Goal: Task Accomplishment & Management: Complete application form

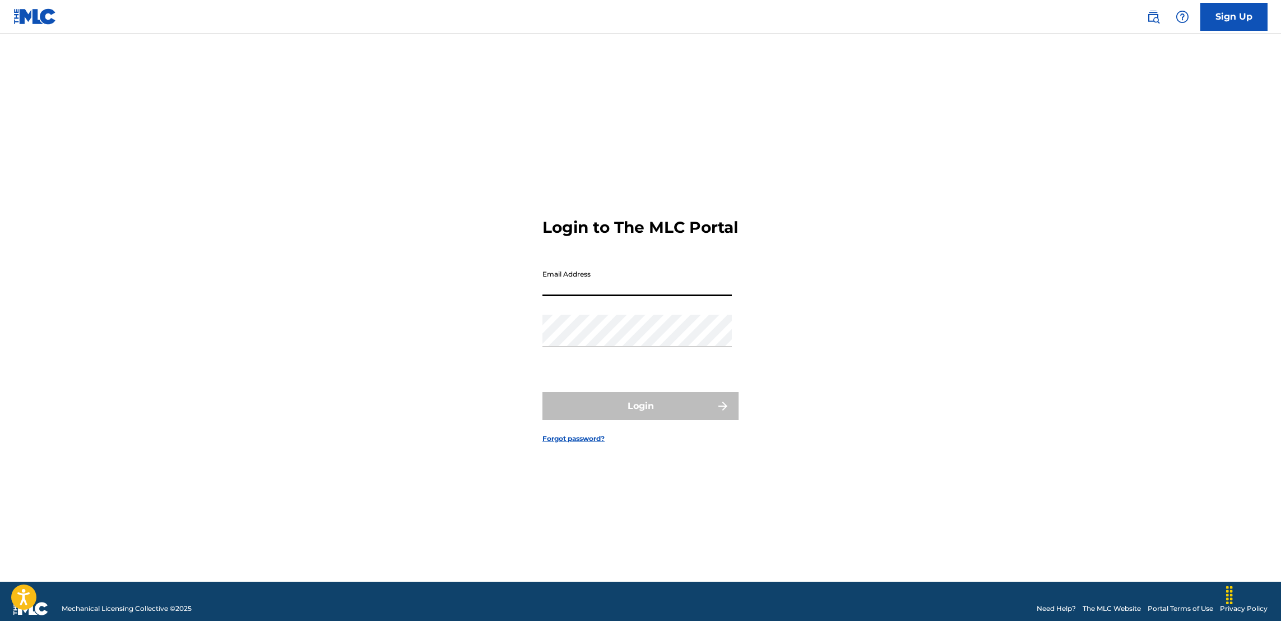
click at [623, 289] on input "Email Address" at bounding box center [637, 280] width 189 height 32
type input "[EMAIL_ADDRESS][DOMAIN_NAME]"
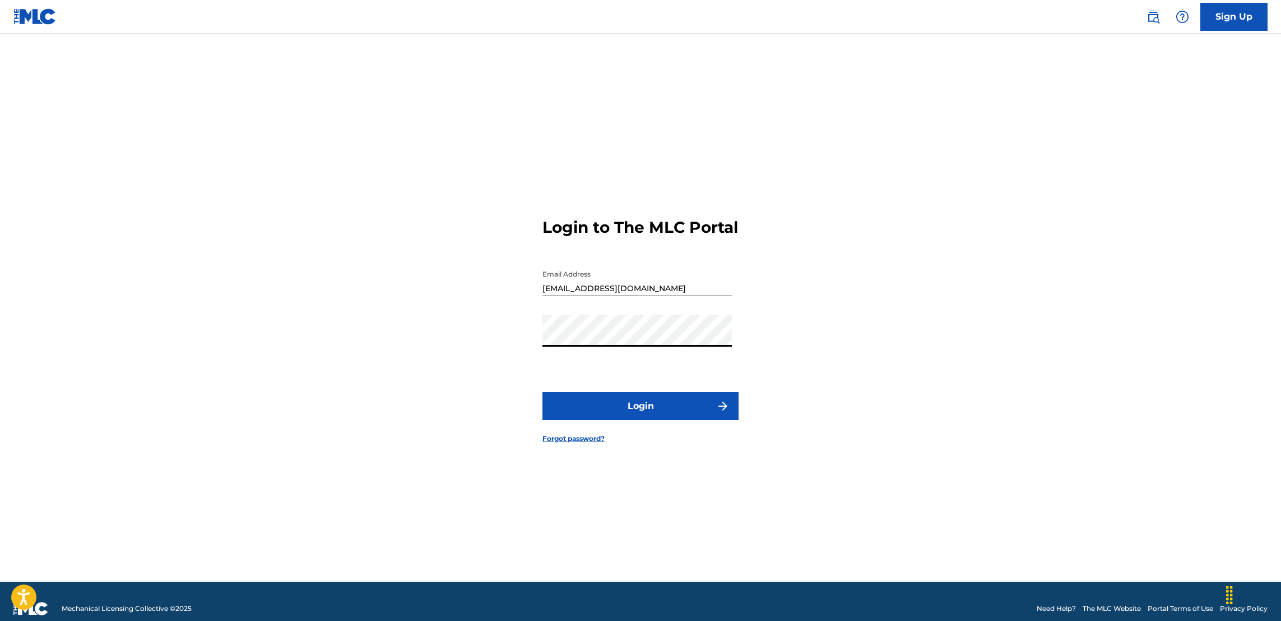
click at [644, 418] on button "Login" at bounding box center [641, 406] width 196 height 28
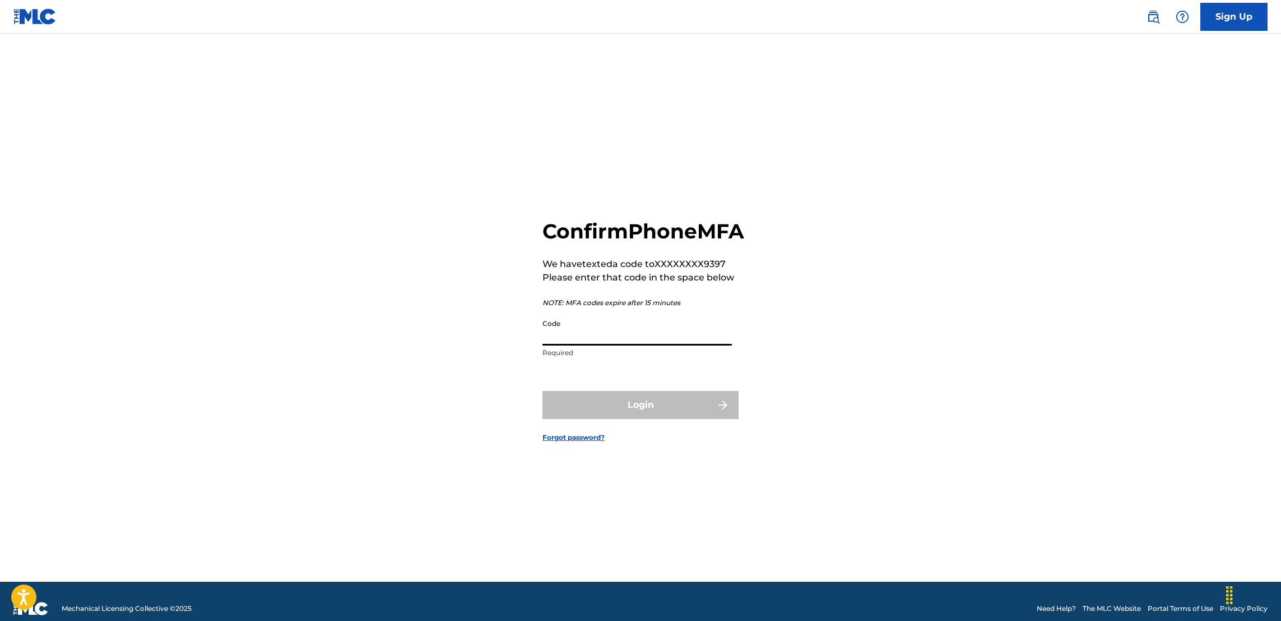
click at [637, 339] on input "Code" at bounding box center [637, 329] width 189 height 32
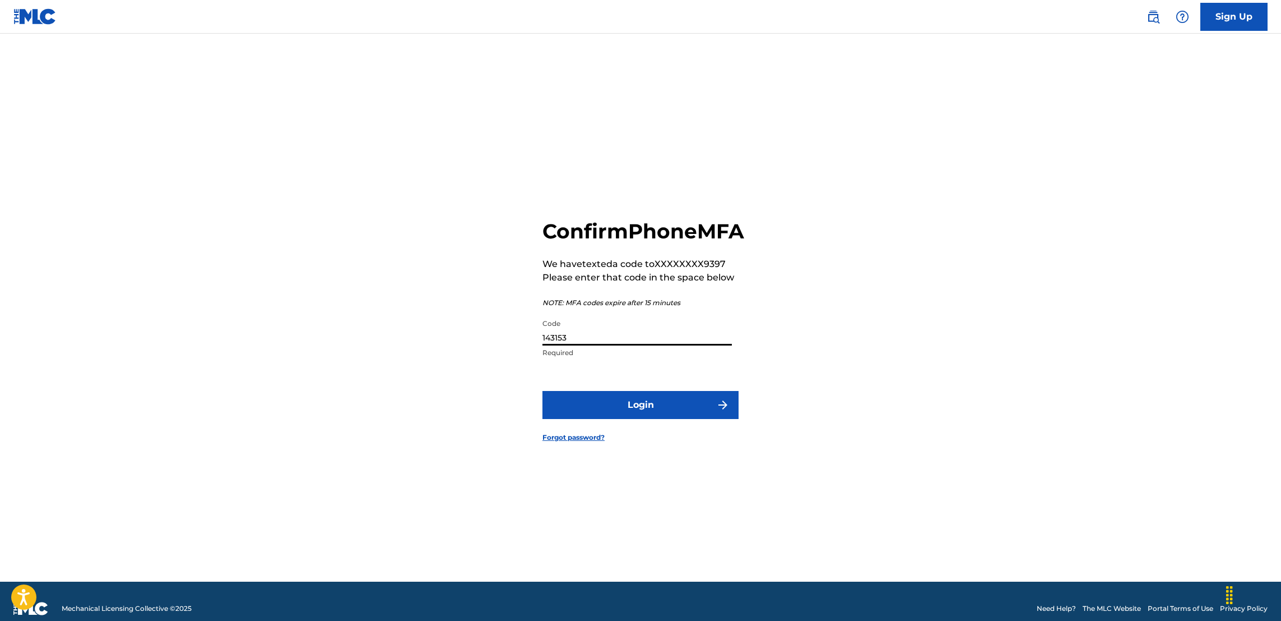
type input "143153"
click at [627, 414] on button "Login" at bounding box center [641, 405] width 196 height 28
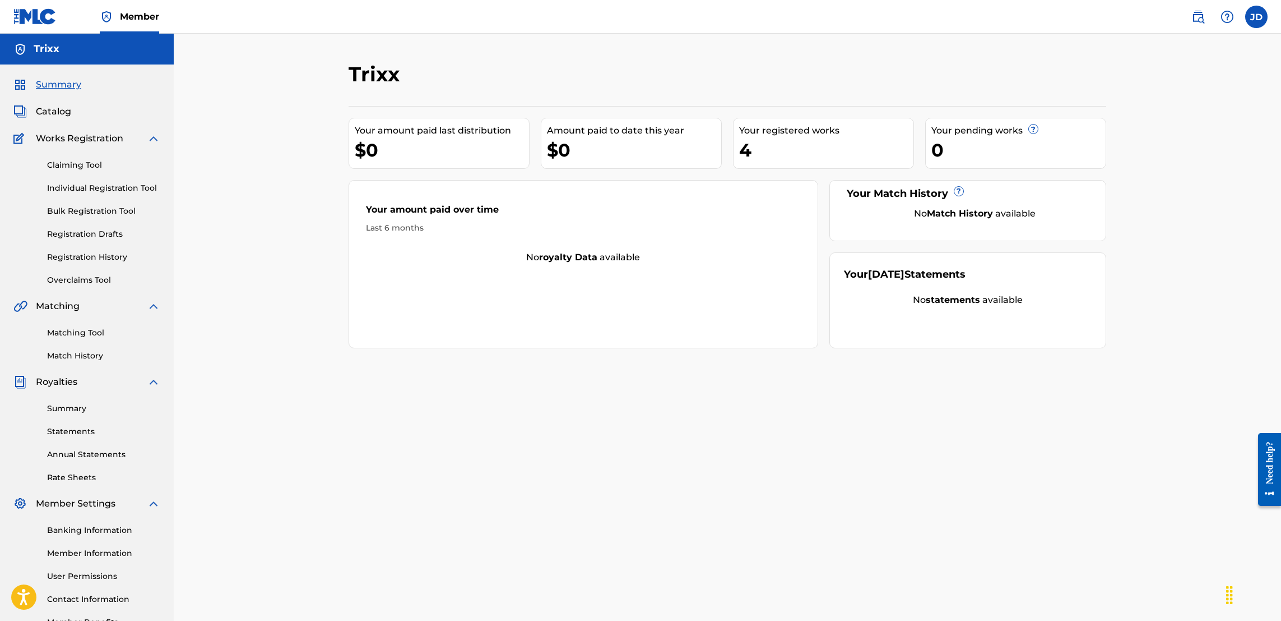
click at [99, 260] on link "Registration History" at bounding box center [103, 257] width 113 height 12
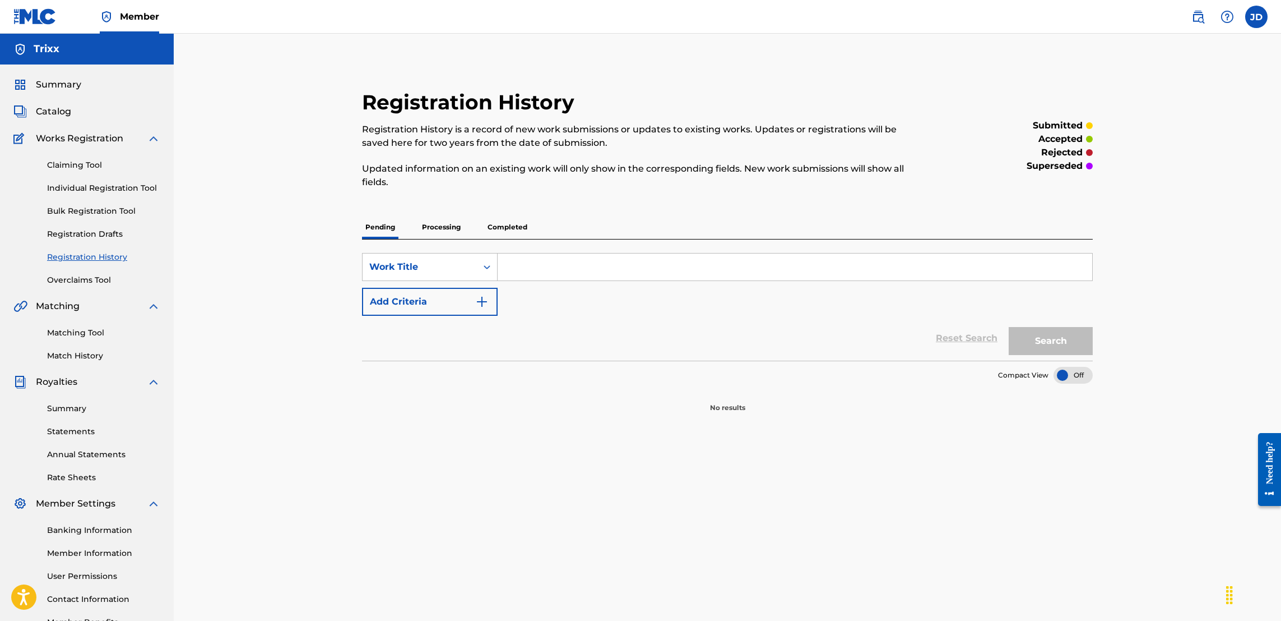
drag, startPoint x: 453, startPoint y: 221, endPoint x: 433, endPoint y: 228, distance: 20.6
click at [433, 228] on p "Processing" at bounding box center [441, 227] width 45 height 24
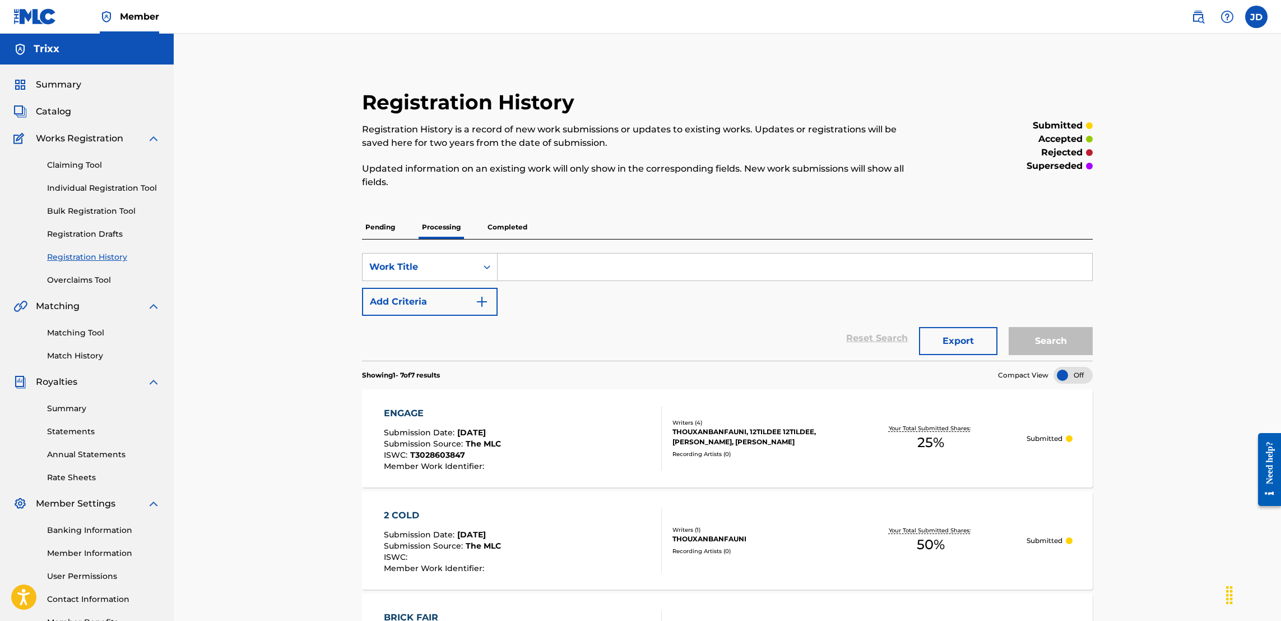
click at [294, 303] on div "Registration History Registration History is a record of new work submissions o…" at bounding box center [728, 602] width 1108 height 1136
click at [107, 184] on link "Individual Registration Tool" at bounding box center [103, 188] width 113 height 12
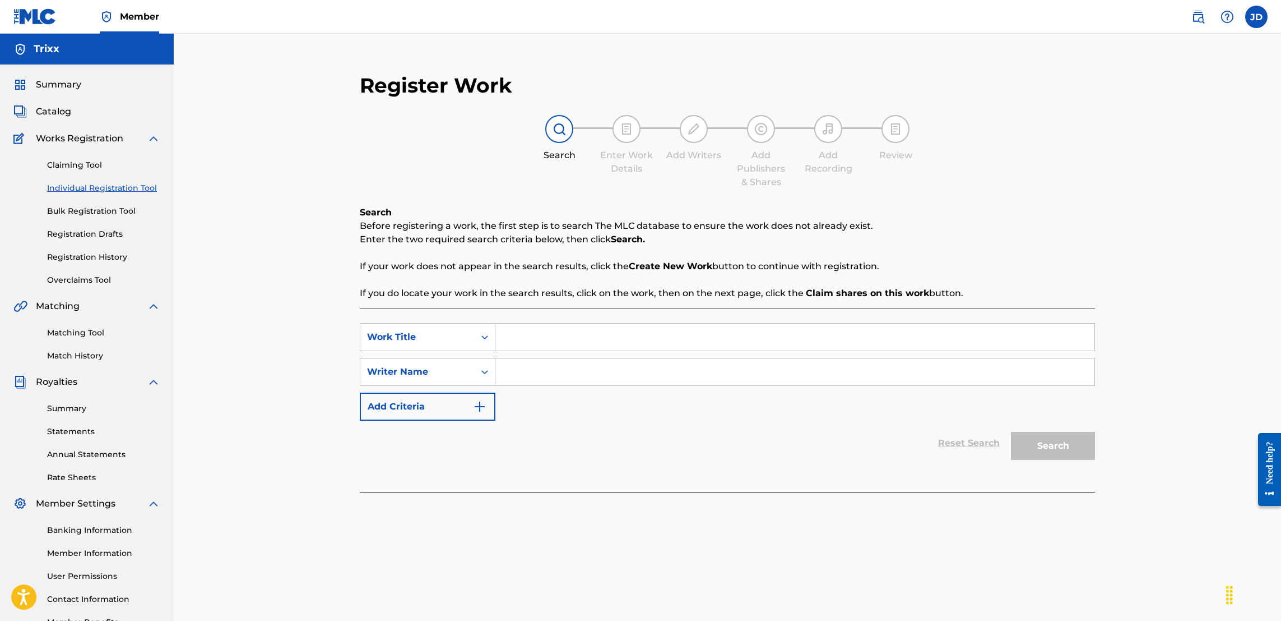
click at [98, 253] on link "Registration History" at bounding box center [103, 257] width 113 height 12
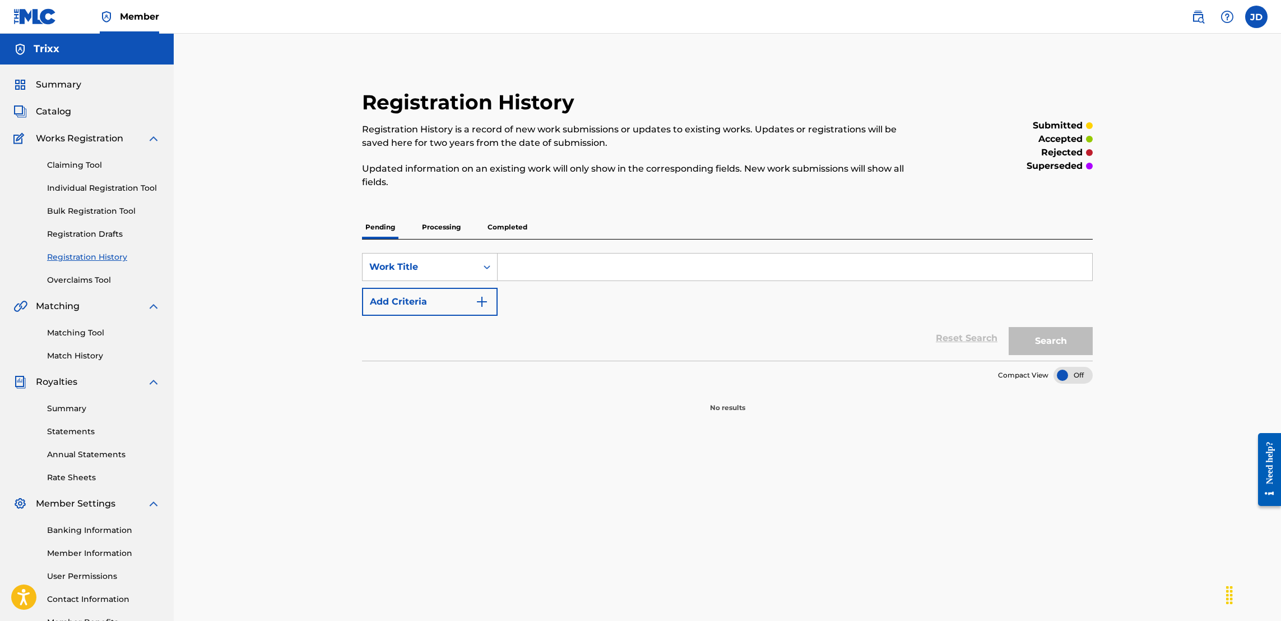
click at [502, 221] on p "Completed" at bounding box center [507, 227] width 47 height 24
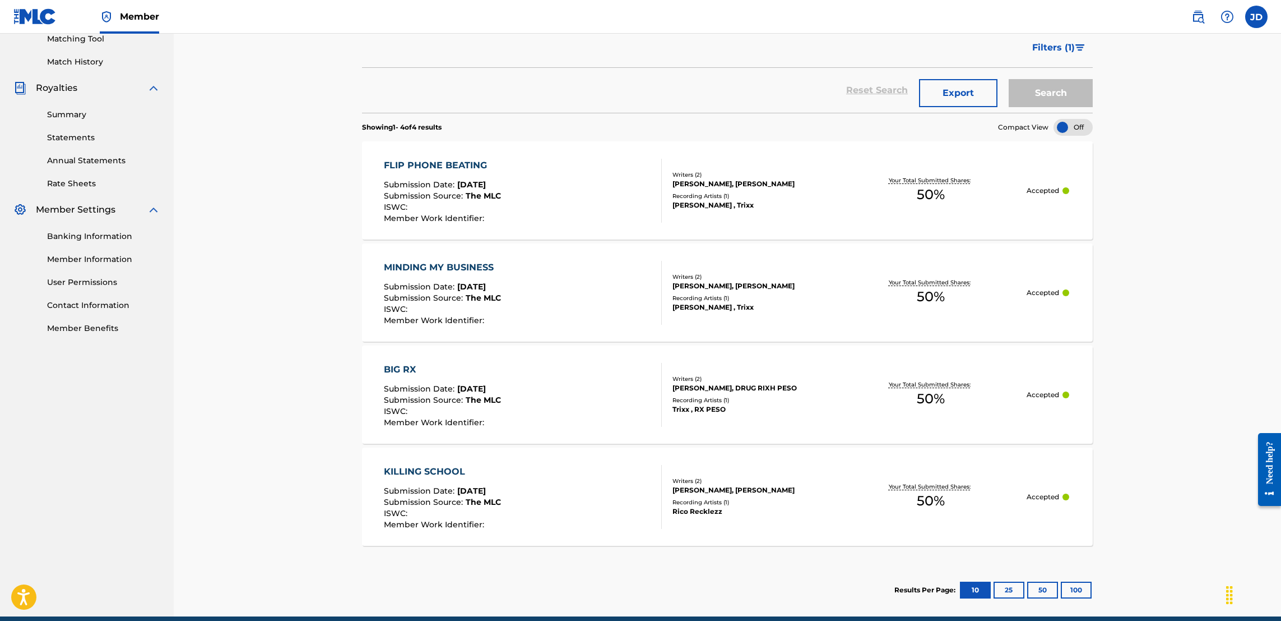
scroll to position [303, 0]
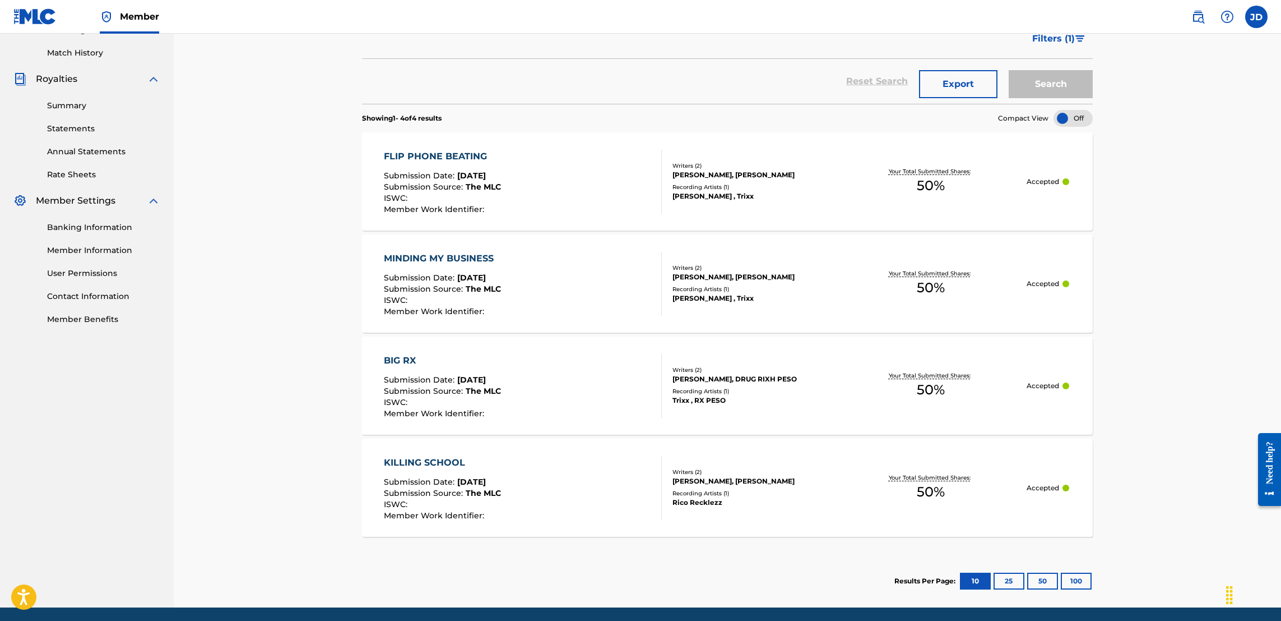
click at [297, 196] on div "Registration History Registration History is a record of new work submissions o…" at bounding box center [728, 169] width 1108 height 876
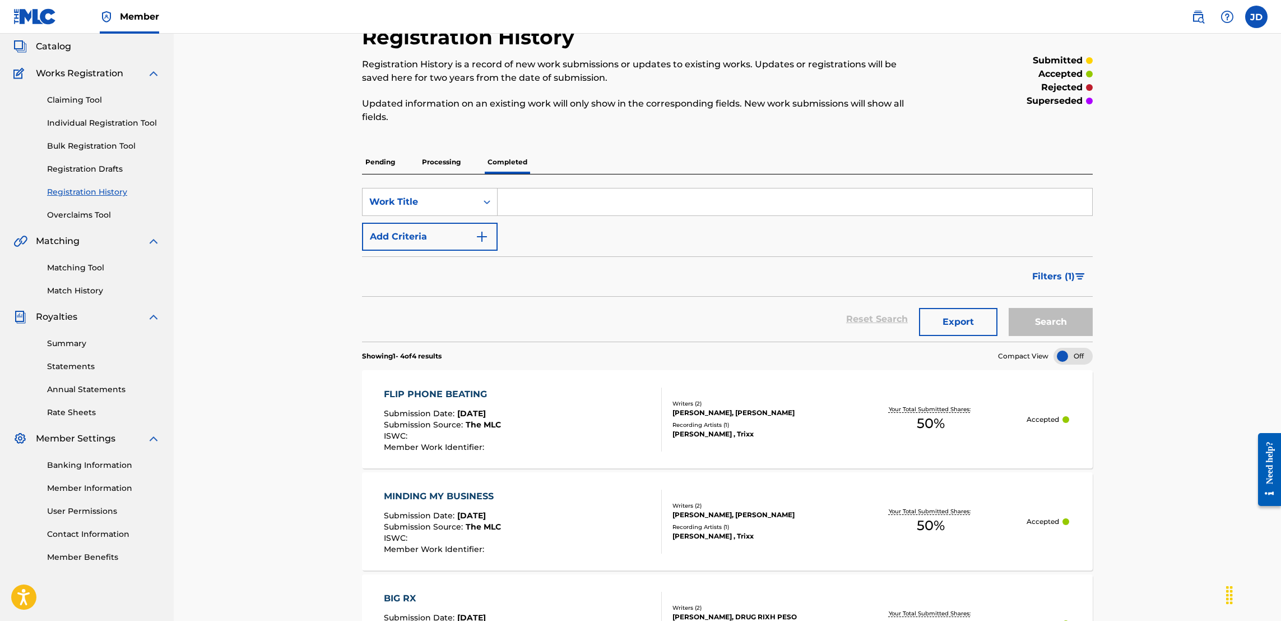
scroll to position [63, 0]
click at [105, 124] on link "Individual Registration Tool" at bounding box center [103, 125] width 113 height 12
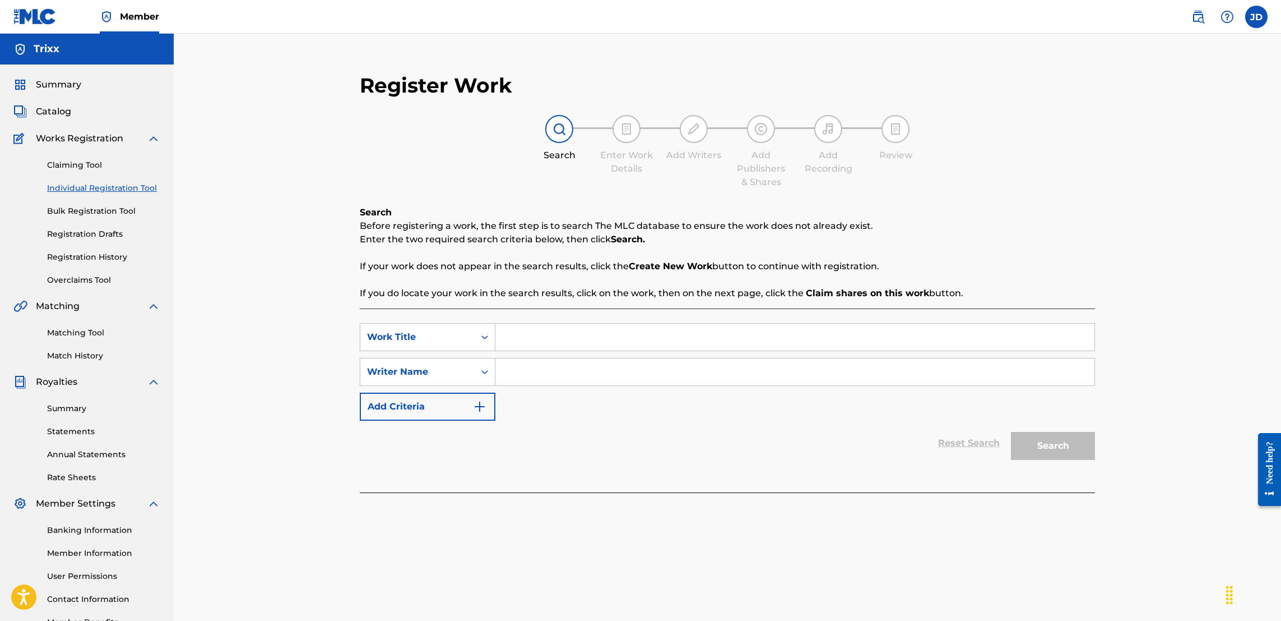
click at [564, 332] on input "Search Form" at bounding box center [795, 336] width 599 height 27
type input "Poker Face"
click at [557, 364] on input "Search Form" at bounding box center [795, 371] width 599 height 27
type input "Jose Guapo"
click at [1062, 442] on button "Search" at bounding box center [1053, 446] width 84 height 28
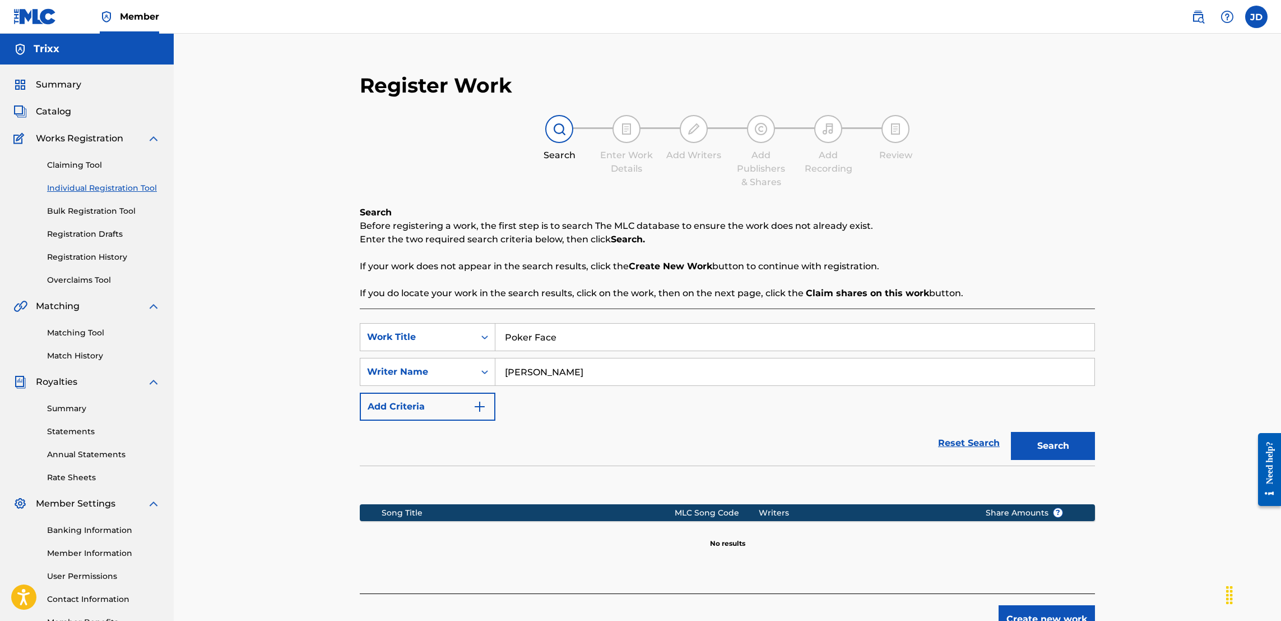
click at [1033, 612] on button "Create new work" at bounding box center [1047, 619] width 96 height 28
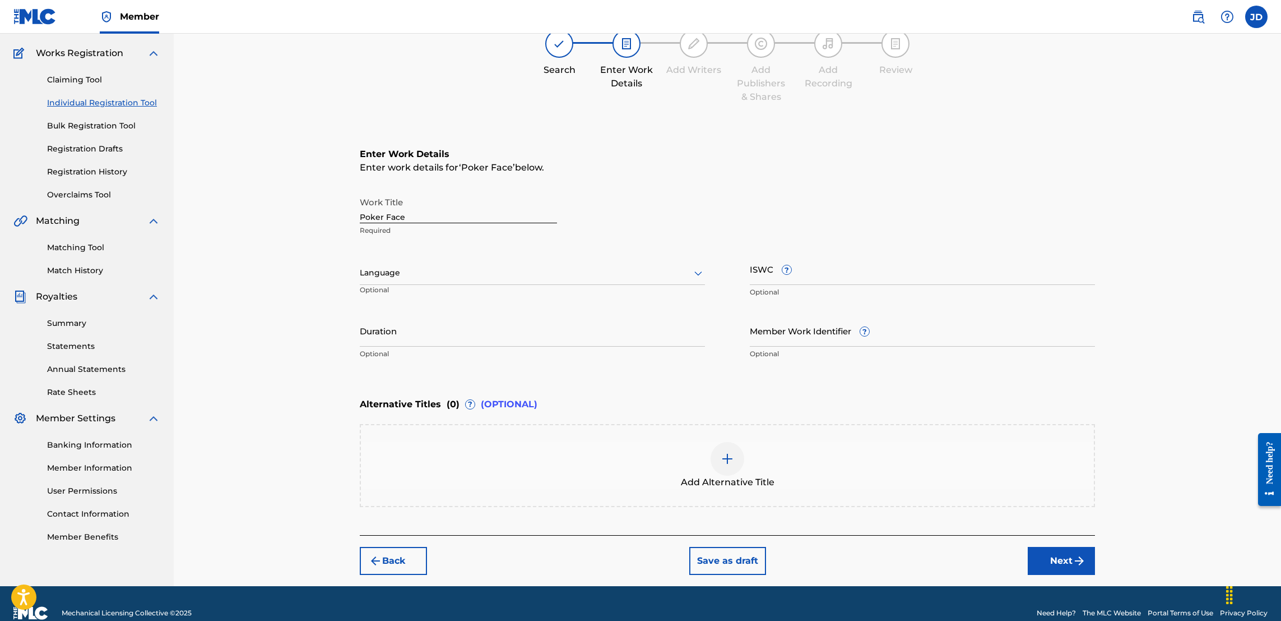
scroll to position [87, 0]
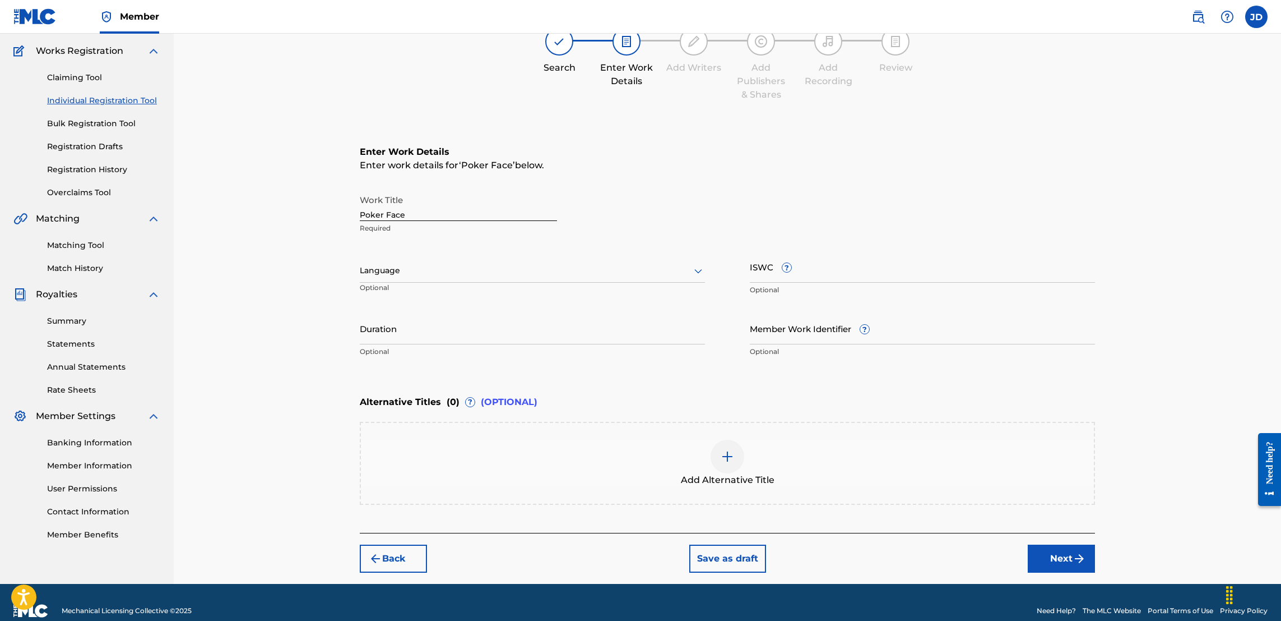
drag, startPoint x: 1052, startPoint y: 558, endPoint x: 909, endPoint y: 498, distance: 154.8
click at [909, 498] on div "Add Alternative Title" at bounding box center [727, 463] width 735 height 83
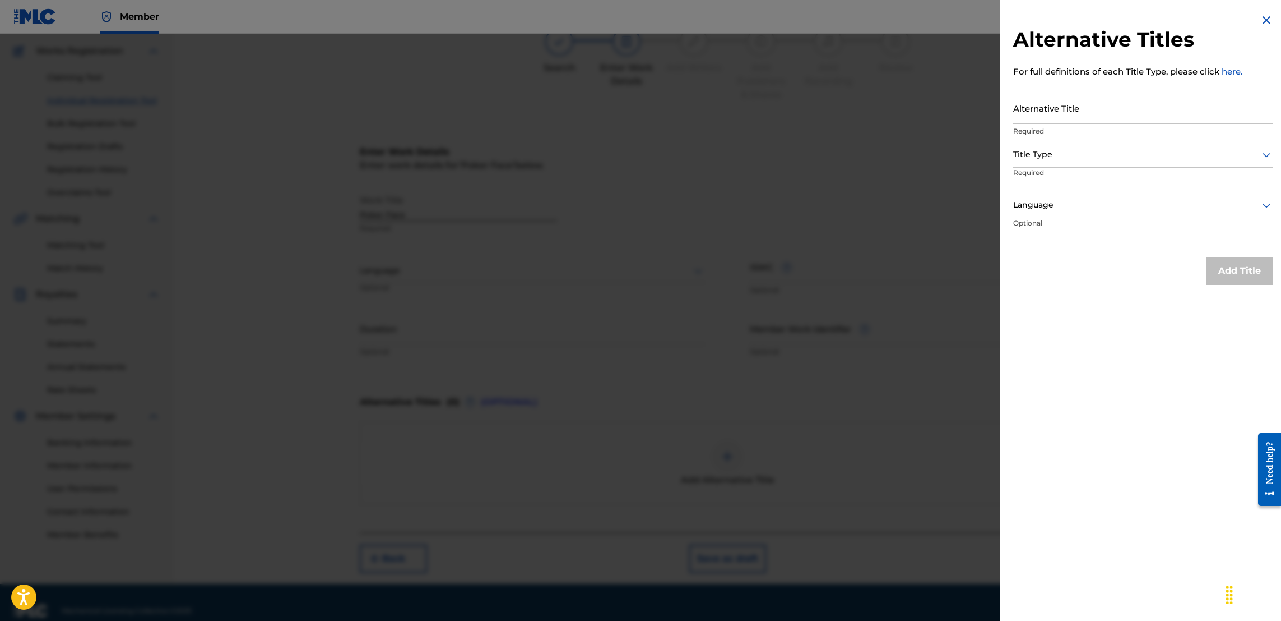
click at [932, 539] on div at bounding box center [640, 344] width 1281 height 621
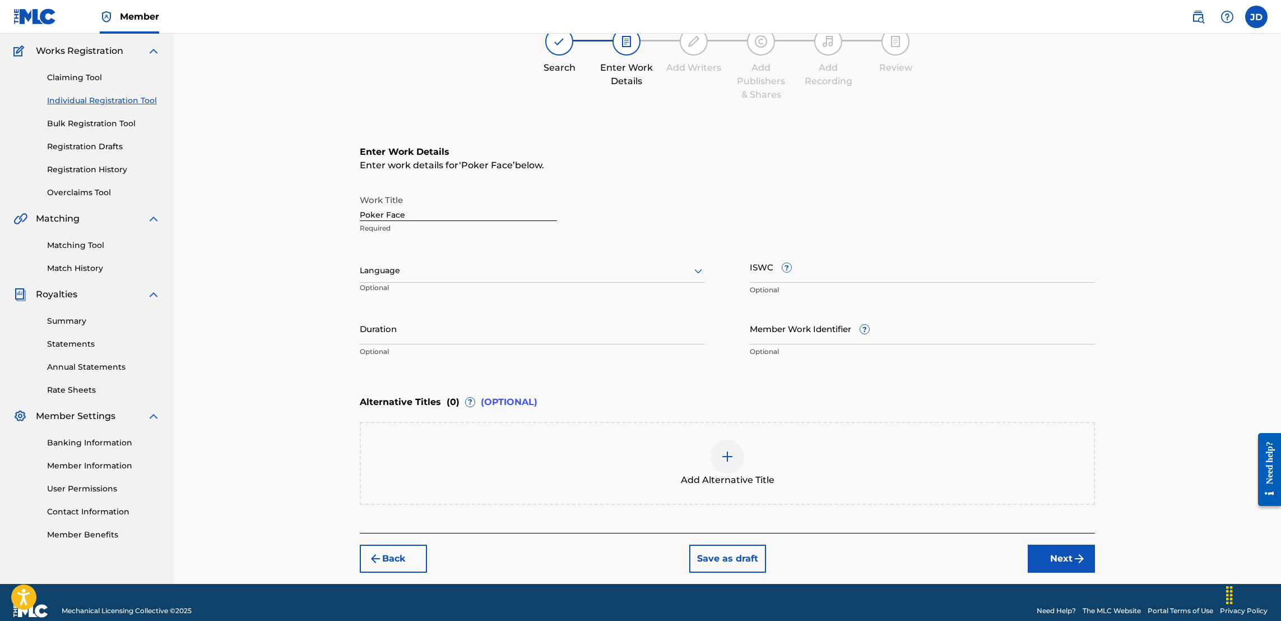
click at [1086, 556] on img "submit" at bounding box center [1079, 558] width 13 height 13
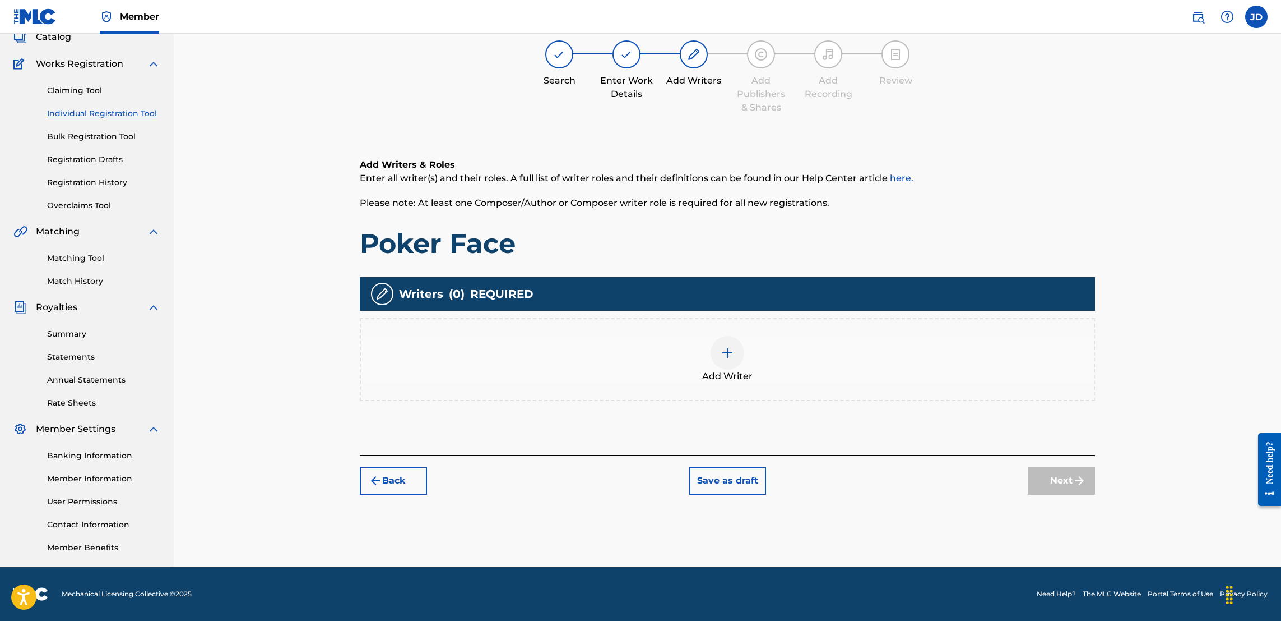
scroll to position [50, 0]
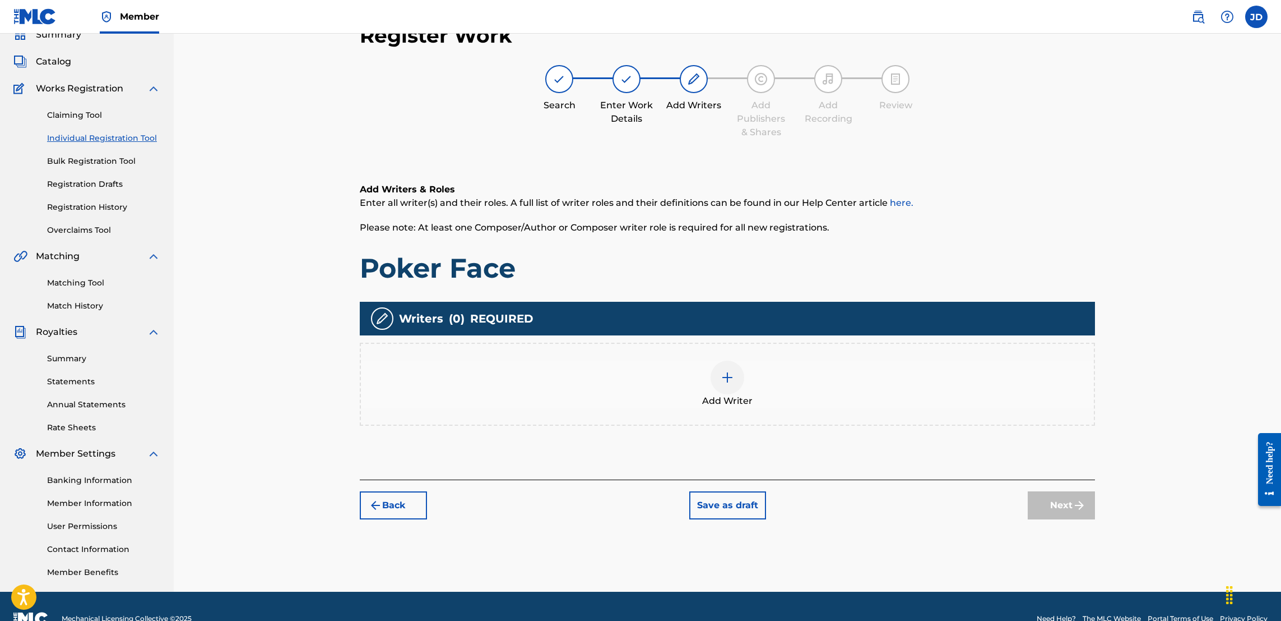
click at [724, 372] on img at bounding box center [727, 377] width 13 height 13
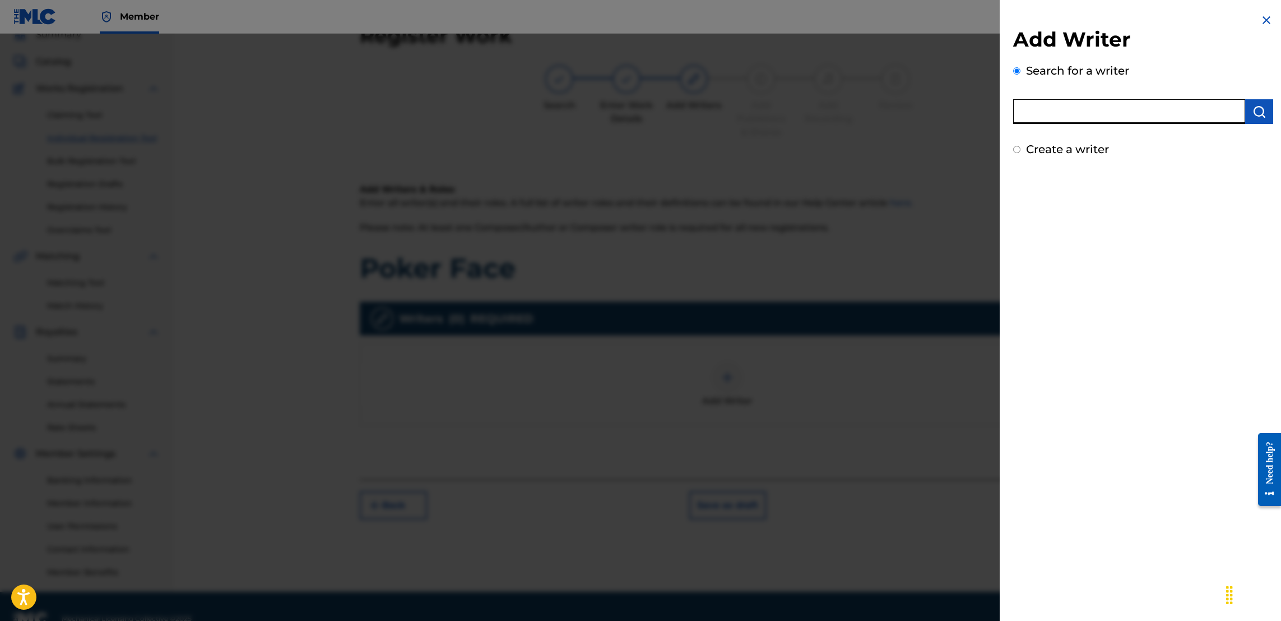
click at [1075, 123] on input "text" at bounding box center [1129, 111] width 232 height 25
type input "Jose Guapo"
click at [1257, 108] on img "submit" at bounding box center [1259, 111] width 13 height 13
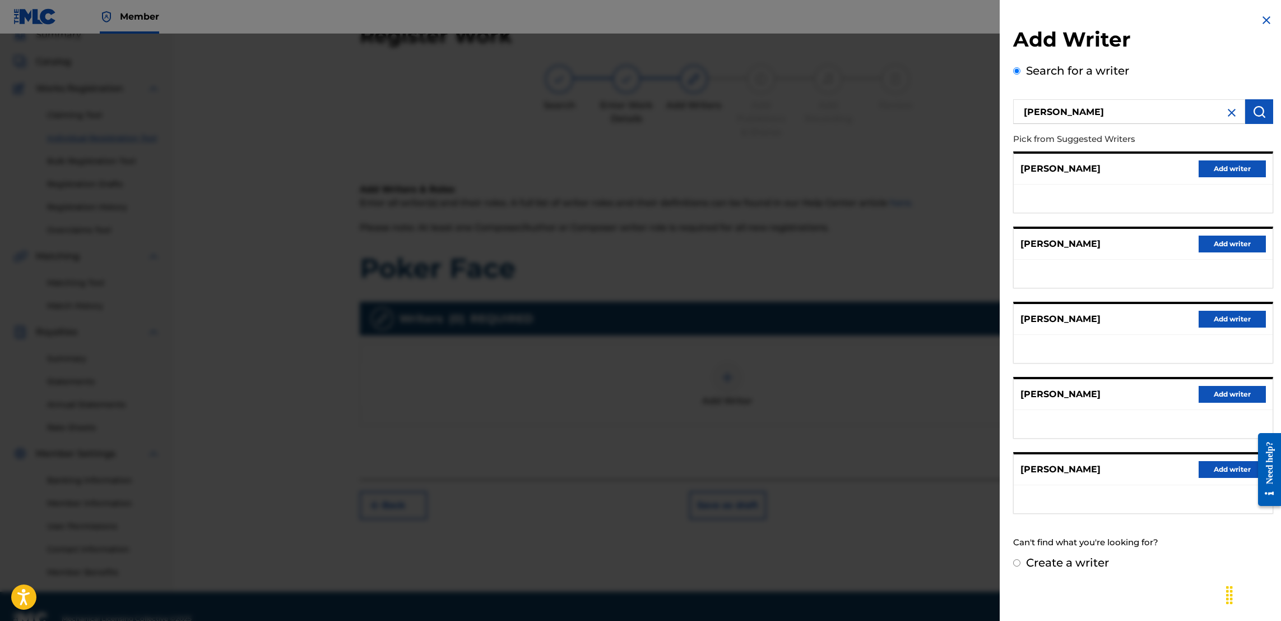
click at [1228, 249] on button "Add writer" at bounding box center [1232, 243] width 67 height 17
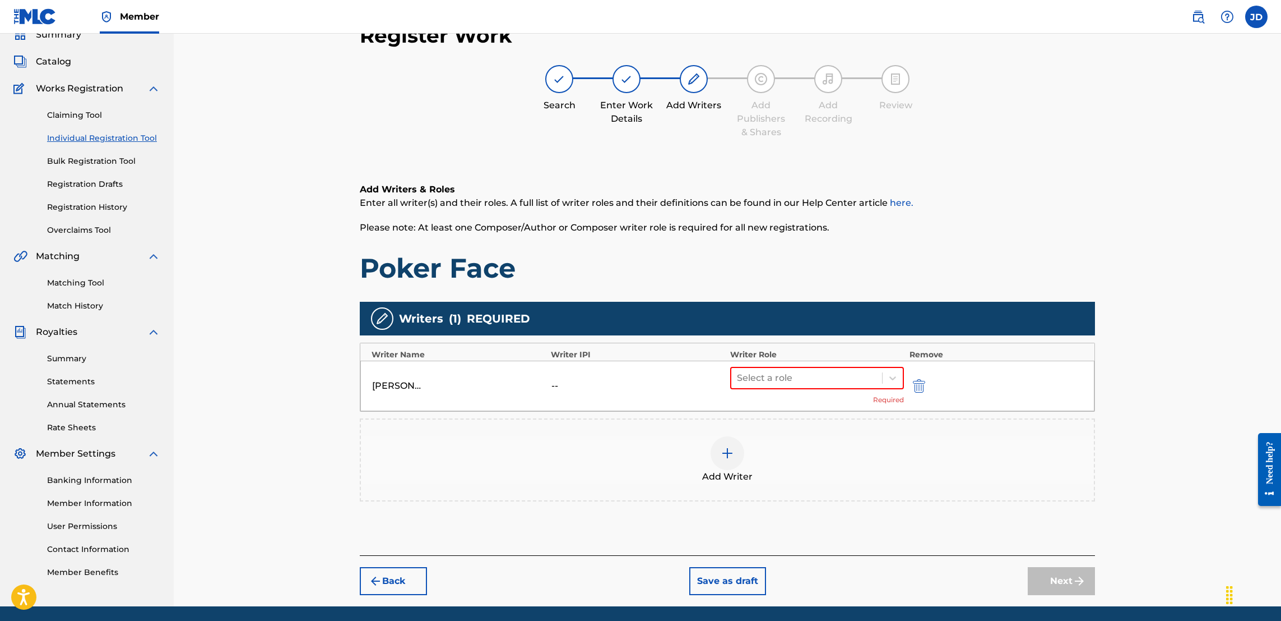
click at [716, 464] on div at bounding box center [728, 453] width 34 height 34
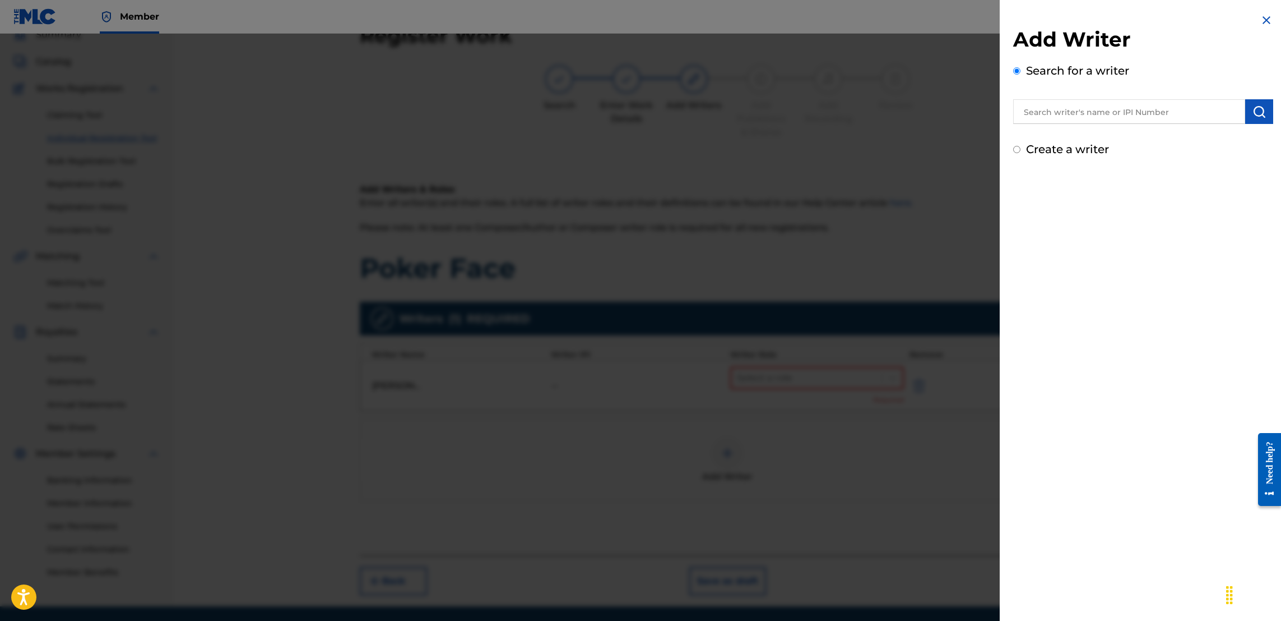
click at [1063, 113] on input "text" at bounding box center [1129, 111] width 232 height 25
type input "Jason Anthony Douglas"
click at [1259, 114] on img "submit" at bounding box center [1259, 111] width 13 height 13
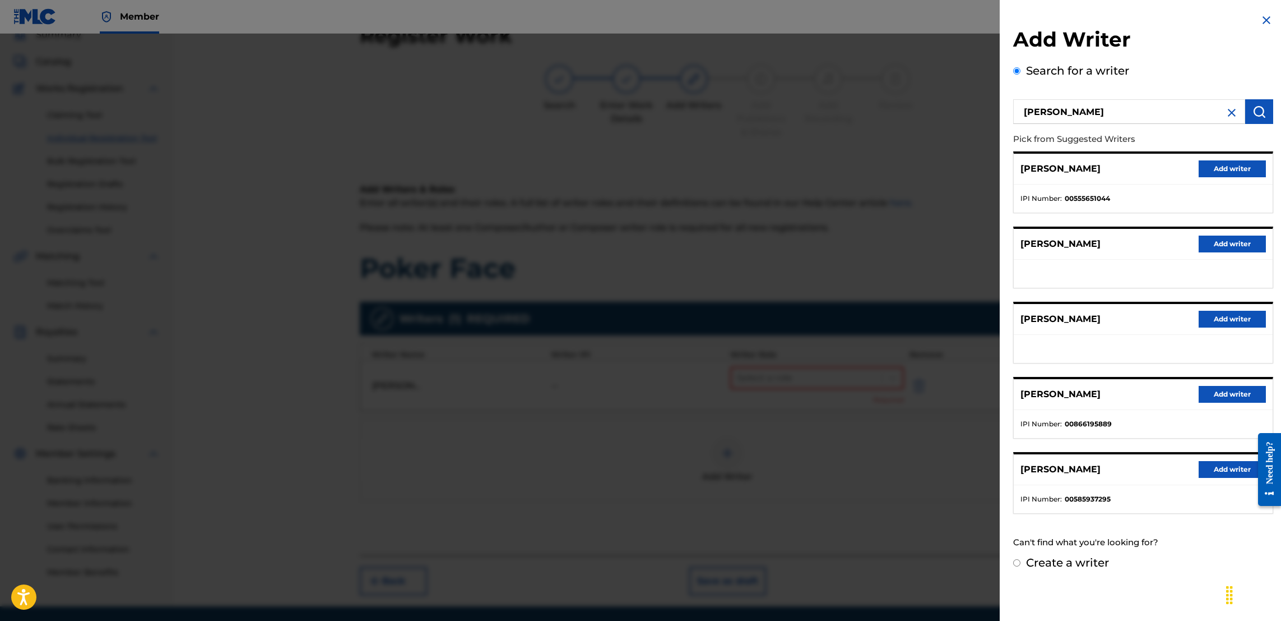
click at [1211, 397] on button "Add writer" at bounding box center [1232, 394] width 67 height 17
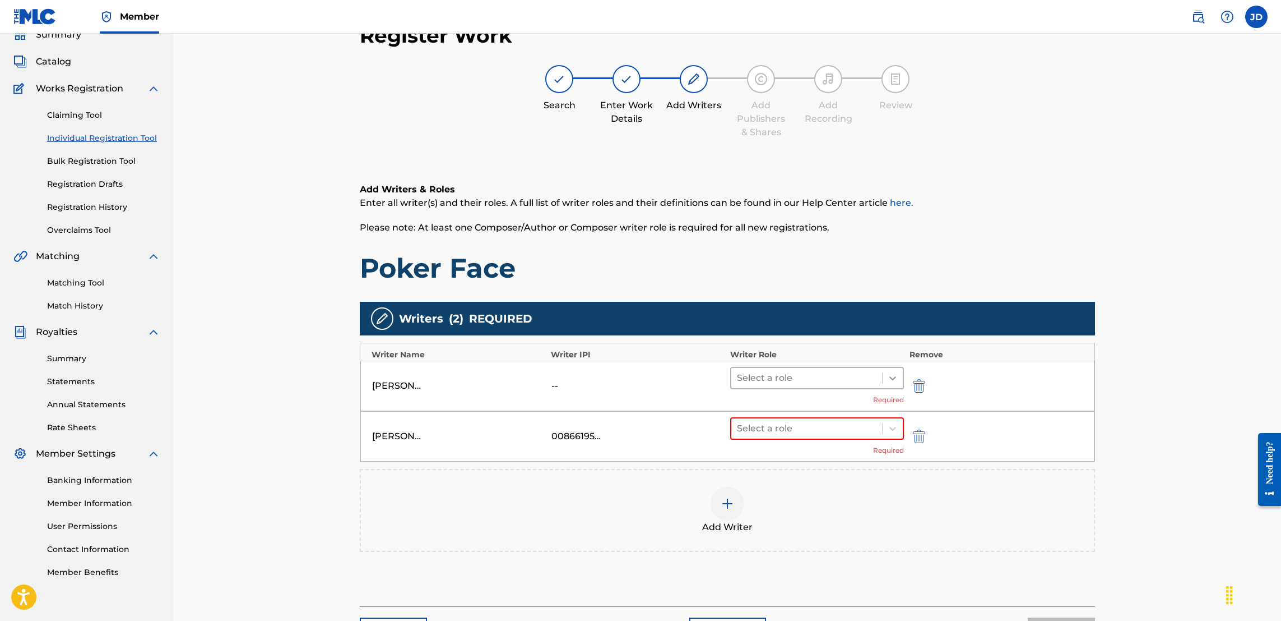
click at [894, 380] on icon at bounding box center [892, 377] width 11 height 11
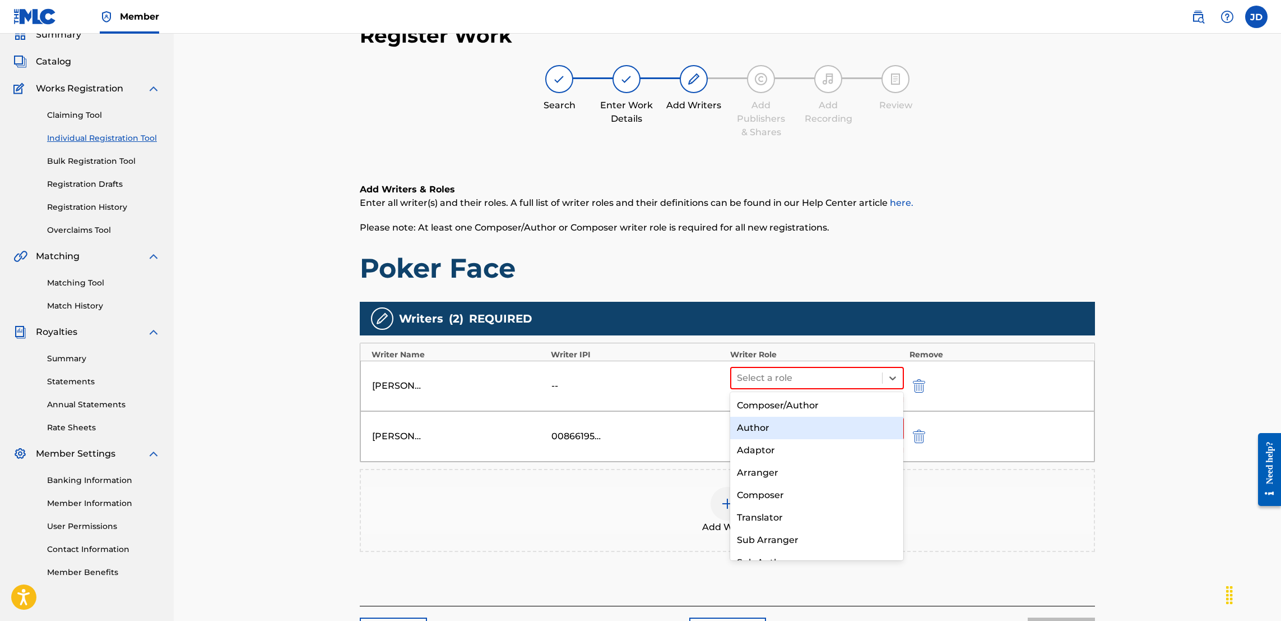
click at [802, 424] on div "Author" at bounding box center [816, 427] width 173 height 22
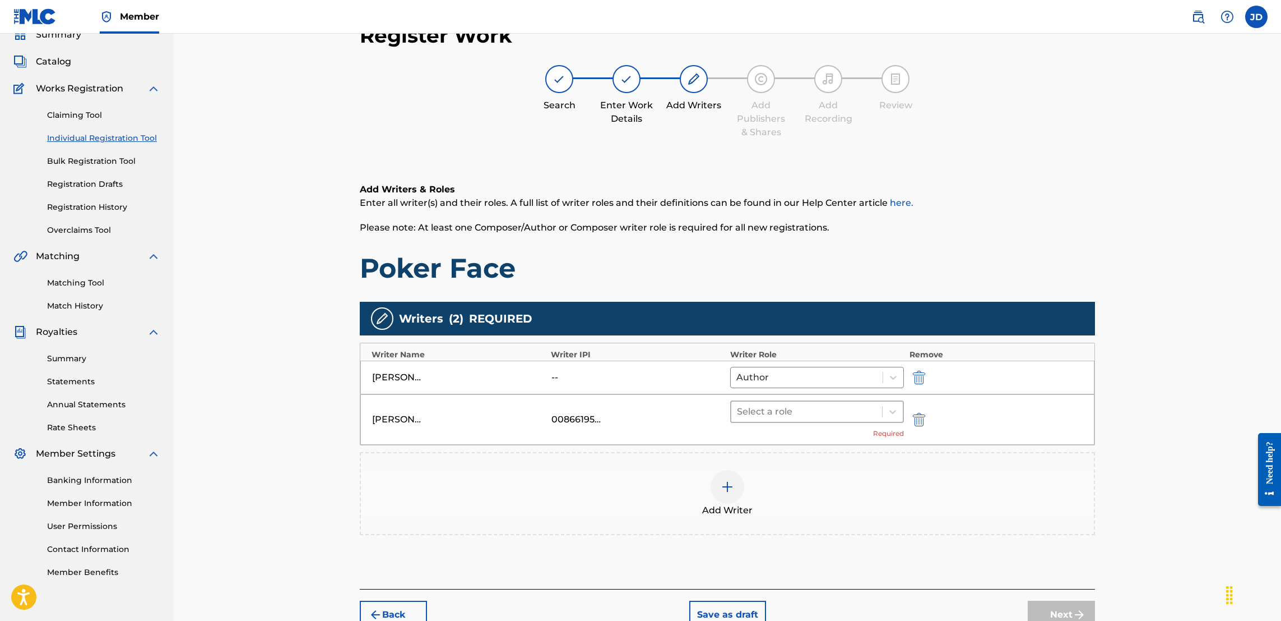
click at [810, 408] on div at bounding box center [807, 412] width 140 height 16
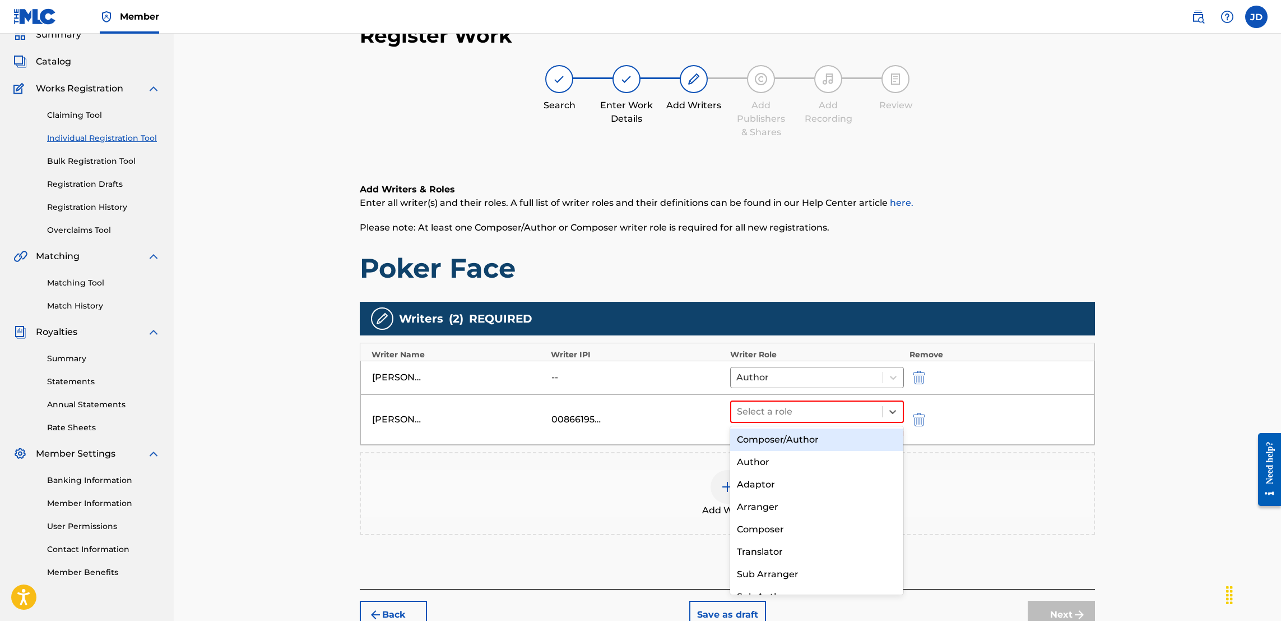
click at [786, 443] on div "Composer/Author" at bounding box center [816, 439] width 173 height 22
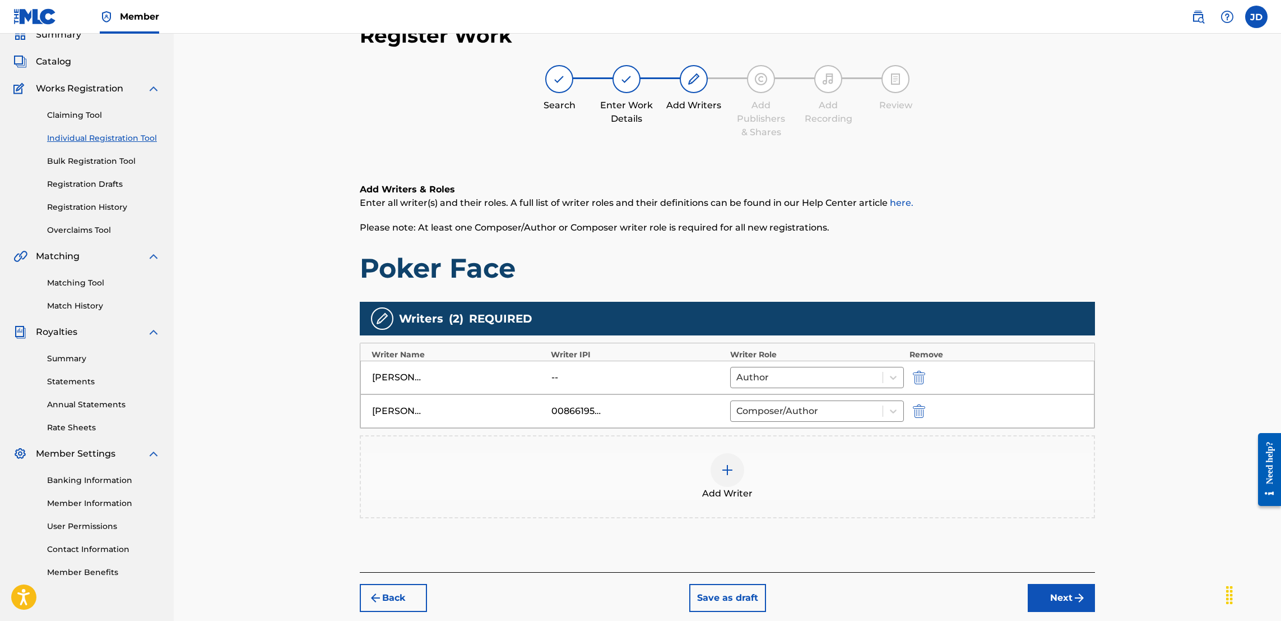
click at [1067, 598] on button "Next" at bounding box center [1061, 598] width 67 height 28
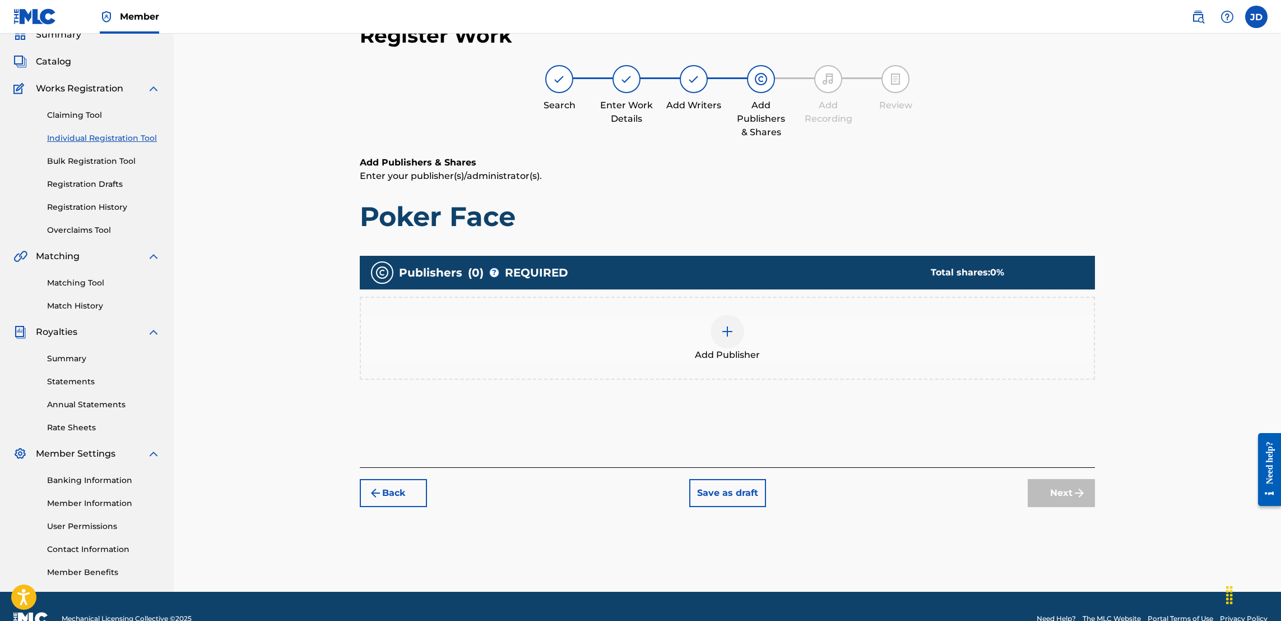
click at [719, 331] on div at bounding box center [728, 331] width 34 height 34
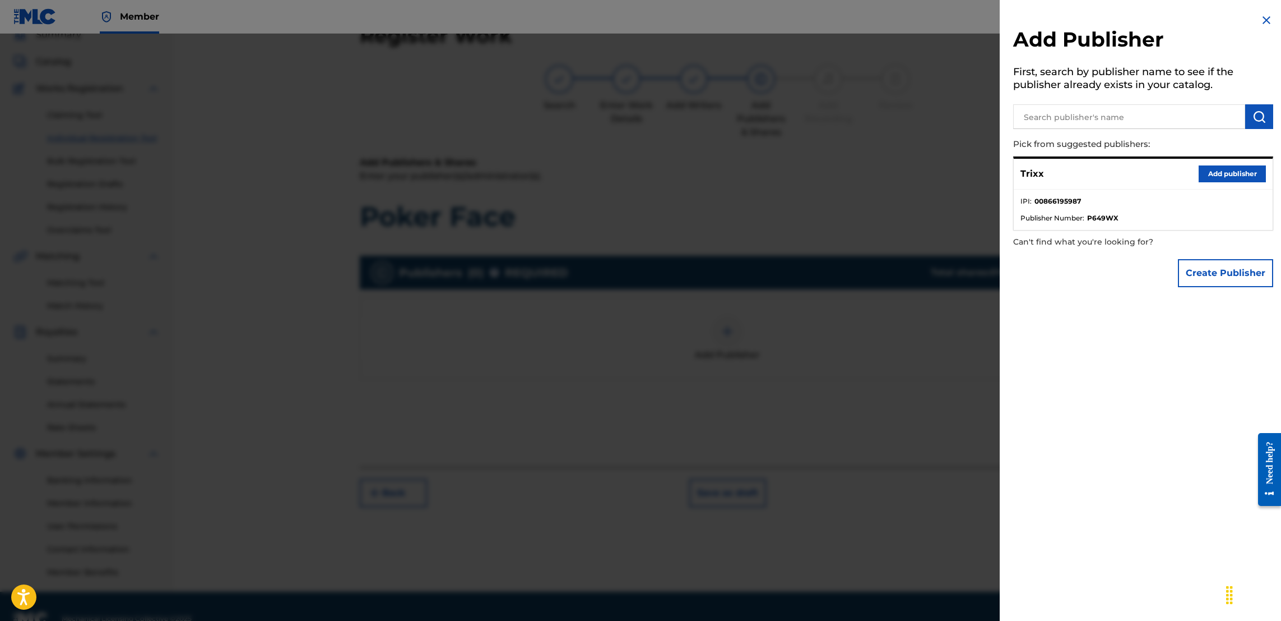
click at [1219, 172] on button "Add publisher" at bounding box center [1232, 173] width 67 height 17
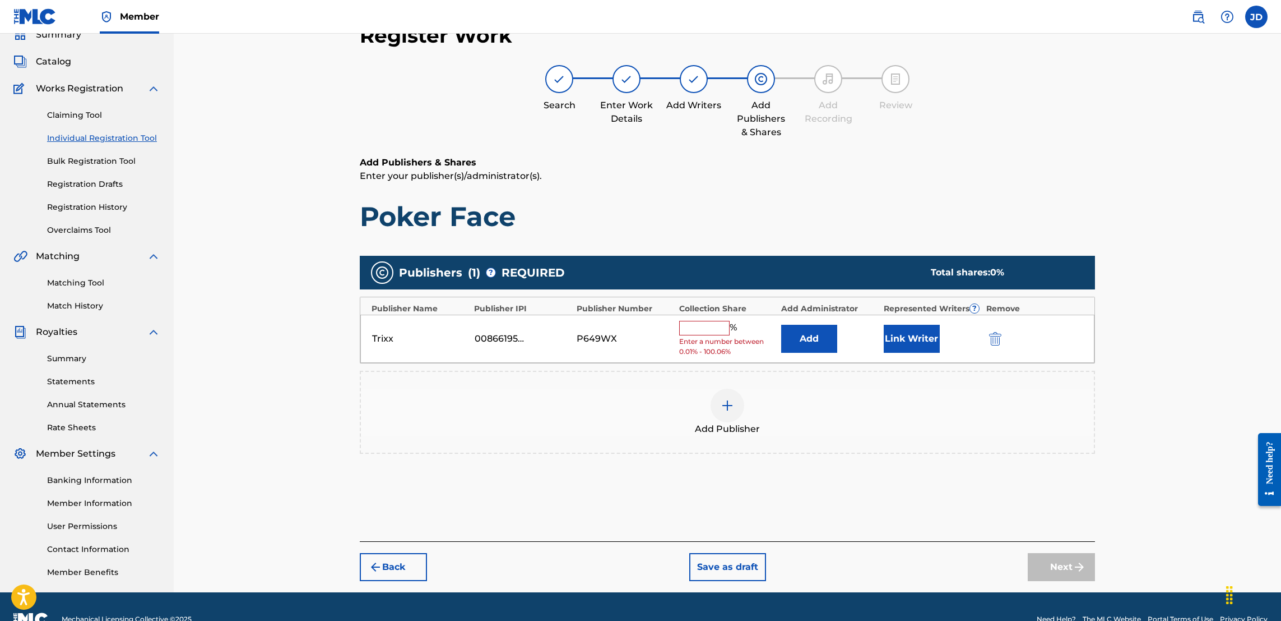
click at [704, 330] on input "text" at bounding box center [704, 328] width 50 height 15
type input "50"
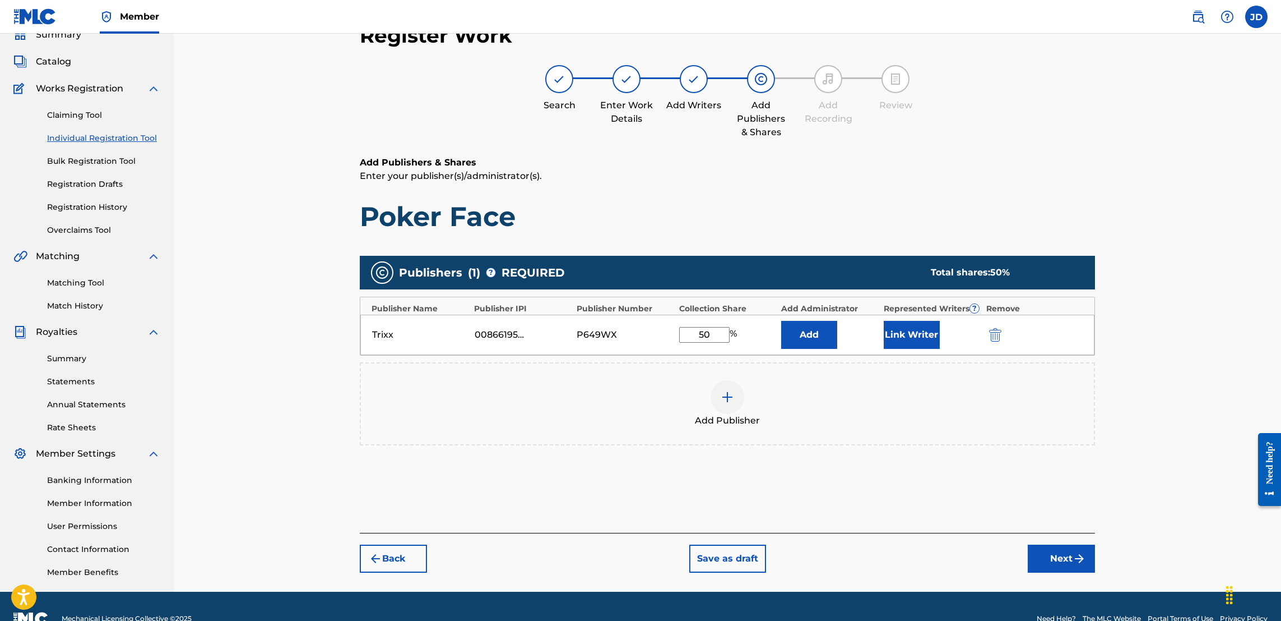
click at [905, 336] on button "Link Writer" at bounding box center [912, 335] width 56 height 28
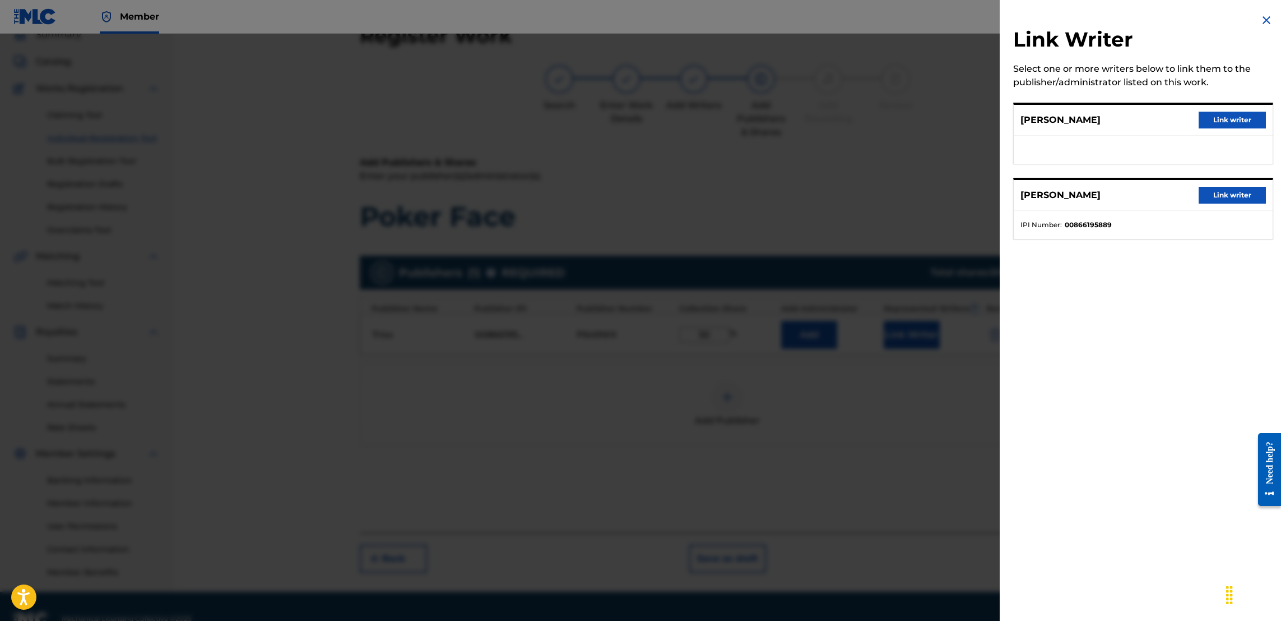
click at [1211, 200] on button "Link writer" at bounding box center [1232, 195] width 67 height 17
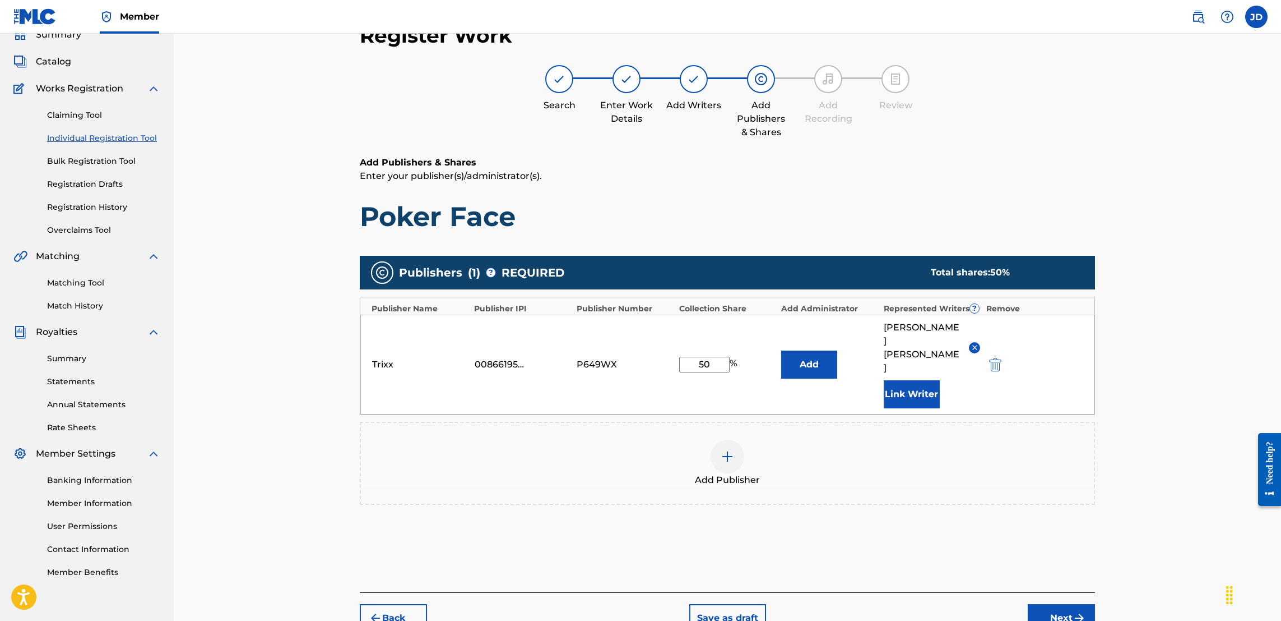
click at [1061, 605] on button "Next" at bounding box center [1061, 618] width 67 height 28
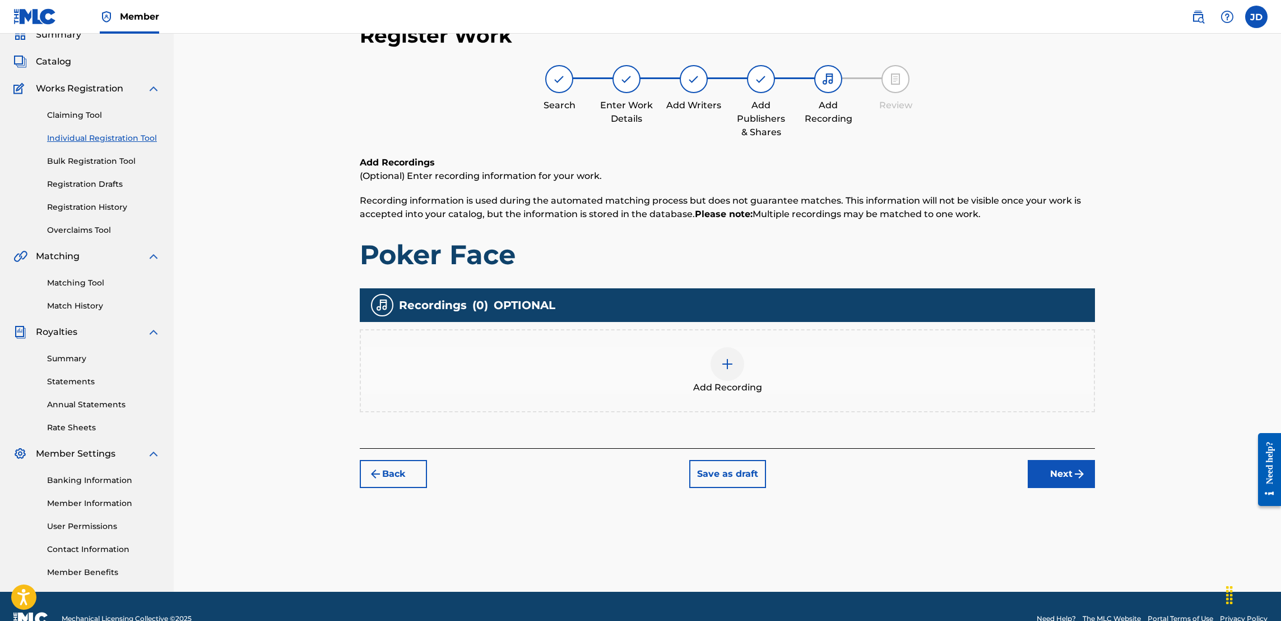
click at [721, 367] on img at bounding box center [727, 363] width 13 height 13
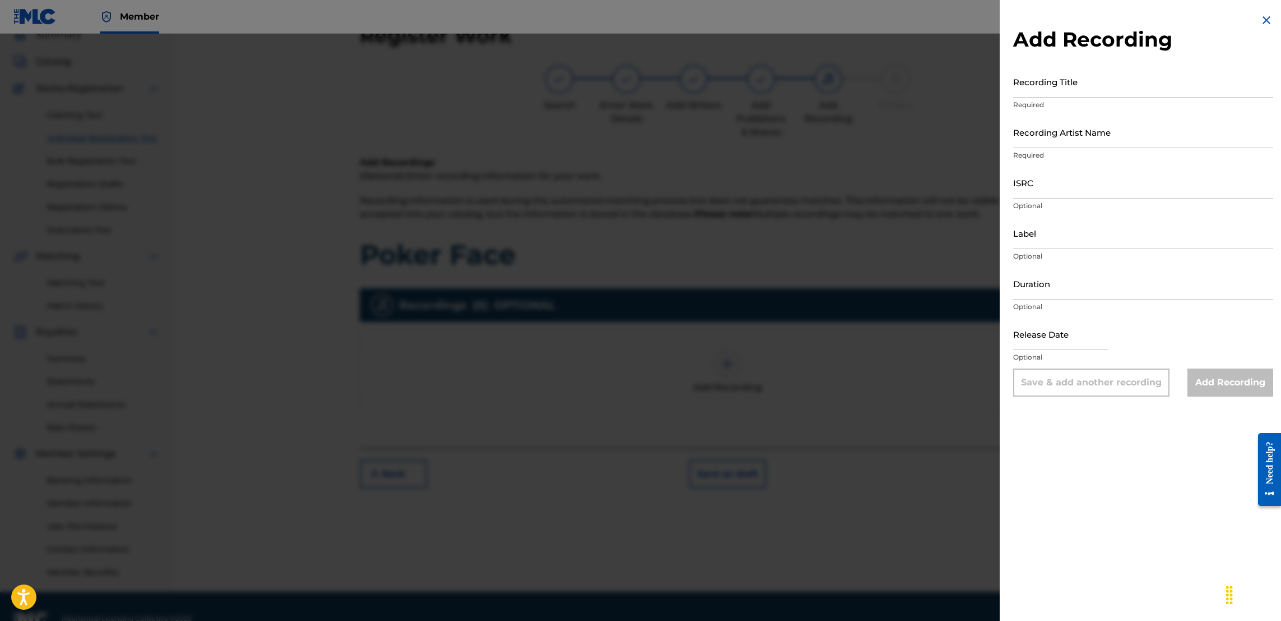
click at [1045, 195] on input "ISRC" at bounding box center [1143, 182] width 260 height 32
paste input "TCAHP2374216"
type input "TCAHP2374216"
click at [1061, 339] on input "text" at bounding box center [1060, 334] width 95 height 32
select select "7"
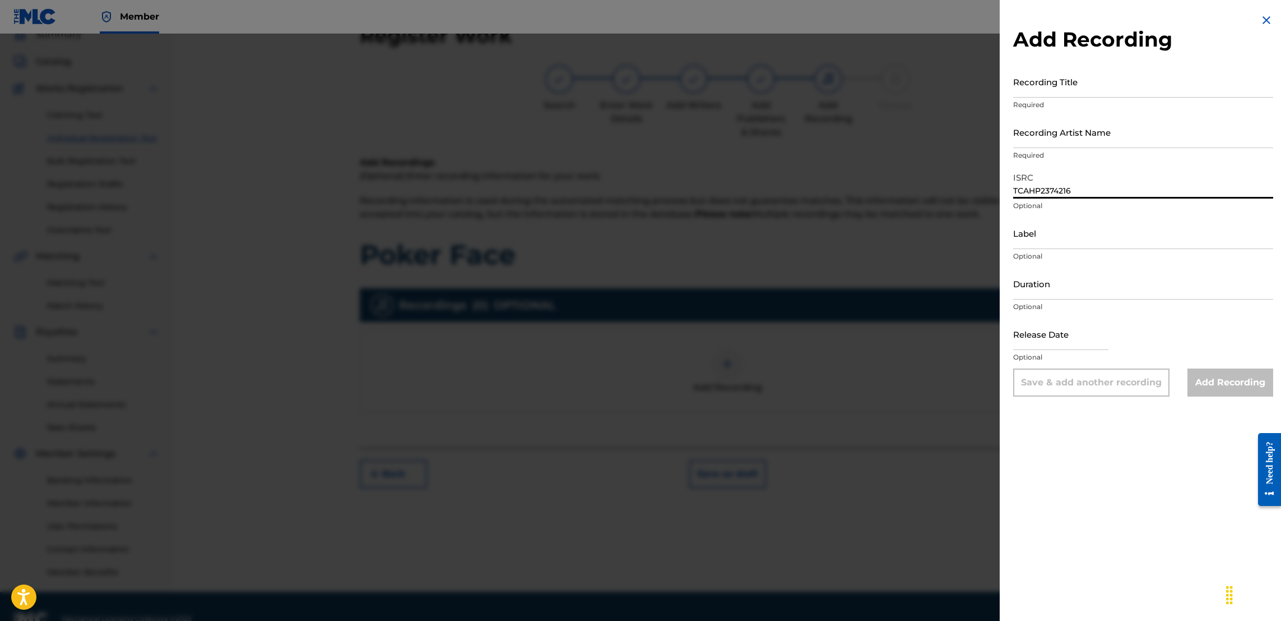
select select "2025"
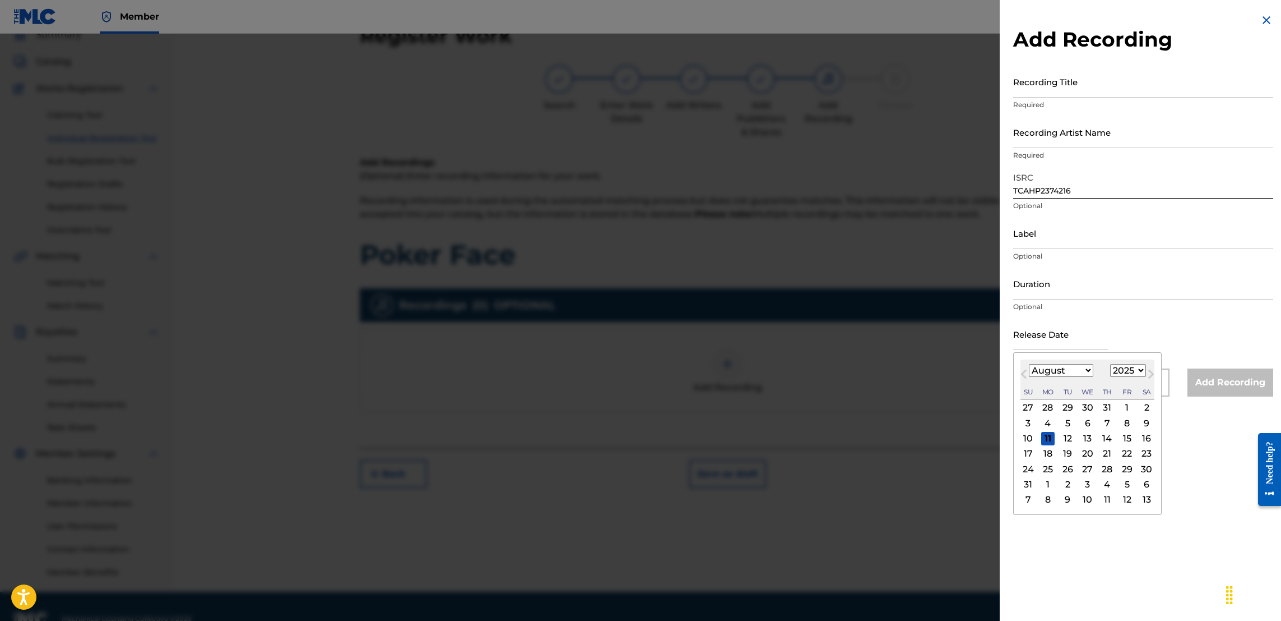
click at [1075, 339] on input "text" at bounding box center [1060, 334] width 95 height 32
type input "November 23 2023"
type input "minding my business"
type input "Jose Guapo , Trixx"
select select "7"
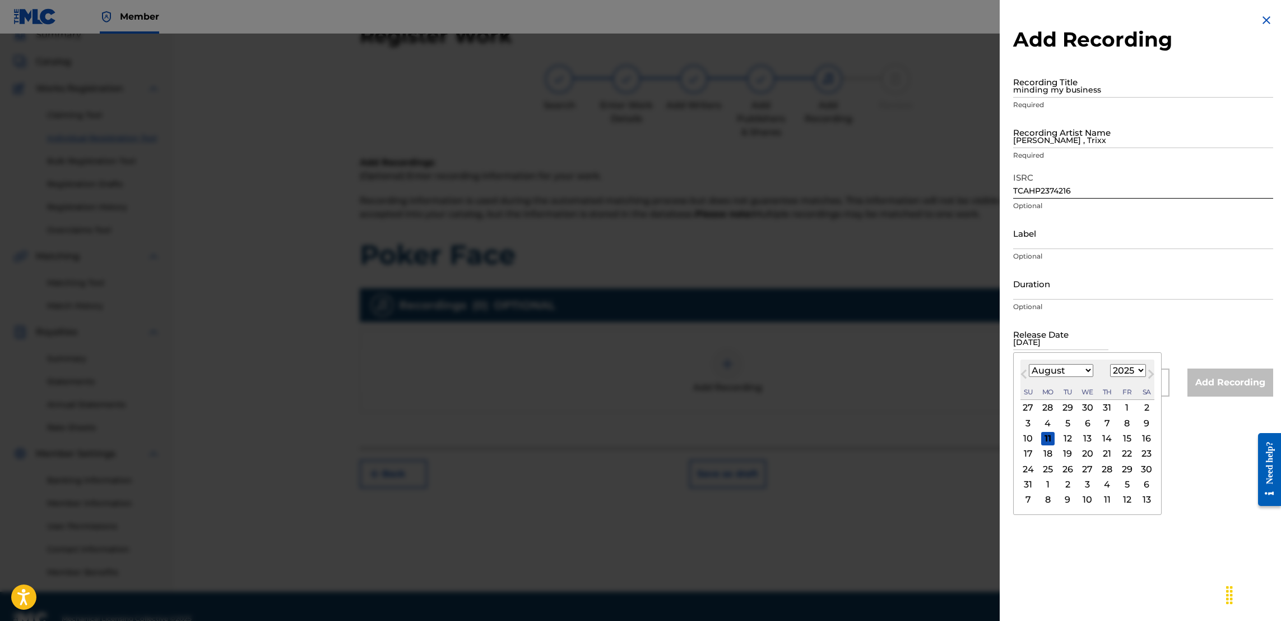
select select "2025"
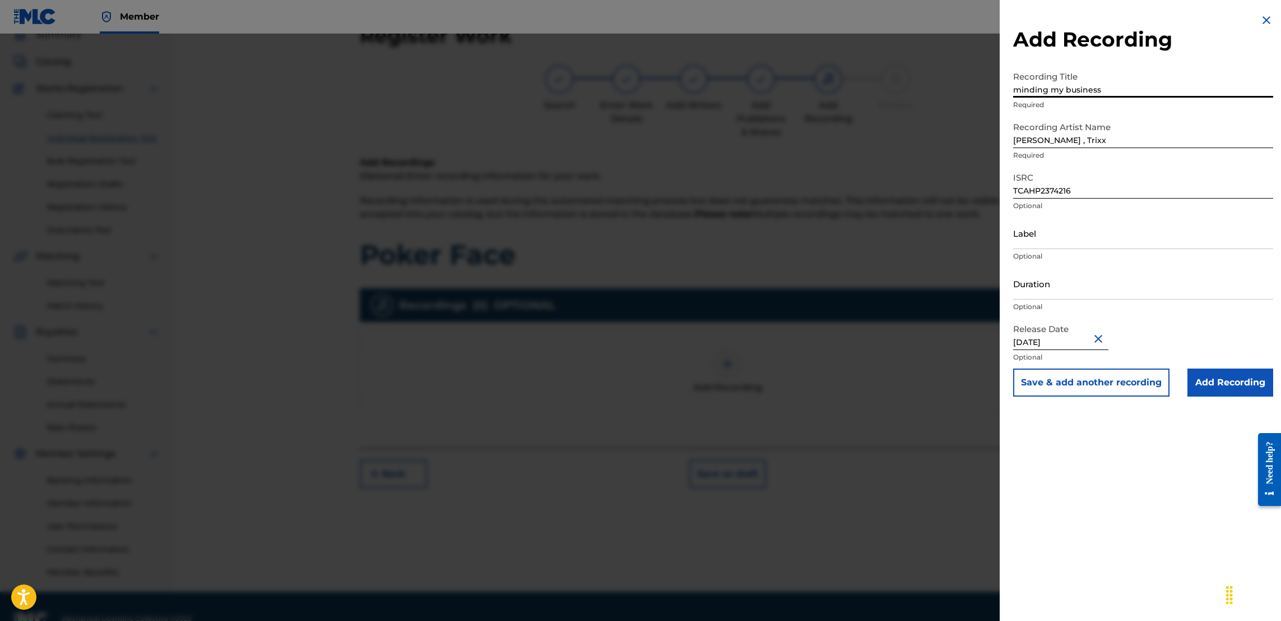
drag, startPoint x: 1107, startPoint y: 91, endPoint x: 937, endPoint y: 108, distance: 170.6
click at [937, 108] on div "Add Recording Recording Title minding my business Required Recording Artist Nam…" at bounding box center [640, 327] width 1281 height 587
type input "Poker Face"
click at [1163, 483] on div "Add Recording Recording Title Poker Face Required Recording Artist Name Jose Gu…" at bounding box center [1143, 310] width 287 height 621
click at [1217, 385] on input "Add Recording" at bounding box center [1231, 382] width 86 height 28
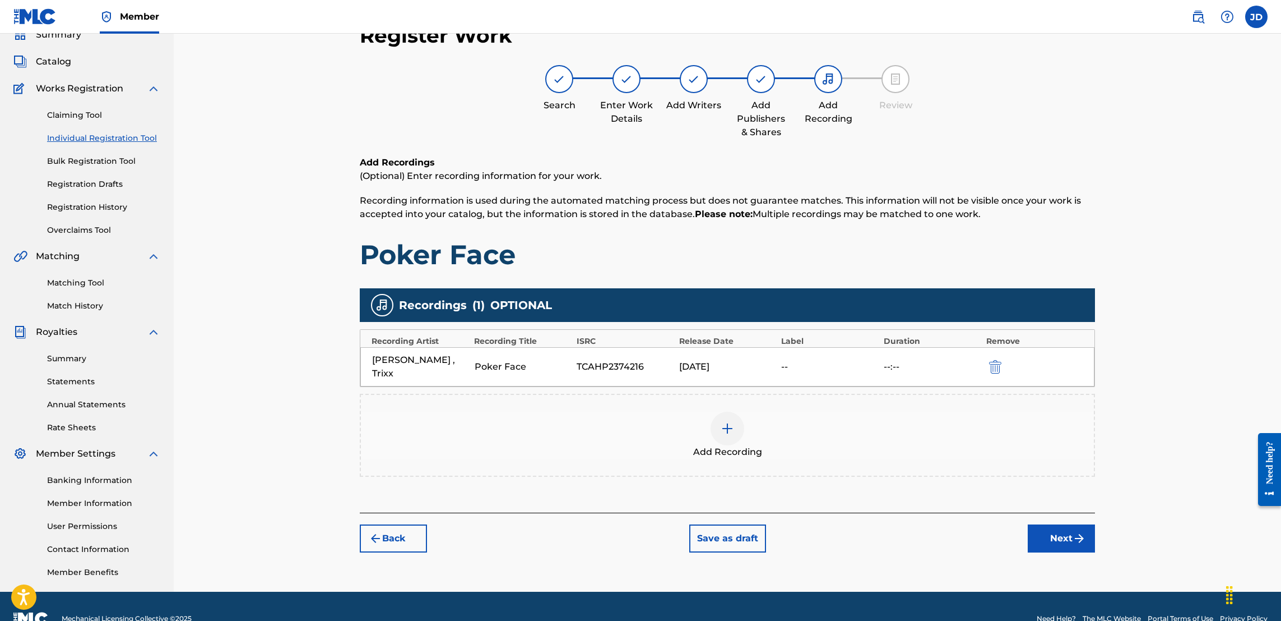
click at [1052, 526] on button "Next" at bounding box center [1061, 538] width 67 height 28
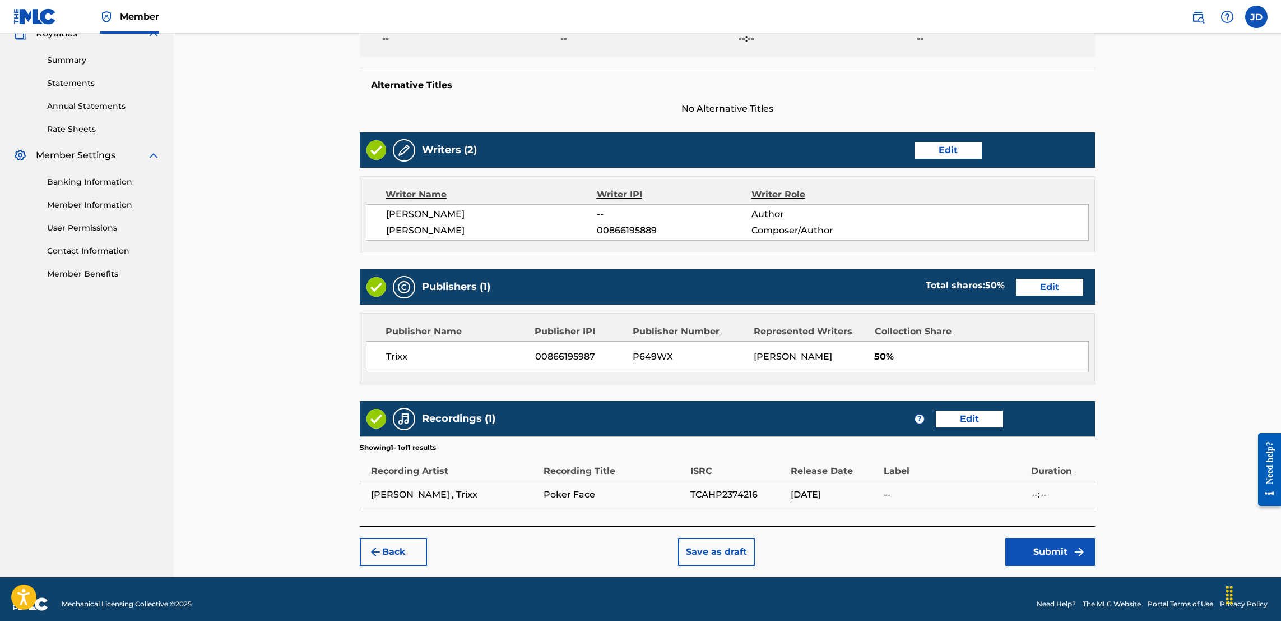
scroll to position [372, 0]
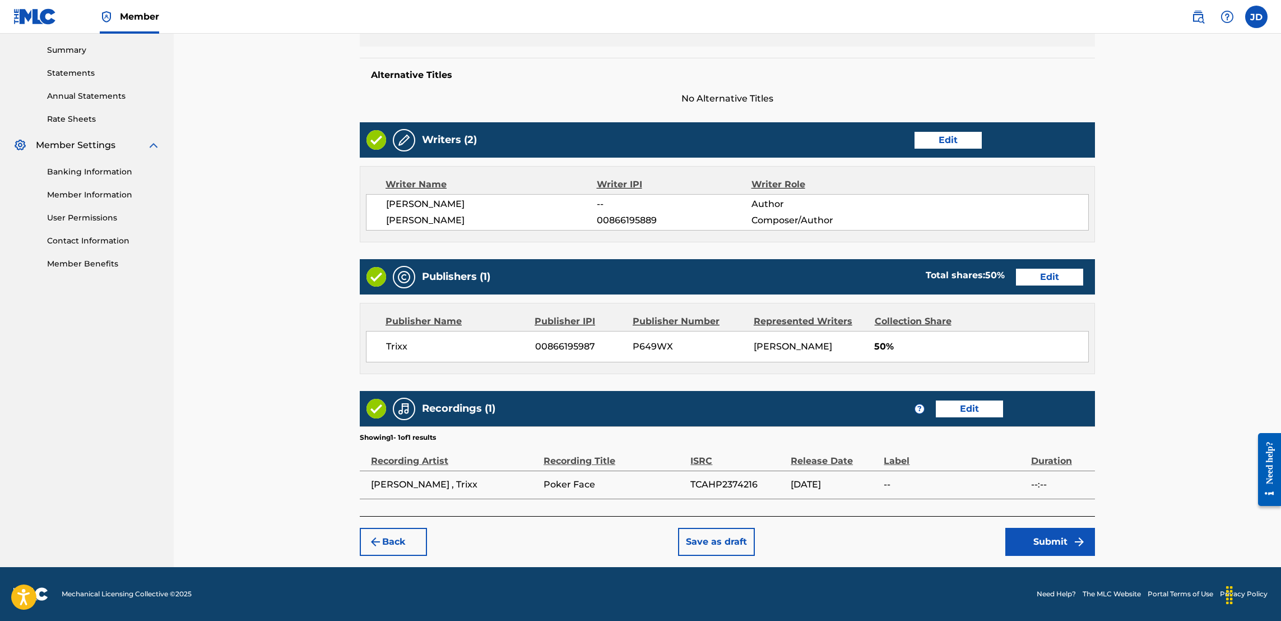
click at [1031, 545] on button "Submit" at bounding box center [1051, 541] width 90 height 28
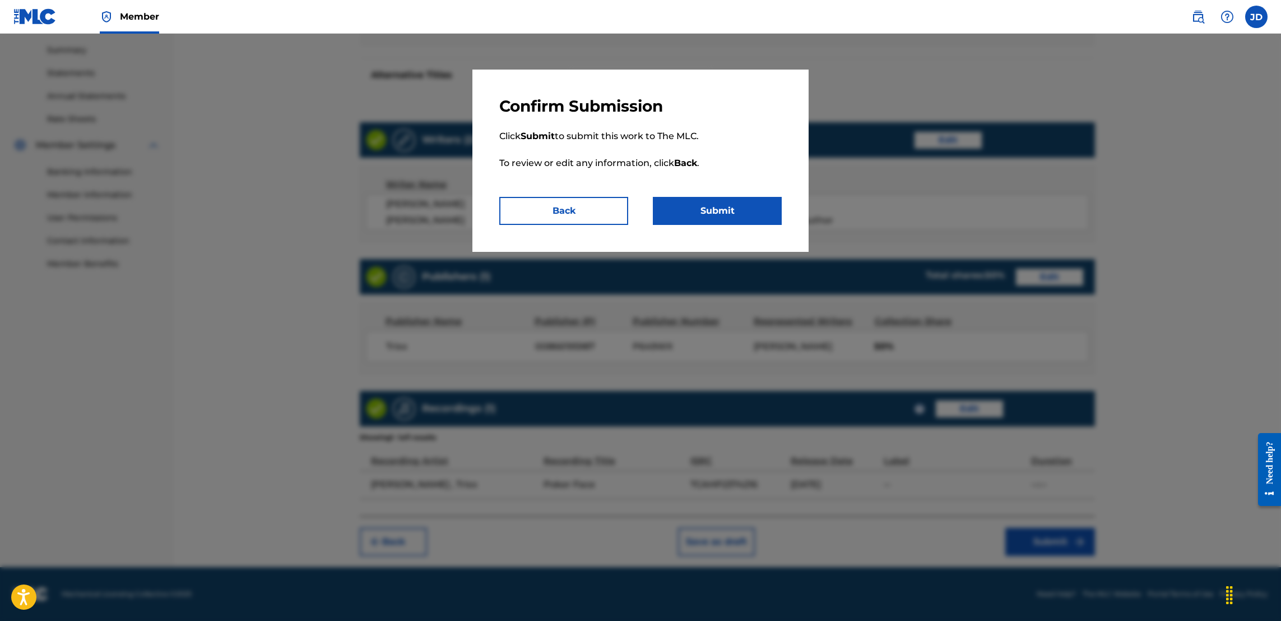
click at [702, 202] on button "Submit" at bounding box center [717, 211] width 129 height 28
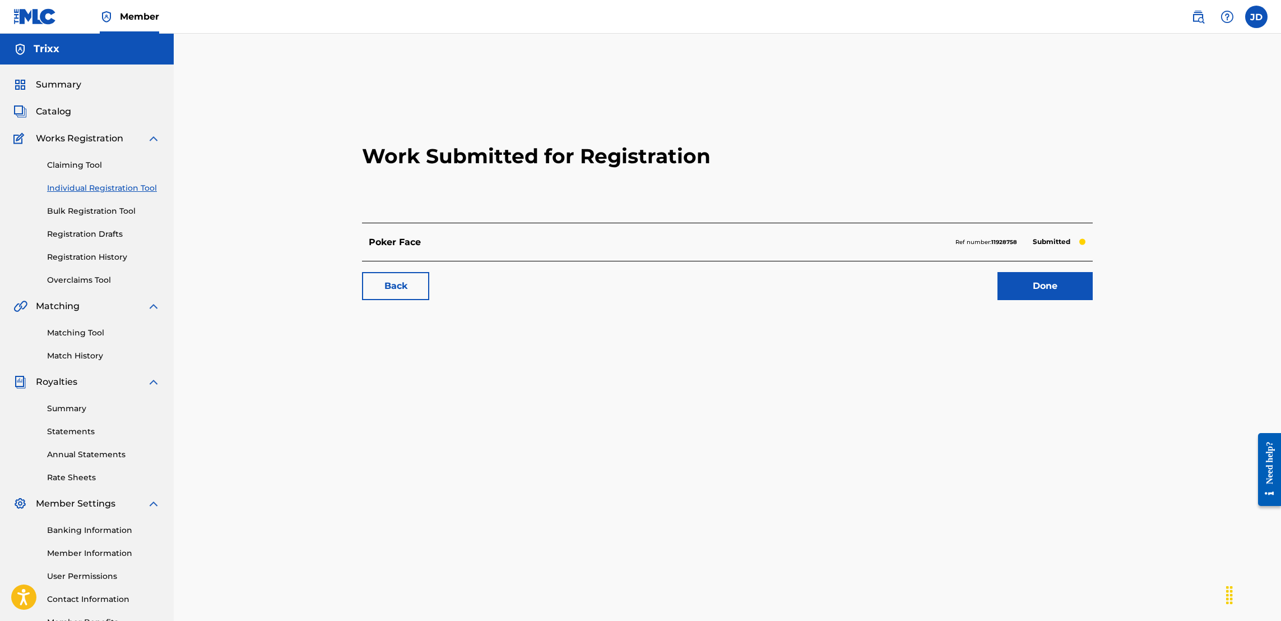
click at [107, 184] on link "Individual Registration Tool" at bounding box center [103, 188] width 113 height 12
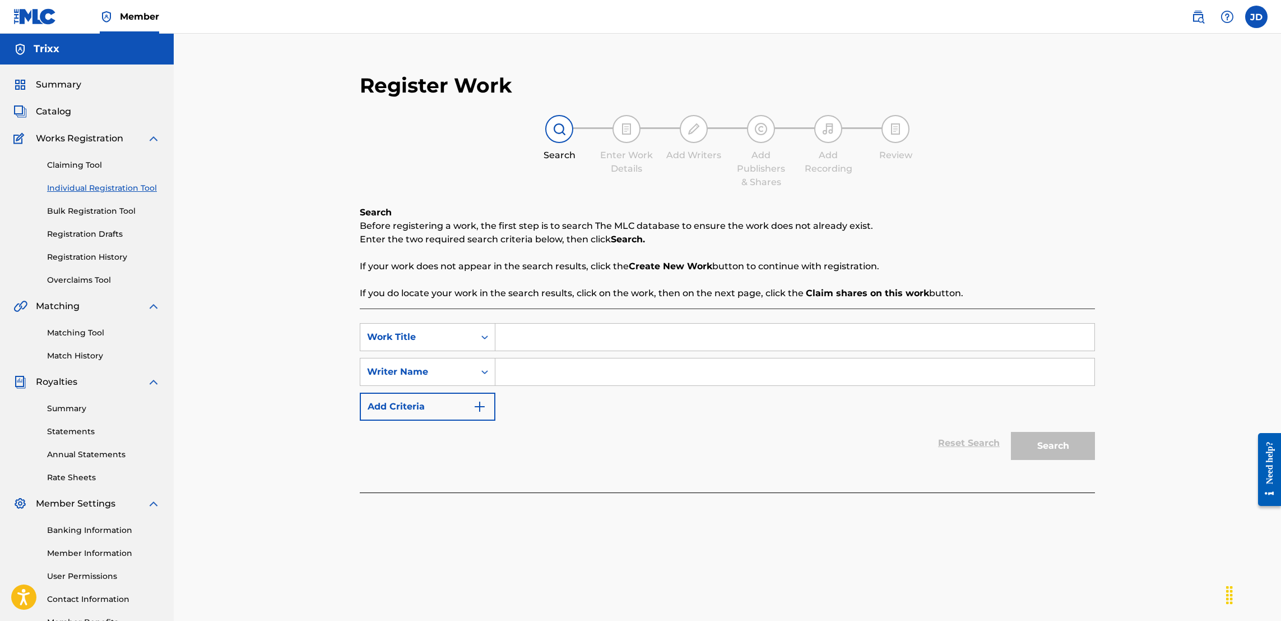
click at [548, 339] on input "Search Form" at bounding box center [795, 336] width 599 height 27
click at [112, 211] on link "Bulk Registration Tool" at bounding box center [103, 211] width 113 height 12
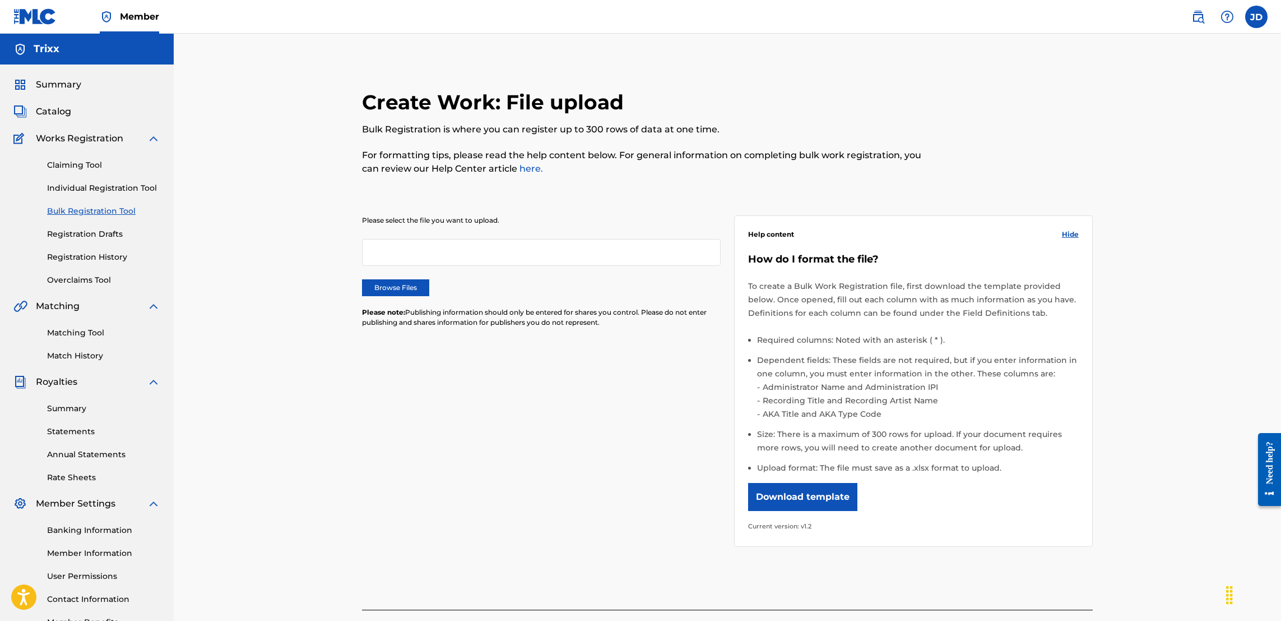
click at [91, 187] on link "Individual Registration Tool" at bounding box center [103, 188] width 113 height 12
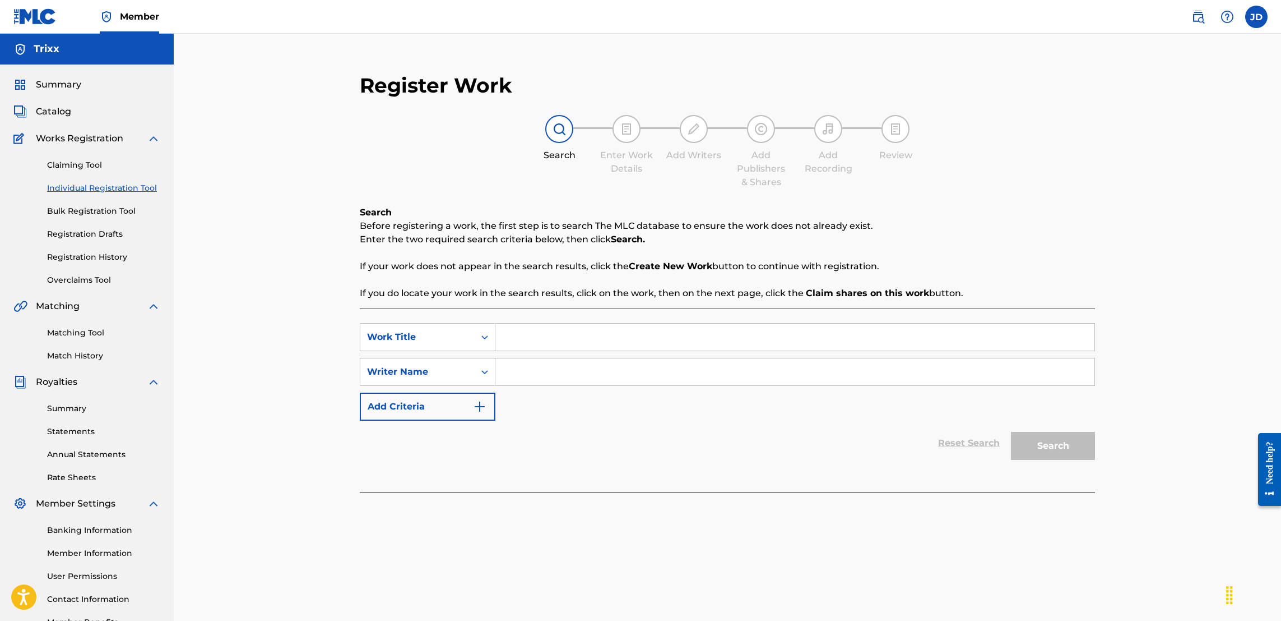
click at [517, 341] on input "Search Form" at bounding box center [795, 336] width 599 height 27
type input "Rockstar Life"
click at [519, 374] on input "Search Form" at bounding box center [795, 371] width 599 height 27
type input "Jose Guapo"
click at [620, 363] on input "Jose Guapo" at bounding box center [795, 371] width 599 height 27
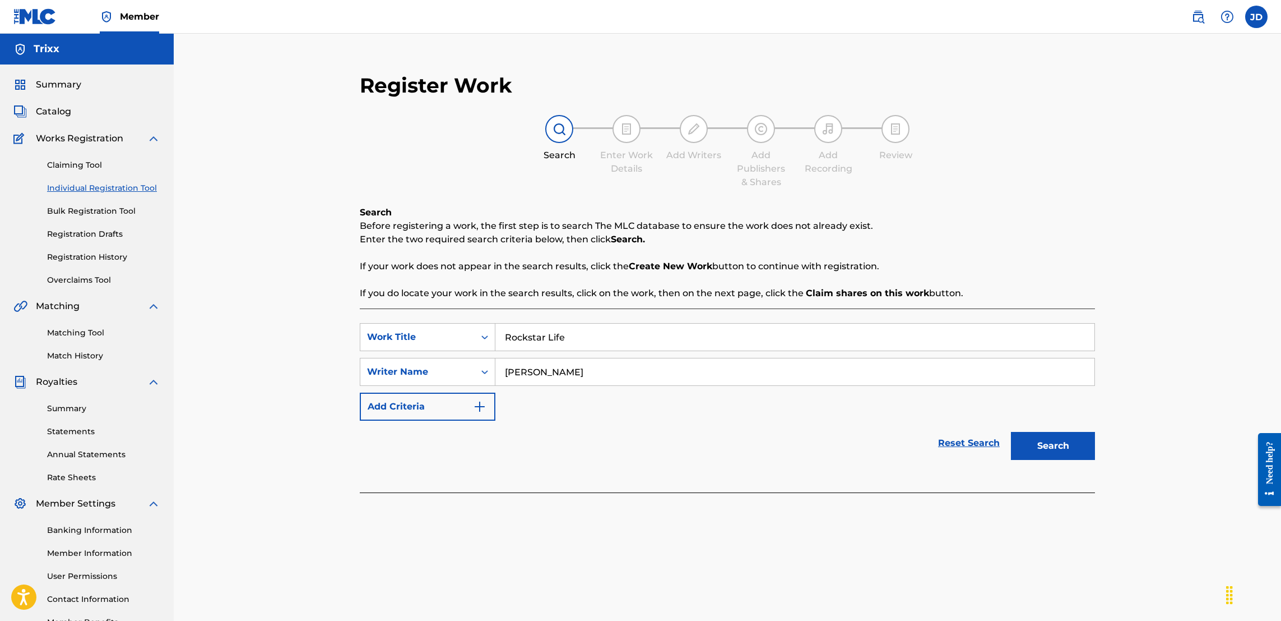
click at [1047, 448] on button "Search" at bounding box center [1053, 446] width 84 height 28
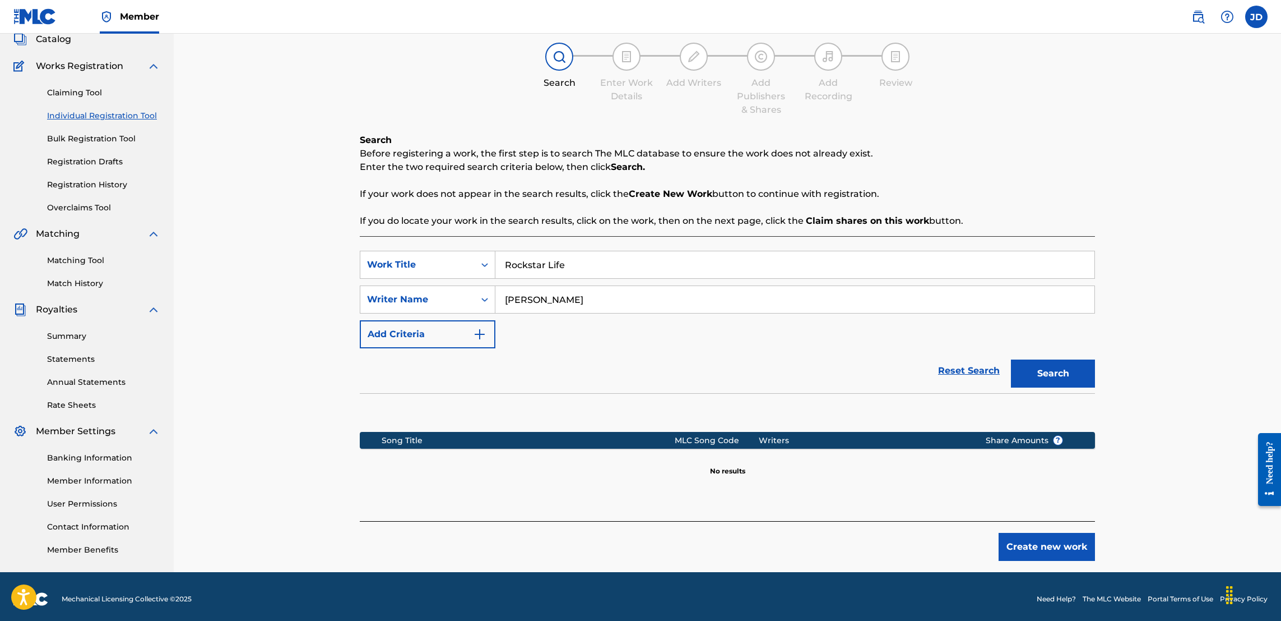
scroll to position [77, 0]
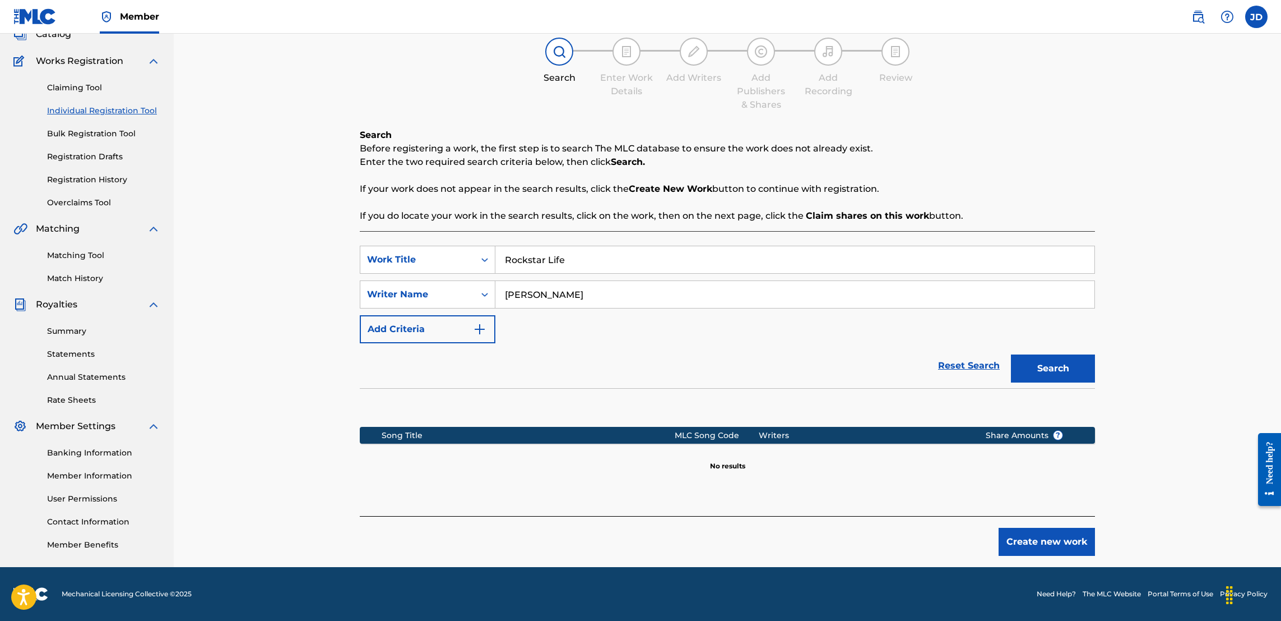
click at [1034, 538] on button "Create new work" at bounding box center [1047, 541] width 96 height 28
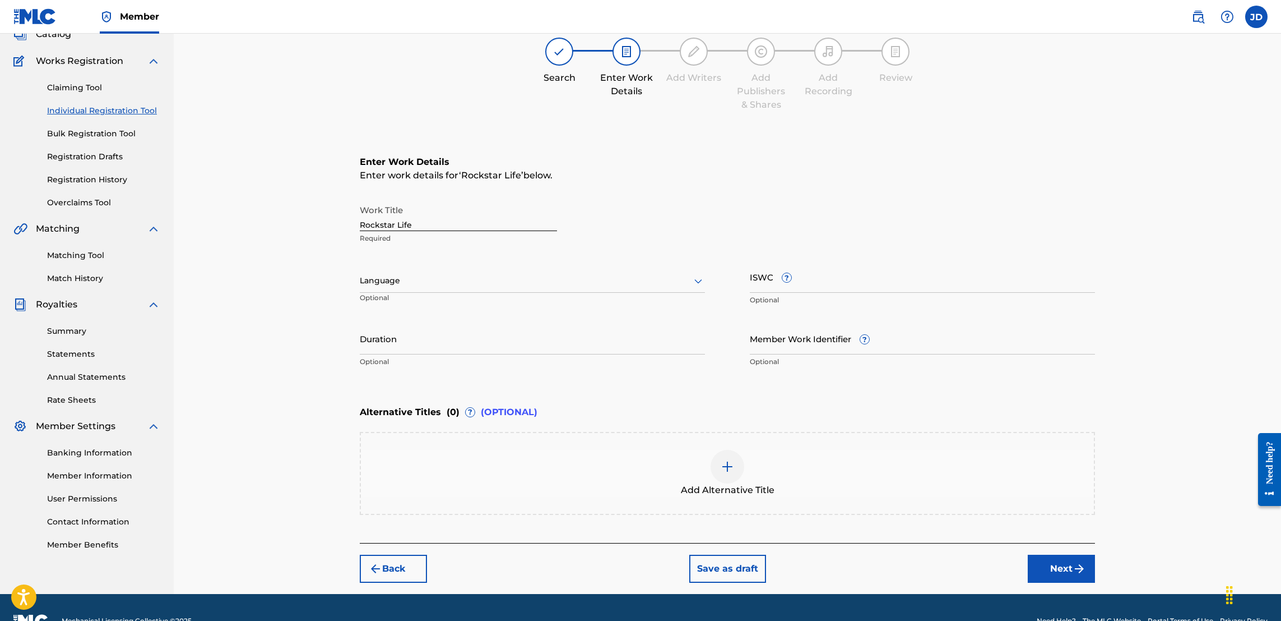
click at [1075, 563] on img "submit" at bounding box center [1079, 568] width 13 height 13
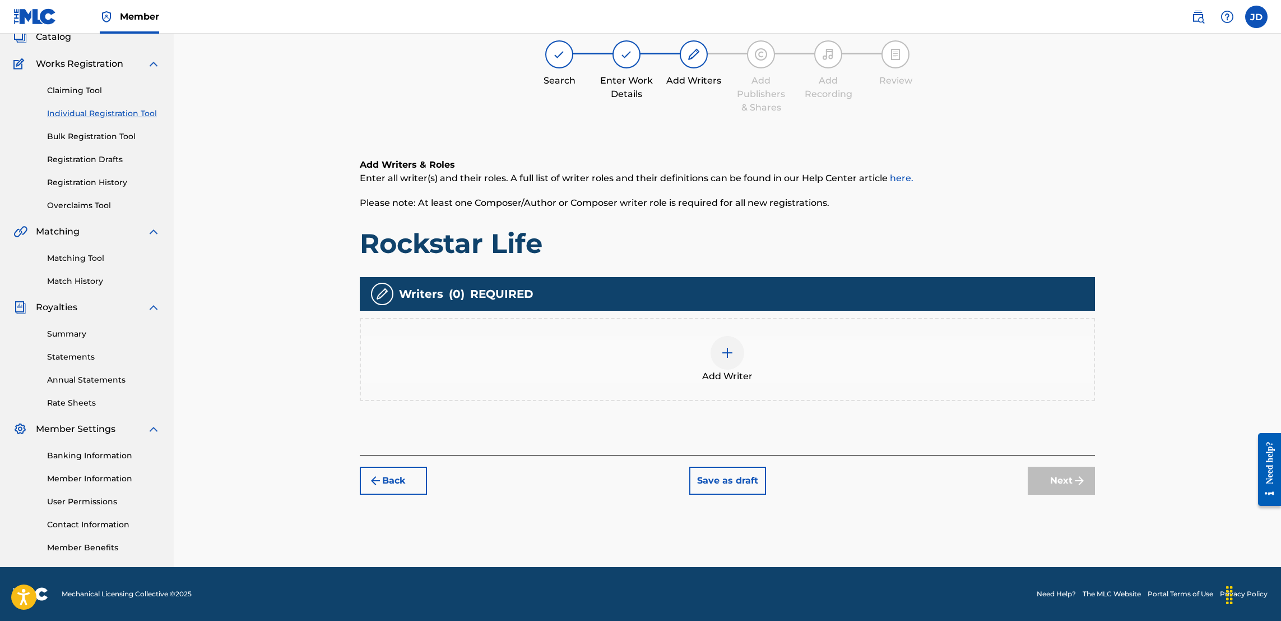
scroll to position [50, 0]
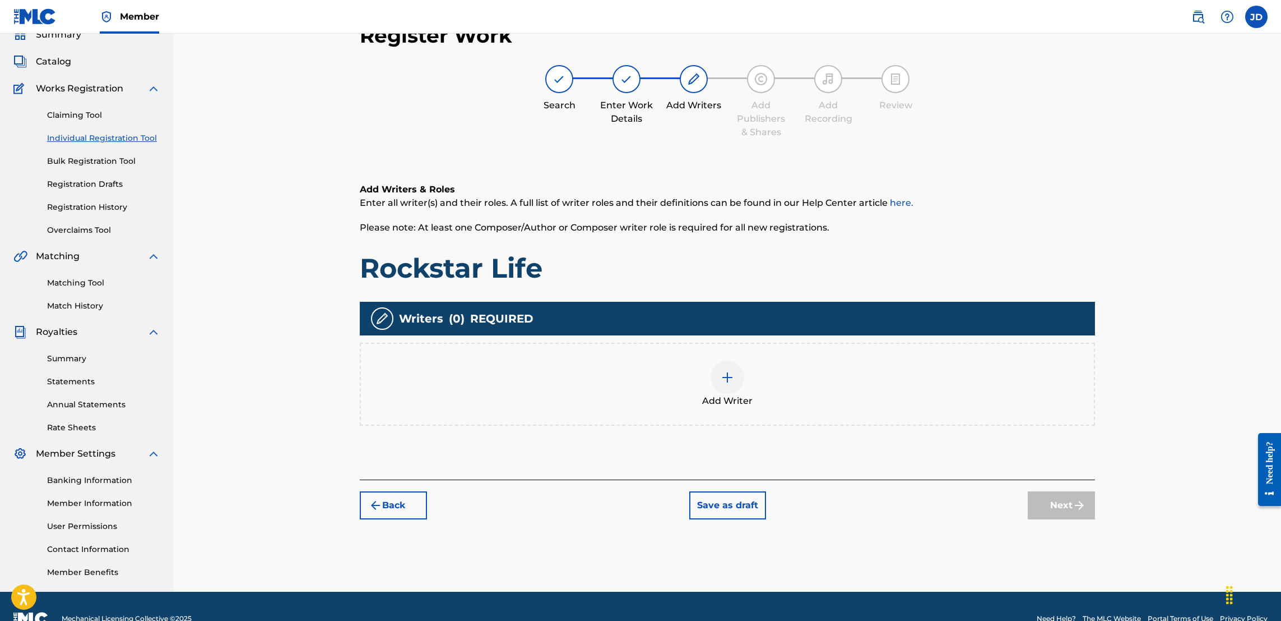
click at [721, 376] on img at bounding box center [727, 377] width 13 height 13
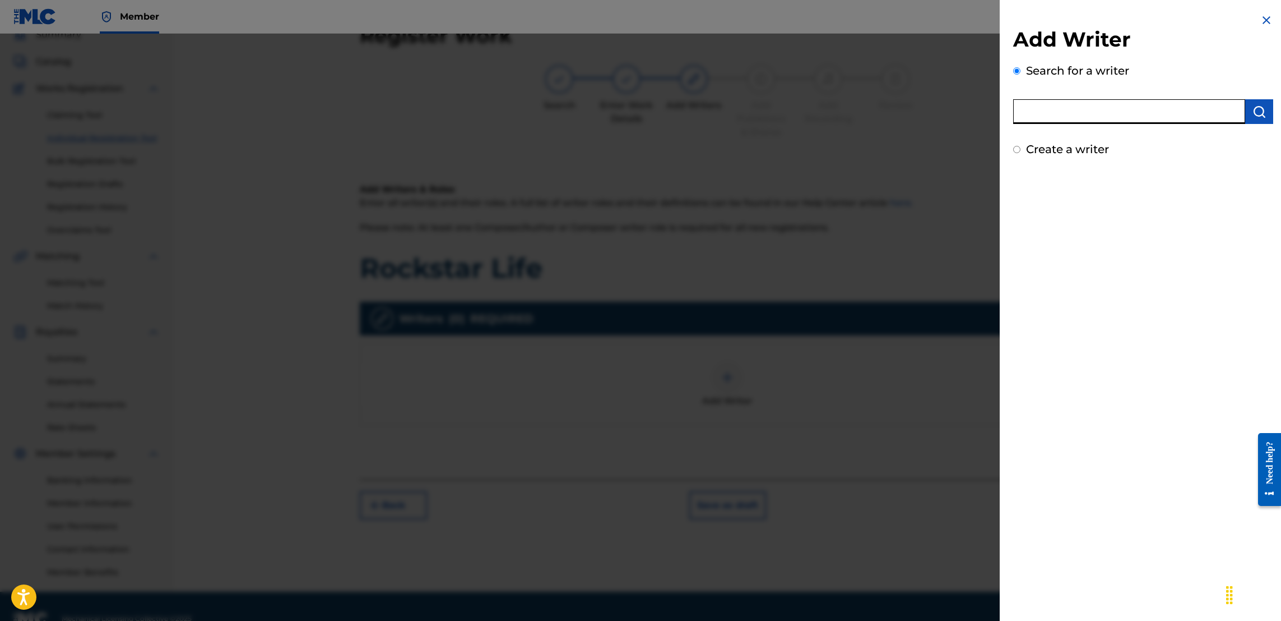
click at [1085, 114] on input "text" at bounding box center [1129, 111] width 232 height 25
type input "Jose Guapo"
click at [1256, 114] on img "submit" at bounding box center [1259, 111] width 13 height 13
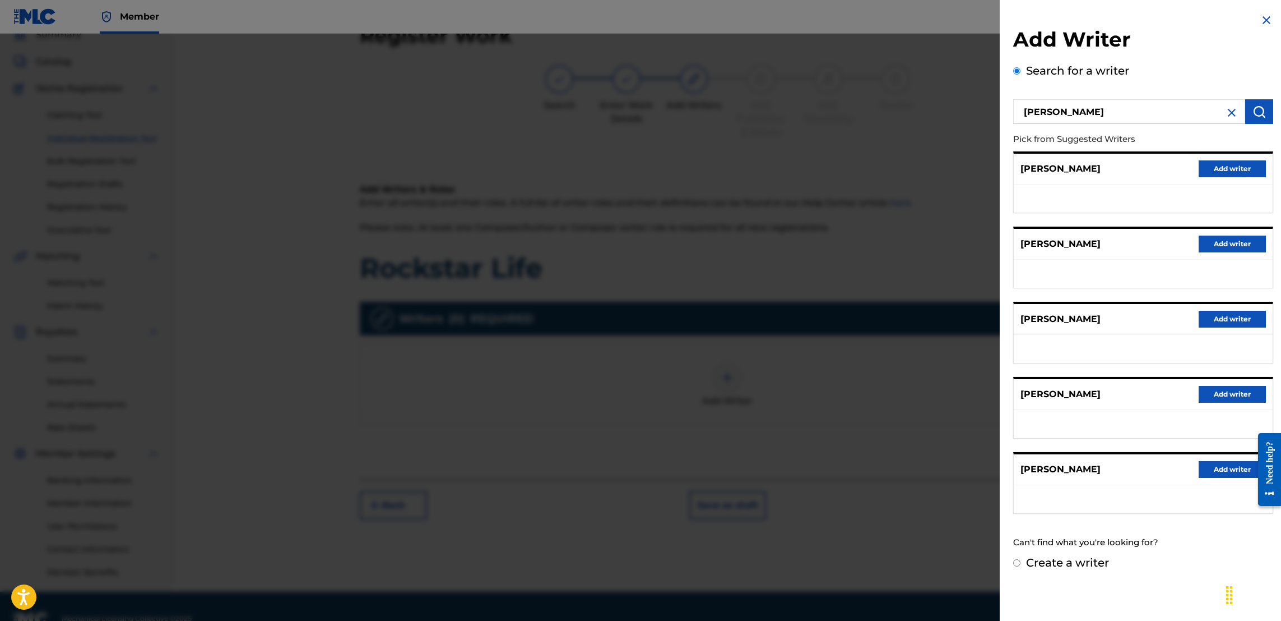
click at [1210, 238] on button "Add writer" at bounding box center [1232, 243] width 67 height 17
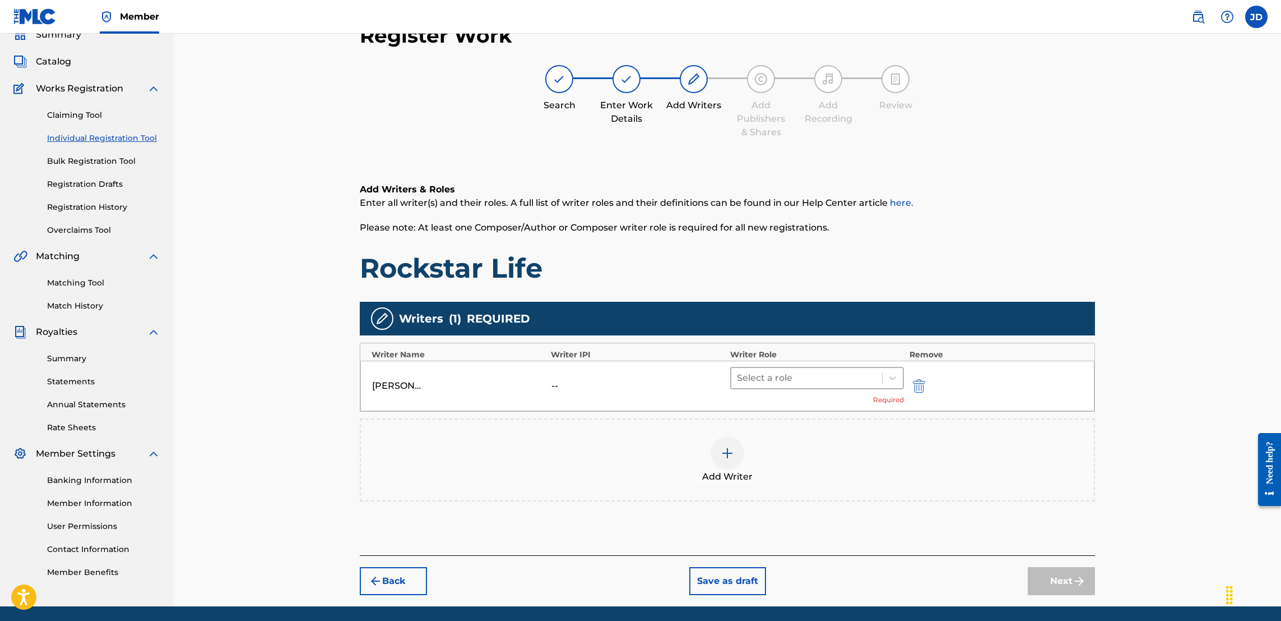
click at [786, 377] on div at bounding box center [807, 378] width 140 height 16
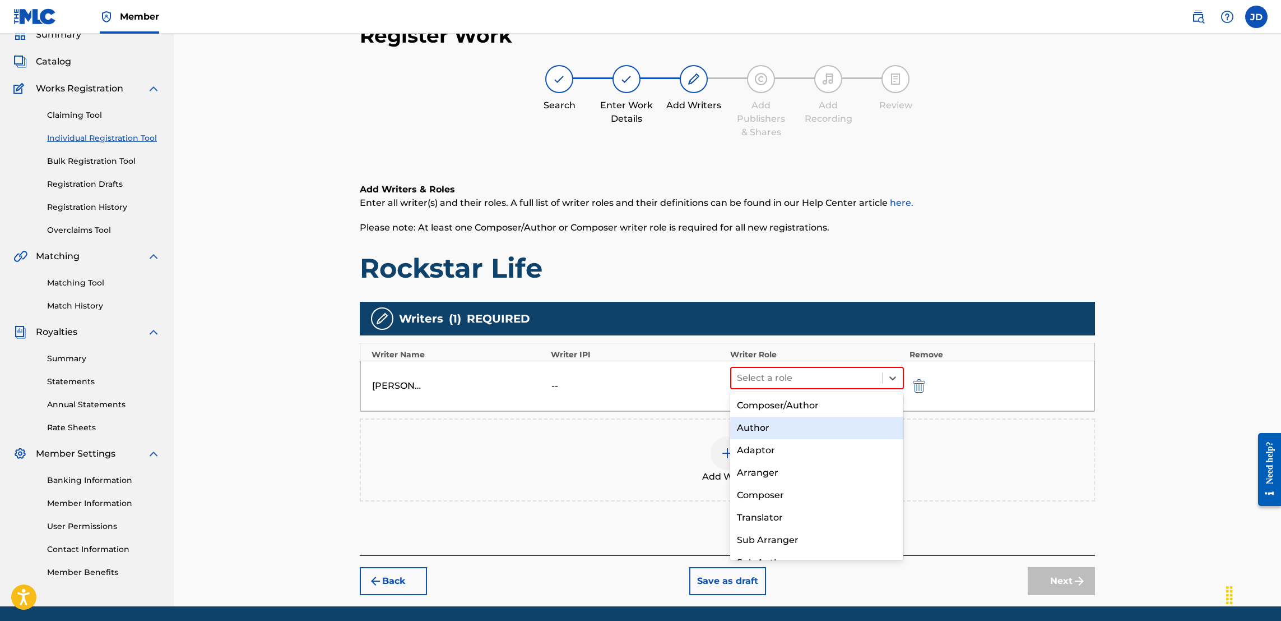
click at [772, 428] on div "Author" at bounding box center [816, 427] width 173 height 22
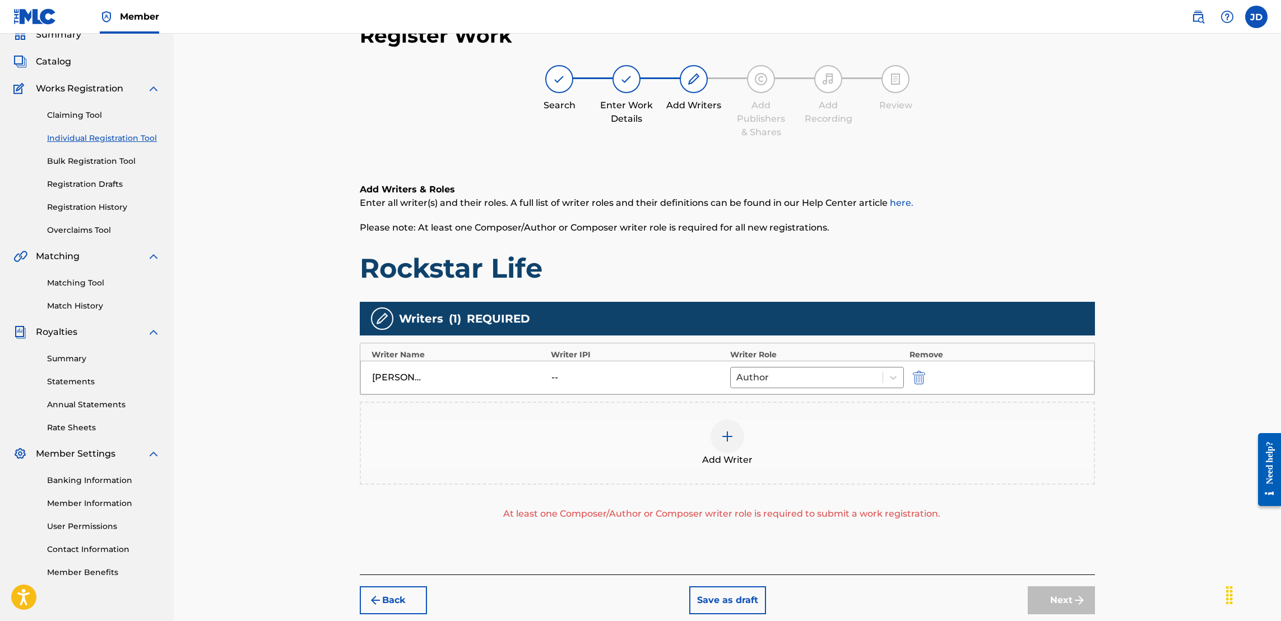
click at [724, 445] on div at bounding box center [728, 436] width 34 height 34
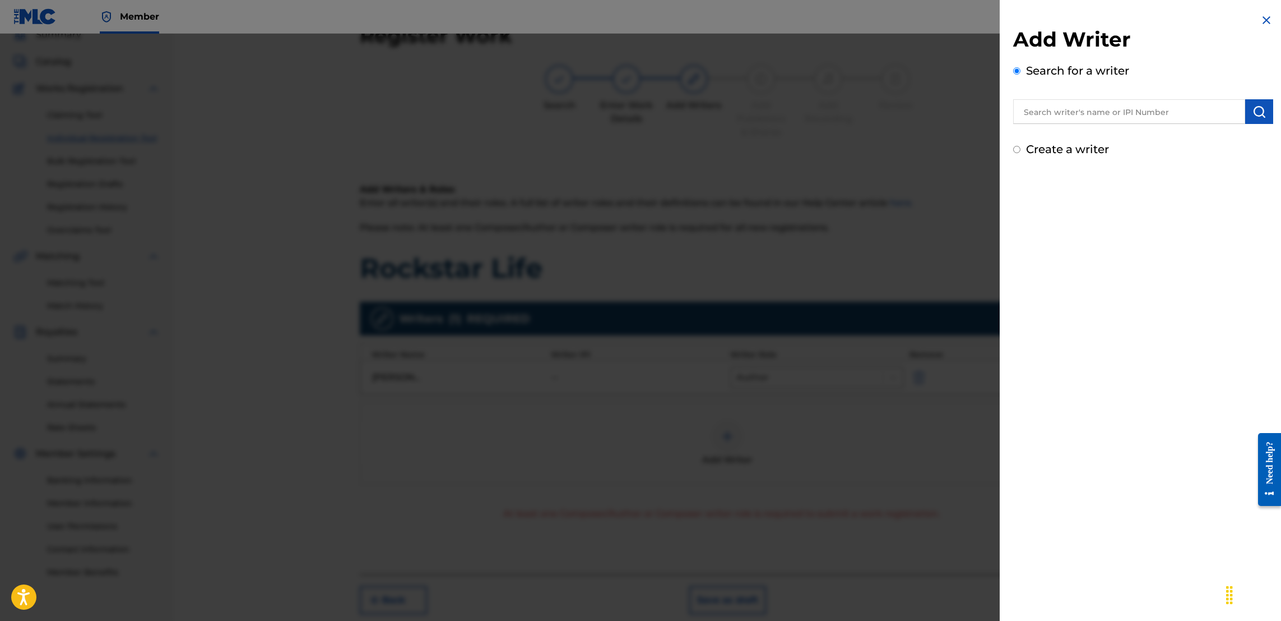
click at [1089, 110] on input "text" at bounding box center [1129, 111] width 232 height 25
type input "Jason Anthony Douglas"
click at [1253, 112] on img "submit" at bounding box center [1259, 111] width 13 height 13
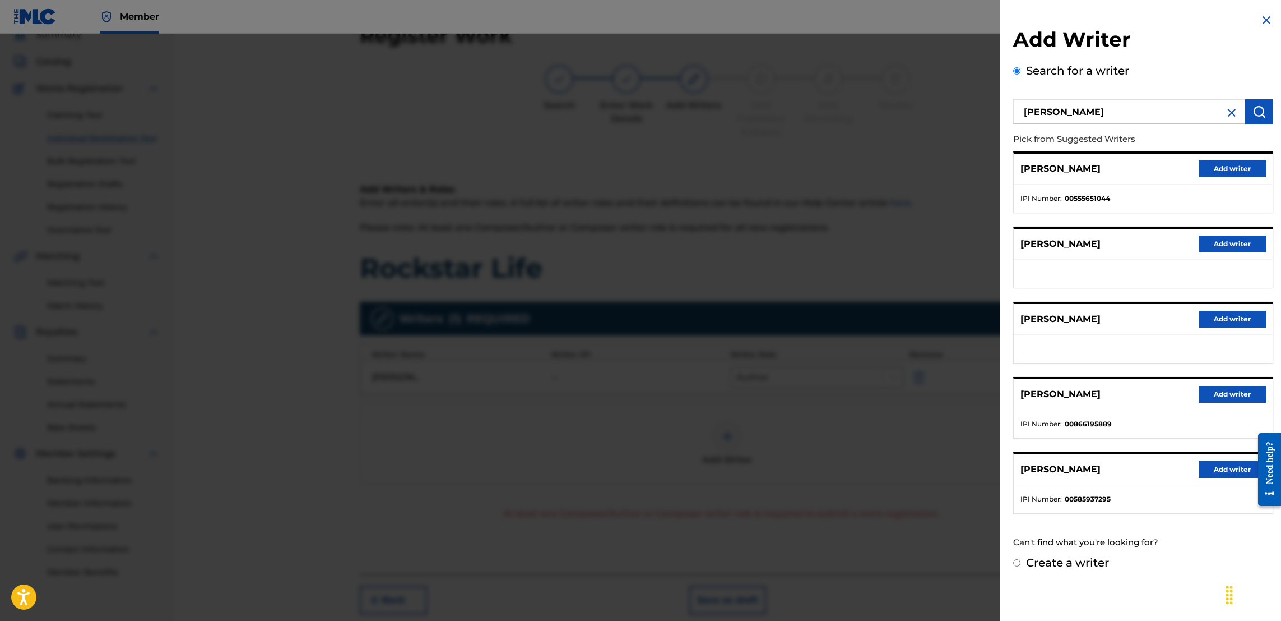
click at [1232, 395] on button "Add writer" at bounding box center [1232, 394] width 67 height 17
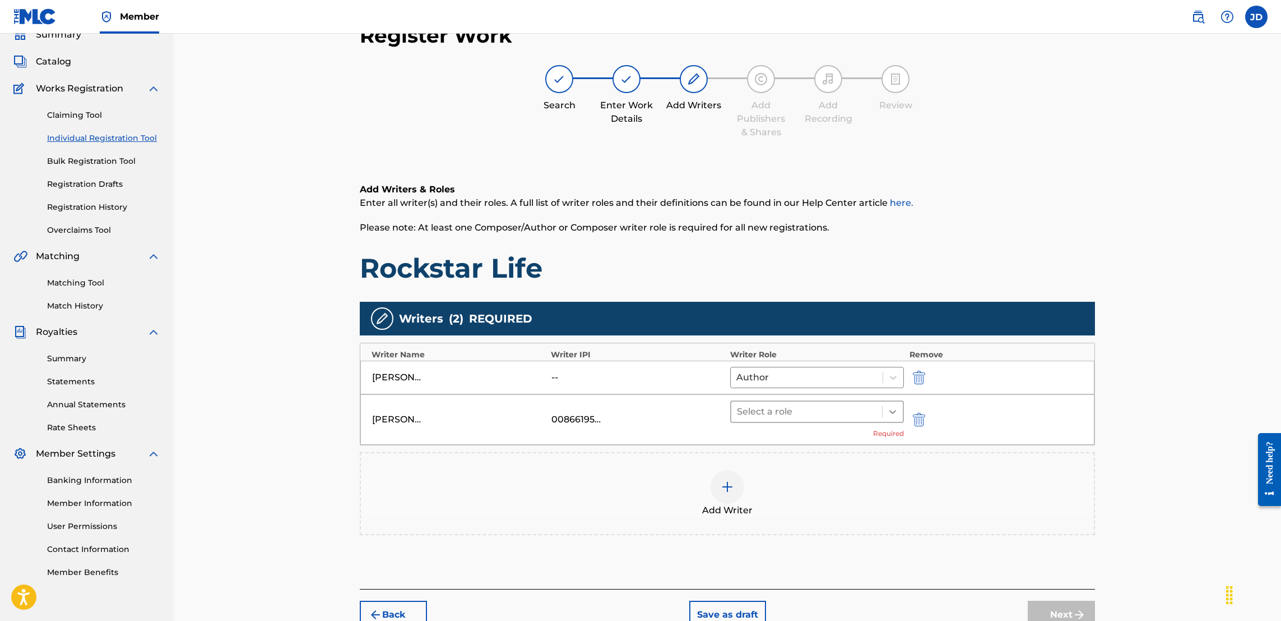
click at [890, 414] on icon at bounding box center [892, 411] width 11 height 11
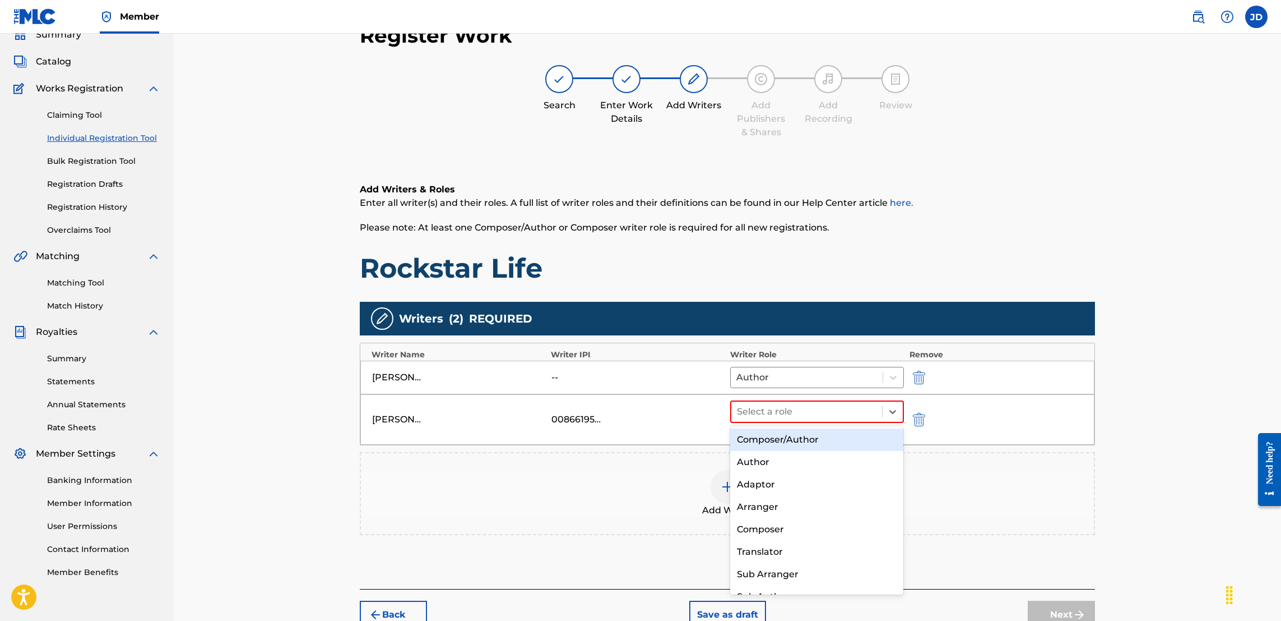
click at [834, 433] on div "Composer/Author" at bounding box center [816, 439] width 173 height 22
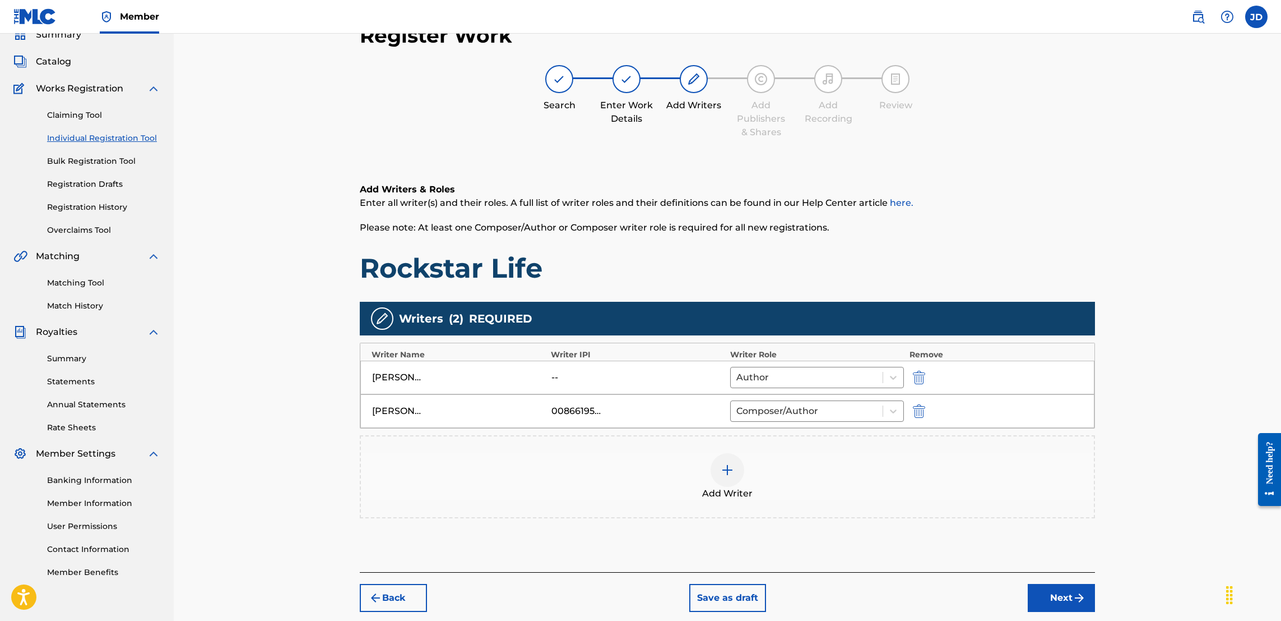
click at [1066, 596] on button "Next" at bounding box center [1061, 598] width 67 height 28
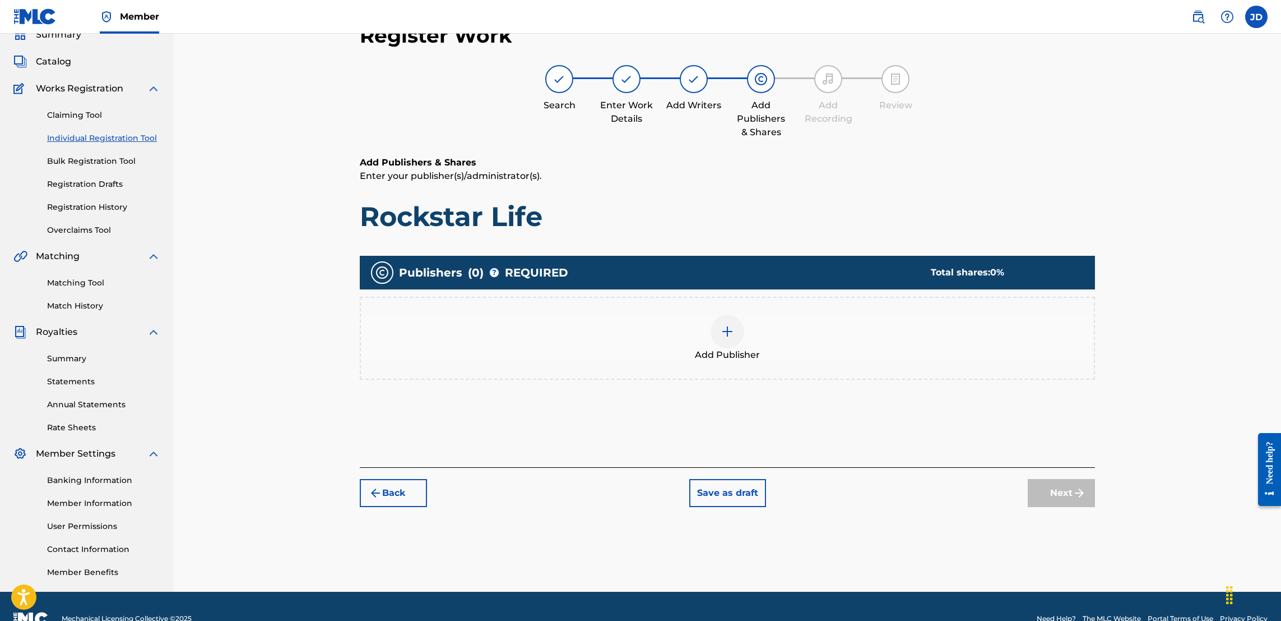
click at [719, 317] on div at bounding box center [728, 331] width 34 height 34
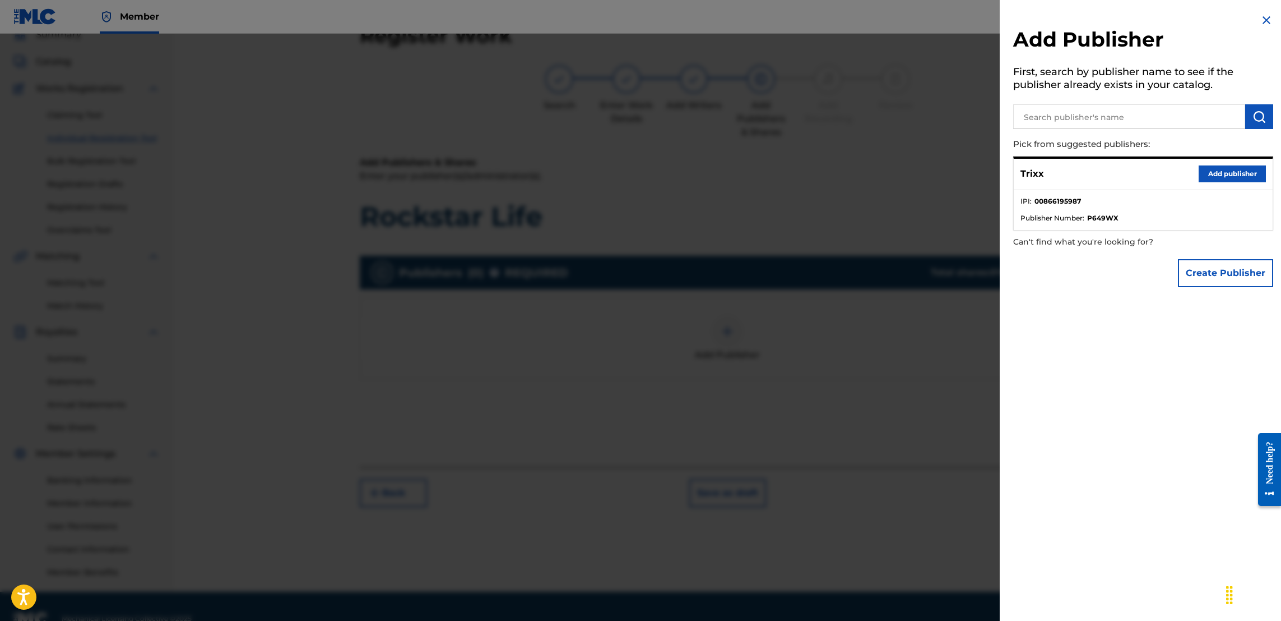
click at [1229, 171] on button "Add publisher" at bounding box center [1232, 173] width 67 height 17
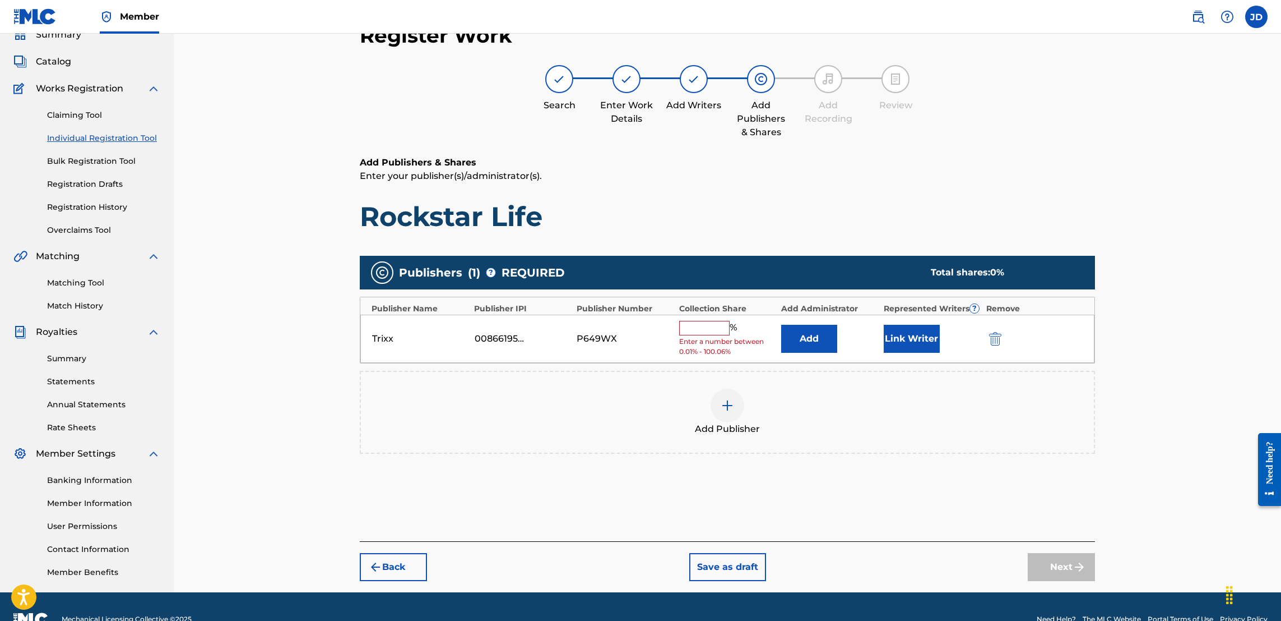
click at [705, 332] on input "text" at bounding box center [704, 328] width 50 height 15
type input "50"
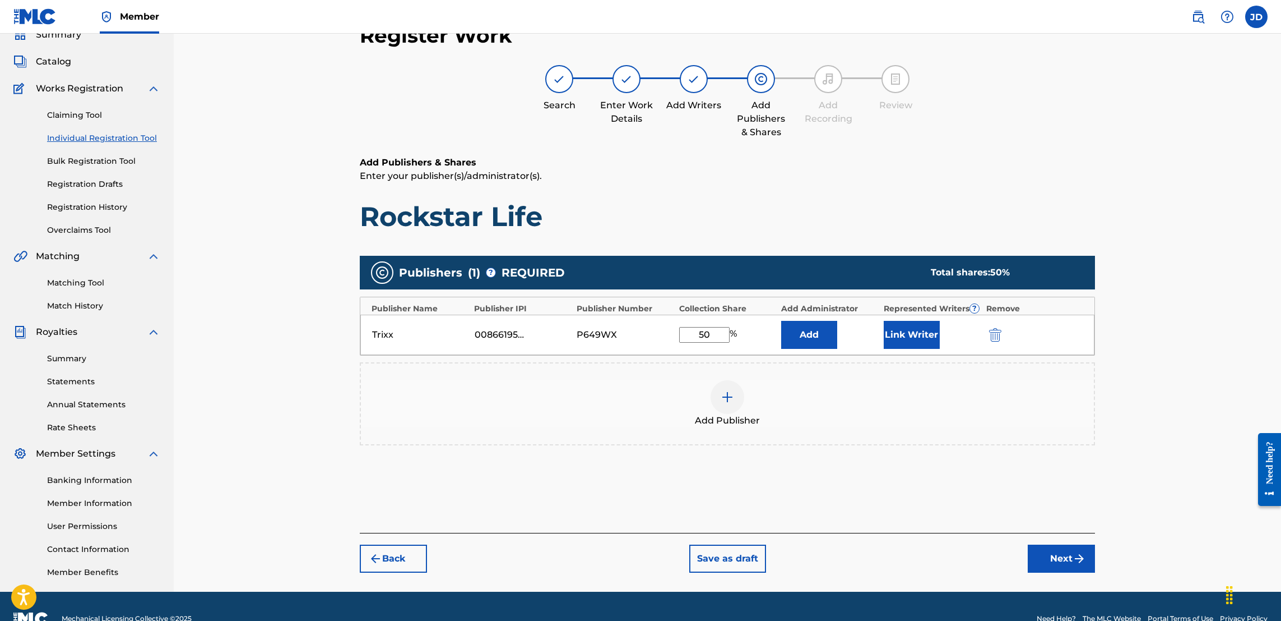
click at [914, 334] on button "Link Writer" at bounding box center [912, 335] width 56 height 28
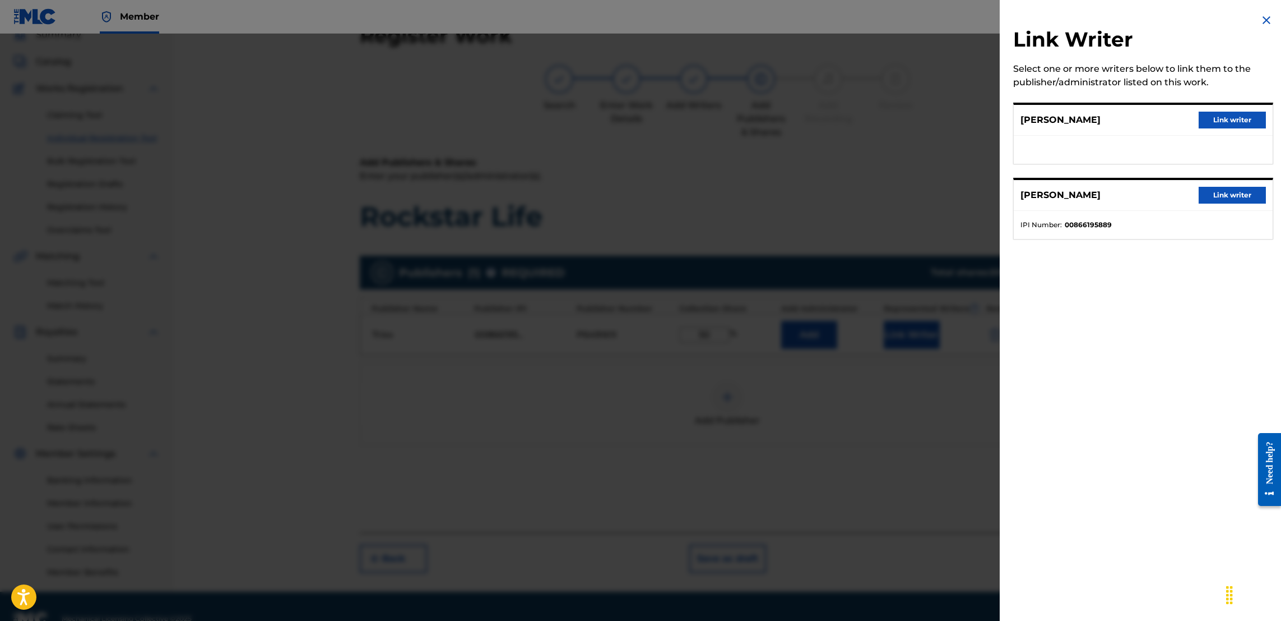
click at [1219, 189] on button "Link writer" at bounding box center [1232, 195] width 67 height 17
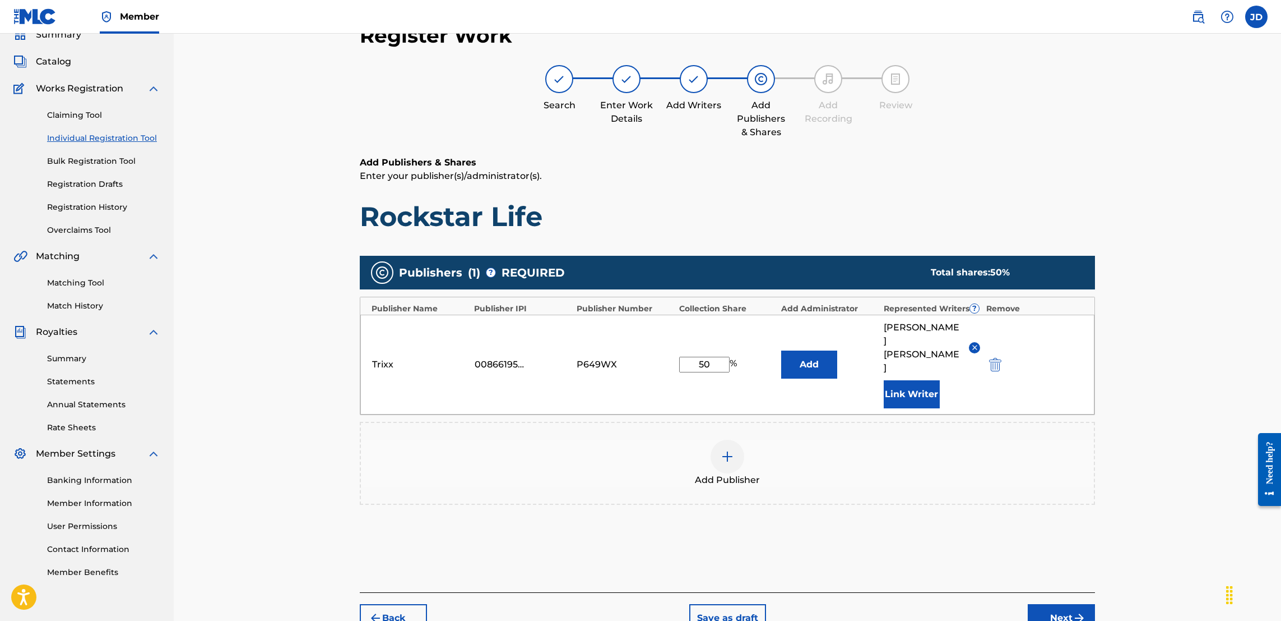
click at [1063, 604] on button "Next" at bounding box center [1061, 618] width 67 height 28
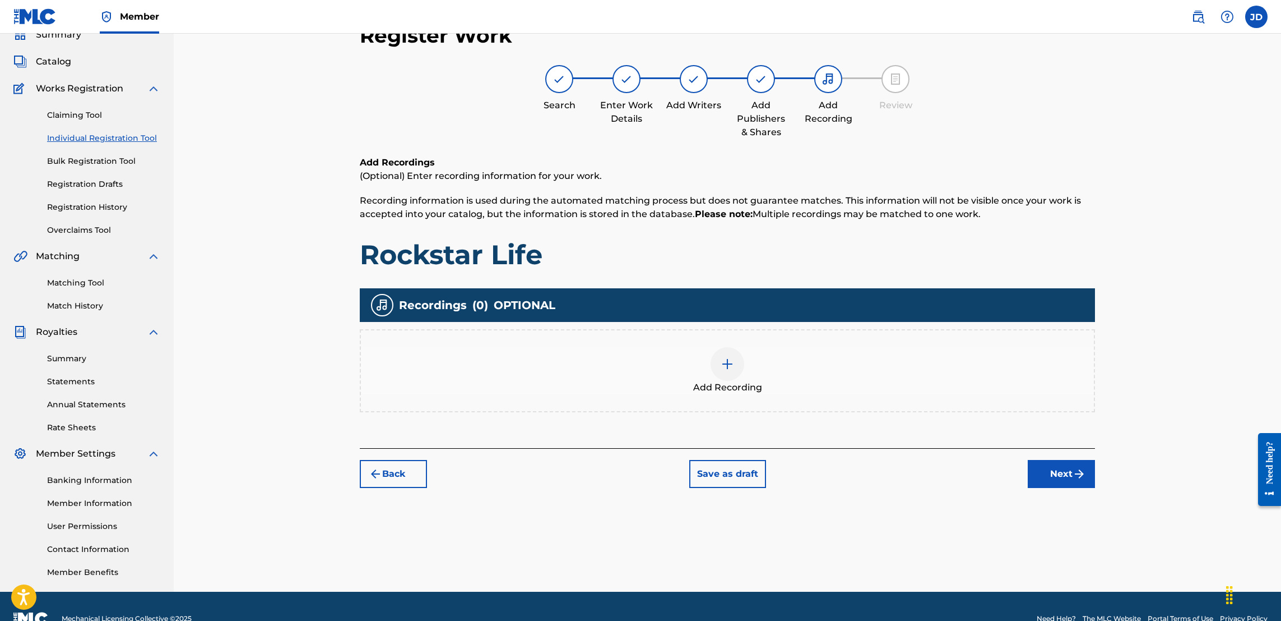
click at [729, 360] on img at bounding box center [727, 363] width 13 height 13
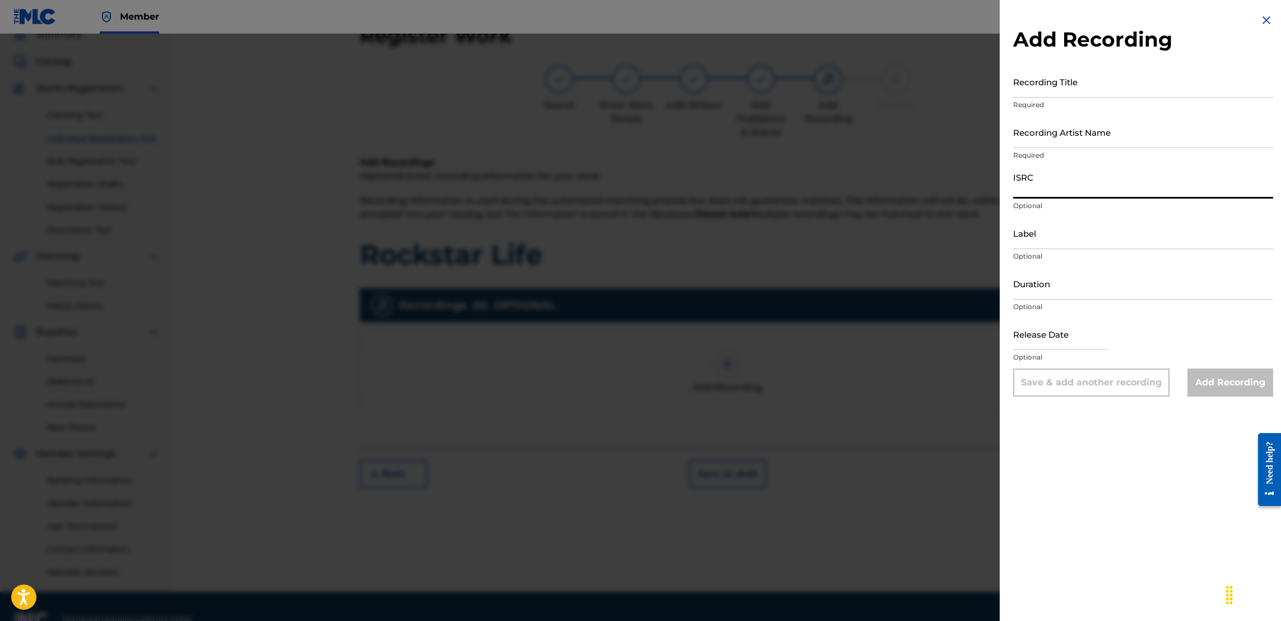
paste input "TCAHP2374220"
type input "TCAHP2374220"
click at [1064, 86] on input "Recording Title" at bounding box center [1143, 82] width 260 height 32
type input "Rockstar Life"
click at [1066, 145] on input "Recording Artist Name" at bounding box center [1143, 132] width 260 height 32
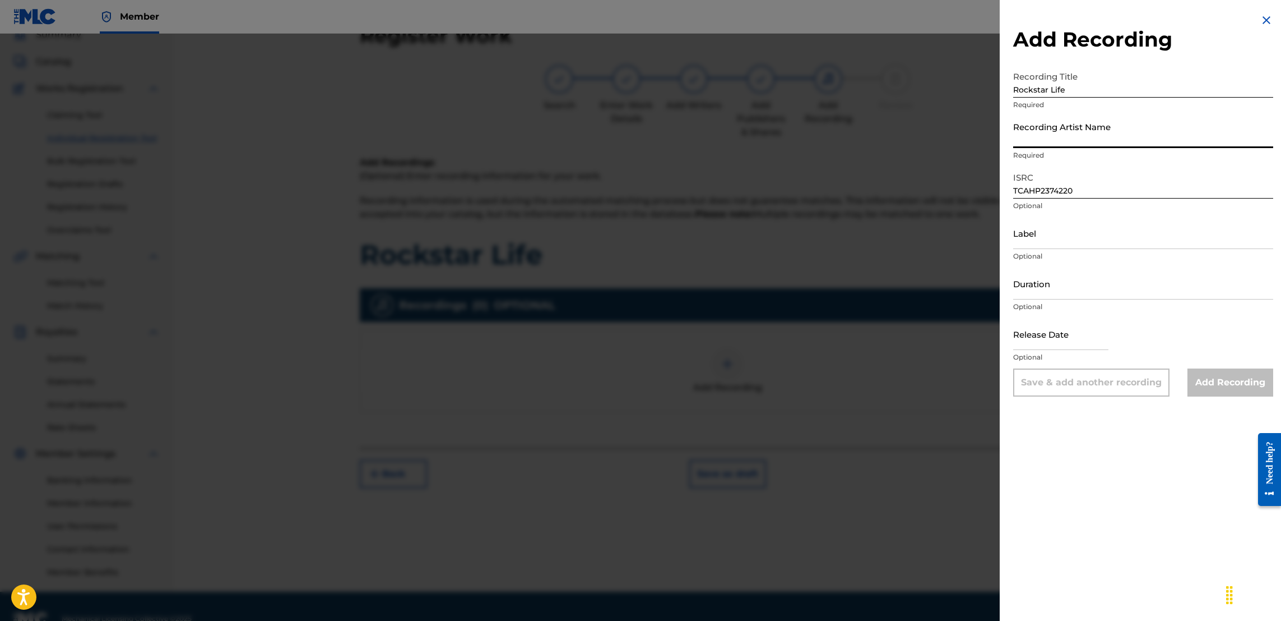
type input "Jose Guapo , Trixx"
type input "November 23 2023"
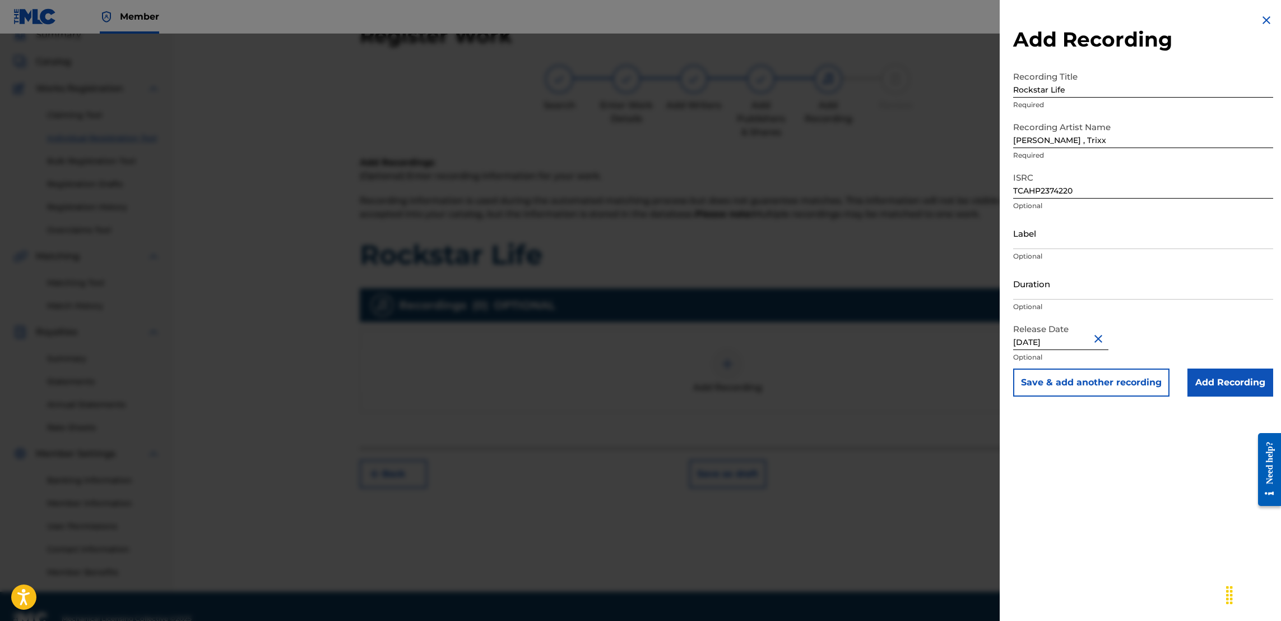
click at [1217, 379] on input "Add Recording" at bounding box center [1231, 382] width 86 height 28
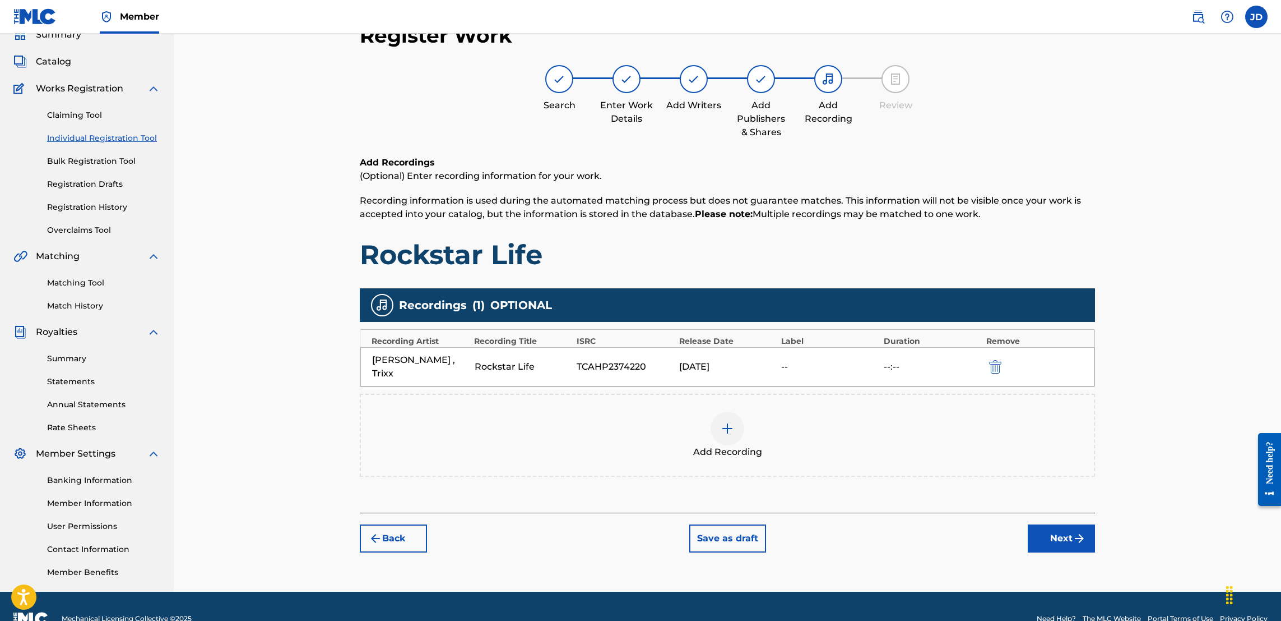
click at [1052, 527] on button "Next" at bounding box center [1061, 538] width 67 height 28
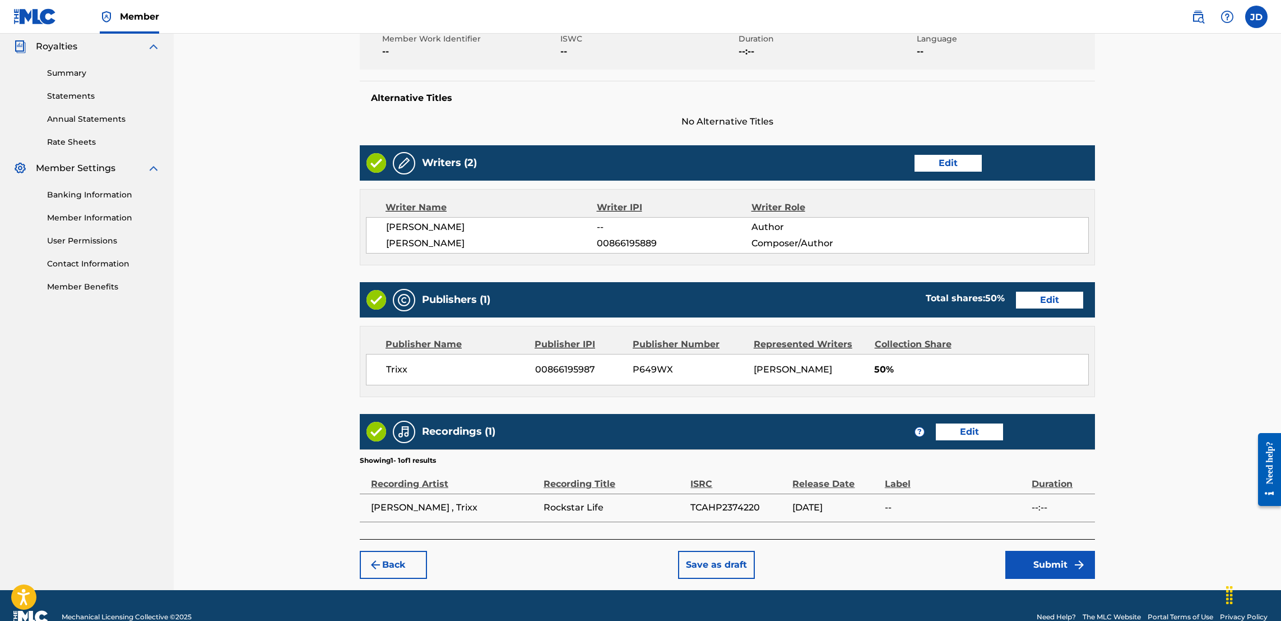
scroll to position [372, 0]
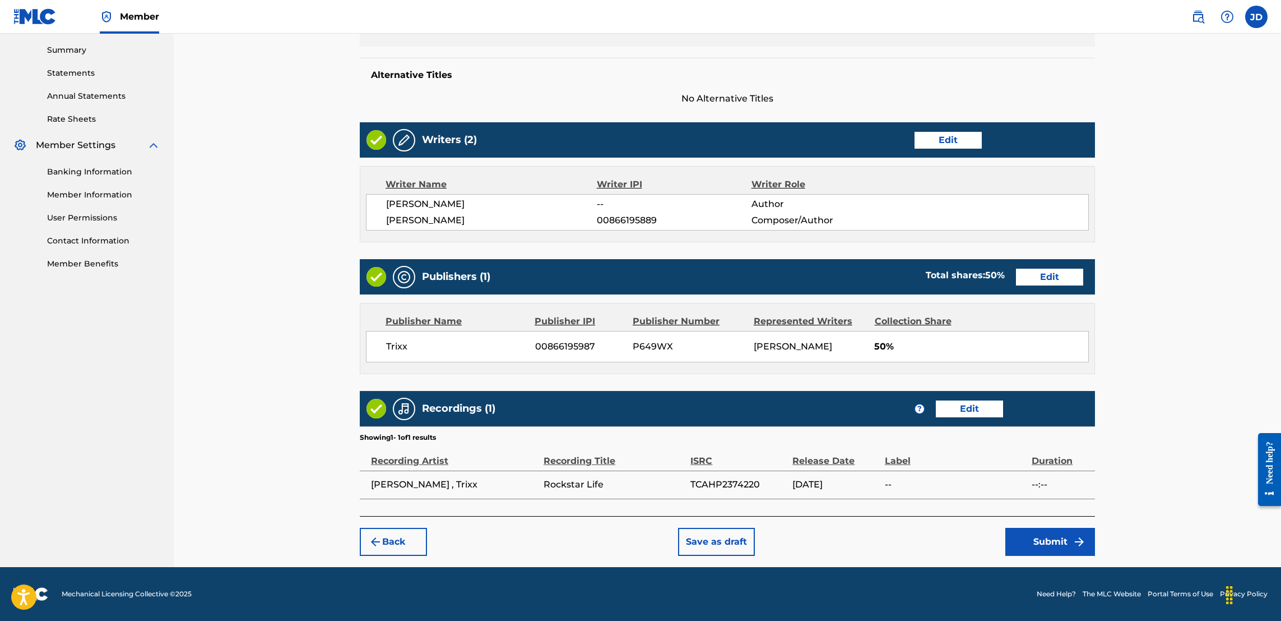
click at [1045, 541] on button "Submit" at bounding box center [1051, 541] width 90 height 28
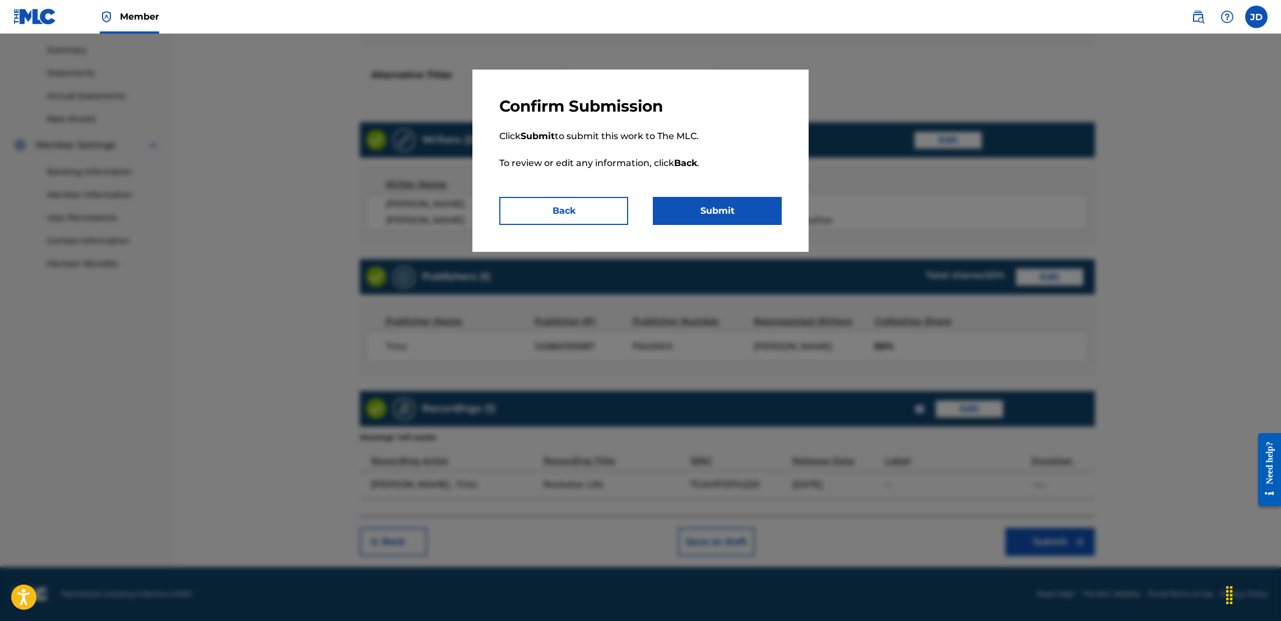
click at [705, 211] on button "Submit" at bounding box center [717, 211] width 129 height 28
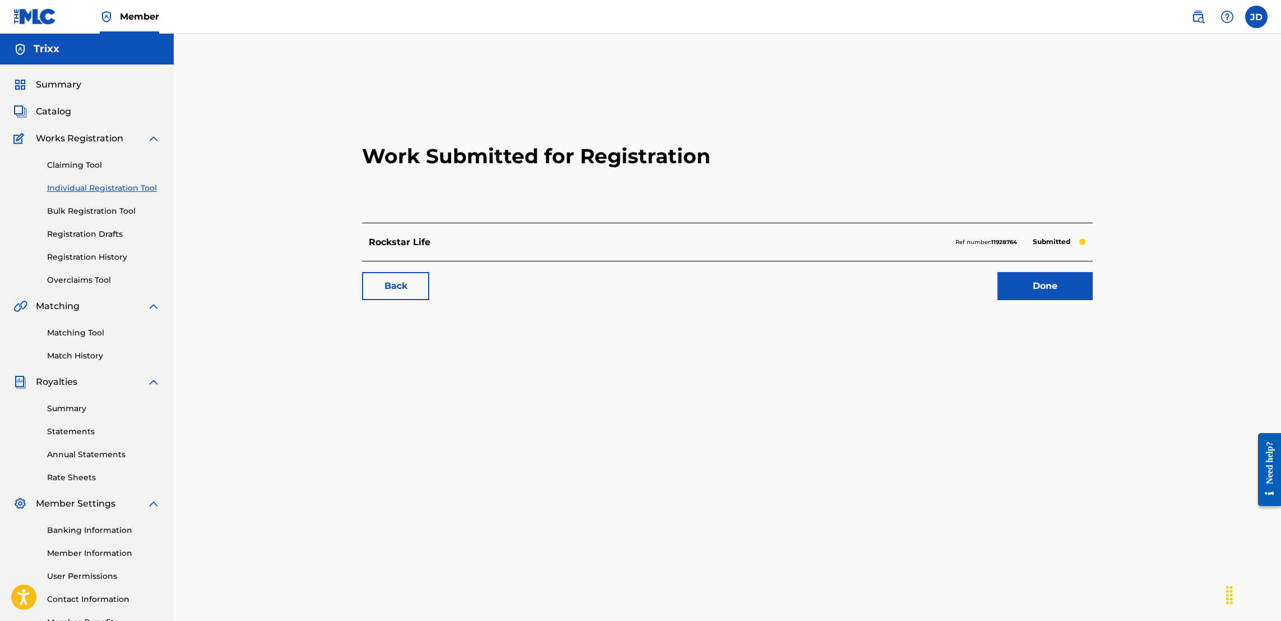
click at [106, 191] on link "Individual Registration Tool" at bounding box center [103, 188] width 113 height 12
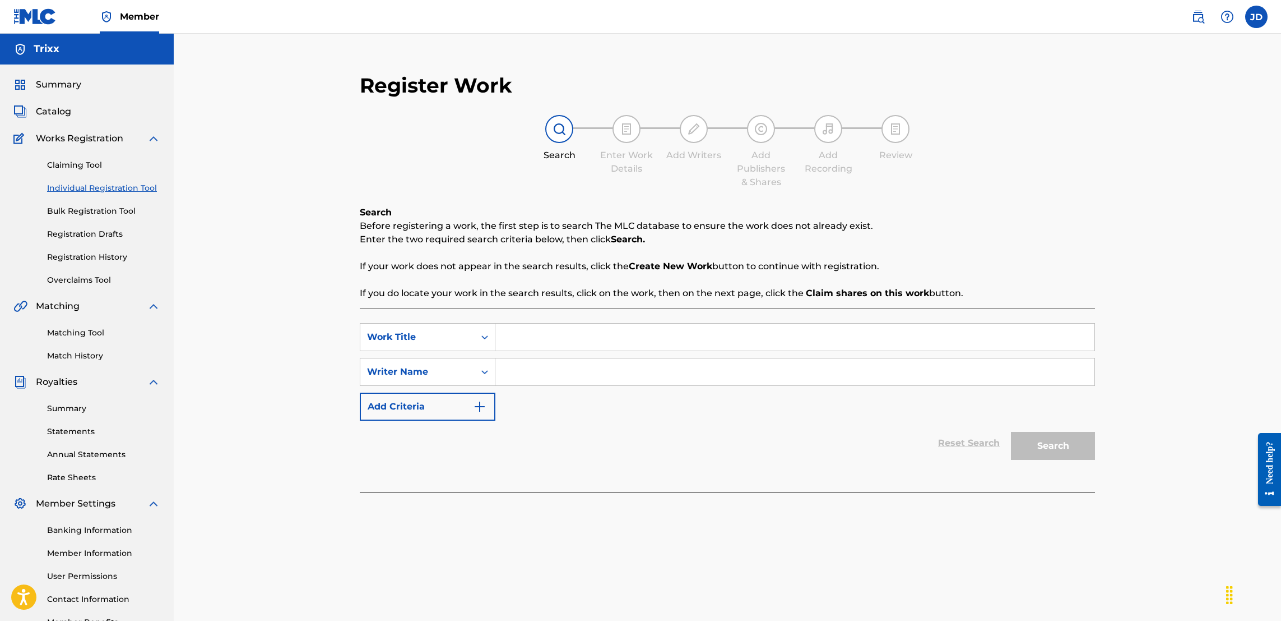
click at [559, 349] on input "Search Form" at bounding box center [795, 336] width 599 height 27
type input "Pornstar Sex"
click at [561, 363] on input "Search Form" at bounding box center [795, 371] width 599 height 27
type input "Jose Guapo"
click at [1057, 448] on button "Search" at bounding box center [1053, 446] width 84 height 28
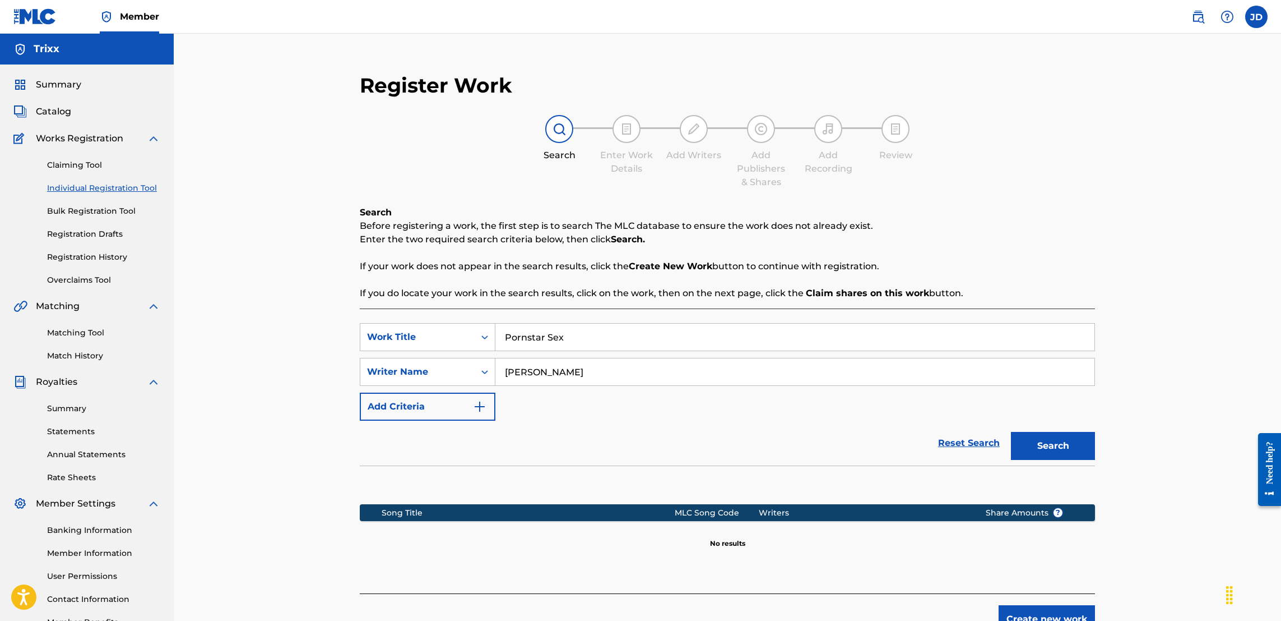
click at [1059, 610] on button "Create new work" at bounding box center [1047, 619] width 96 height 28
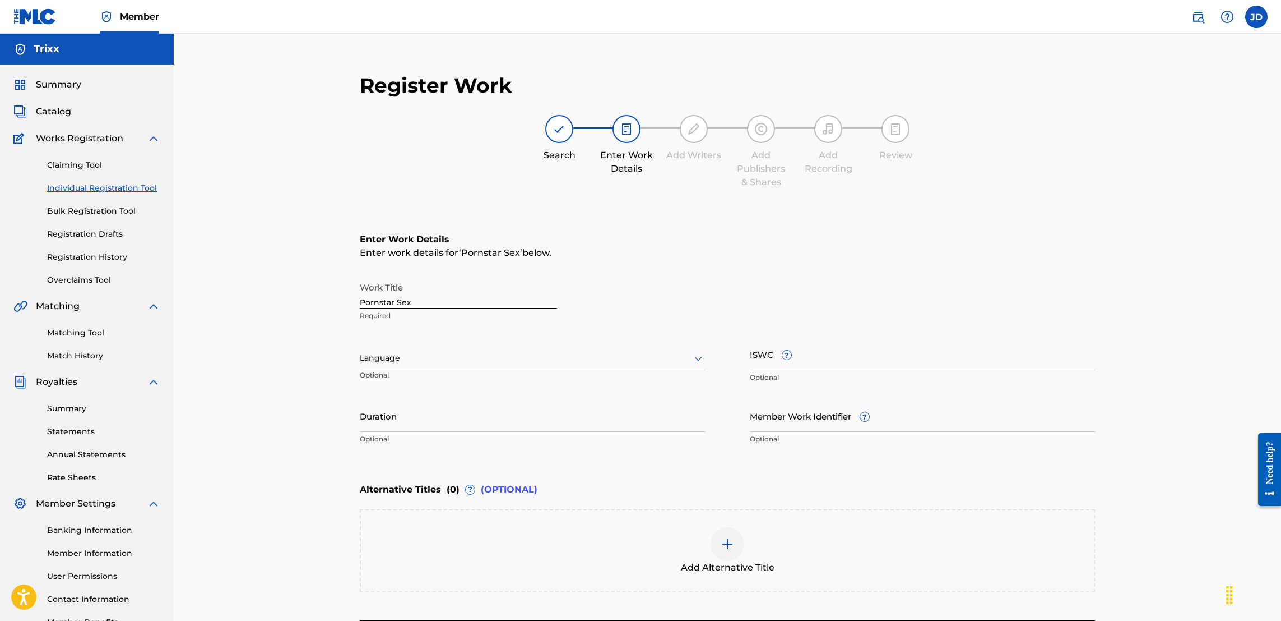
click at [1189, 358] on div "Register Work Search Enter Work Details Add Writers Add Publishers & Shares Add…" at bounding box center [728, 352] width 1108 height 637
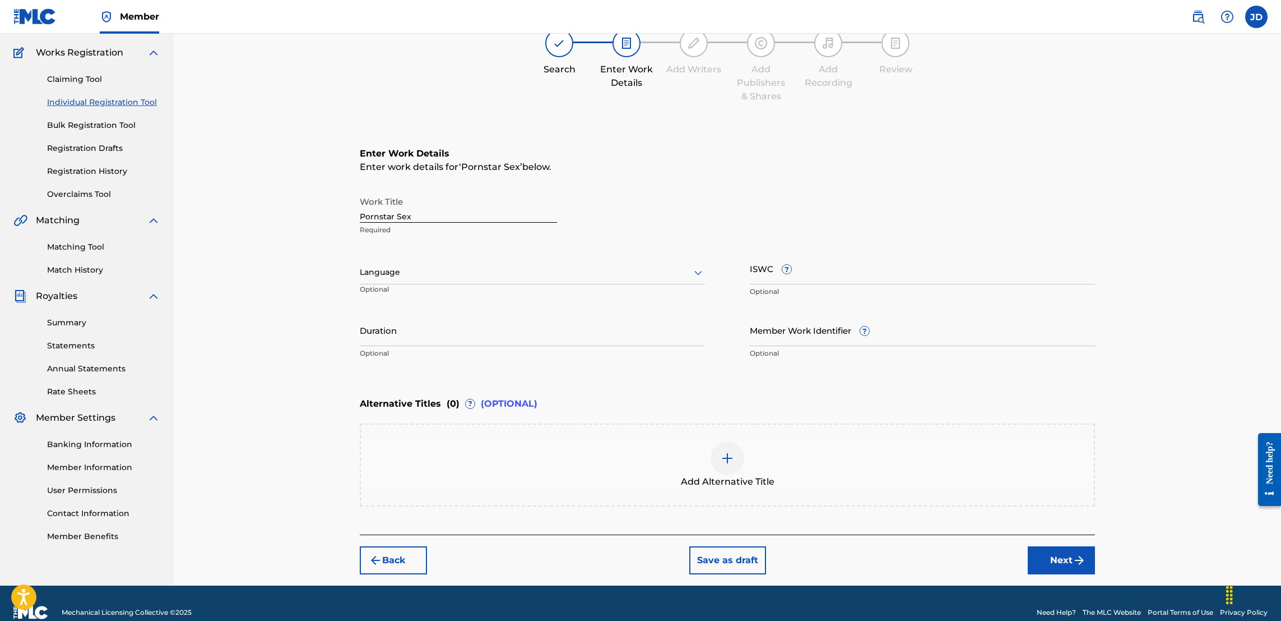
scroll to position [100, 0]
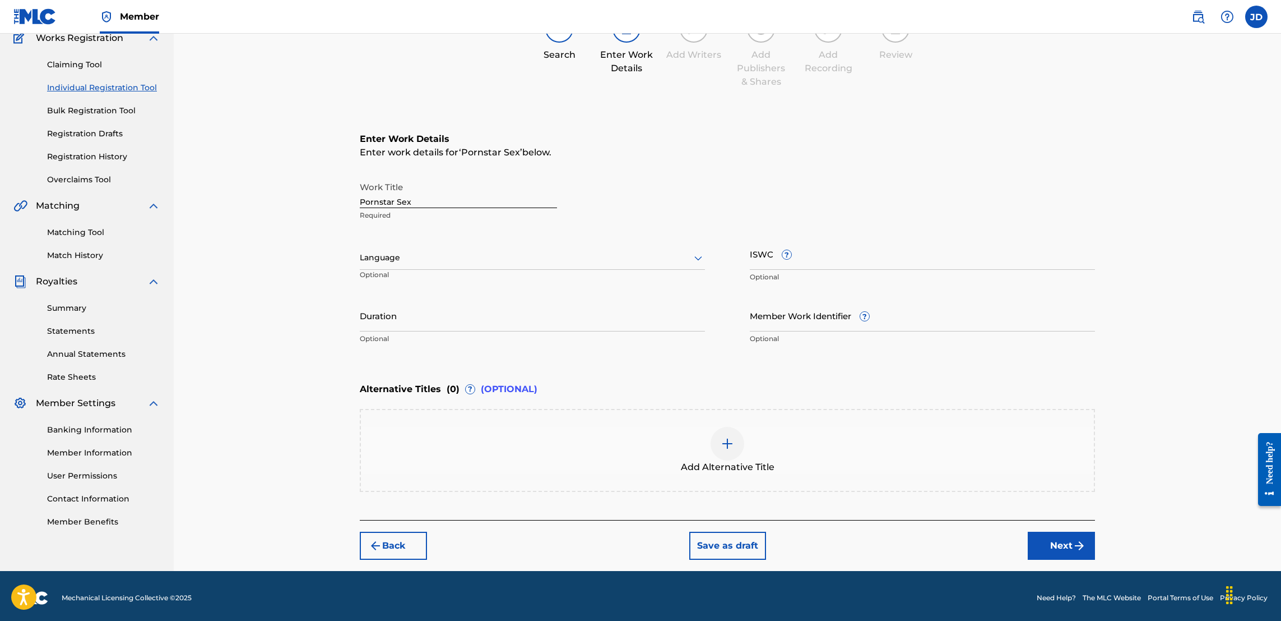
click at [1063, 538] on button "Next" at bounding box center [1061, 545] width 67 height 28
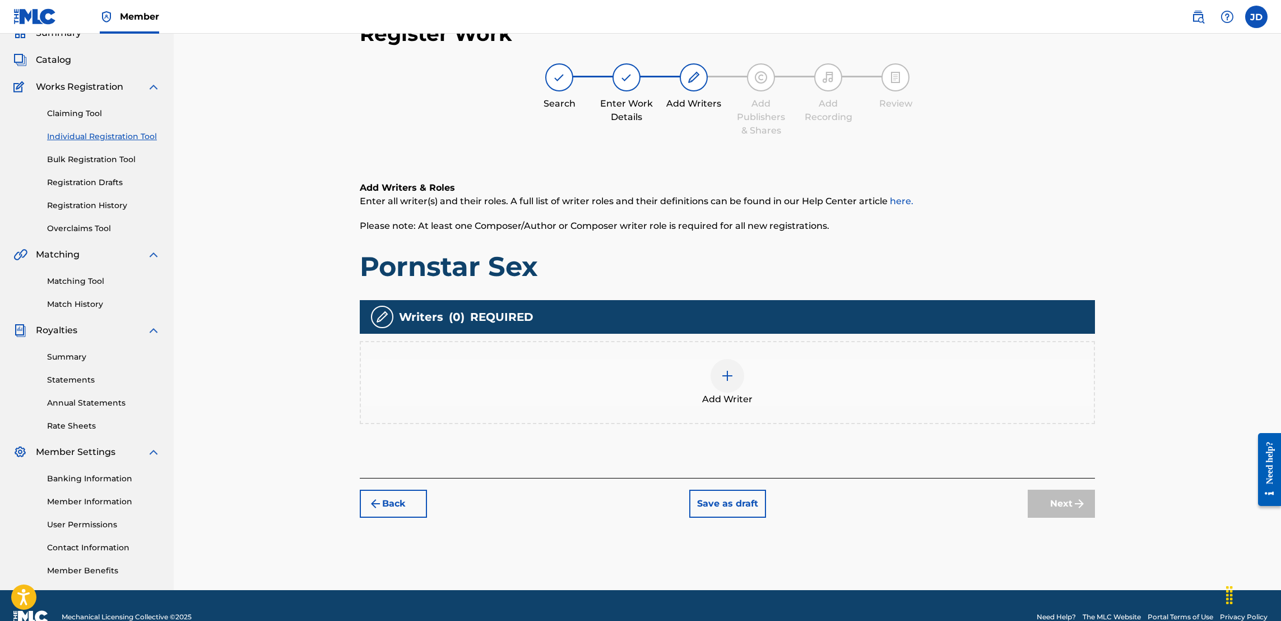
scroll to position [50, 0]
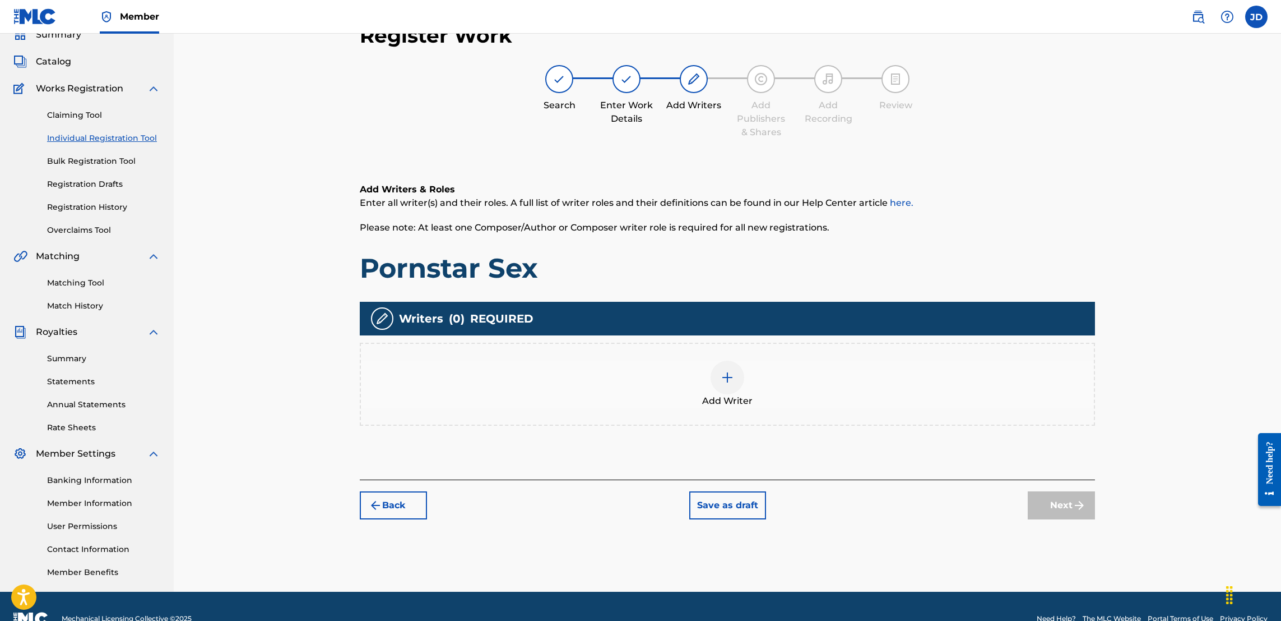
click at [728, 379] on img at bounding box center [727, 377] width 13 height 13
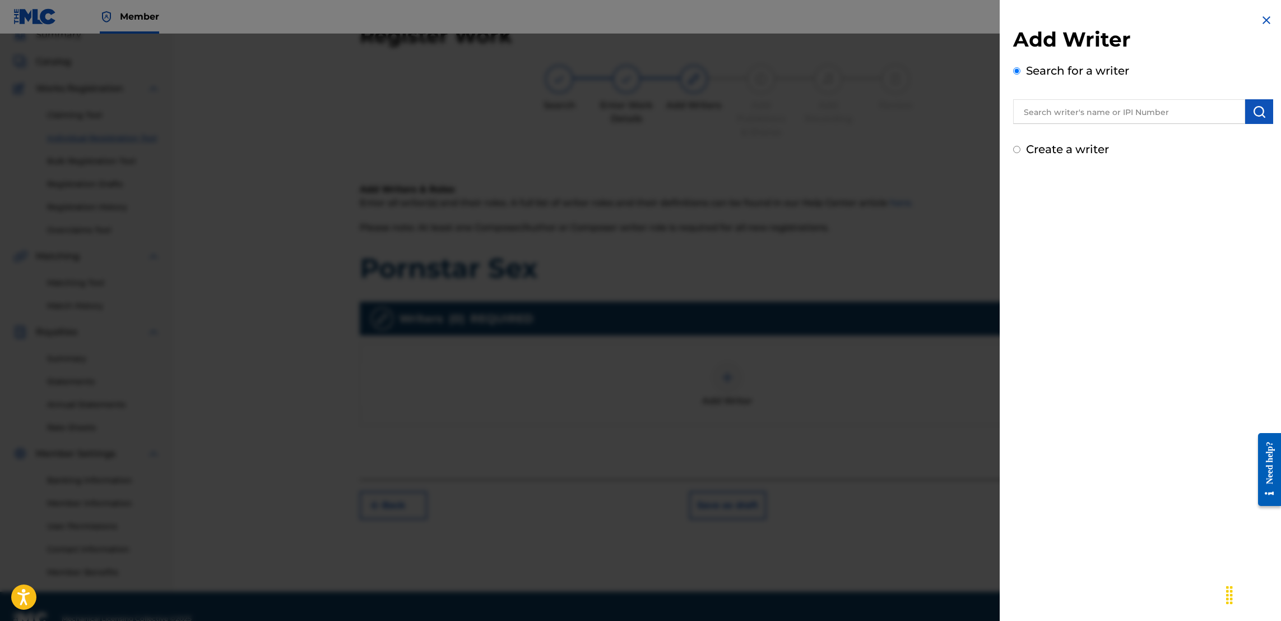
click at [1109, 112] on input "text" at bounding box center [1129, 111] width 232 height 25
type input "Jose Guapo"
click at [1262, 108] on img "submit" at bounding box center [1259, 111] width 13 height 13
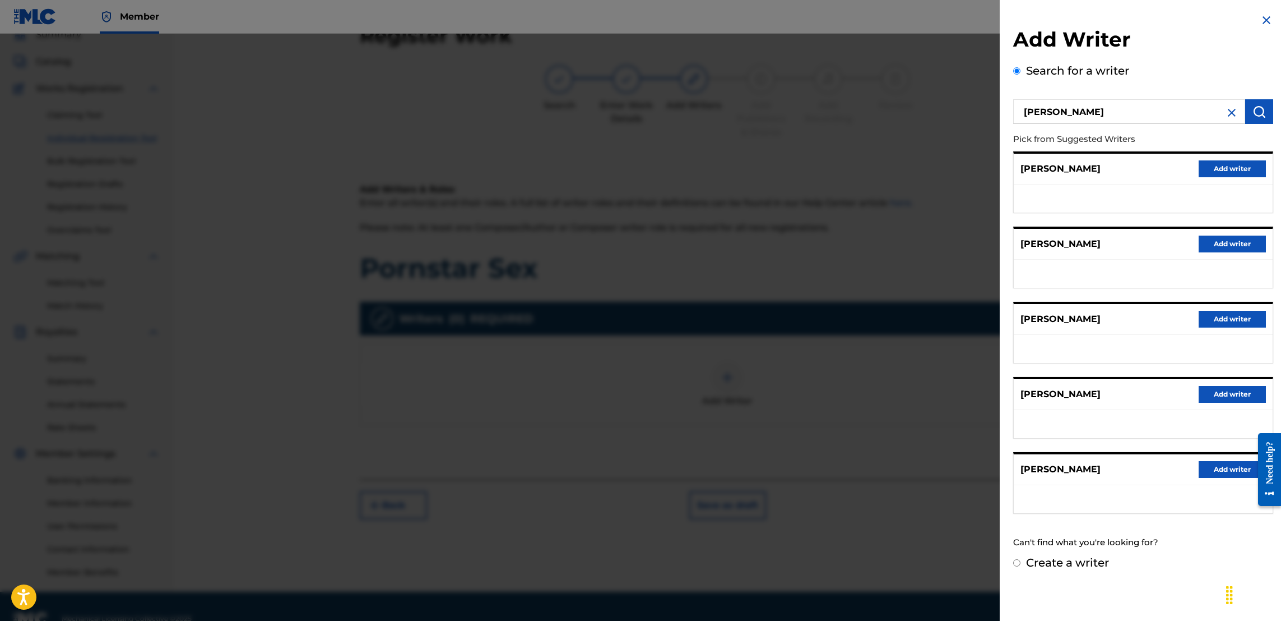
click at [1218, 241] on button "Add writer" at bounding box center [1232, 243] width 67 height 17
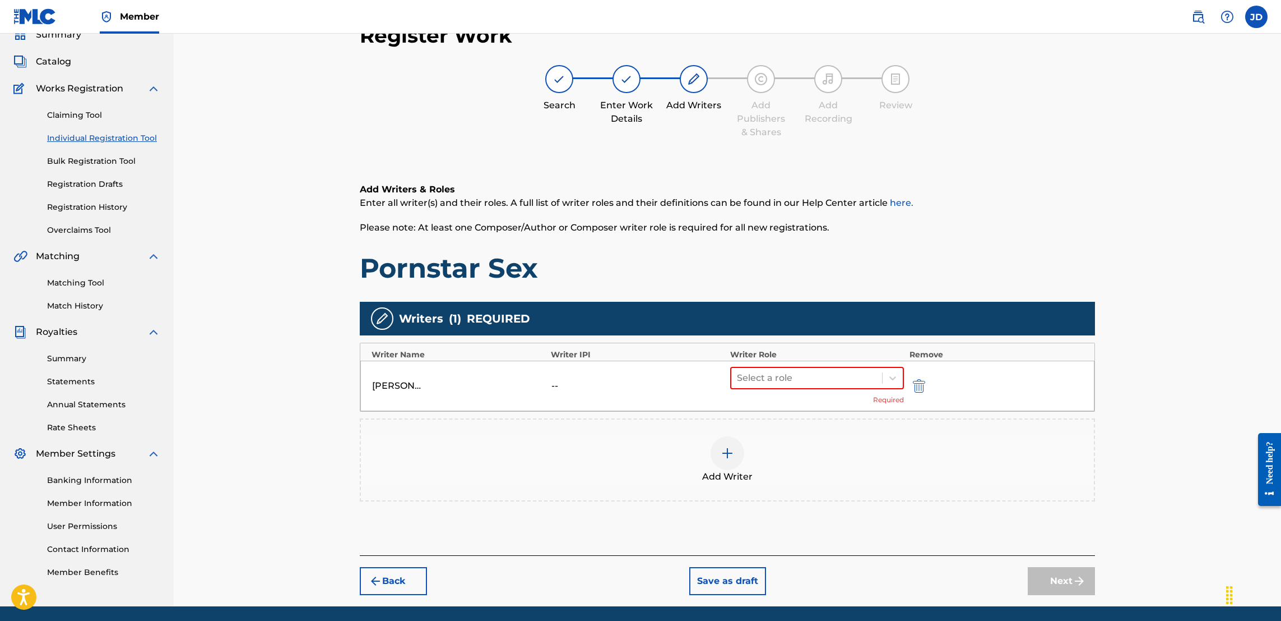
click at [904, 374] on div "JOSE GUAPO -- Select a role Required" at bounding box center [727, 385] width 734 height 50
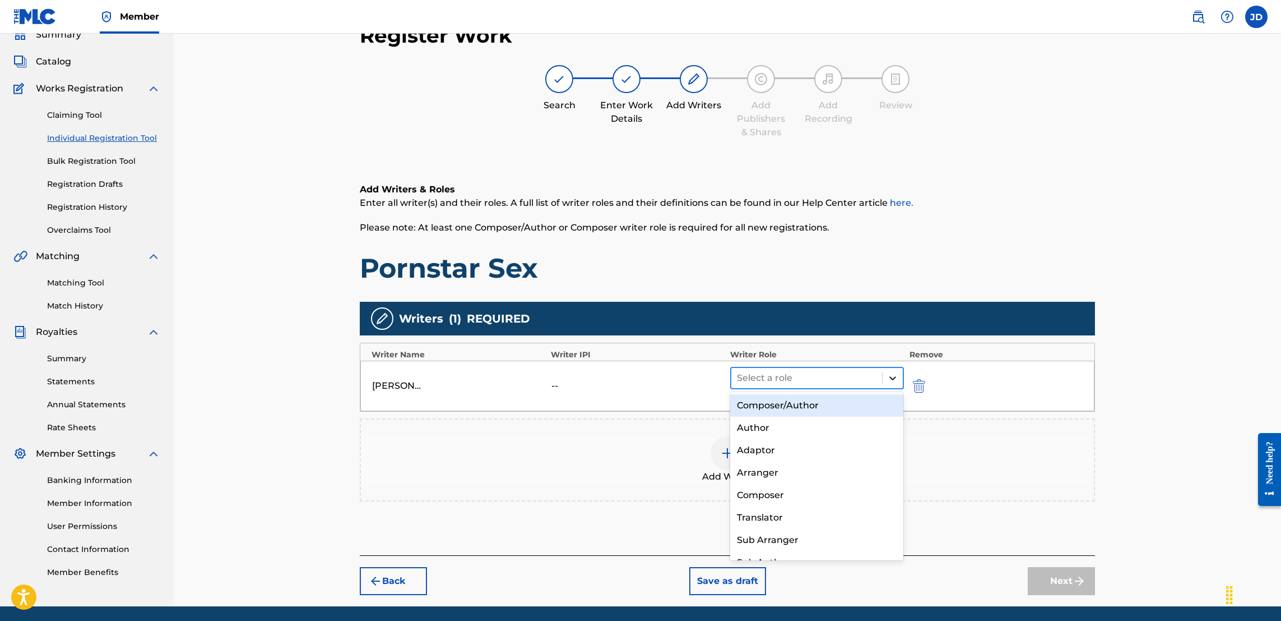
click at [885, 380] on div at bounding box center [893, 378] width 20 height 20
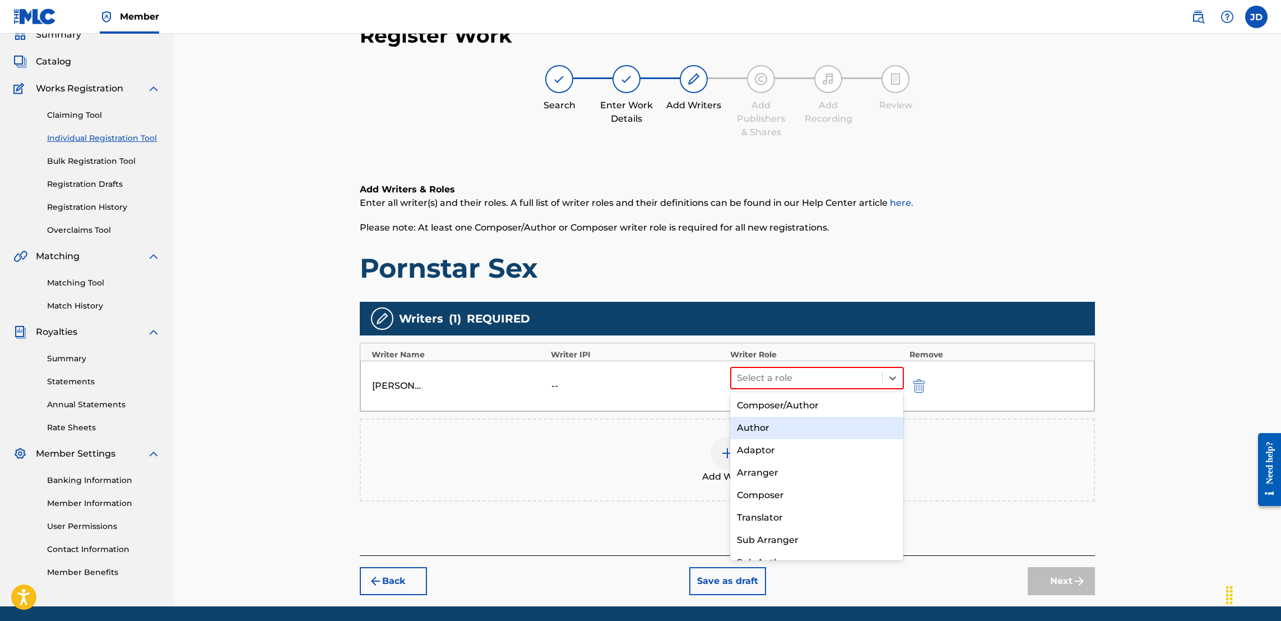
click at [832, 427] on div "Author" at bounding box center [816, 427] width 173 height 22
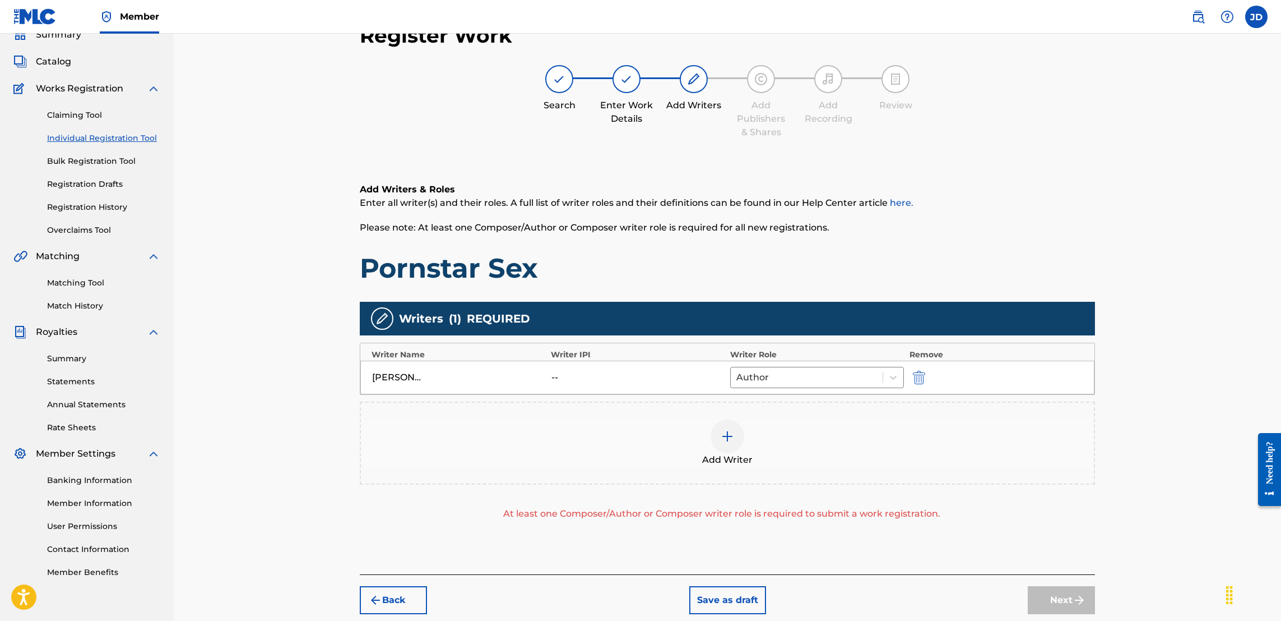
click at [722, 436] on img at bounding box center [727, 435] width 13 height 13
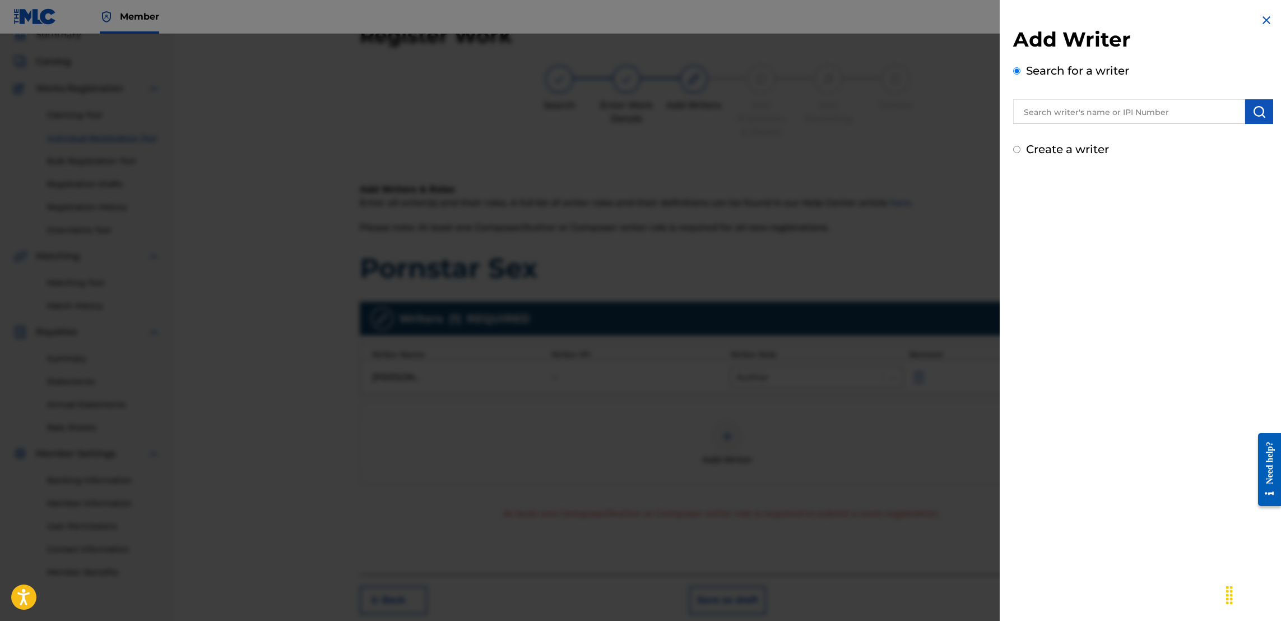
click at [1072, 108] on input "text" at bounding box center [1129, 111] width 232 height 25
type input "Jason Anthony Douglas"
click at [1262, 121] on button "submit" at bounding box center [1260, 111] width 28 height 25
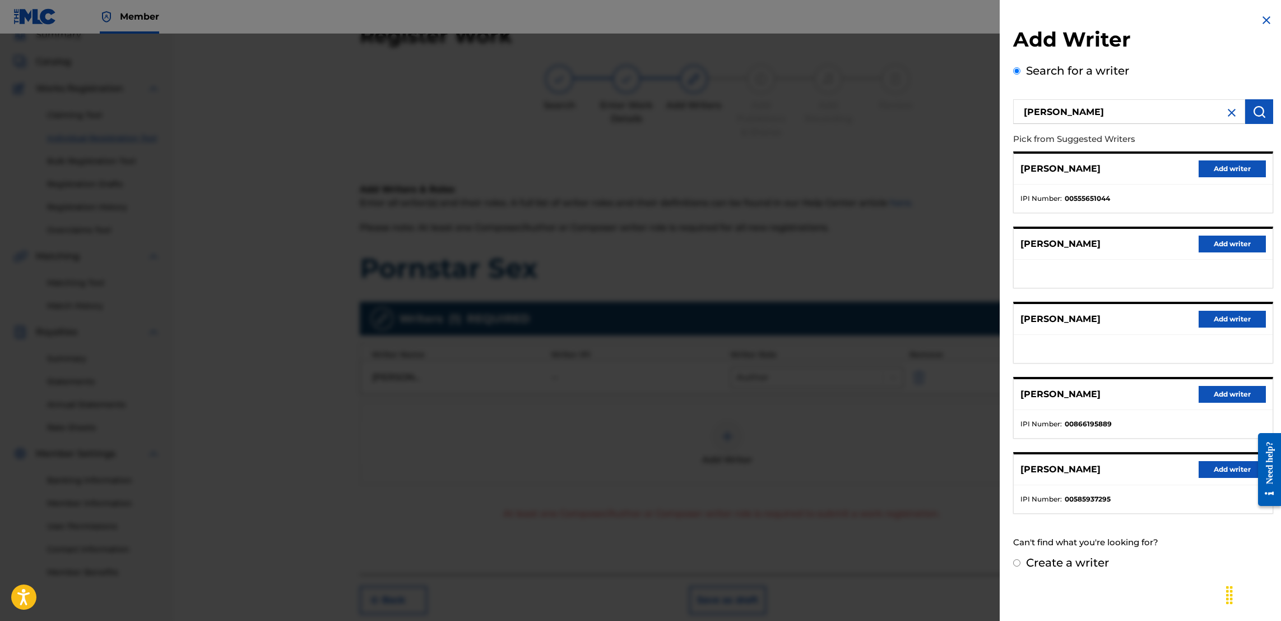
click at [1223, 391] on button "Add writer" at bounding box center [1232, 394] width 67 height 17
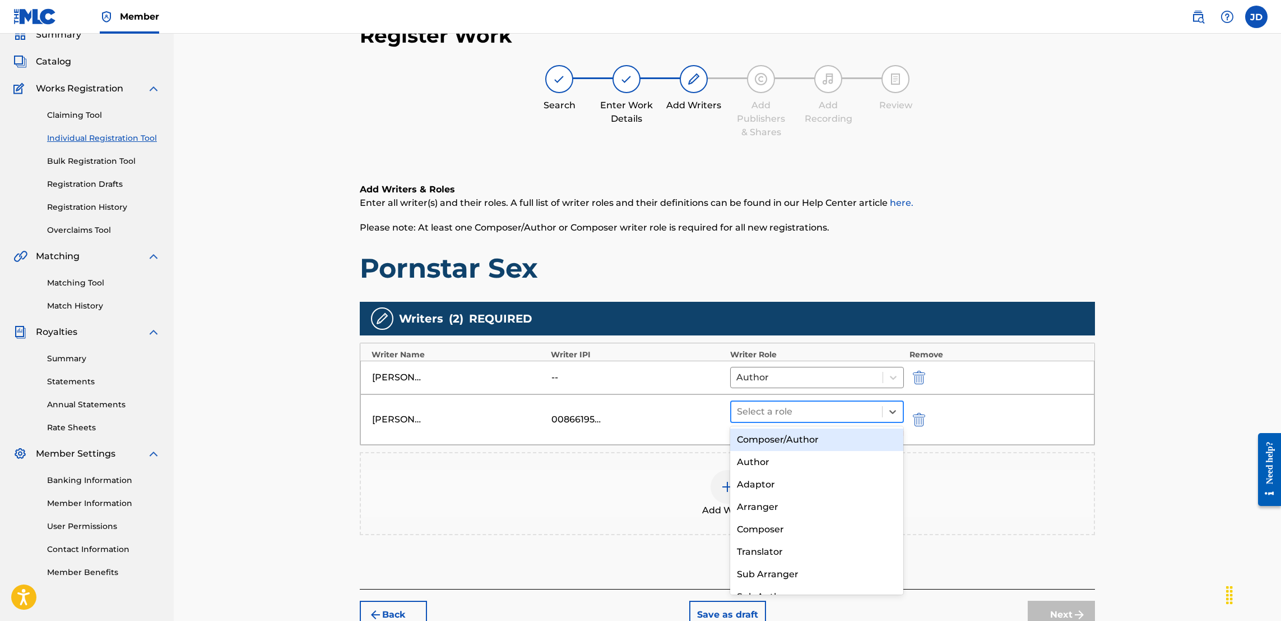
click at [823, 413] on div at bounding box center [807, 412] width 140 height 16
click at [811, 438] on div "Composer/Author" at bounding box center [816, 439] width 173 height 22
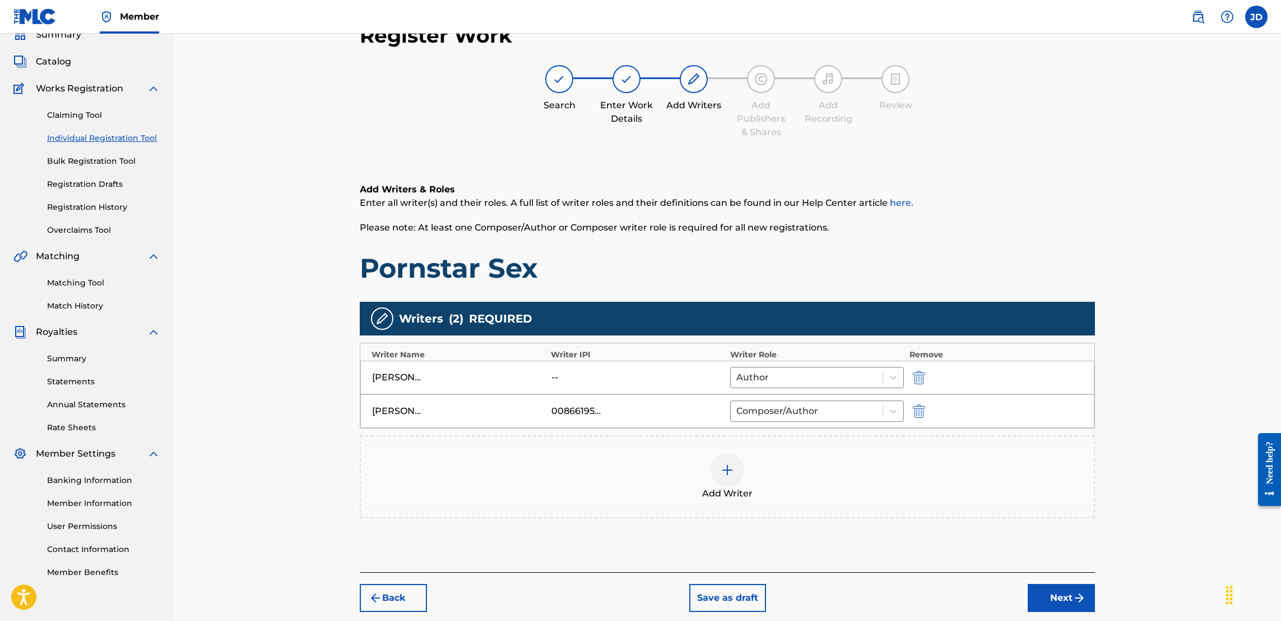
click at [1059, 601] on button "Next" at bounding box center [1061, 598] width 67 height 28
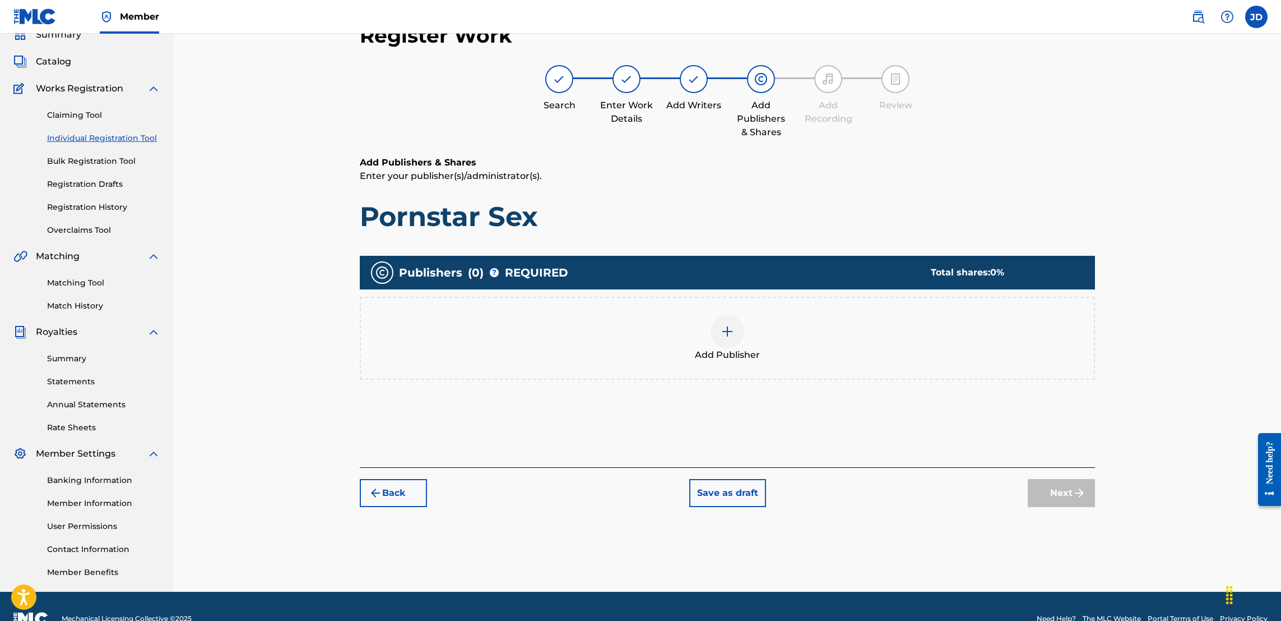
click at [723, 319] on div at bounding box center [728, 331] width 34 height 34
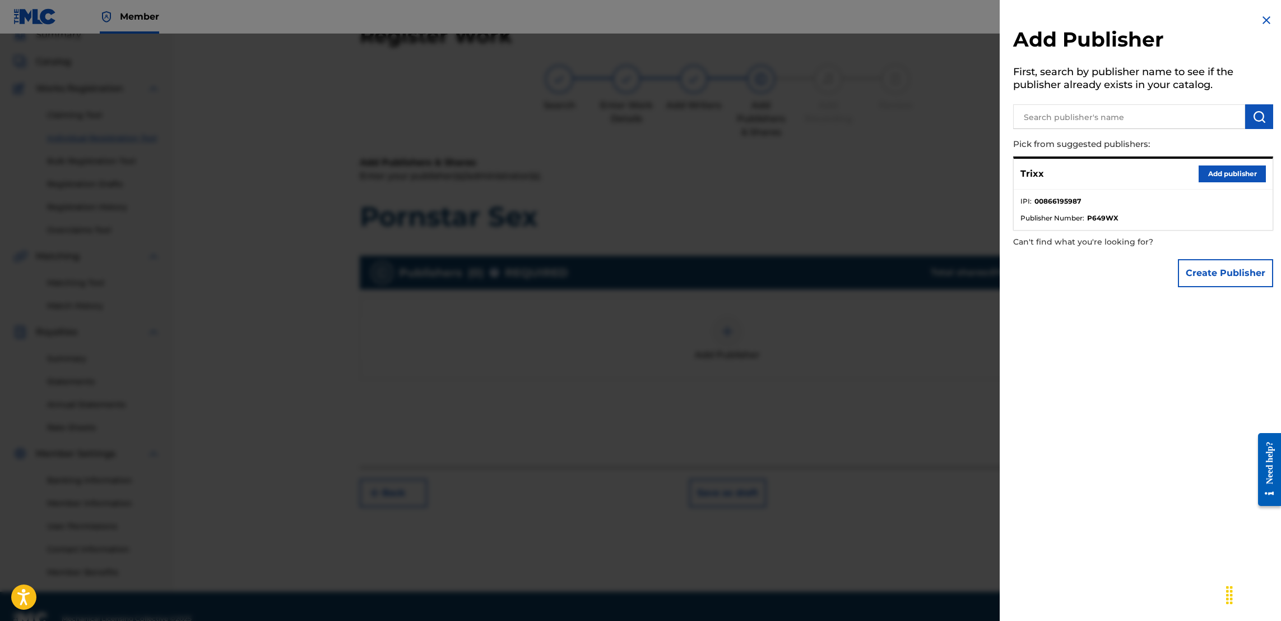
click at [1218, 168] on button "Add publisher" at bounding box center [1232, 173] width 67 height 17
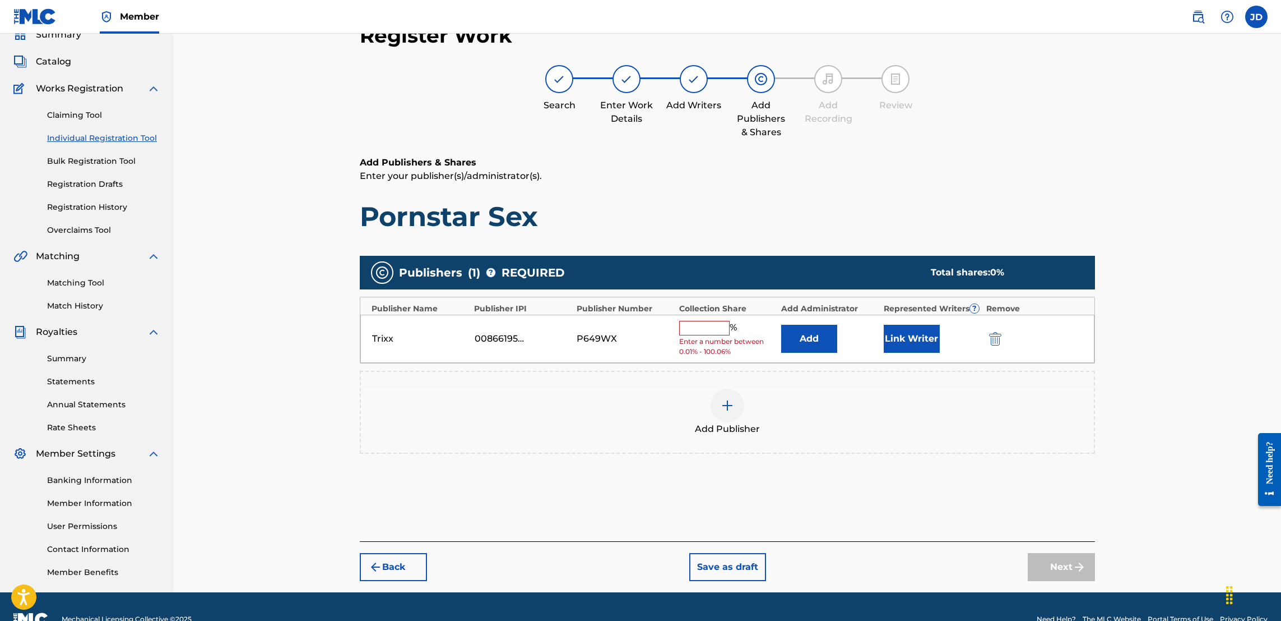
click at [692, 326] on input "text" at bounding box center [704, 328] width 50 height 15
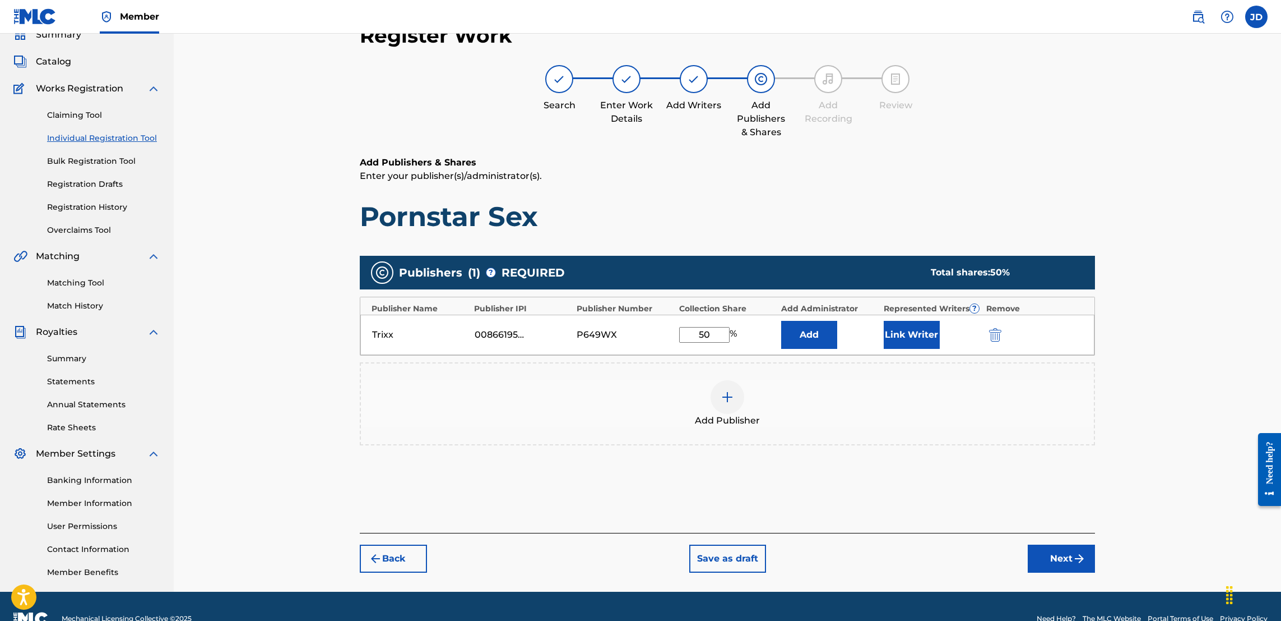
type input "50"
click at [920, 336] on button "Link Writer" at bounding box center [912, 335] width 56 height 28
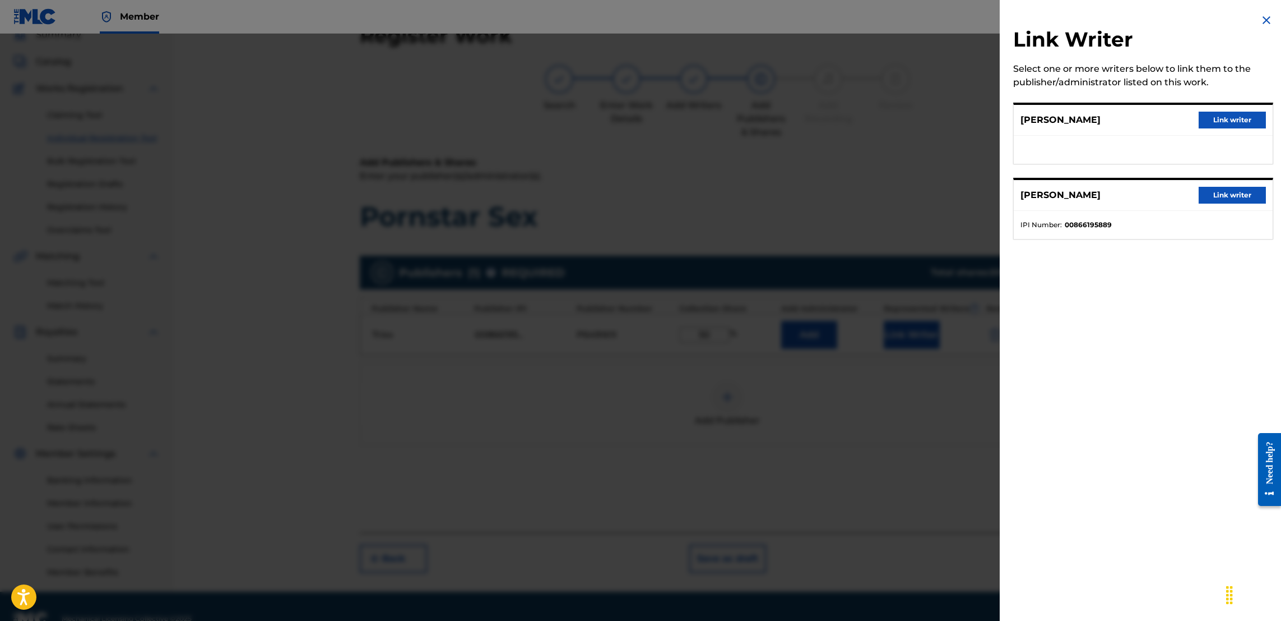
click at [1220, 191] on button "Link writer" at bounding box center [1232, 195] width 67 height 17
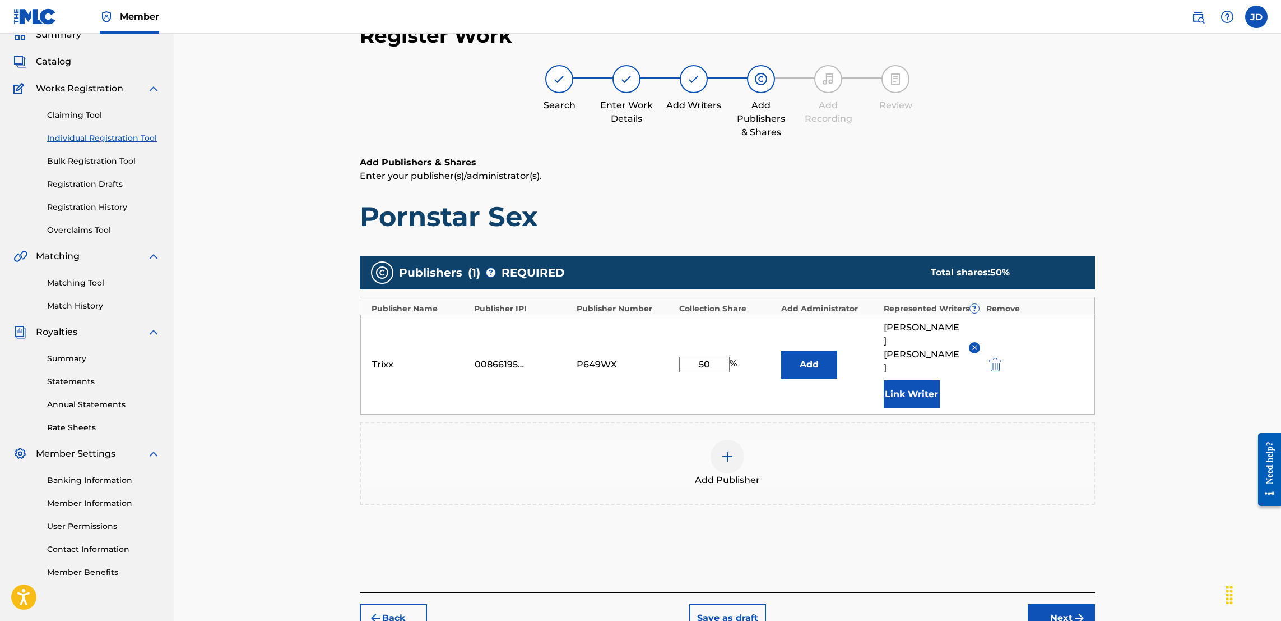
click at [815, 352] on button "Add" at bounding box center [809, 364] width 56 height 28
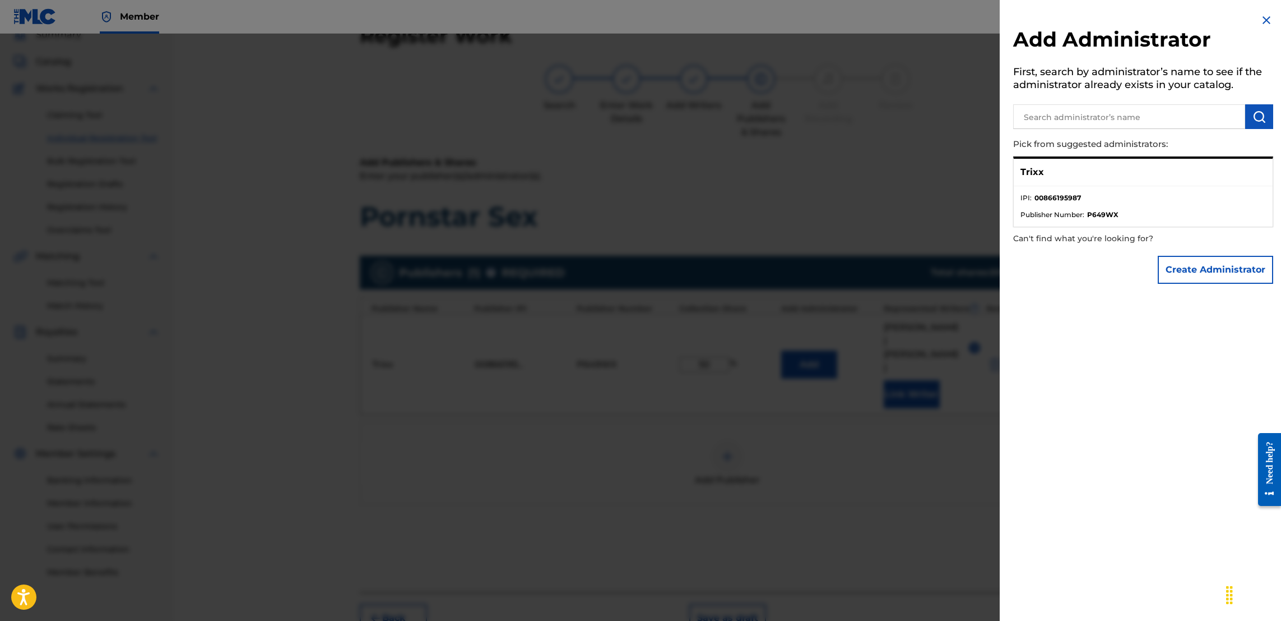
click at [1029, 167] on p "Trixx" at bounding box center [1033, 171] width 24 height 13
click at [947, 468] on div at bounding box center [640, 344] width 1281 height 621
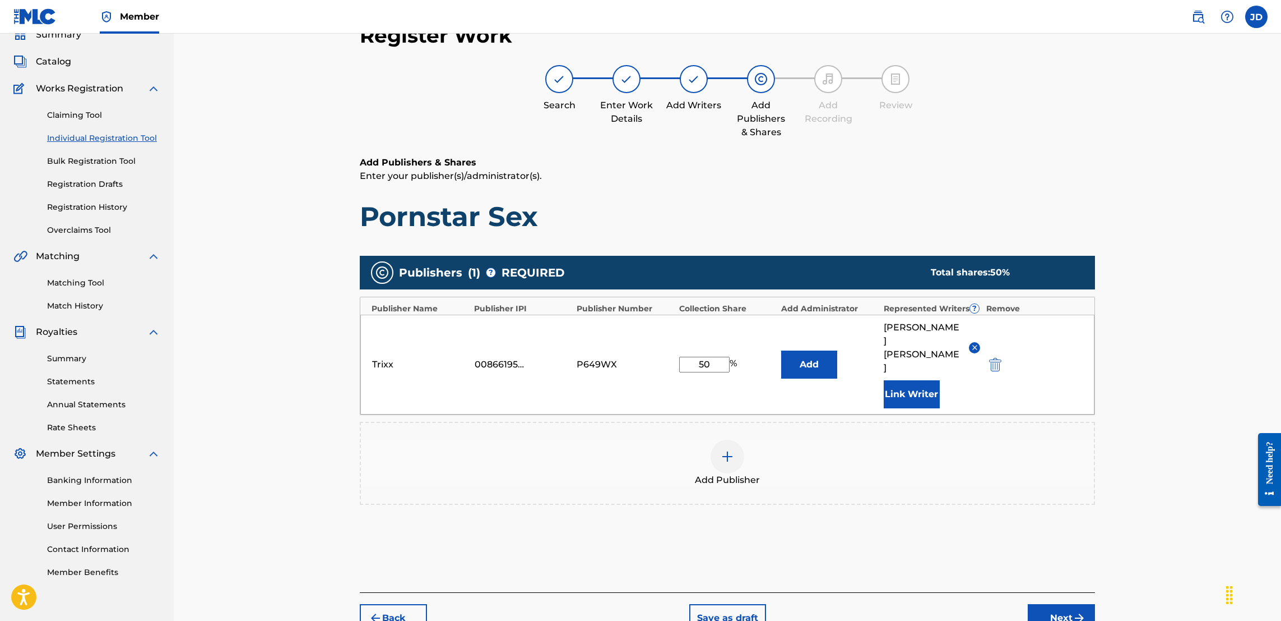
click at [1064, 604] on button "Next" at bounding box center [1061, 618] width 67 height 28
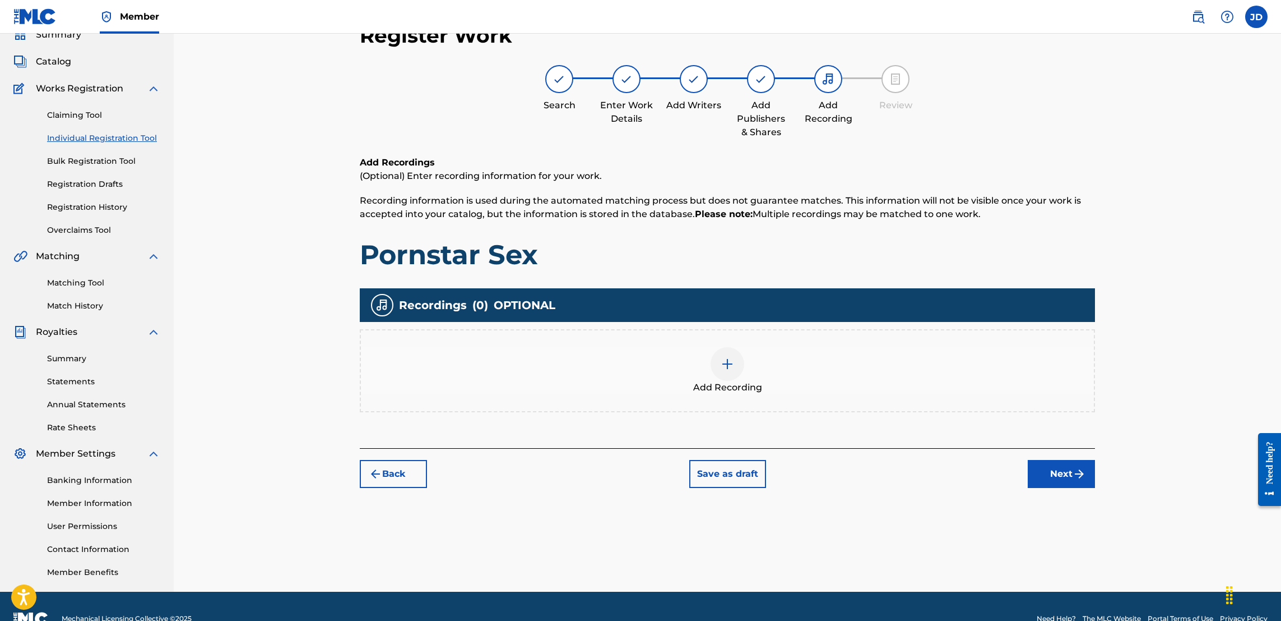
click at [722, 357] on img at bounding box center [727, 363] width 13 height 13
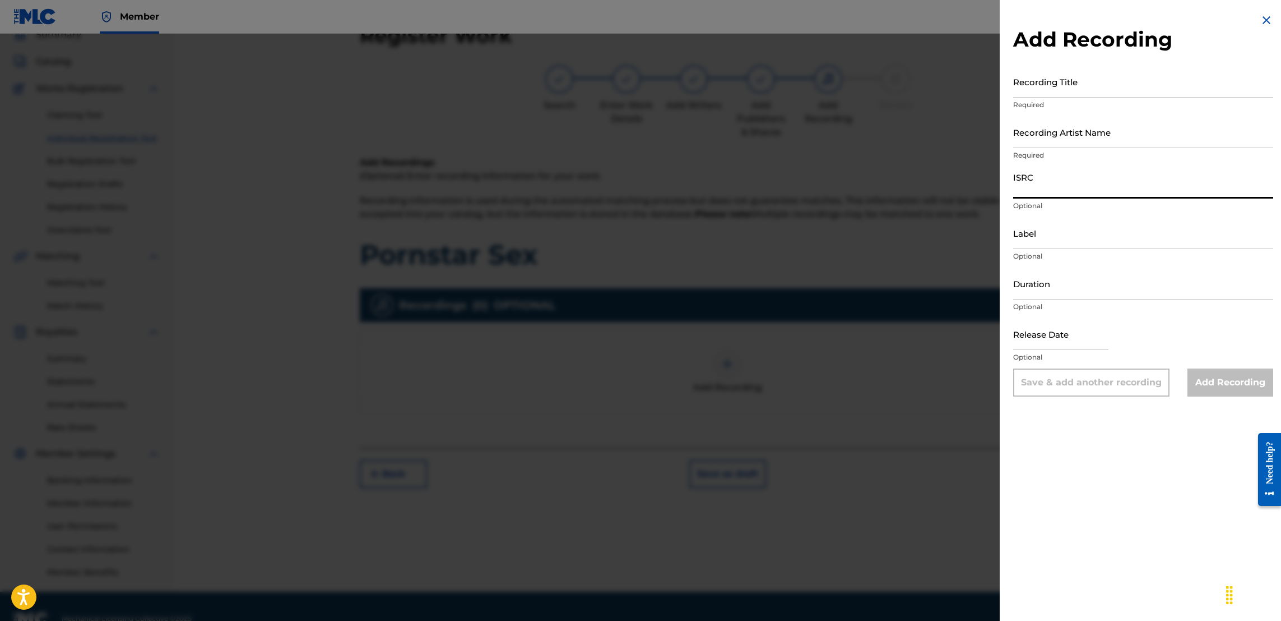
click at [1051, 186] on input "ISRC" at bounding box center [1143, 182] width 260 height 32
paste input "TCAHP2374229"
type input "TCAHP2374229"
click at [1053, 85] on input "Recording Title" at bounding box center [1143, 82] width 260 height 32
type input "Pornstar sex"
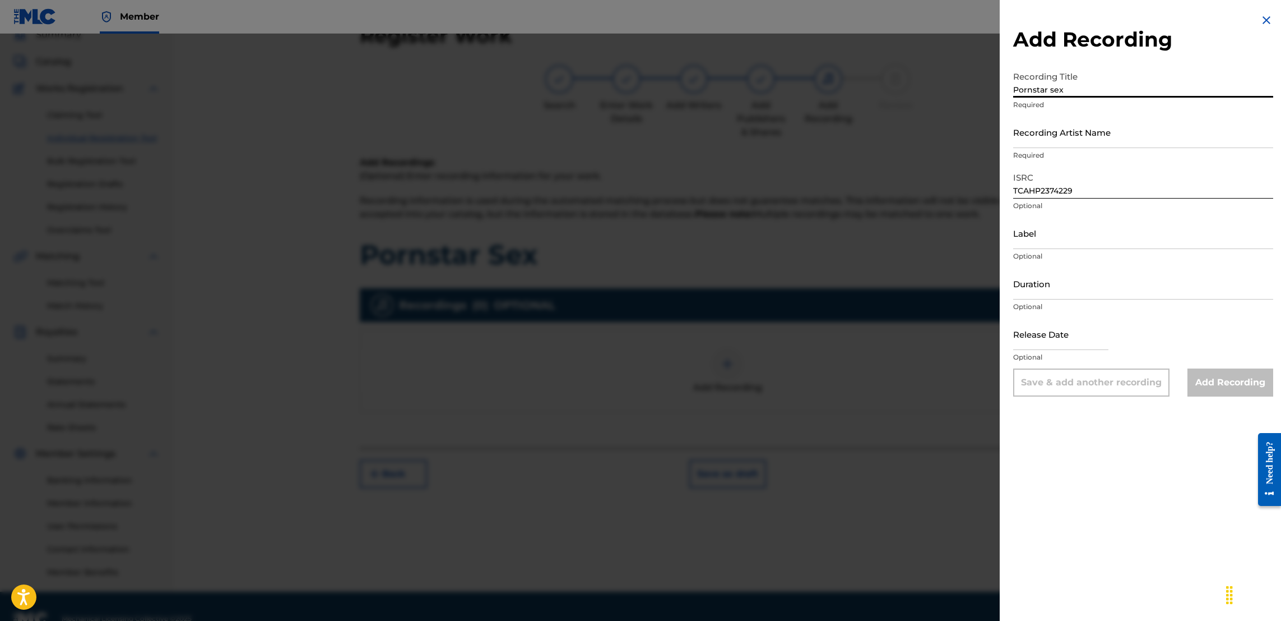
click at [1069, 138] on input "Recording Artist Name" at bounding box center [1143, 132] width 260 height 32
type input "Jose Guapo , Trixx"
type input "November 23 2023"
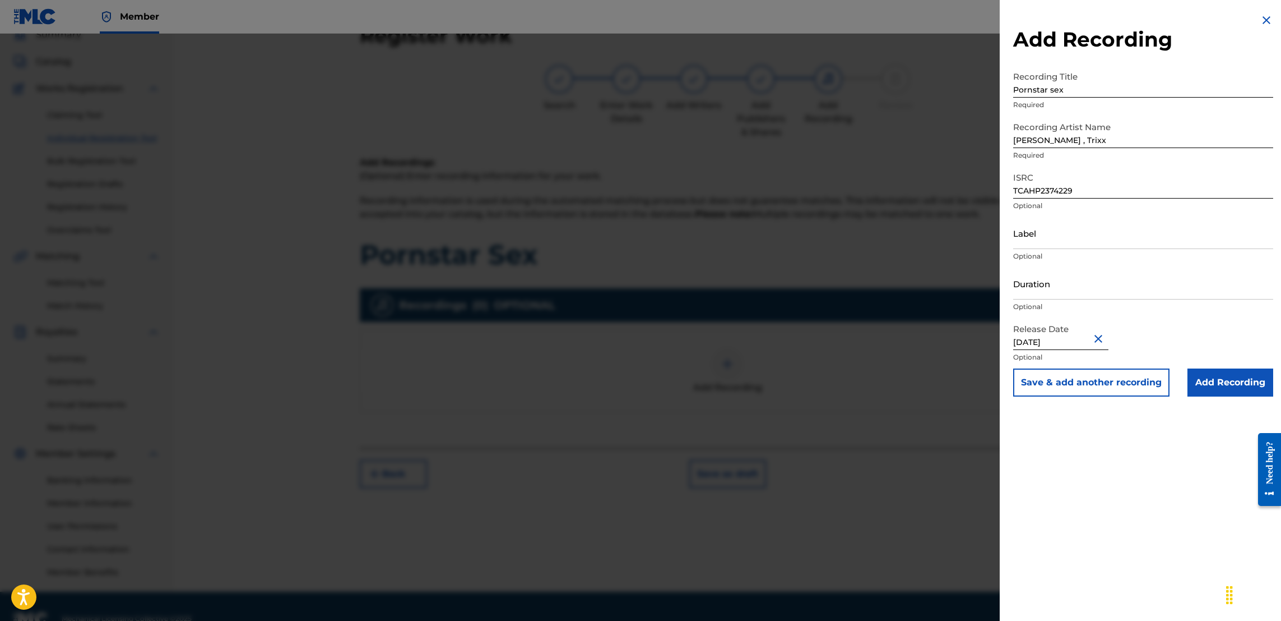
click at [1229, 382] on input "Add Recording" at bounding box center [1231, 382] width 86 height 28
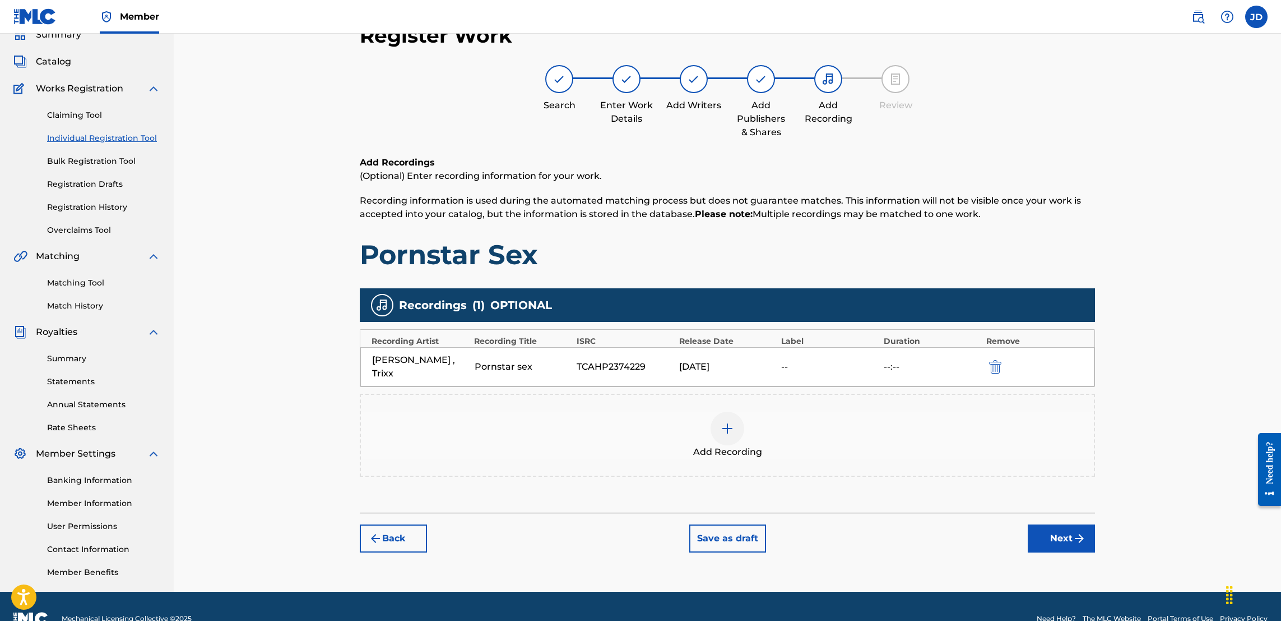
click at [1057, 530] on button "Next" at bounding box center [1061, 538] width 67 height 28
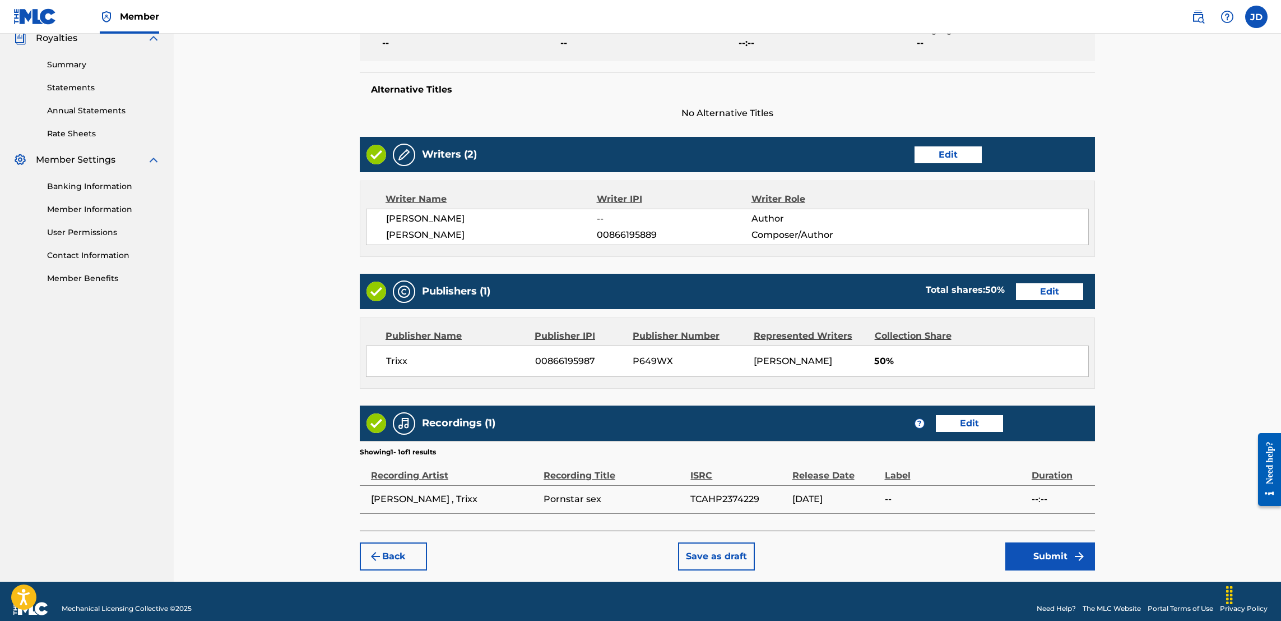
scroll to position [372, 0]
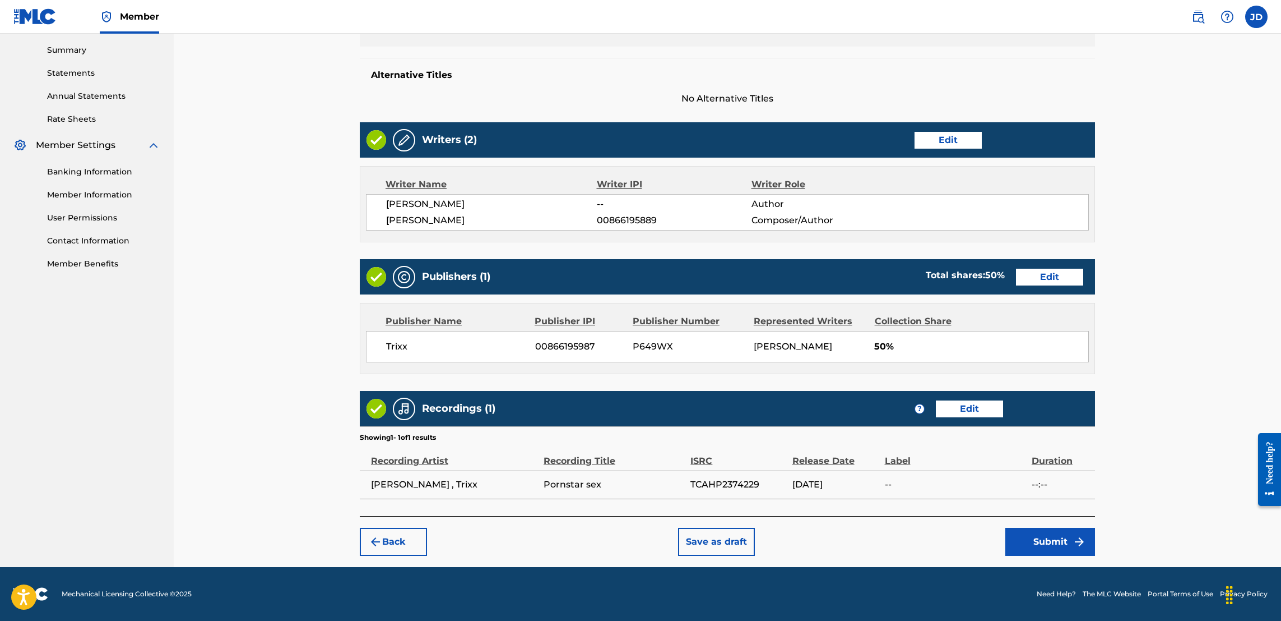
click at [1030, 548] on button "Submit" at bounding box center [1051, 541] width 90 height 28
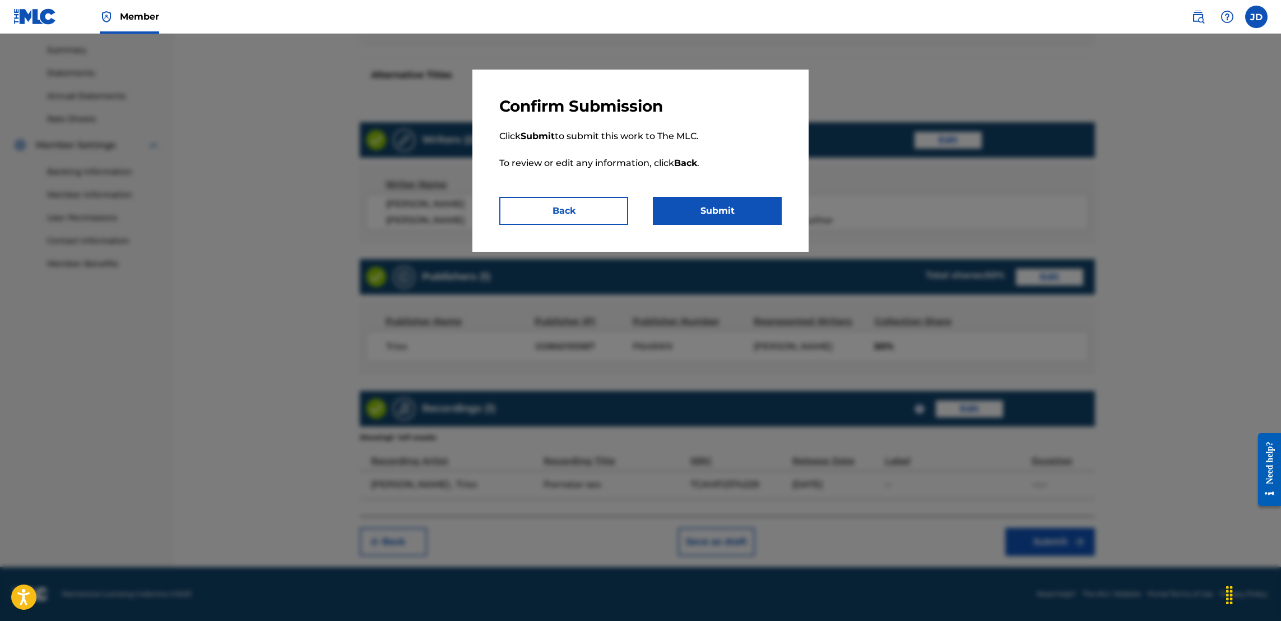
click at [718, 206] on button "Submit" at bounding box center [717, 211] width 129 height 28
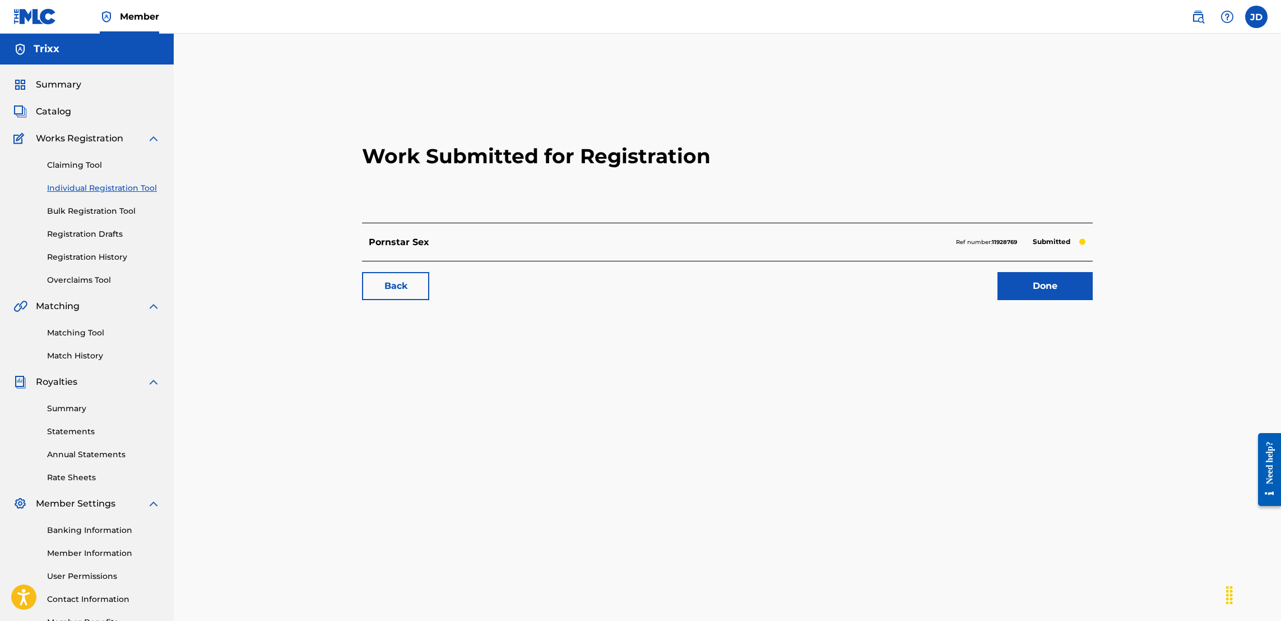
click at [94, 189] on link "Individual Registration Tool" at bounding box center [103, 188] width 113 height 12
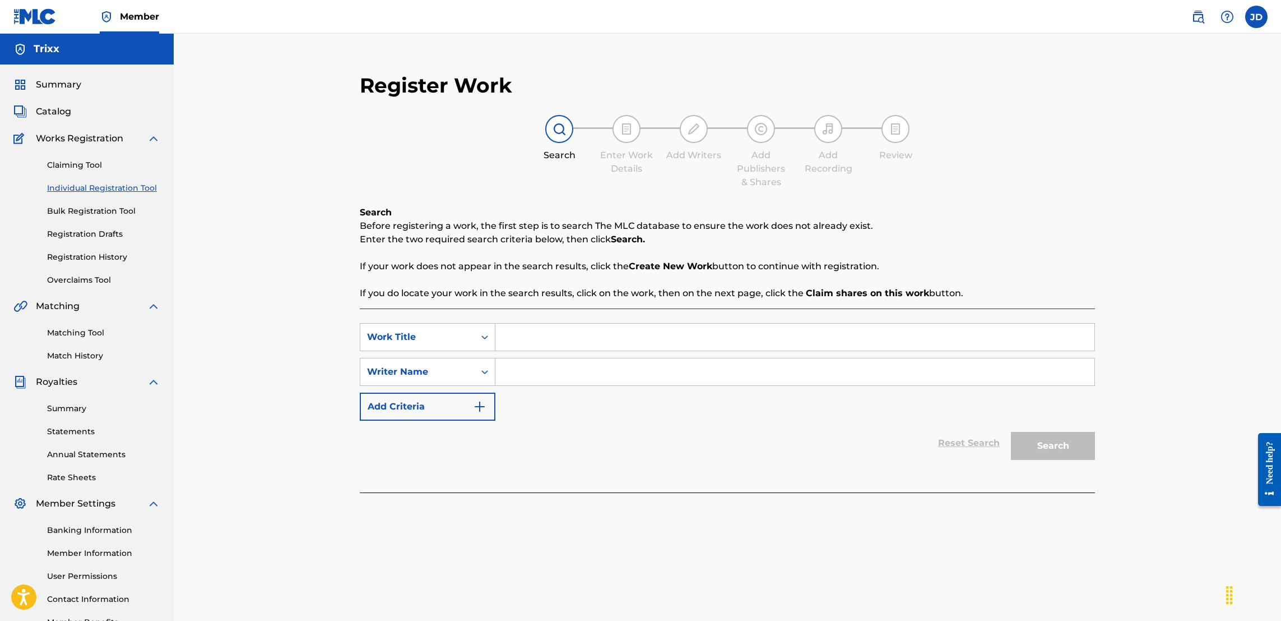
click at [625, 346] on input "Search Form" at bounding box center [795, 336] width 599 height 27
type input "Thou Shall Not"
click at [634, 377] on input "Search Form" at bounding box center [795, 371] width 599 height 27
type input "Jose Guapo"
click at [1051, 440] on button "Search" at bounding box center [1053, 446] width 84 height 28
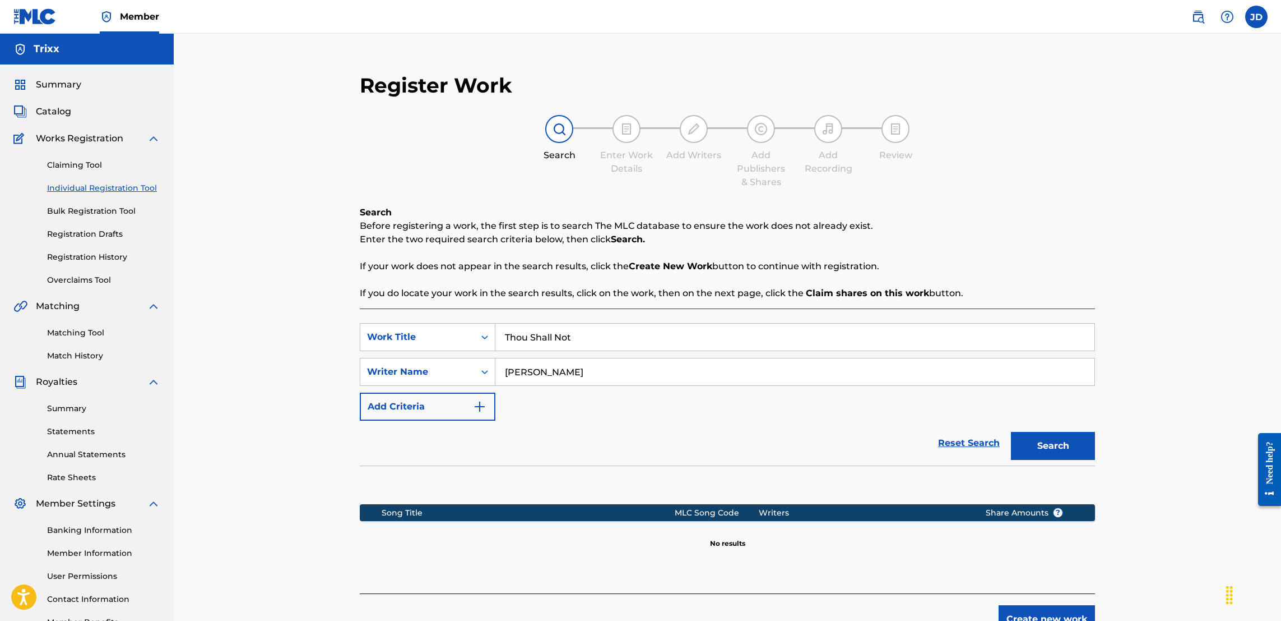
click at [1066, 615] on button "Create new work" at bounding box center [1047, 619] width 96 height 28
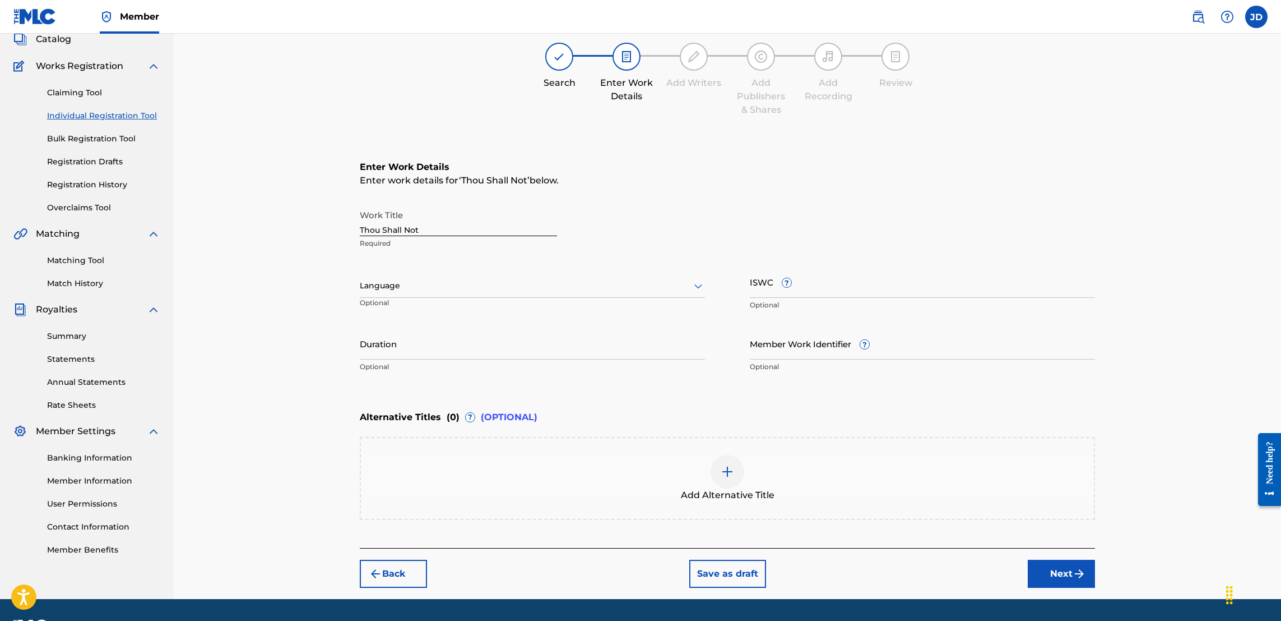
scroll to position [80, 0]
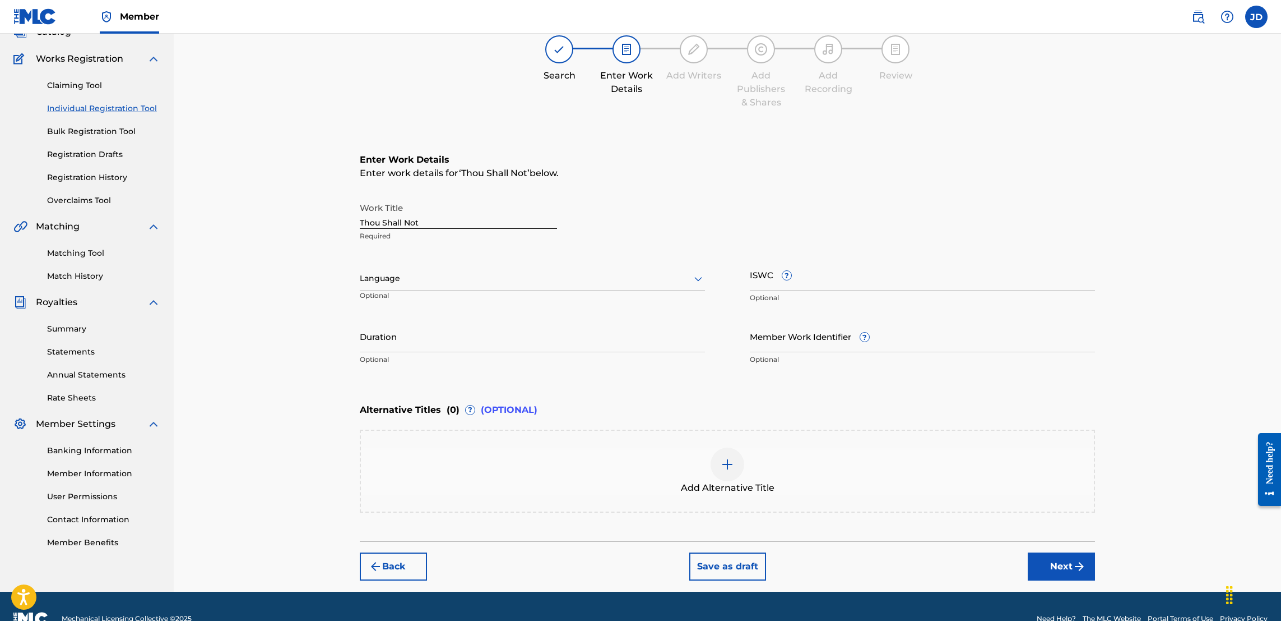
click at [1050, 572] on button "Next" at bounding box center [1061, 566] width 67 height 28
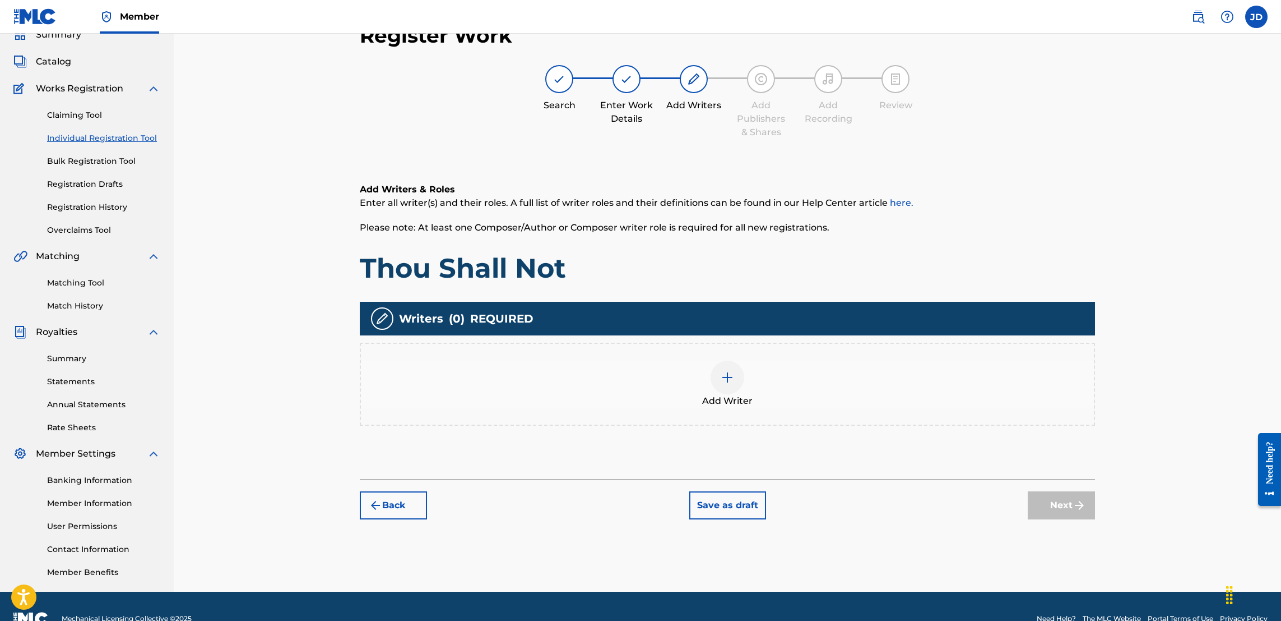
click at [725, 384] on div at bounding box center [728, 377] width 34 height 34
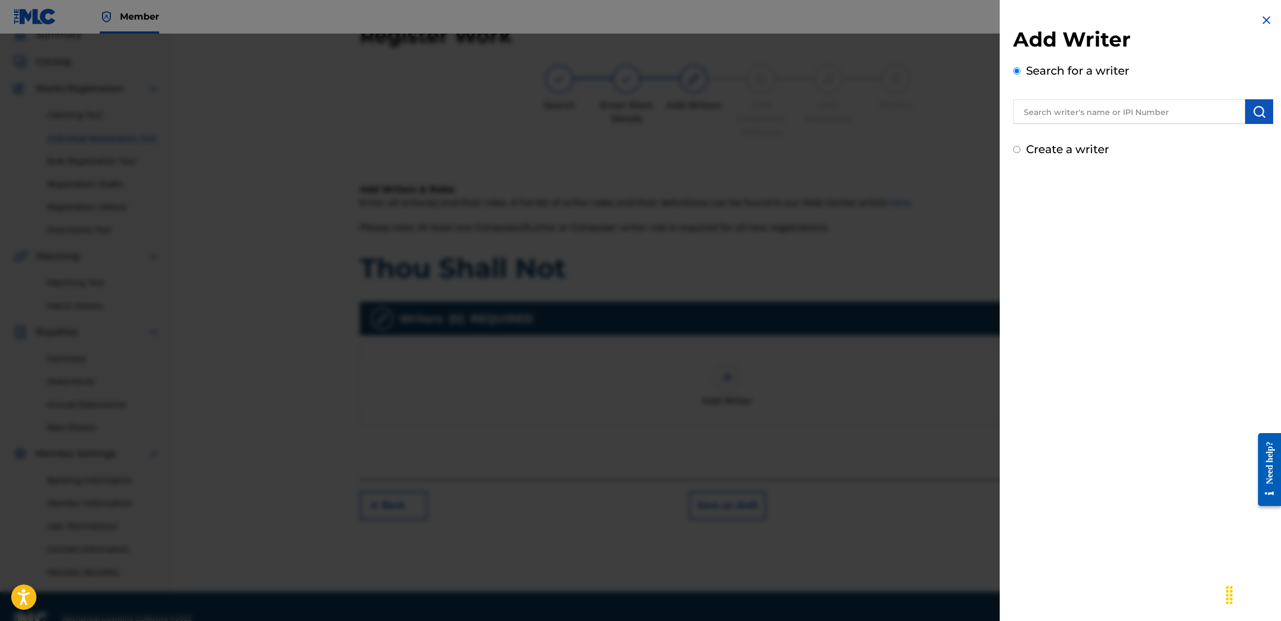
click at [1072, 110] on input "text" at bounding box center [1129, 111] width 232 height 25
type input "Jose Guapo"
click at [1262, 105] on img "submit" at bounding box center [1259, 111] width 13 height 13
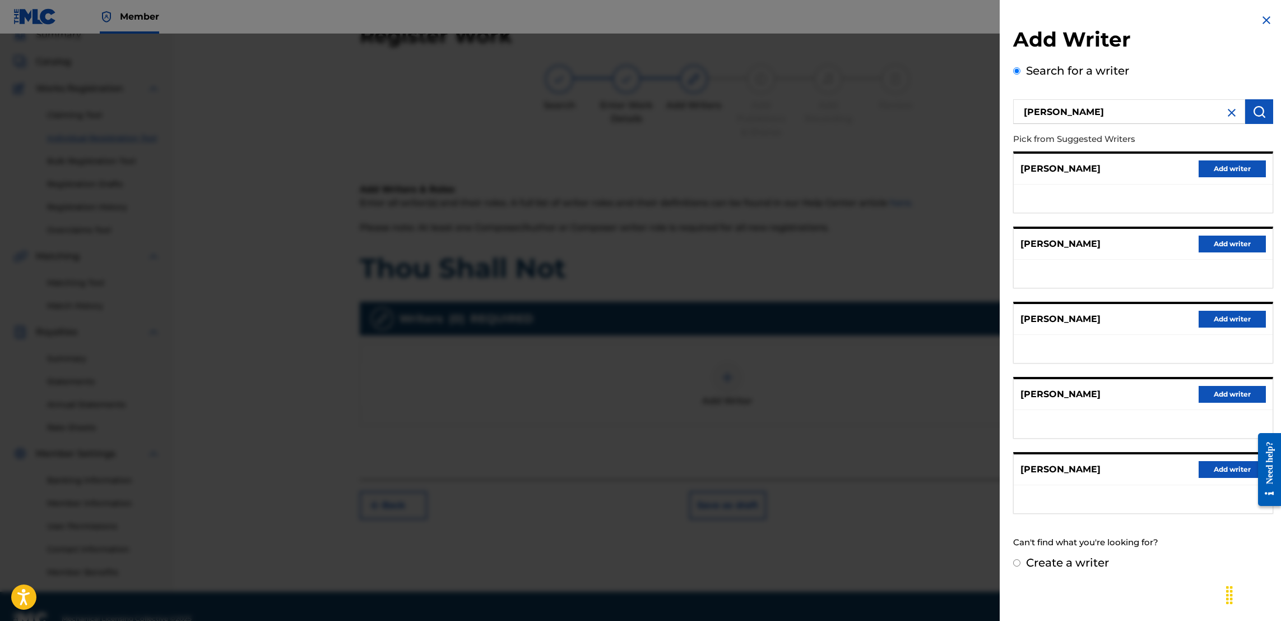
click at [1226, 239] on button "Add writer" at bounding box center [1232, 243] width 67 height 17
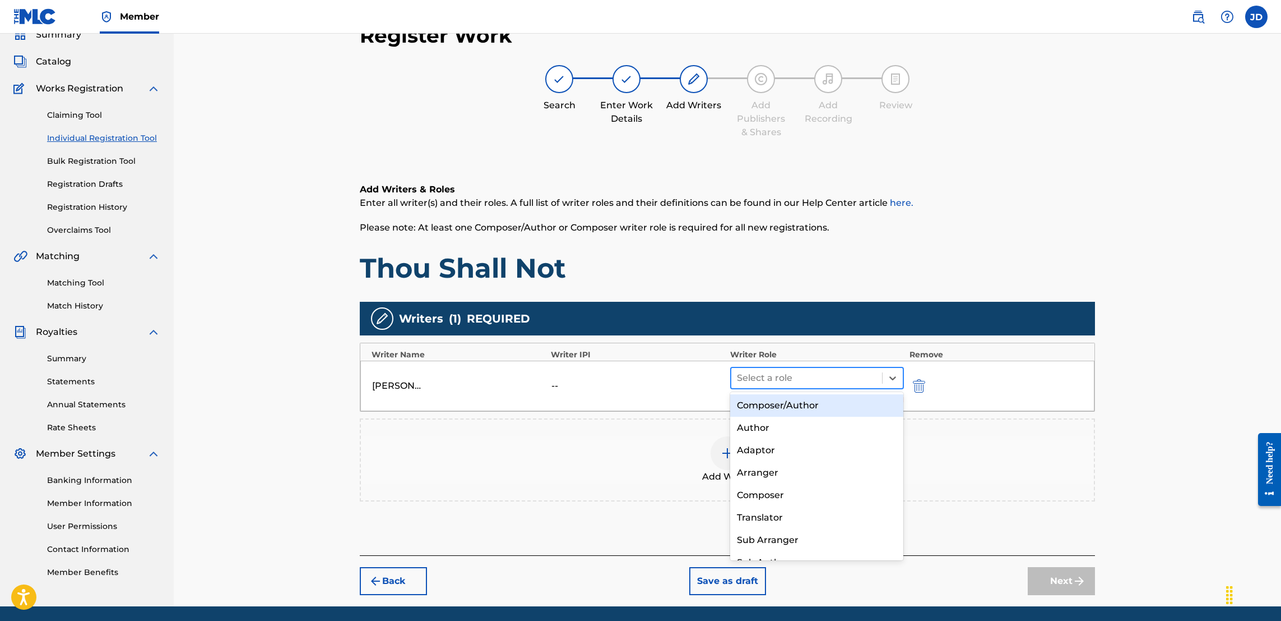
click at [786, 379] on div at bounding box center [807, 378] width 140 height 16
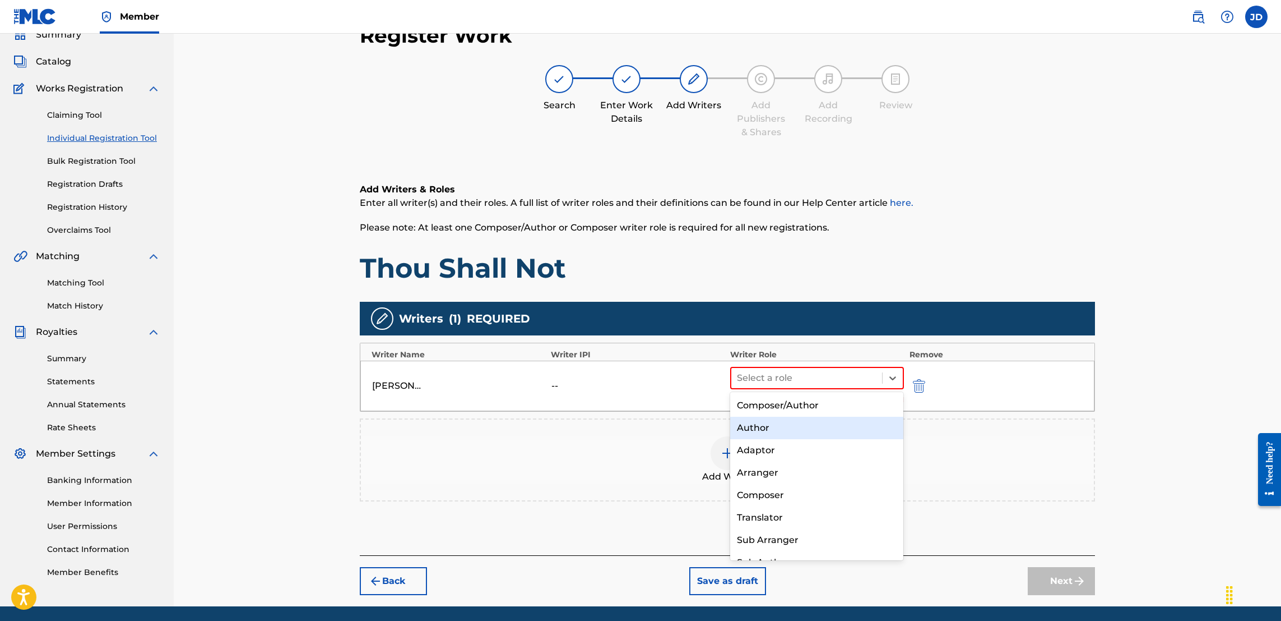
click at [780, 427] on div "Author" at bounding box center [816, 427] width 173 height 22
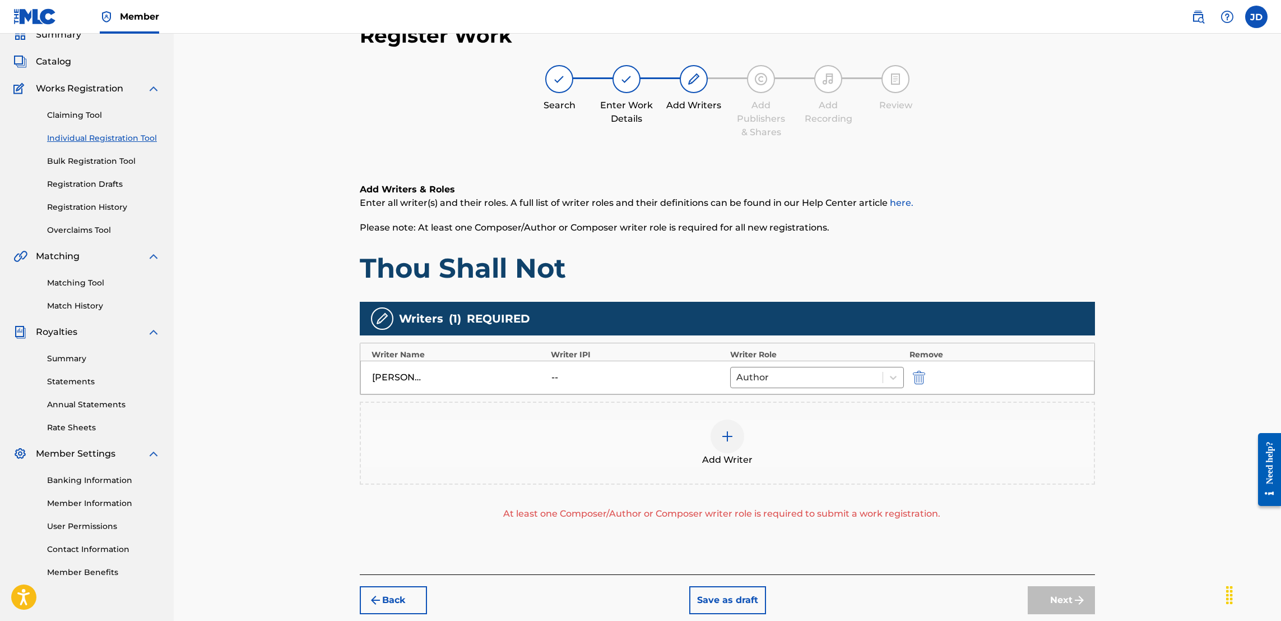
click at [721, 444] on div at bounding box center [728, 436] width 34 height 34
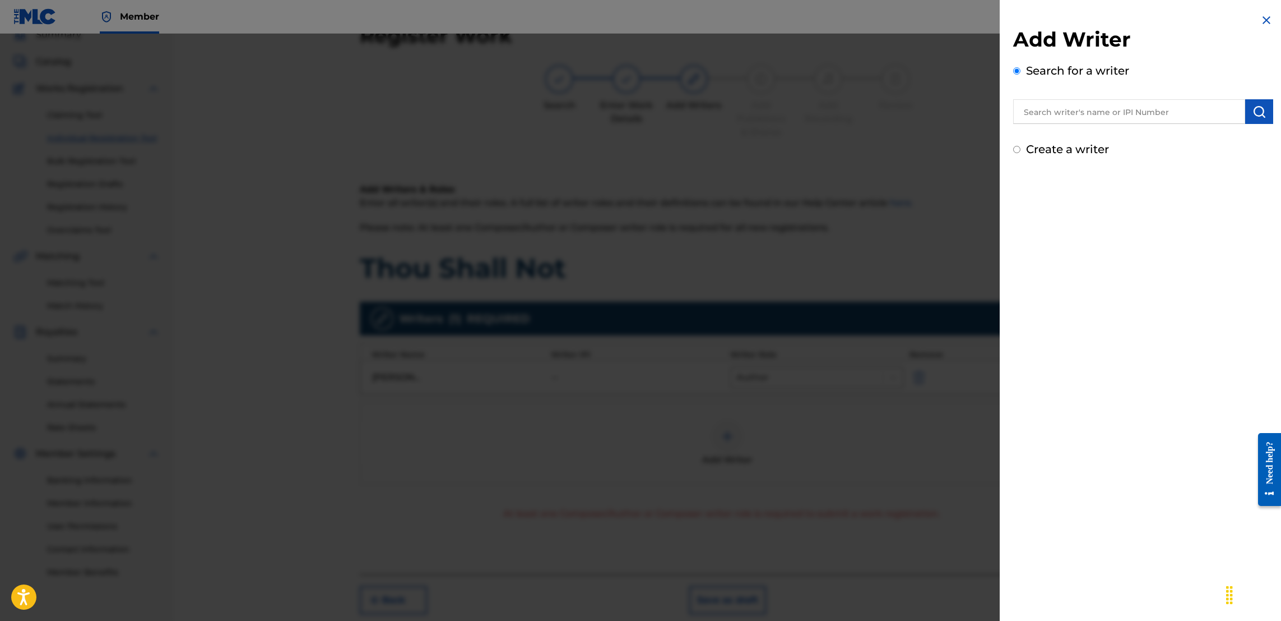
click at [1055, 117] on input "text" at bounding box center [1129, 111] width 232 height 25
type input "Jason Anthony Douglas"
click at [1263, 117] on button "submit" at bounding box center [1260, 111] width 28 height 25
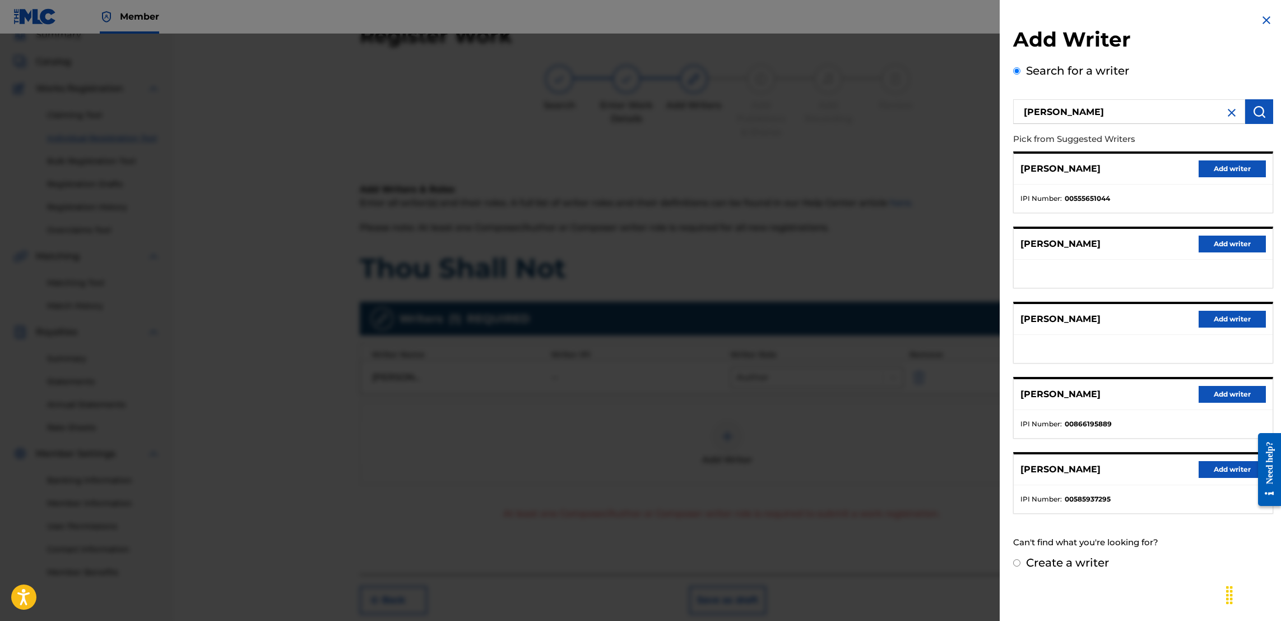
click at [1212, 396] on button "Add writer" at bounding box center [1232, 394] width 67 height 17
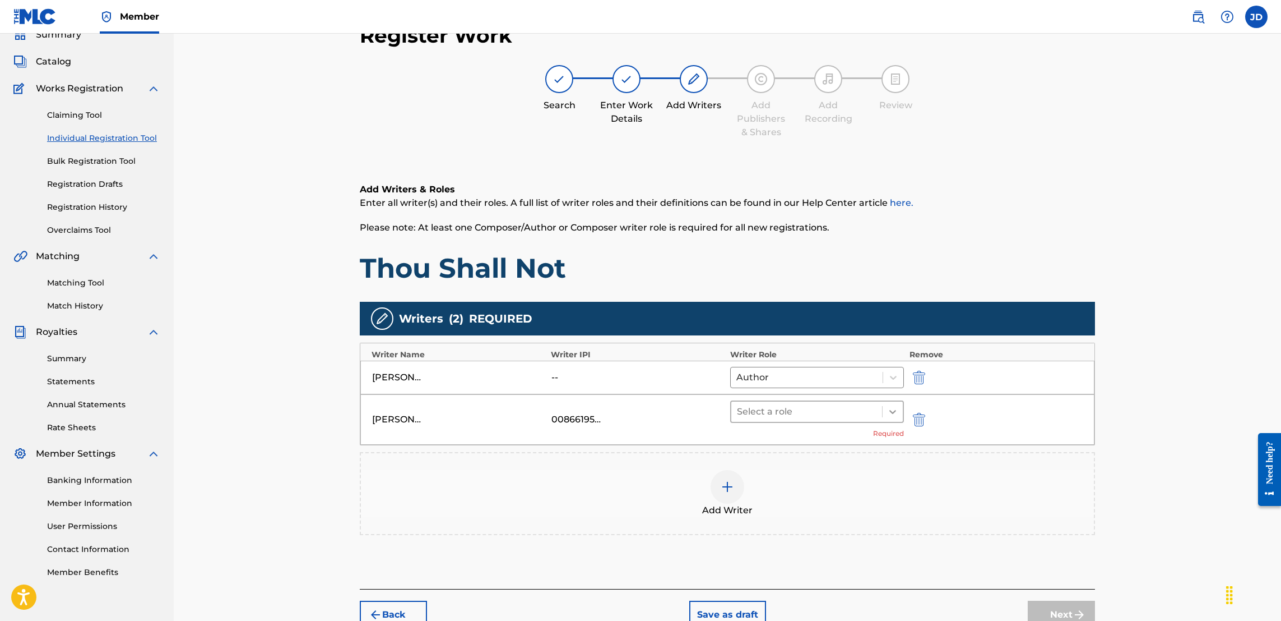
click at [883, 416] on div at bounding box center [893, 411] width 20 height 20
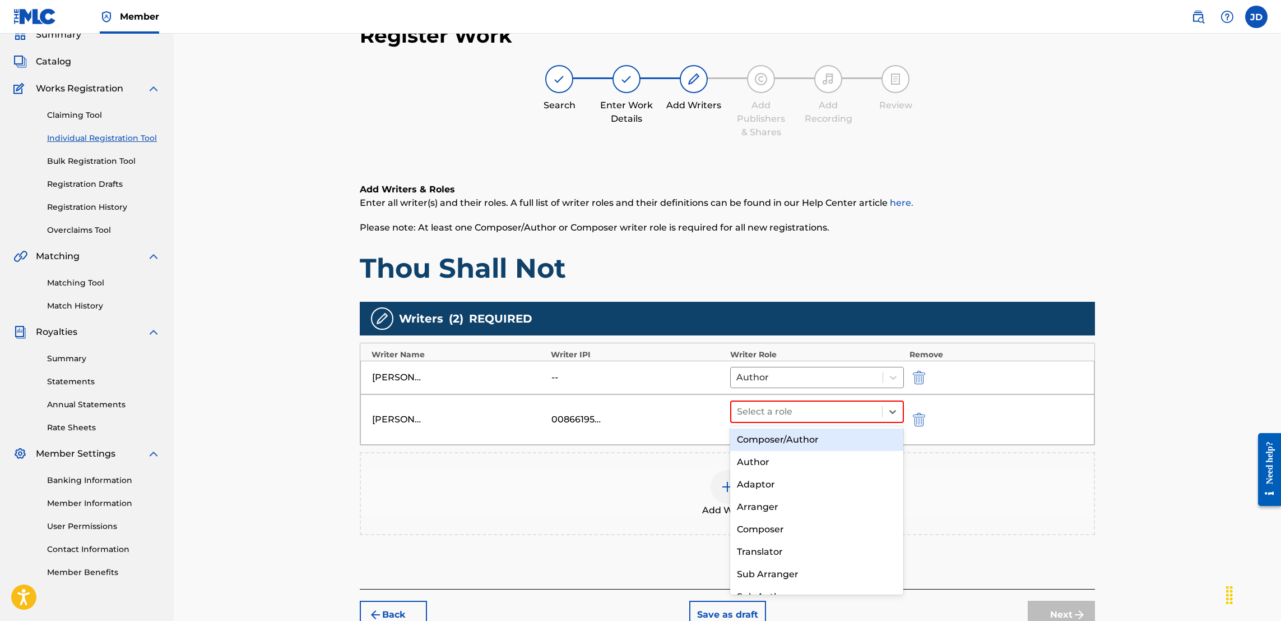
click at [802, 444] on div "Composer/Author" at bounding box center [816, 439] width 173 height 22
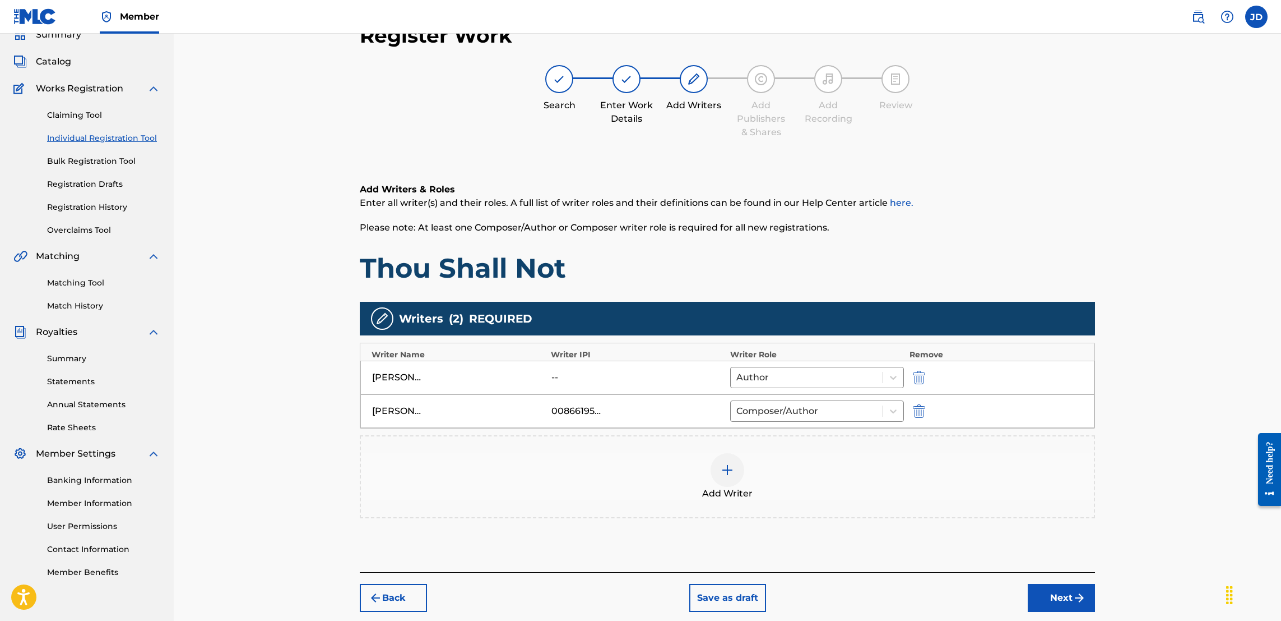
click at [1068, 601] on button "Next" at bounding box center [1061, 598] width 67 height 28
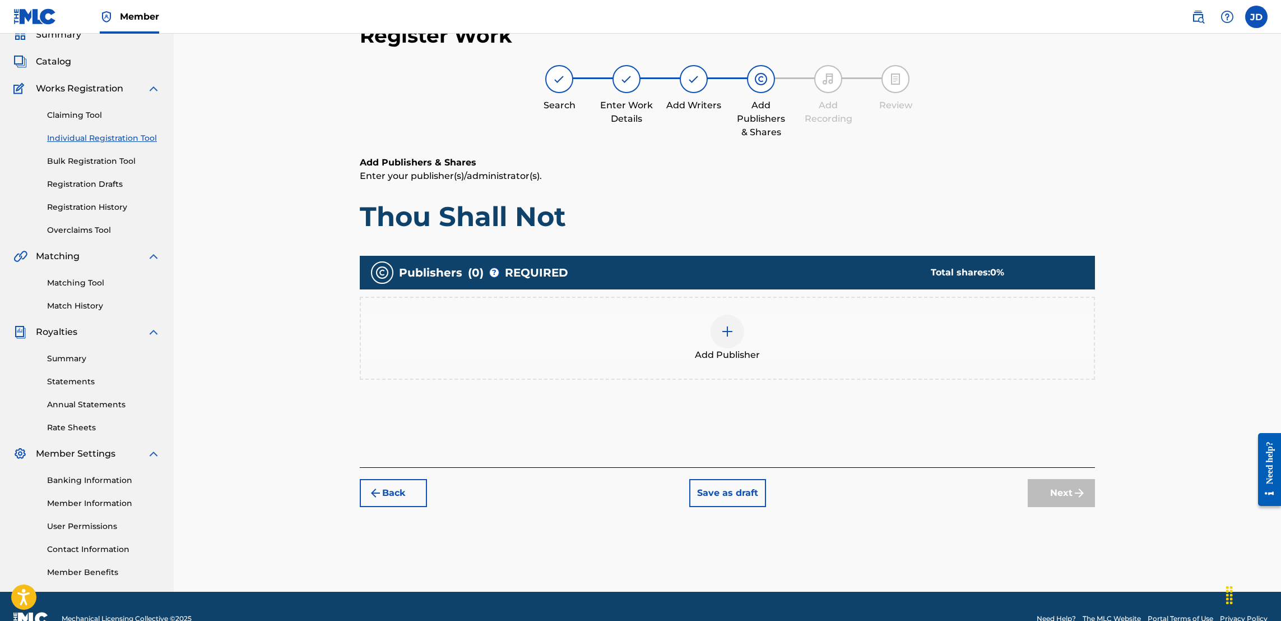
click at [717, 321] on div at bounding box center [728, 331] width 34 height 34
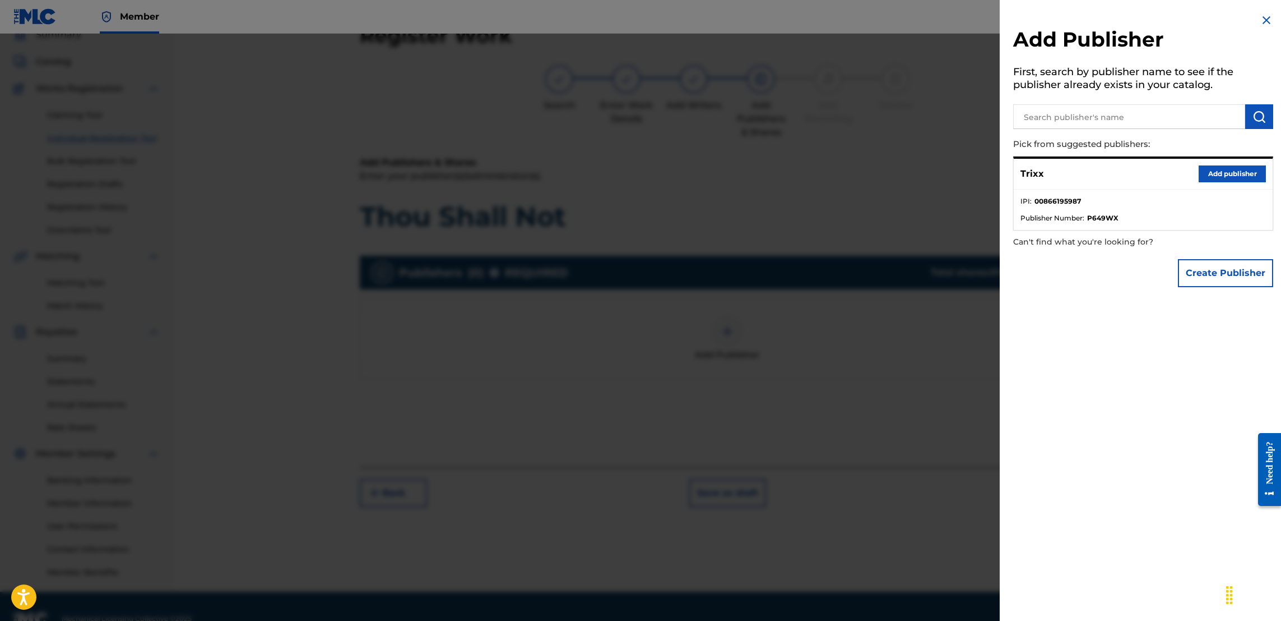
click at [1203, 172] on button "Add publisher" at bounding box center [1232, 173] width 67 height 17
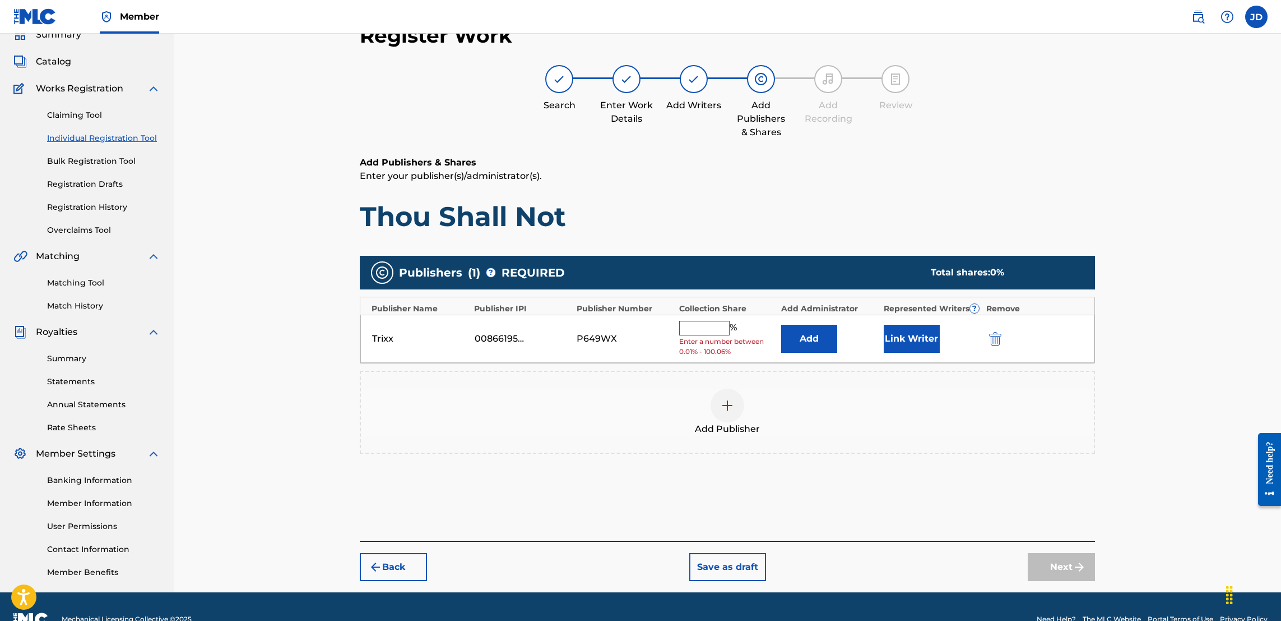
click at [709, 326] on input "text" at bounding box center [704, 328] width 50 height 15
type input "50"
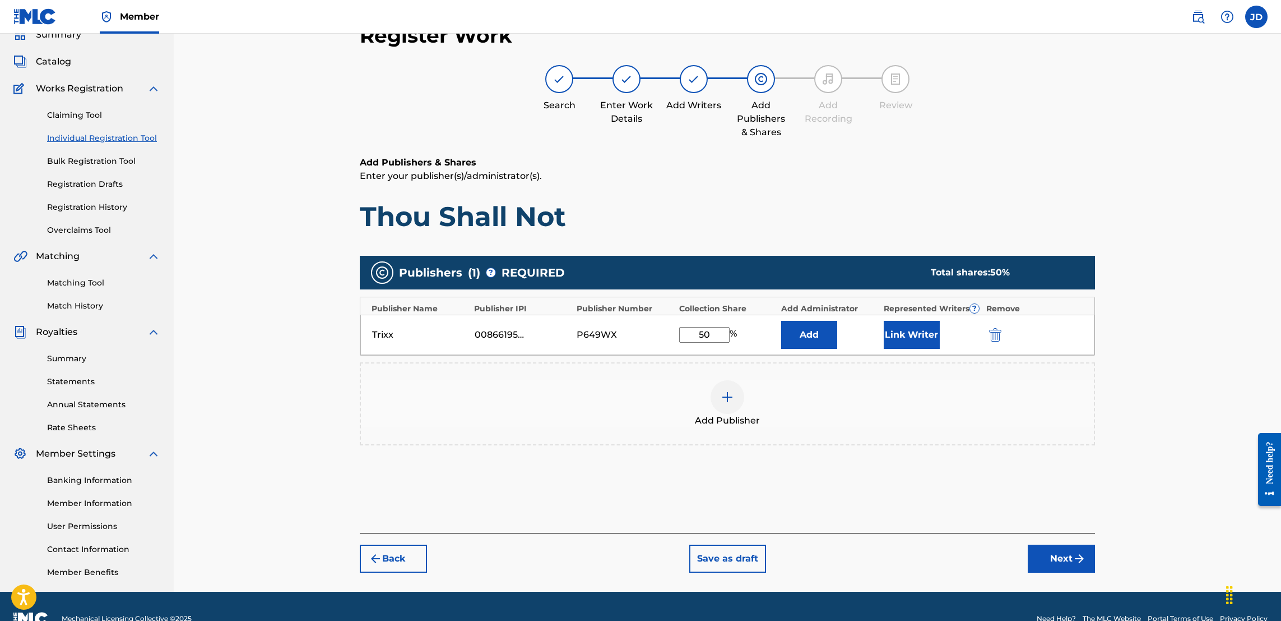
click at [913, 327] on button "Link Writer" at bounding box center [912, 335] width 56 height 28
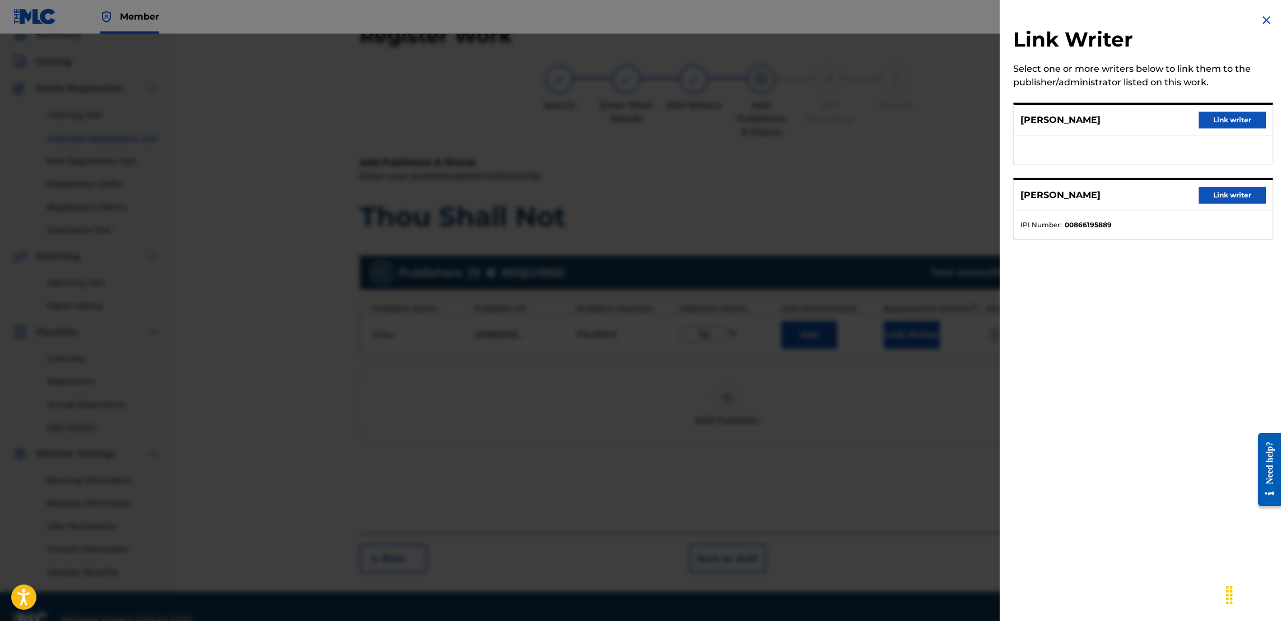
click at [1226, 191] on button "Link writer" at bounding box center [1232, 195] width 67 height 17
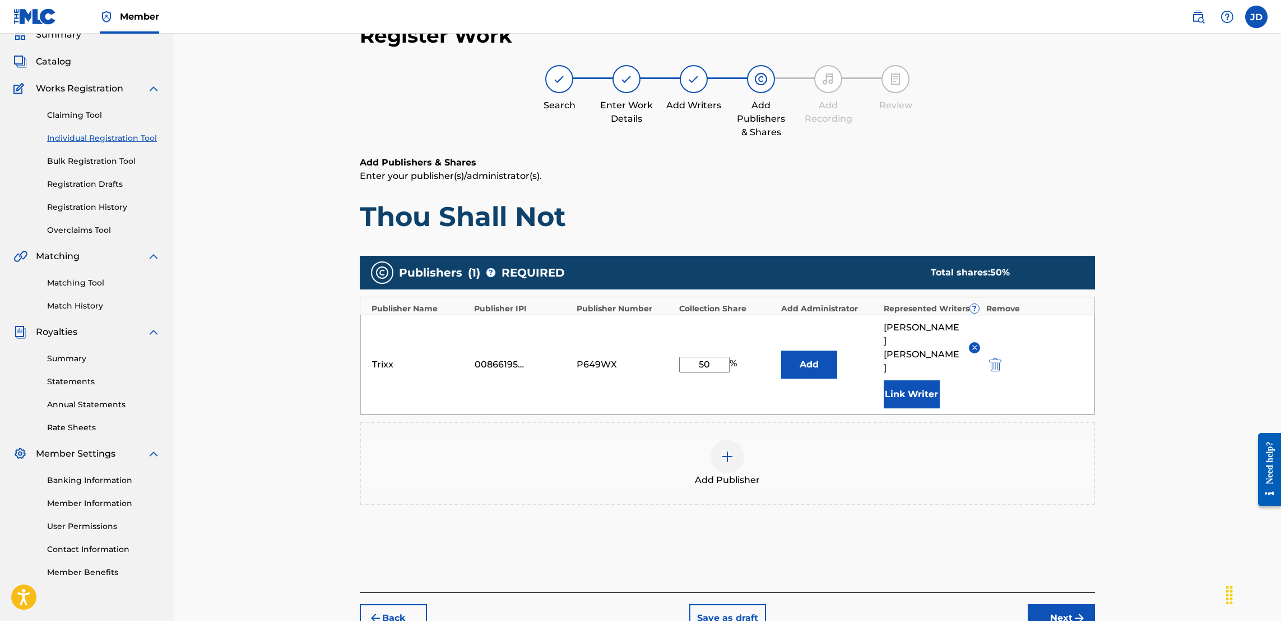
click at [1068, 610] on button "Next" at bounding box center [1061, 618] width 67 height 28
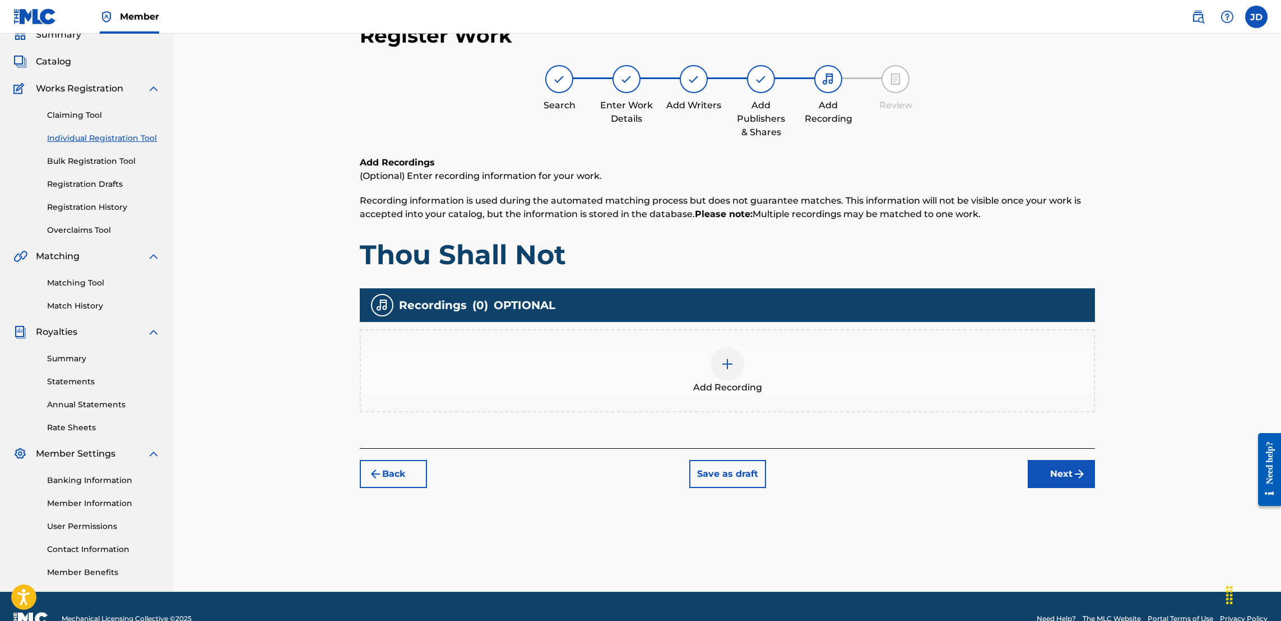
click at [736, 363] on div at bounding box center [728, 364] width 34 height 34
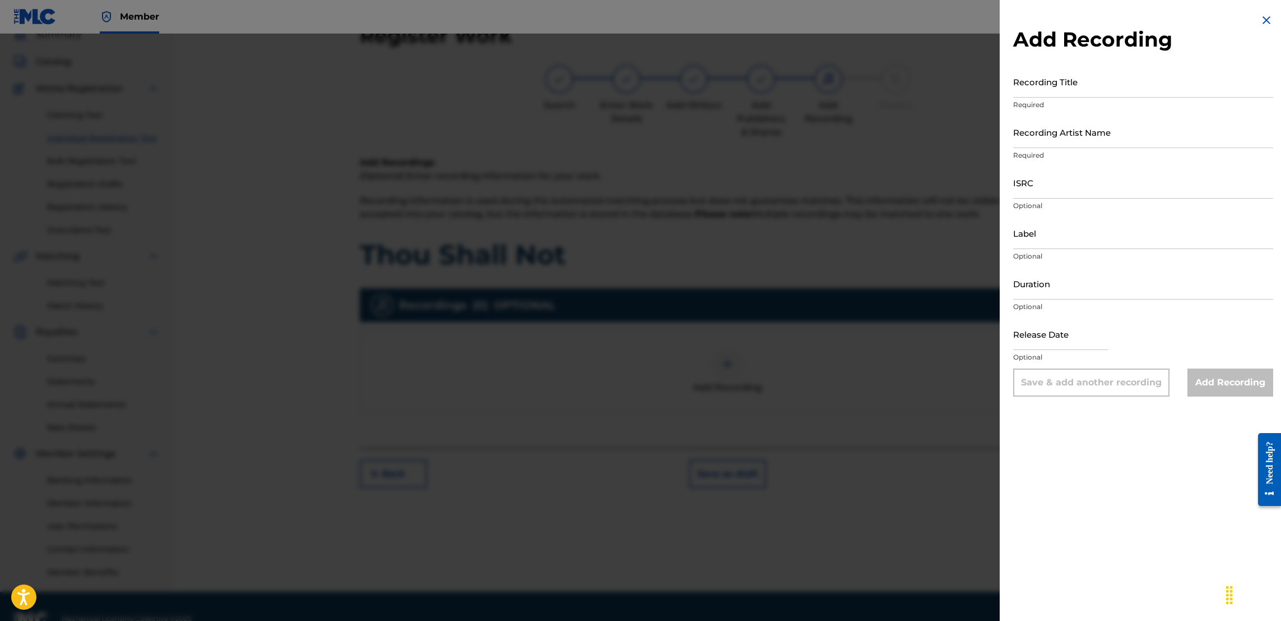
click at [1059, 95] on input "Recording Title" at bounding box center [1143, 82] width 260 height 32
click at [1075, 198] on div "ISRC Optional" at bounding box center [1143, 191] width 260 height 50
click at [1075, 194] on input "ISRC" at bounding box center [1143, 182] width 260 height 32
paste input "TCAHP2374242"
type input "TCAHP2374242"
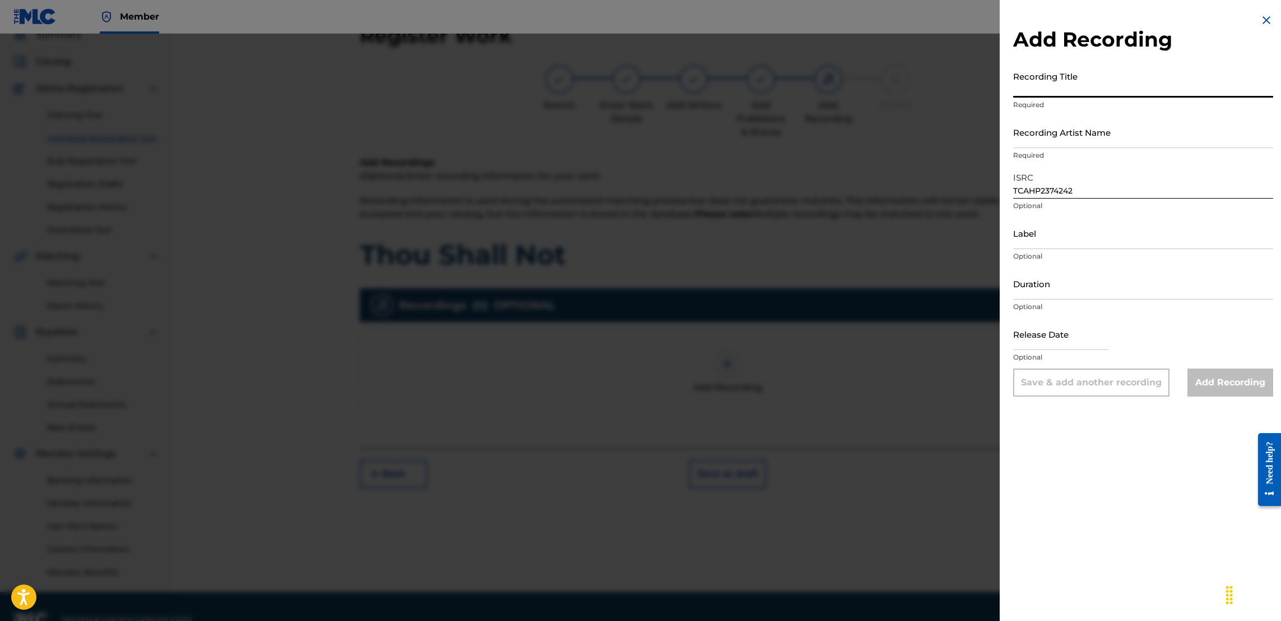
click at [1068, 94] on input "Recording Title" at bounding box center [1143, 82] width 260 height 32
type input "Thou Shall Not"
click at [1079, 142] on input "Recording Artist Name" at bounding box center [1143, 132] width 260 height 32
type input "Jose Guapo , Trixx"
type input "November 23 2023"
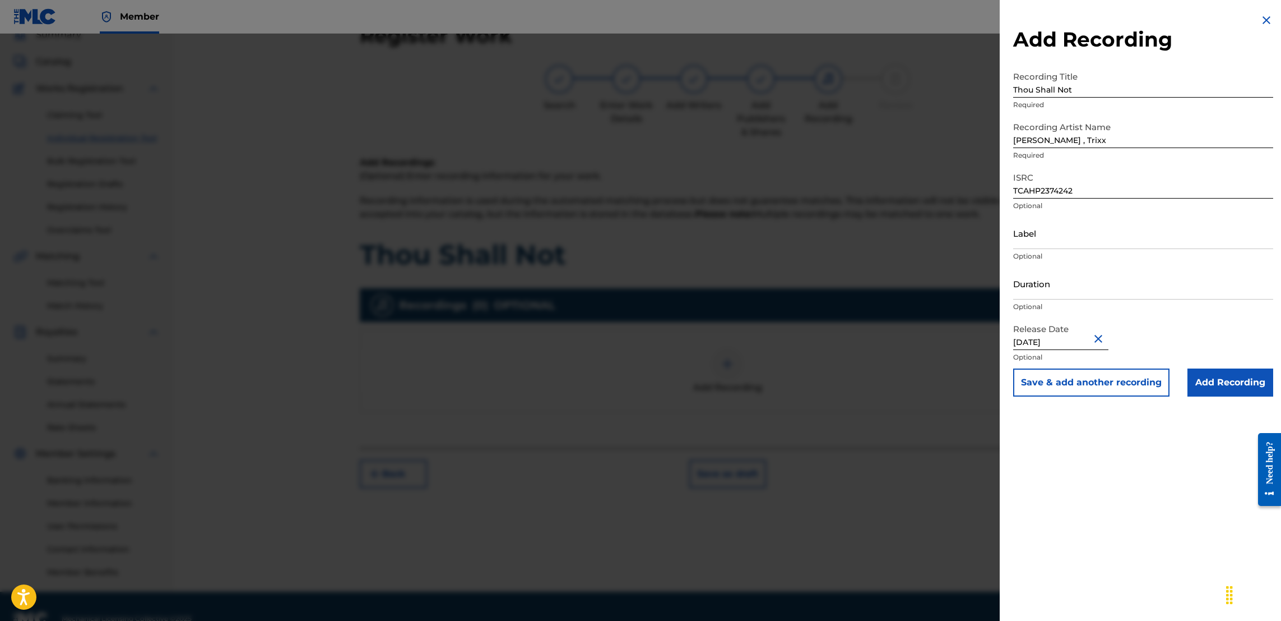
click at [1214, 380] on input "Add Recording" at bounding box center [1231, 382] width 86 height 28
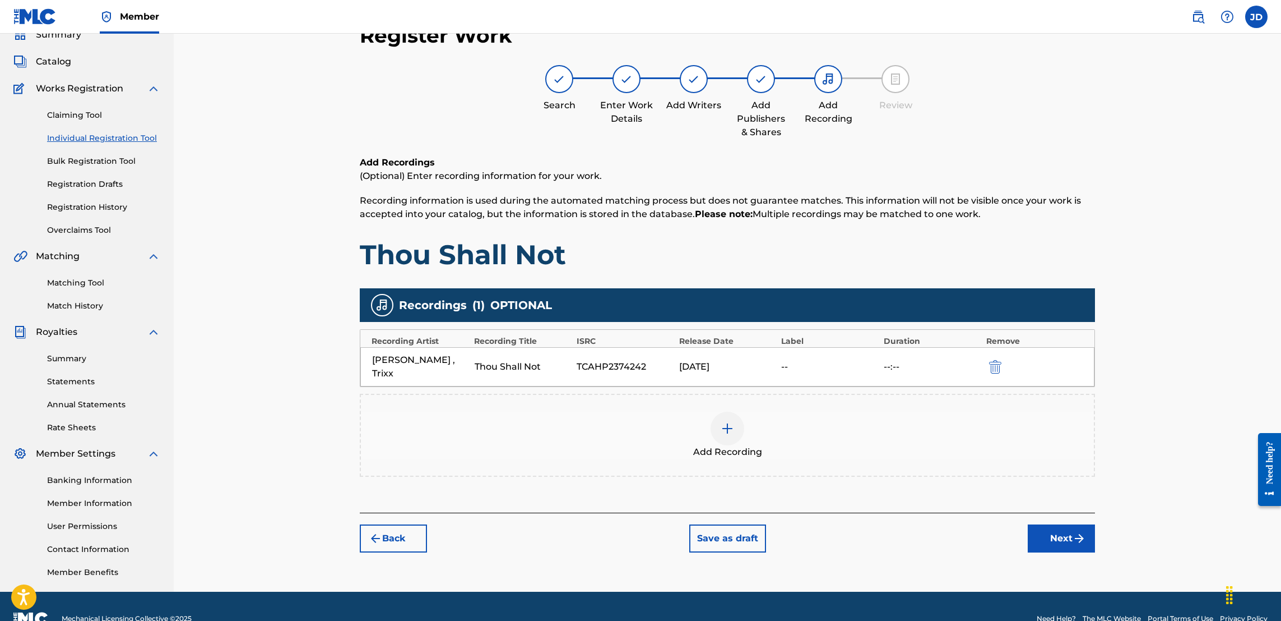
click at [1050, 530] on button "Next" at bounding box center [1061, 538] width 67 height 28
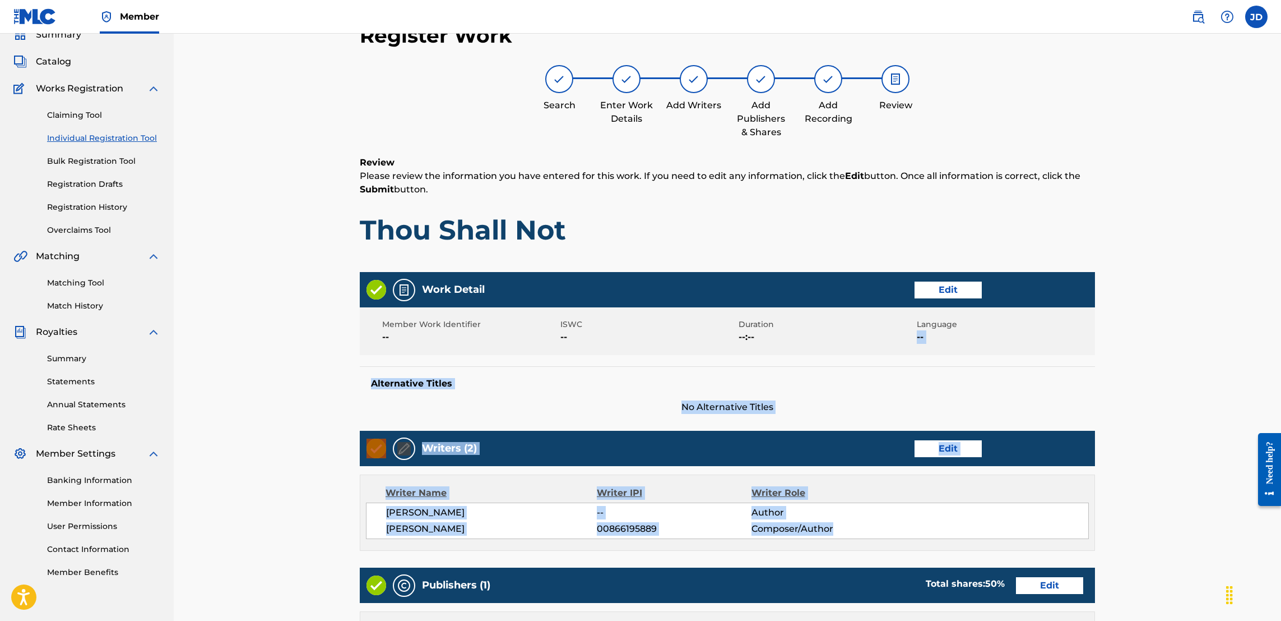
drag, startPoint x: 1280, startPoint y: 327, endPoint x: 1283, endPoint y: 537, distance: 209.7
click at [1281, 537] on html "Accessibility Screen-Reader Guide, Feedback, and Issue Reporting | New window M…" at bounding box center [640, 260] width 1281 height 621
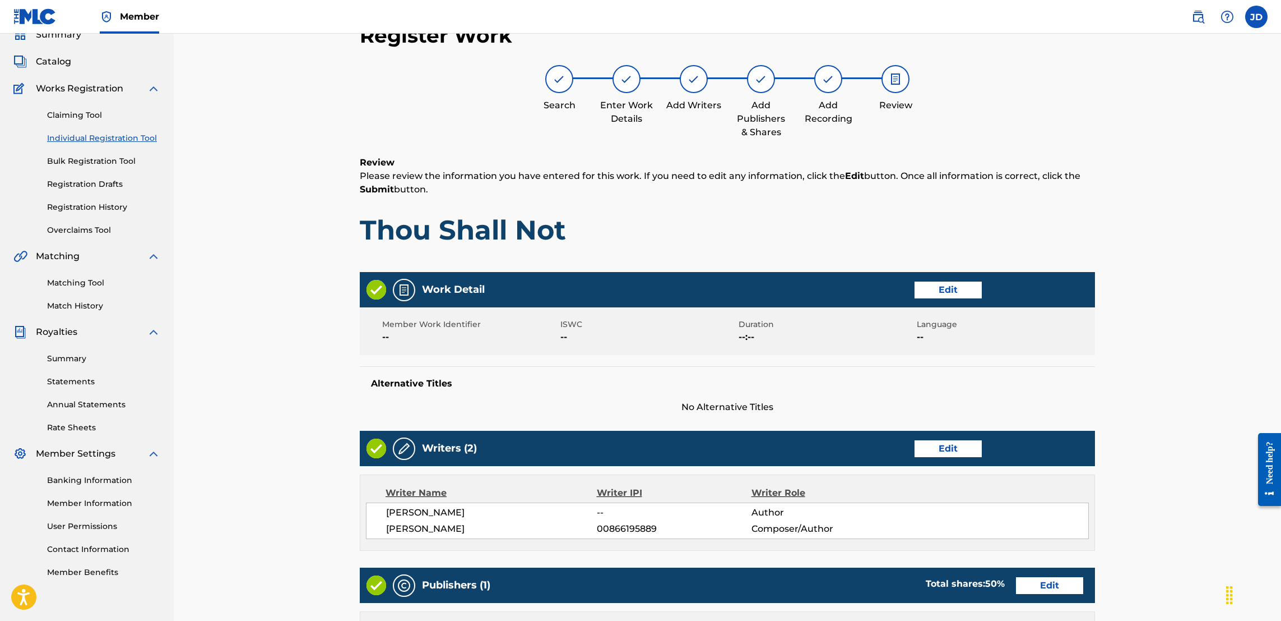
drag, startPoint x: 1283, startPoint y: 537, endPoint x: 1281, endPoint y: 551, distance: 14.2
click at [1281, 551] on html "Accessibility Screen-Reader Guide, Feedback, and Issue Reporting | New window M…" at bounding box center [640, 260] width 1281 height 621
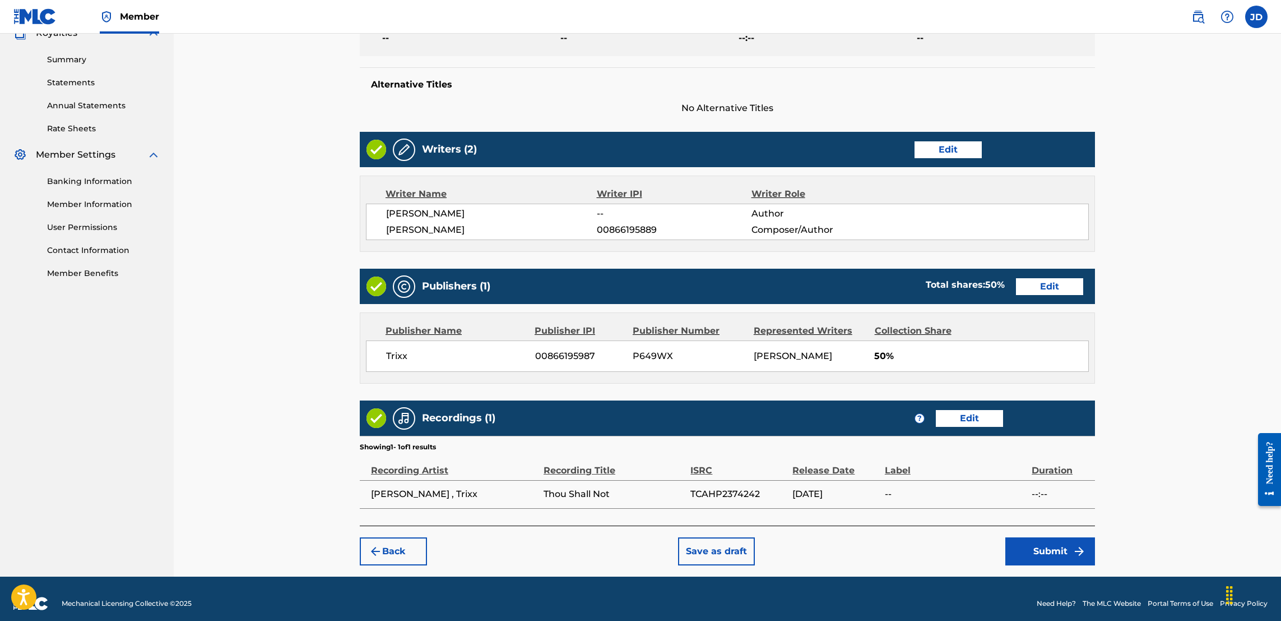
scroll to position [372, 0]
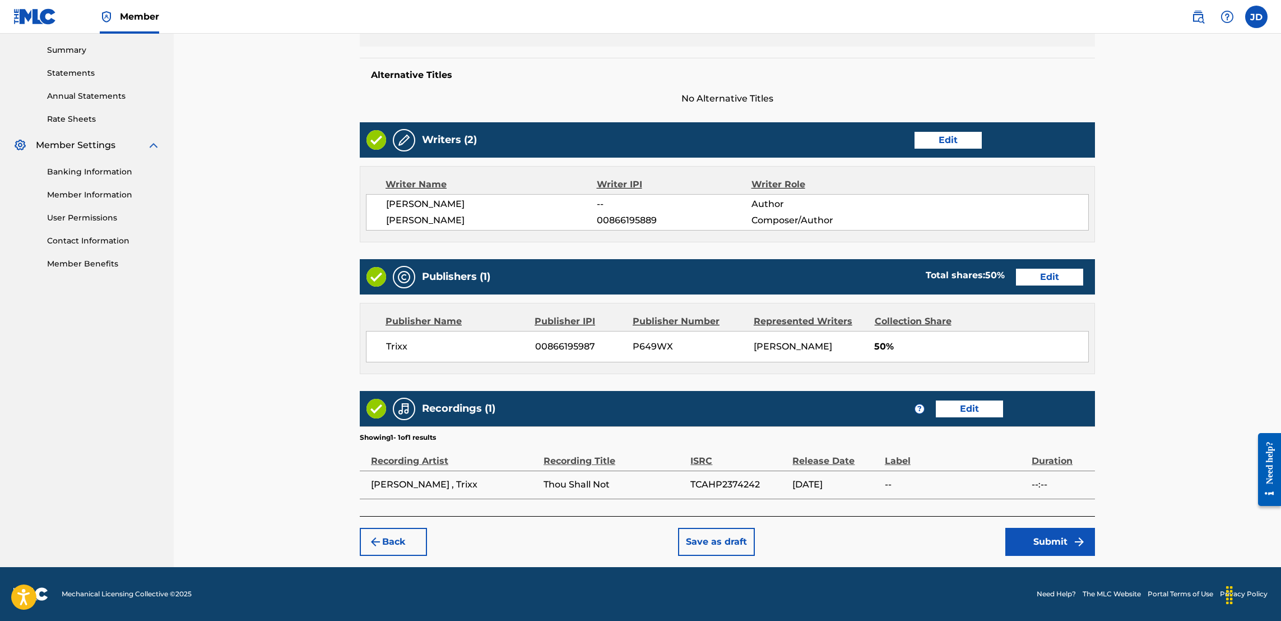
click at [1050, 538] on button "Submit" at bounding box center [1051, 541] width 90 height 28
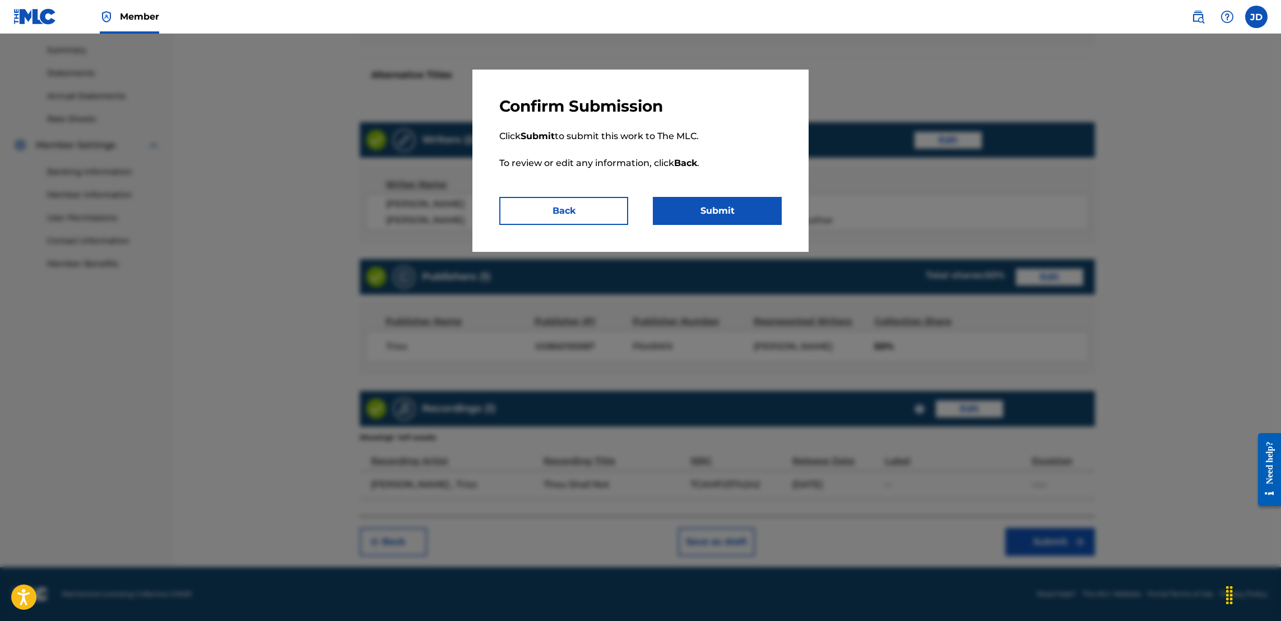
click at [734, 206] on button "Submit" at bounding box center [717, 211] width 129 height 28
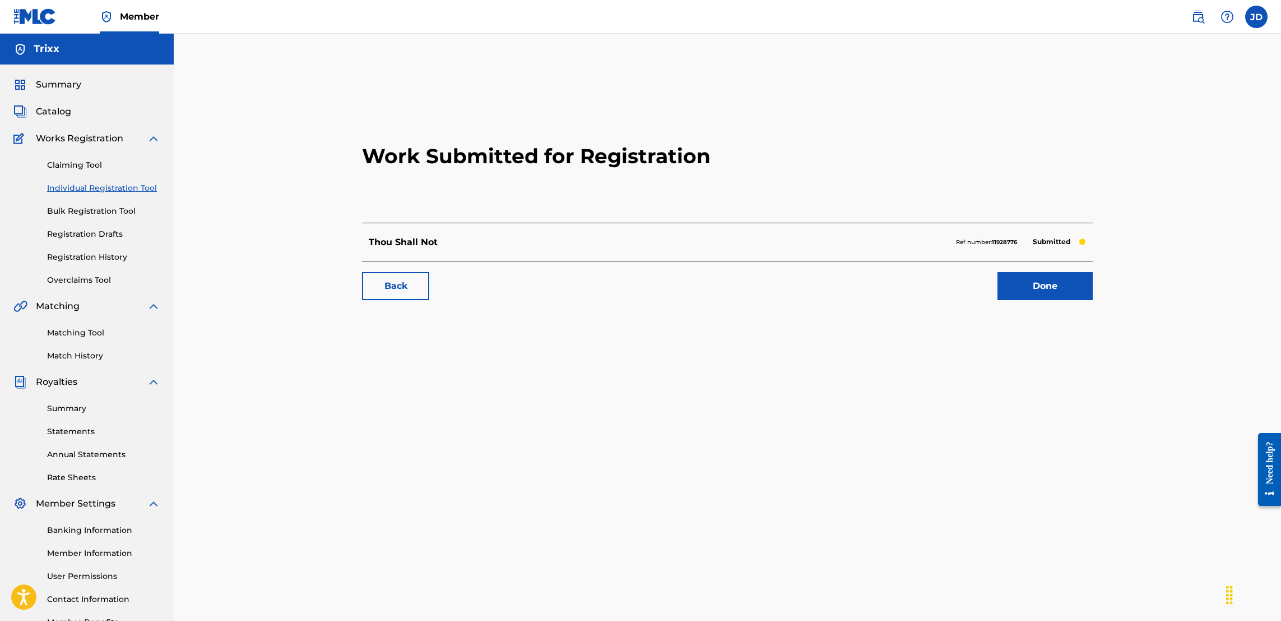
click at [1045, 295] on link "Done" at bounding box center [1045, 286] width 95 height 28
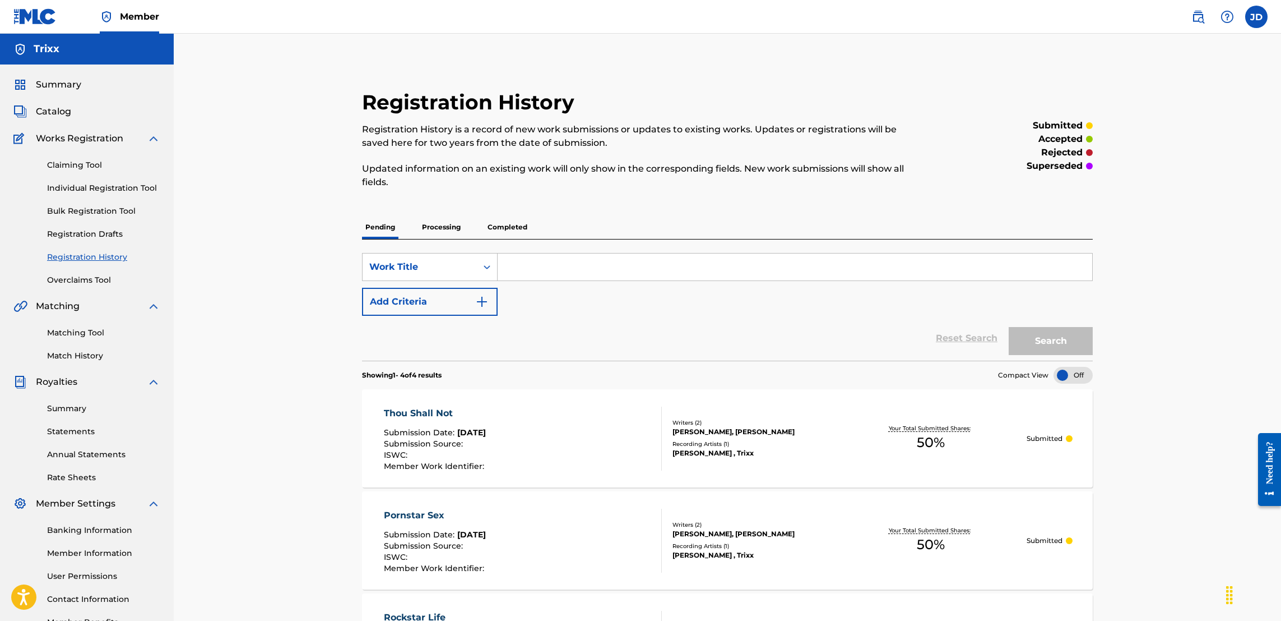
click at [95, 188] on link "Individual Registration Tool" at bounding box center [103, 188] width 113 height 12
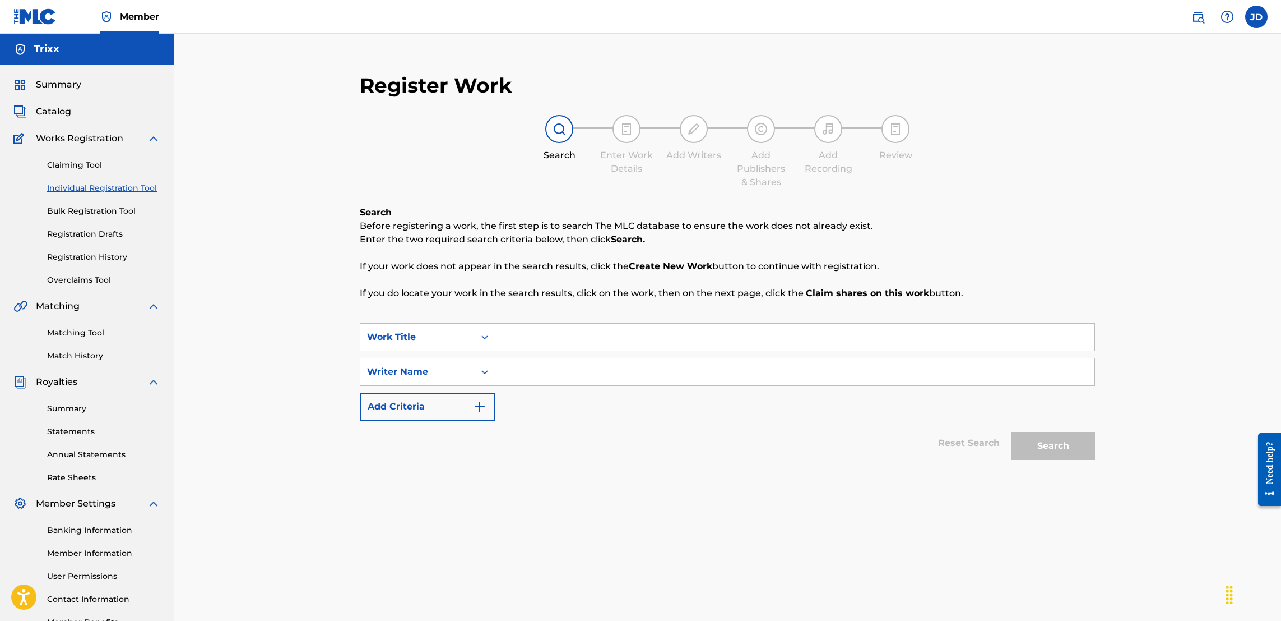
click at [548, 346] on input "Search Form" at bounding box center [795, 336] width 599 height 27
type input "LL Eazy E"
click at [503, 369] on input "Search Form" at bounding box center [795, 371] width 599 height 27
type input "Jose Guapo,Trixx"
click at [1035, 443] on button "Search" at bounding box center [1053, 446] width 84 height 28
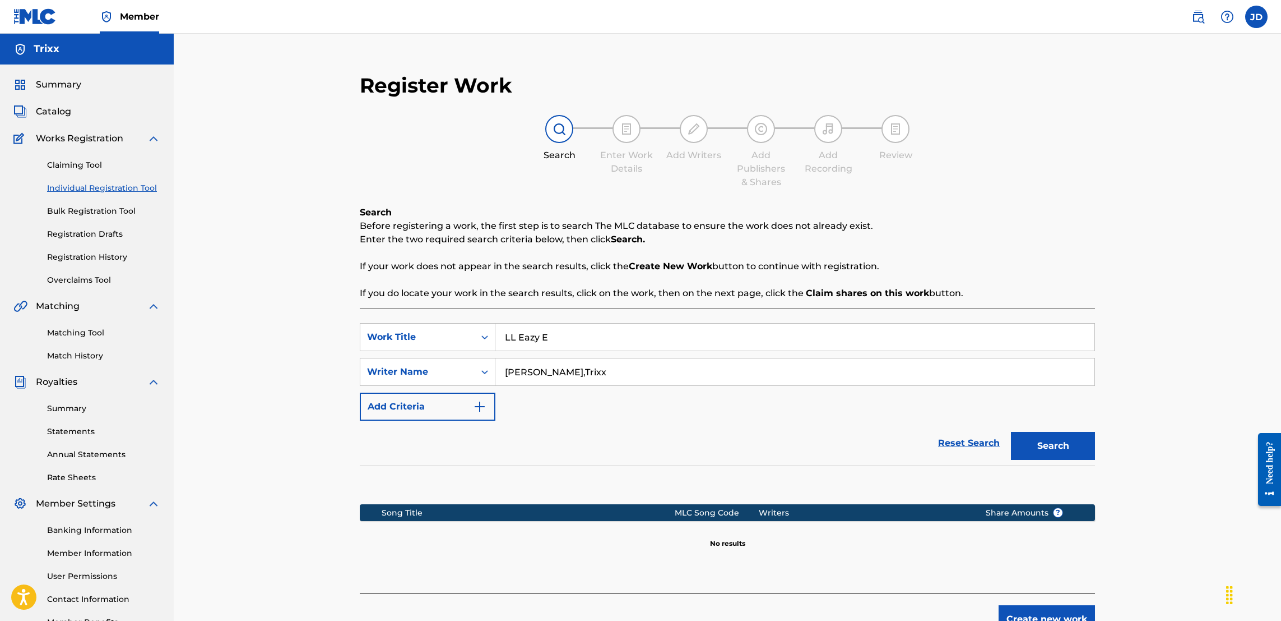
click at [1023, 619] on button "Create new work" at bounding box center [1047, 619] width 96 height 28
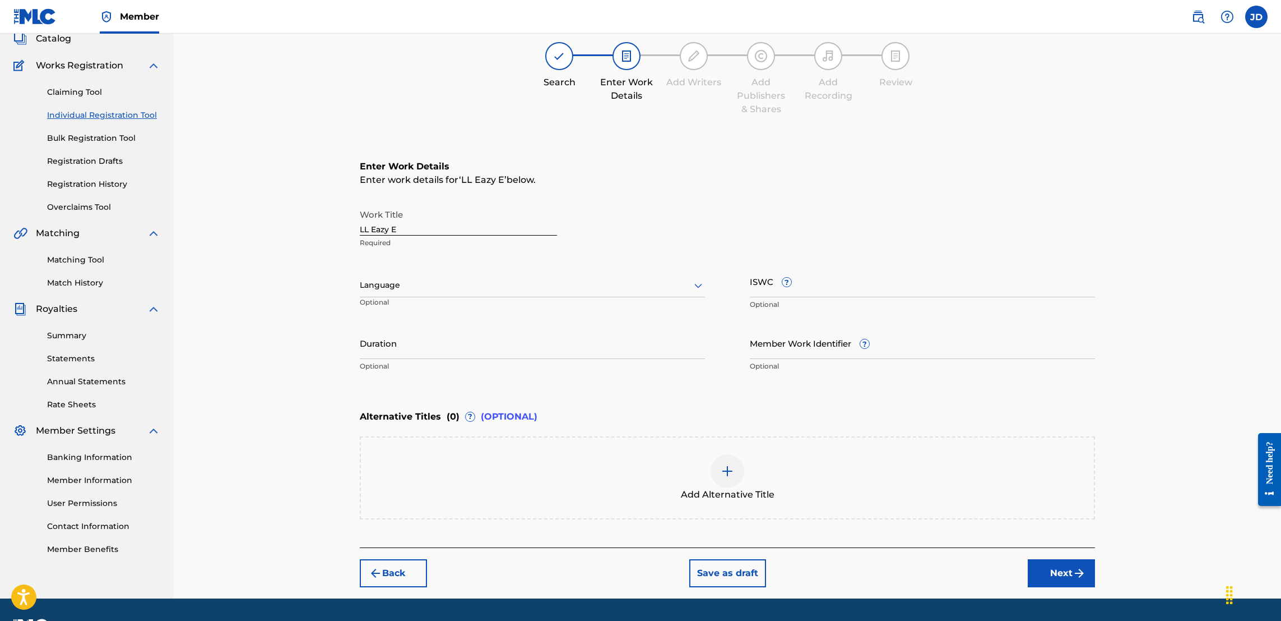
scroll to position [103, 0]
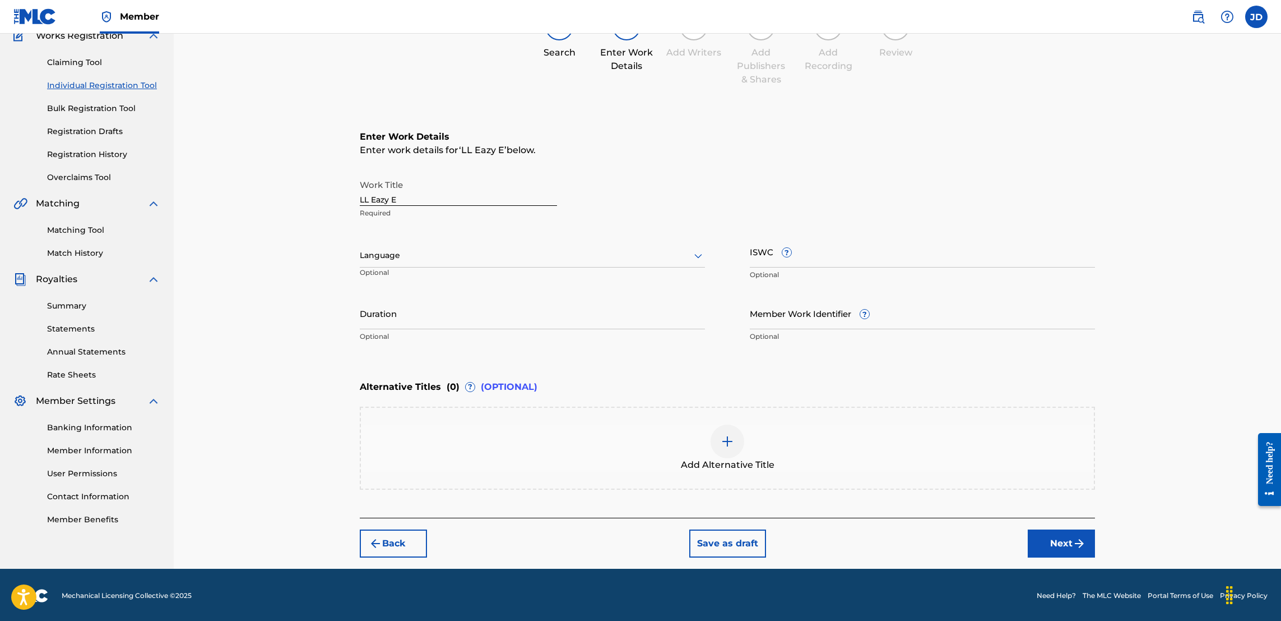
click at [1052, 549] on button "Next" at bounding box center [1061, 543] width 67 height 28
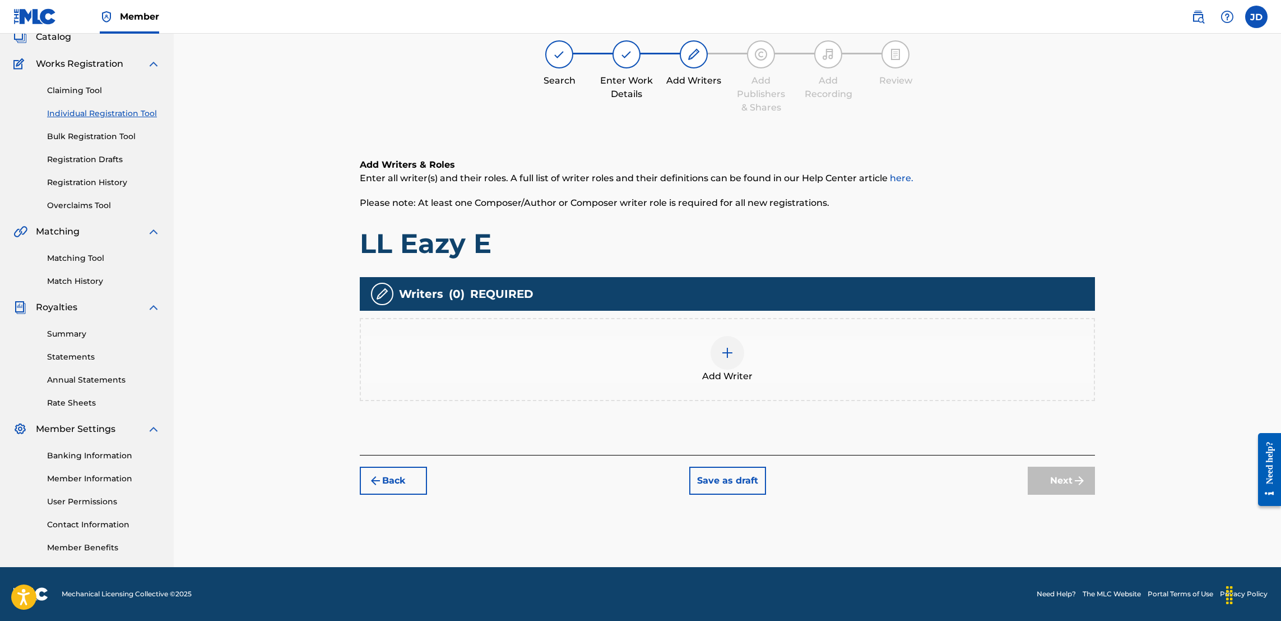
scroll to position [50, 0]
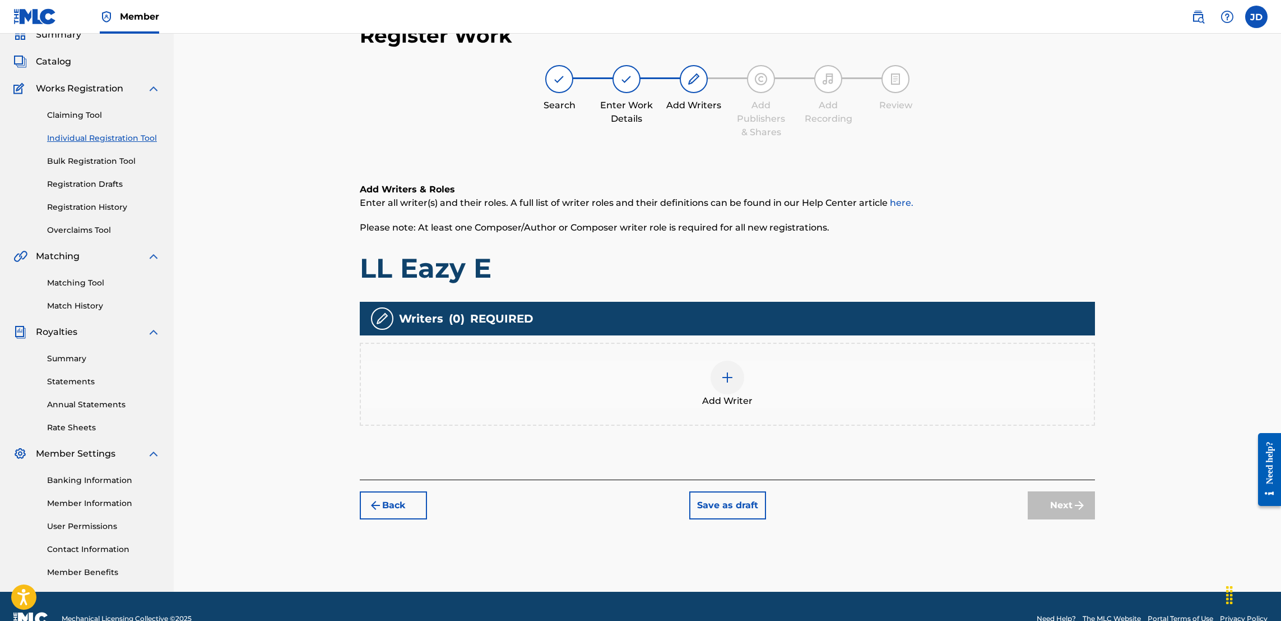
click at [719, 379] on div at bounding box center [728, 377] width 34 height 34
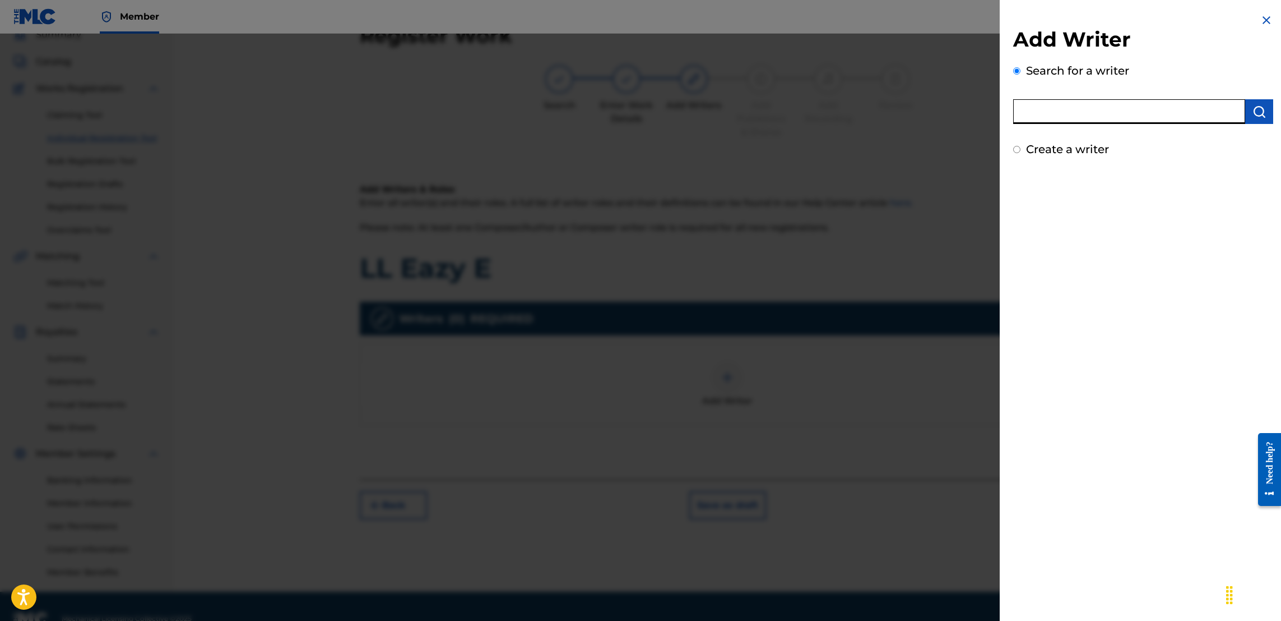
click at [1085, 110] on input "text" at bounding box center [1129, 111] width 232 height 25
type input "Jose Guapo"
click at [1269, 115] on button "submit" at bounding box center [1260, 111] width 28 height 25
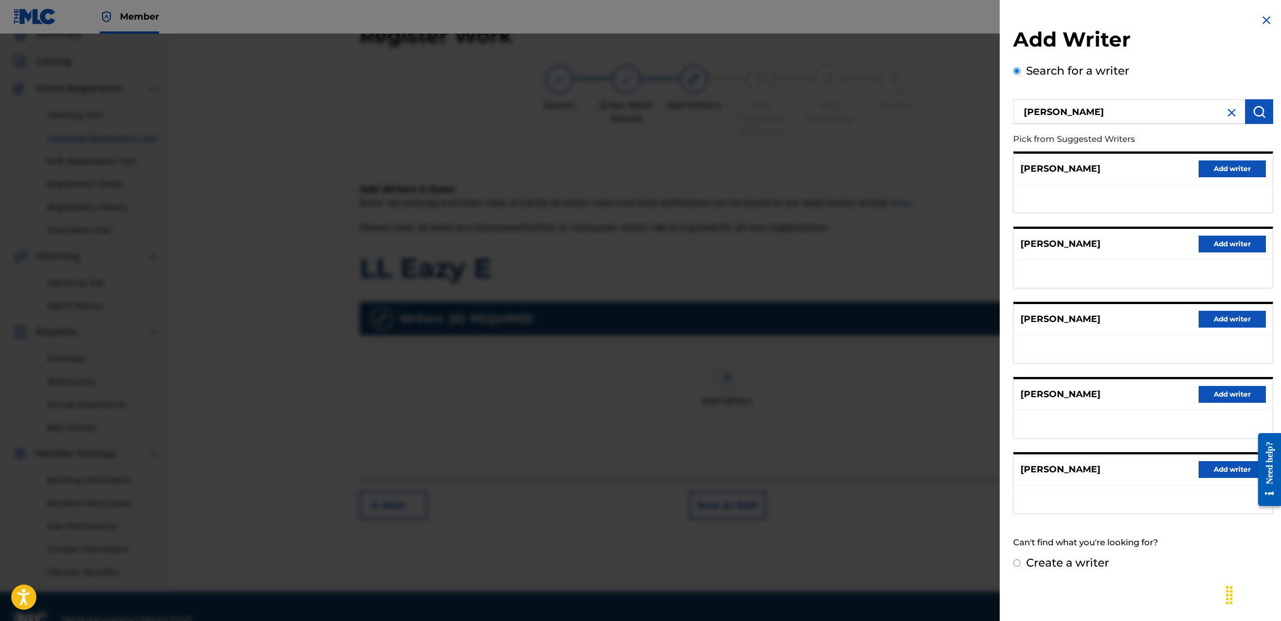
click at [1219, 239] on button "Add writer" at bounding box center [1232, 243] width 67 height 17
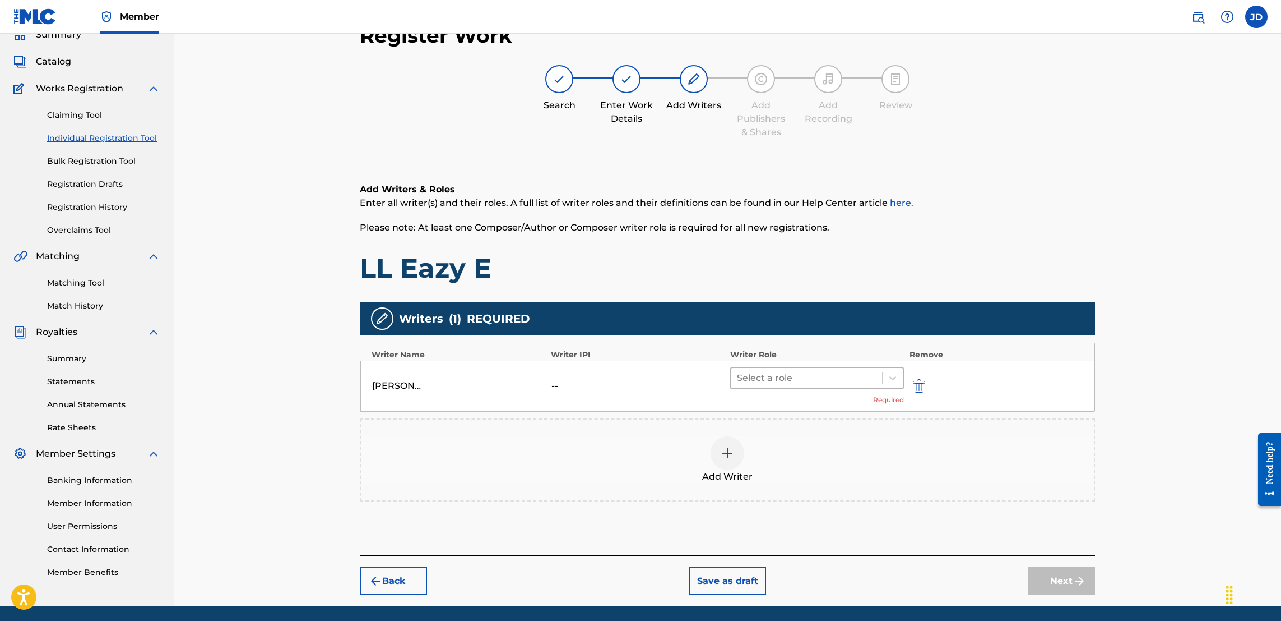
click at [829, 379] on div at bounding box center [807, 378] width 140 height 16
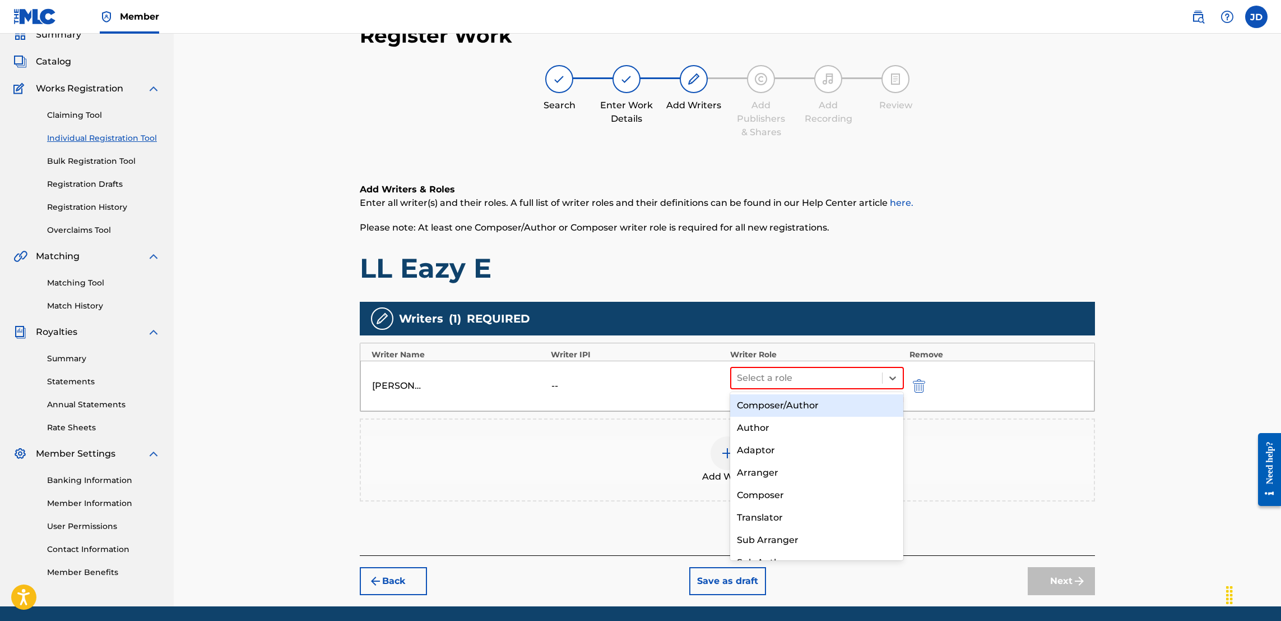
click at [797, 404] on div "Composer/Author" at bounding box center [816, 405] width 173 height 22
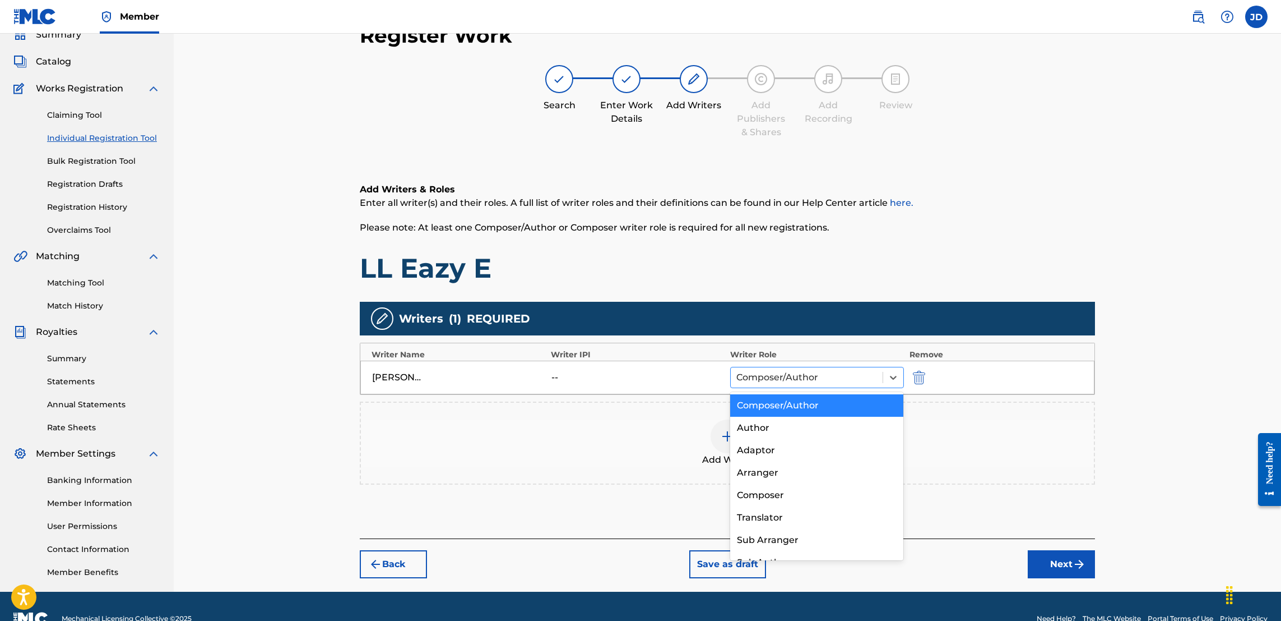
click at [792, 371] on div at bounding box center [807, 377] width 141 height 16
click at [781, 437] on div "Author" at bounding box center [816, 427] width 173 height 22
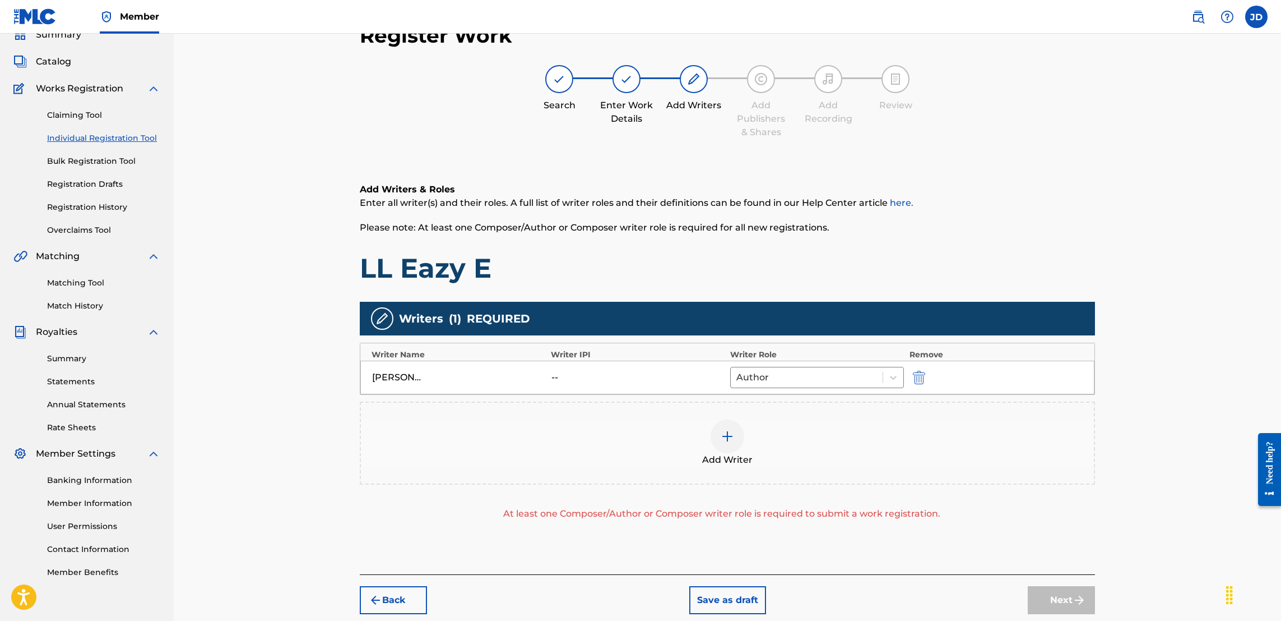
click at [727, 440] on img at bounding box center [727, 435] width 13 height 13
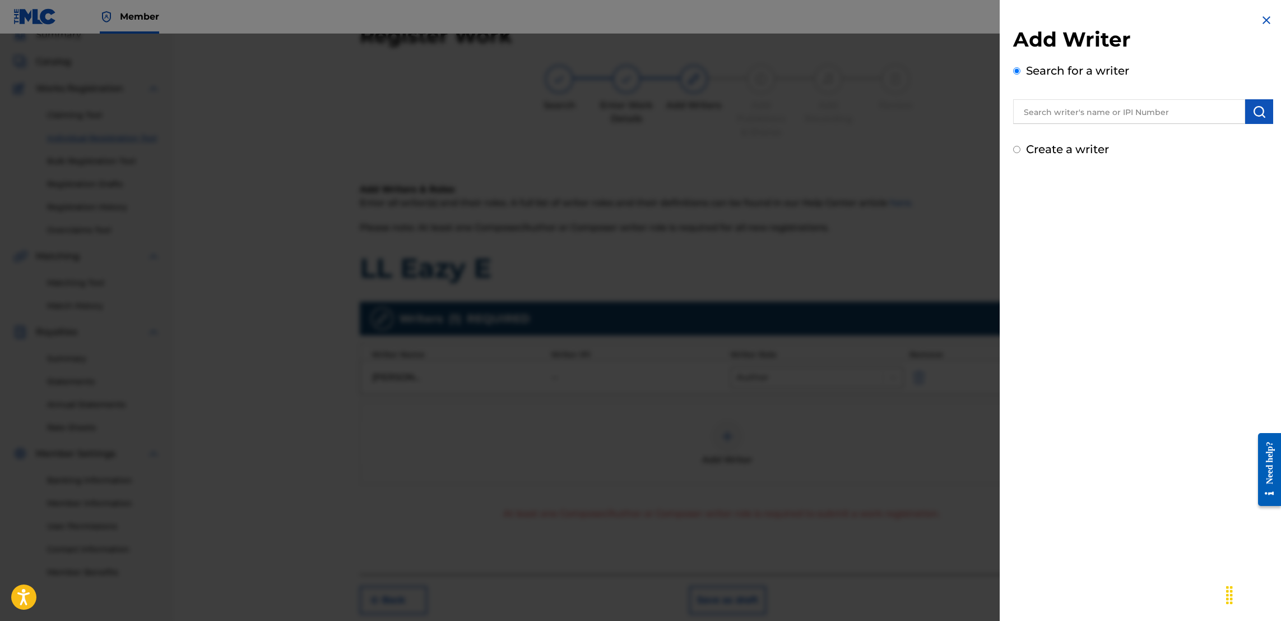
click at [1114, 112] on input "text" at bounding box center [1129, 111] width 232 height 25
type input "t"
type input "Jason Anthony Douglas"
click at [1258, 112] on img "submit" at bounding box center [1259, 111] width 13 height 13
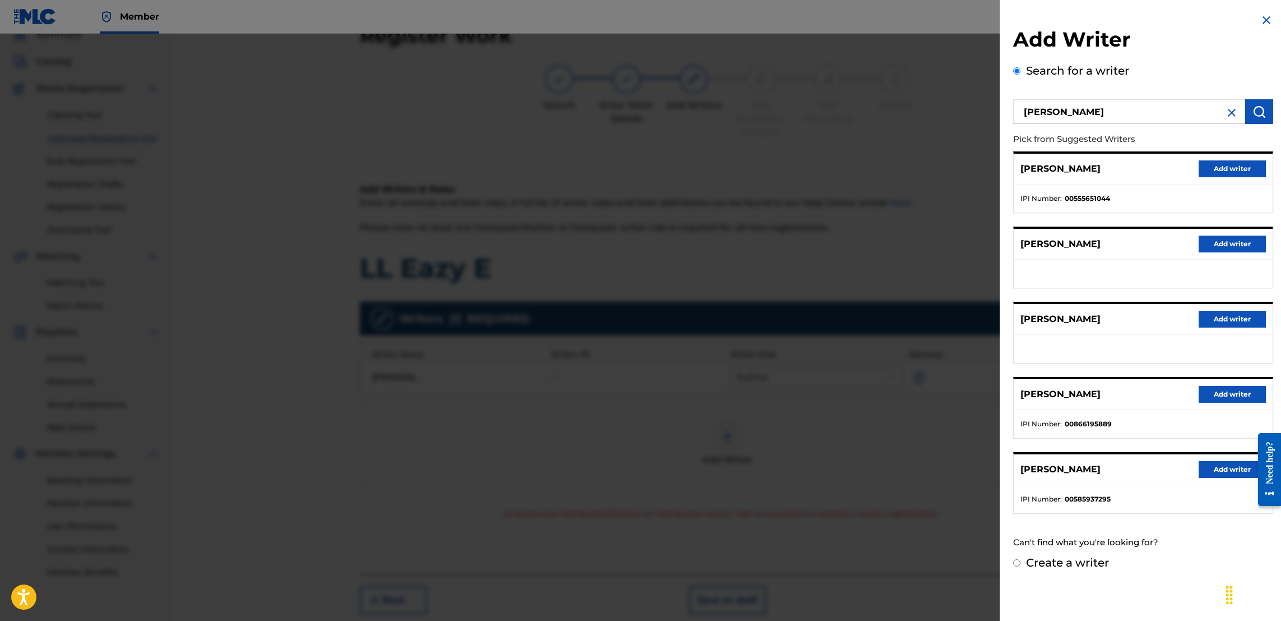
click at [1215, 390] on button "Add writer" at bounding box center [1232, 394] width 67 height 17
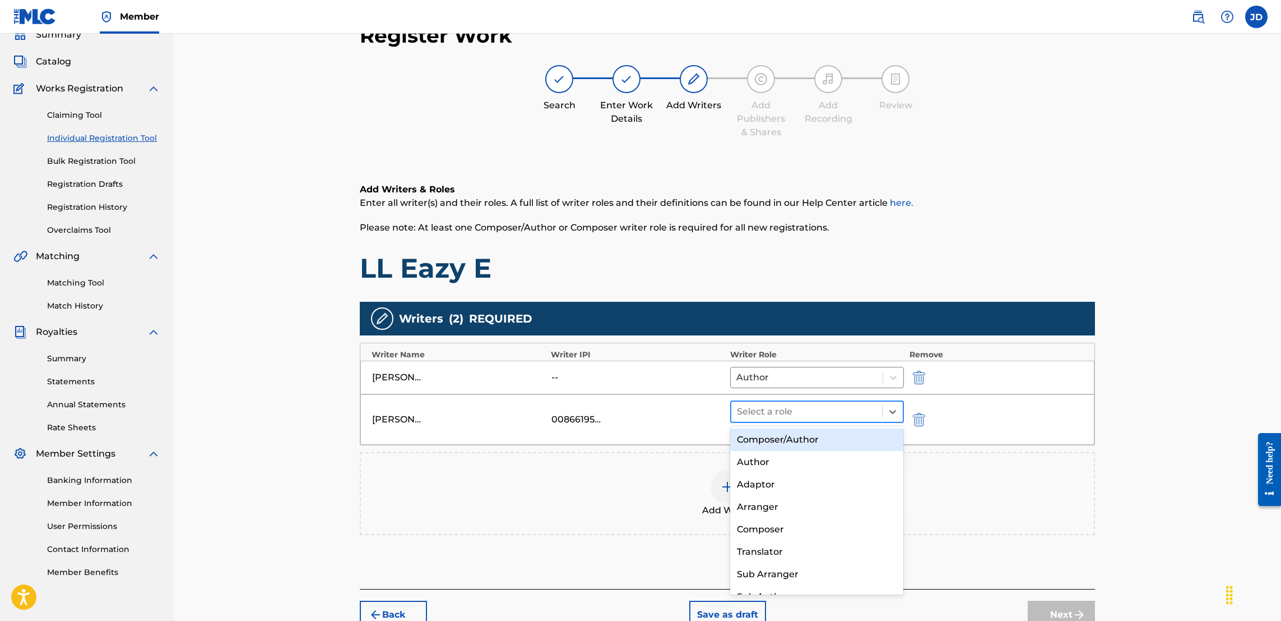
click at [863, 415] on div at bounding box center [807, 412] width 140 height 16
click at [820, 445] on div "Composer/Author" at bounding box center [816, 439] width 173 height 22
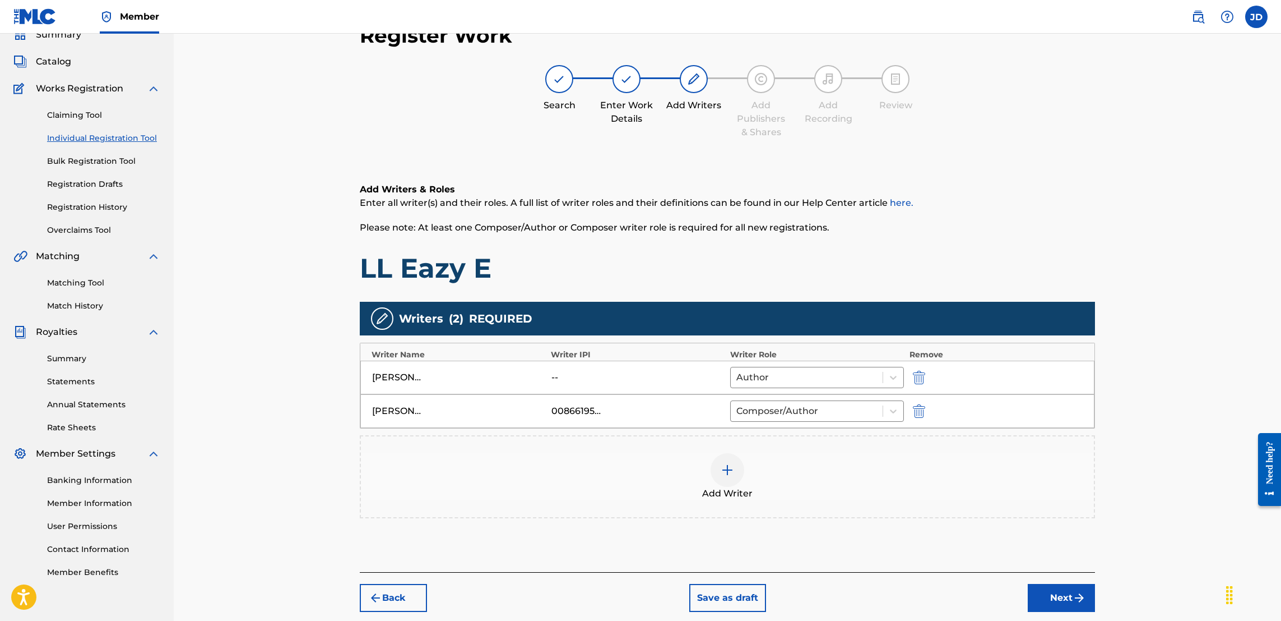
click at [1073, 598] on img "submit" at bounding box center [1079, 597] width 13 height 13
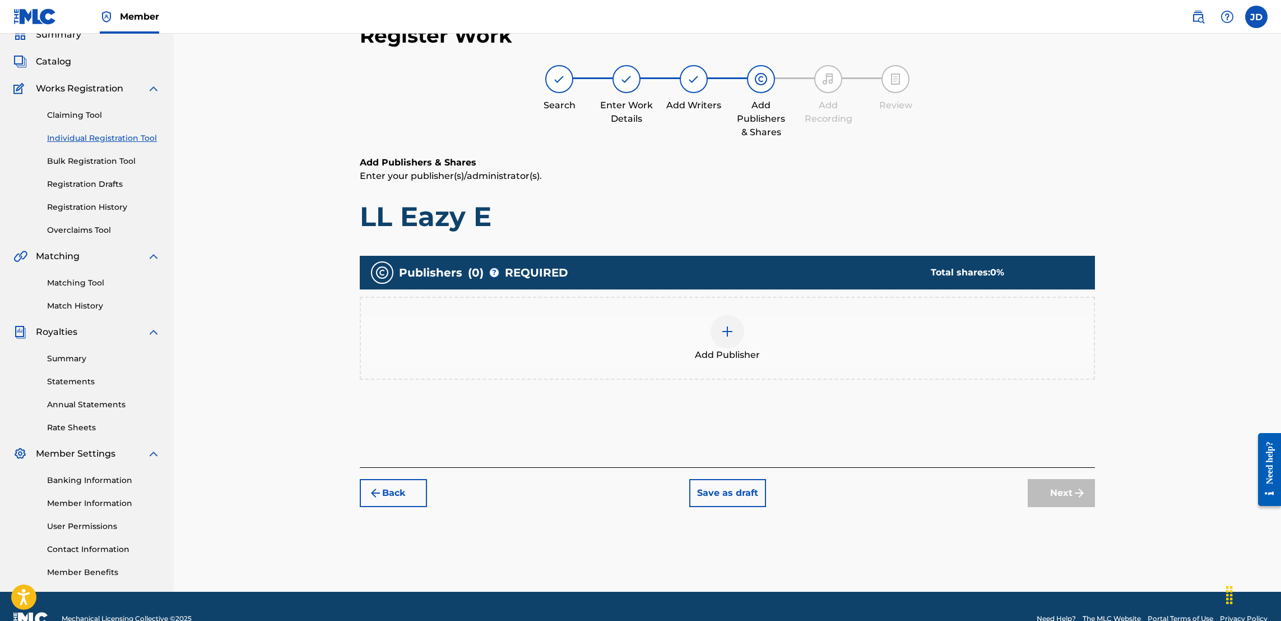
click at [725, 326] on img at bounding box center [727, 331] width 13 height 13
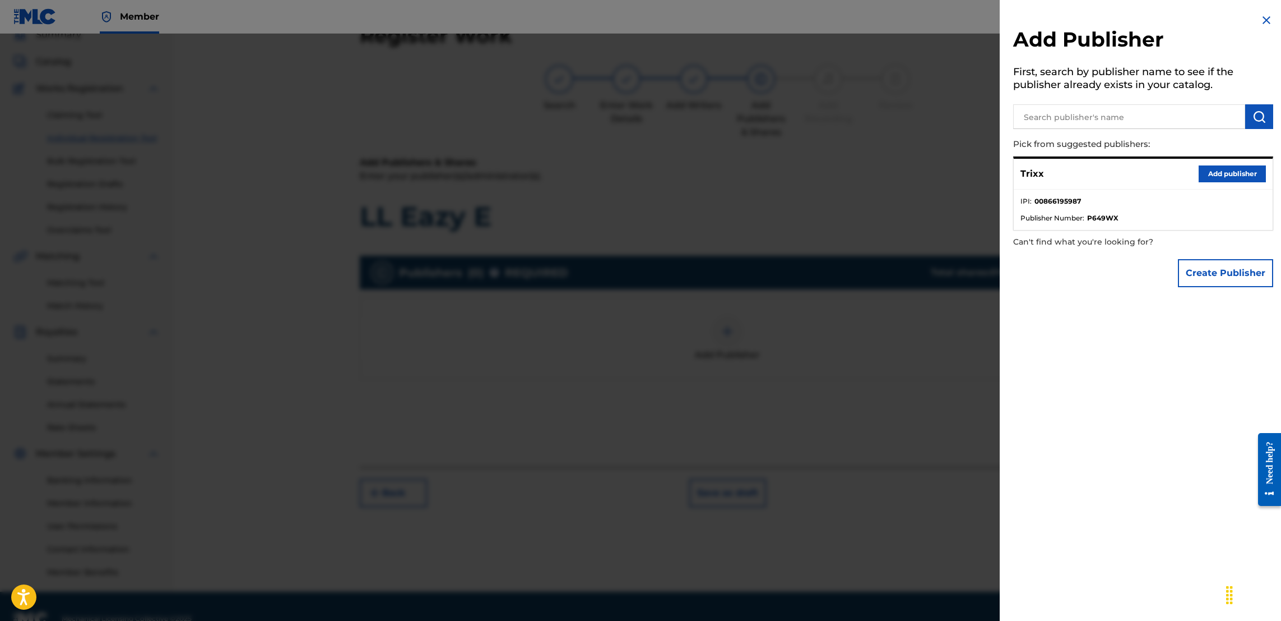
click at [1226, 175] on button "Add publisher" at bounding box center [1232, 173] width 67 height 17
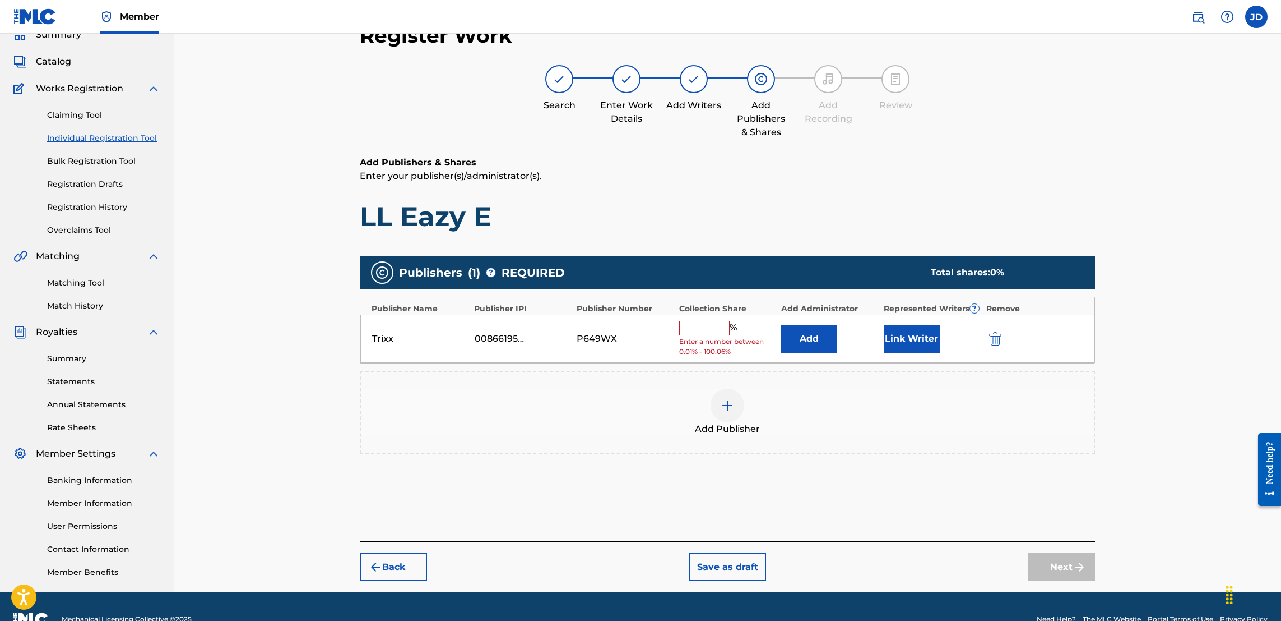
click at [699, 324] on input "text" at bounding box center [704, 328] width 50 height 15
type input "50"
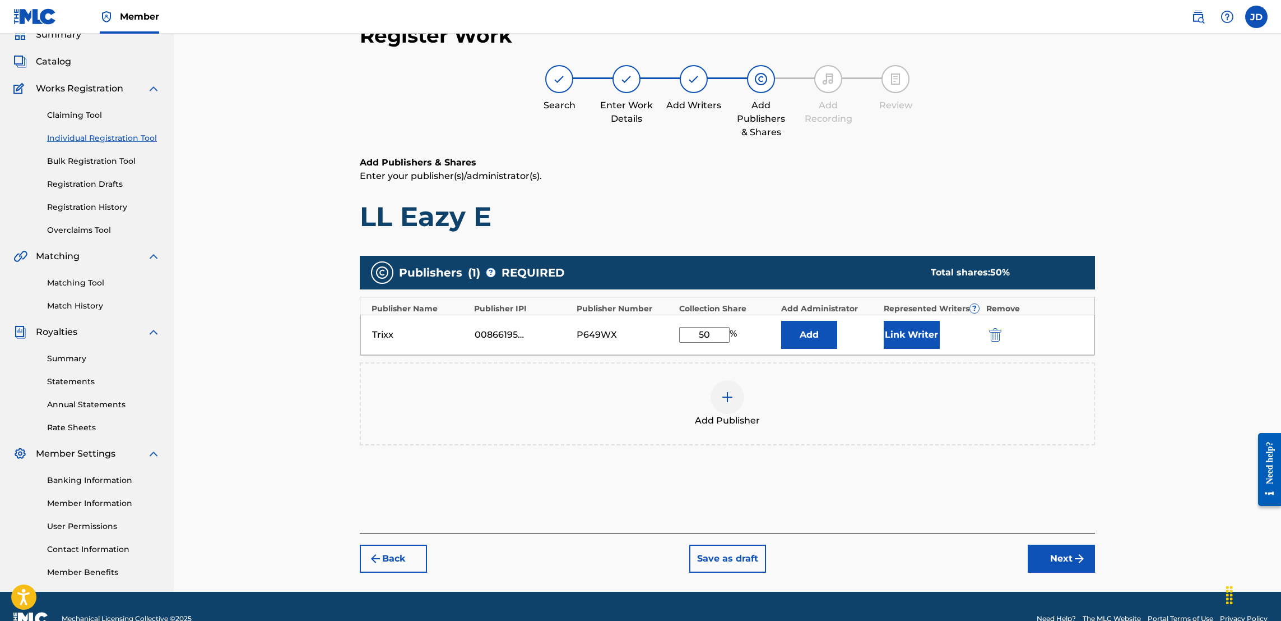
click at [917, 336] on button "Link Writer" at bounding box center [912, 335] width 56 height 28
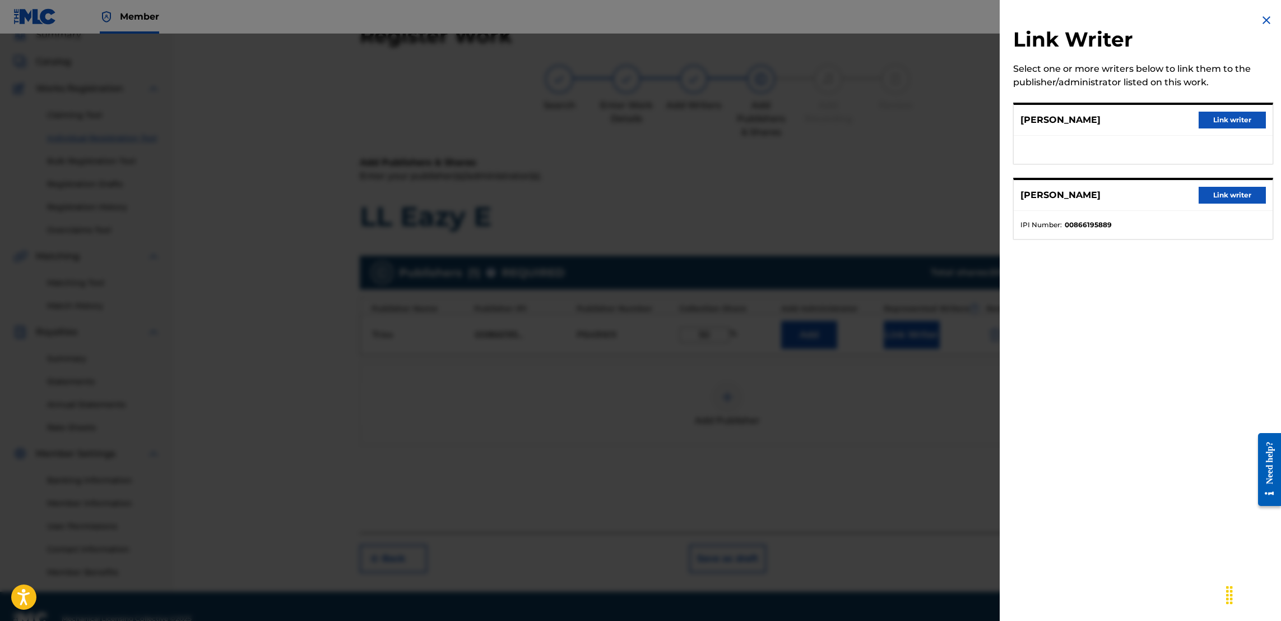
click at [1241, 192] on button "Link writer" at bounding box center [1232, 195] width 67 height 17
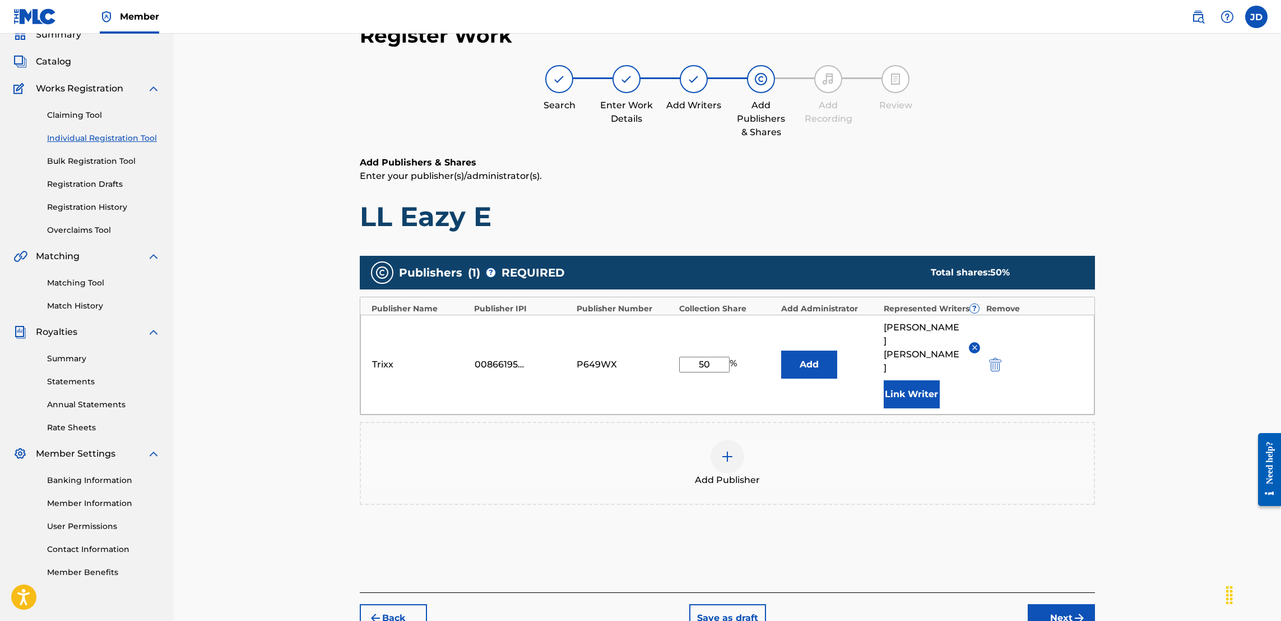
click at [1057, 604] on button "Next" at bounding box center [1061, 618] width 67 height 28
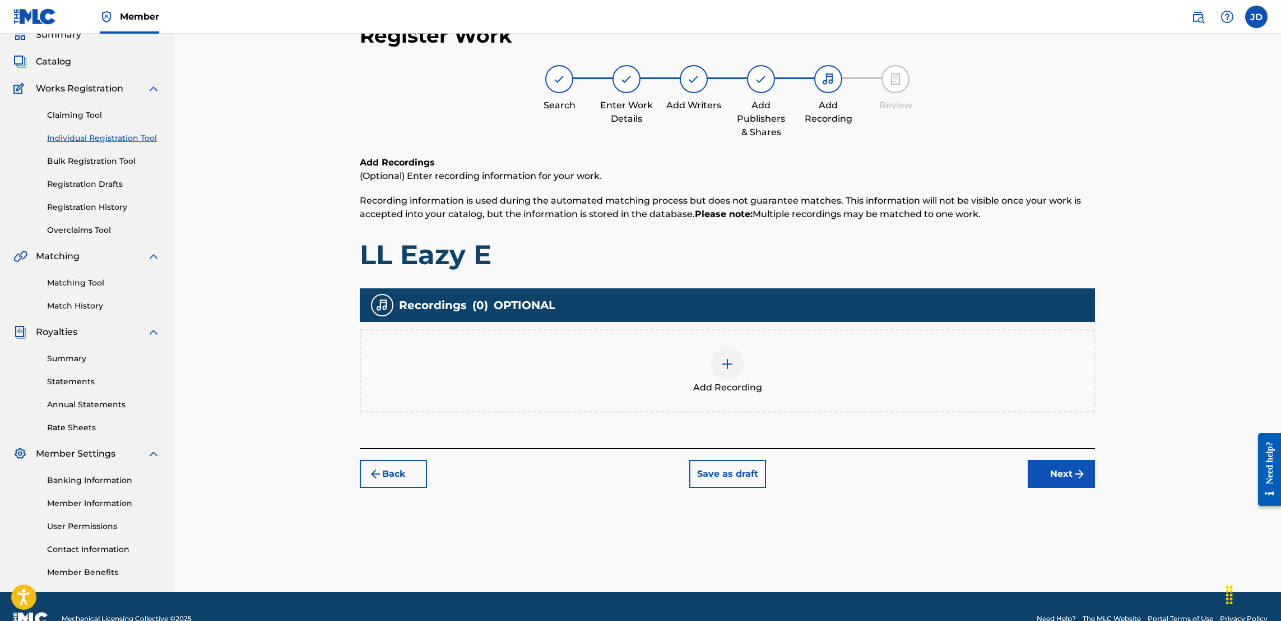
click at [718, 360] on div at bounding box center [728, 364] width 34 height 34
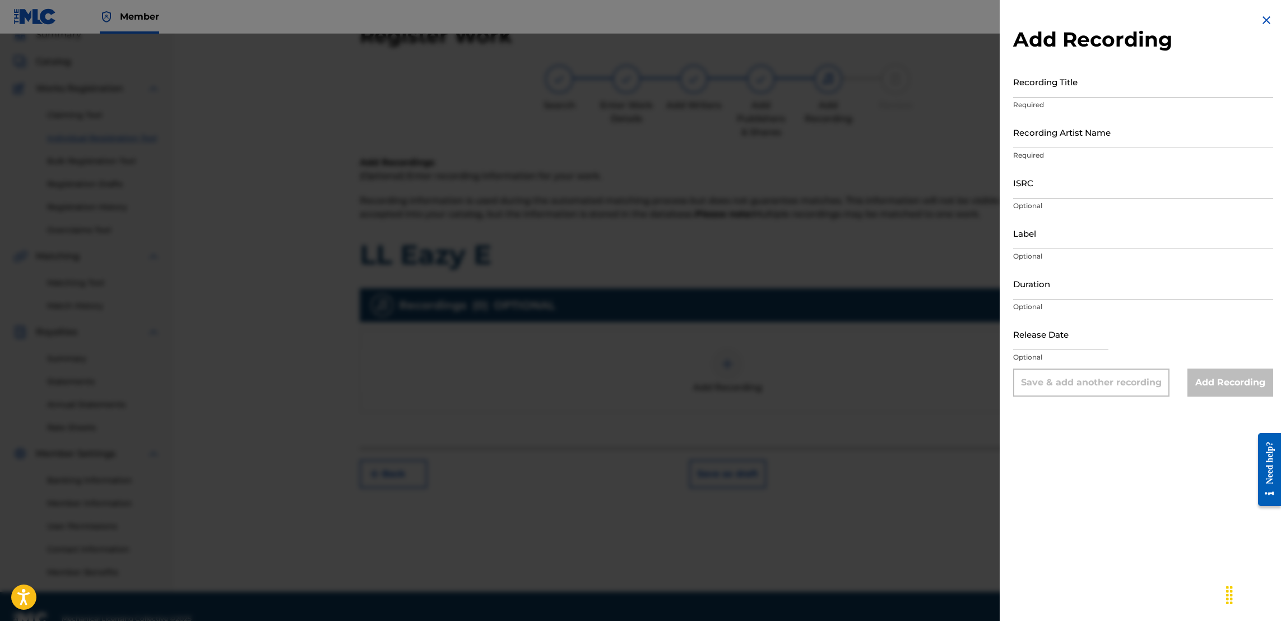
click at [1042, 98] on div "Recording Title Required" at bounding box center [1143, 91] width 260 height 50
click at [1034, 94] on input "Recording Title" at bounding box center [1143, 82] width 260 height 32
type input "LL Eazy E"
click at [1056, 187] on input "ISRC" at bounding box center [1143, 182] width 260 height 32
paste input "TCAHP2374251"
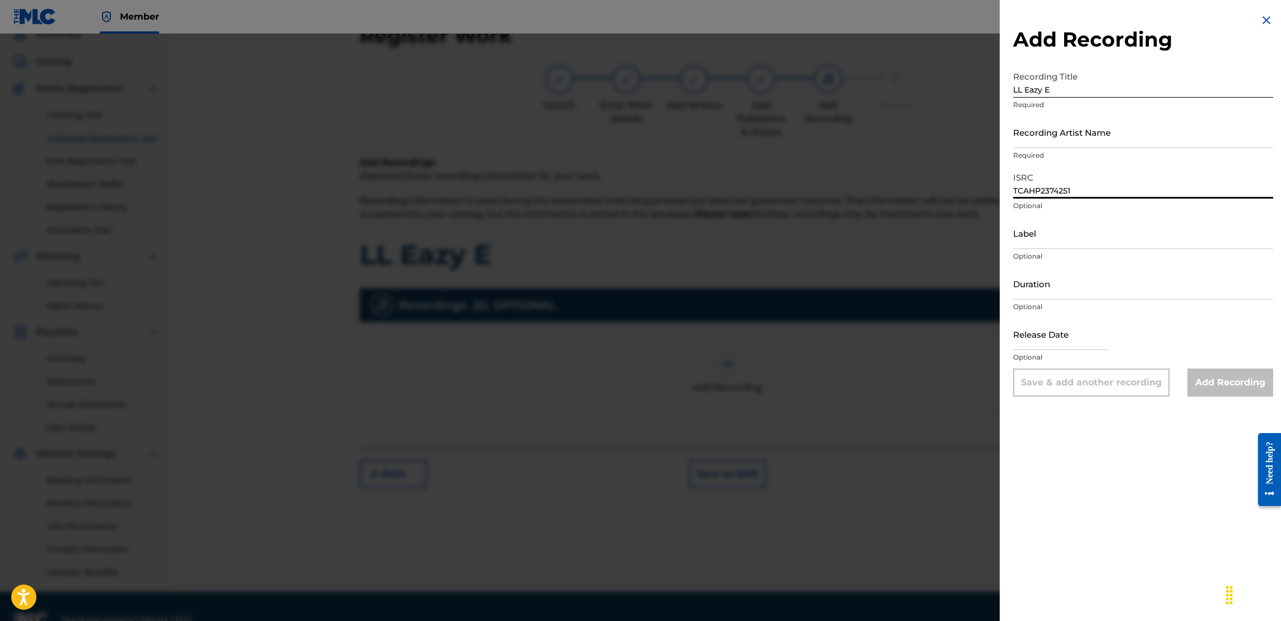
type input "TCAHP2374251"
click at [1077, 133] on input "Recording Artist Name" at bounding box center [1143, 132] width 260 height 32
type input "Jose Guapo , Trixx"
type input "November 23 2023"
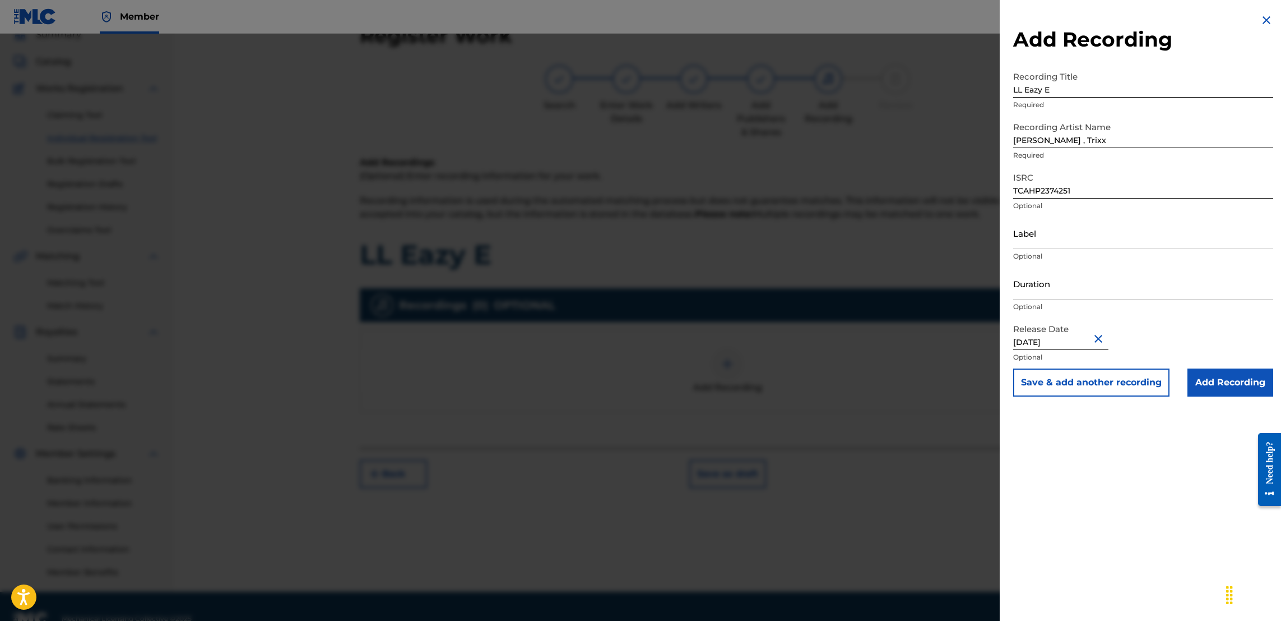
click at [1215, 381] on input "Add Recording" at bounding box center [1231, 382] width 86 height 28
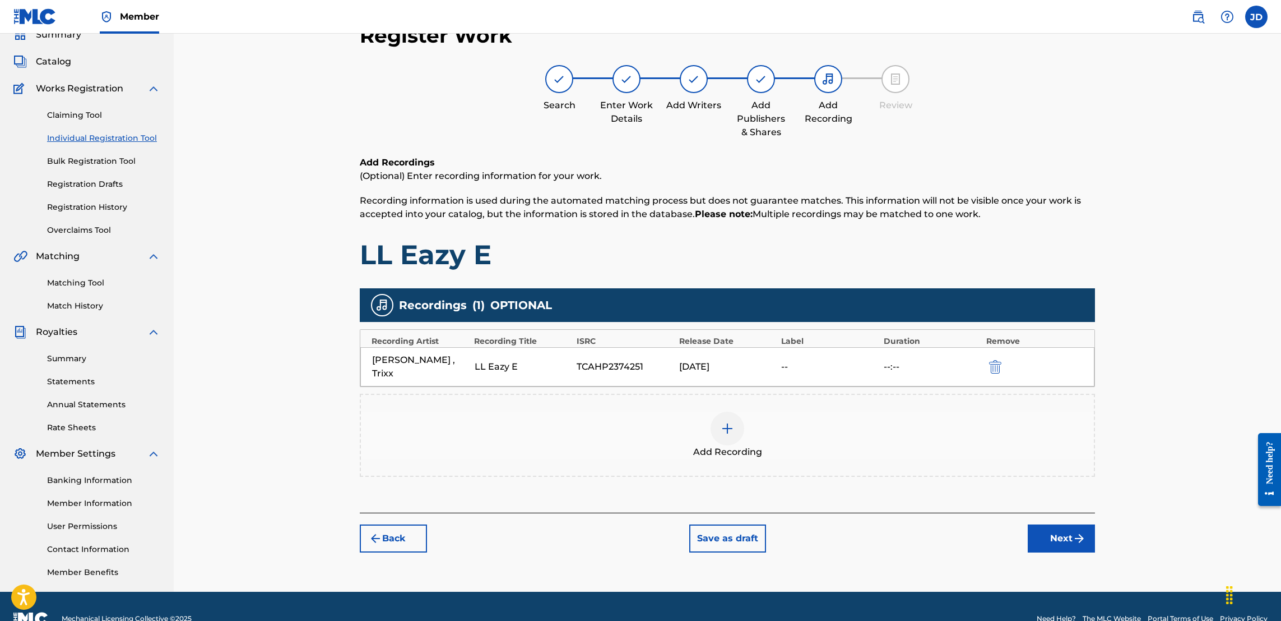
click at [1038, 524] on button "Next" at bounding box center [1061, 538] width 67 height 28
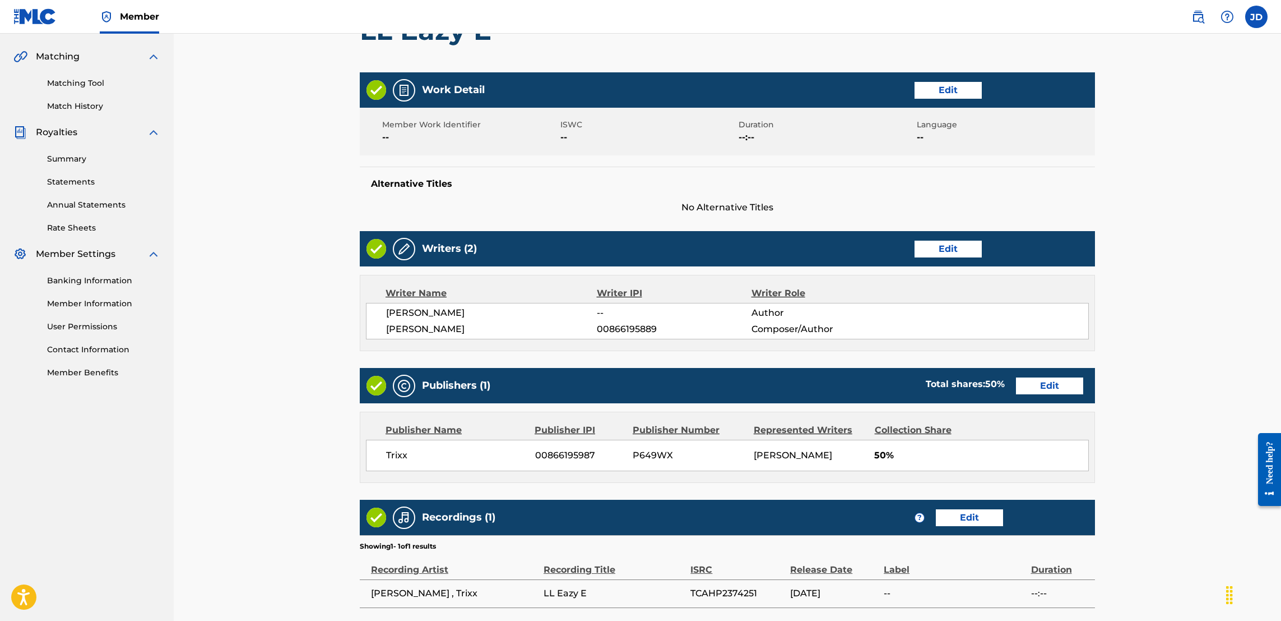
scroll to position [372, 0]
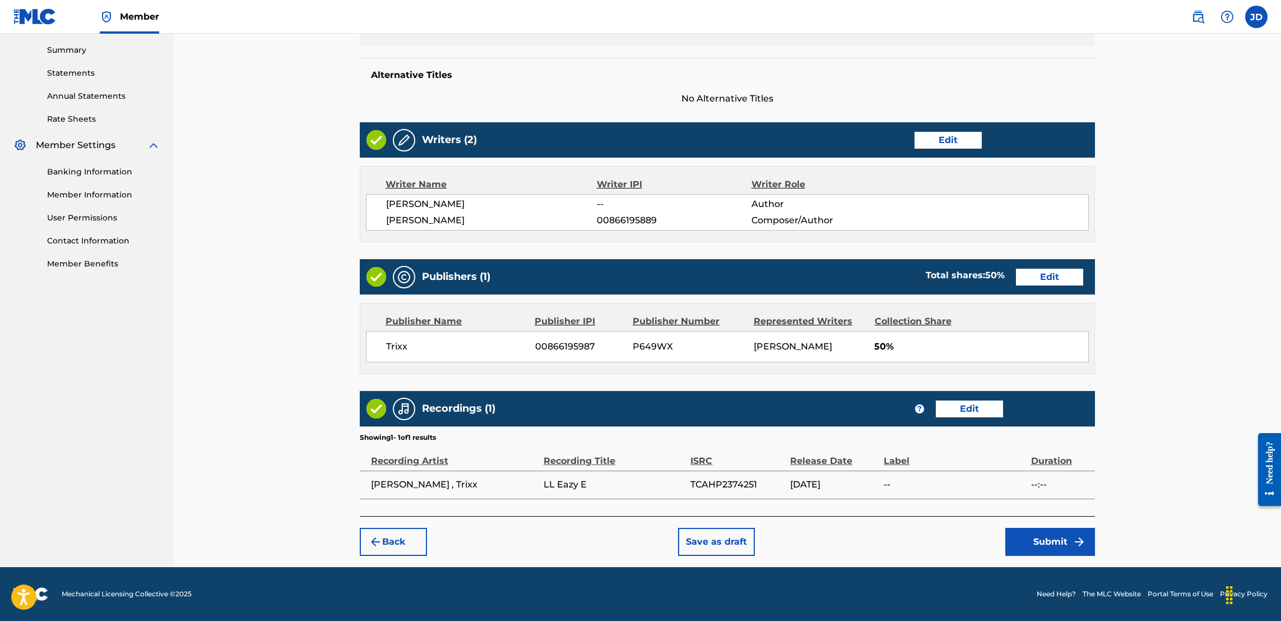
click at [1055, 542] on button "Submit" at bounding box center [1051, 541] width 90 height 28
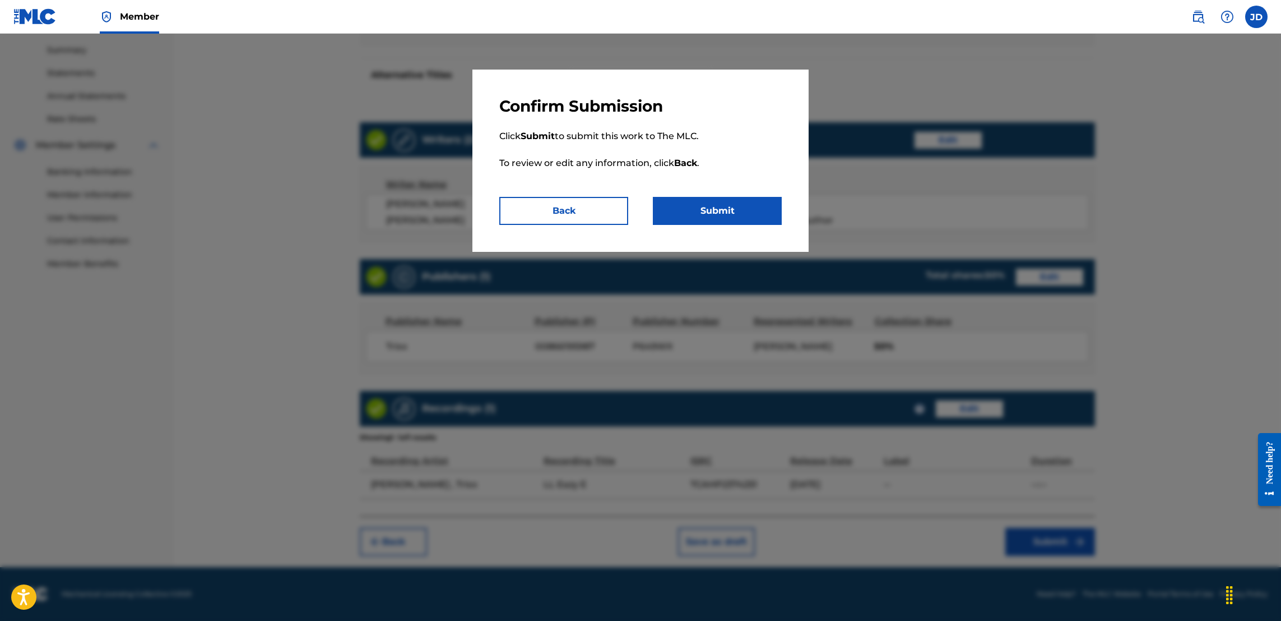
click at [705, 199] on button "Submit" at bounding box center [717, 211] width 129 height 28
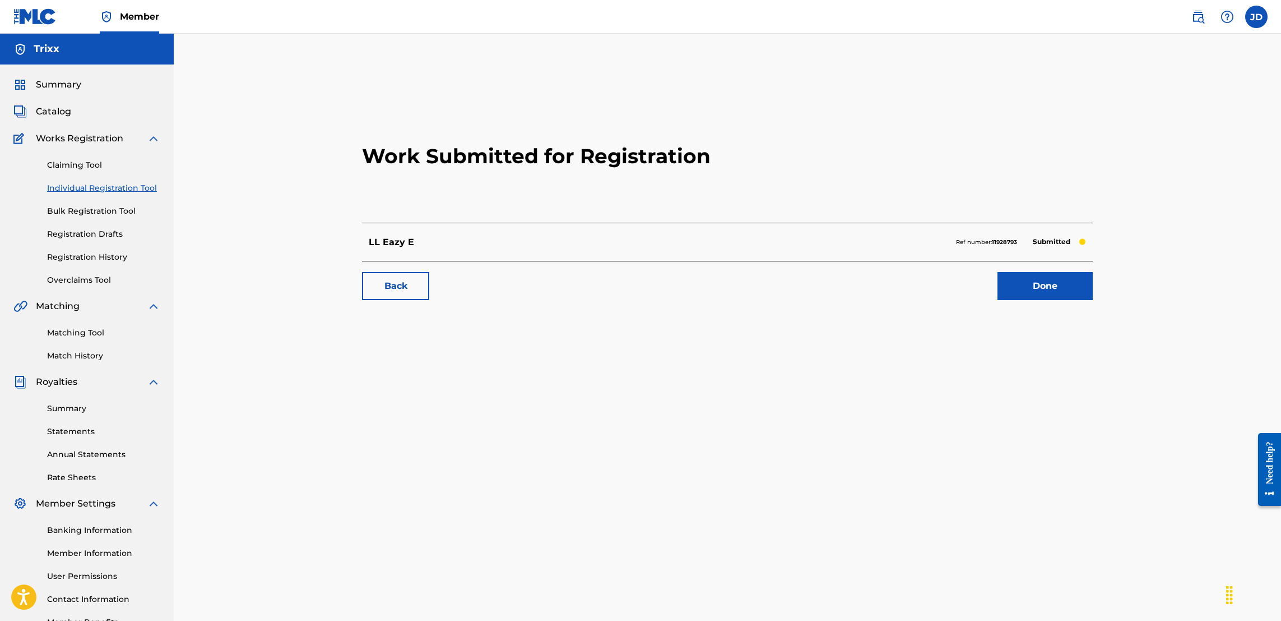
click at [134, 185] on link "Individual Registration Tool" at bounding box center [103, 188] width 113 height 12
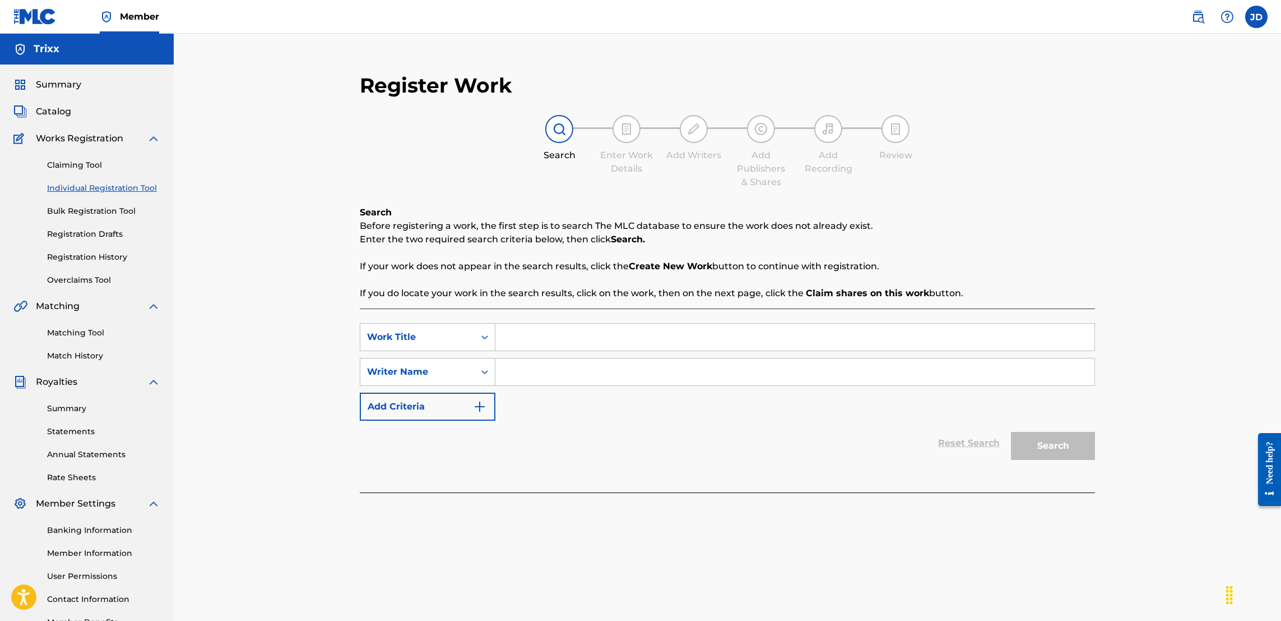
click at [593, 329] on input "Search Form" at bounding box center [795, 336] width 599 height 27
type input "Laywer Fees"
click at [591, 369] on input "Search Form" at bounding box center [795, 371] width 599 height 27
type input "Jose Guapo,Trixx"
click at [1067, 443] on button "Search" at bounding box center [1053, 446] width 84 height 28
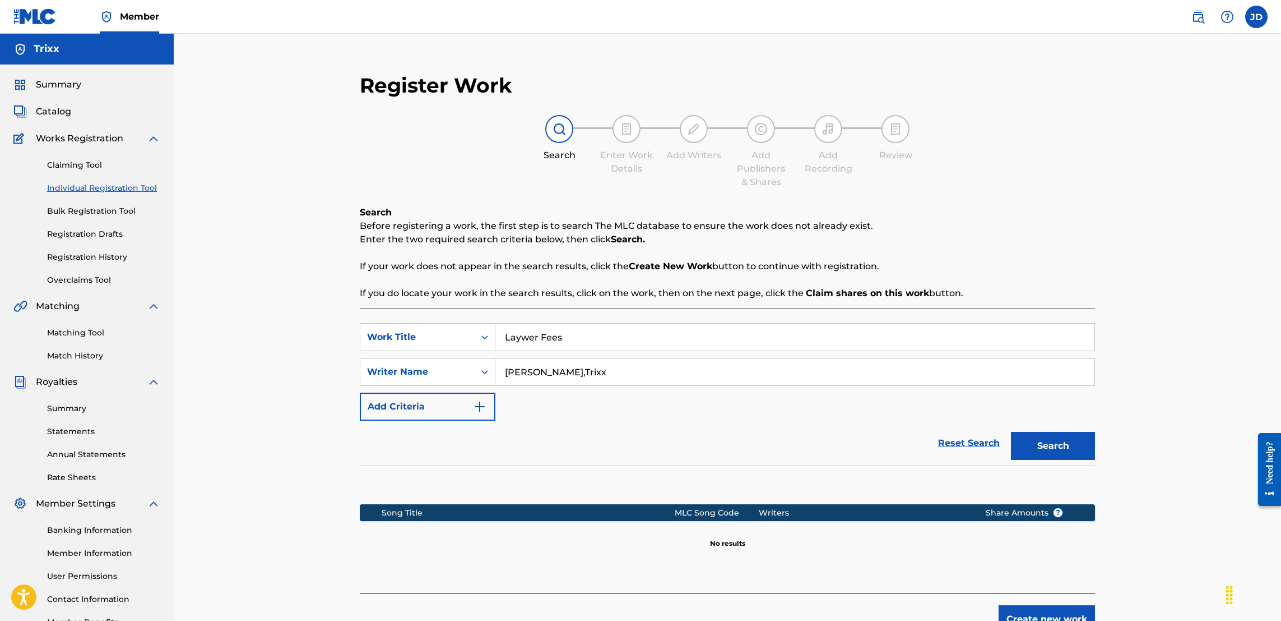
click at [1030, 614] on button "Create new work" at bounding box center [1047, 619] width 96 height 28
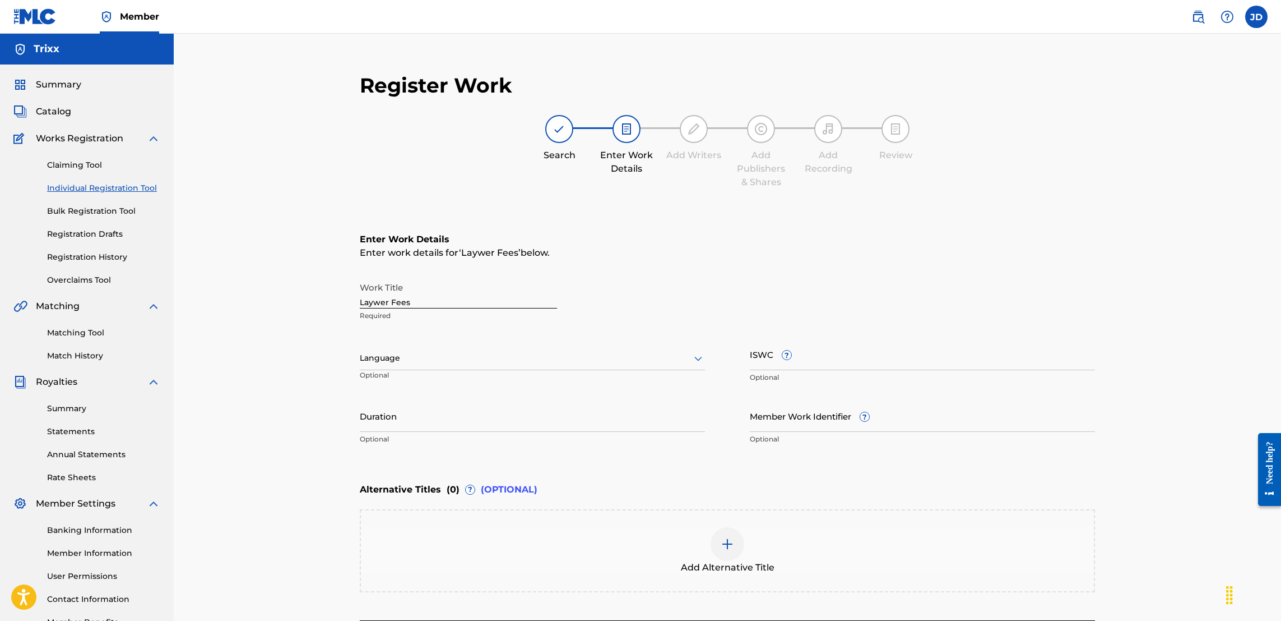
drag, startPoint x: 1281, startPoint y: 400, endPoint x: 1112, endPoint y: 595, distance: 258.3
click at [1112, 595] on div "Register Work Search Enter Work Details Add Writers Add Publishers & Shares Add…" at bounding box center [727, 366] width 785 height 609
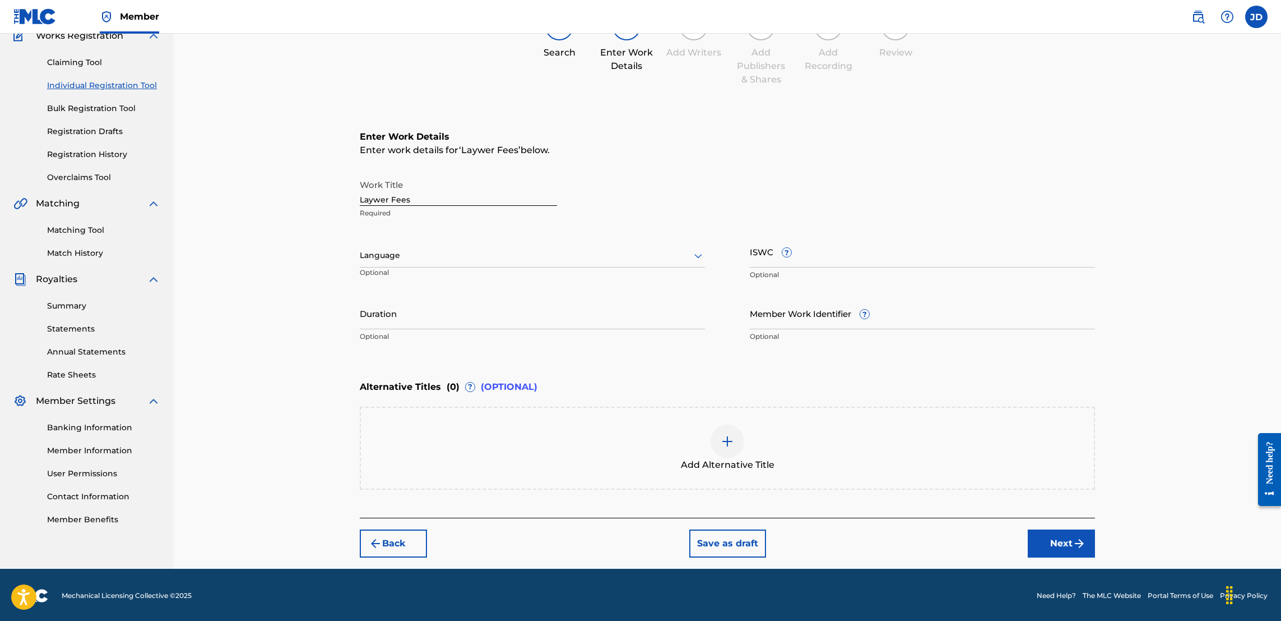
click at [1057, 539] on button "Next" at bounding box center [1061, 543] width 67 height 28
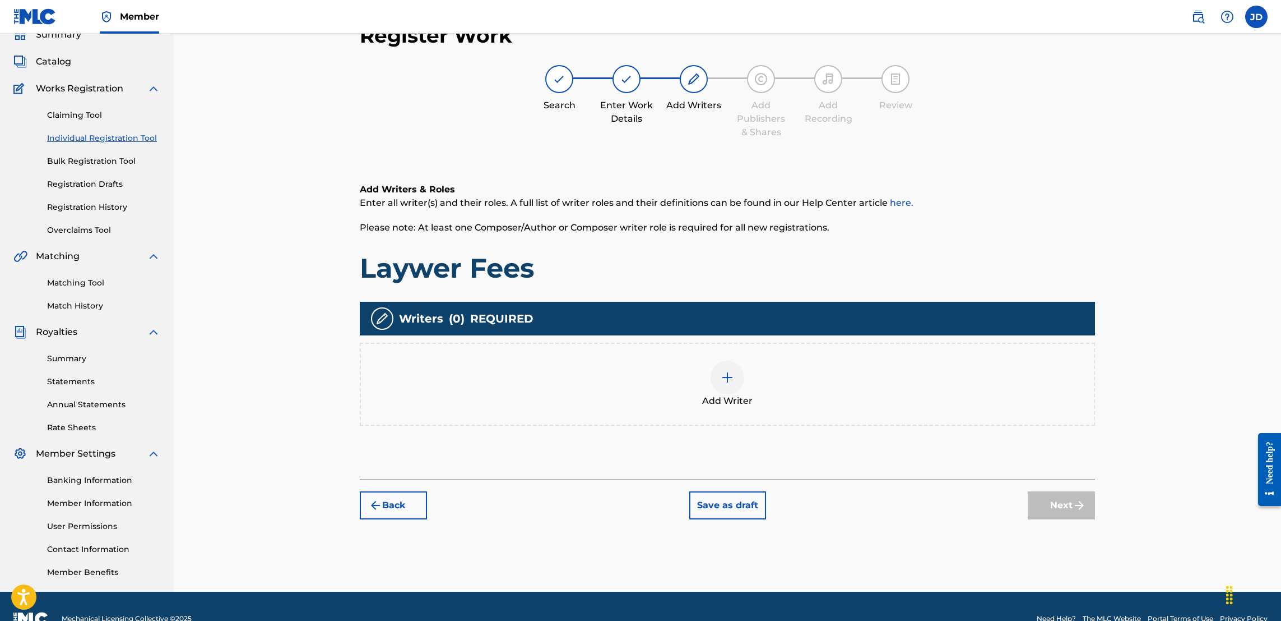
click at [719, 371] on div at bounding box center [728, 377] width 34 height 34
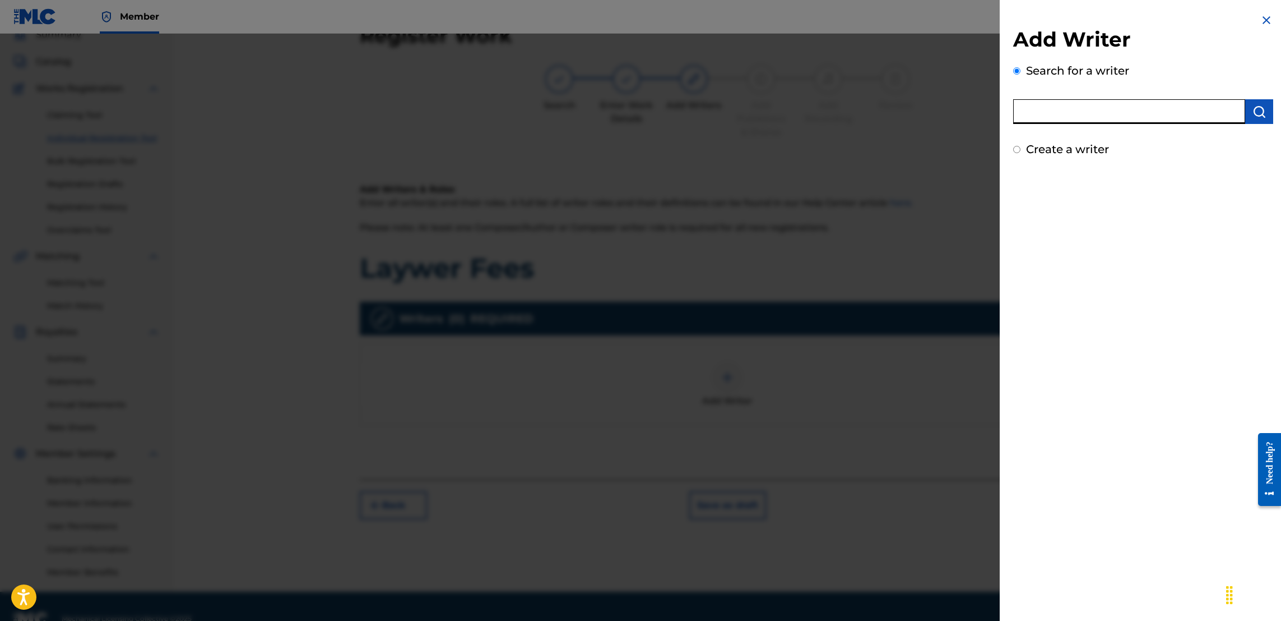
click at [1075, 115] on input "text" at bounding box center [1129, 111] width 232 height 25
type input "Jose Guapo"
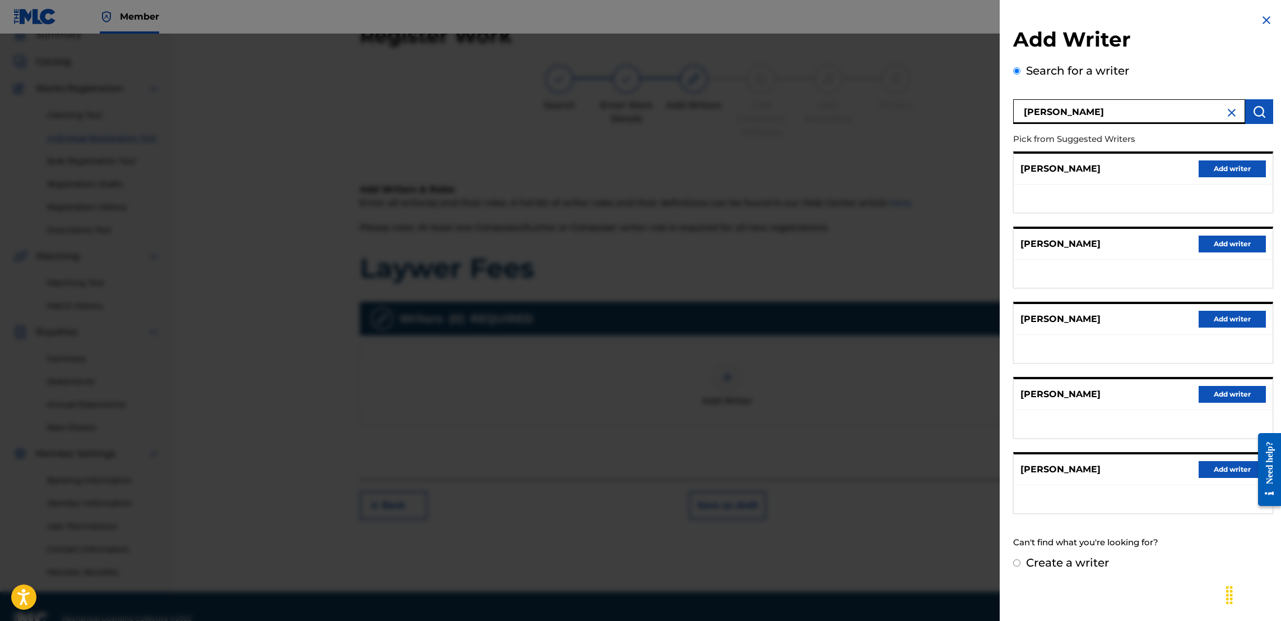
click at [1219, 248] on button "Add writer" at bounding box center [1232, 243] width 67 height 17
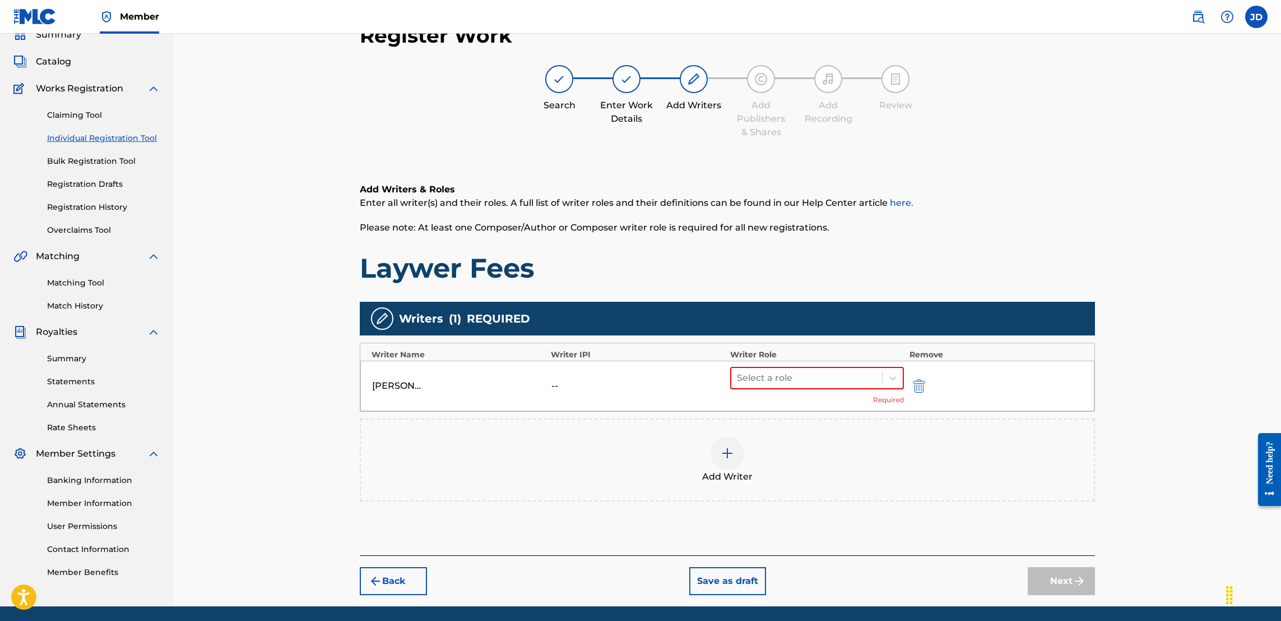
drag, startPoint x: 887, startPoint y: 383, endPoint x: 810, endPoint y: 428, distance: 89.4
drag, startPoint x: 810, startPoint y: 428, endPoint x: 754, endPoint y: 409, distance: 59.2
click at [754, 409] on div "JOSE GUAPO -- Select a role Required" at bounding box center [727, 385] width 734 height 50
click at [890, 376] on icon at bounding box center [892, 377] width 11 height 11
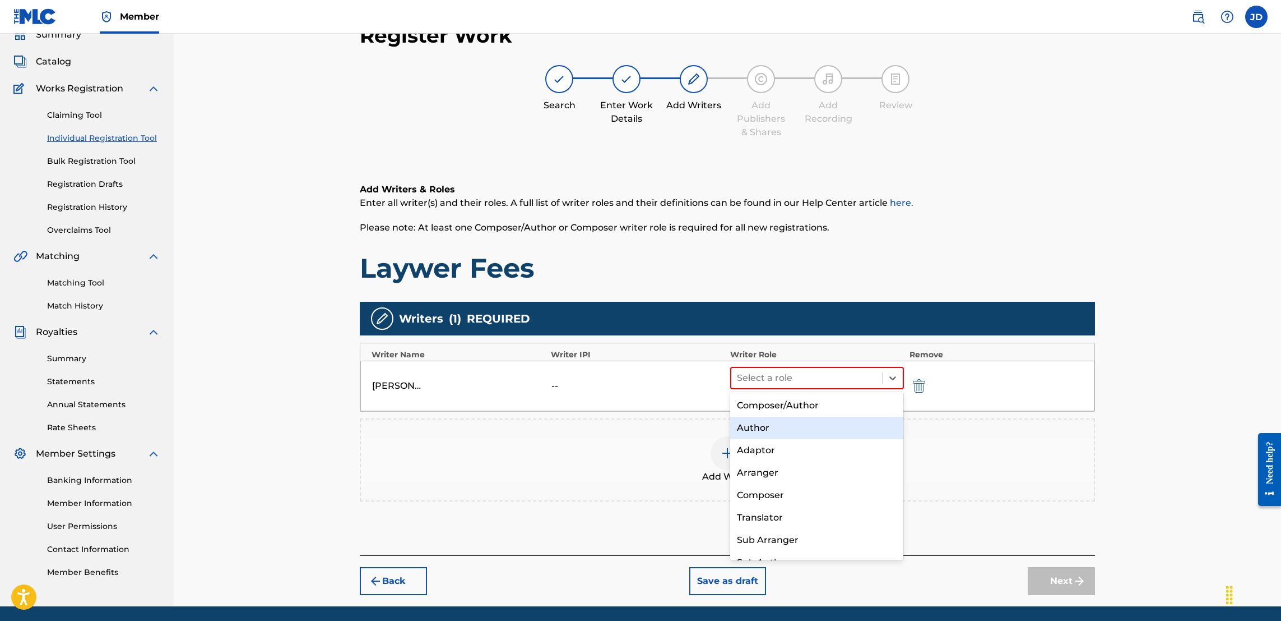
click at [772, 422] on div "Author" at bounding box center [816, 427] width 173 height 22
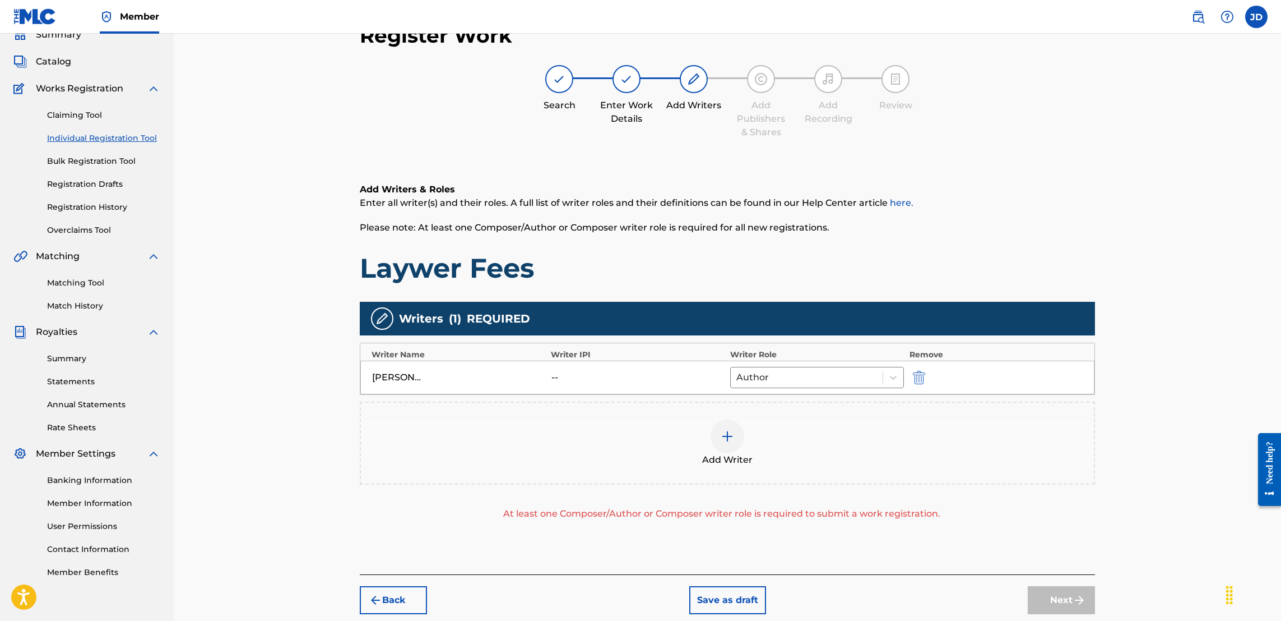
click at [721, 440] on img at bounding box center [727, 435] width 13 height 13
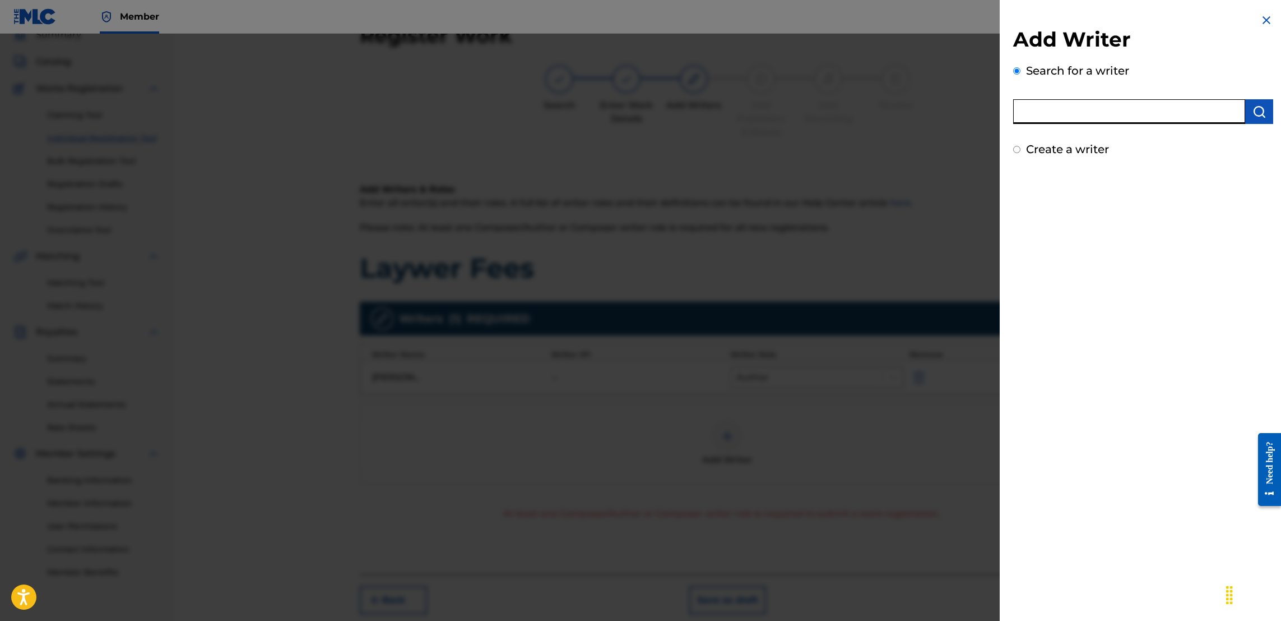
click at [1094, 110] on input "text" at bounding box center [1129, 111] width 232 height 25
type input "Jason Anthony Douglas"
click at [1262, 105] on img "submit" at bounding box center [1259, 111] width 13 height 13
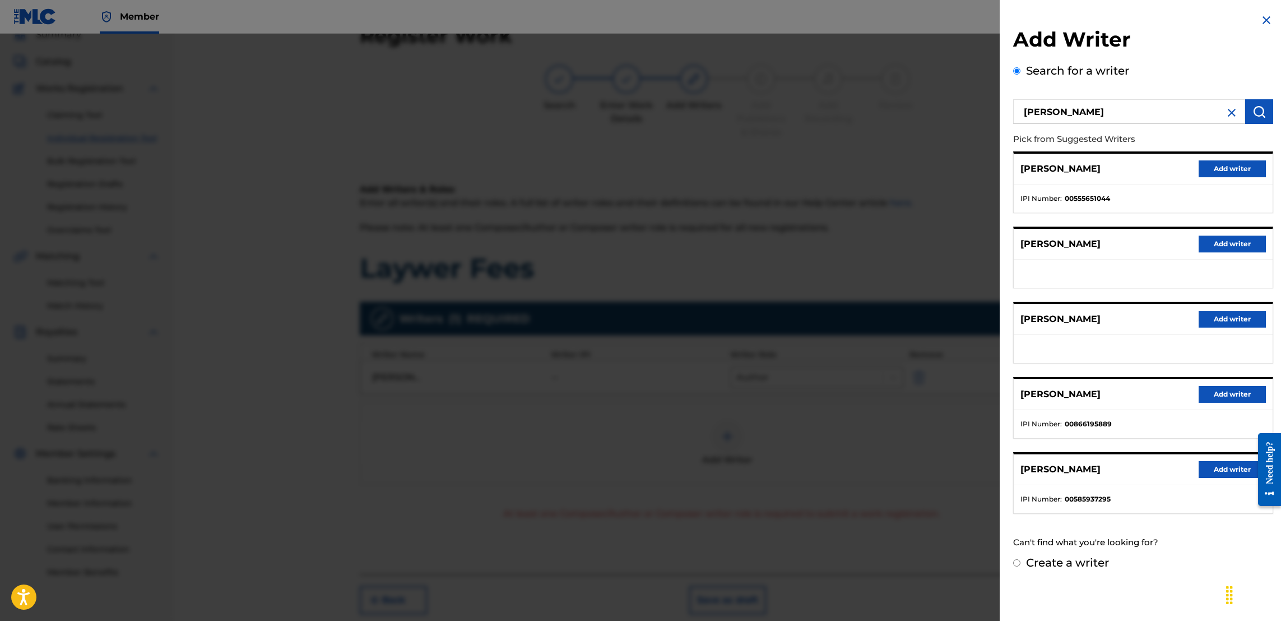
click at [1214, 399] on button "Add writer" at bounding box center [1232, 394] width 67 height 17
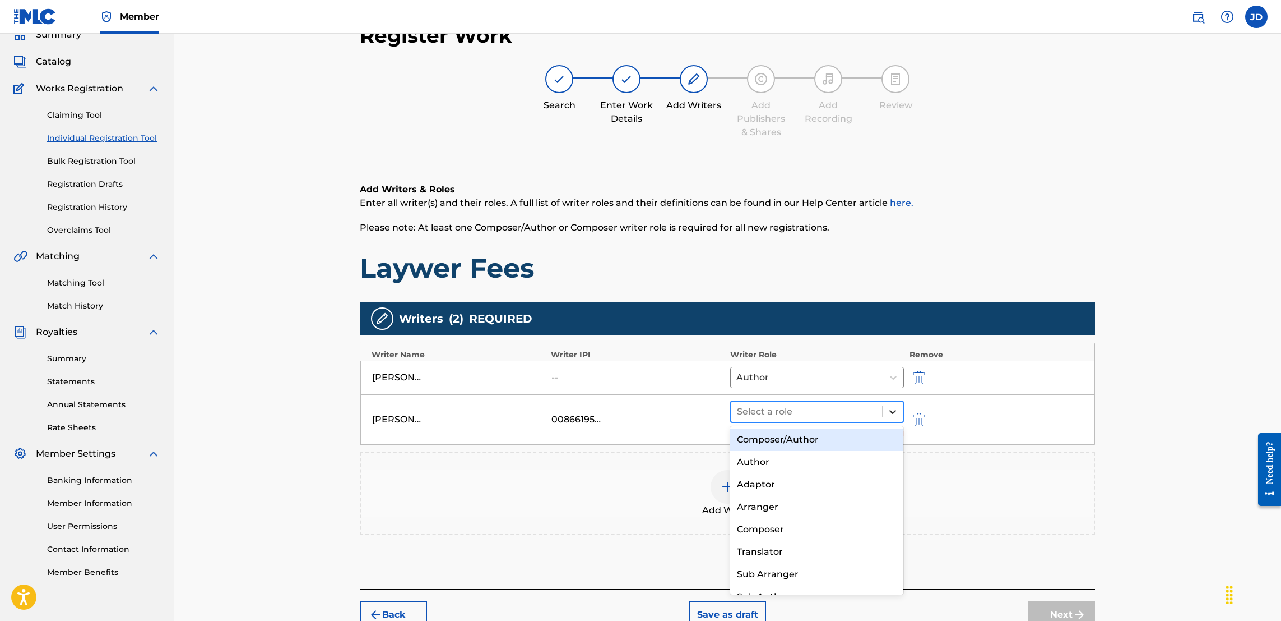
click at [890, 411] on icon at bounding box center [892, 411] width 11 height 11
click at [808, 441] on div "Composer/Author" at bounding box center [816, 439] width 173 height 22
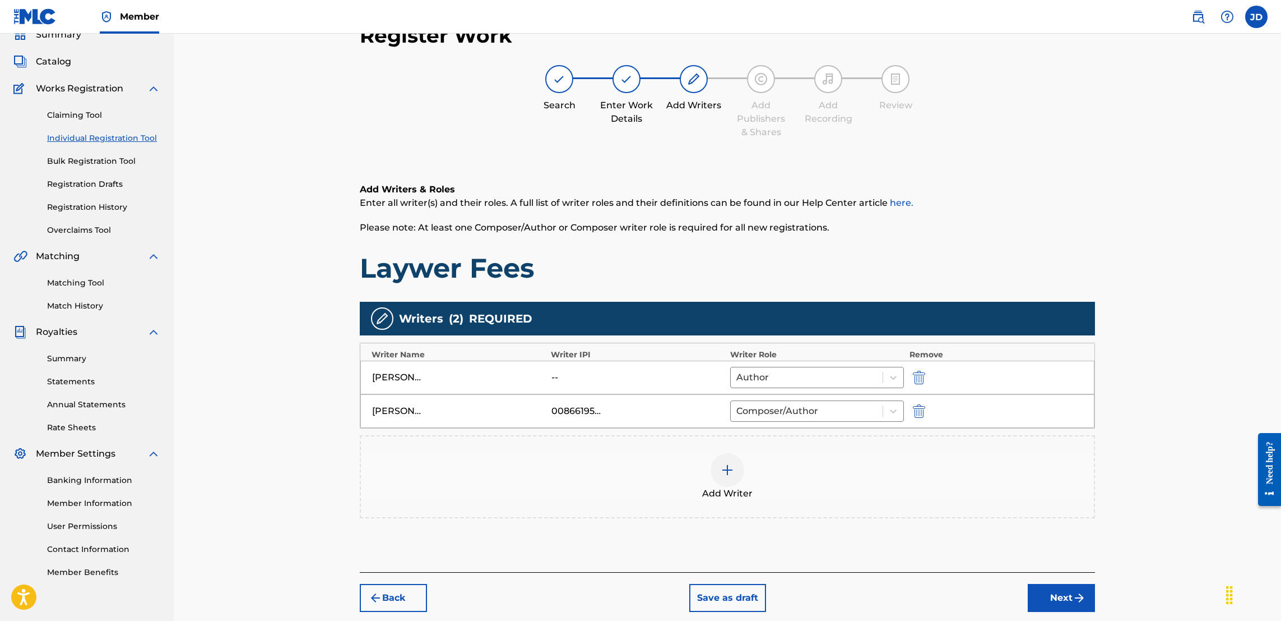
click at [1059, 602] on button "Next" at bounding box center [1061, 598] width 67 height 28
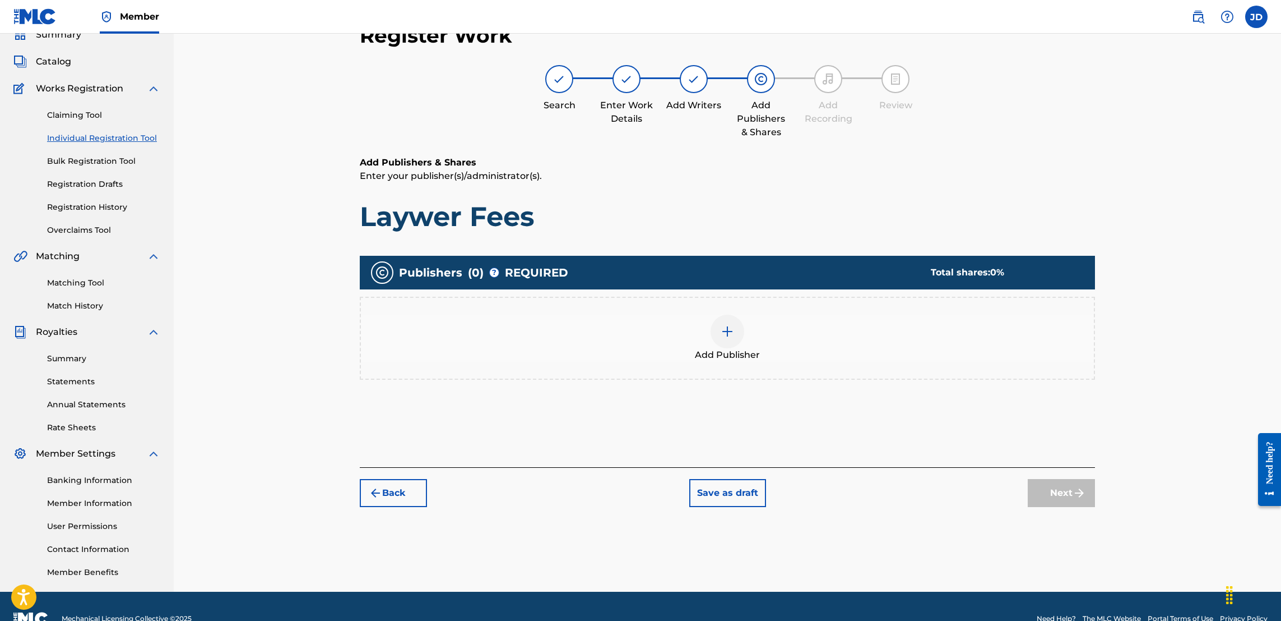
click at [725, 329] on img at bounding box center [727, 331] width 13 height 13
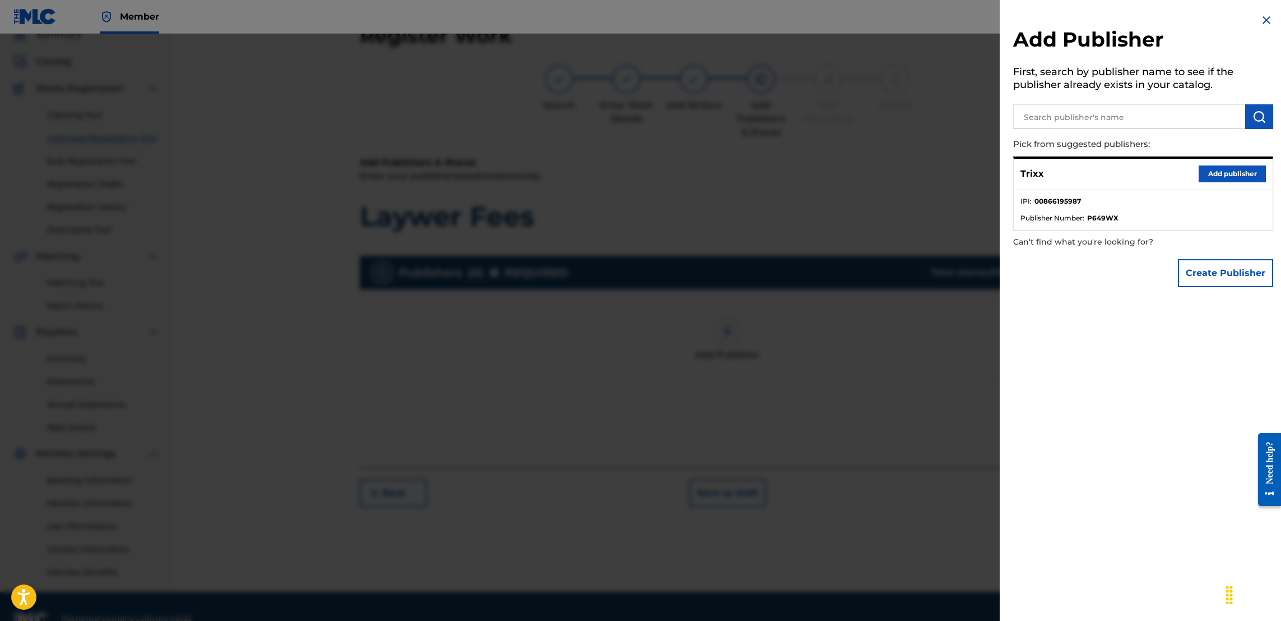
drag, startPoint x: 1235, startPoint y: 166, endPoint x: 1038, endPoint y: 100, distance: 207.6
click at [1038, 100] on div "Add Publisher First, search by publisher name to see if the publisher already e…" at bounding box center [1143, 153] width 287 height 306
click at [1211, 173] on button "Add publisher" at bounding box center [1232, 173] width 67 height 17
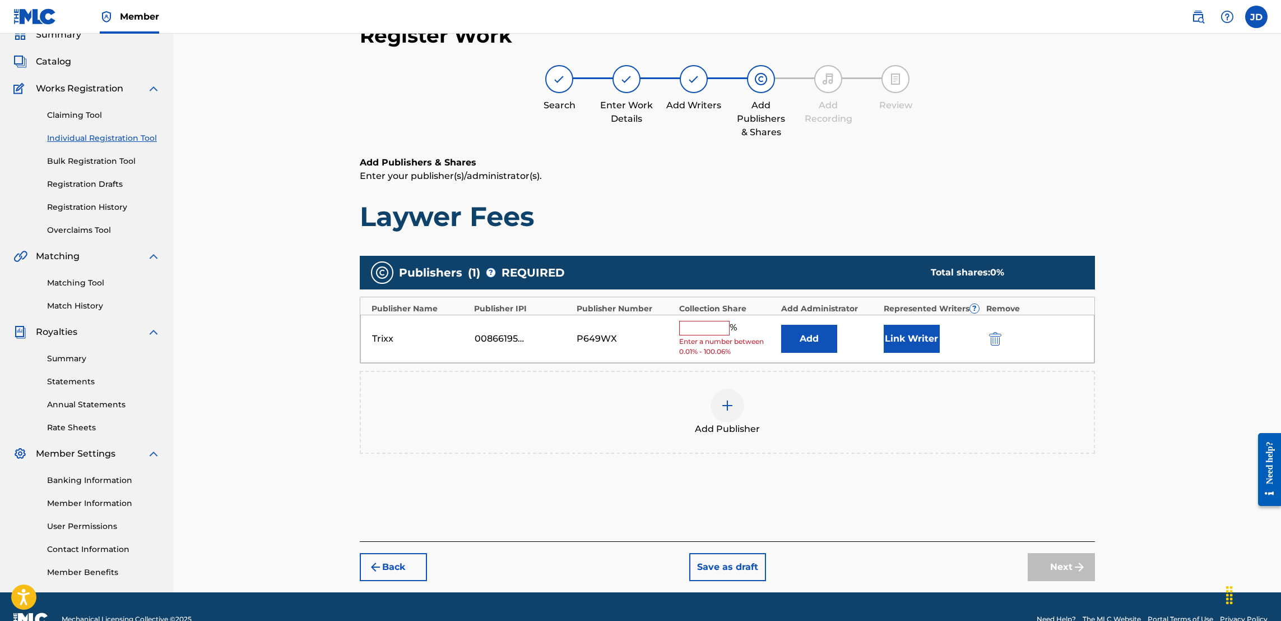
click at [706, 331] on input "text" at bounding box center [704, 328] width 50 height 15
type input "50"
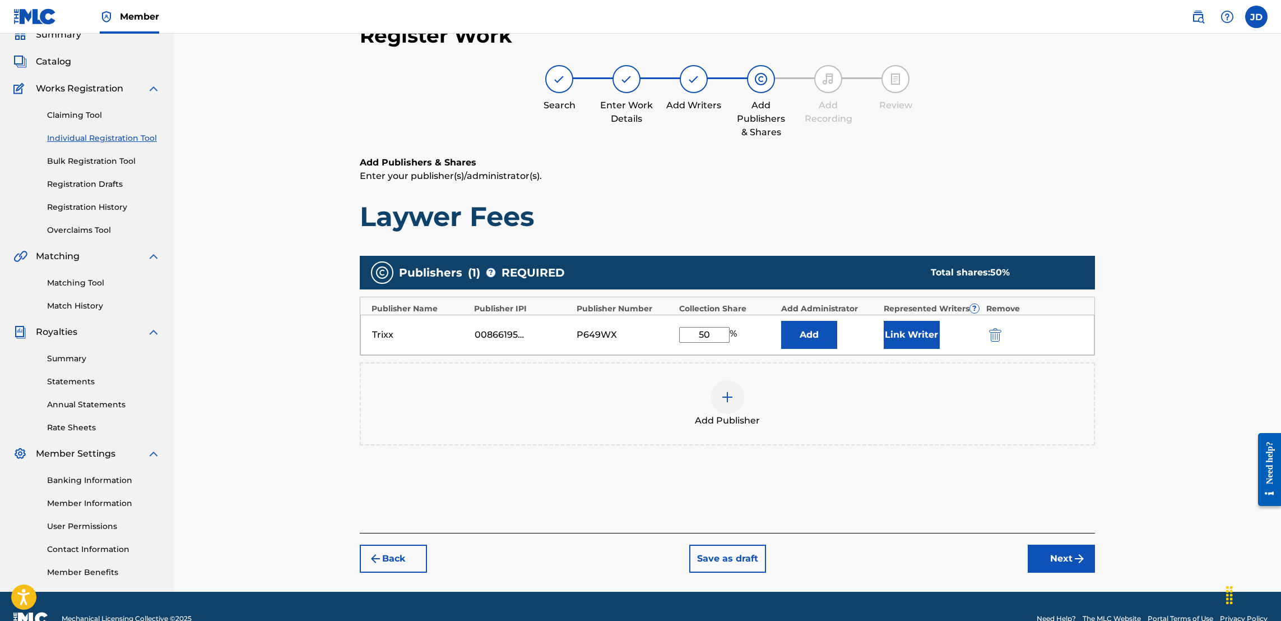
click at [920, 332] on button "Link Writer" at bounding box center [912, 335] width 56 height 28
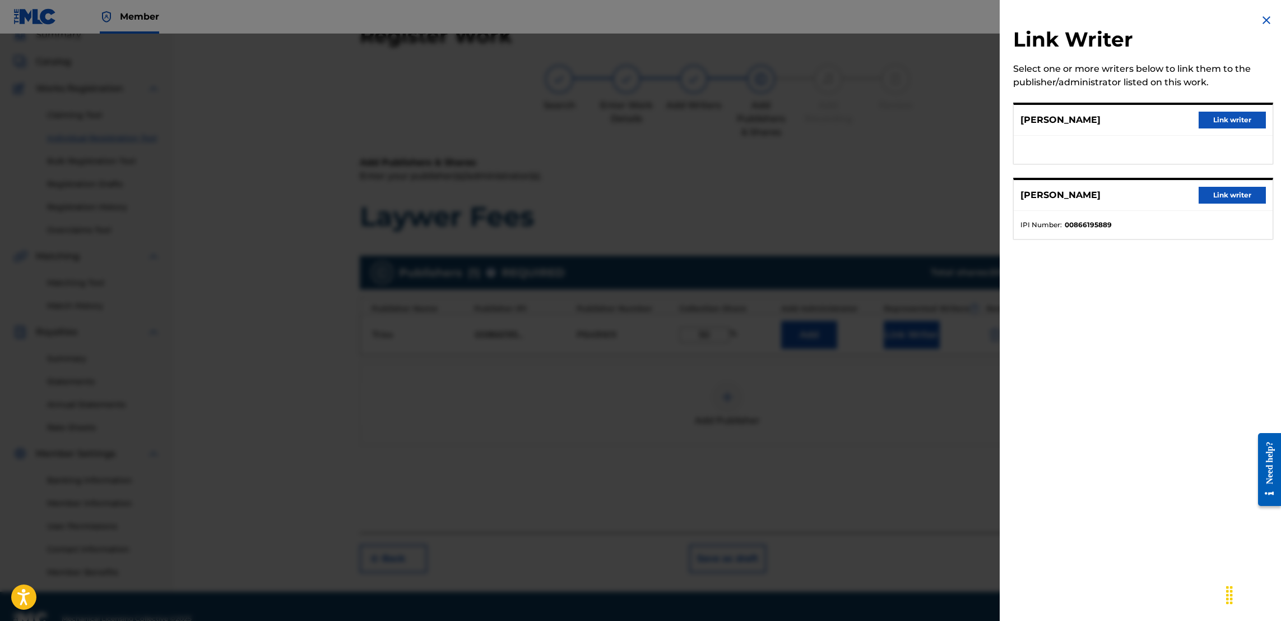
click at [1243, 197] on button "Link writer" at bounding box center [1232, 195] width 67 height 17
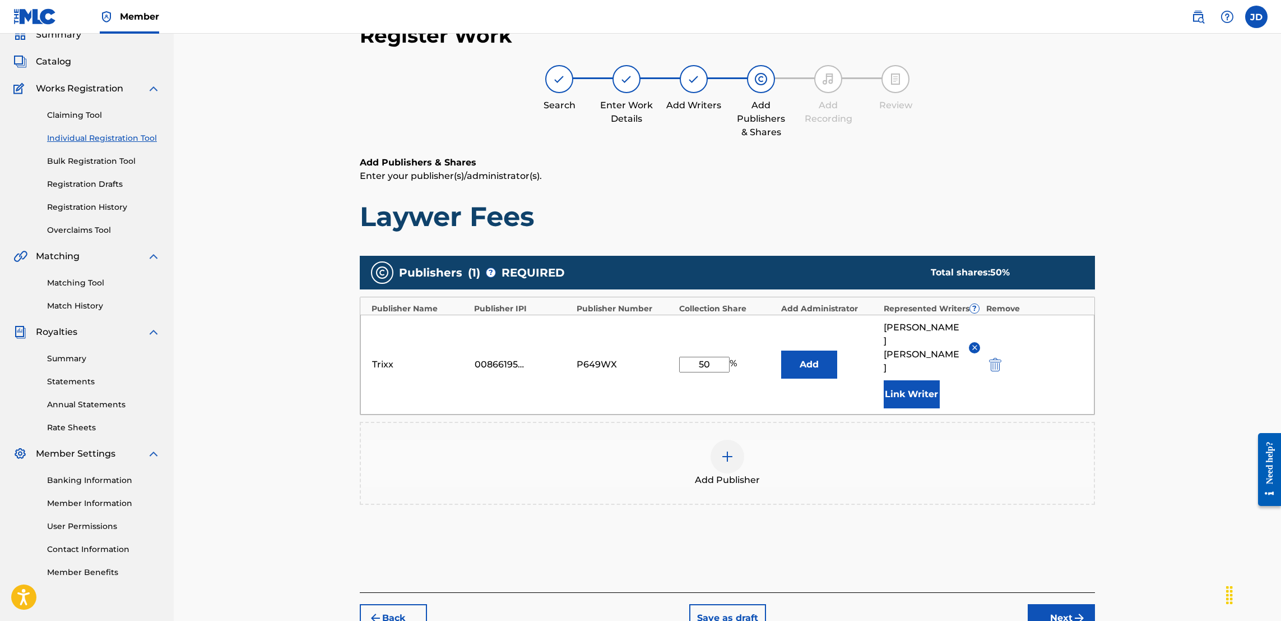
click at [1061, 605] on button "Next" at bounding box center [1061, 618] width 67 height 28
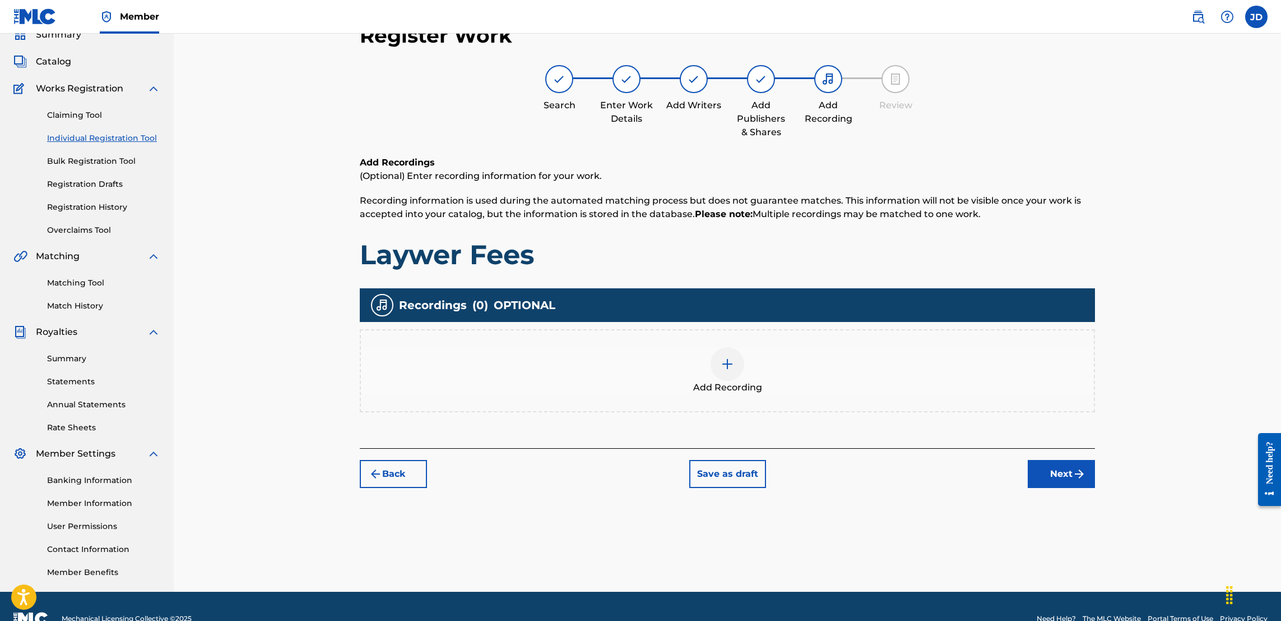
click at [729, 361] on img at bounding box center [727, 363] width 13 height 13
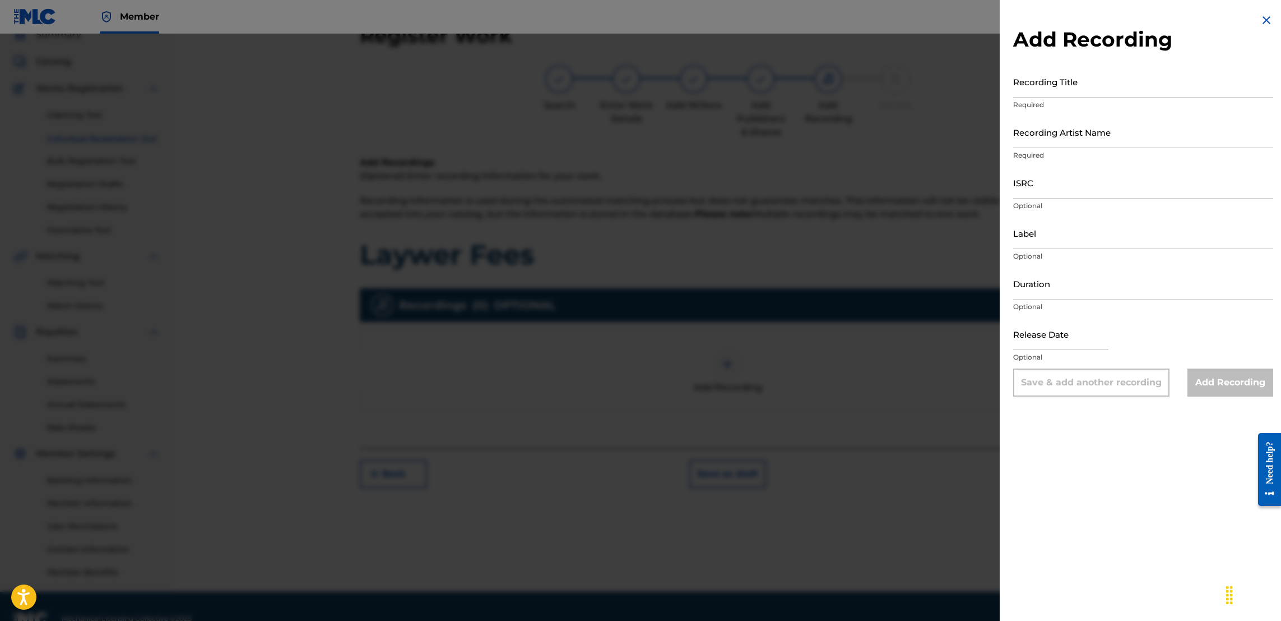
click at [1068, 197] on input "ISRC" at bounding box center [1143, 182] width 260 height 32
paste input "TCAHP2374258"
type input "TCAHP2374258"
click at [1062, 82] on input "Recording Title" at bounding box center [1143, 82] width 260 height 32
type input "Lawyer Fees"
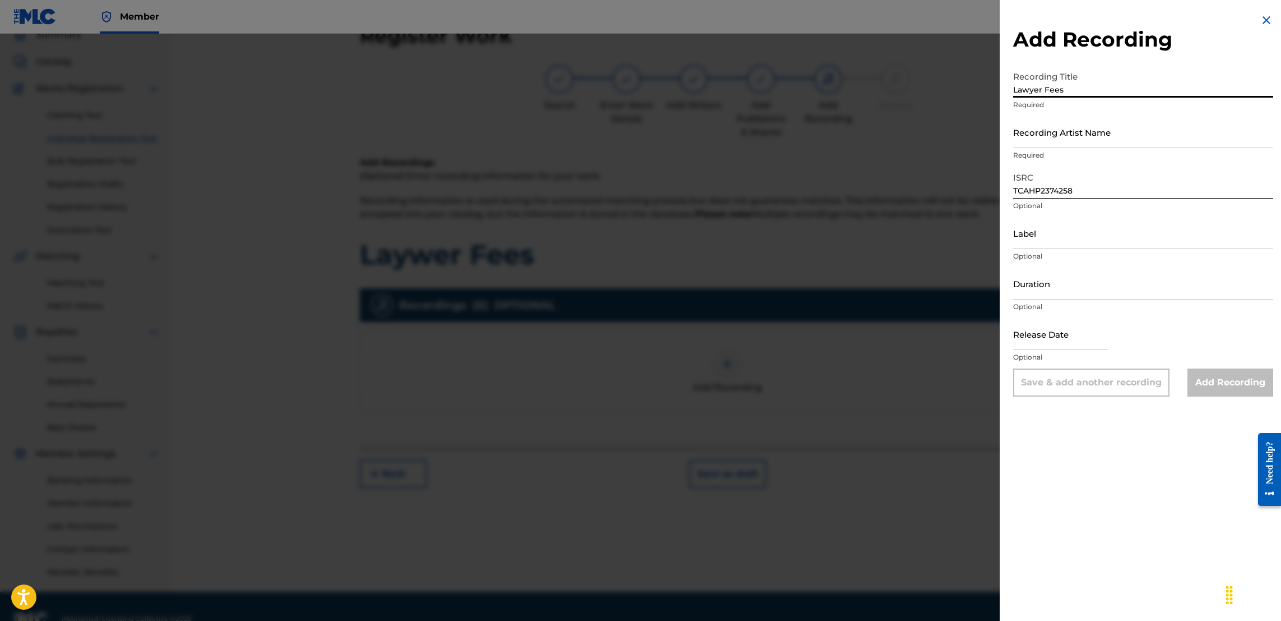
click at [1071, 140] on input "Recording Artist Name" at bounding box center [1143, 132] width 260 height 32
type input "Jose Guapo , Trixx"
type input "November 23 2023"
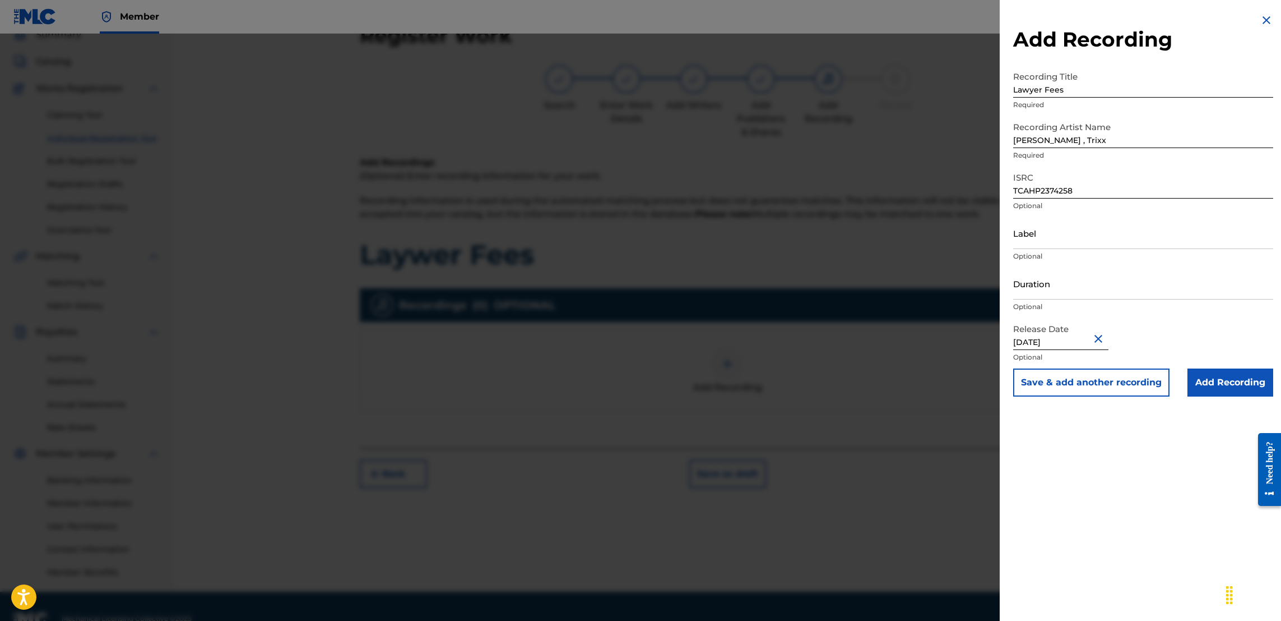
click at [1215, 381] on input "Add Recording" at bounding box center [1231, 382] width 86 height 28
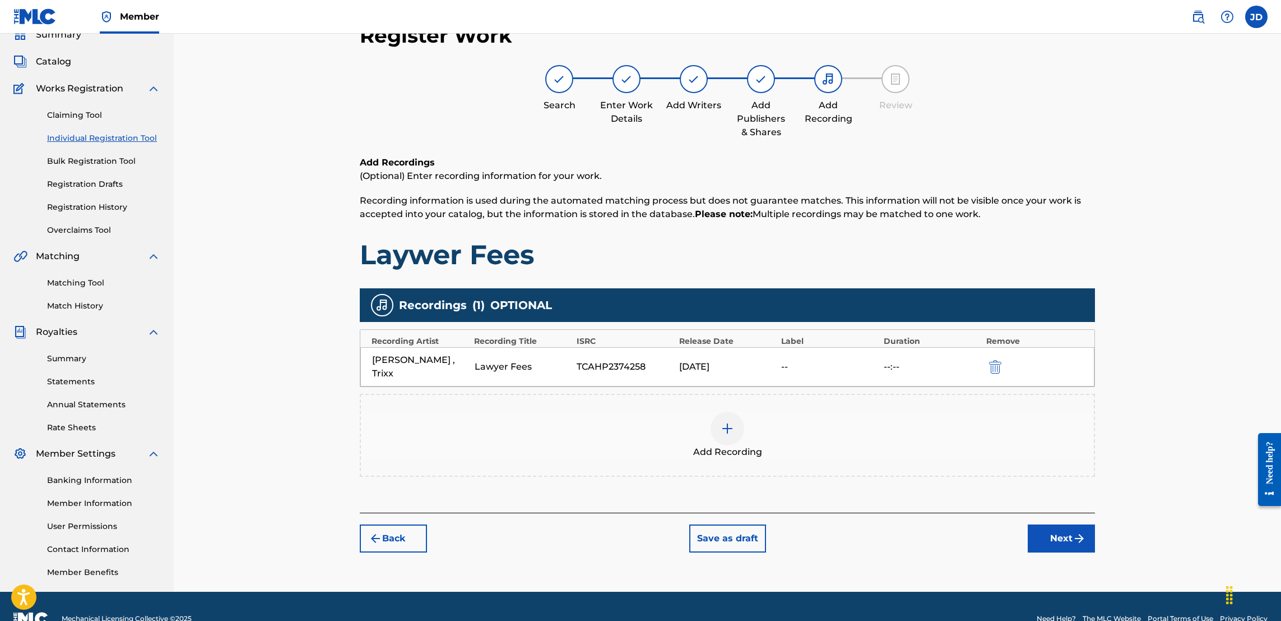
click at [1064, 524] on button "Next" at bounding box center [1061, 538] width 67 height 28
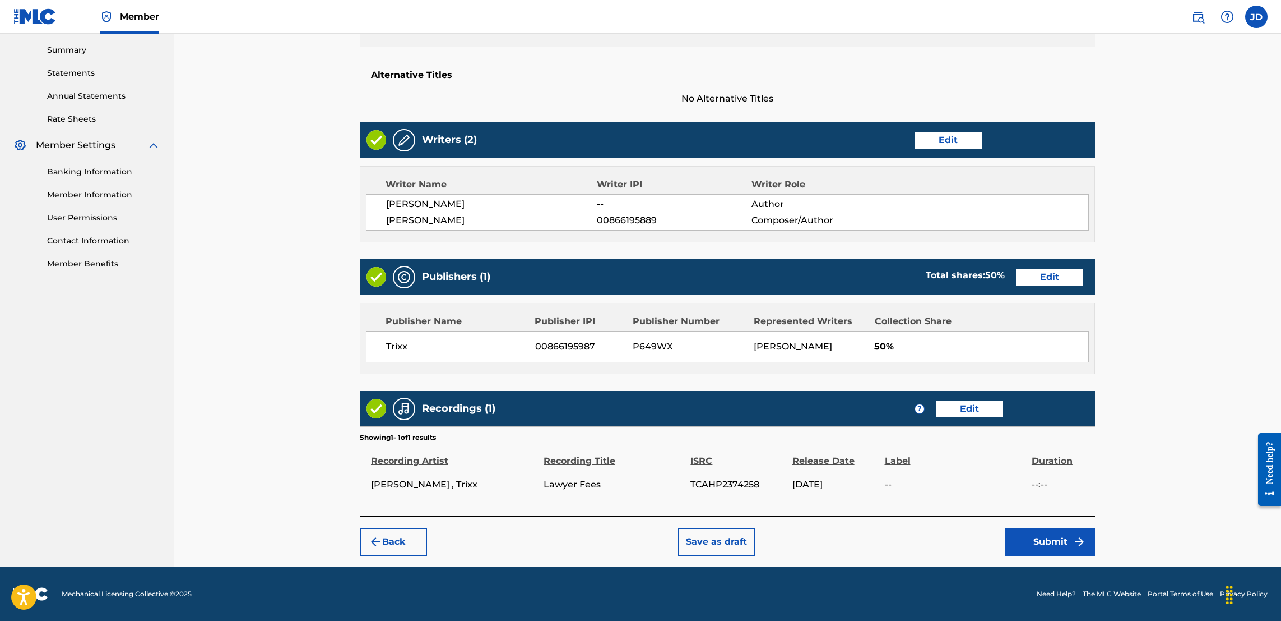
scroll to position [372, 0]
click at [1057, 540] on button "Submit" at bounding box center [1051, 541] width 90 height 28
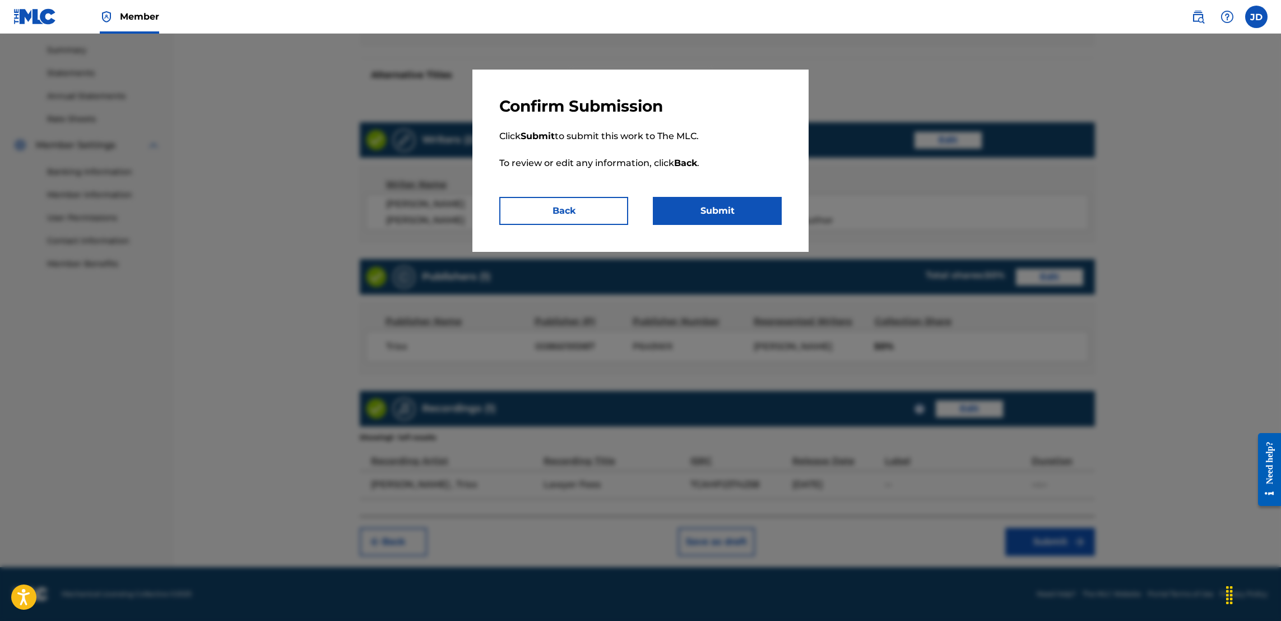
click at [724, 219] on button "Submit" at bounding box center [717, 211] width 129 height 28
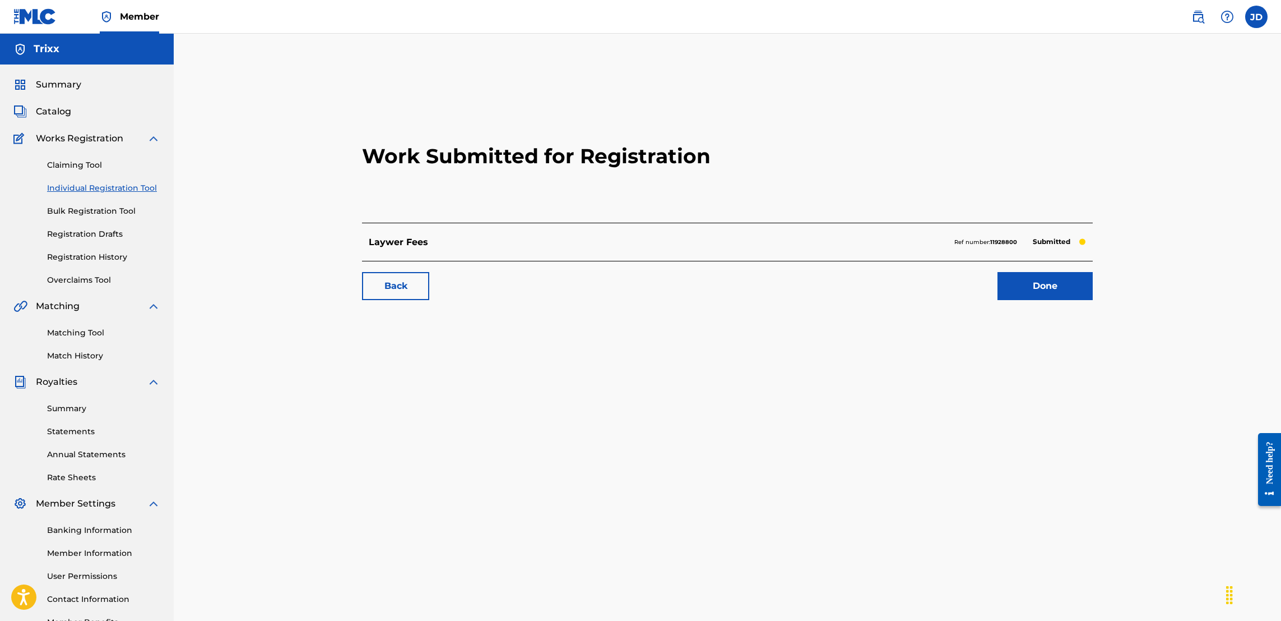
click at [1048, 282] on link "Done" at bounding box center [1045, 286] width 95 height 28
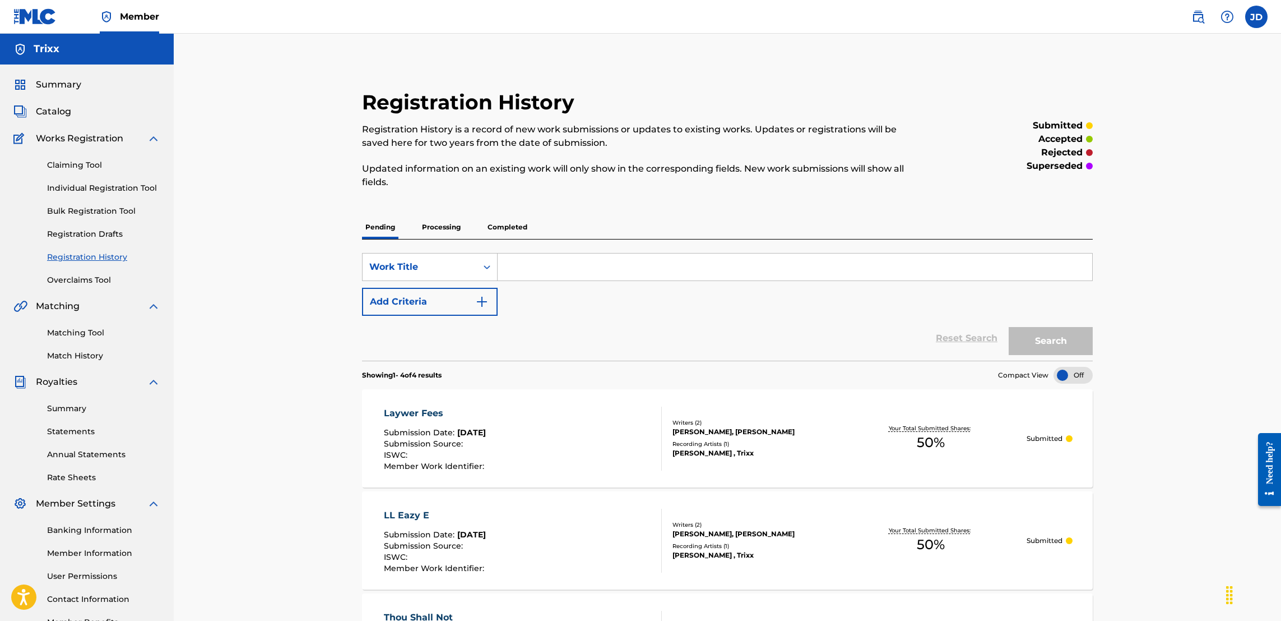
drag, startPoint x: 568, startPoint y: 266, endPoint x: 113, endPoint y: 179, distance: 462.8
drag, startPoint x: 113, startPoint y: 179, endPoint x: 96, endPoint y: 188, distance: 19.3
click at [96, 188] on link "Individual Registration Tool" at bounding box center [103, 188] width 113 height 12
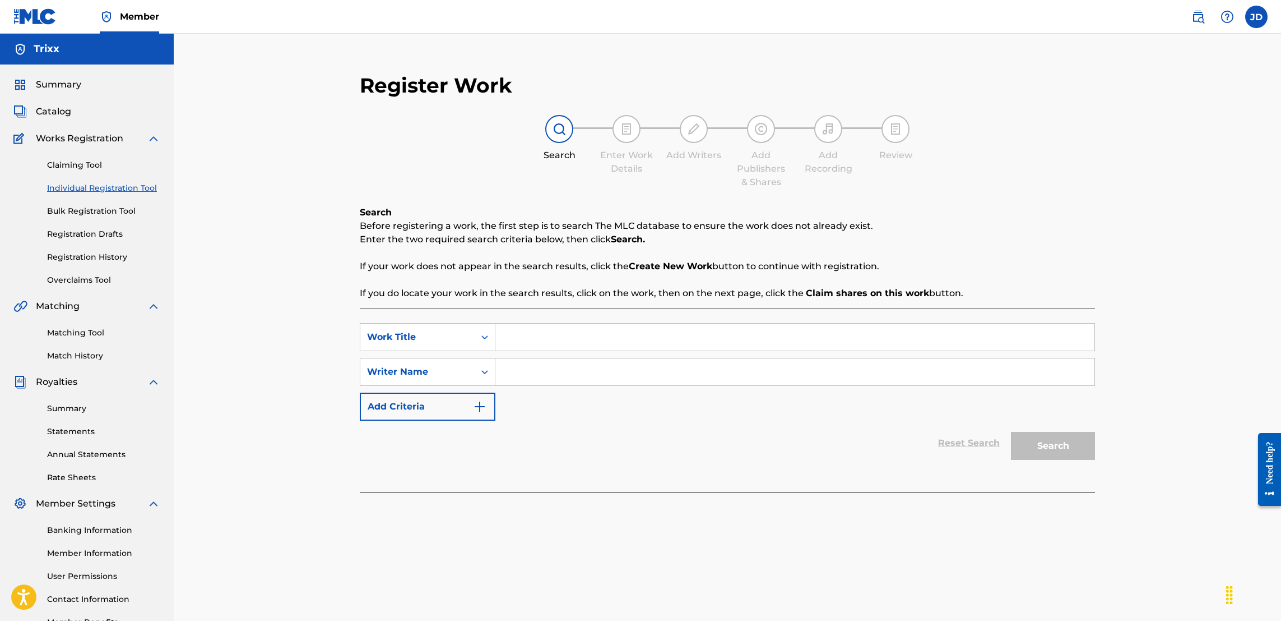
drag, startPoint x: 535, startPoint y: 342, endPoint x: 526, endPoint y: 342, distance: 9.0
click at [526, 342] on input "Search Form" at bounding box center [795, 336] width 599 height 27
type input "Lady Gaga"
click at [615, 372] on input "Search Form" at bounding box center [795, 371] width 599 height 27
type input "Jose Guapo,Trixx"
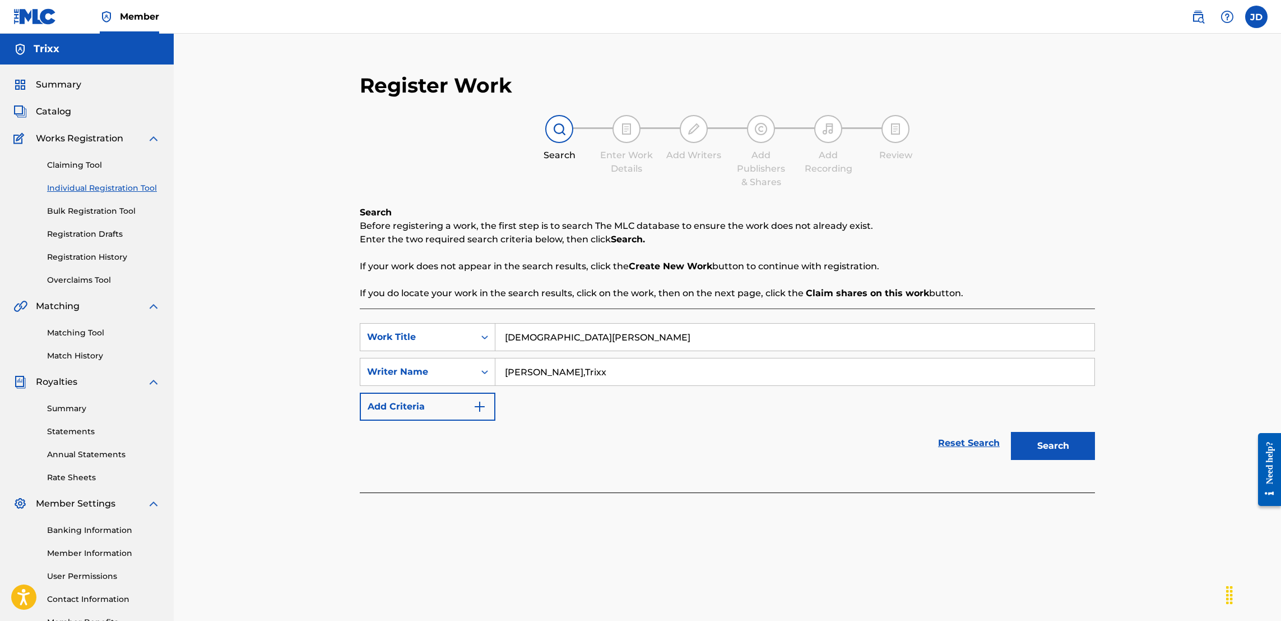
click at [1069, 452] on button "Search" at bounding box center [1053, 446] width 84 height 28
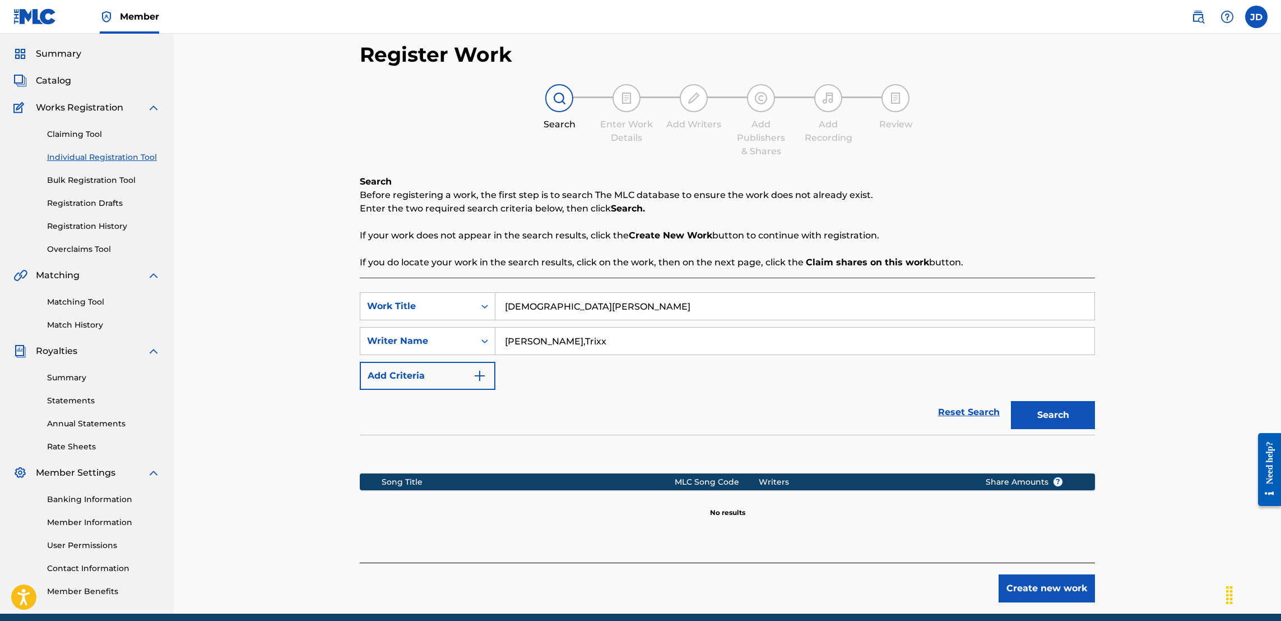
scroll to position [31, 0]
click at [1043, 578] on button "Create new work" at bounding box center [1047, 587] width 96 height 28
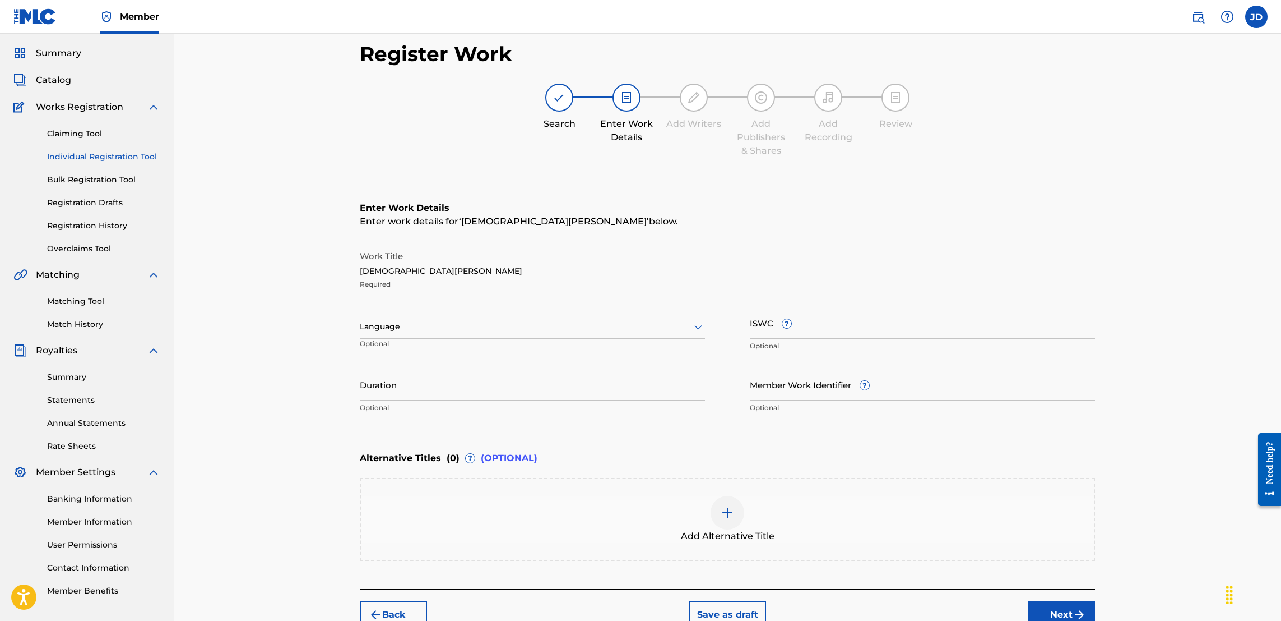
click at [1054, 615] on button "Next" at bounding box center [1061, 614] width 67 height 28
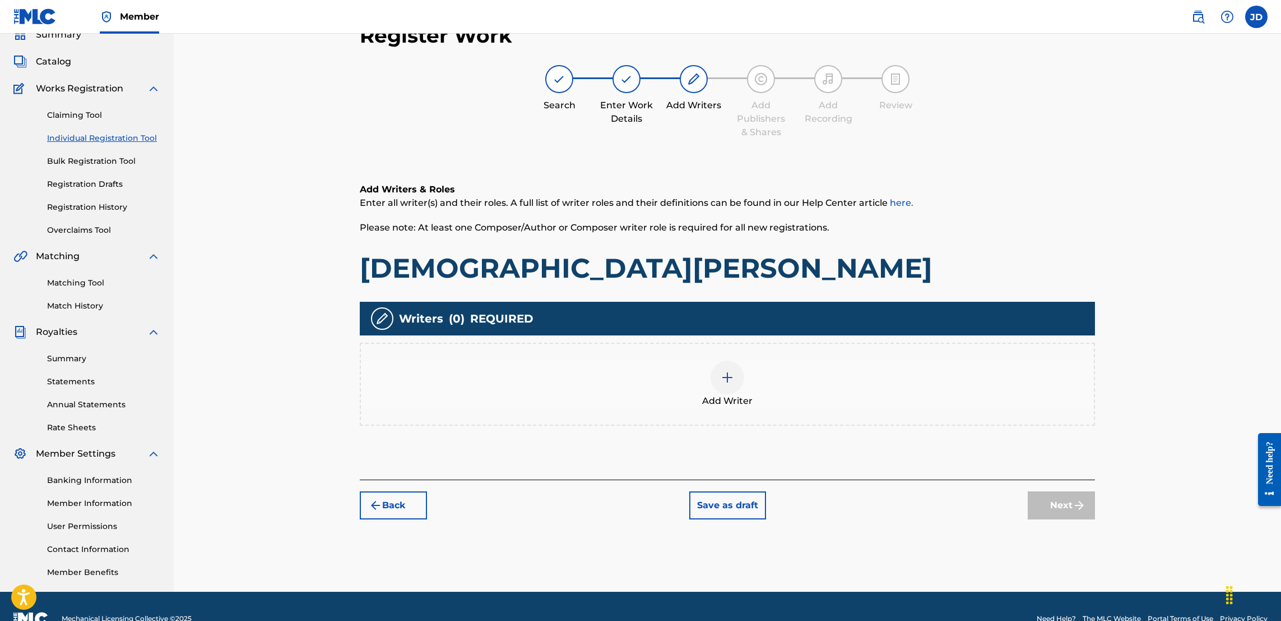
click at [731, 376] on img at bounding box center [727, 377] width 13 height 13
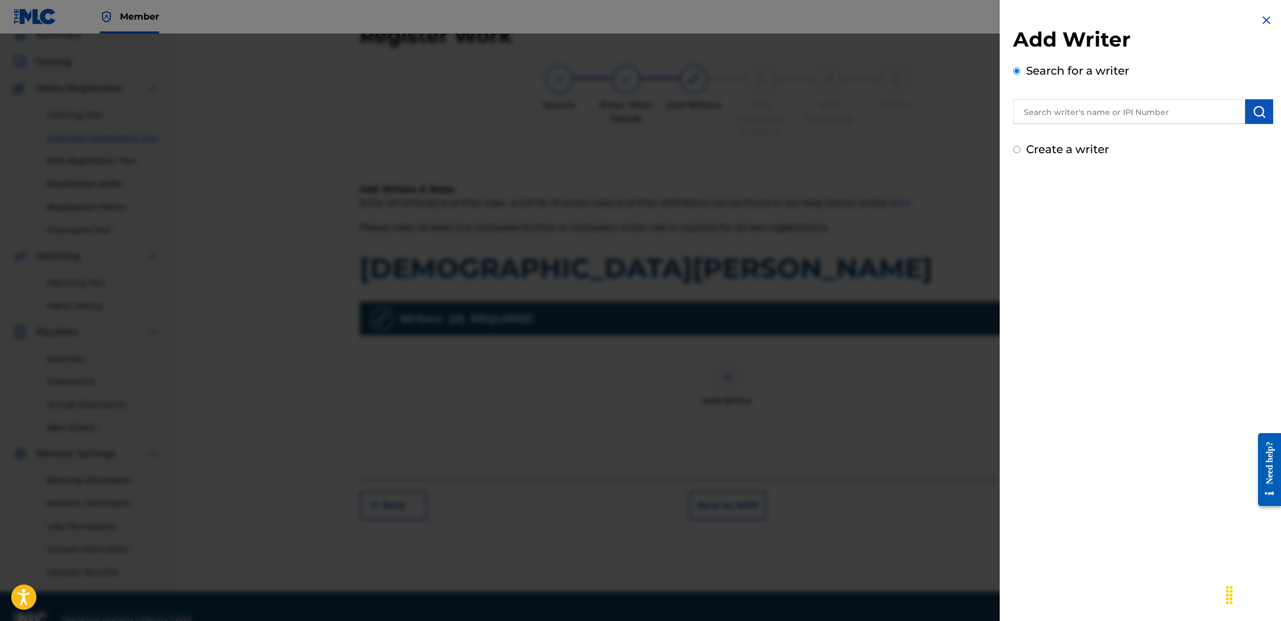
click at [1108, 110] on input "text" at bounding box center [1129, 111] width 232 height 25
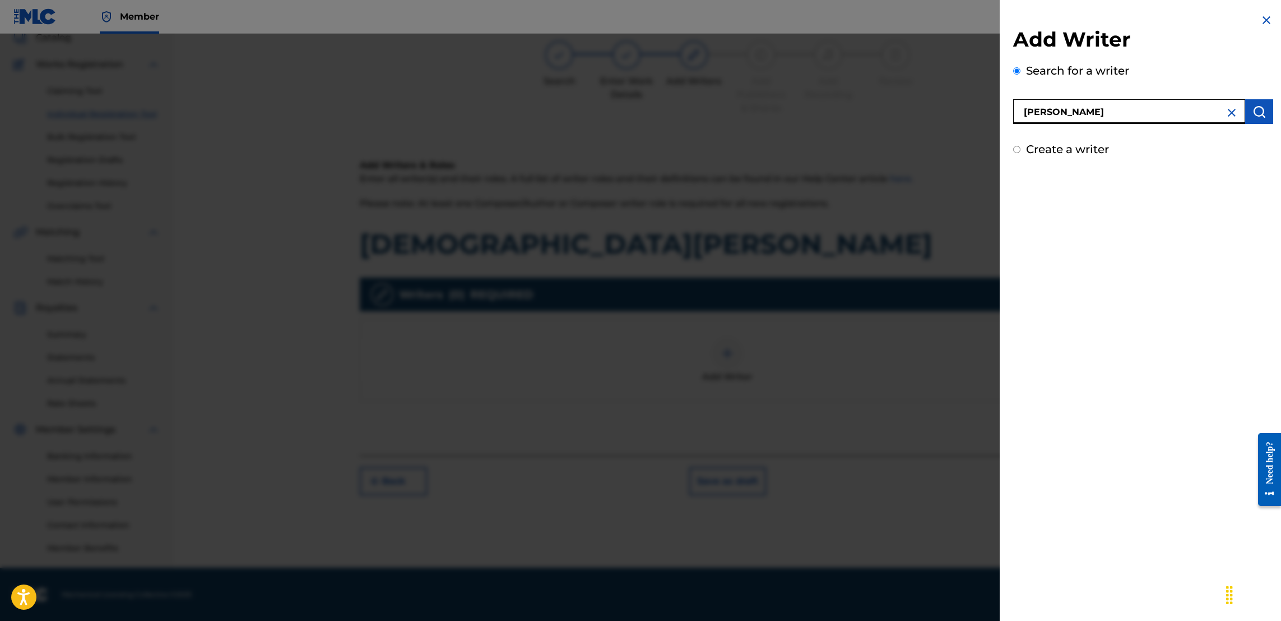
type input "Jose Guapo"
click at [1253, 107] on img "submit" at bounding box center [1259, 111] width 13 height 13
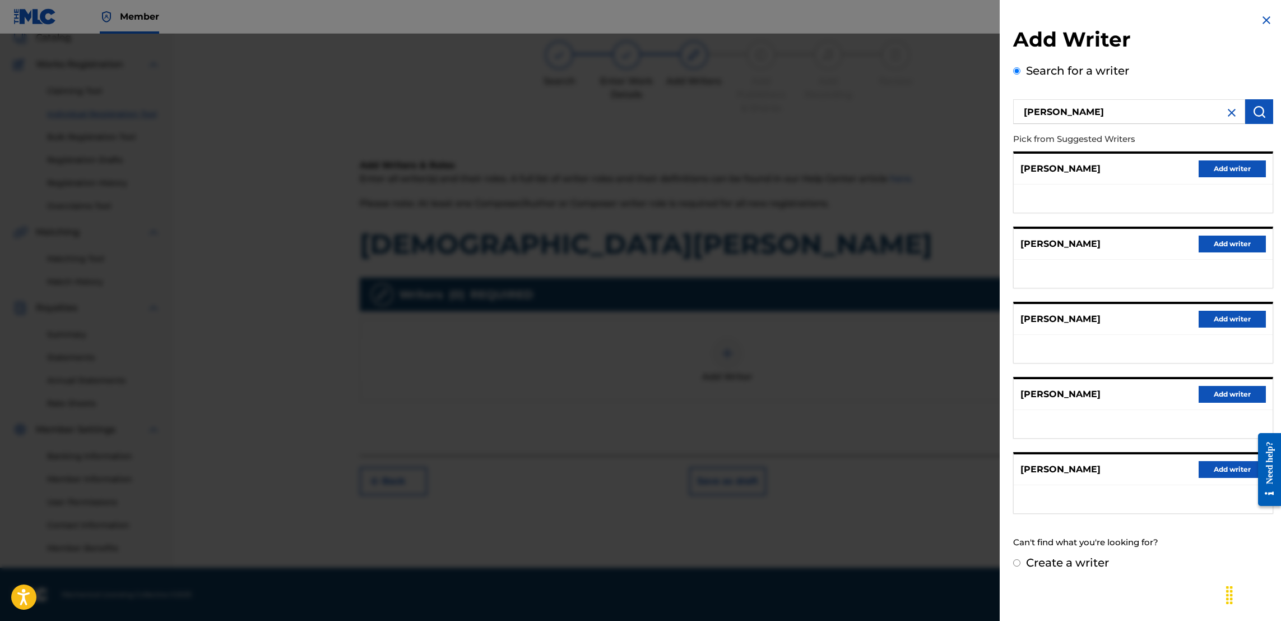
click at [1219, 237] on button "Add writer" at bounding box center [1232, 243] width 67 height 17
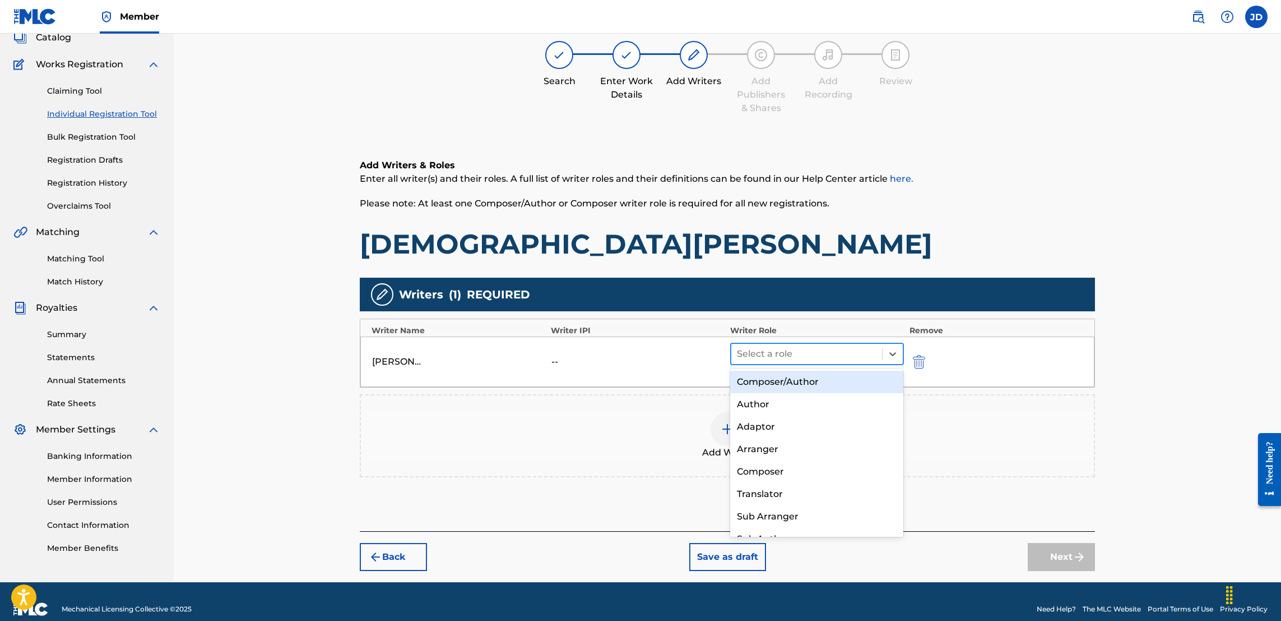
click at [862, 359] on div at bounding box center [807, 354] width 140 height 16
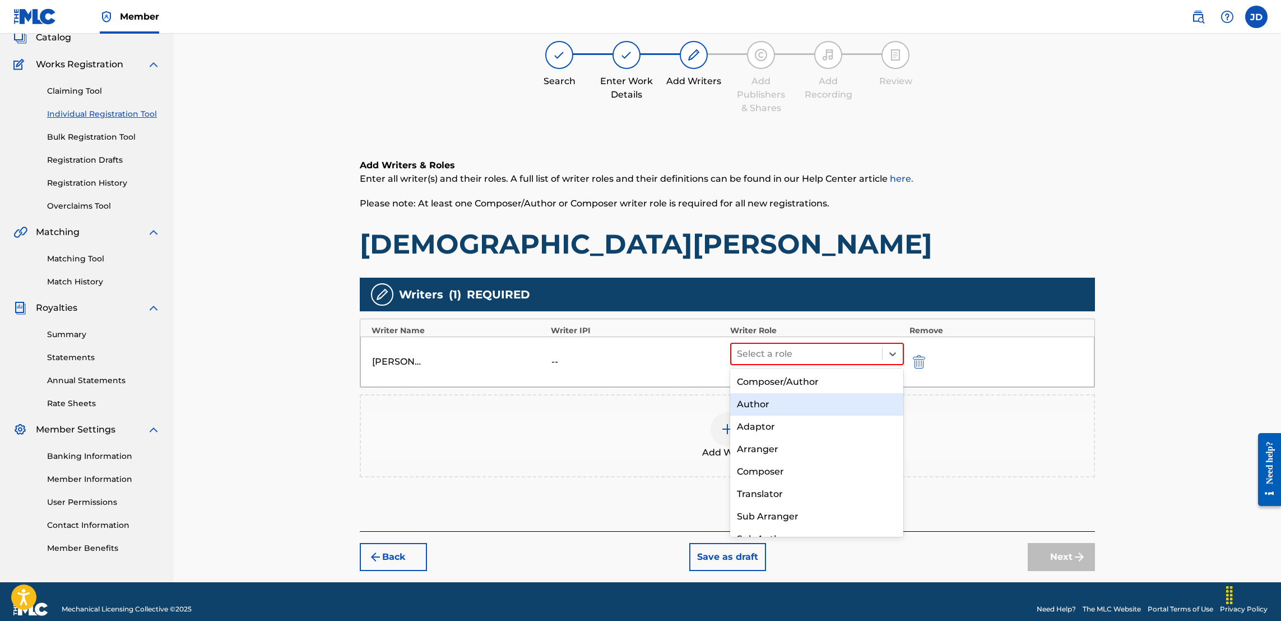
click at [808, 398] on div "Author" at bounding box center [816, 404] width 173 height 22
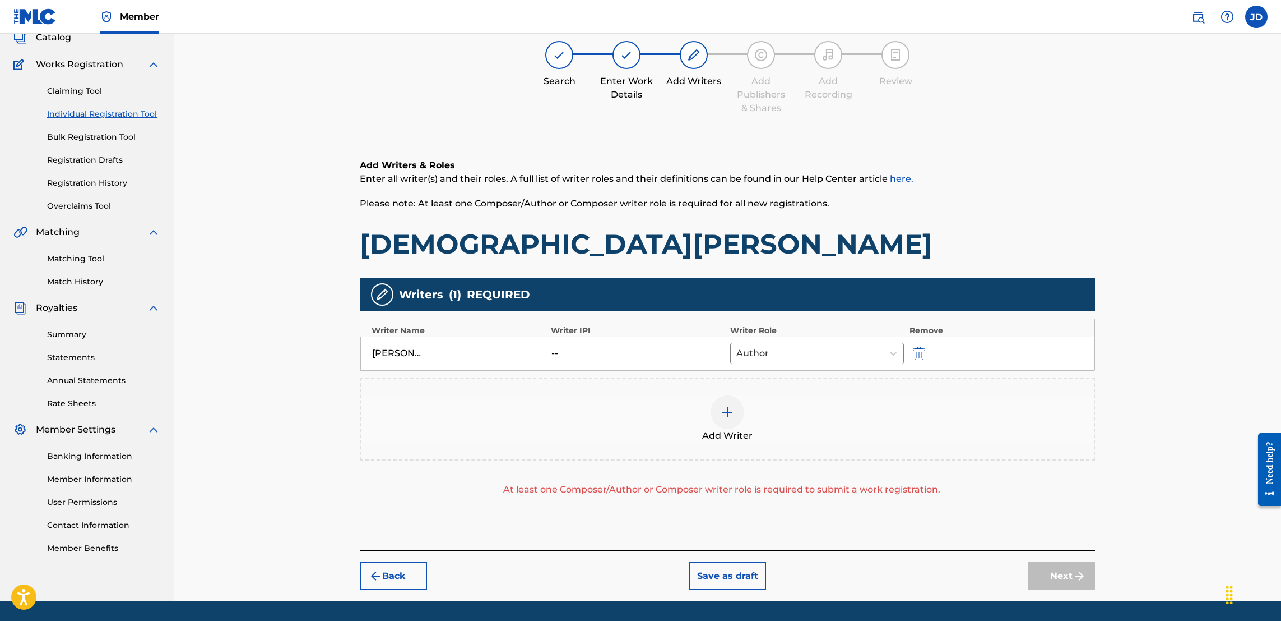
click at [725, 413] on img at bounding box center [727, 411] width 13 height 13
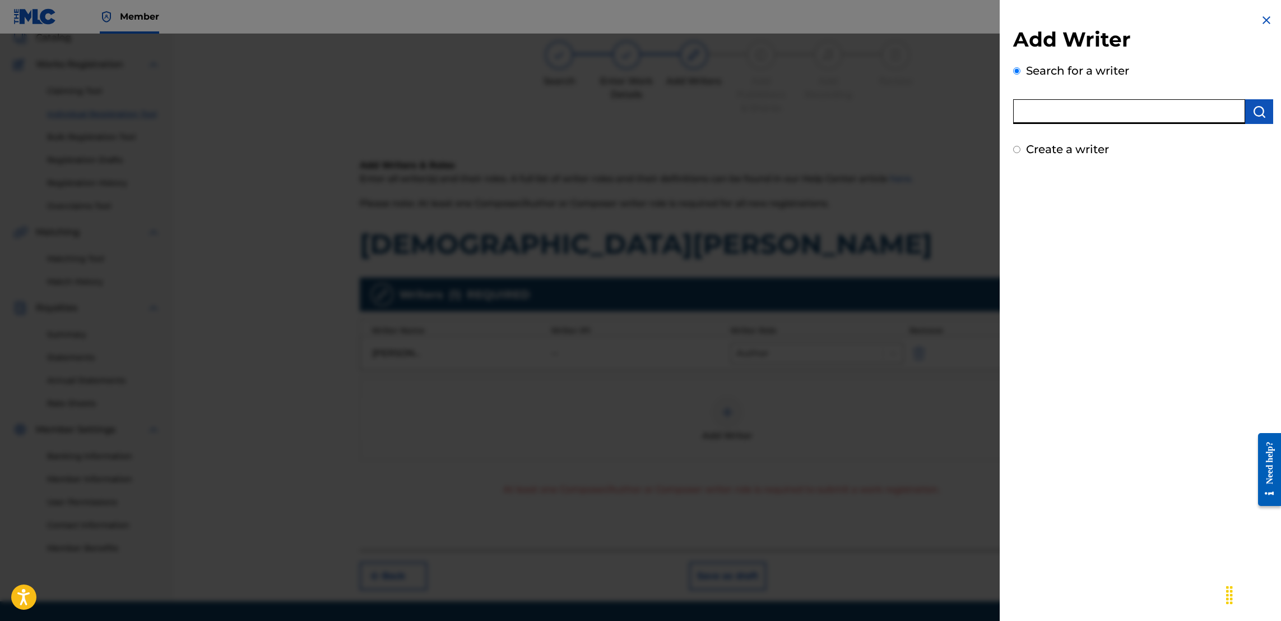
click at [1053, 114] on input "text" at bounding box center [1129, 111] width 232 height 25
type input "Jason Anthony Douglas"
click at [1256, 110] on img "submit" at bounding box center [1259, 111] width 13 height 13
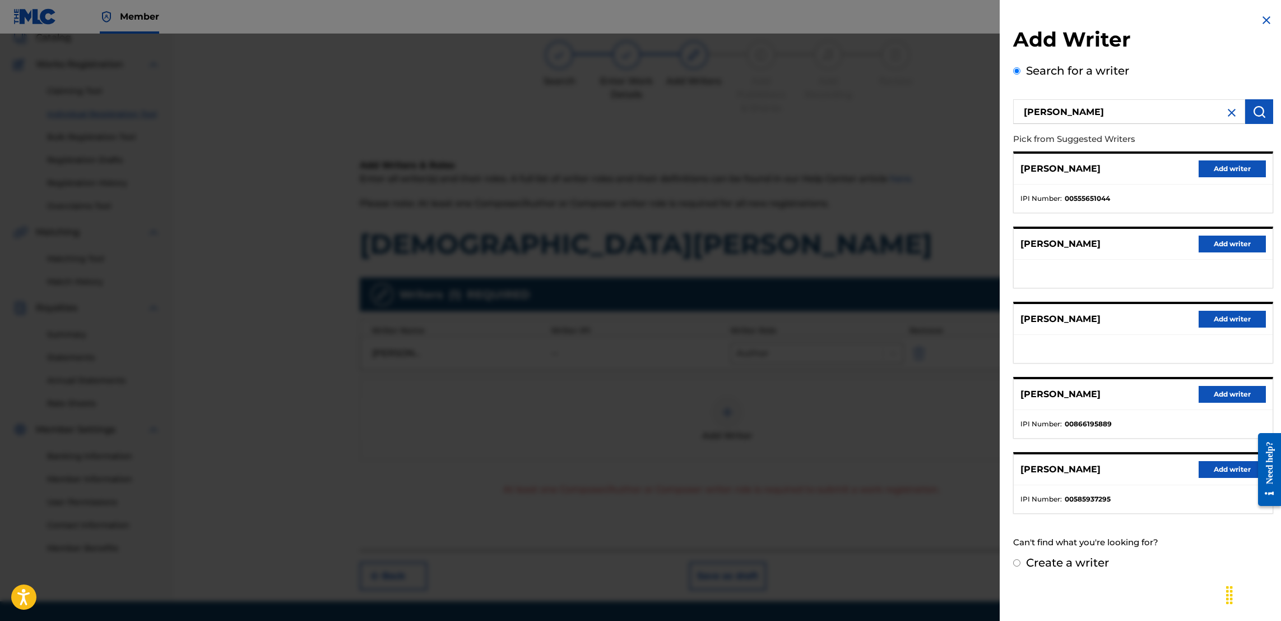
click at [1209, 394] on button "Add writer" at bounding box center [1232, 394] width 67 height 17
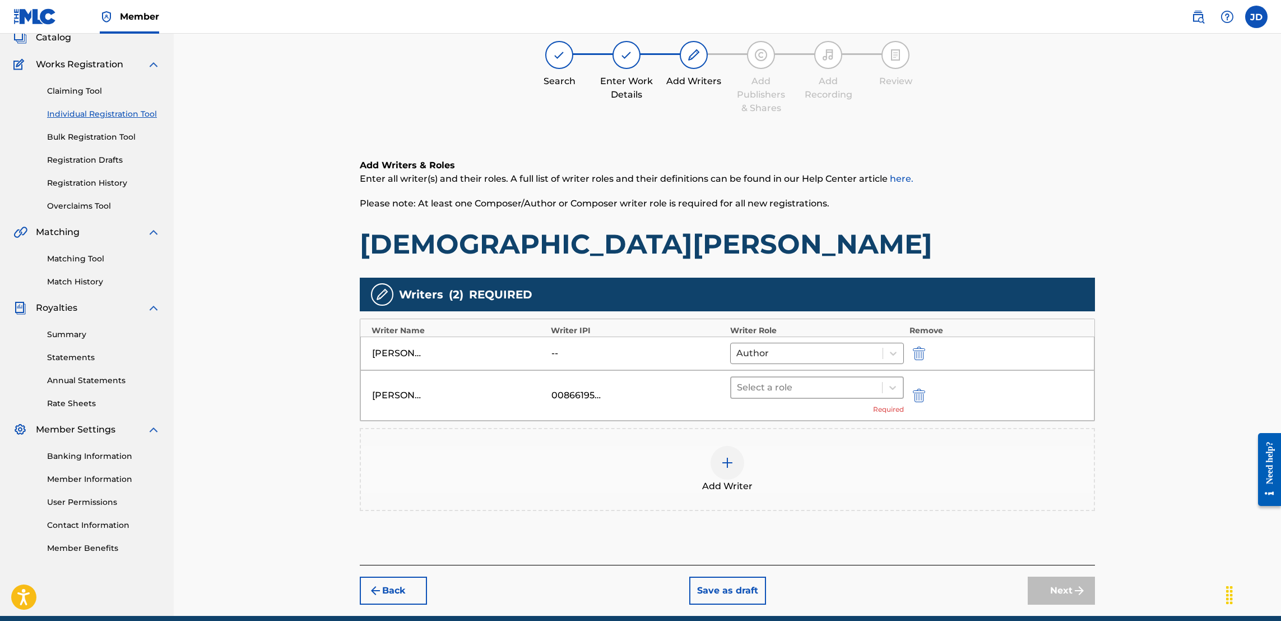
click at [880, 390] on div "Select a role" at bounding box center [807, 387] width 151 height 20
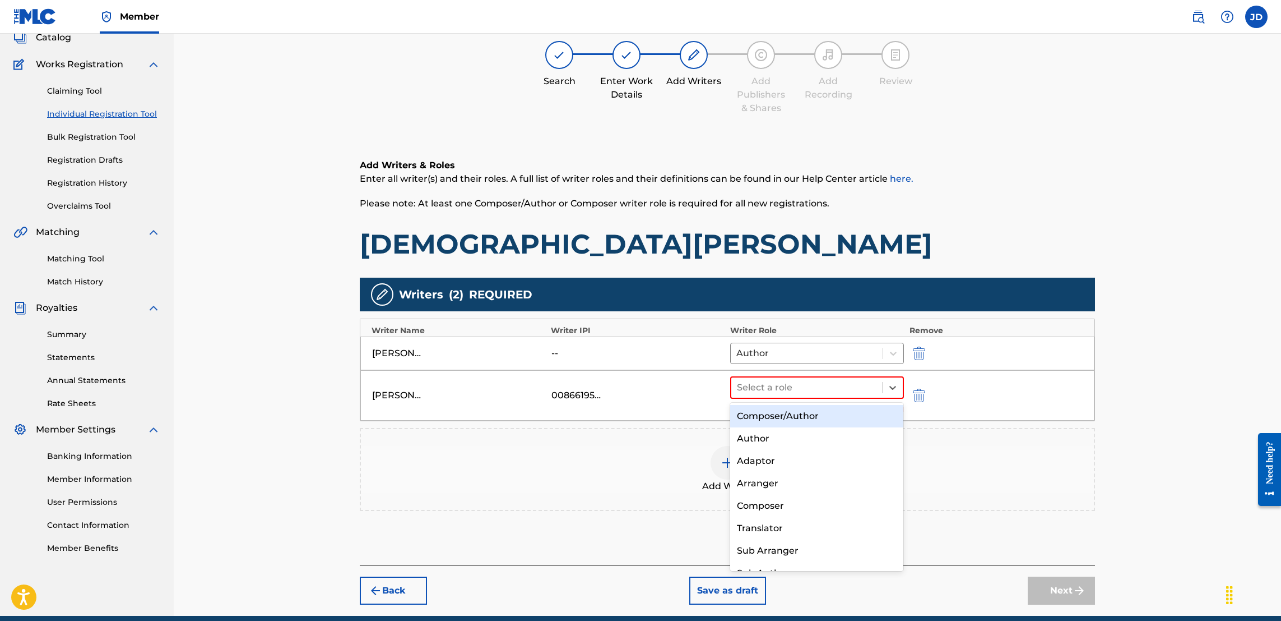
click at [781, 413] on div "Composer/Author" at bounding box center [816, 416] width 173 height 22
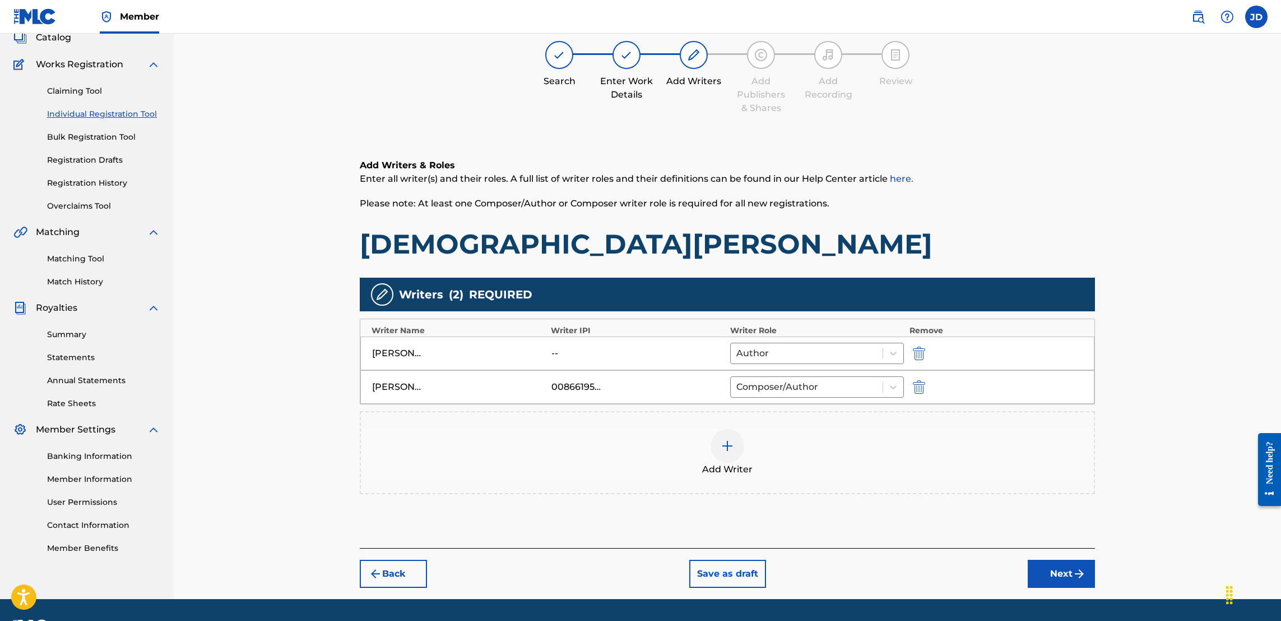
click at [1062, 576] on button "Next" at bounding box center [1061, 573] width 67 height 28
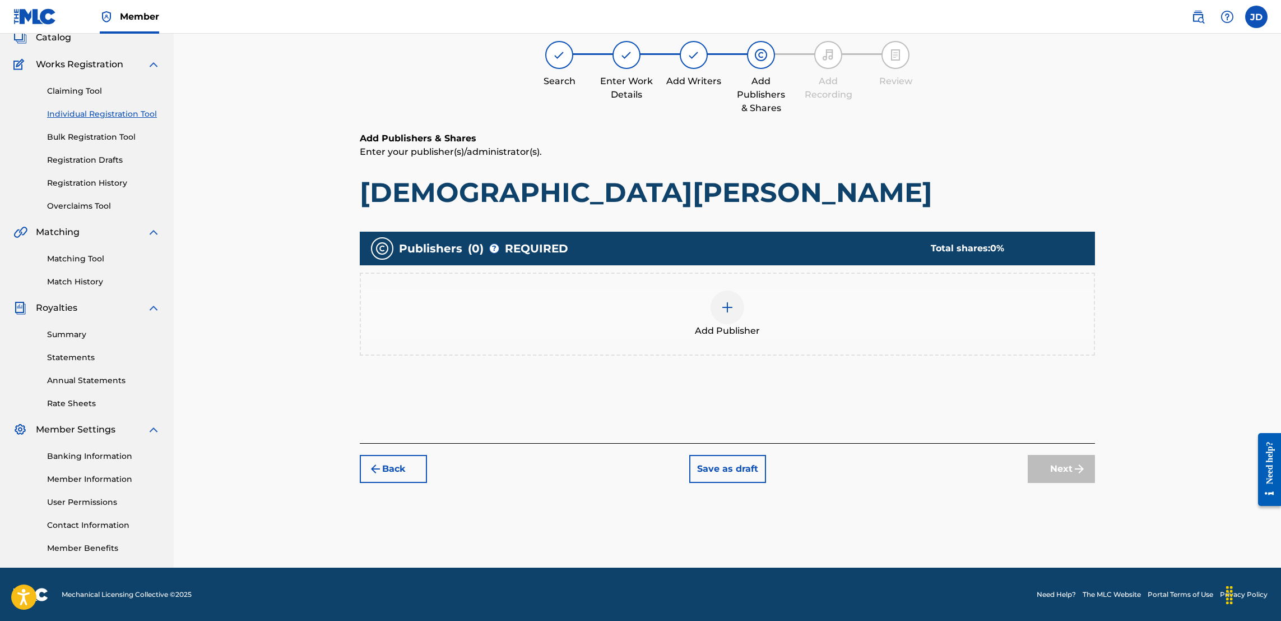
scroll to position [50, 0]
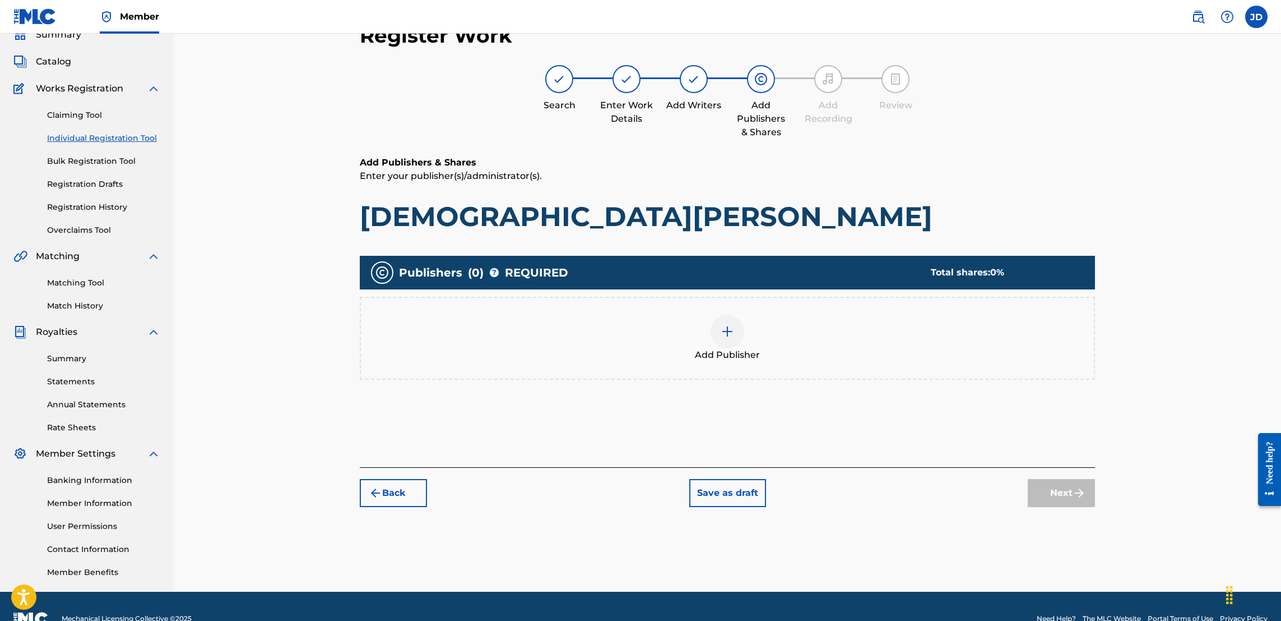
click at [719, 314] on div "Add Publisher" at bounding box center [727, 337] width 733 height 47
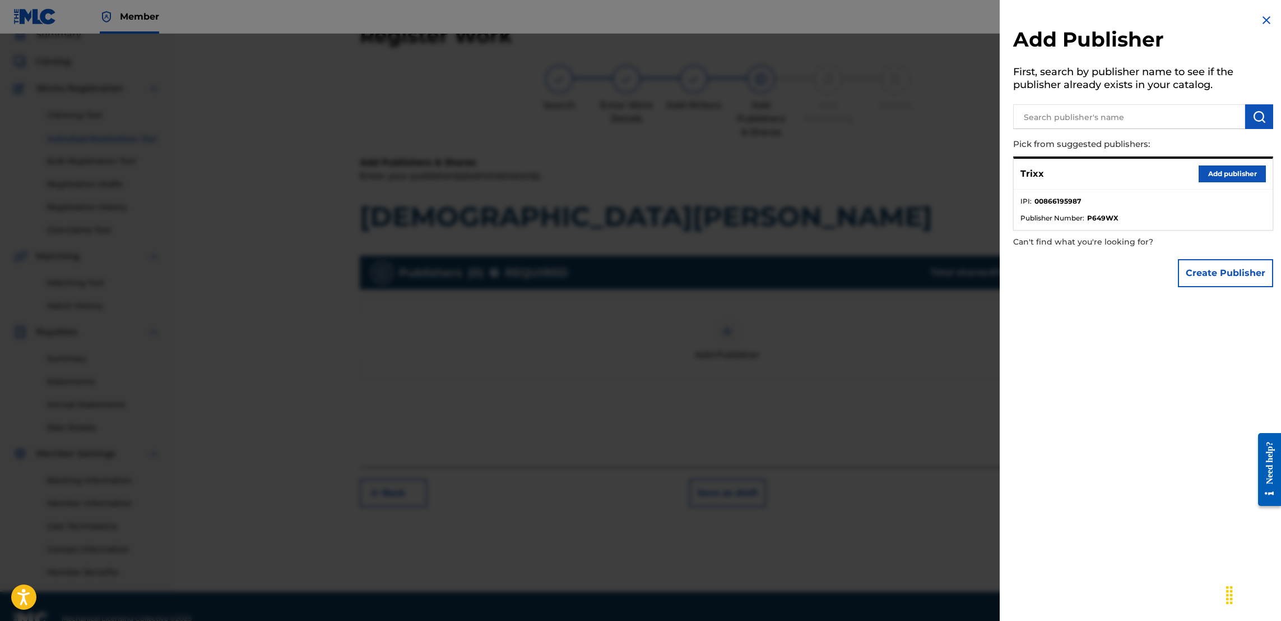
click at [1220, 171] on button "Add publisher" at bounding box center [1232, 173] width 67 height 17
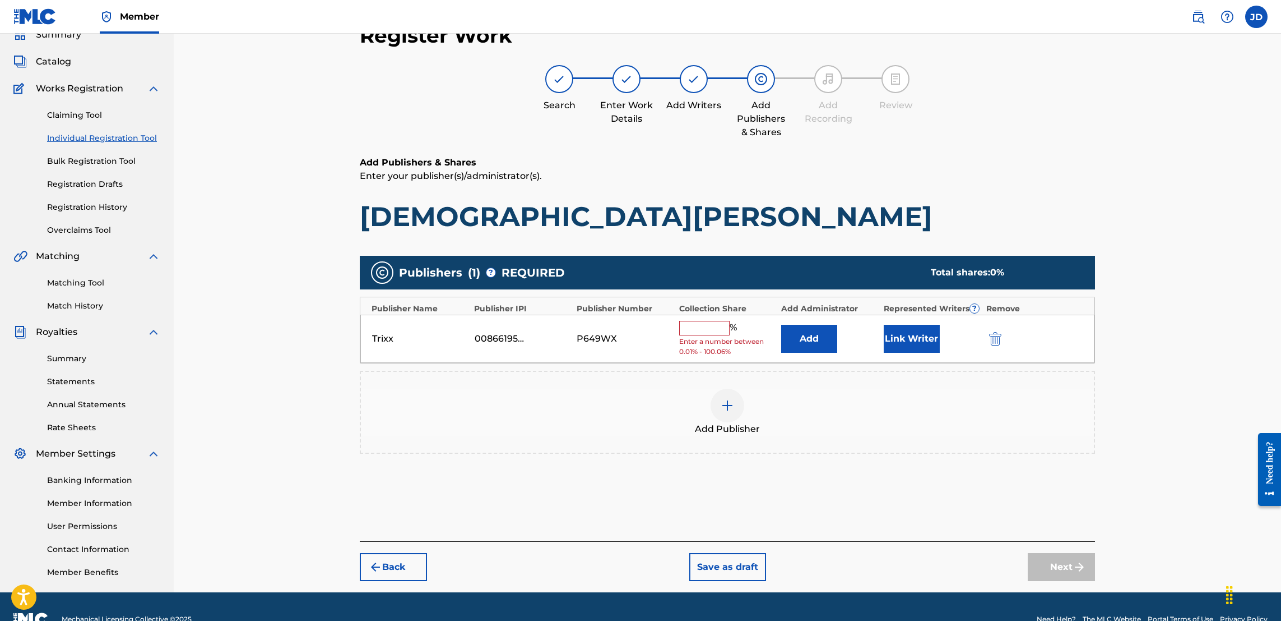
click at [705, 330] on input "text" at bounding box center [704, 328] width 50 height 15
type input "50"
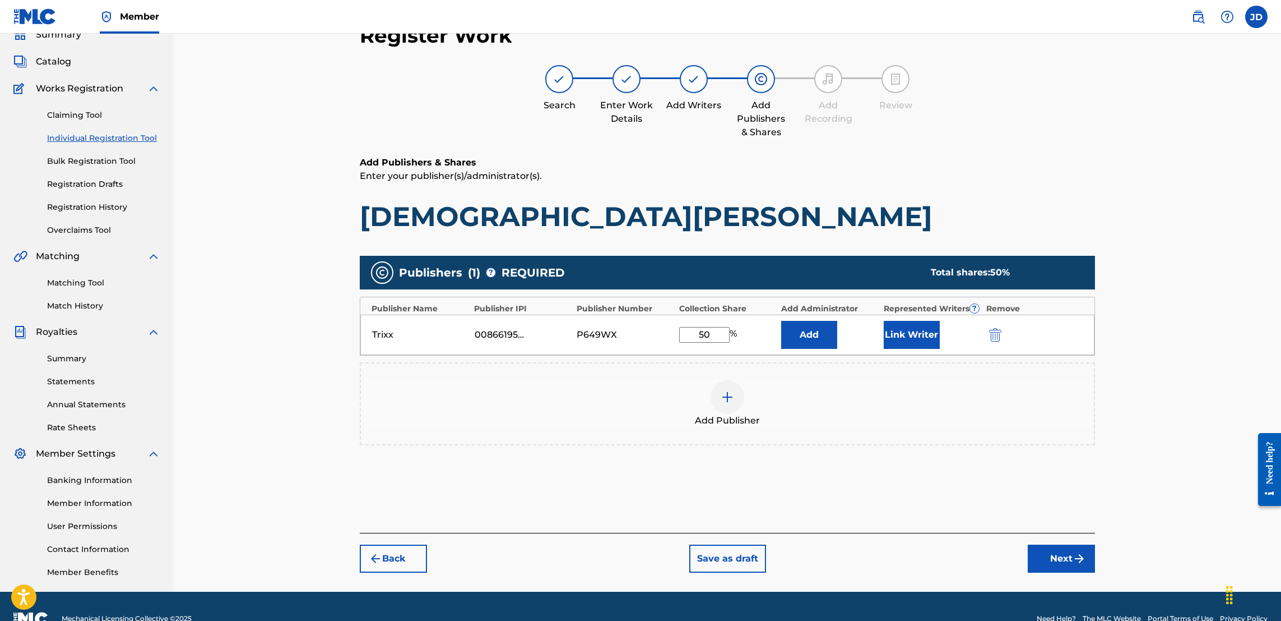
click at [1061, 553] on button "Next" at bounding box center [1061, 558] width 67 height 28
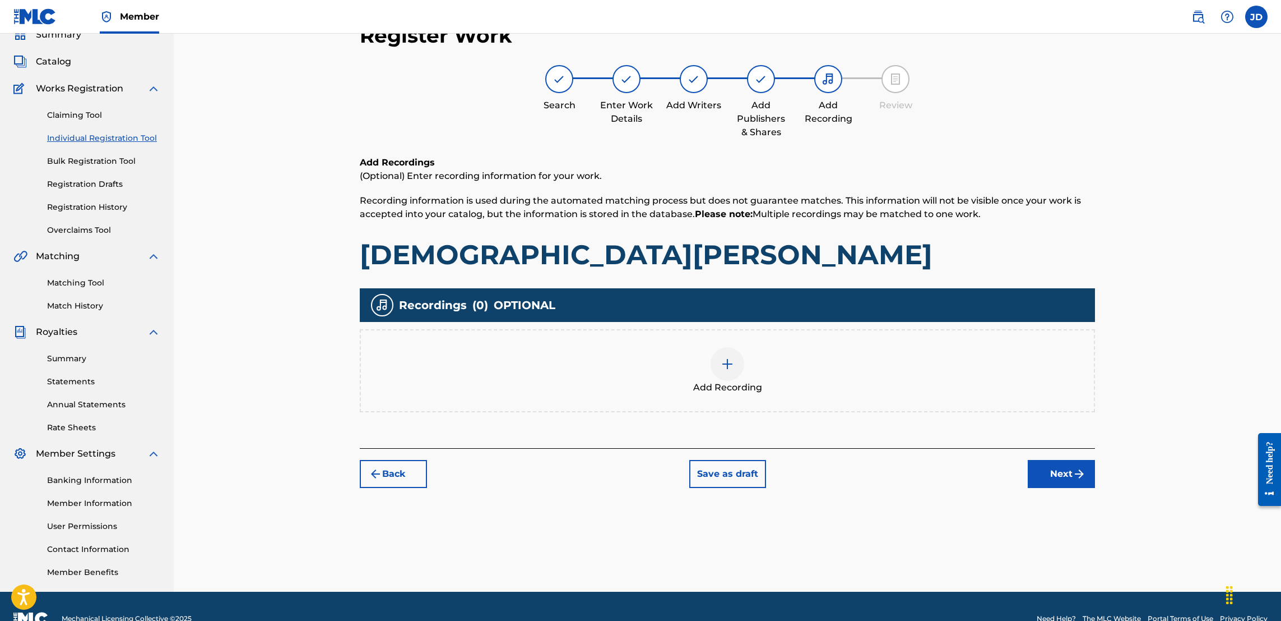
click at [731, 360] on img at bounding box center [727, 363] width 13 height 13
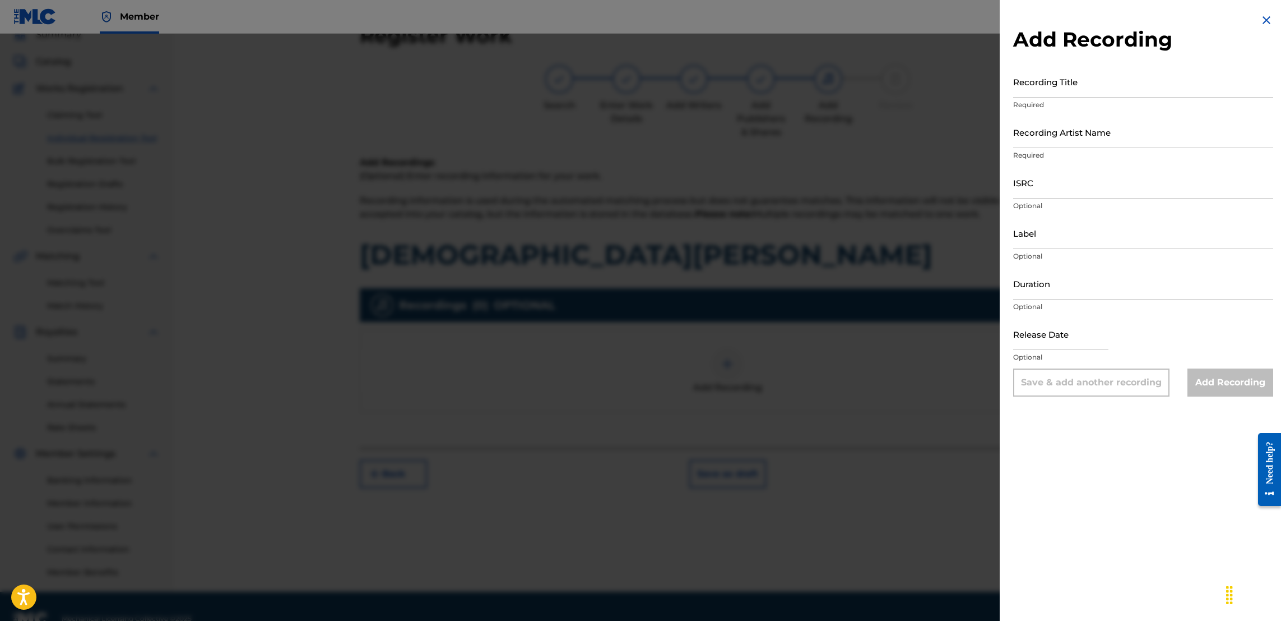
click at [1052, 195] on input "ISRC" at bounding box center [1143, 182] width 260 height 32
paste input "TCAHP2374263"
type input "TCAHP2374263"
click at [1061, 94] on input "Recording Title" at bounding box center [1143, 82] width 260 height 32
type input "Lady Gaga"
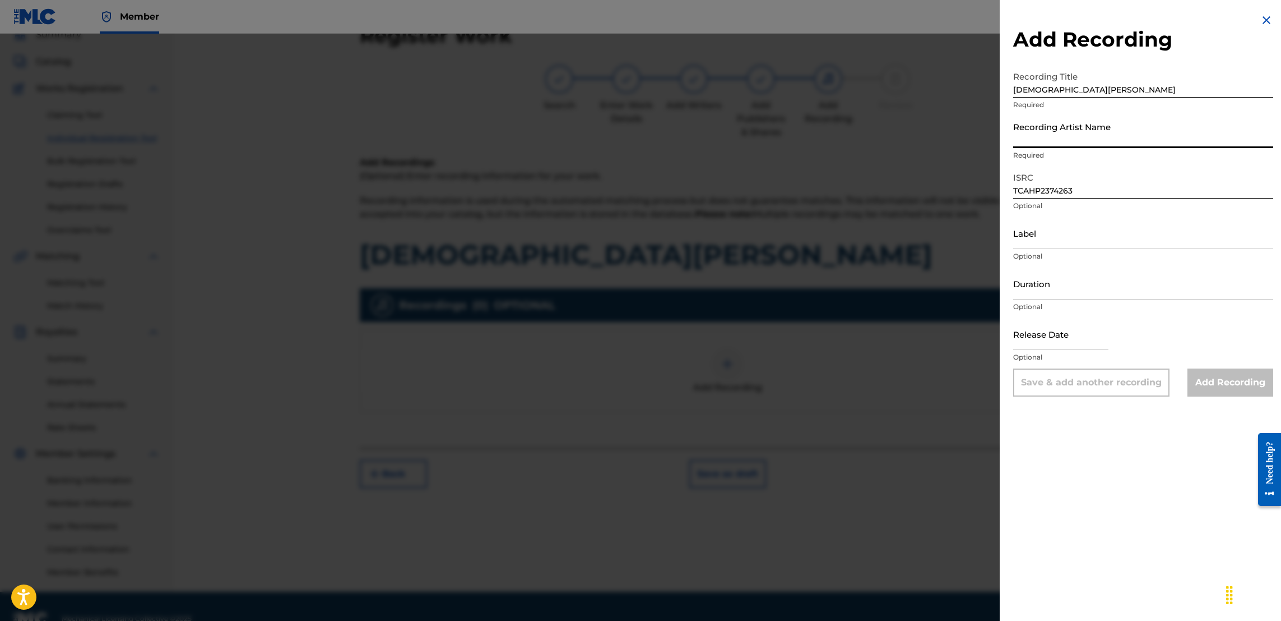
click at [1066, 141] on input "Recording Artist Name" at bounding box center [1143, 132] width 260 height 32
type input "Jose Guapo , Trixx"
type input "November 23 2023"
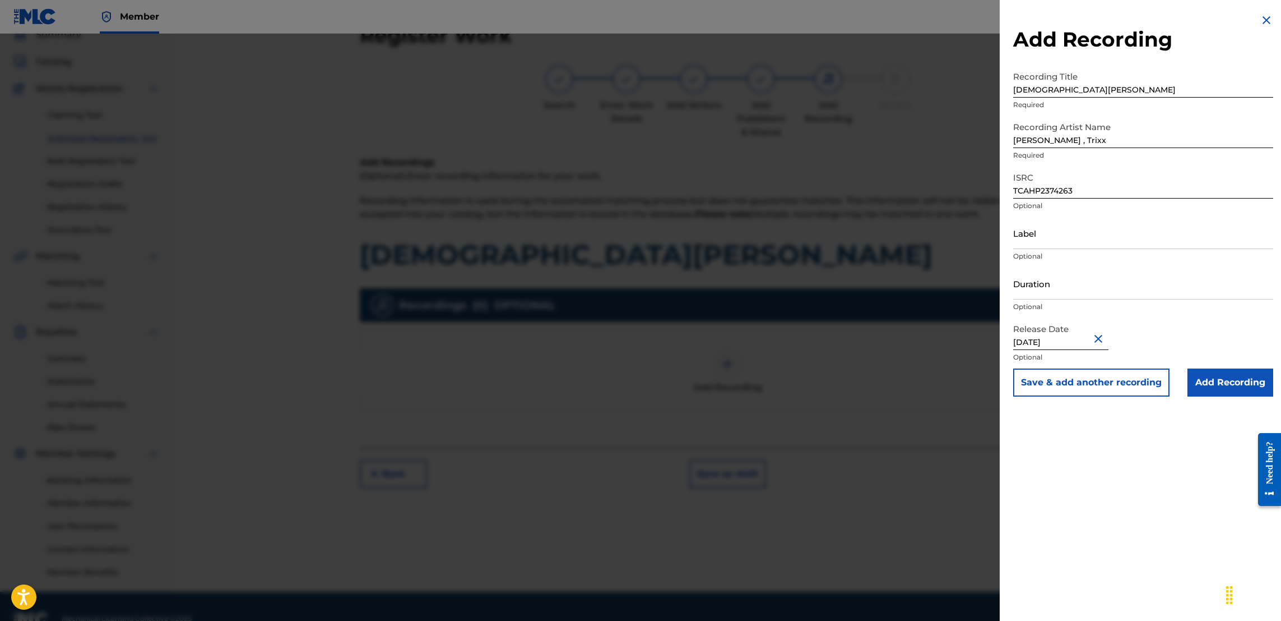
click at [1218, 383] on input "Add Recording" at bounding box center [1231, 382] width 86 height 28
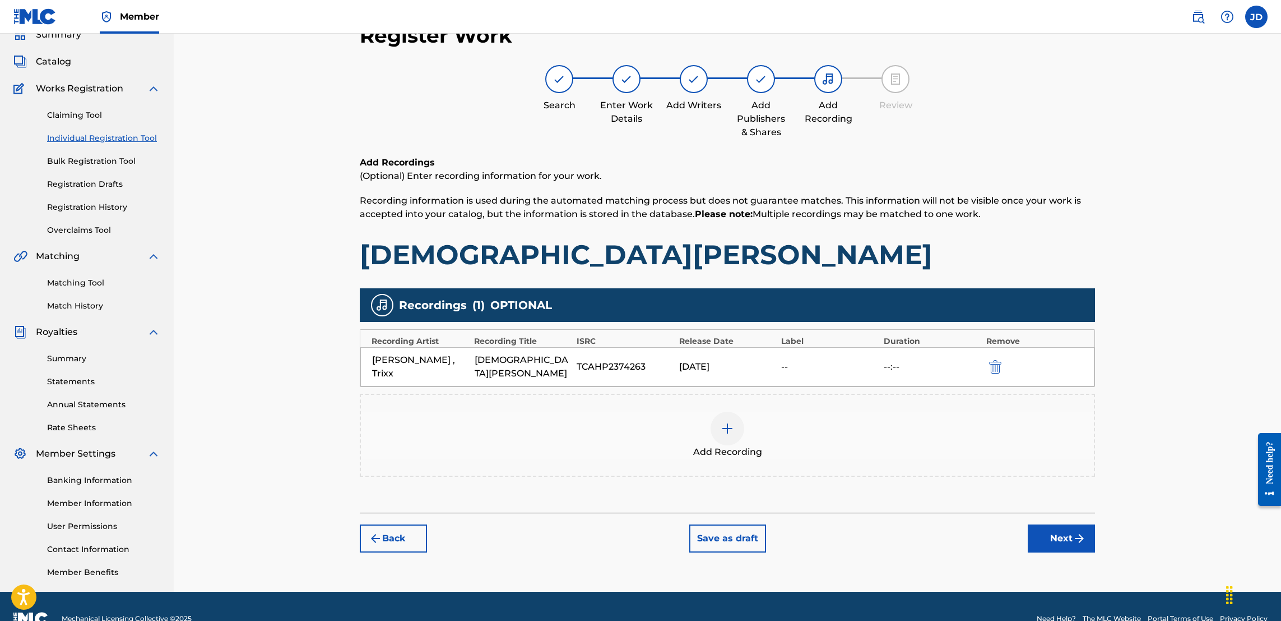
click at [1058, 529] on button "Next" at bounding box center [1061, 538] width 67 height 28
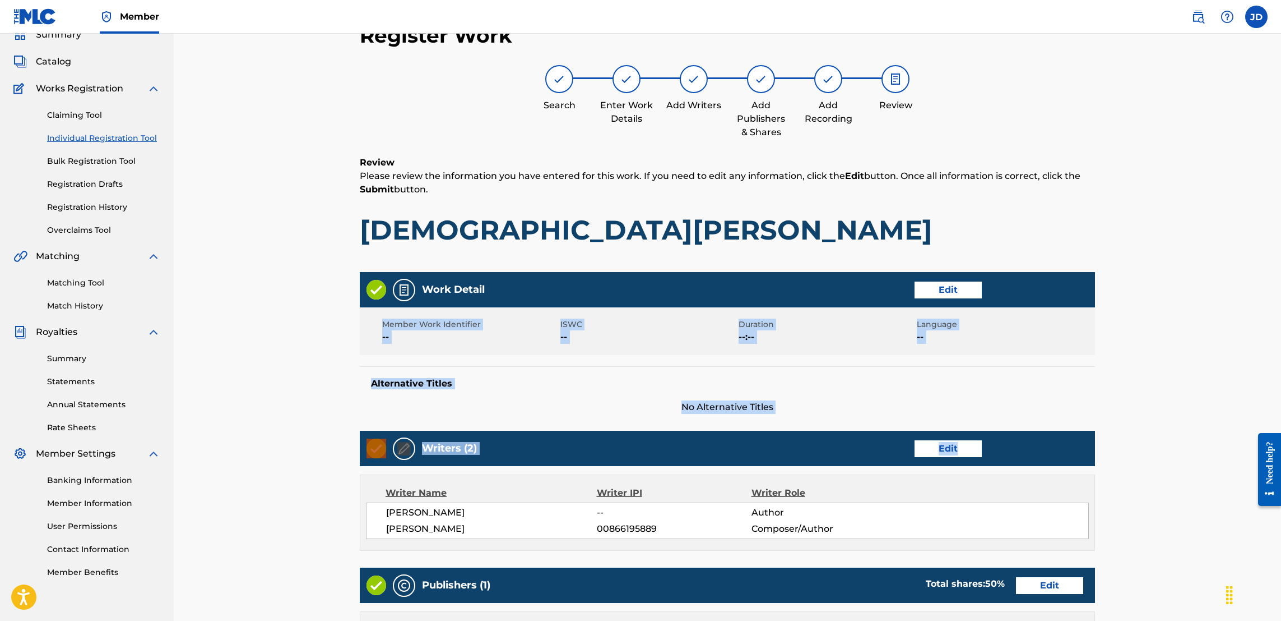
drag, startPoint x: 1279, startPoint y: 297, endPoint x: 1287, endPoint y: 436, distance: 139.3
click at [1281, 436] on html "Accessibility Screen-Reader Guide, Feedback, and Issue Reporting | New window M…" at bounding box center [640, 260] width 1281 height 621
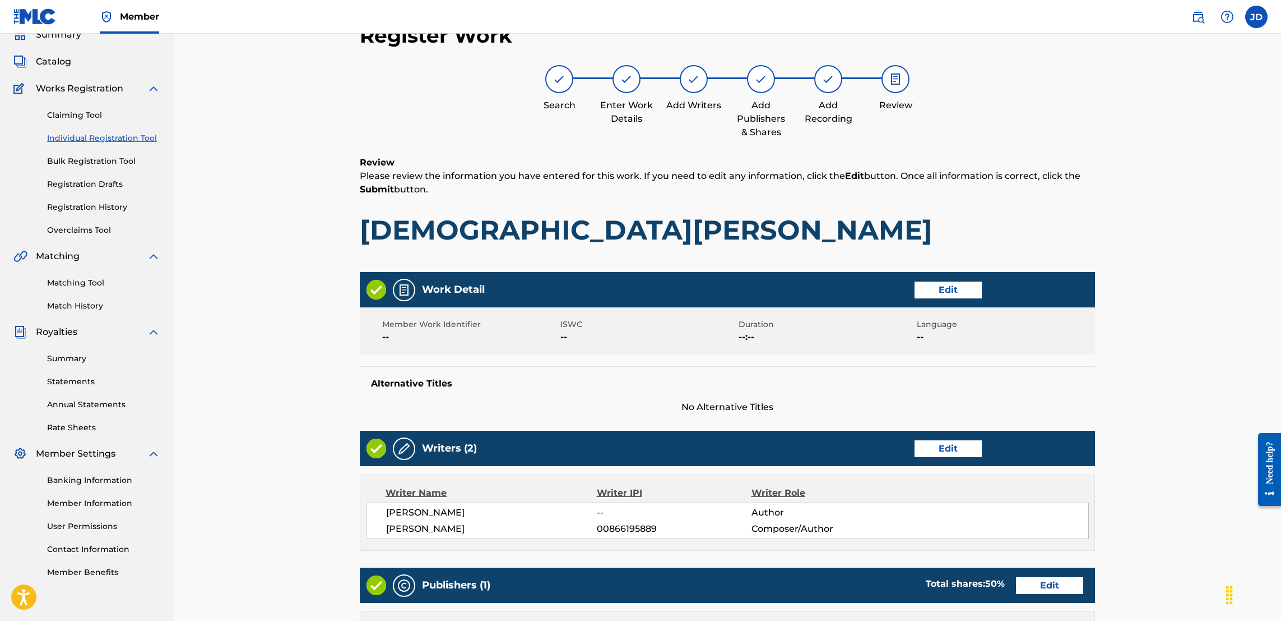
drag, startPoint x: 1284, startPoint y: 435, endPoint x: 1236, endPoint y: 86, distance: 351.9
click at [1236, 86] on div "Register Work Search Enter Work Details Add Writers Add Publishers & Shares Add…" at bounding box center [728, 429] width 1108 height 891
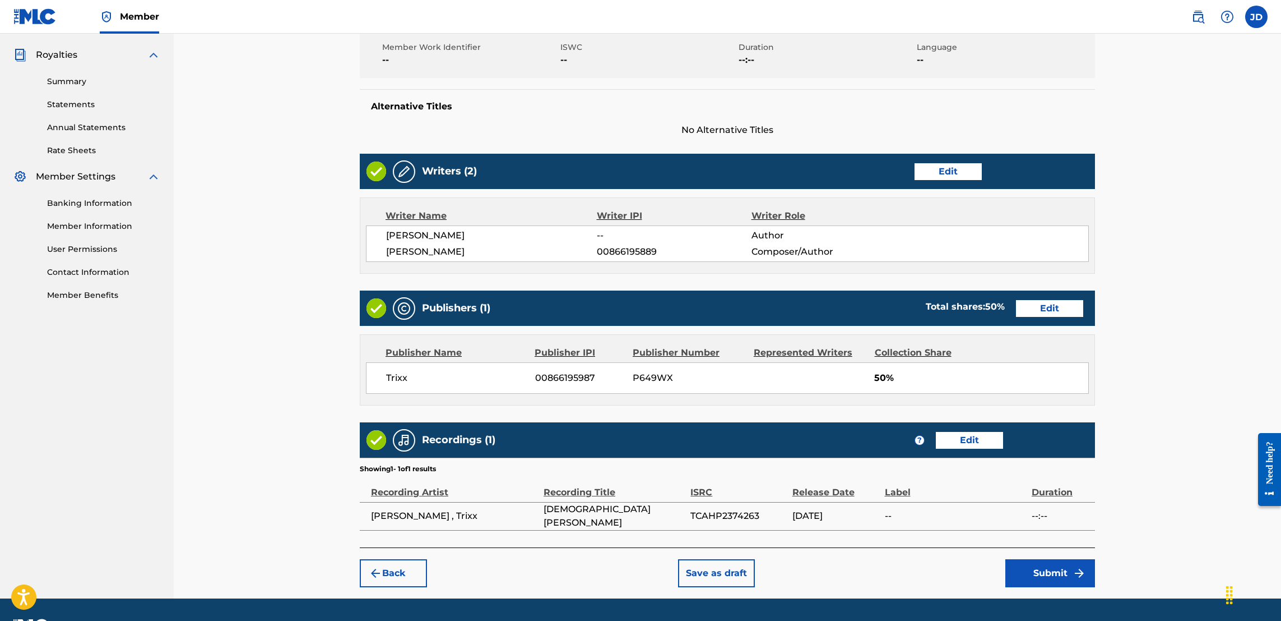
scroll to position [358, 0]
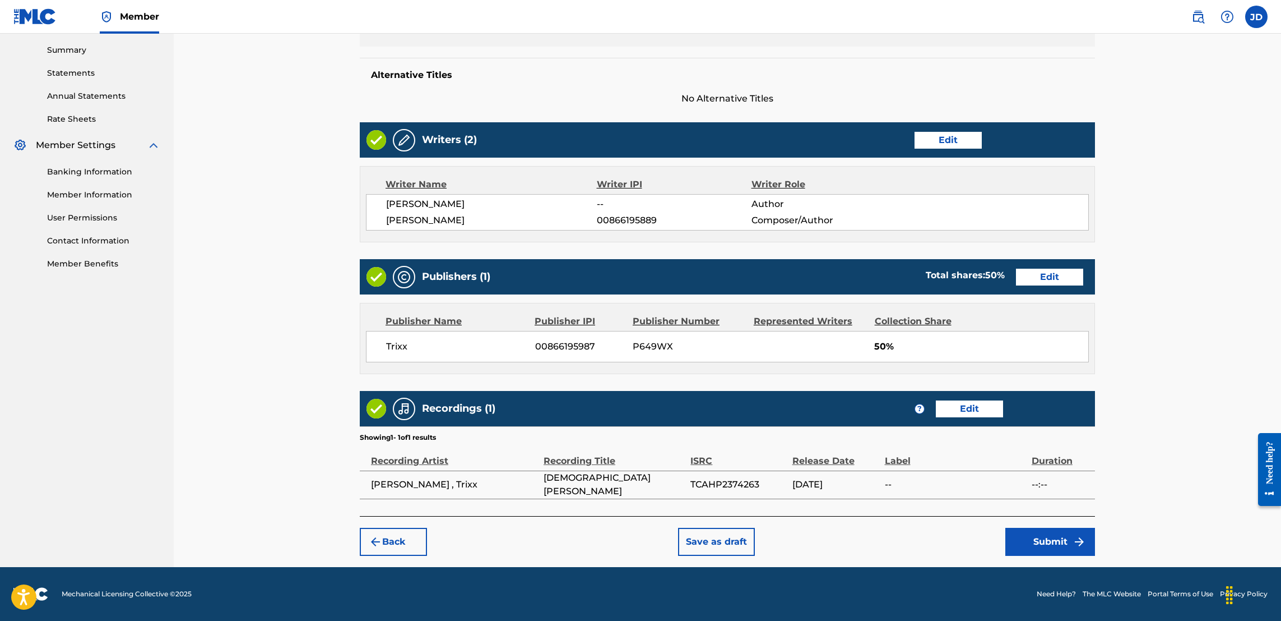
click at [1033, 538] on button "Submit" at bounding box center [1051, 541] width 90 height 28
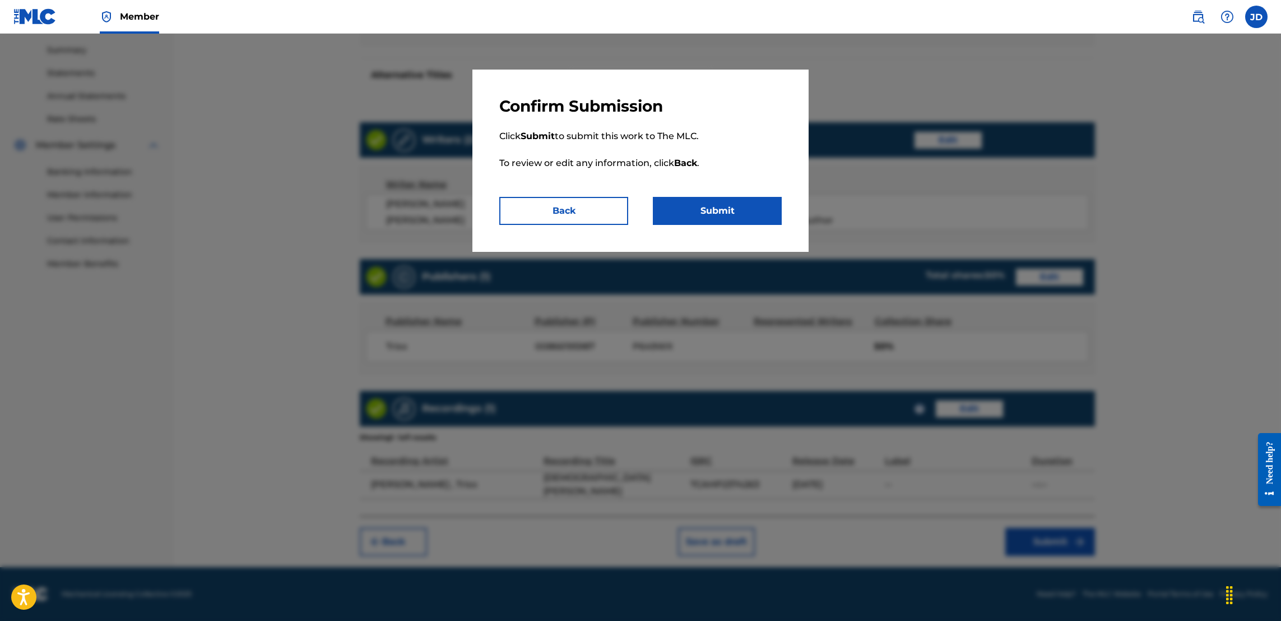
click at [722, 216] on button "Submit" at bounding box center [717, 211] width 129 height 28
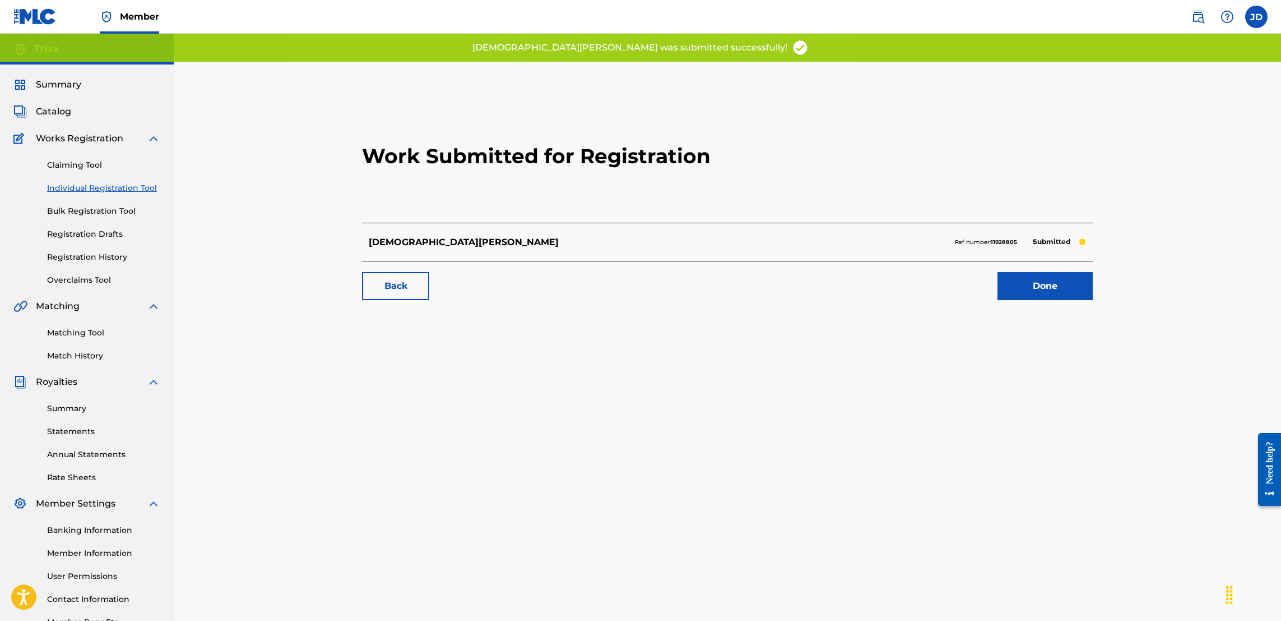
click at [1062, 276] on link "Done" at bounding box center [1045, 286] width 95 height 28
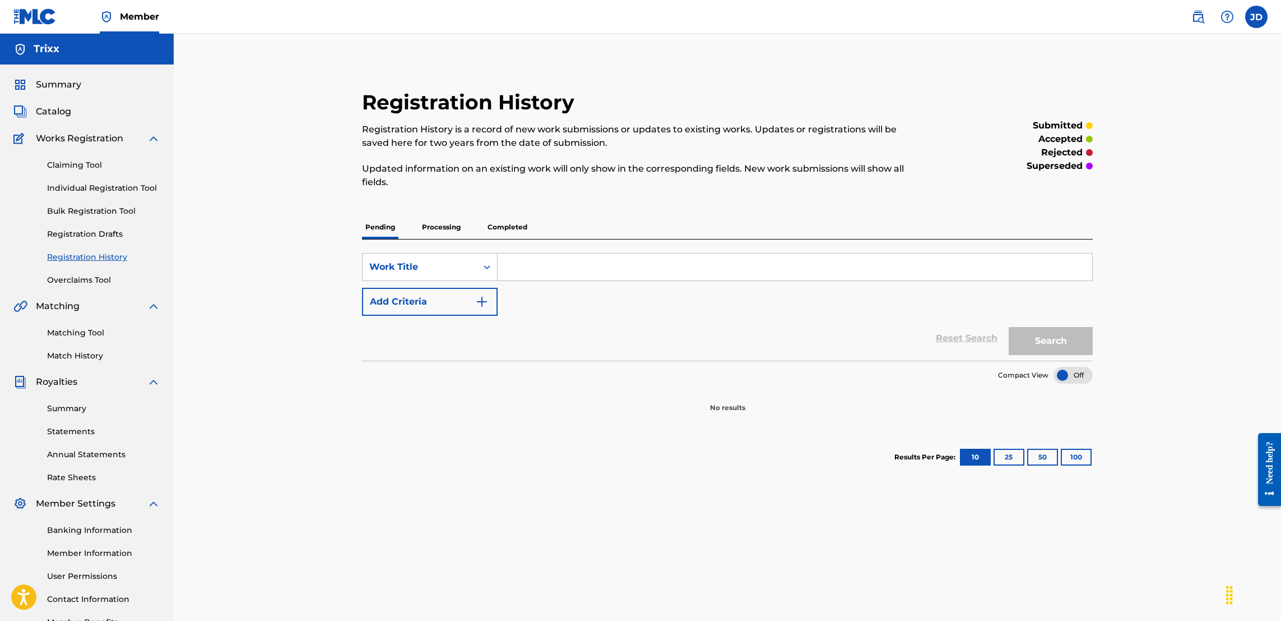
click at [99, 189] on link "Individual Registration Tool" at bounding box center [103, 188] width 113 height 12
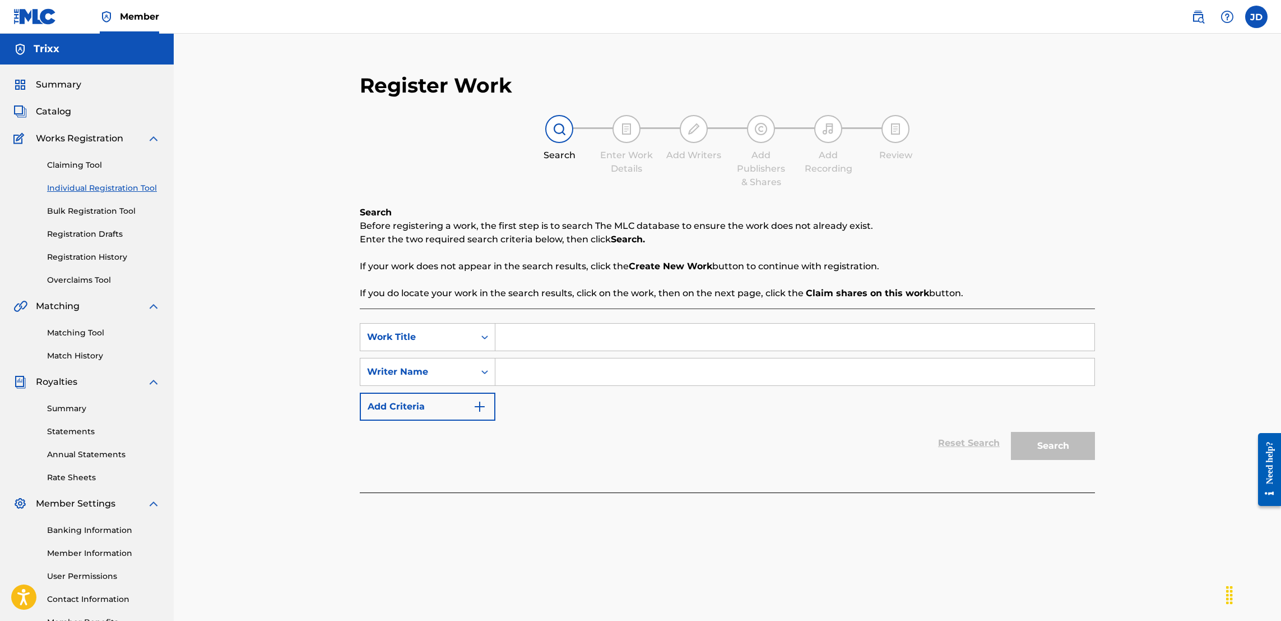
click at [594, 331] on input "Search Form" at bounding box center [795, 336] width 599 height 27
type input "Dolla & Dream"
click at [599, 378] on input "Search Form" at bounding box center [795, 371] width 599 height 27
type input "Jose Guapo,Trixx"
click at [1063, 448] on button "Search" at bounding box center [1053, 446] width 84 height 28
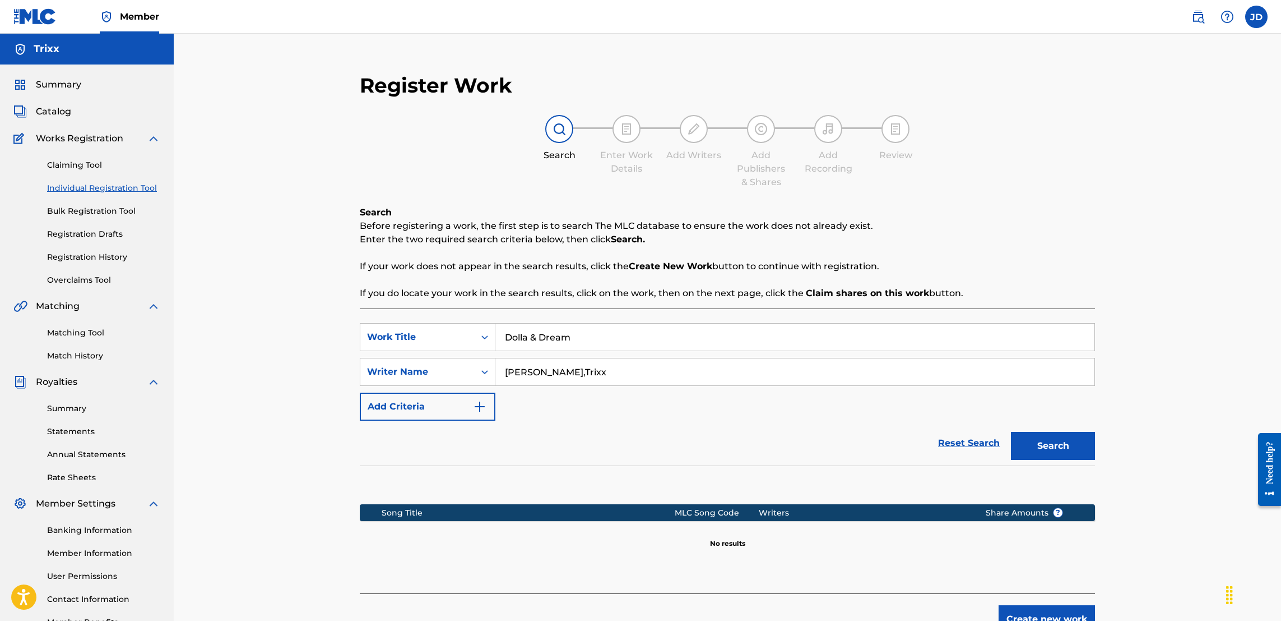
click at [1068, 612] on button "Create new work" at bounding box center [1047, 619] width 96 height 28
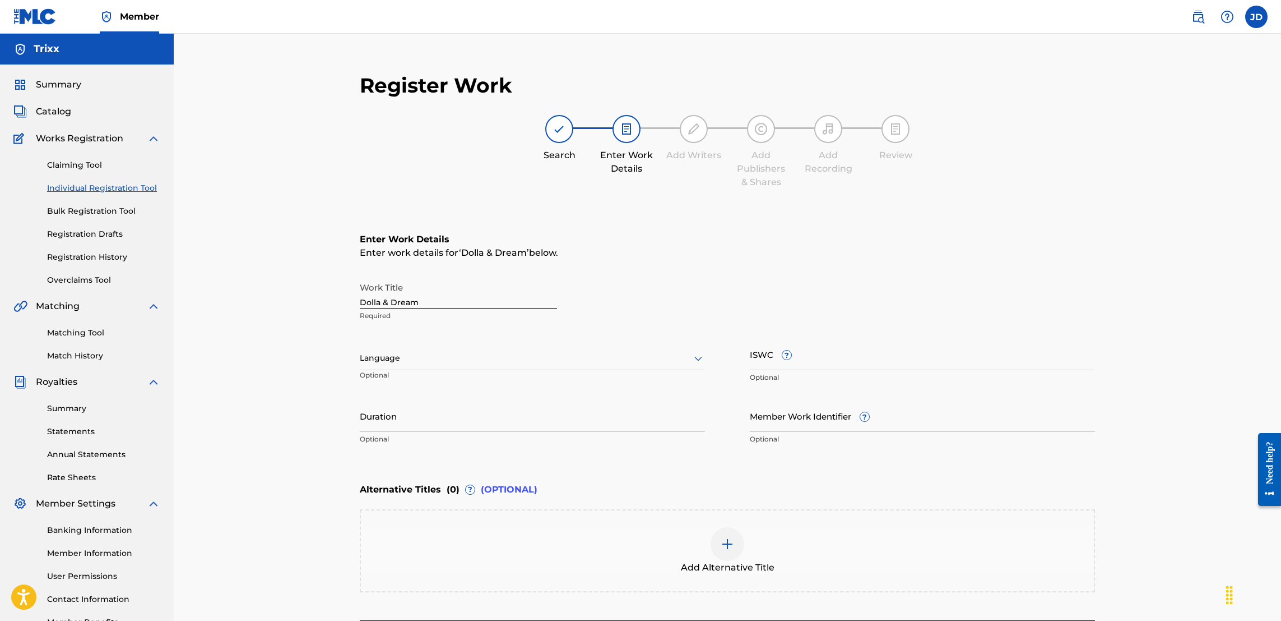
click at [987, 524] on div "Add Alternative Title" at bounding box center [727, 550] width 735 height 83
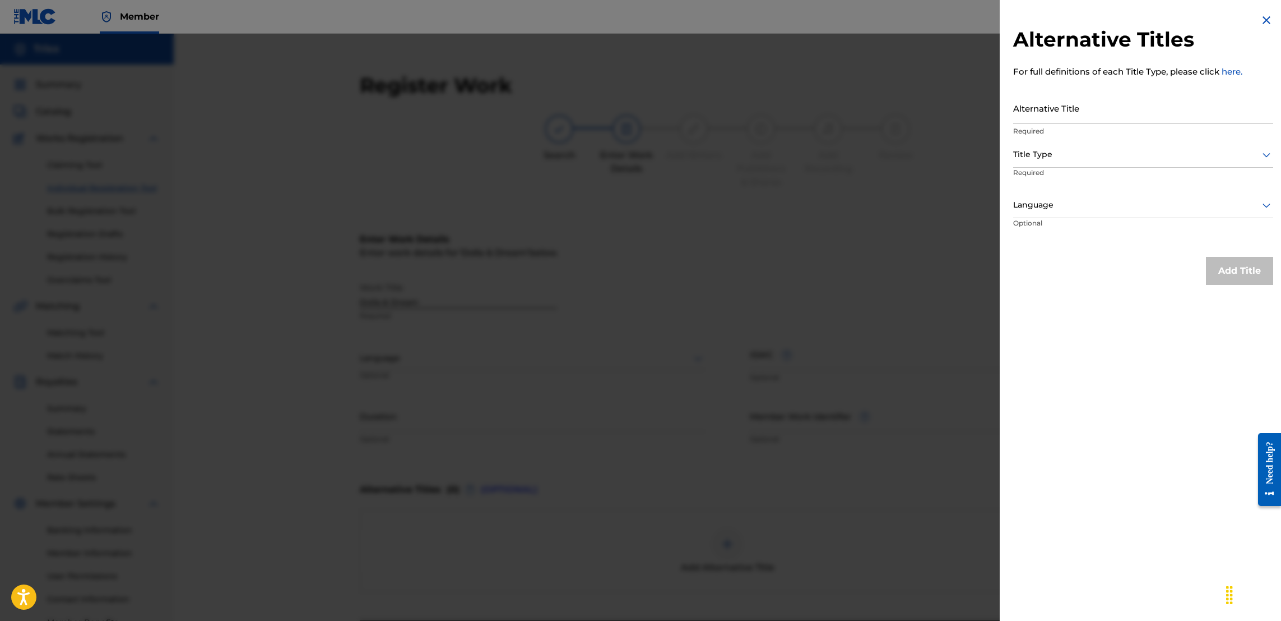
click at [925, 232] on div at bounding box center [640, 344] width 1281 height 621
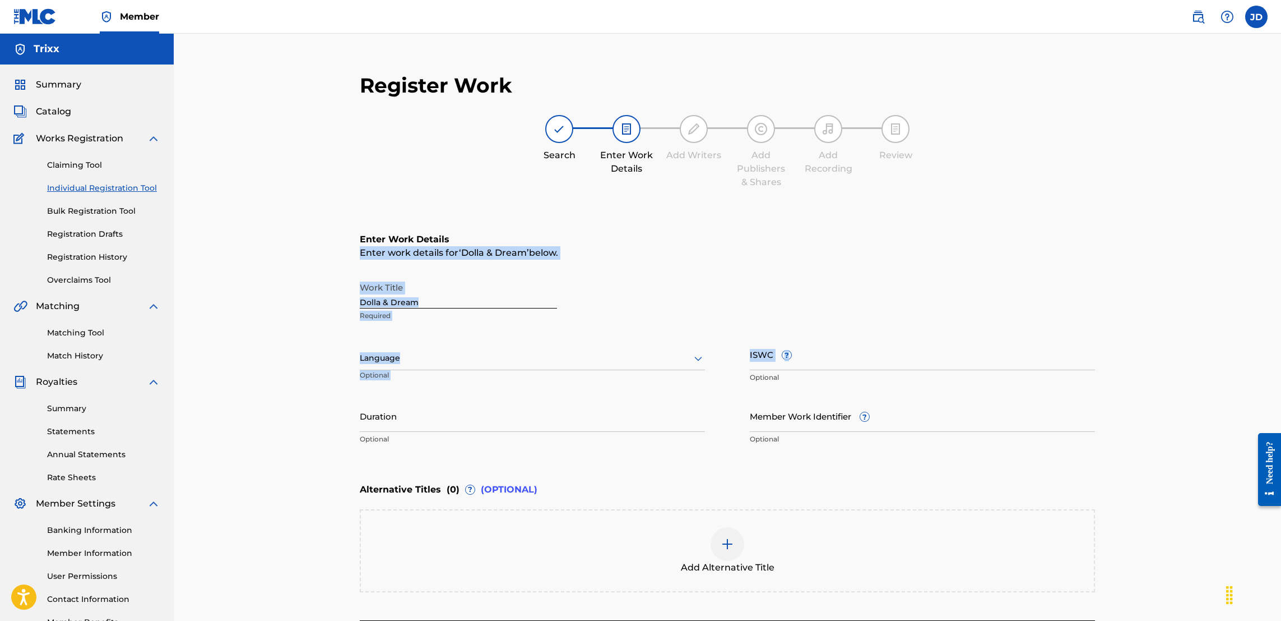
drag, startPoint x: 1280, startPoint y: 246, endPoint x: 1284, endPoint y: 344, distance: 98.7
click at [1281, 344] on html "Accessibility Screen-Reader Guide, Feedback, and Issue Reporting | New window M…" at bounding box center [640, 310] width 1281 height 621
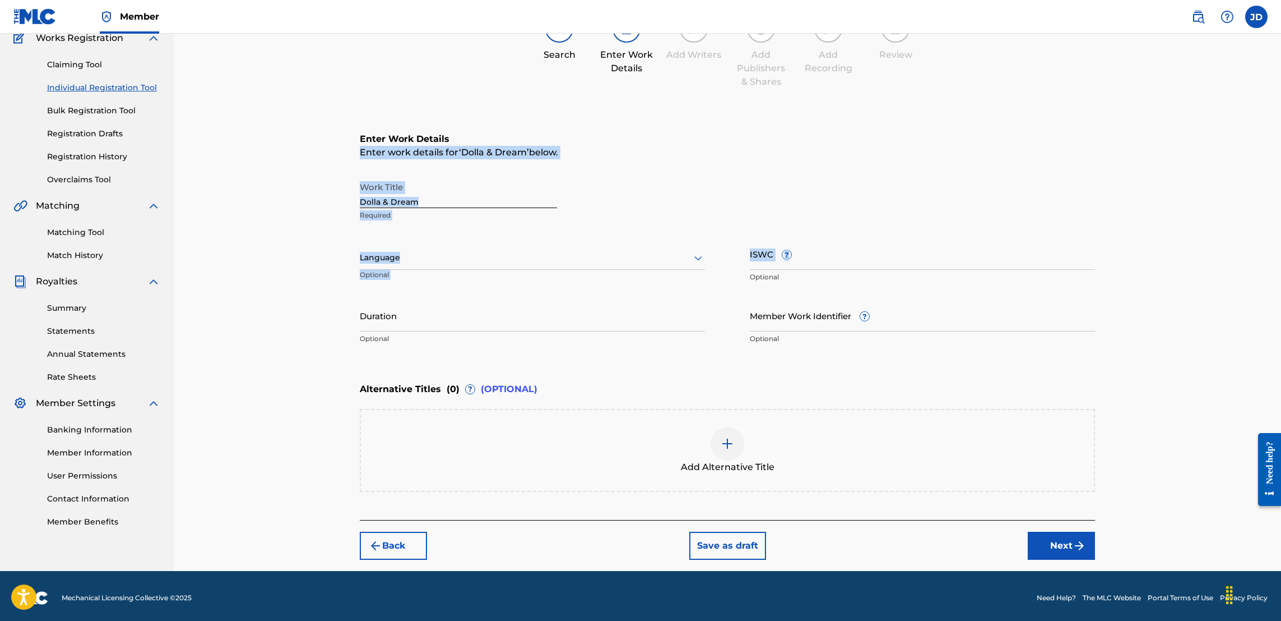
scroll to position [103, 0]
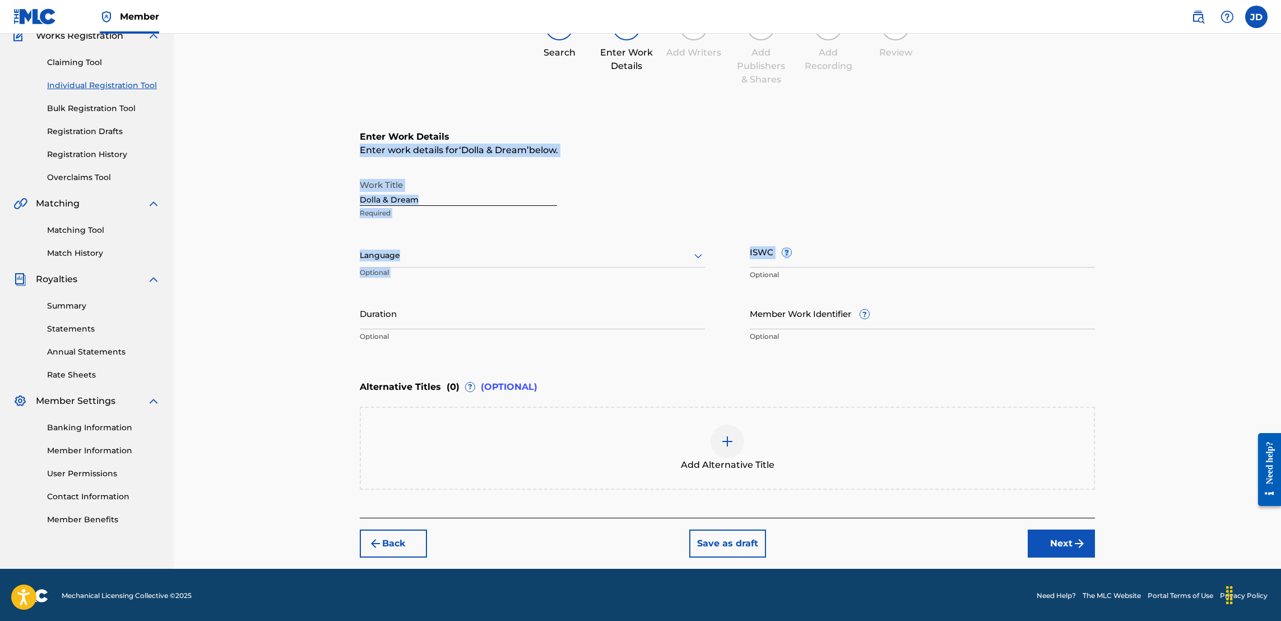
click at [1055, 549] on button "Next" at bounding box center [1061, 543] width 67 height 28
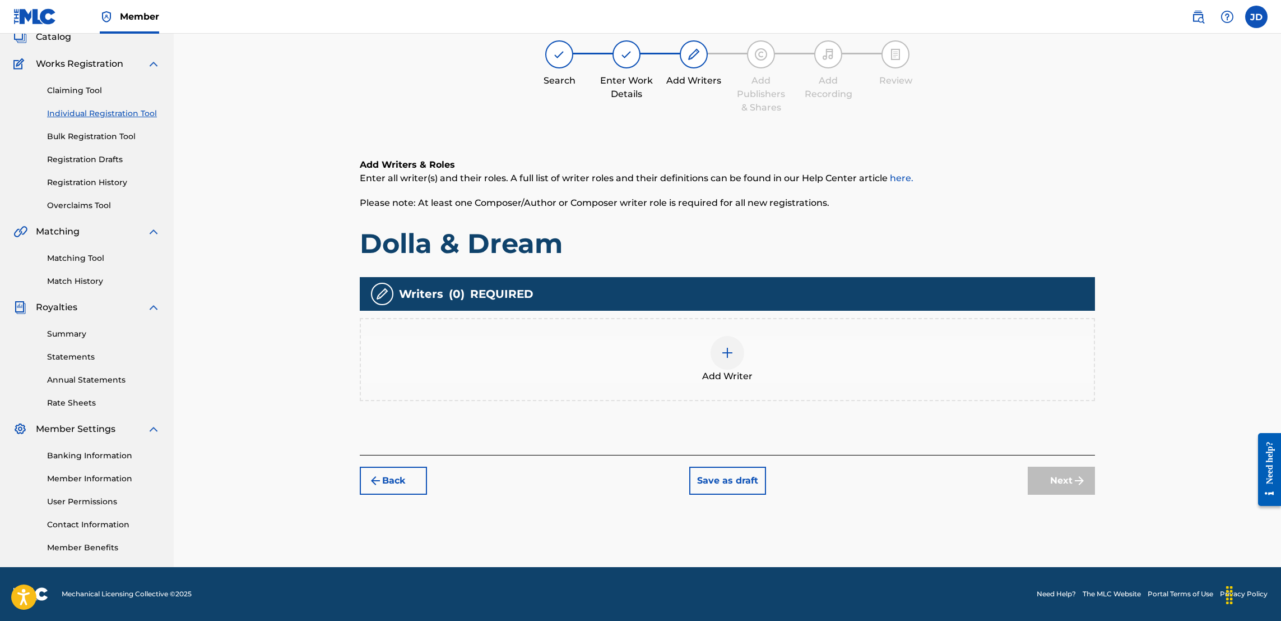
scroll to position [50, 0]
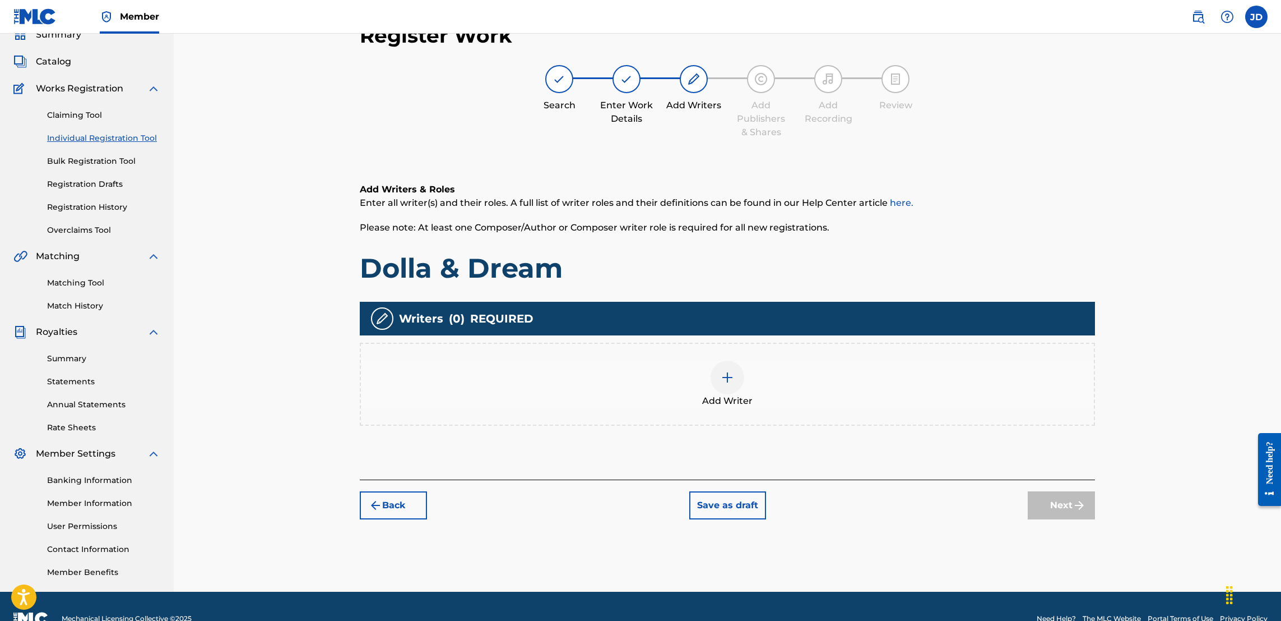
click at [721, 380] on img at bounding box center [727, 377] width 13 height 13
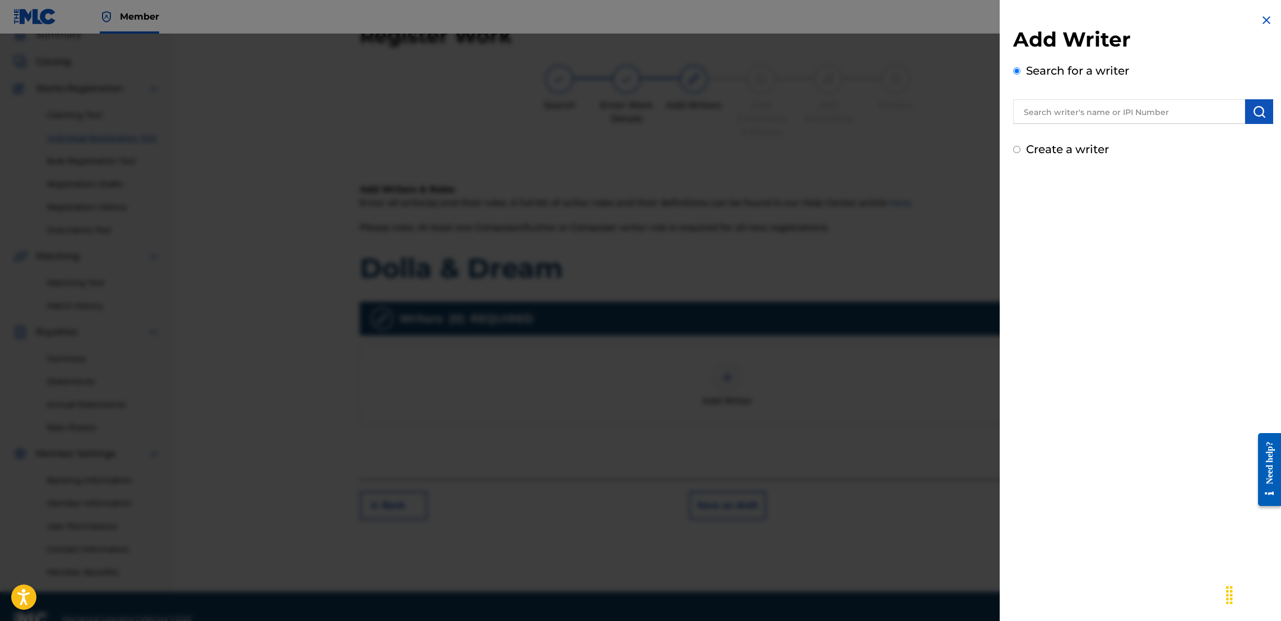
click at [1041, 108] on input "text" at bounding box center [1129, 111] width 232 height 25
type input "Jose Guapo"
click at [1257, 107] on img "submit" at bounding box center [1259, 111] width 13 height 13
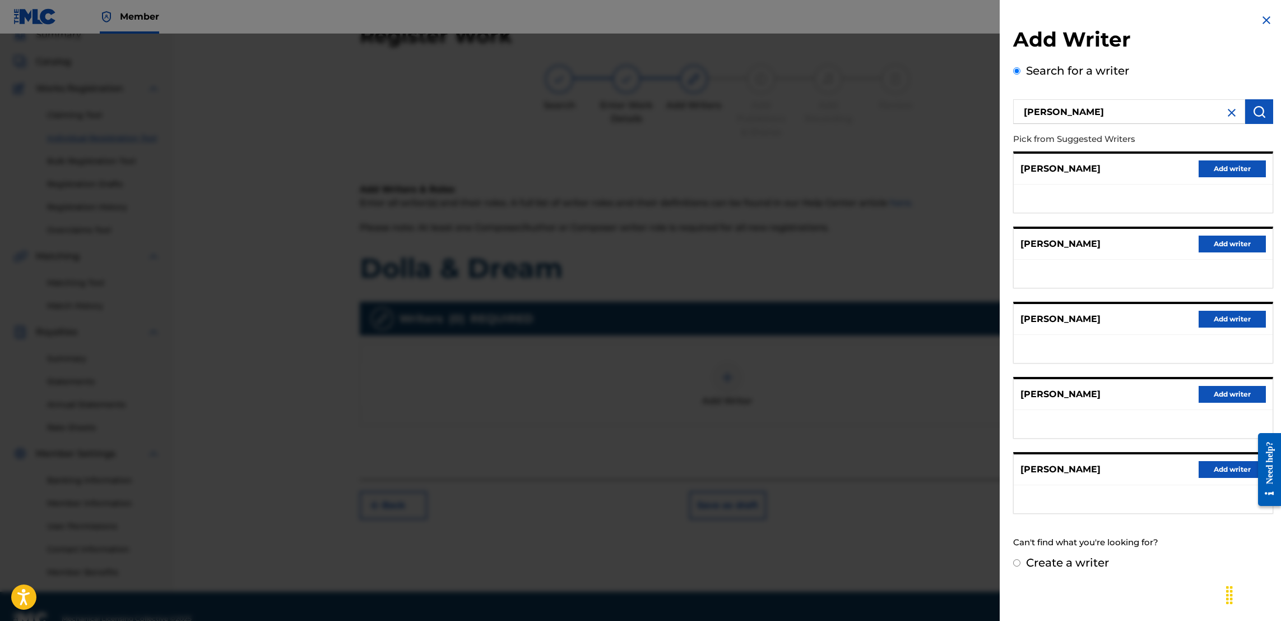
click at [1220, 239] on button "Add writer" at bounding box center [1232, 243] width 67 height 17
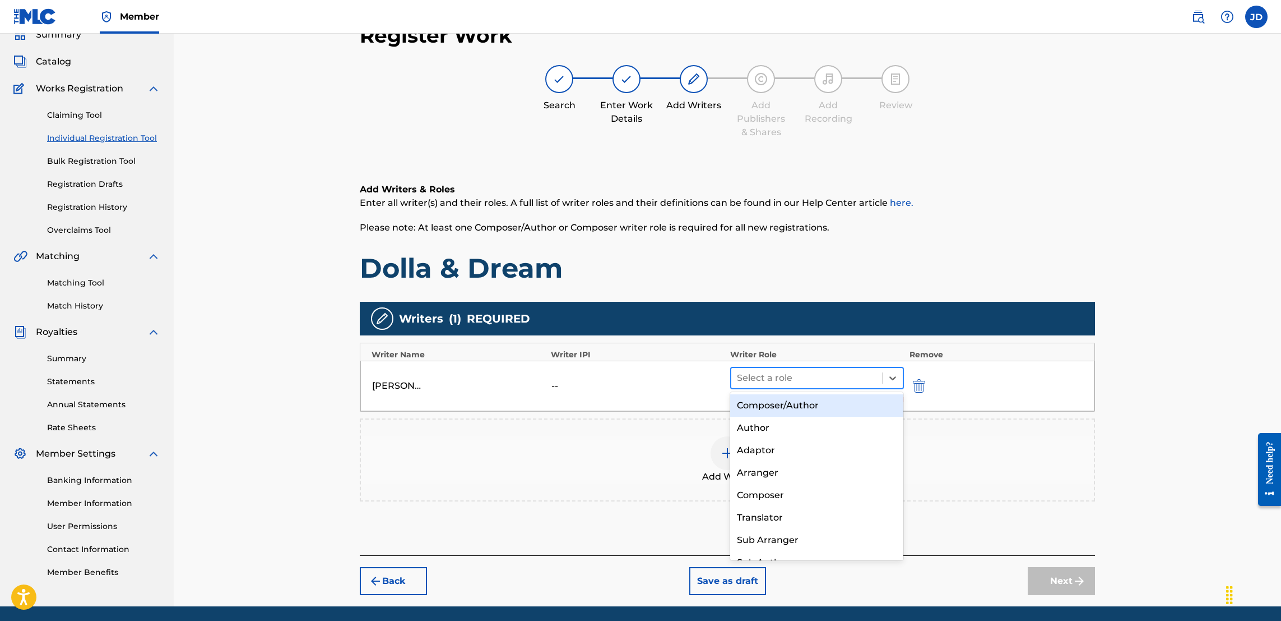
click at [836, 382] on div at bounding box center [807, 378] width 140 height 16
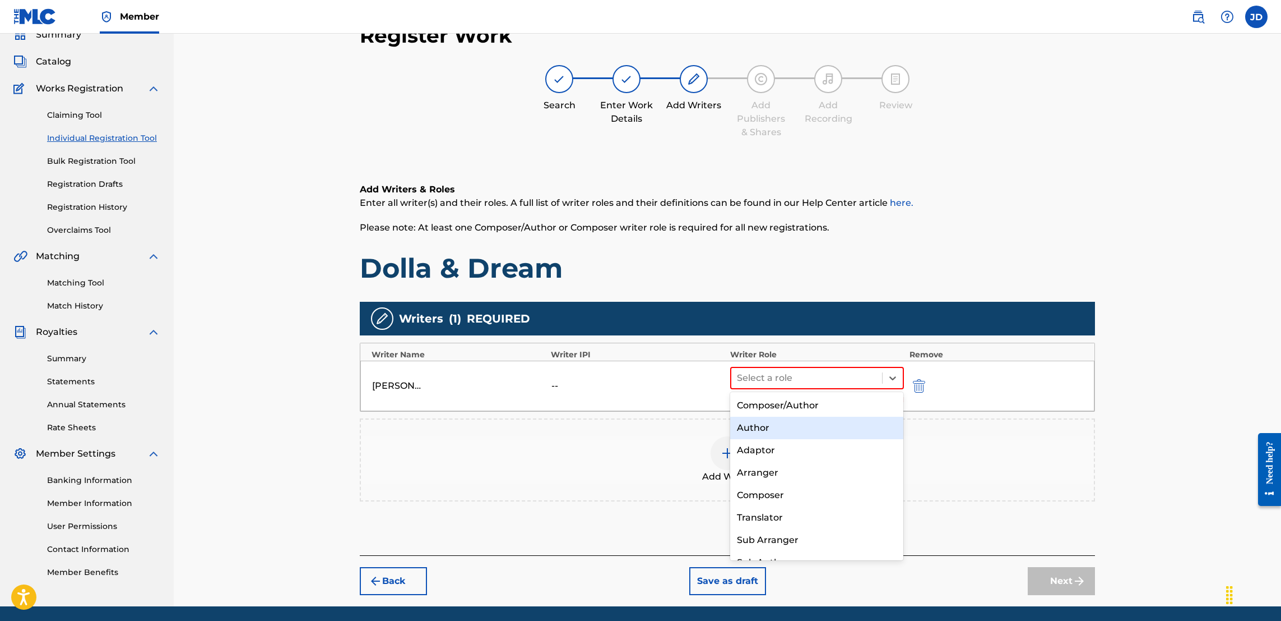
click at [803, 426] on div "Author" at bounding box center [816, 427] width 173 height 22
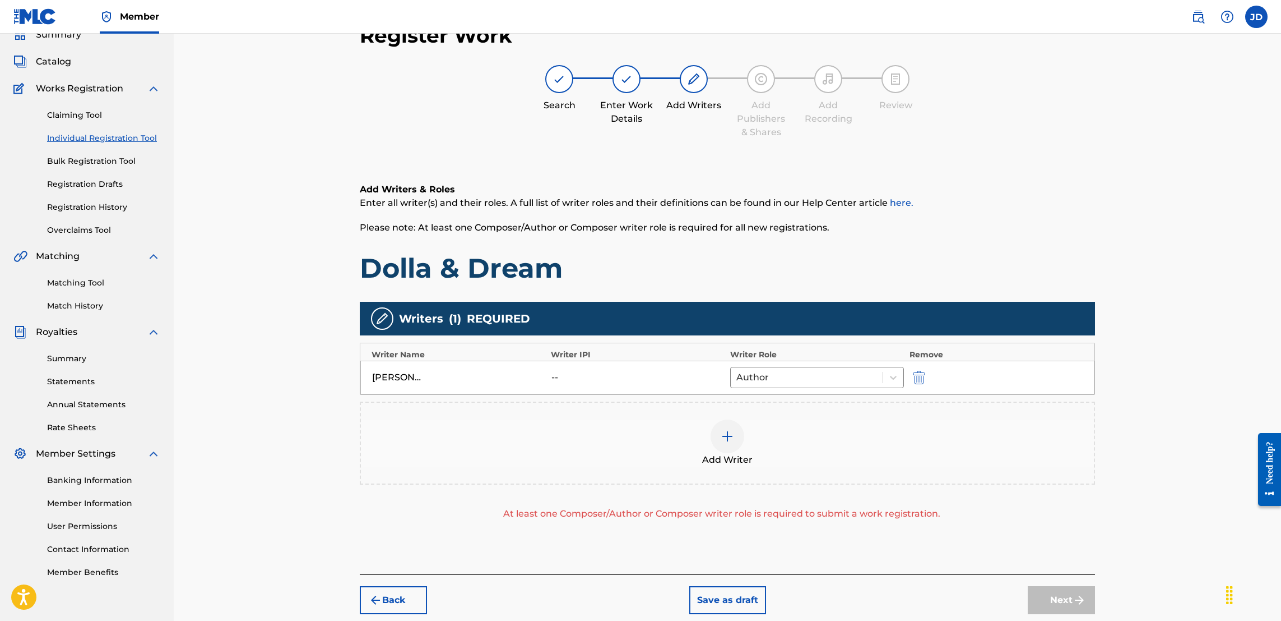
click at [729, 430] on img at bounding box center [727, 435] width 13 height 13
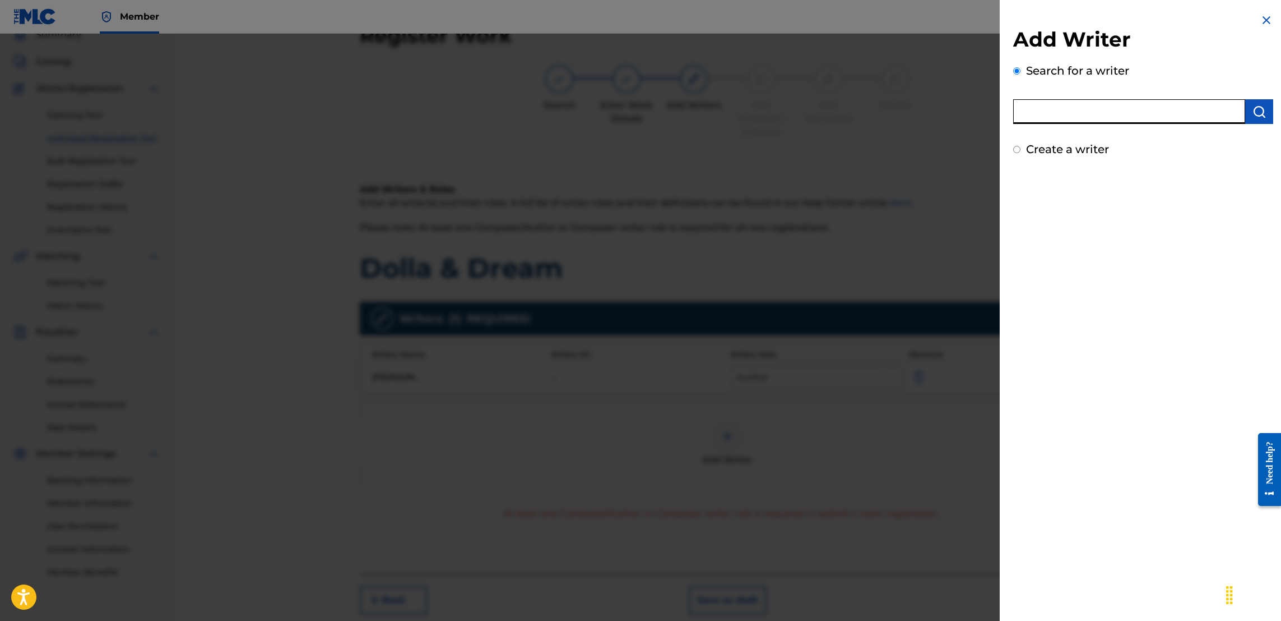
click at [1109, 110] on input "text" at bounding box center [1129, 111] width 232 height 25
type input "Jason Anthony Douglas"
click at [1263, 113] on button "submit" at bounding box center [1260, 111] width 28 height 25
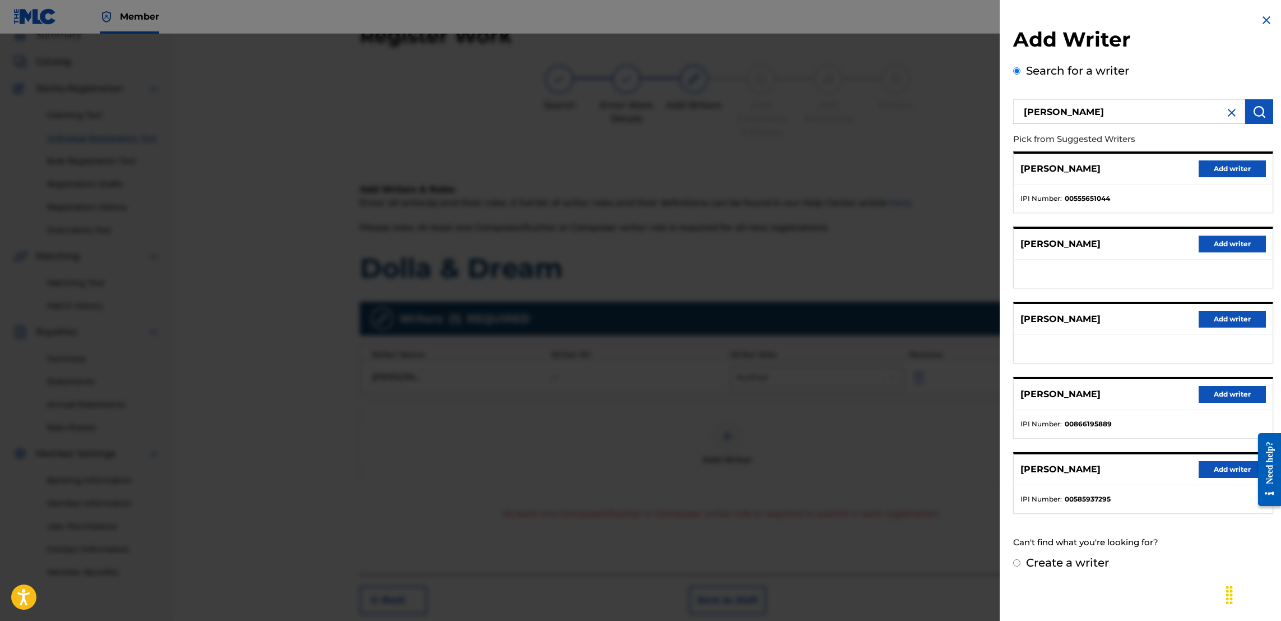
click at [1212, 390] on button "Add writer" at bounding box center [1232, 394] width 67 height 17
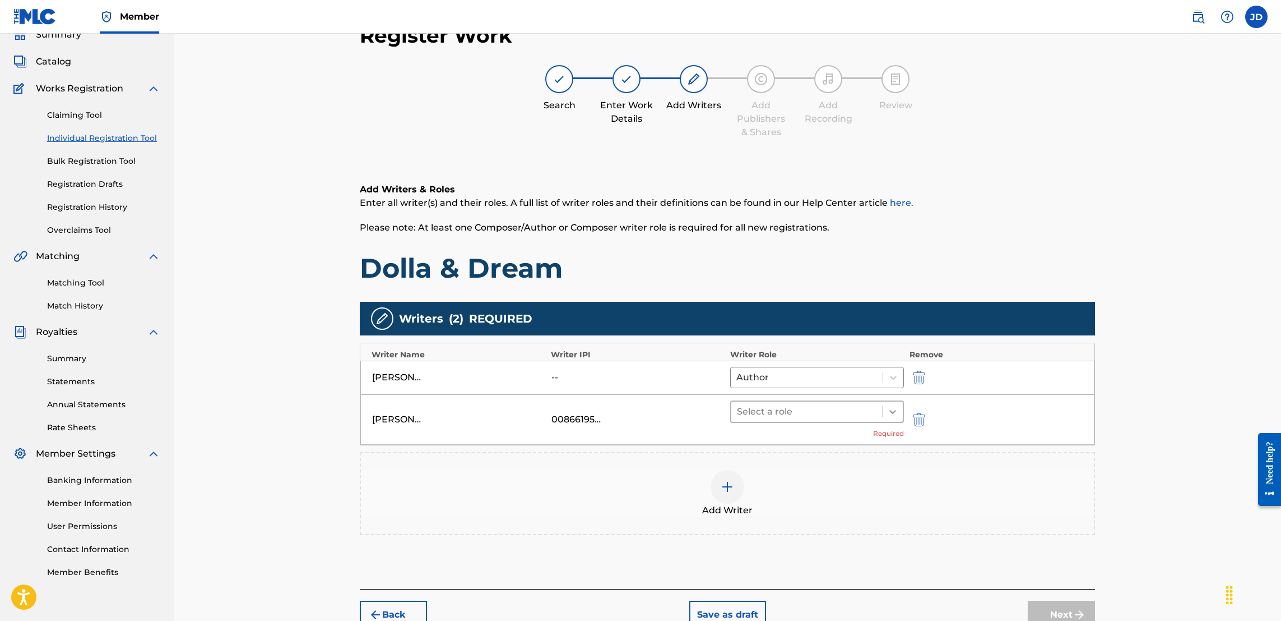
click at [886, 409] on div at bounding box center [893, 411] width 20 height 20
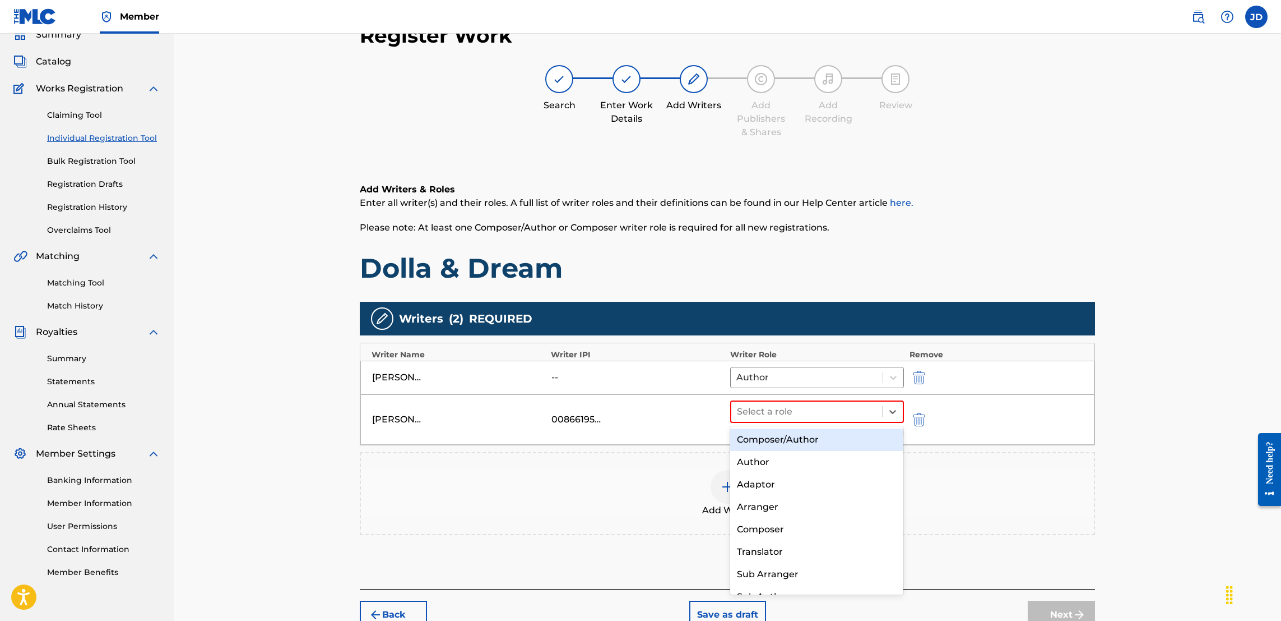
click at [803, 433] on div "Composer/Author" at bounding box center [816, 439] width 173 height 22
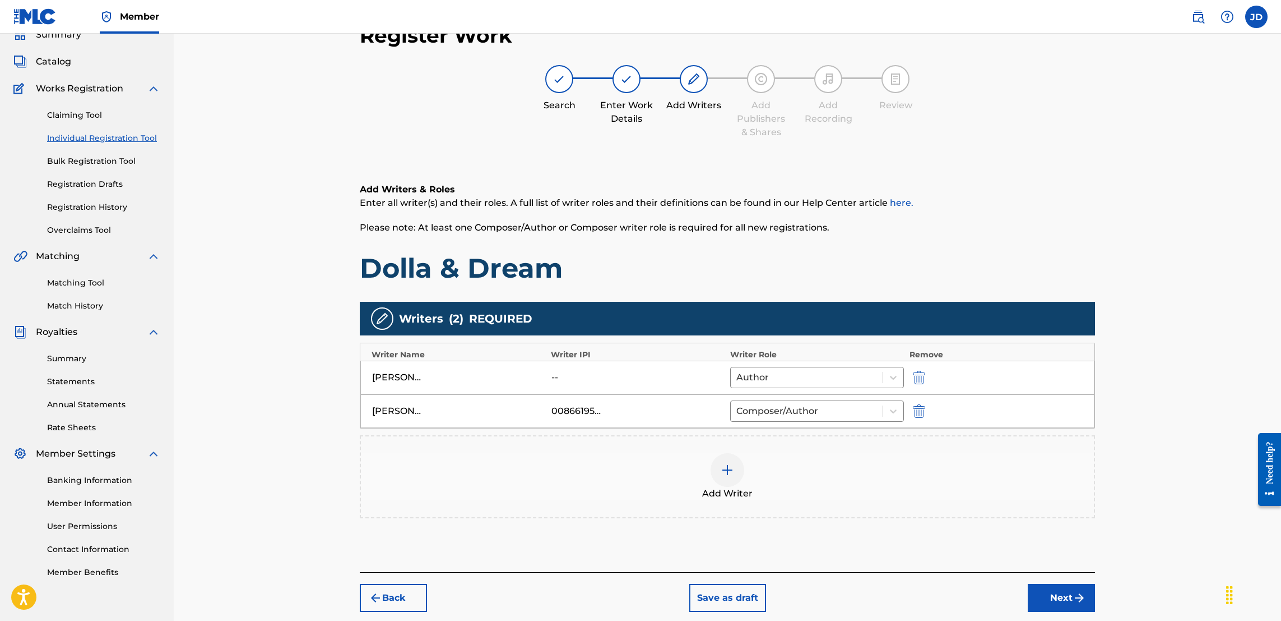
click at [1056, 594] on button "Next" at bounding box center [1061, 598] width 67 height 28
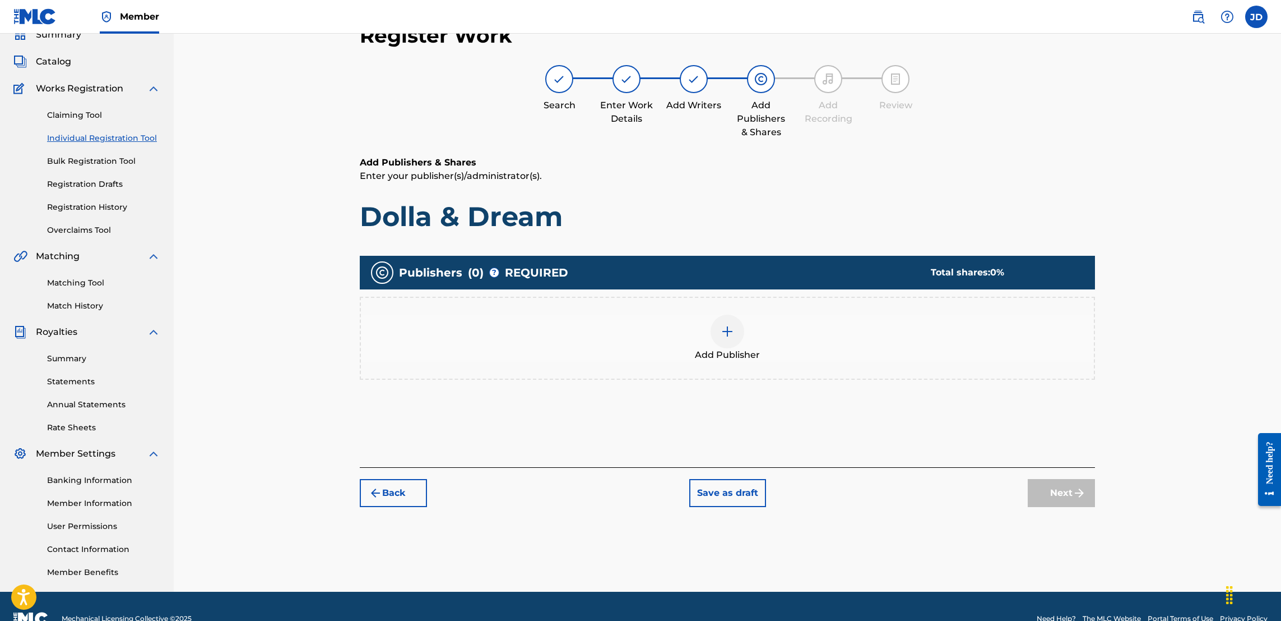
click at [732, 326] on img at bounding box center [727, 331] width 13 height 13
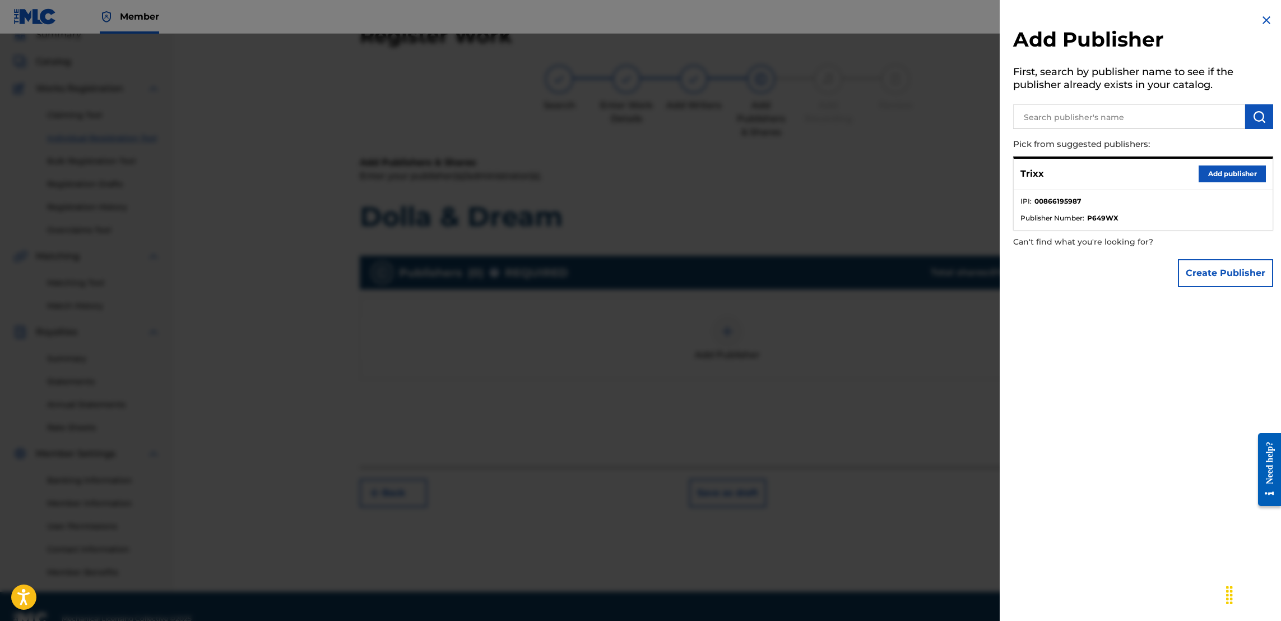
click at [1233, 178] on button "Add publisher" at bounding box center [1232, 173] width 67 height 17
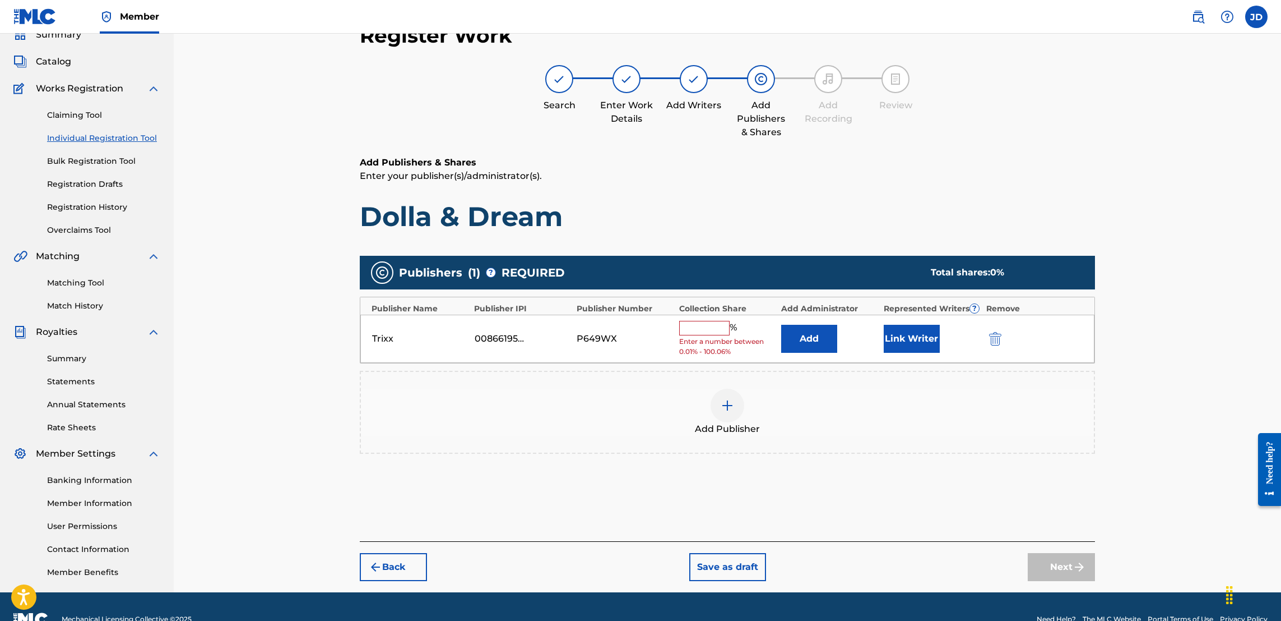
click at [706, 326] on input "text" at bounding box center [704, 328] width 50 height 15
type input "50"
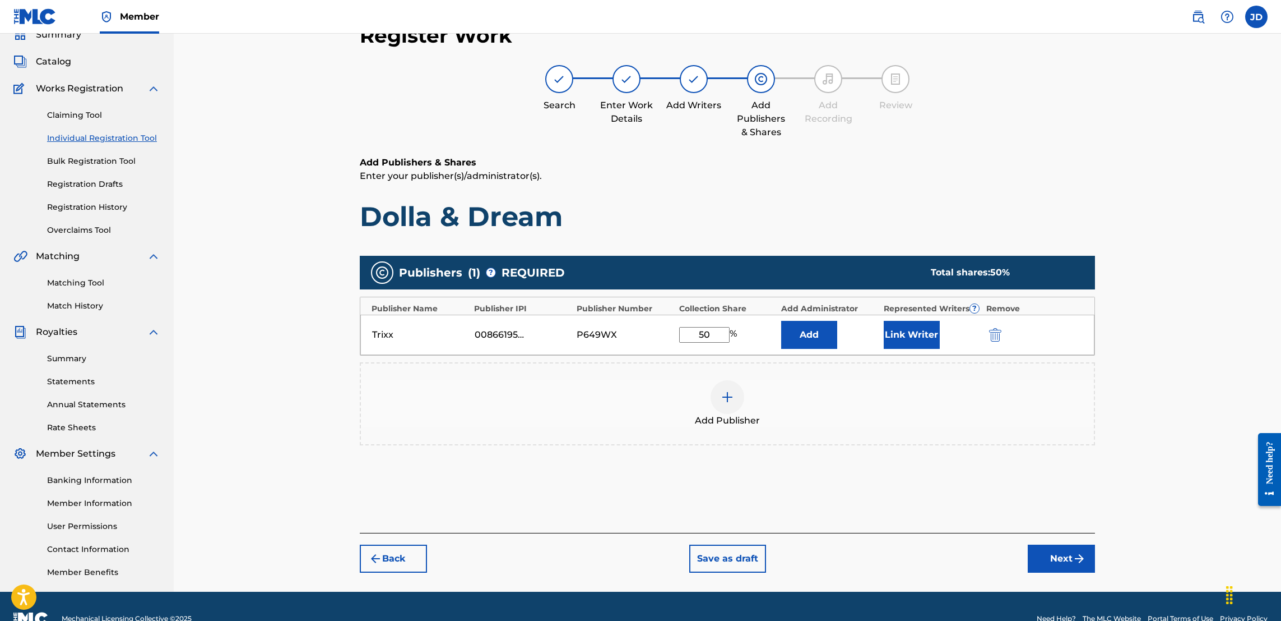
click at [913, 329] on button "Link Writer" at bounding box center [912, 335] width 56 height 28
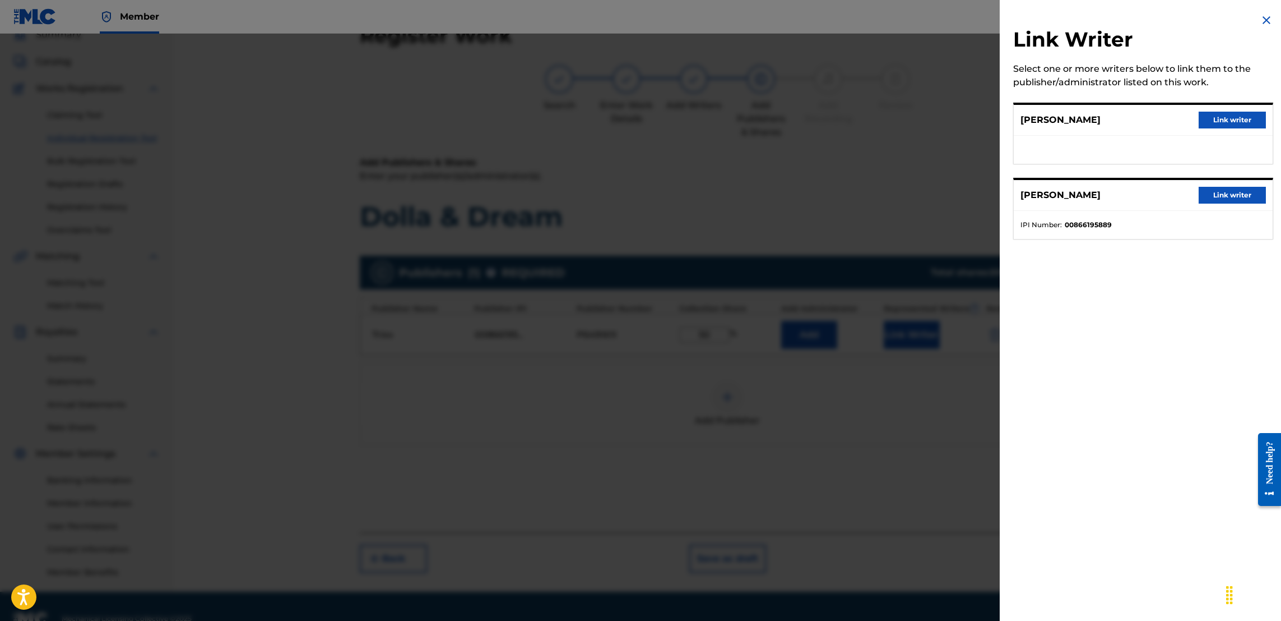
click at [1219, 192] on button "Link writer" at bounding box center [1232, 195] width 67 height 17
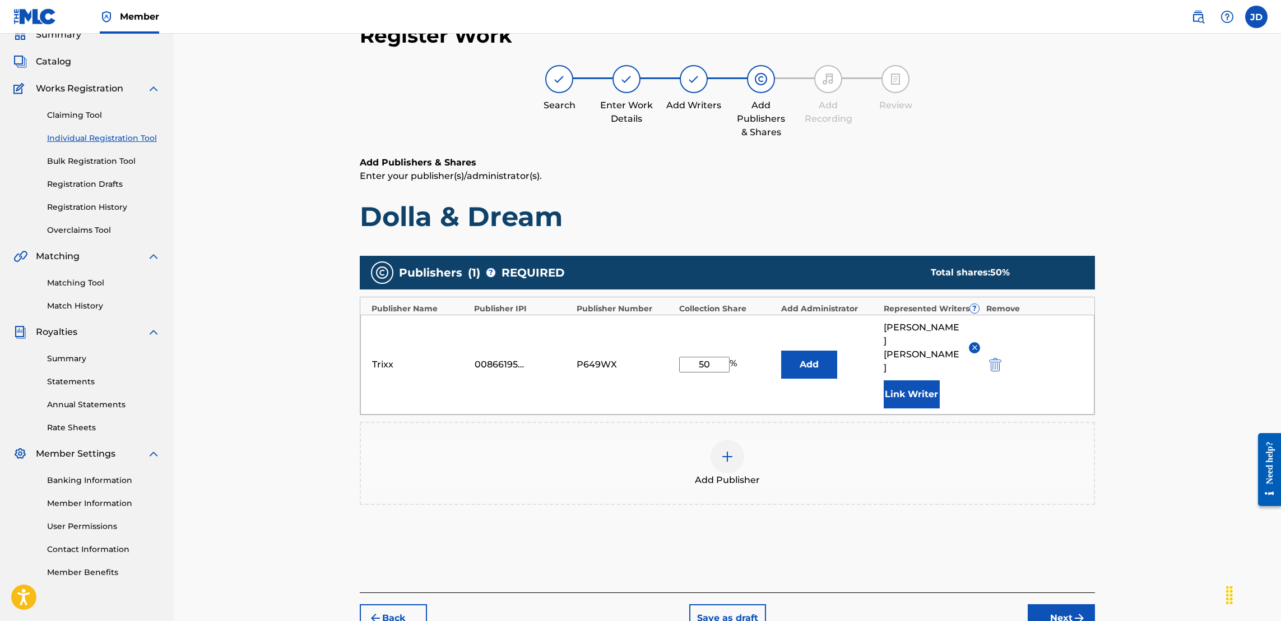
click at [1061, 604] on button "Next" at bounding box center [1061, 618] width 67 height 28
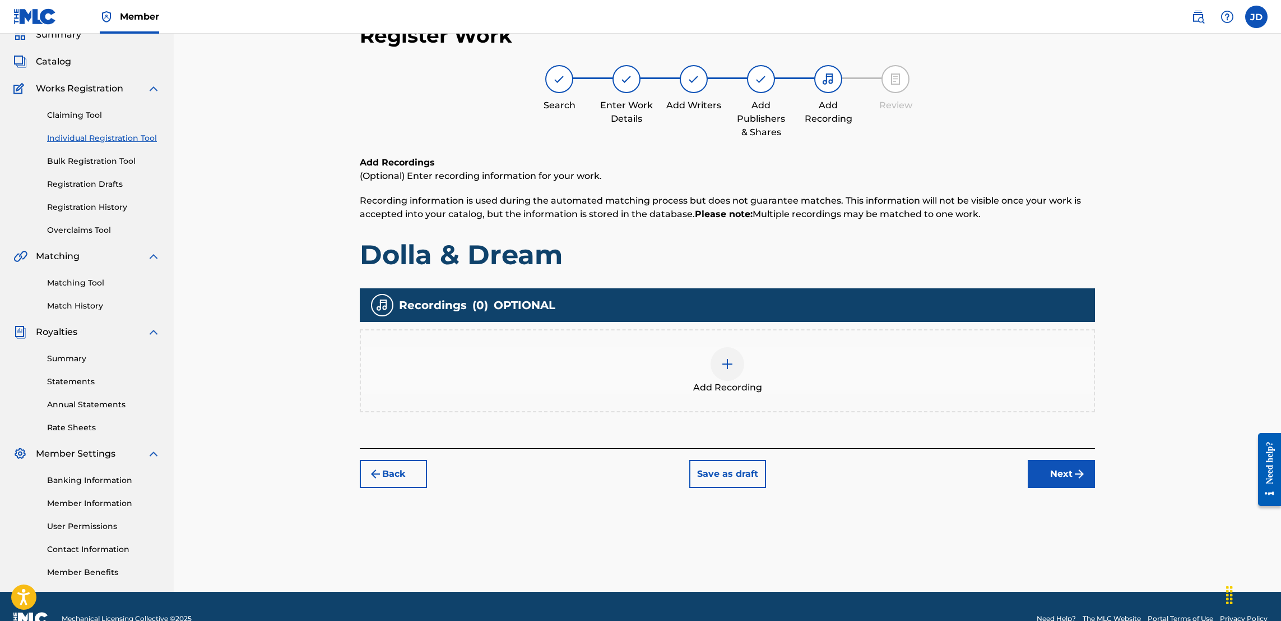
click at [727, 363] on img at bounding box center [727, 363] width 13 height 13
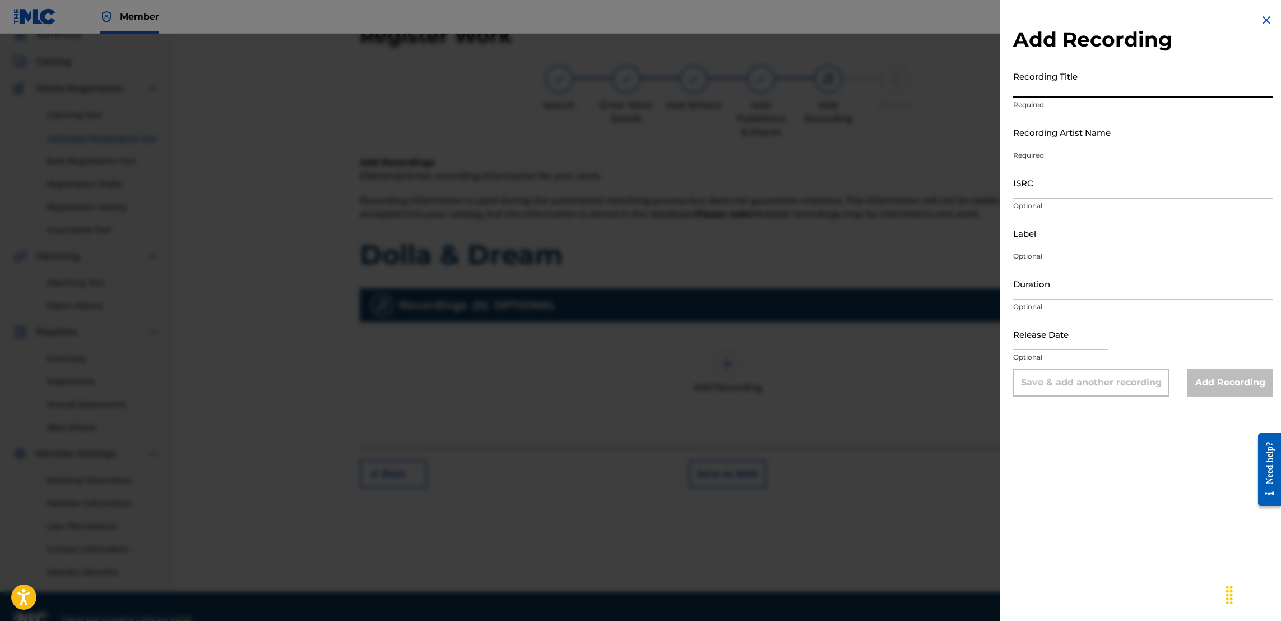
click at [1050, 86] on input "Recording Title" at bounding box center [1143, 82] width 260 height 32
click at [1045, 191] on input "ISRC" at bounding box center [1143, 182] width 260 height 32
paste input "TCAHP2374263"
type input "TCAHP2374263"
drag, startPoint x: 1091, startPoint y: 192, endPoint x: 891, endPoint y: 216, distance: 201.6
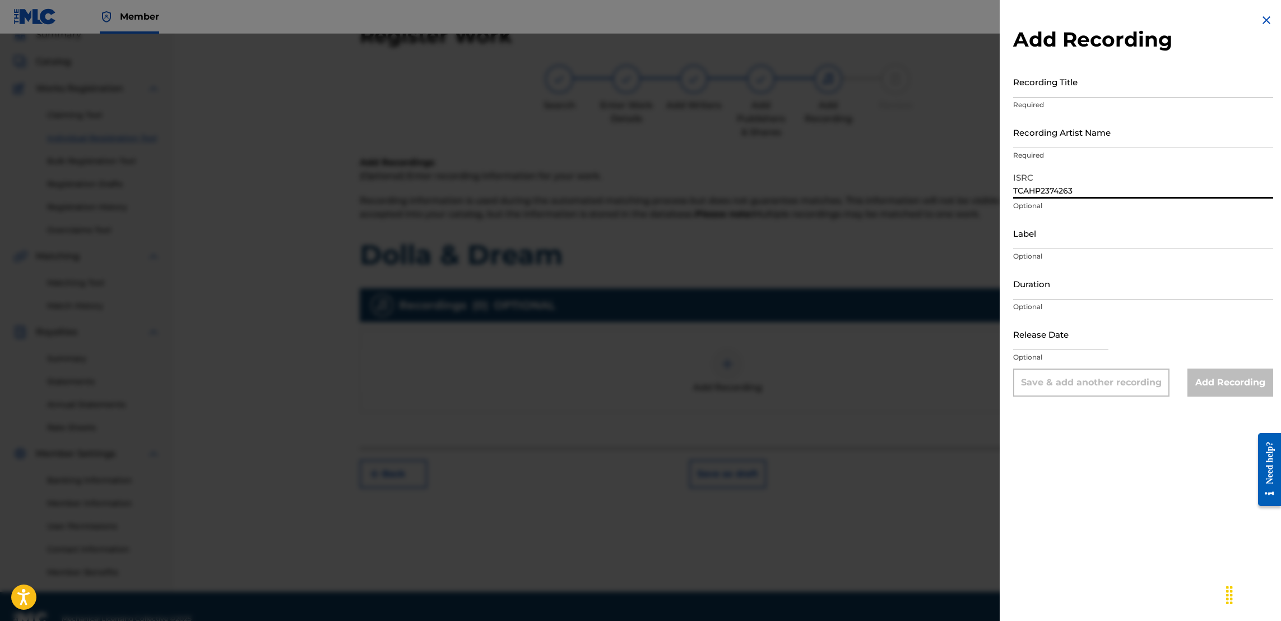
click at [891, 216] on div "Add Recording Recording Title Required Recording Artist Name Required ISRC TCAH…" at bounding box center [640, 327] width 1281 height 587
paste input "TCAHP2374266"
type input "TCAHP2374266"
click at [1080, 85] on input "Recording Title" at bounding box center [1143, 82] width 260 height 32
type input "Dolla & Dream"
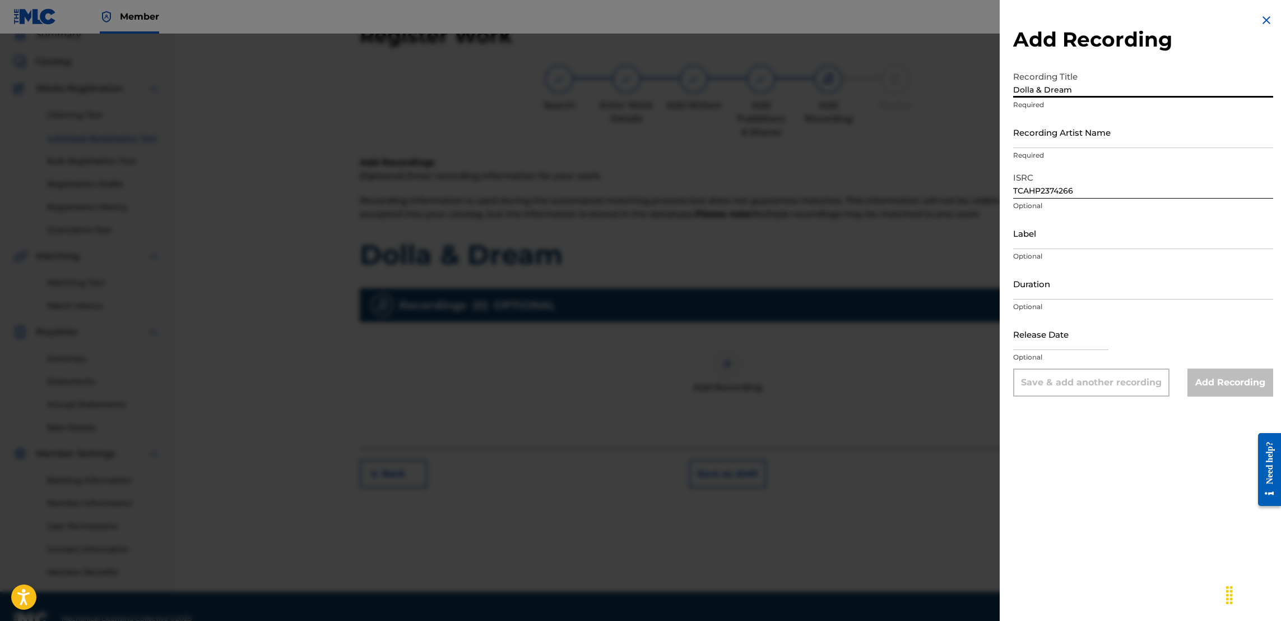
click at [1068, 142] on input "Recording Artist Name" at bounding box center [1143, 132] width 260 height 32
type input "Jose Guapo , Trixx"
type input "November 23 2023"
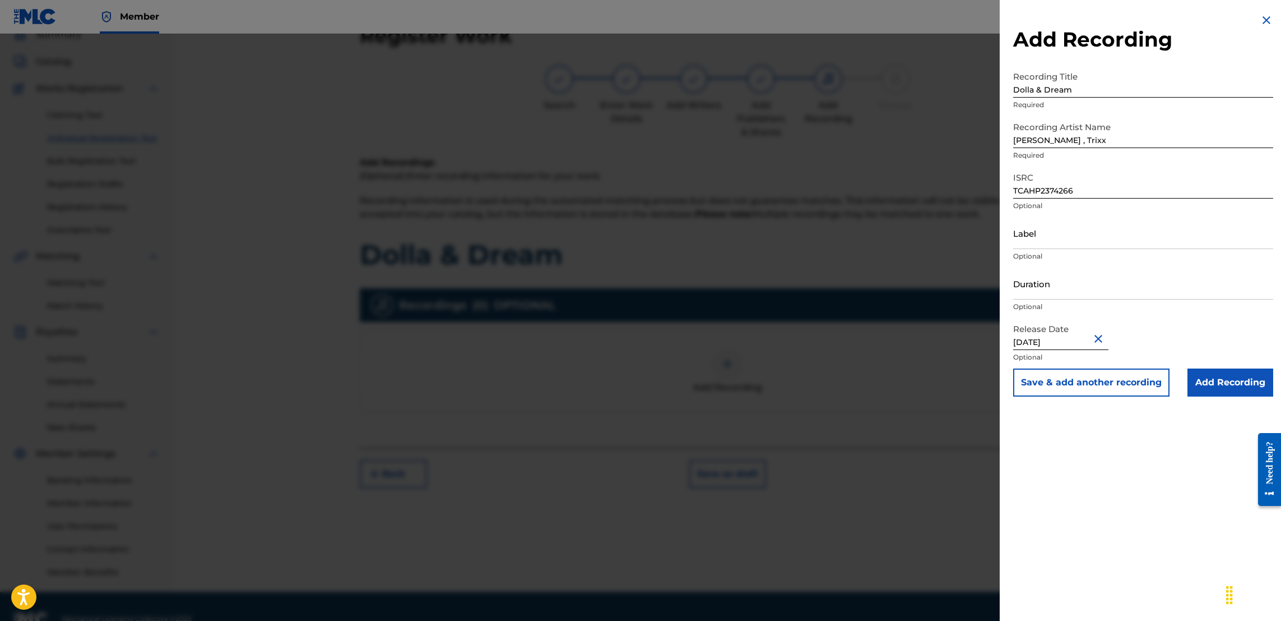
click at [1224, 386] on input "Add Recording" at bounding box center [1231, 382] width 86 height 28
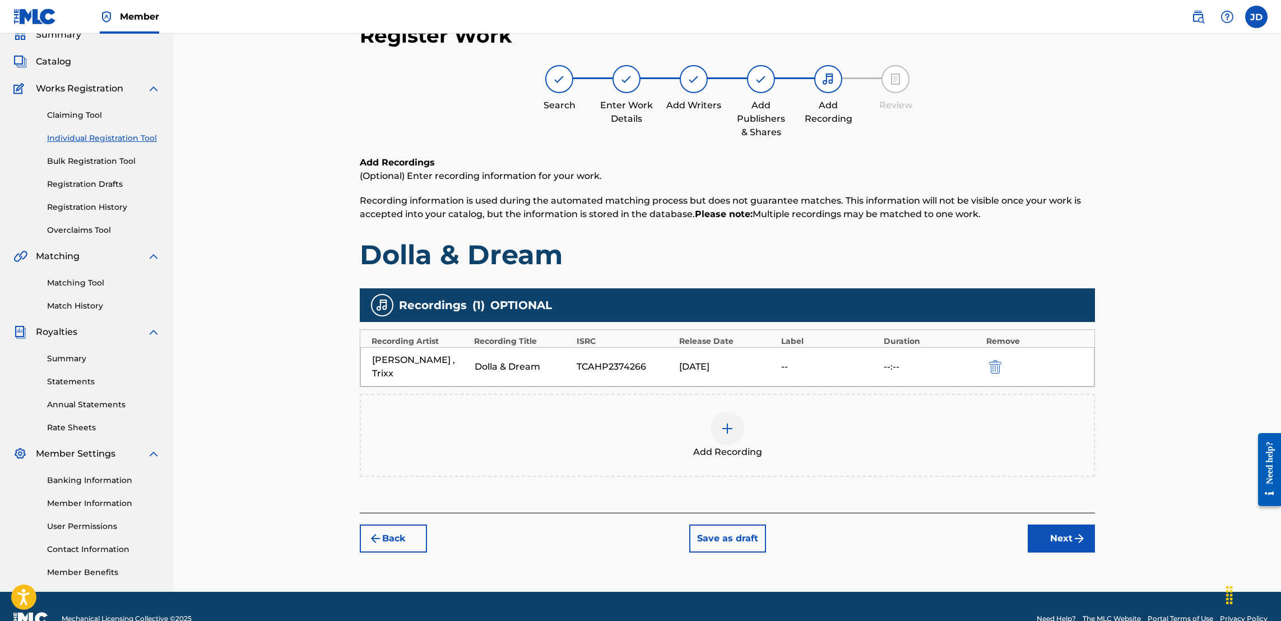
click at [1061, 527] on button "Next" at bounding box center [1061, 538] width 67 height 28
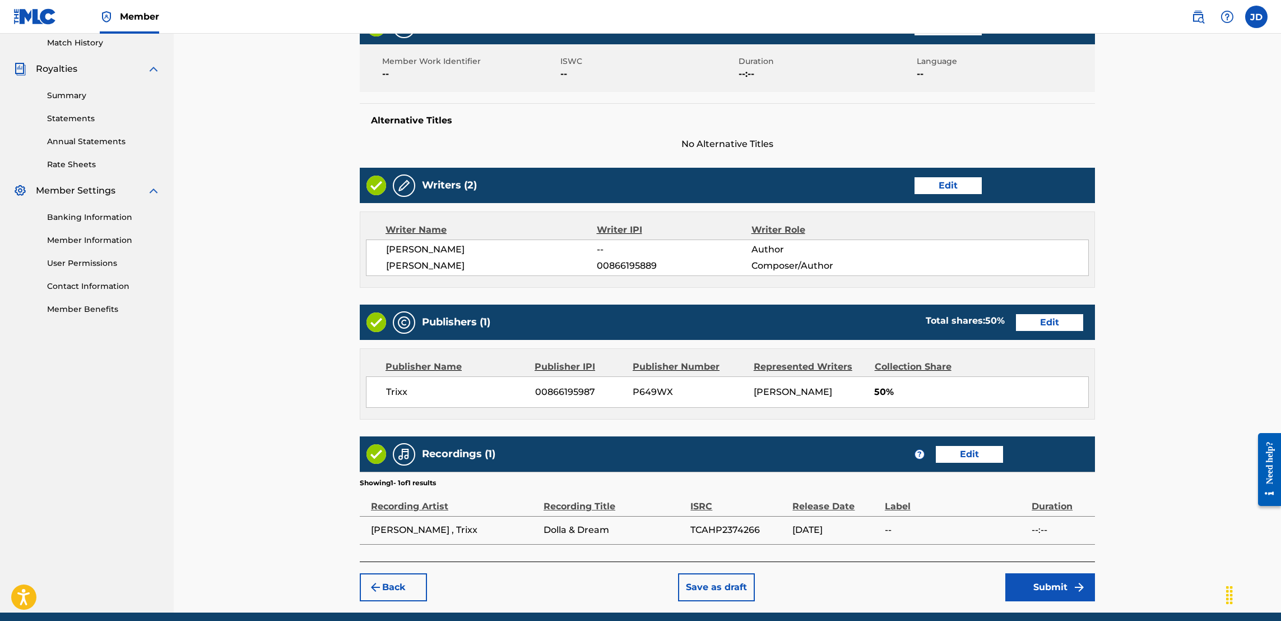
scroll to position [372, 0]
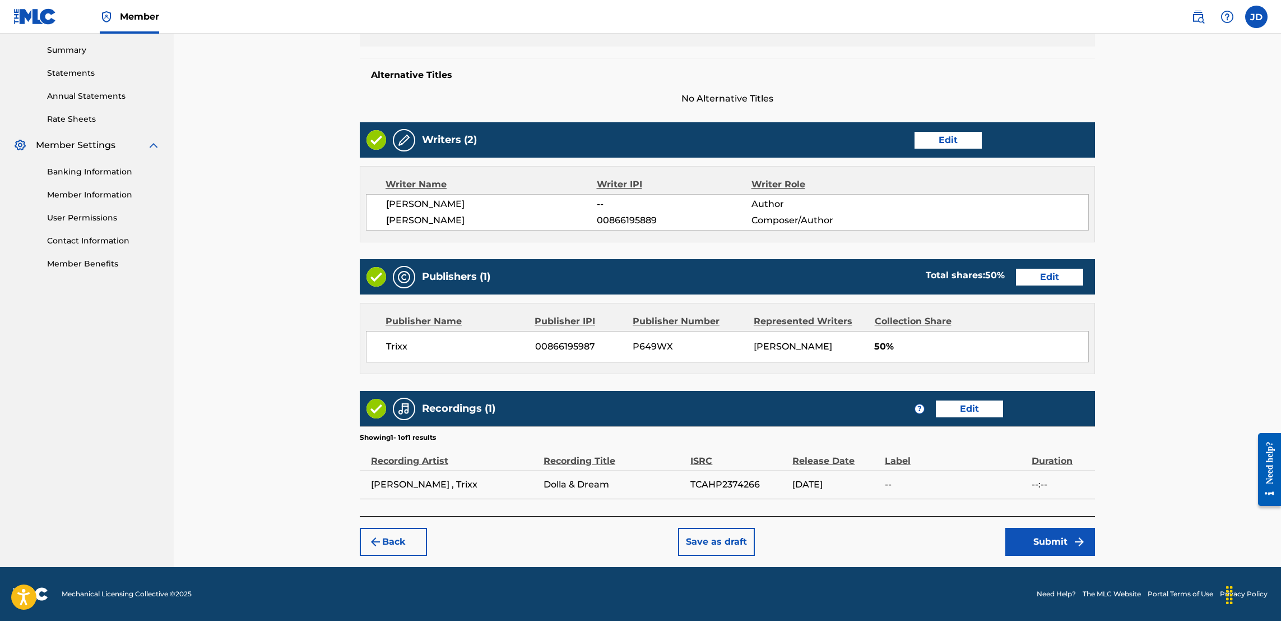
click at [1041, 548] on button "Submit" at bounding box center [1051, 541] width 90 height 28
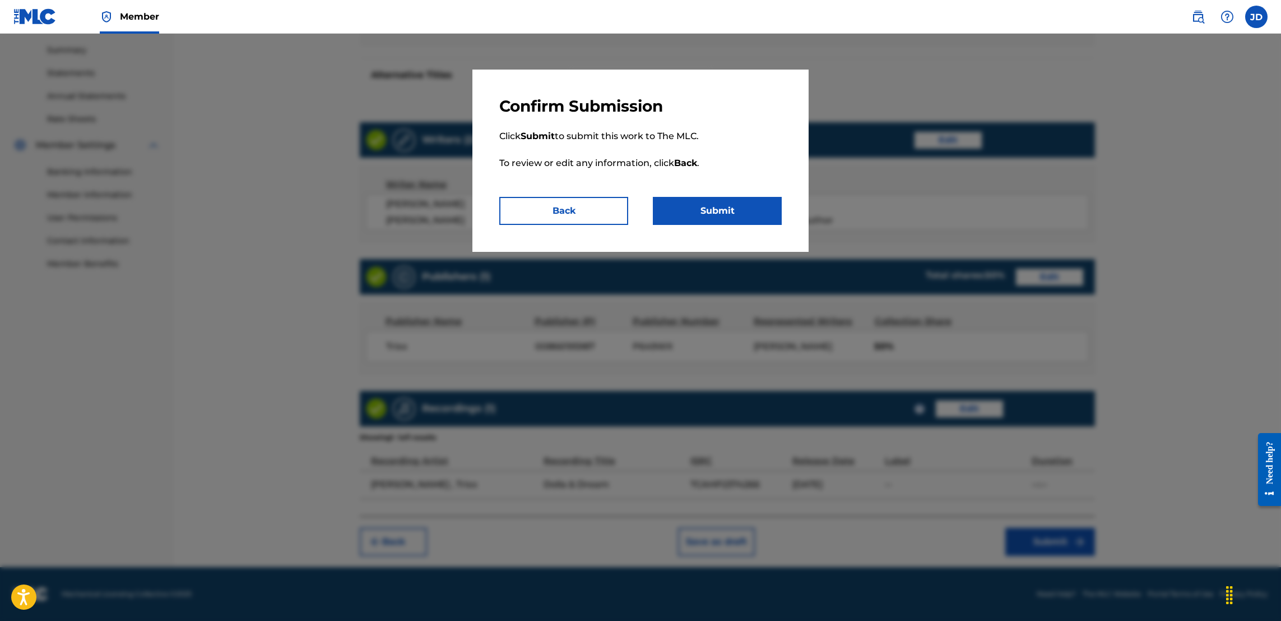
click at [692, 213] on button "Submit" at bounding box center [717, 211] width 129 height 28
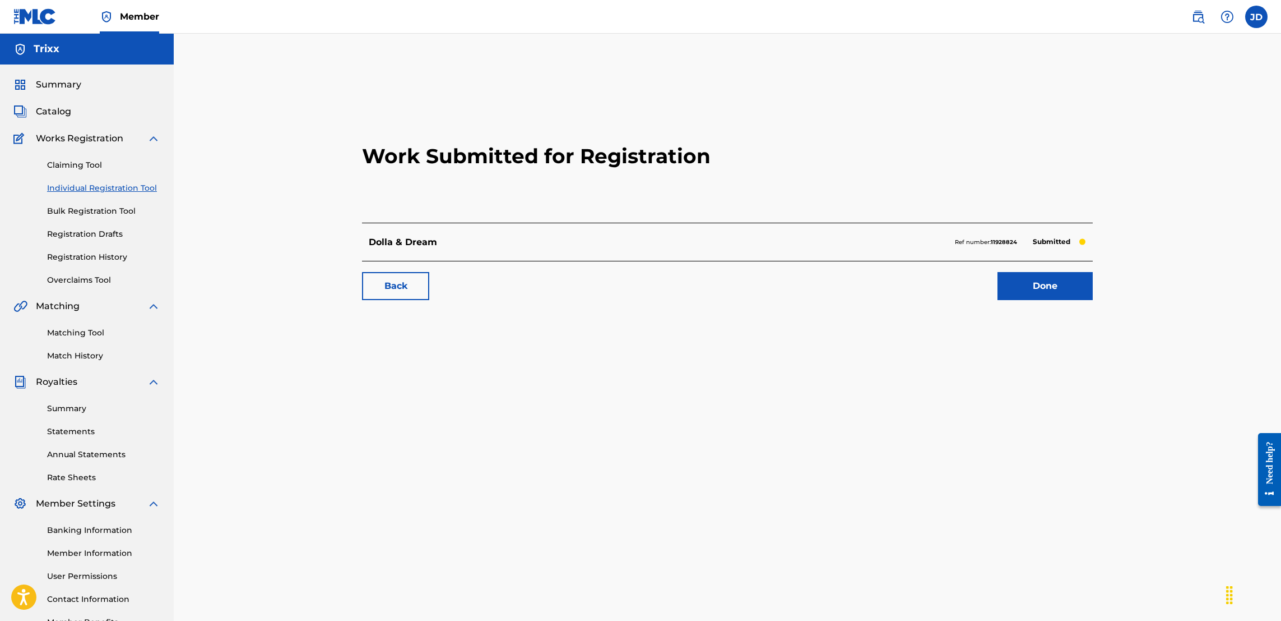
click at [1039, 276] on link "Done" at bounding box center [1045, 286] width 95 height 28
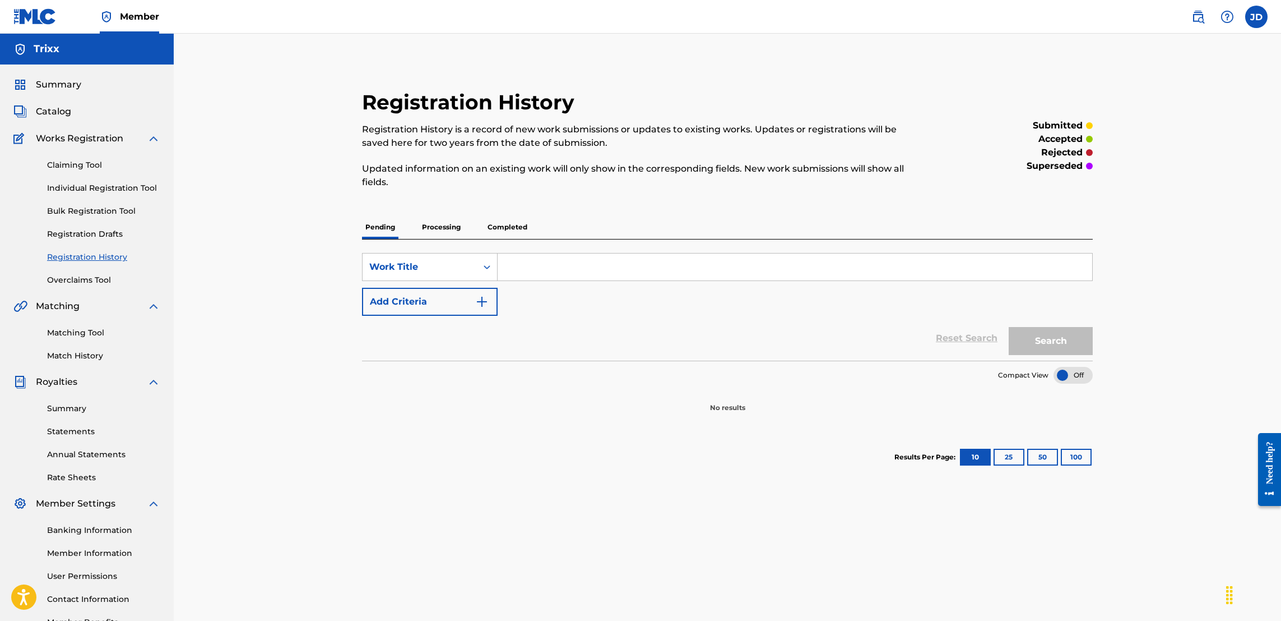
click at [128, 187] on link "Individual Registration Tool" at bounding box center [103, 188] width 113 height 12
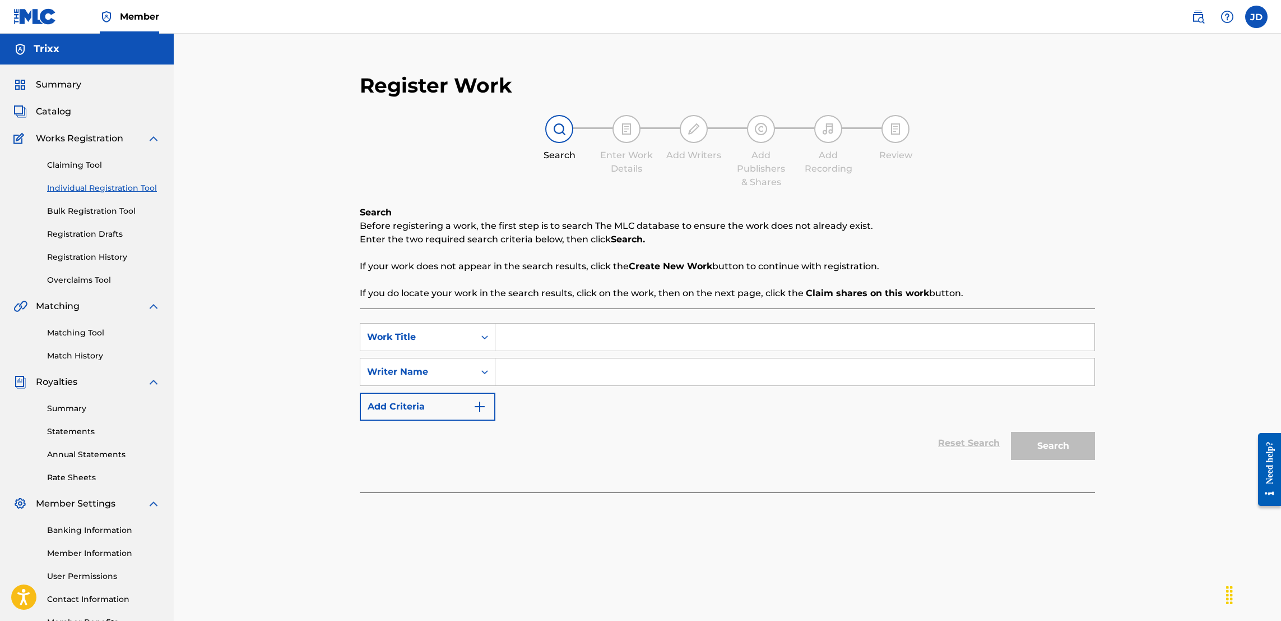
click at [546, 335] on input "Search Form" at bounding box center [795, 336] width 599 height 27
type input "Trap A Lot"
click at [540, 371] on input "Search Form" at bounding box center [795, 371] width 599 height 27
type input "Jose Guapo,Trixx"
click at [1050, 453] on button "Search" at bounding box center [1053, 446] width 84 height 28
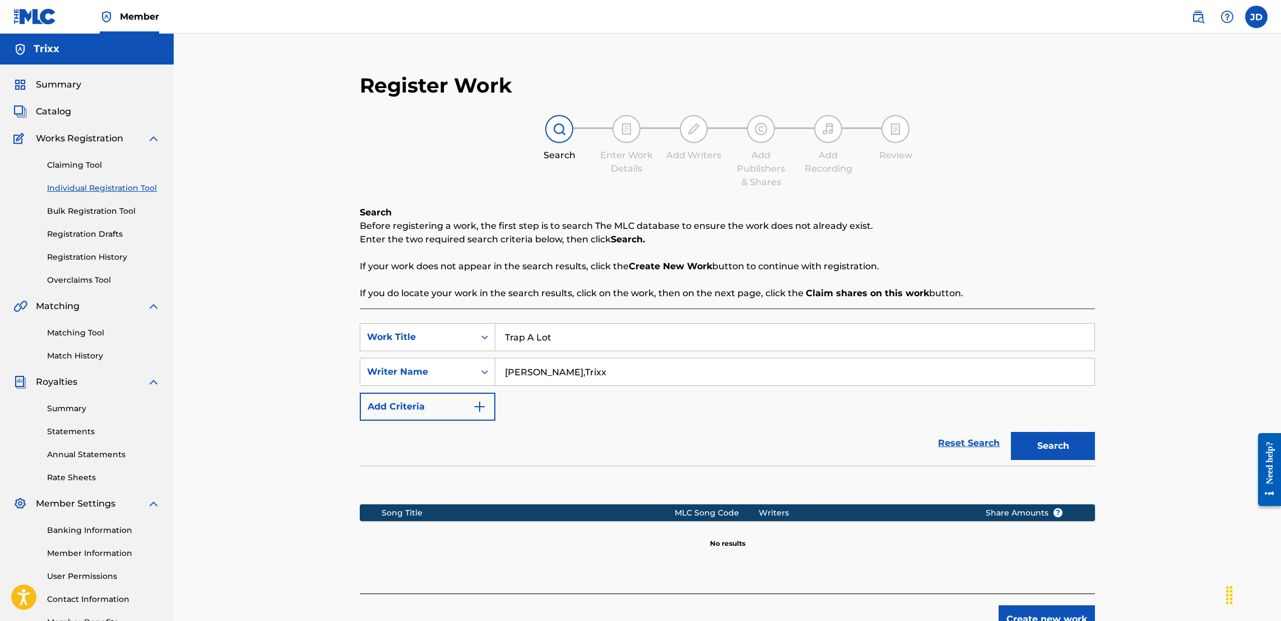
click at [1064, 613] on button "Create new work" at bounding box center [1047, 619] width 96 height 28
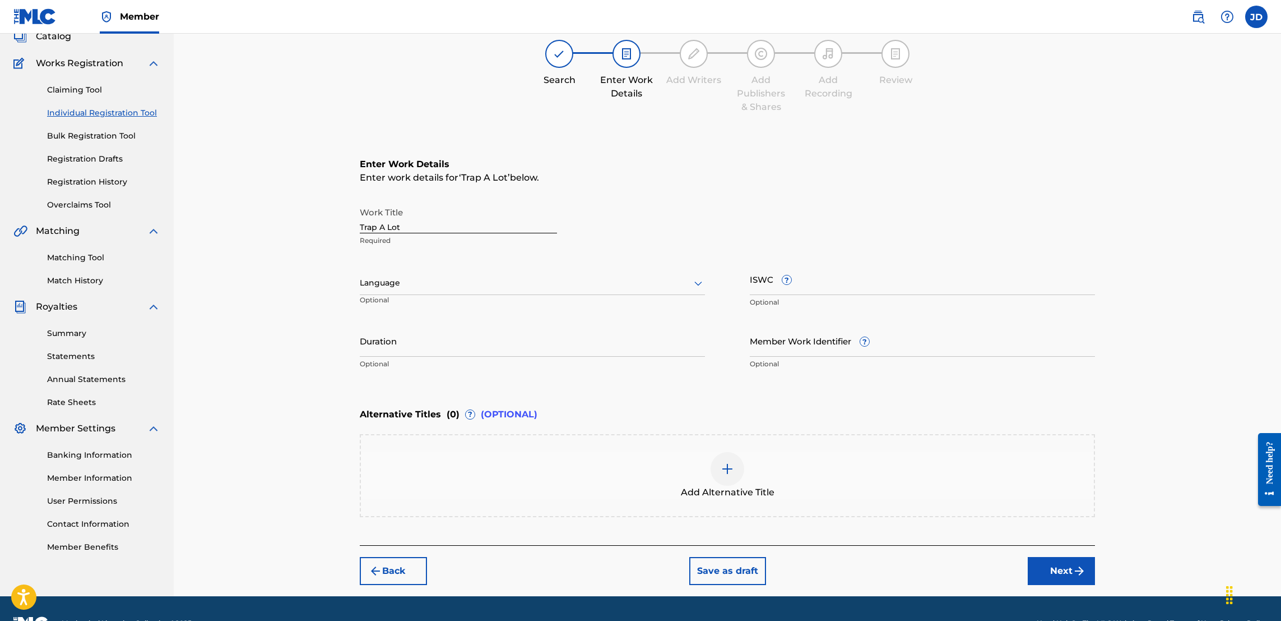
scroll to position [83, 0]
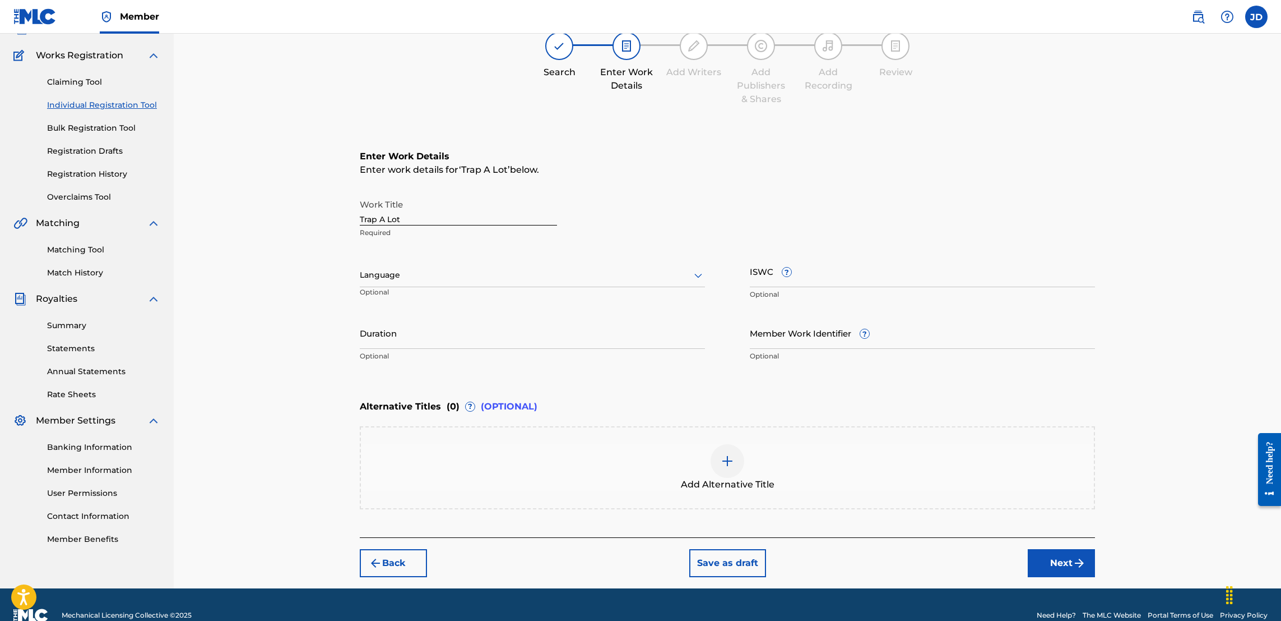
click at [1074, 559] on img "submit" at bounding box center [1079, 562] width 13 height 13
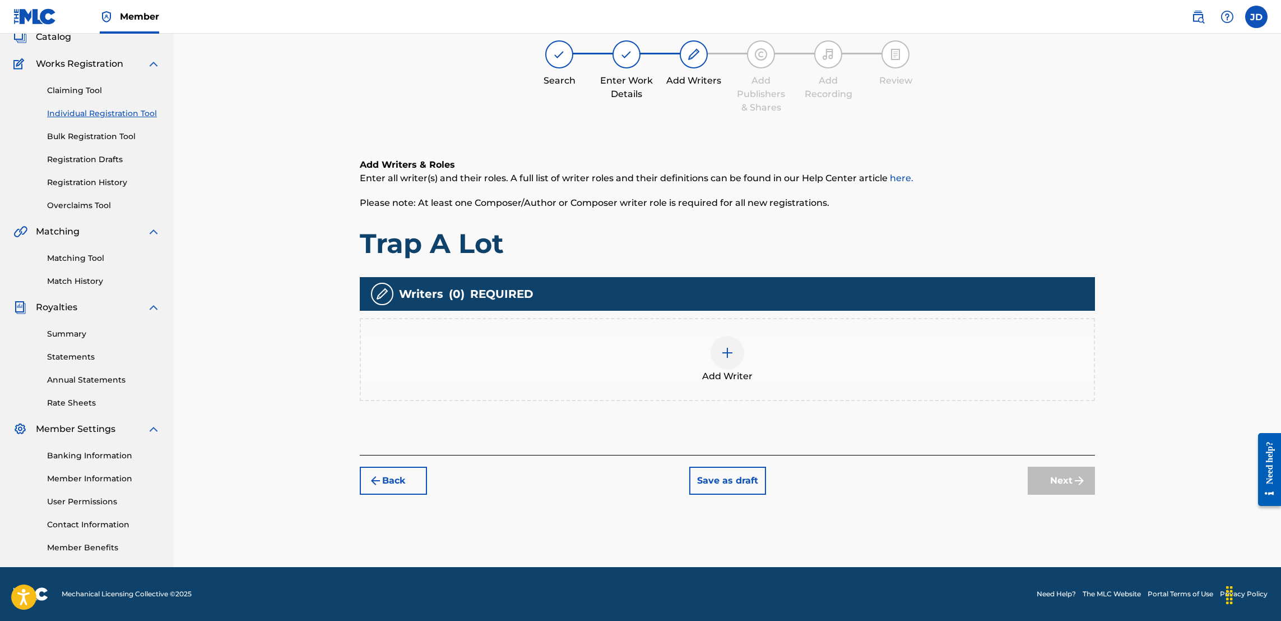
scroll to position [50, 0]
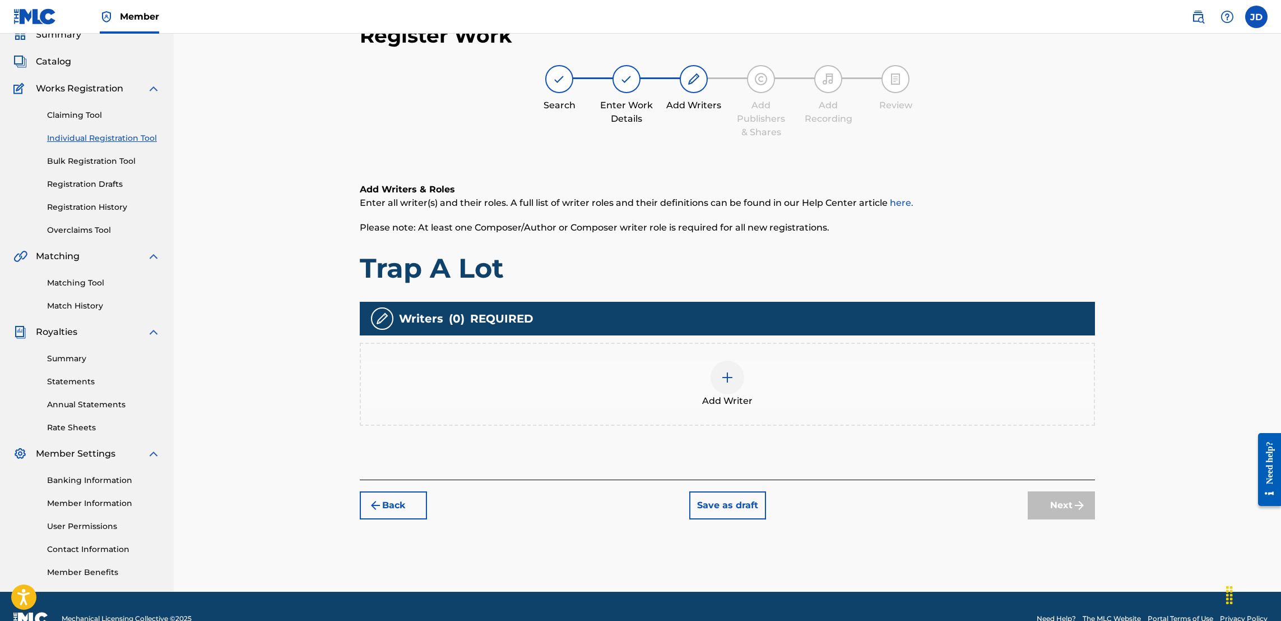
click at [728, 377] on img at bounding box center [727, 377] width 13 height 13
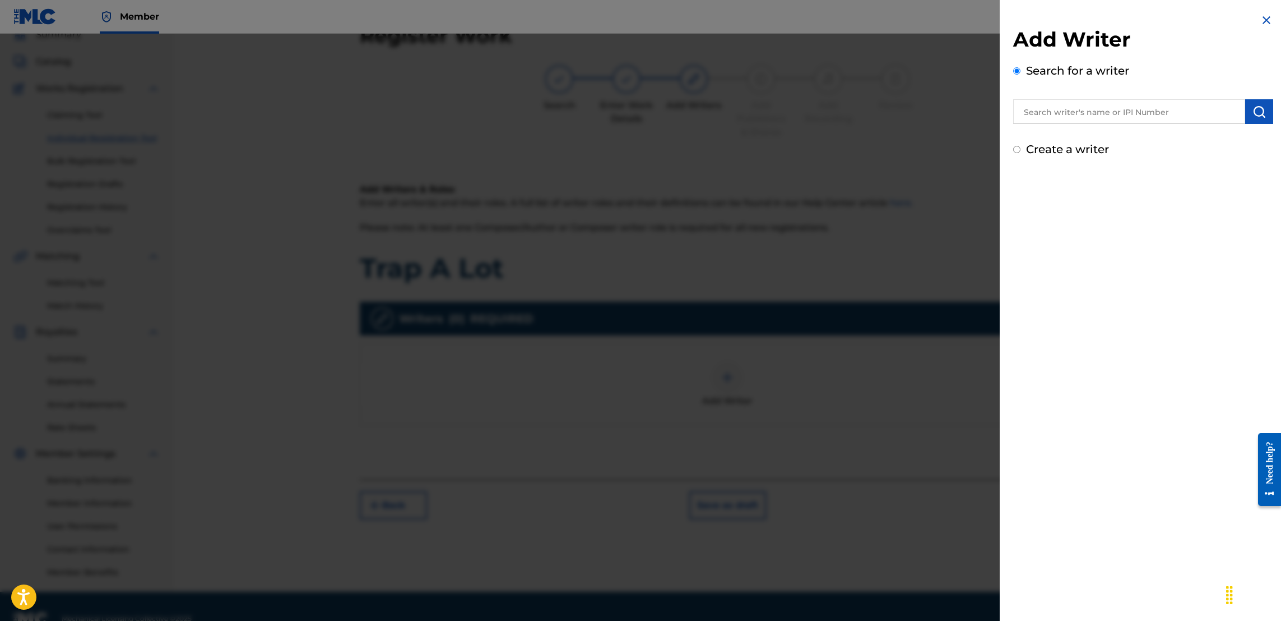
click at [1077, 114] on input "text" at bounding box center [1129, 111] width 232 height 25
type input "Jose Guapo"
click at [1257, 121] on button "submit" at bounding box center [1260, 111] width 28 height 25
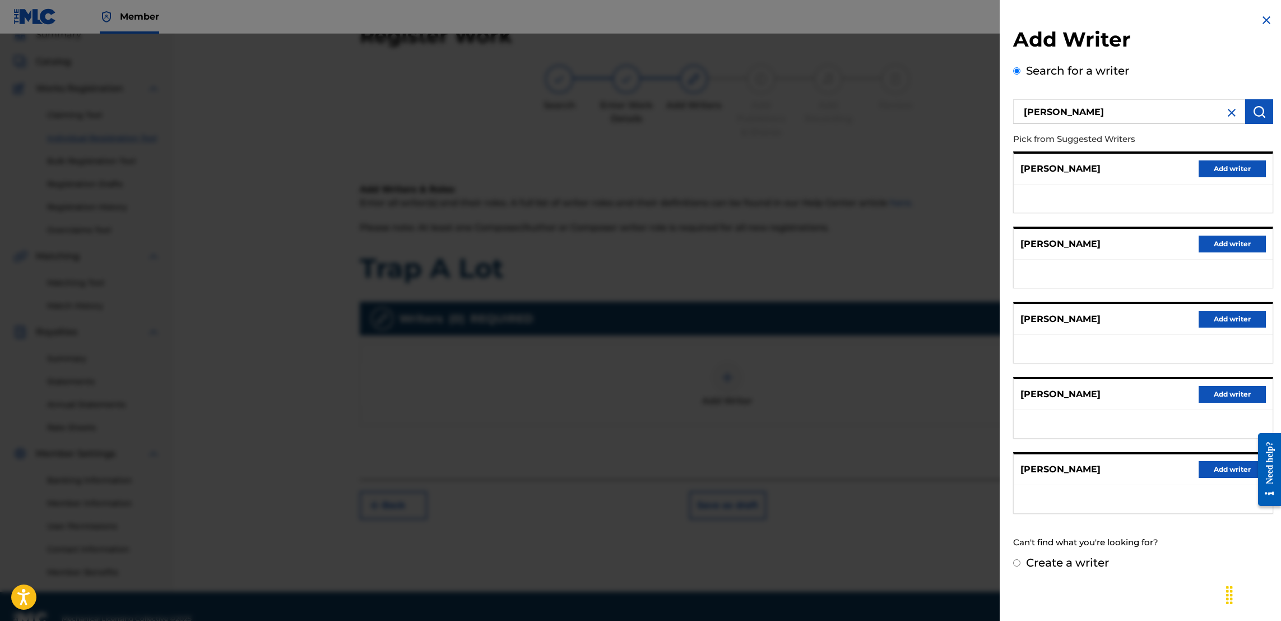
click at [1221, 249] on button "Add writer" at bounding box center [1232, 243] width 67 height 17
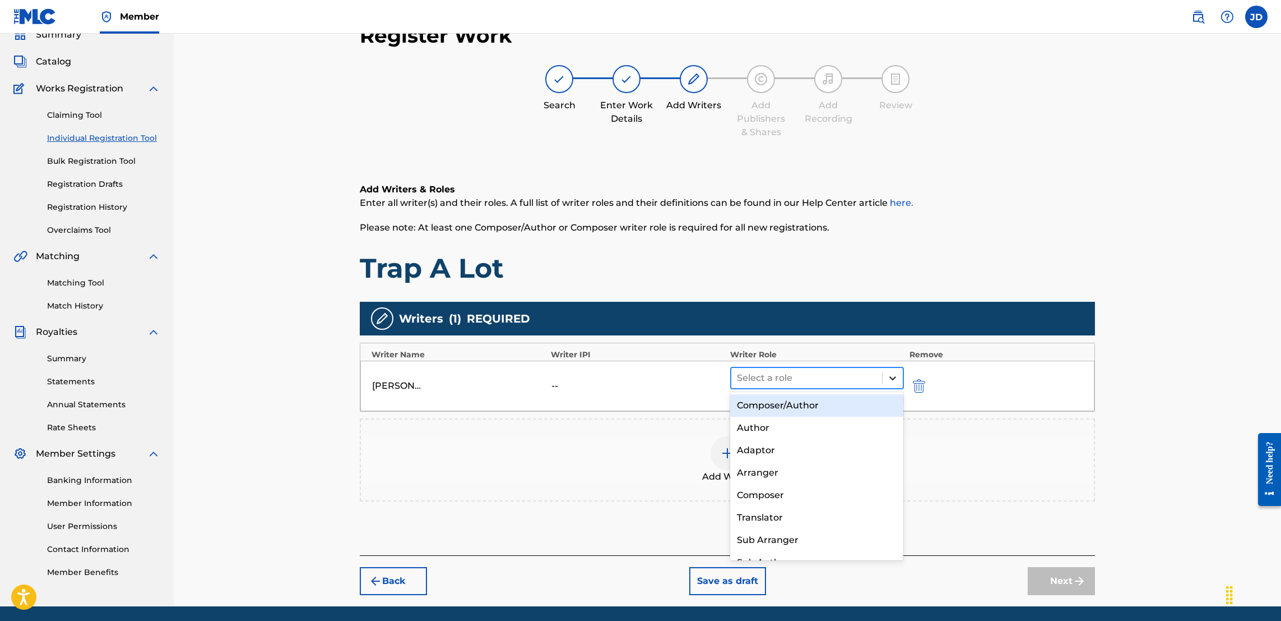
click at [891, 376] on icon at bounding box center [893, 378] width 7 height 4
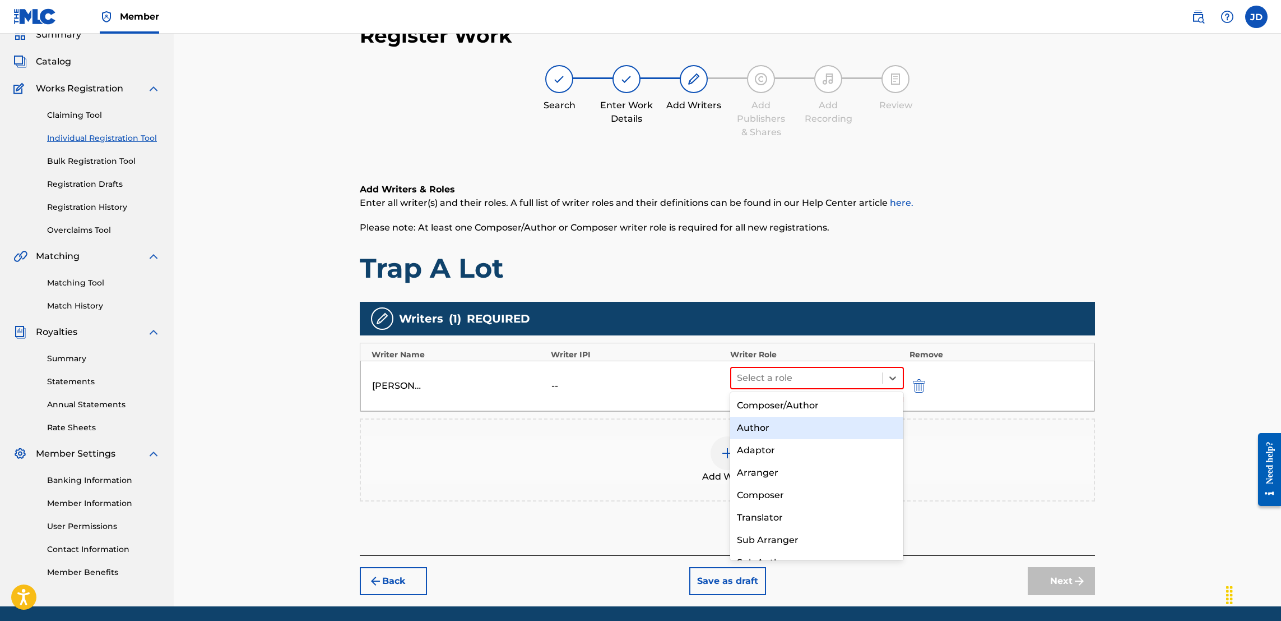
click at [808, 428] on div "Author" at bounding box center [816, 427] width 173 height 22
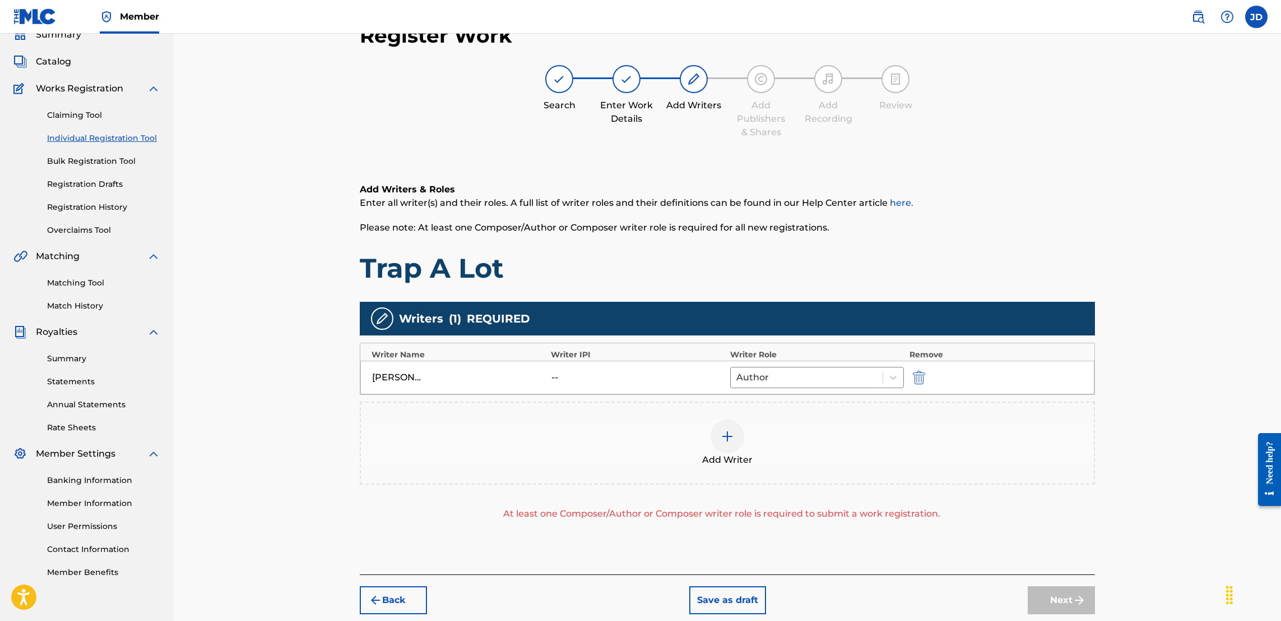
click at [728, 435] on img at bounding box center [727, 435] width 13 height 13
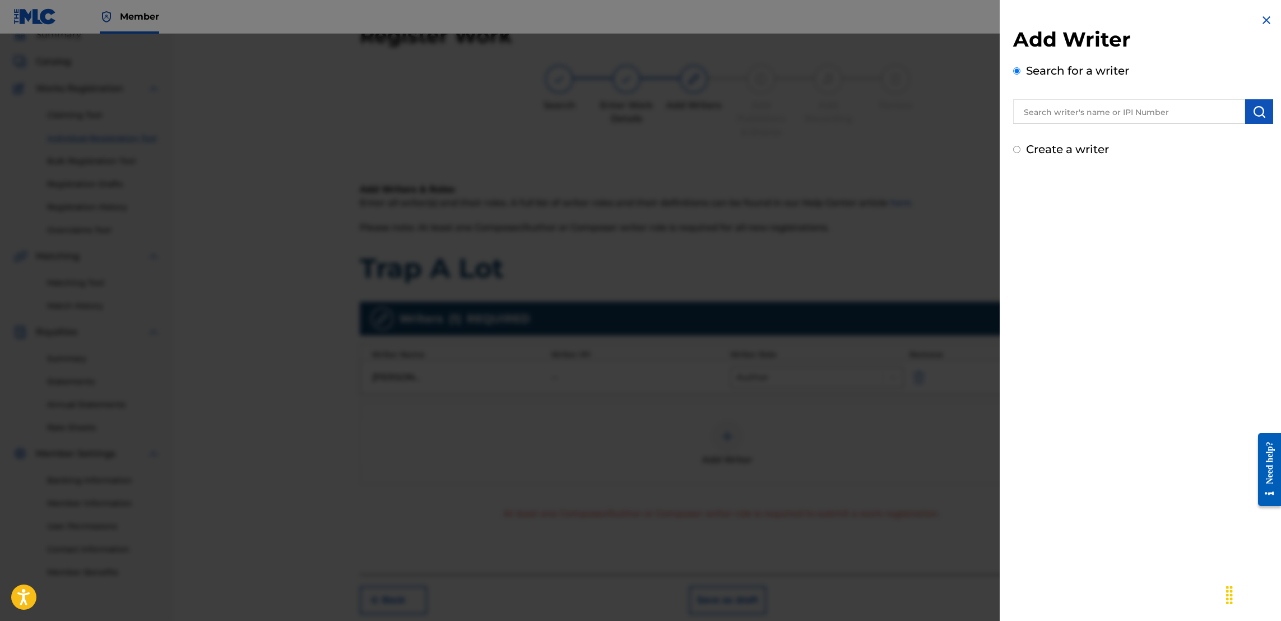
click at [1081, 107] on input "text" at bounding box center [1129, 111] width 232 height 25
type input "Jason Anthony Douglas"
click at [1246, 115] on button "submit" at bounding box center [1260, 111] width 28 height 25
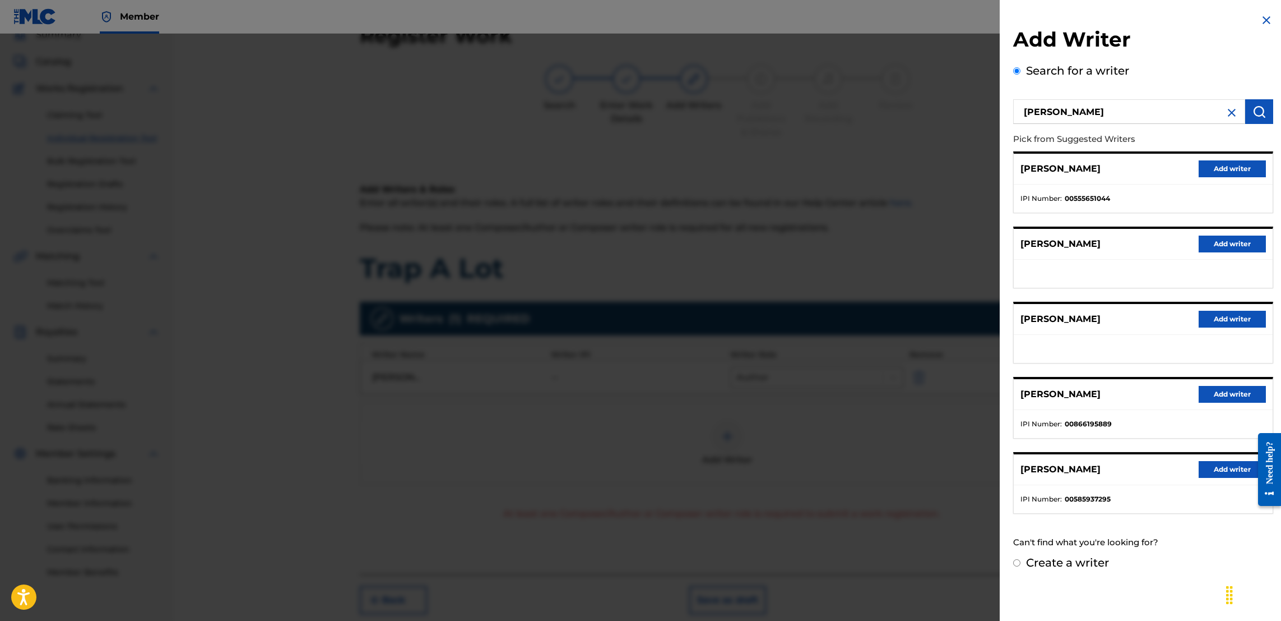
click at [1210, 392] on button "Add writer" at bounding box center [1232, 394] width 67 height 17
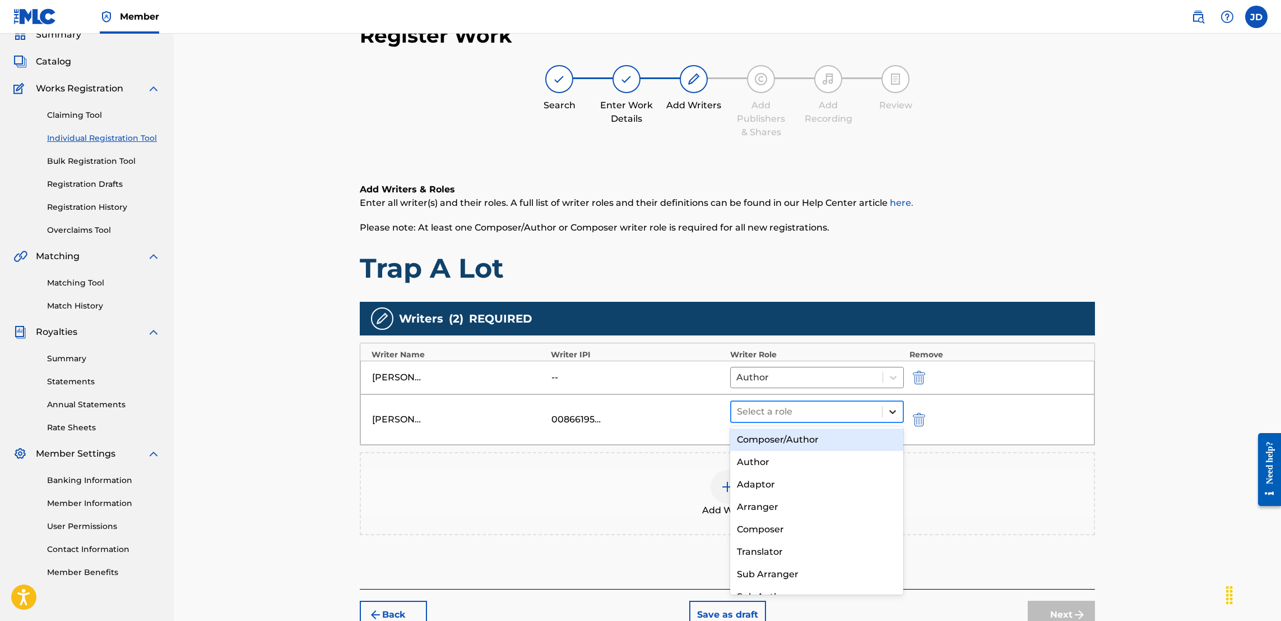
click at [888, 417] on div at bounding box center [893, 411] width 20 height 20
click at [809, 441] on div "Composer/Author" at bounding box center [816, 439] width 173 height 22
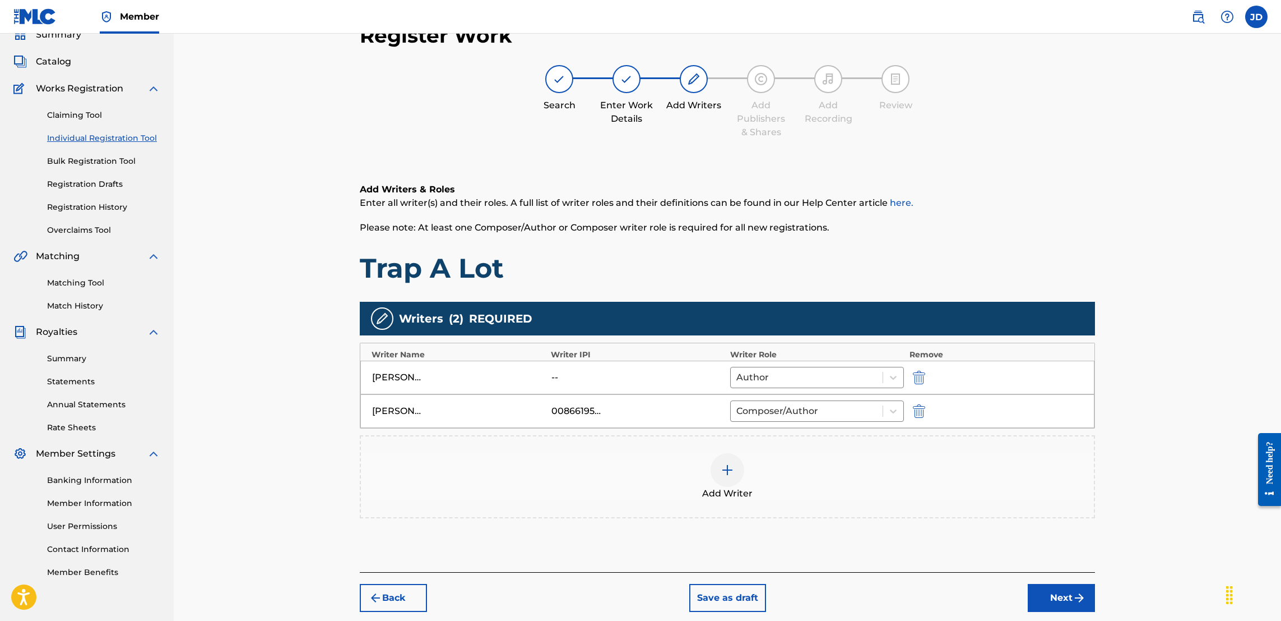
click at [1058, 602] on button "Next" at bounding box center [1061, 598] width 67 height 28
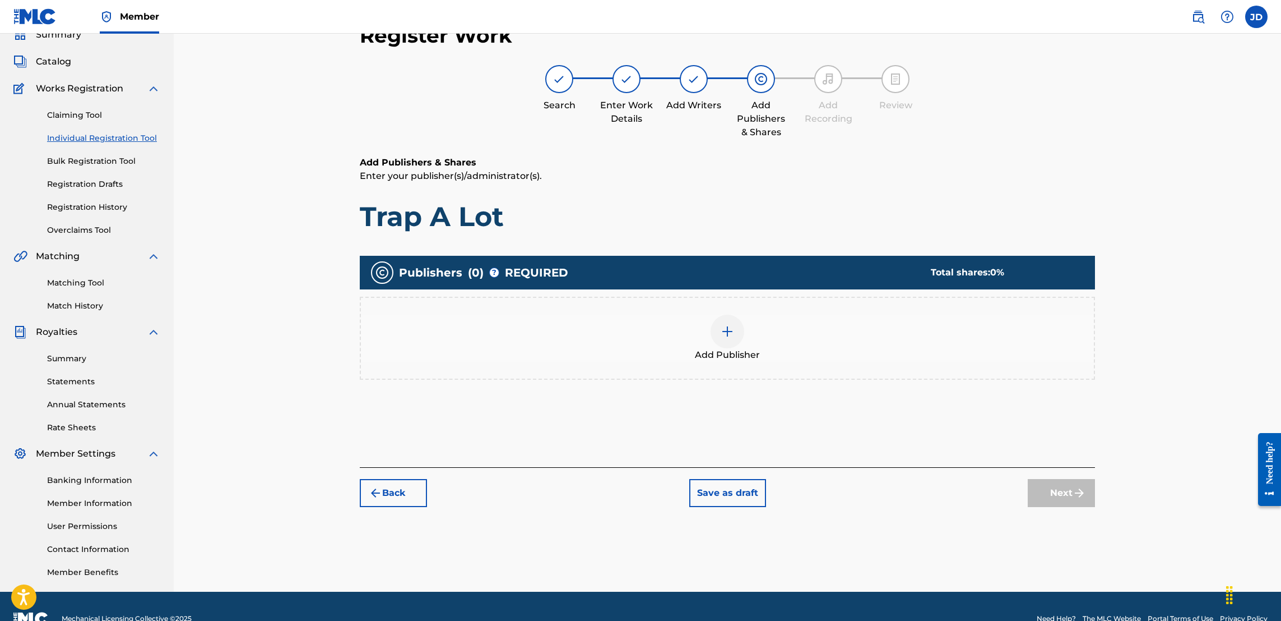
click at [730, 328] on img at bounding box center [727, 331] width 13 height 13
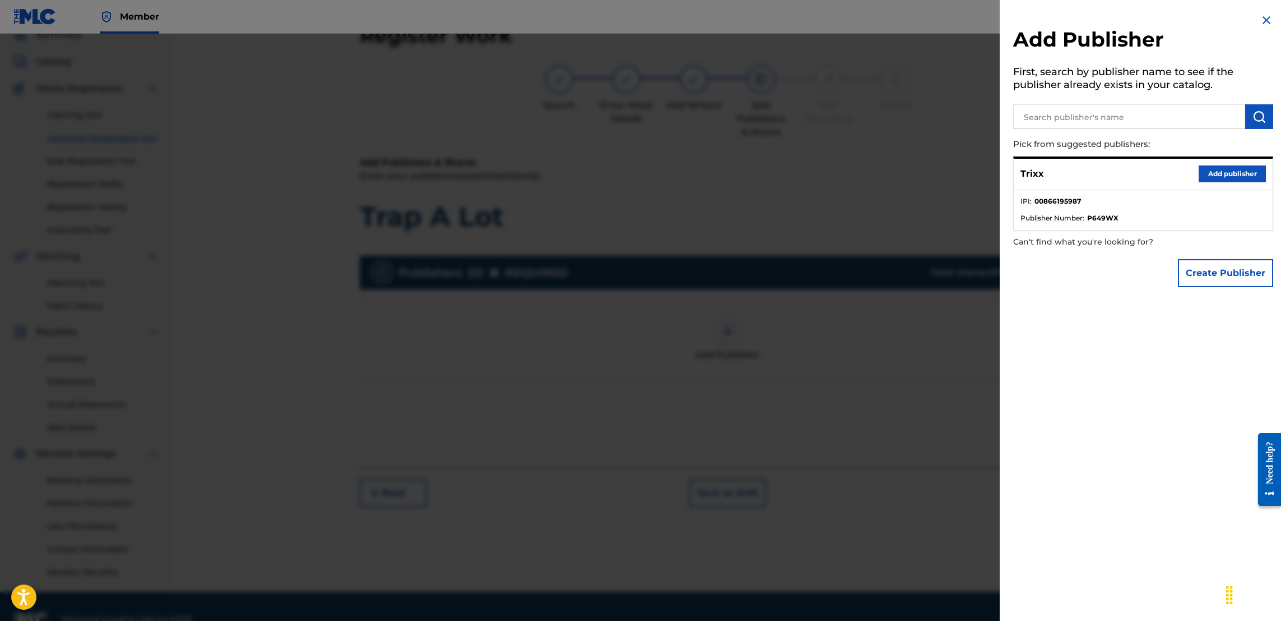
click at [1232, 178] on button "Add publisher" at bounding box center [1232, 173] width 67 height 17
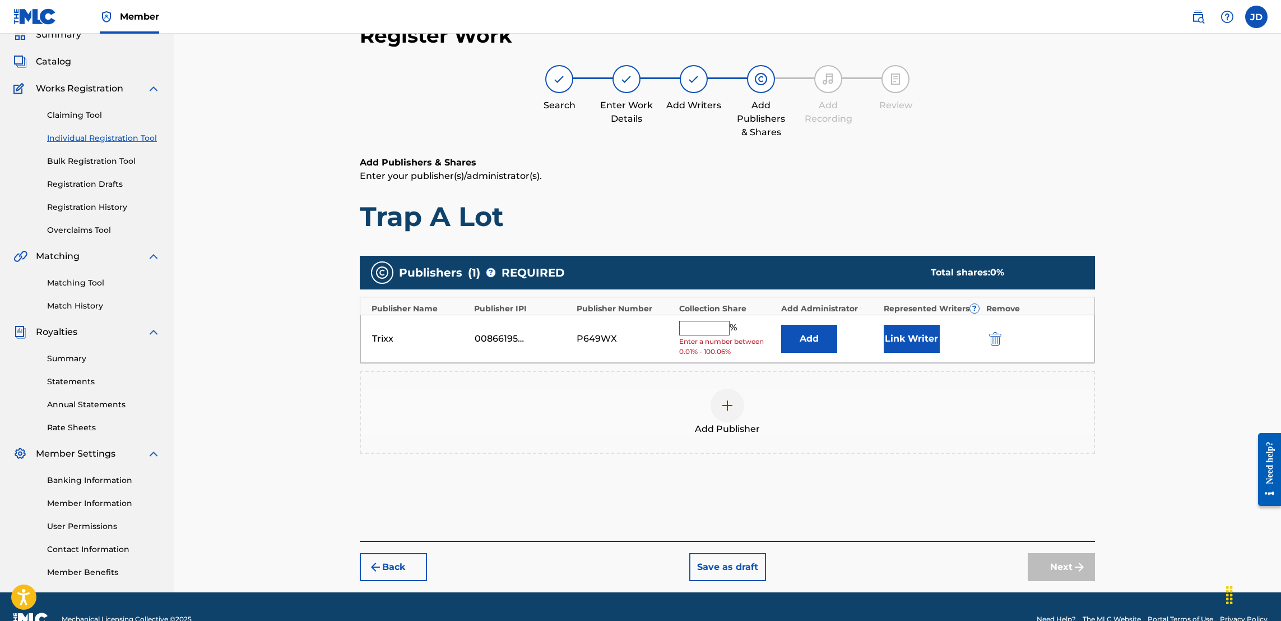
click at [716, 330] on input "text" at bounding box center [704, 328] width 50 height 15
type input "50"
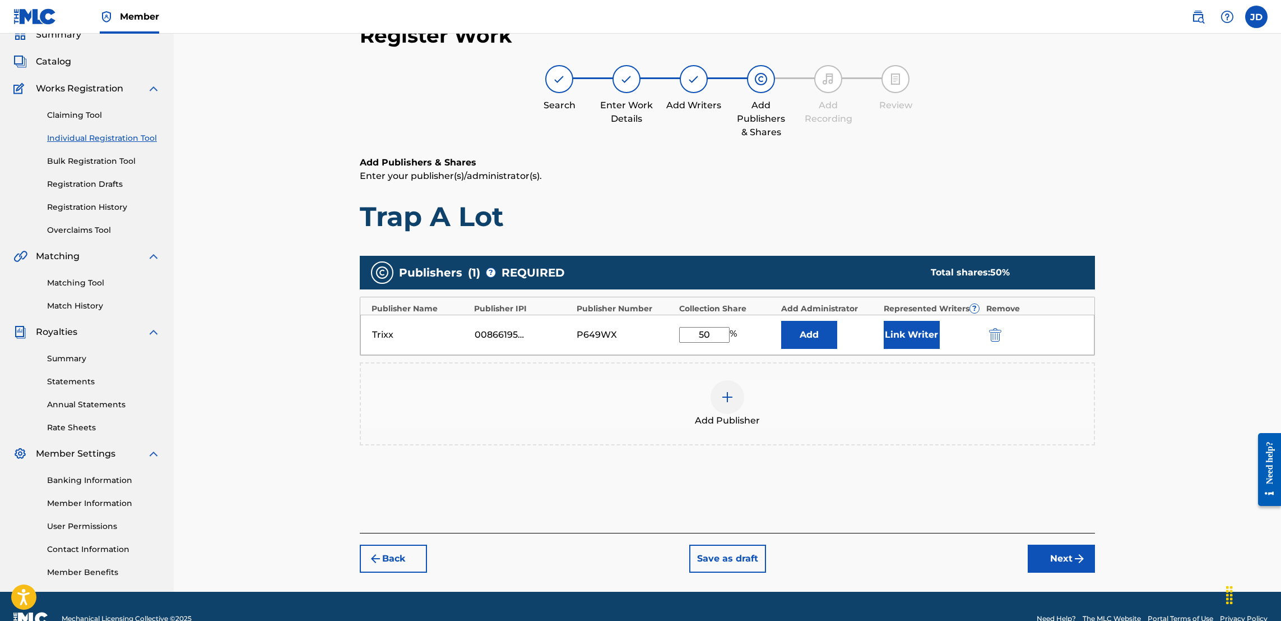
click at [920, 337] on button "Link Writer" at bounding box center [912, 335] width 56 height 28
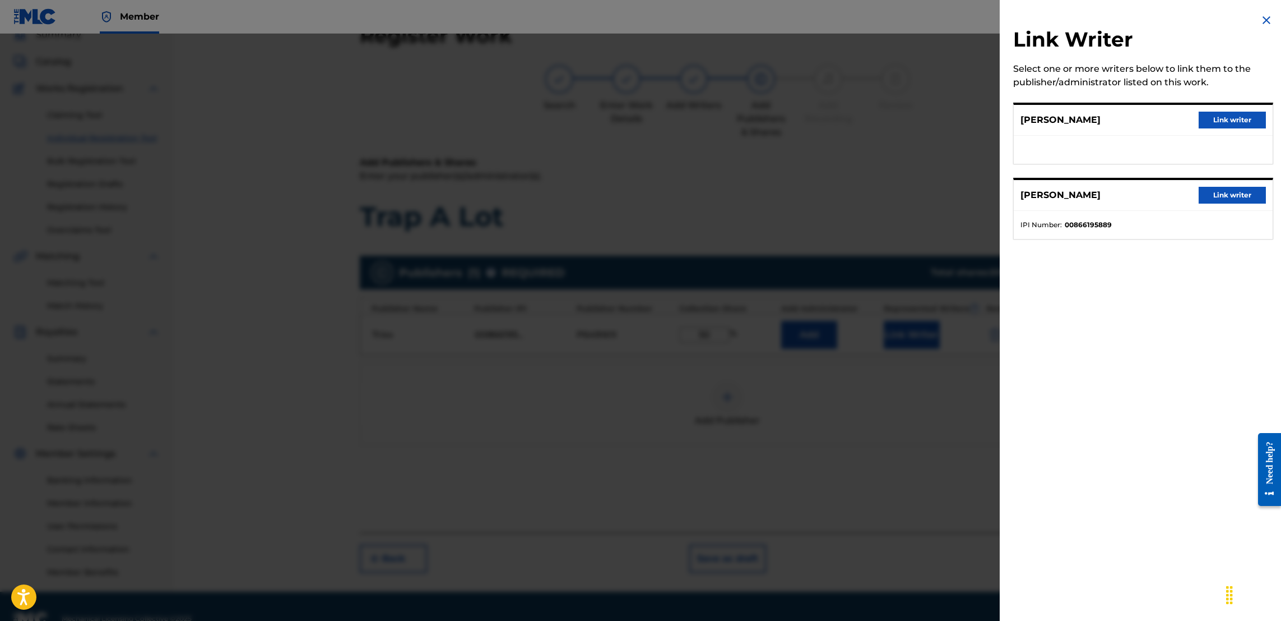
click at [1219, 189] on button "Link writer" at bounding box center [1232, 195] width 67 height 17
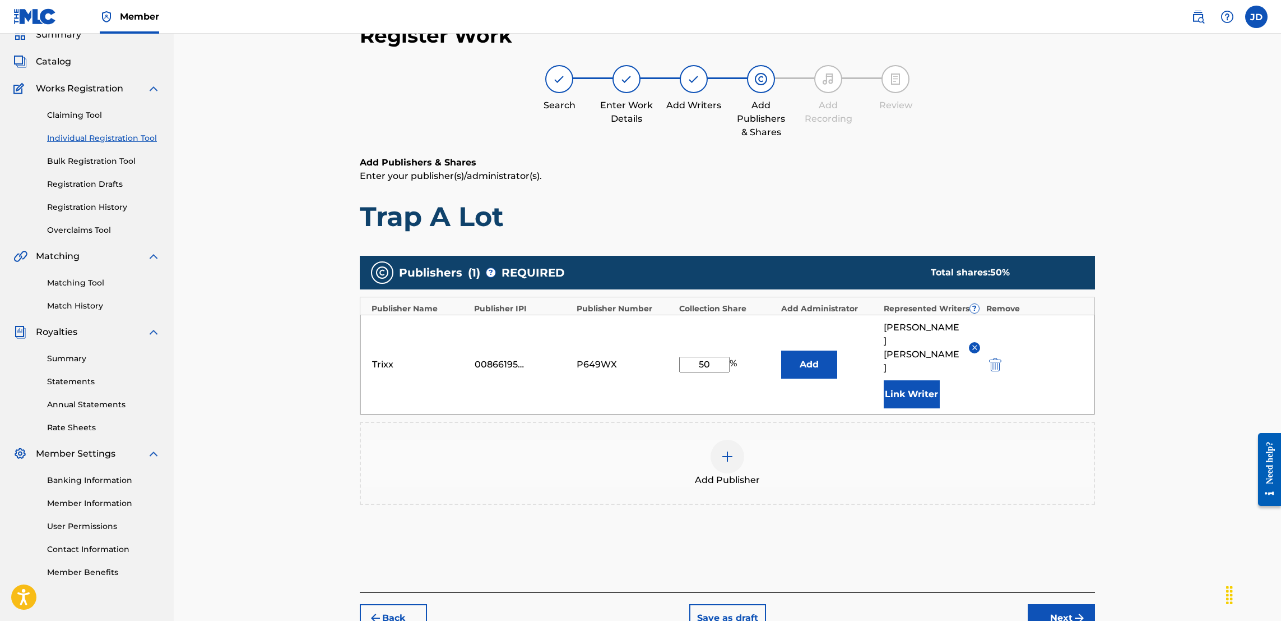
click at [1060, 608] on button "Next" at bounding box center [1061, 618] width 67 height 28
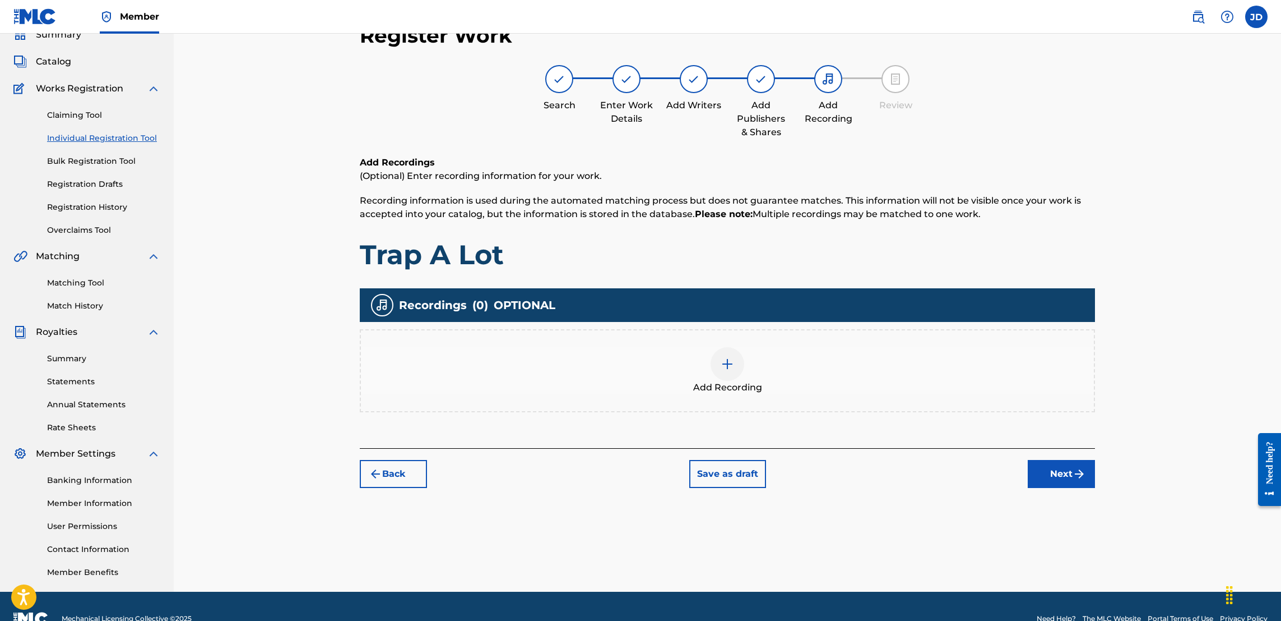
click at [726, 359] on img at bounding box center [727, 363] width 13 height 13
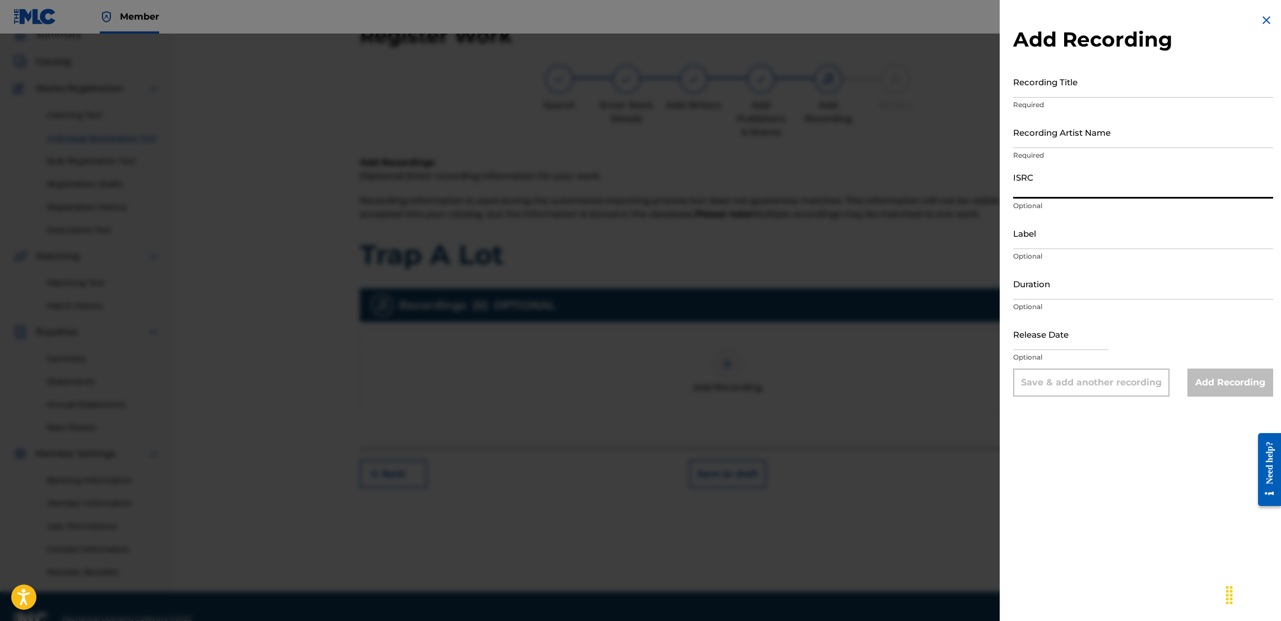
click at [1064, 188] on input "ISRC" at bounding box center [1143, 182] width 260 height 32
paste input "TCAHP2374273"
type input "TCAHP2374273"
click at [1062, 87] on input "Recording Title" at bounding box center [1143, 82] width 260 height 32
type input "TrapAlot"
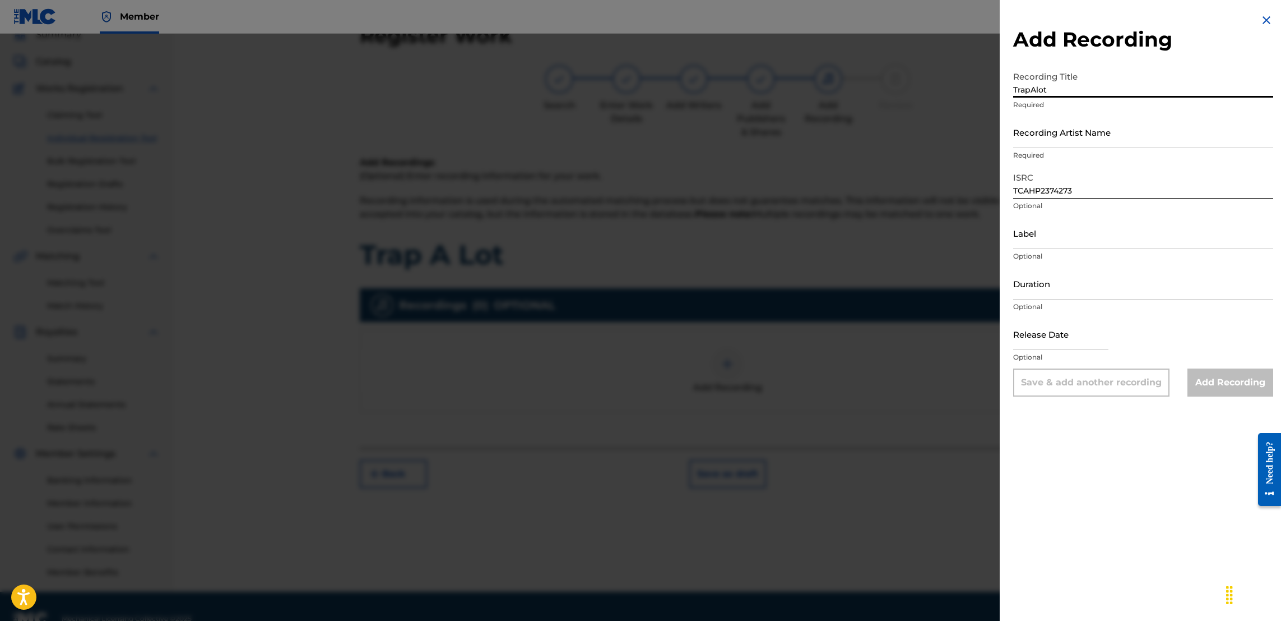
click at [1075, 138] on input "Recording Artist Name" at bounding box center [1143, 132] width 260 height 32
type input "Jose Guapo , Trixx"
type input "November 23 2023"
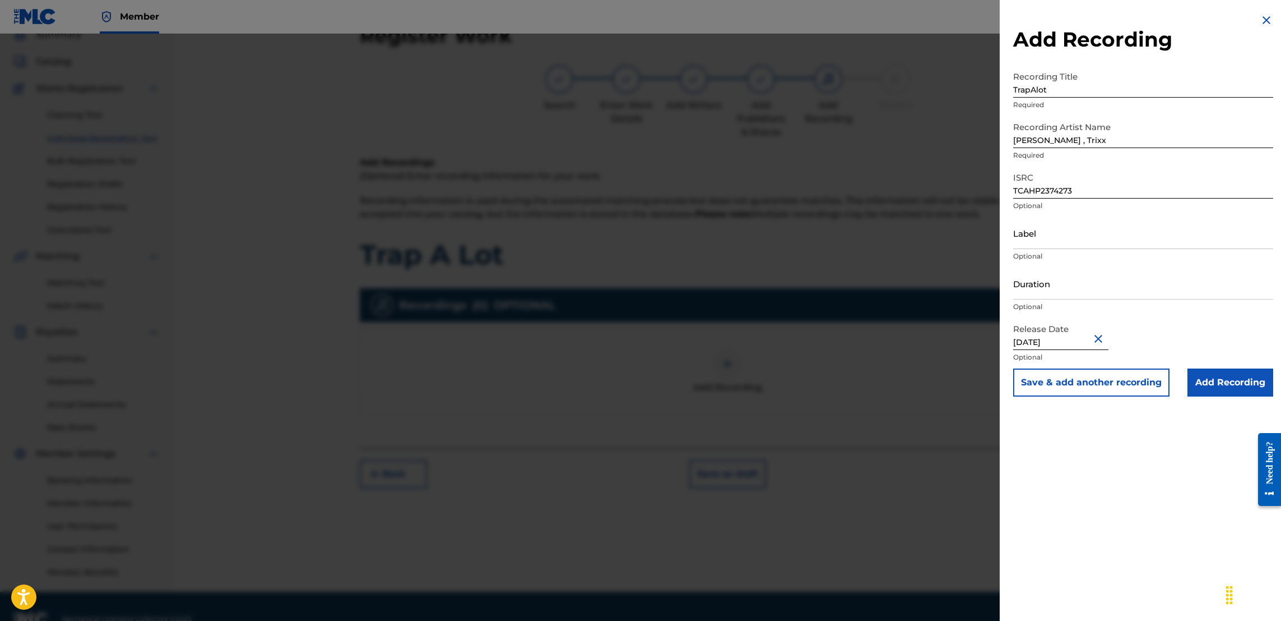
click at [1223, 387] on input "Add Recording" at bounding box center [1231, 382] width 86 height 28
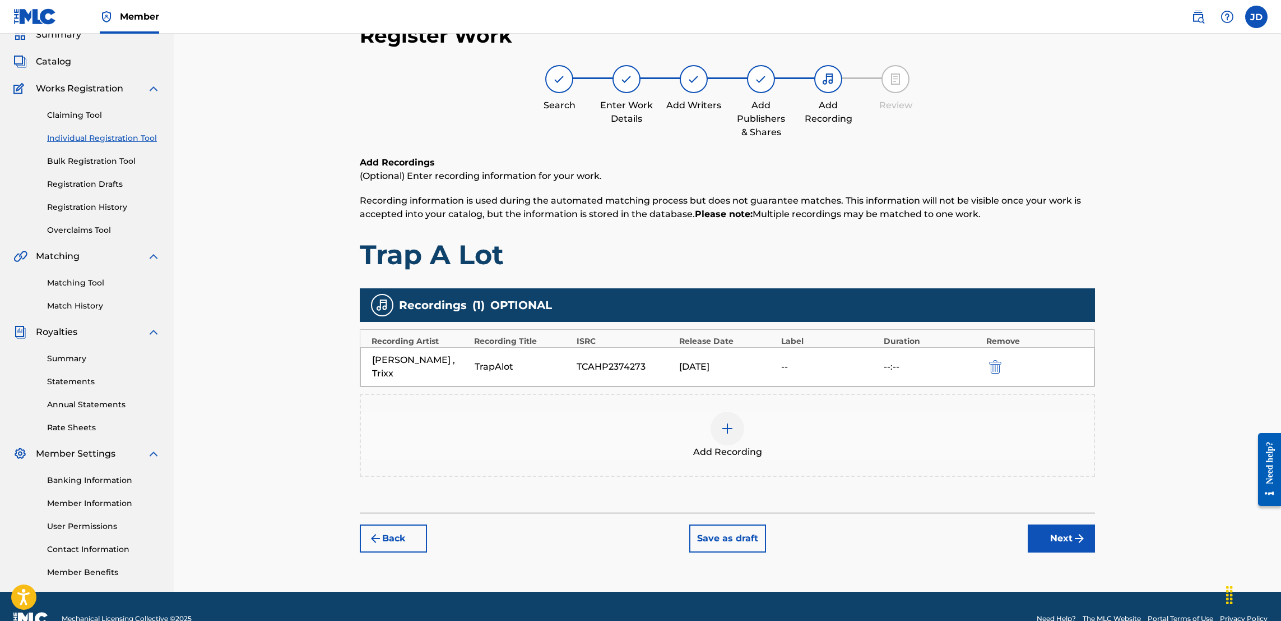
click at [1057, 524] on button "Next" at bounding box center [1061, 538] width 67 height 28
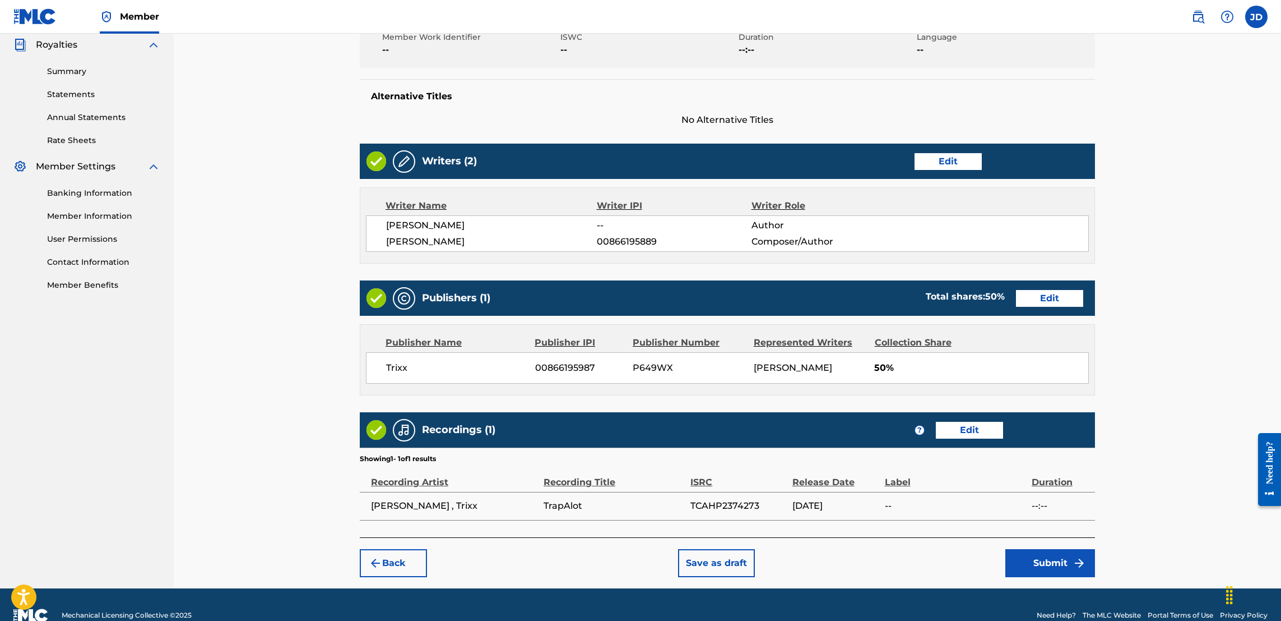
scroll to position [372, 0]
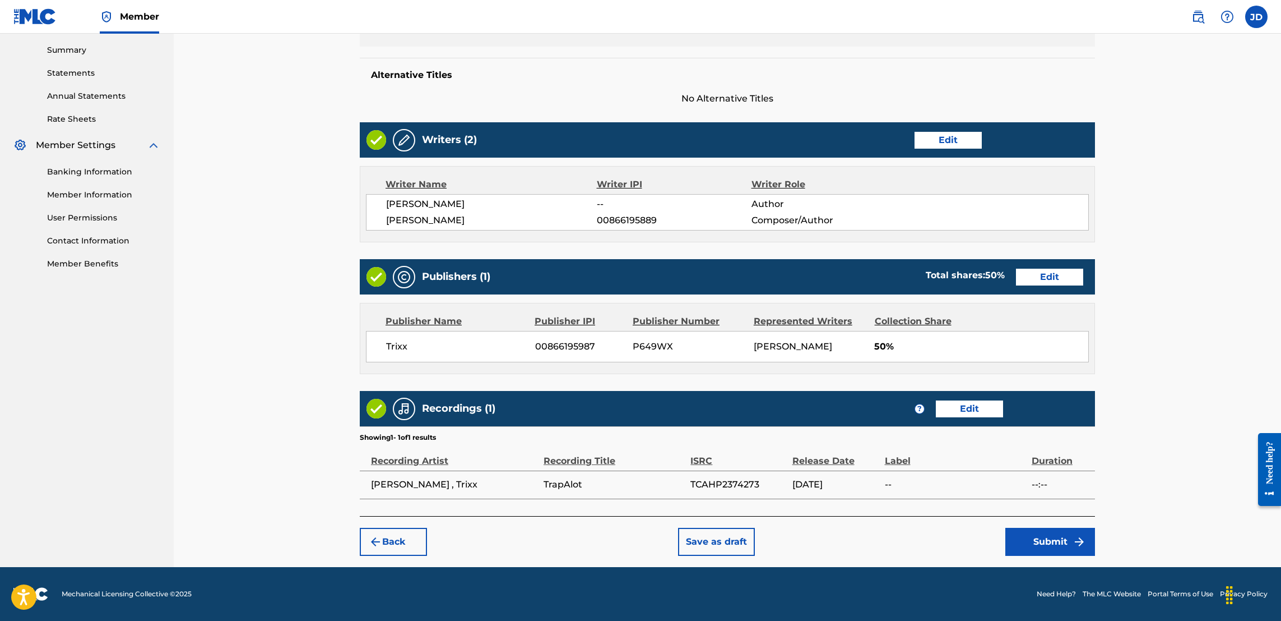
click at [1043, 539] on button "Submit" at bounding box center [1051, 541] width 90 height 28
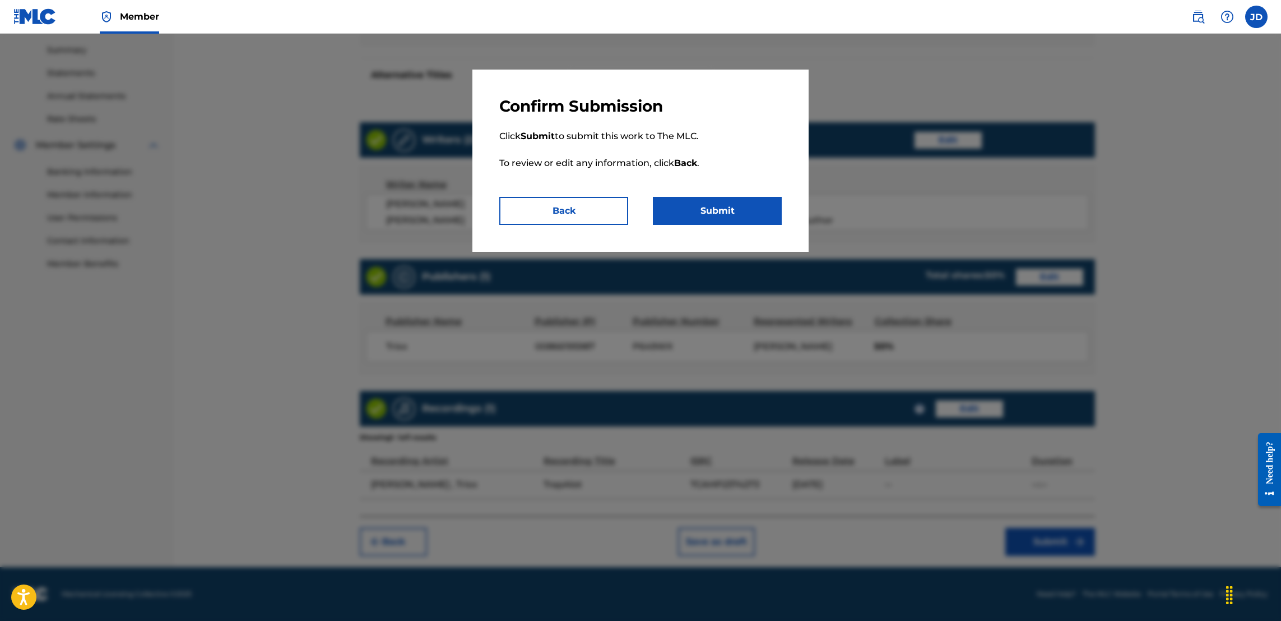
click at [727, 209] on button "Submit" at bounding box center [717, 211] width 129 height 28
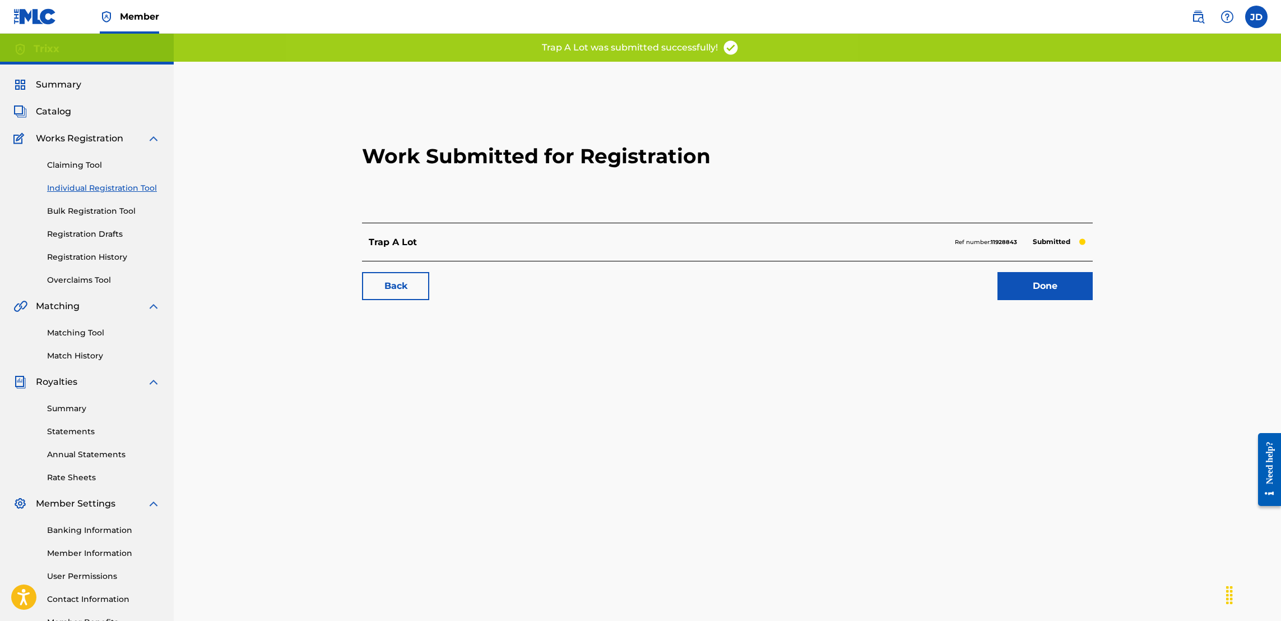
click at [1048, 290] on link "Done" at bounding box center [1045, 286] width 95 height 28
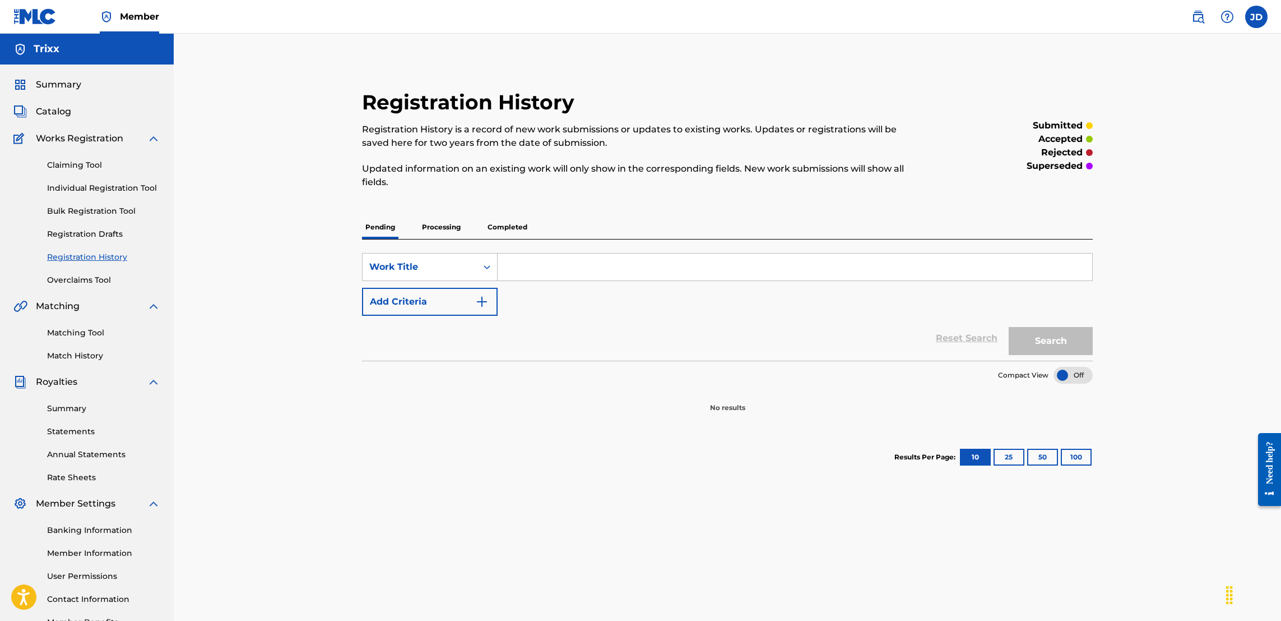
click at [127, 192] on link "Individual Registration Tool" at bounding box center [103, 188] width 113 height 12
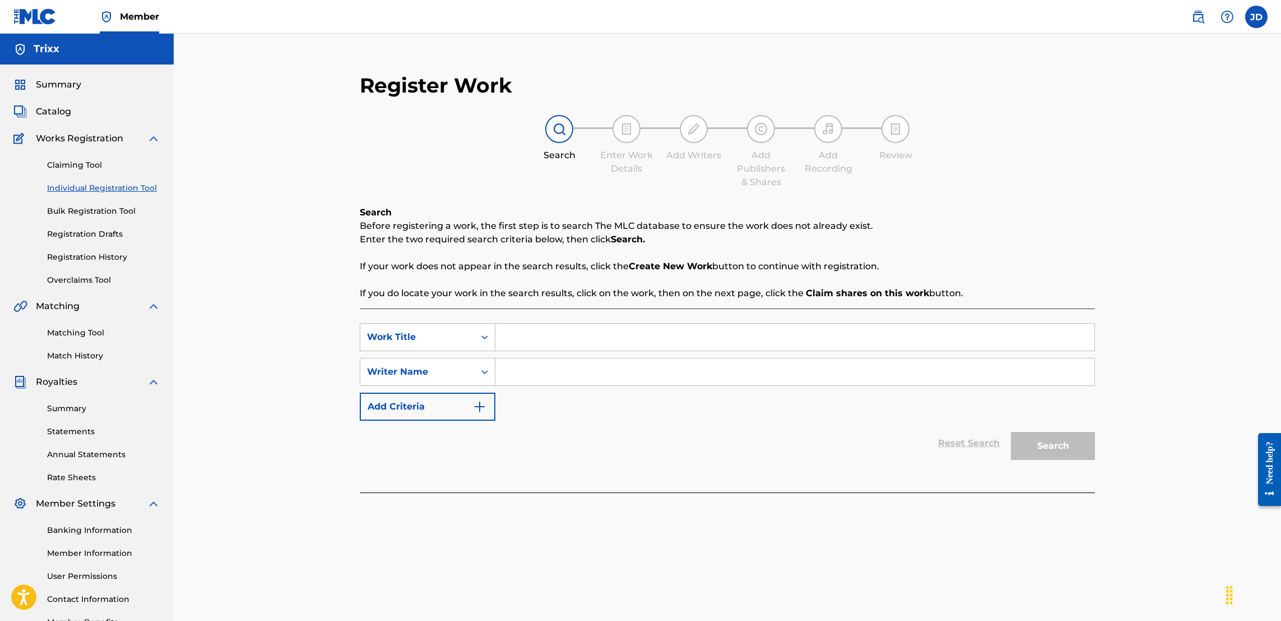
drag, startPoint x: 563, startPoint y: 340, endPoint x: 531, endPoint y: 334, distance: 33.2
click at [531, 334] on input "Search Form" at bounding box center [795, 336] width 599 height 27
type input "Aint going back"
click at [540, 371] on input "Search Form" at bounding box center [795, 371] width 599 height 27
type input "Jose Guapo,Trixx"
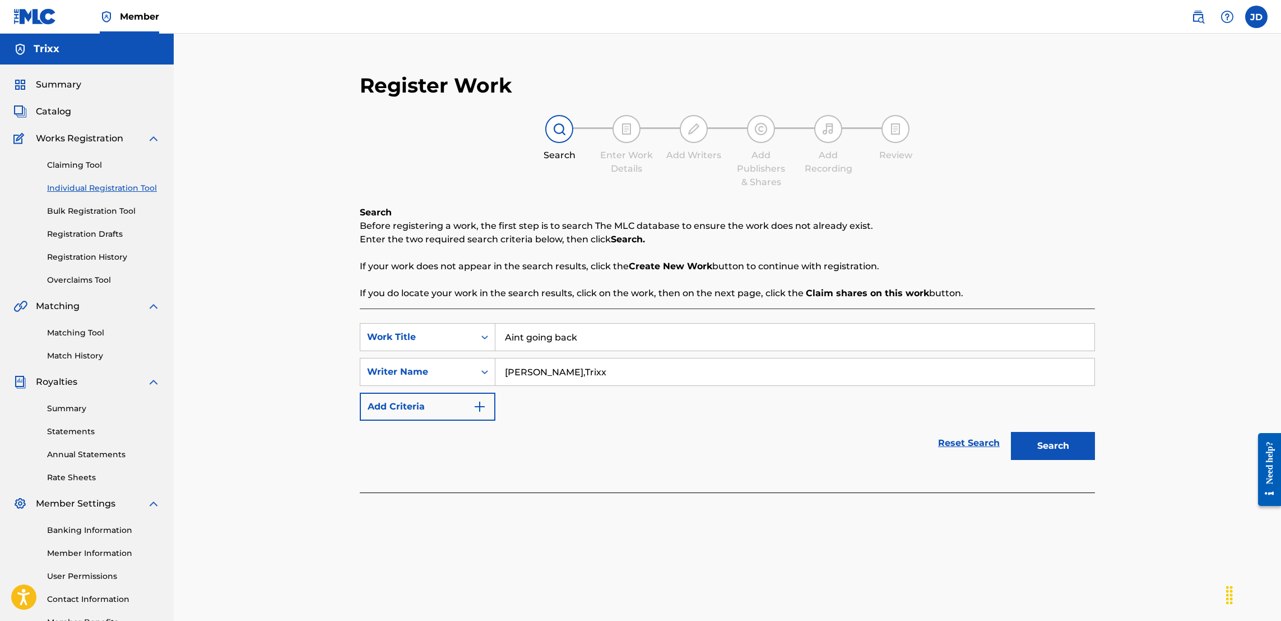
click at [1066, 440] on button "Search" at bounding box center [1053, 446] width 84 height 28
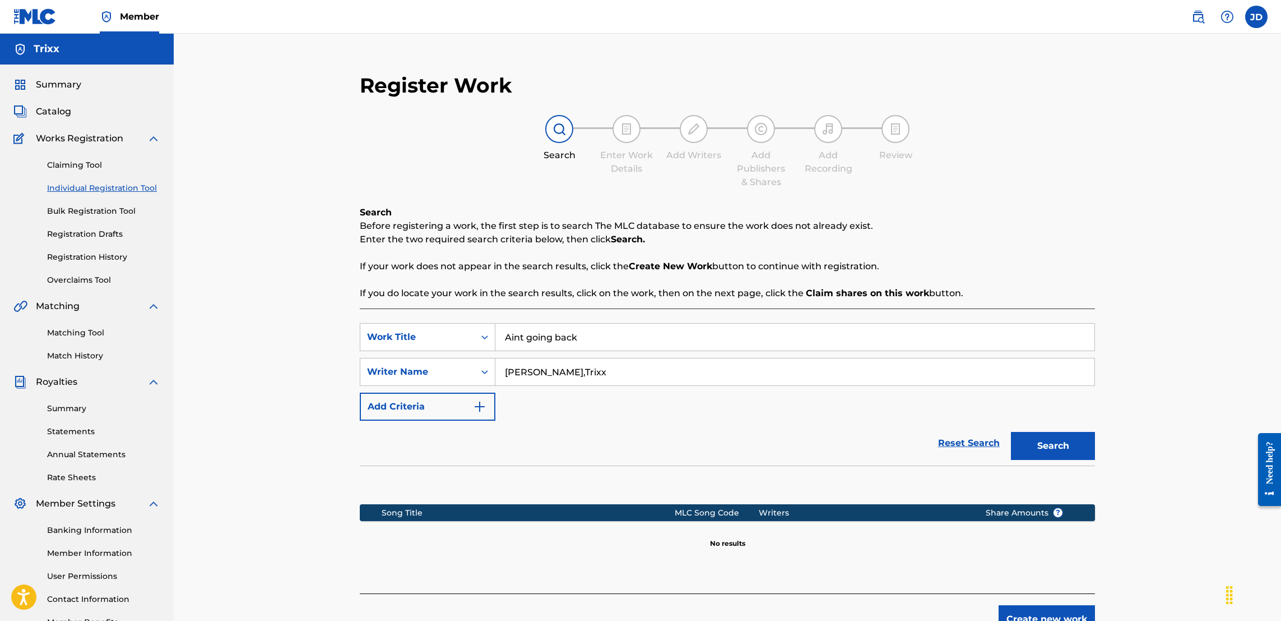
click at [1077, 615] on button "Create new work" at bounding box center [1047, 619] width 96 height 28
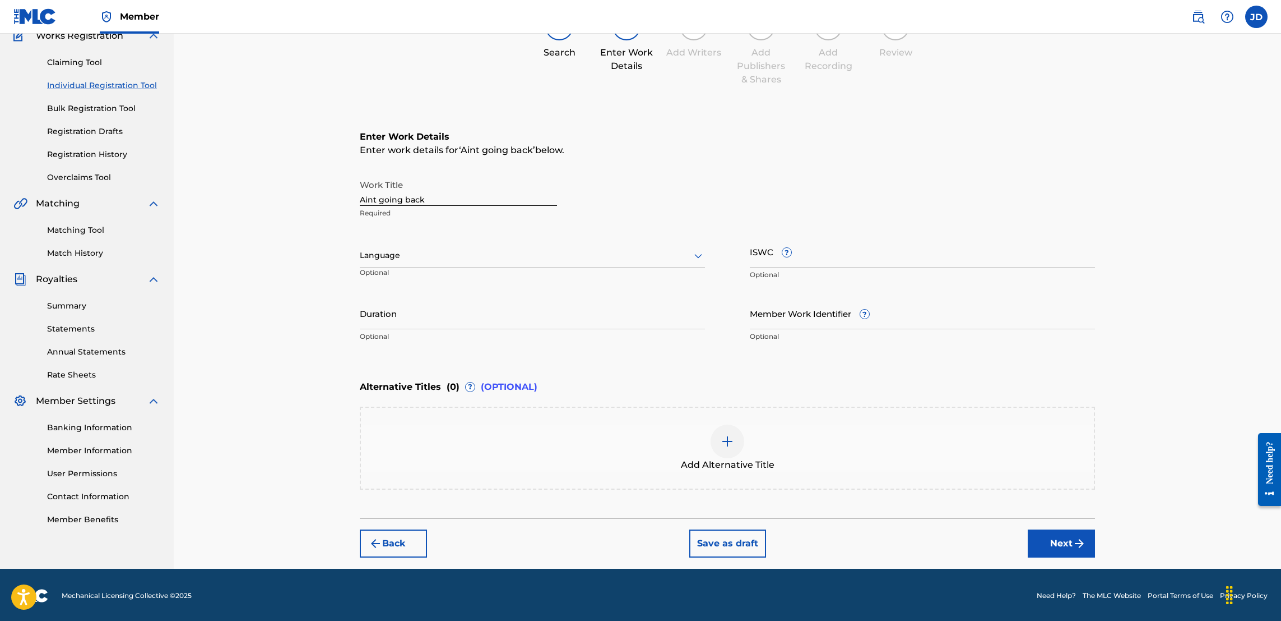
scroll to position [101, 0]
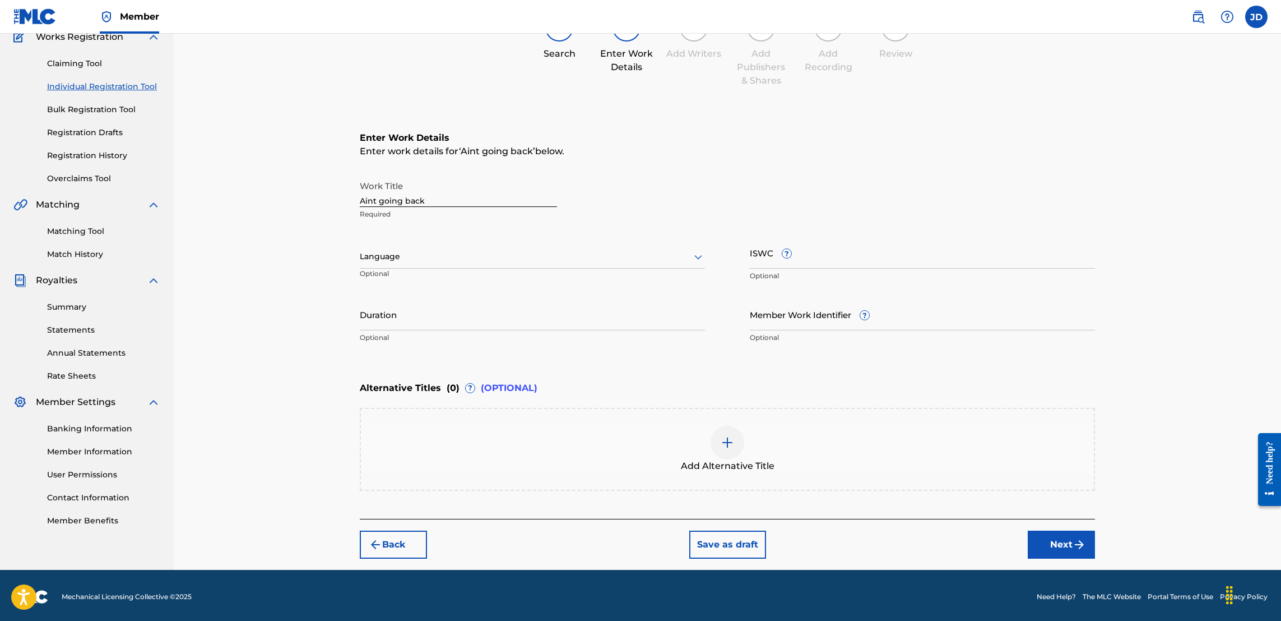
click at [1059, 548] on button "Next" at bounding box center [1061, 544] width 67 height 28
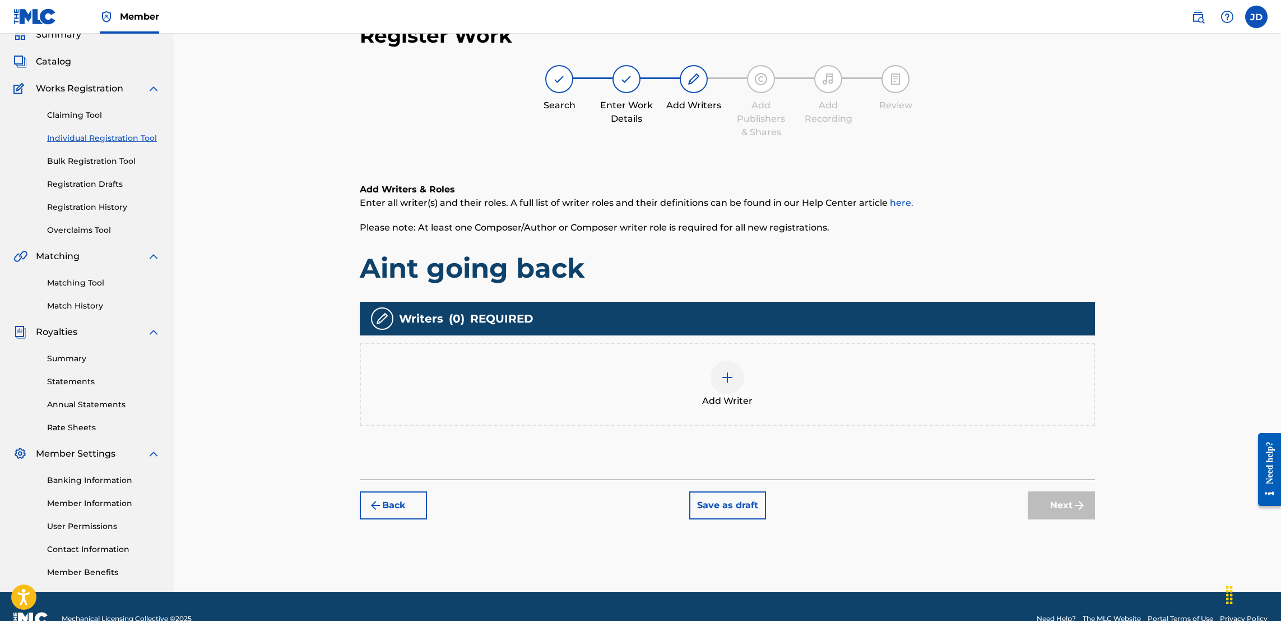
click at [719, 373] on div at bounding box center [728, 377] width 34 height 34
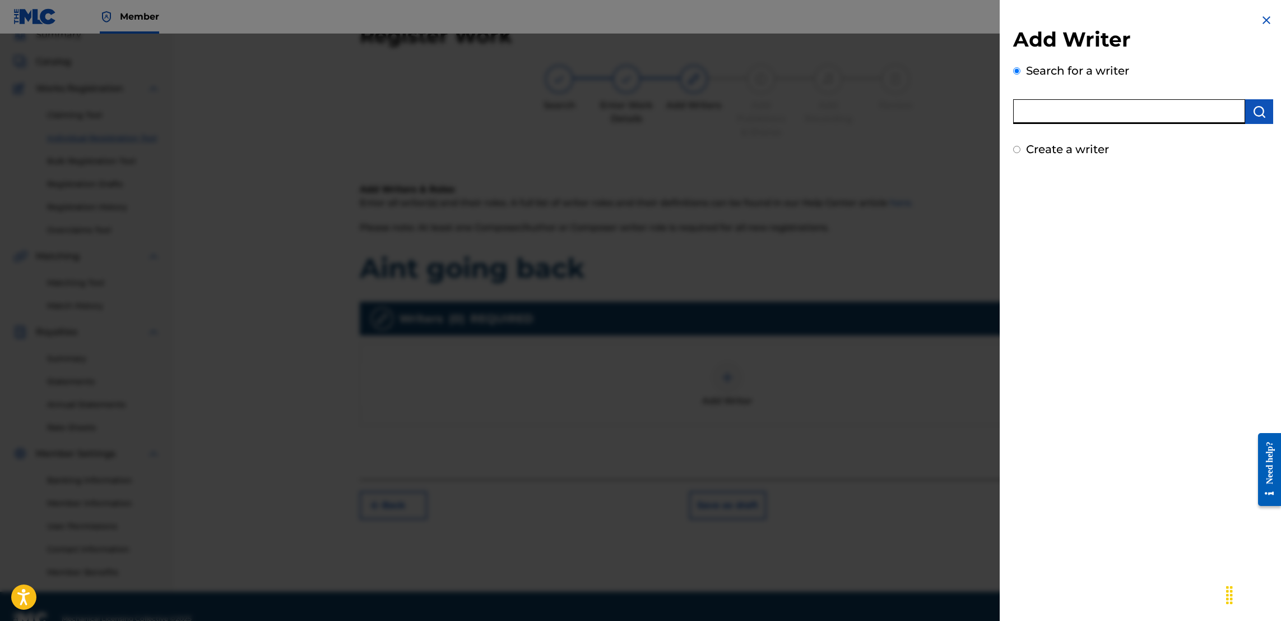
drag, startPoint x: 1077, startPoint y: 105, endPoint x: 1019, endPoint y: 114, distance: 58.9
click at [1019, 114] on input "text" at bounding box center [1129, 111] width 232 height 25
type input "Jose Guapo"
click at [1264, 112] on button "submit" at bounding box center [1260, 111] width 28 height 25
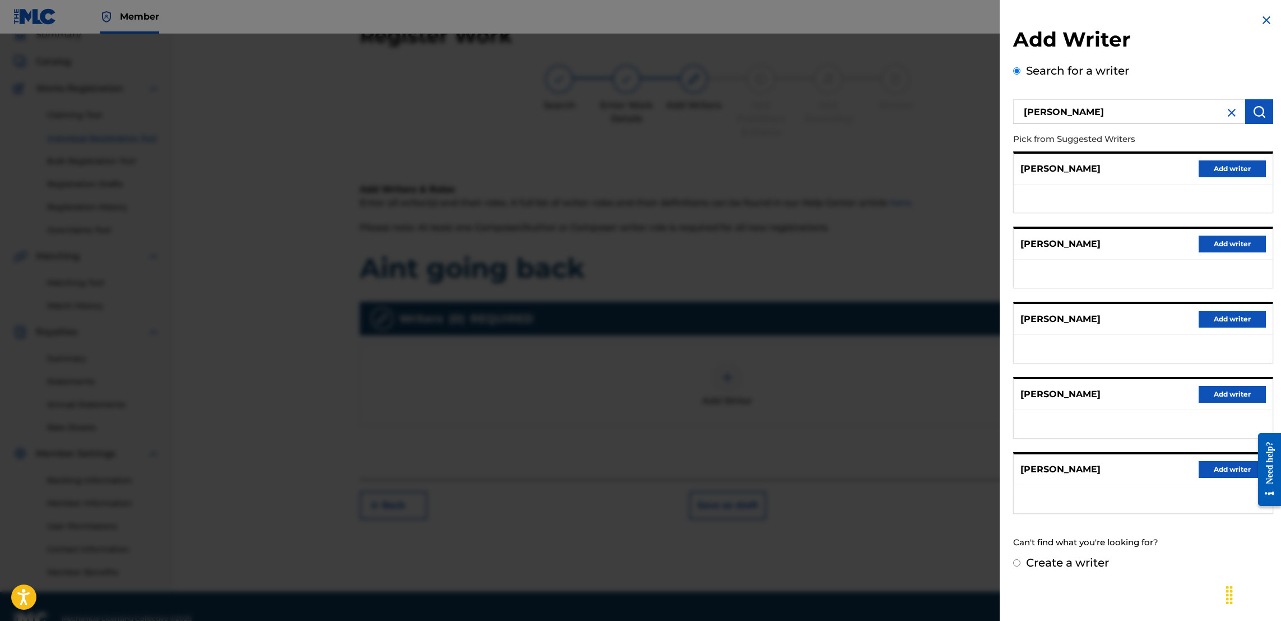
click at [1222, 243] on button "Add writer" at bounding box center [1232, 243] width 67 height 17
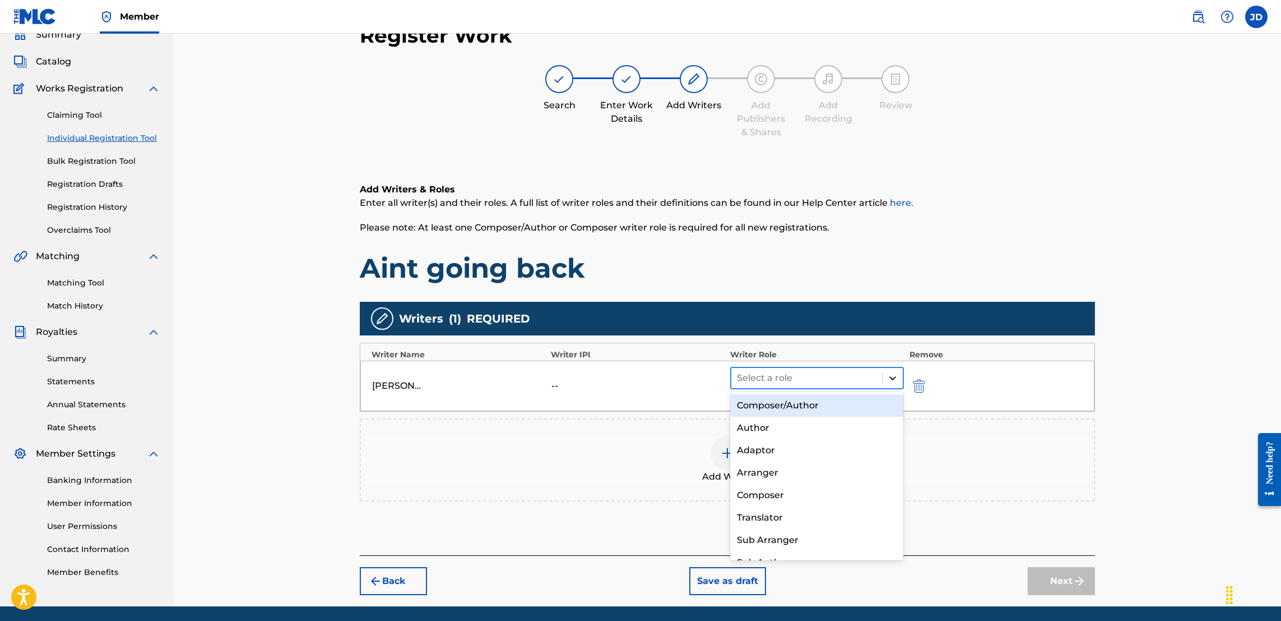
click at [894, 373] on icon at bounding box center [892, 377] width 11 height 11
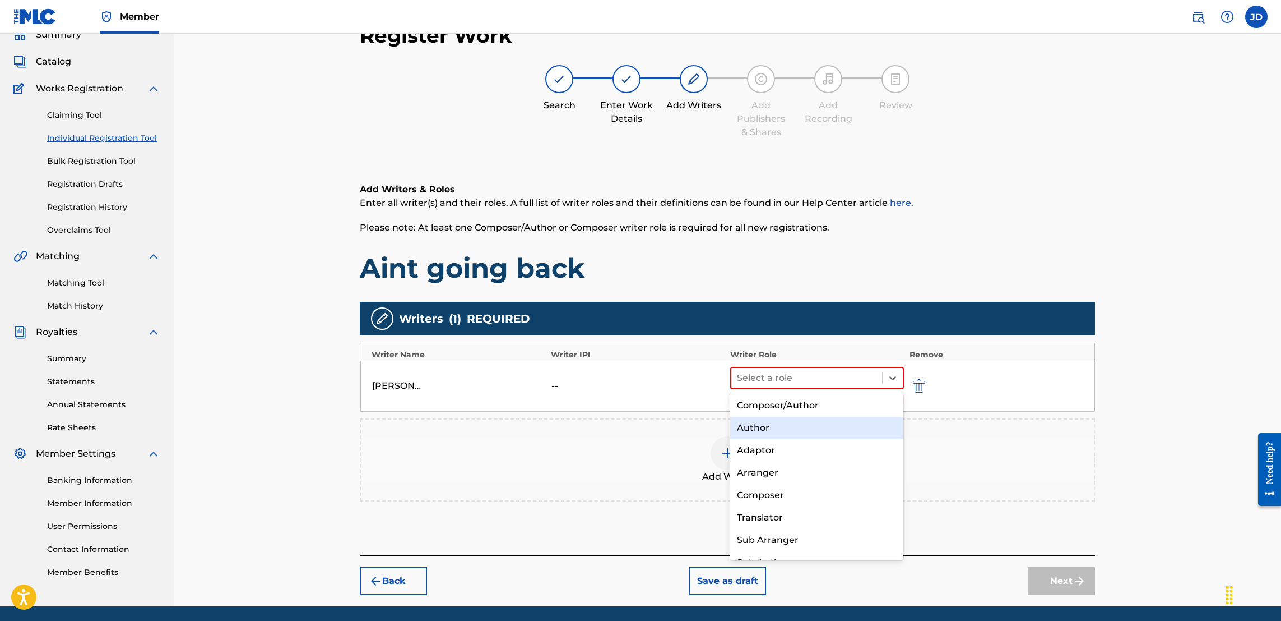
click at [779, 427] on div "Author" at bounding box center [816, 427] width 173 height 22
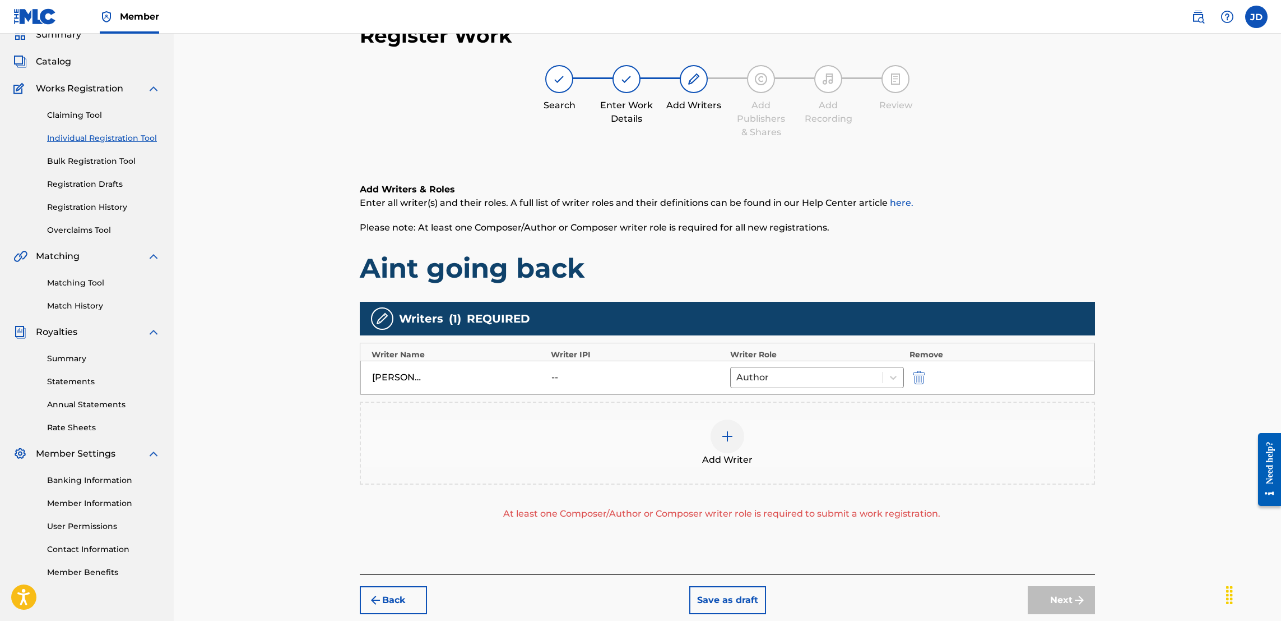
click at [727, 433] on img at bounding box center [727, 435] width 13 height 13
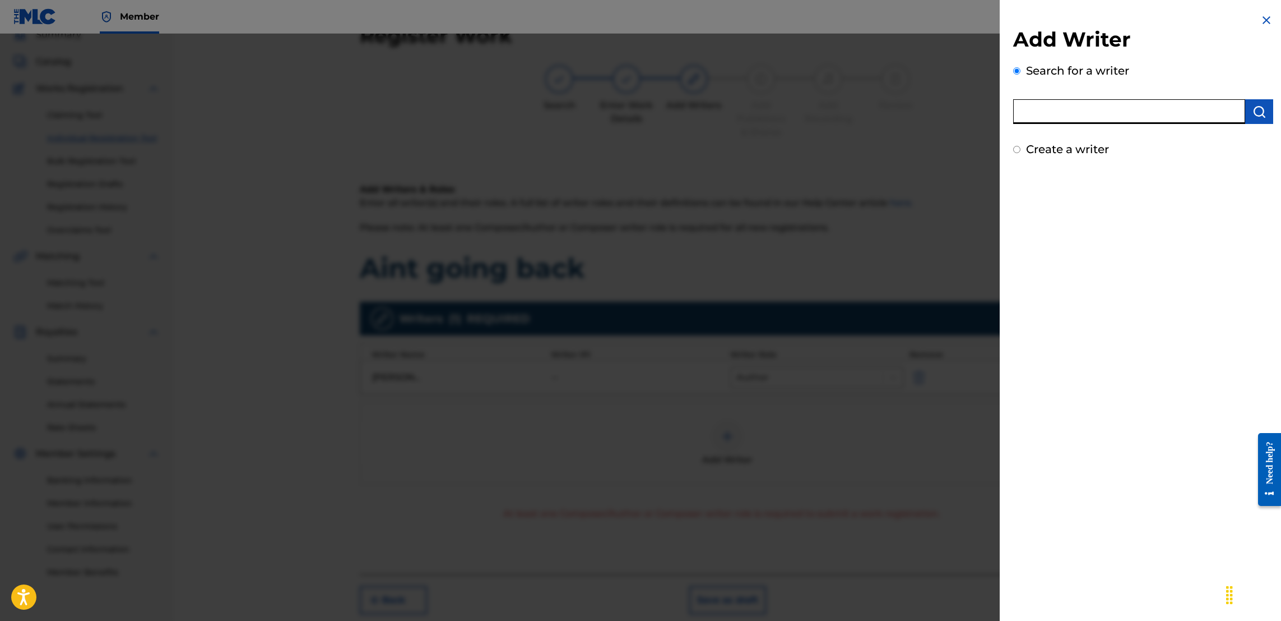
click at [1069, 110] on input "text" at bounding box center [1129, 111] width 232 height 25
type input "Jason Anthony Douglas"
click at [1260, 115] on img "submit" at bounding box center [1259, 111] width 13 height 13
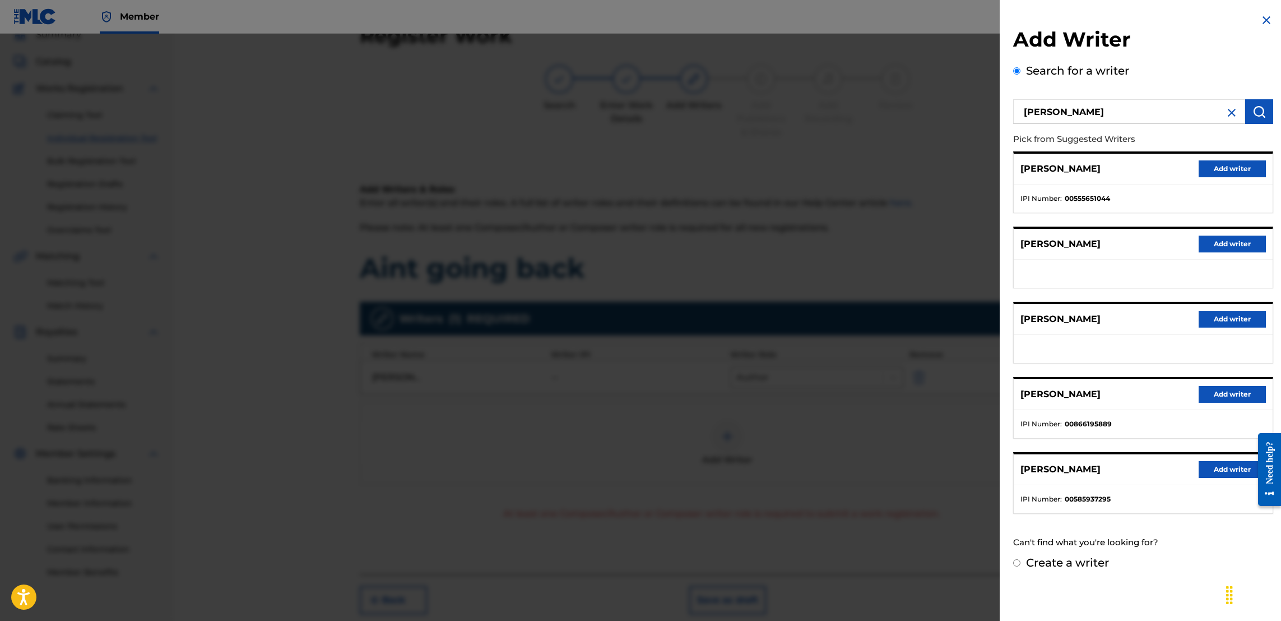
click at [1209, 396] on button "Add writer" at bounding box center [1232, 394] width 67 height 17
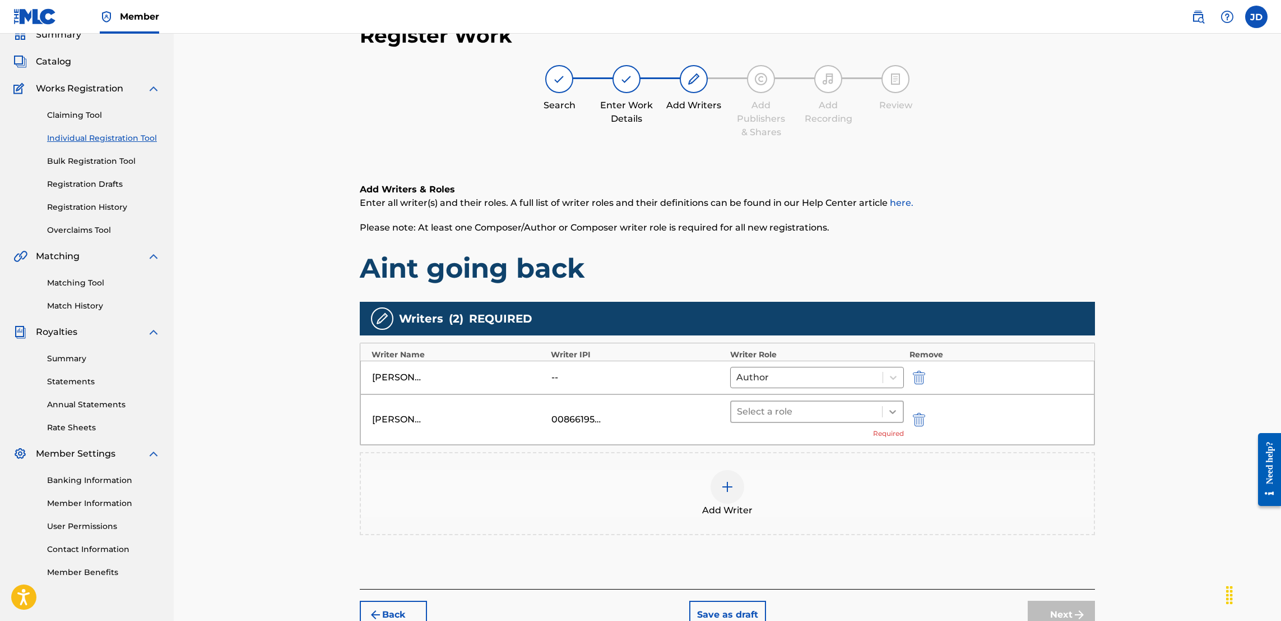
click at [887, 407] on icon at bounding box center [892, 411] width 11 height 11
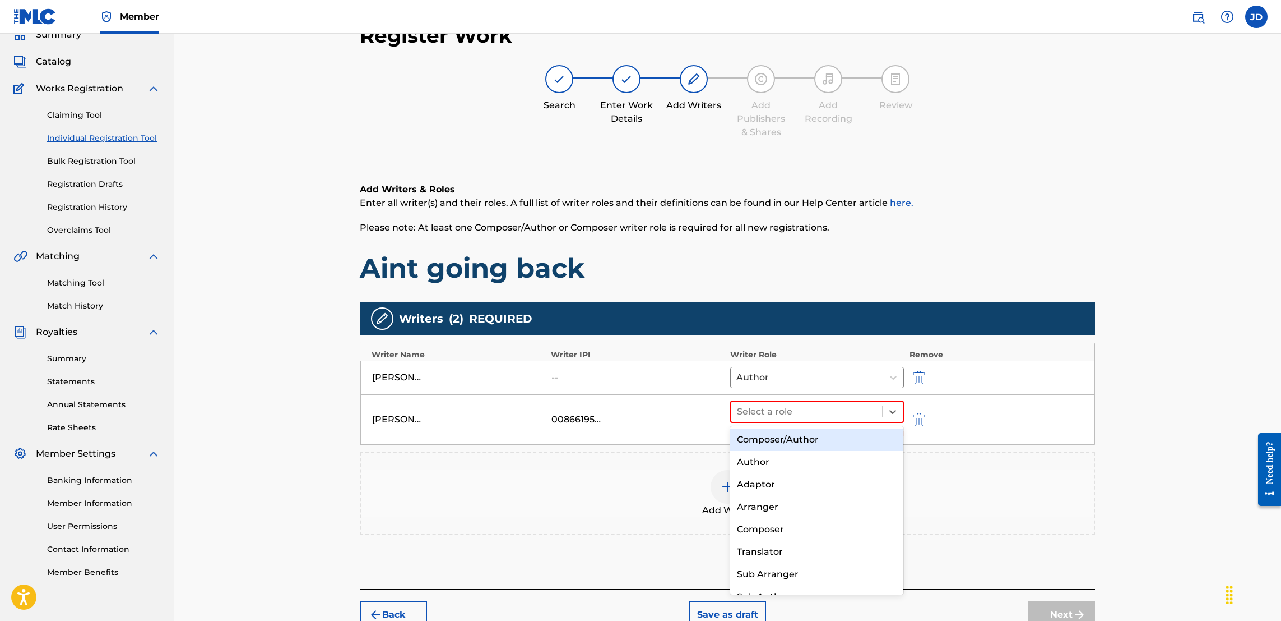
click at [796, 437] on div "Composer/Author" at bounding box center [816, 439] width 173 height 22
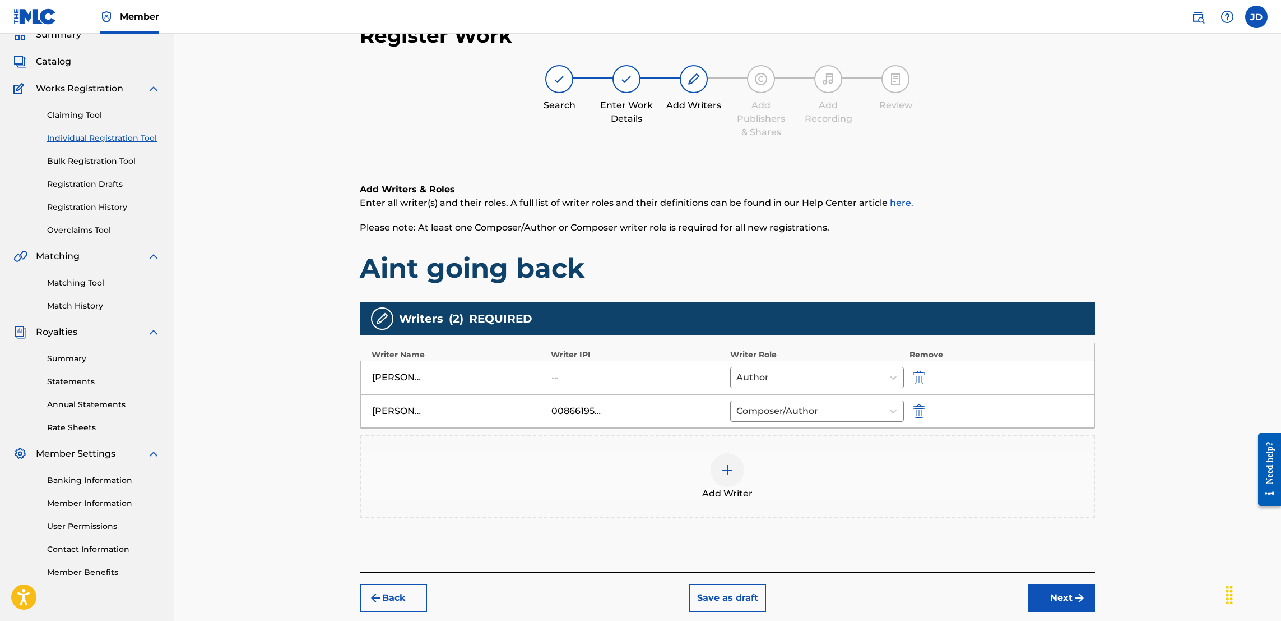
click at [1071, 600] on button "Next" at bounding box center [1061, 598] width 67 height 28
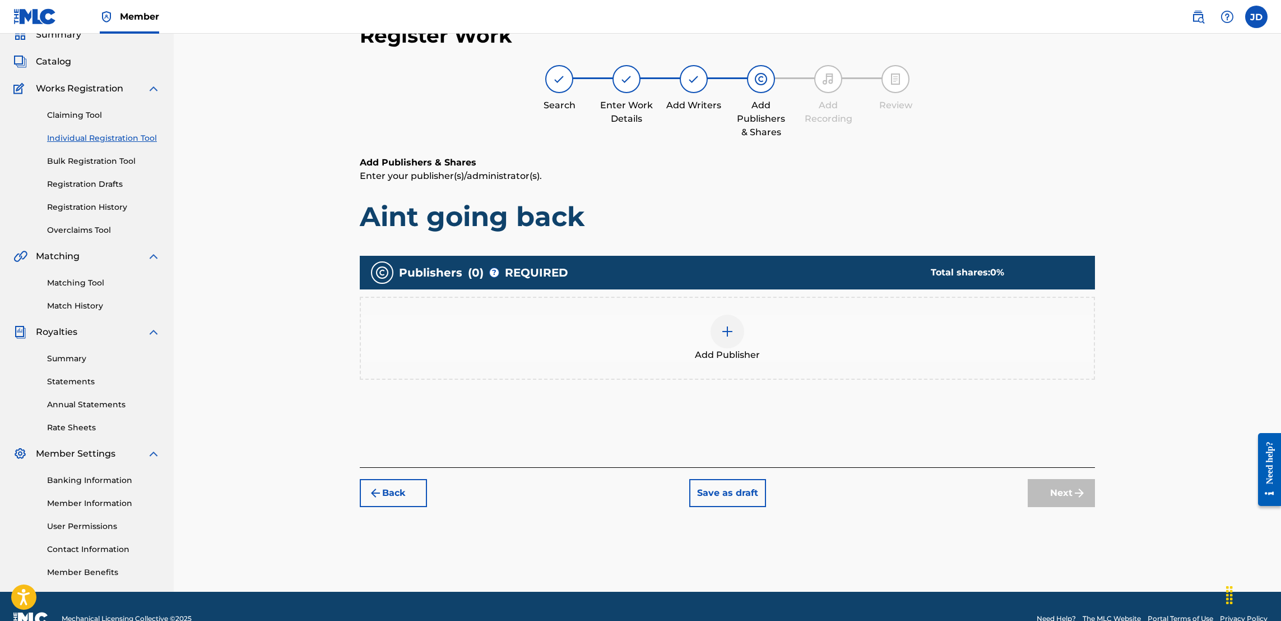
click at [712, 327] on div at bounding box center [728, 331] width 34 height 34
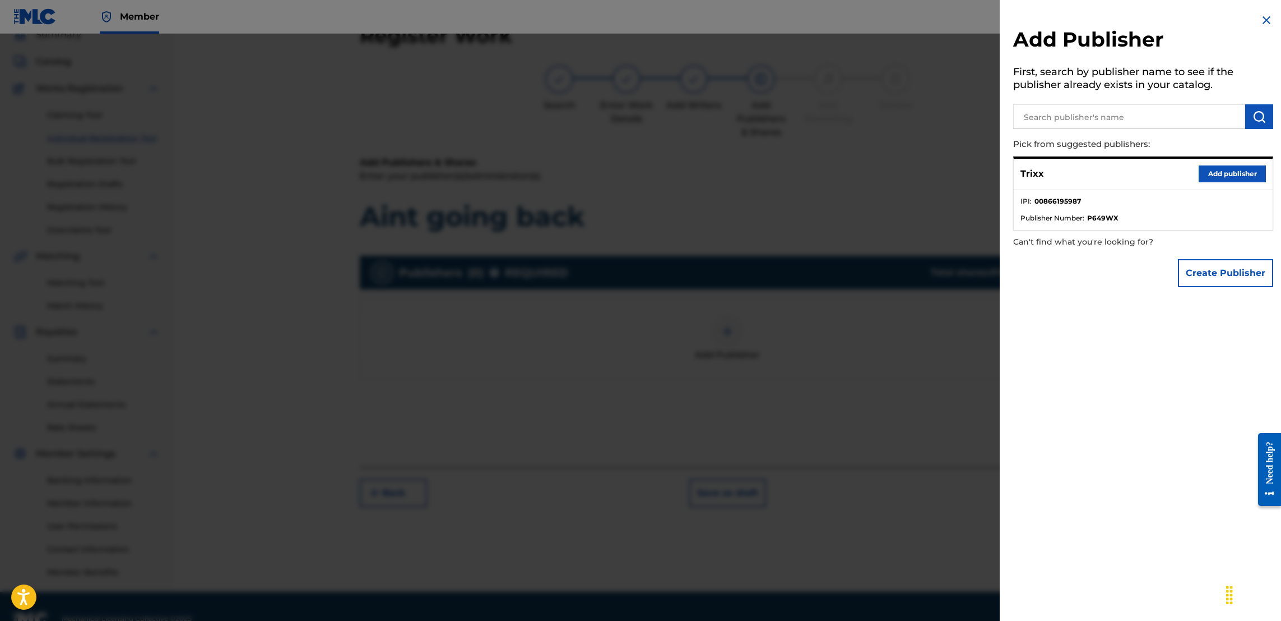
click at [1216, 170] on button "Add publisher" at bounding box center [1232, 173] width 67 height 17
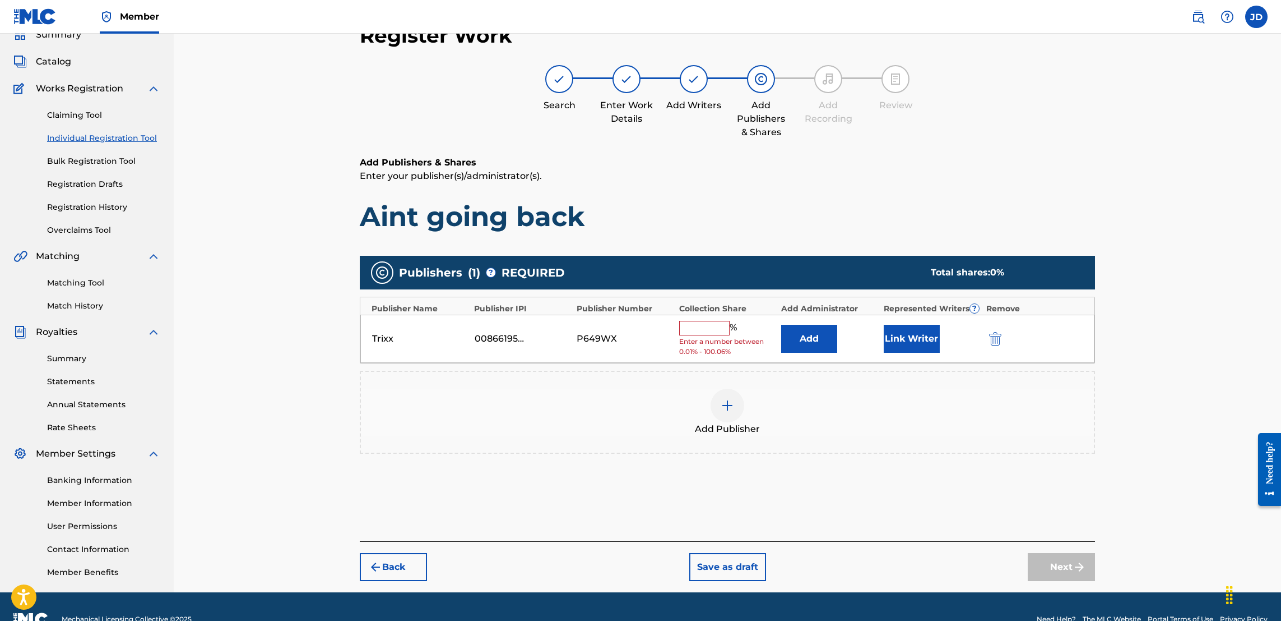
click at [710, 321] on input "text" at bounding box center [704, 328] width 50 height 15
type input "50"
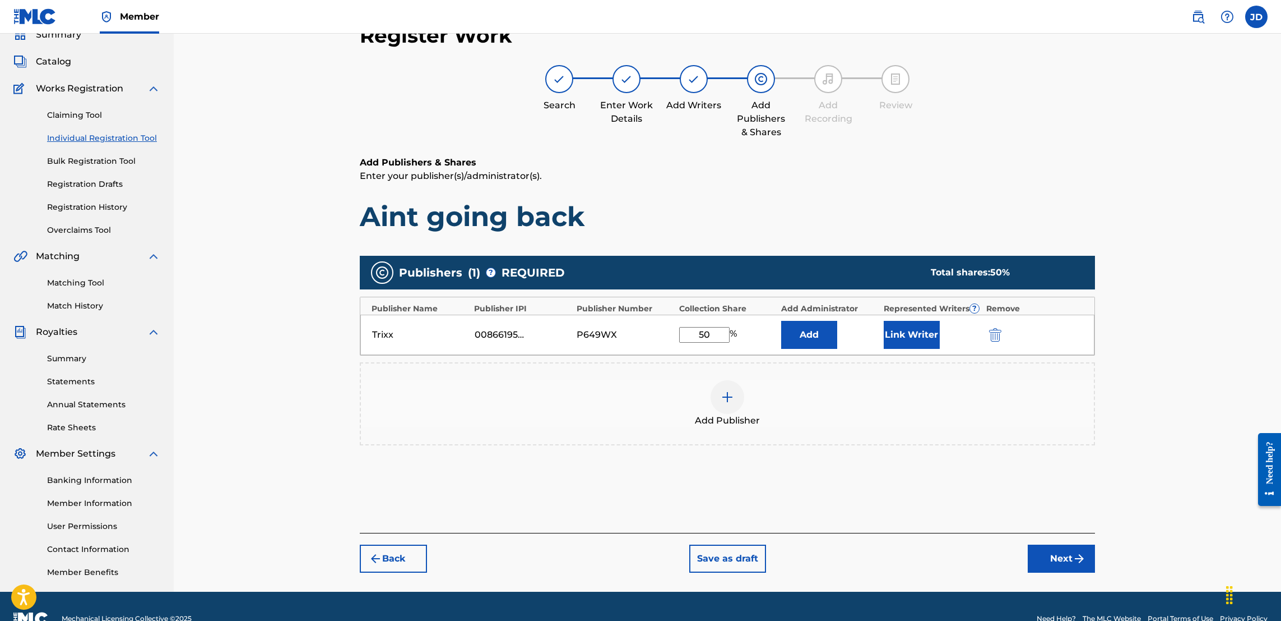
click at [914, 331] on button "Link Writer" at bounding box center [912, 335] width 56 height 28
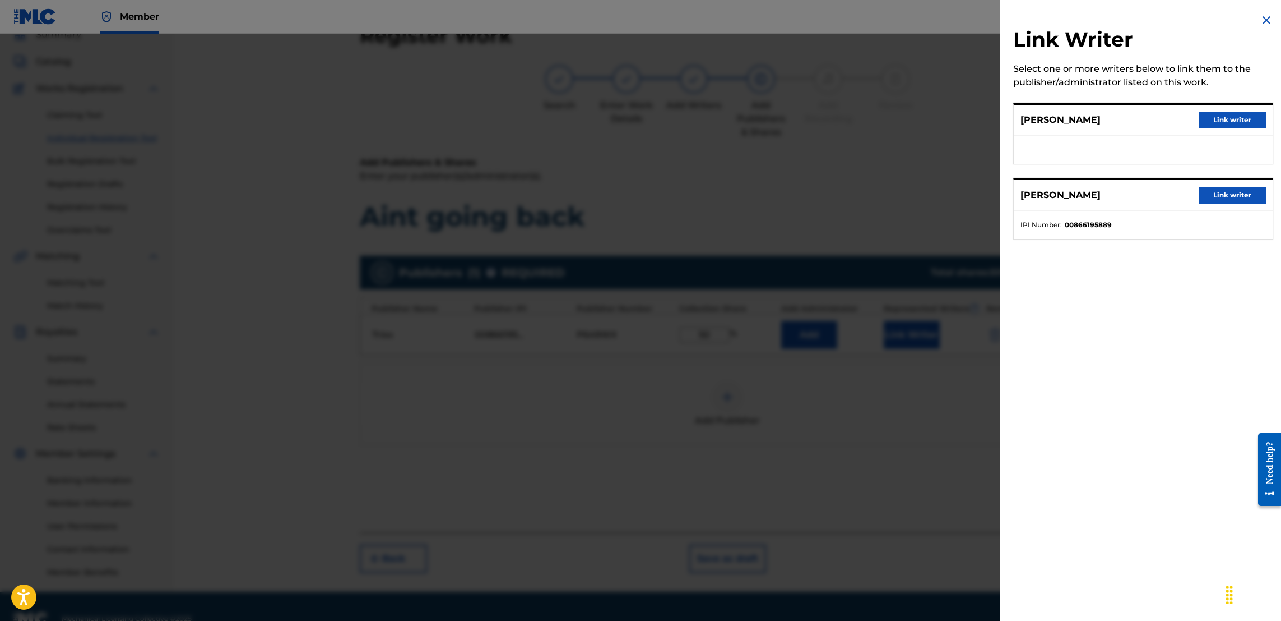
click at [1214, 196] on button "Link writer" at bounding box center [1232, 195] width 67 height 17
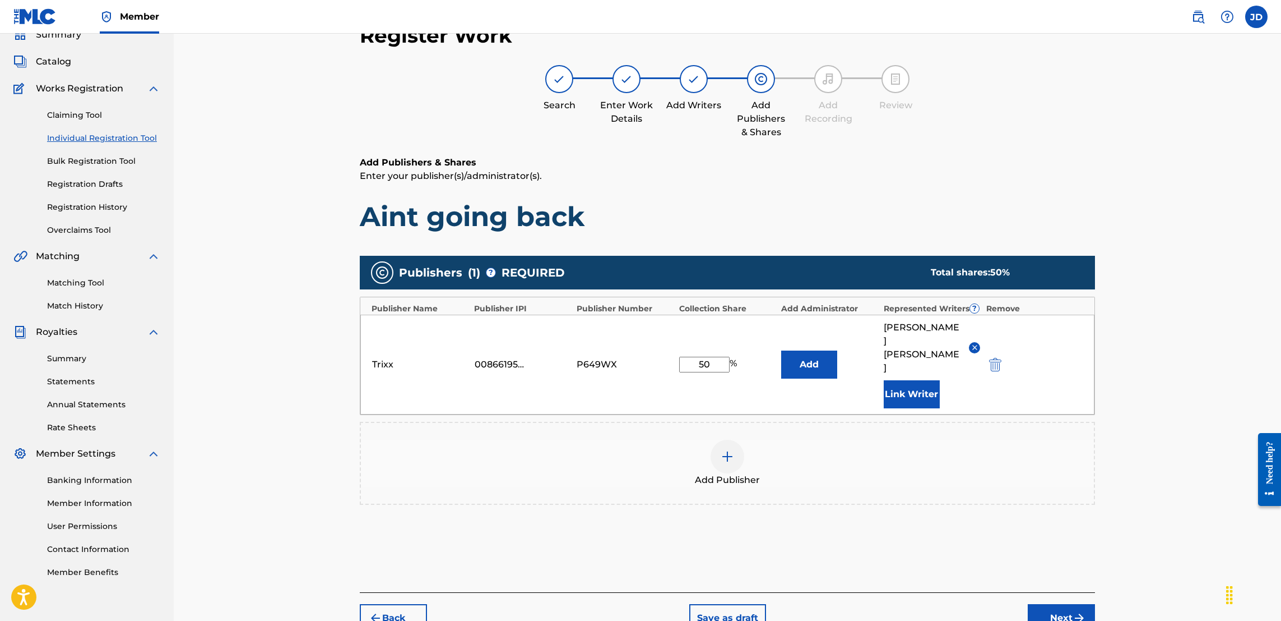
click at [1053, 604] on button "Next" at bounding box center [1061, 618] width 67 height 28
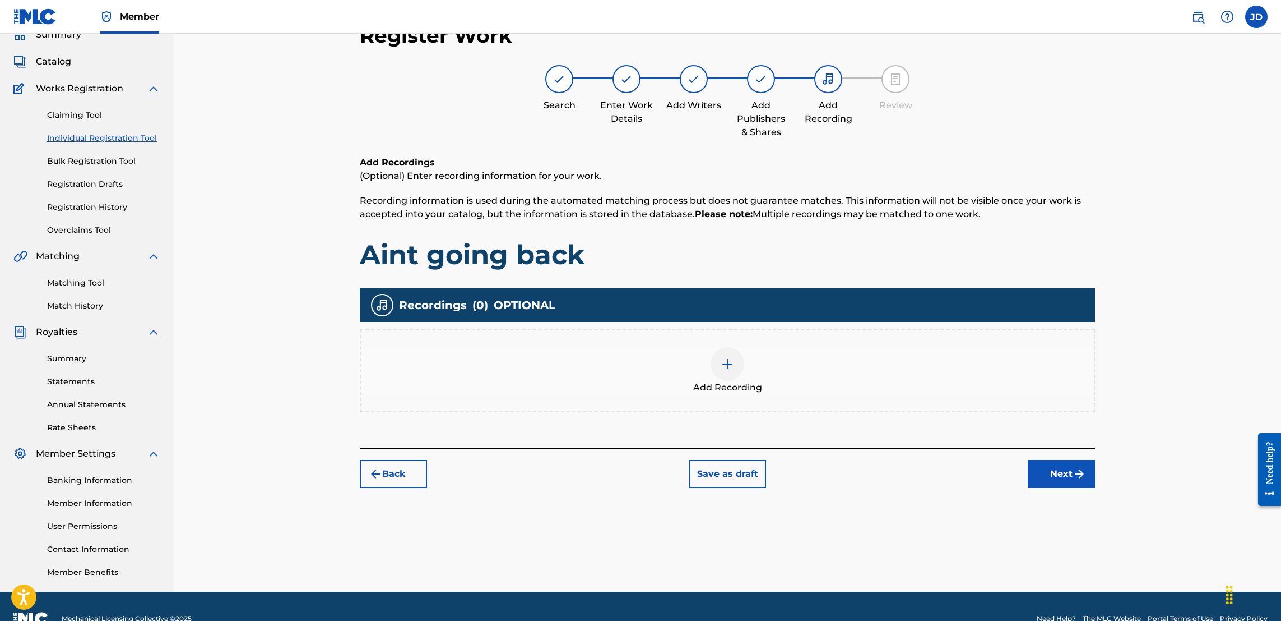
click at [737, 372] on div at bounding box center [728, 364] width 34 height 34
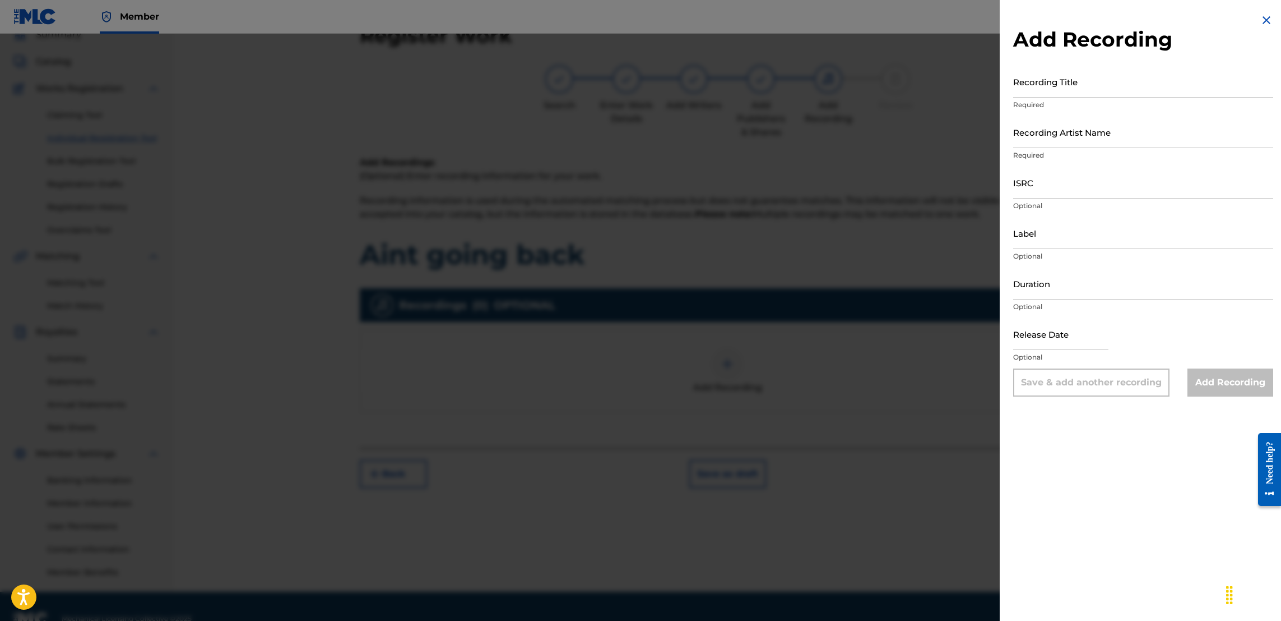
click at [1078, 89] on input "Recording Title" at bounding box center [1143, 82] width 260 height 32
type input "Aint going back"
click at [1079, 144] on input "Recording Artist Name" at bounding box center [1143, 132] width 260 height 32
type input "Jose Guapo , Trixx"
type input "November 23 2023"
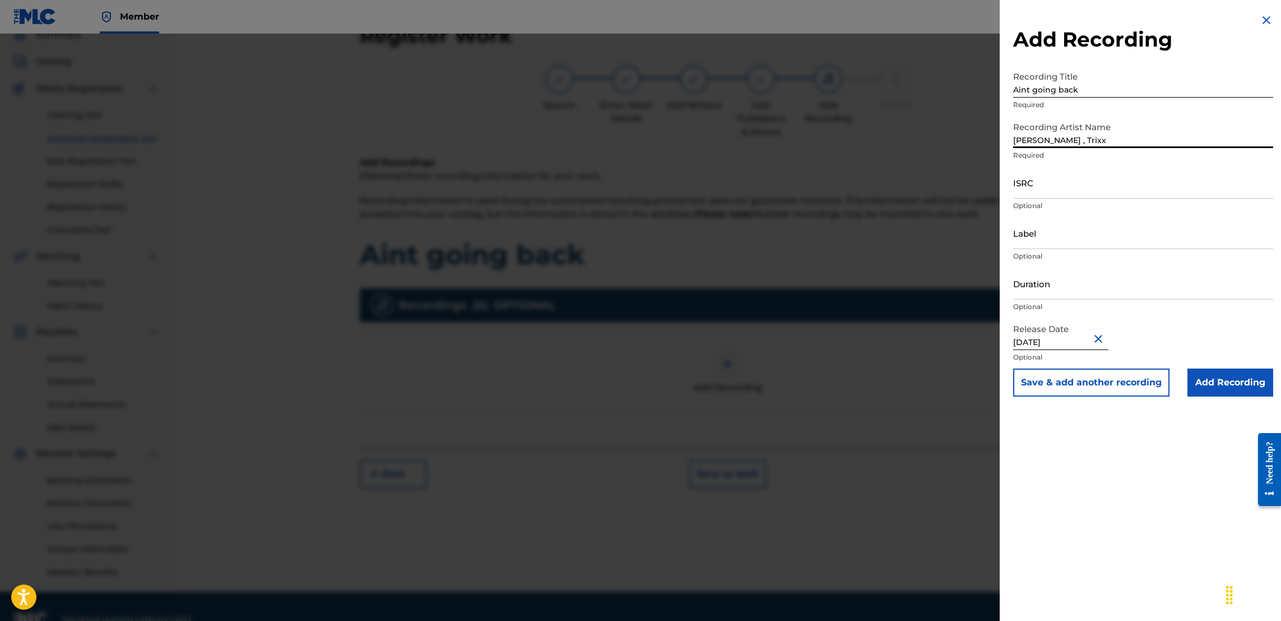
click at [1068, 192] on input "ISRC" at bounding box center [1143, 182] width 260 height 32
paste input "TCAHP2374273"
type input "TCAHP2374273"
drag, startPoint x: 1089, startPoint y: 192, endPoint x: 832, endPoint y: 229, distance: 259.3
click at [832, 229] on div "Add Recording Recording Title Aint going back Required Recording Artist Name Jo…" at bounding box center [640, 327] width 1281 height 587
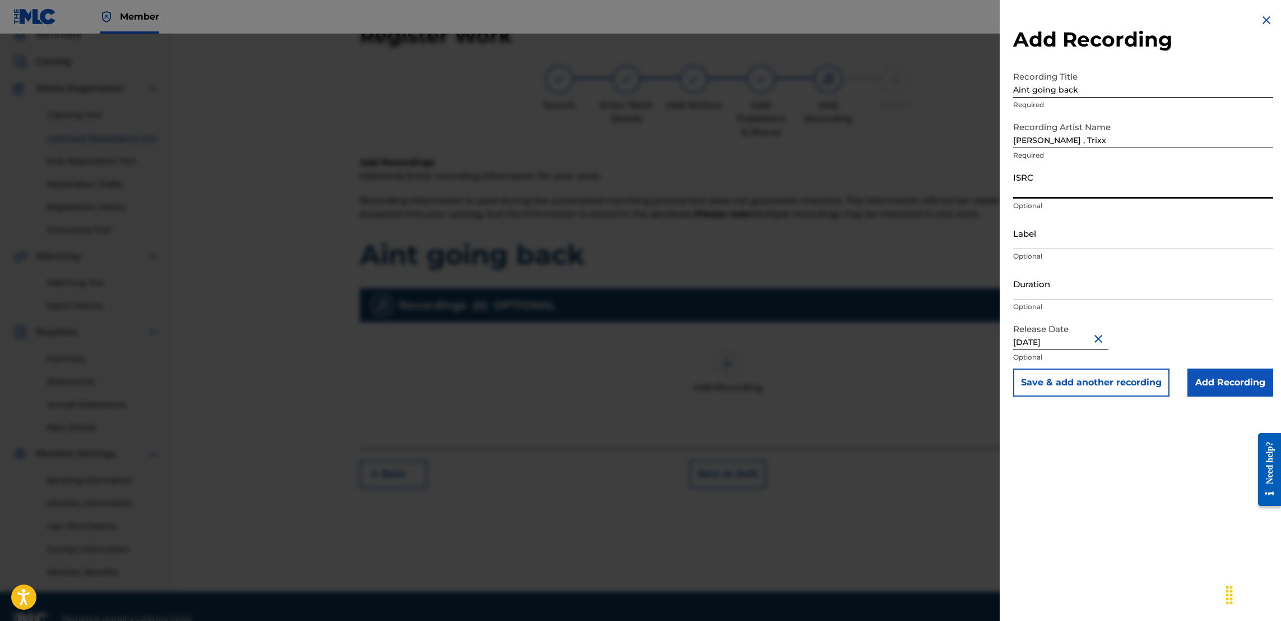
paste input "TCAHP2374280"
type input "TCAHP2374280"
click at [1229, 379] on input "Add Recording" at bounding box center [1231, 382] width 86 height 28
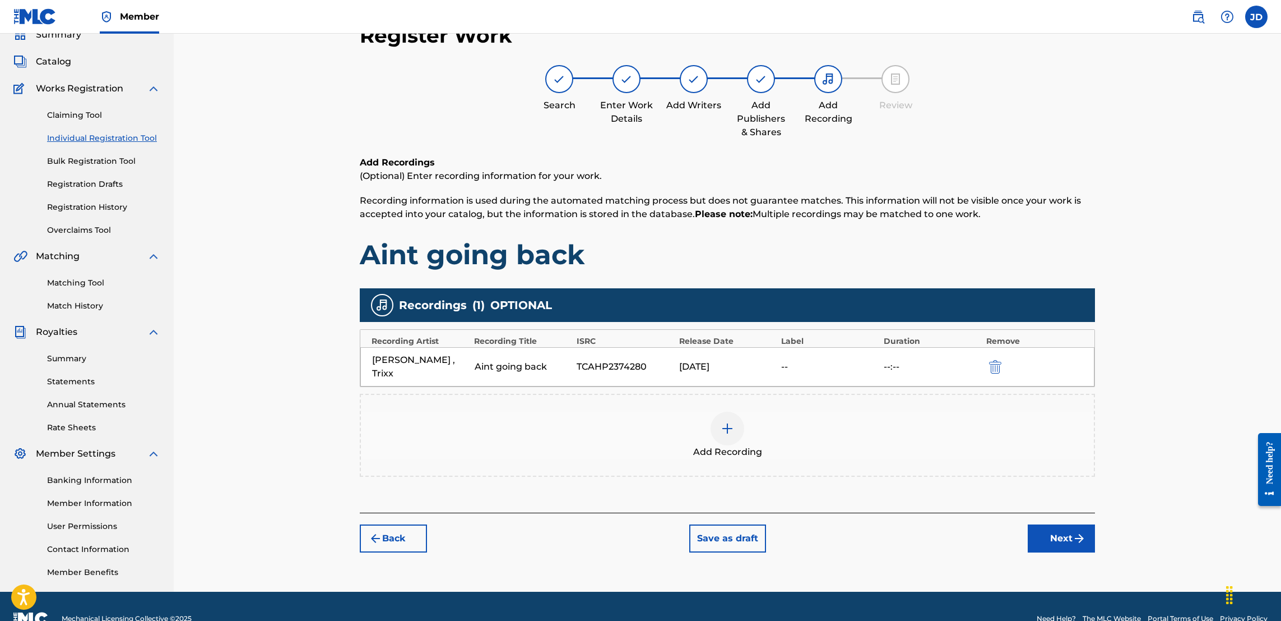
click at [1071, 524] on button "Next" at bounding box center [1061, 538] width 67 height 28
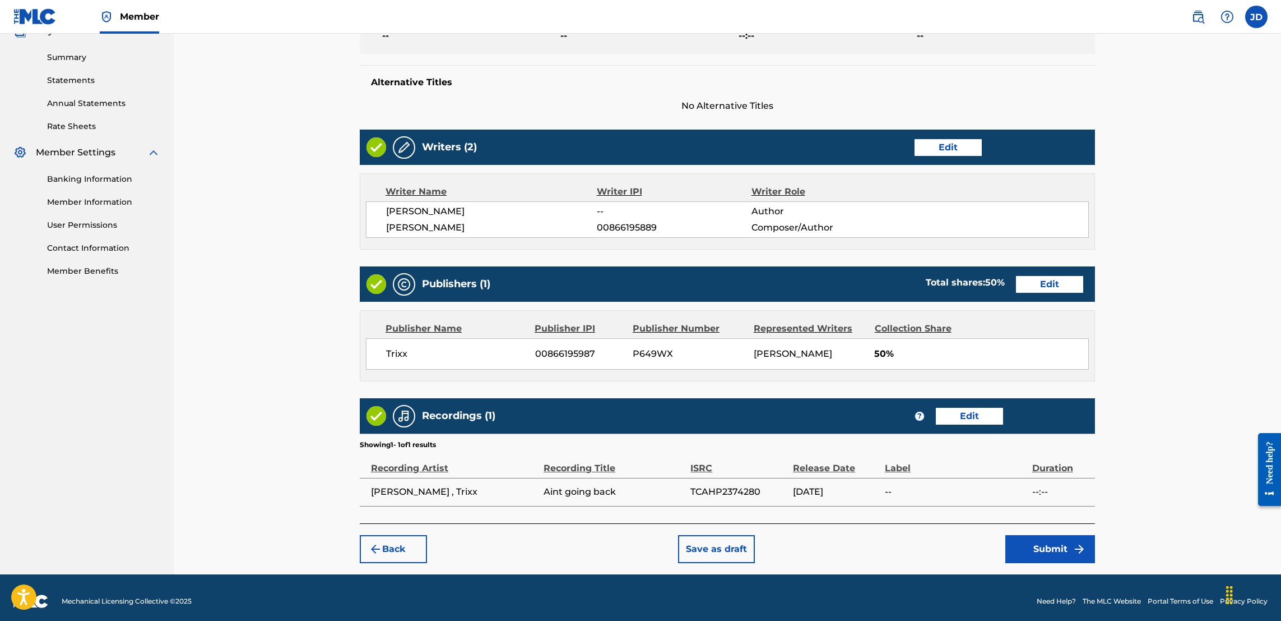
scroll to position [372, 0]
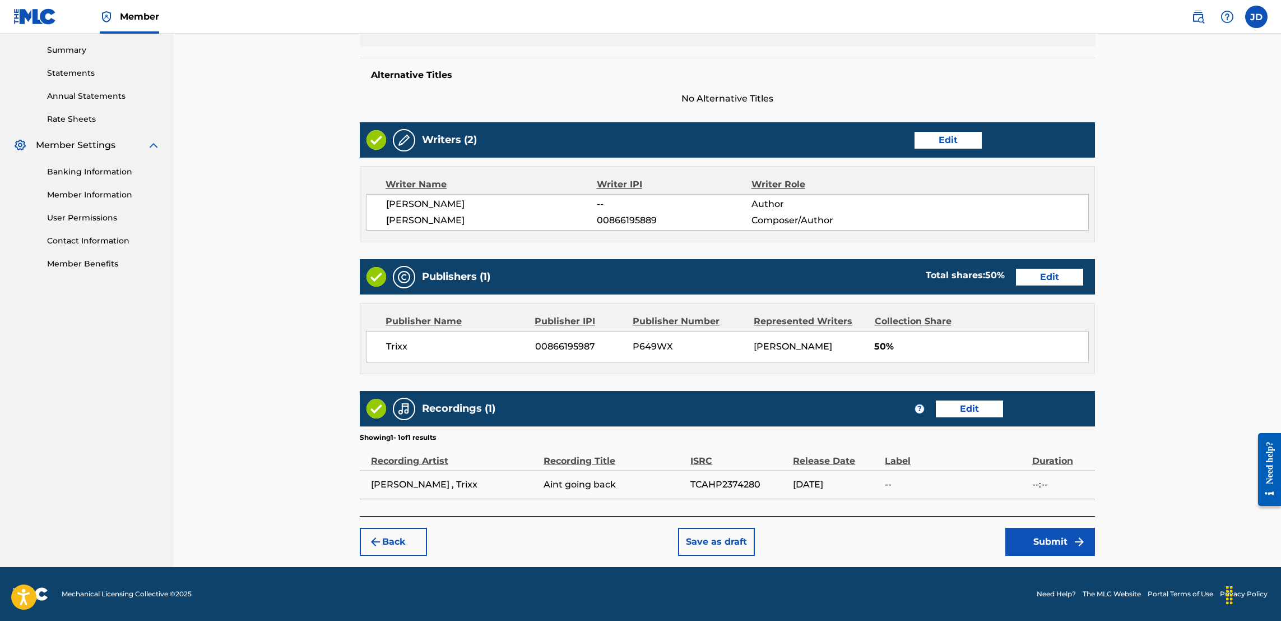
click at [1049, 540] on button "Submit" at bounding box center [1051, 541] width 90 height 28
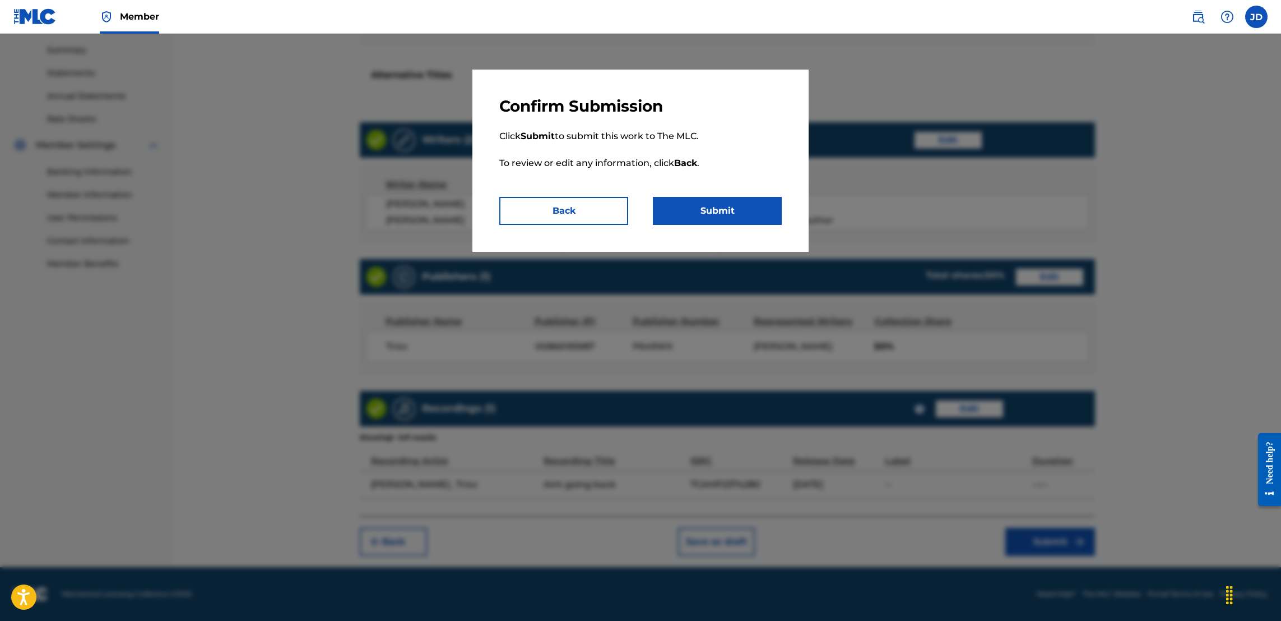
click at [701, 209] on button "Submit" at bounding box center [717, 211] width 129 height 28
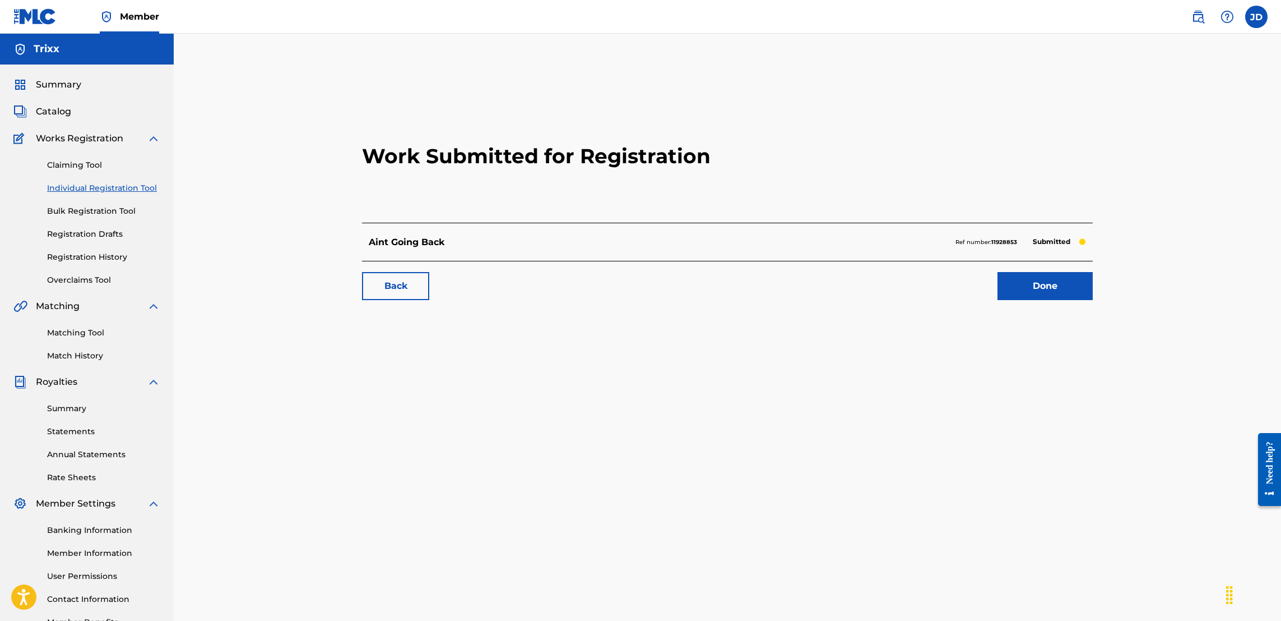
click at [1030, 293] on link "Done" at bounding box center [1045, 286] width 95 height 28
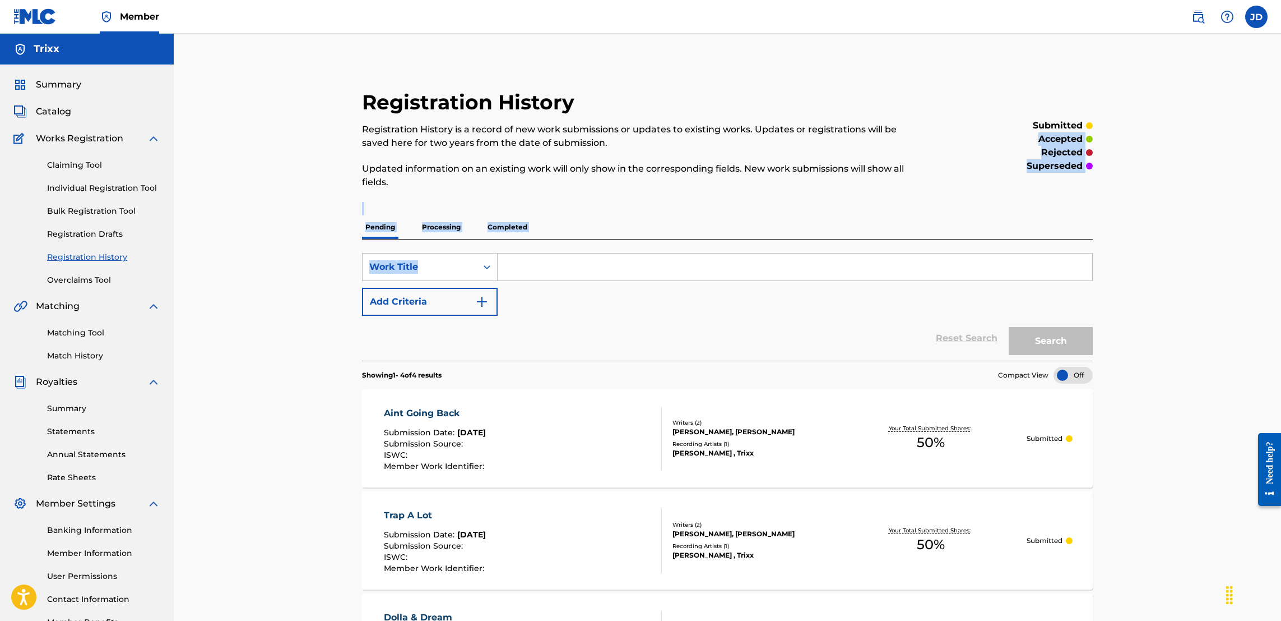
drag, startPoint x: 1280, startPoint y: 118, endPoint x: 1286, endPoint y: 262, distance: 144.2
click at [1281, 262] on html "Accessibility Screen-Reader Guide, Feedback, and Issue Reporting | New window M…" at bounding box center [640, 310] width 1281 height 621
drag, startPoint x: 1280, startPoint y: 221, endPoint x: 1267, endPoint y: 302, distance: 81.7
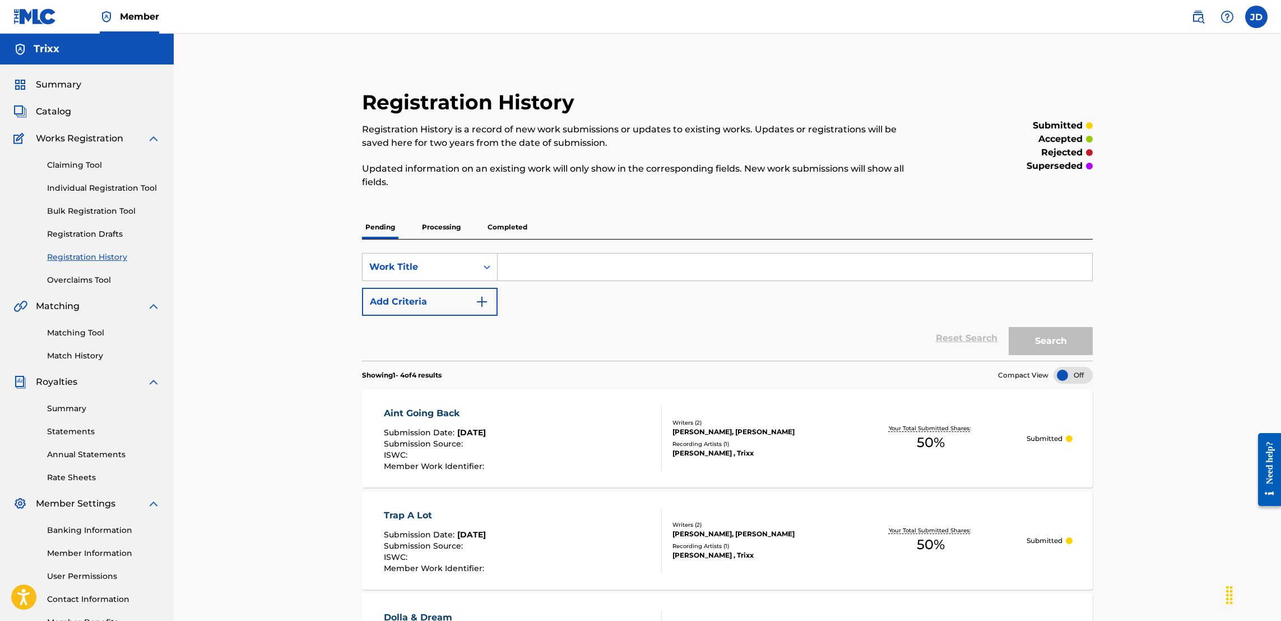
click at [497, 224] on p "Completed" at bounding box center [507, 227] width 47 height 24
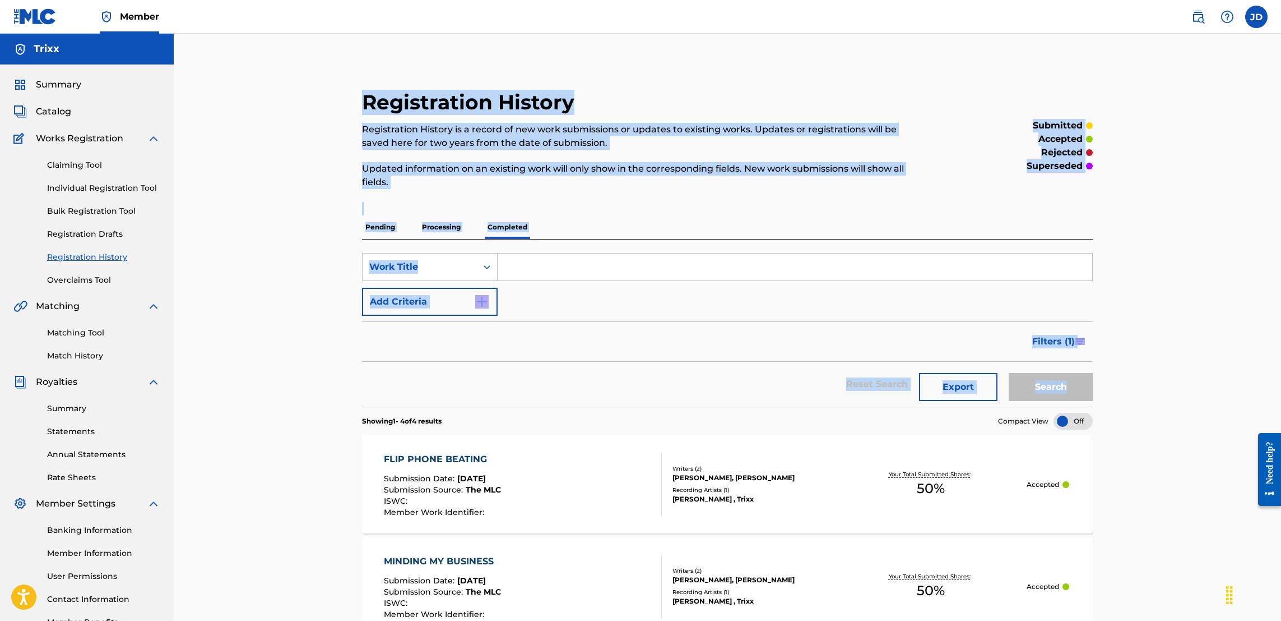
drag, startPoint x: 1280, startPoint y: 211, endPoint x: 1278, endPoint y: 397, distance: 186.7
click at [1278, 397] on div "Registration History Registration History is a record of new work submissions o…" at bounding box center [728, 472] width 1108 height 876
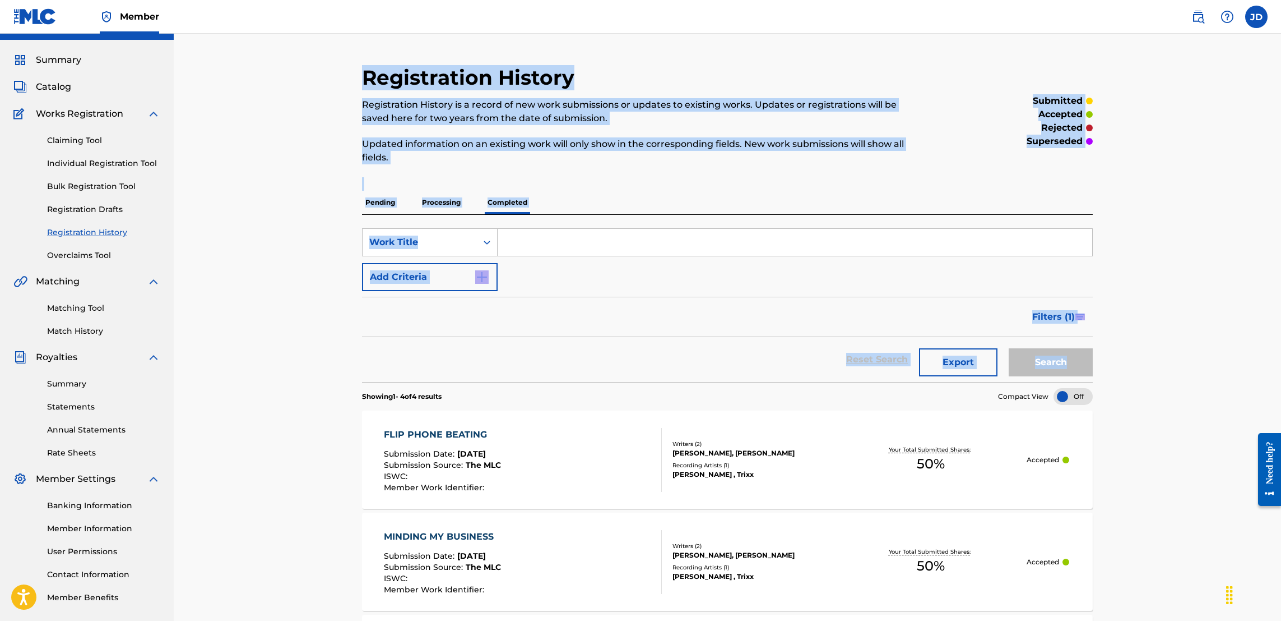
scroll to position [18, 0]
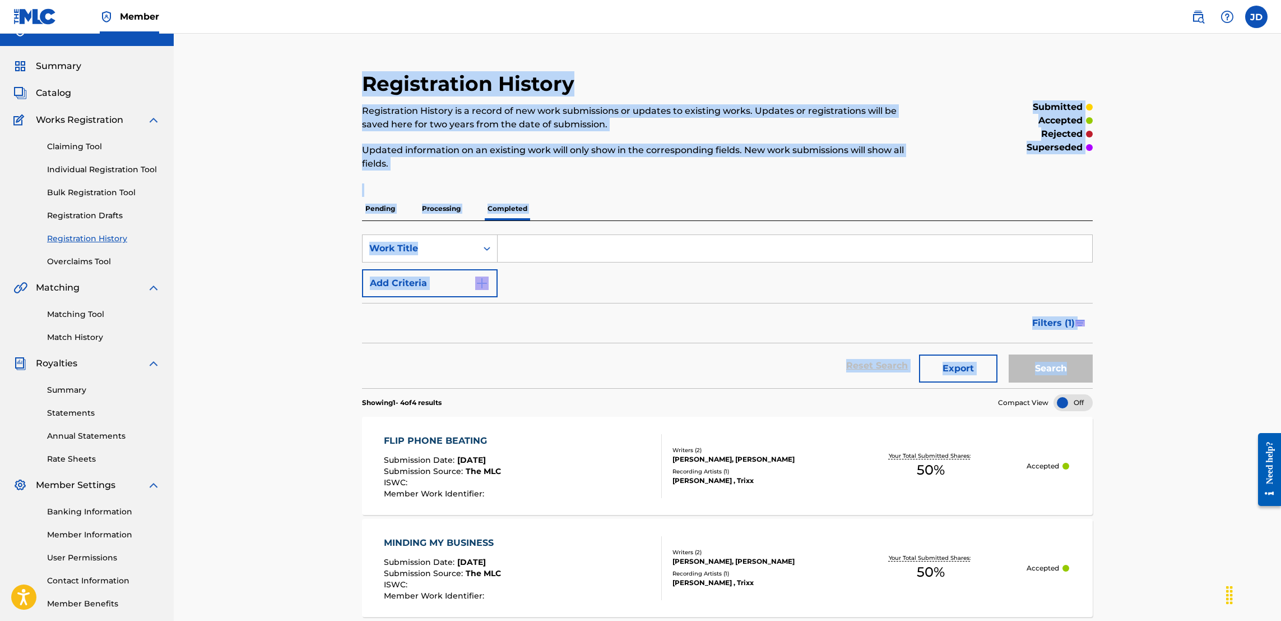
click at [1173, 347] on div "Registration History Registration History is a record of new work submissions o…" at bounding box center [728, 453] width 1108 height 876
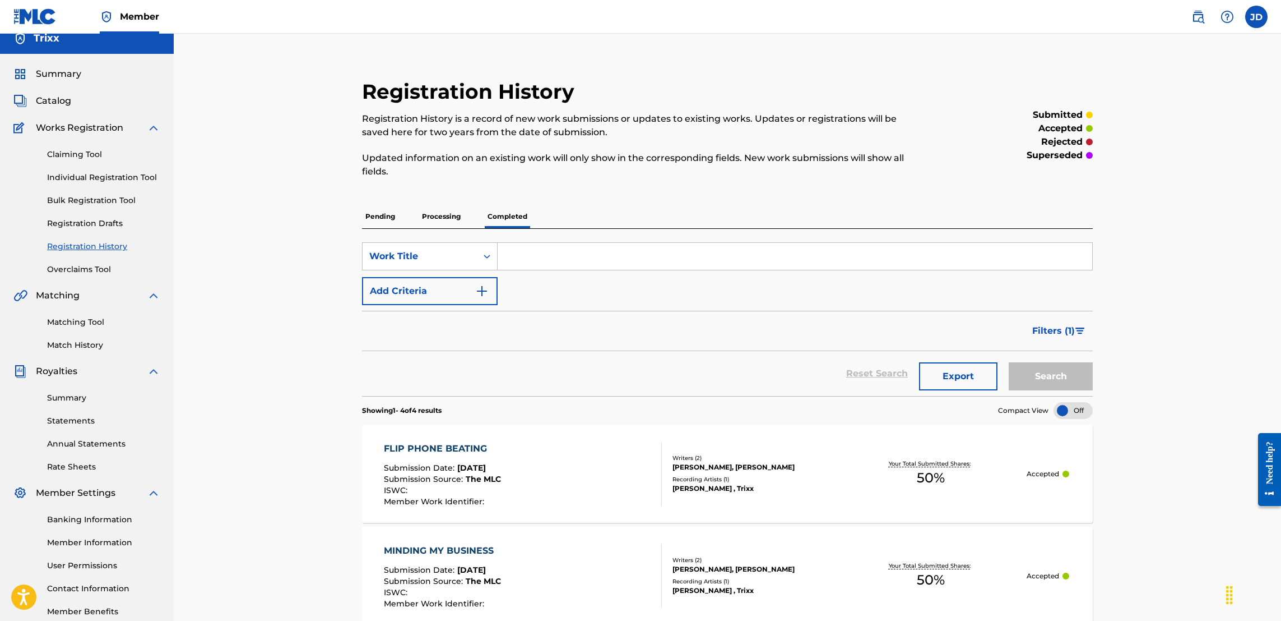
scroll to position [9, 0]
click at [119, 176] on link "Individual Registration Tool" at bounding box center [103, 179] width 113 height 12
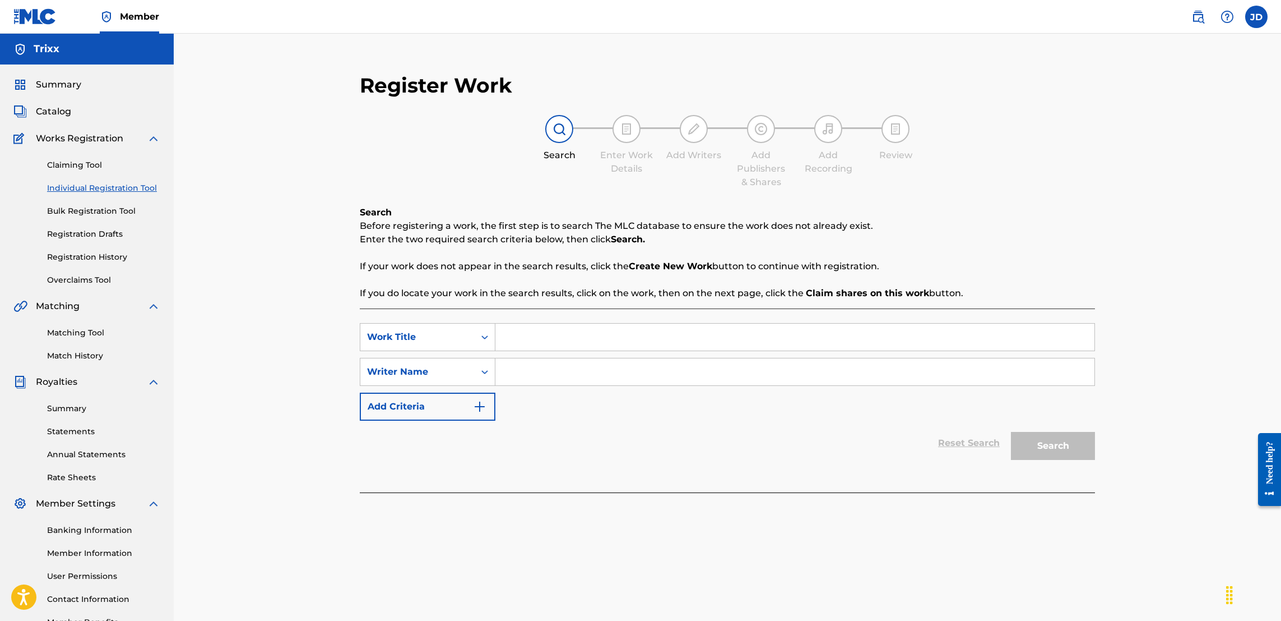
click at [550, 339] on input "Search Form" at bounding box center [795, 336] width 599 height 27
type input "Blast it"
click at [559, 370] on input "Search Form" at bounding box center [795, 371] width 599 height 27
type input "Trixx"
click at [1045, 441] on button "Search" at bounding box center [1053, 446] width 84 height 28
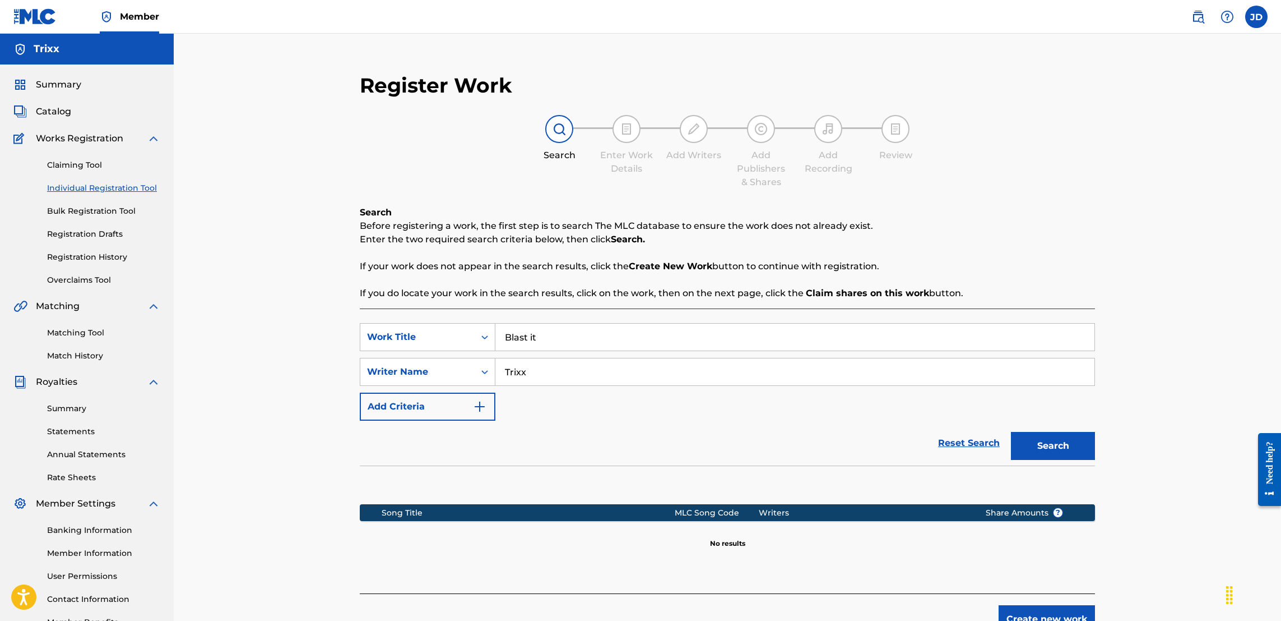
click at [1027, 614] on button "Create new work" at bounding box center [1047, 619] width 96 height 28
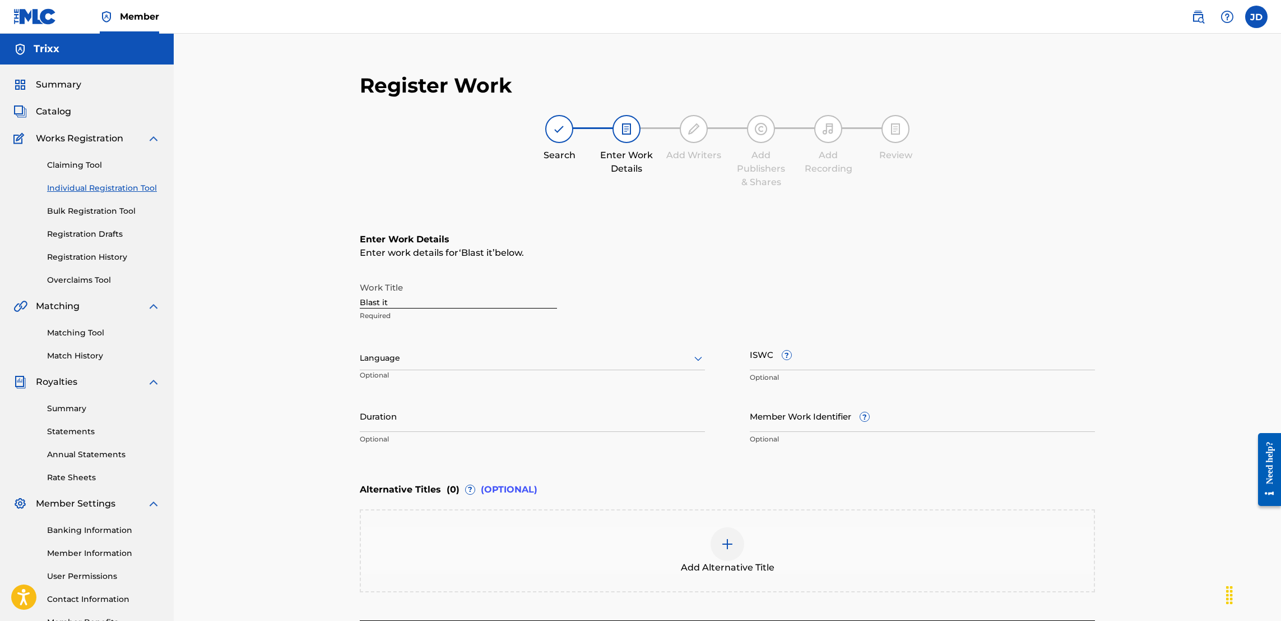
click at [727, 530] on div at bounding box center [728, 544] width 34 height 34
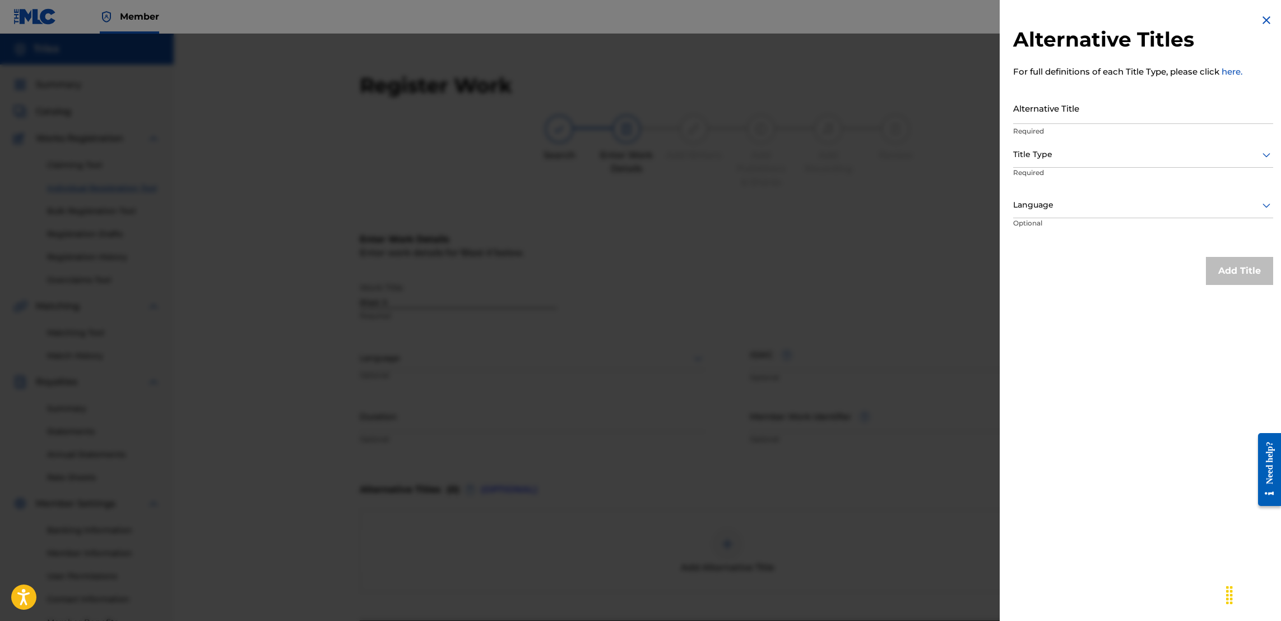
click at [608, 535] on div at bounding box center [640, 344] width 1281 height 621
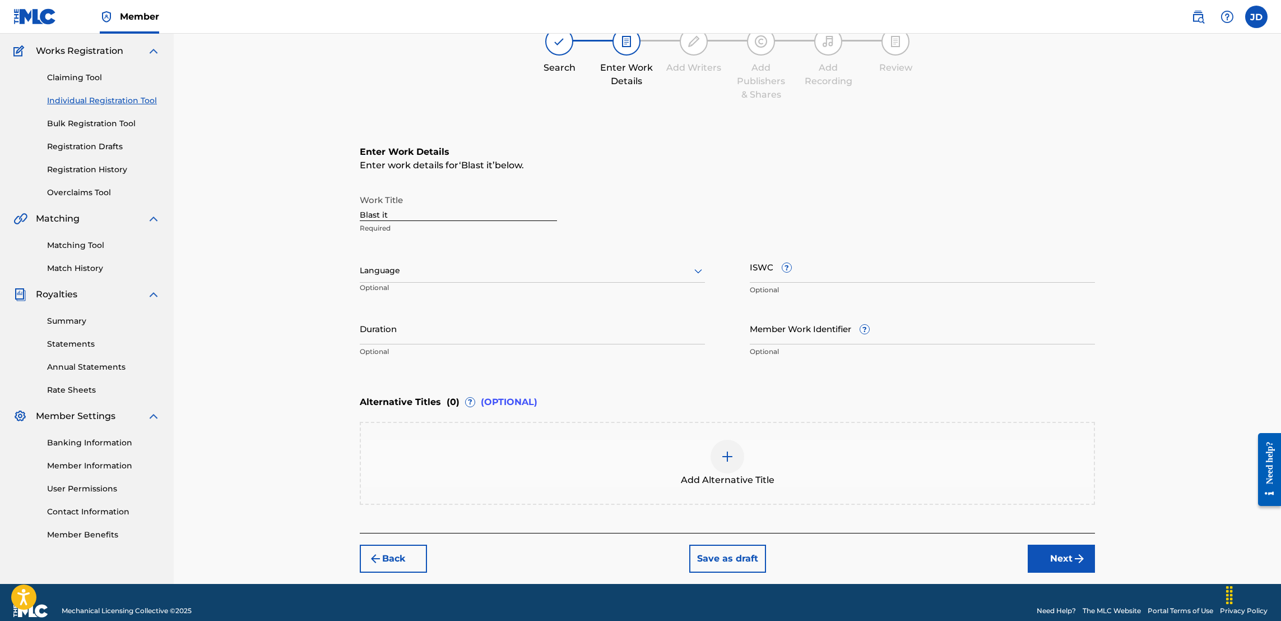
scroll to position [103, 0]
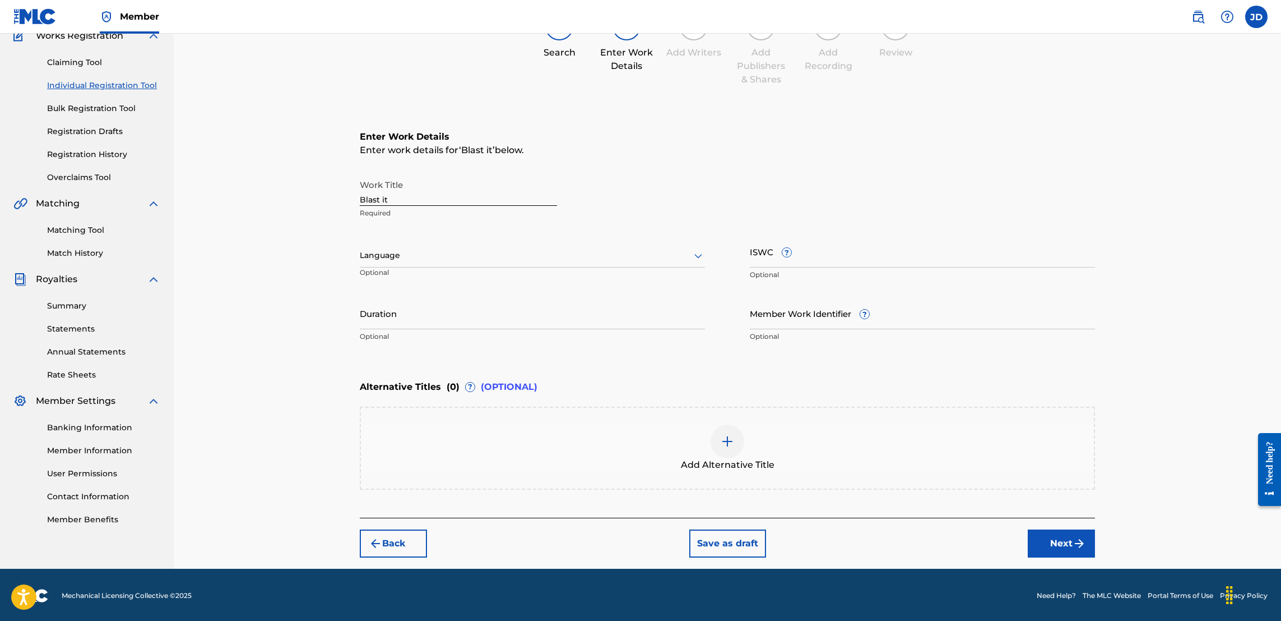
click at [1070, 548] on button "Next" at bounding box center [1061, 543] width 67 height 28
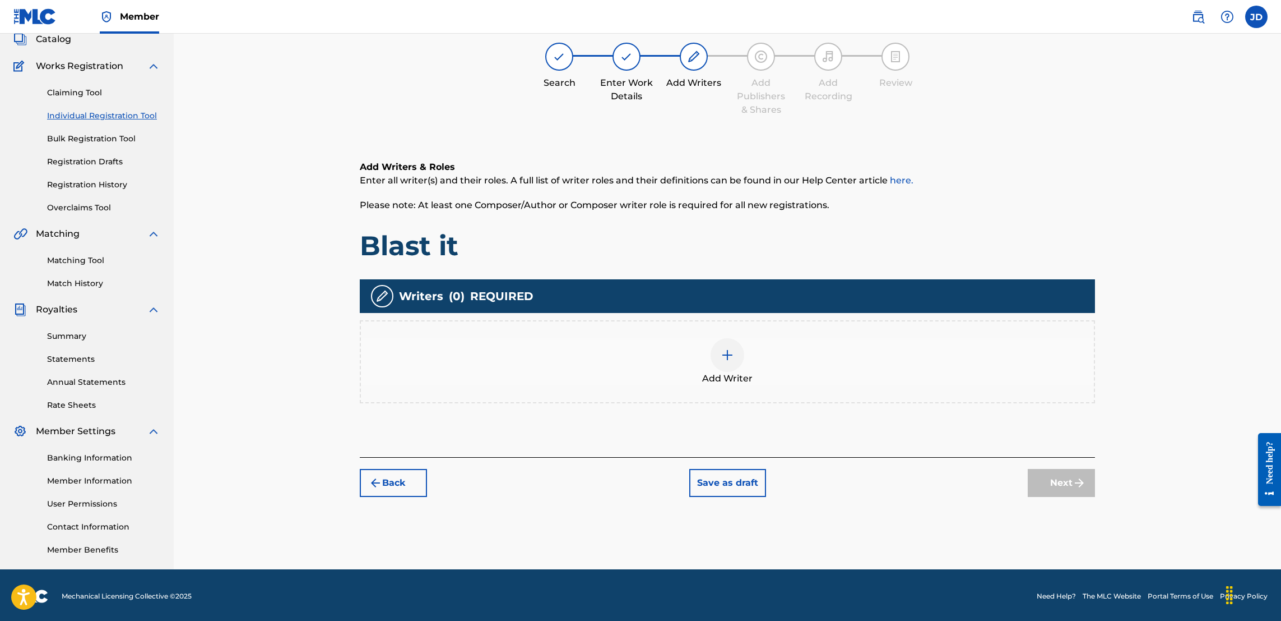
scroll to position [50, 0]
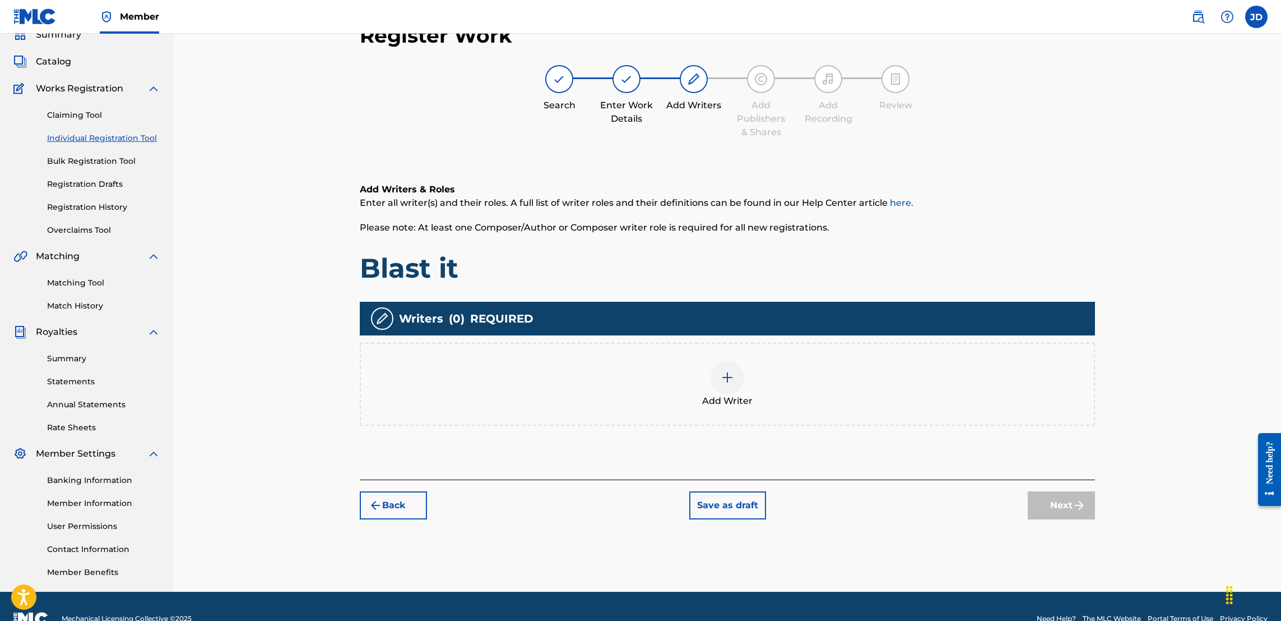
click at [722, 381] on img at bounding box center [727, 377] width 13 height 13
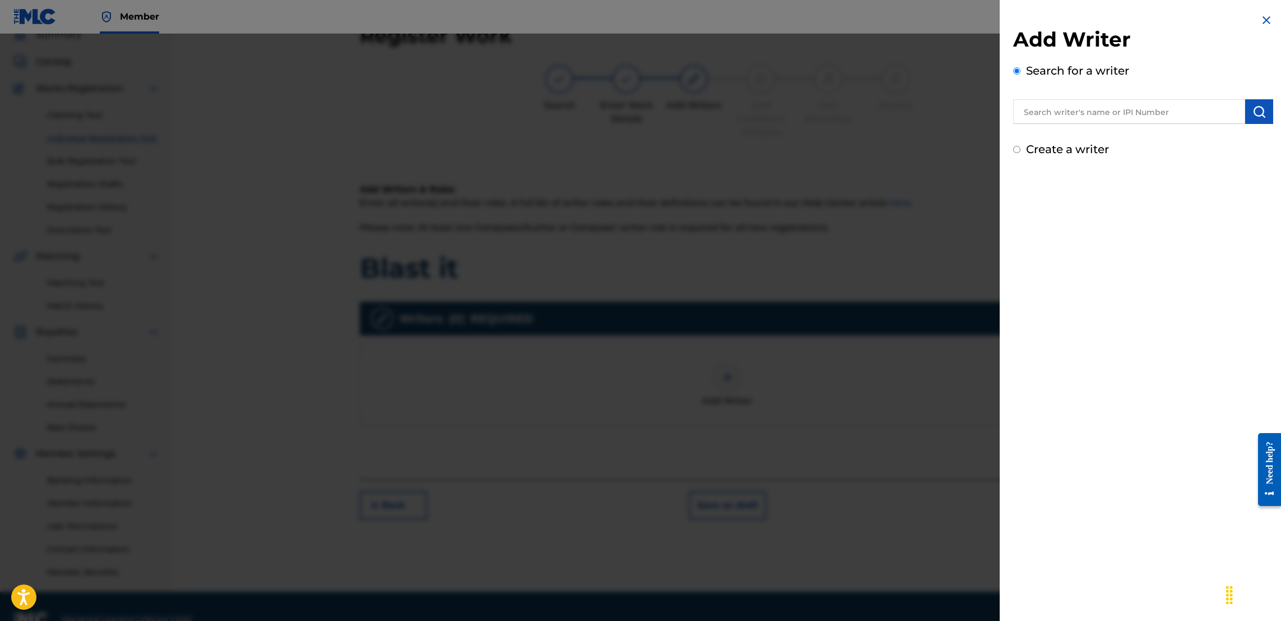
click at [1066, 107] on input "text" at bounding box center [1129, 111] width 232 height 25
type input "Jason Anthony Douglas"
click at [1253, 112] on img "submit" at bounding box center [1259, 111] width 13 height 13
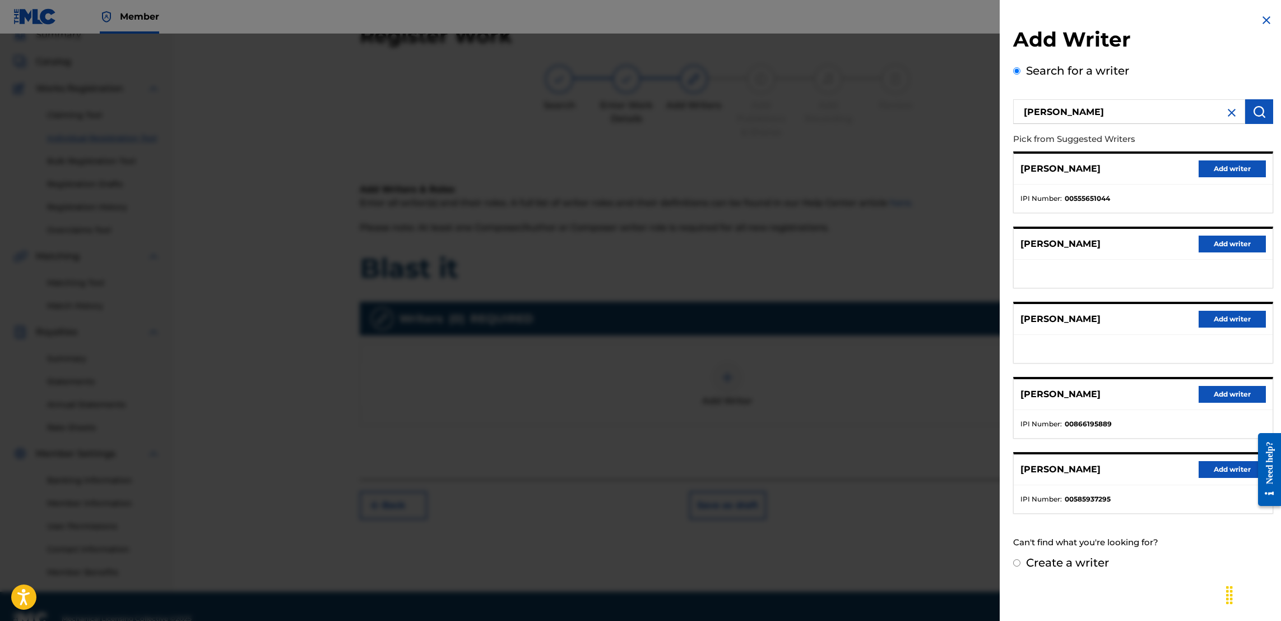
click at [1212, 400] on button "Add writer" at bounding box center [1232, 394] width 67 height 17
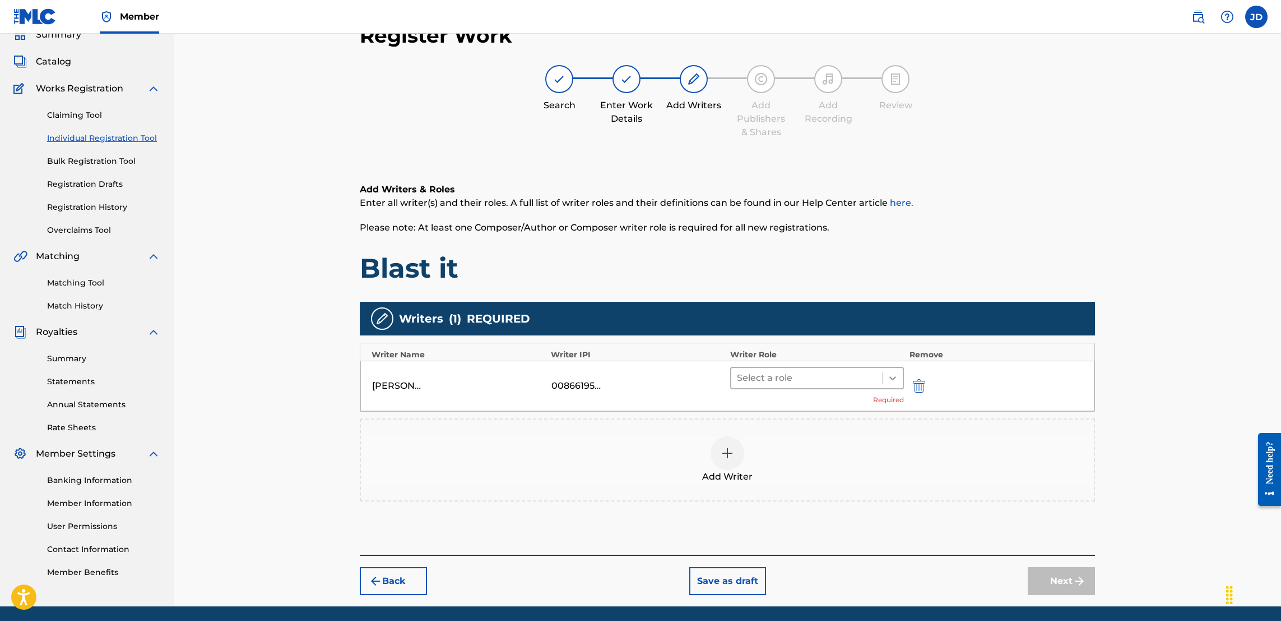
click at [902, 368] on div at bounding box center [893, 378] width 20 height 20
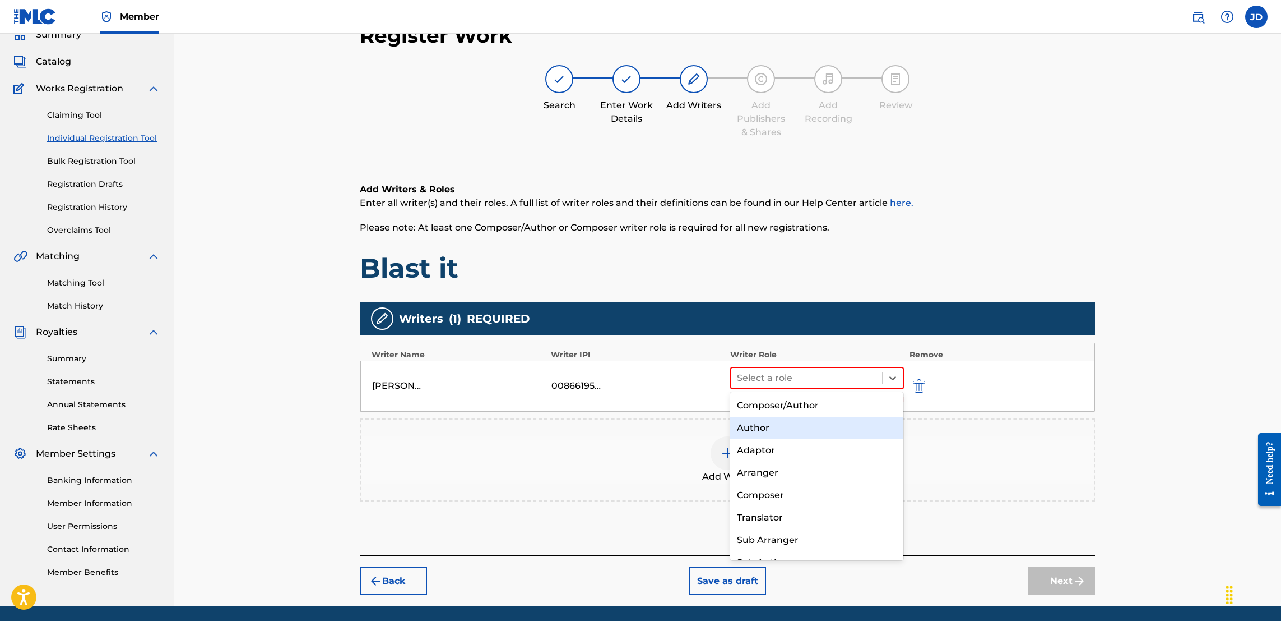
click at [793, 428] on div "Author" at bounding box center [816, 427] width 173 height 22
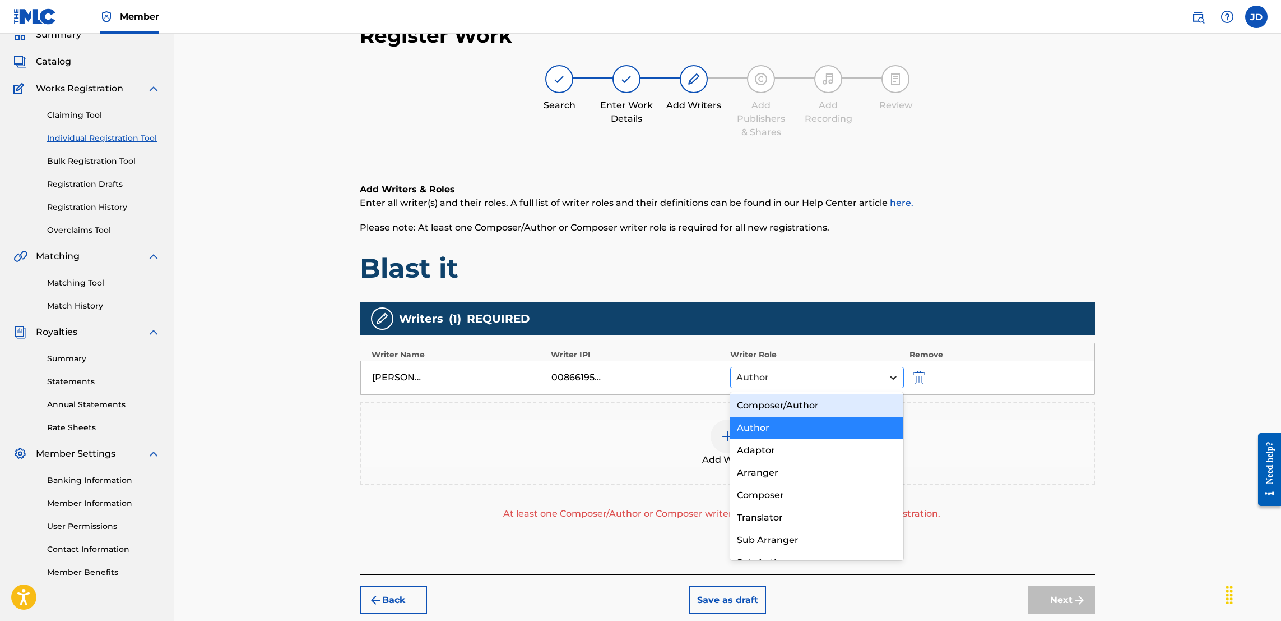
click at [899, 377] on div at bounding box center [893, 377] width 20 height 20
click at [859, 413] on div "Composer/Author" at bounding box center [816, 405] width 173 height 22
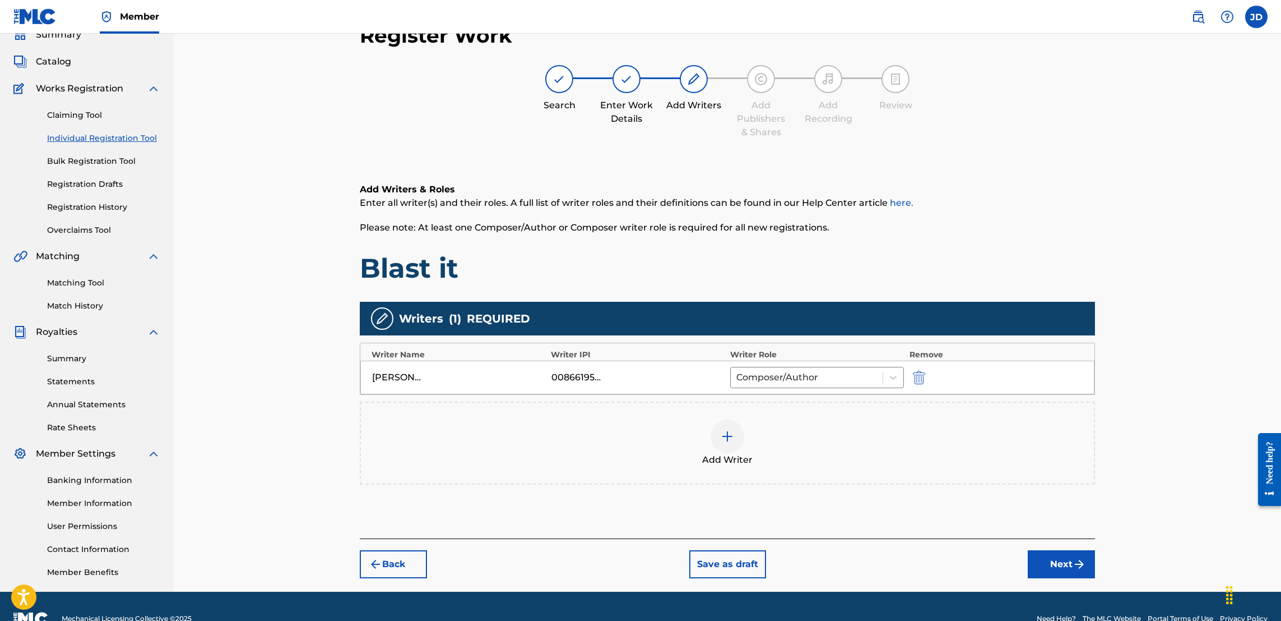
click at [1056, 558] on button "Next" at bounding box center [1061, 564] width 67 height 28
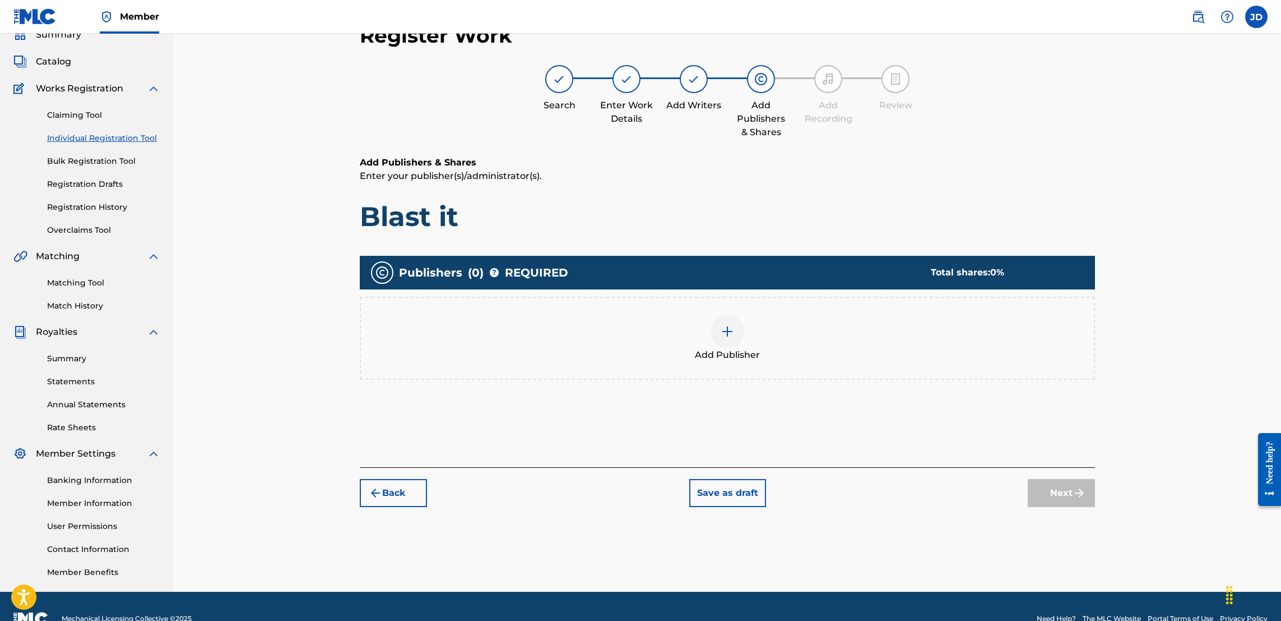
click at [722, 330] on img at bounding box center [727, 331] width 13 height 13
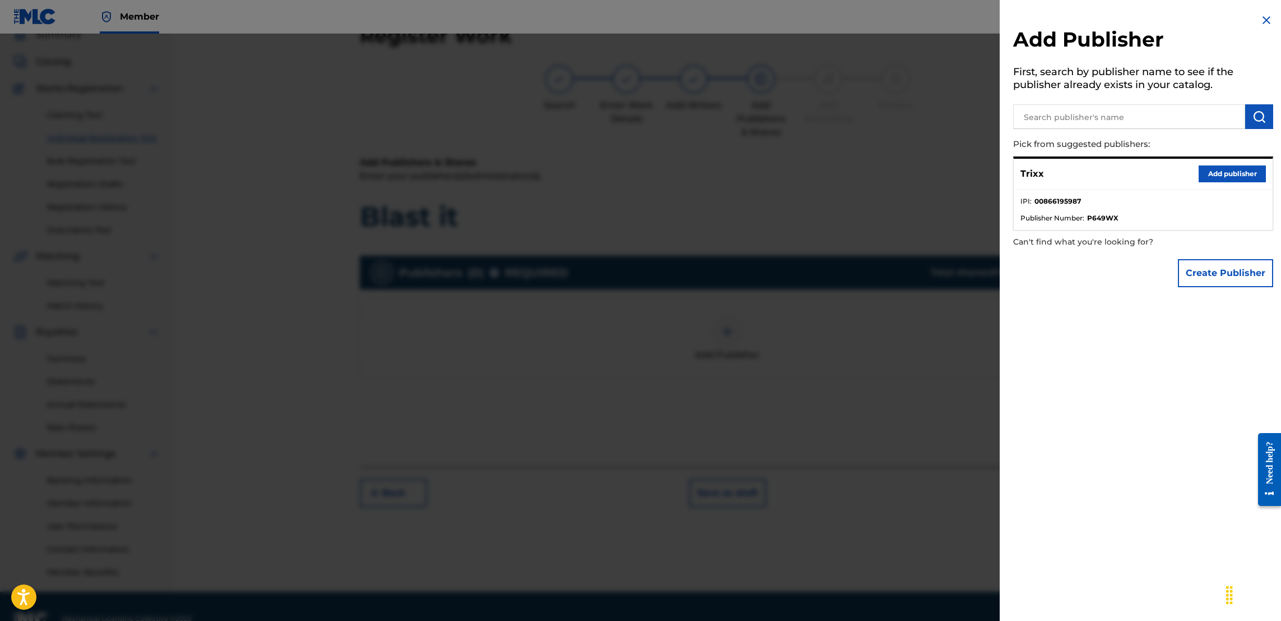
click at [1216, 172] on button "Add publisher" at bounding box center [1232, 173] width 67 height 17
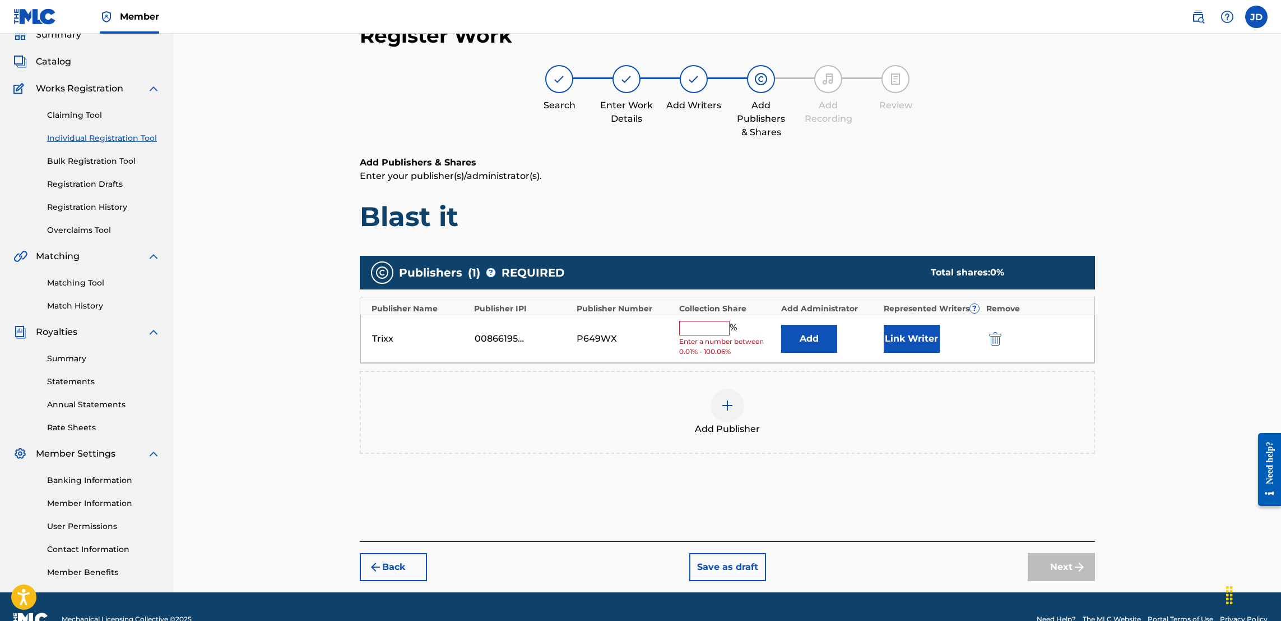
click at [711, 332] on input "text" at bounding box center [704, 328] width 50 height 15
type input "100"
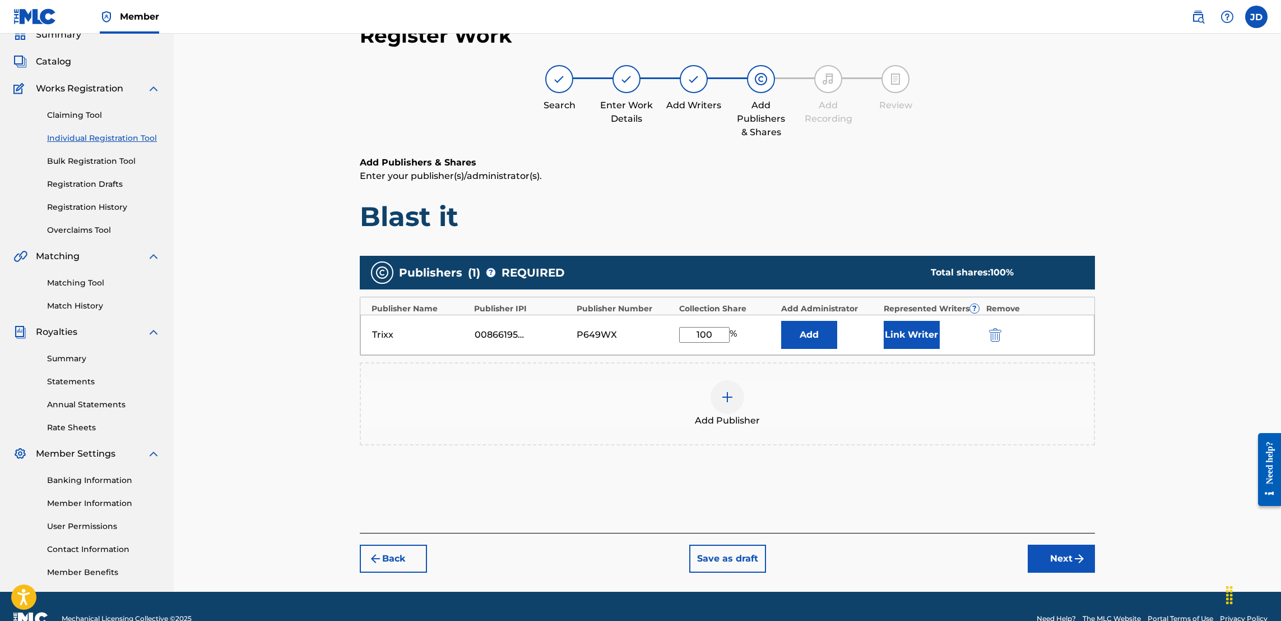
click at [913, 335] on button "Link Writer" at bounding box center [912, 335] width 56 height 28
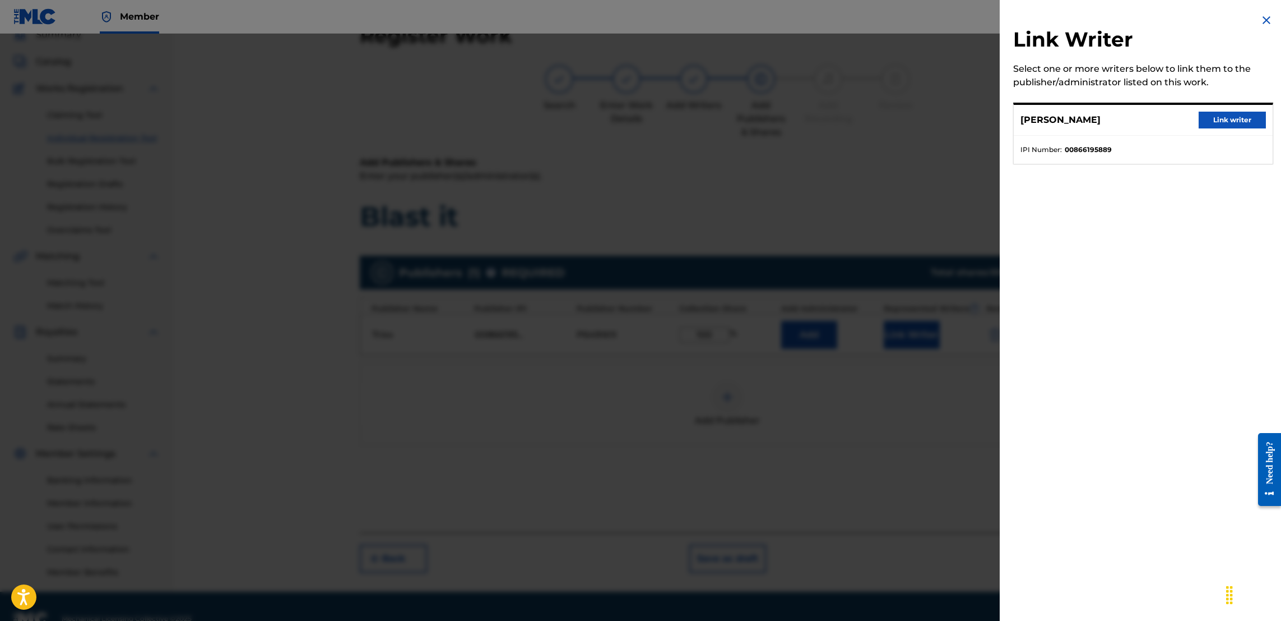
click at [1223, 120] on button "Link writer" at bounding box center [1232, 120] width 67 height 17
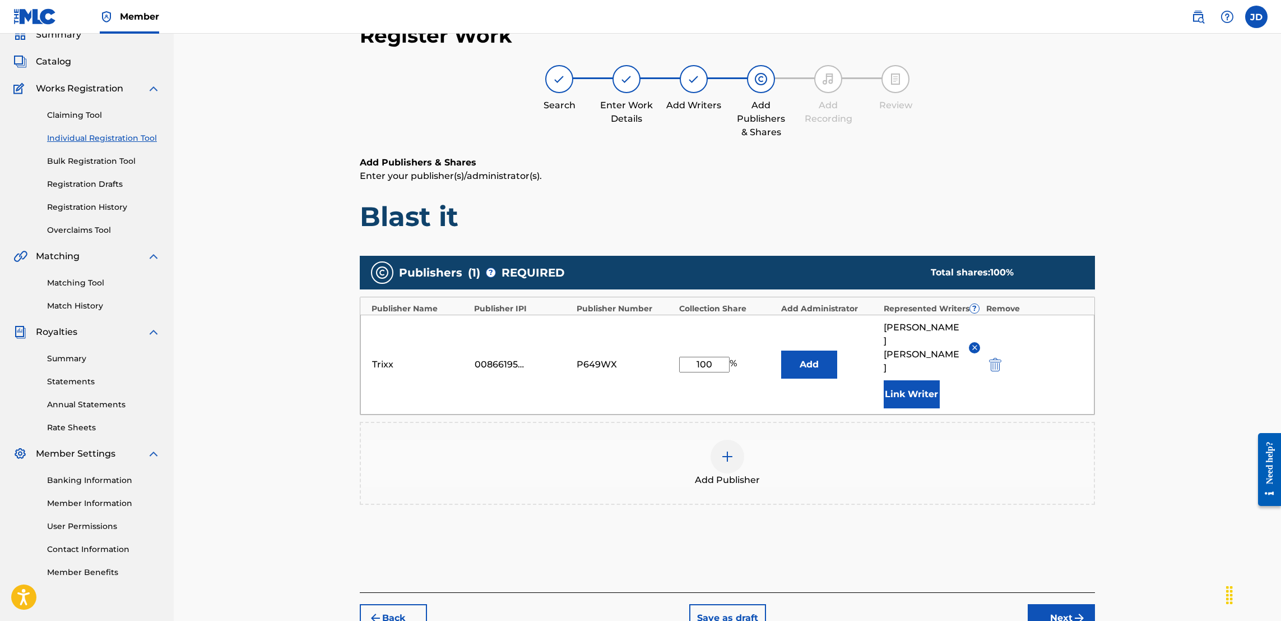
click at [1059, 606] on button "Next" at bounding box center [1061, 618] width 67 height 28
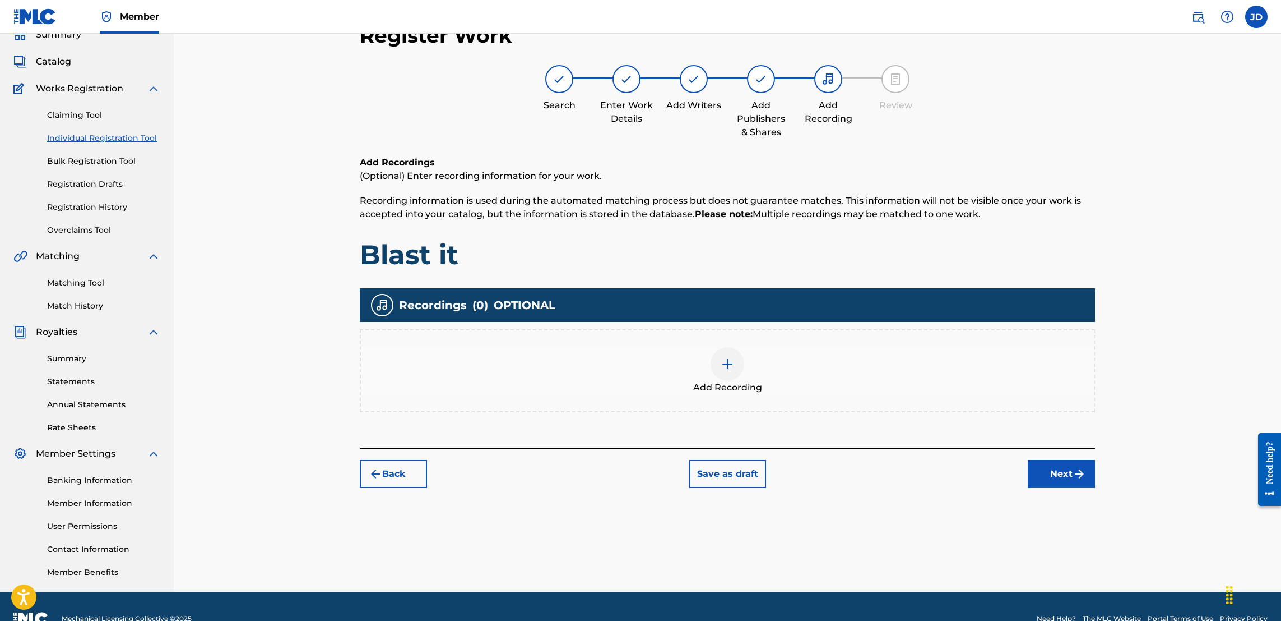
click at [717, 357] on div at bounding box center [728, 364] width 34 height 34
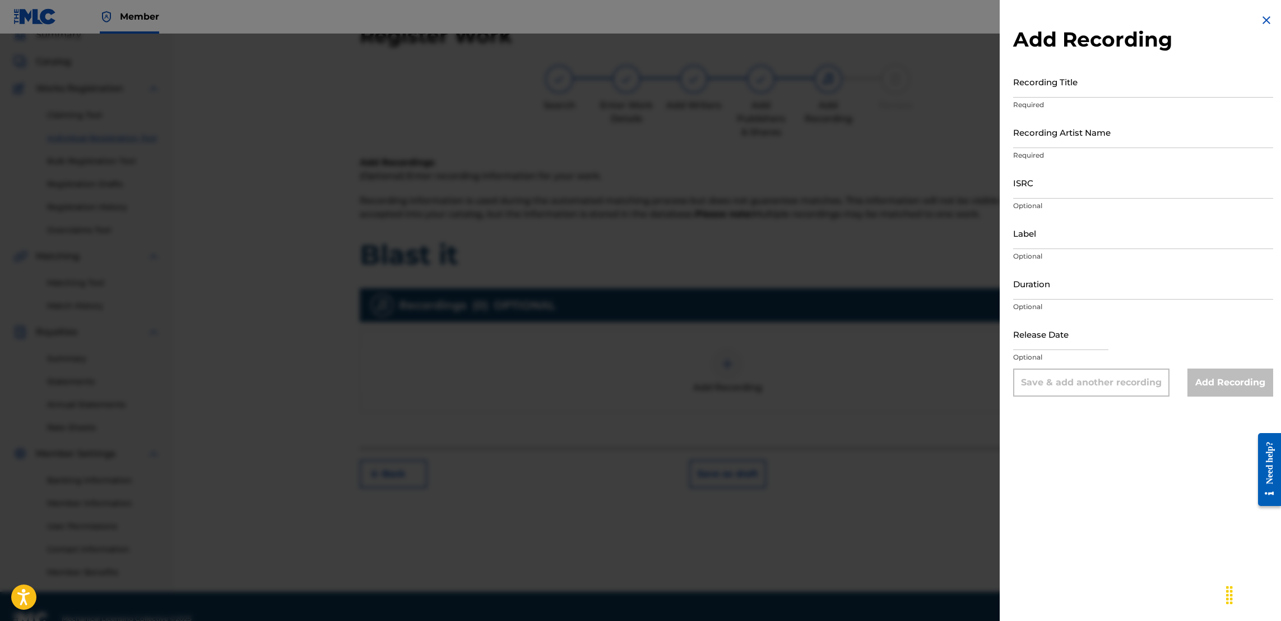
click at [1044, 191] on input "ISRC" at bounding box center [1143, 182] width 260 height 32
paste input "CA5KR2161832"
type input "CA5KR2161832"
click at [1065, 88] on input "Recording Title" at bounding box center [1143, 82] width 260 height 32
type input "Blast it"
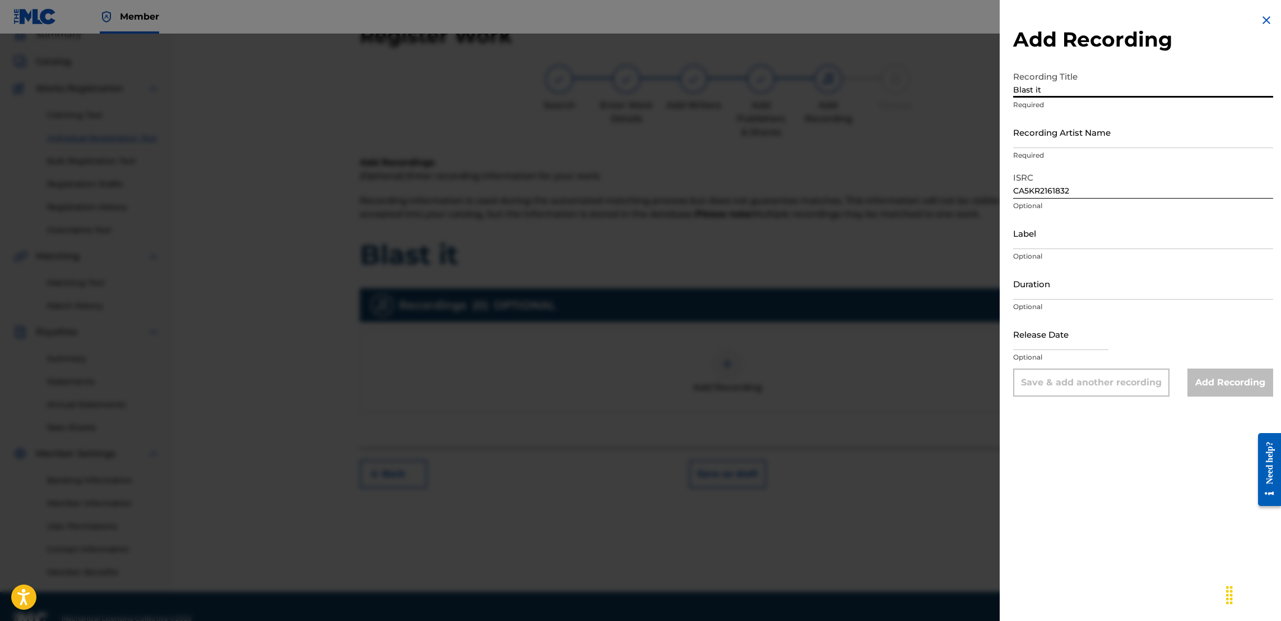
click at [1069, 144] on input "Recording Artist Name" at bounding box center [1143, 132] width 260 height 32
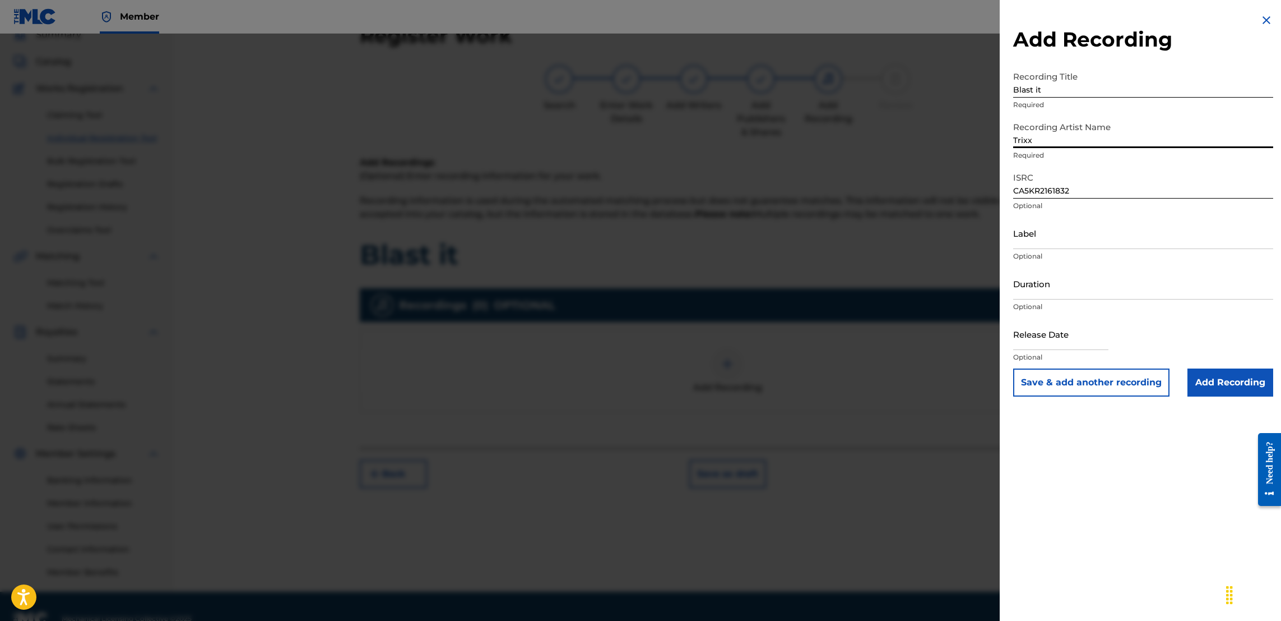
type input "Trixx"
click at [1013, 368] on button "Save & add another recording" at bounding box center [1091, 382] width 156 height 28
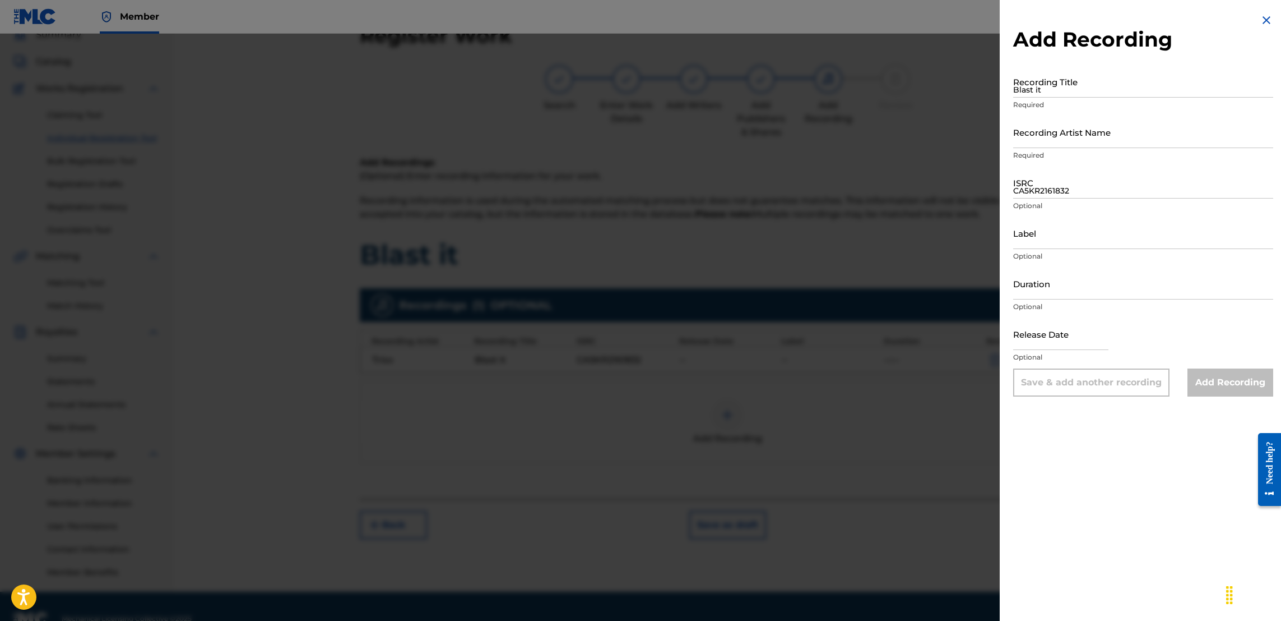
click at [820, 405] on div at bounding box center [640, 344] width 1281 height 621
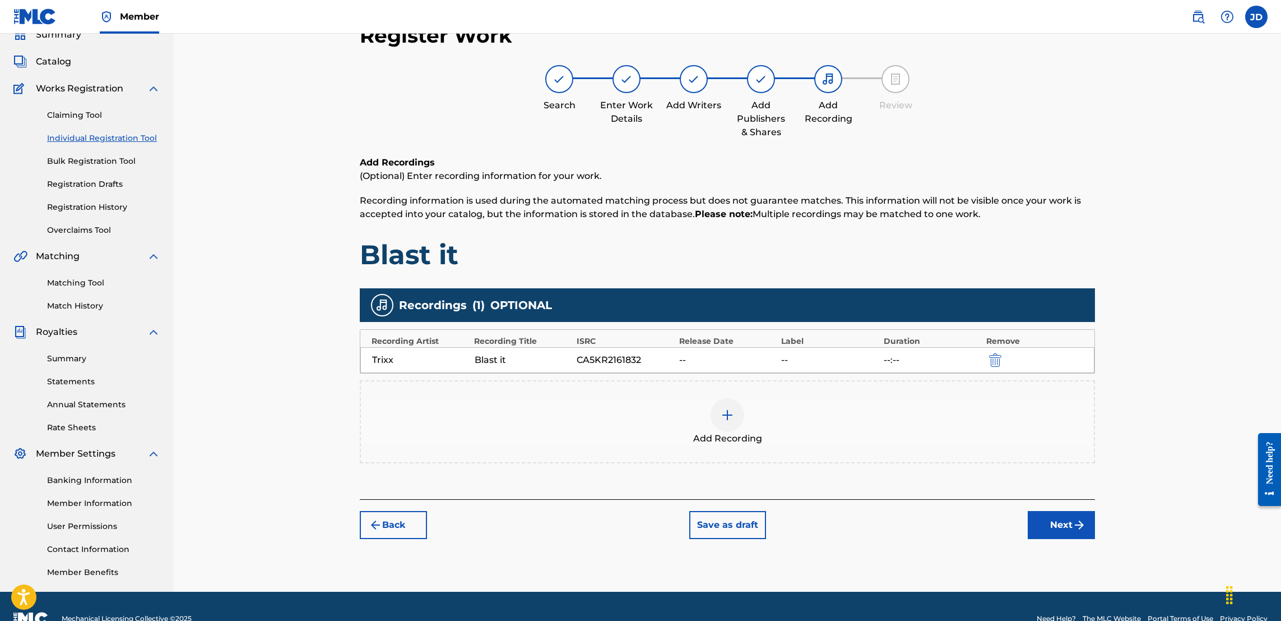
click at [682, 357] on div "--" at bounding box center [727, 359] width 97 height 13
click at [679, 353] on div "--" at bounding box center [727, 359] width 97 height 13
click at [995, 359] on img "submit" at bounding box center [995, 359] width 12 height 13
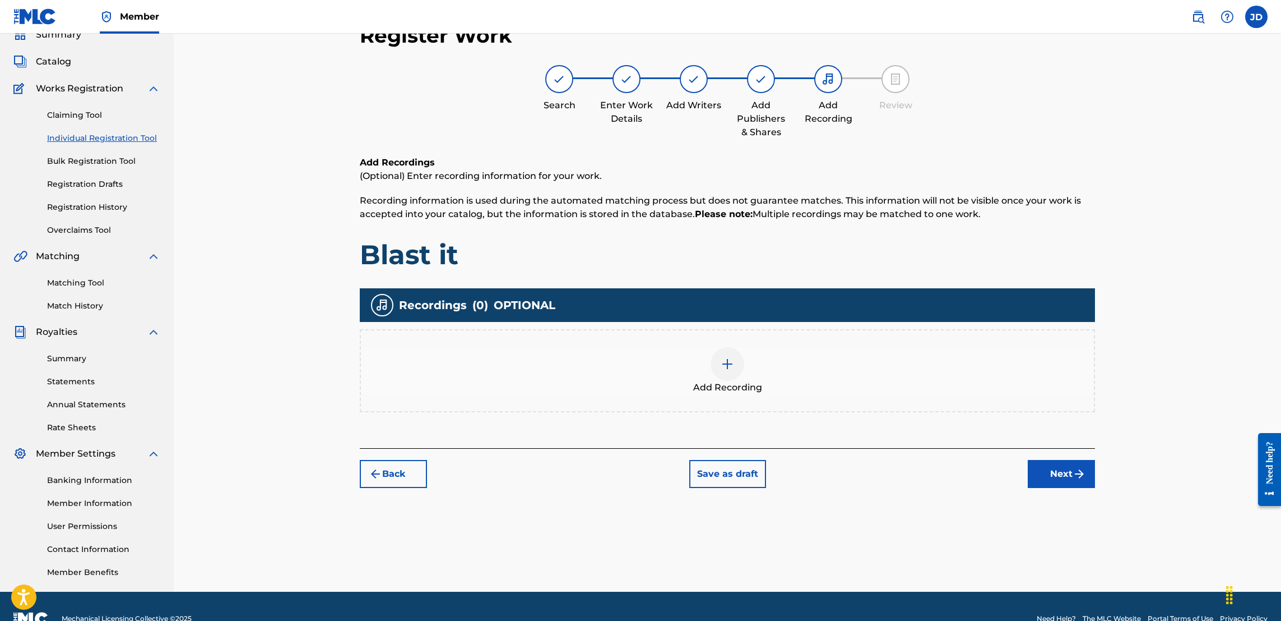
click at [711, 359] on div at bounding box center [728, 364] width 34 height 34
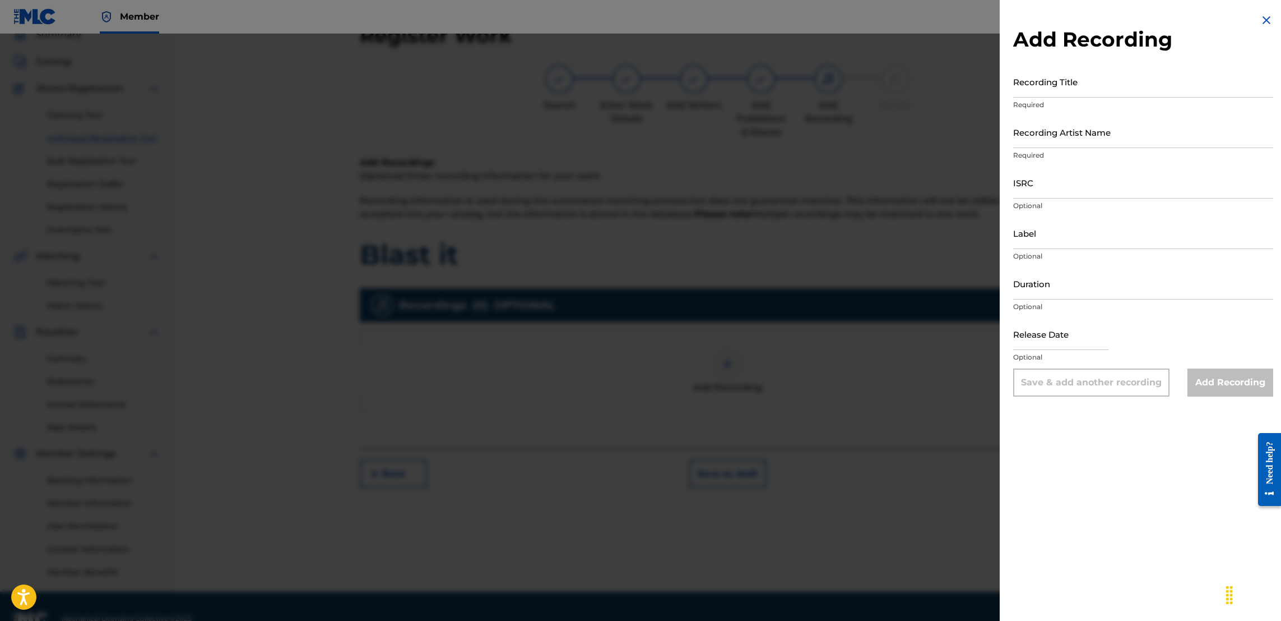
click at [1045, 83] on input "Recording Title" at bounding box center [1143, 82] width 260 height 32
type input "Blast it"
click at [1061, 140] on input "Recording Artist Name" at bounding box center [1143, 132] width 260 height 32
type input "Trixx"
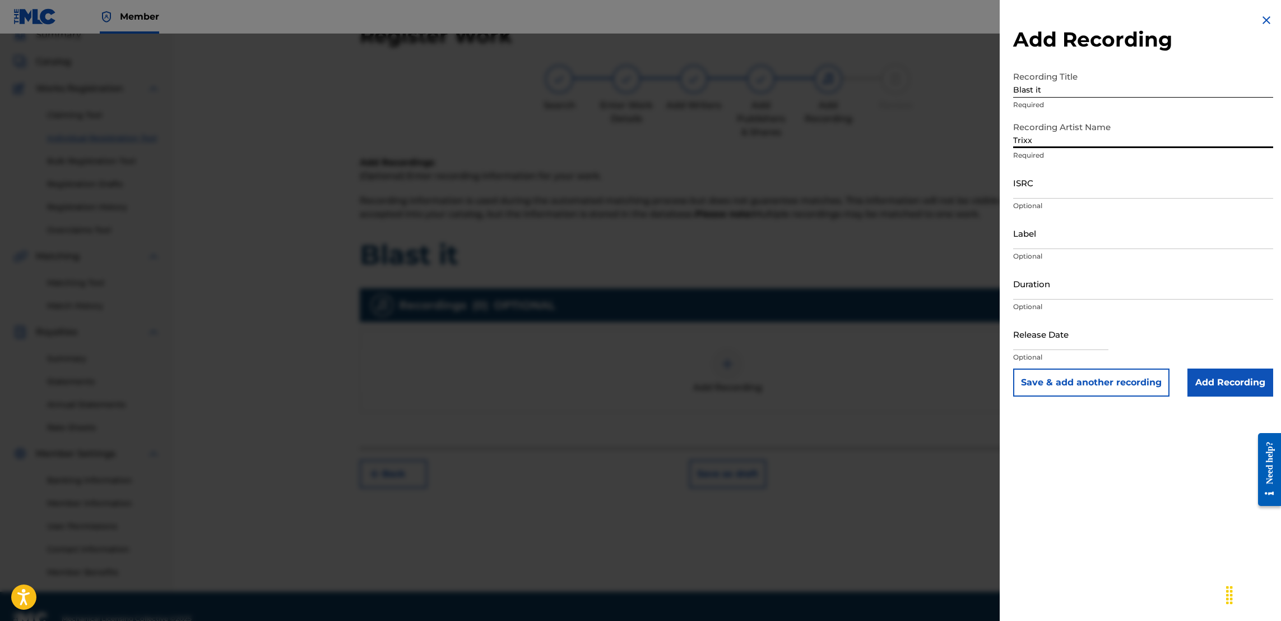
click at [1052, 196] on input "ISRC" at bounding box center [1143, 182] width 260 height 32
paste input "CA5KR2161832"
type input "CA5KR2161832"
click at [1061, 342] on input "text" at bounding box center [1060, 334] width 95 height 32
select select "7"
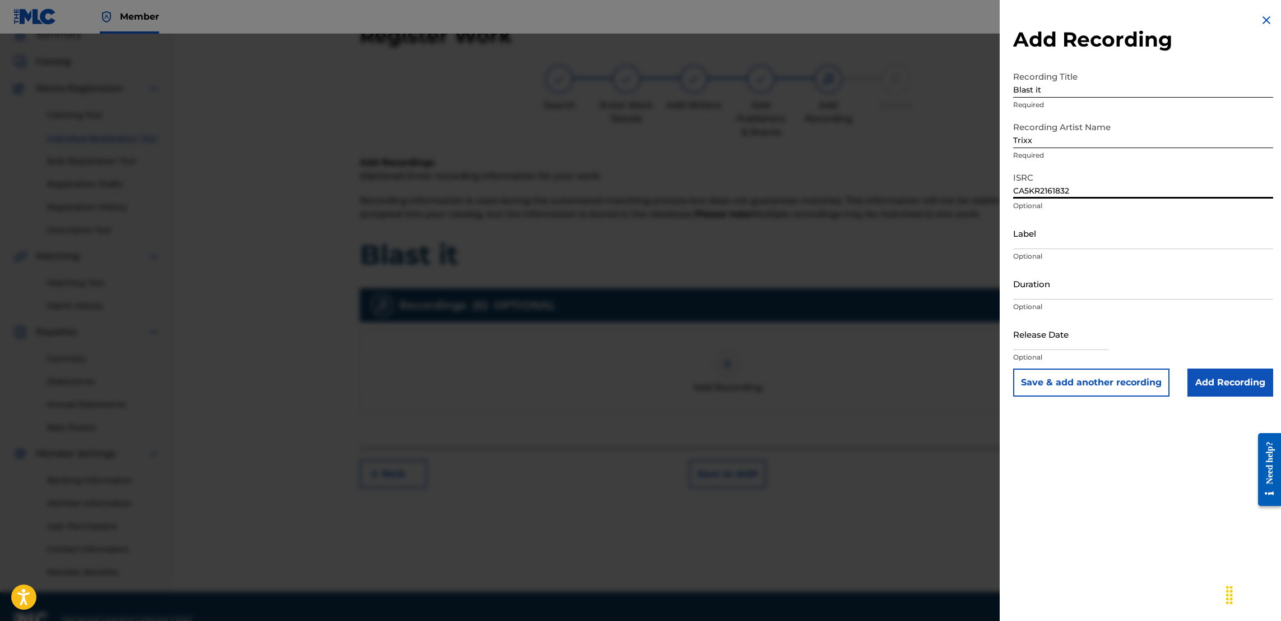
select select "2025"
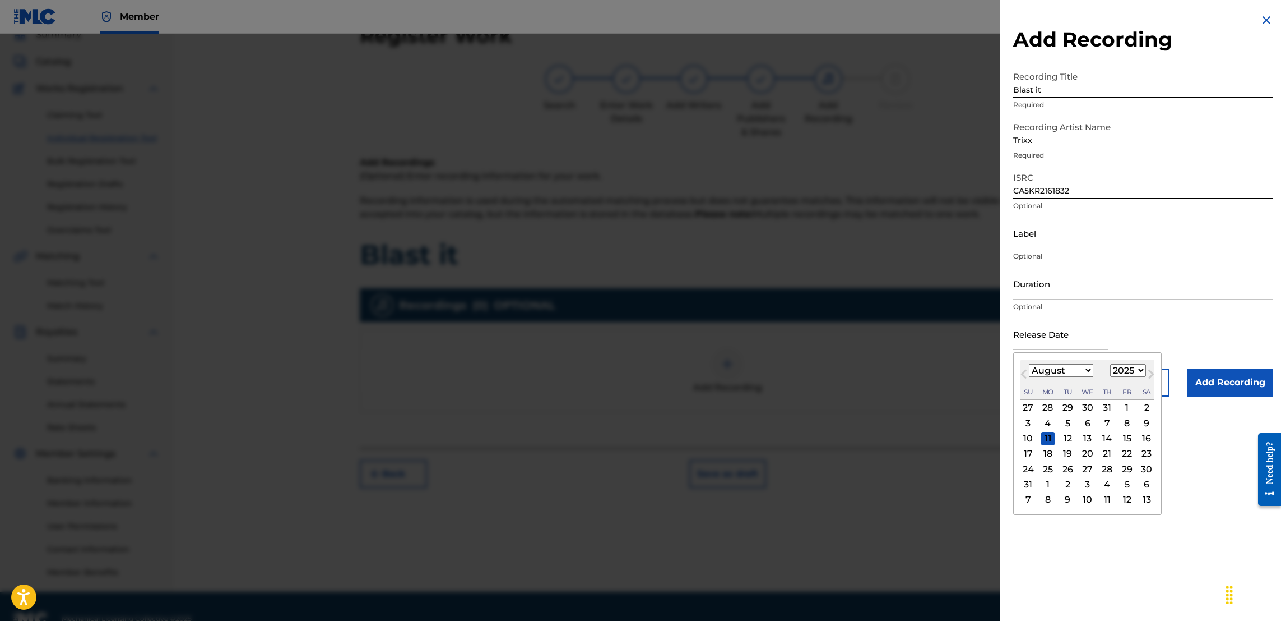
click at [1061, 342] on input "text" at bounding box center [1060, 334] width 95 height 32
type input "April 16 2021"
select select "3"
select select "2021"
type input "April 16 2021"
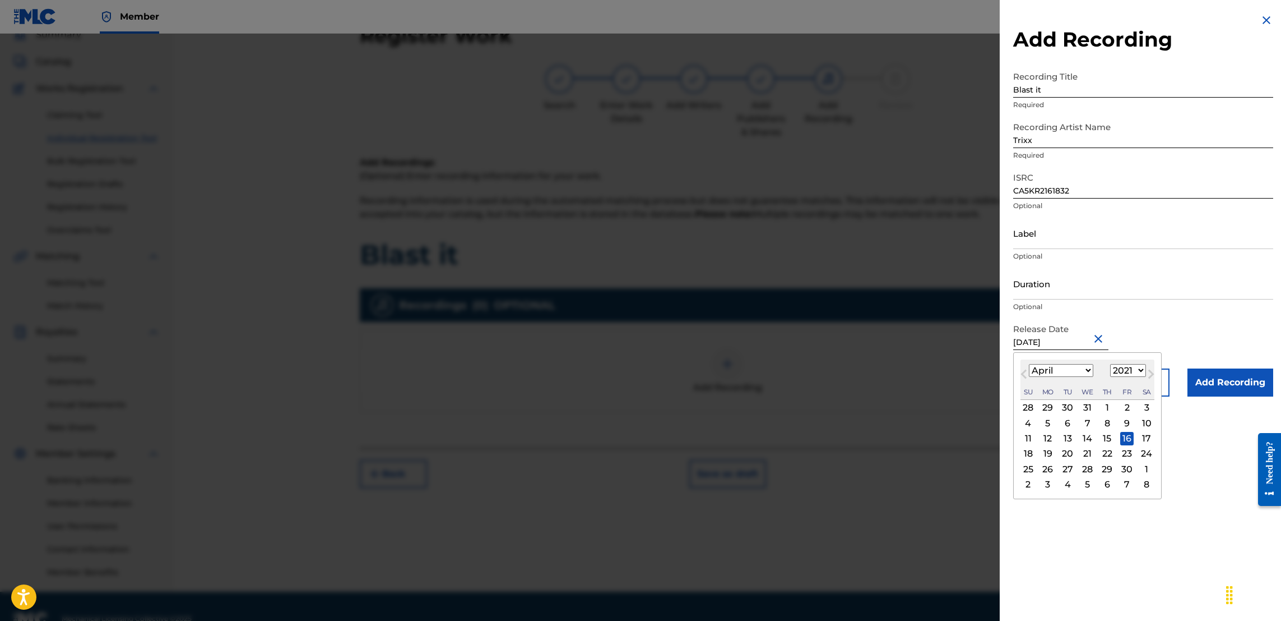
click at [1134, 434] on div "16" at bounding box center [1127, 438] width 13 height 13
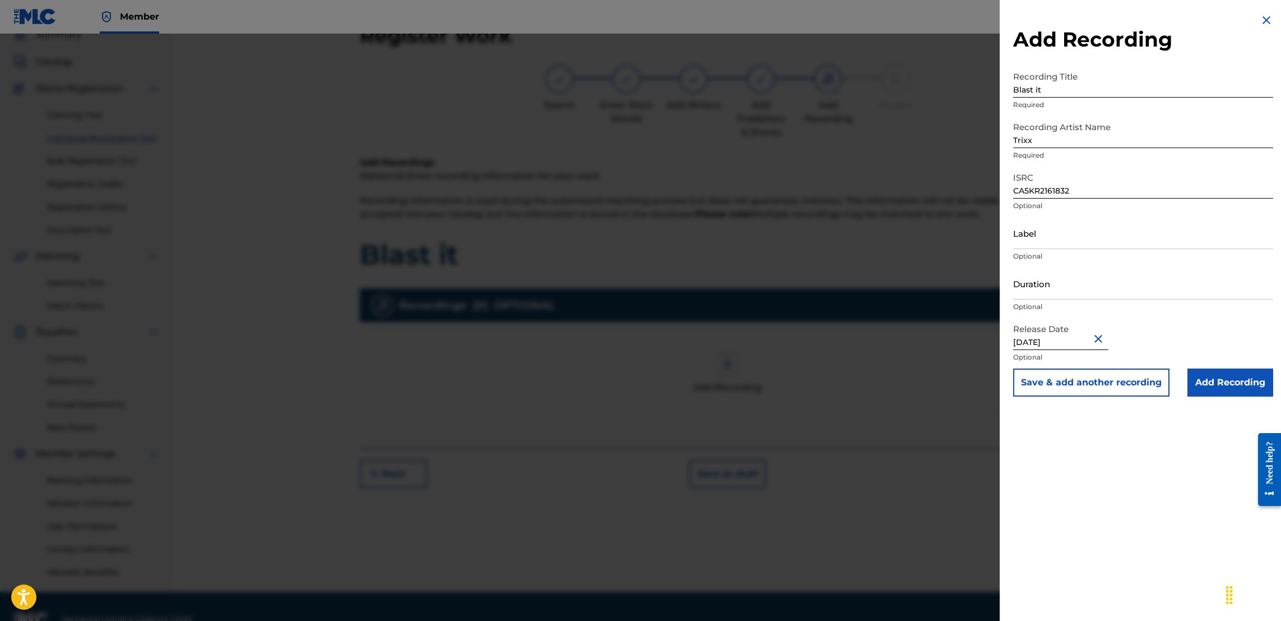
click at [1215, 382] on input "Add Recording" at bounding box center [1231, 382] width 86 height 28
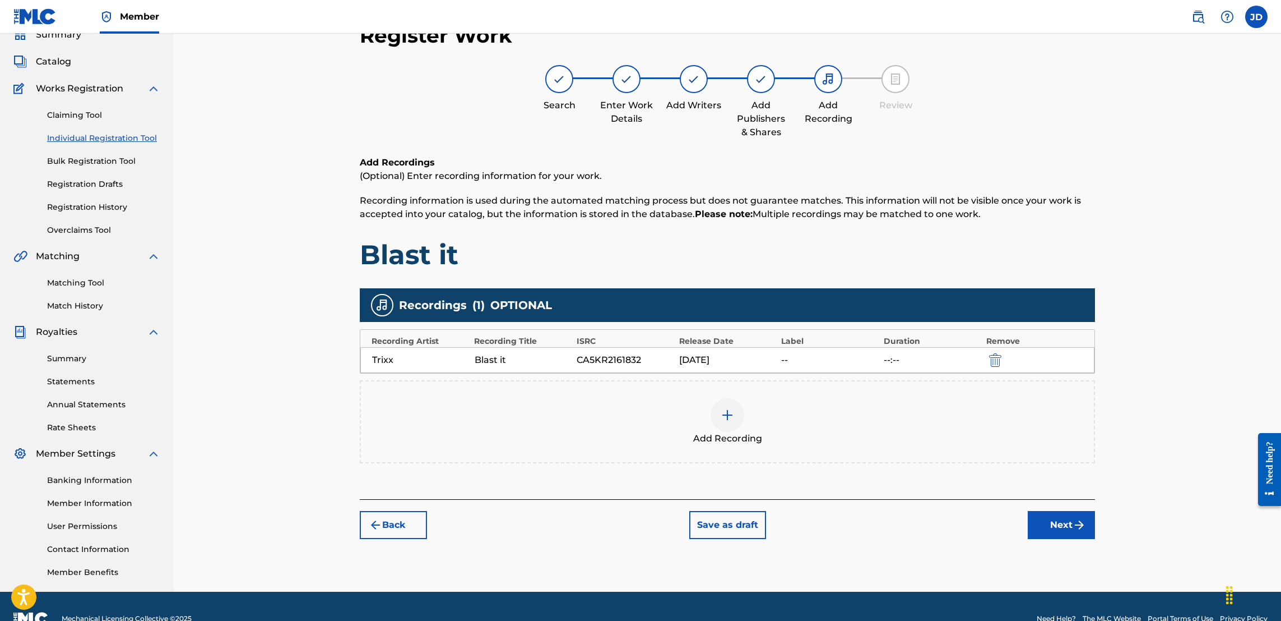
click at [1058, 522] on button "Next" at bounding box center [1061, 525] width 67 height 28
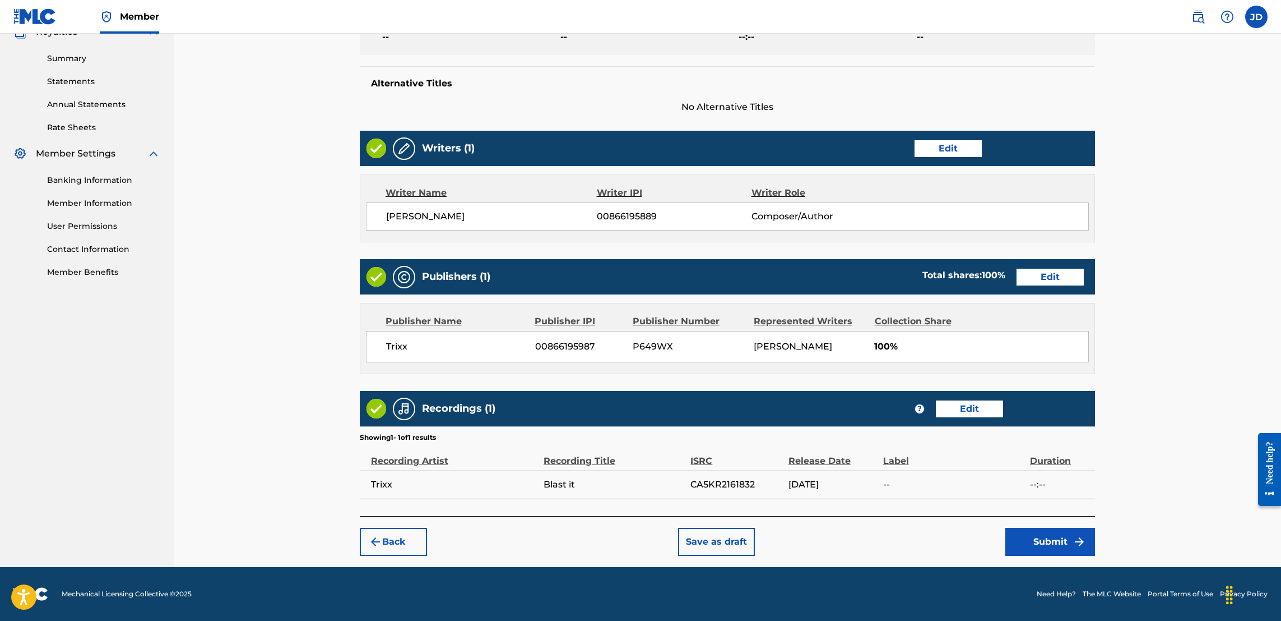
scroll to position [363, 0]
click at [1040, 535] on button "Submit" at bounding box center [1051, 541] width 90 height 28
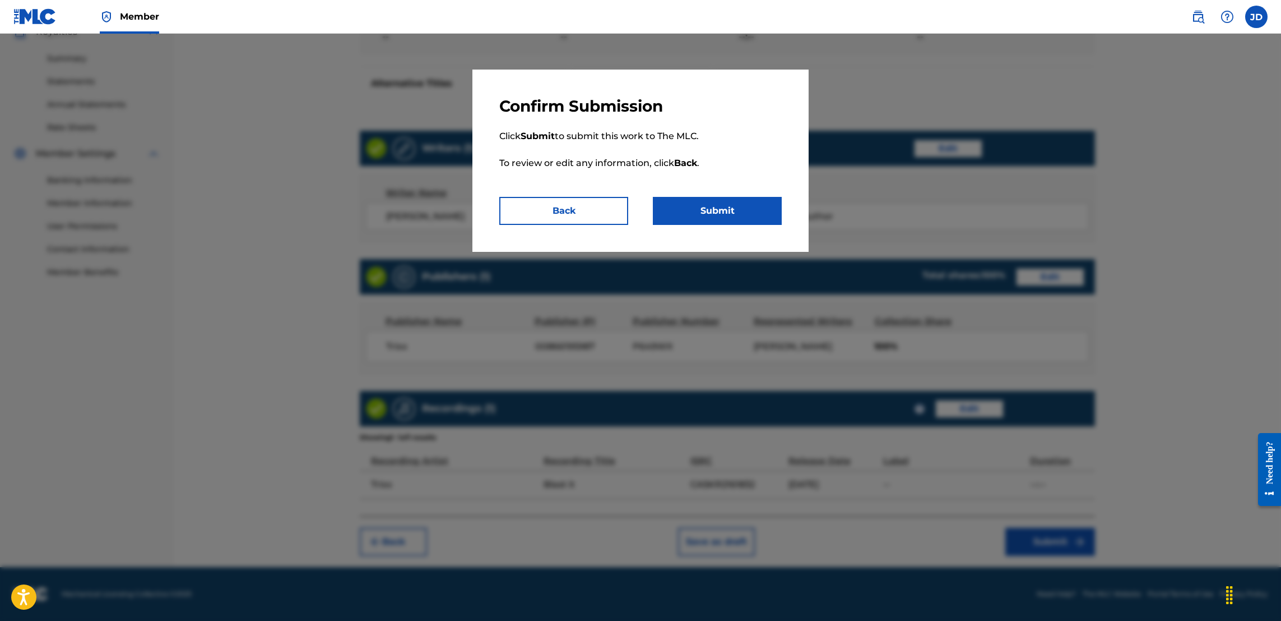
click at [711, 217] on button "Submit" at bounding box center [717, 211] width 129 height 28
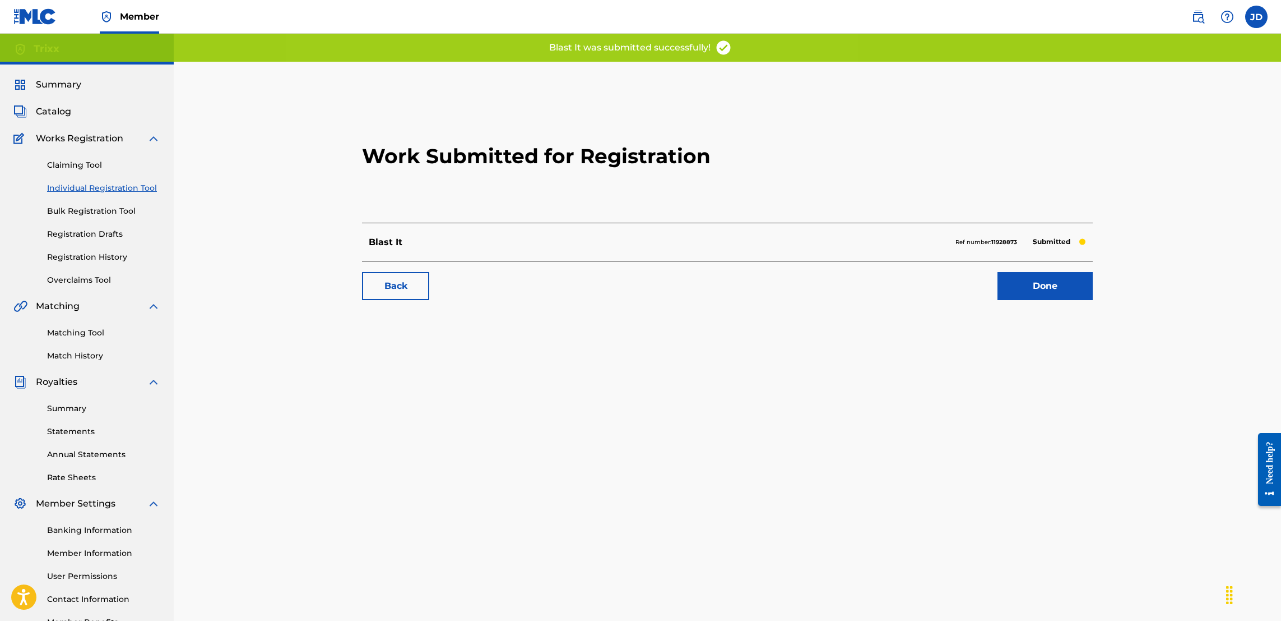
click at [1047, 283] on link "Done" at bounding box center [1045, 286] width 95 height 28
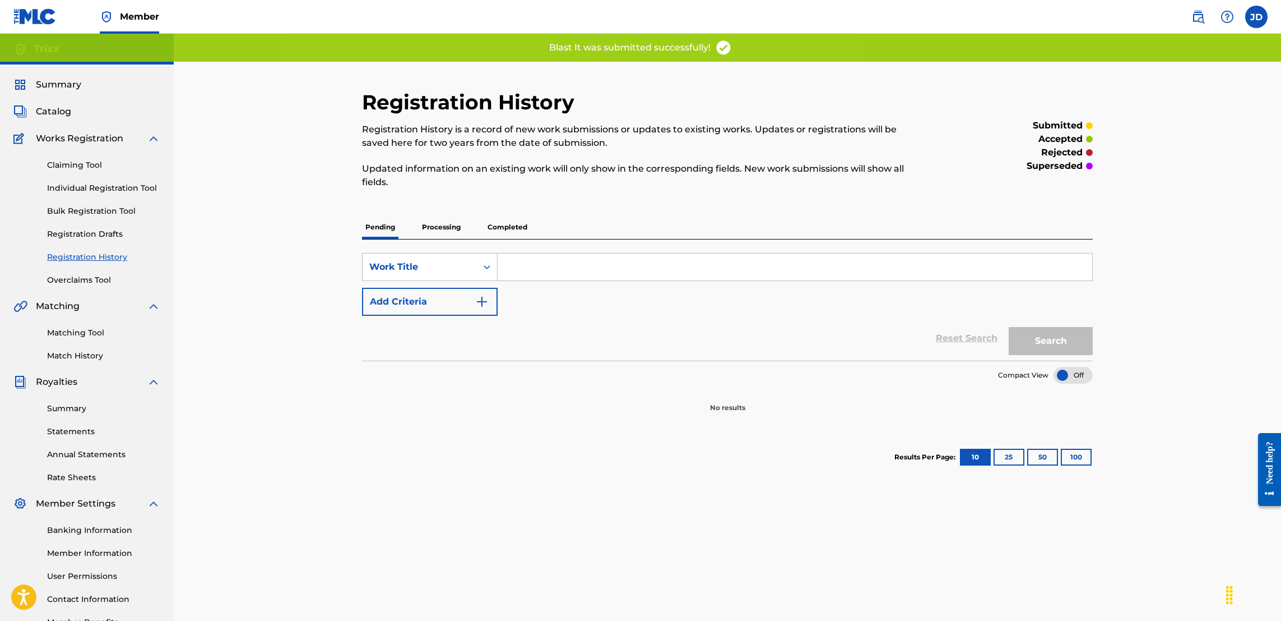
click at [104, 188] on link "Individual Registration Tool" at bounding box center [103, 188] width 113 height 12
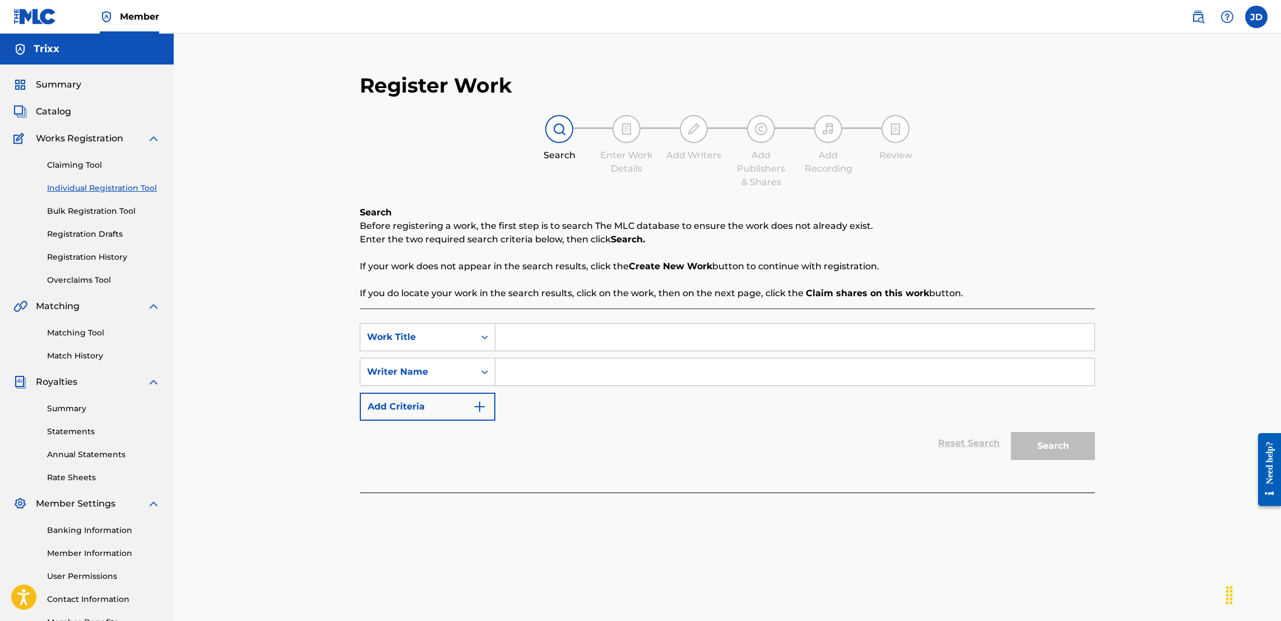
click at [561, 341] on input "Search Form" at bounding box center [795, 336] width 599 height 27
type input "Jimmy Fallon"
click at [581, 365] on input "Search Form" at bounding box center [795, 371] width 599 height 27
type input "Trixx"
click at [1014, 451] on button "Search" at bounding box center [1053, 446] width 84 height 28
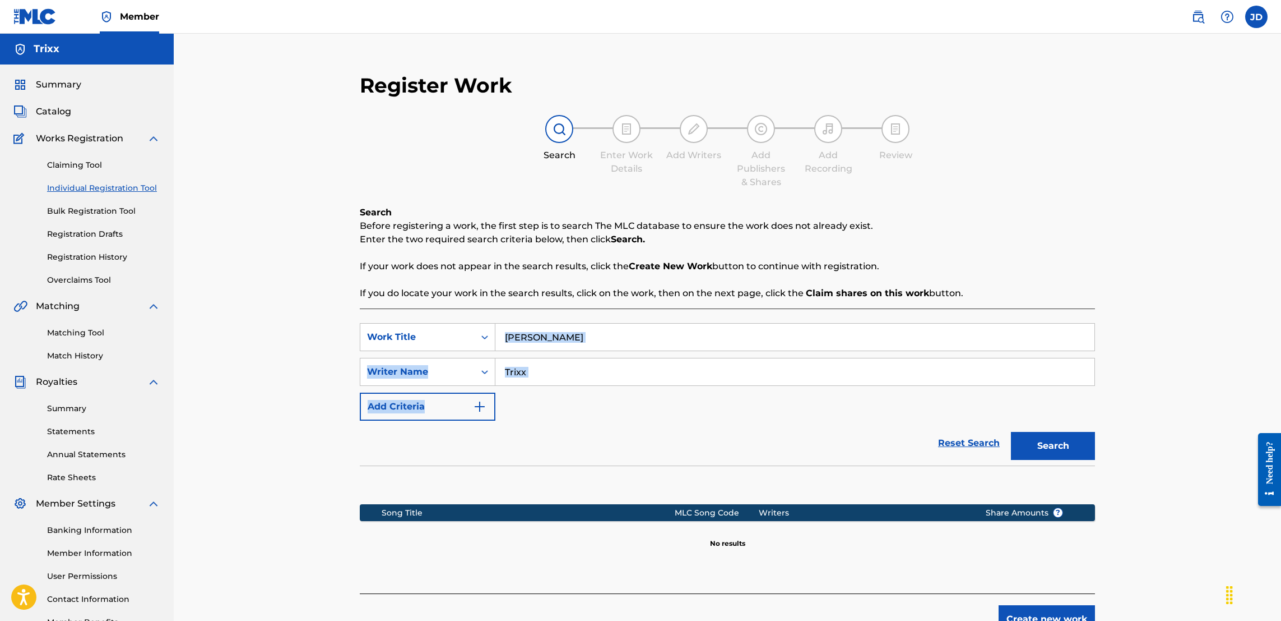
drag, startPoint x: 1280, startPoint y: 304, endPoint x: 1287, endPoint y: 387, distance: 83.8
click at [1281, 387] on html "Accessibility Screen-Reader Guide, Feedback, and Issue Reporting | New window M…" at bounding box center [640, 310] width 1281 height 621
click at [799, 474] on section at bounding box center [727, 481] width 735 height 33
click at [1045, 613] on button "Create new work" at bounding box center [1047, 619] width 96 height 28
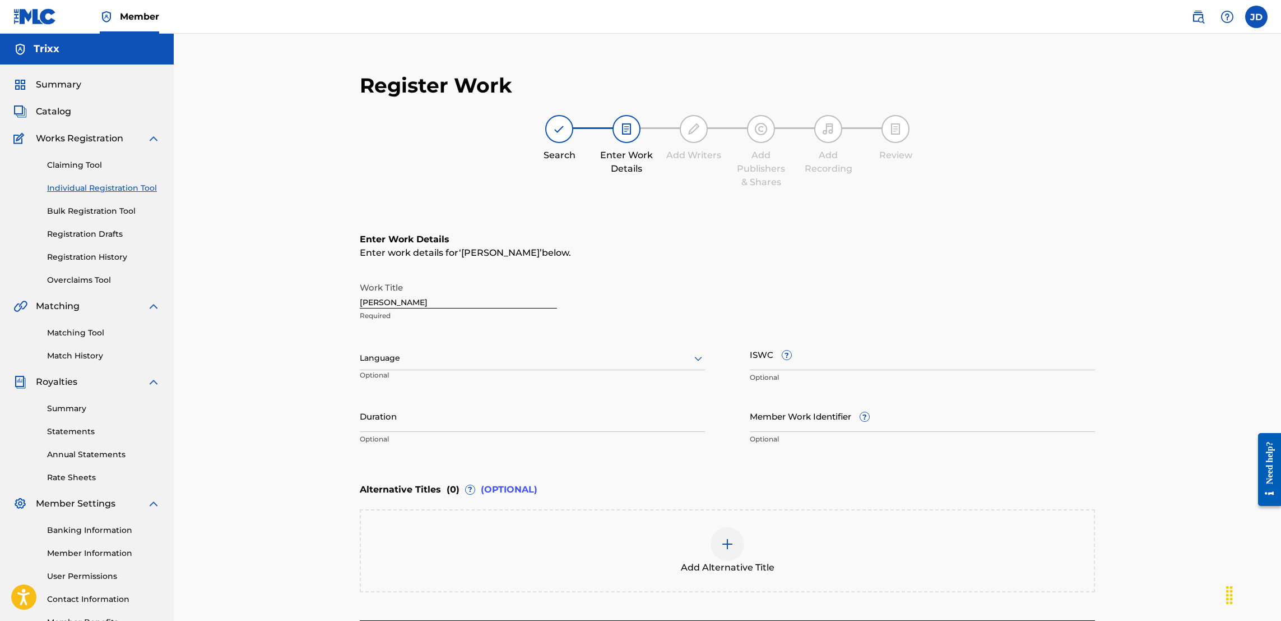
drag, startPoint x: 1280, startPoint y: 247, endPoint x: 1284, endPoint y: 348, distance: 101.0
click at [1281, 348] on html "Accessibility Screen-Reader Guide, Feedback, and Issue Reporting | New window M…" at bounding box center [640, 310] width 1281 height 621
click at [1148, 511] on div "Register Work Search Enter Work Details Add Writers Add Publishers & Shares Add…" at bounding box center [728, 352] width 1108 height 637
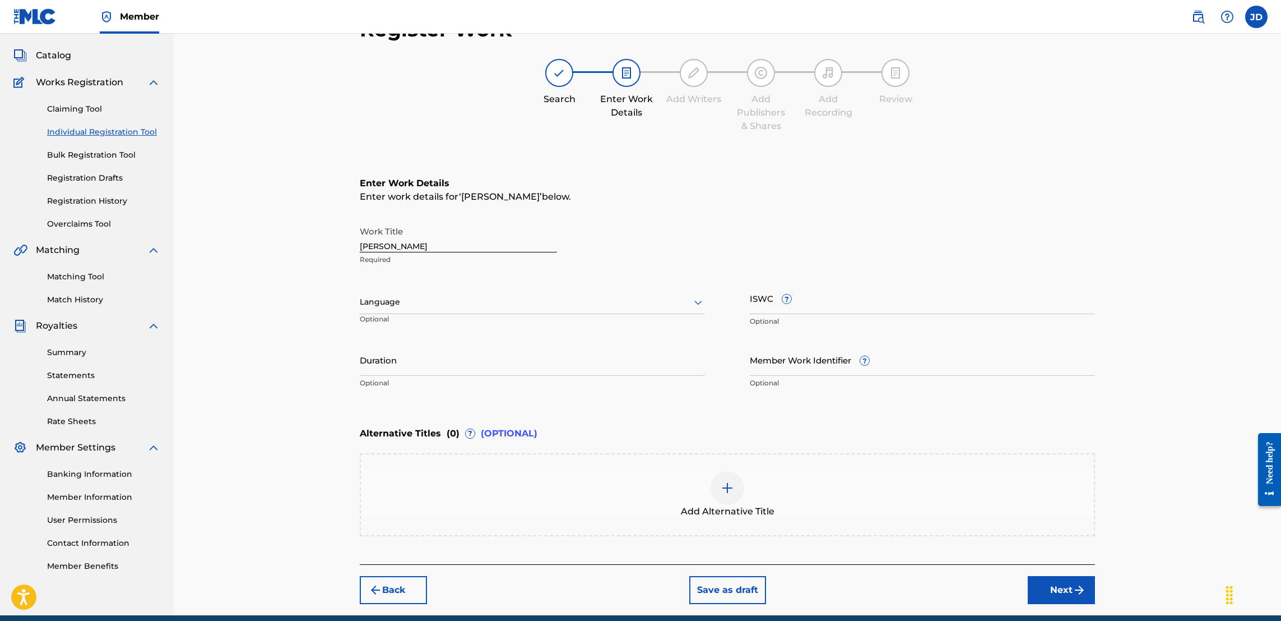
scroll to position [103, 0]
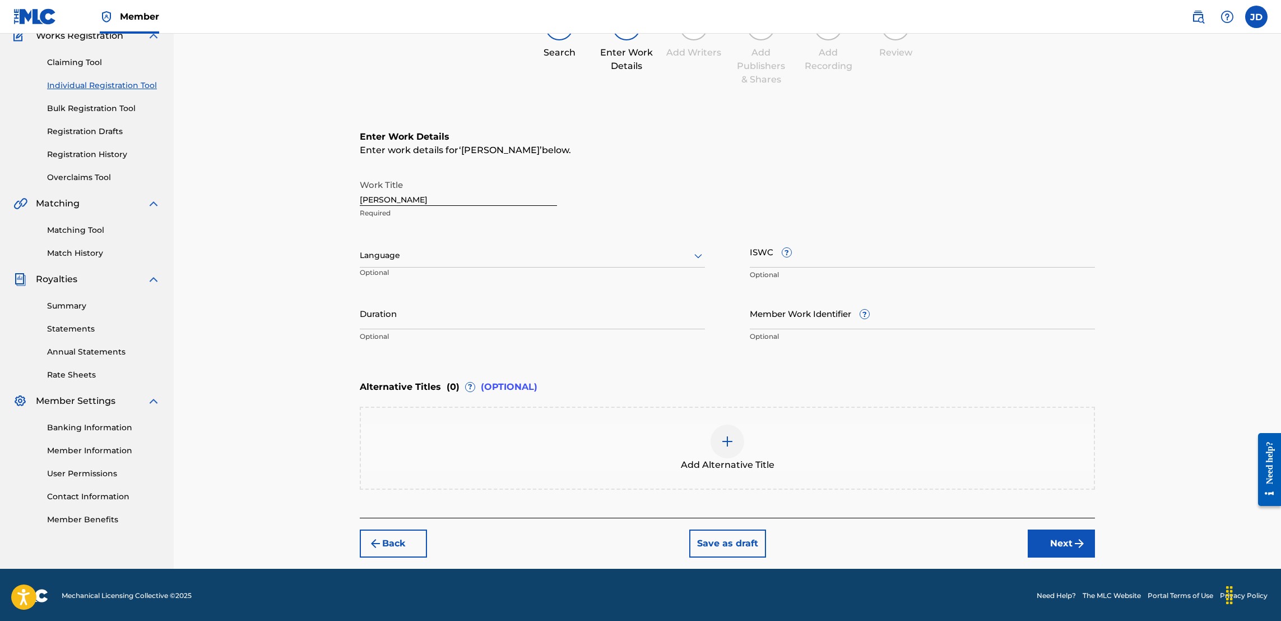
click at [1050, 538] on button "Next" at bounding box center [1061, 543] width 67 height 28
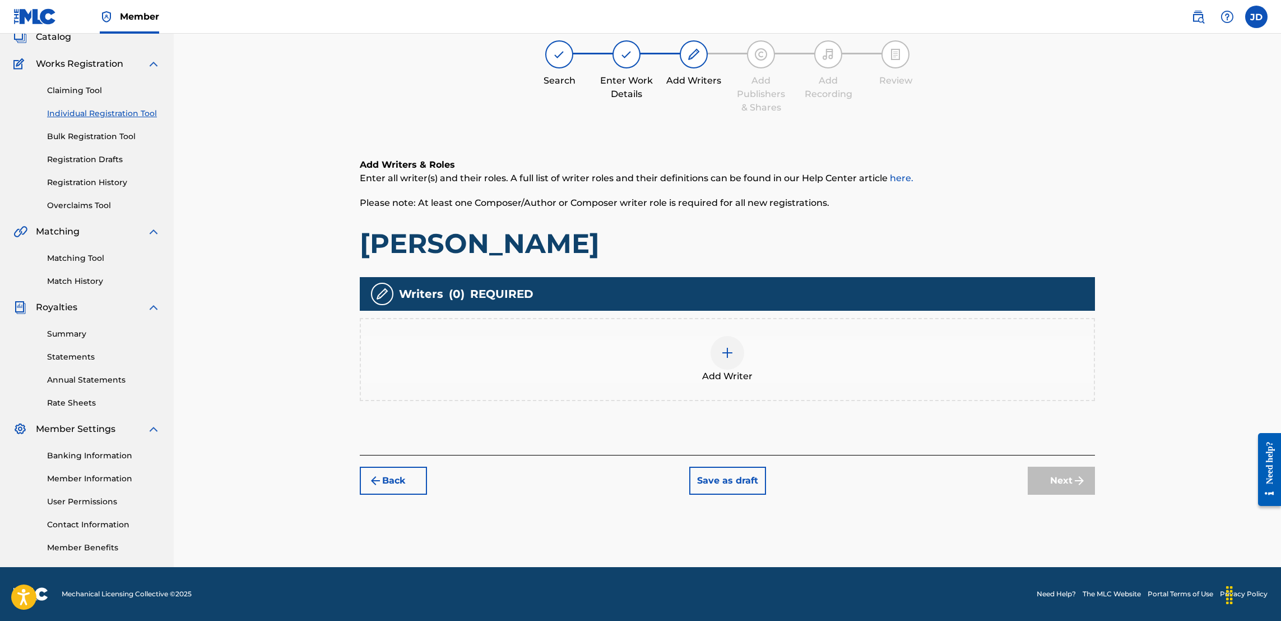
scroll to position [50, 0]
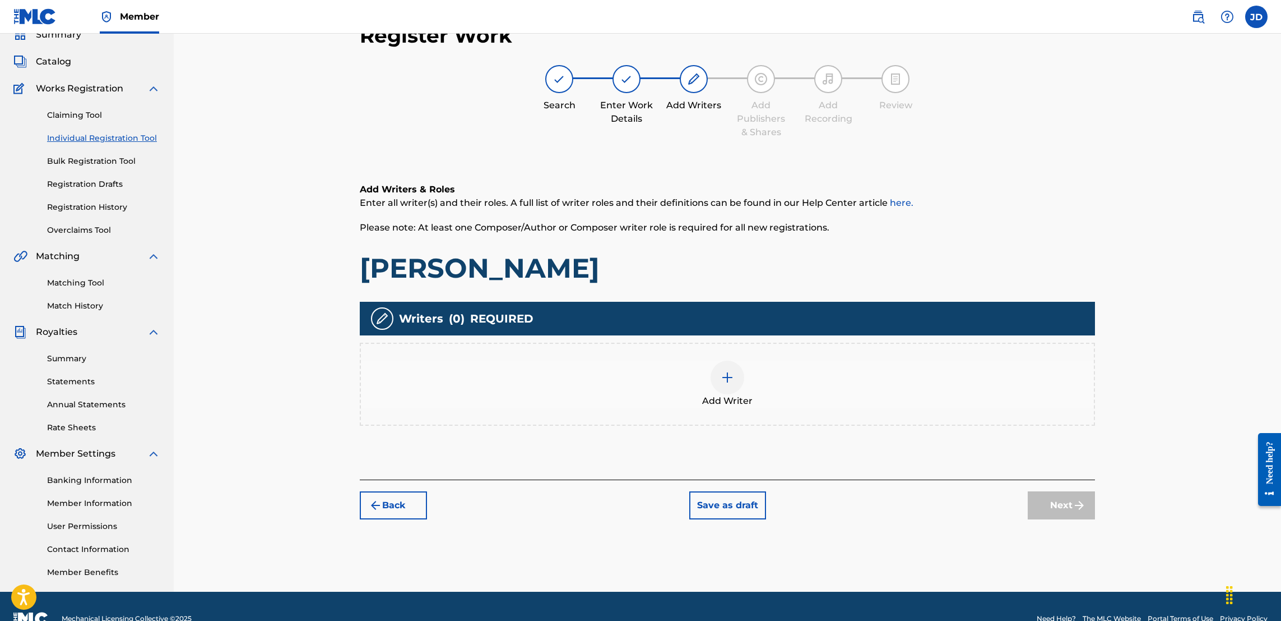
click at [726, 380] on img at bounding box center [727, 377] width 13 height 13
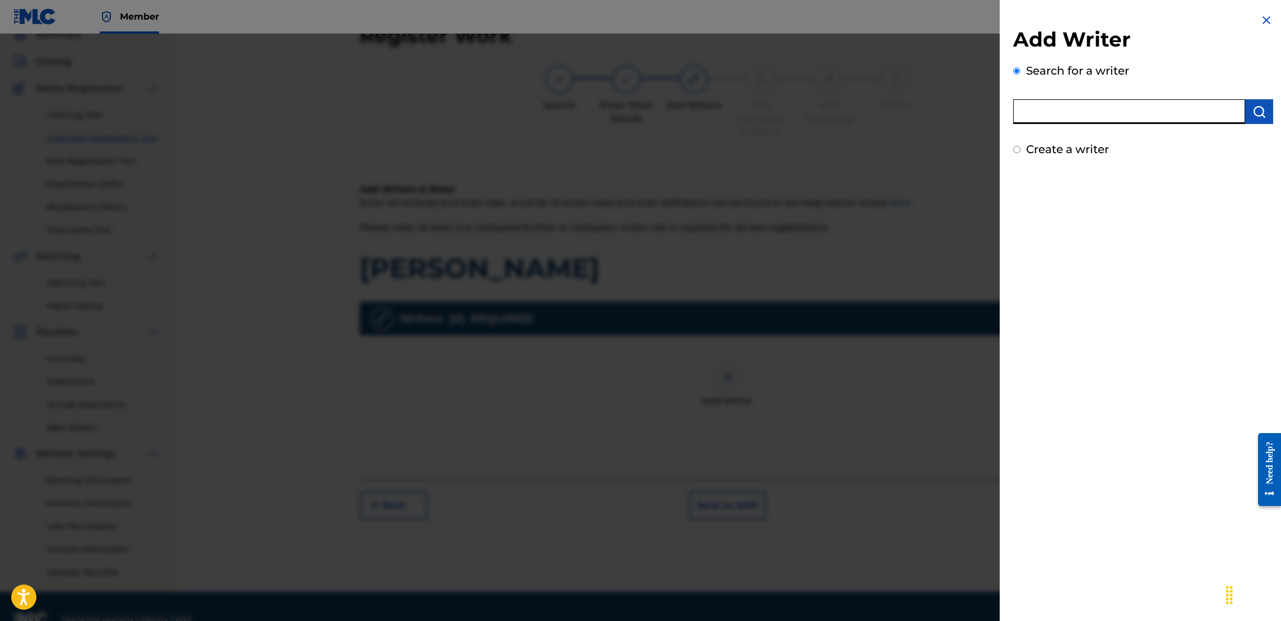
click at [1085, 112] on input "text" at bounding box center [1129, 111] width 232 height 25
type input "Jason Anthony Douglas"
click at [1262, 110] on img "submit" at bounding box center [1259, 111] width 13 height 13
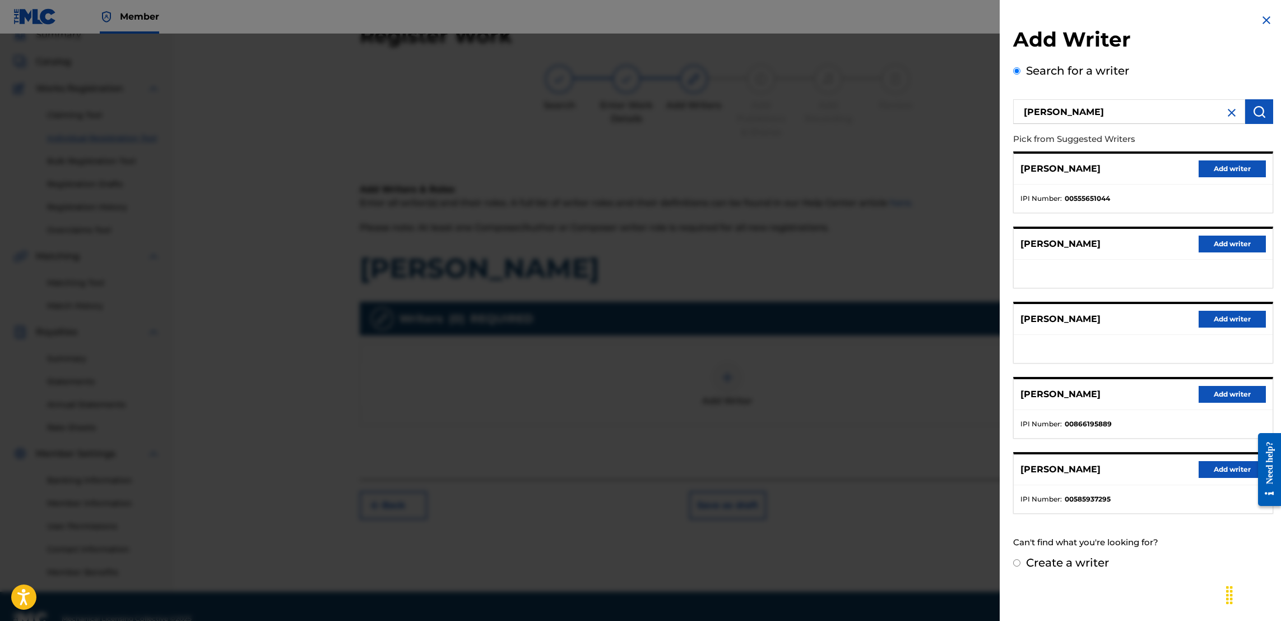
click at [1221, 395] on button "Add writer" at bounding box center [1232, 394] width 67 height 17
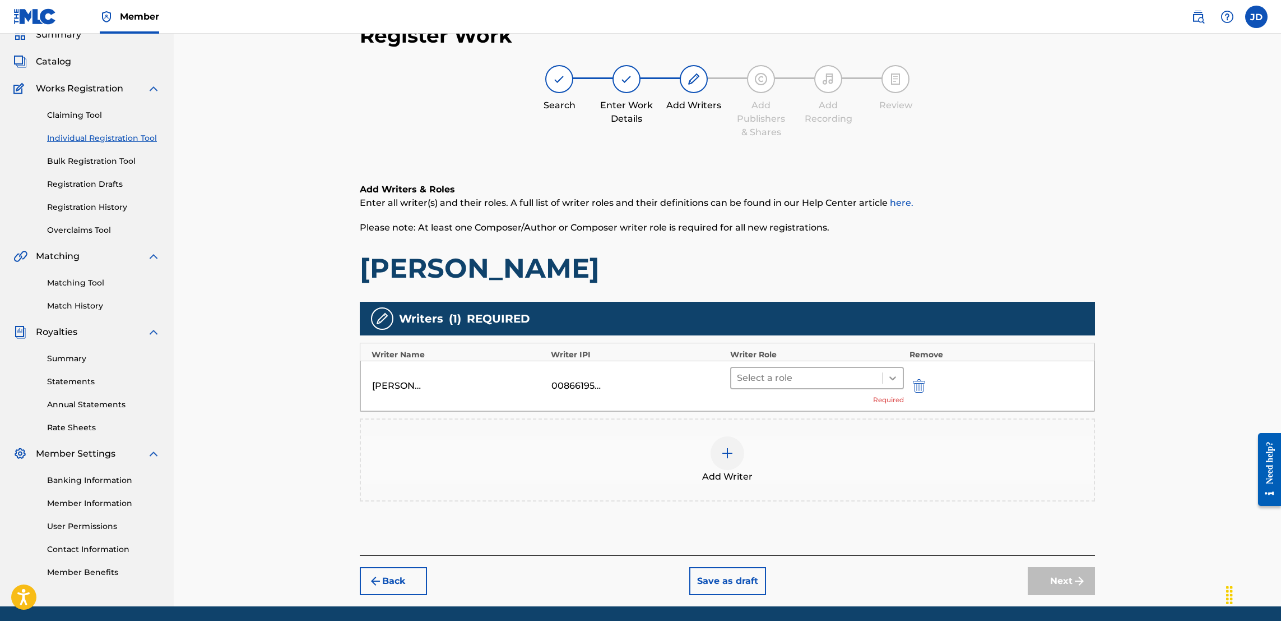
click at [894, 377] on icon at bounding box center [893, 378] width 7 height 4
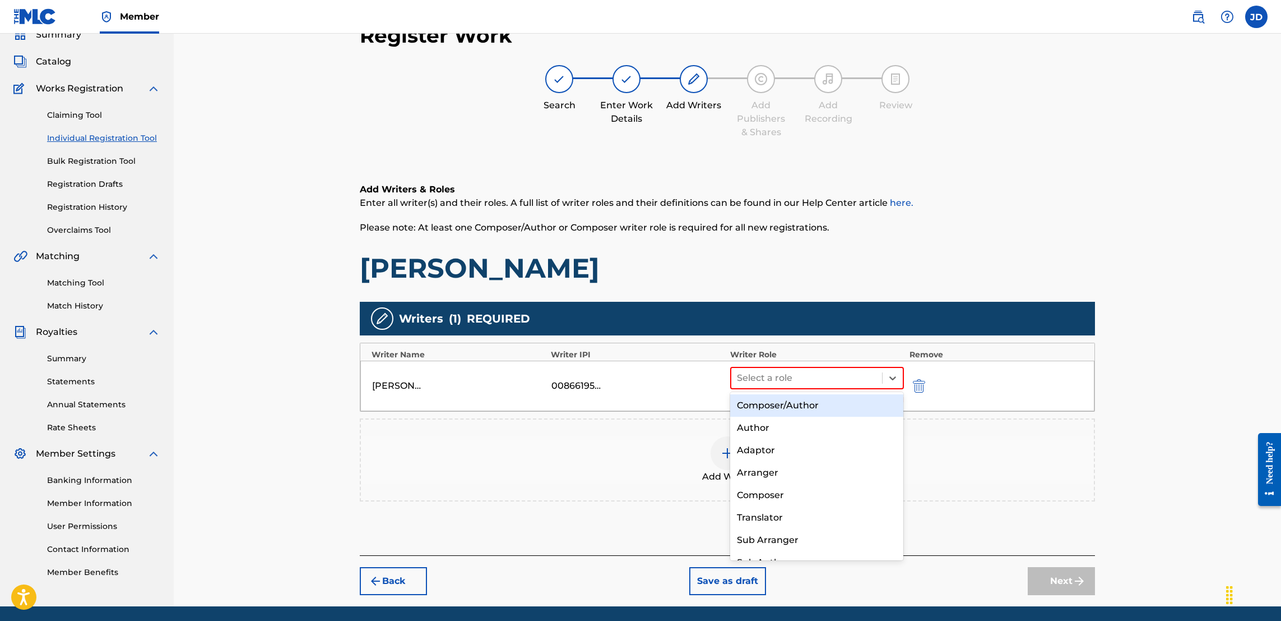
click at [808, 406] on div "Composer/Author" at bounding box center [816, 405] width 173 height 22
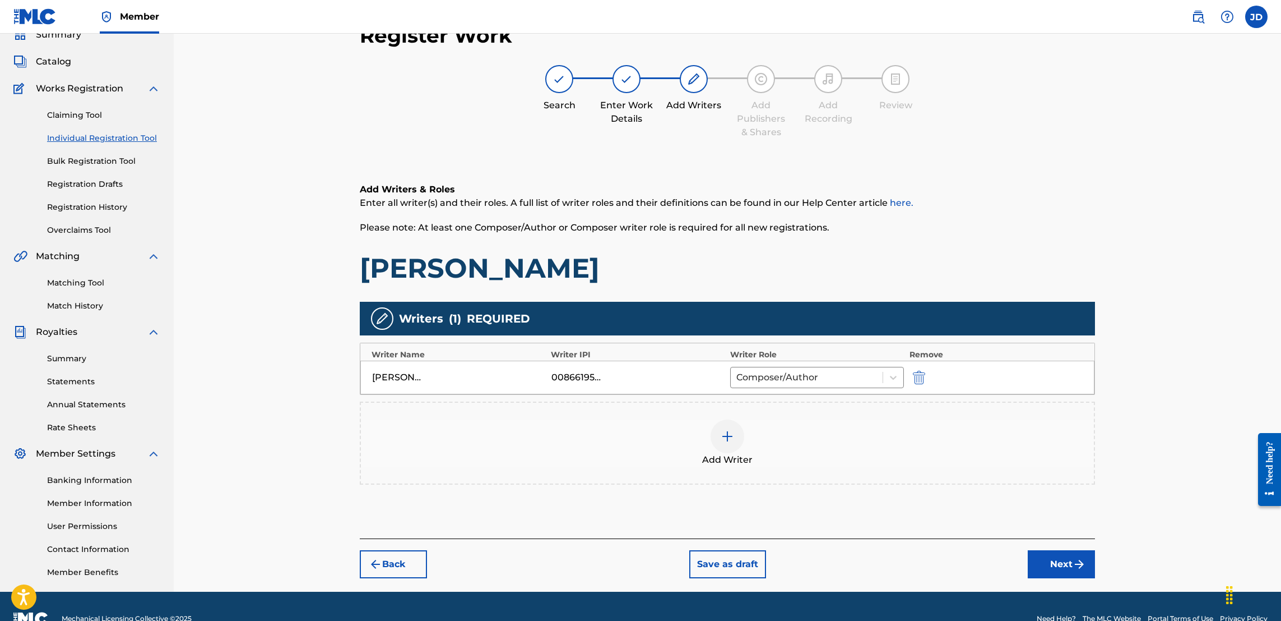
click at [724, 441] on img at bounding box center [727, 435] width 13 height 13
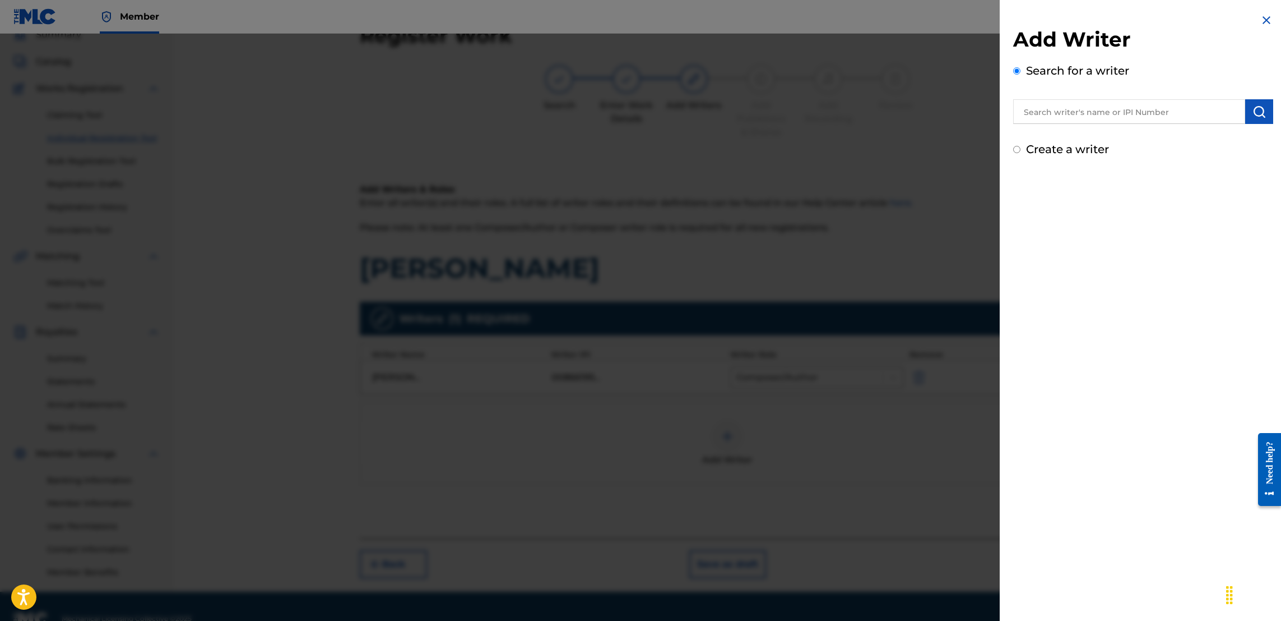
click at [1111, 113] on input "text" at bounding box center [1129, 111] width 232 height 25
type input "Jose Guapo"
click at [1254, 114] on img "submit" at bounding box center [1259, 111] width 13 height 13
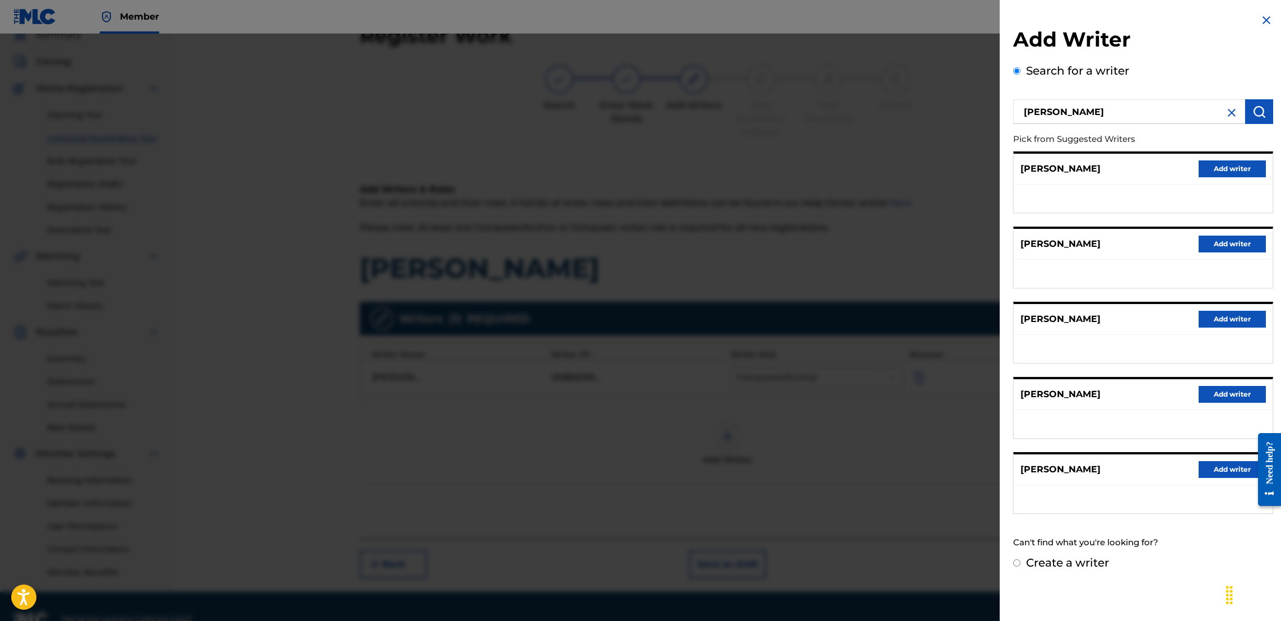
click at [1226, 243] on button "Add writer" at bounding box center [1232, 243] width 67 height 17
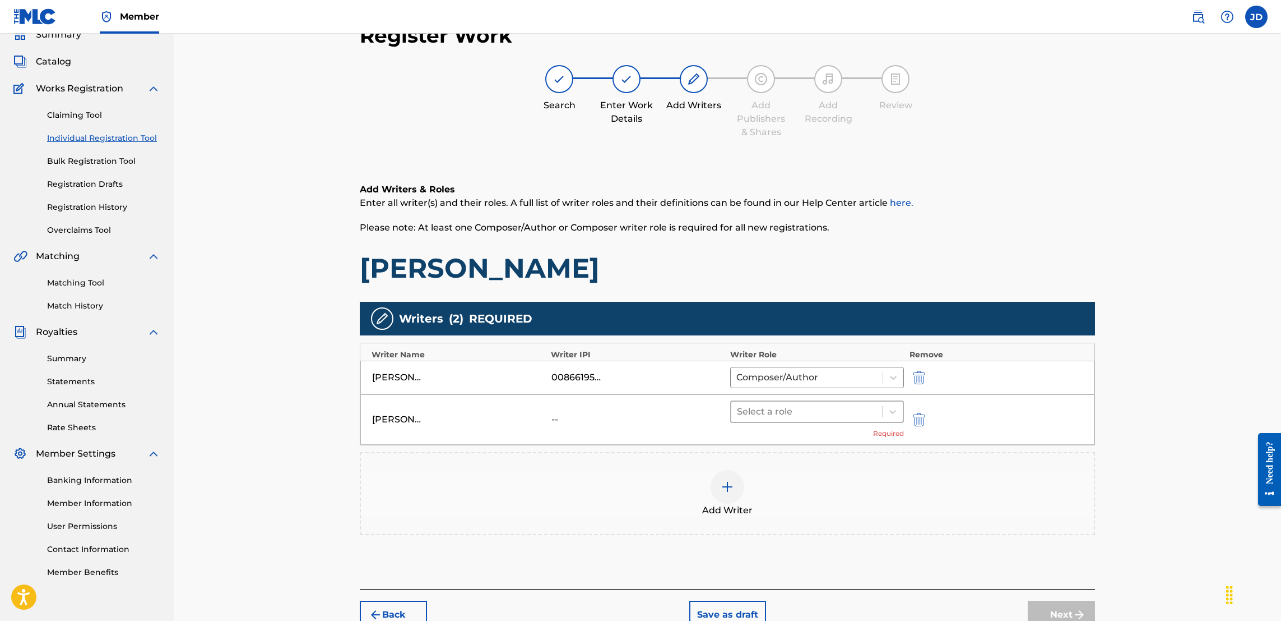
click at [869, 414] on div at bounding box center [807, 412] width 140 height 16
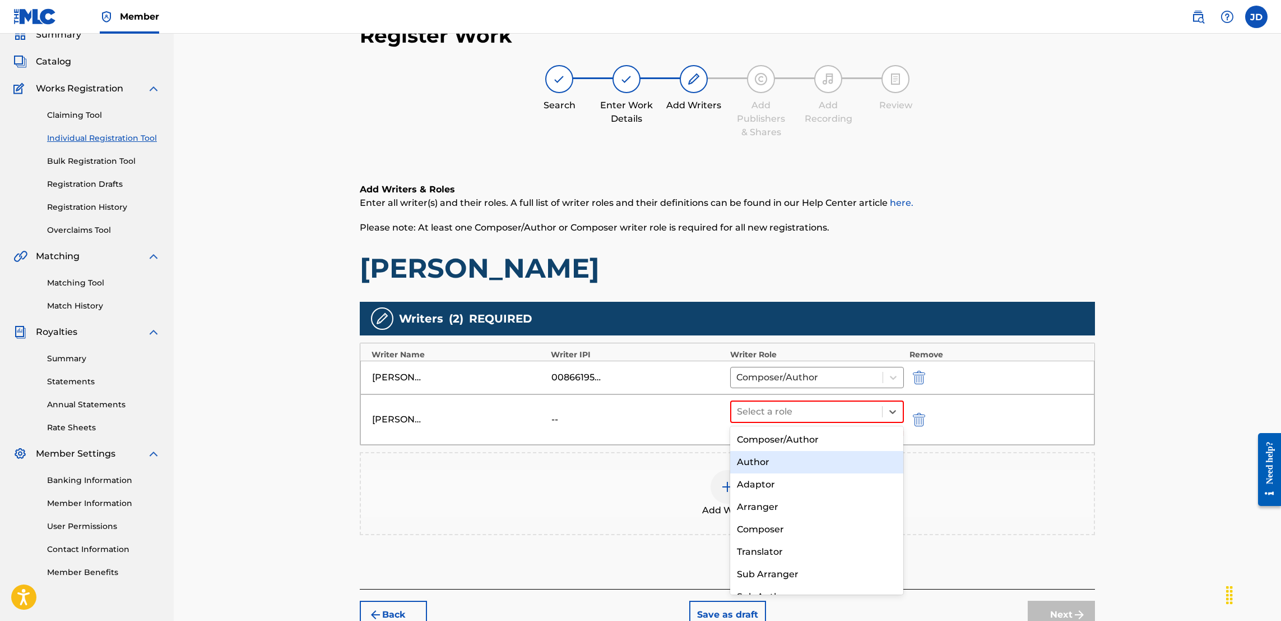
click at [807, 462] on div "Author" at bounding box center [816, 462] width 173 height 22
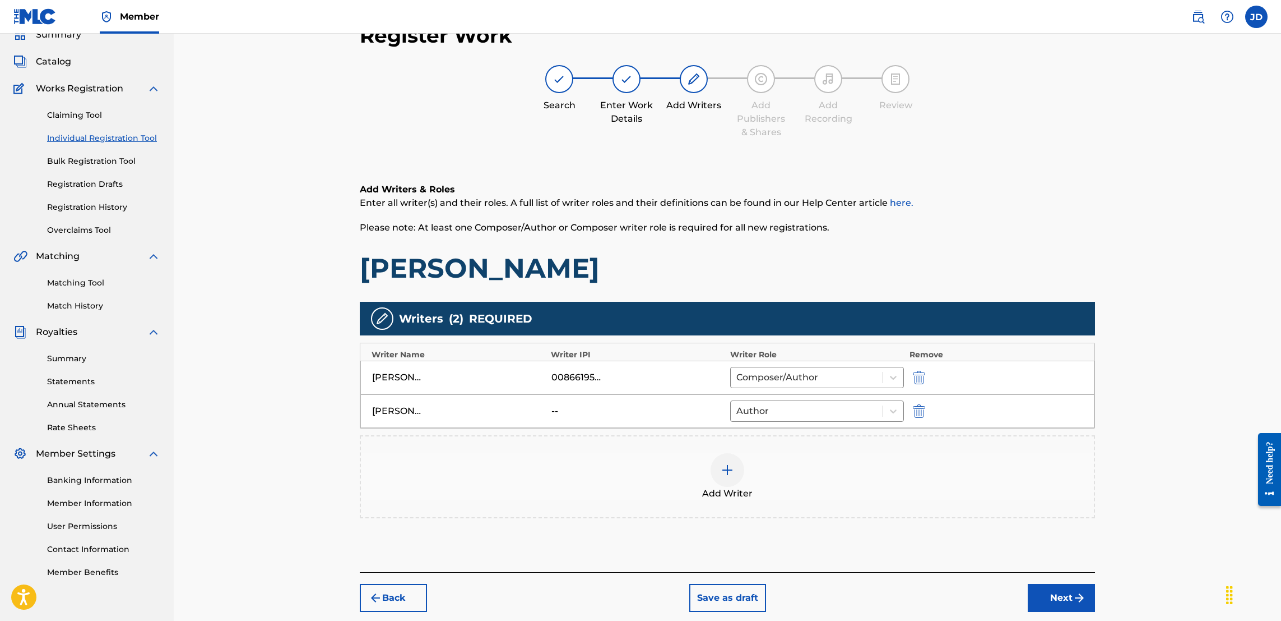
click at [728, 469] on img at bounding box center [727, 469] width 13 height 13
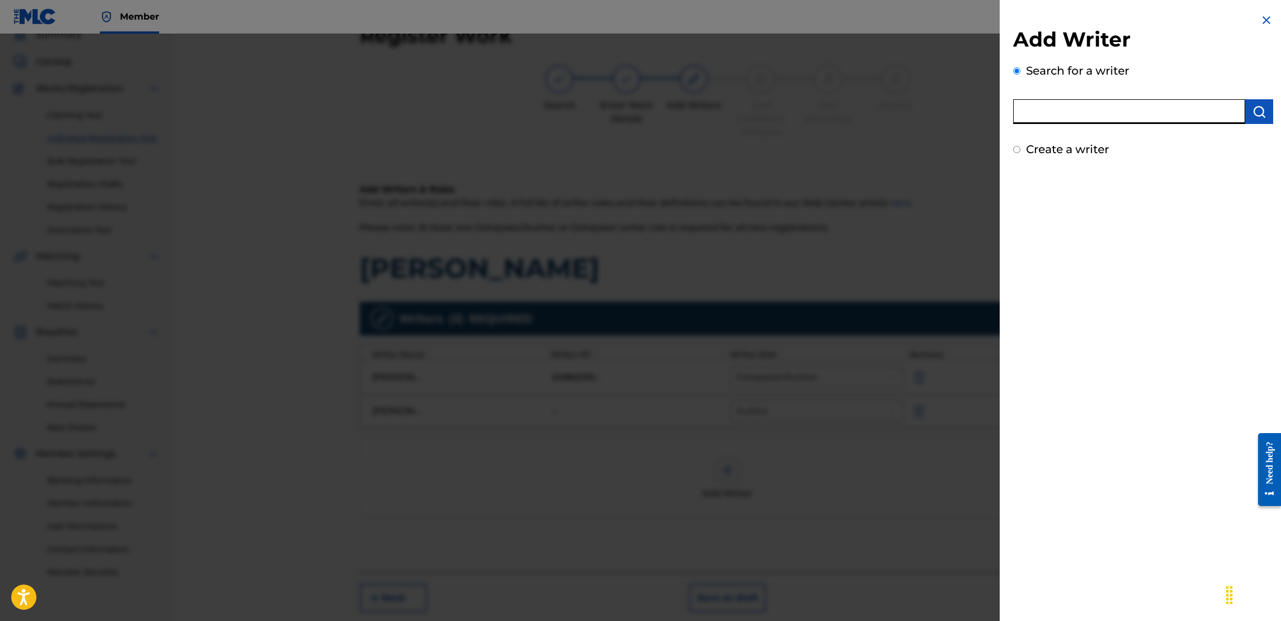
click at [1129, 113] on input "text" at bounding box center [1129, 111] width 232 height 25
type input "Thouxanbanfauni"
click at [1254, 115] on img "submit" at bounding box center [1259, 111] width 13 height 13
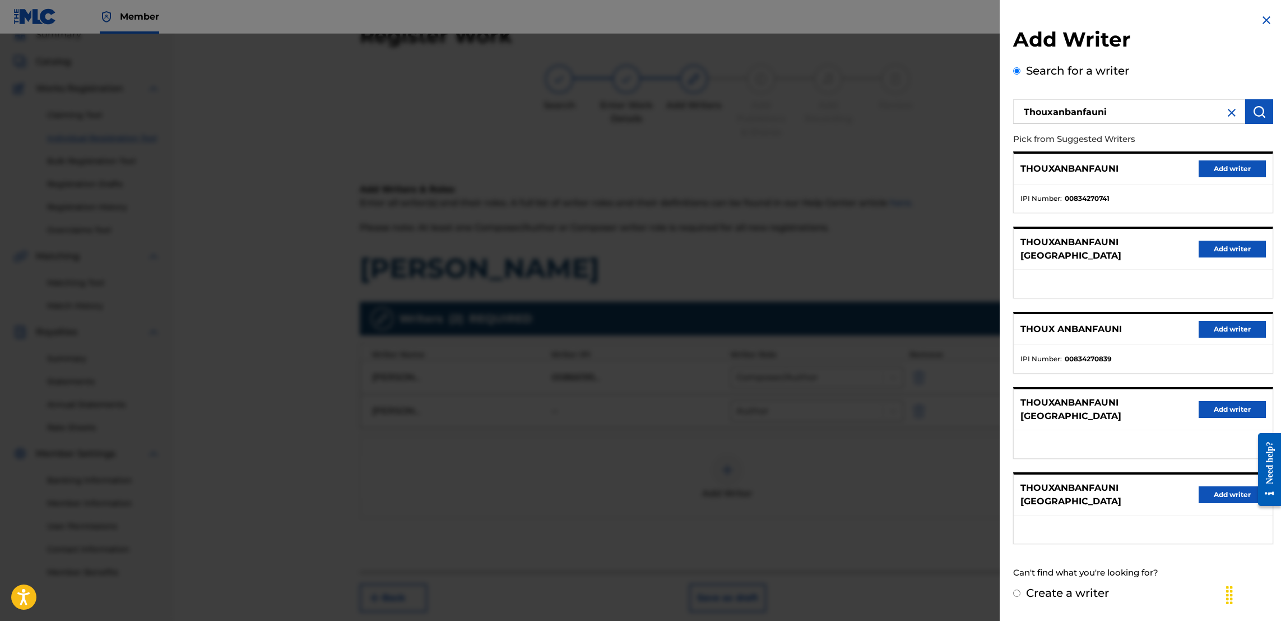
click at [1220, 163] on button "Add writer" at bounding box center [1232, 168] width 67 height 17
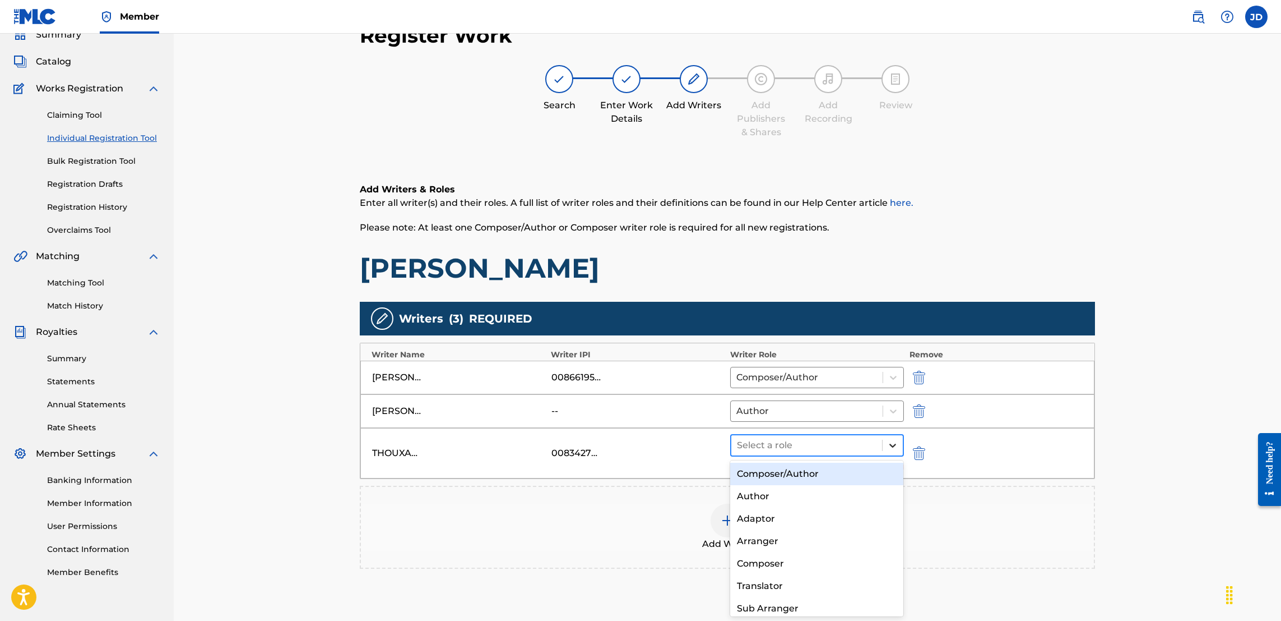
click at [897, 447] on icon at bounding box center [892, 444] width 11 height 11
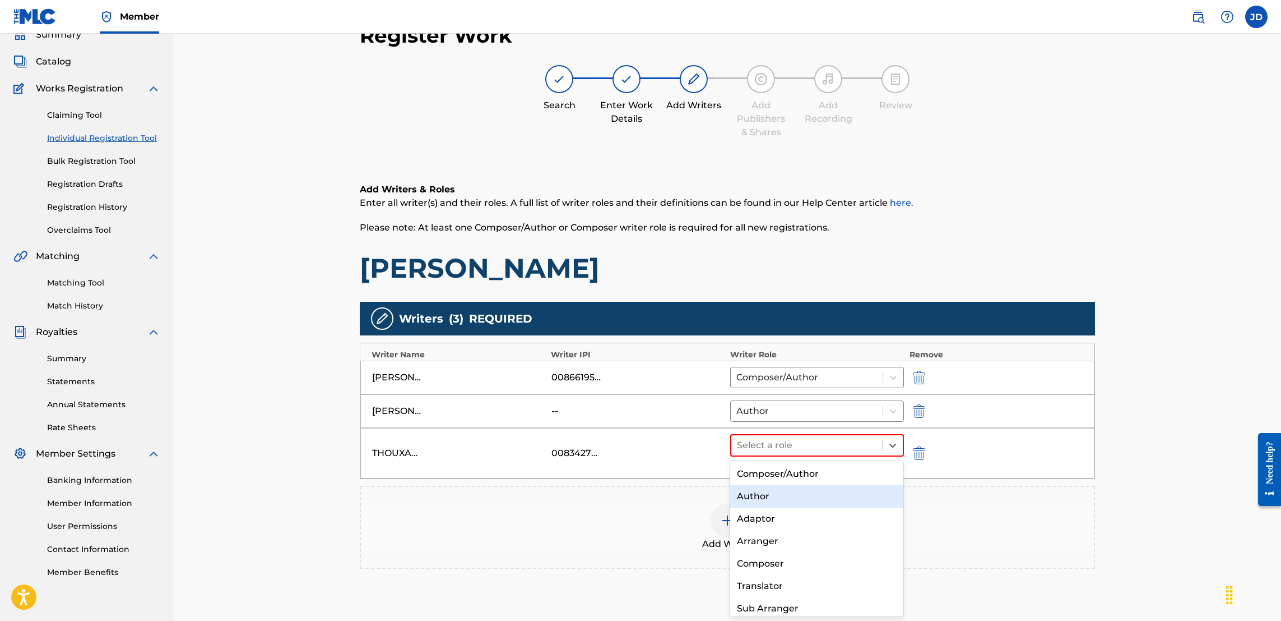
click at [820, 497] on div "Author" at bounding box center [816, 496] width 173 height 22
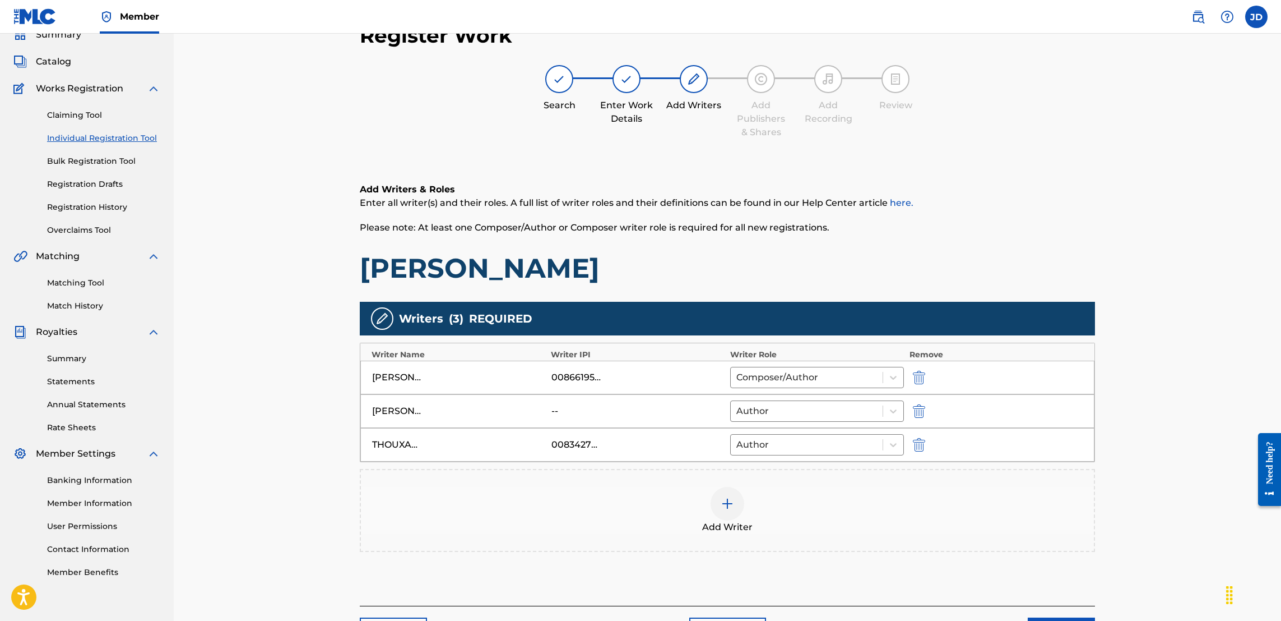
click at [722, 509] on img at bounding box center [727, 503] width 13 height 13
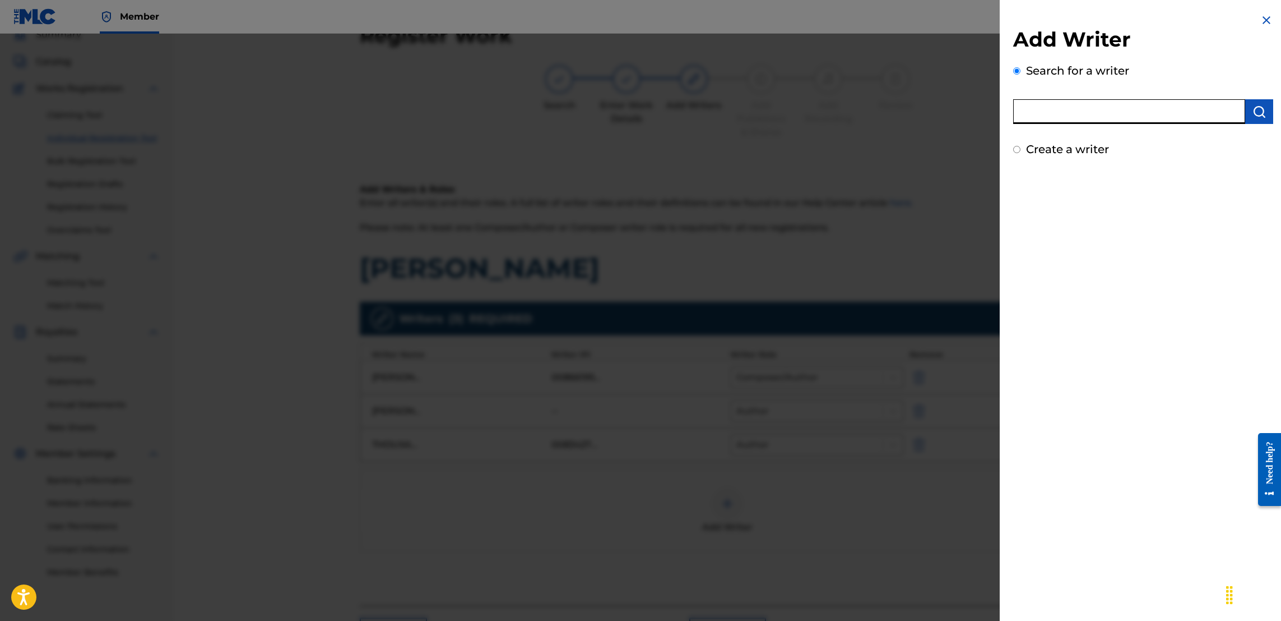
click at [1079, 110] on input "text" at bounding box center [1129, 111] width 232 height 25
type input "Unotheactivist"
click at [1260, 114] on img "submit" at bounding box center [1259, 111] width 13 height 13
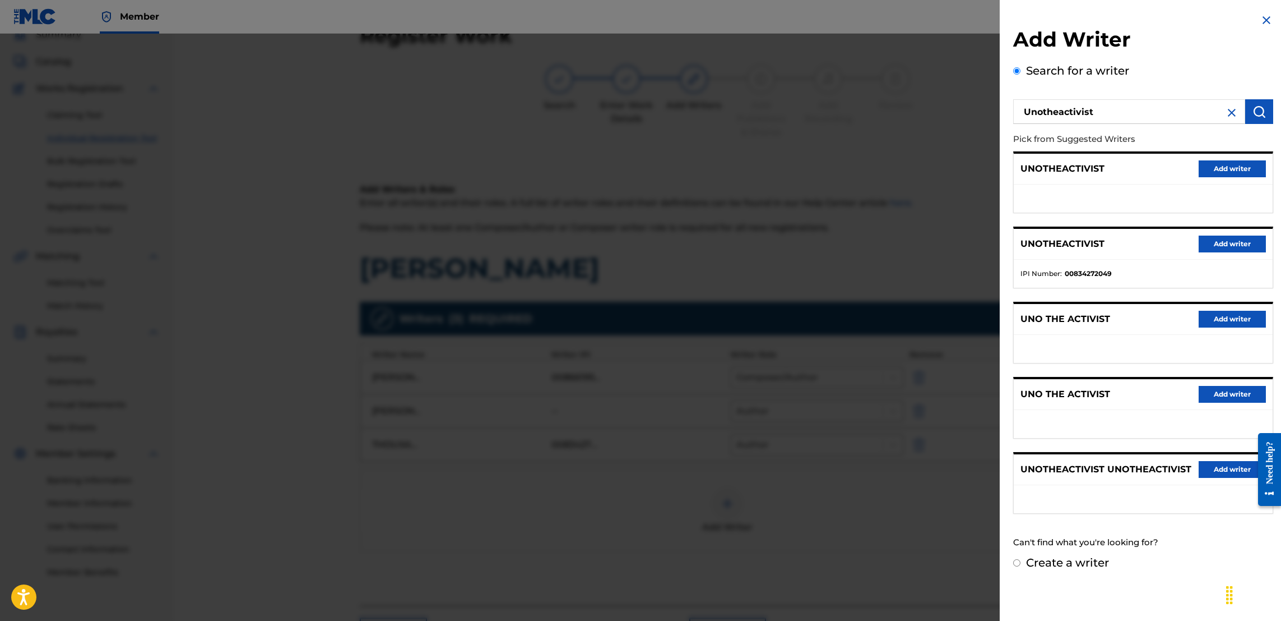
click at [1219, 243] on button "Add writer" at bounding box center [1232, 243] width 67 height 17
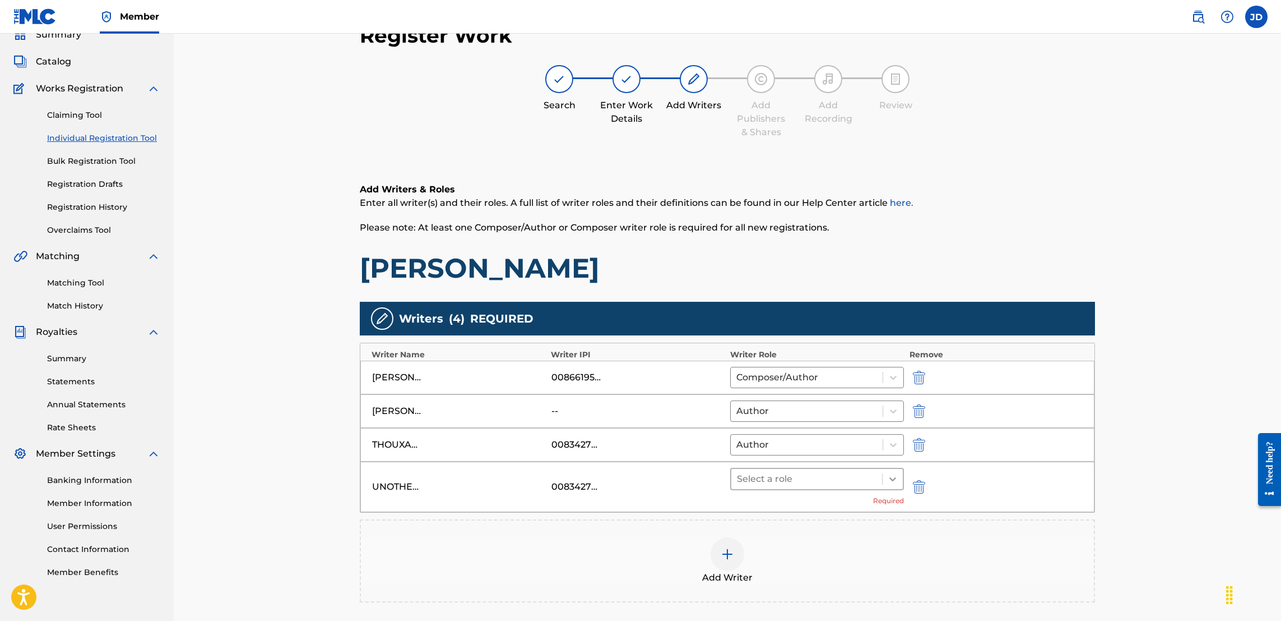
click at [892, 485] on div at bounding box center [893, 479] width 20 height 20
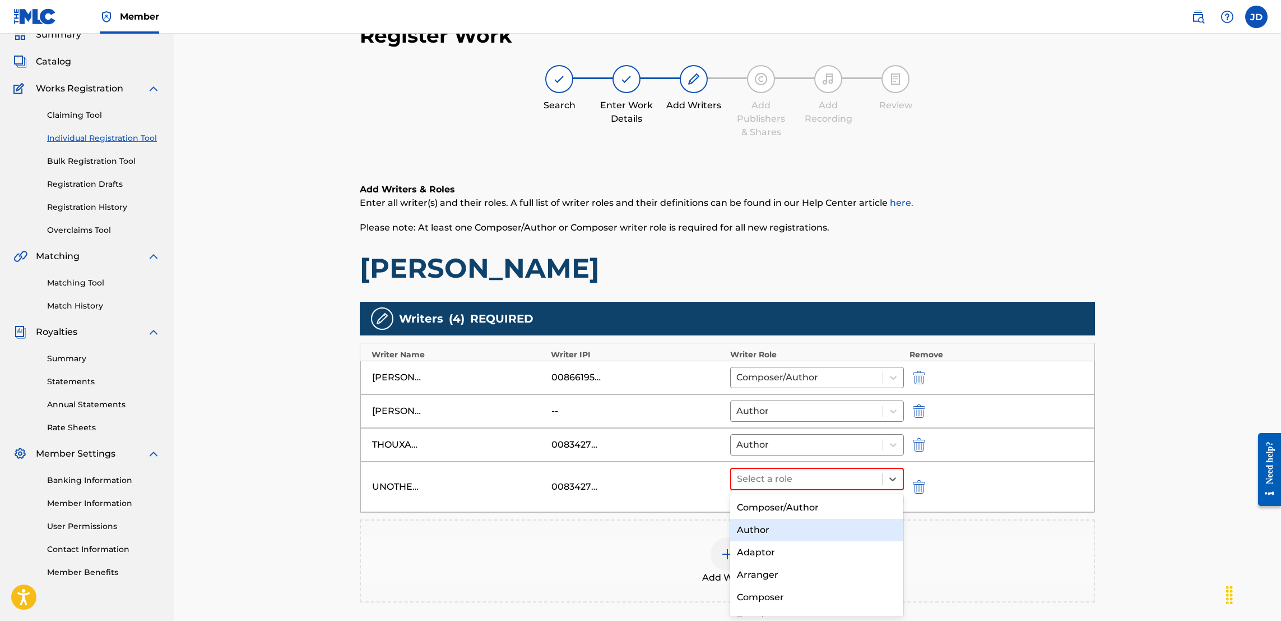
click at [813, 532] on div "Author" at bounding box center [816, 530] width 173 height 22
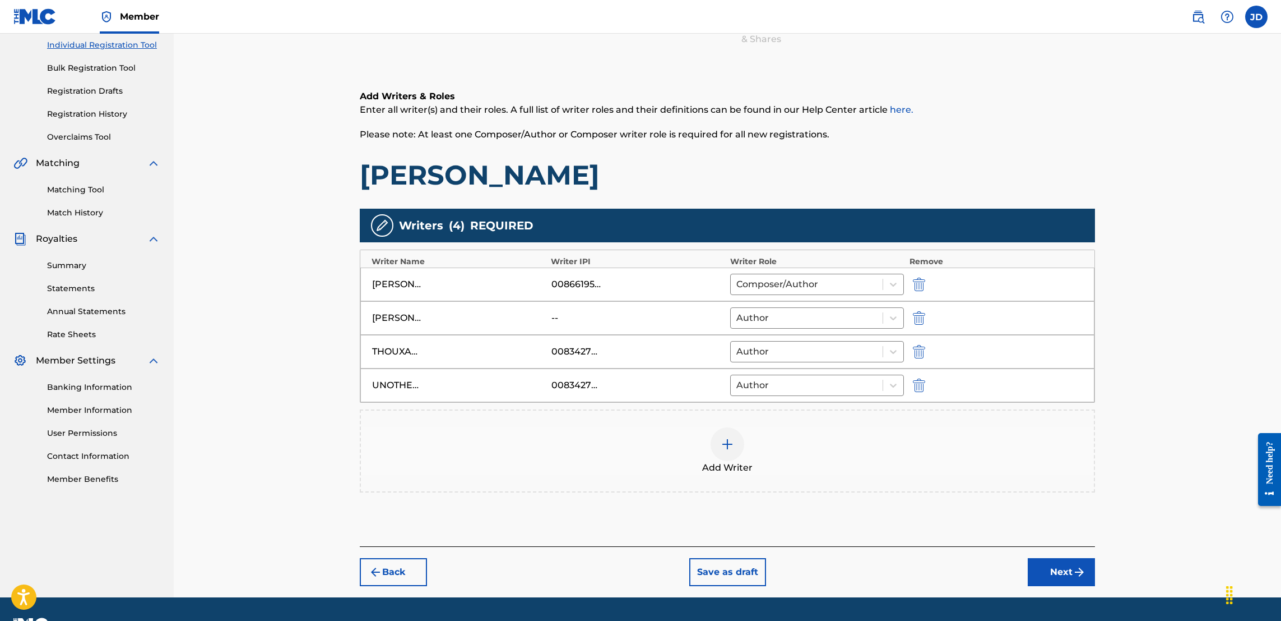
scroll to position [150, 0]
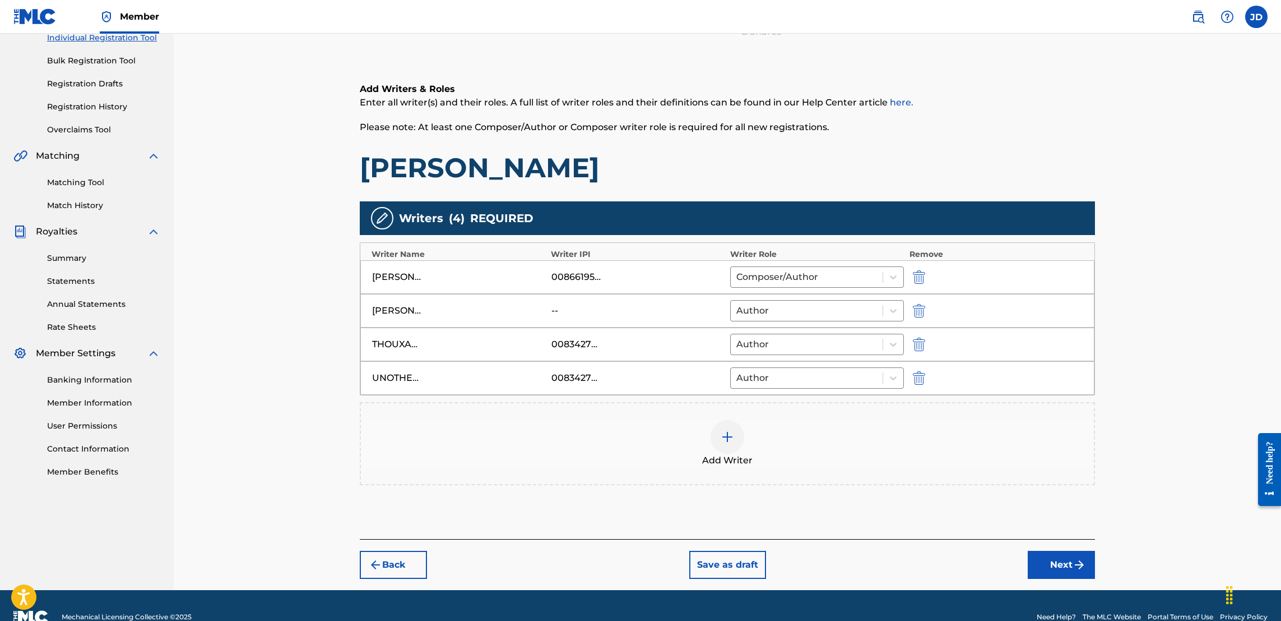
click at [1067, 572] on button "Next" at bounding box center [1061, 564] width 67 height 28
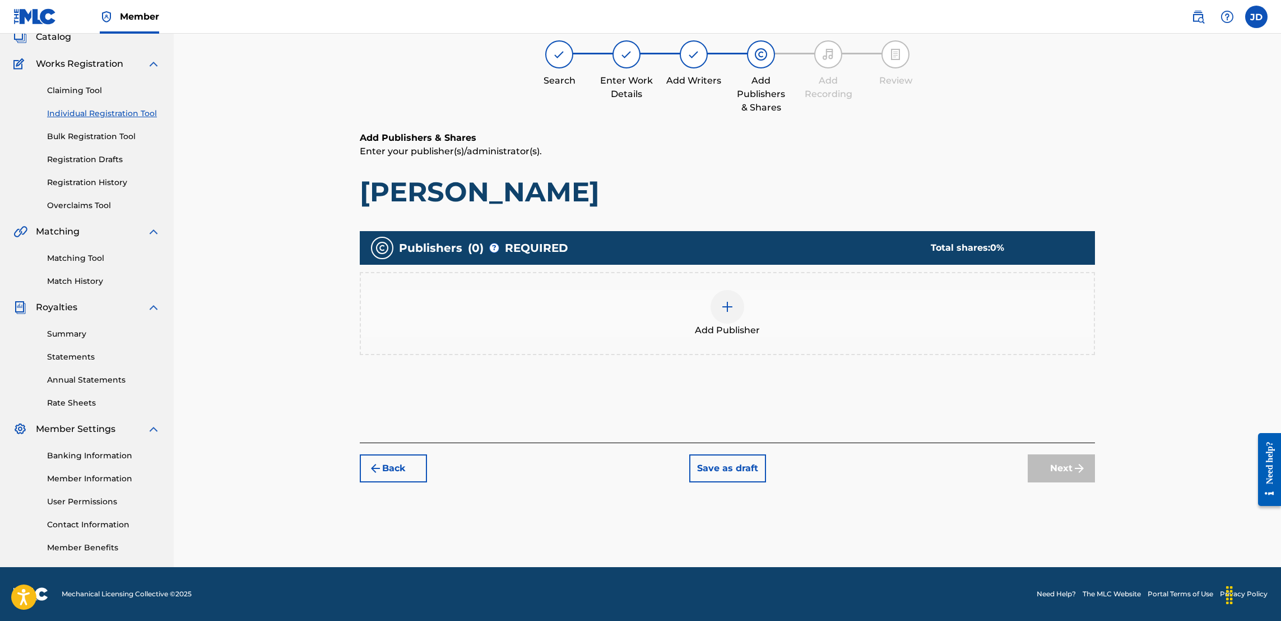
scroll to position [50, 0]
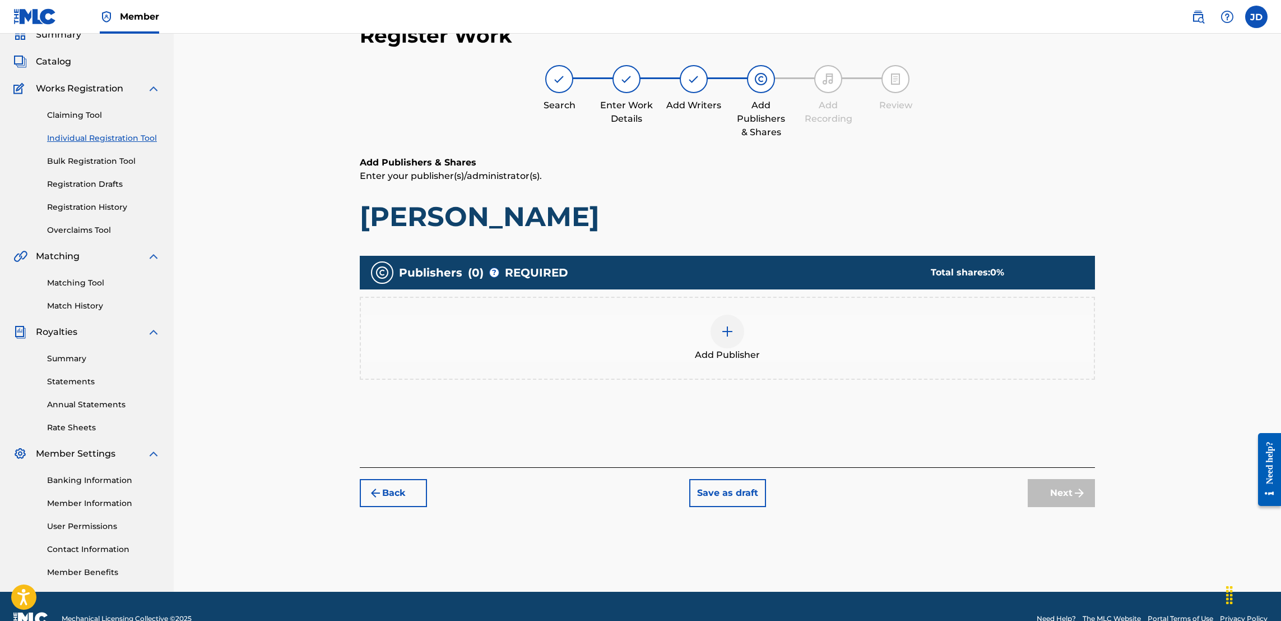
click at [725, 327] on img at bounding box center [727, 331] width 13 height 13
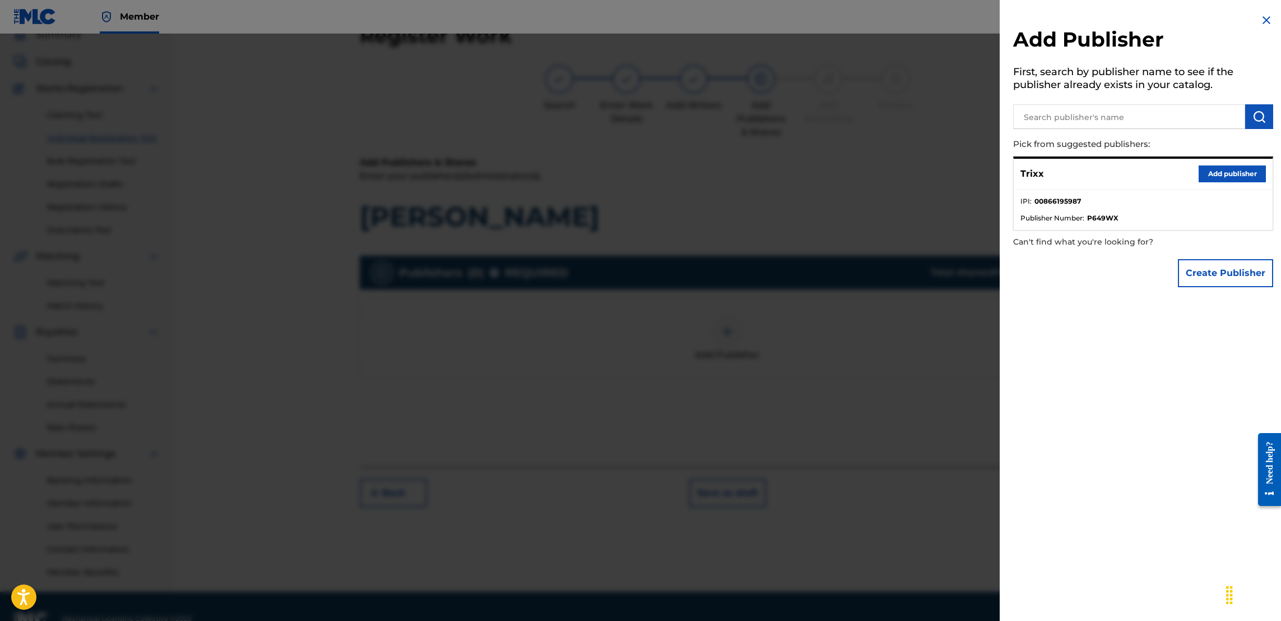
click at [1220, 177] on button "Add publisher" at bounding box center [1232, 173] width 67 height 17
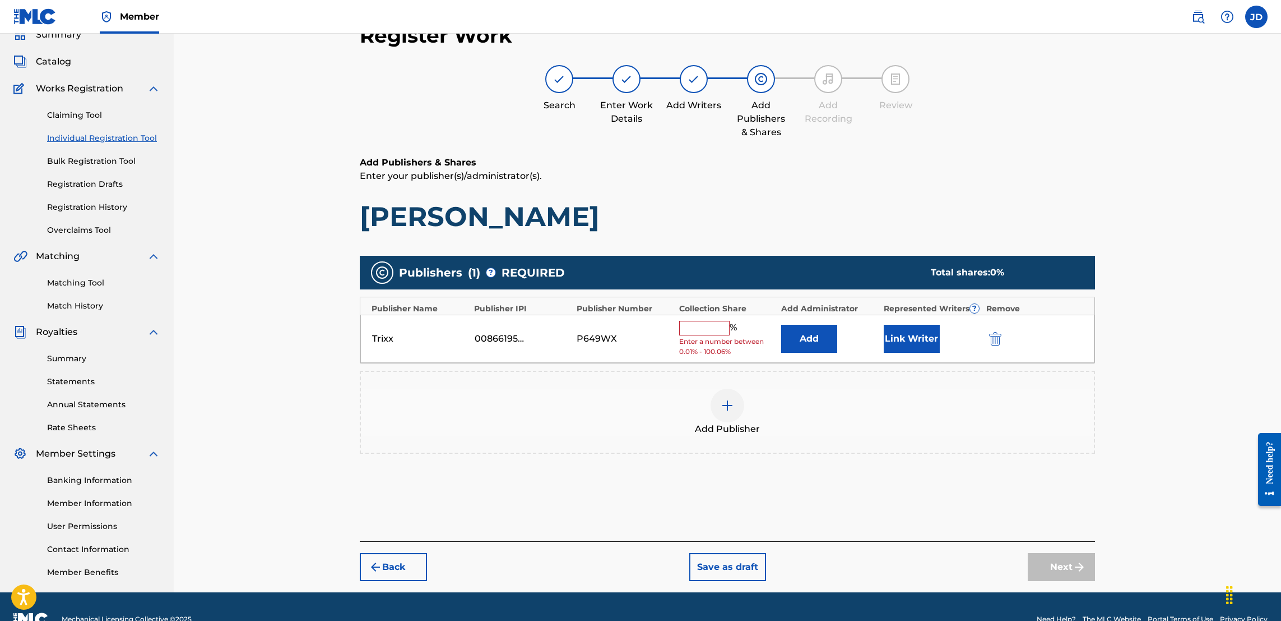
click at [702, 329] on input "text" at bounding box center [704, 328] width 50 height 15
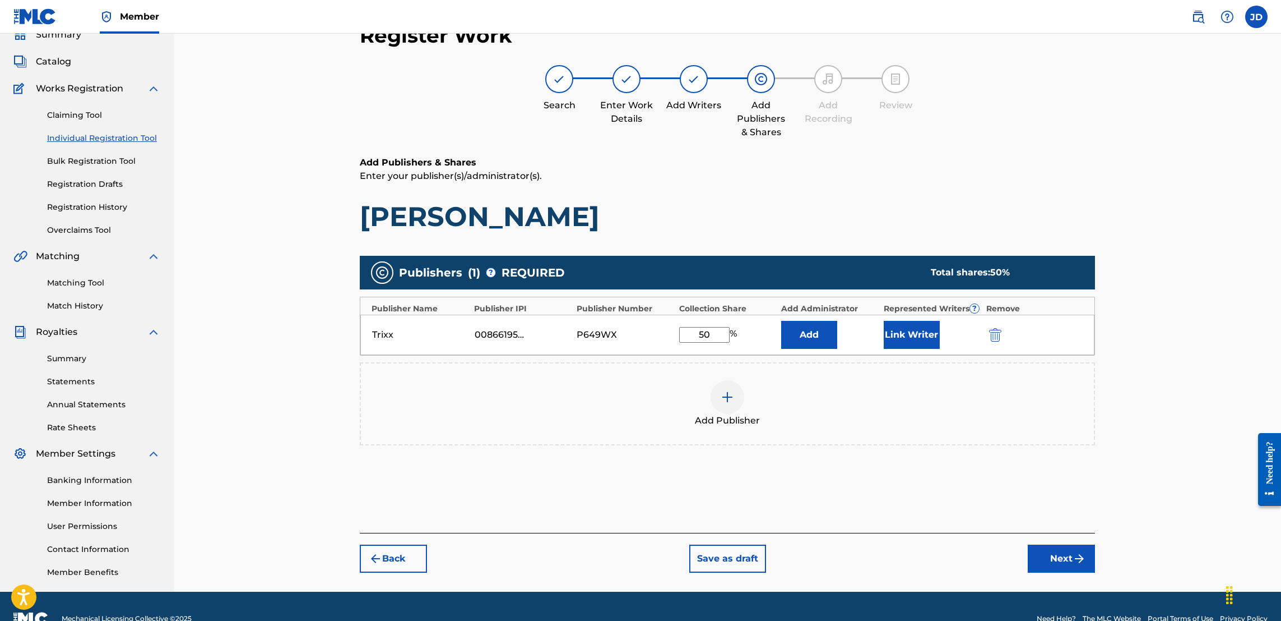
click at [924, 335] on button "Link Writer" at bounding box center [912, 335] width 56 height 28
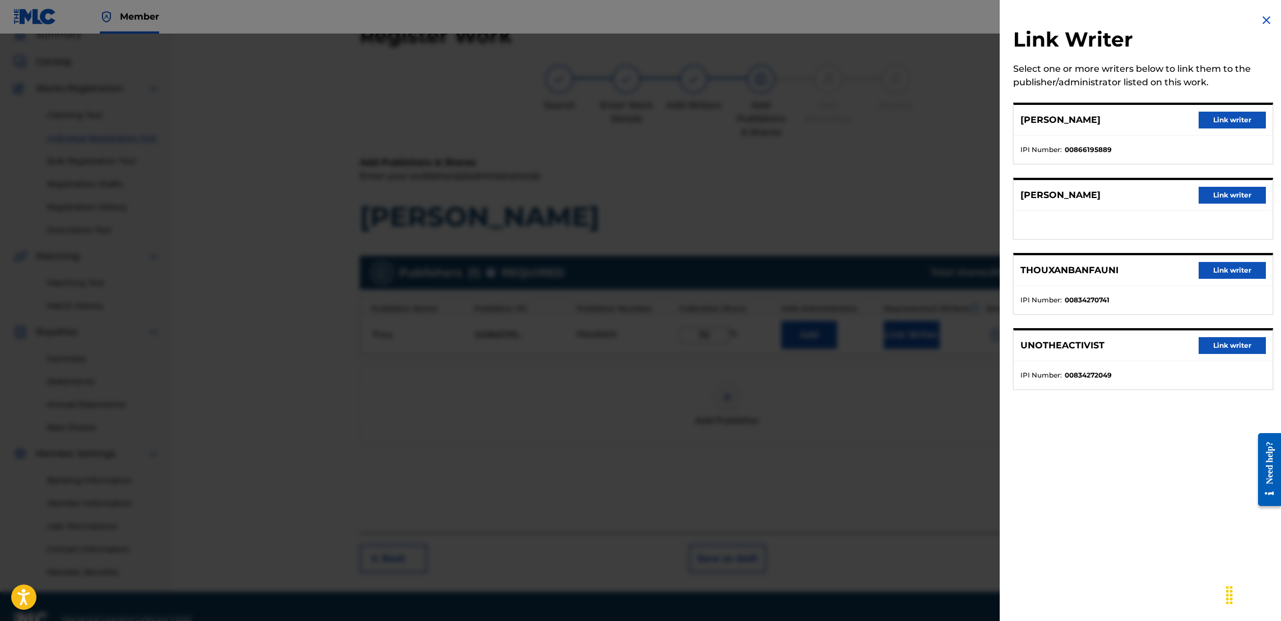
click at [1219, 118] on button "Link writer" at bounding box center [1232, 120] width 67 height 17
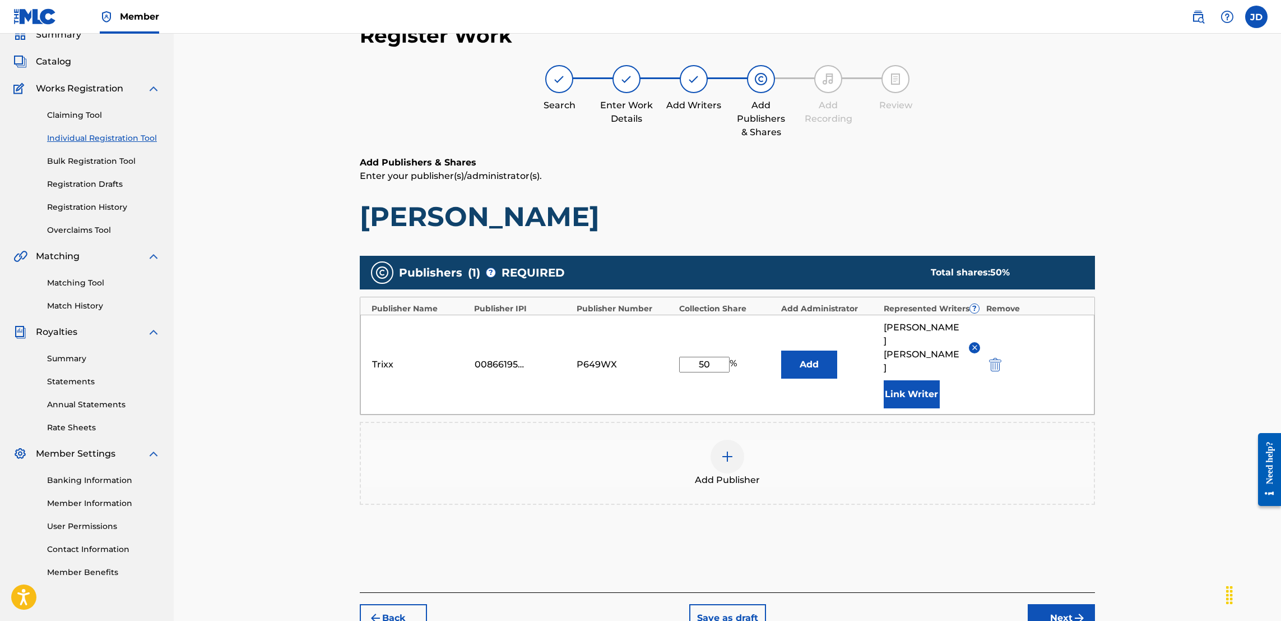
click at [711, 359] on input "50" at bounding box center [704, 365] width 50 height 16
type input "5"
type input "50"
click at [1061, 604] on button "Next" at bounding box center [1061, 618] width 67 height 28
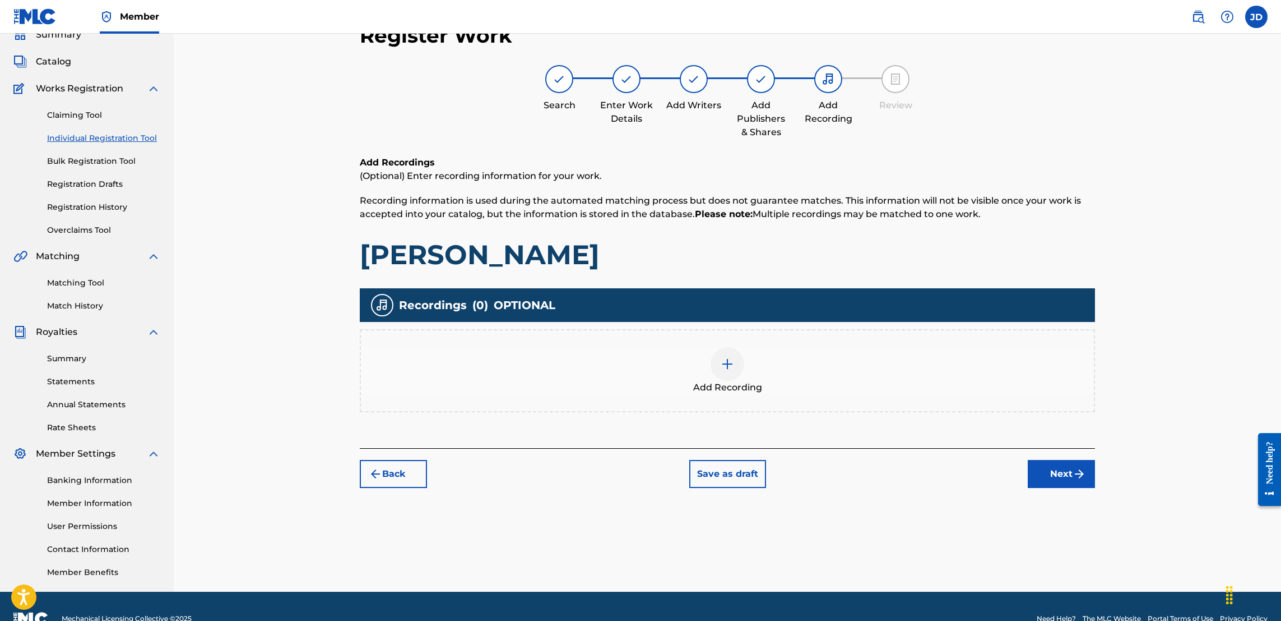
click at [725, 366] on img at bounding box center [727, 363] width 13 height 13
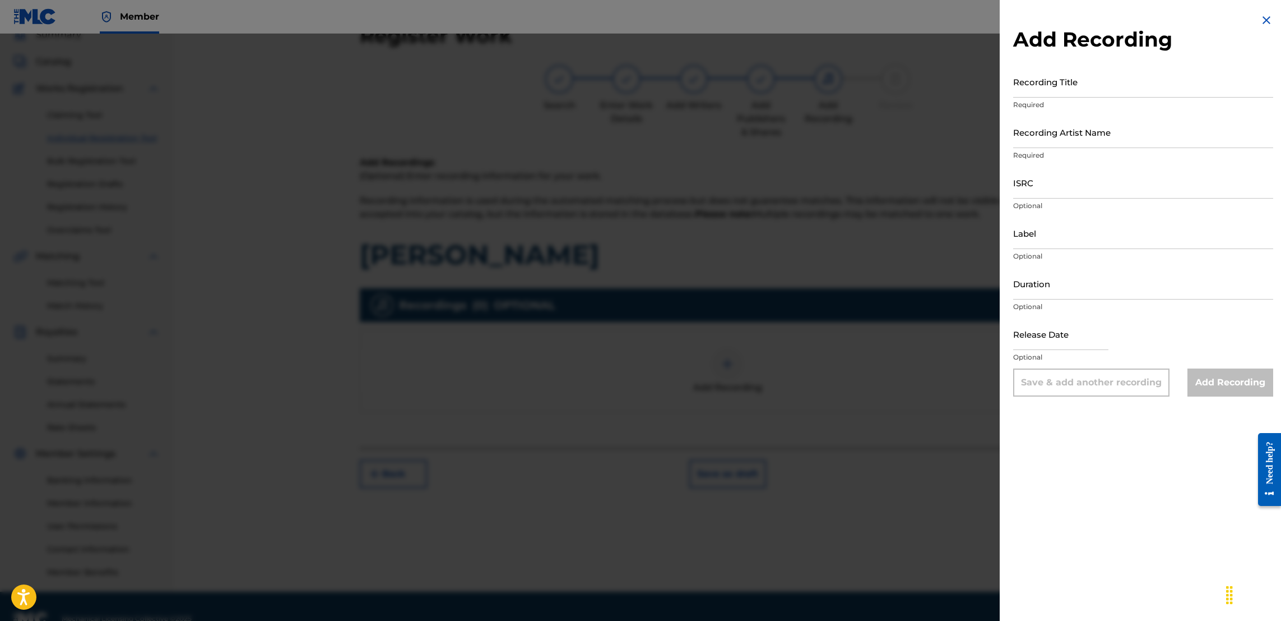
click at [1056, 196] on input "ISRC" at bounding box center [1143, 182] width 260 height 32
paste input "CA5KR2161833"
type input "CA5KR2161833"
click at [1058, 87] on input "Recording Title" at bounding box center [1143, 82] width 260 height 32
type input "Jimmy Fallon"
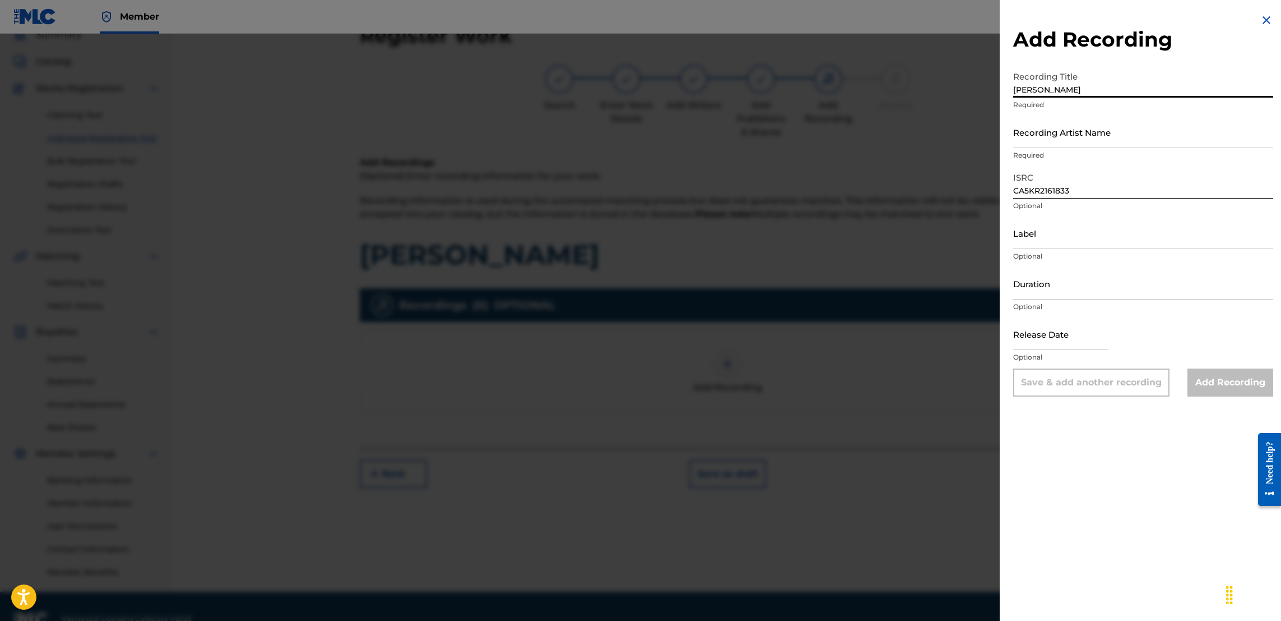
select select "7"
select select "2025"
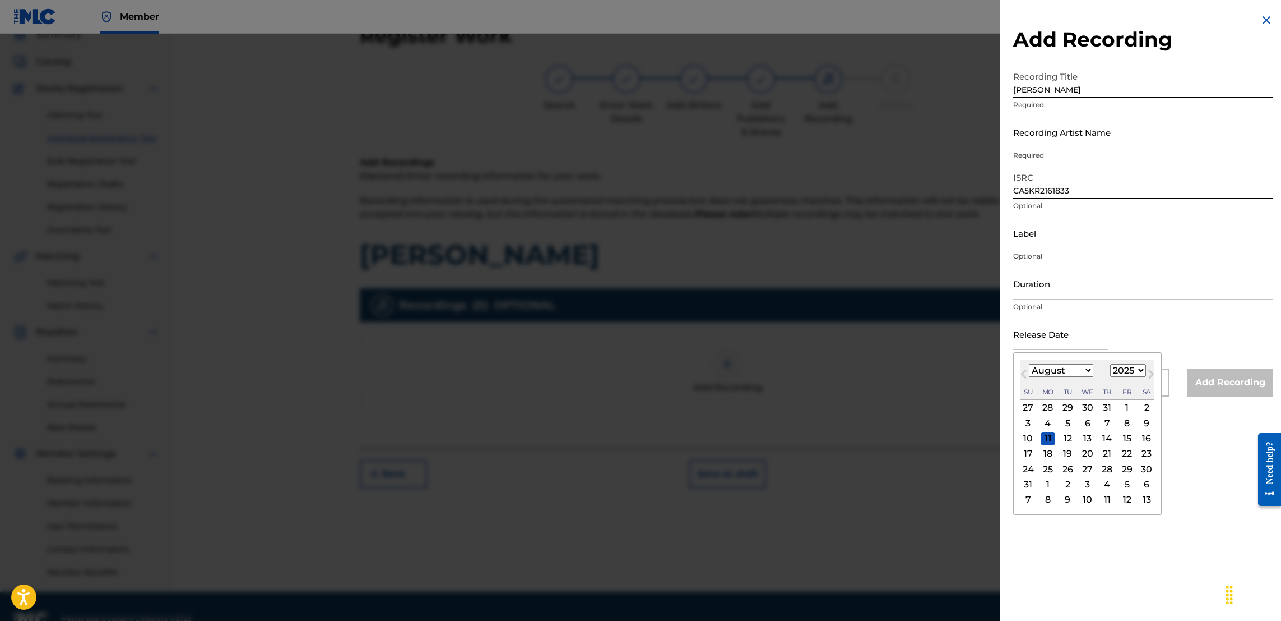
click at [1079, 340] on input "text" at bounding box center [1060, 334] width 95 height 32
type input "April 16 2021"
type input "Trixx"
select select "7"
select select "2025"
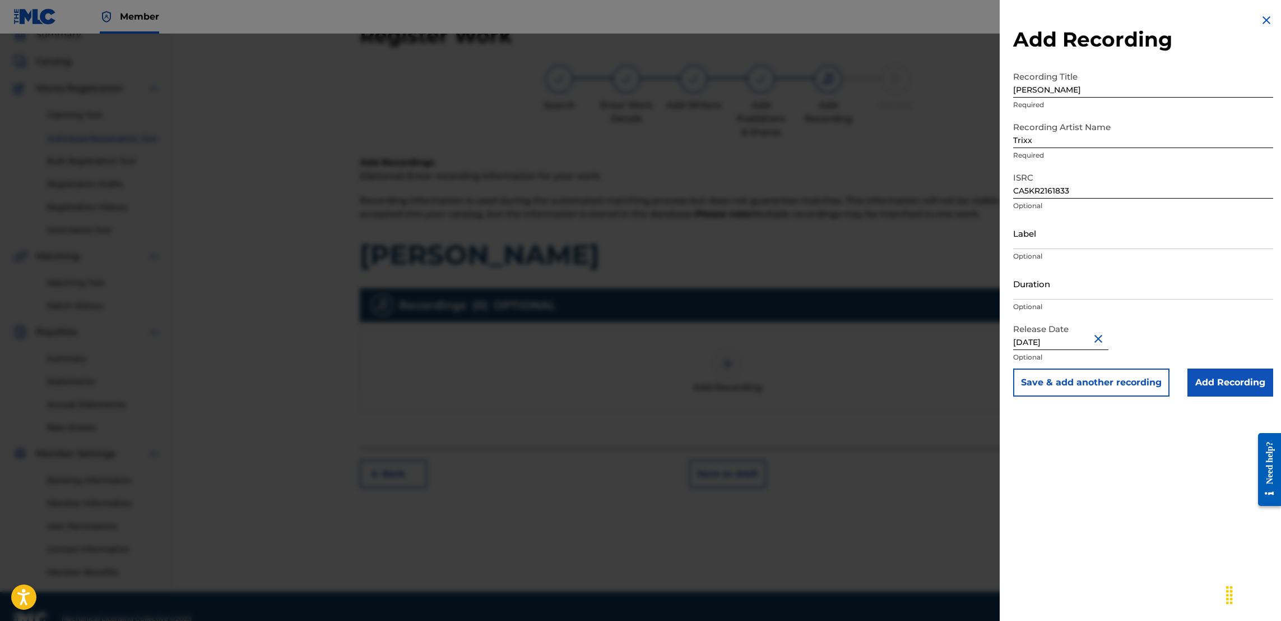
click at [1216, 381] on input "Add Recording" at bounding box center [1231, 382] width 86 height 28
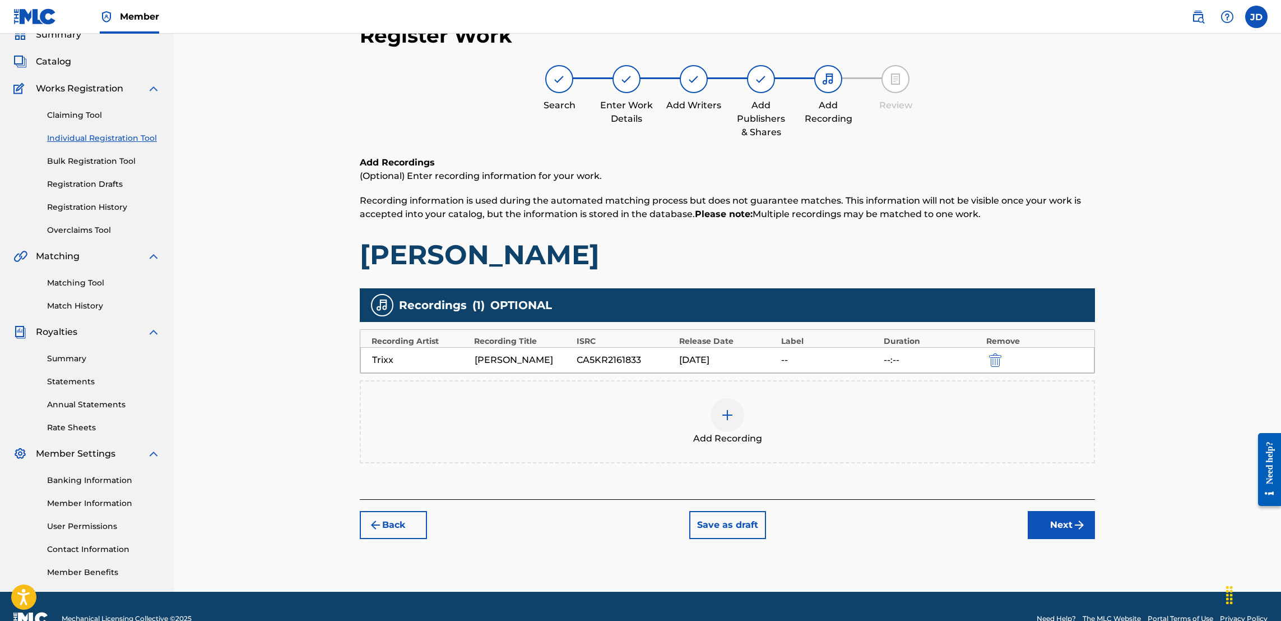
click at [1067, 529] on button "Next" at bounding box center [1061, 525] width 67 height 28
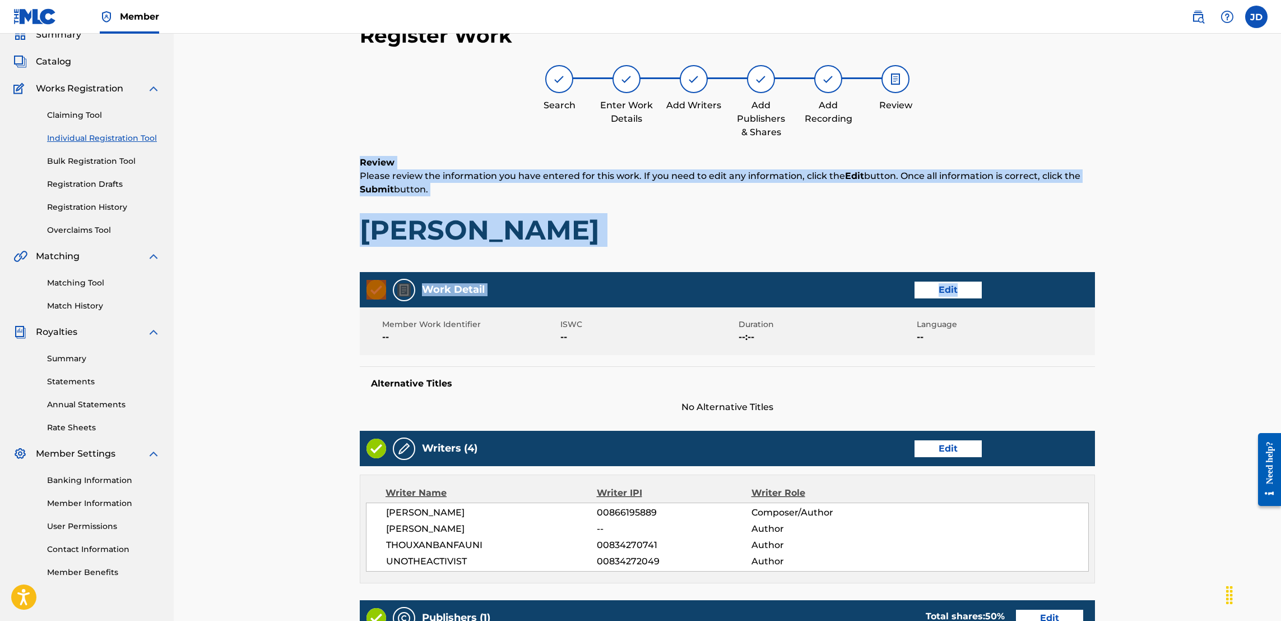
drag, startPoint x: 1280, startPoint y: 144, endPoint x: 1262, endPoint y: 289, distance: 145.7
click at [1262, 289] on div "Register Work Search Enter Work Details Add Writers Add Publishers & Shares Add…" at bounding box center [728, 446] width 1108 height 924
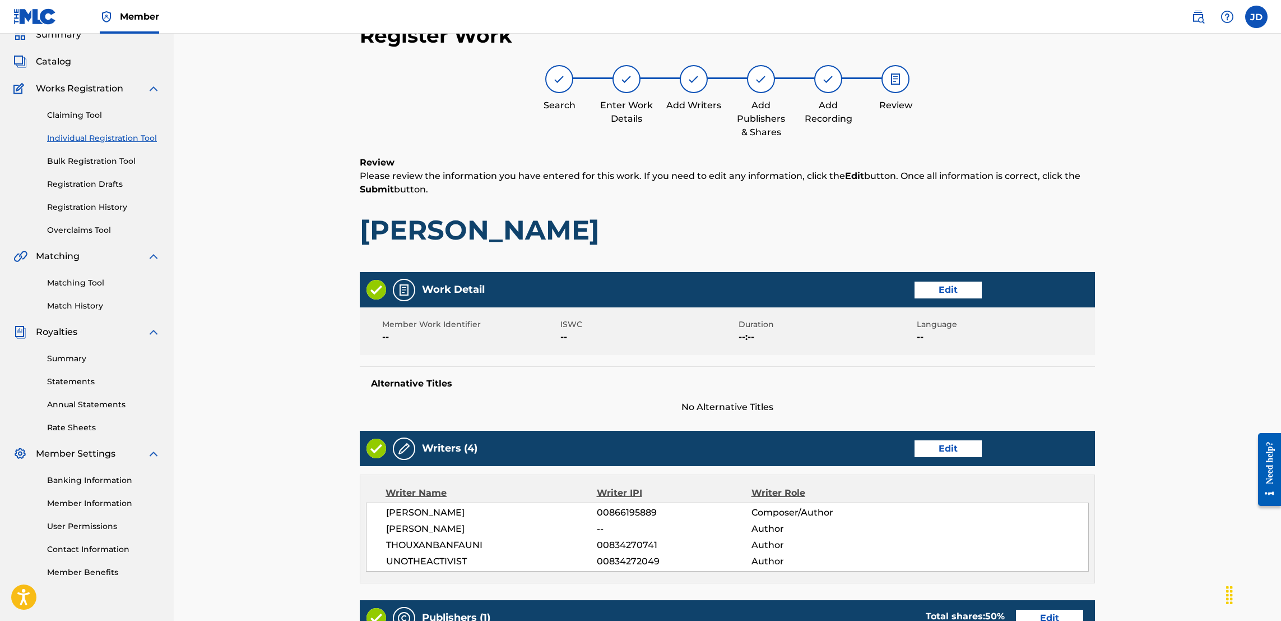
click at [1230, 309] on div "Register Work Search Enter Work Details Add Writers Add Publishers & Shares Add…" at bounding box center [728, 446] width 1108 height 924
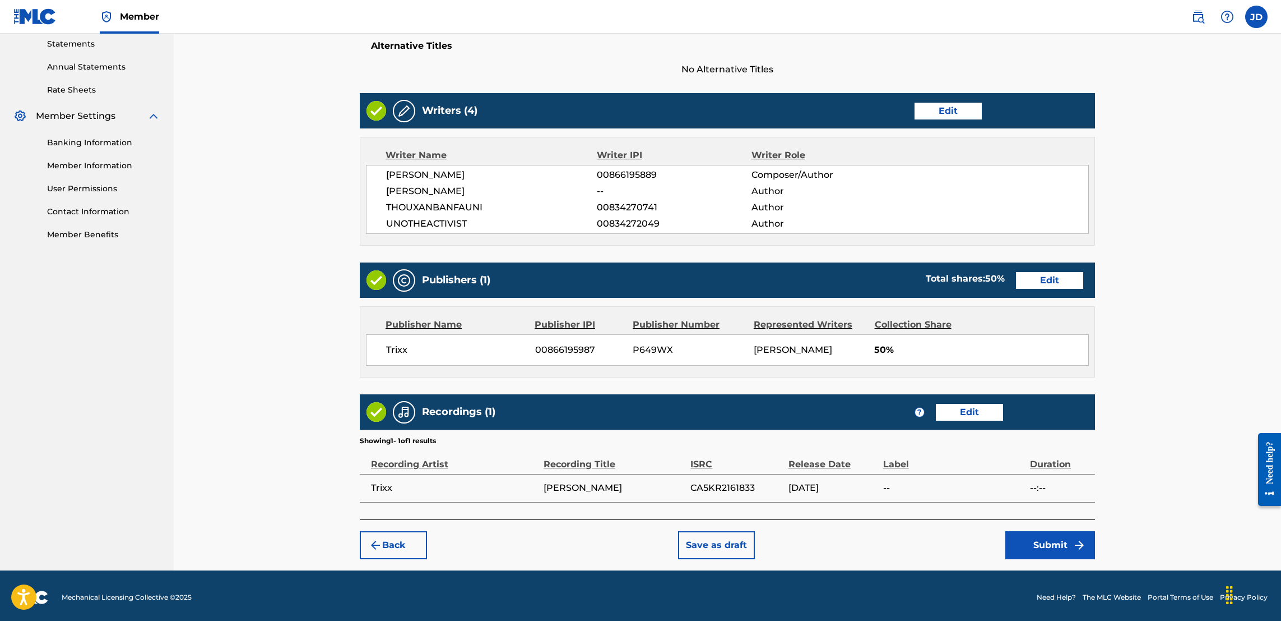
scroll to position [404, 0]
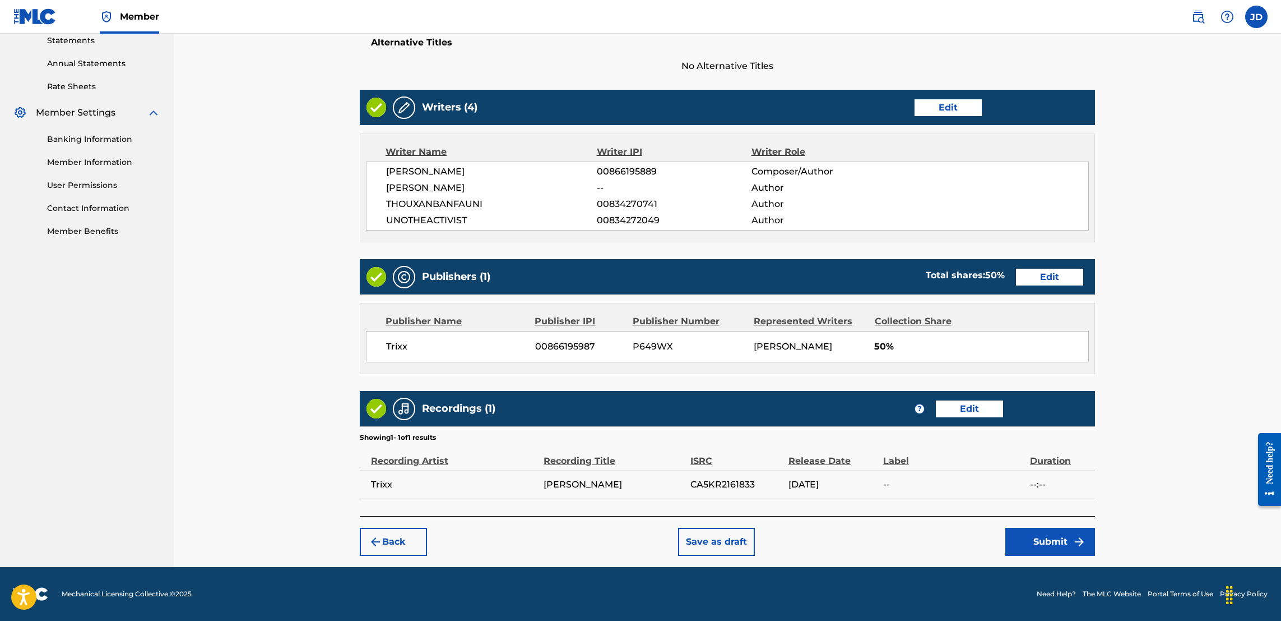
click at [1058, 541] on button "Submit" at bounding box center [1051, 541] width 90 height 28
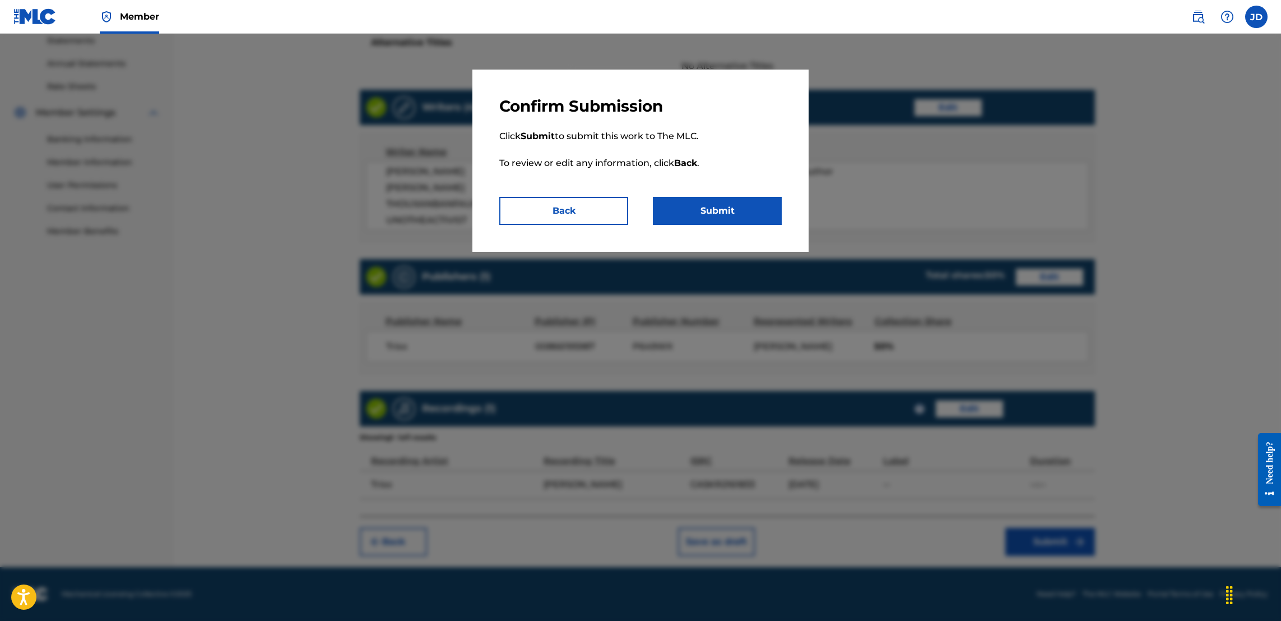
click at [737, 198] on button "Submit" at bounding box center [717, 211] width 129 height 28
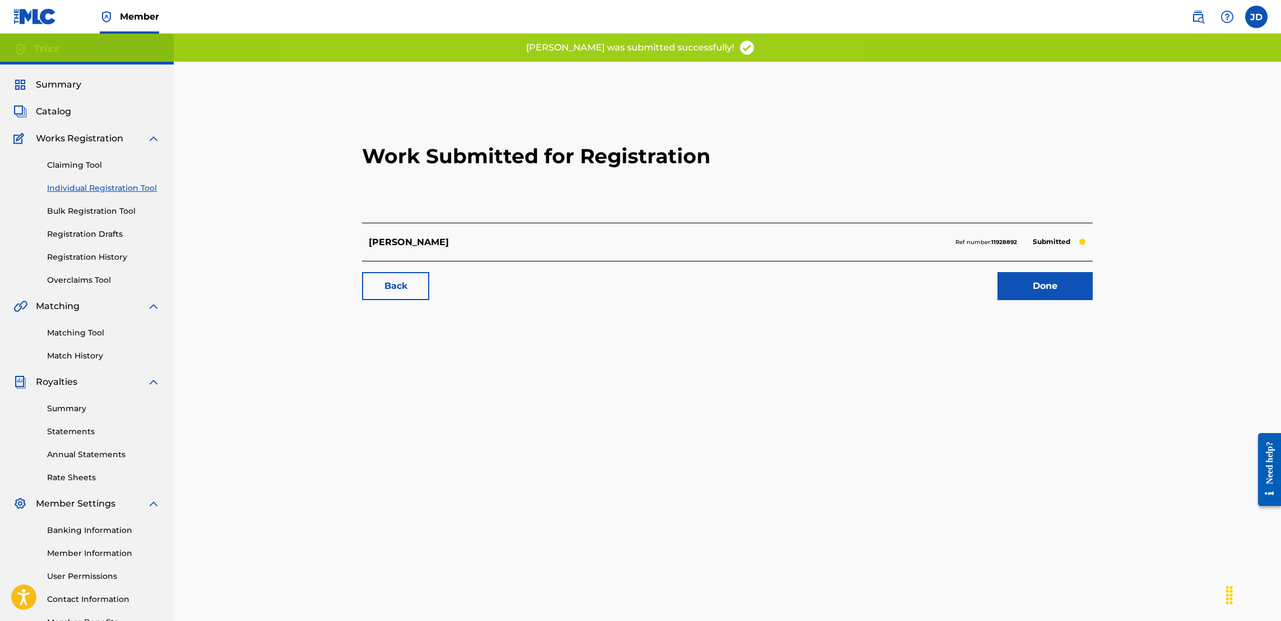
click at [1052, 290] on link "Done" at bounding box center [1045, 286] width 95 height 28
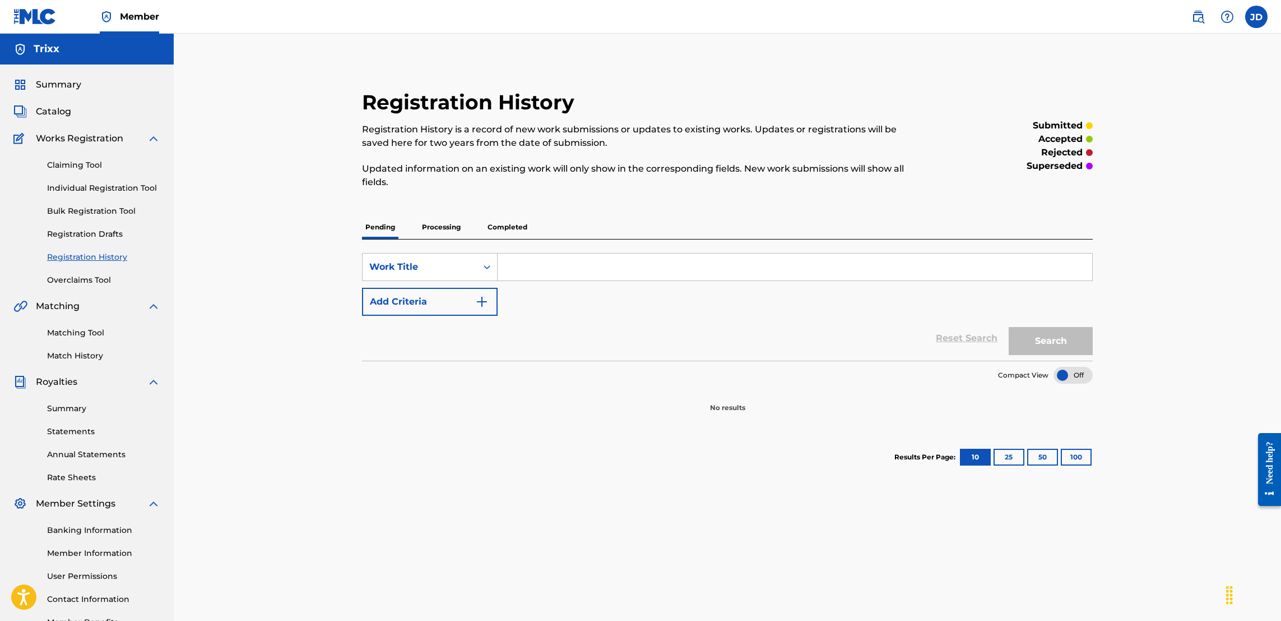
click at [116, 188] on link "Individual Registration Tool" at bounding box center [103, 188] width 113 height 12
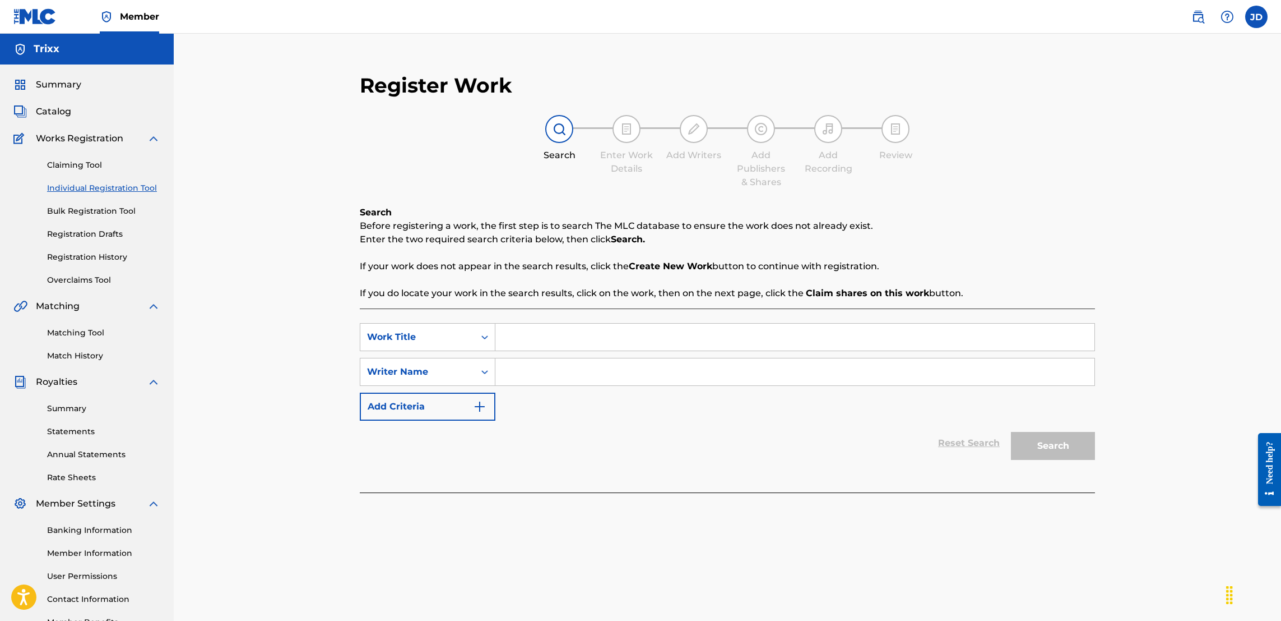
click at [564, 340] on input "Search Form" at bounding box center [795, 336] width 599 height 27
type input "Step"
click at [564, 378] on input "Search Form" at bounding box center [795, 371] width 599 height 27
type input "Trixx"
click at [1067, 441] on button "Search" at bounding box center [1053, 446] width 84 height 28
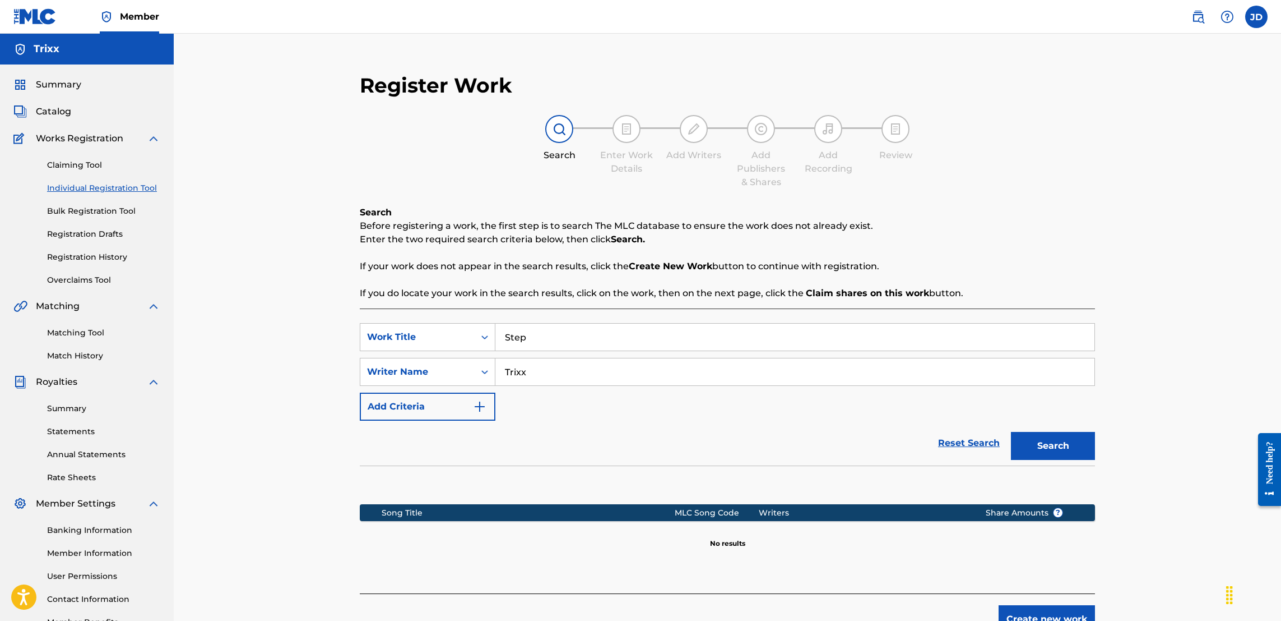
click at [1038, 612] on button "Create new work" at bounding box center [1047, 619] width 96 height 28
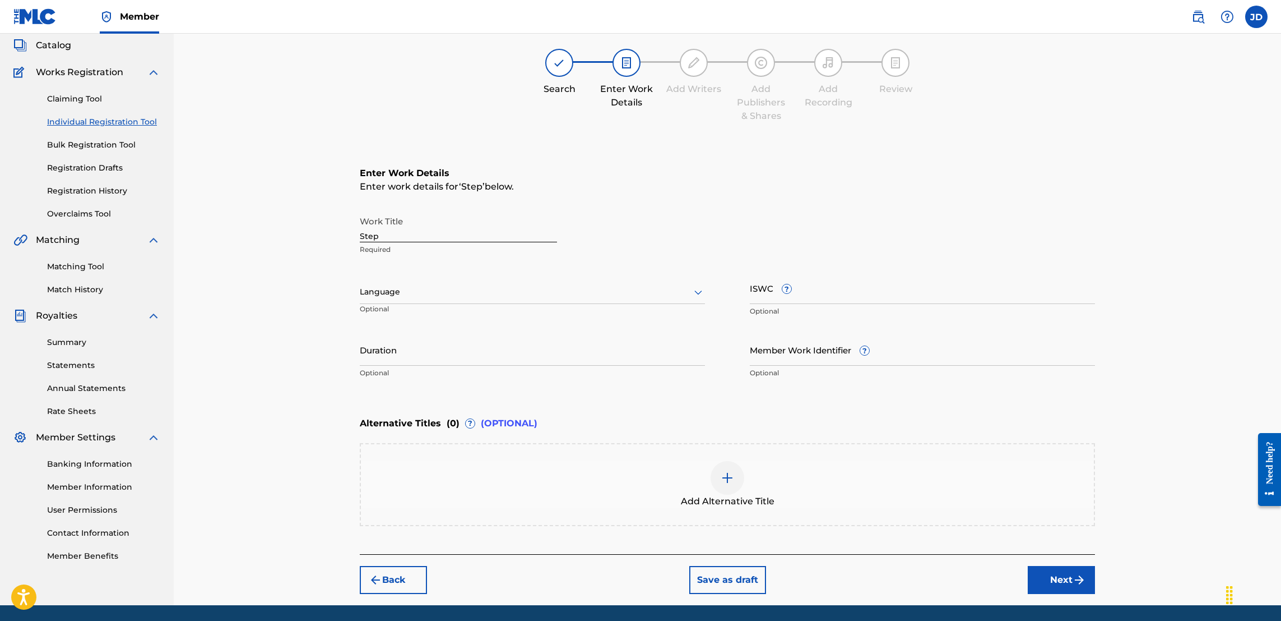
scroll to position [71, 0]
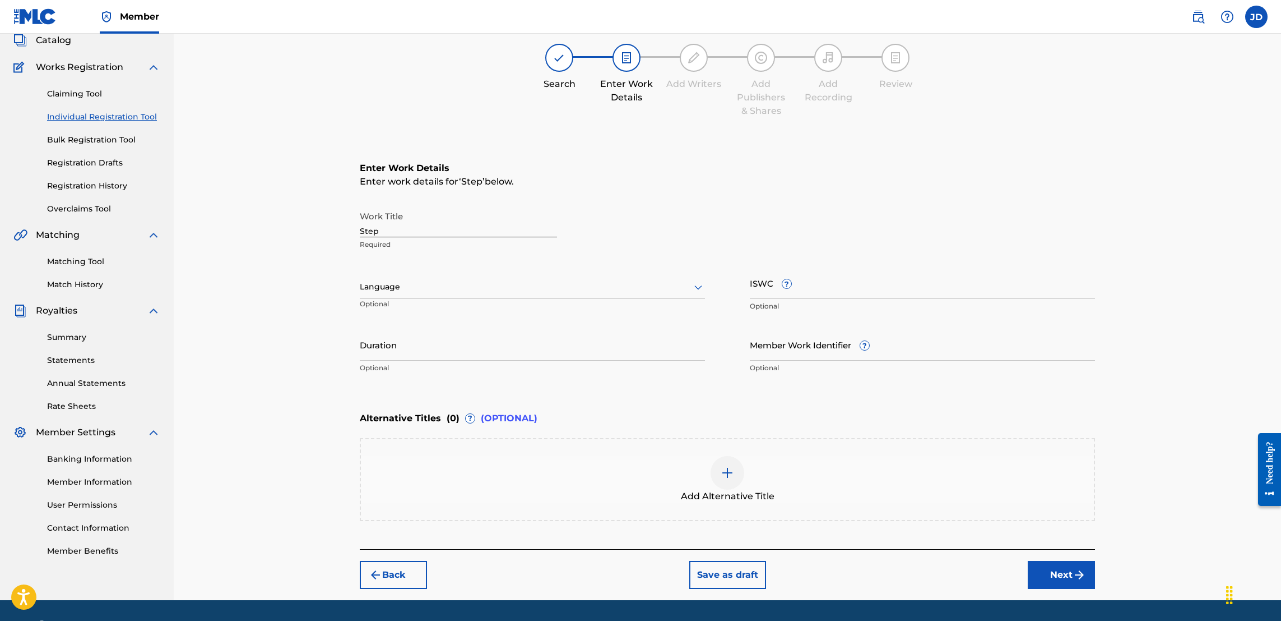
click at [1071, 573] on button "Next" at bounding box center [1061, 575] width 67 height 28
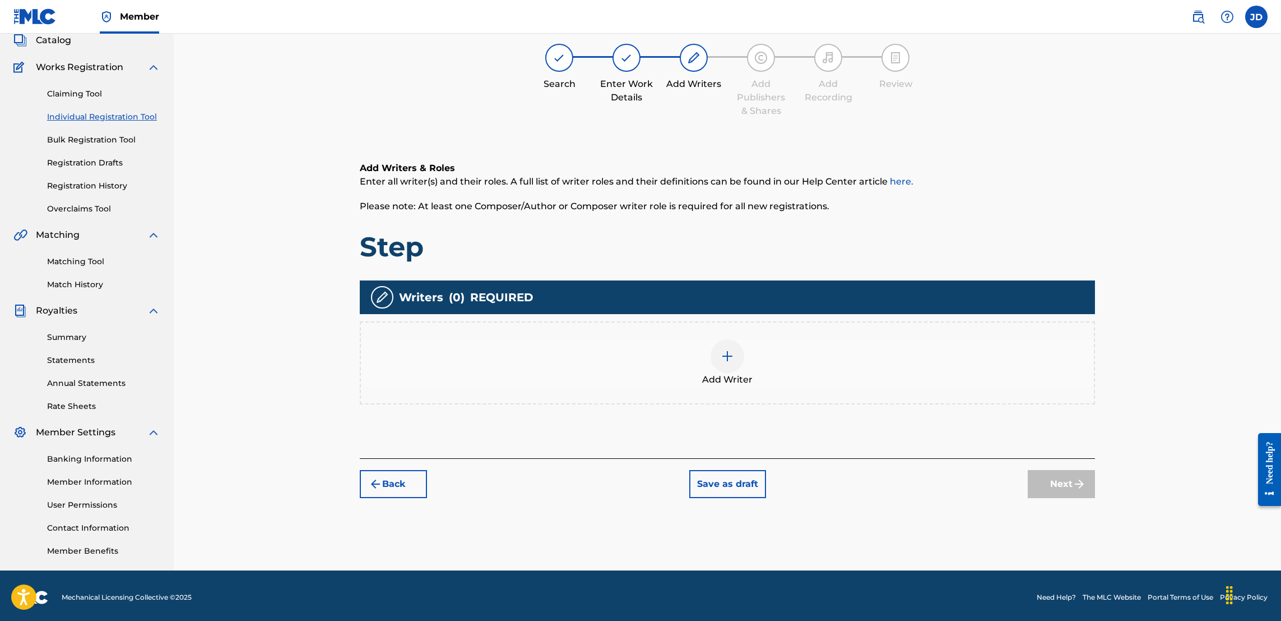
scroll to position [50, 0]
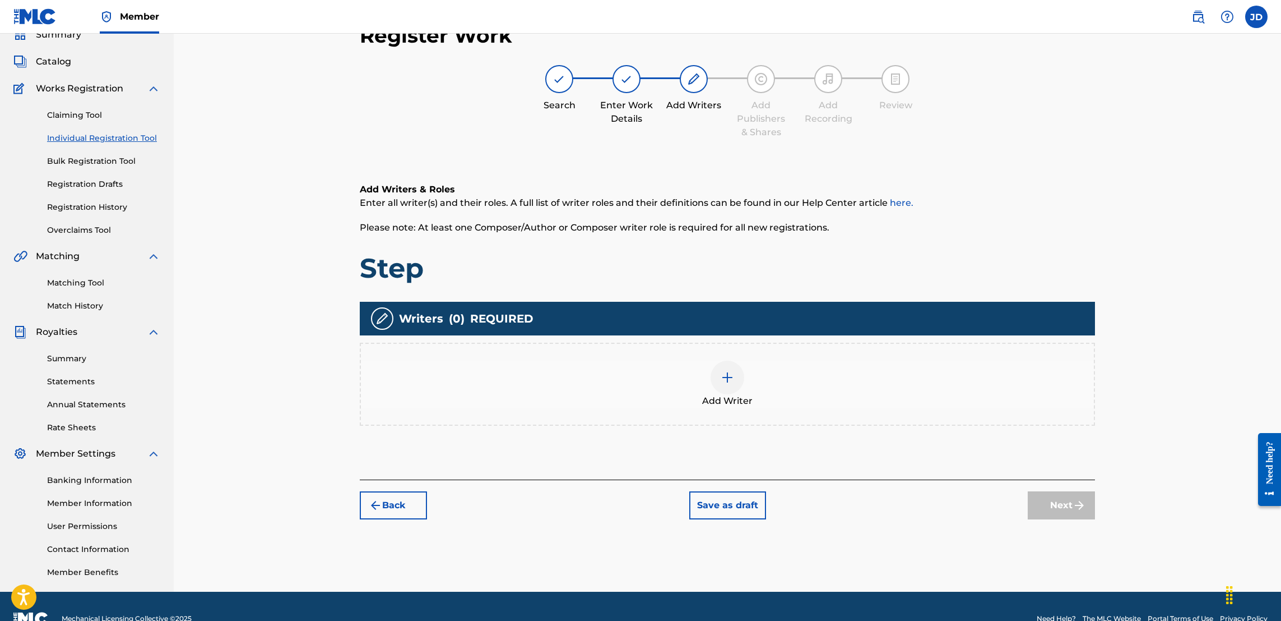
click at [724, 386] on div at bounding box center [728, 377] width 34 height 34
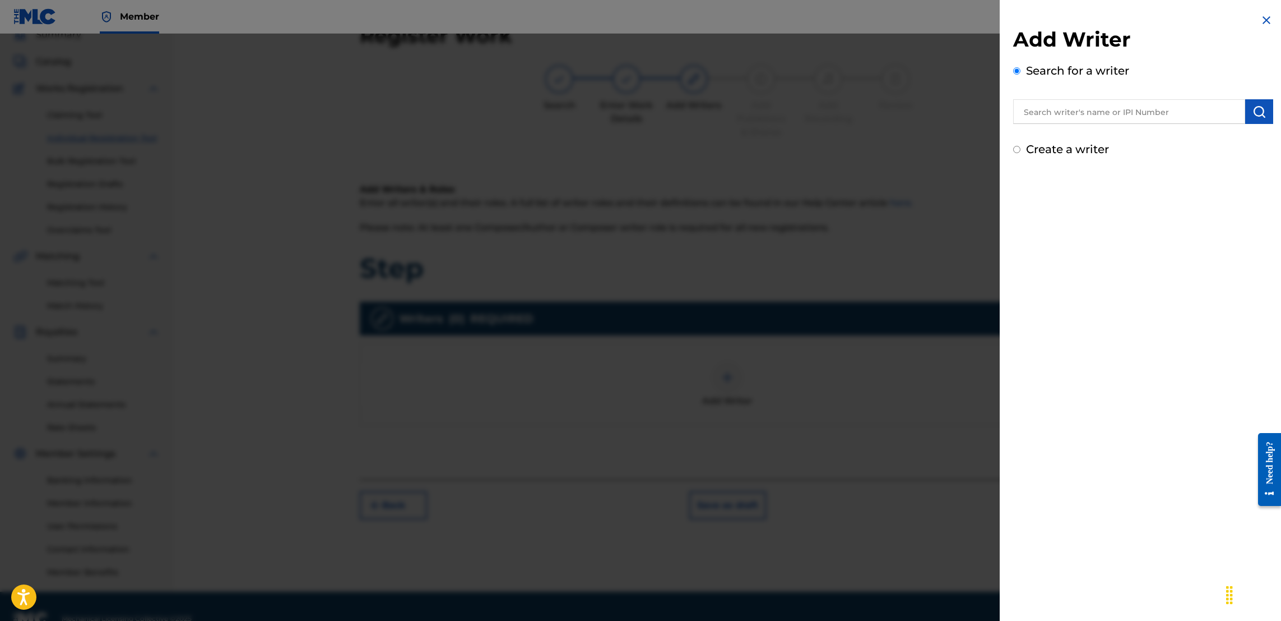
click at [1062, 113] on input "text" at bounding box center [1129, 111] width 232 height 25
type input "Jason Anthony Douglas"
click at [1255, 115] on img "submit" at bounding box center [1259, 111] width 13 height 13
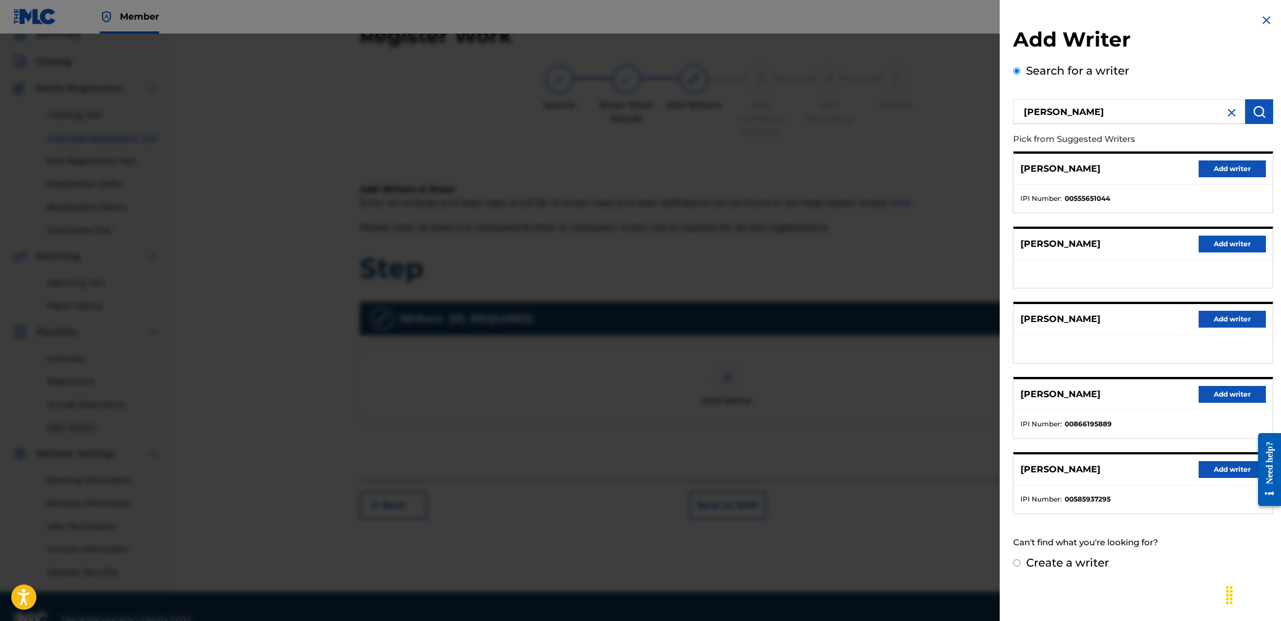
click at [1220, 394] on button "Add writer" at bounding box center [1232, 394] width 67 height 17
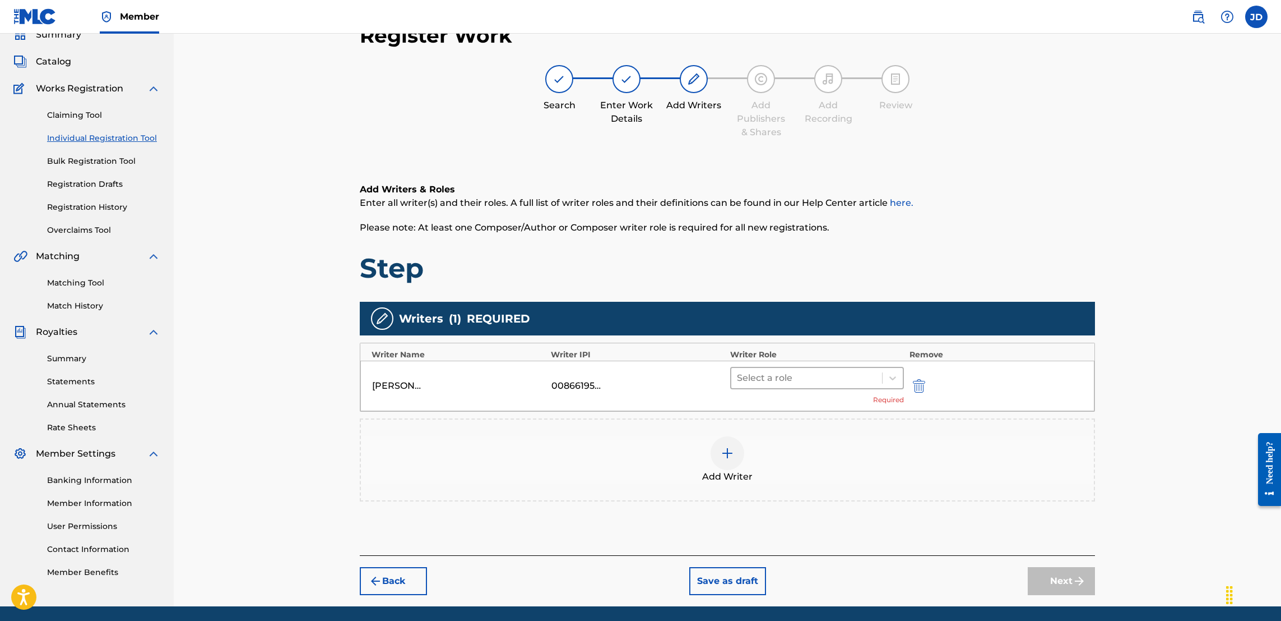
click at [857, 380] on div at bounding box center [807, 378] width 140 height 16
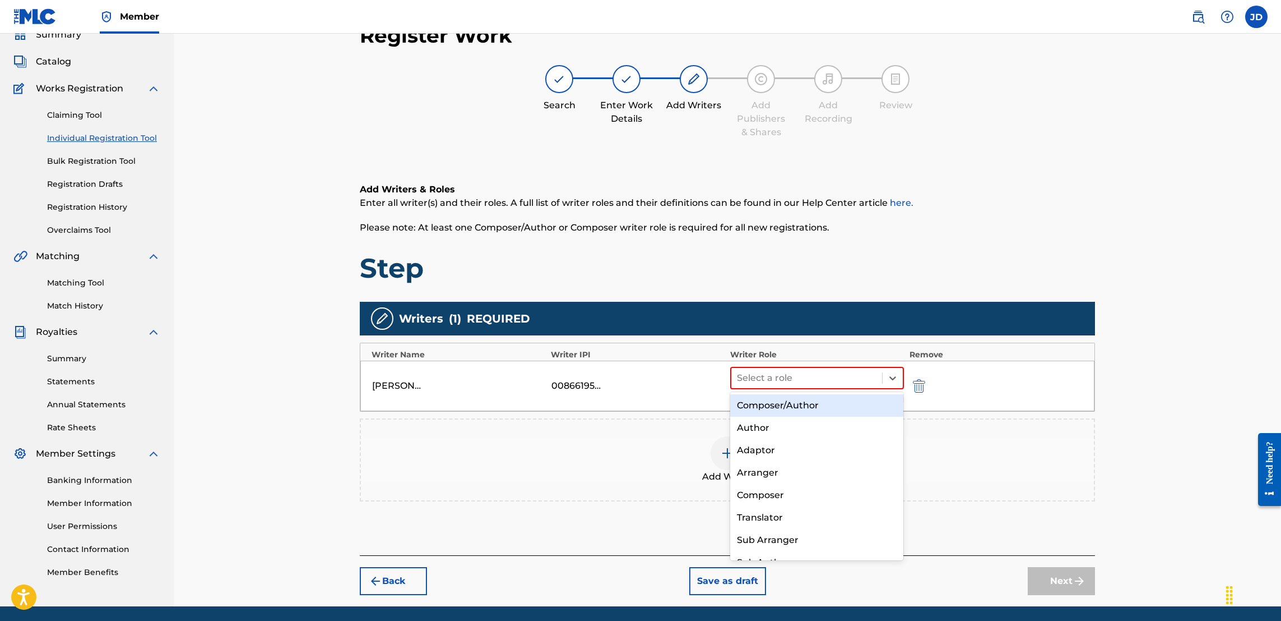
click at [815, 405] on div "Composer/Author" at bounding box center [816, 405] width 173 height 22
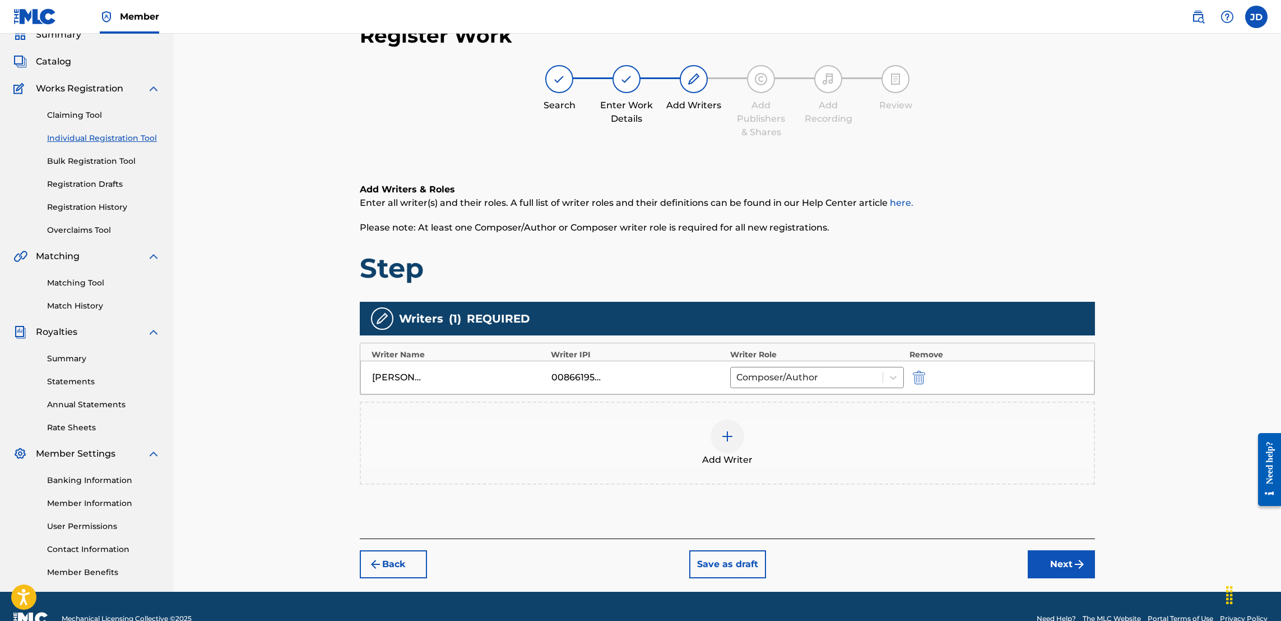
click at [721, 443] on div at bounding box center [728, 436] width 34 height 34
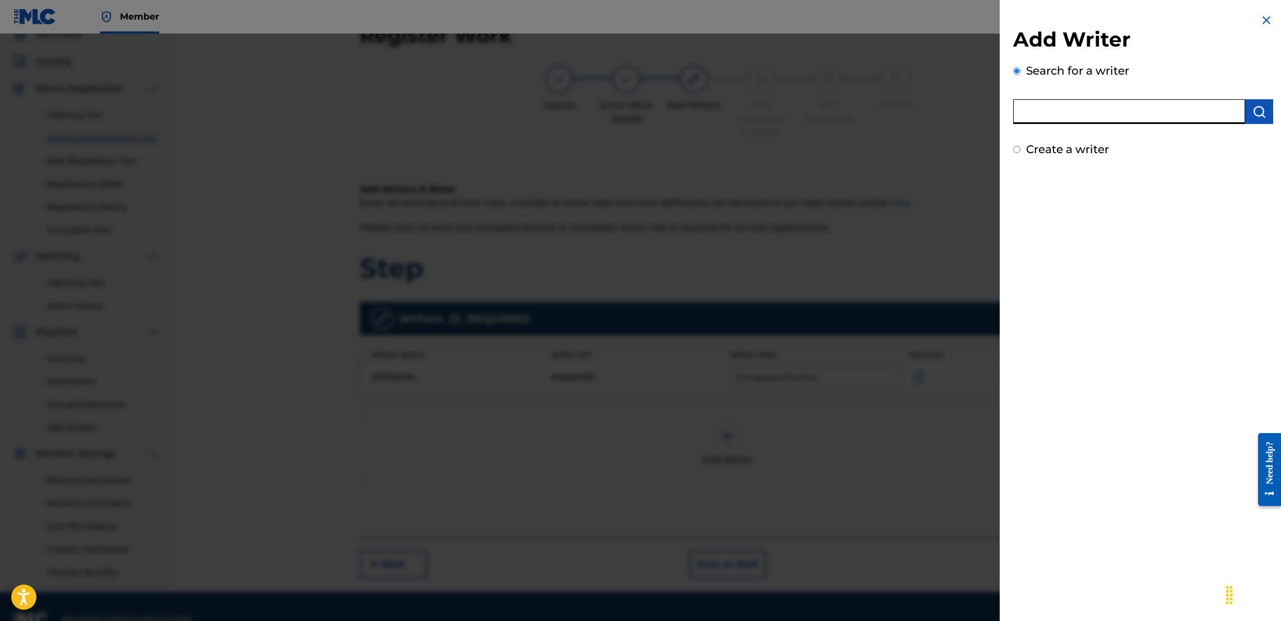
click at [1089, 105] on input "text" at bounding box center [1129, 111] width 232 height 25
type input "Rico Recklezz"
click at [1254, 114] on img "submit" at bounding box center [1259, 111] width 13 height 13
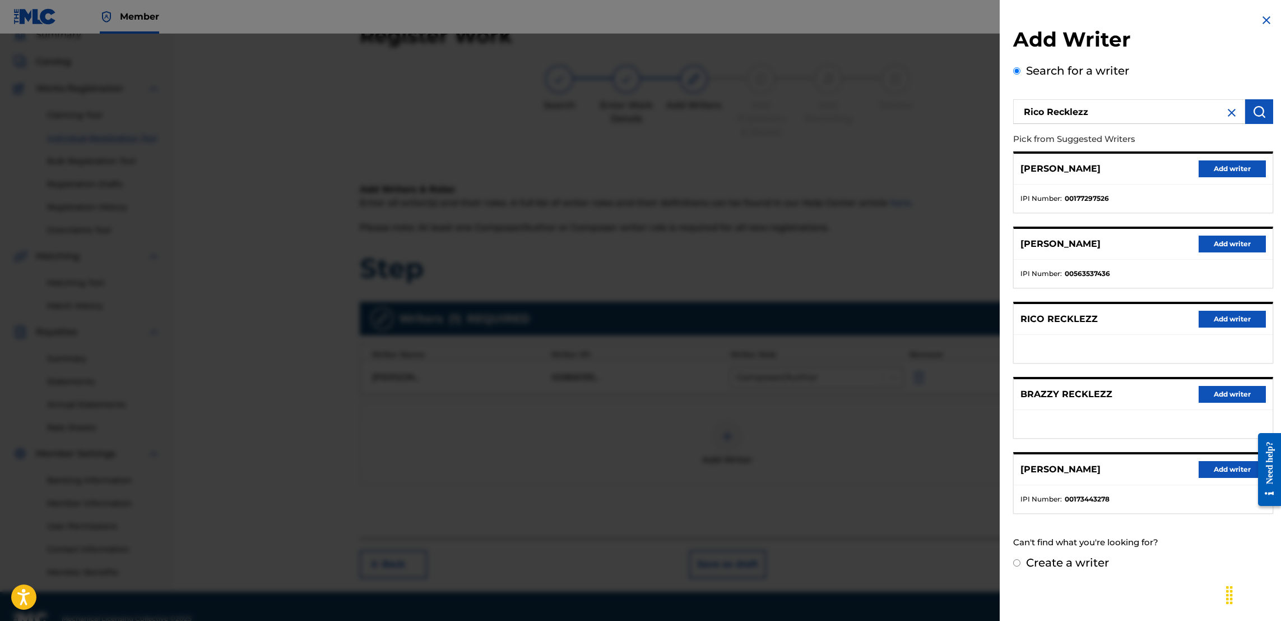
click at [1219, 322] on button "Add writer" at bounding box center [1232, 319] width 67 height 17
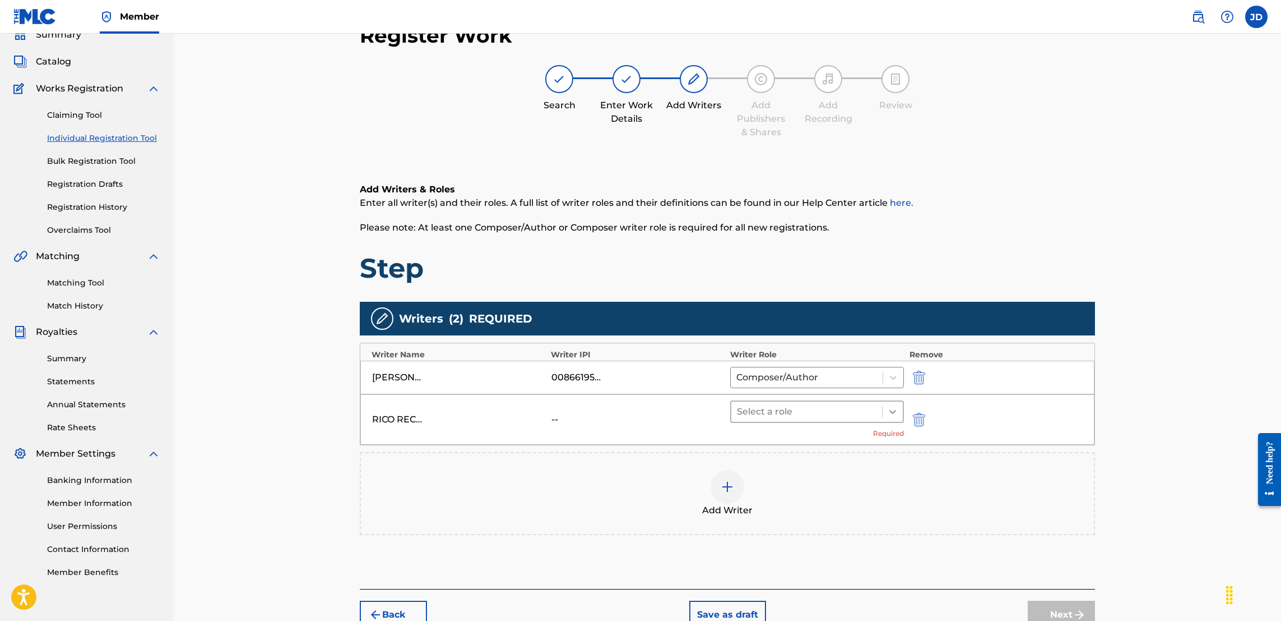
click at [893, 418] on div at bounding box center [893, 411] width 20 height 20
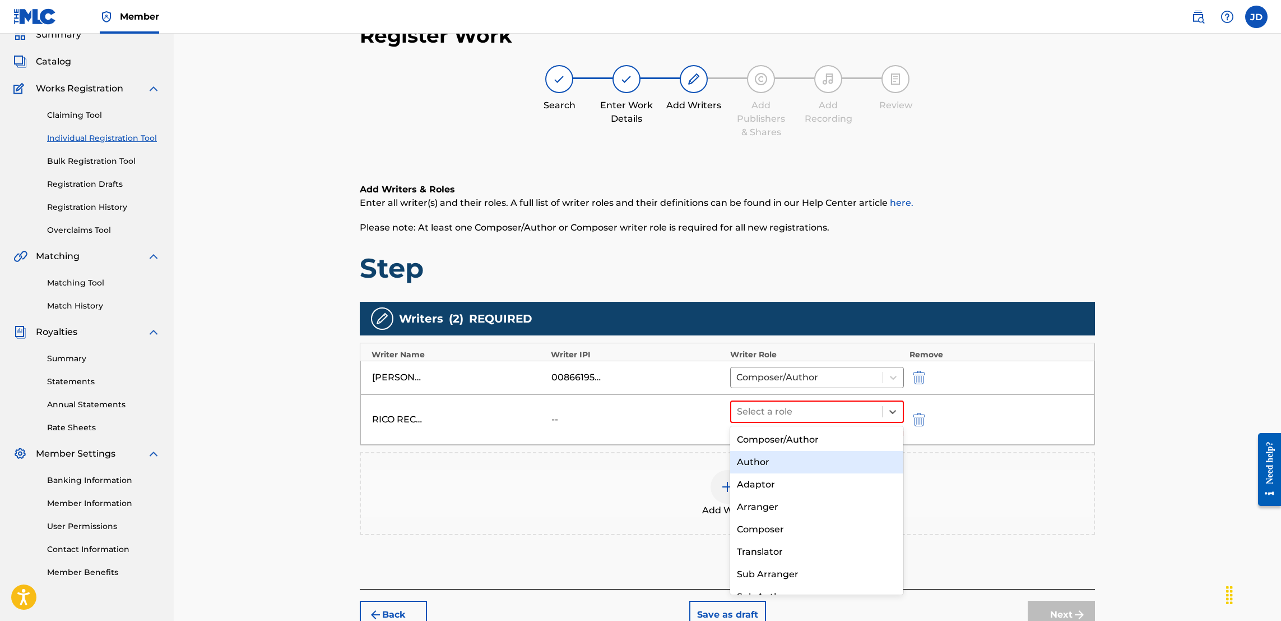
click at [799, 469] on div "Author" at bounding box center [816, 462] width 173 height 22
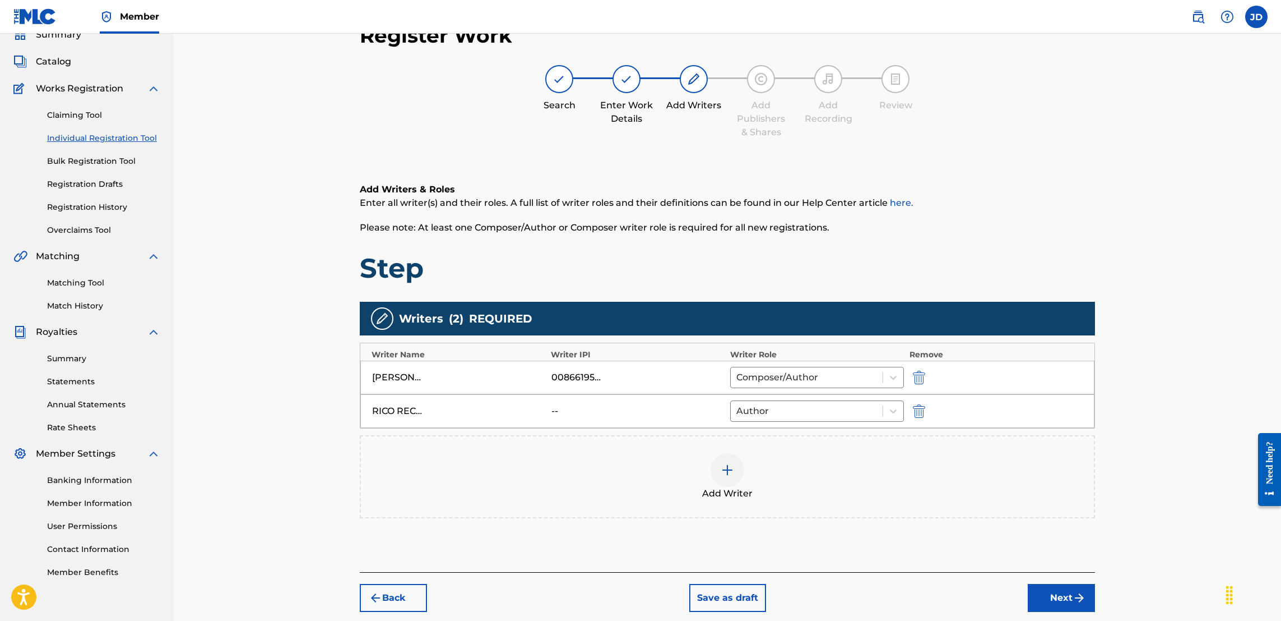
click at [1057, 596] on button "Next" at bounding box center [1061, 598] width 67 height 28
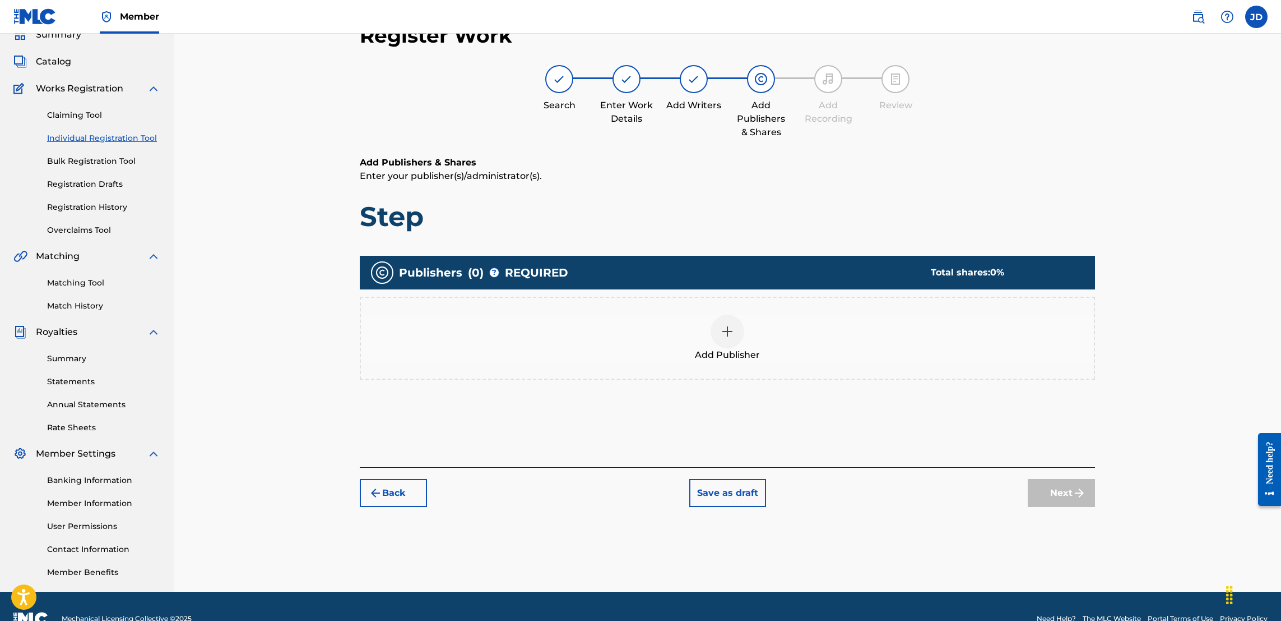
click at [728, 325] on img at bounding box center [727, 331] width 13 height 13
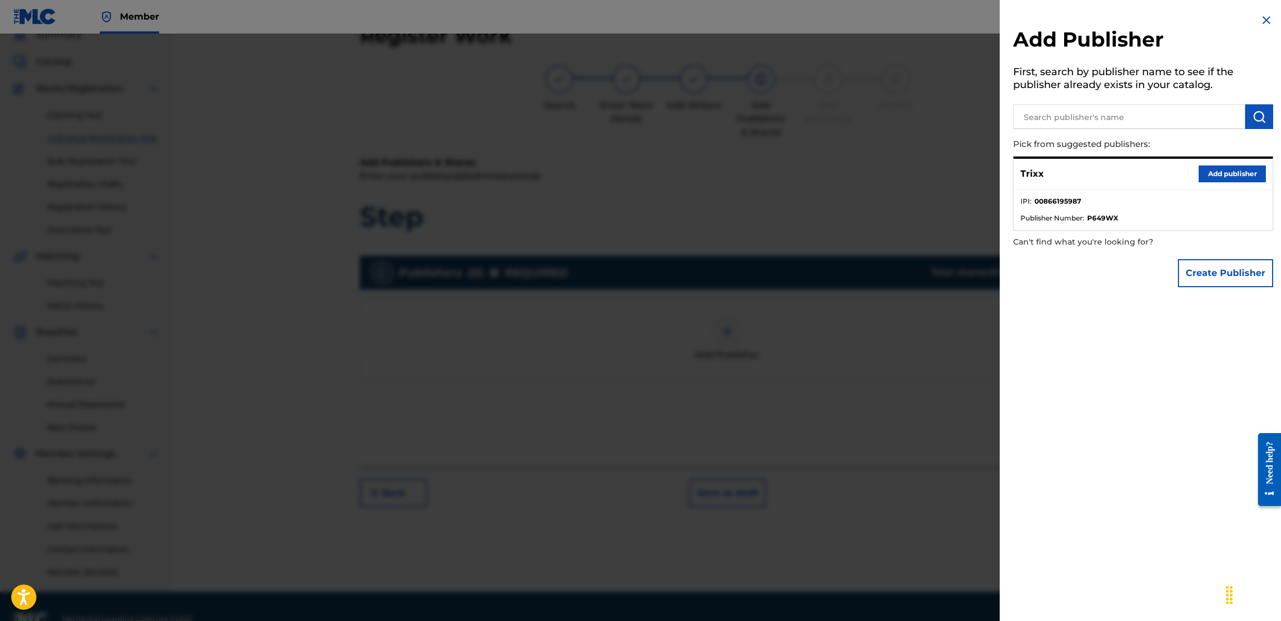
click at [1221, 172] on button "Add publisher" at bounding box center [1232, 173] width 67 height 17
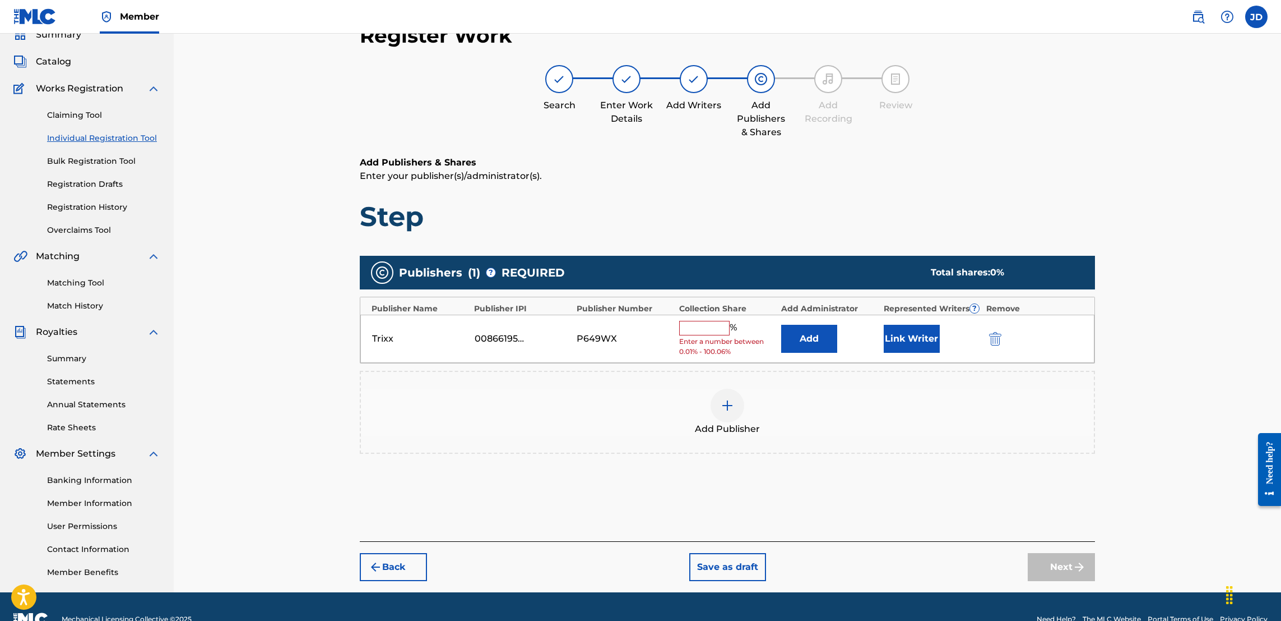
click at [698, 330] on input "text" at bounding box center [704, 328] width 50 height 15
type input "50"
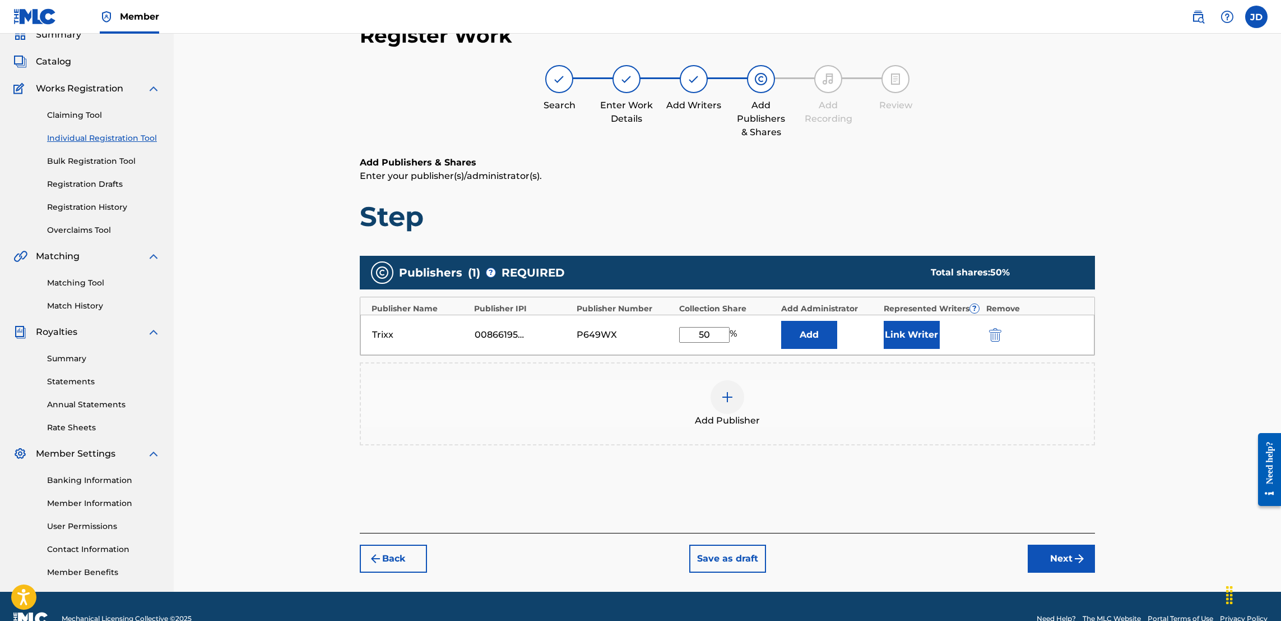
click at [914, 328] on button "Link Writer" at bounding box center [912, 335] width 56 height 28
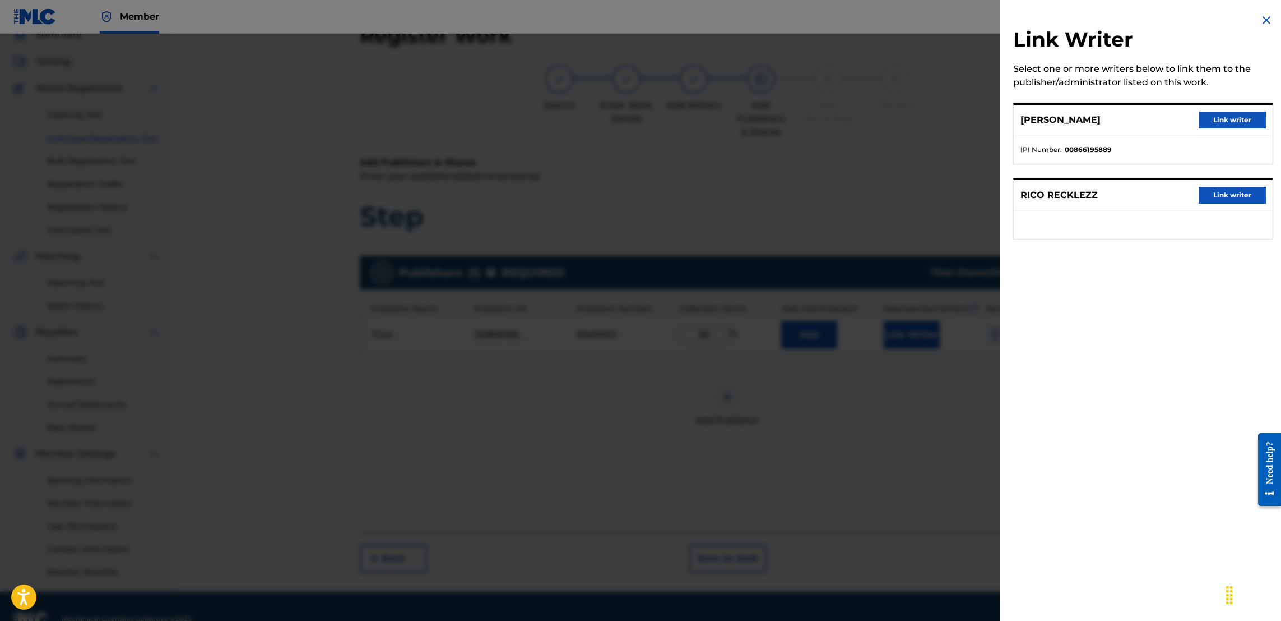
click at [1223, 108] on div "JASON ANTHONY DOUGLAS Link writer" at bounding box center [1143, 120] width 259 height 31
click at [1224, 124] on button "Link writer" at bounding box center [1232, 120] width 67 height 17
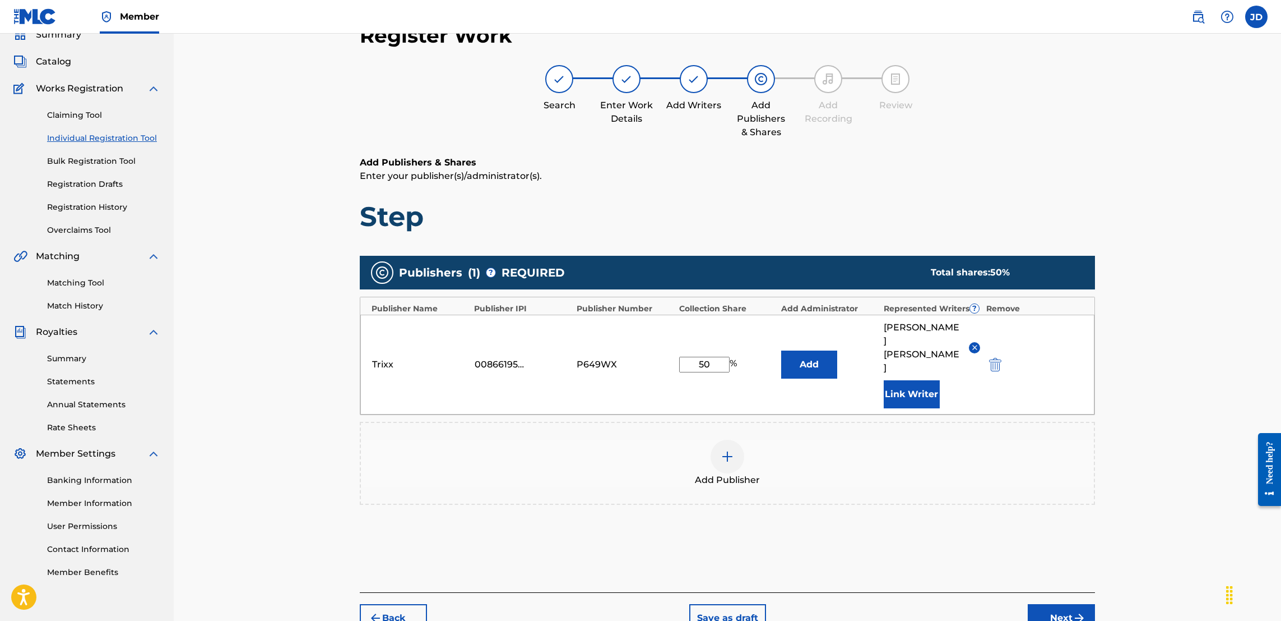
click at [1056, 604] on button "Next" at bounding box center [1061, 618] width 67 height 28
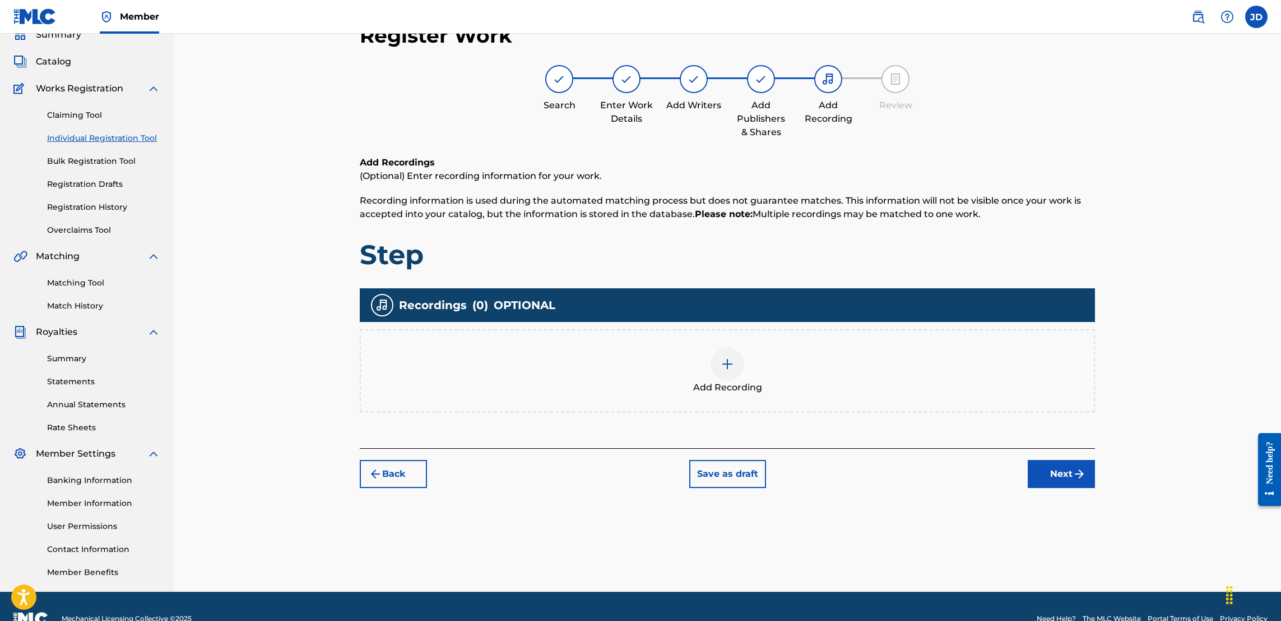
click at [729, 357] on img at bounding box center [727, 363] width 13 height 13
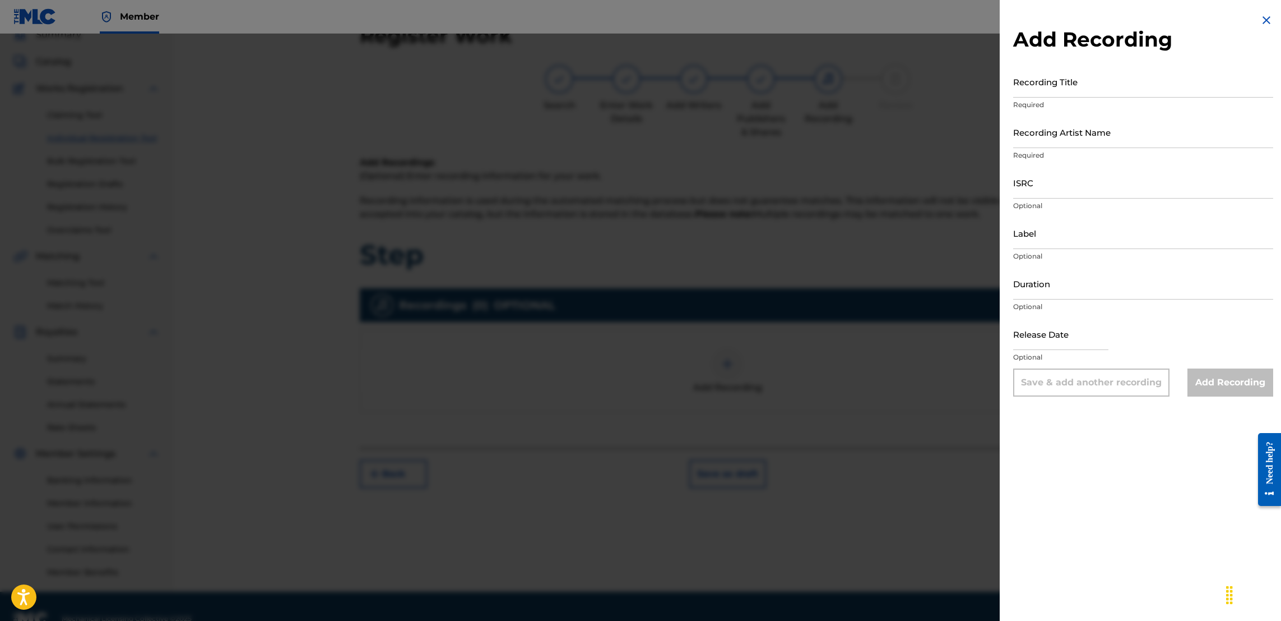
click at [1061, 195] on input "ISRC" at bounding box center [1143, 182] width 260 height 32
paste input "CA5KR2161834"
type input "CA5KR2161834"
click at [1062, 91] on input "Recording Title" at bounding box center [1143, 82] width 260 height 32
type input "Step"
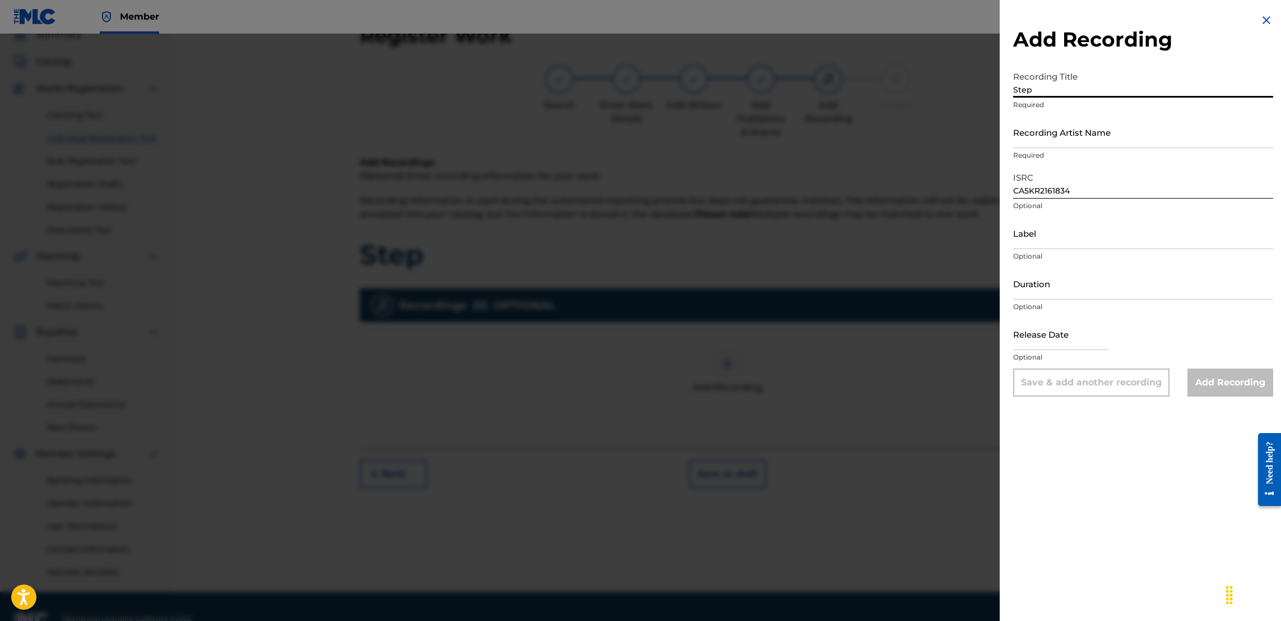
click at [1075, 140] on input "Recording Artist Name" at bounding box center [1143, 132] width 260 height 32
type input "Y"
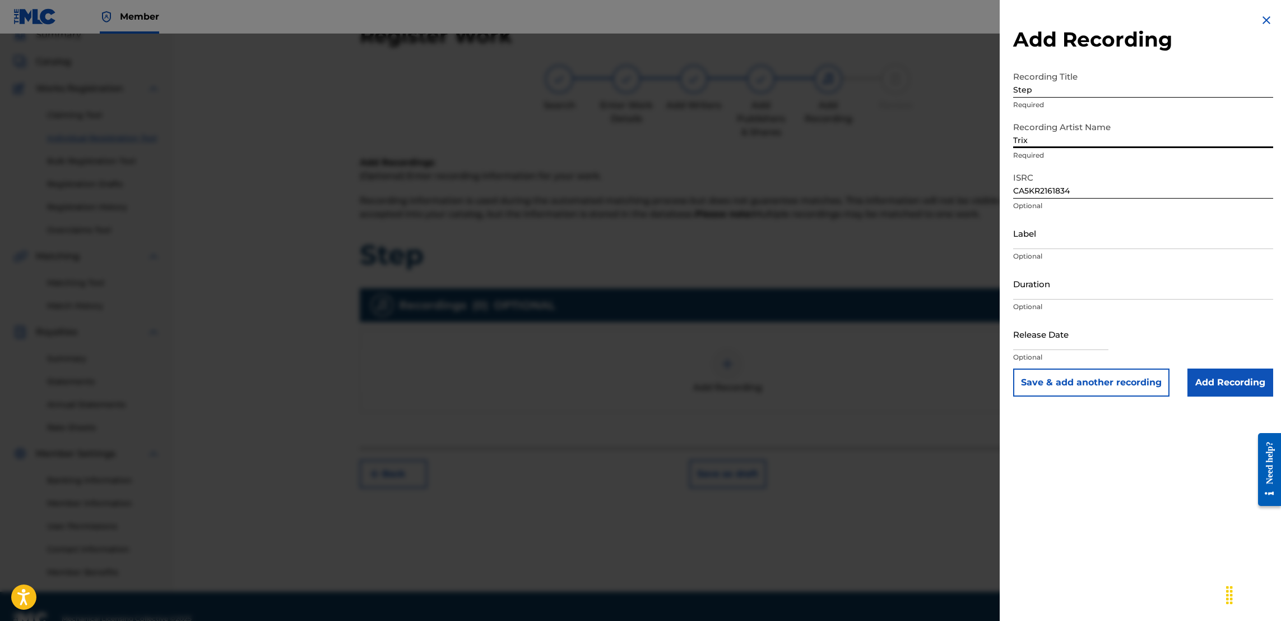
type input "Trixx"
type input "April 16 2021"
type input "Trixx, Rico Recklezz"
click at [1219, 383] on input "Add Recording" at bounding box center [1231, 382] width 86 height 28
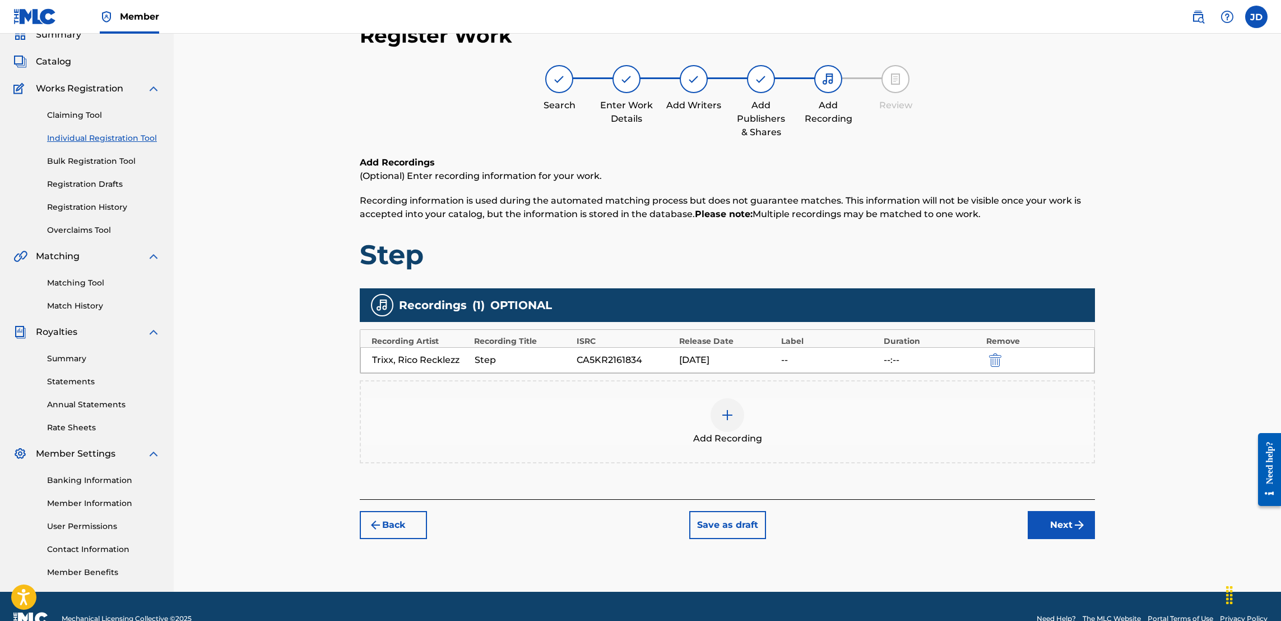
click at [1055, 529] on button "Next" at bounding box center [1061, 525] width 67 height 28
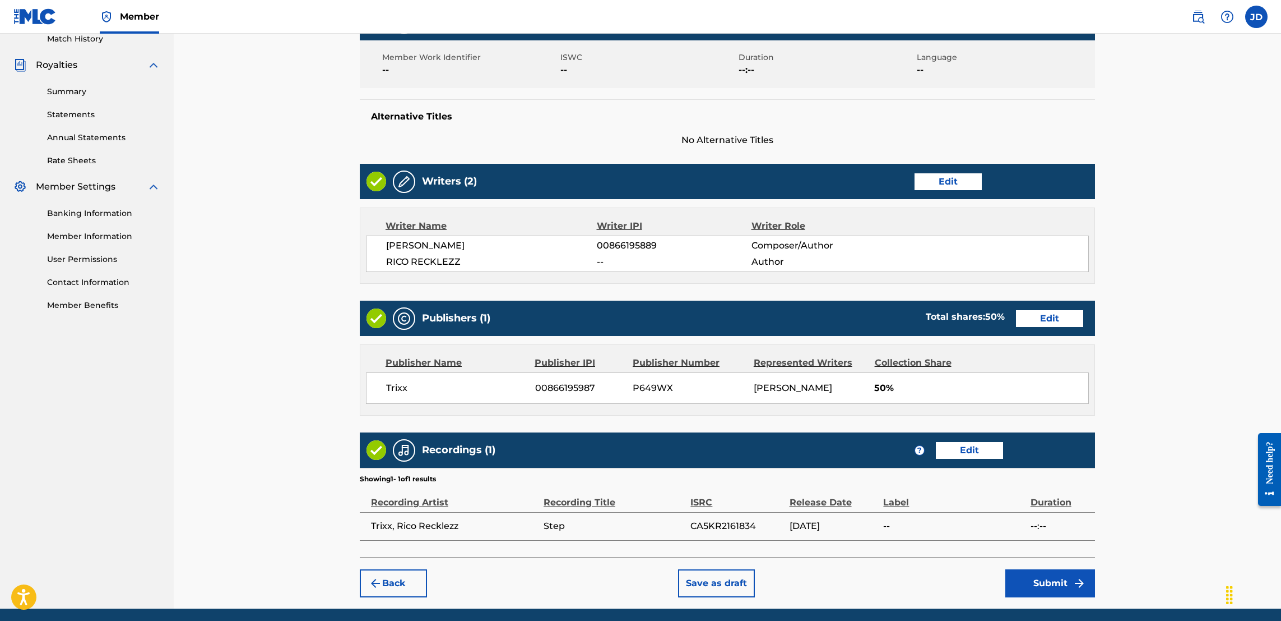
scroll to position [372, 0]
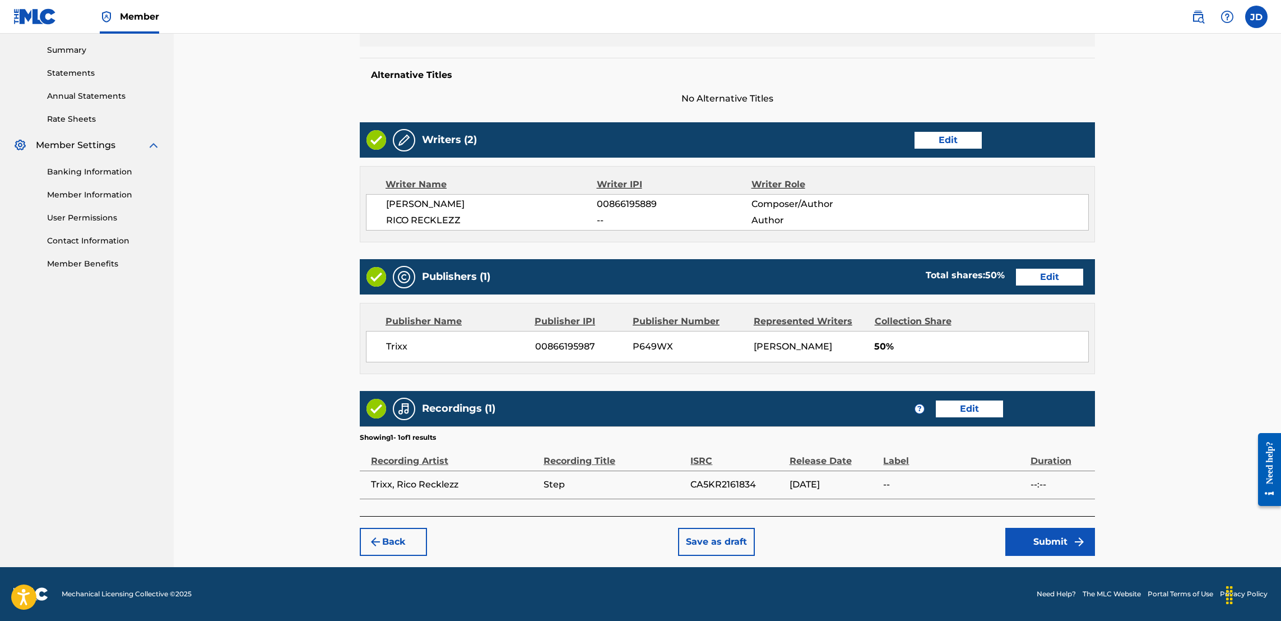
click at [1057, 547] on button "Submit" at bounding box center [1051, 541] width 90 height 28
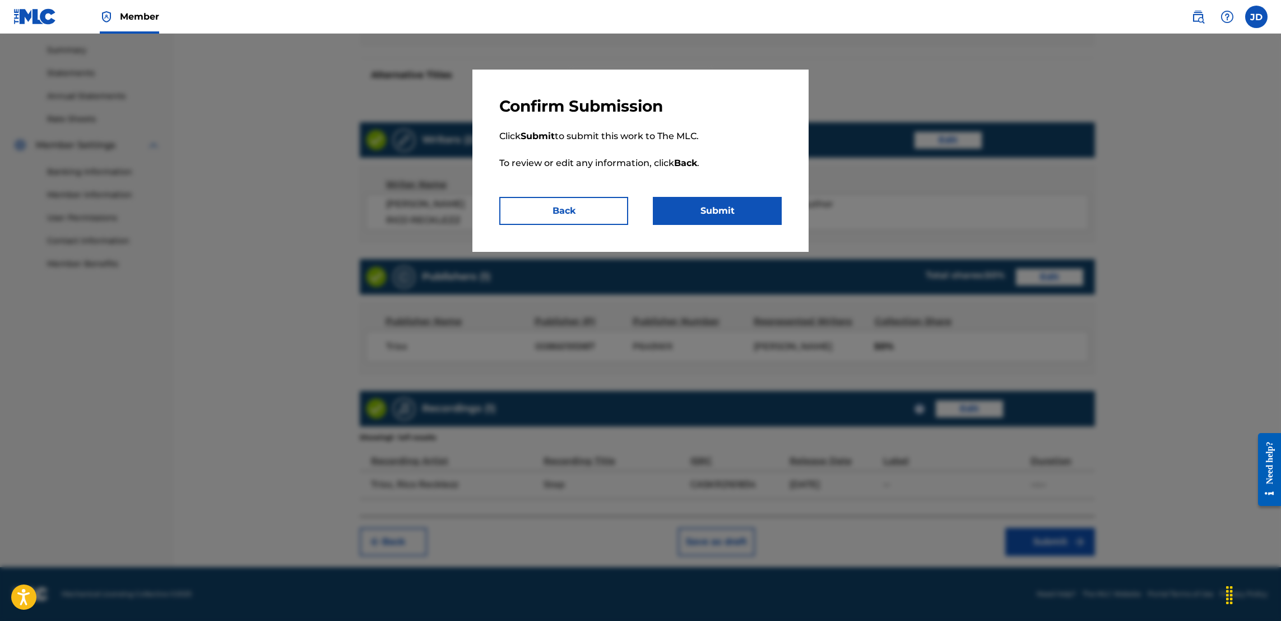
click at [718, 205] on button "Submit" at bounding box center [717, 211] width 129 height 28
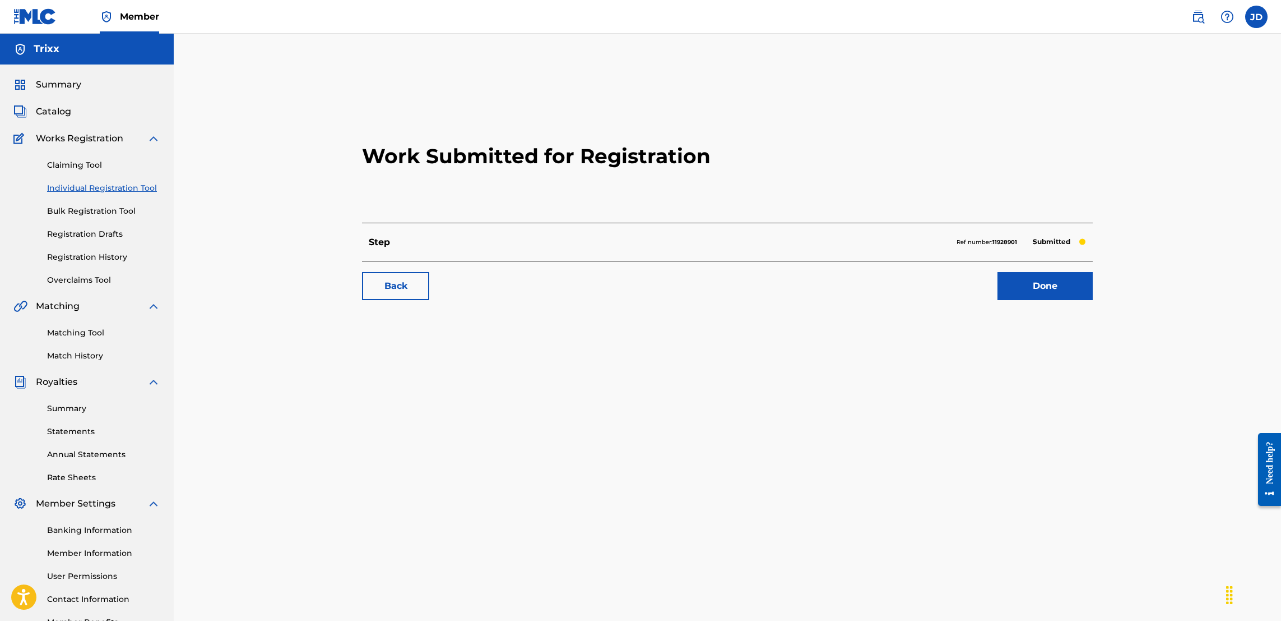
click at [124, 187] on link "Individual Registration Tool" at bounding box center [103, 188] width 113 height 12
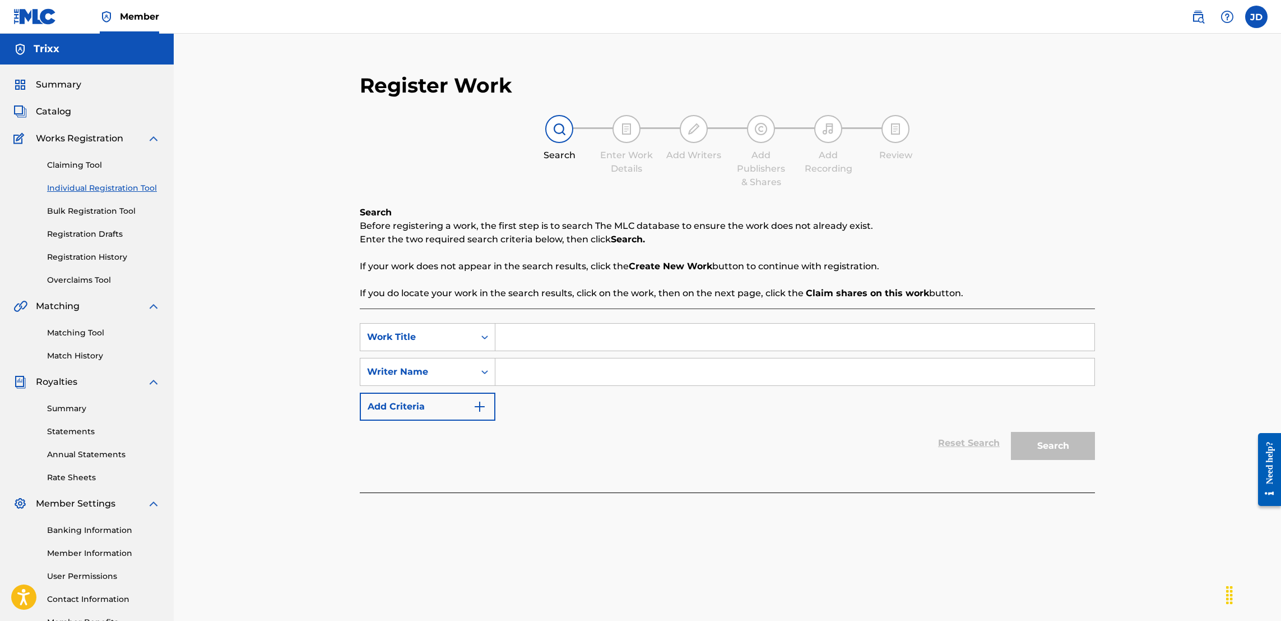
click at [571, 336] on input "Search Form" at bounding box center [795, 336] width 599 height 27
type input "Risen"
click at [578, 380] on input "Search Form" at bounding box center [795, 371] width 599 height 27
type input "Trixx"
click at [1047, 445] on button "Search" at bounding box center [1053, 446] width 84 height 28
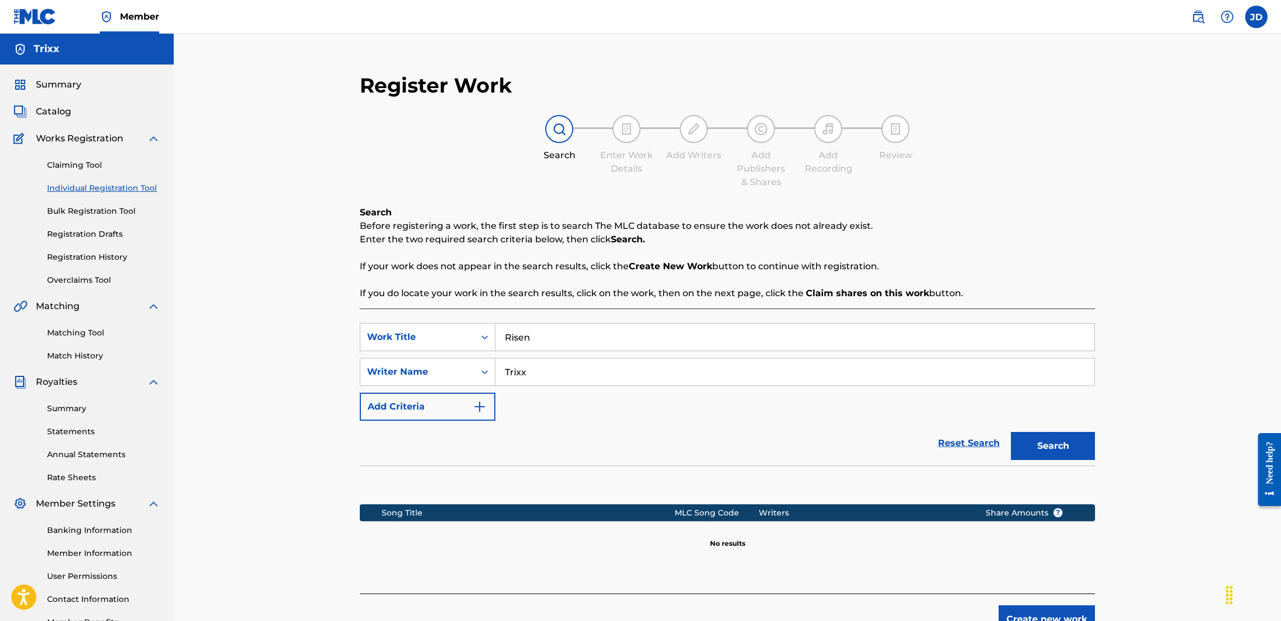
click at [1033, 613] on button "Create new work" at bounding box center [1047, 619] width 96 height 28
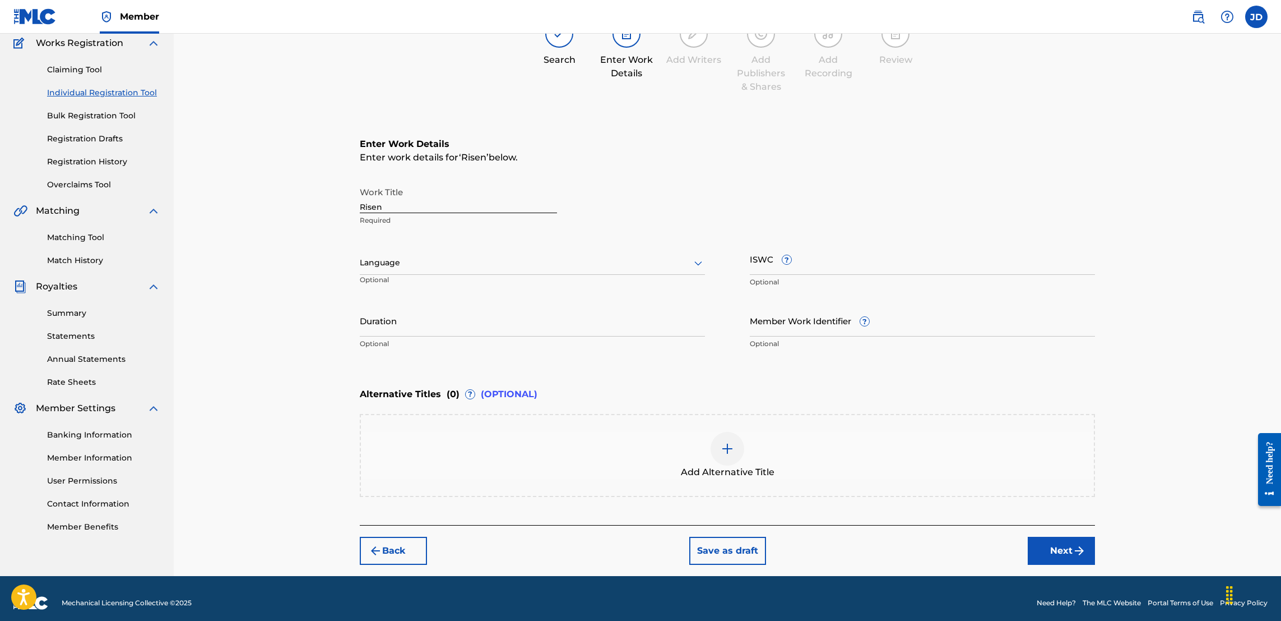
scroll to position [103, 0]
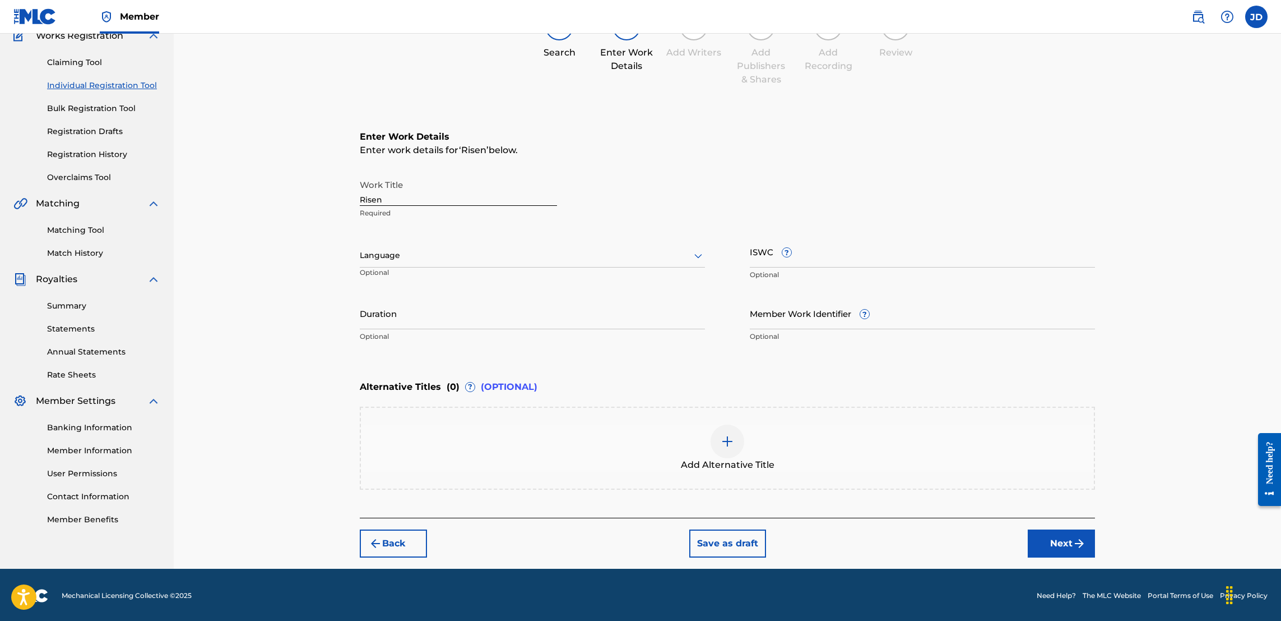
click at [1052, 536] on button "Next" at bounding box center [1061, 543] width 67 height 28
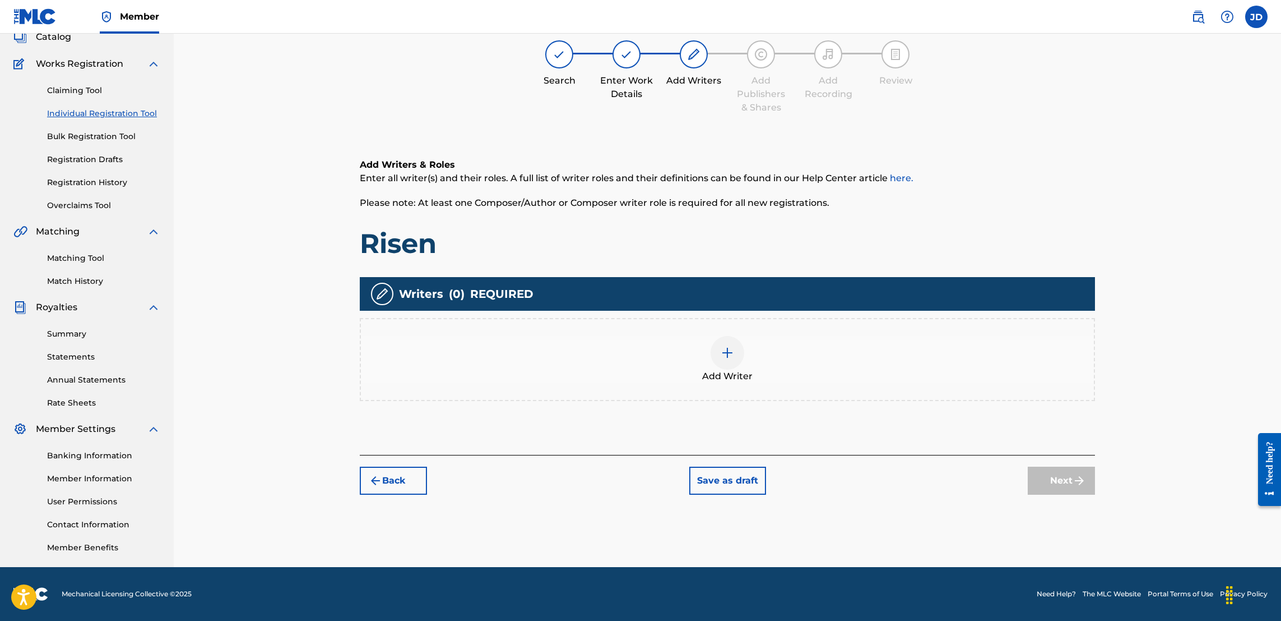
scroll to position [50, 0]
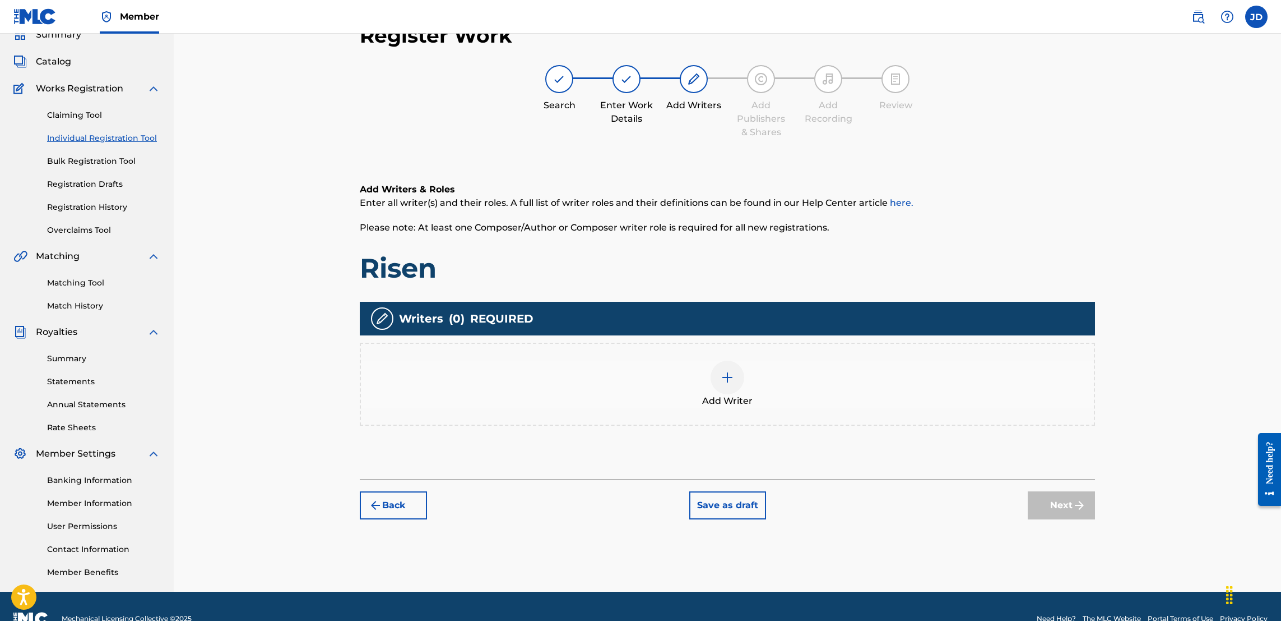
click at [742, 365] on div "Add Writer" at bounding box center [727, 383] width 733 height 47
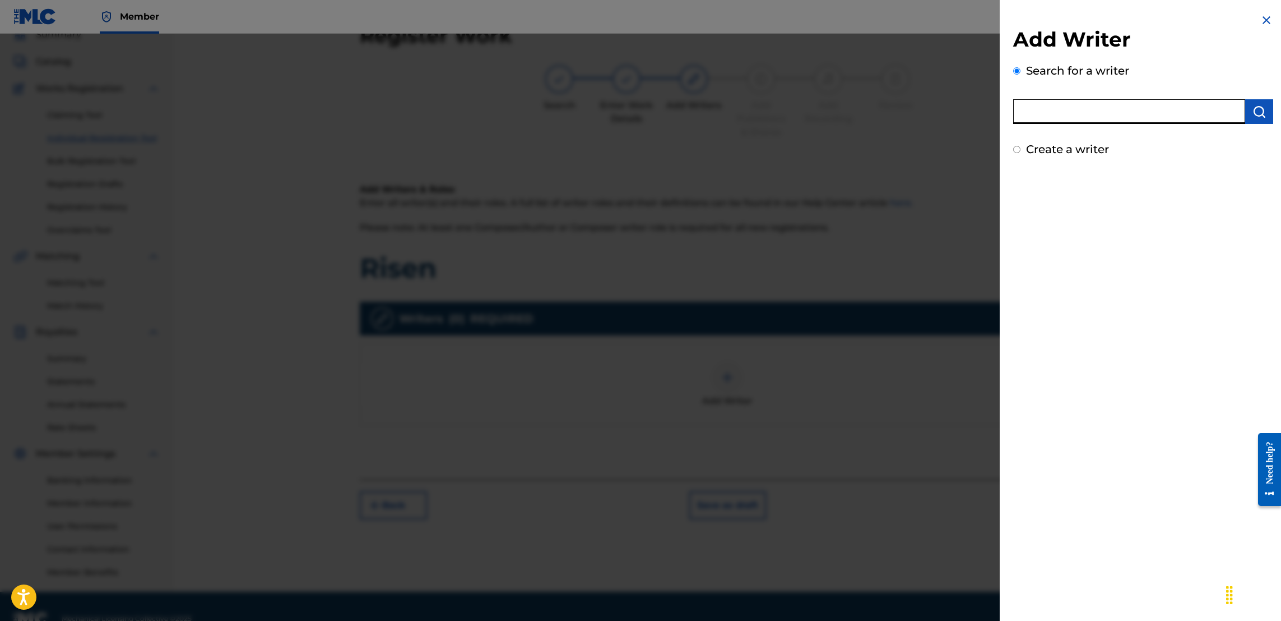
drag, startPoint x: 1066, startPoint y: 108, endPoint x: 1030, endPoint y: 109, distance: 35.9
click at [1030, 109] on input "text" at bounding box center [1129, 111] width 232 height 25
type input "Jason Anthony Douglas"
click at [1254, 115] on img "submit" at bounding box center [1259, 111] width 13 height 13
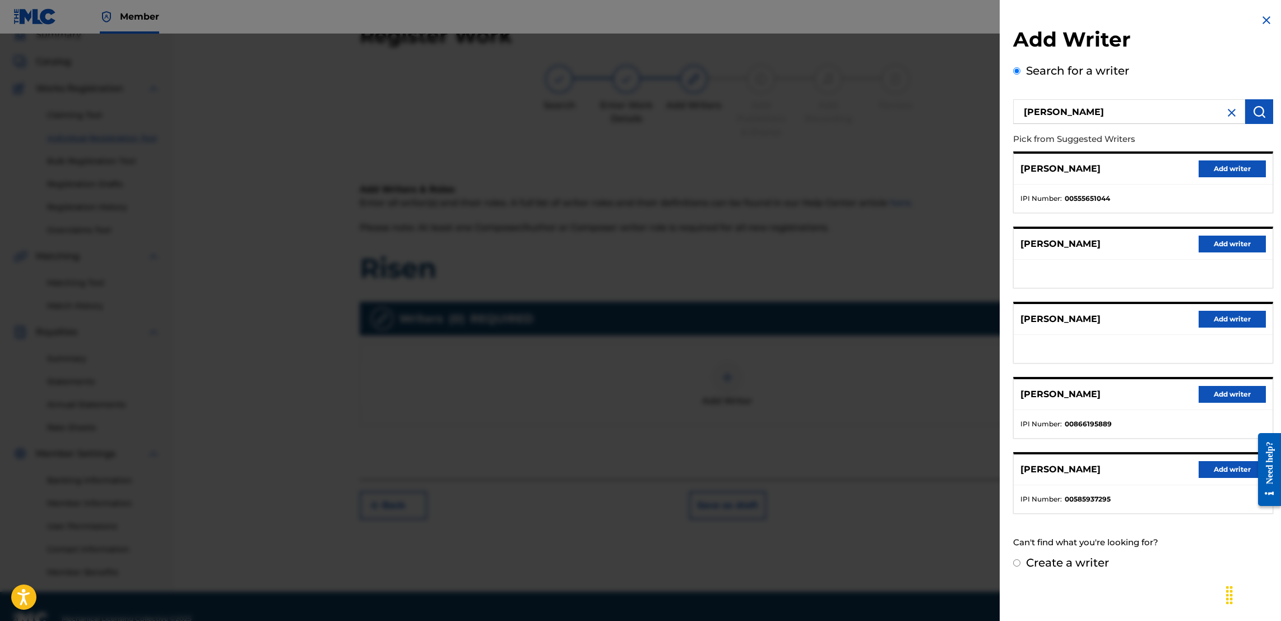
click at [1218, 395] on button "Add writer" at bounding box center [1232, 394] width 67 height 17
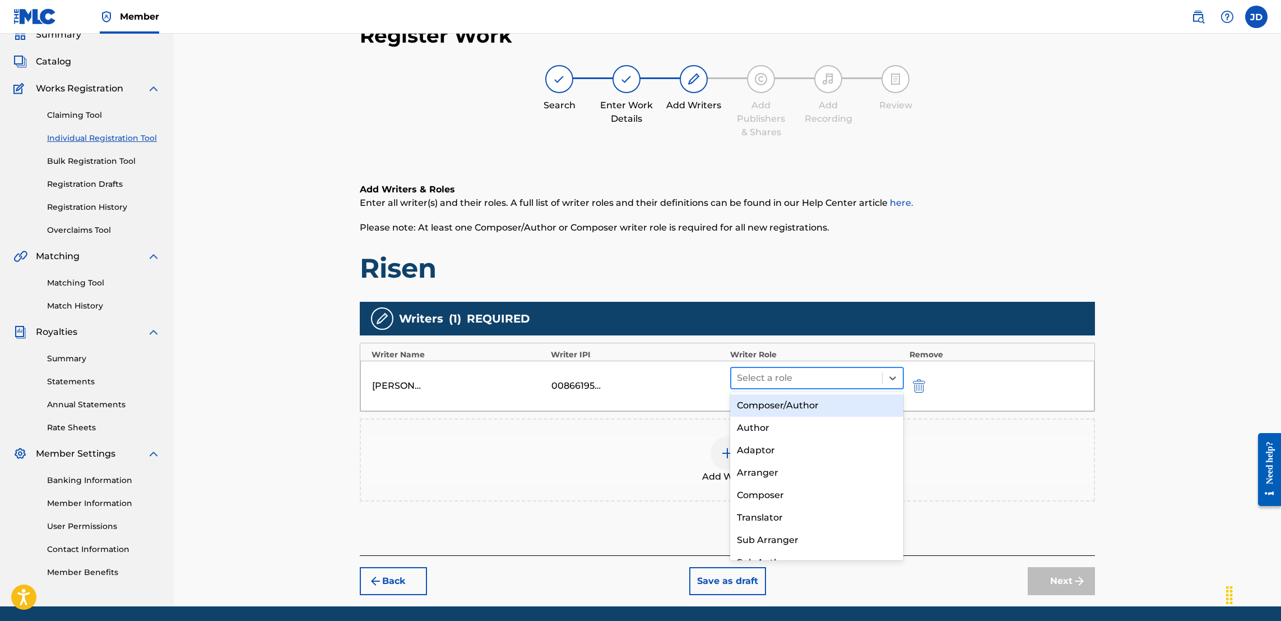
click at [843, 377] on div at bounding box center [807, 378] width 140 height 16
click at [798, 405] on div "Composer/Author" at bounding box center [816, 405] width 173 height 22
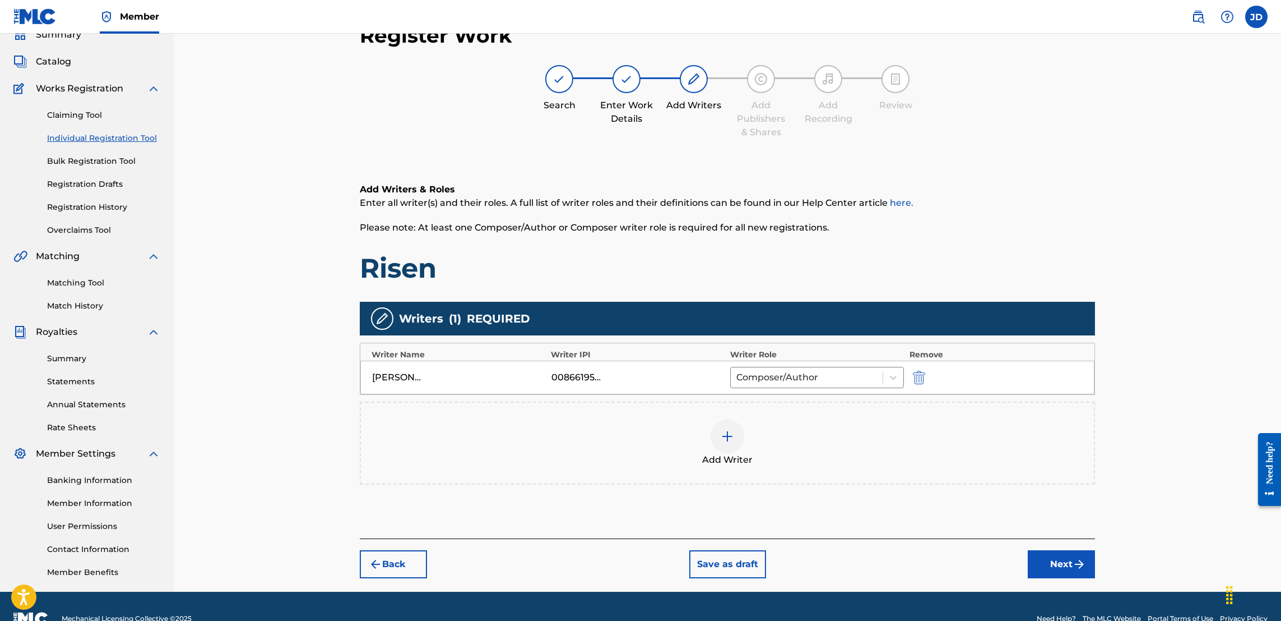
click at [719, 434] on div at bounding box center [728, 436] width 34 height 34
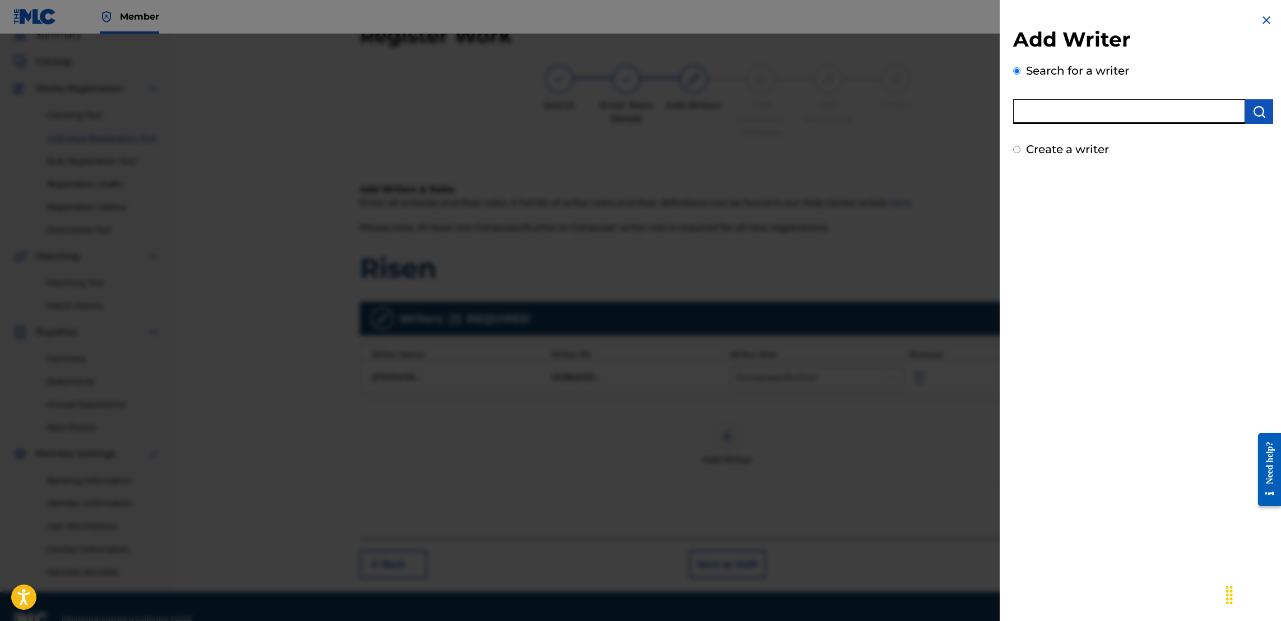
click at [1099, 119] on input "text" at bounding box center [1129, 111] width 232 height 25
type input "unotheactivist"
click at [1262, 110] on img "submit" at bounding box center [1259, 111] width 13 height 13
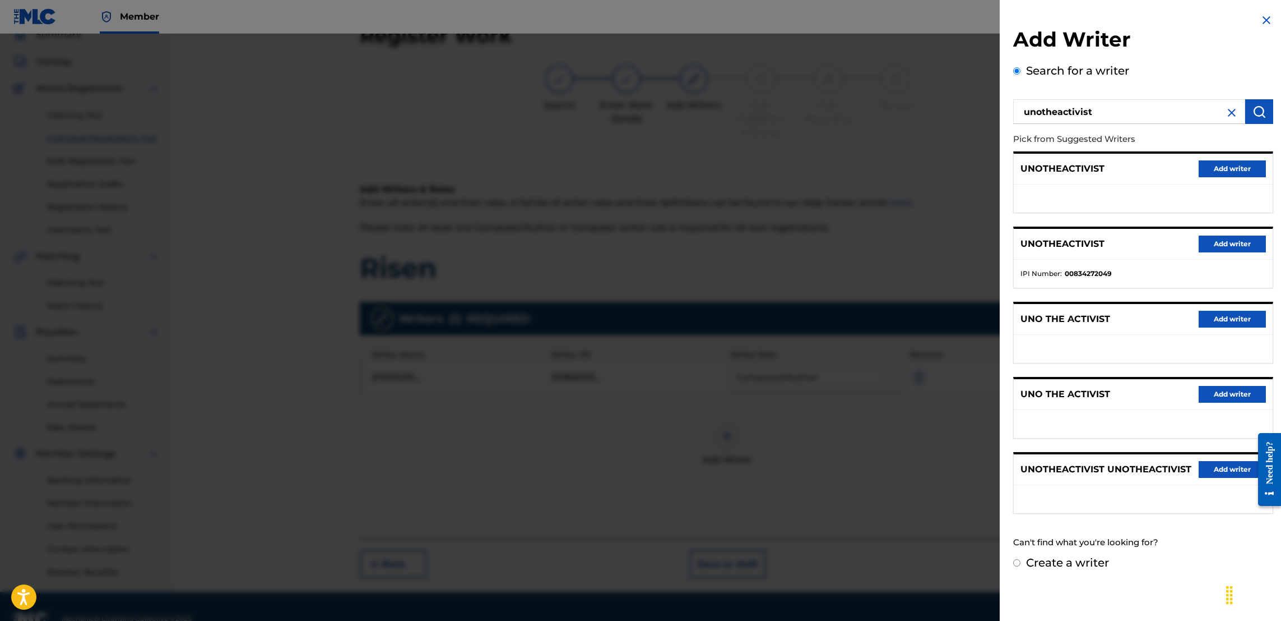
click at [1219, 245] on button "Add writer" at bounding box center [1232, 243] width 67 height 17
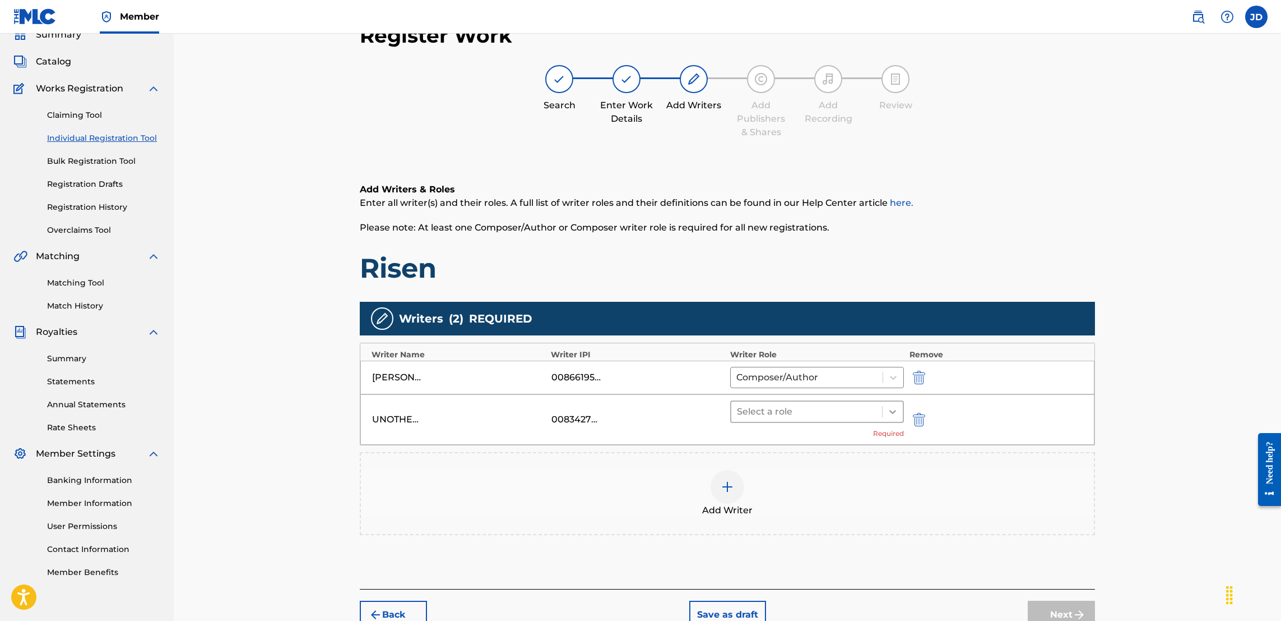
click at [890, 419] on div at bounding box center [893, 411] width 20 height 20
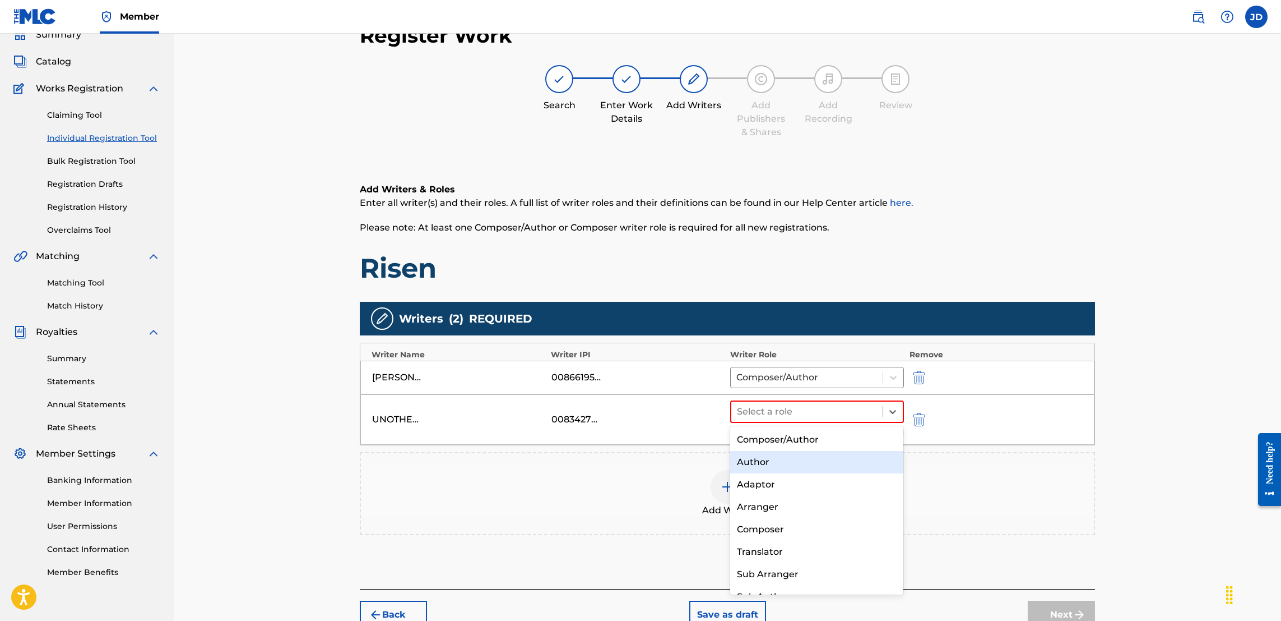
click at [820, 469] on div "Author" at bounding box center [816, 462] width 173 height 22
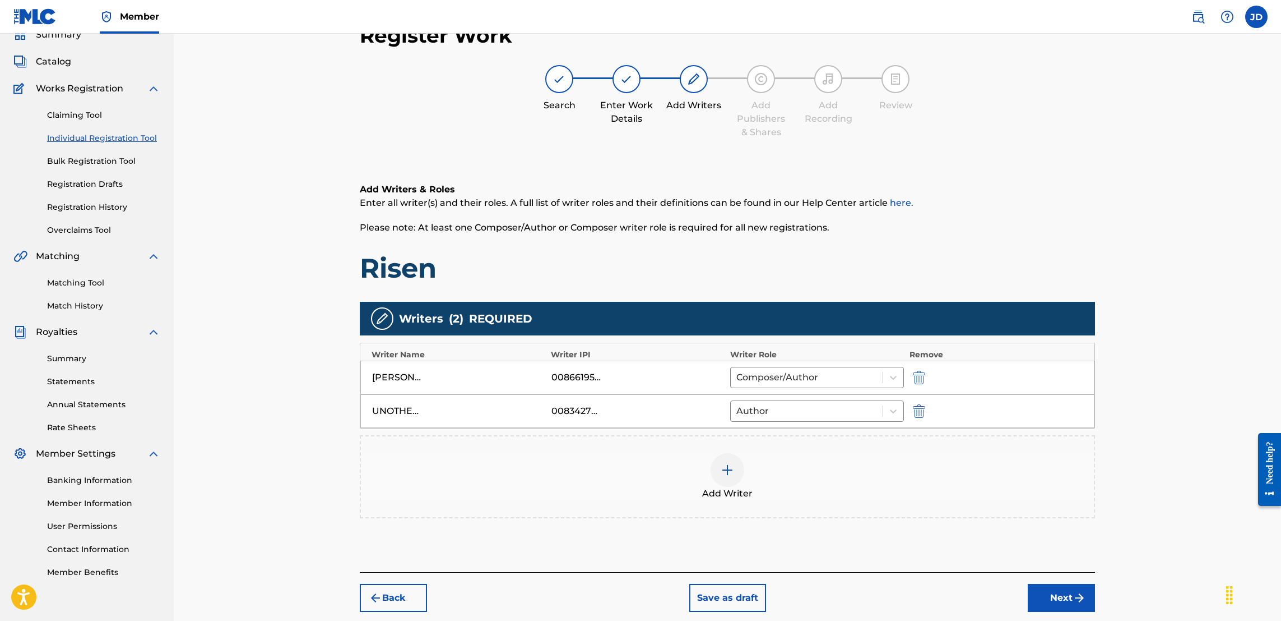
click at [712, 473] on div at bounding box center [728, 470] width 34 height 34
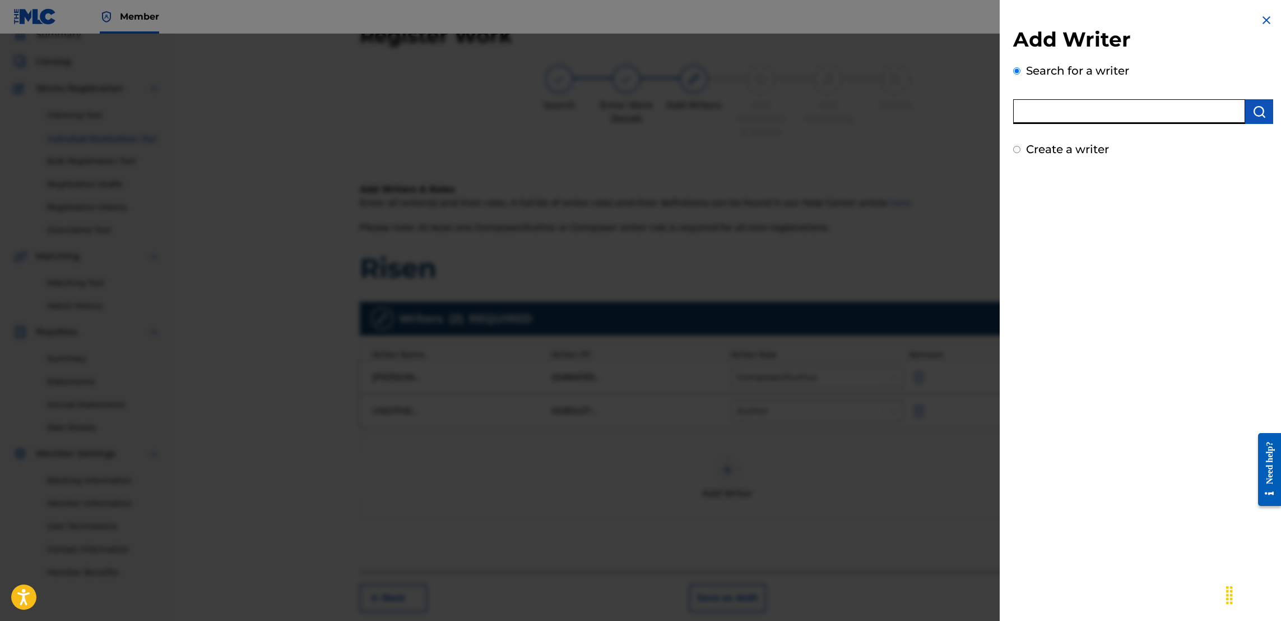
click at [1114, 109] on input "text" at bounding box center [1129, 111] width 232 height 25
type input "thouxanbanfauni"
click at [1258, 114] on img "submit" at bounding box center [1259, 111] width 13 height 13
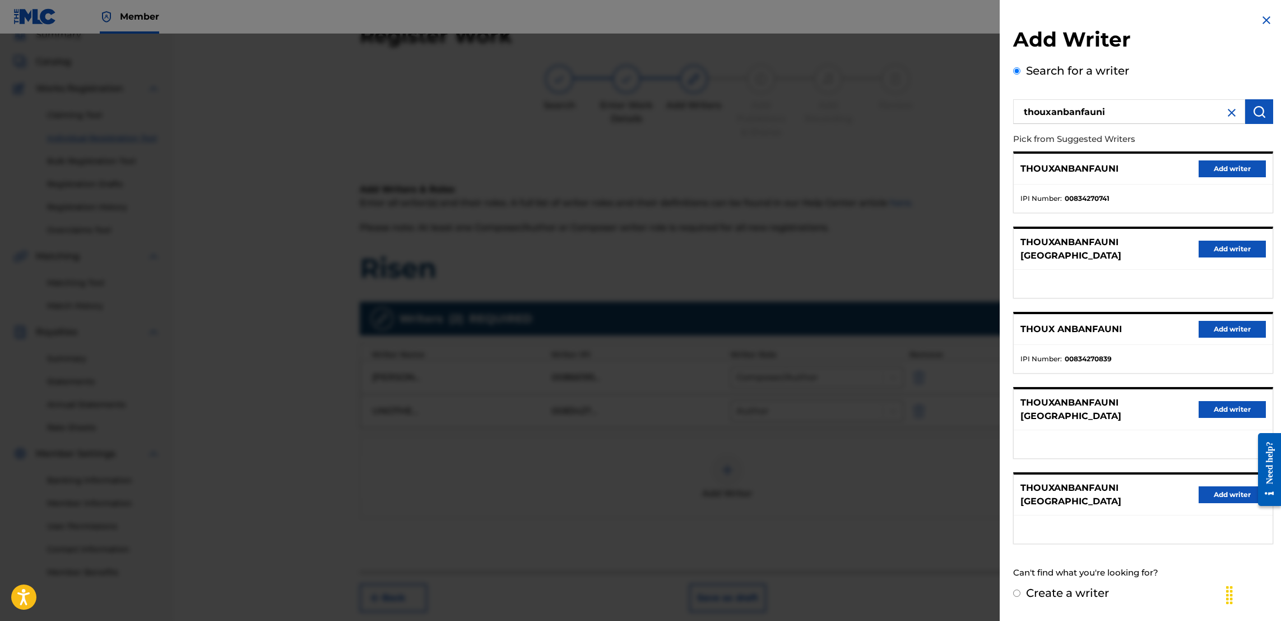
click at [1218, 170] on button "Add writer" at bounding box center [1232, 168] width 67 height 17
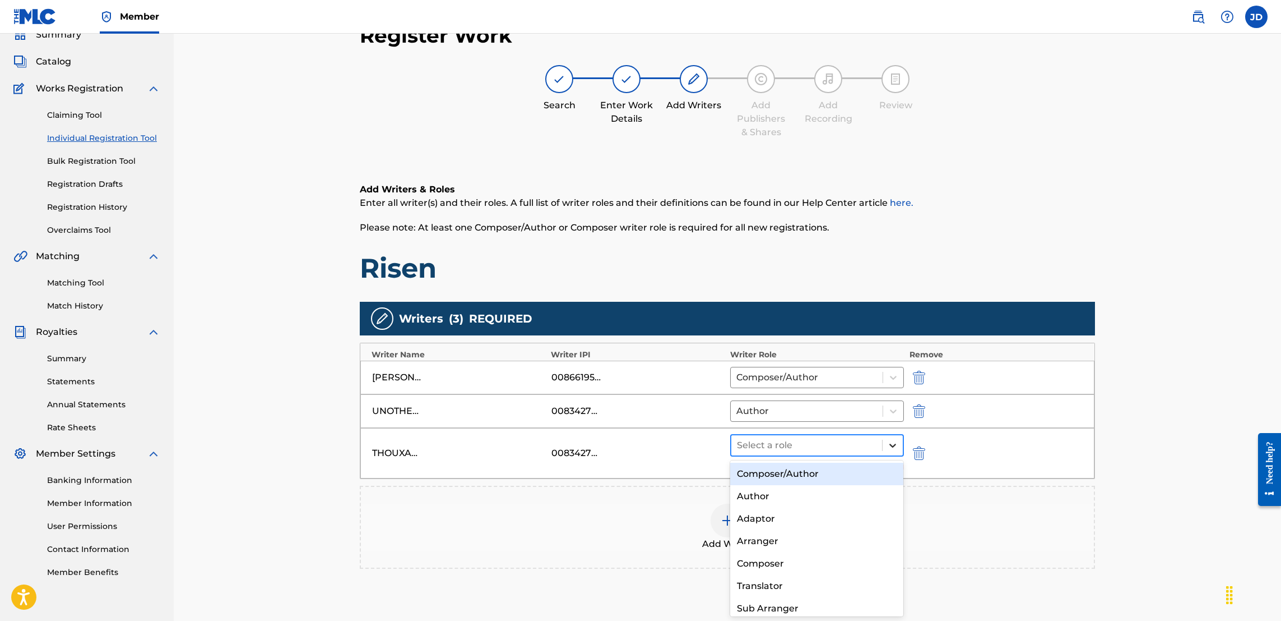
click at [896, 446] on icon at bounding box center [892, 444] width 11 height 11
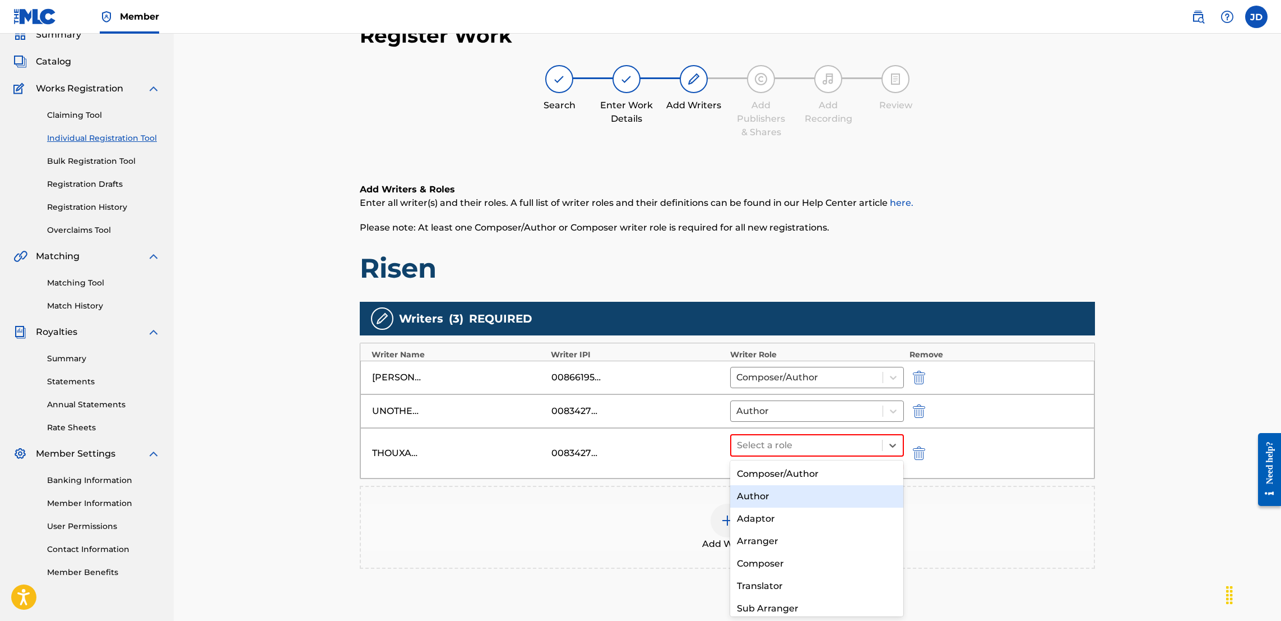
click at [863, 501] on div "Author" at bounding box center [816, 496] width 173 height 22
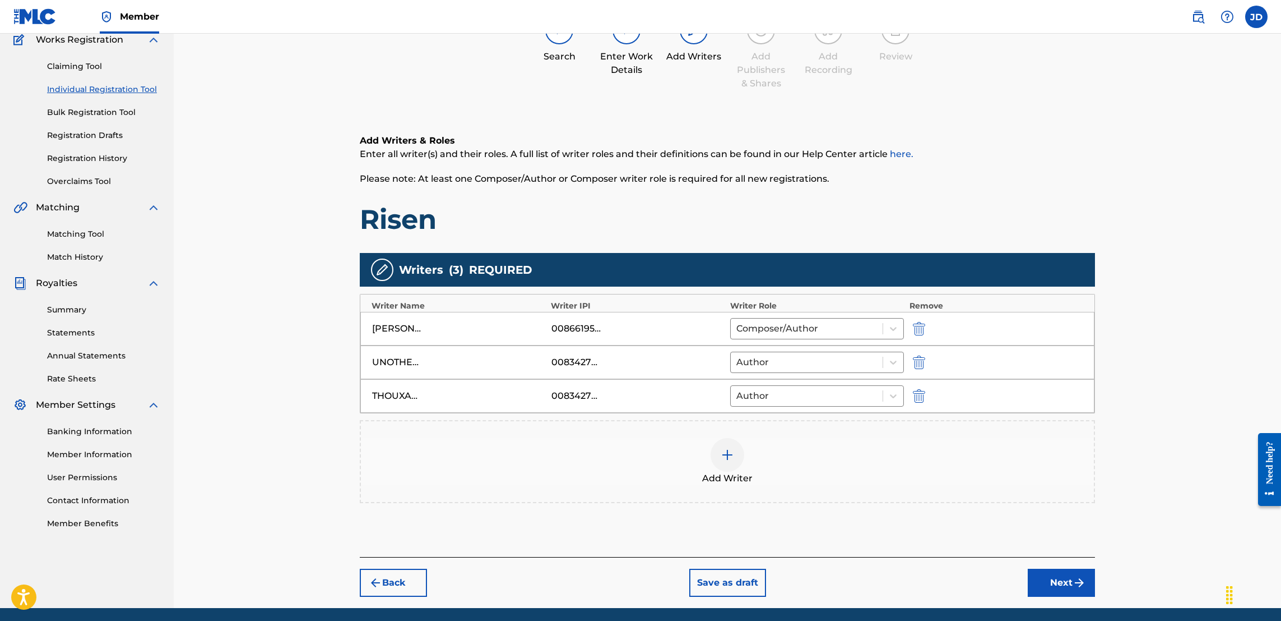
scroll to position [104, 0]
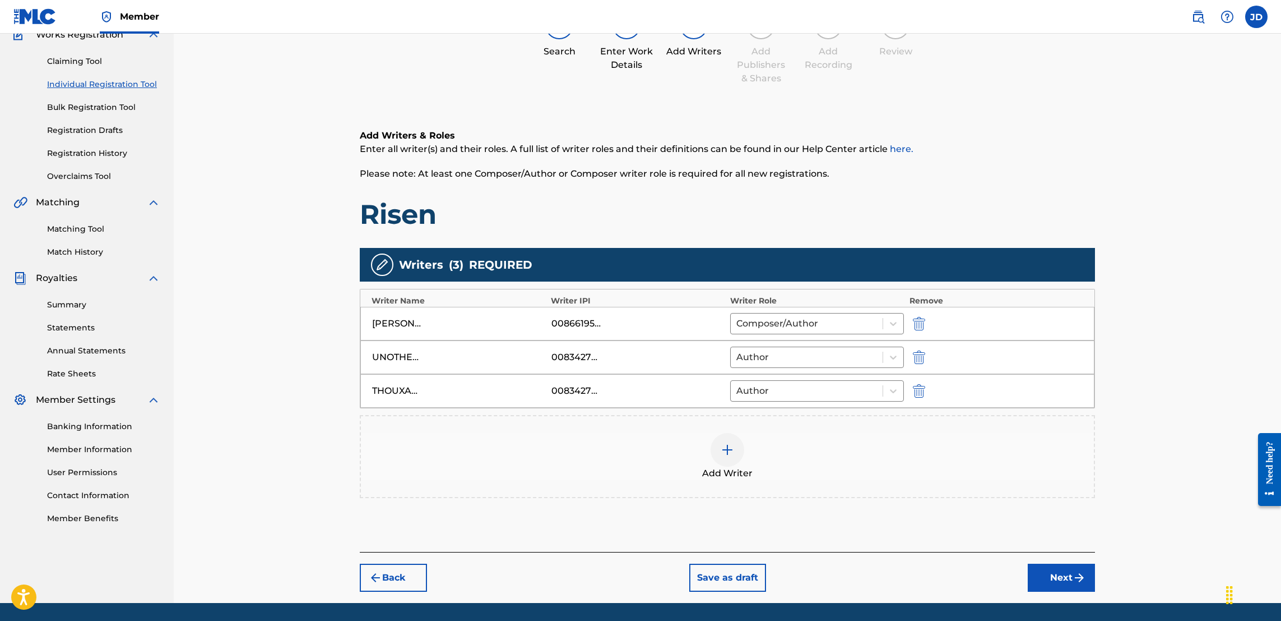
click at [1068, 580] on button "Next" at bounding box center [1061, 577] width 67 height 28
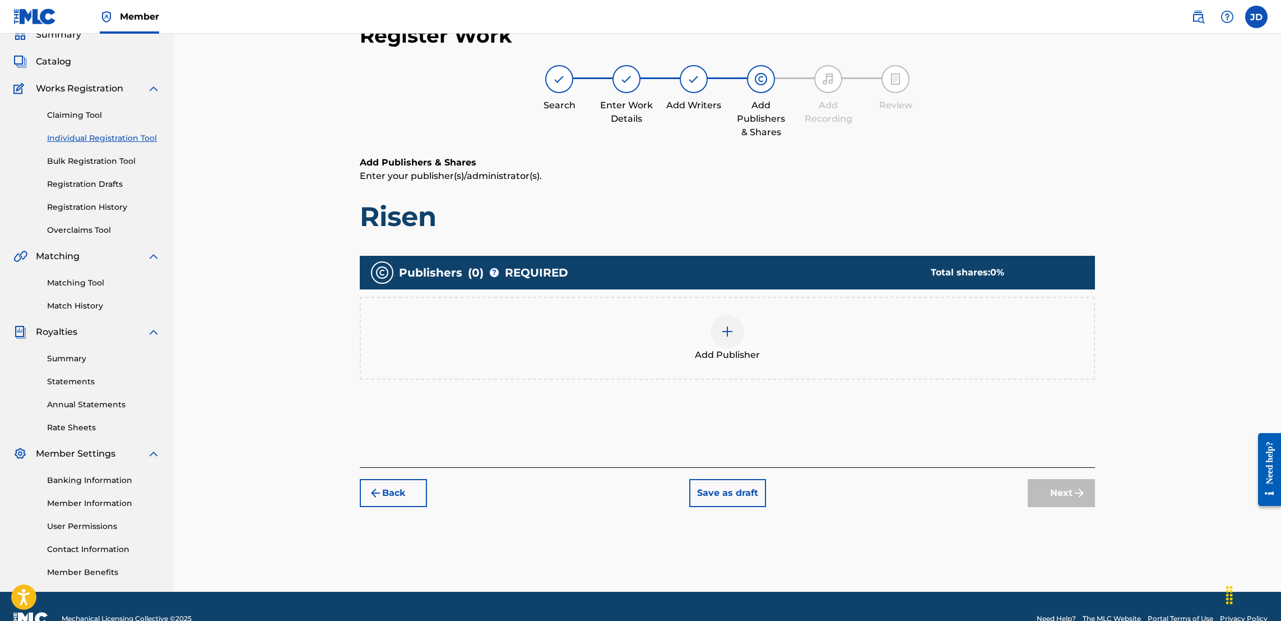
click at [736, 327] on div at bounding box center [728, 331] width 34 height 34
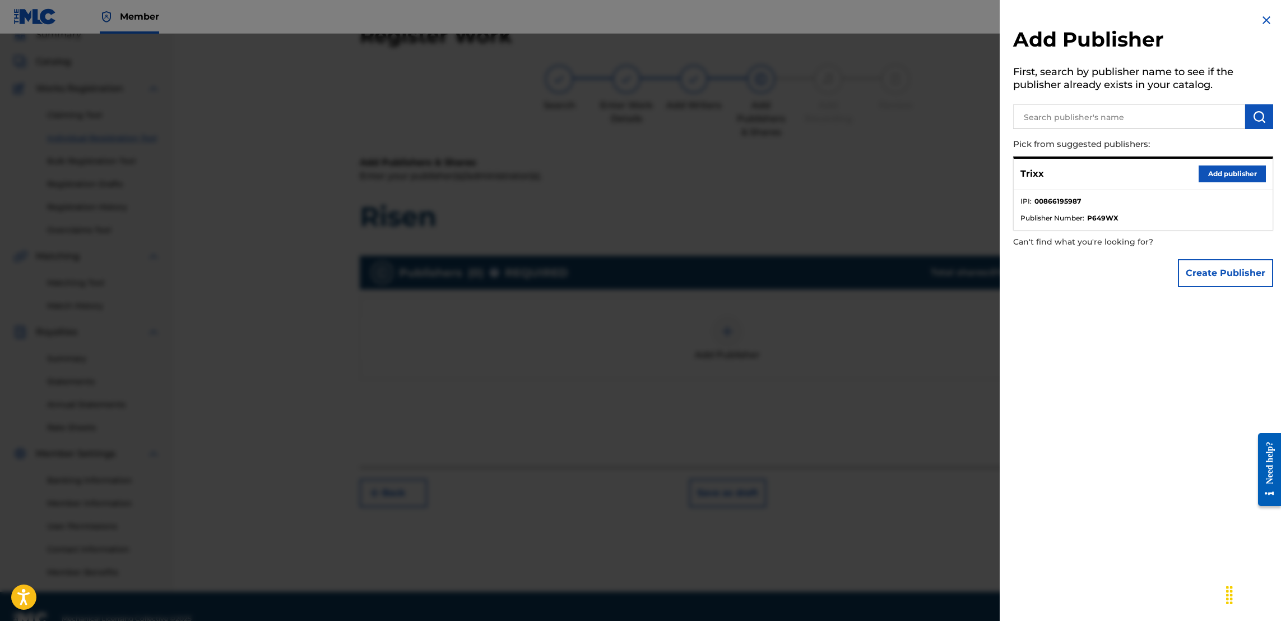
click at [1223, 176] on button "Add publisher" at bounding box center [1232, 173] width 67 height 17
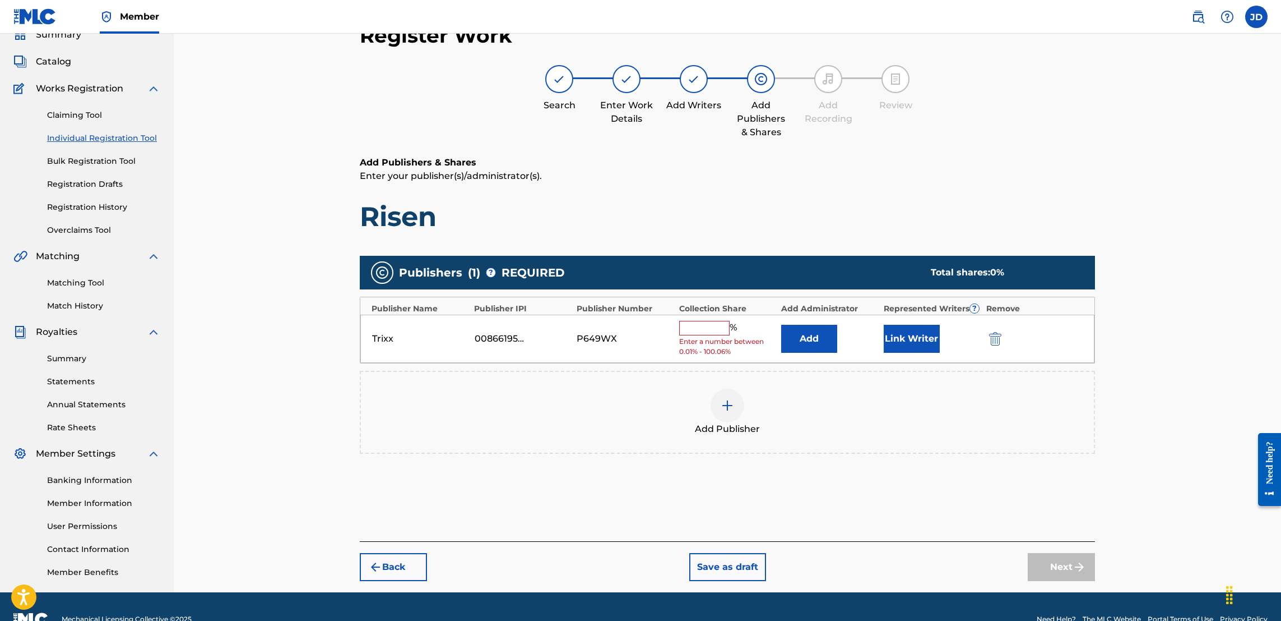
click at [702, 327] on input "text" at bounding box center [704, 328] width 50 height 15
type input "50"
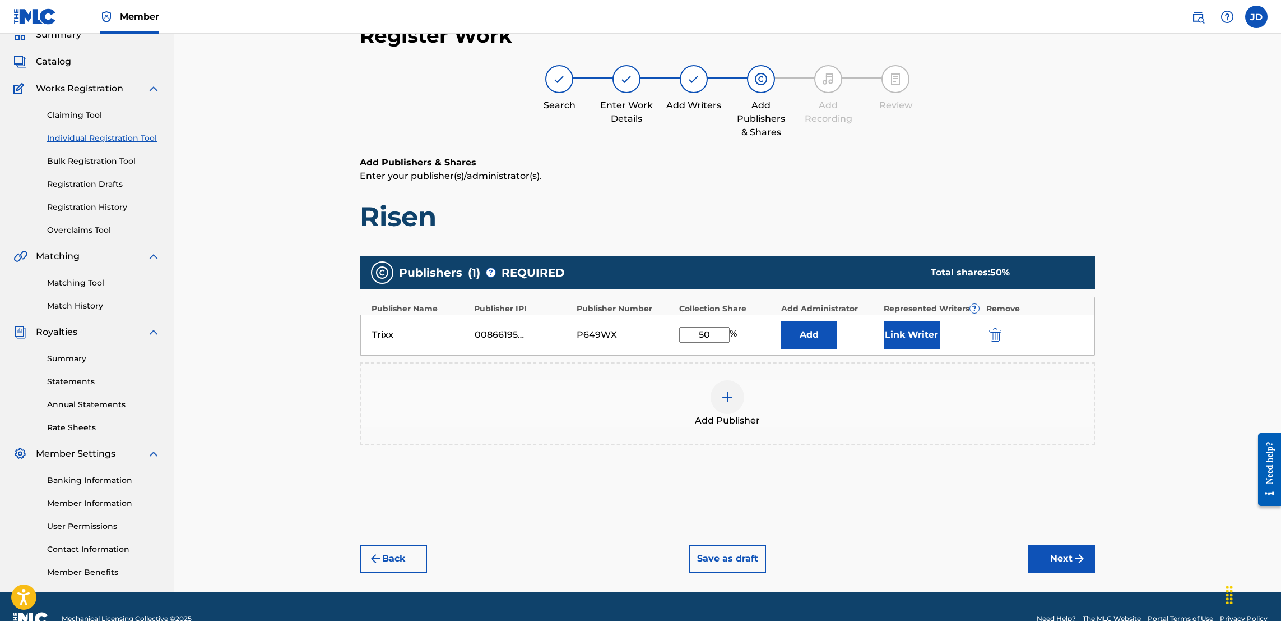
click at [922, 336] on button "Link Writer" at bounding box center [912, 335] width 56 height 28
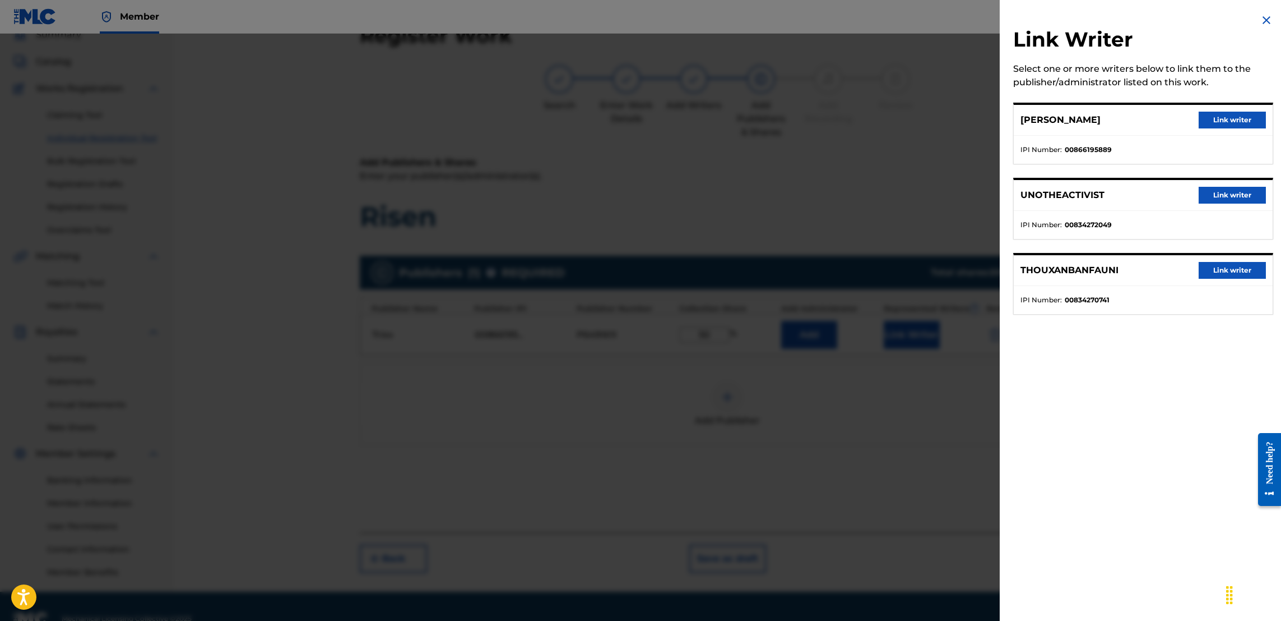
click at [1226, 115] on button "Link writer" at bounding box center [1232, 120] width 67 height 17
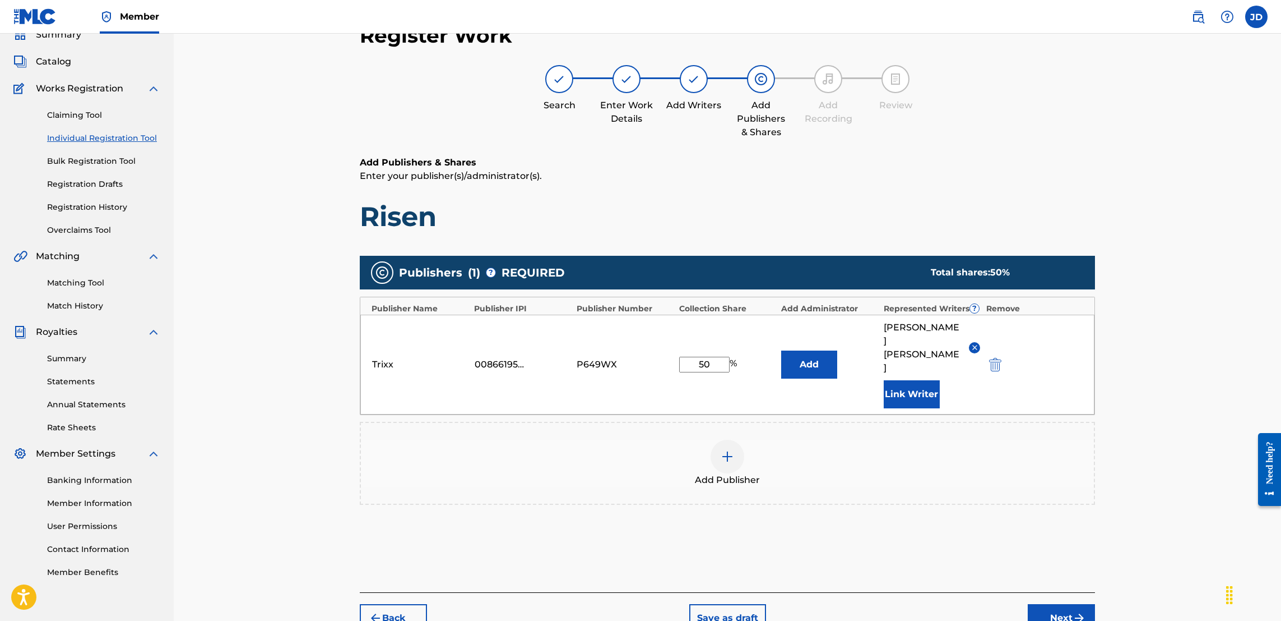
click at [1075, 611] on img "submit" at bounding box center [1079, 617] width 13 height 13
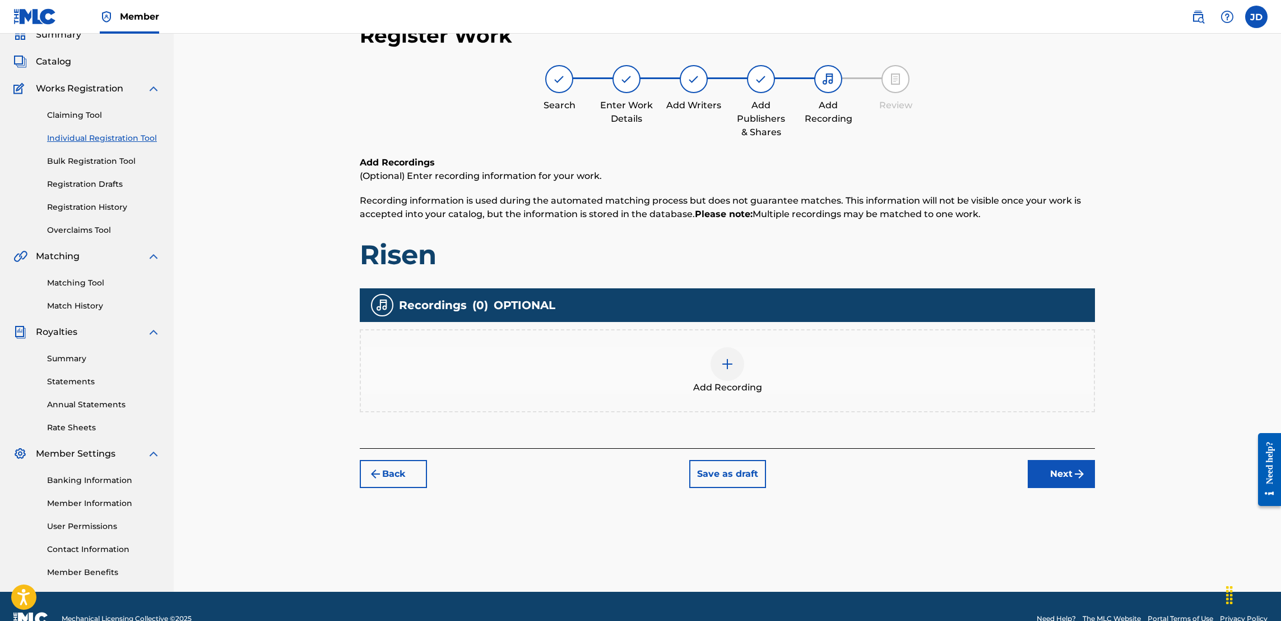
click at [721, 358] on img at bounding box center [727, 363] width 13 height 13
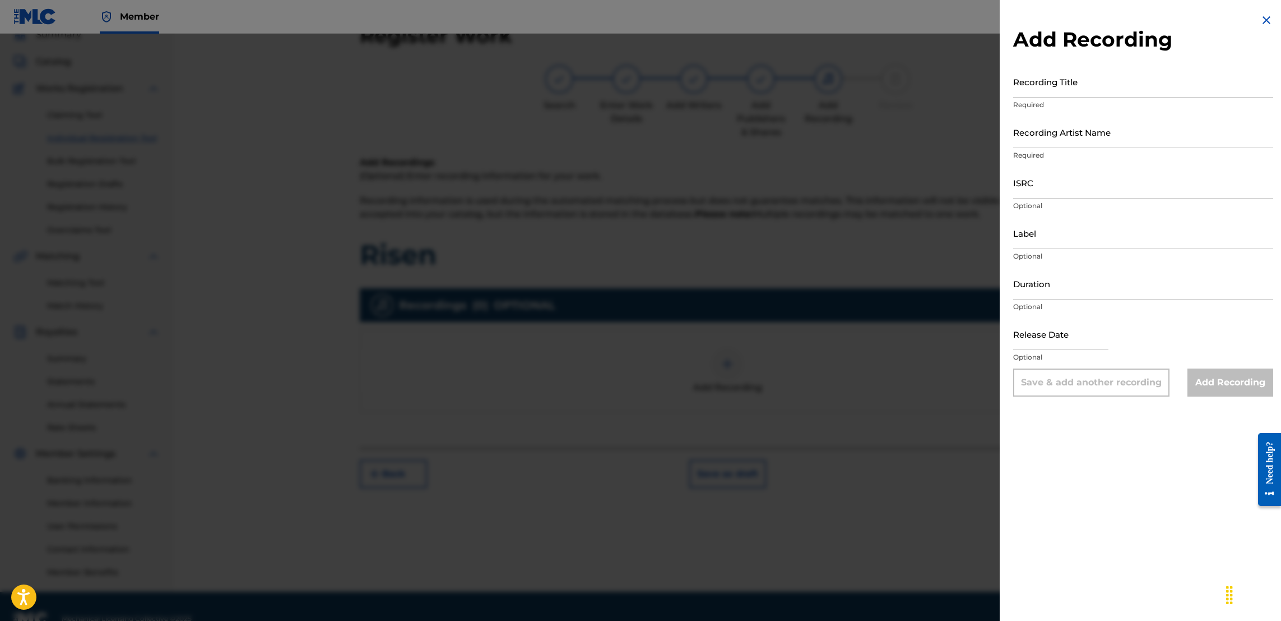
click at [1050, 192] on input "ISRC" at bounding box center [1143, 182] width 260 height 32
paste input "CA5KR2161834"
type input "CA5KR2161834"
click at [1042, 85] on input "Recording Title" at bounding box center [1143, 82] width 260 height 32
type input "Risen"
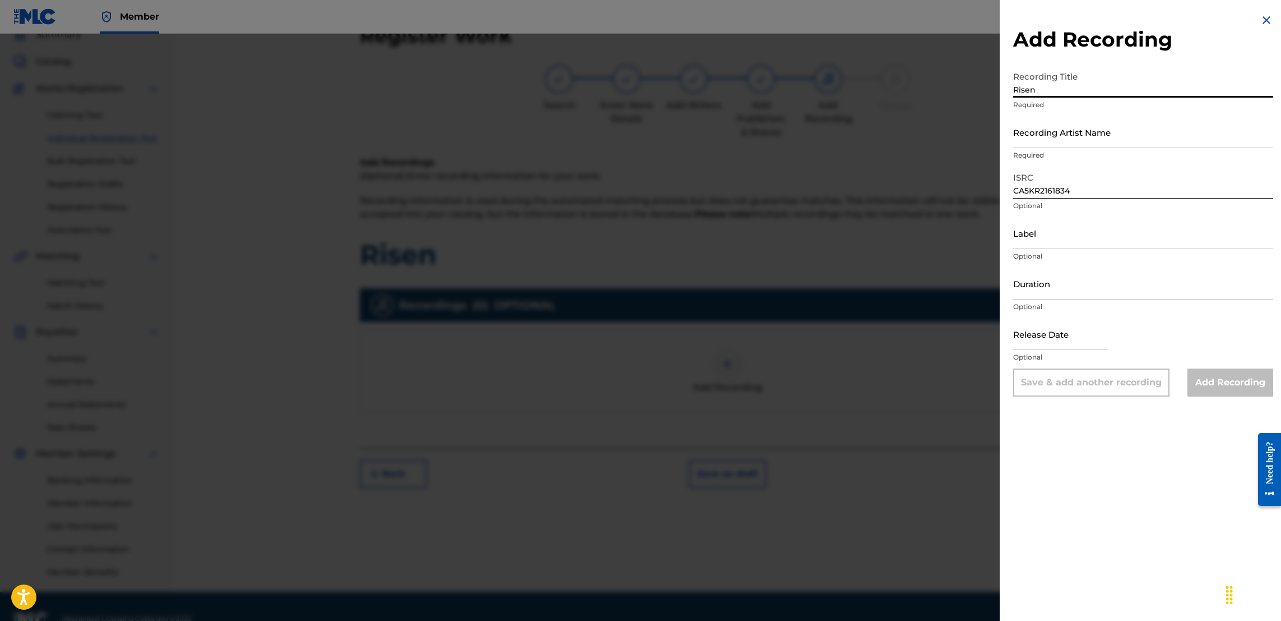
click at [1068, 139] on input "Recording Artist Name" at bounding box center [1143, 132] width 260 height 32
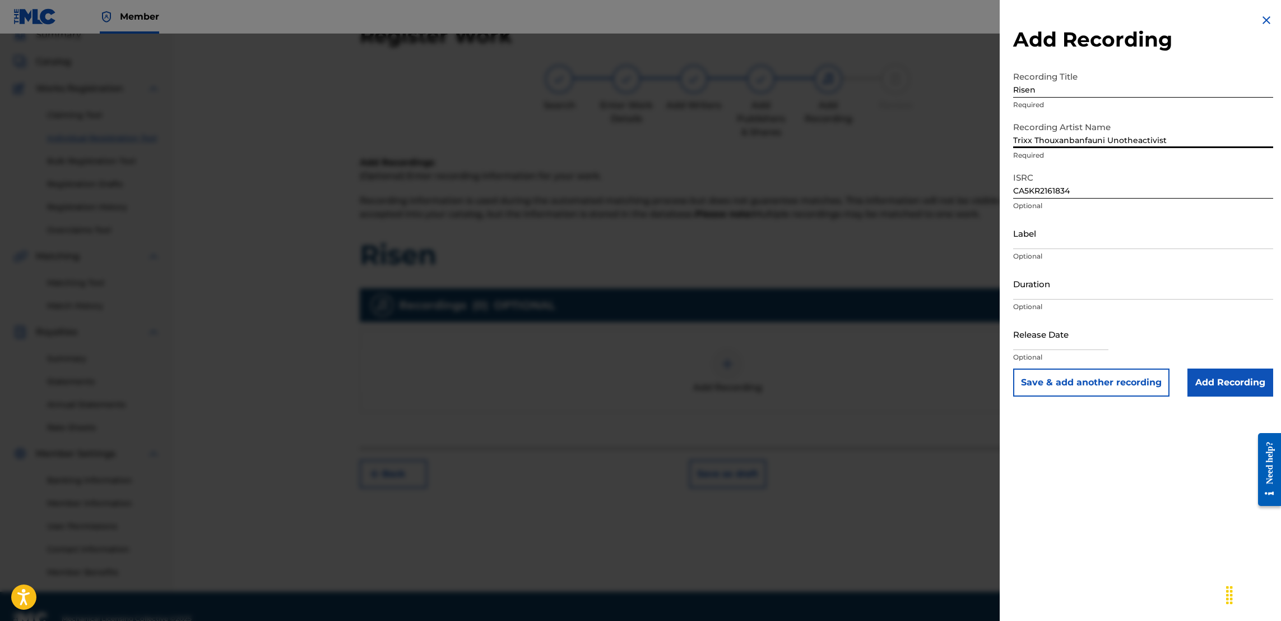
type input "Trixx Thouxanbanfauni Unotheactivist"
click at [1085, 336] on input "text" at bounding box center [1060, 334] width 95 height 32
select select "7"
select select "2025"
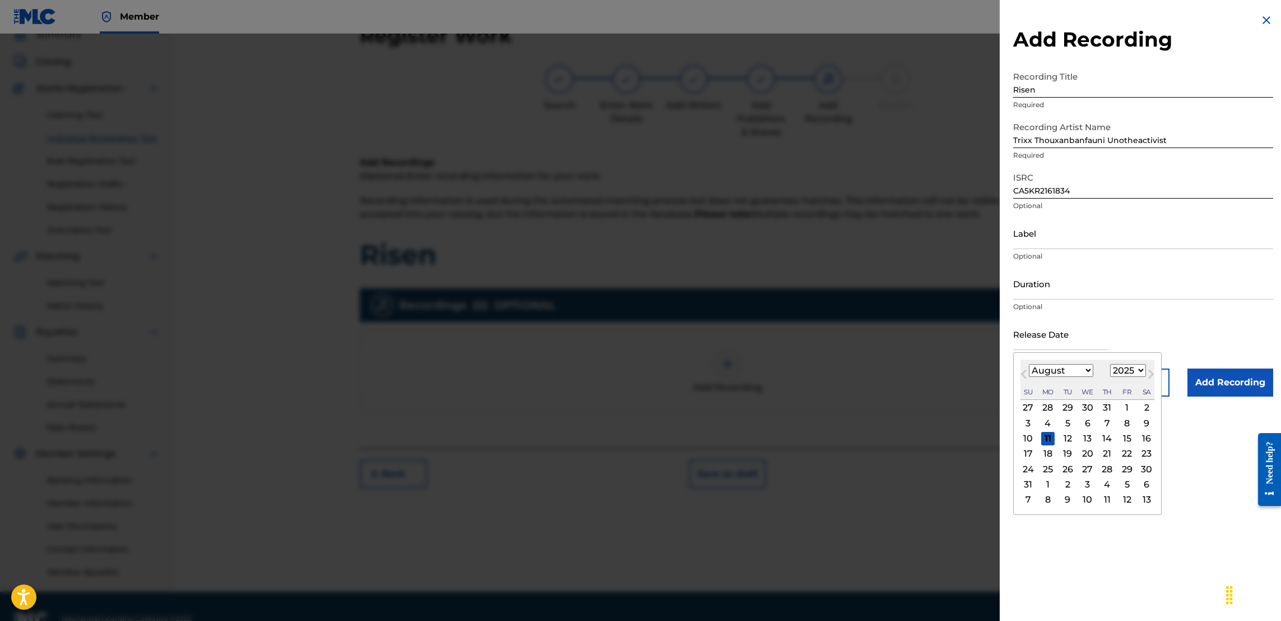
click at [1047, 439] on div "11" at bounding box center [1048, 438] width 13 height 13
type input "August 11 2025"
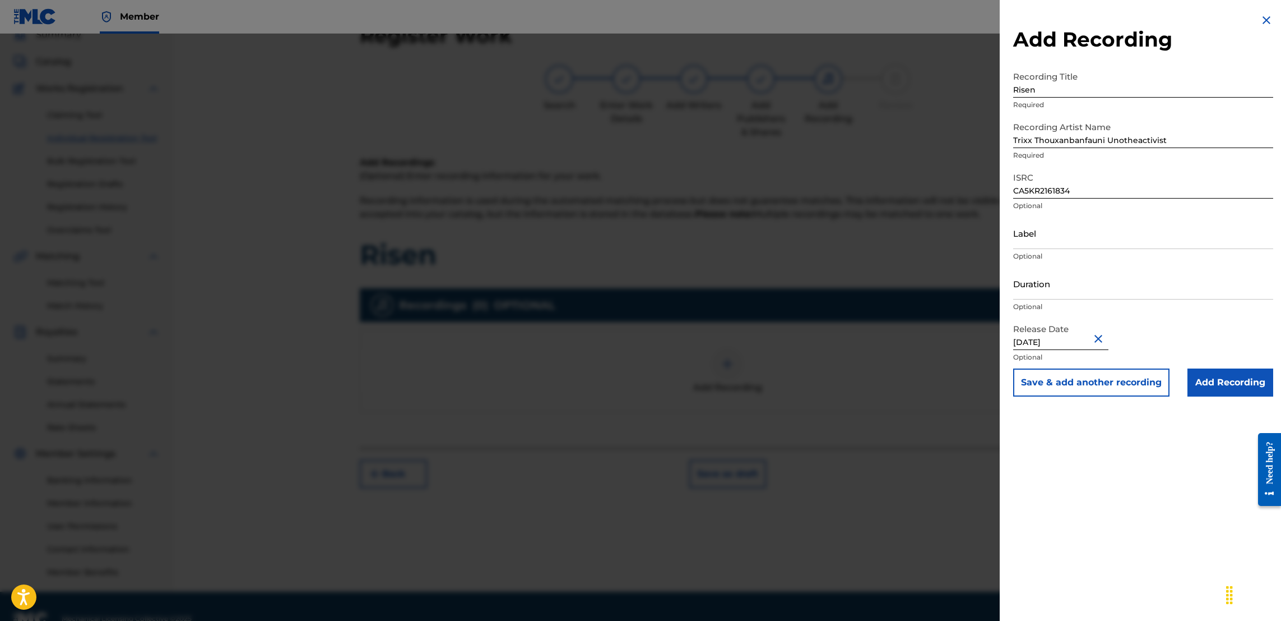
click at [1101, 336] on button "Close" at bounding box center [1100, 338] width 17 height 34
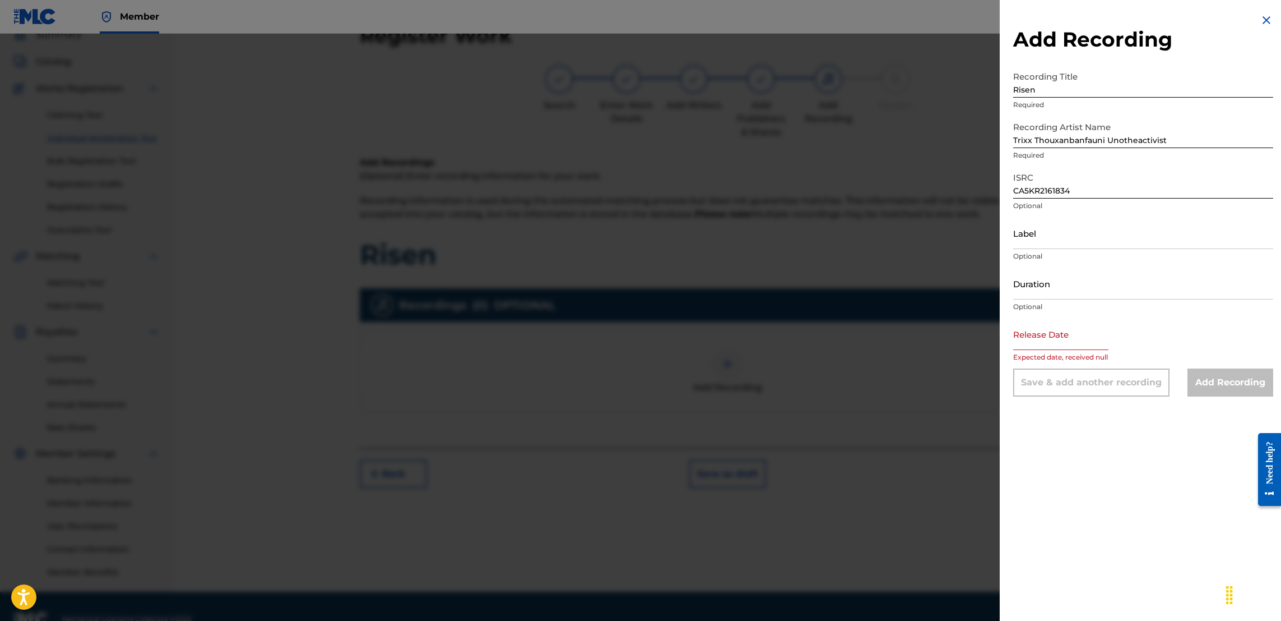
click at [1063, 346] on input "text" at bounding box center [1060, 334] width 95 height 32
select select "7"
select select "2025"
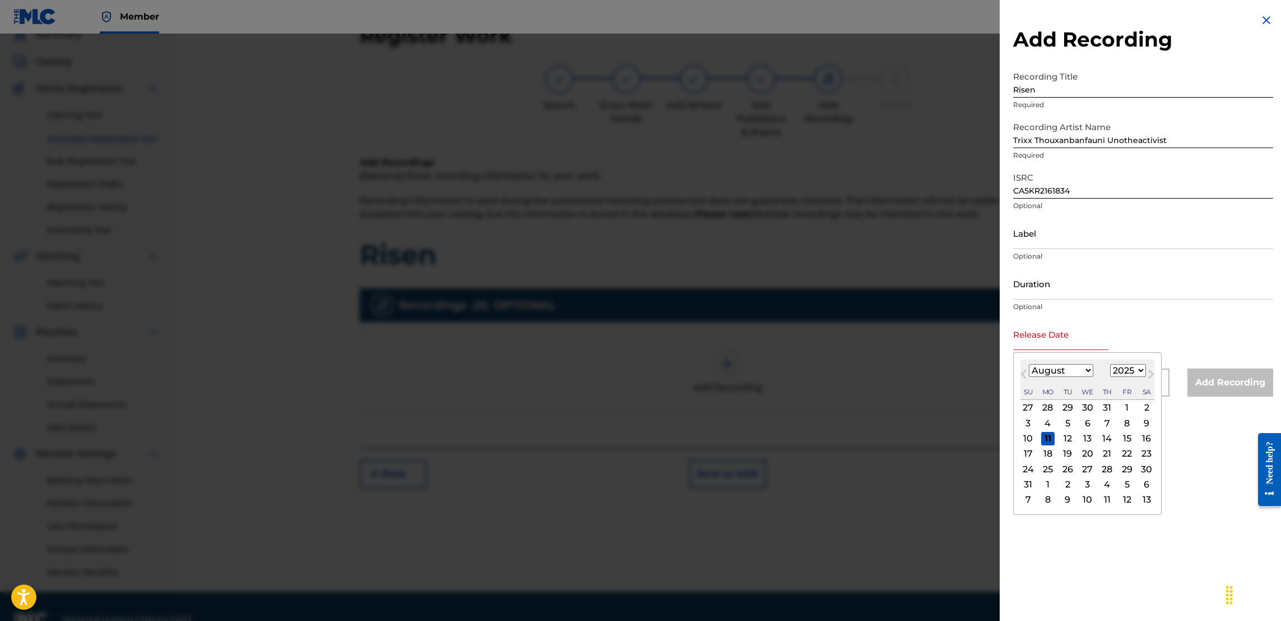
click at [1081, 341] on input "text" at bounding box center [1060, 334] width 95 height 32
type input "April 16 2021"
select select "7"
select select "2025"
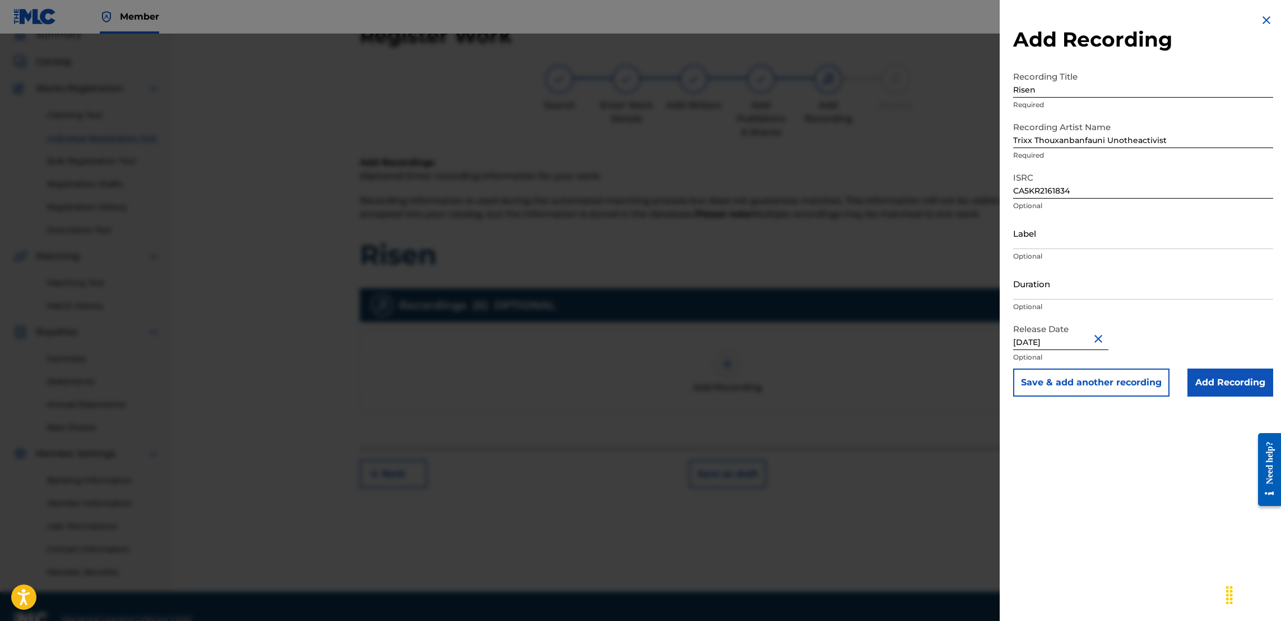
click at [1210, 381] on input "Add Recording" at bounding box center [1231, 382] width 86 height 28
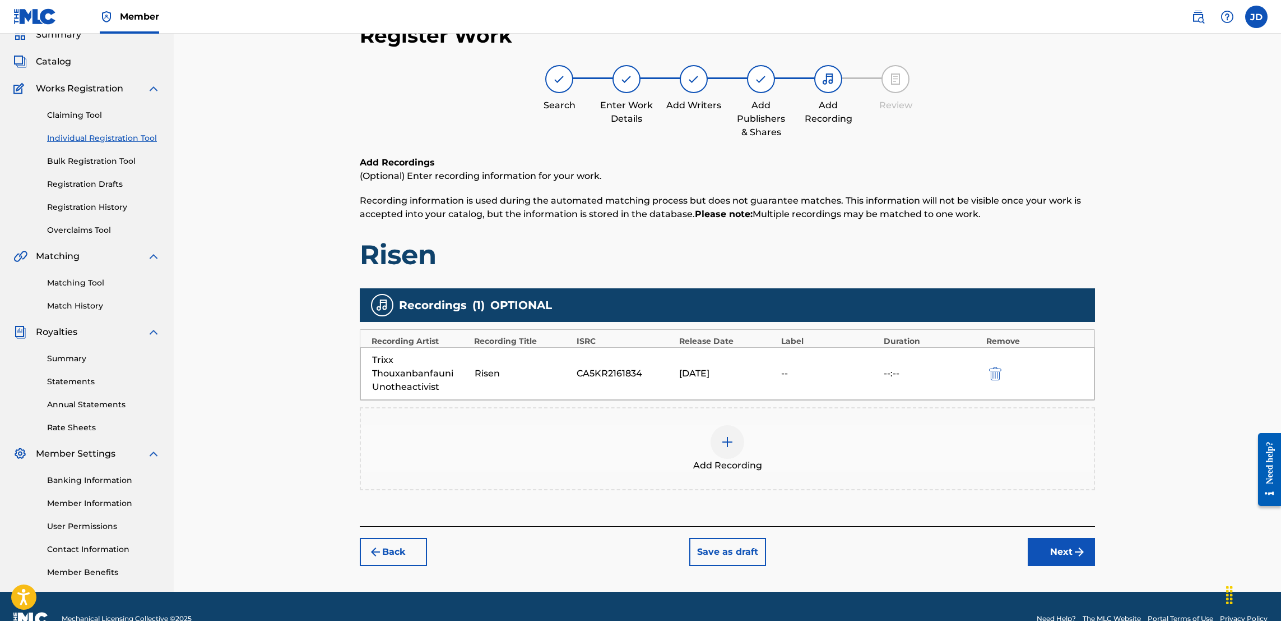
click at [1052, 552] on button "Next" at bounding box center [1061, 552] width 67 height 28
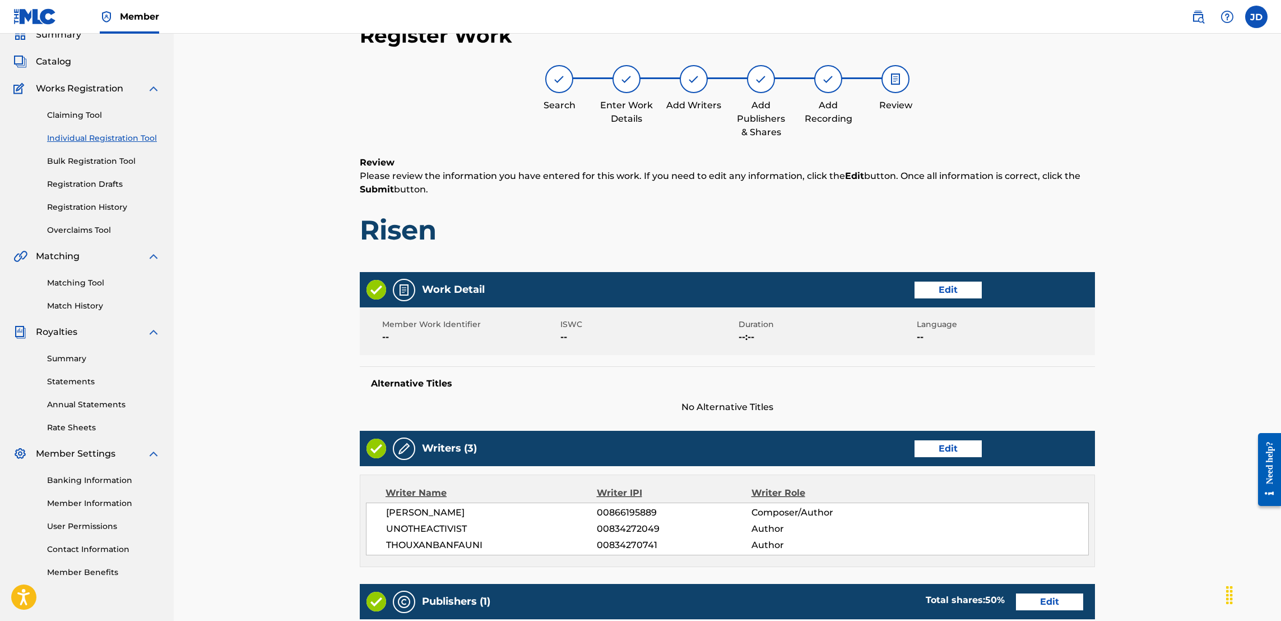
scroll to position [388, 0]
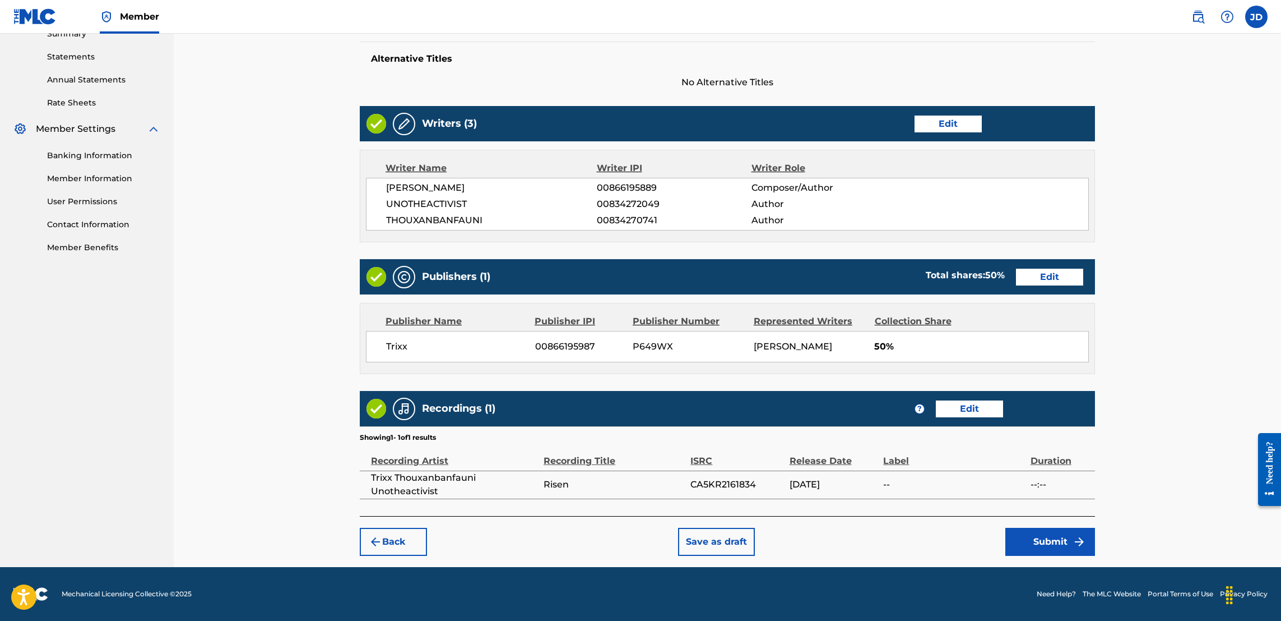
click at [1051, 540] on button "Submit" at bounding box center [1051, 541] width 90 height 28
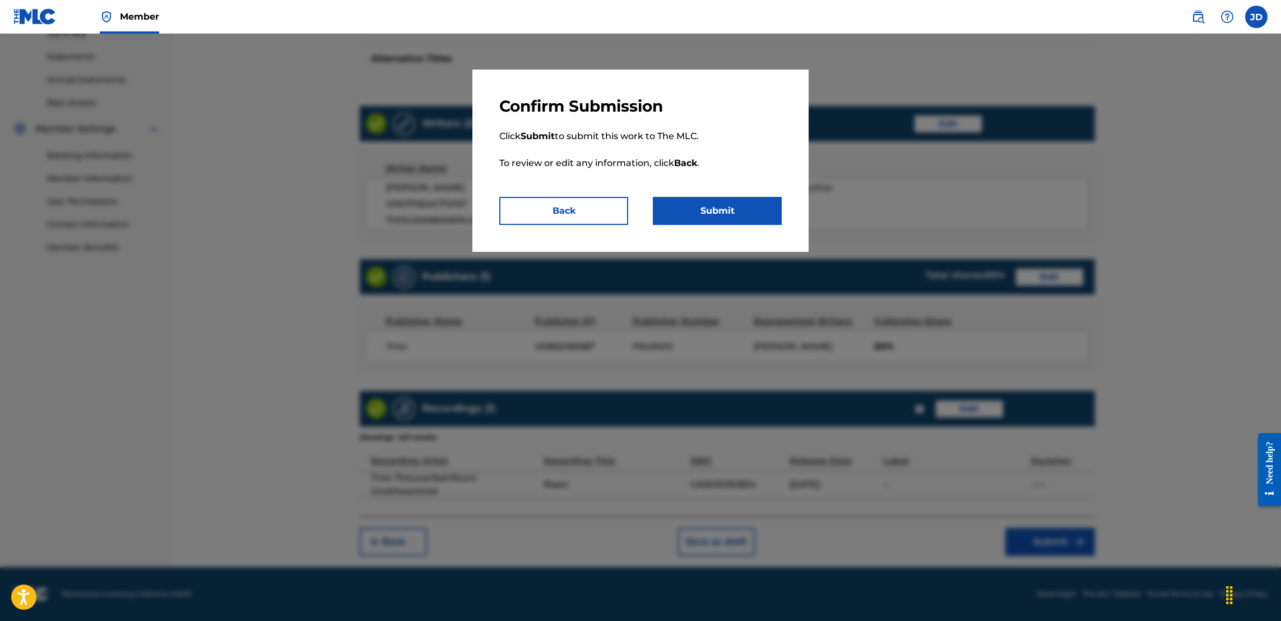
click at [734, 210] on button "Submit" at bounding box center [717, 211] width 129 height 28
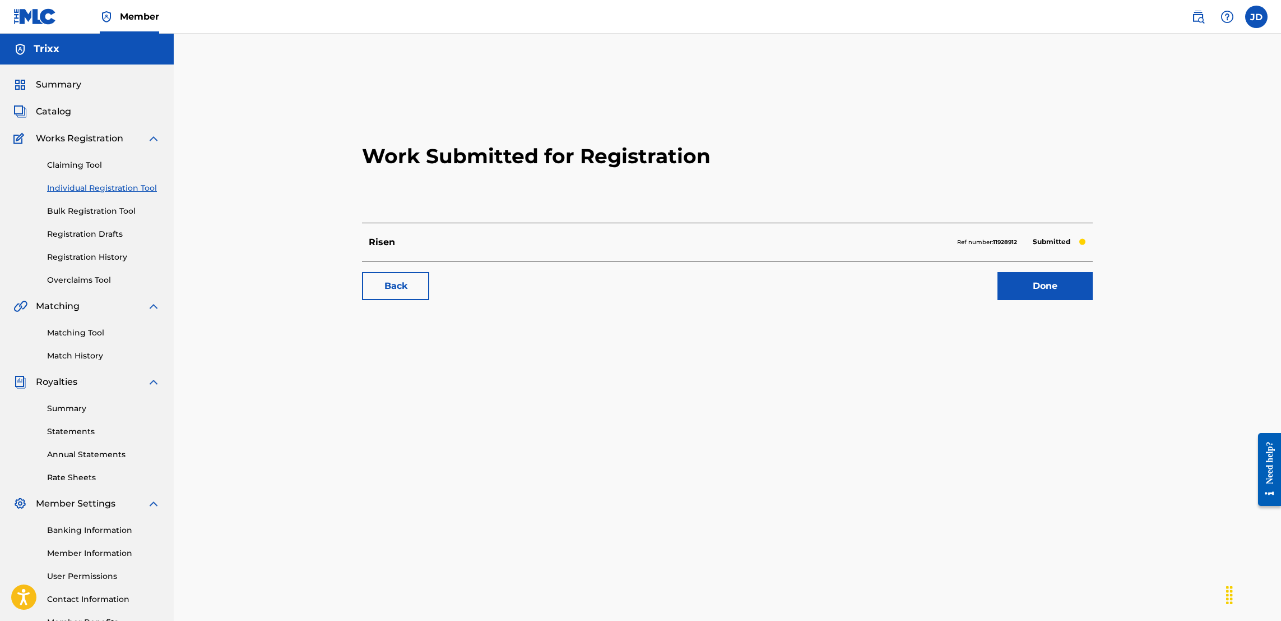
click at [1082, 288] on link "Done" at bounding box center [1045, 286] width 95 height 28
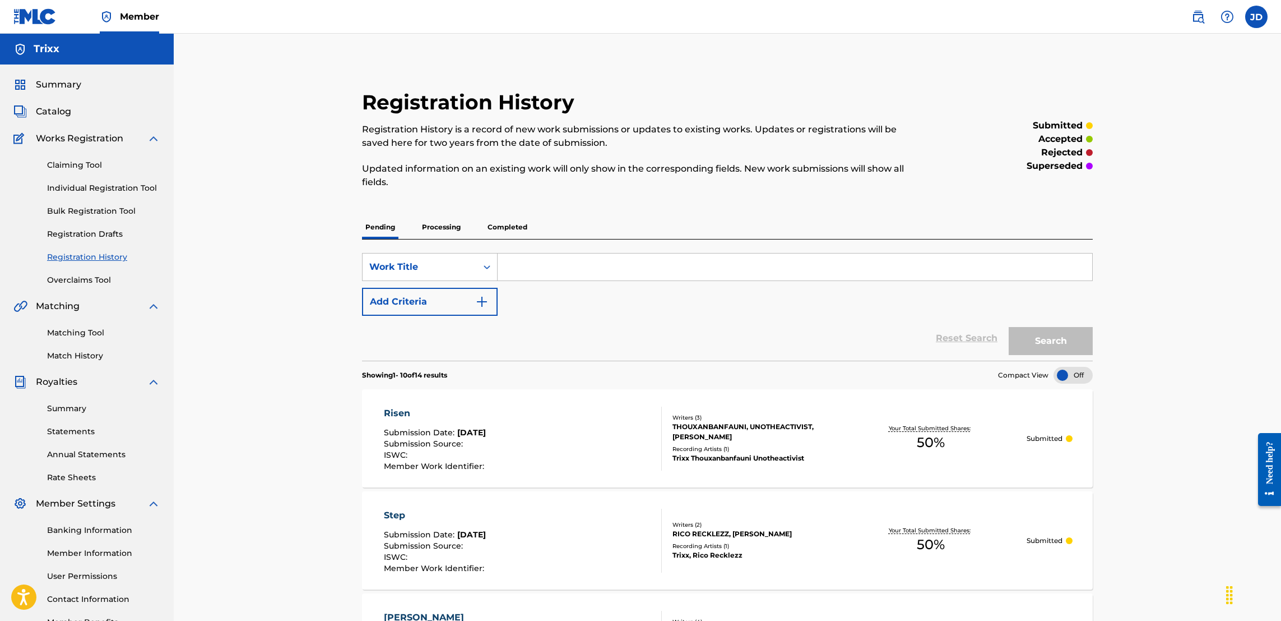
click at [117, 184] on link "Individual Registration Tool" at bounding box center [103, 188] width 113 height 12
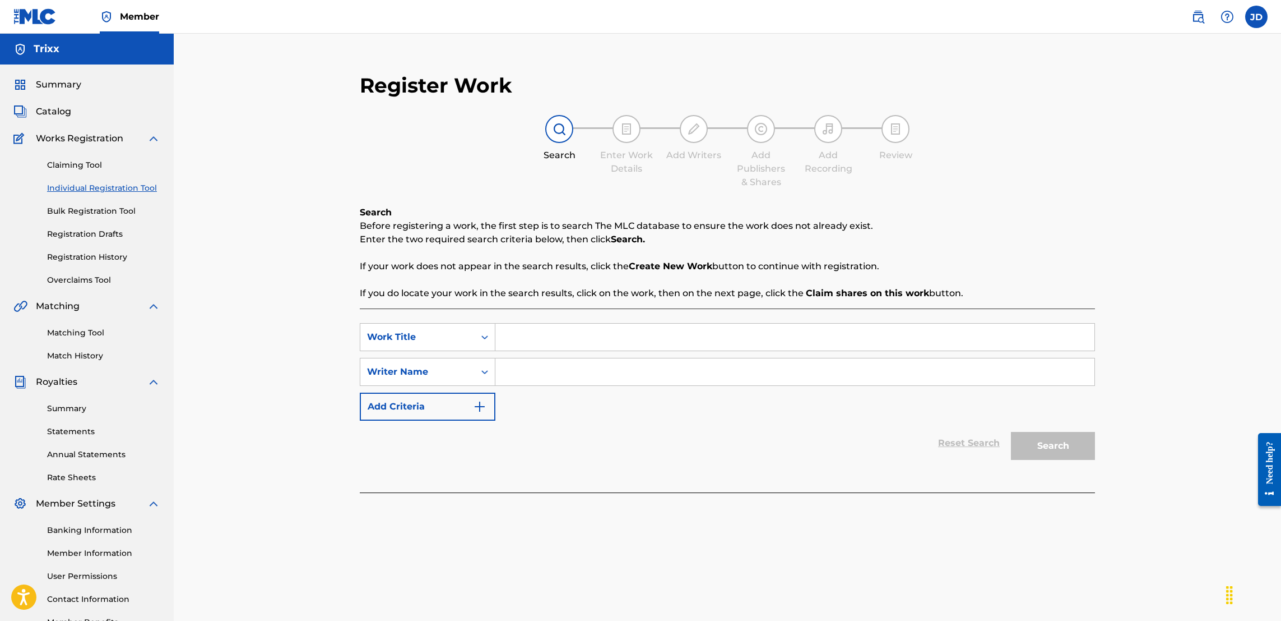
click at [688, 334] on input "Search Form" at bounding box center [795, 336] width 599 height 27
type input "The Rudest"
click at [675, 377] on input "Search Form" at bounding box center [795, 371] width 599 height 27
type input "Trixx"
click at [1045, 455] on button "Search" at bounding box center [1053, 446] width 84 height 28
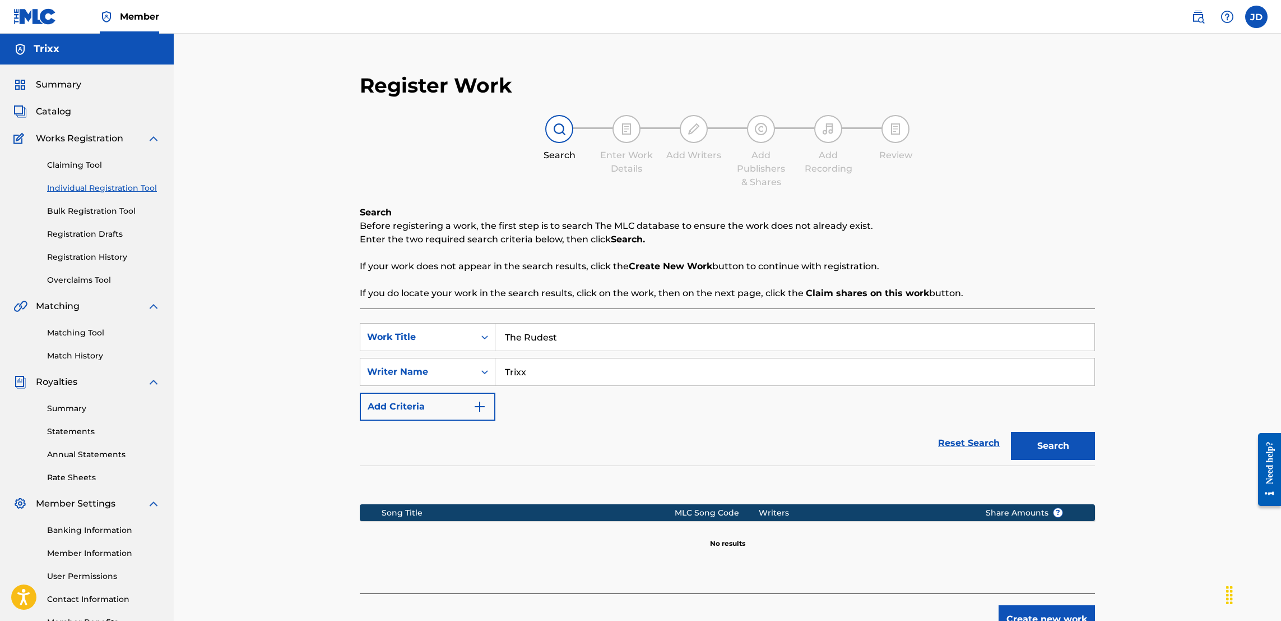
click at [1035, 615] on button "Create new work" at bounding box center [1047, 619] width 96 height 28
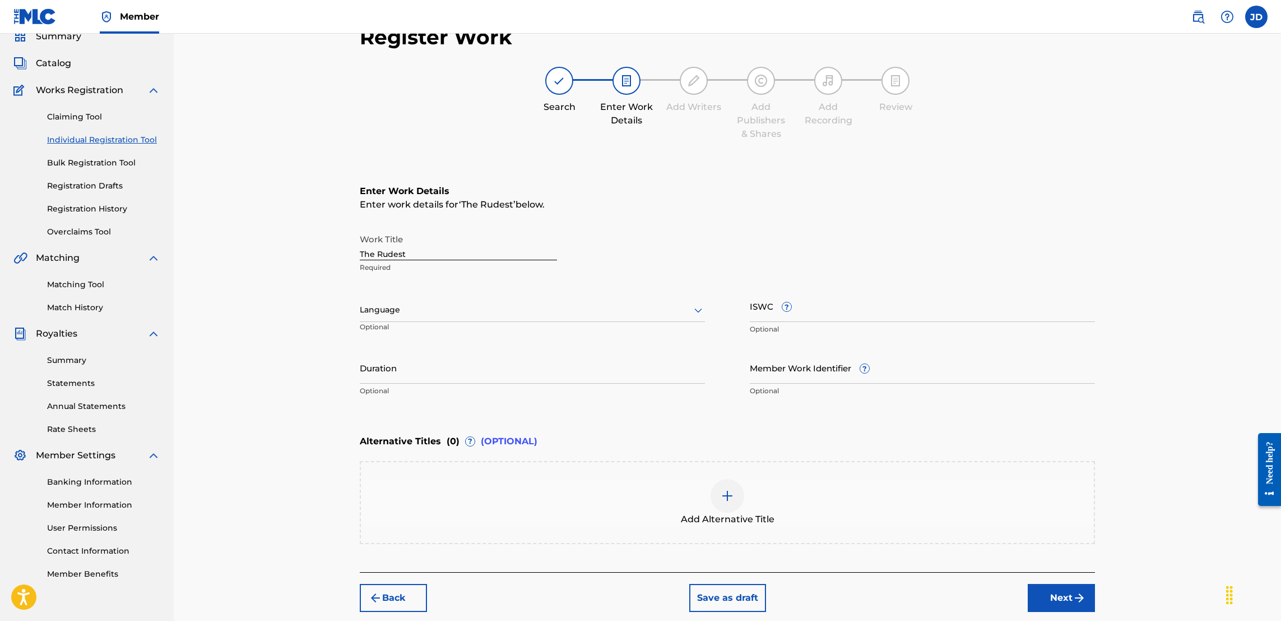
scroll to position [59, 0]
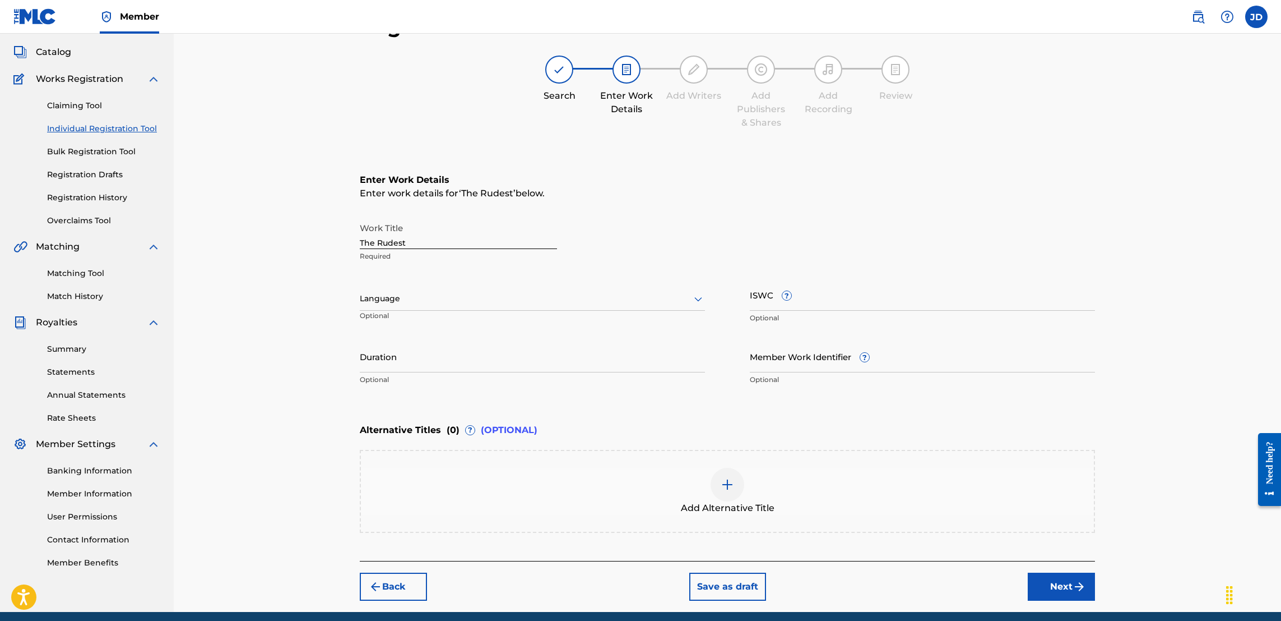
click at [1064, 586] on button "Next" at bounding box center [1061, 586] width 67 height 28
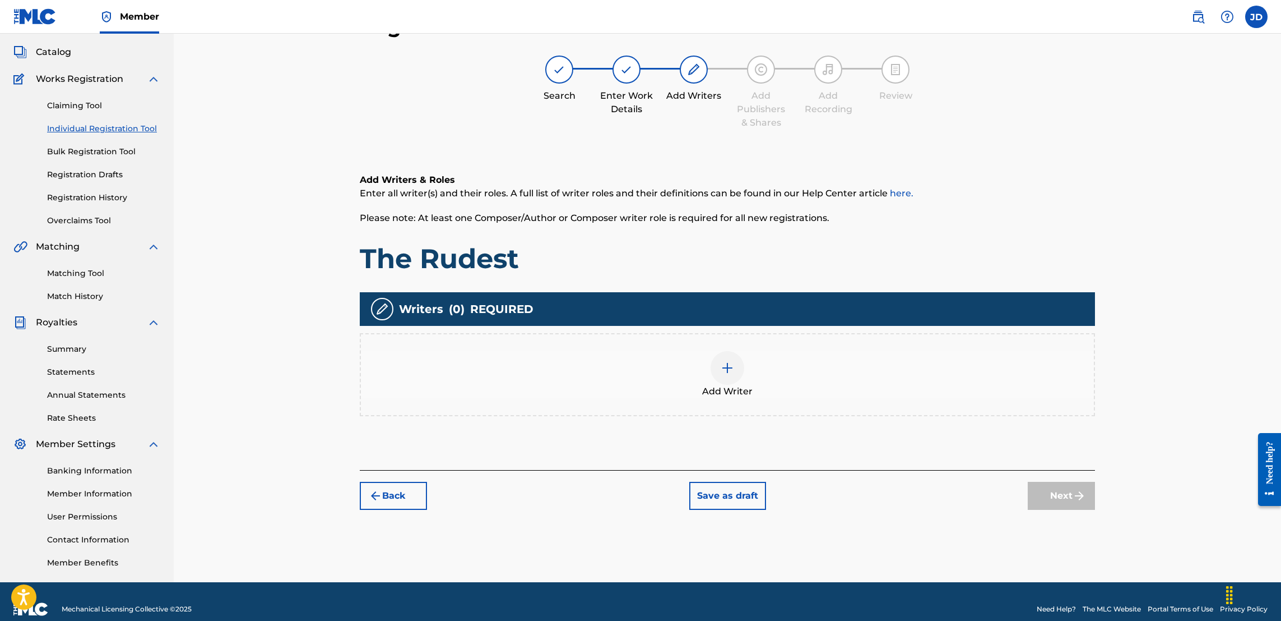
scroll to position [50, 0]
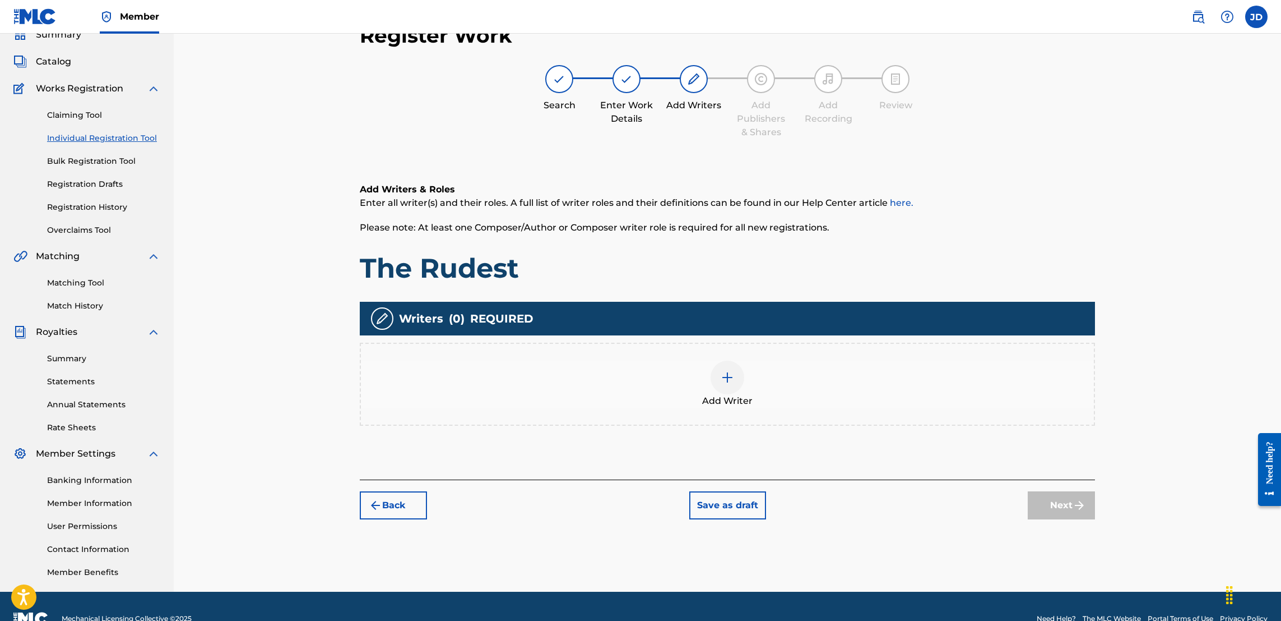
click at [728, 378] on img at bounding box center [727, 377] width 13 height 13
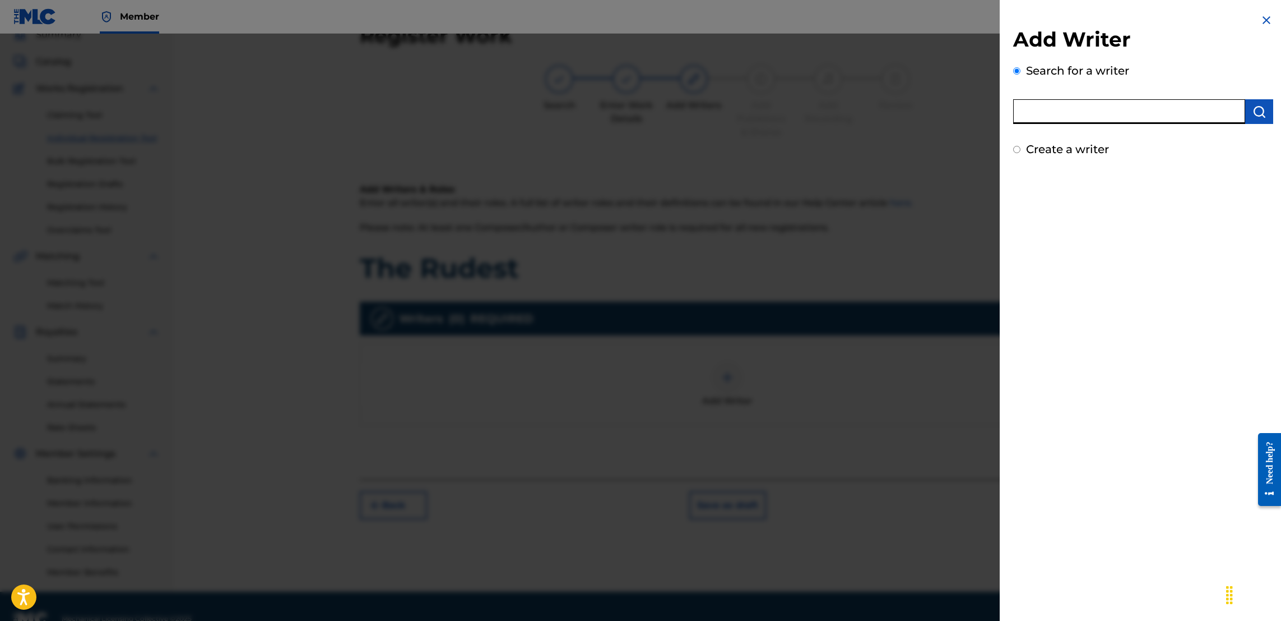
click at [1044, 105] on input "text" at bounding box center [1129, 111] width 232 height 25
type input "Jason Anthony Douglas"
click at [1253, 117] on img "submit" at bounding box center [1259, 111] width 13 height 13
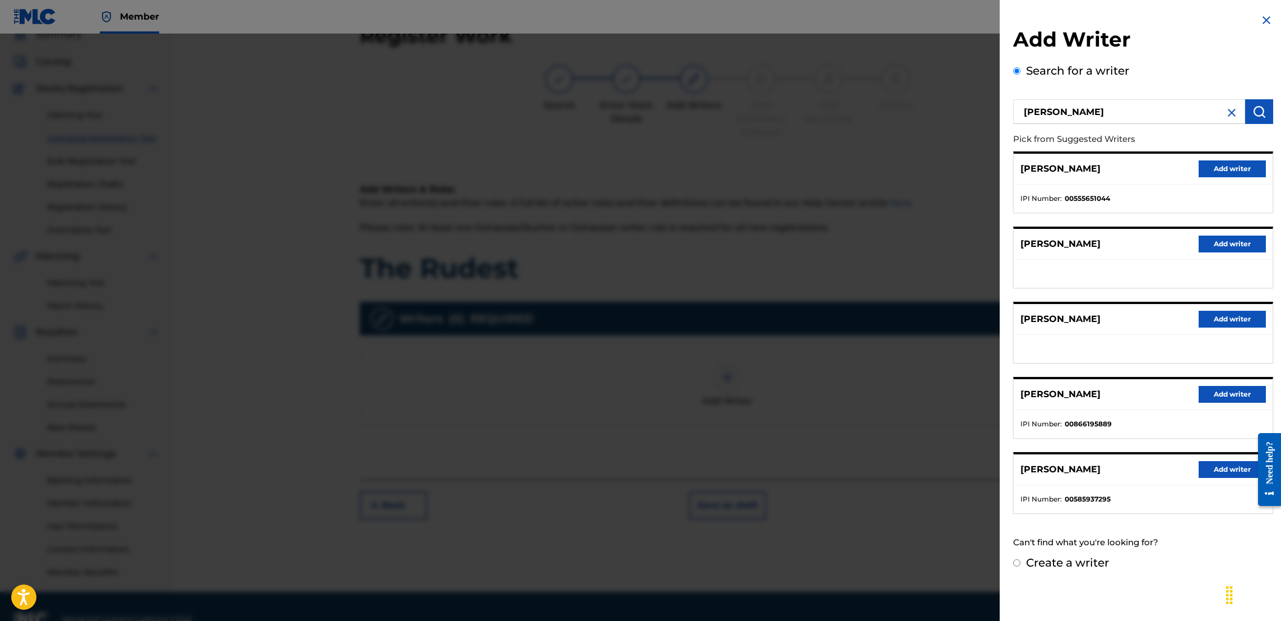
click at [1226, 397] on button "Add writer" at bounding box center [1232, 394] width 67 height 17
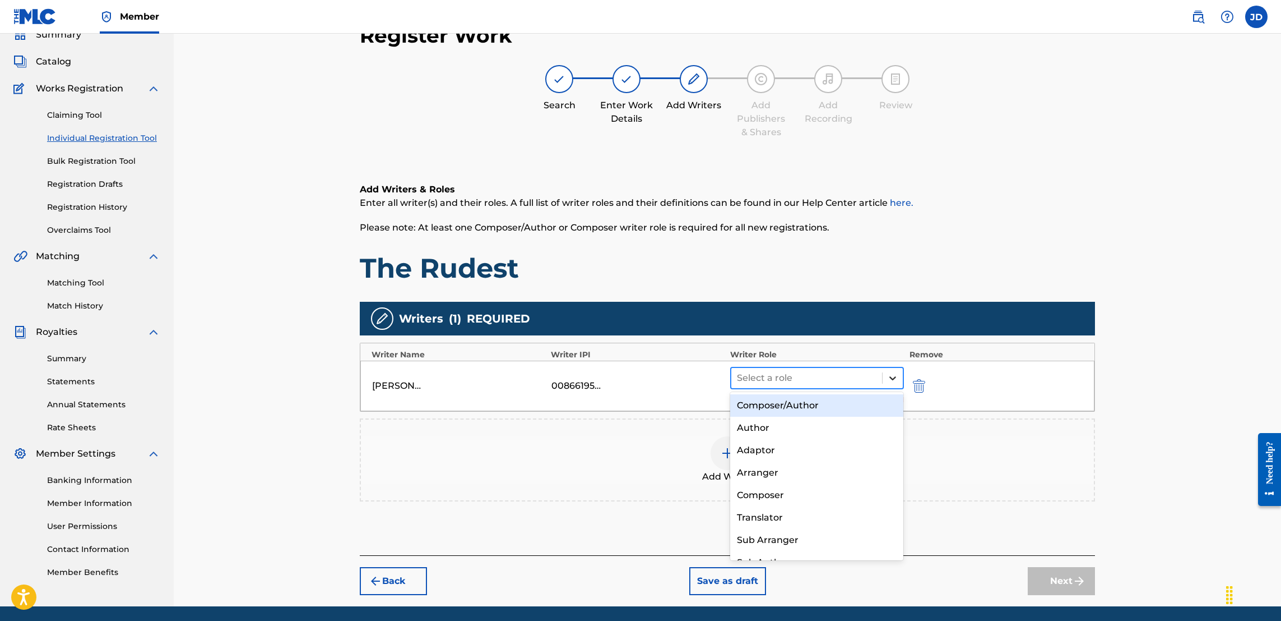
click at [891, 377] on icon at bounding box center [892, 377] width 11 height 11
click at [799, 408] on div "Composer/Author" at bounding box center [816, 405] width 173 height 22
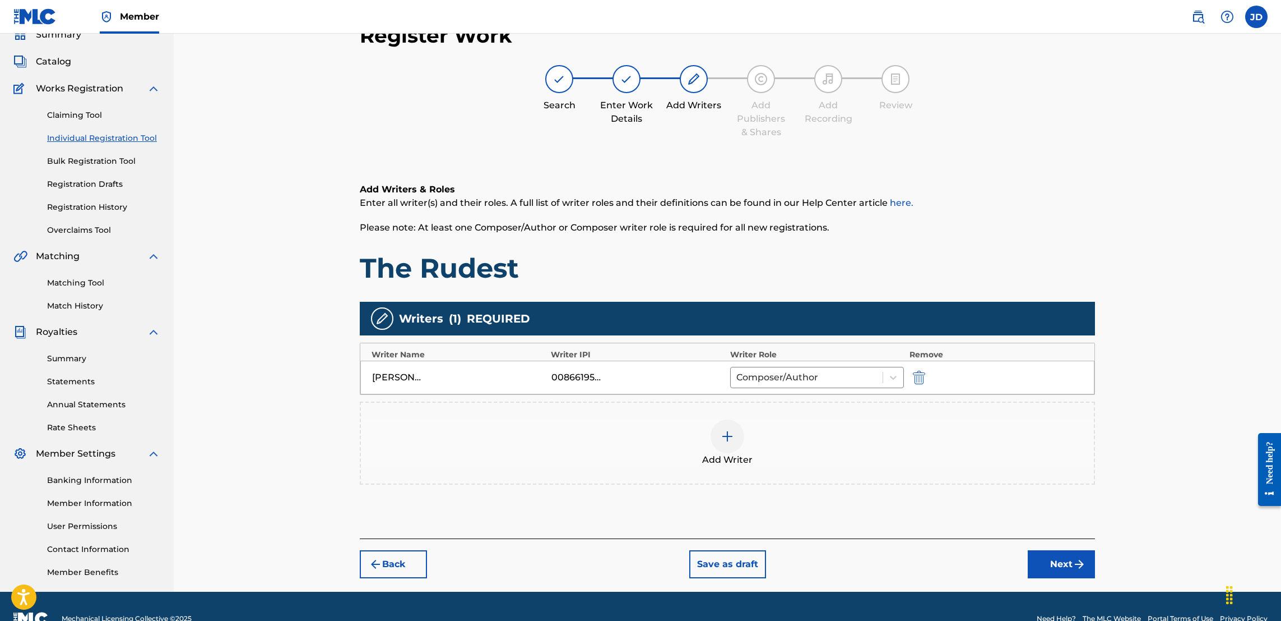
click at [735, 438] on div at bounding box center [728, 436] width 34 height 34
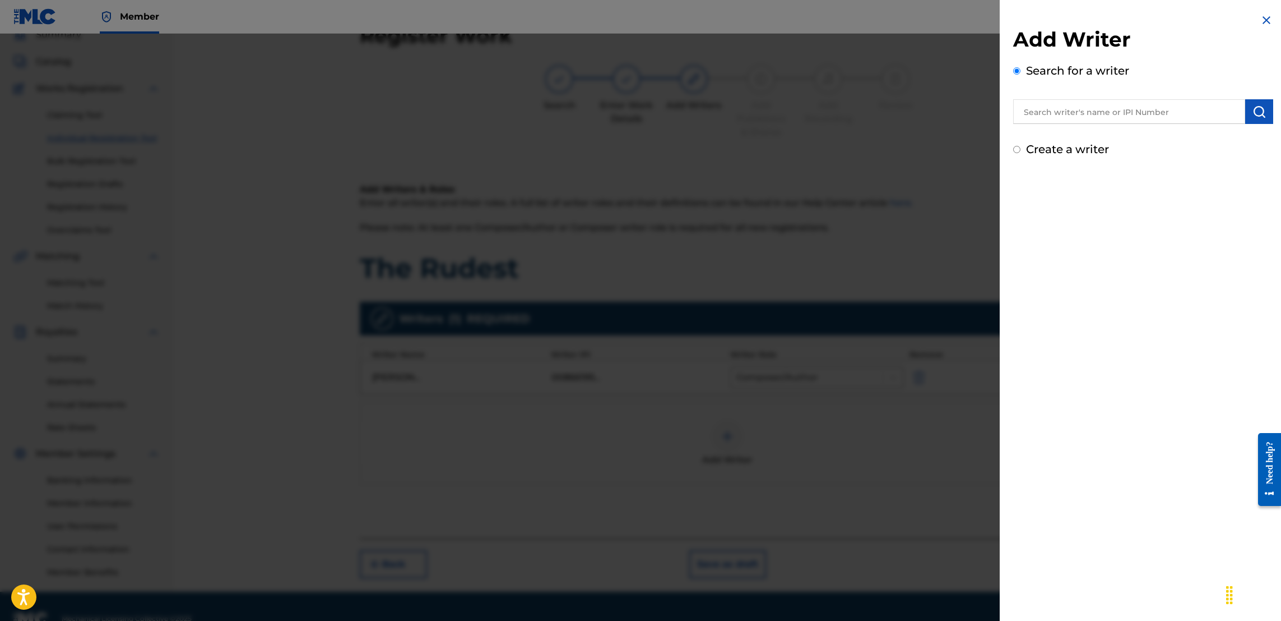
click at [1072, 112] on input "text" at bounding box center [1129, 111] width 232 height 25
type input "ATL Smook"
click at [1258, 113] on img "submit" at bounding box center [1259, 111] width 13 height 13
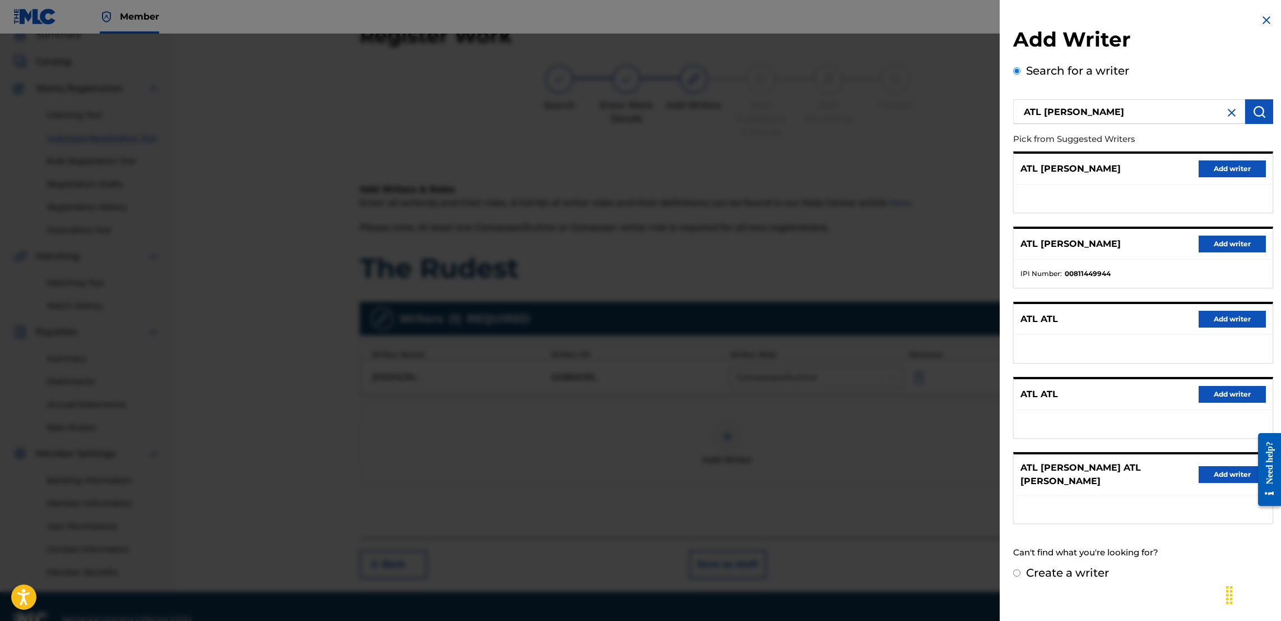
click at [1215, 236] on button "Add writer" at bounding box center [1232, 243] width 67 height 17
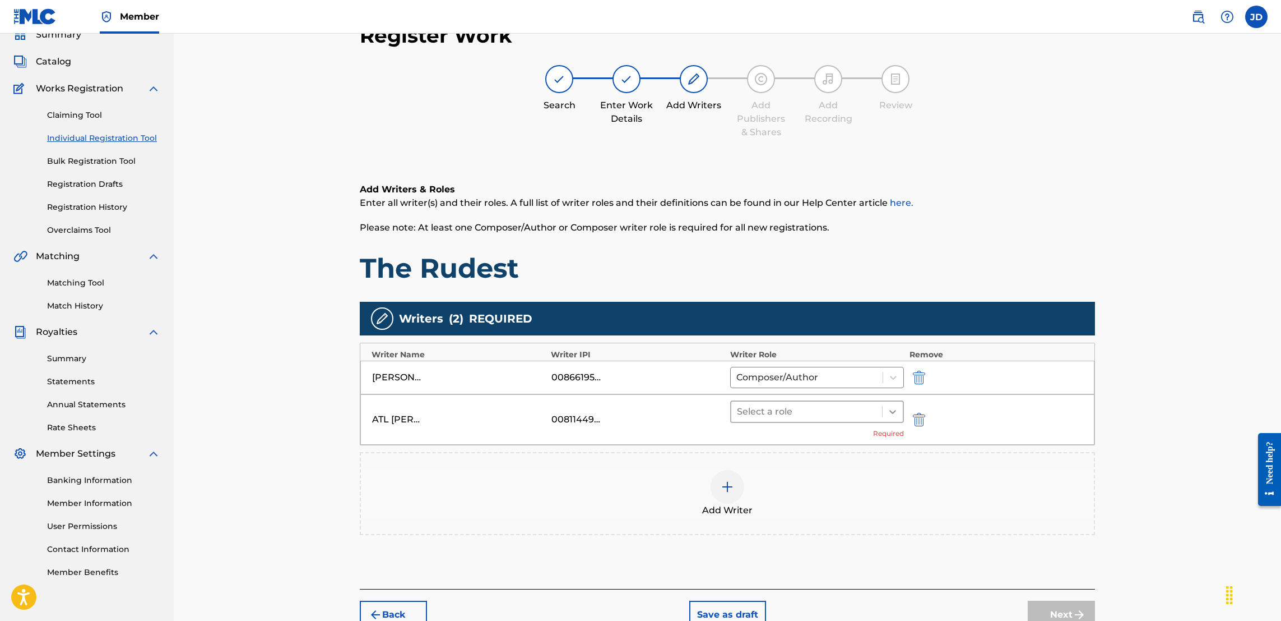
click at [894, 415] on icon at bounding box center [892, 411] width 11 height 11
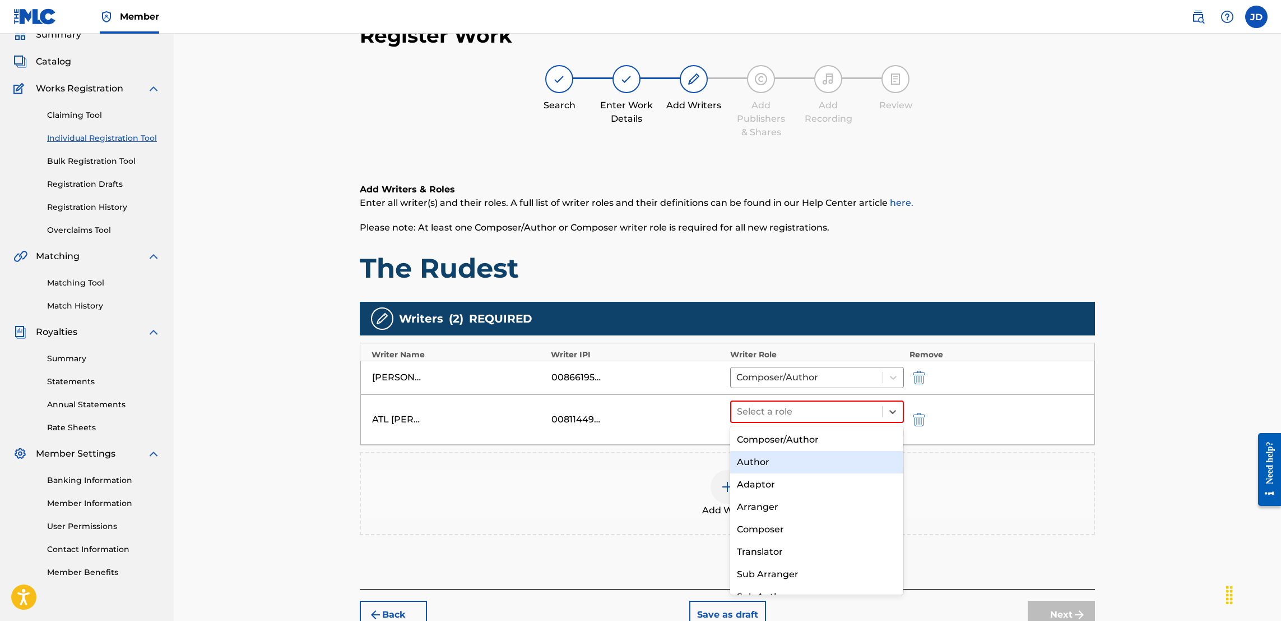
click at [797, 461] on div "Author" at bounding box center [816, 462] width 173 height 22
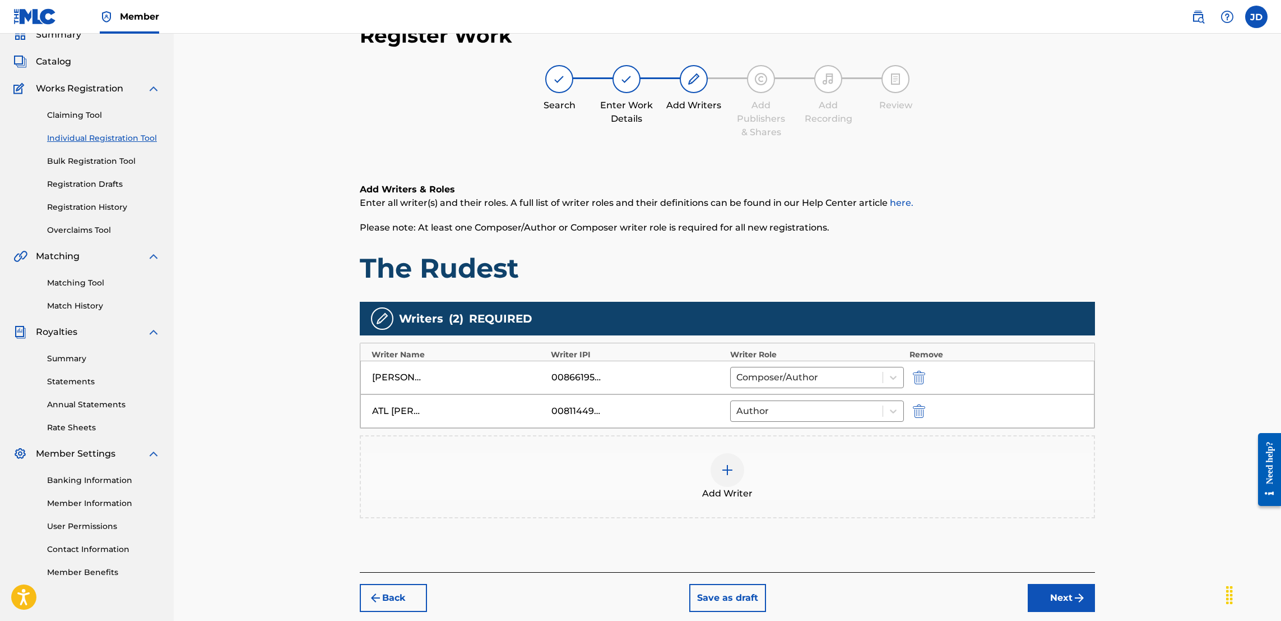
click at [1048, 599] on button "Next" at bounding box center [1061, 598] width 67 height 28
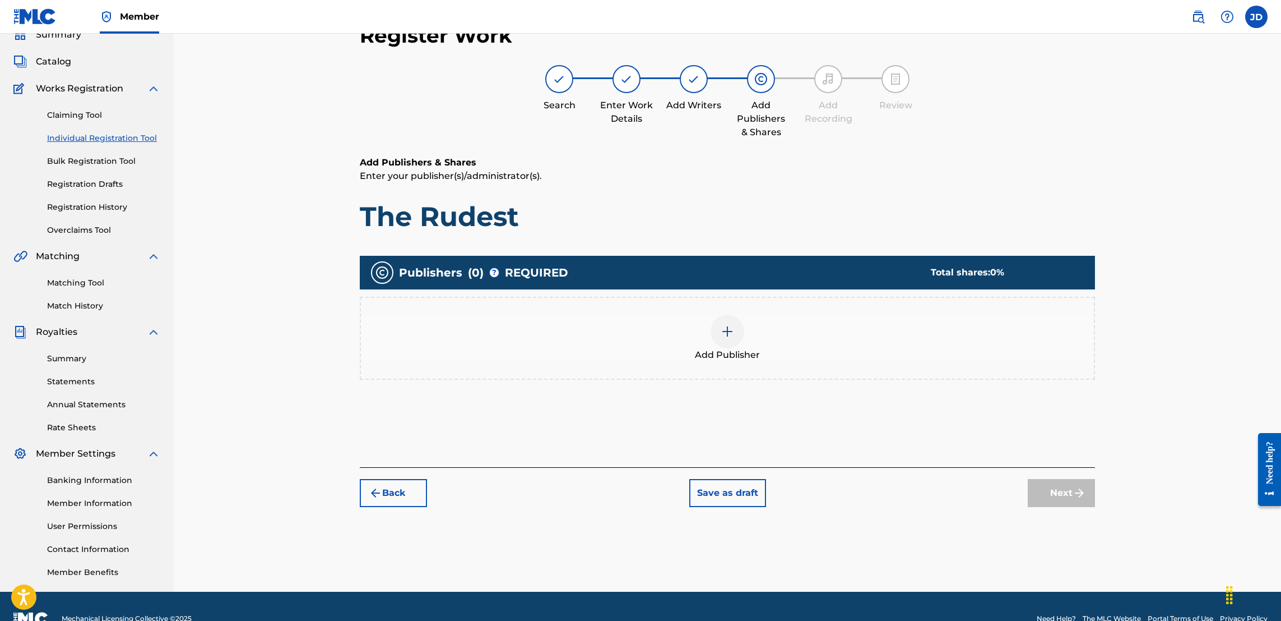
click at [721, 327] on img at bounding box center [727, 331] width 13 height 13
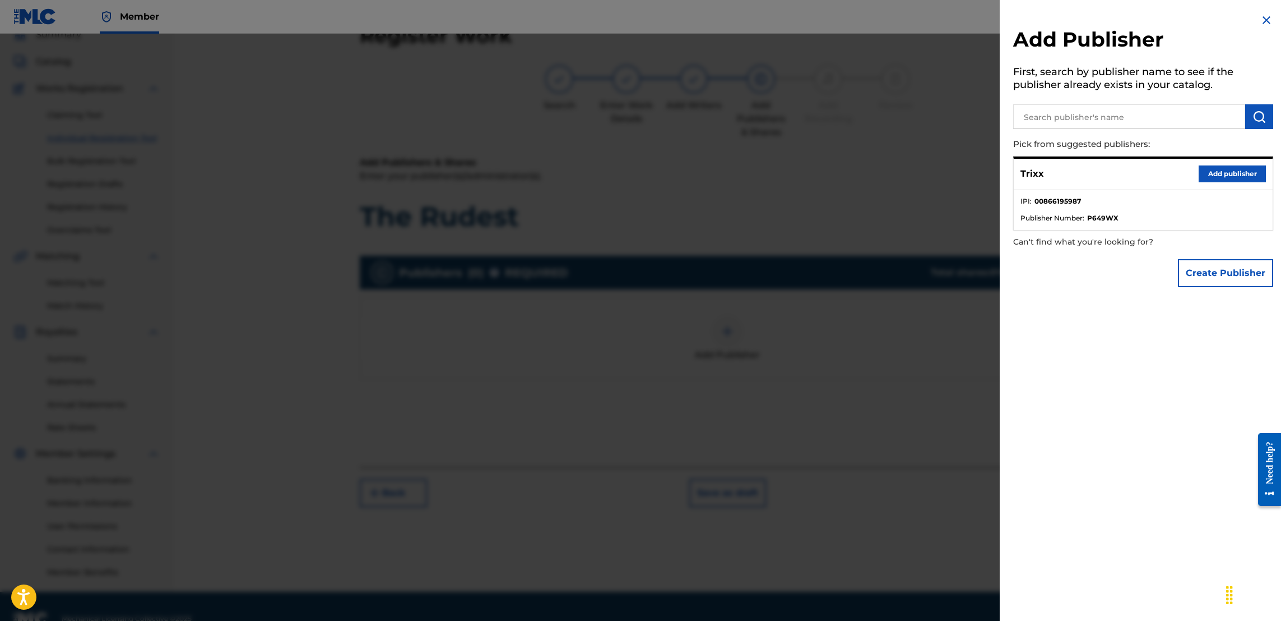
click at [1223, 176] on button "Add publisher" at bounding box center [1232, 173] width 67 height 17
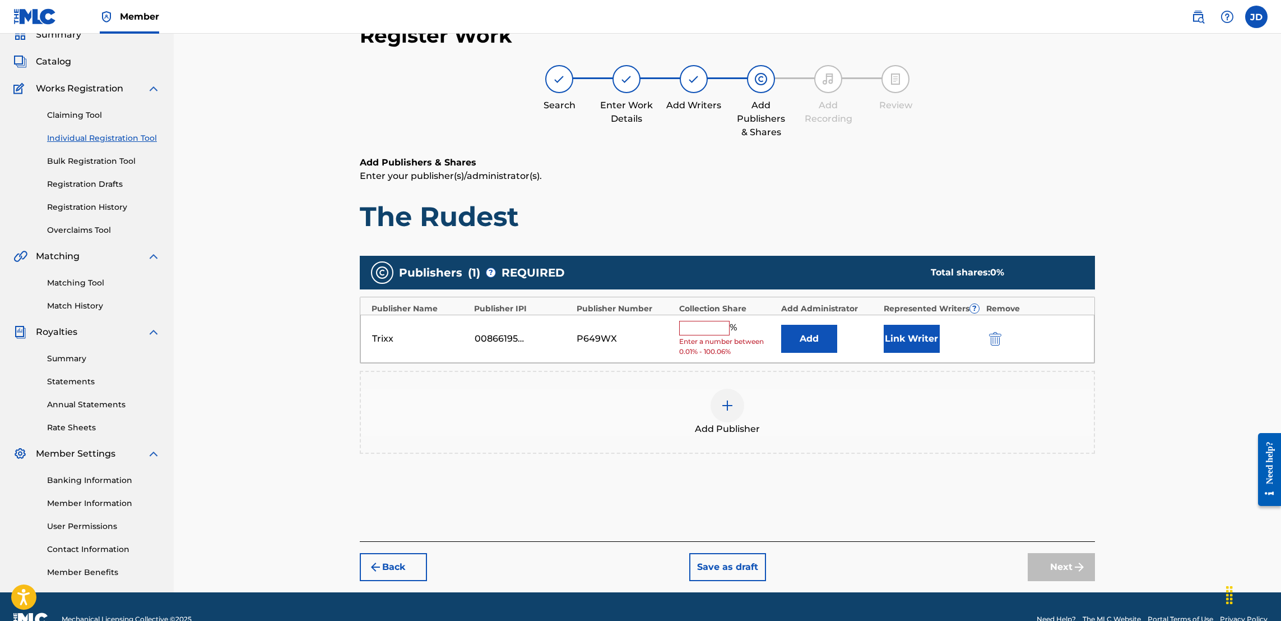
click at [708, 323] on input "text" at bounding box center [704, 328] width 50 height 15
type input "50"
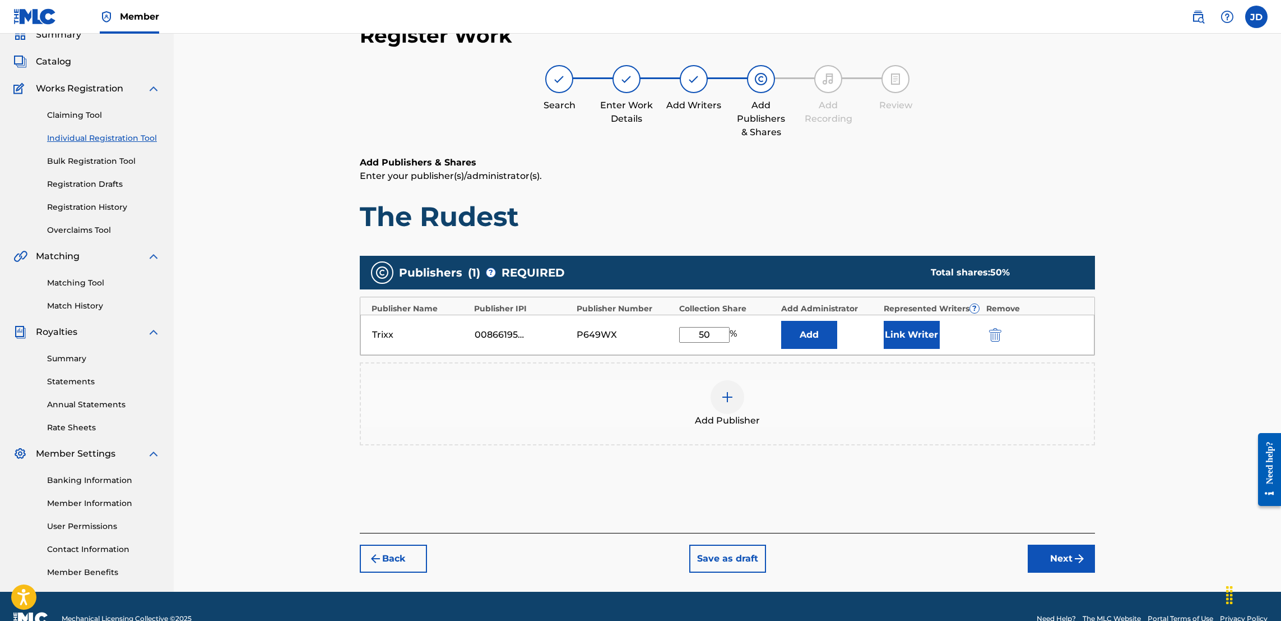
click at [929, 333] on button "Link Writer" at bounding box center [912, 335] width 56 height 28
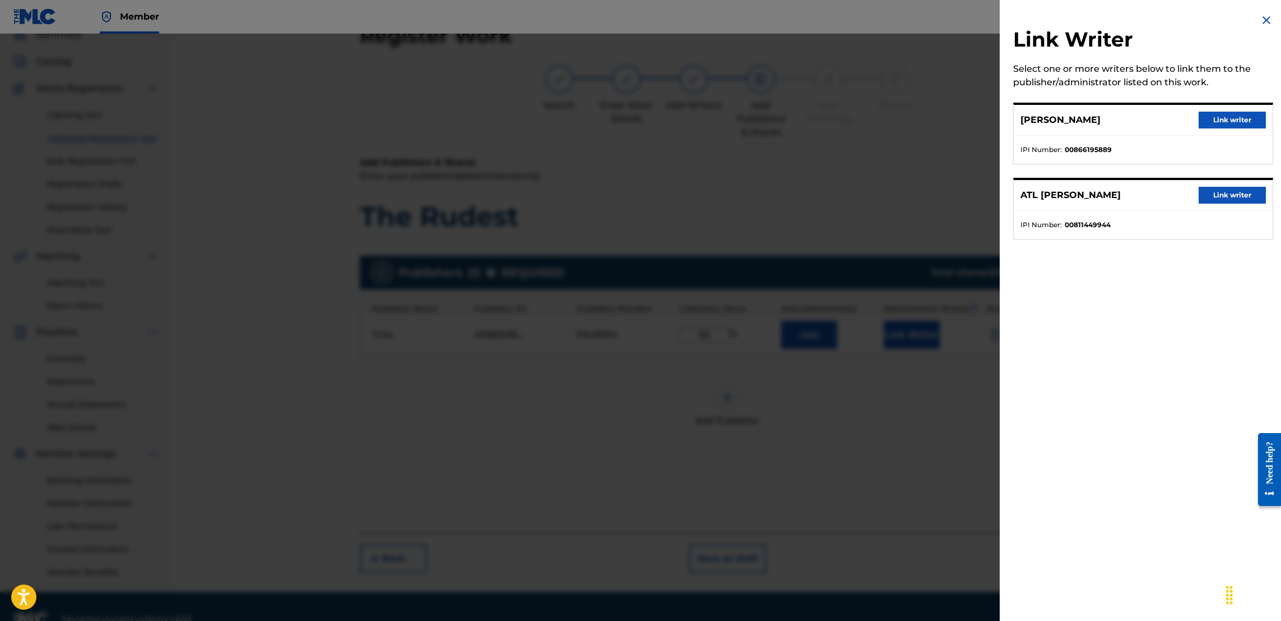
click at [1219, 122] on button "Link writer" at bounding box center [1232, 120] width 67 height 17
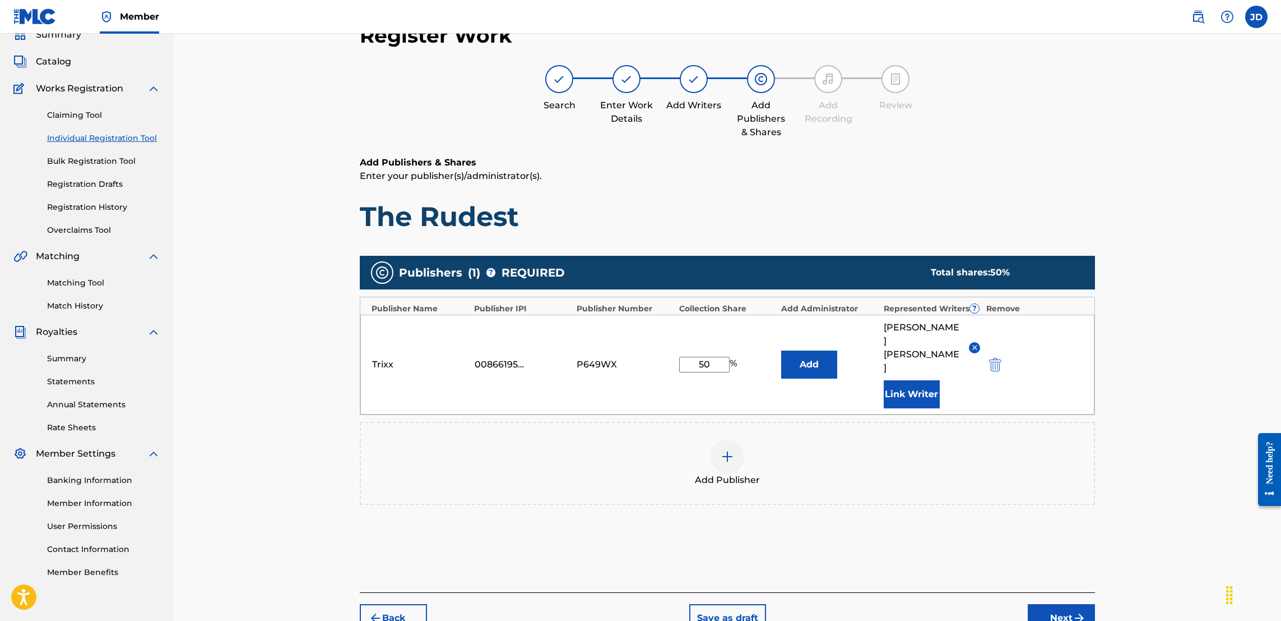
click at [1064, 606] on button "Next" at bounding box center [1061, 618] width 67 height 28
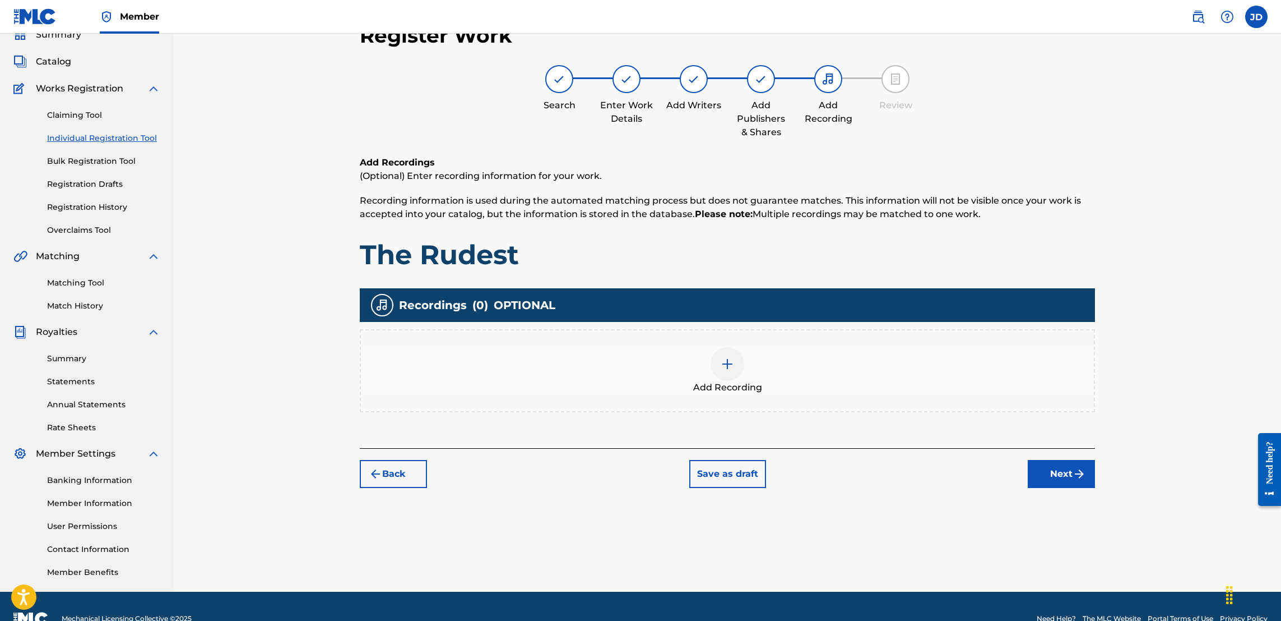
click at [732, 363] on img at bounding box center [727, 363] width 13 height 13
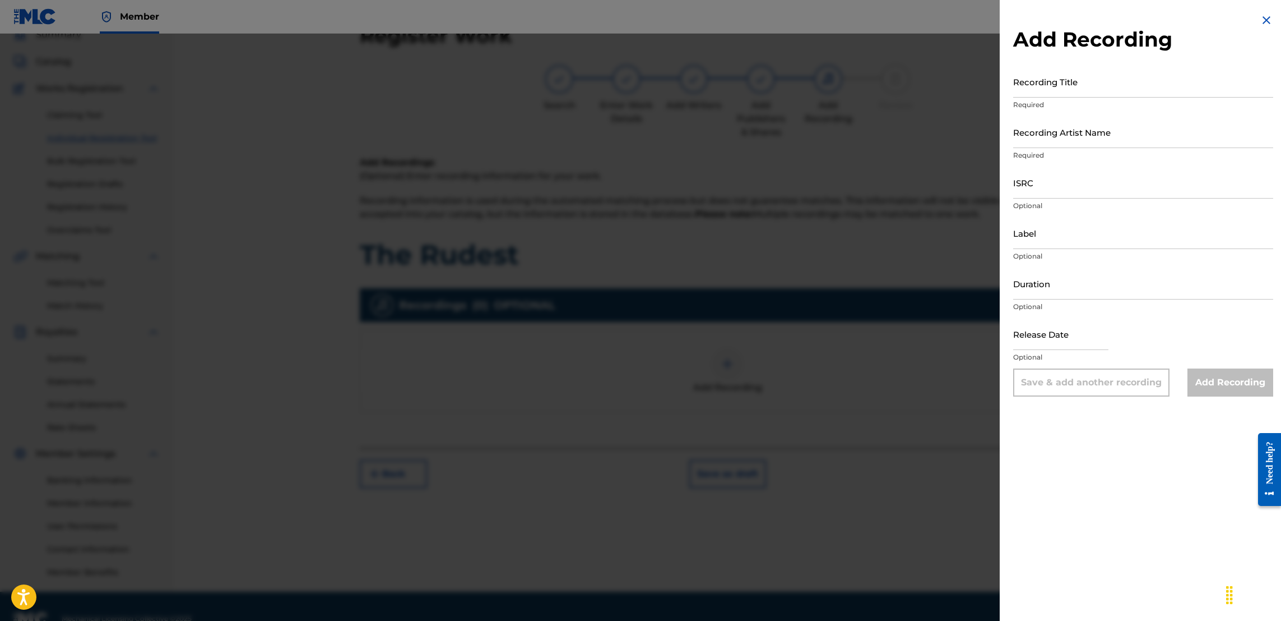
click at [1056, 86] on input "Recording Title" at bounding box center [1143, 82] width 260 height 32
type input "The Rudest"
click at [1067, 142] on input "Recording Artist Name" at bounding box center [1143, 132] width 260 height 32
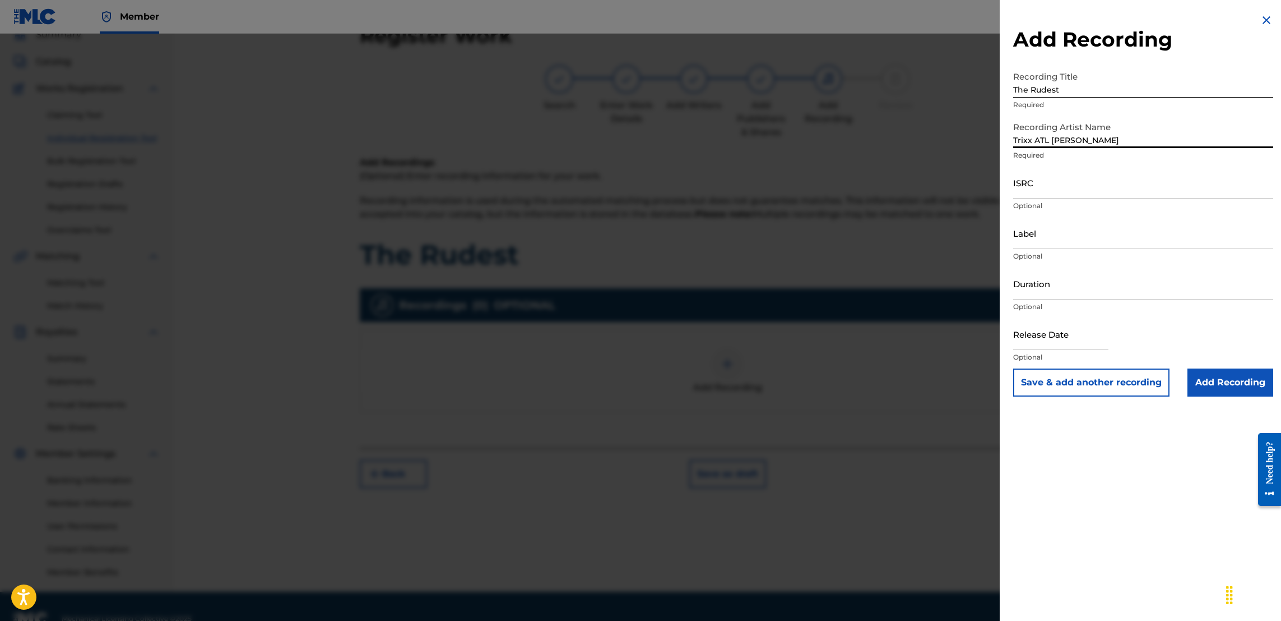
type input "Trixx ATL Smook"
click at [1048, 195] on input "ISRC" at bounding box center [1143, 182] width 260 height 32
paste input "CA5KR2161836"
type input "CA5KR2161836"
click at [1057, 342] on input "text" at bounding box center [1060, 334] width 95 height 32
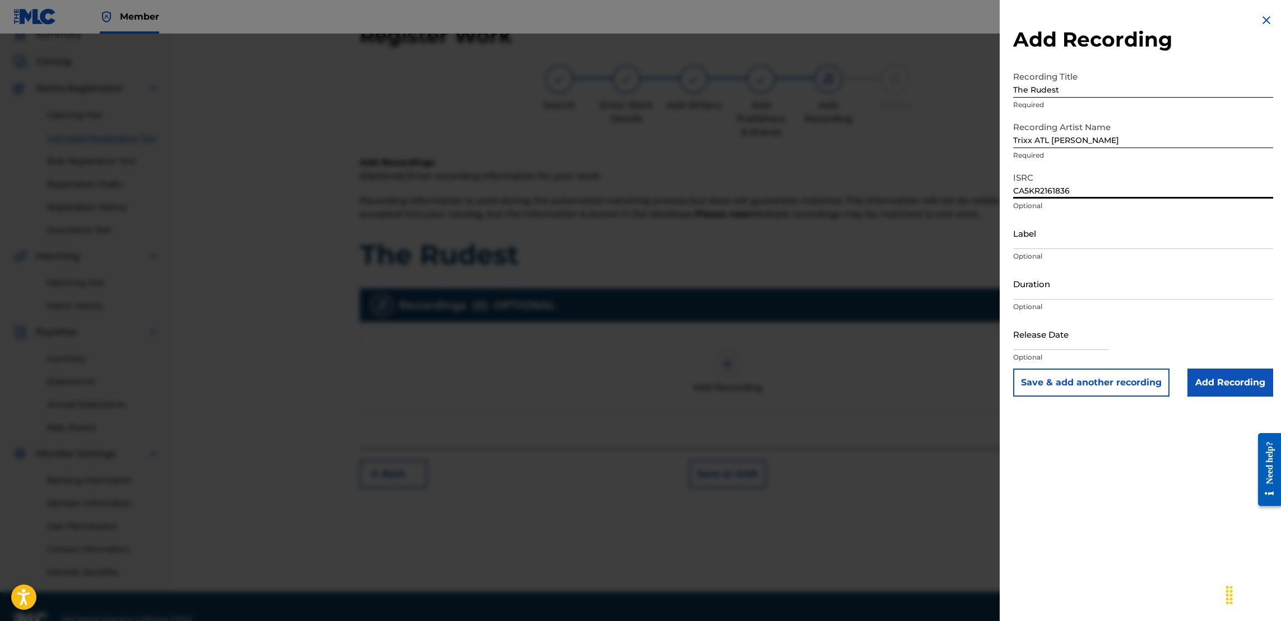
select select "7"
select select "2025"
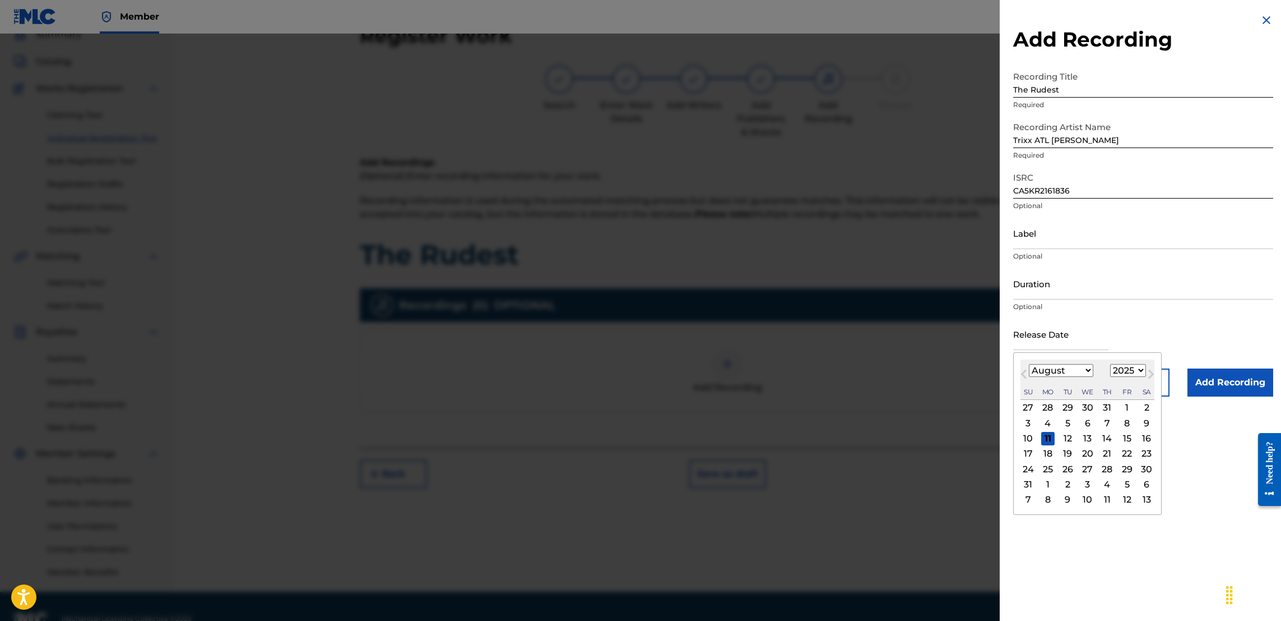
type input "April 16 2021"
select select "7"
select select "2025"
click at [1154, 437] on div "16" at bounding box center [1146, 438] width 13 height 13
type input "August 16 2025"
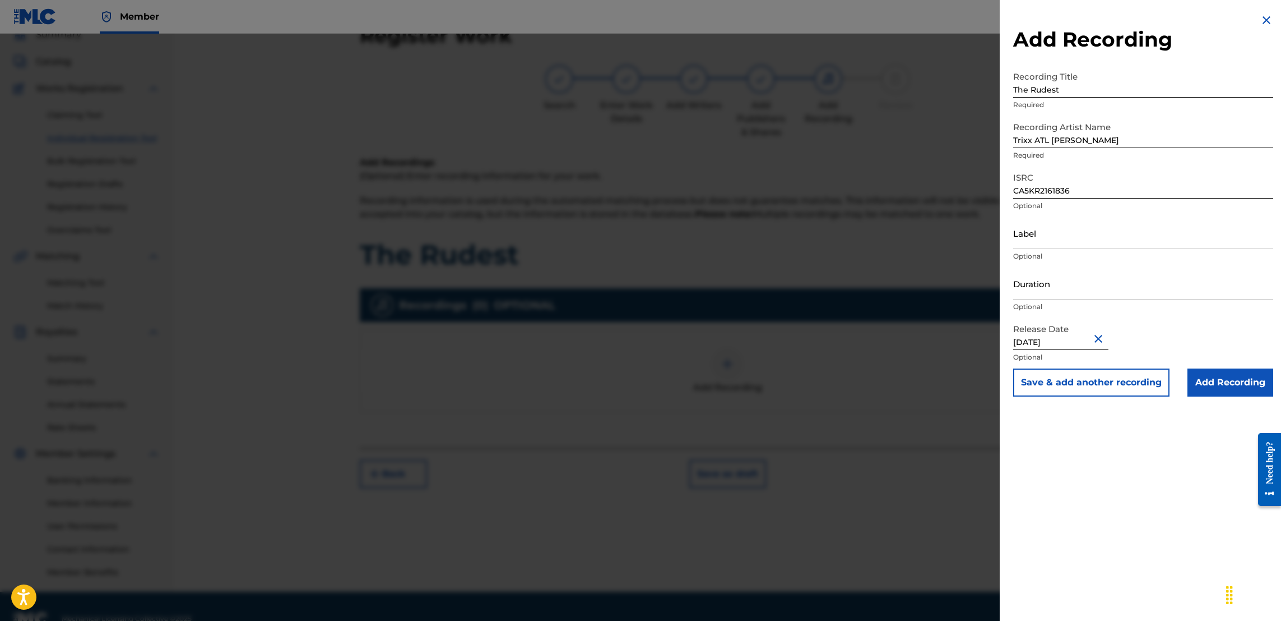
click at [1101, 334] on button "Close" at bounding box center [1100, 338] width 17 height 34
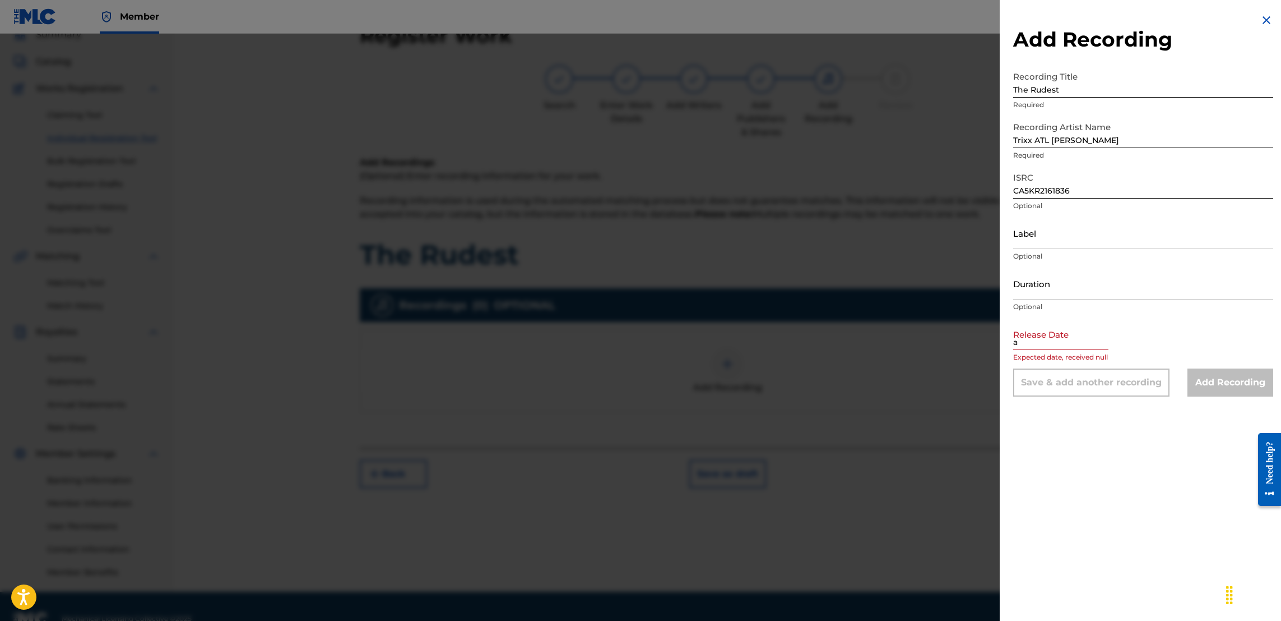
type input "April 16 2021"
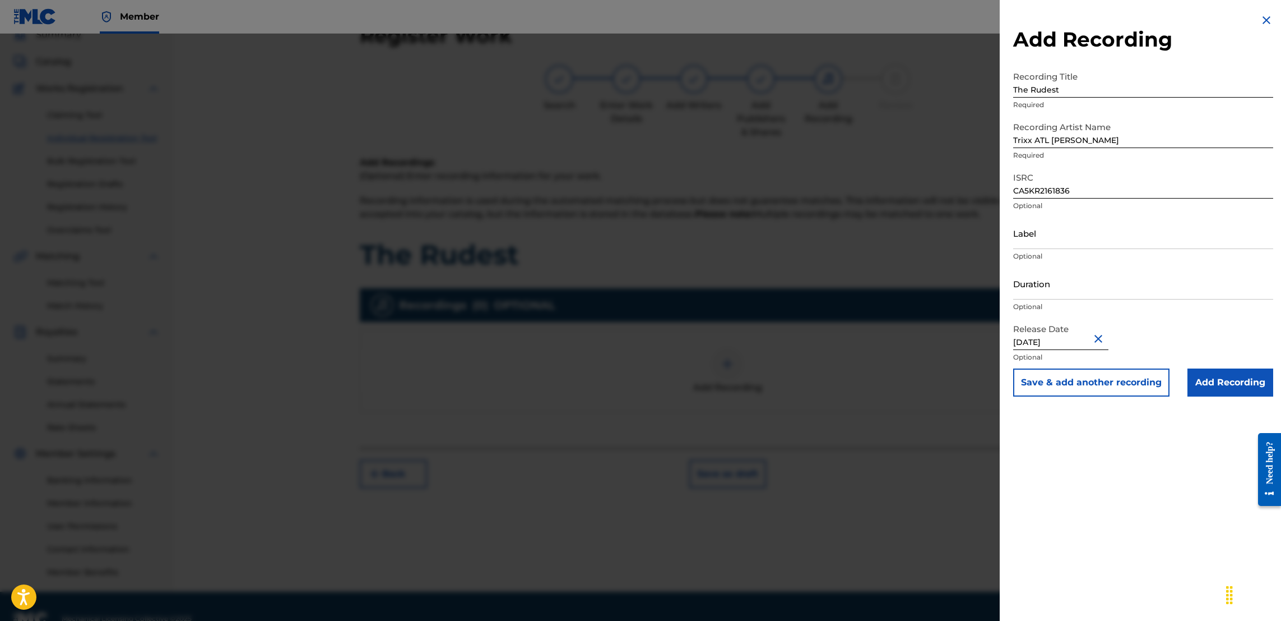
click at [1210, 378] on input "Add Recording" at bounding box center [1231, 382] width 86 height 28
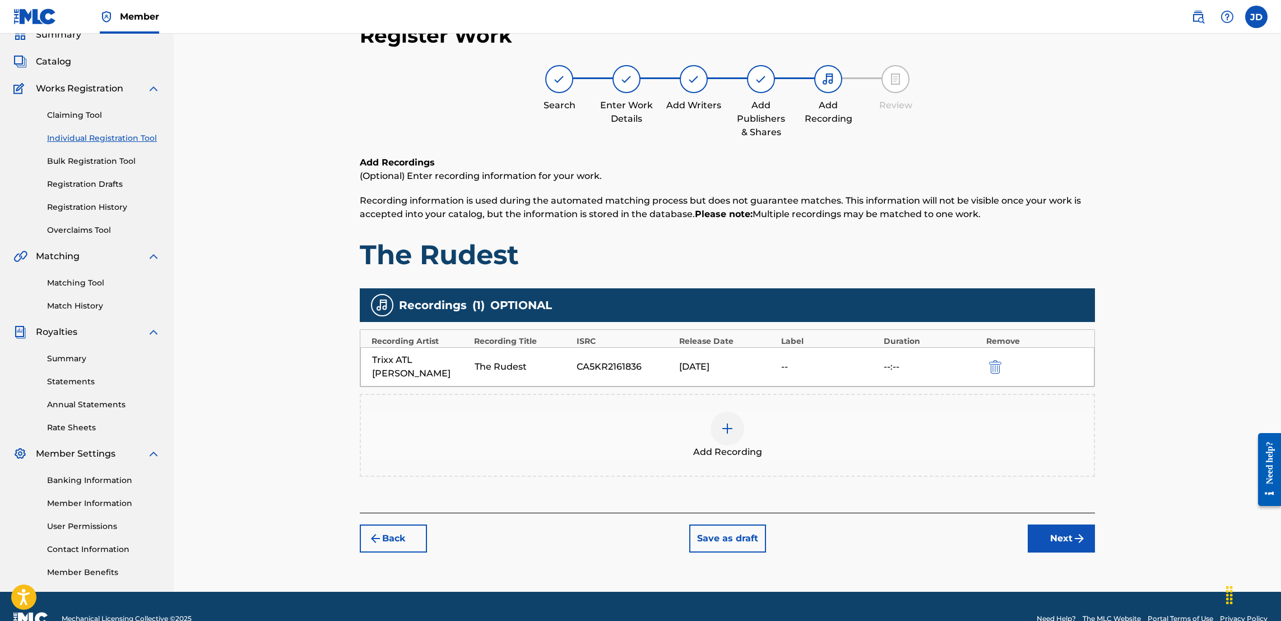
click at [1050, 525] on button "Next" at bounding box center [1061, 538] width 67 height 28
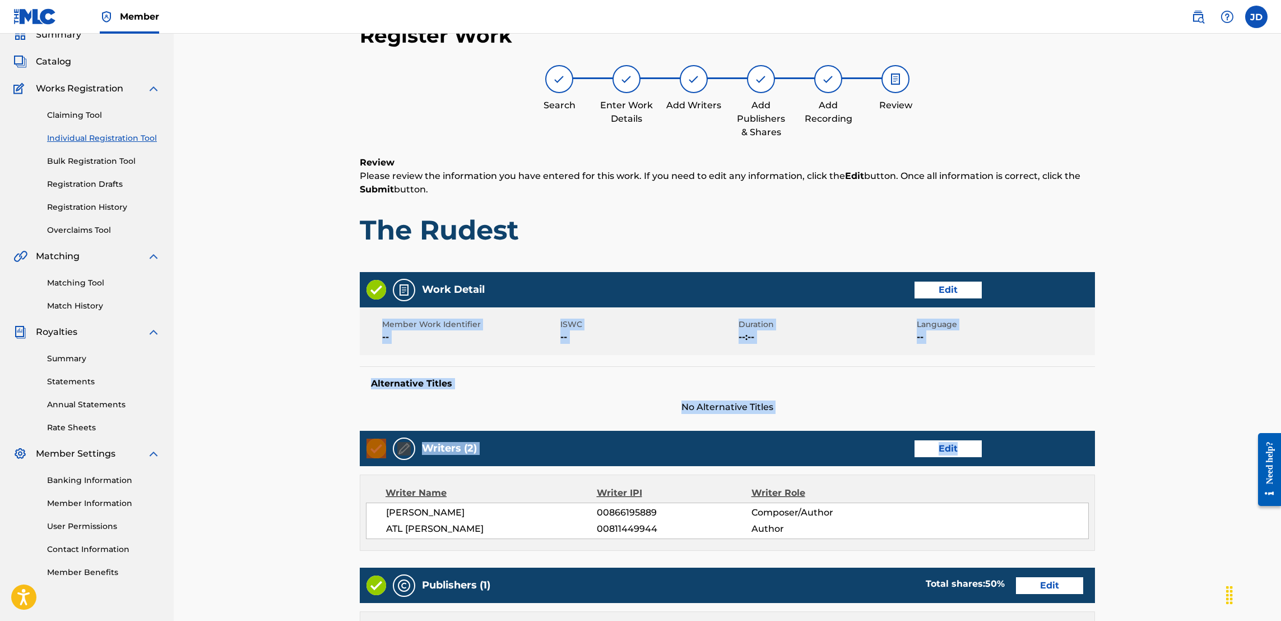
drag, startPoint x: 1280, startPoint y: 294, endPoint x: 1287, endPoint y: 451, distance: 157.7
click at [1281, 451] on html "Accessibility Screen-Reader Guide, Feedback, and Issue Reporting | New window M…" at bounding box center [640, 260] width 1281 height 621
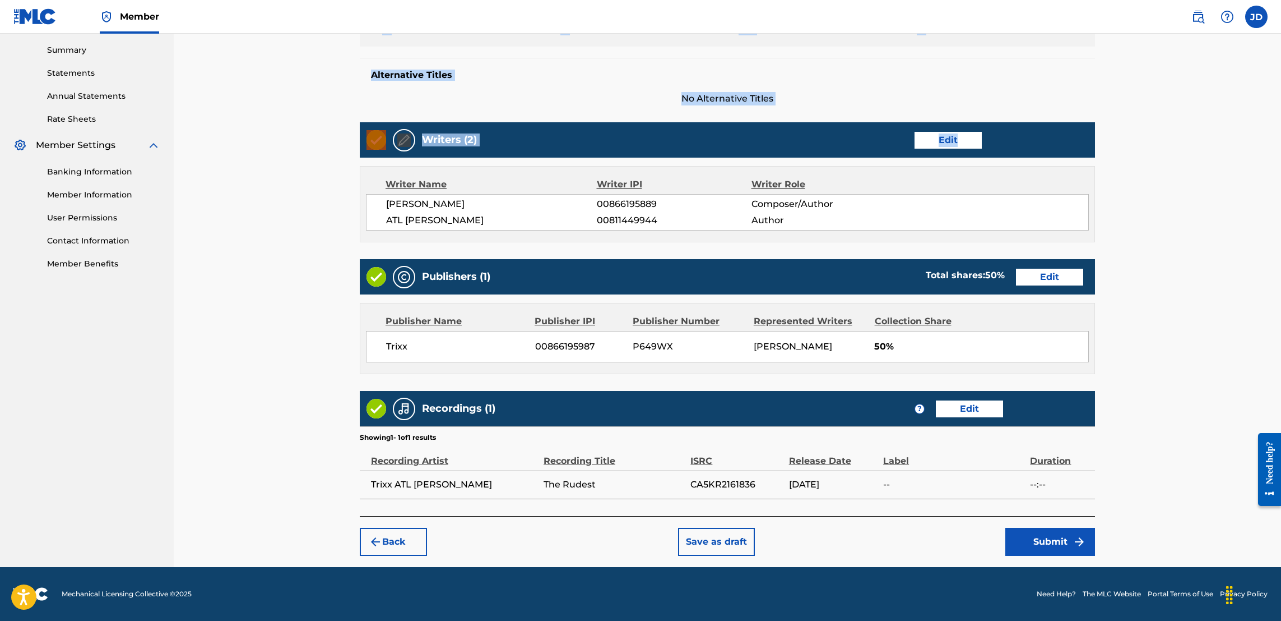
scroll to position [362, 0]
click at [1038, 556] on button "Submit" at bounding box center [1051, 541] width 90 height 28
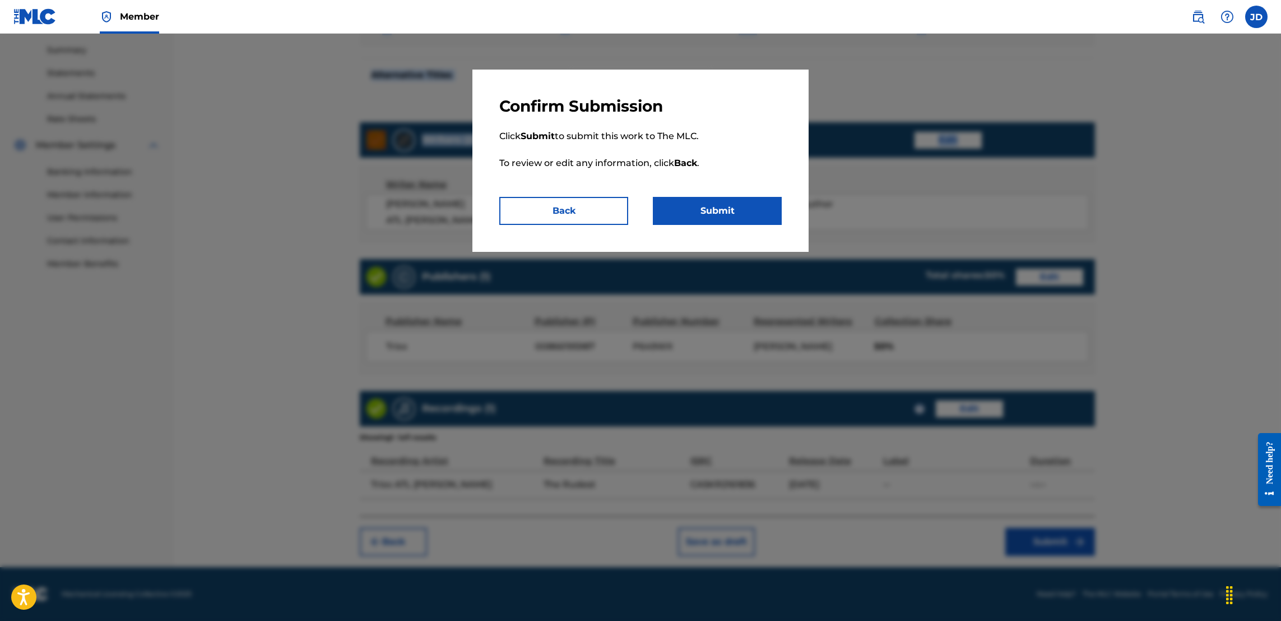
click at [723, 205] on button "Submit" at bounding box center [717, 211] width 129 height 28
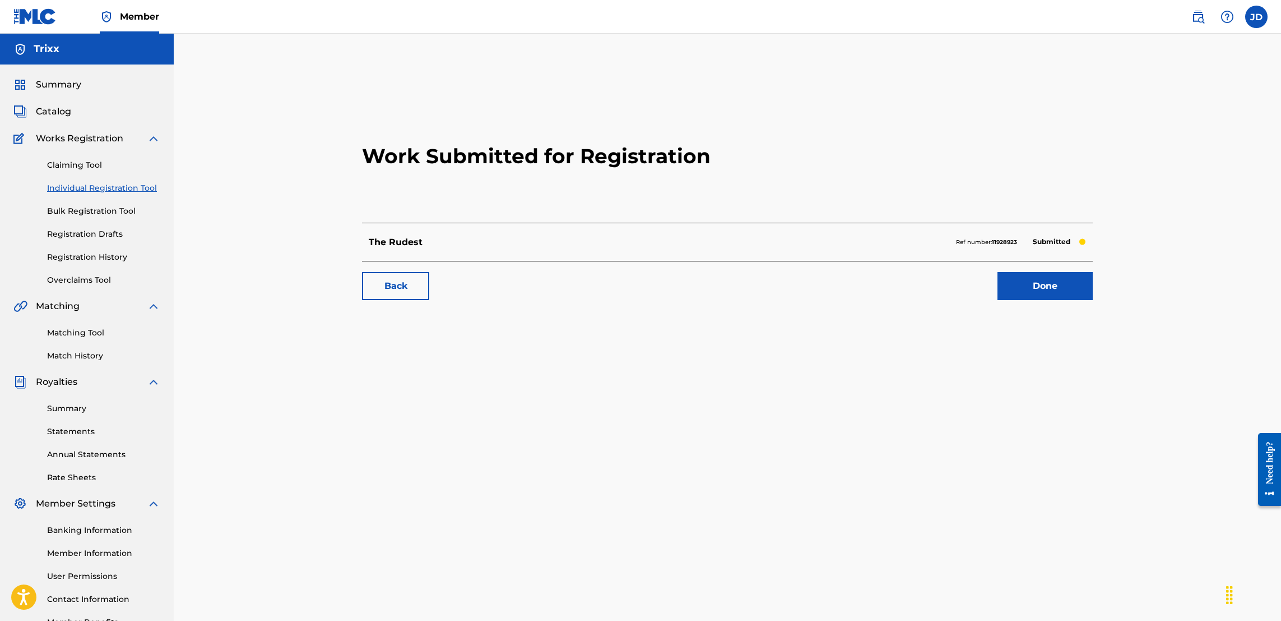
click at [1052, 286] on link "Done" at bounding box center [1045, 286] width 95 height 28
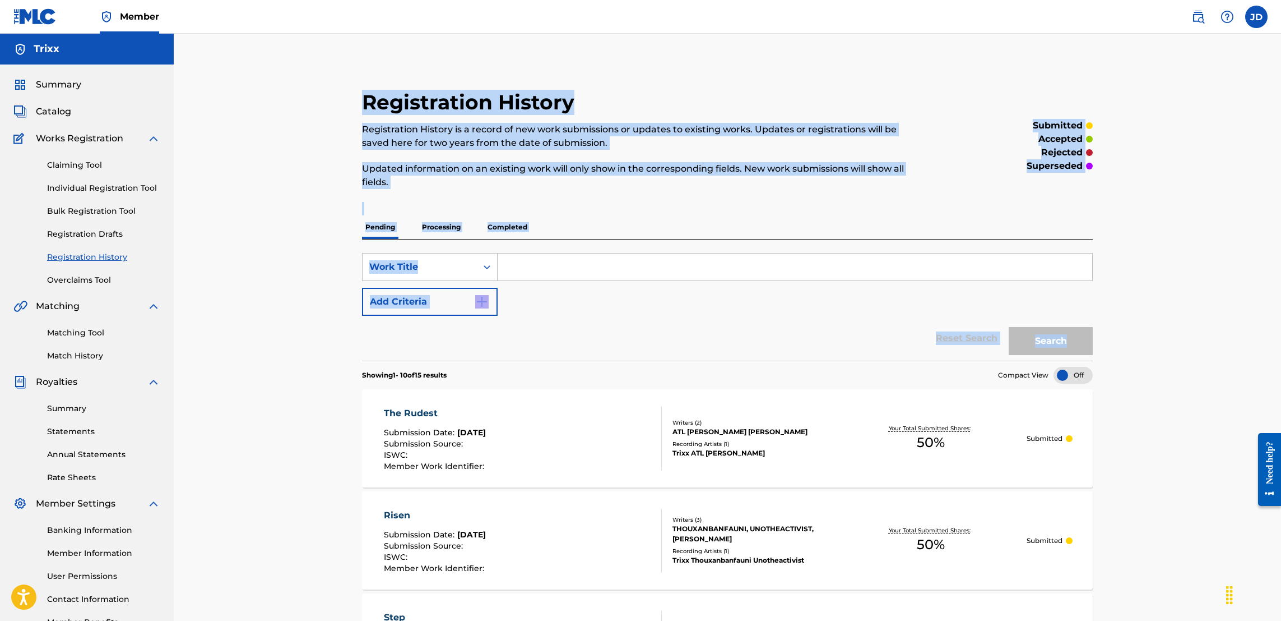
drag, startPoint x: 1280, startPoint y: 202, endPoint x: 1276, endPoint y: 355, distance: 153.7
click at [86, 184] on link "Individual Registration Tool" at bounding box center [103, 188] width 113 height 12
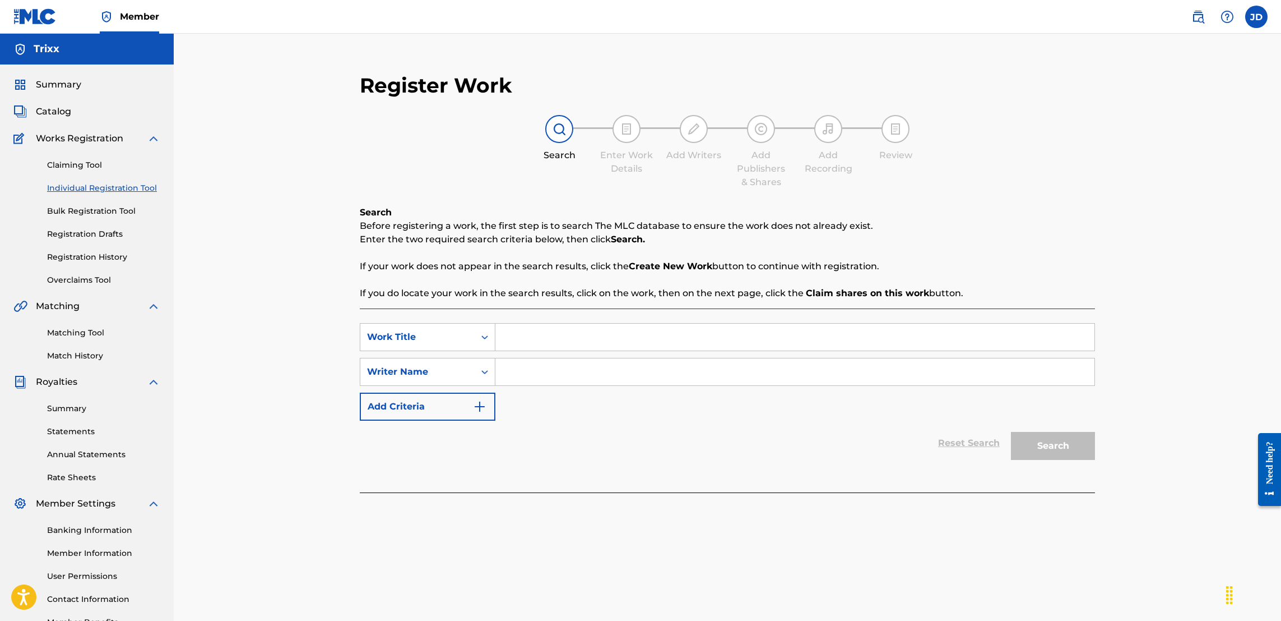
click at [542, 335] on input "Search Form" at bounding box center [795, 336] width 599 height 27
type input "Drew"
click at [85, 163] on link "Claiming Tool" at bounding box center [103, 165] width 113 height 12
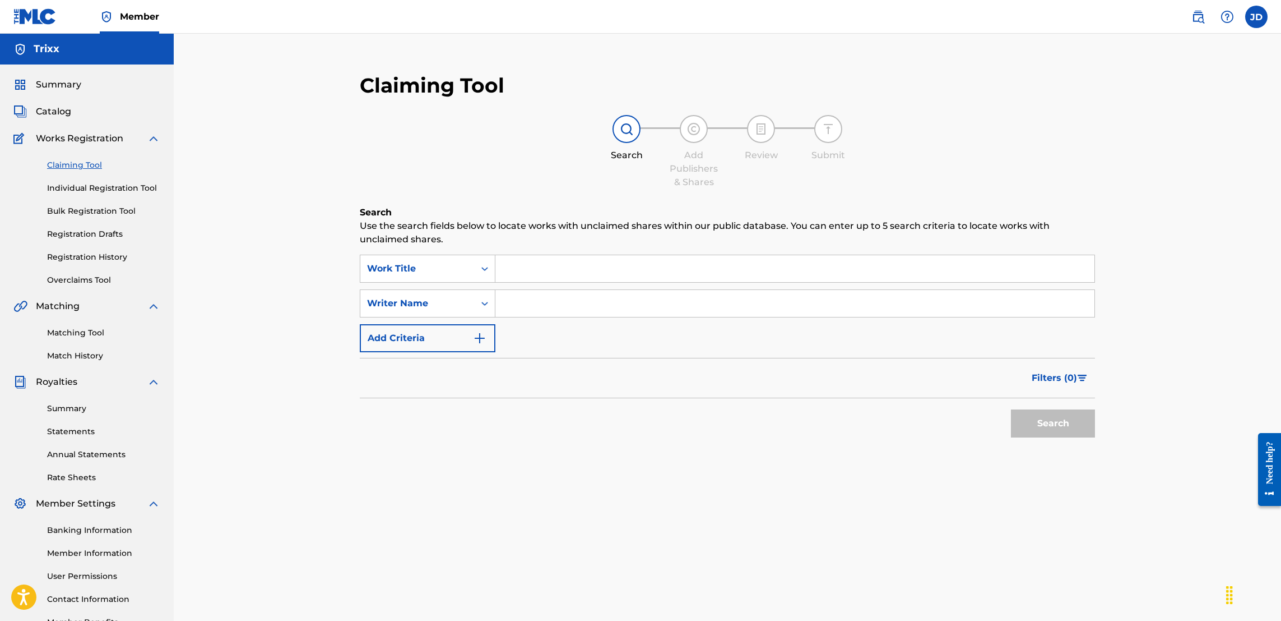
click at [572, 263] on input "Search Form" at bounding box center [795, 268] width 599 height 27
type input "Drew brees"
click at [526, 408] on div "Search" at bounding box center [727, 420] width 735 height 45
click at [550, 298] on input "Search Form" at bounding box center [795, 303] width 599 height 27
type input "Jose Guapo"
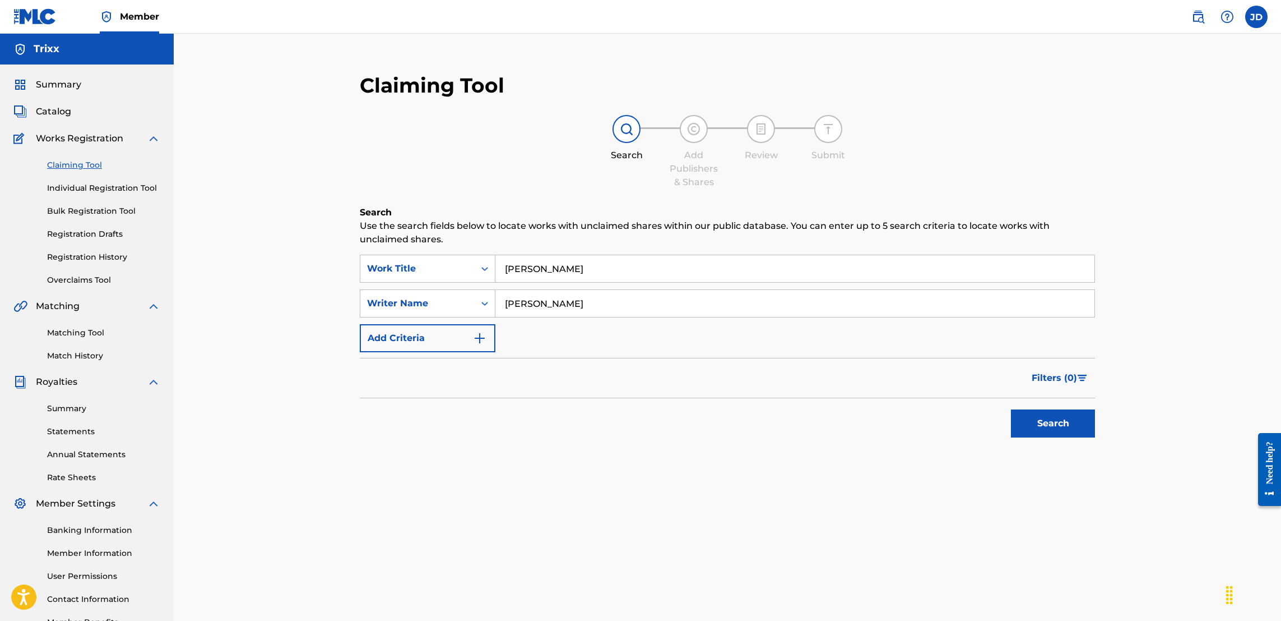
click at [1047, 427] on button "Search" at bounding box center [1053, 423] width 84 height 28
click at [103, 191] on link "Individual Registration Tool" at bounding box center [103, 188] width 113 height 12
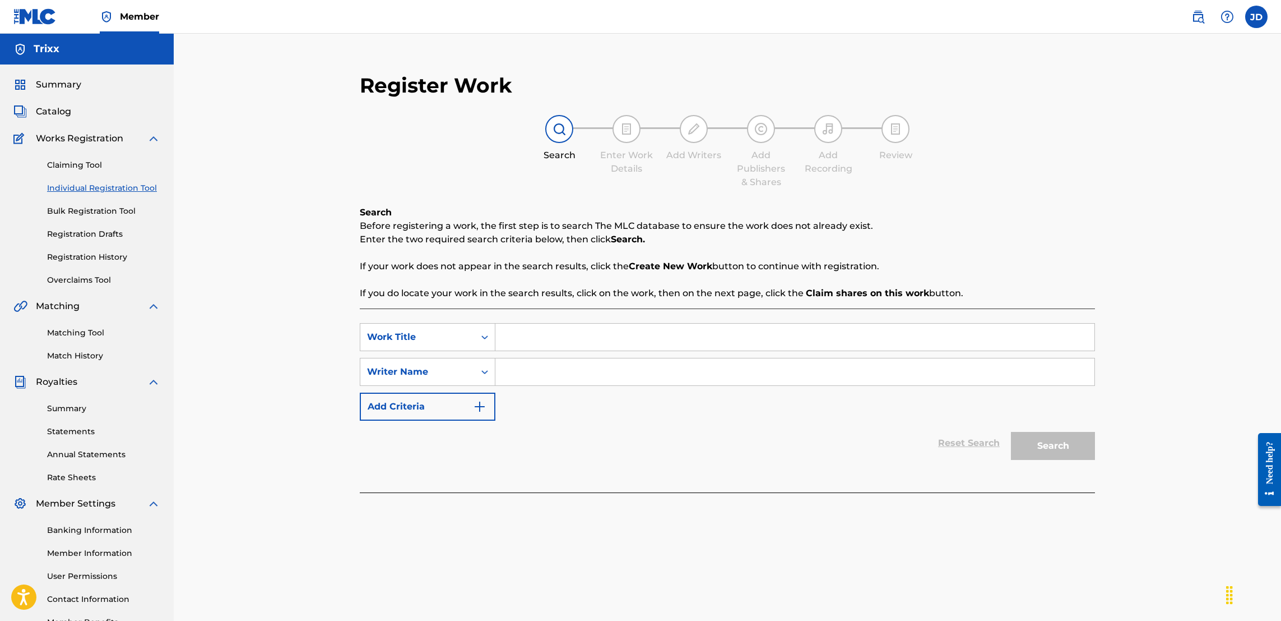
click at [585, 330] on input "Search Form" at bounding box center [795, 336] width 599 height 27
type input "Drew Brees"
click at [569, 387] on div "SearchWithCriteriac3871756-4c43-4bd4-b31a-cfc4ab284365 Work Title Drew Brees Se…" at bounding box center [727, 372] width 735 height 98
click at [566, 366] on input "Search Form" at bounding box center [795, 371] width 599 height 27
type input "Trixx"
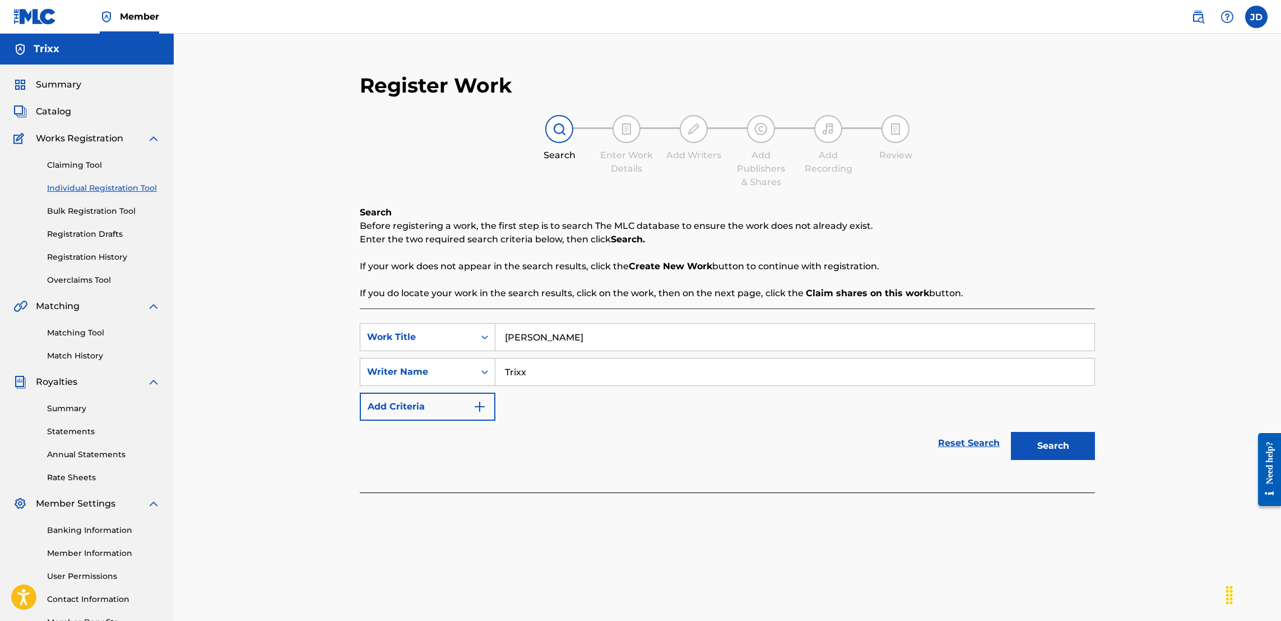
click at [1064, 453] on button "Search" at bounding box center [1053, 446] width 84 height 28
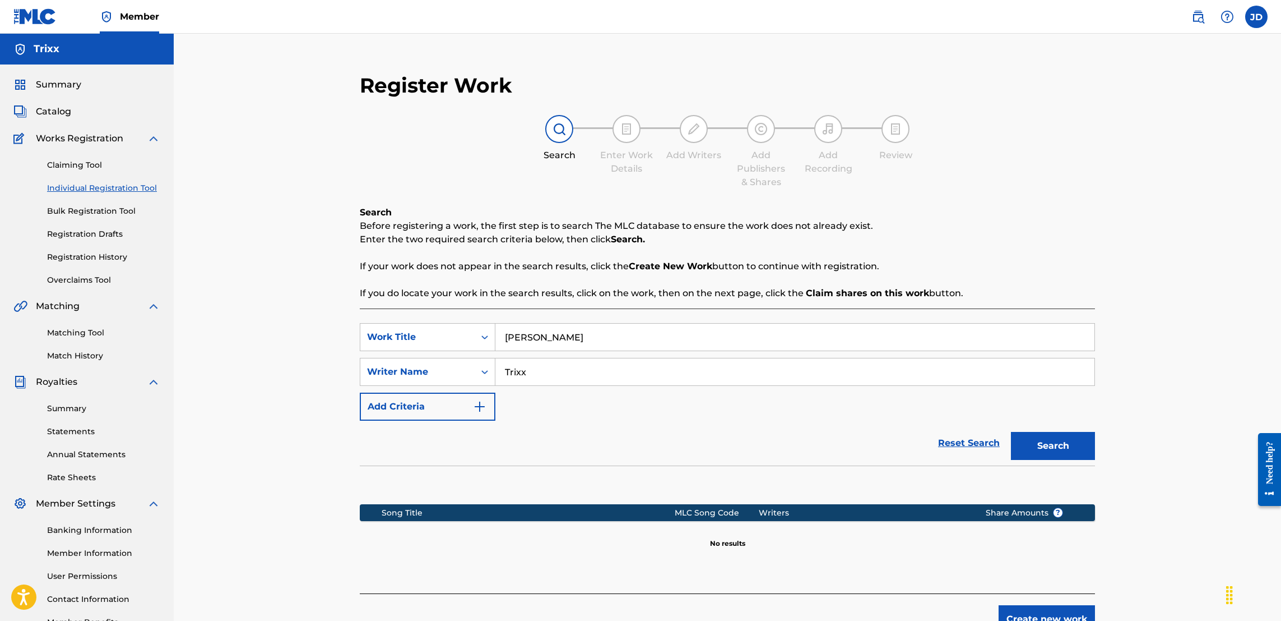
click at [1064, 609] on button "Create new work" at bounding box center [1047, 619] width 96 height 28
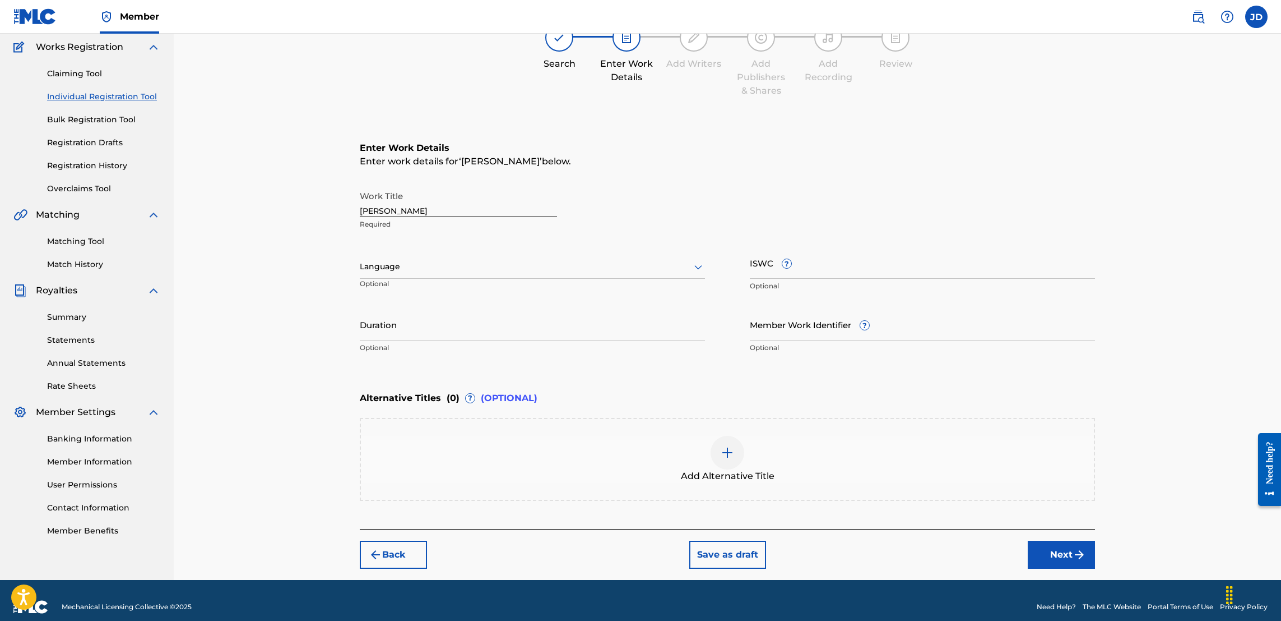
scroll to position [103, 0]
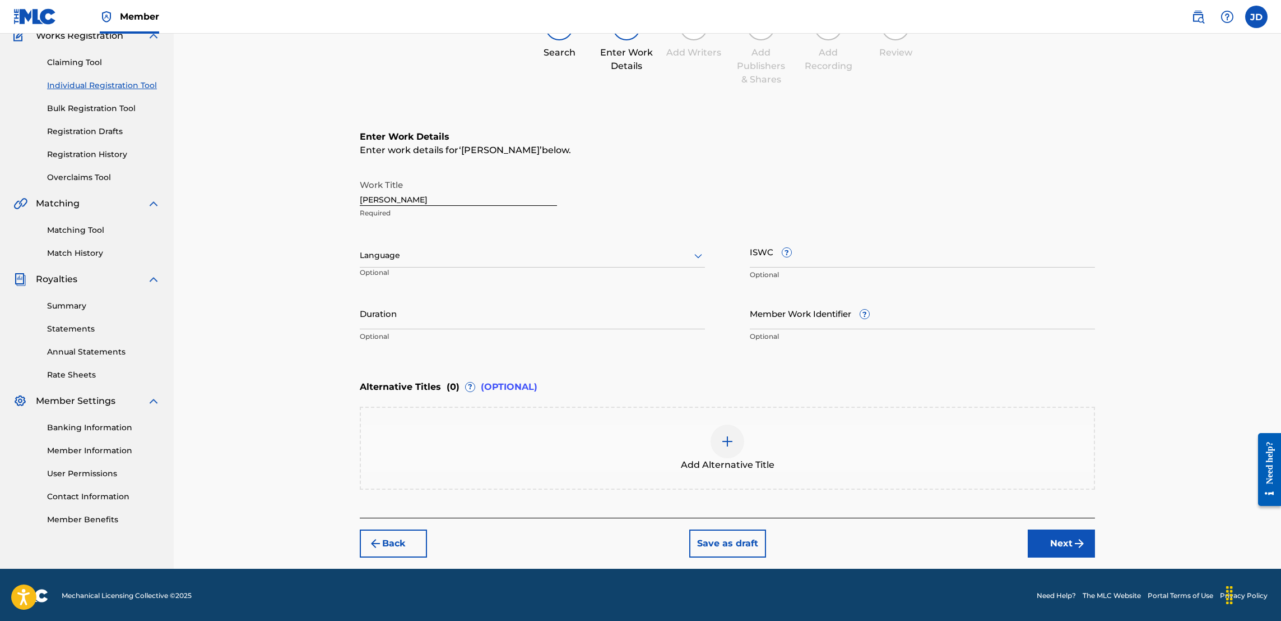
click at [1045, 541] on button "Next" at bounding box center [1061, 543] width 67 height 28
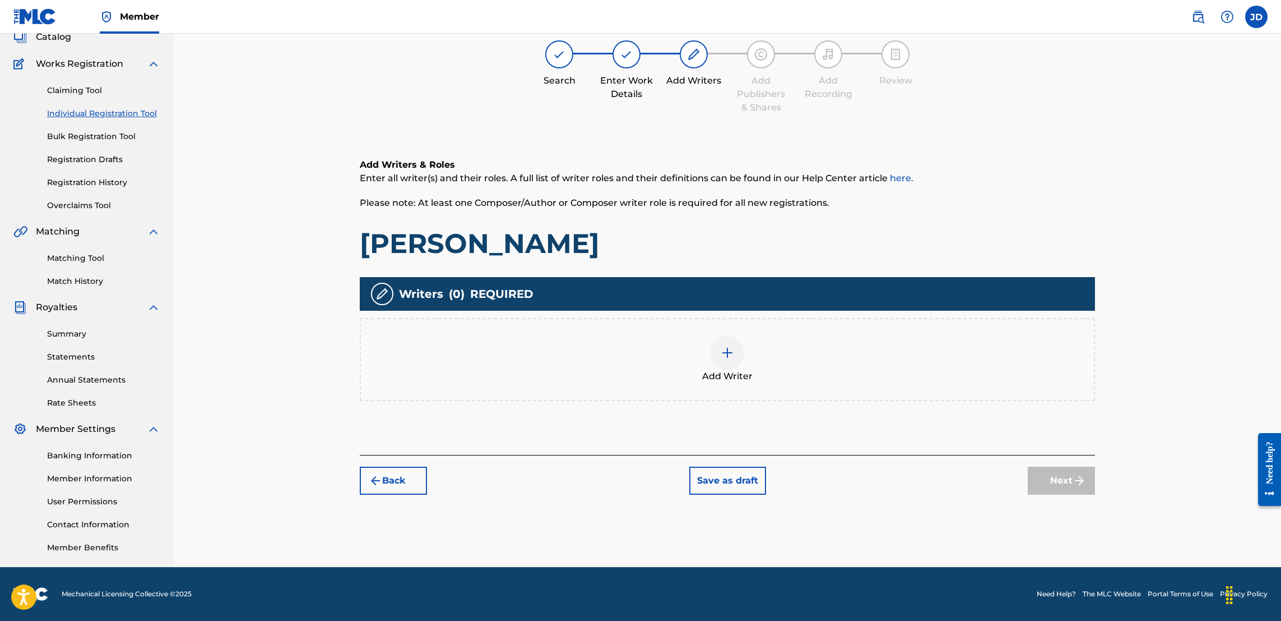
scroll to position [50, 0]
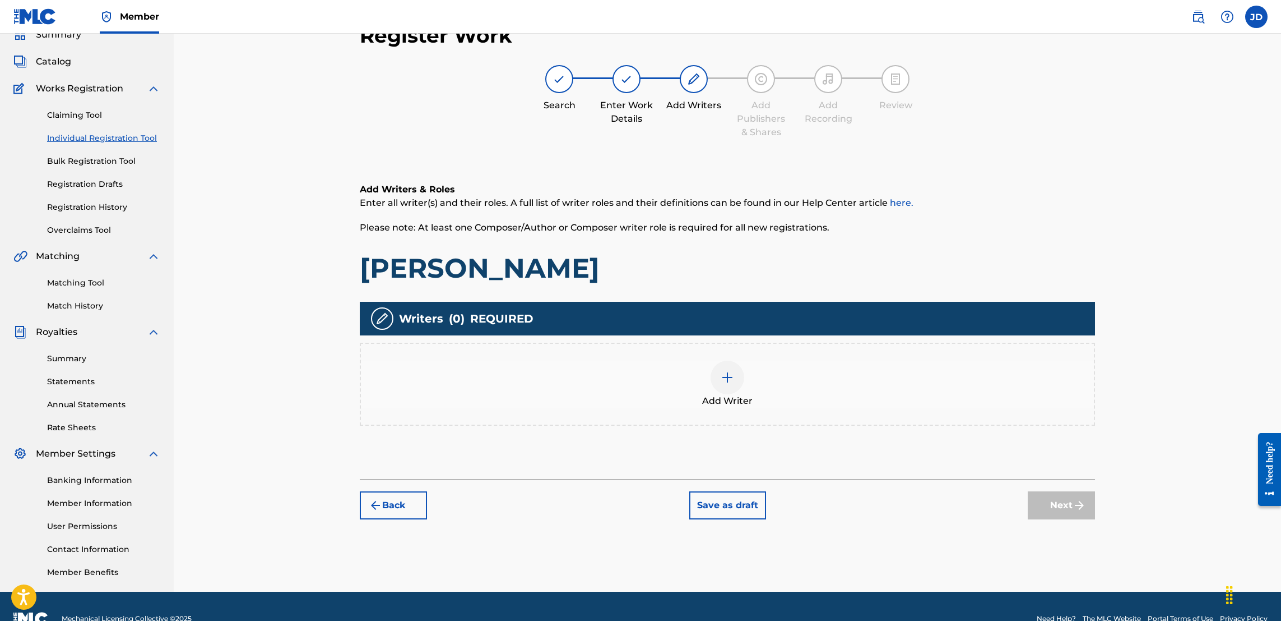
click at [746, 377] on div "Add Writer" at bounding box center [727, 383] width 733 height 47
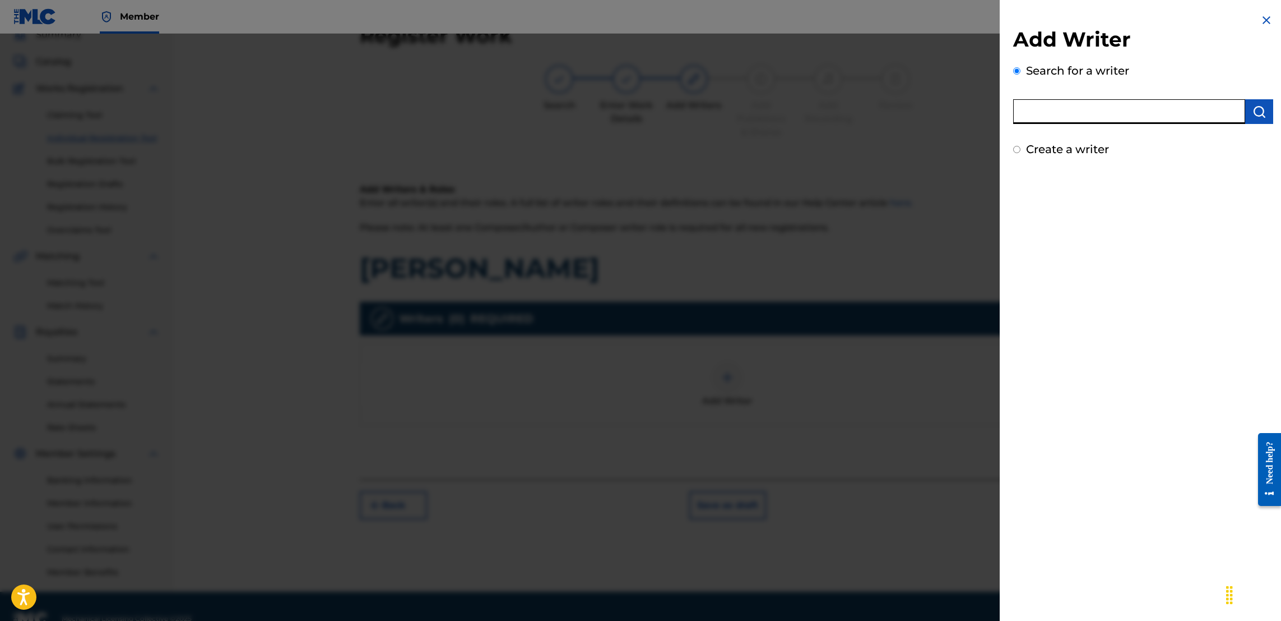
drag, startPoint x: 1084, startPoint y: 117, endPoint x: 1030, endPoint y: 107, distance: 54.8
click at [1030, 107] on input "text" at bounding box center [1129, 111] width 232 height 25
type input "Jason Anthony Douglas"
click at [1259, 105] on img "submit" at bounding box center [1259, 111] width 13 height 13
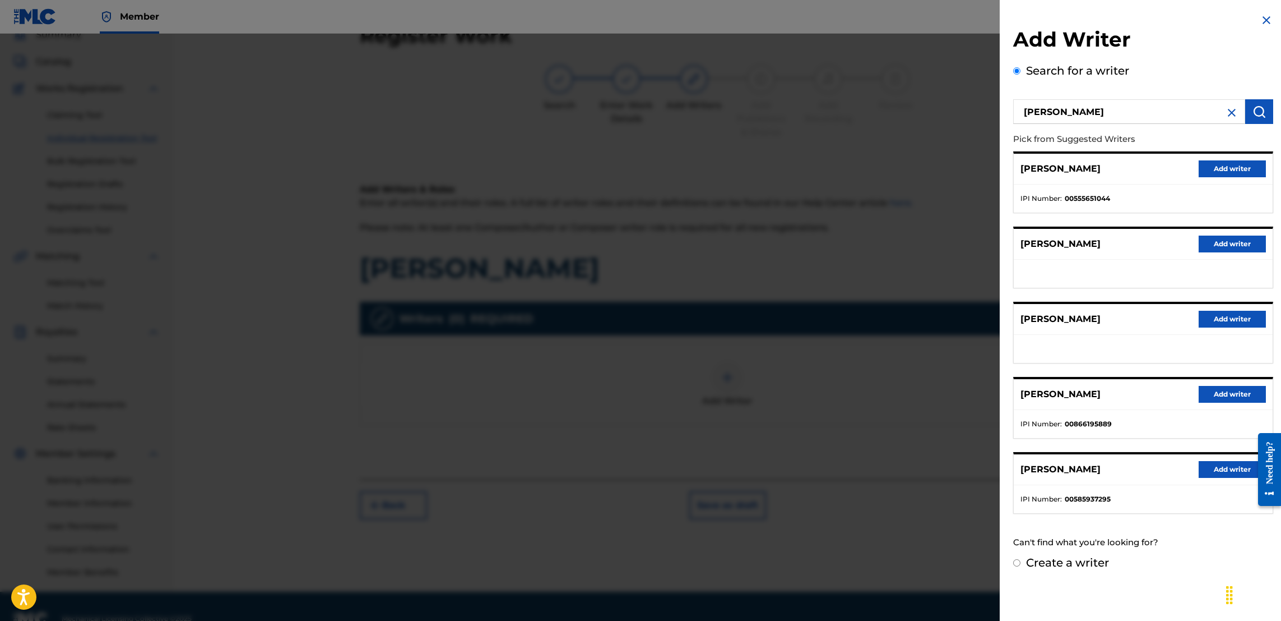
click at [1209, 394] on button "Add writer" at bounding box center [1232, 394] width 67 height 17
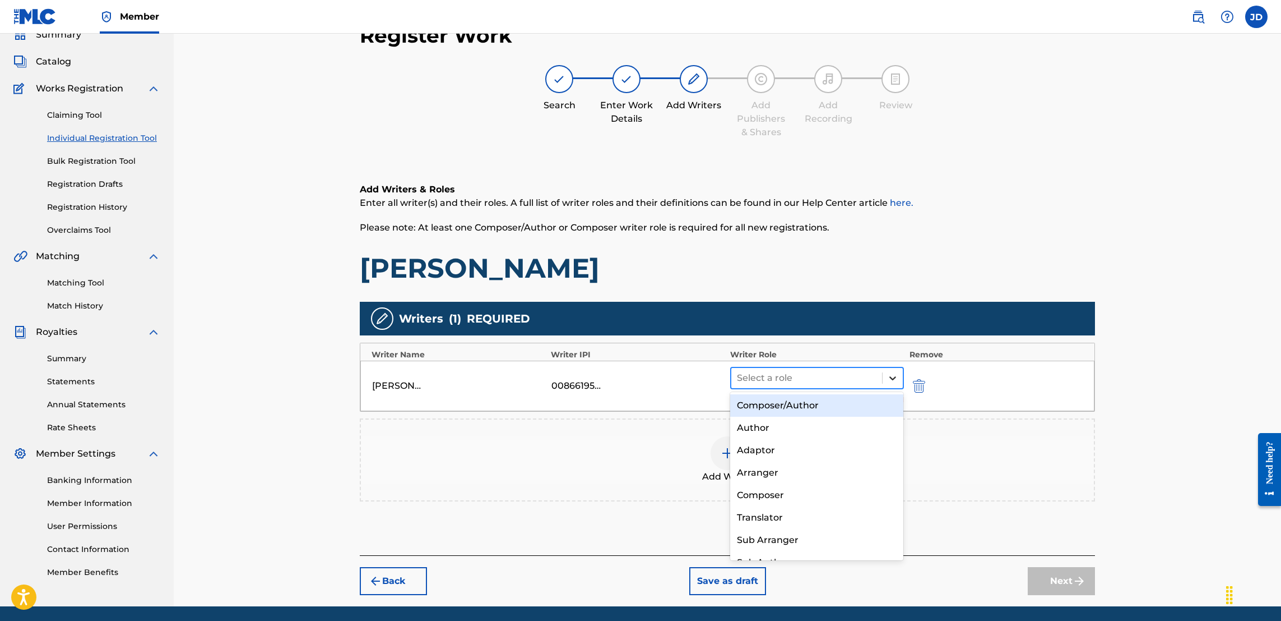
click at [887, 376] on icon at bounding box center [892, 377] width 11 height 11
click at [804, 409] on div "Composer/Author" at bounding box center [816, 405] width 173 height 22
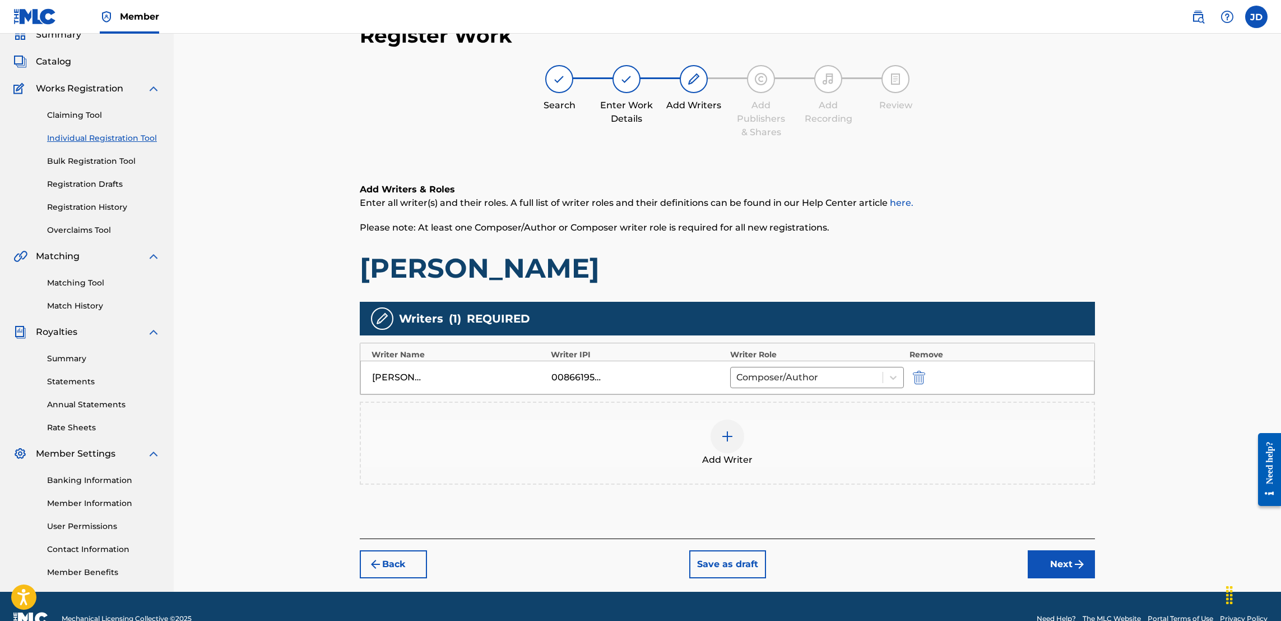
click at [726, 434] on img at bounding box center [727, 435] width 13 height 13
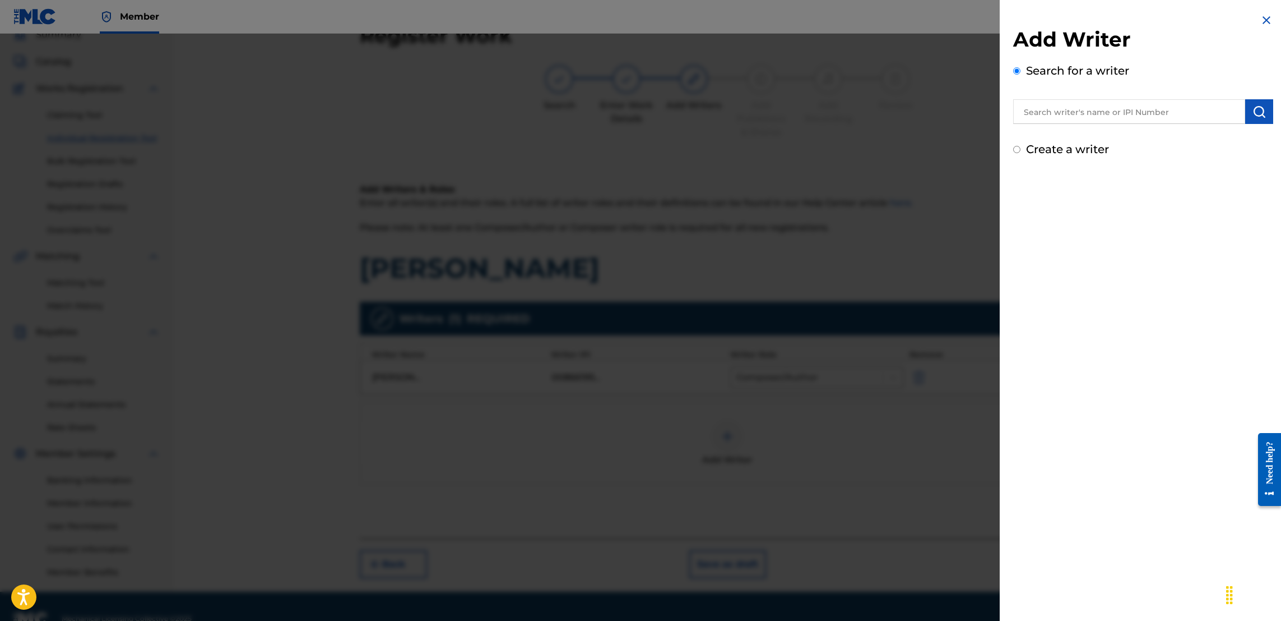
click at [1099, 115] on input "text" at bounding box center [1129, 111] width 232 height 25
type input "Jose Guapo"
click at [1260, 112] on img "submit" at bounding box center [1259, 111] width 13 height 13
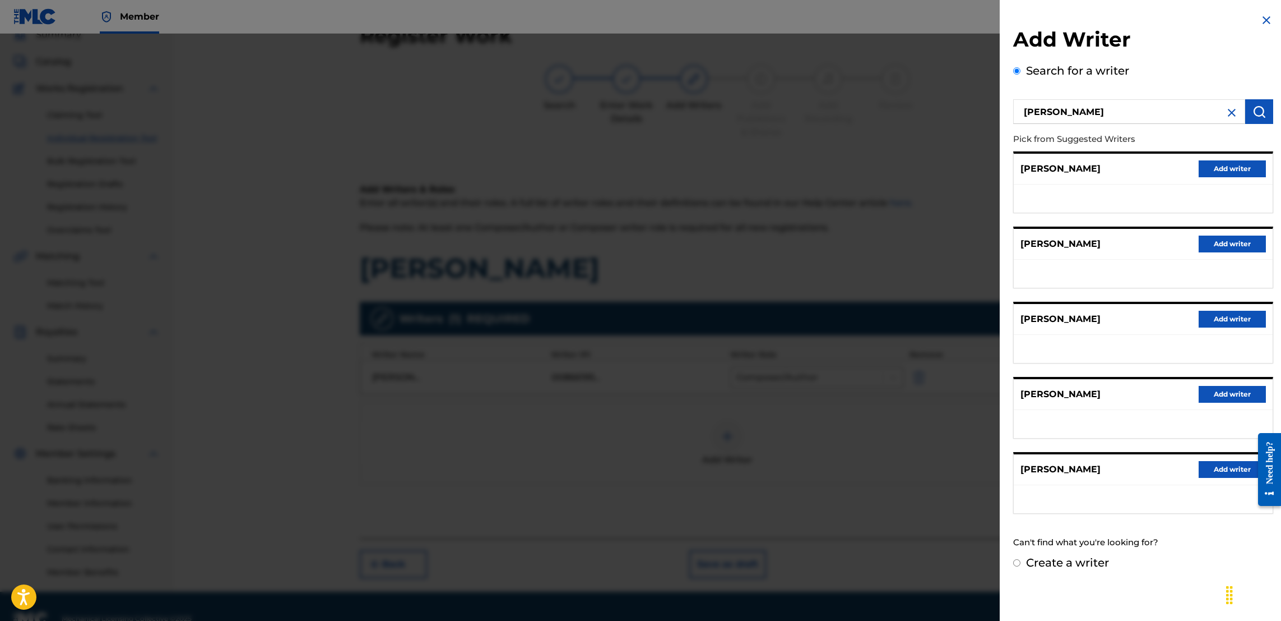
click at [1225, 242] on button "Add writer" at bounding box center [1232, 243] width 67 height 17
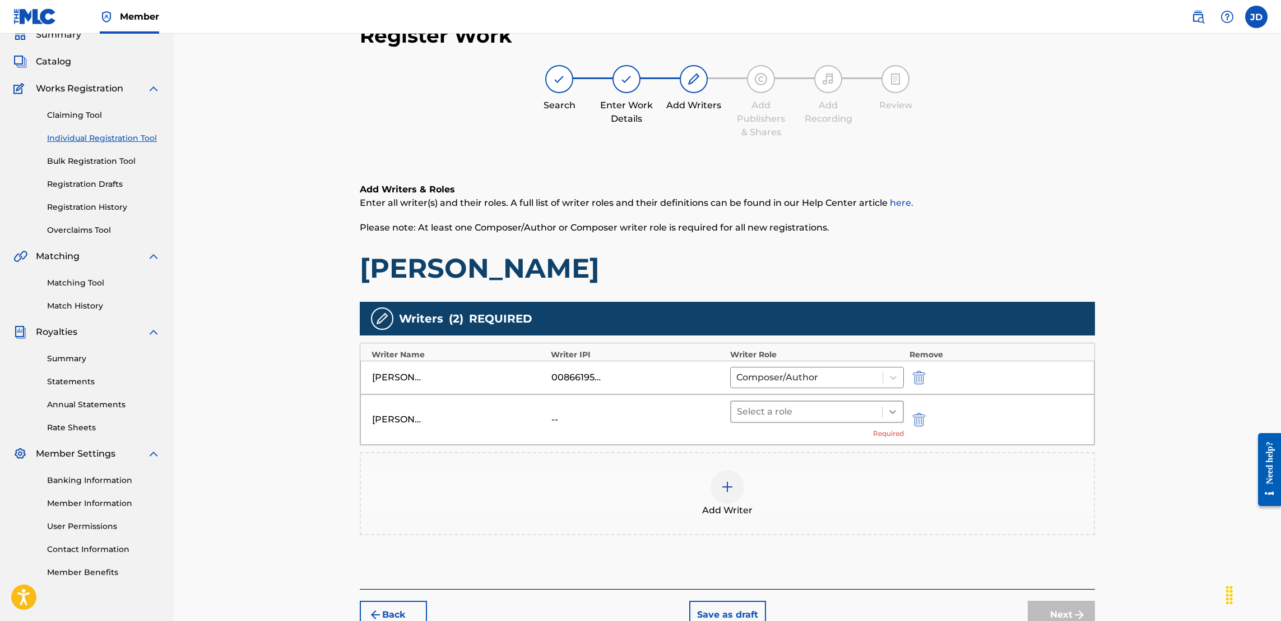
click at [889, 410] on icon at bounding box center [892, 411] width 11 height 11
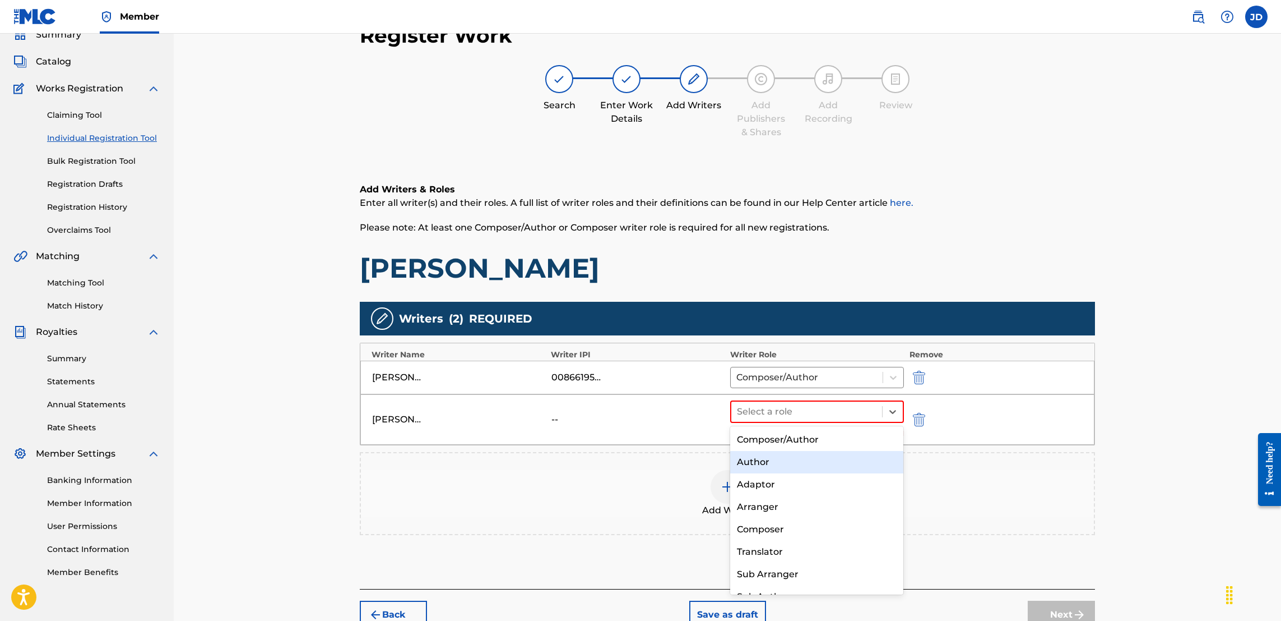
click at [809, 461] on div "Author" at bounding box center [816, 462] width 173 height 22
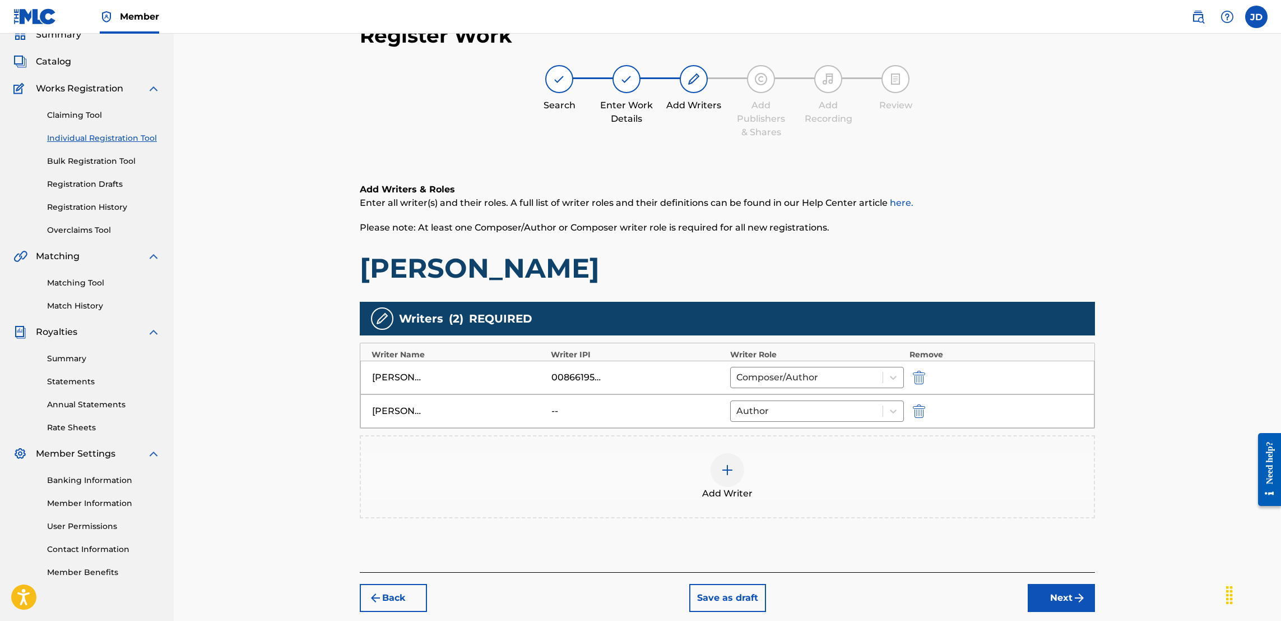
click at [1053, 601] on button "Next" at bounding box center [1061, 598] width 67 height 28
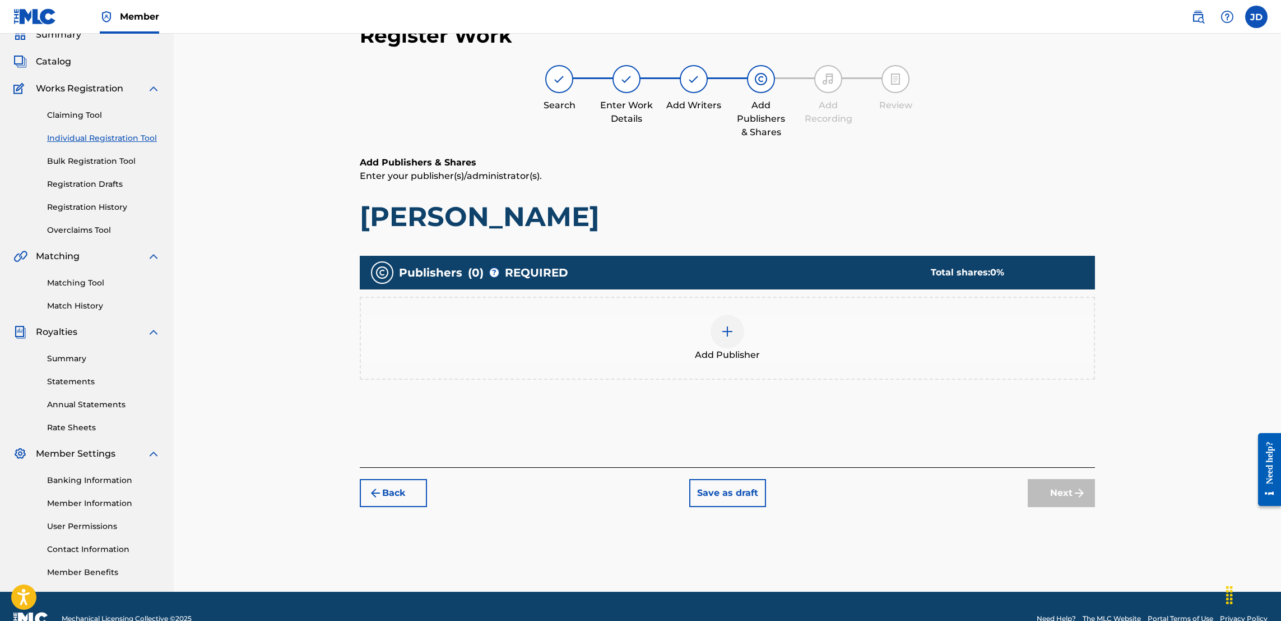
click at [724, 326] on img at bounding box center [727, 331] width 13 height 13
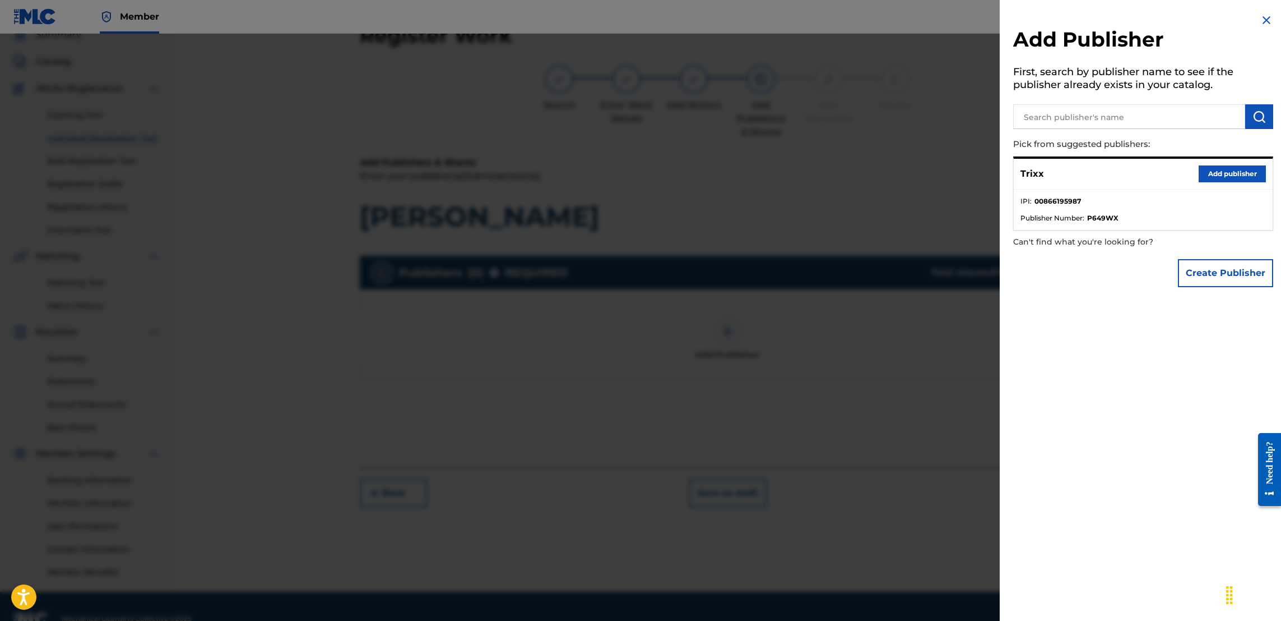
click at [1217, 172] on button "Add publisher" at bounding box center [1232, 173] width 67 height 17
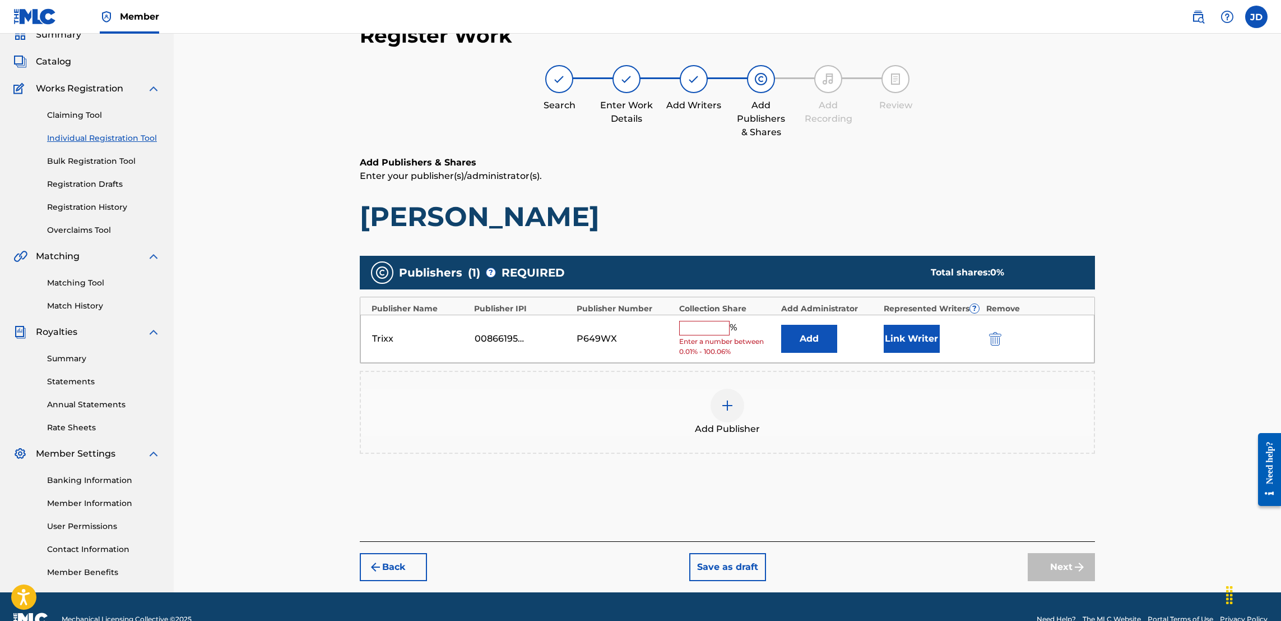
click at [708, 323] on input "text" at bounding box center [704, 328] width 50 height 15
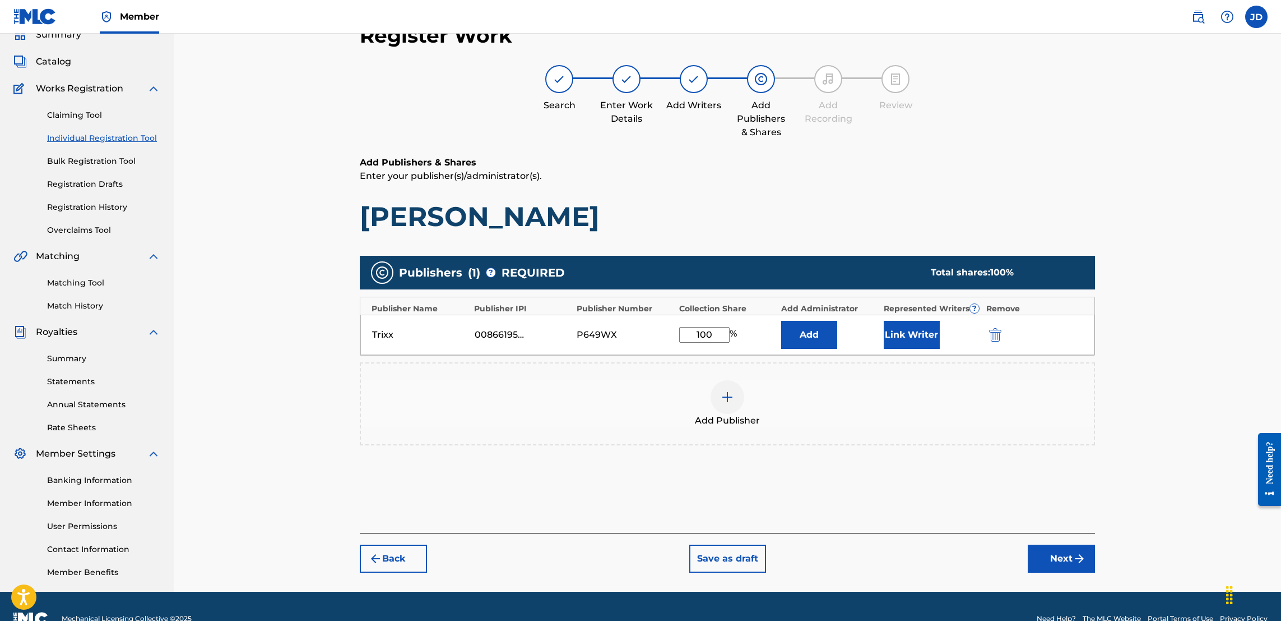
click at [914, 330] on button "Link Writer" at bounding box center [912, 335] width 56 height 28
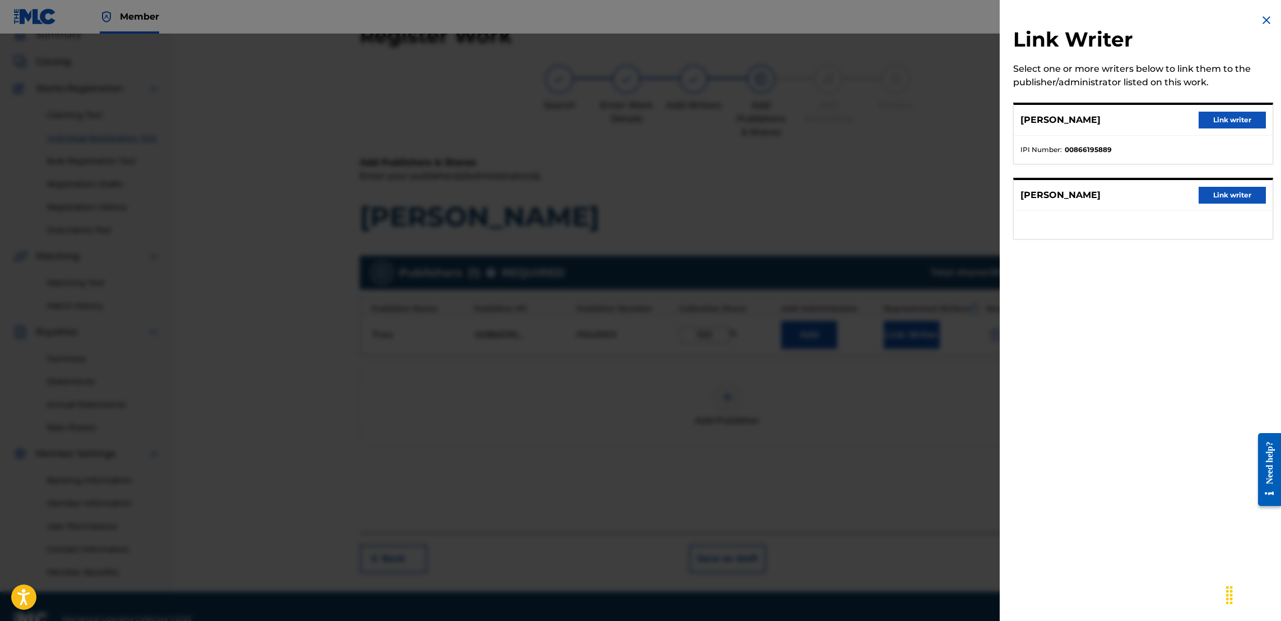
click at [1233, 112] on button "Link writer" at bounding box center [1232, 120] width 67 height 17
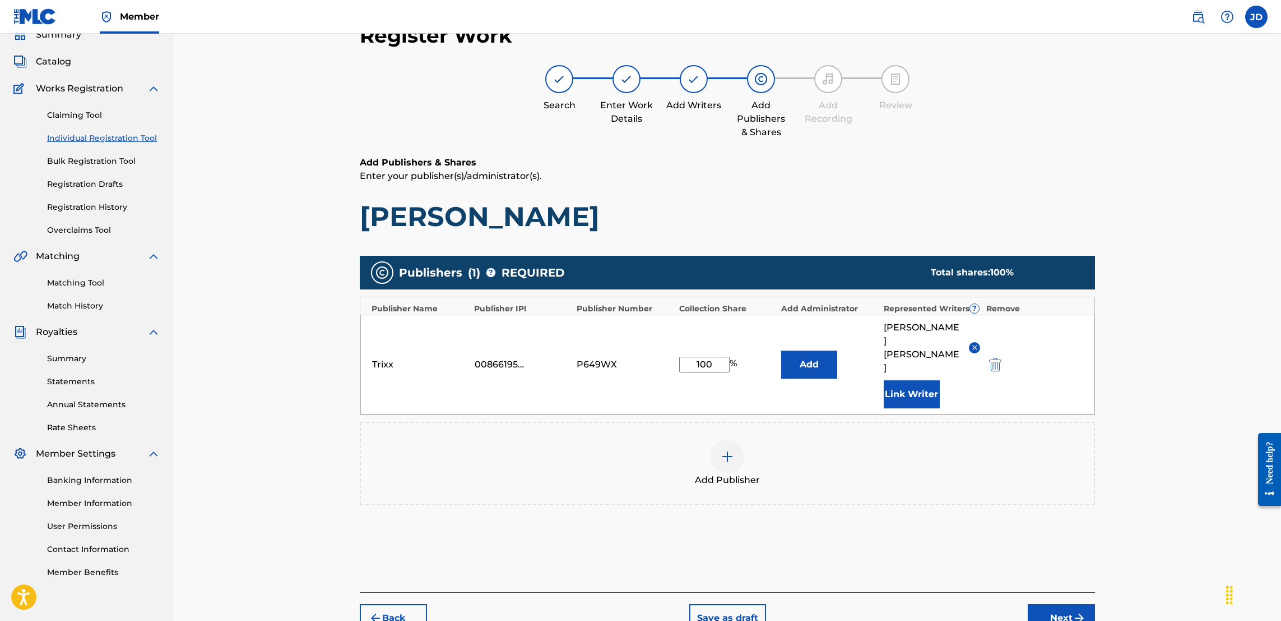
click at [710, 357] on input "100" at bounding box center [704, 365] width 50 height 16
type input "1"
type input "50"
click at [1057, 604] on button "Next" at bounding box center [1061, 618] width 67 height 28
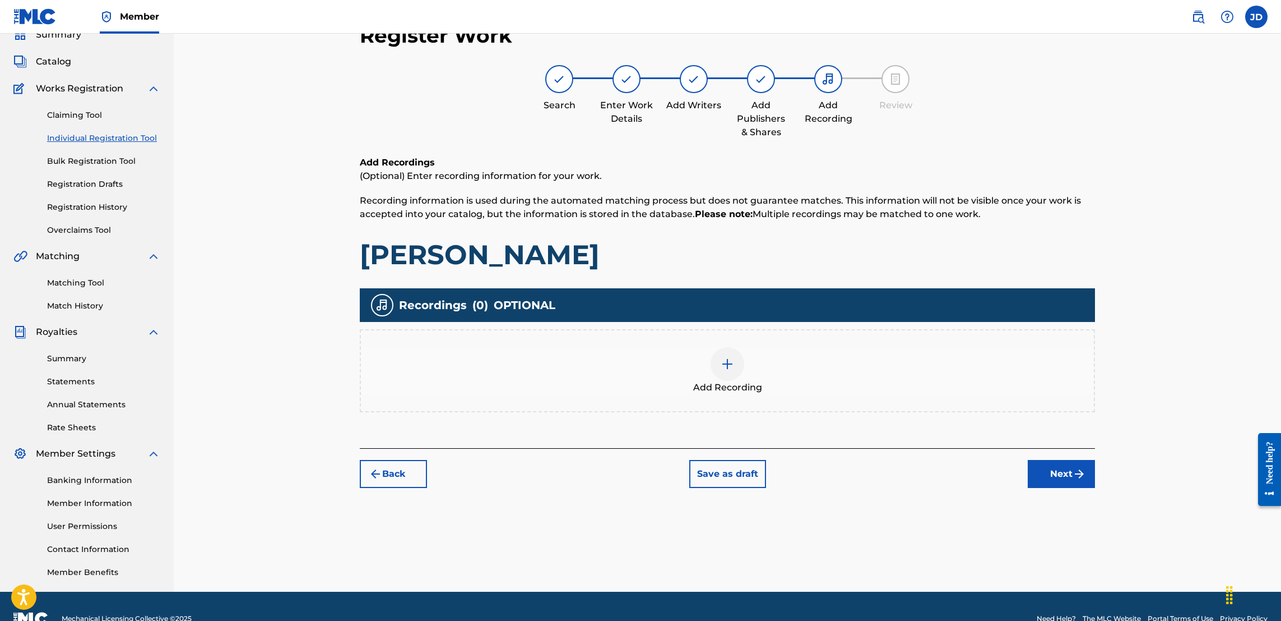
click at [726, 360] on img at bounding box center [727, 363] width 13 height 13
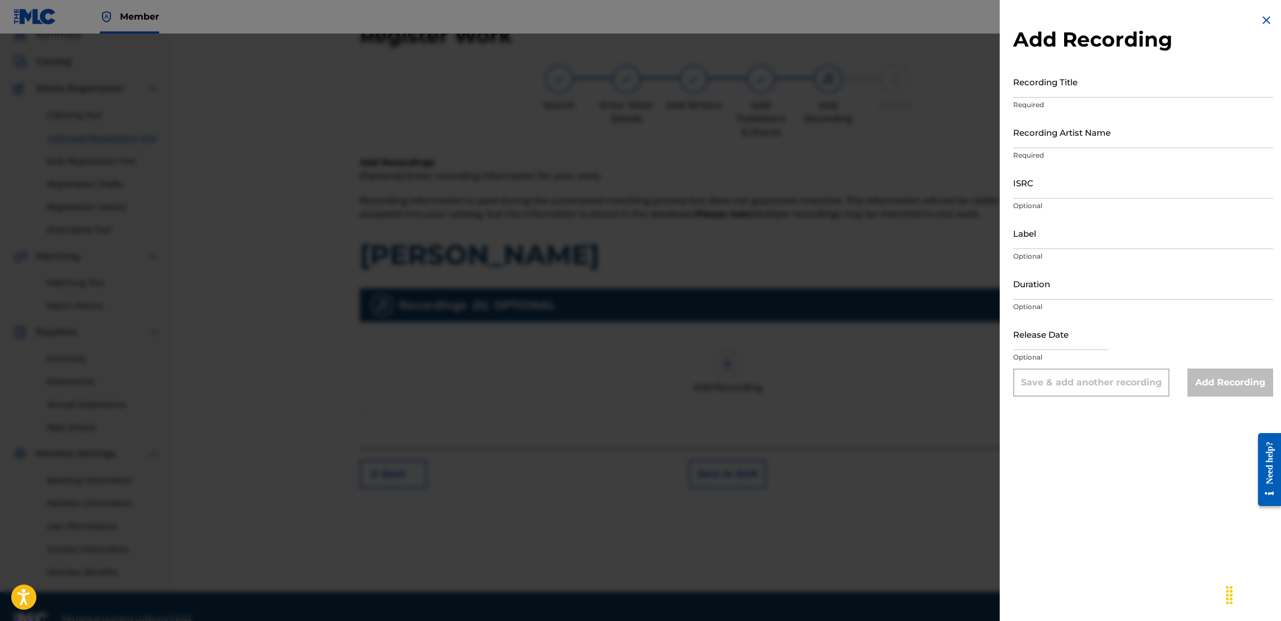
click at [1081, 194] on input "ISRC" at bounding box center [1143, 182] width 260 height 32
paste input "CA5KR2161838"
type input "CA5KR2161838"
click at [1072, 85] on input "Recording Title" at bounding box center [1143, 82] width 260 height 32
type input "Drew Brees"
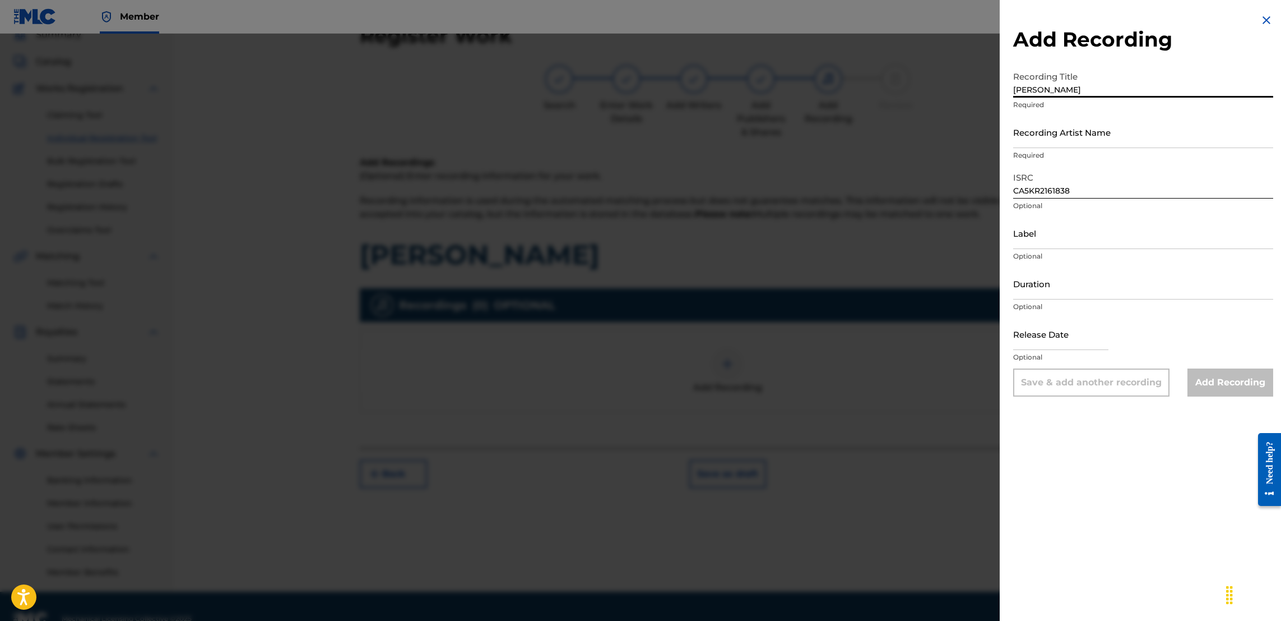
click at [1062, 137] on input "Recording Artist Name" at bounding box center [1143, 132] width 260 height 32
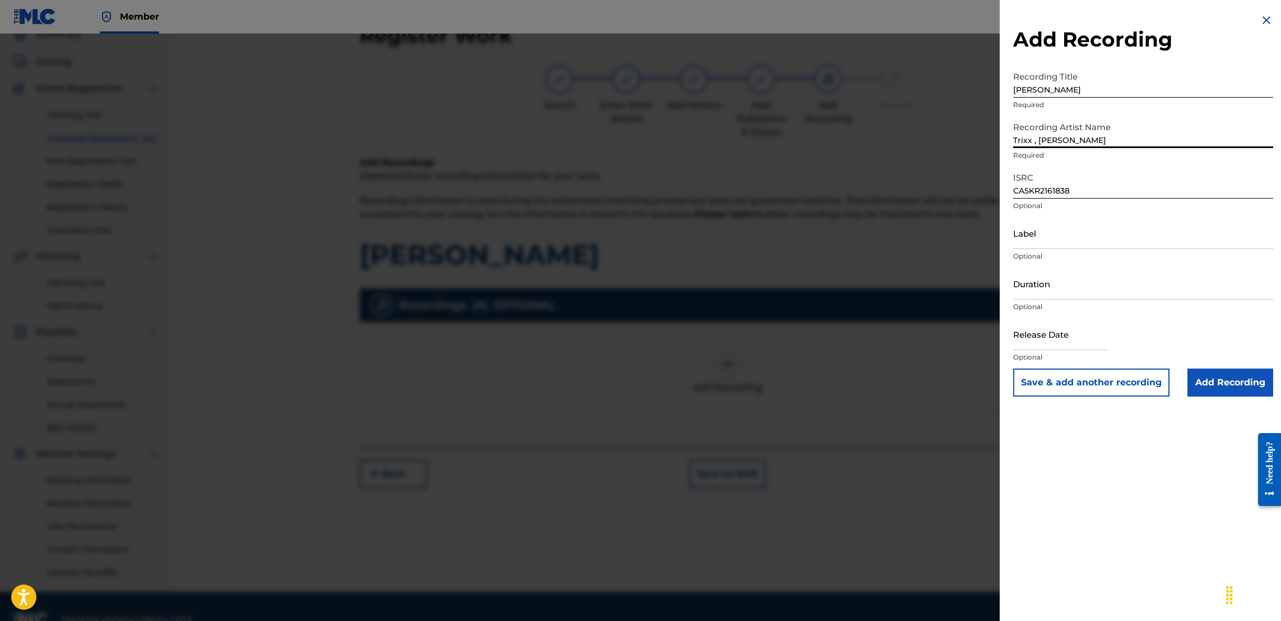
type input "Trixx , Jose Guapo"
click at [1079, 344] on input "text" at bounding box center [1060, 334] width 95 height 32
select select "7"
select select "2025"
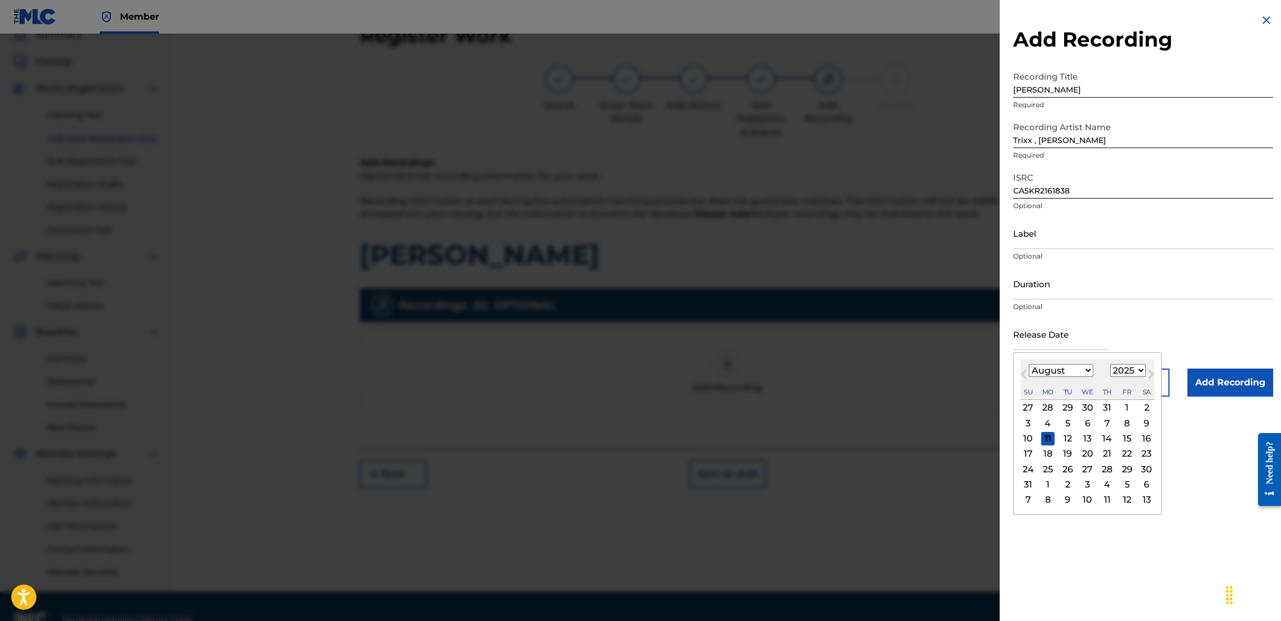
click at [1052, 340] on input "text" at bounding box center [1060, 334] width 95 height 32
type input "April 16 2021"
select select "7"
select select "2025"
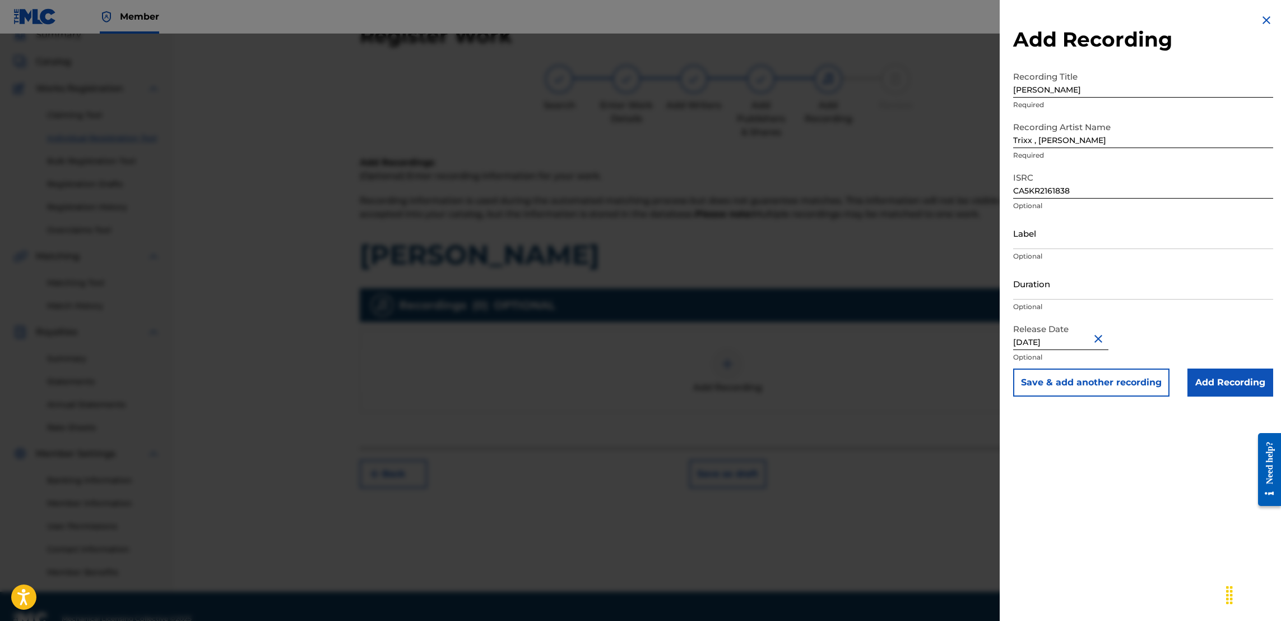
click at [1218, 383] on input "Add Recording" at bounding box center [1231, 382] width 86 height 28
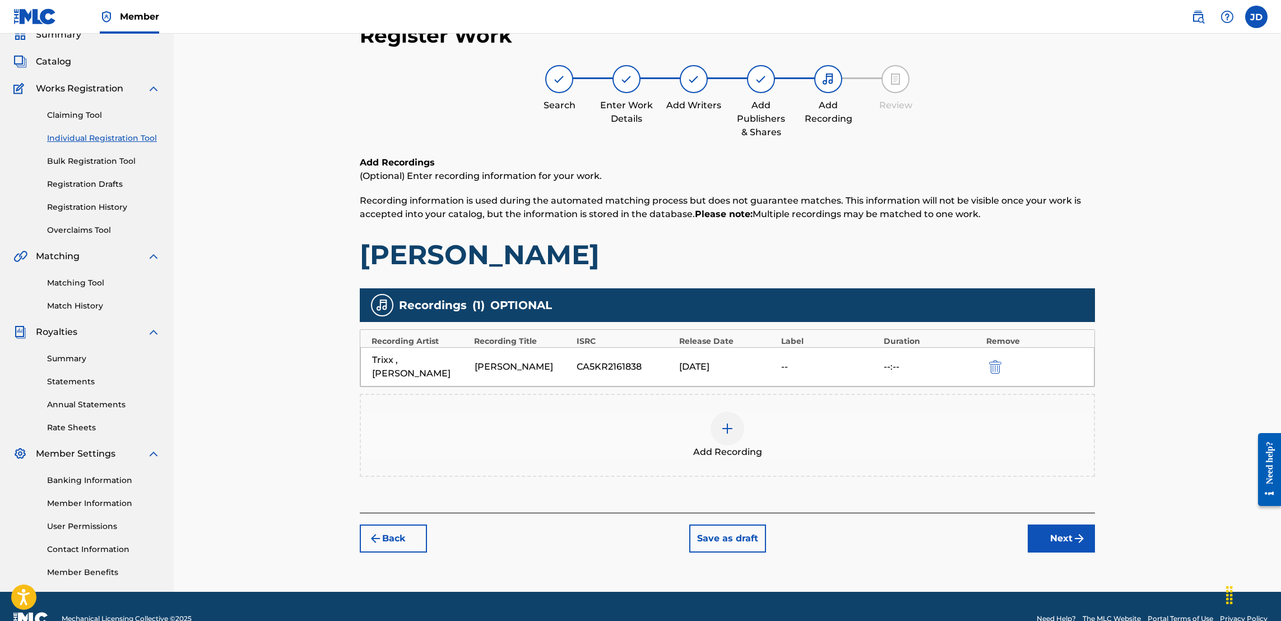
click at [1063, 526] on button "Next" at bounding box center [1061, 538] width 67 height 28
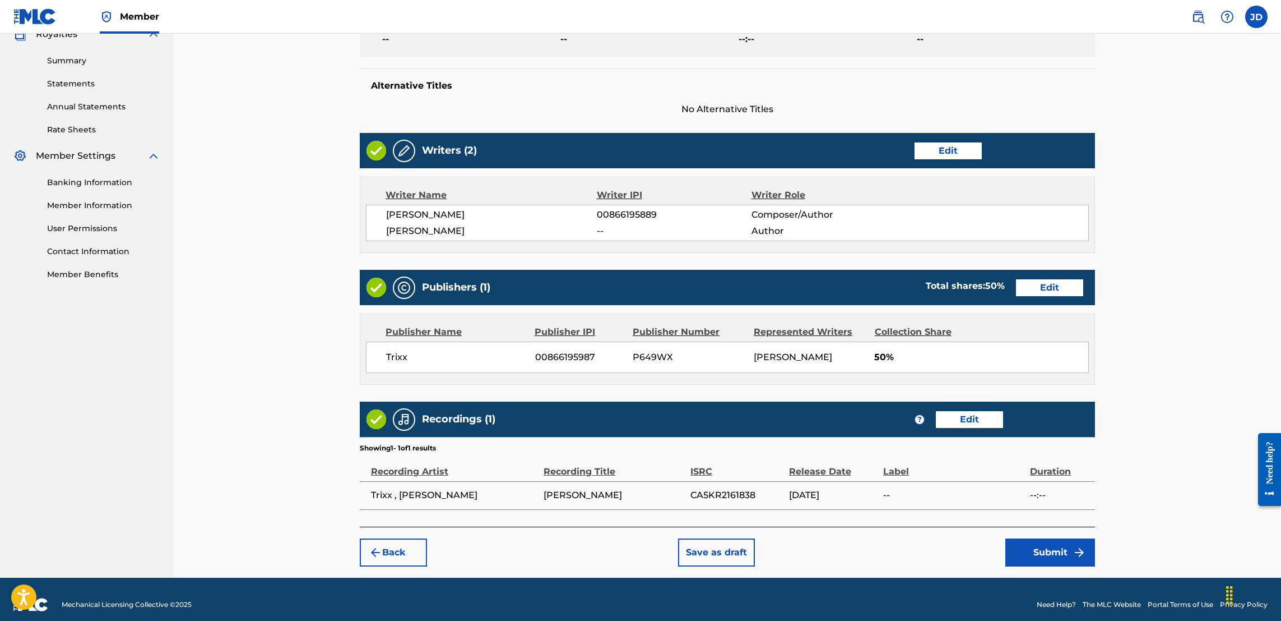
scroll to position [372, 0]
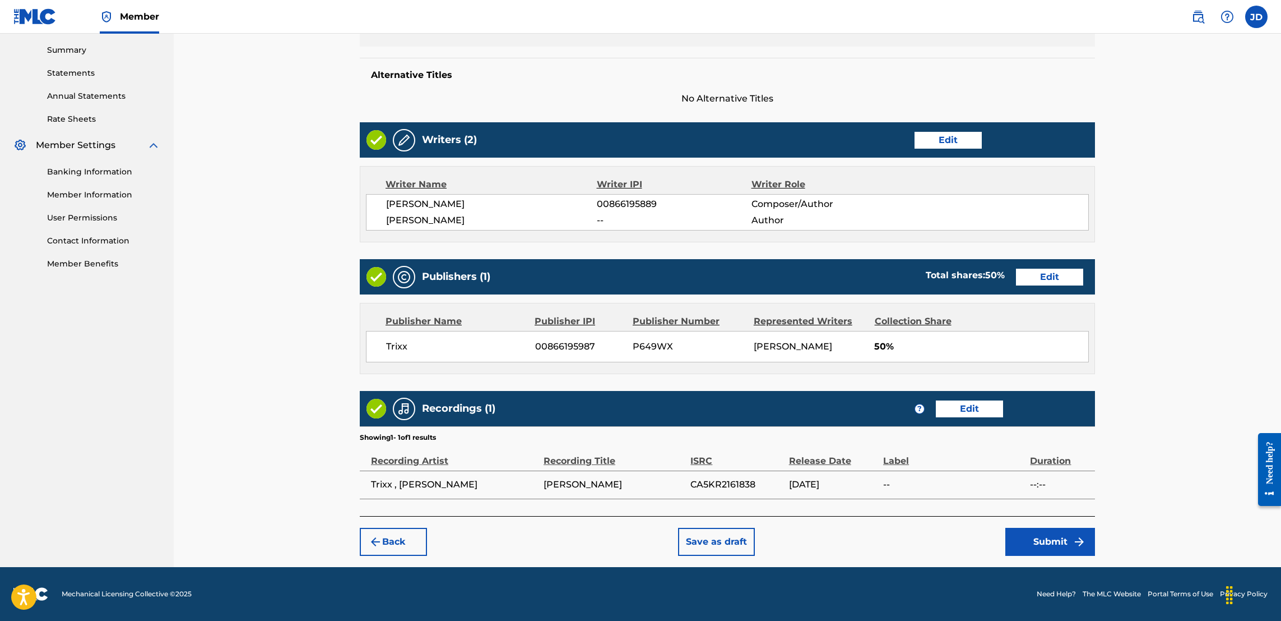
click at [1045, 539] on button "Submit" at bounding box center [1051, 541] width 90 height 28
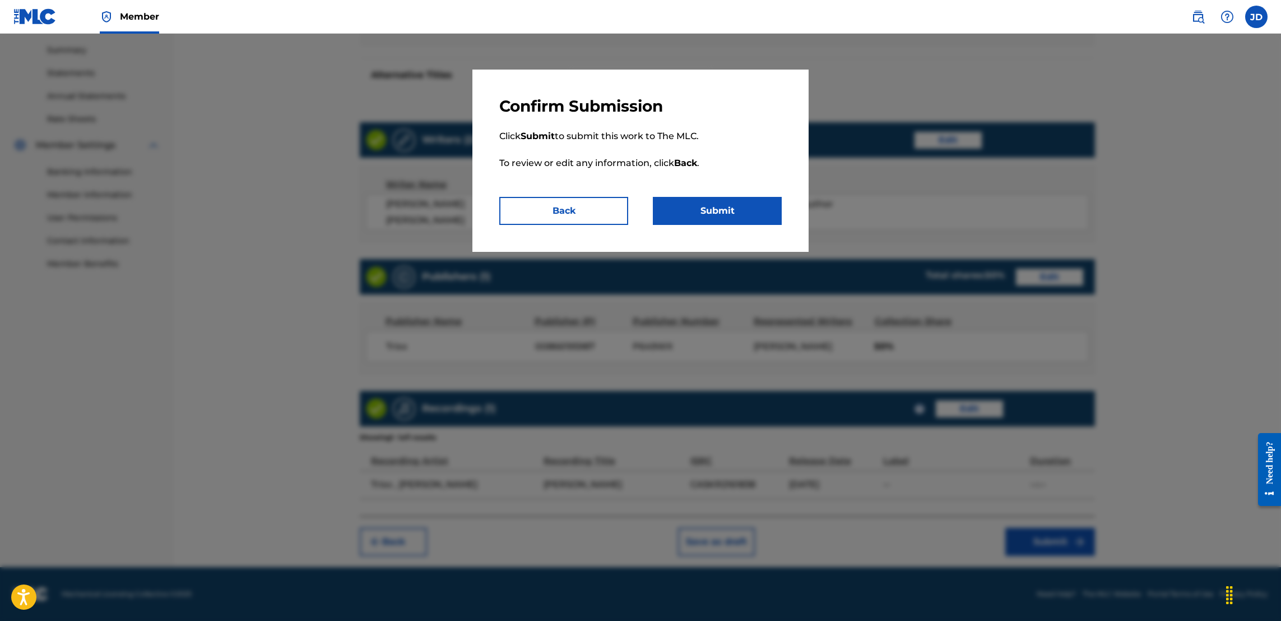
click at [728, 212] on button "Submit" at bounding box center [717, 211] width 129 height 28
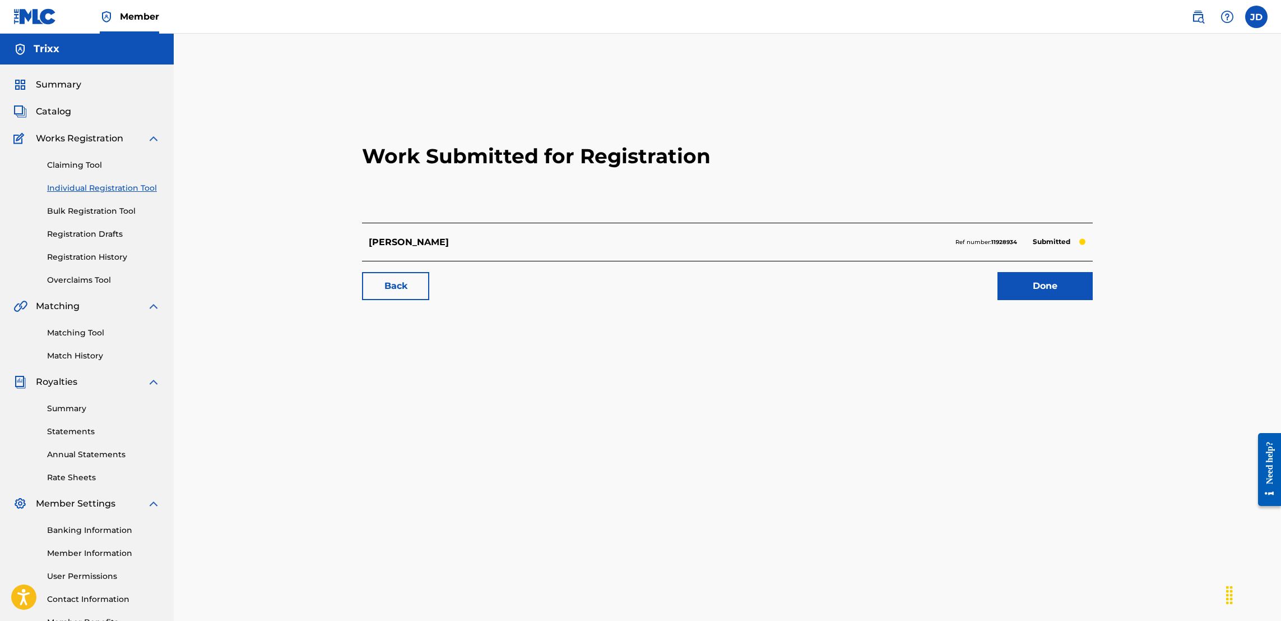
click at [1058, 291] on link "Done" at bounding box center [1045, 286] width 95 height 28
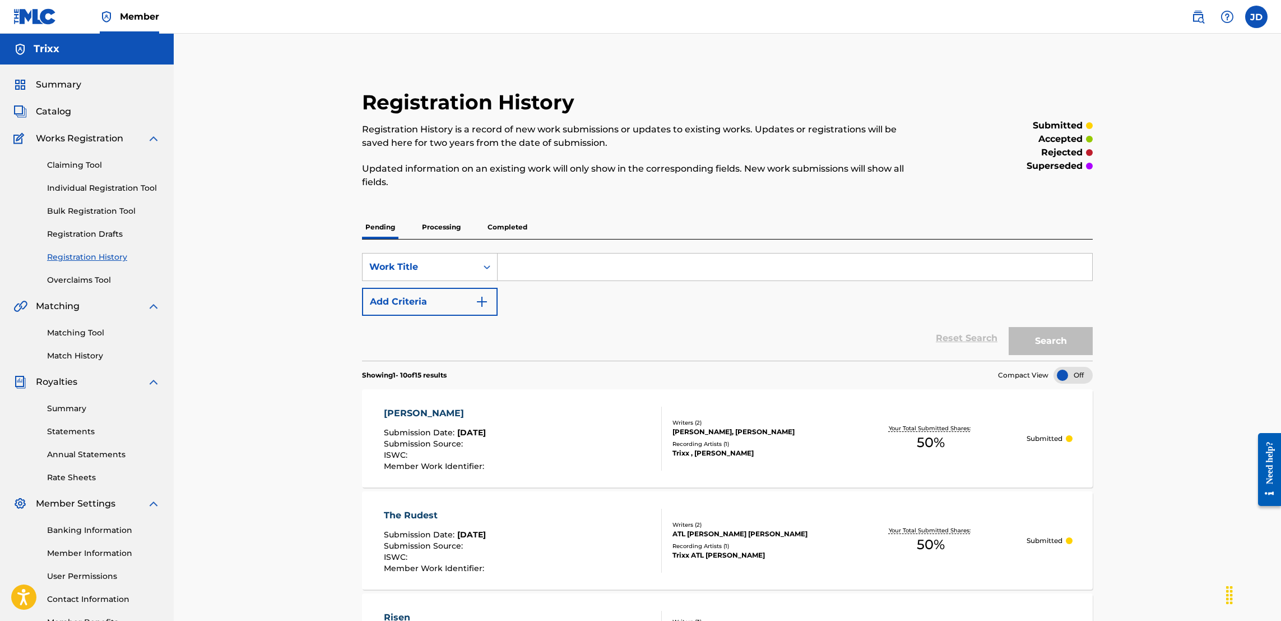
click at [508, 231] on p "Completed" at bounding box center [507, 227] width 47 height 24
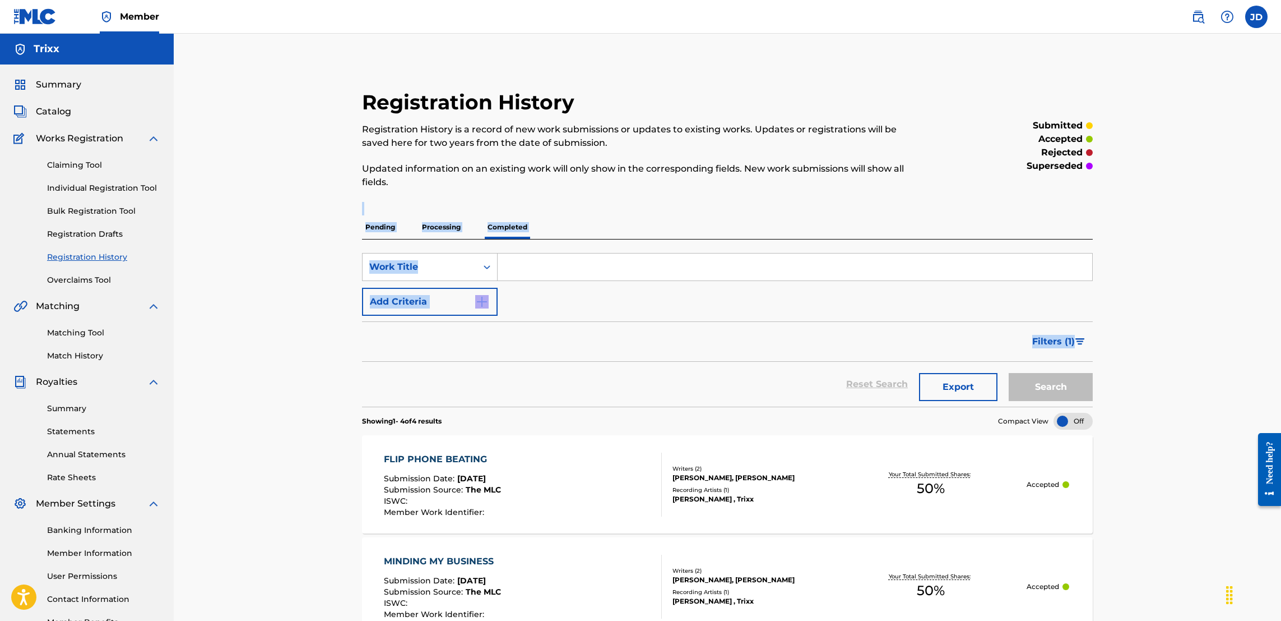
drag, startPoint x: 1280, startPoint y: 192, endPoint x: 1284, endPoint y: 353, distance: 160.4
click at [1281, 353] on html "Accessibility Screen-Reader Guide, Feedback, and Issue Reporting | New window M…" at bounding box center [640, 310] width 1281 height 621
click at [1270, 372] on div "Registration History Registration History is a record of new work submissions o…" at bounding box center [728, 472] width 1108 height 876
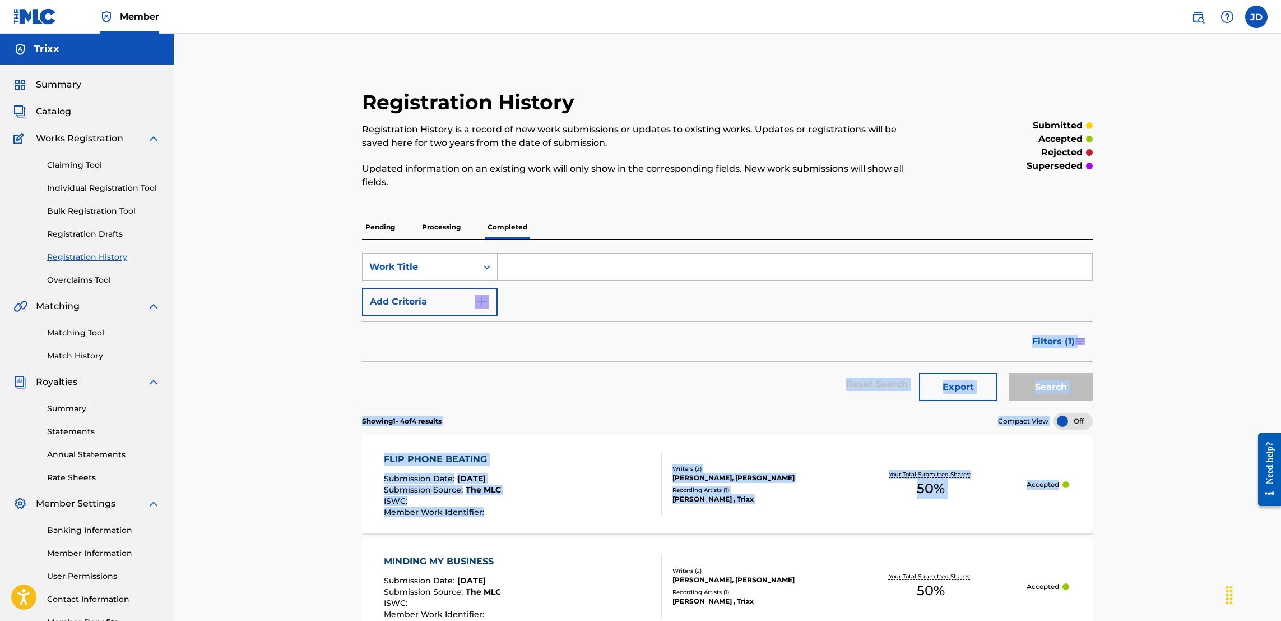
drag, startPoint x: 1280, startPoint y: 289, endPoint x: 1286, endPoint y: 479, distance: 190.1
click at [1281, 479] on html "Accessibility Screen-Reader Guide, Feedback, and Issue Reporting | New window M…" at bounding box center [640, 310] width 1281 height 621
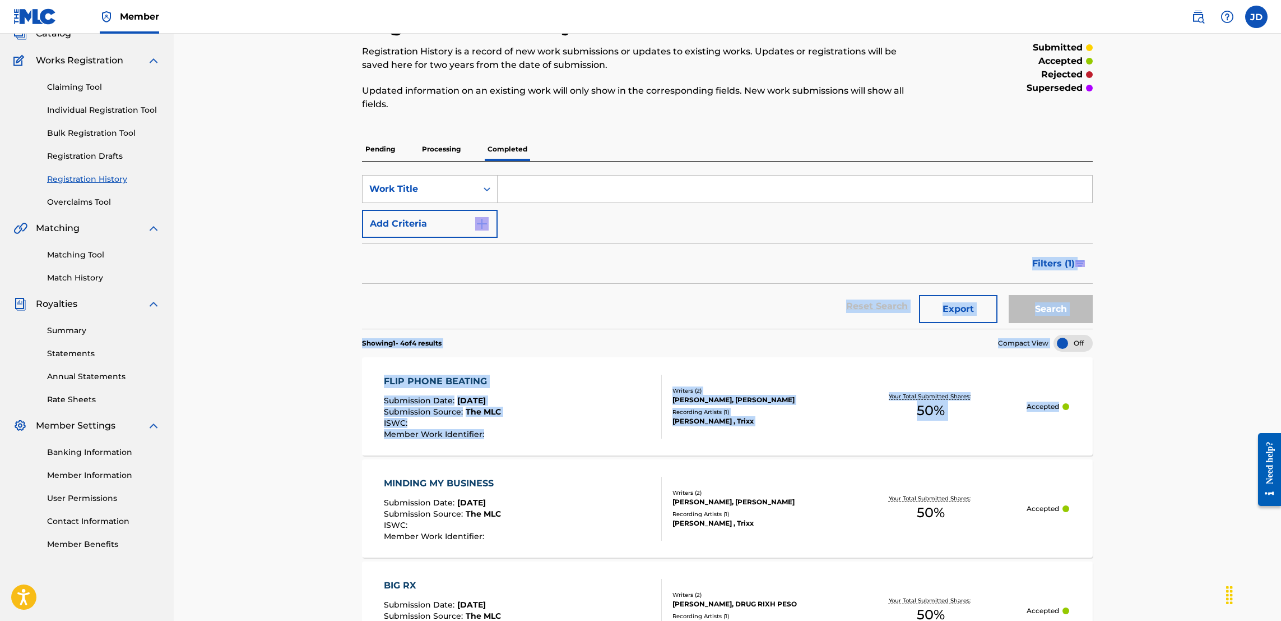
scroll to position [28, 0]
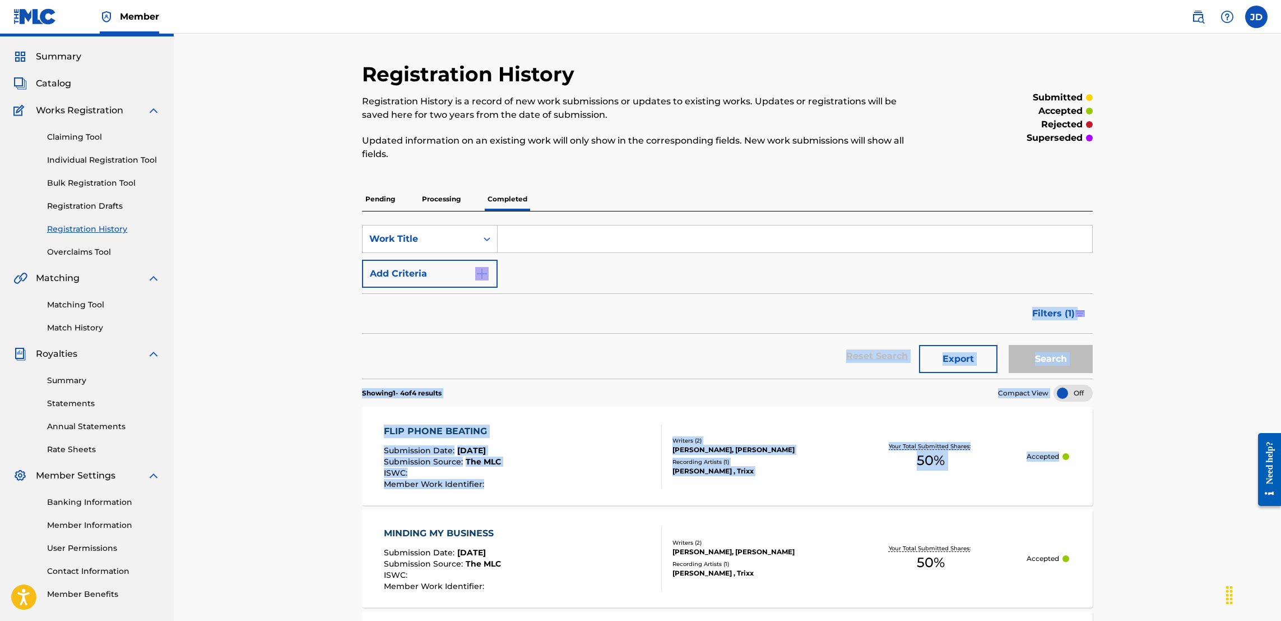
click at [94, 162] on link "Individual Registration Tool" at bounding box center [103, 160] width 113 height 12
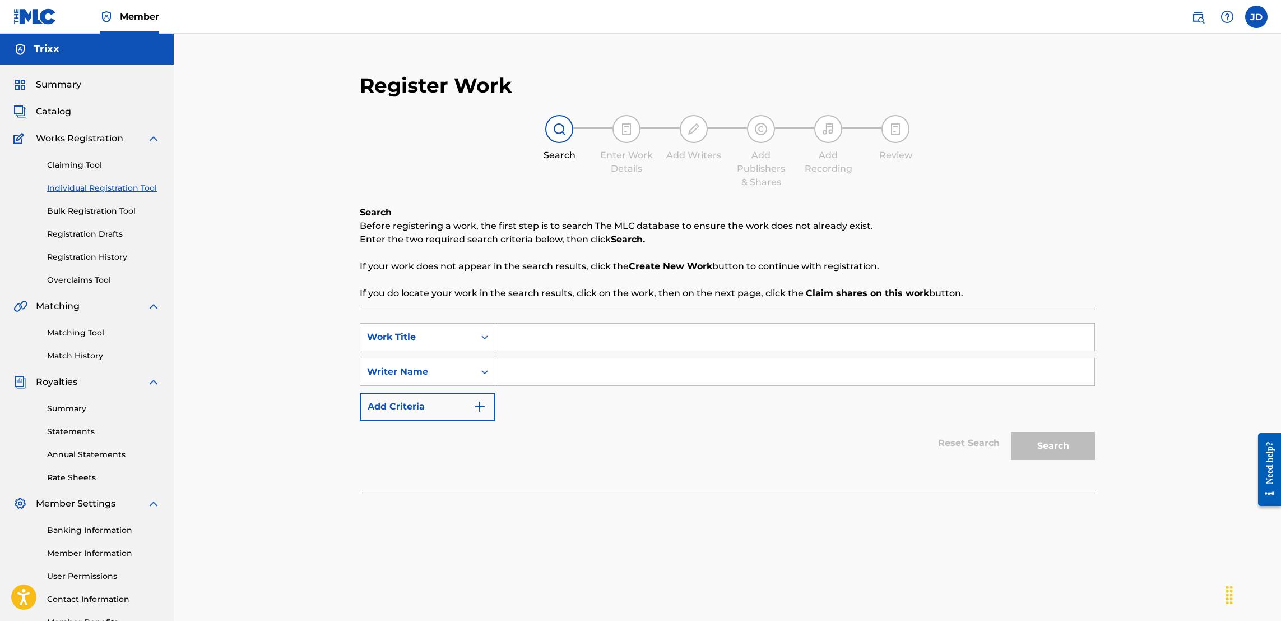
click at [530, 333] on input "Search Form" at bounding box center [795, 336] width 599 height 27
type input "Big Banl"
click at [538, 384] on input "Search Form" at bounding box center [795, 371] width 599 height 27
type input "Trixx"
click at [567, 329] on input "Big Banl" at bounding box center [795, 336] width 599 height 27
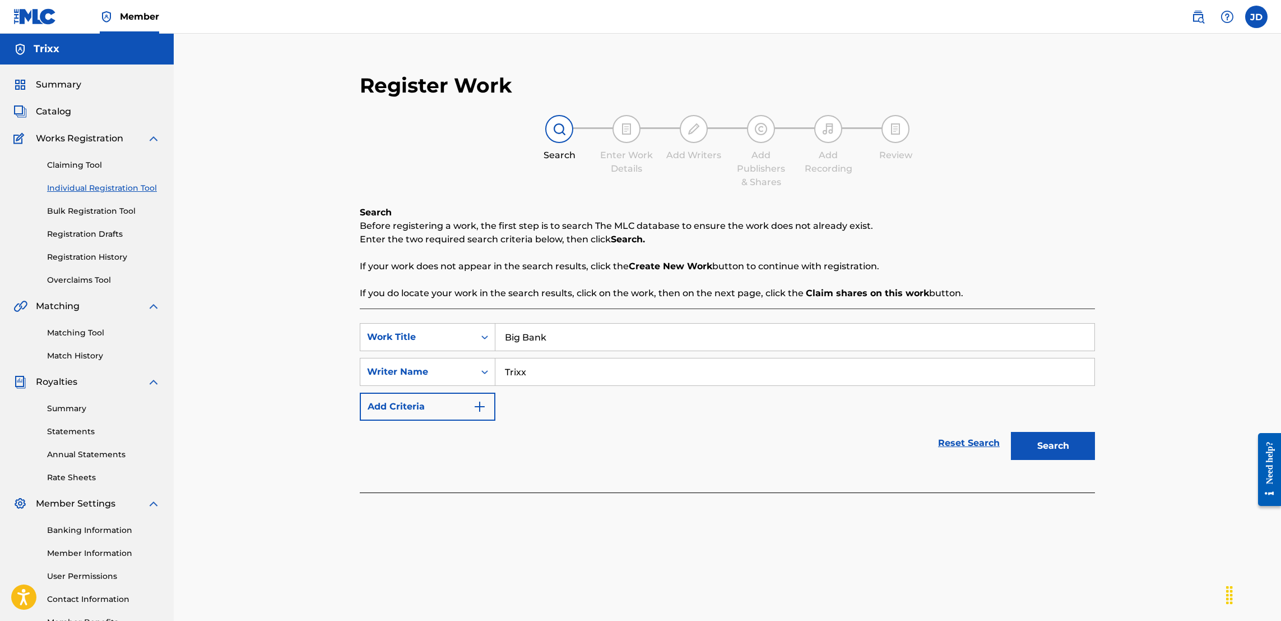
type input "Big Bank"
click at [1066, 447] on button "Search" at bounding box center [1053, 446] width 84 height 28
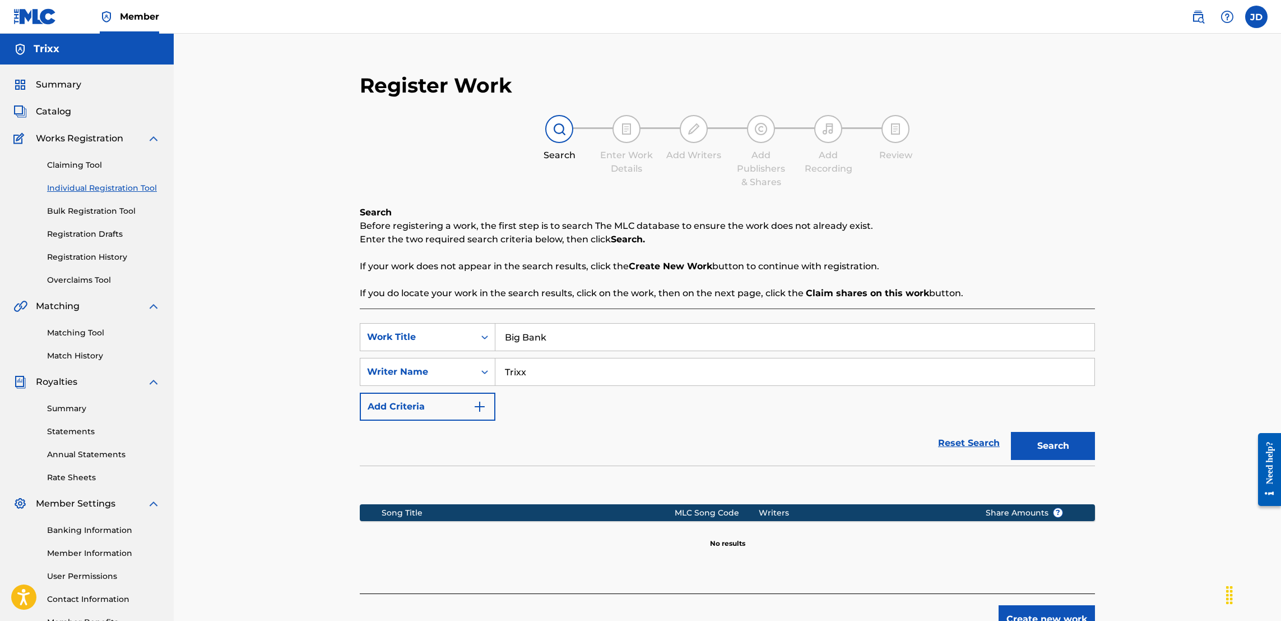
click at [1066, 447] on button "Search" at bounding box center [1053, 446] width 84 height 28
click at [1034, 611] on button "Create new work" at bounding box center [1047, 619] width 96 height 28
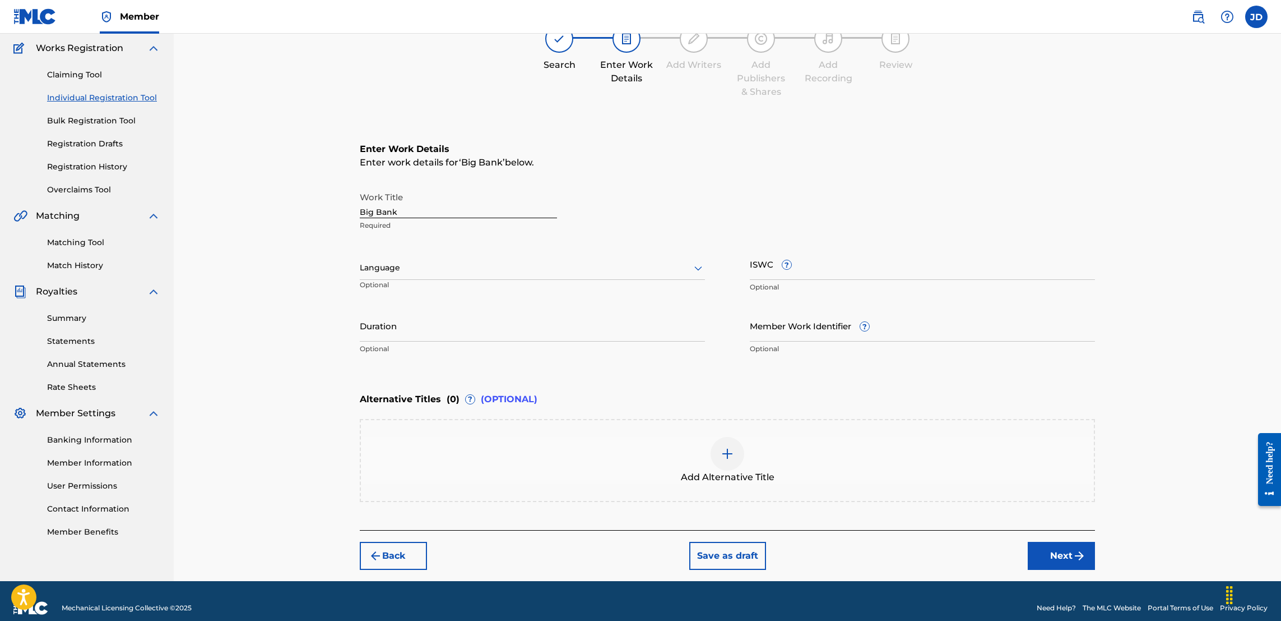
scroll to position [103, 0]
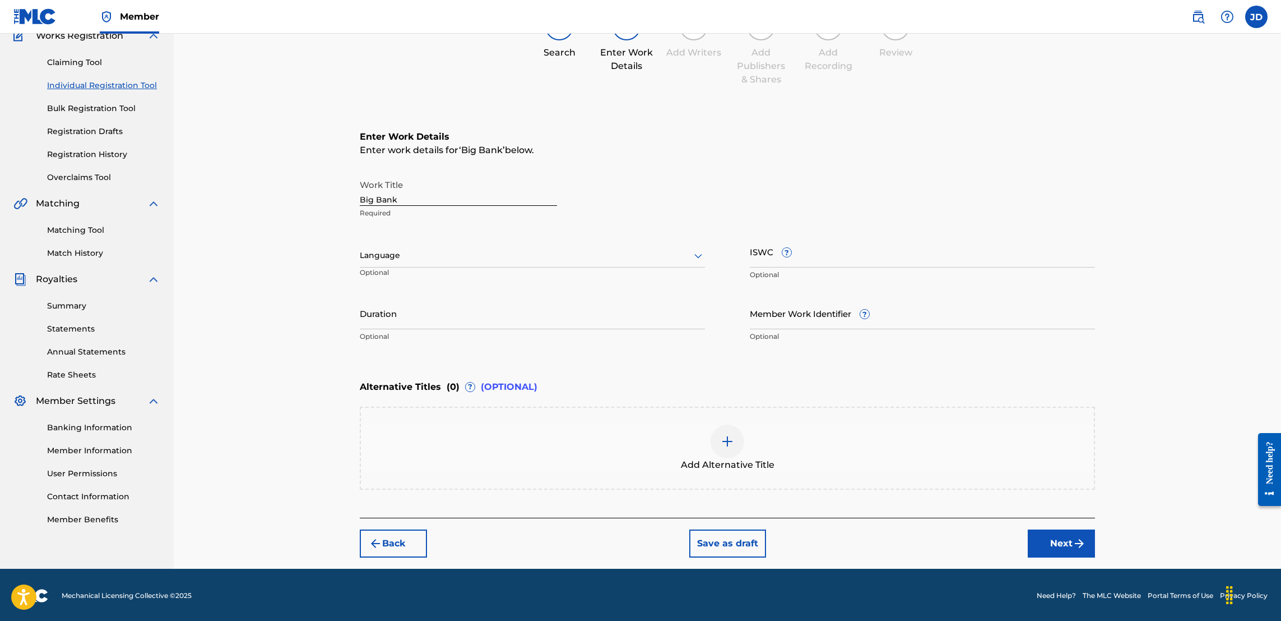
click at [1057, 544] on button "Next" at bounding box center [1061, 543] width 67 height 28
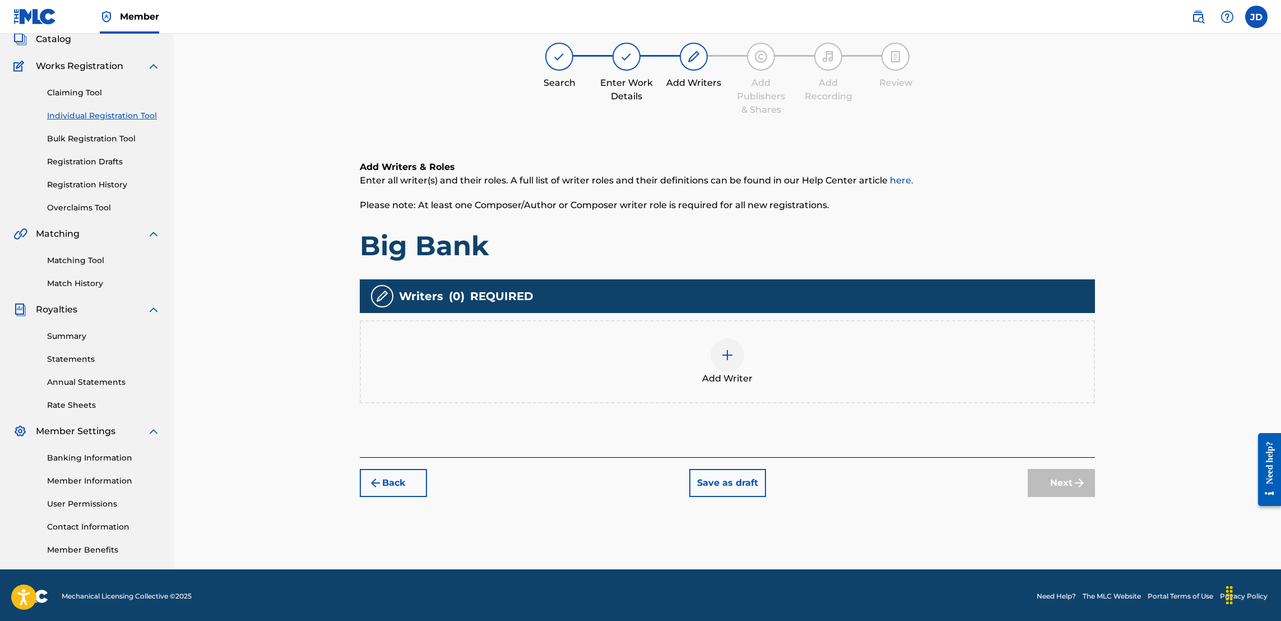
scroll to position [50, 0]
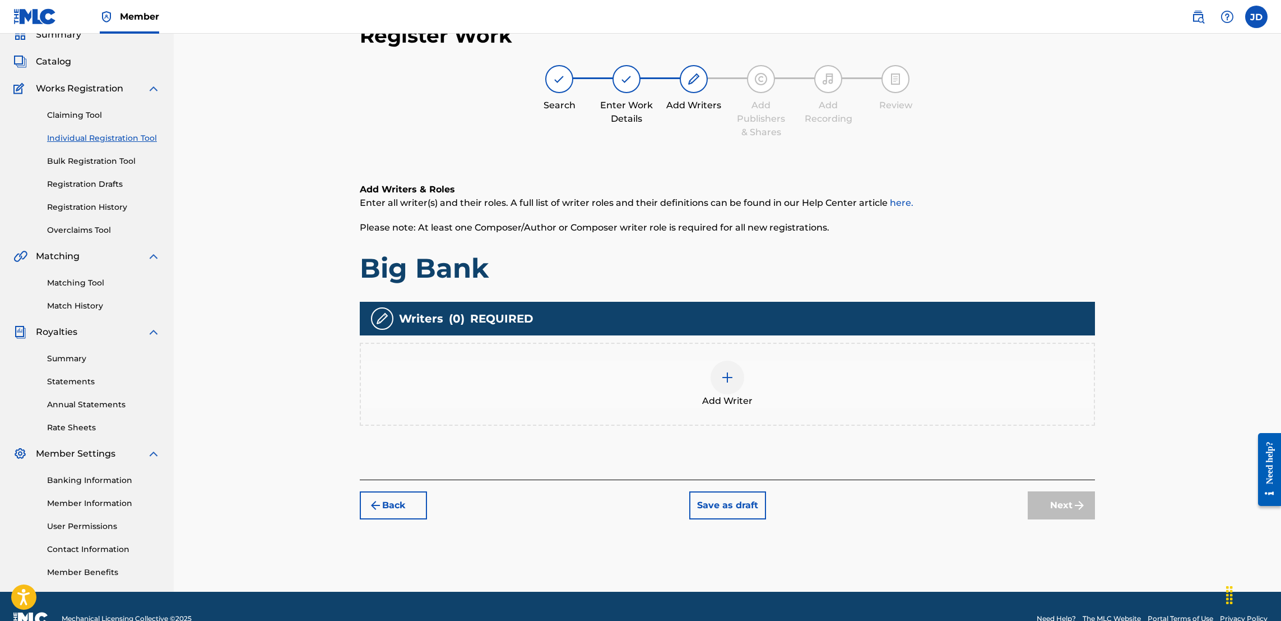
click at [738, 367] on div at bounding box center [728, 377] width 34 height 34
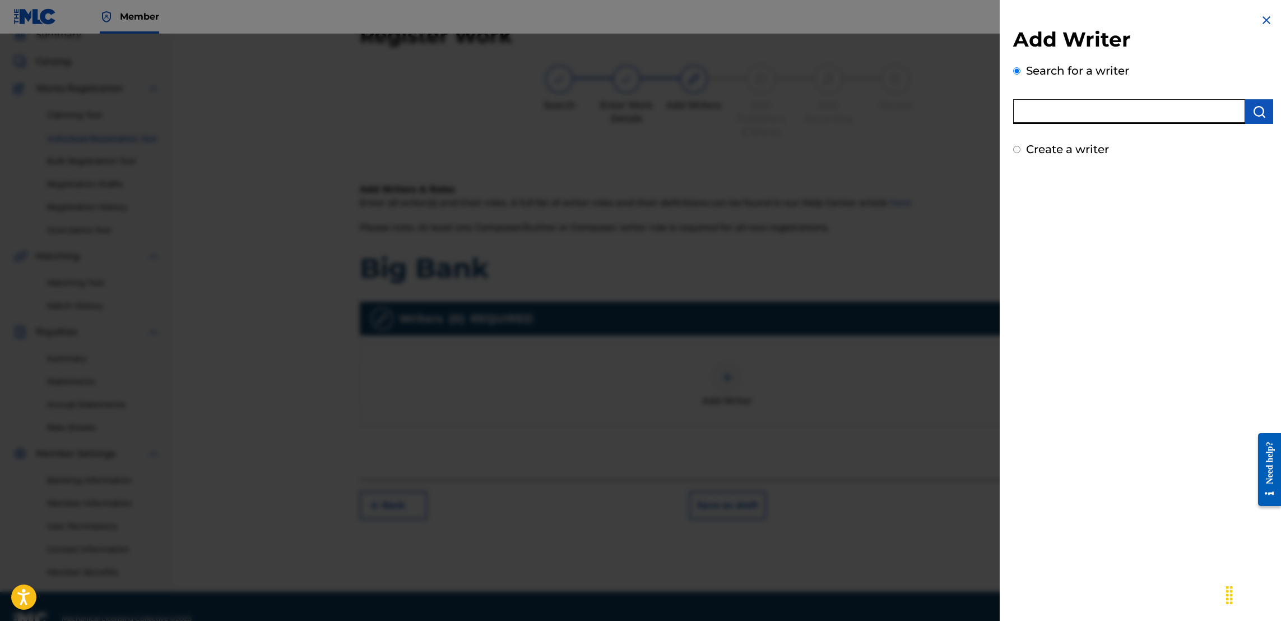
click at [1101, 105] on input "text" at bounding box center [1129, 111] width 232 height 25
type input "Jason Anthony Douglas"
click at [1264, 107] on button "submit" at bounding box center [1260, 111] width 28 height 25
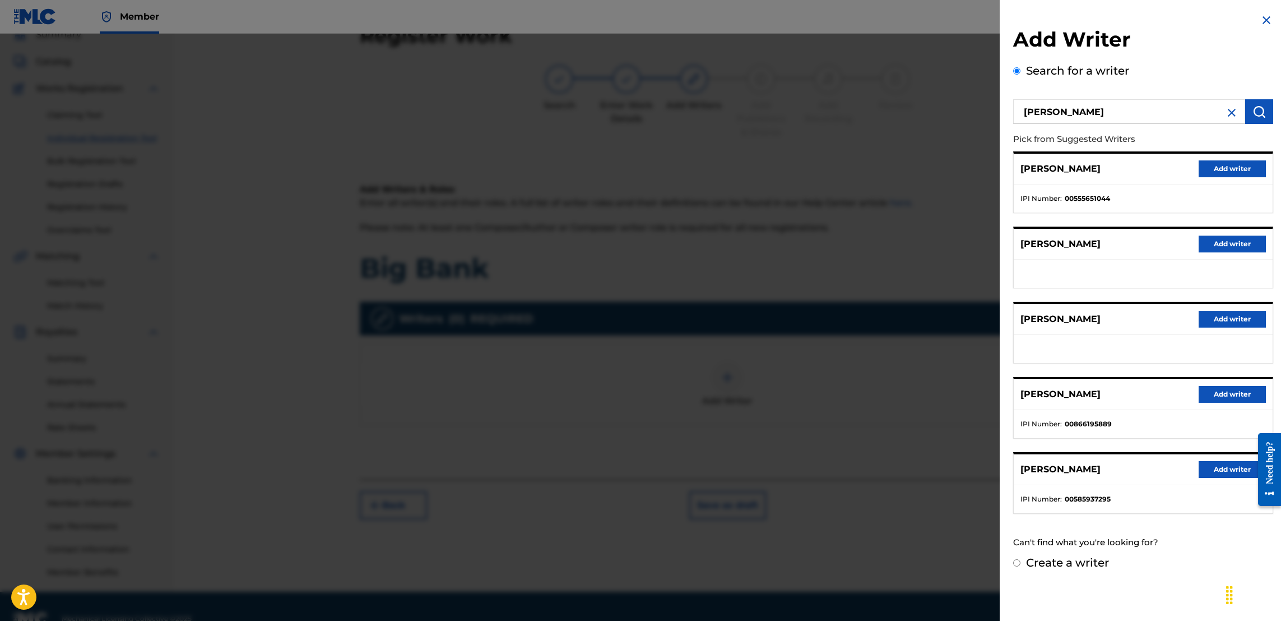
click at [1223, 396] on button "Add writer" at bounding box center [1232, 394] width 67 height 17
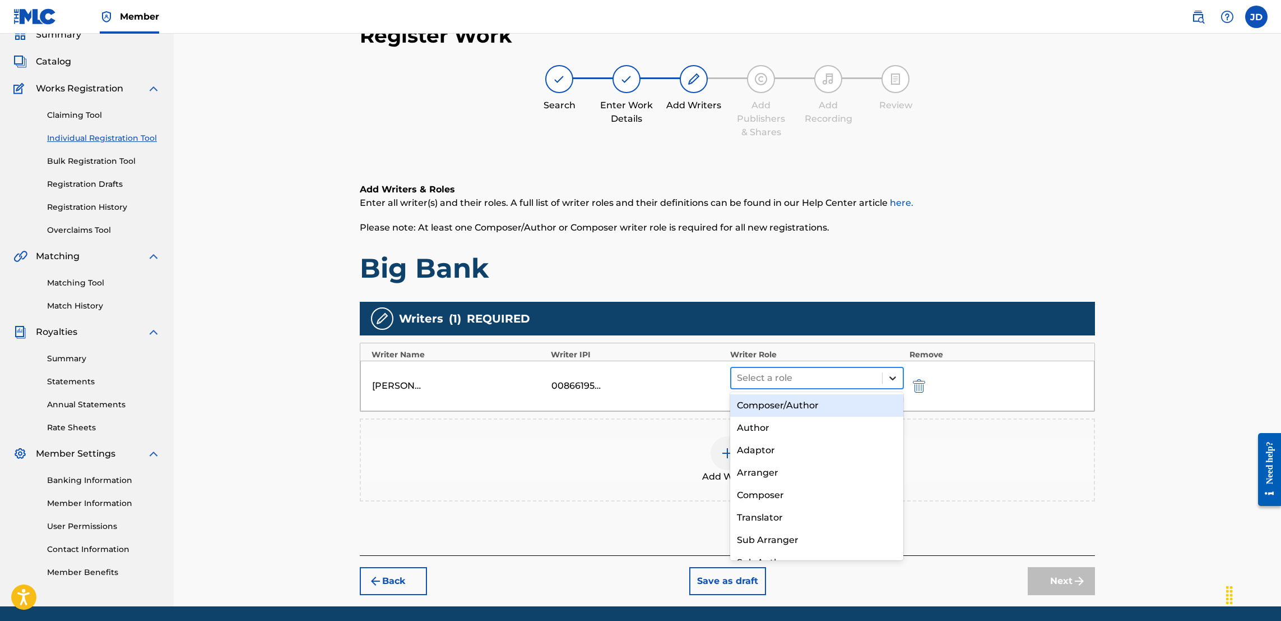
click at [890, 379] on icon at bounding box center [892, 377] width 11 height 11
click at [806, 407] on div "Composer/Author" at bounding box center [816, 405] width 173 height 22
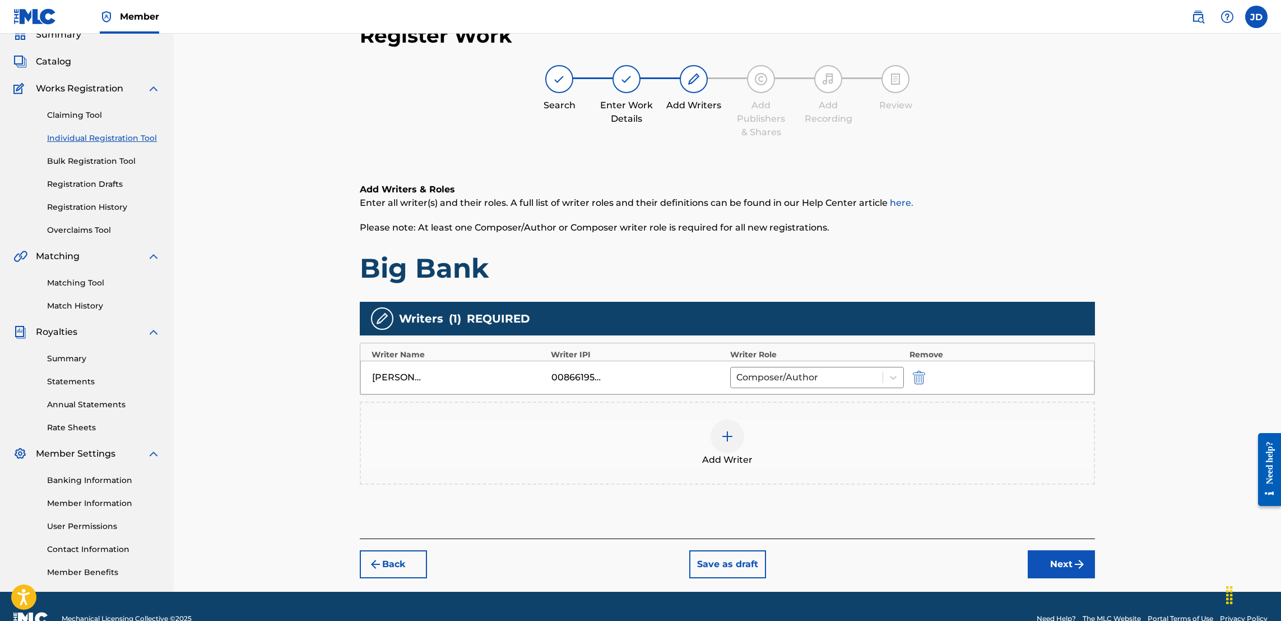
click at [716, 429] on div at bounding box center [728, 436] width 34 height 34
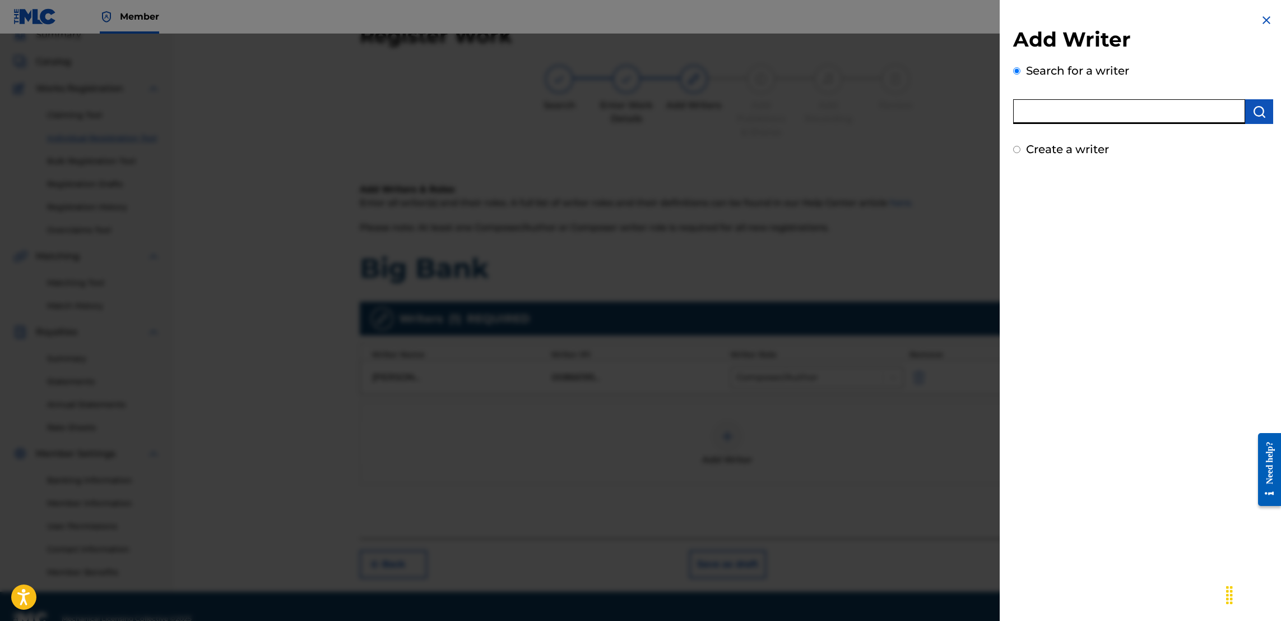
click at [1143, 114] on input "text" at bounding box center [1129, 111] width 232 height 25
type input "thouxanbanfauni"
click at [1256, 114] on img "submit" at bounding box center [1259, 111] width 13 height 13
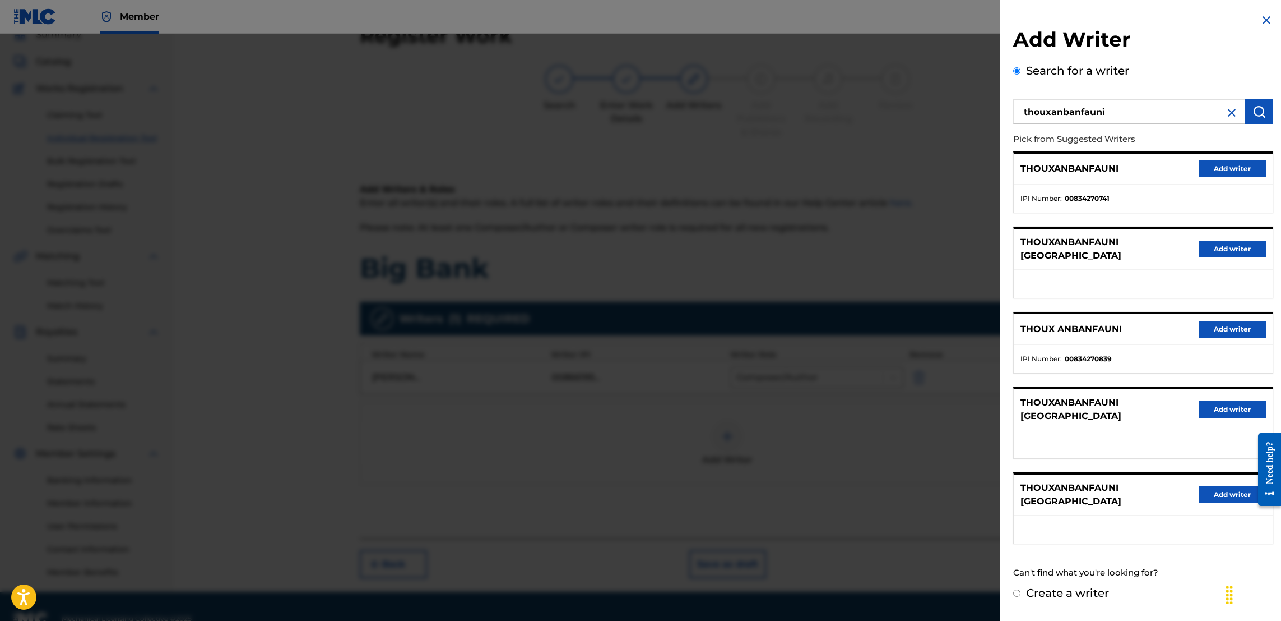
click at [1214, 168] on button "Add writer" at bounding box center [1232, 168] width 67 height 17
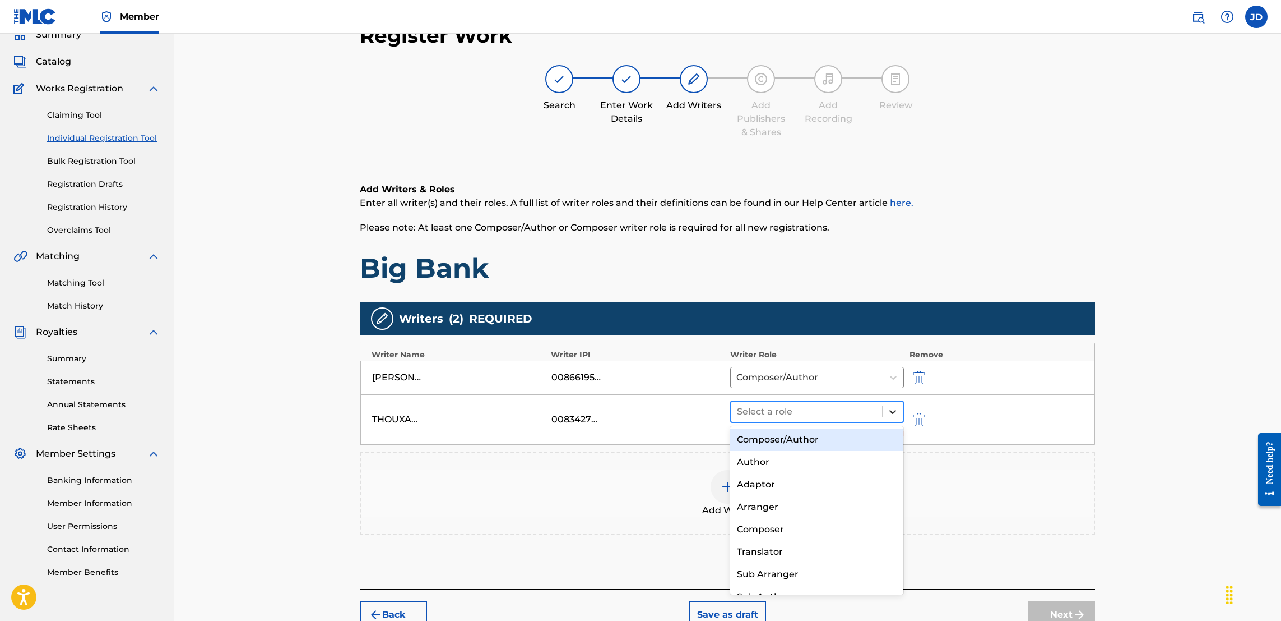
click at [896, 409] on icon at bounding box center [892, 411] width 11 height 11
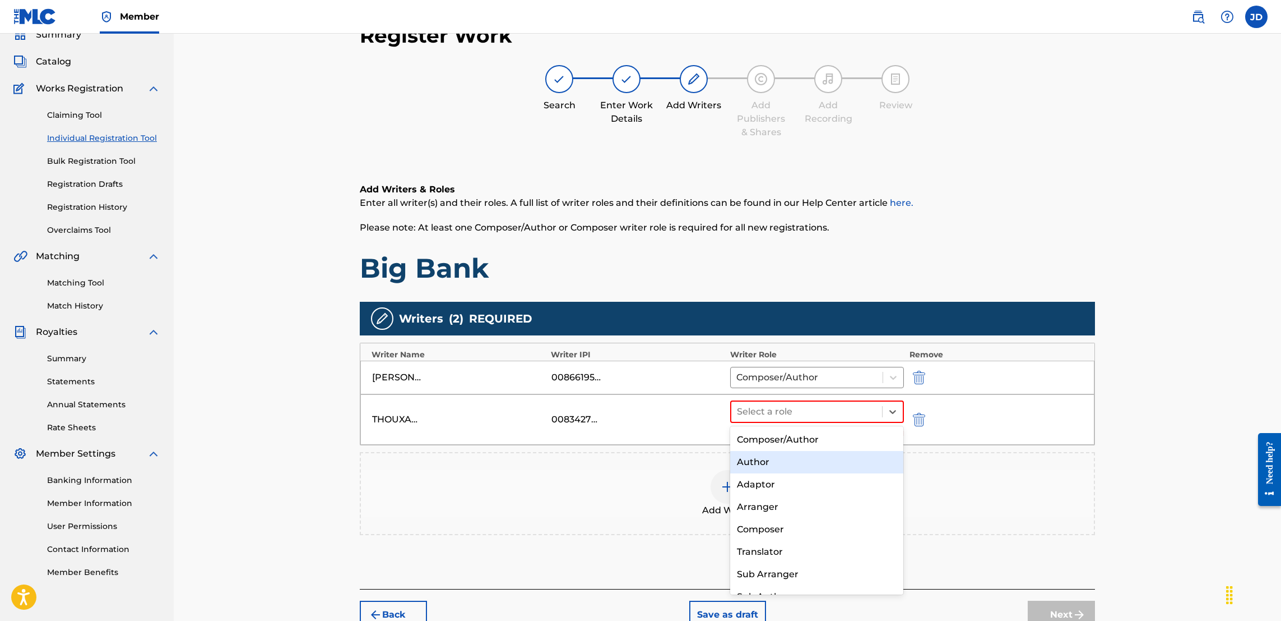
click at [797, 456] on div "Author" at bounding box center [816, 462] width 173 height 22
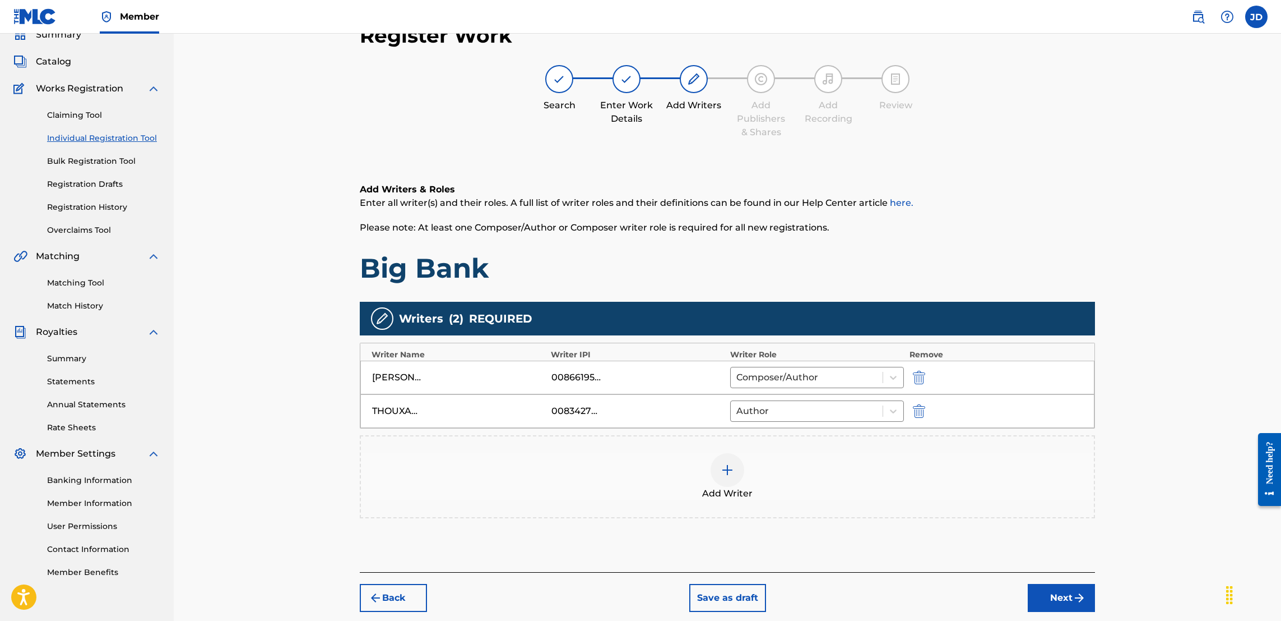
click at [1067, 599] on button "Next" at bounding box center [1061, 598] width 67 height 28
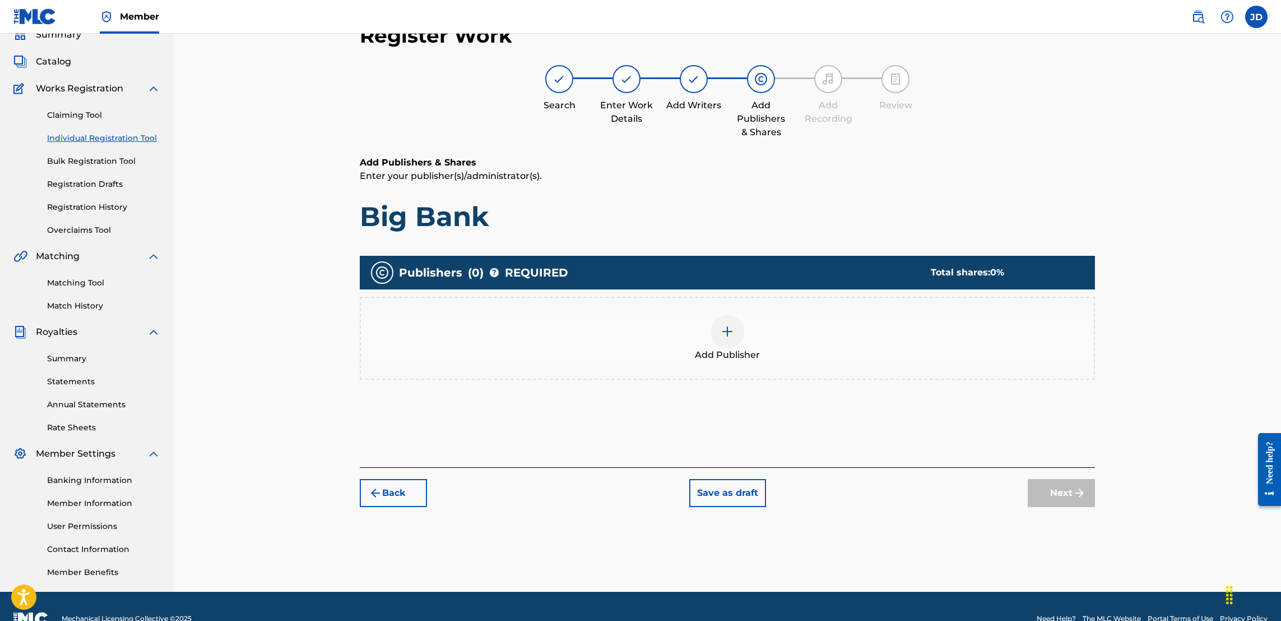
click at [724, 334] on img at bounding box center [727, 331] width 13 height 13
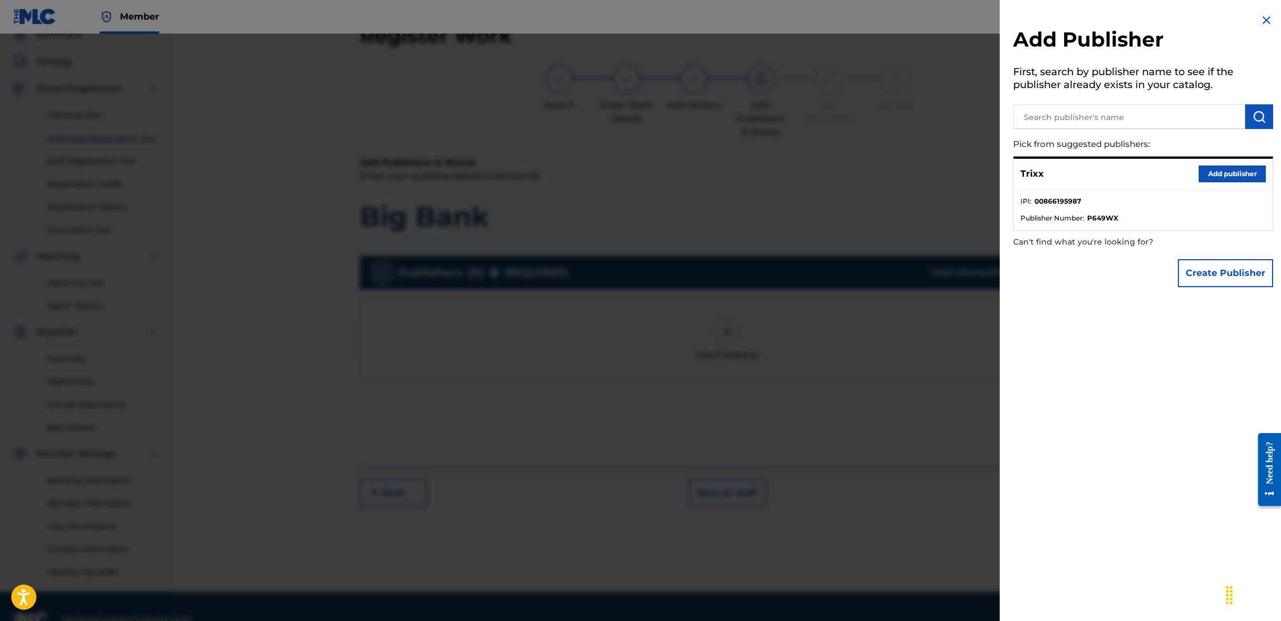
click at [1218, 175] on button "Add publisher" at bounding box center [1232, 173] width 67 height 17
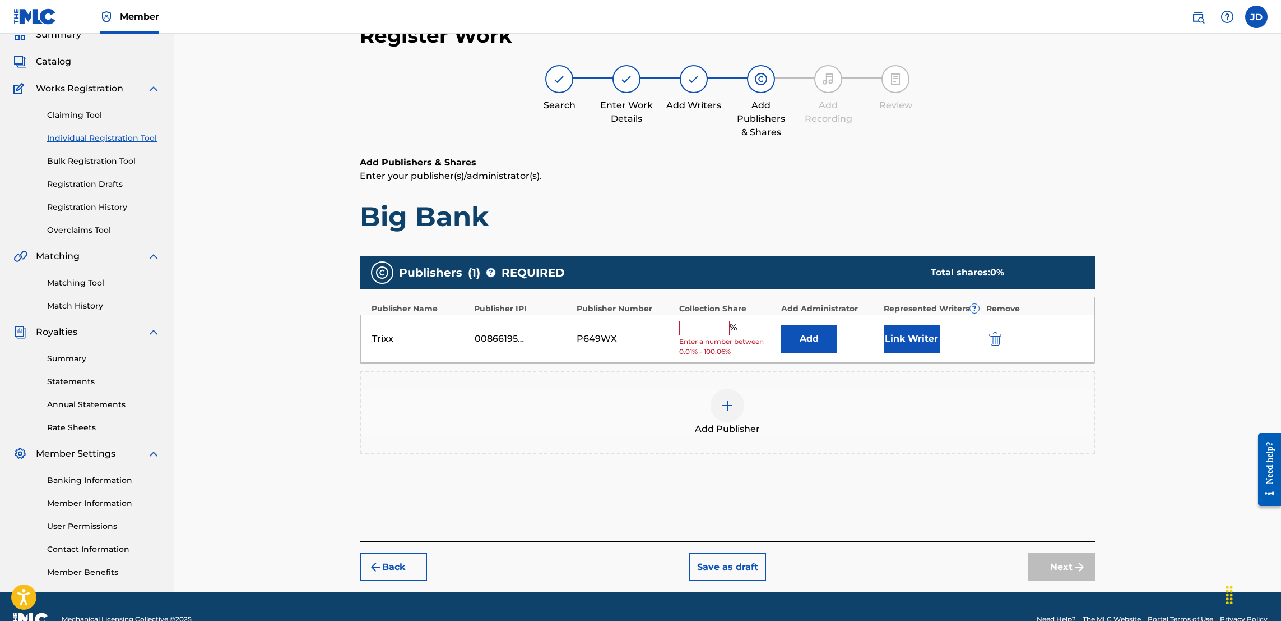
click at [701, 334] on input "text" at bounding box center [704, 328] width 50 height 15
type input "50"
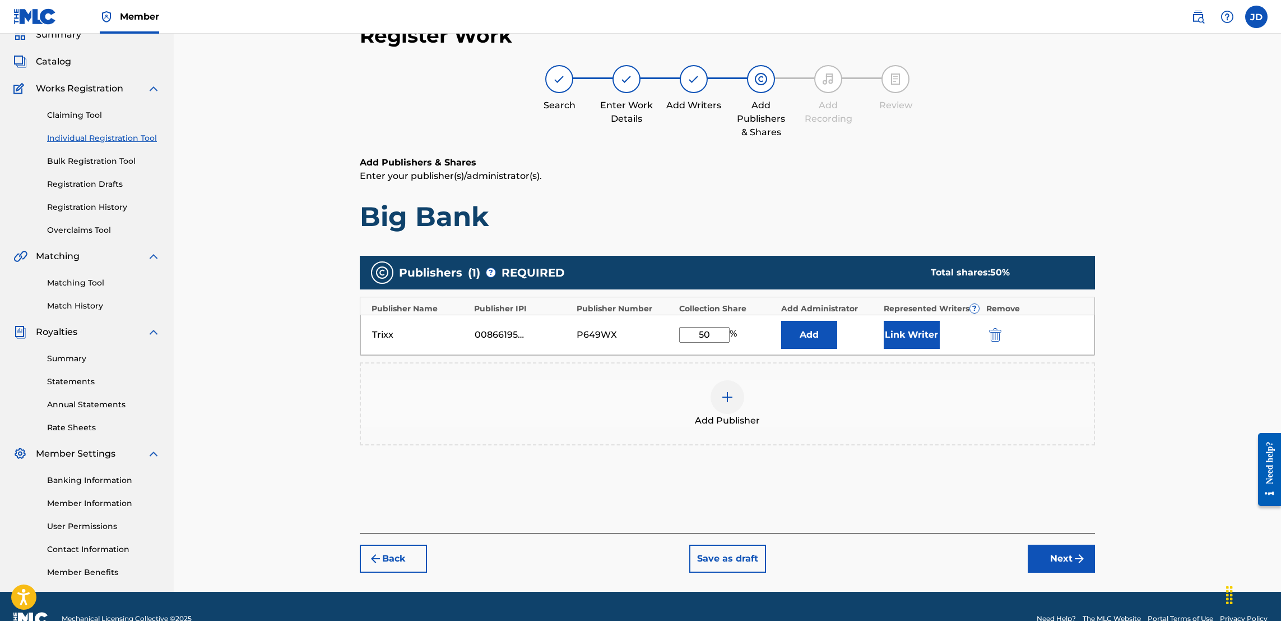
click at [922, 333] on button "Link Writer" at bounding box center [912, 335] width 56 height 28
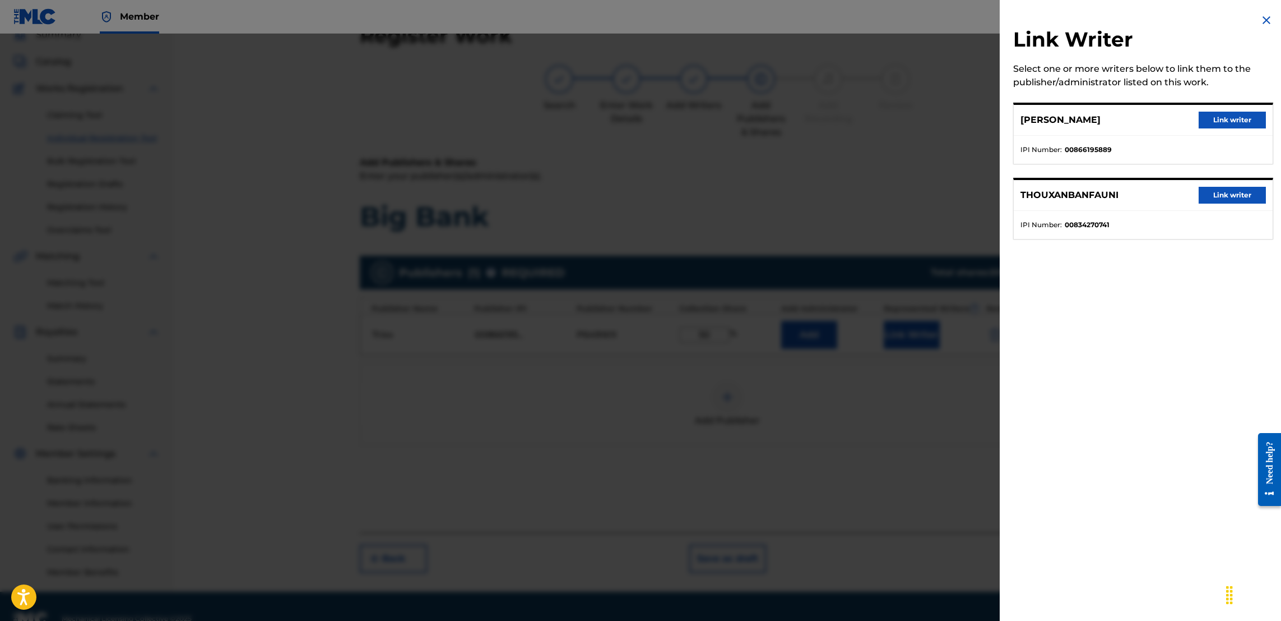
click at [1223, 113] on button "Link writer" at bounding box center [1232, 120] width 67 height 17
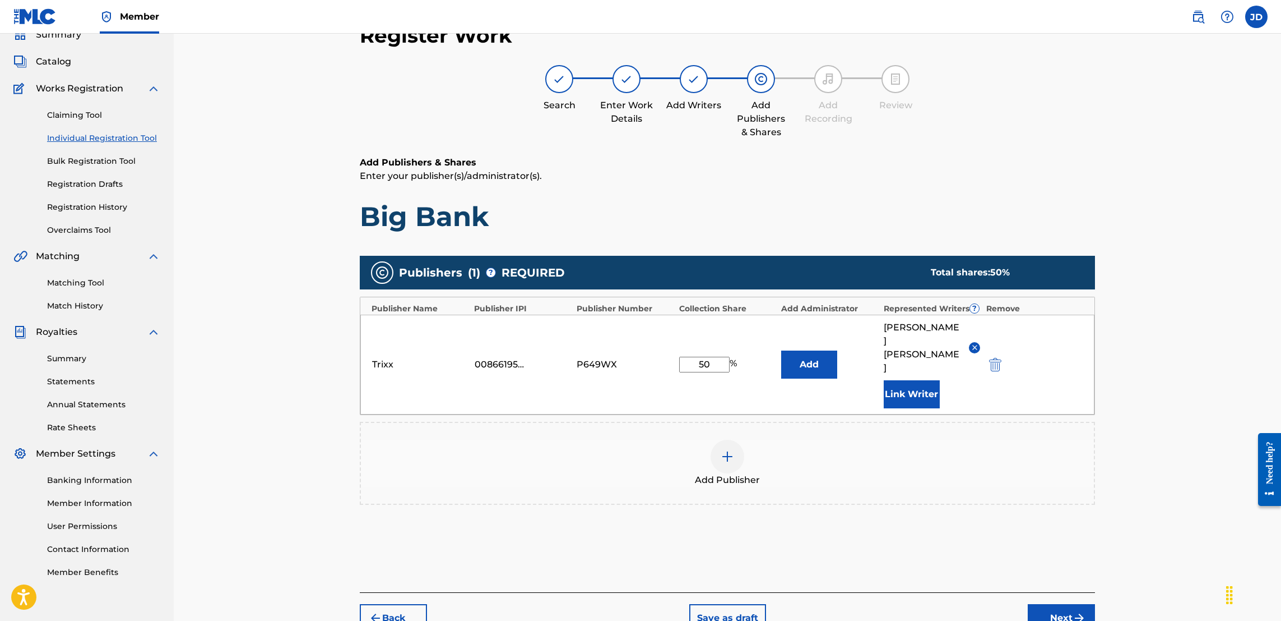
click at [1073, 611] on img "submit" at bounding box center [1079, 617] width 13 height 13
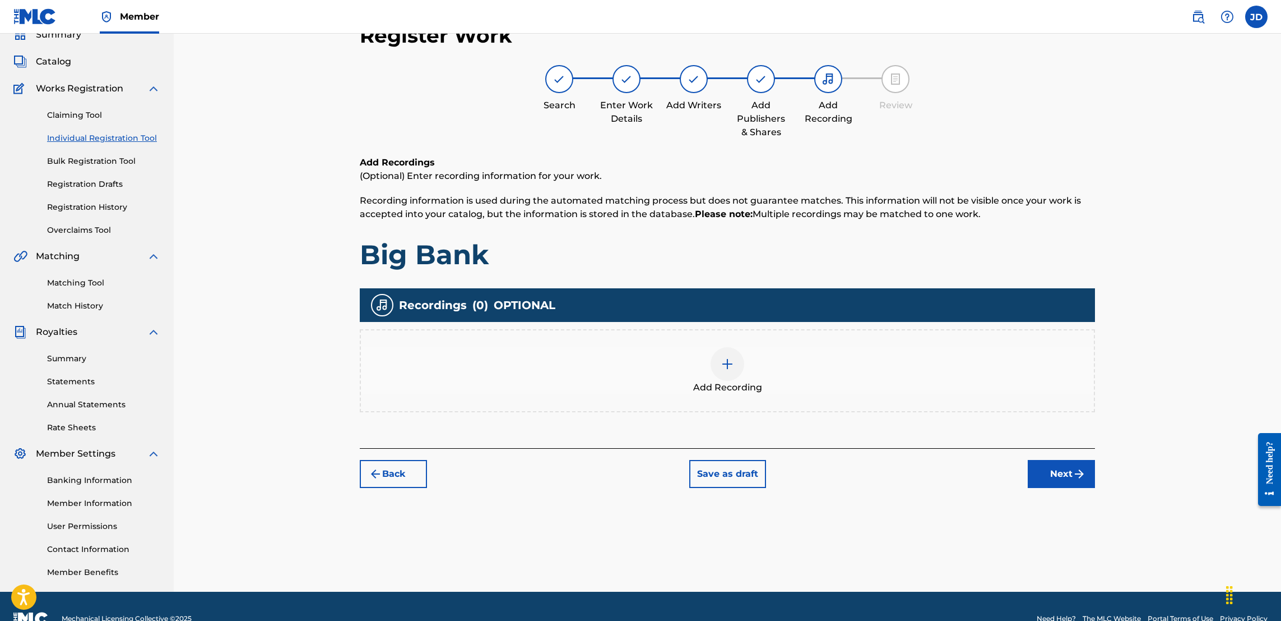
click at [726, 363] on img at bounding box center [727, 363] width 13 height 13
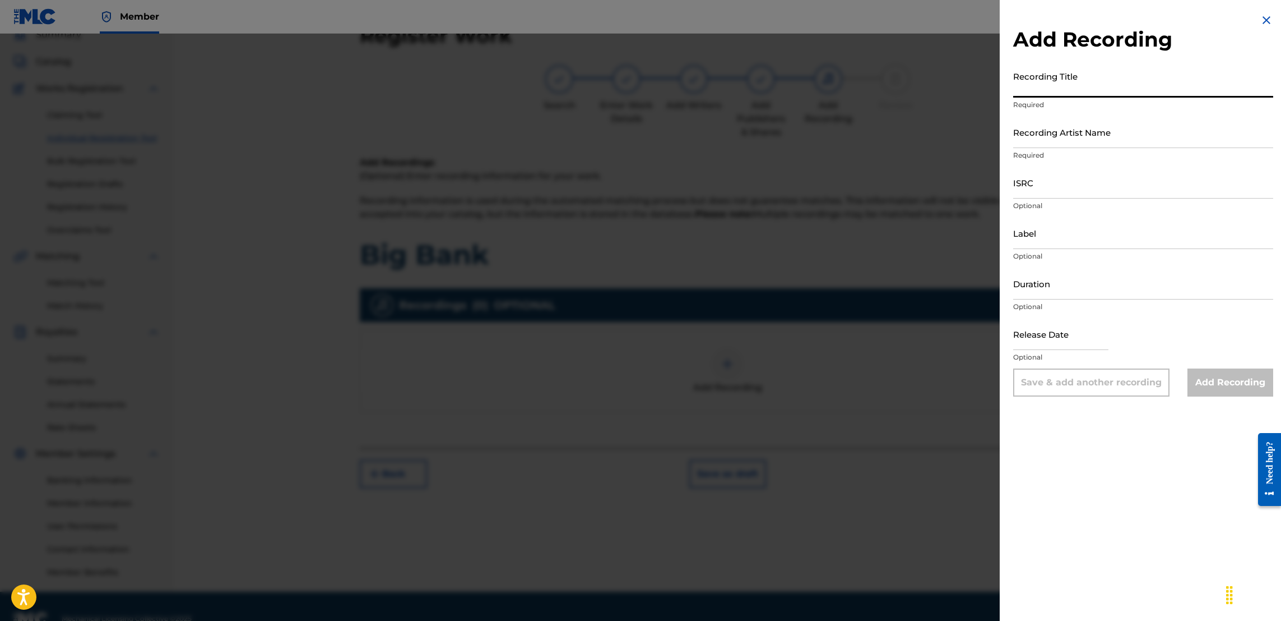
click at [1073, 94] on input "Recording Title" at bounding box center [1143, 82] width 260 height 32
click at [1062, 145] on input "Recording Artist Name" at bounding box center [1143, 132] width 260 height 32
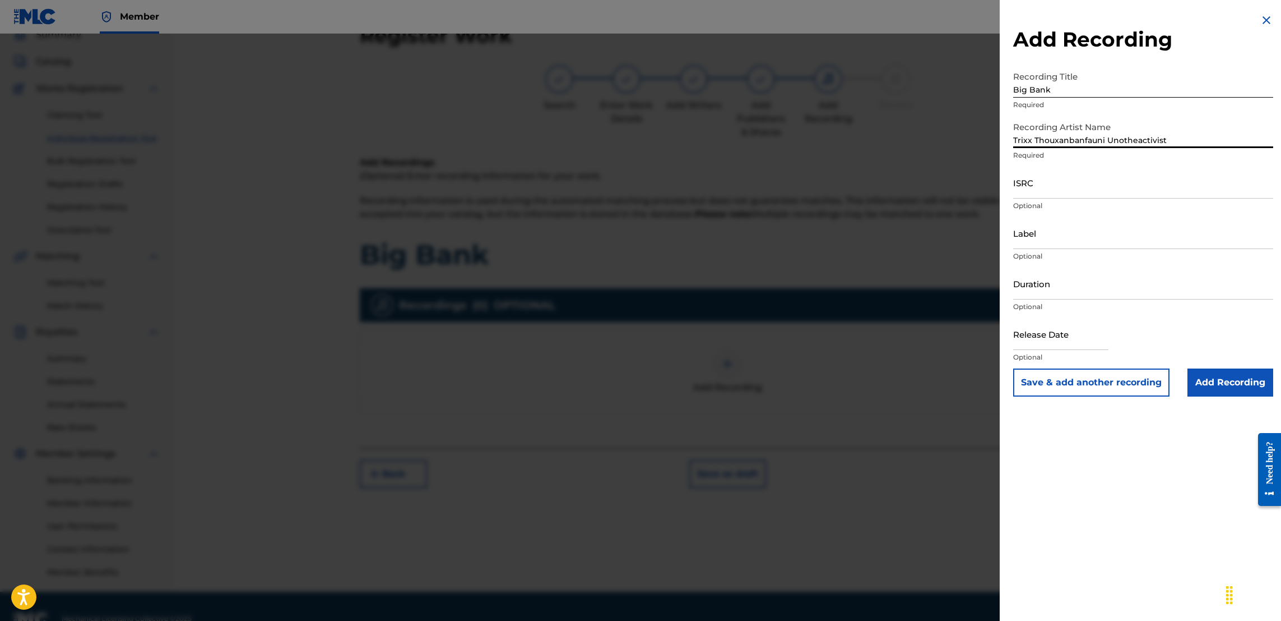
drag, startPoint x: 1172, startPoint y: 136, endPoint x: 1110, endPoint y: 145, distance: 61.8
click at [1110, 145] on input "Trixx Thouxanbanfauni Unotheactivist" at bounding box center [1143, 132] width 260 height 32
click at [1097, 478] on div "Add Recording Recording Title Big Bank Required Recording Artist Name Trixx Tho…" at bounding box center [1143, 310] width 287 height 621
click at [1061, 185] on input "ISRC" at bounding box center [1143, 182] width 260 height 32
paste input "CA5KR2161839"
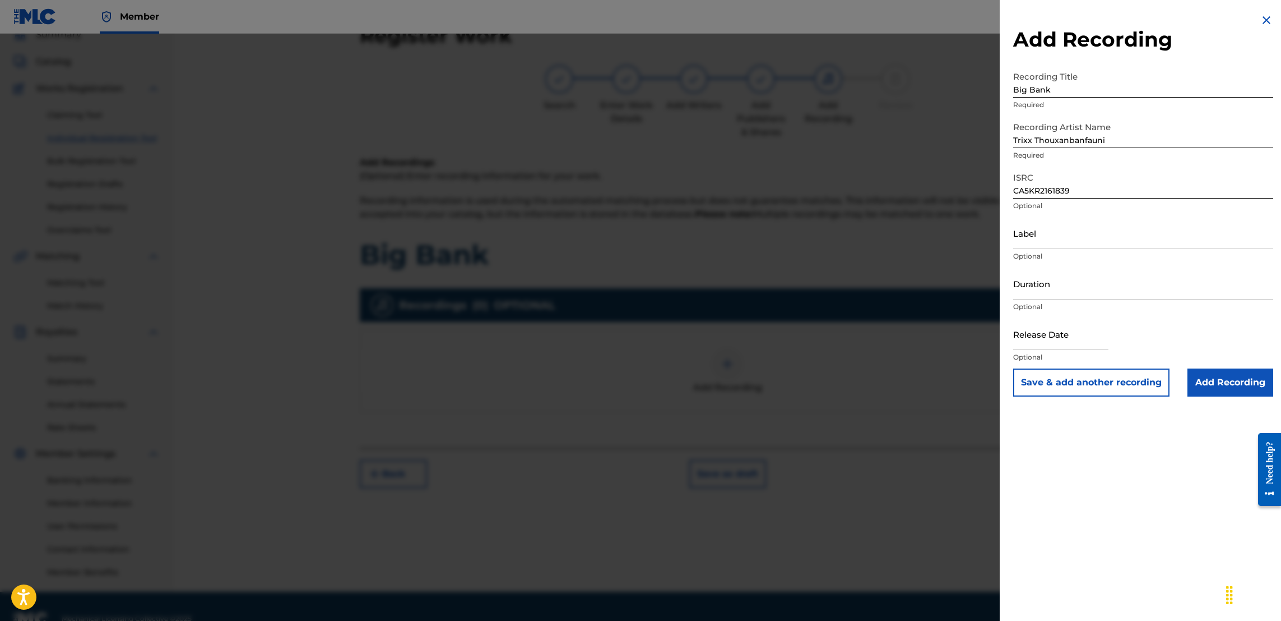
click at [1074, 339] on input "text" at bounding box center [1060, 334] width 95 height 32
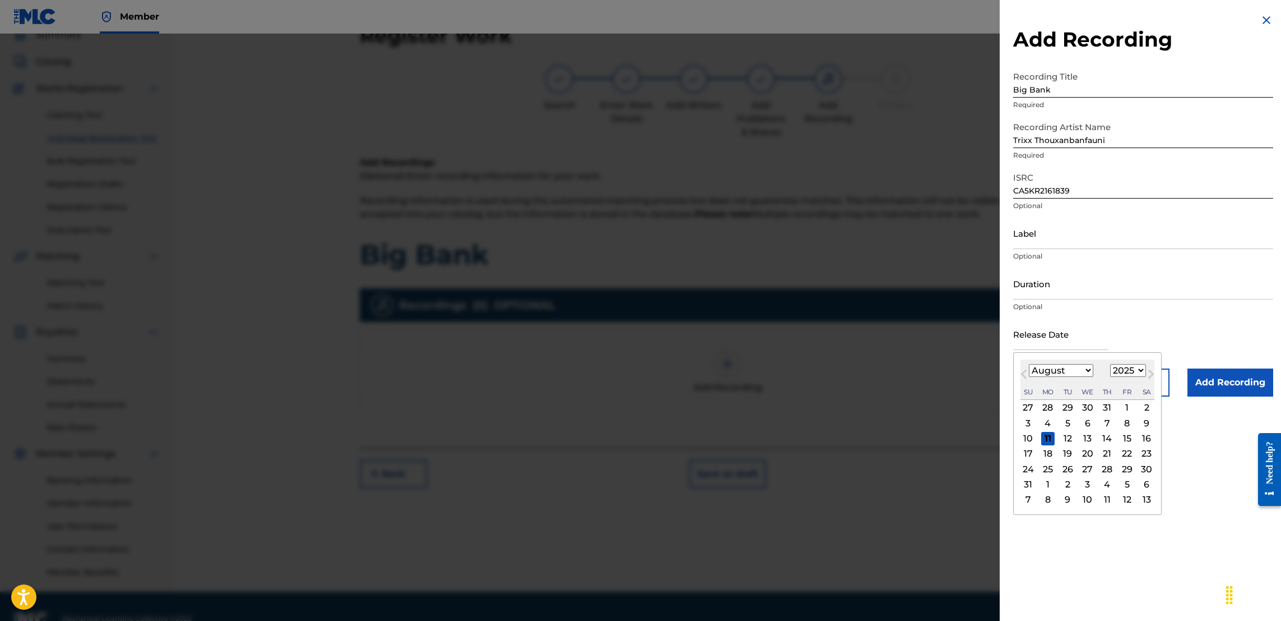
click at [1054, 343] on input "text" at bounding box center [1060, 334] width 95 height 32
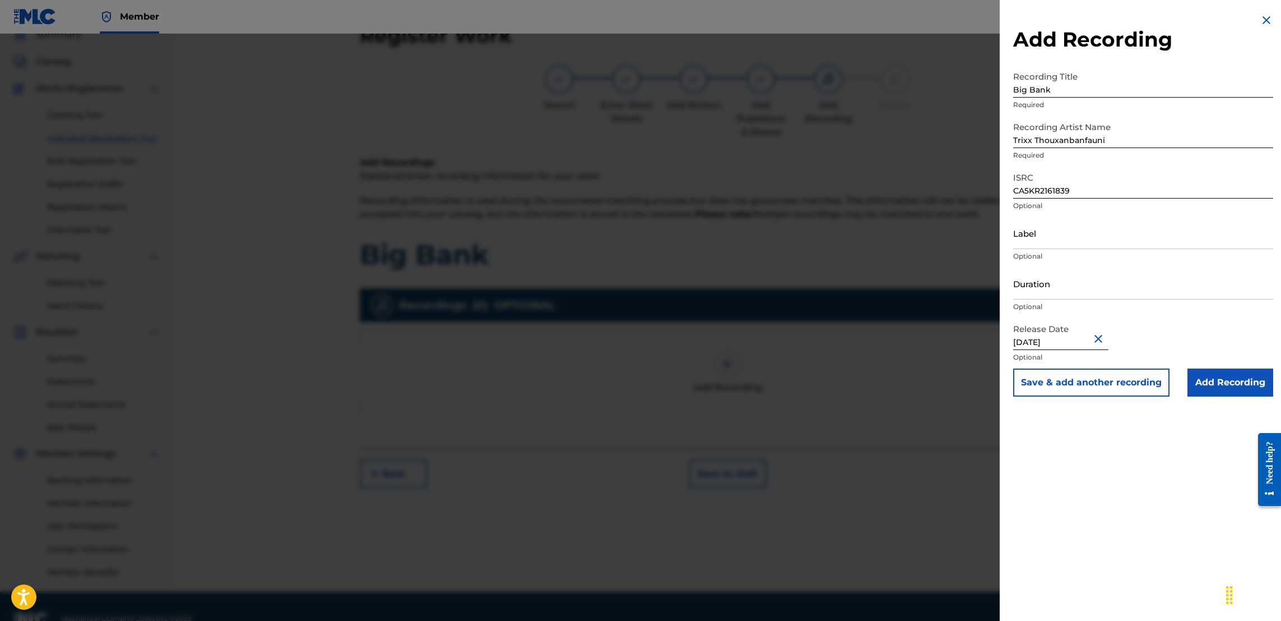
click at [1202, 387] on input "Add Recording" at bounding box center [1231, 382] width 86 height 28
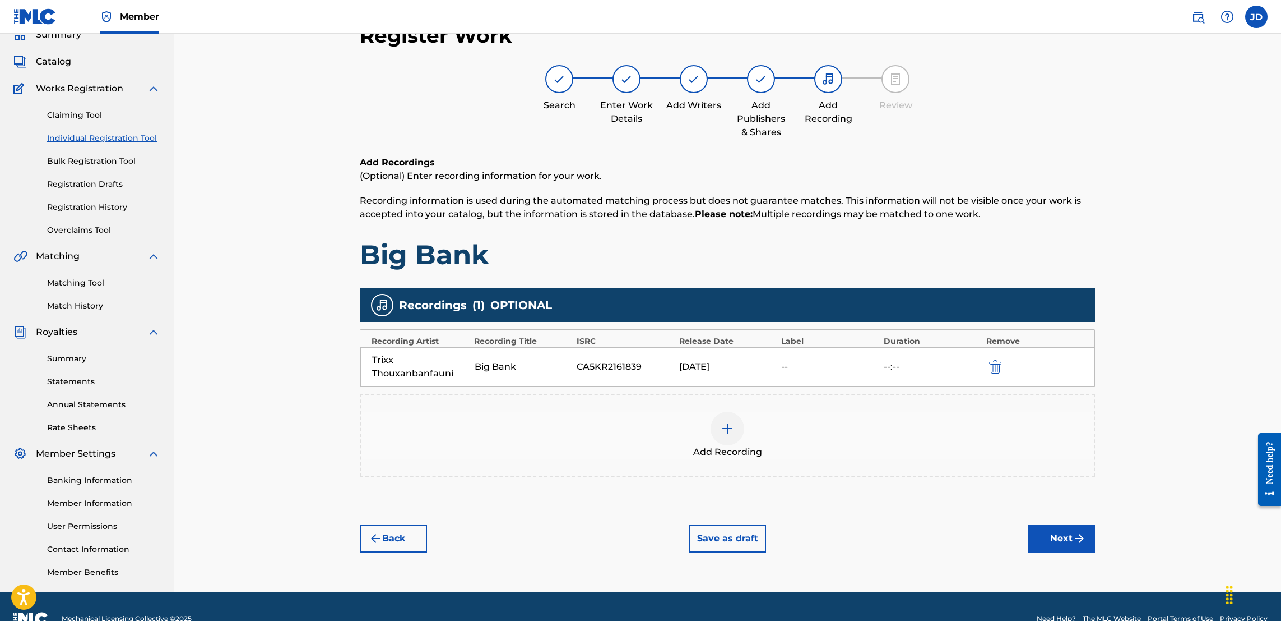
click at [1062, 535] on button "Next" at bounding box center [1061, 538] width 67 height 28
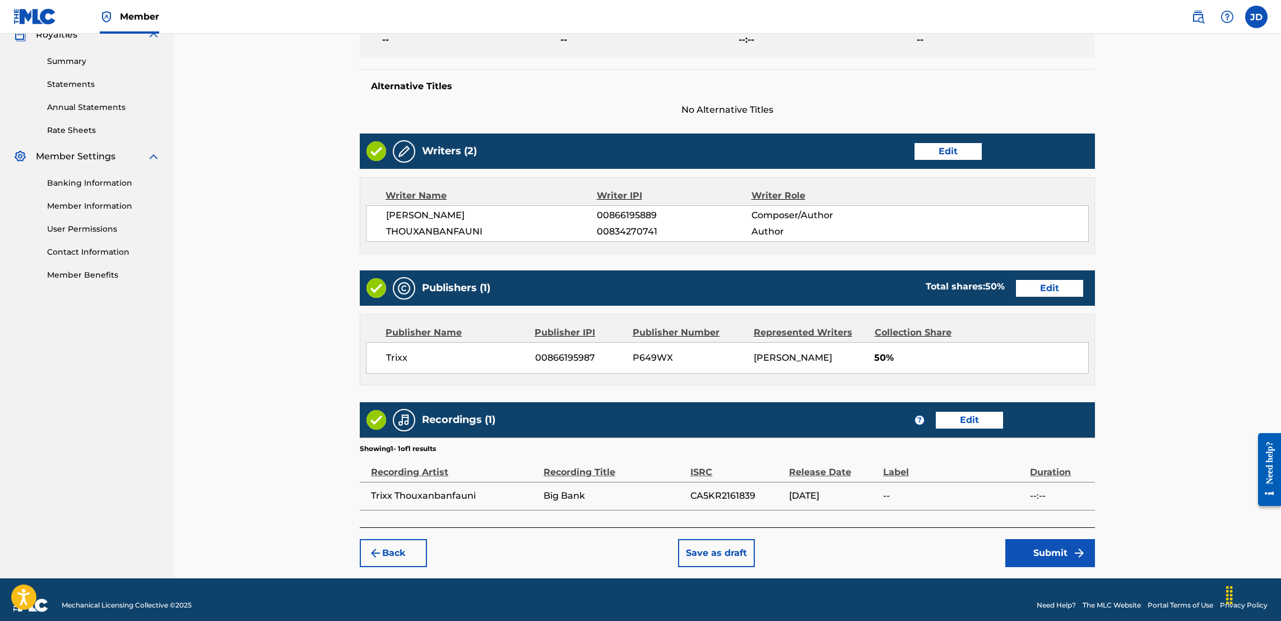
scroll to position [372, 0]
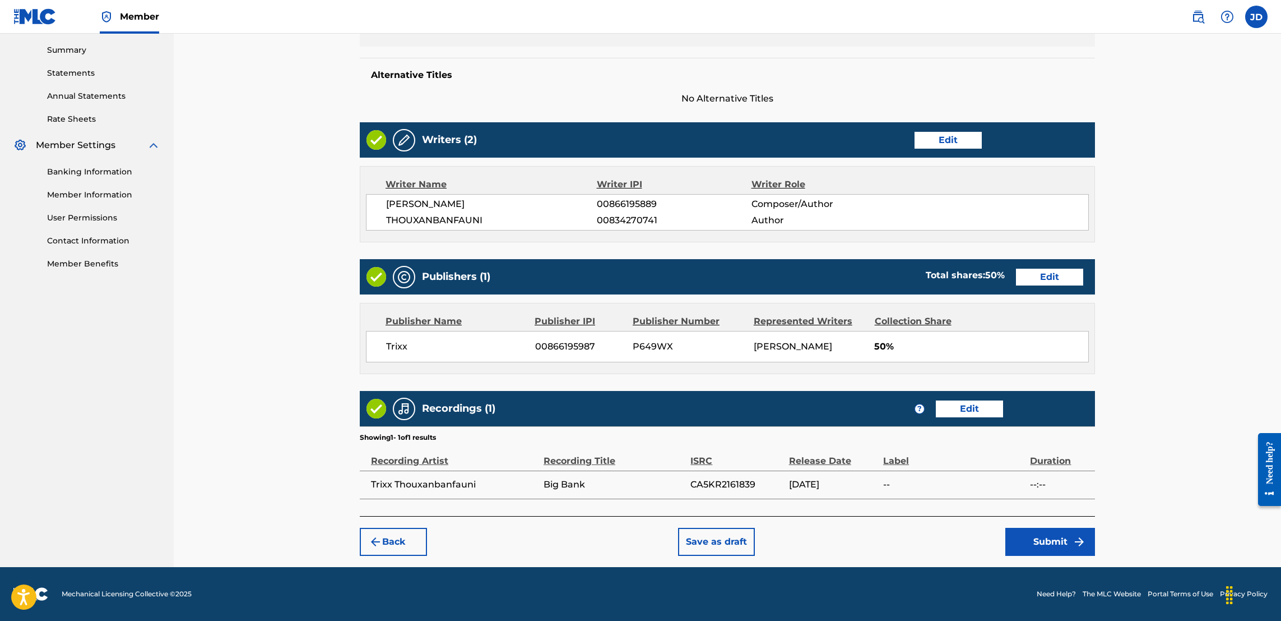
click at [1042, 544] on button "Submit" at bounding box center [1051, 541] width 90 height 28
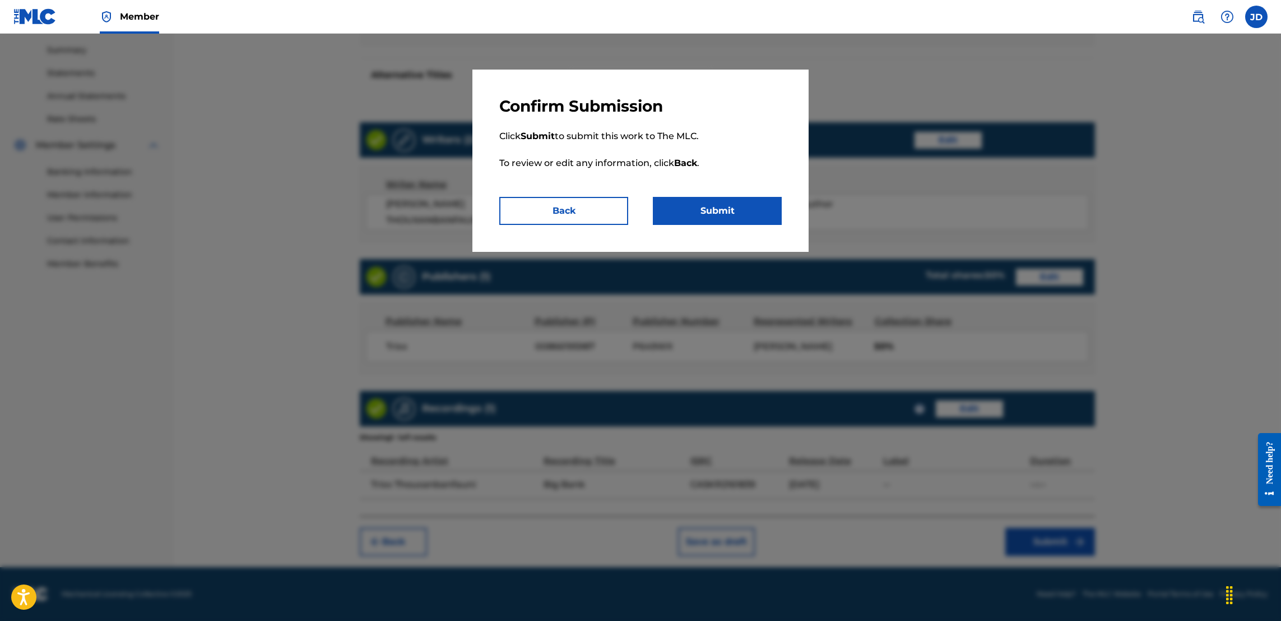
click at [712, 217] on button "Submit" at bounding box center [717, 211] width 129 height 28
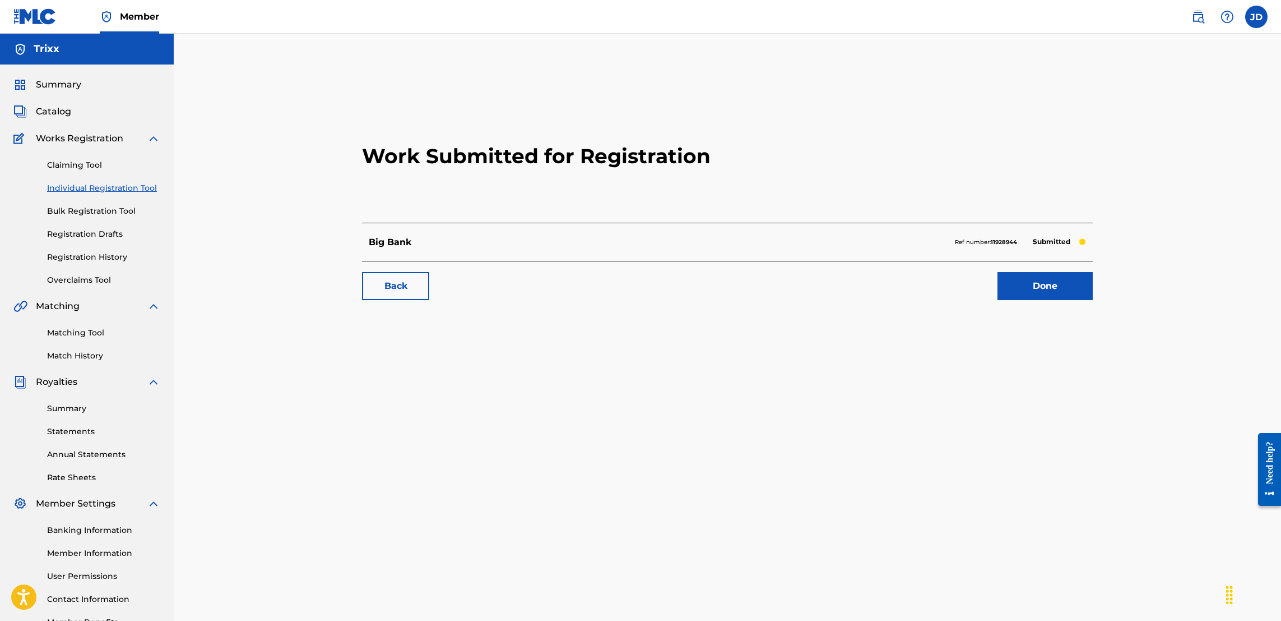
click at [136, 186] on link "Individual Registration Tool" at bounding box center [103, 188] width 113 height 12
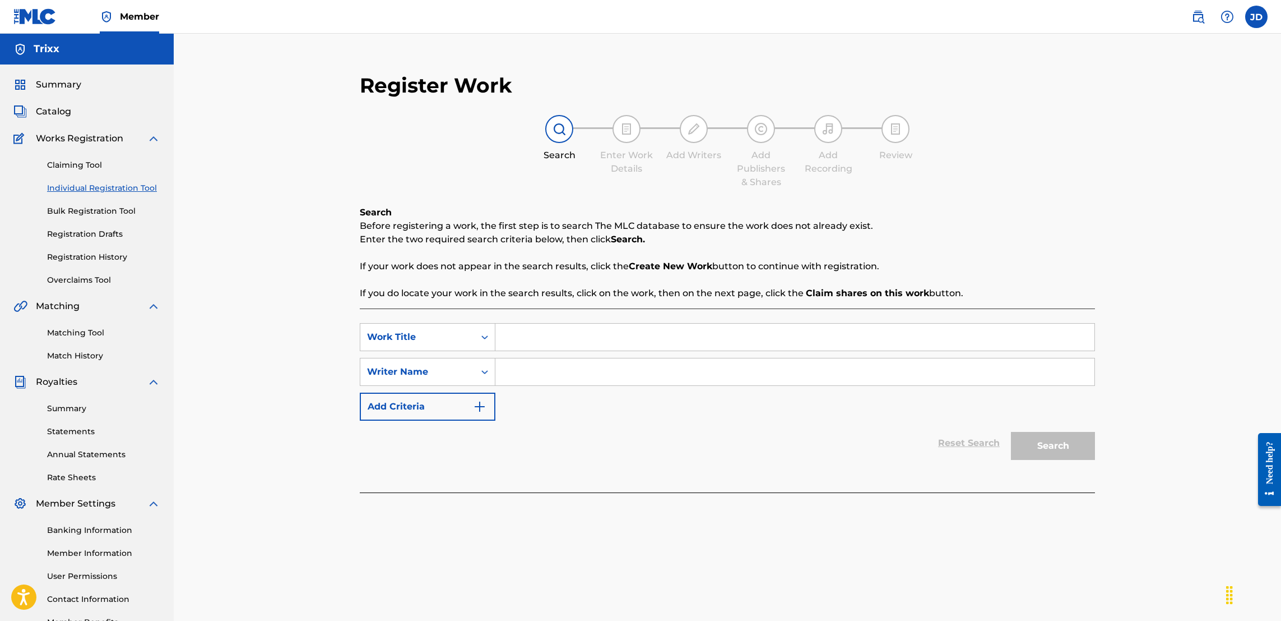
click at [558, 342] on input "Search Form" at bounding box center [795, 336] width 599 height 27
click at [554, 363] on input "Search Form" at bounding box center [795, 371] width 599 height 27
click at [1062, 439] on button "Search" at bounding box center [1053, 446] width 84 height 28
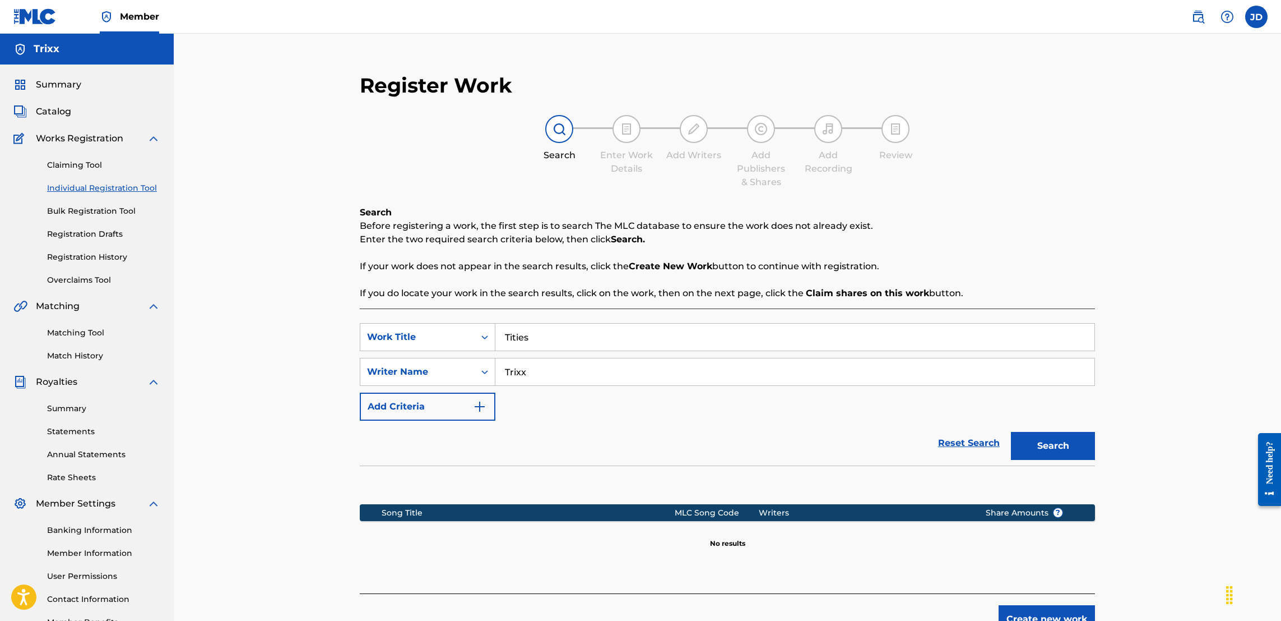
click at [1038, 613] on button "Create new work" at bounding box center [1047, 619] width 96 height 28
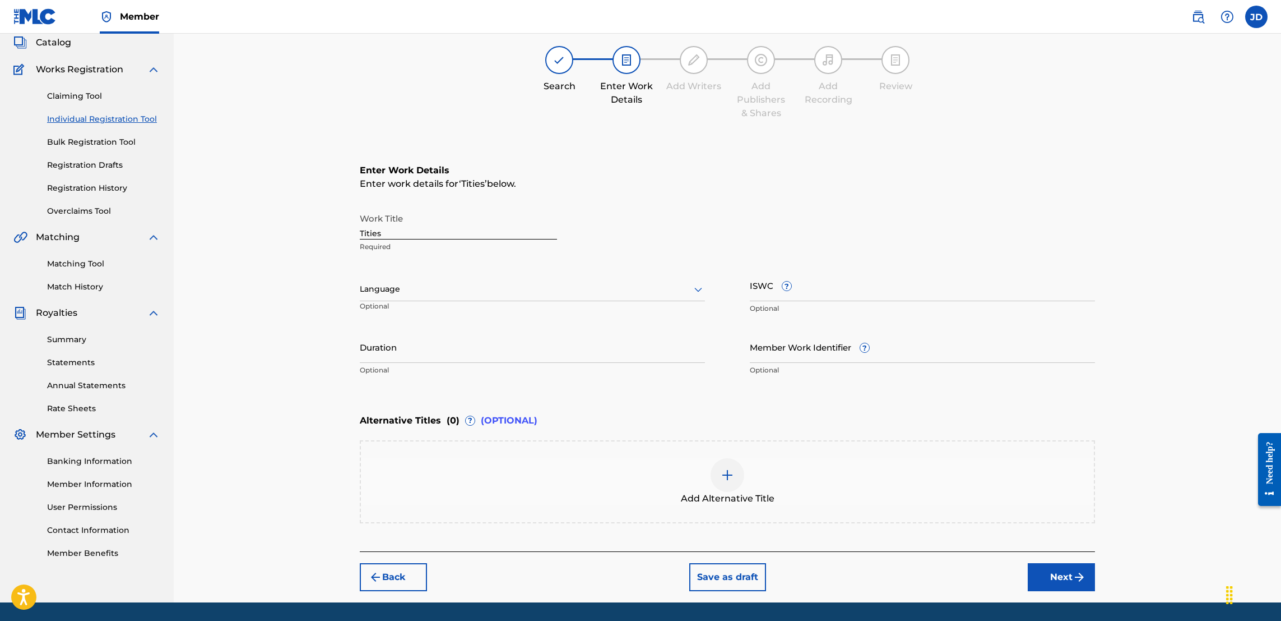
scroll to position [103, 0]
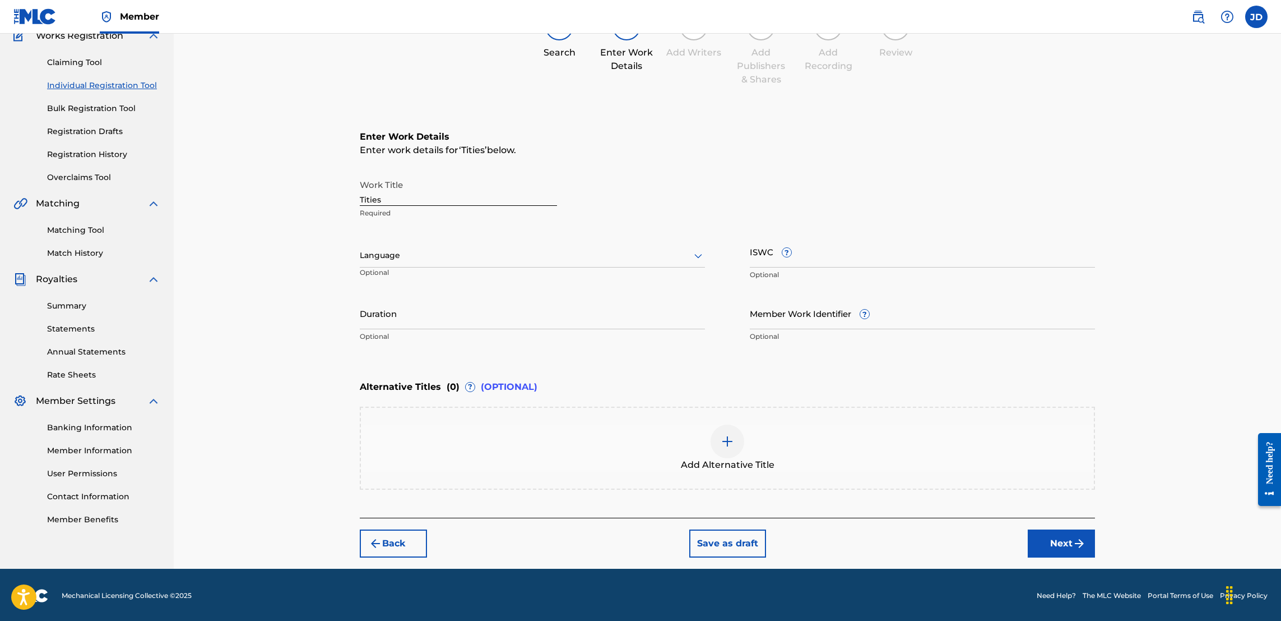
click at [1057, 541] on button "Next" at bounding box center [1061, 543] width 67 height 28
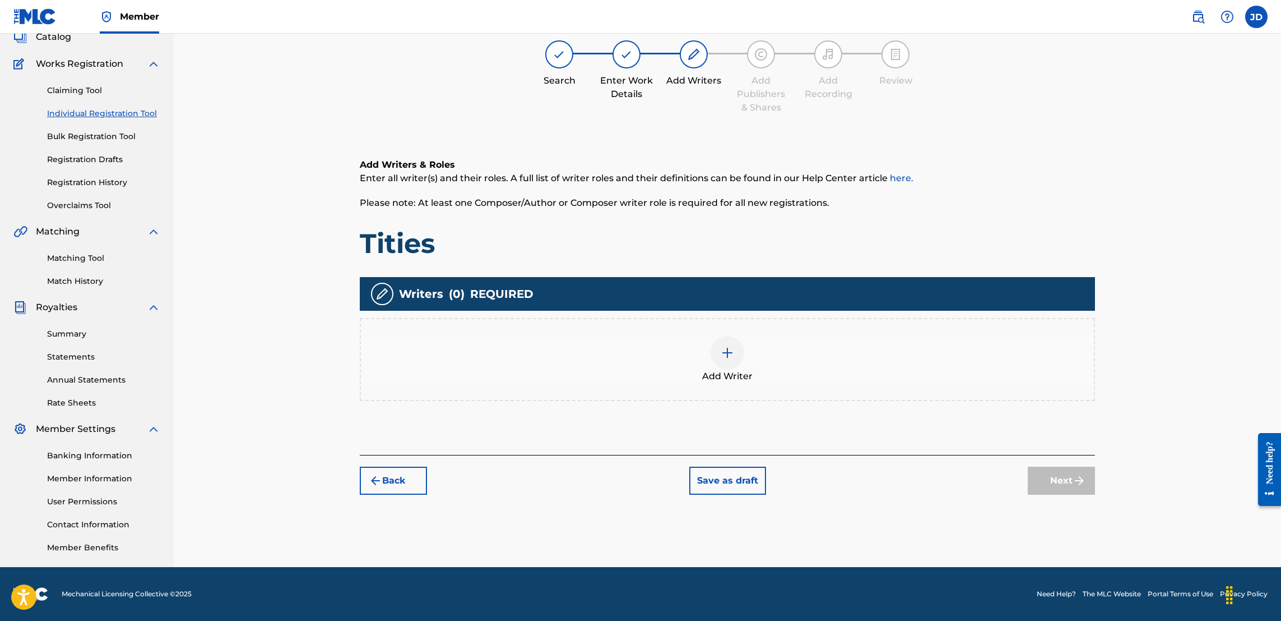
scroll to position [50, 0]
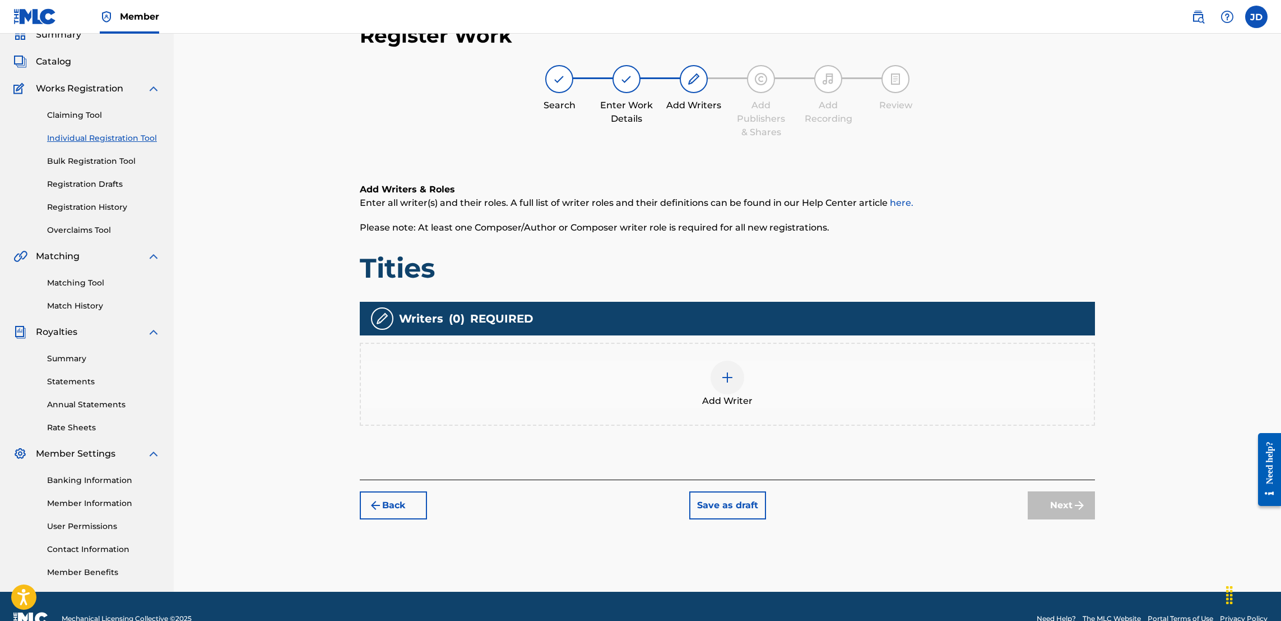
click at [717, 362] on div at bounding box center [728, 377] width 34 height 34
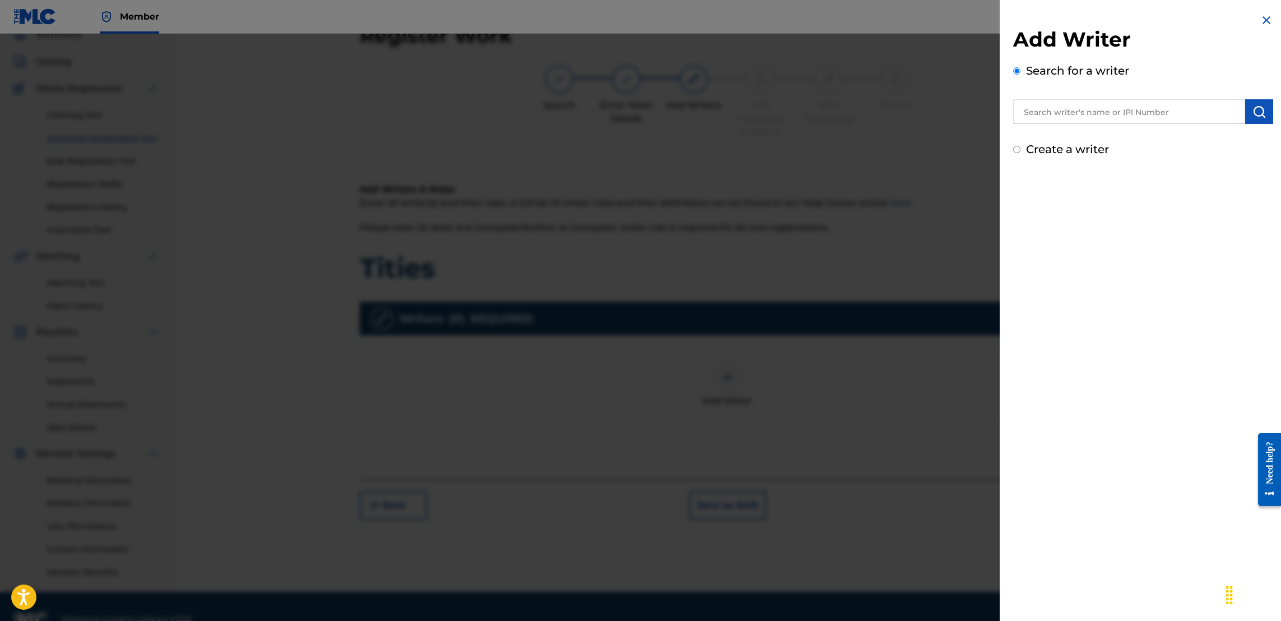
click at [1087, 119] on input "text" at bounding box center [1129, 111] width 232 height 25
click at [1258, 107] on img "submit" at bounding box center [1259, 111] width 13 height 13
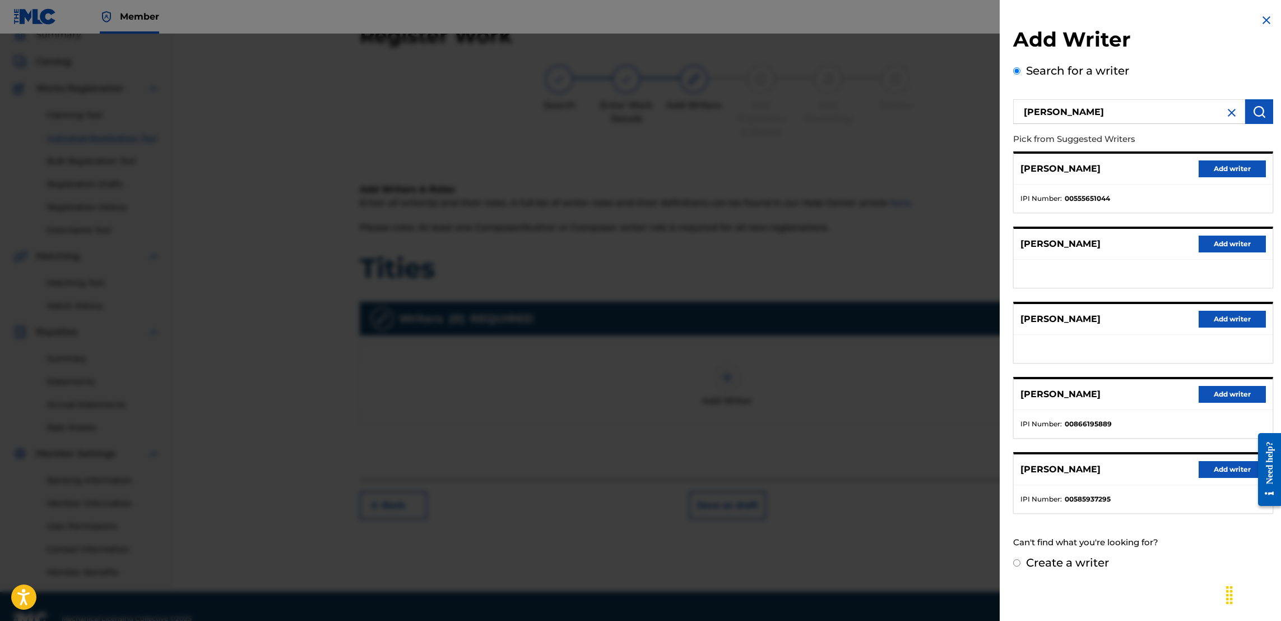
click at [1209, 397] on button "Add writer" at bounding box center [1232, 394] width 67 height 17
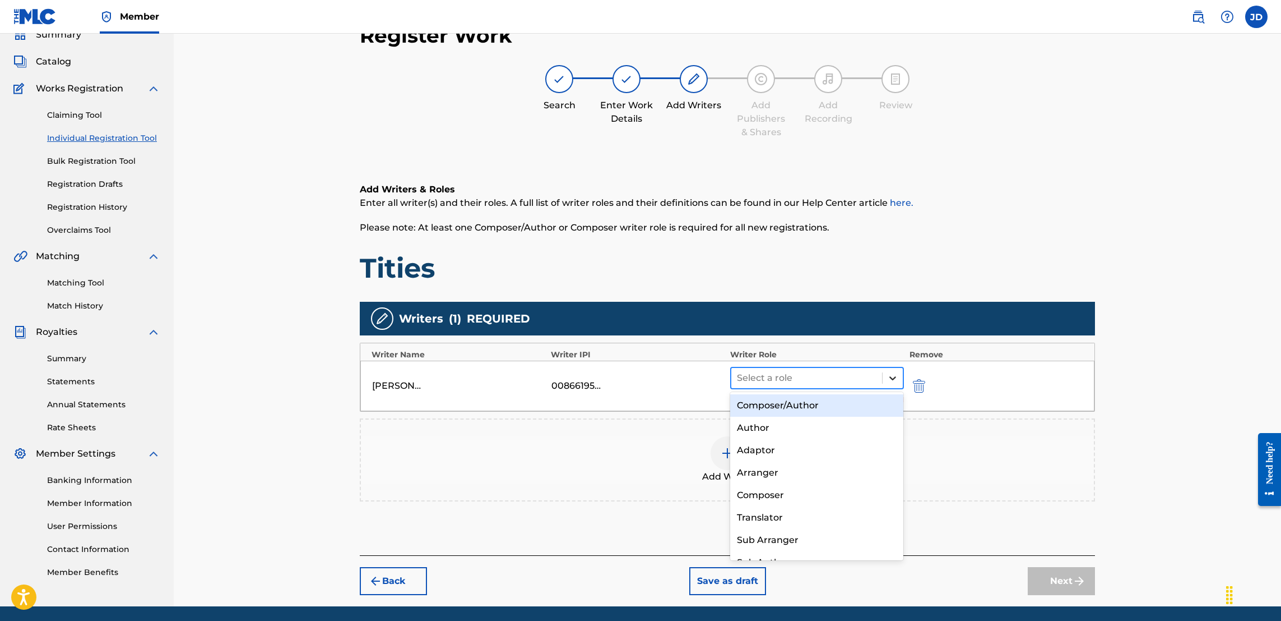
click at [896, 379] on icon at bounding box center [892, 377] width 11 height 11
click at [802, 402] on div "Composer/Author" at bounding box center [816, 405] width 173 height 22
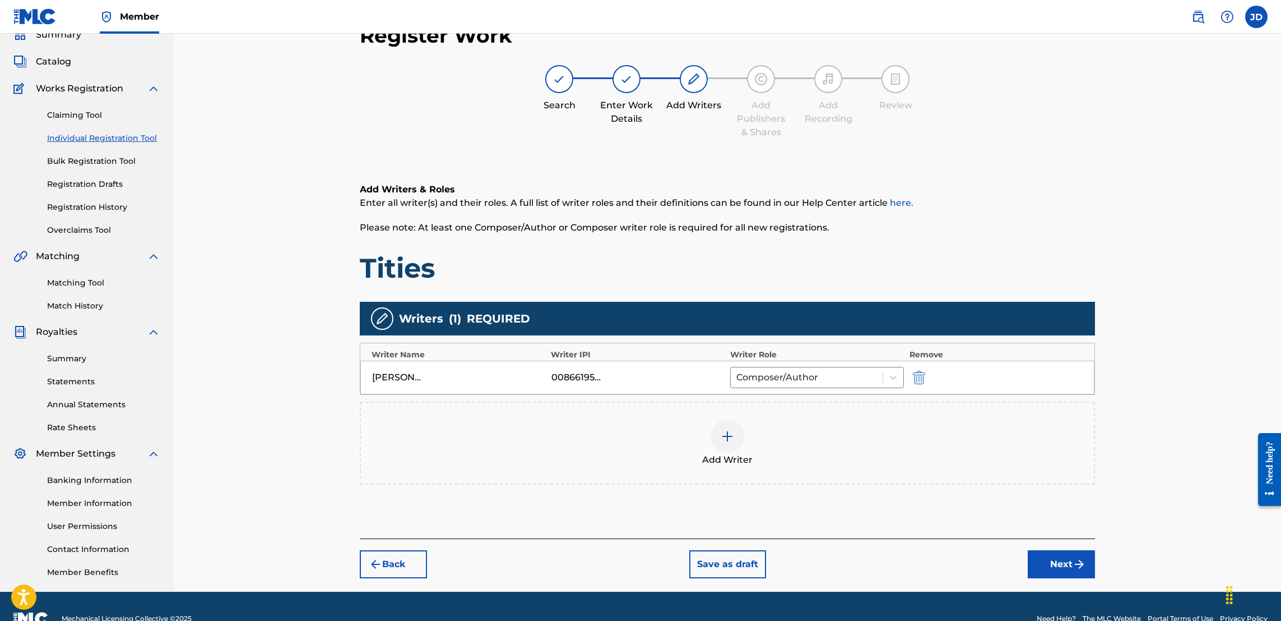
click at [725, 434] on img at bounding box center [727, 435] width 13 height 13
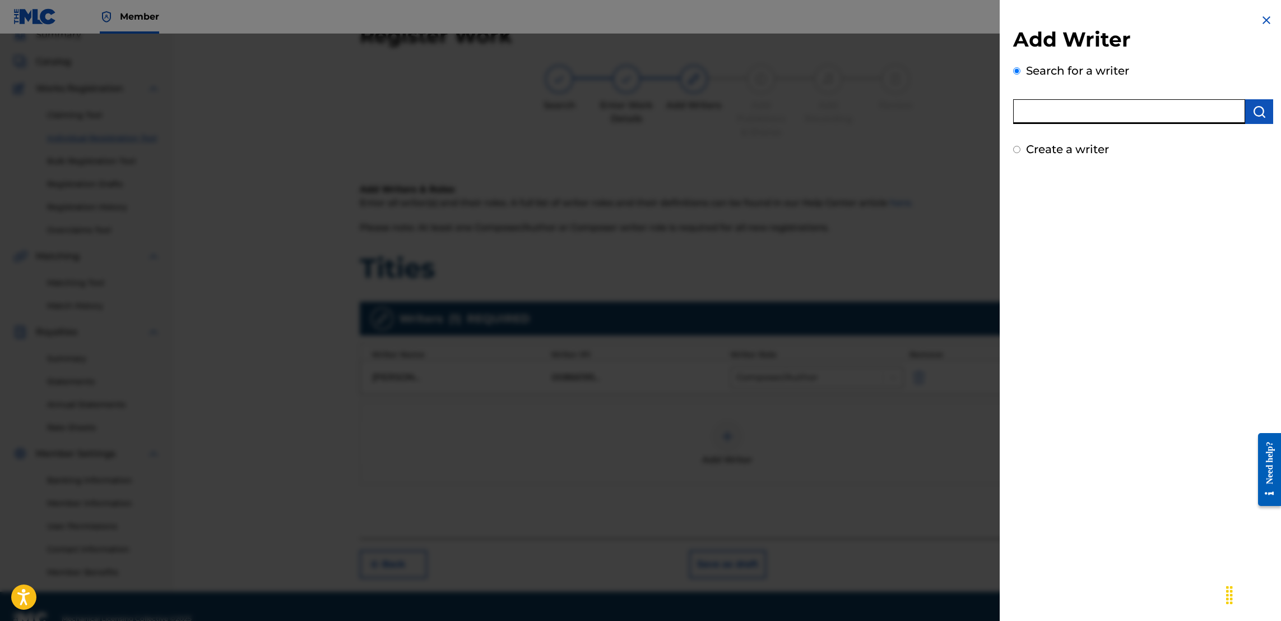
click at [1082, 113] on input "text" at bounding box center [1129, 111] width 232 height 25
click at [1262, 112] on img "submit" at bounding box center [1259, 111] width 13 height 13
click at [1264, 23] on img at bounding box center [1266, 19] width 13 height 13
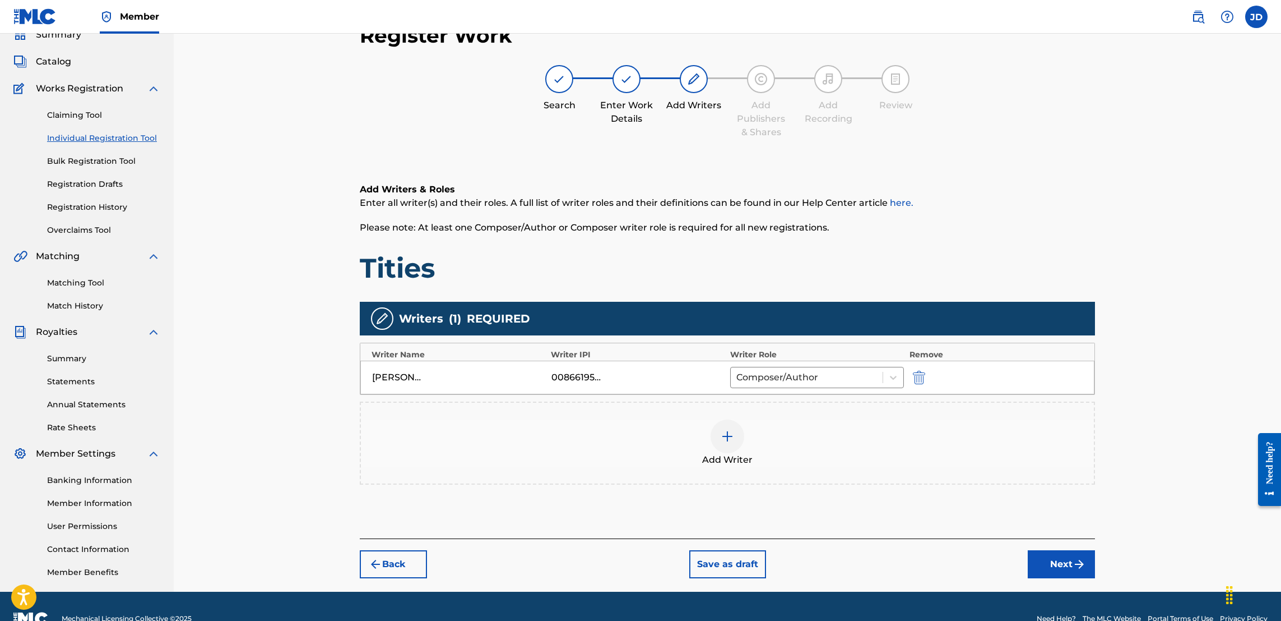
click at [1072, 564] on button "Next" at bounding box center [1061, 564] width 67 height 28
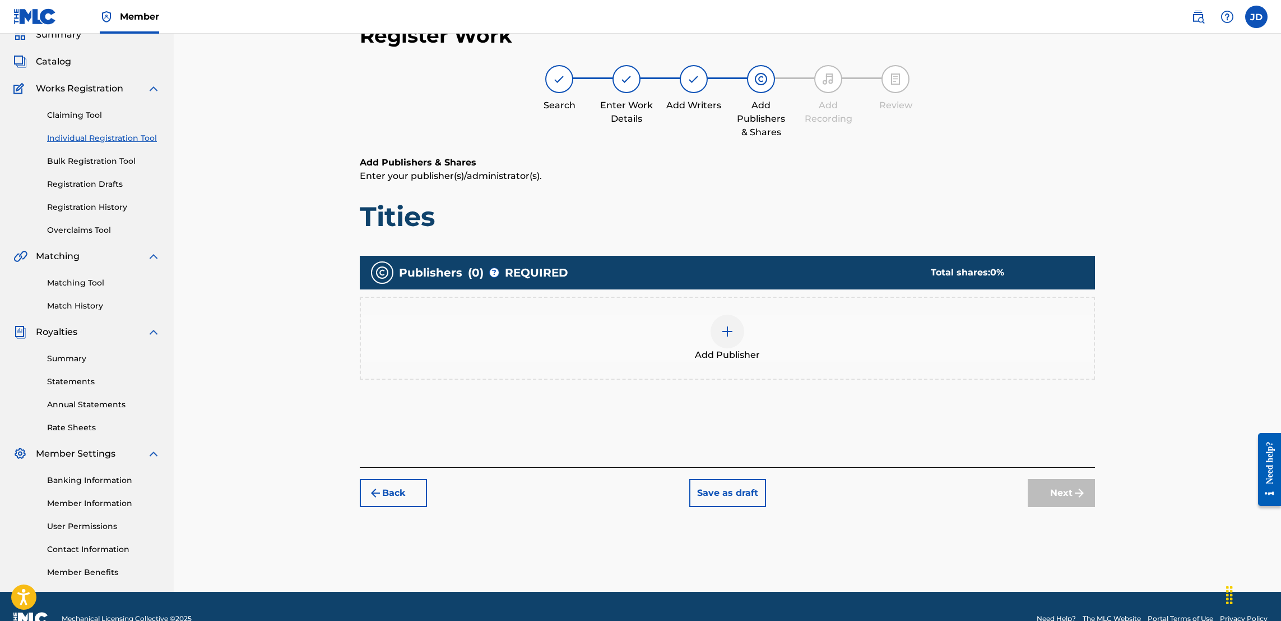
click at [730, 332] on img at bounding box center [727, 331] width 13 height 13
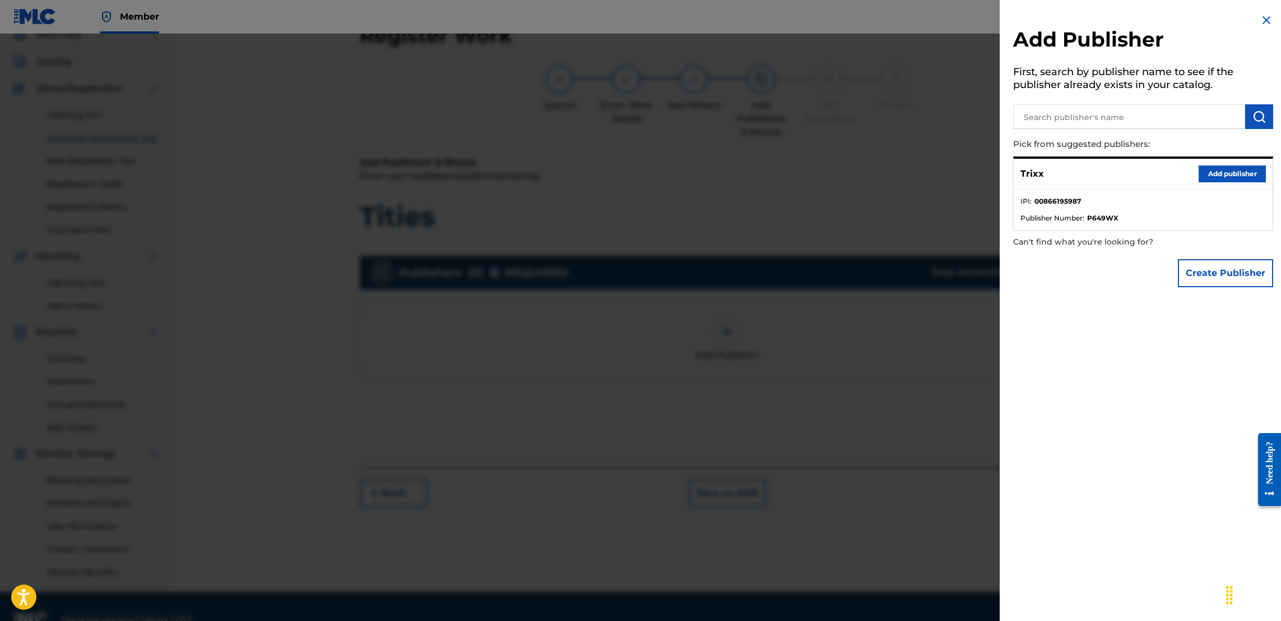
click at [1204, 171] on button "Add publisher" at bounding box center [1232, 173] width 67 height 17
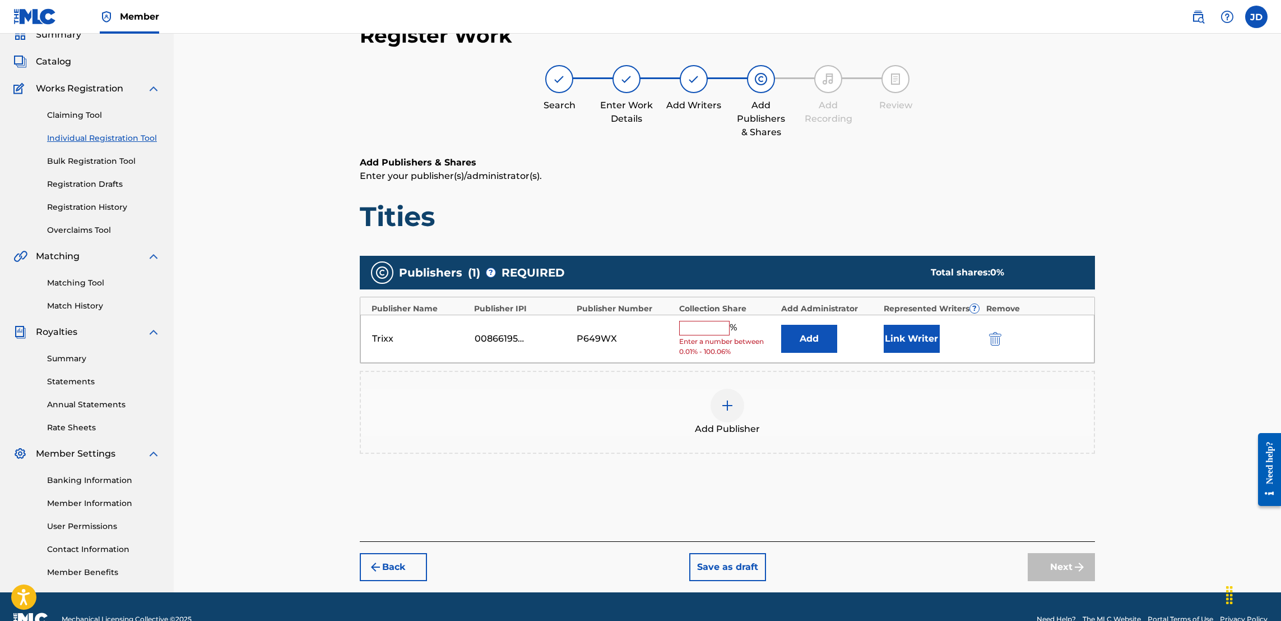
click at [696, 322] on input "text" at bounding box center [704, 328] width 50 height 15
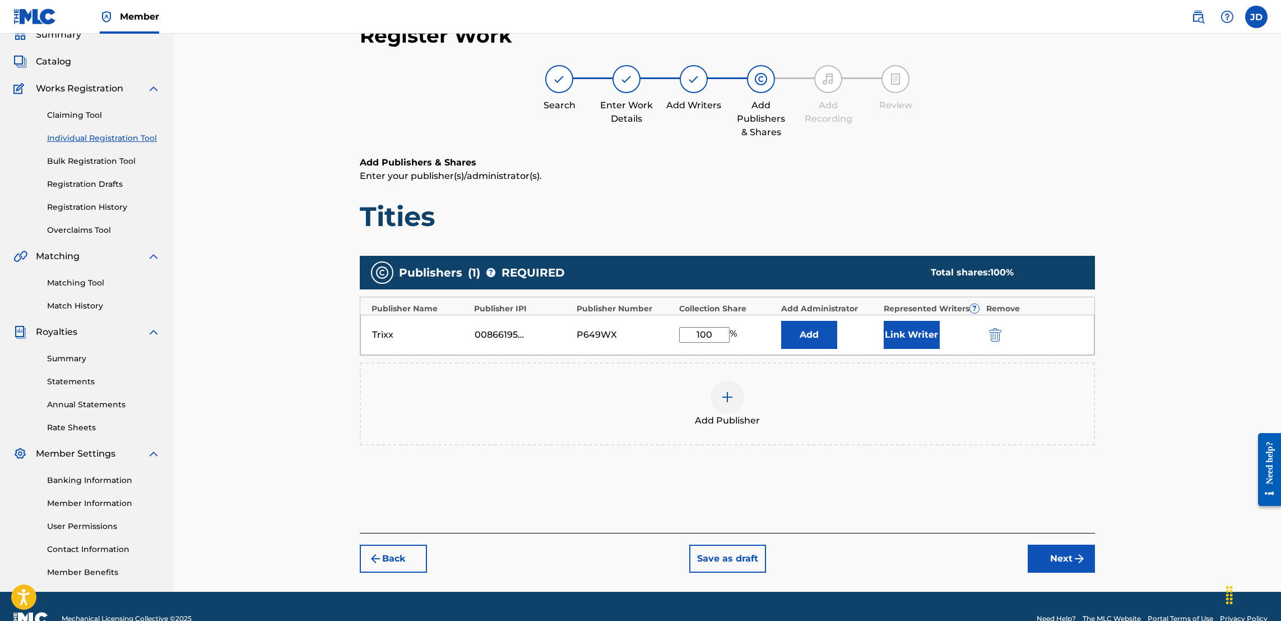
click at [917, 321] on button "Link Writer" at bounding box center [912, 335] width 56 height 28
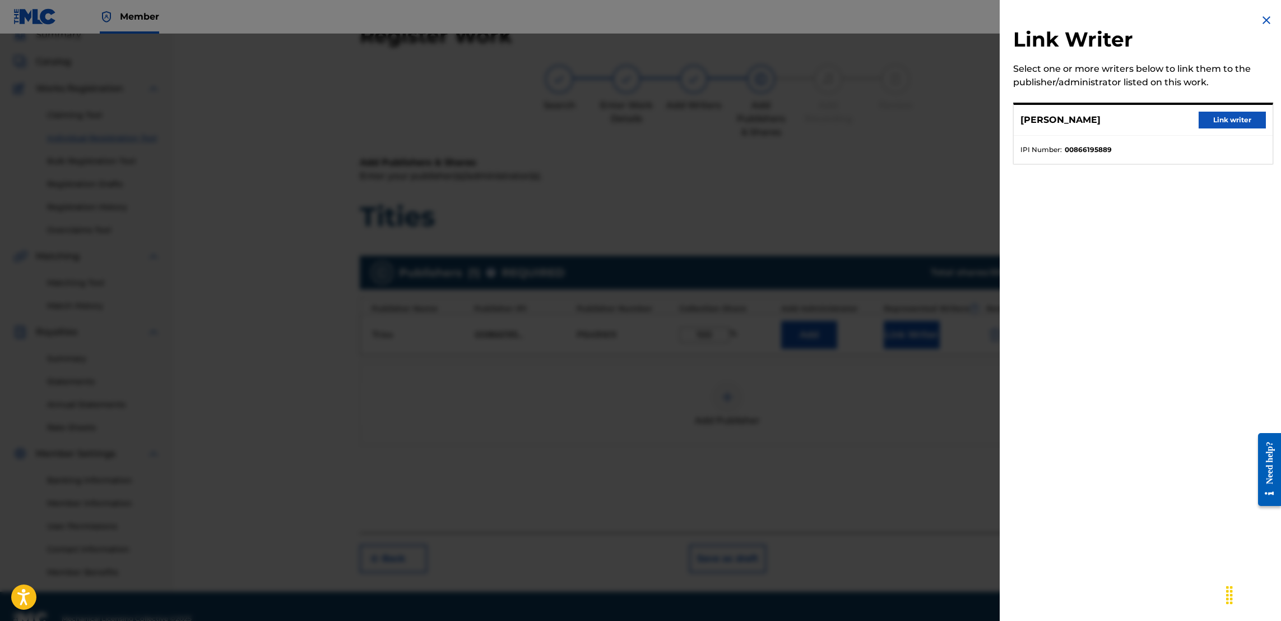
click at [1211, 117] on button "Link writer" at bounding box center [1232, 120] width 67 height 17
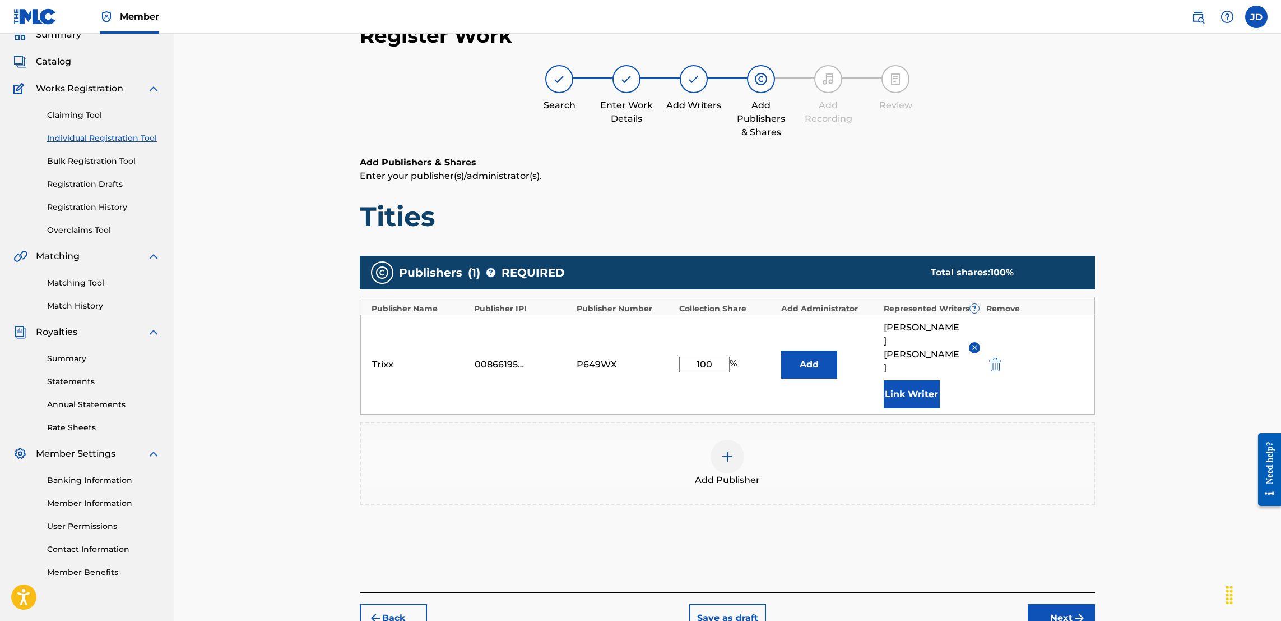
click at [1053, 605] on button "Next" at bounding box center [1061, 618] width 67 height 28
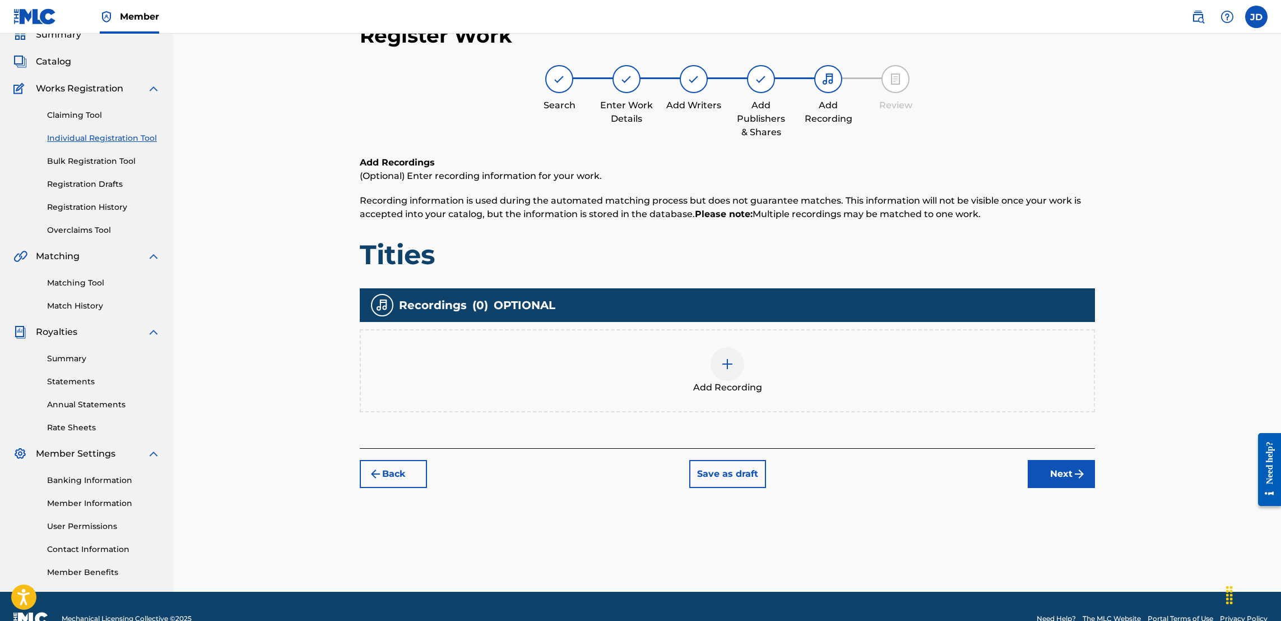
click at [728, 367] on img at bounding box center [727, 363] width 13 height 13
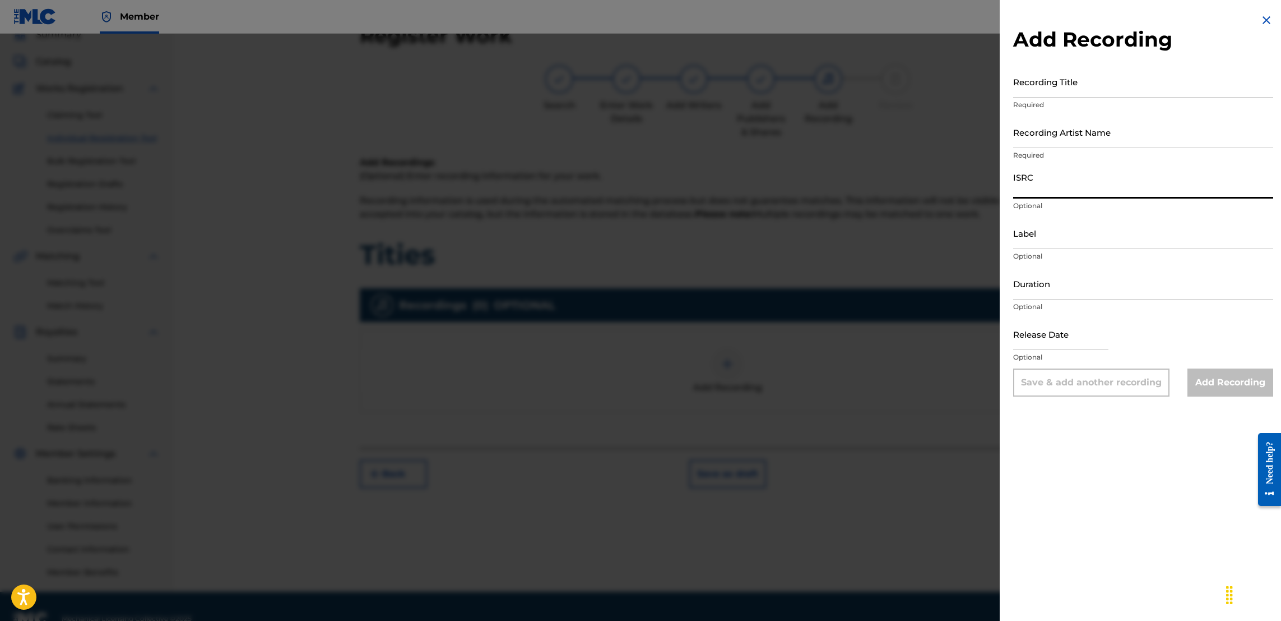
paste input "CA5KR2161840"
click at [1039, 130] on input "Recording Artist Name" at bounding box center [1143, 132] width 260 height 32
click at [1042, 85] on input "Recording Title" at bounding box center [1143, 82] width 260 height 32
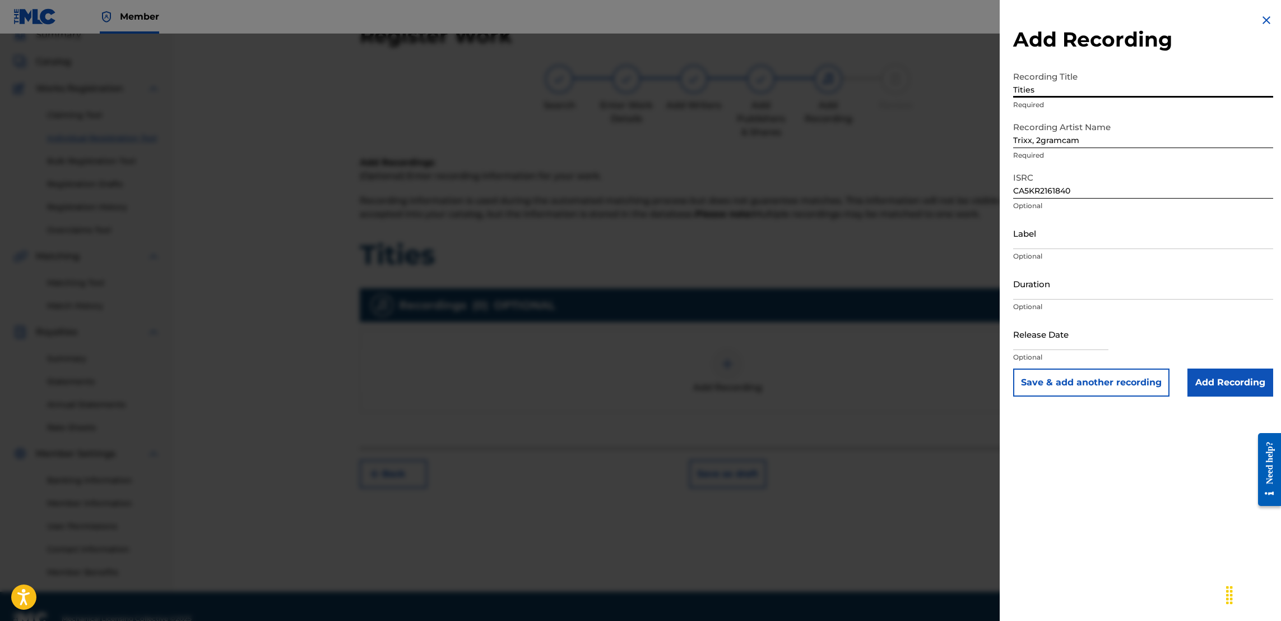
click at [1088, 334] on input "text" at bounding box center [1060, 334] width 95 height 32
click at [1215, 379] on input "Add Recording" at bounding box center [1231, 382] width 86 height 28
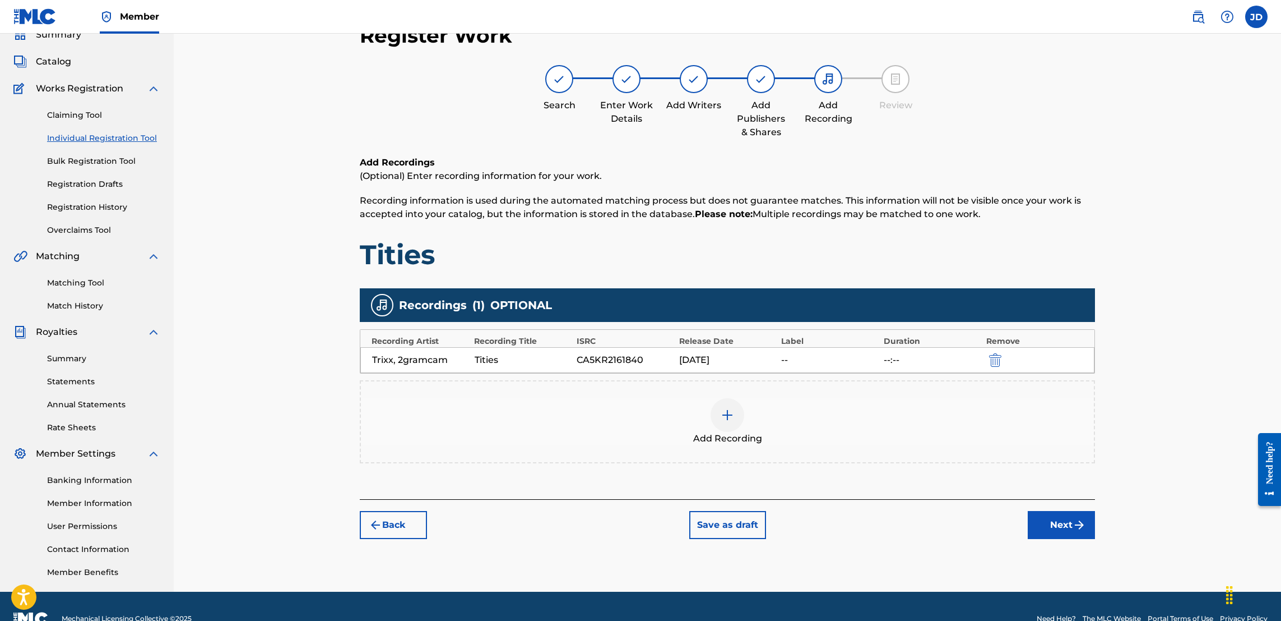
click at [1071, 520] on button "Next" at bounding box center [1061, 525] width 67 height 28
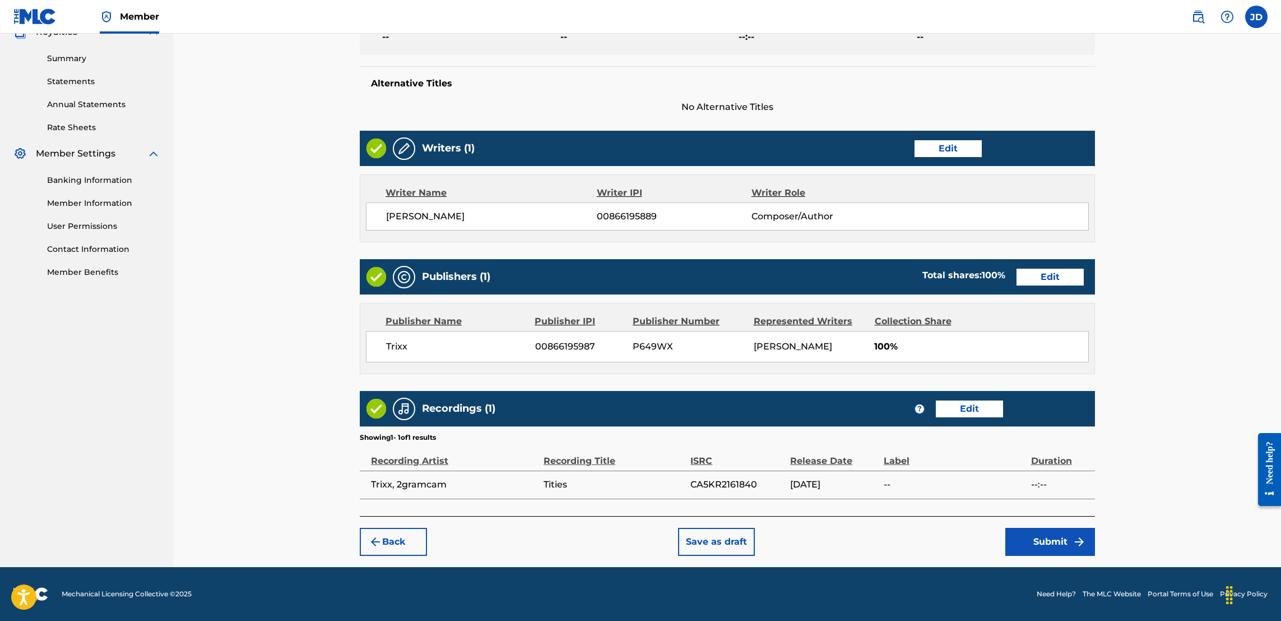
scroll to position [363, 0]
click at [1045, 543] on button "Submit" at bounding box center [1051, 541] width 90 height 28
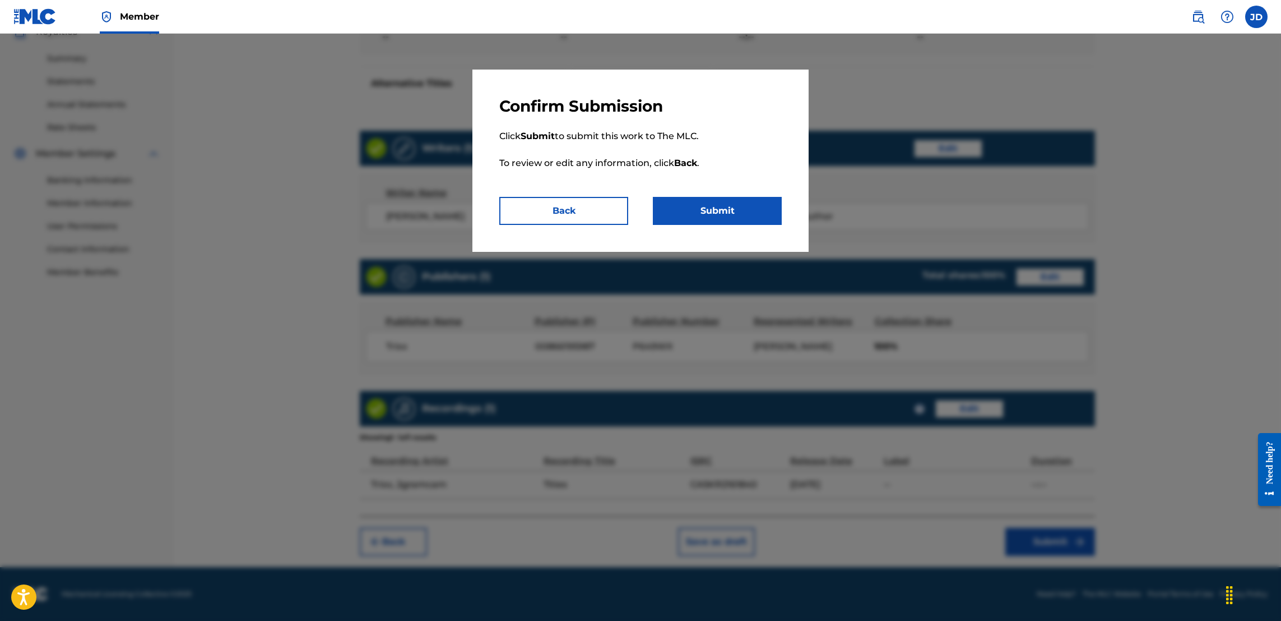
click at [727, 206] on button "Submit" at bounding box center [717, 211] width 129 height 28
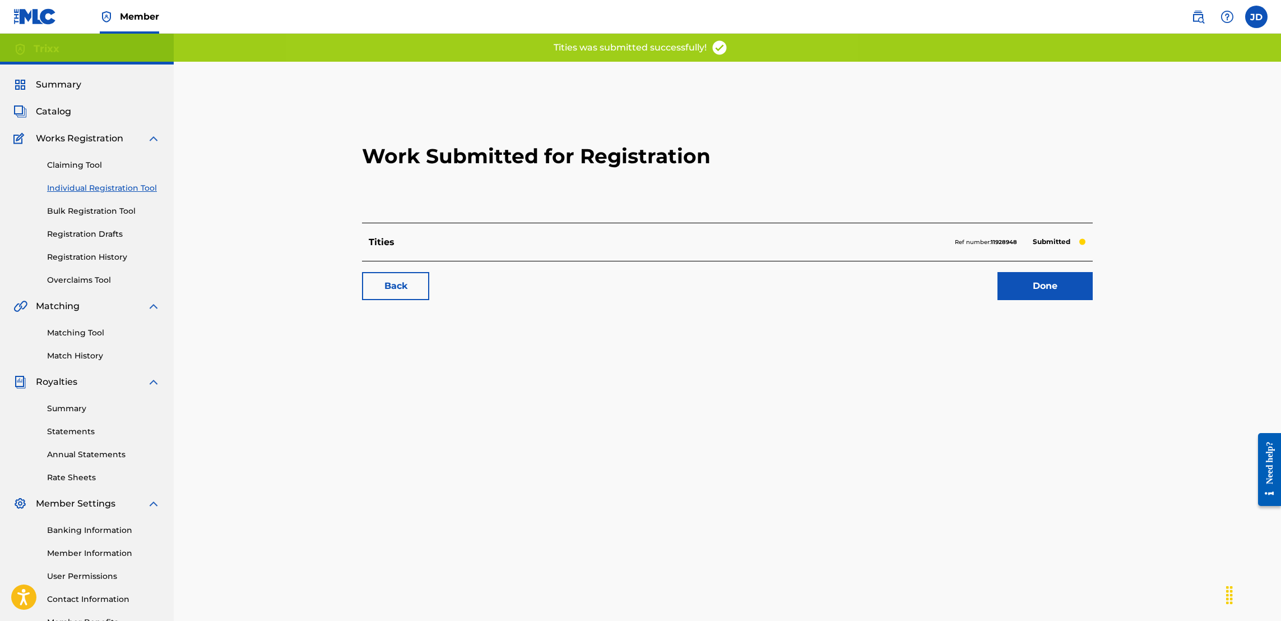
click at [1025, 286] on link "Done" at bounding box center [1045, 286] width 95 height 28
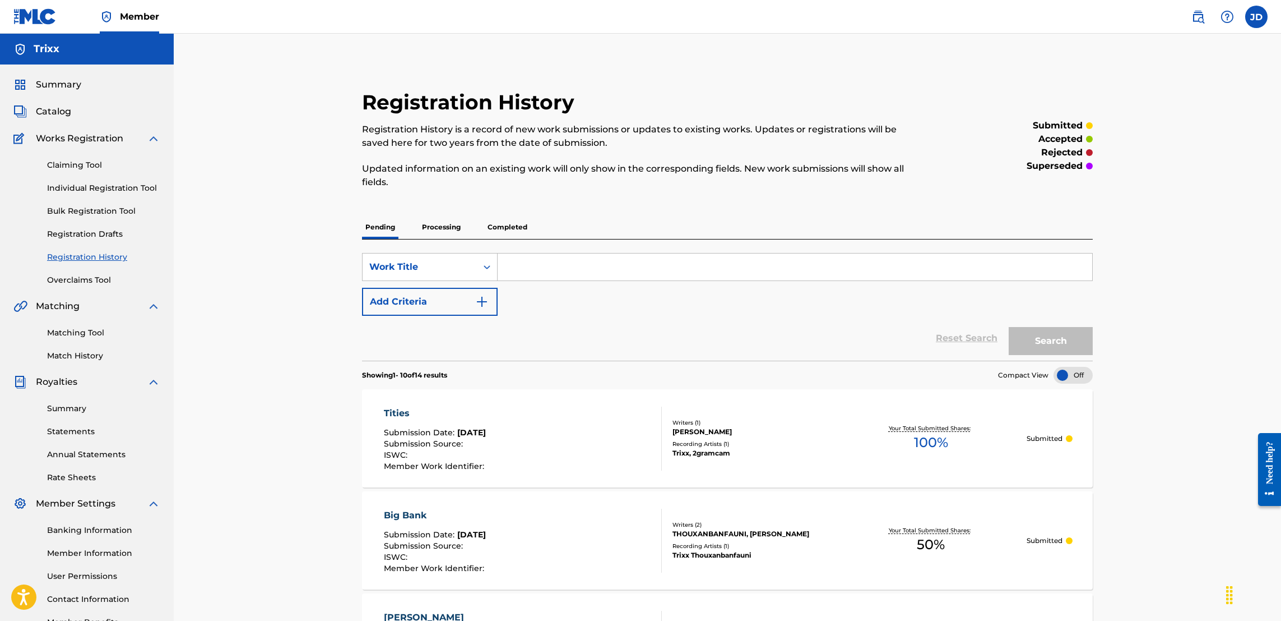
click at [101, 186] on link "Individual Registration Tool" at bounding box center [103, 188] width 113 height 12
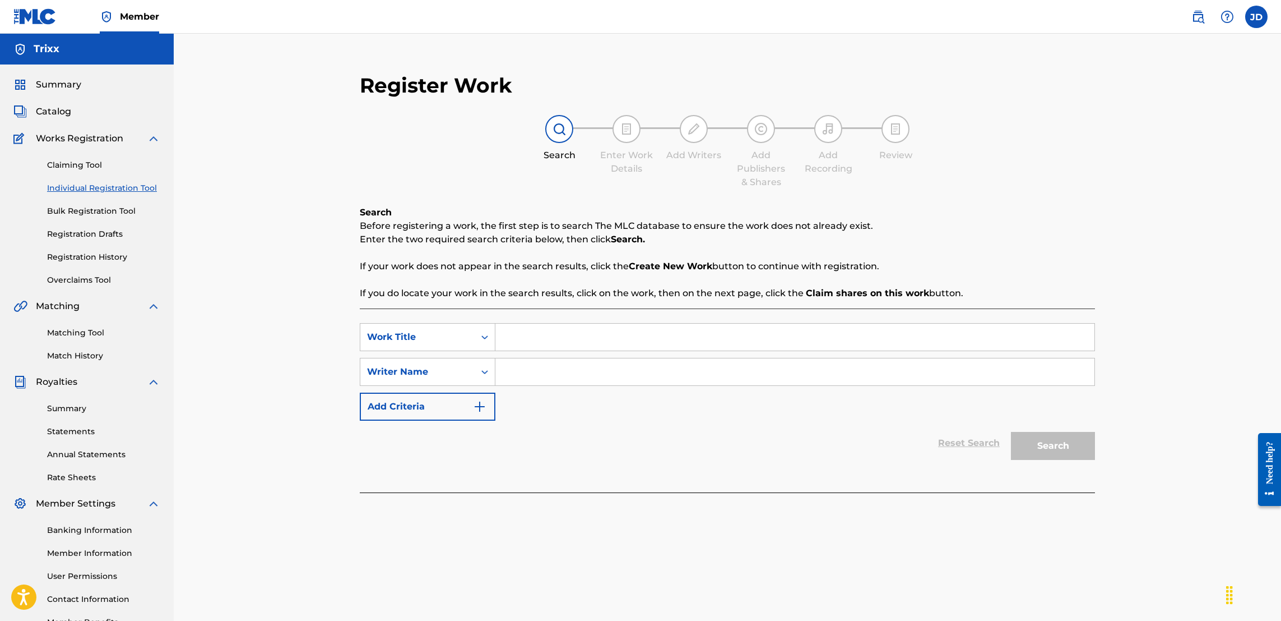
click at [564, 340] on input "Search Form" at bounding box center [795, 336] width 599 height 27
click at [567, 373] on input "Search Form" at bounding box center [795, 371] width 599 height 27
click at [1062, 447] on button "Search" at bounding box center [1053, 446] width 84 height 28
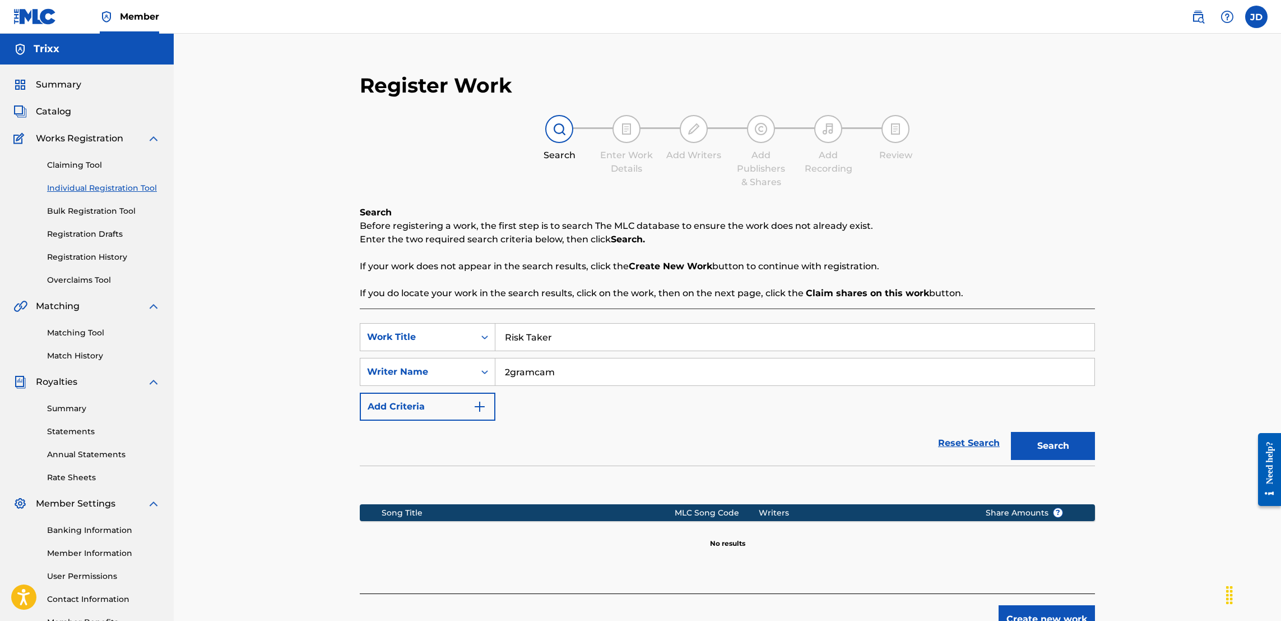
click at [1052, 612] on button "Create new work" at bounding box center [1047, 619] width 96 height 28
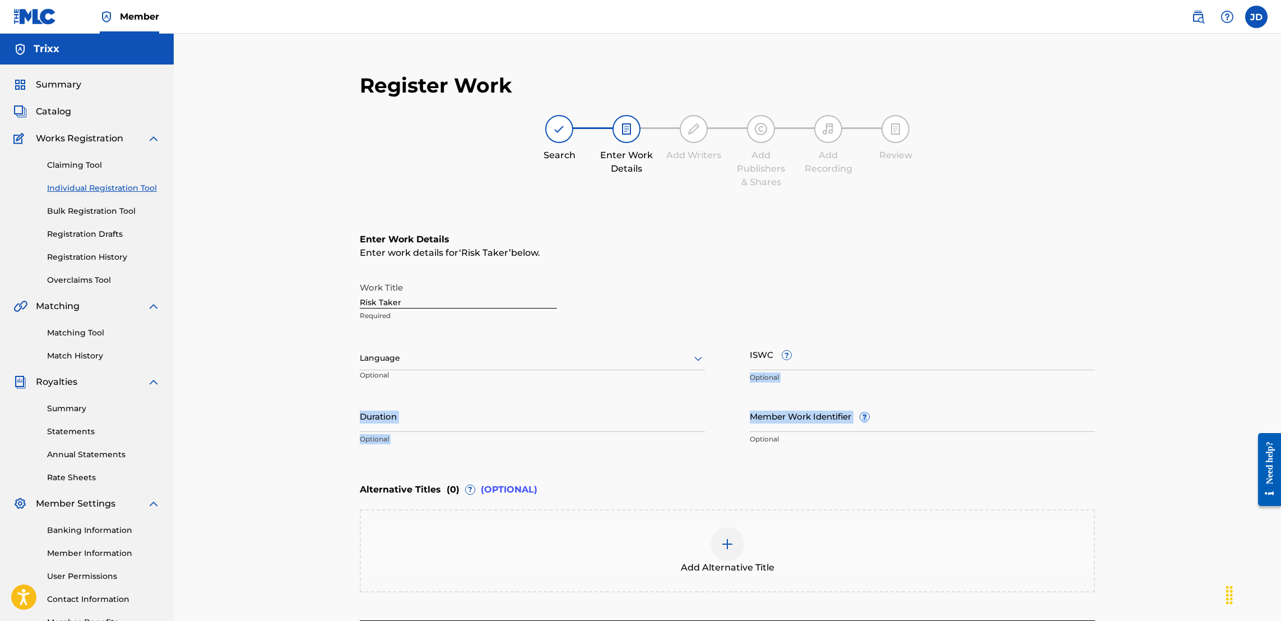
drag, startPoint x: 1280, startPoint y: 344, endPoint x: 1286, endPoint y: 400, distance: 55.8
click at [1281, 400] on html "Accessibility Screen-Reader Guide, Feedback, and Issue Reporting | New window M…" at bounding box center [640, 310] width 1281 height 621
click at [1154, 318] on div "Register Work Search Enter Work Details Add Writers Add Publishers & Shares Add…" at bounding box center [728, 352] width 1108 height 637
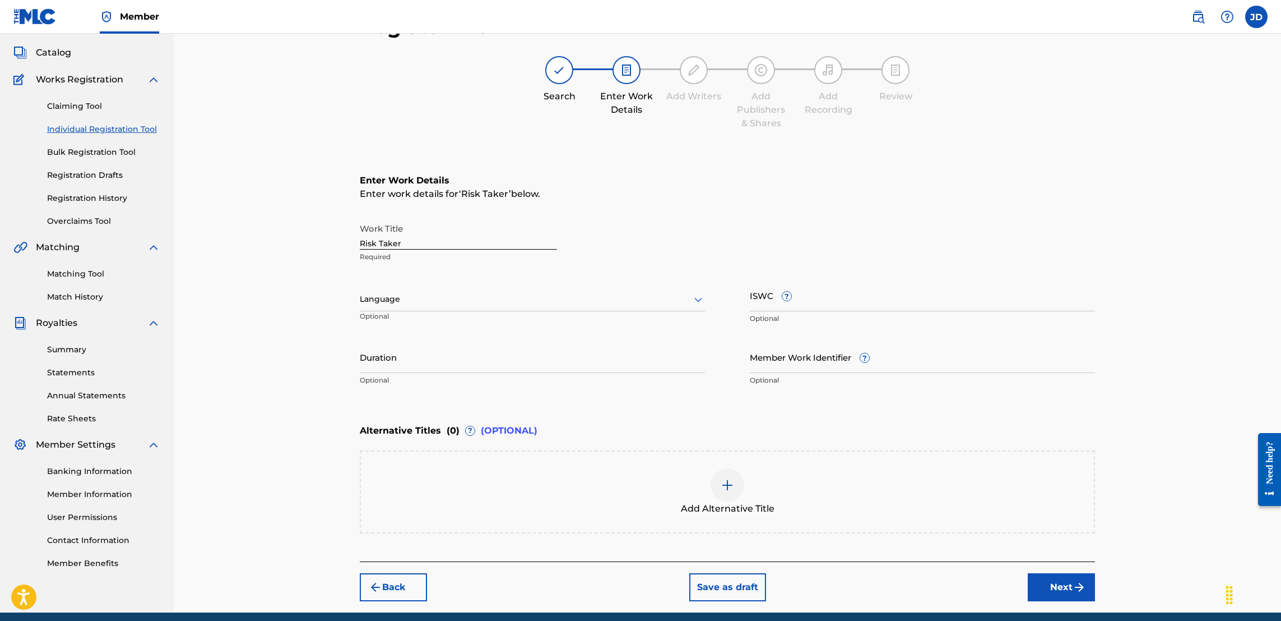
scroll to position [103, 0]
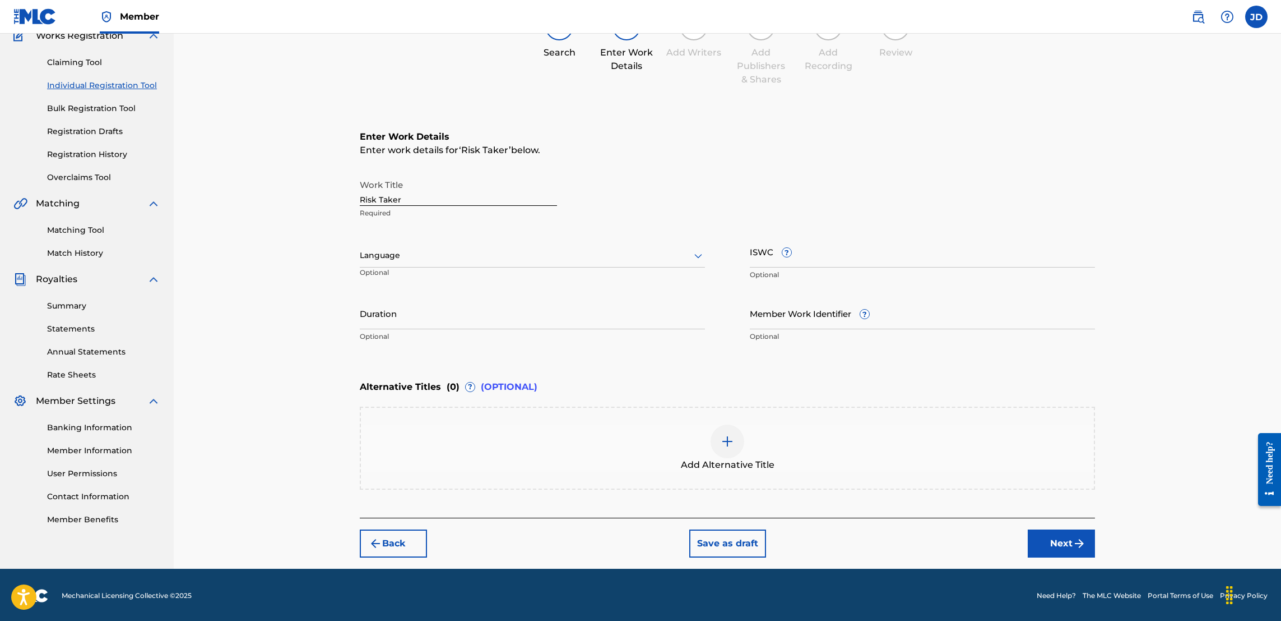
click at [1047, 544] on button "Next" at bounding box center [1061, 543] width 67 height 28
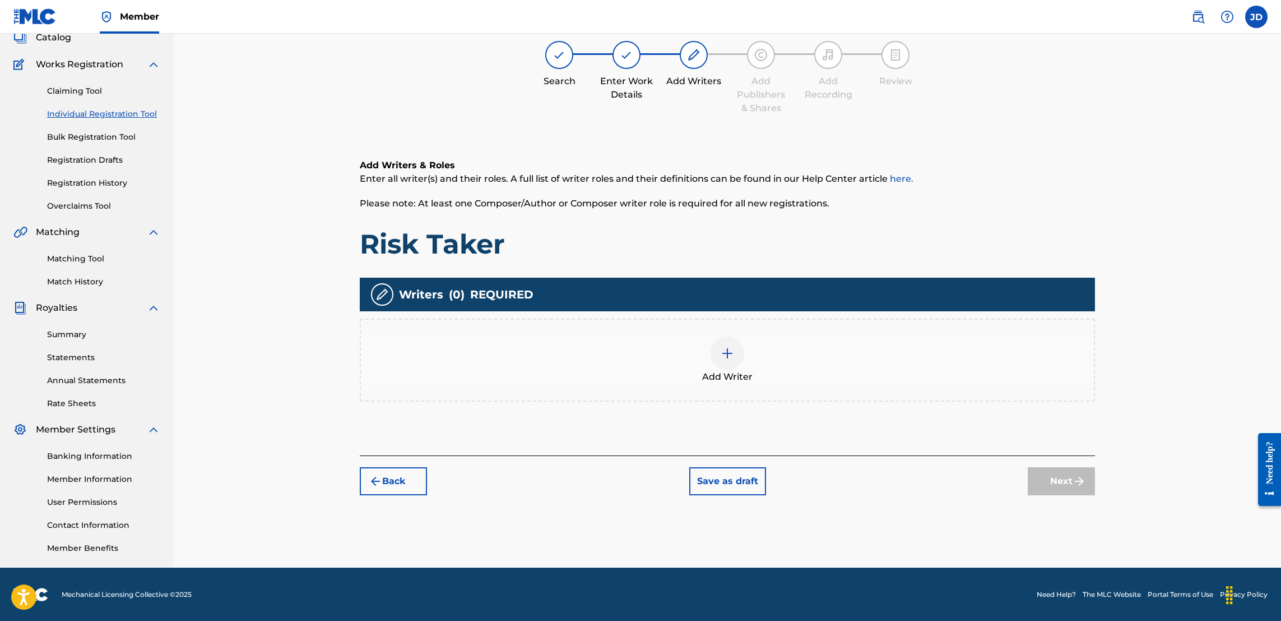
scroll to position [50, 0]
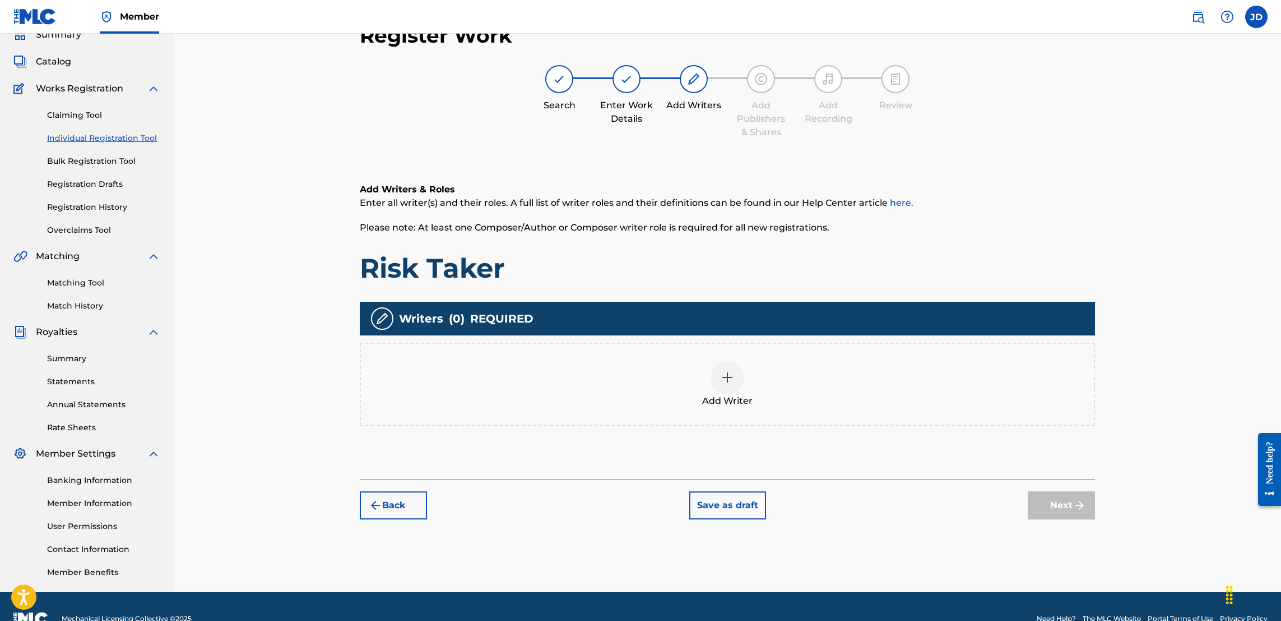
click at [729, 376] on img at bounding box center [727, 377] width 13 height 13
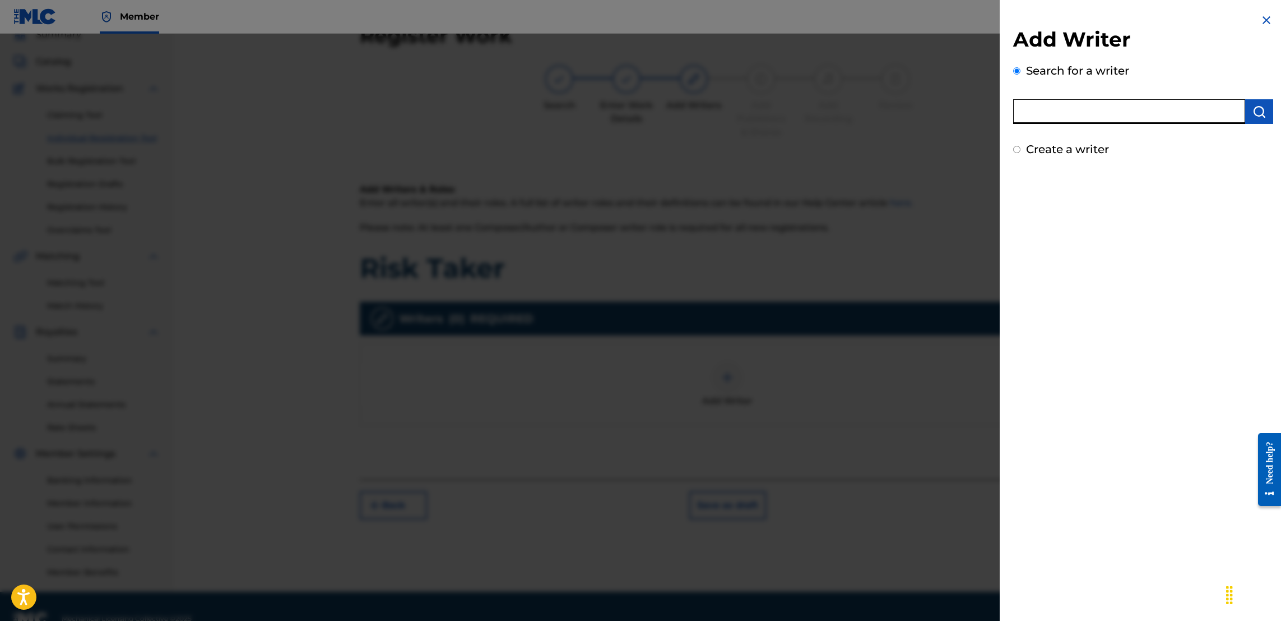
click at [1117, 118] on input "text" at bounding box center [1129, 111] width 232 height 25
click at [1254, 112] on img "submit" at bounding box center [1259, 111] width 13 height 13
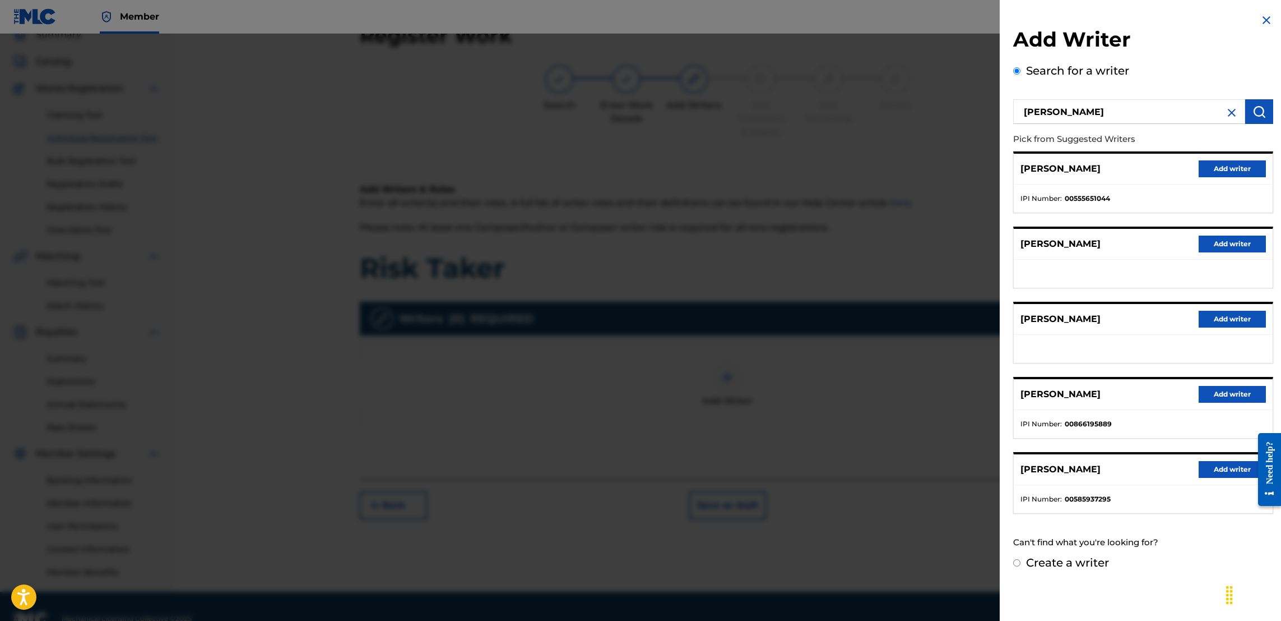
click at [1226, 395] on button "Add writer" at bounding box center [1232, 394] width 67 height 17
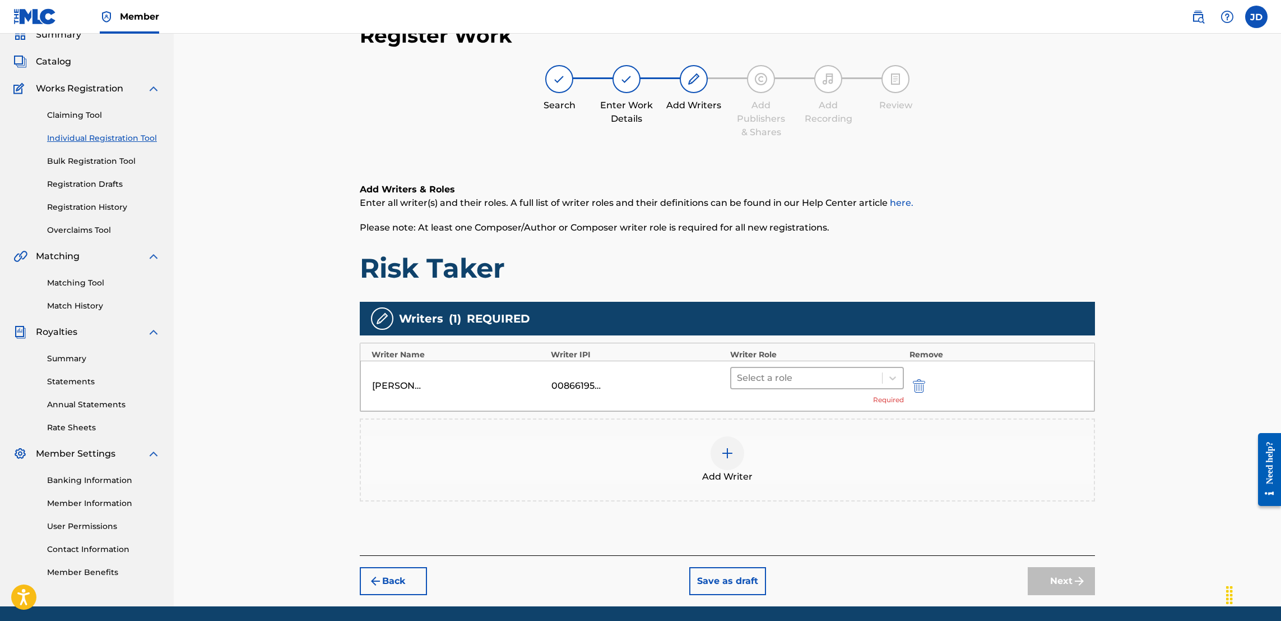
click at [831, 381] on div at bounding box center [807, 378] width 140 height 16
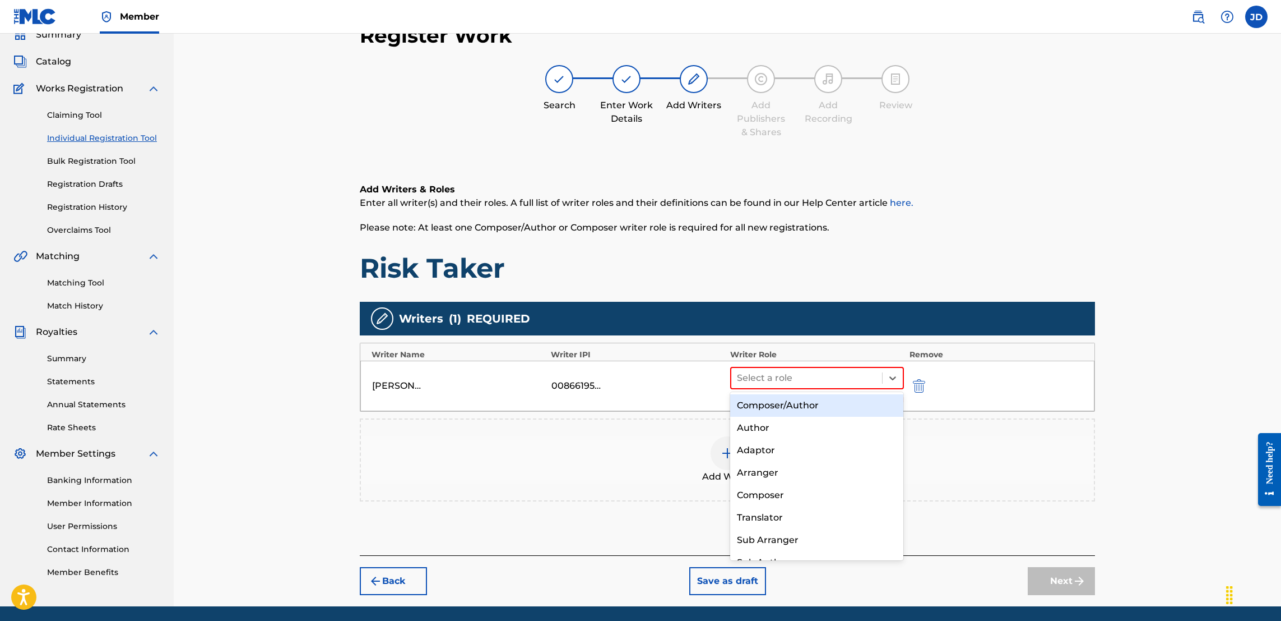
click at [803, 411] on div "Composer/Author" at bounding box center [816, 405] width 173 height 22
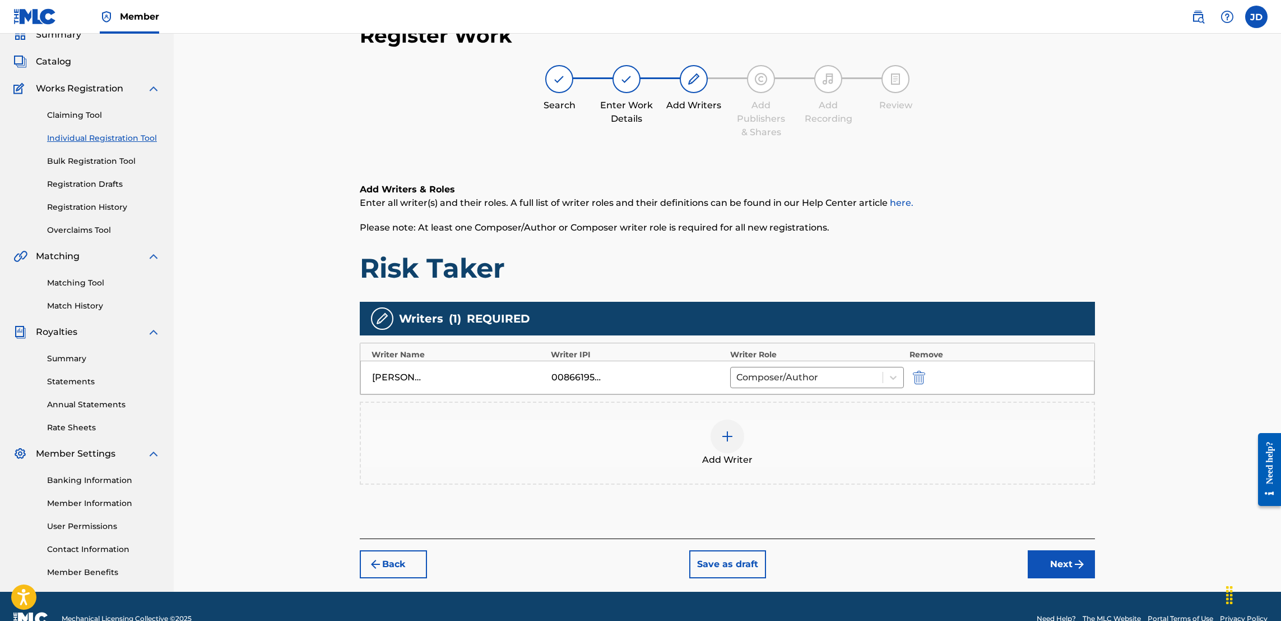
click at [722, 434] on img at bounding box center [727, 435] width 13 height 13
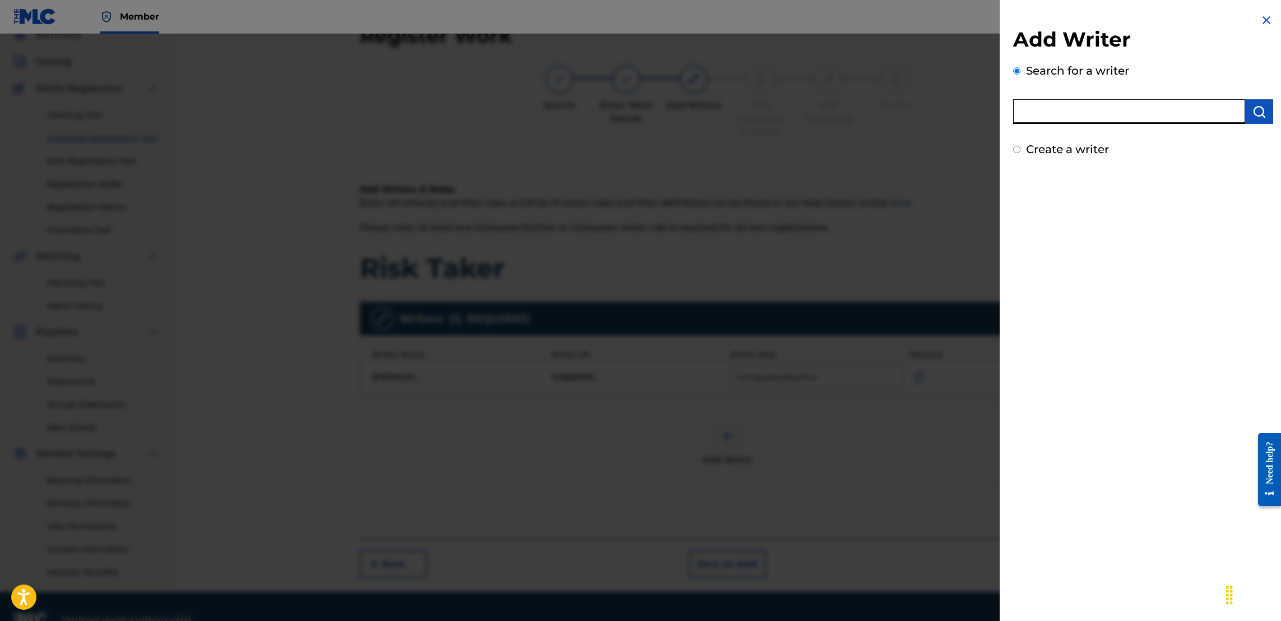
click at [1084, 109] on input "text" at bounding box center [1129, 111] width 232 height 25
click at [1256, 115] on img "submit" at bounding box center [1259, 111] width 13 height 13
click at [904, 463] on div at bounding box center [640, 344] width 1281 height 621
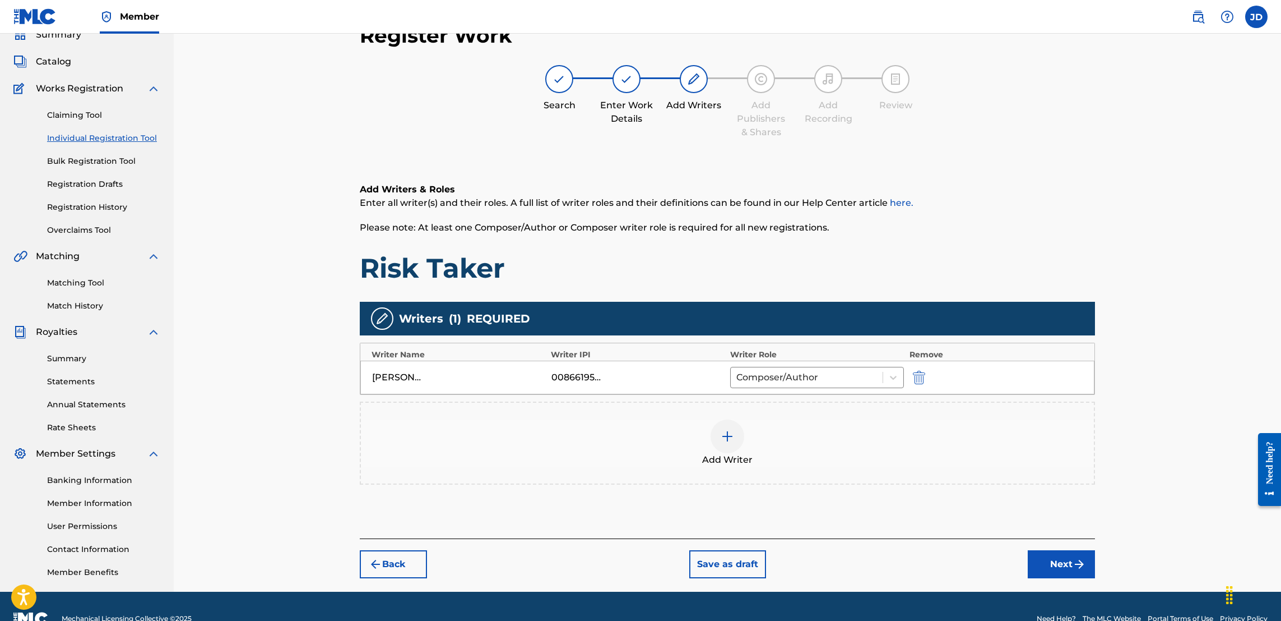
click at [1067, 569] on button "Next" at bounding box center [1061, 564] width 67 height 28
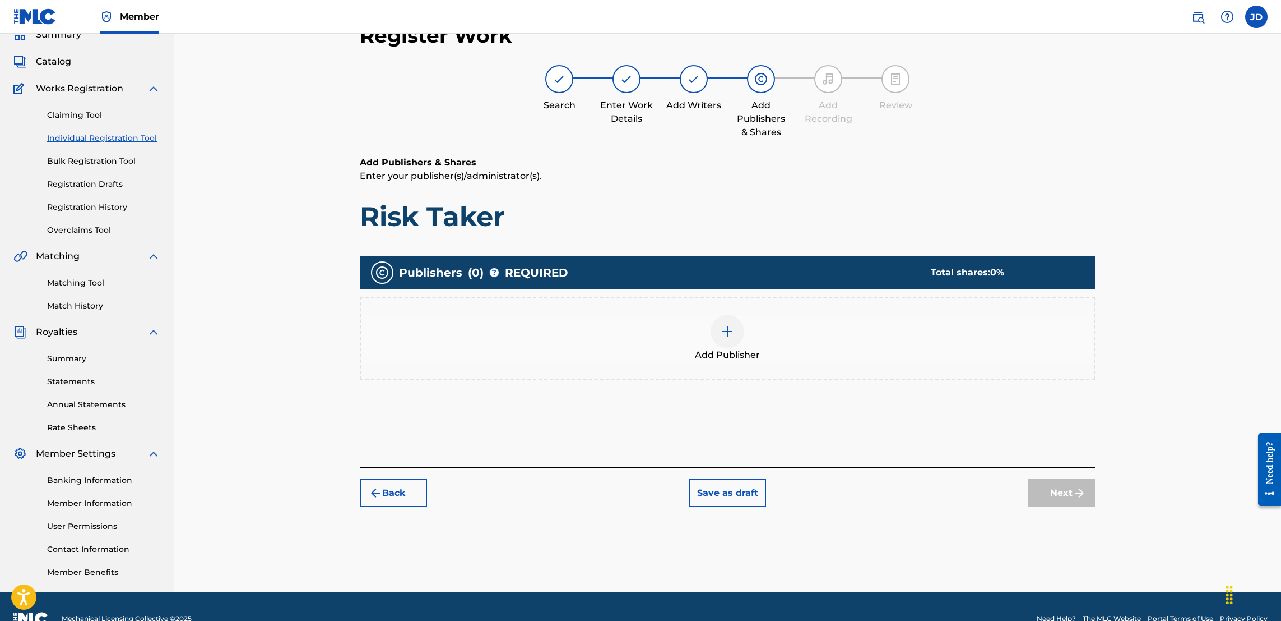
click at [731, 334] on img at bounding box center [727, 331] width 13 height 13
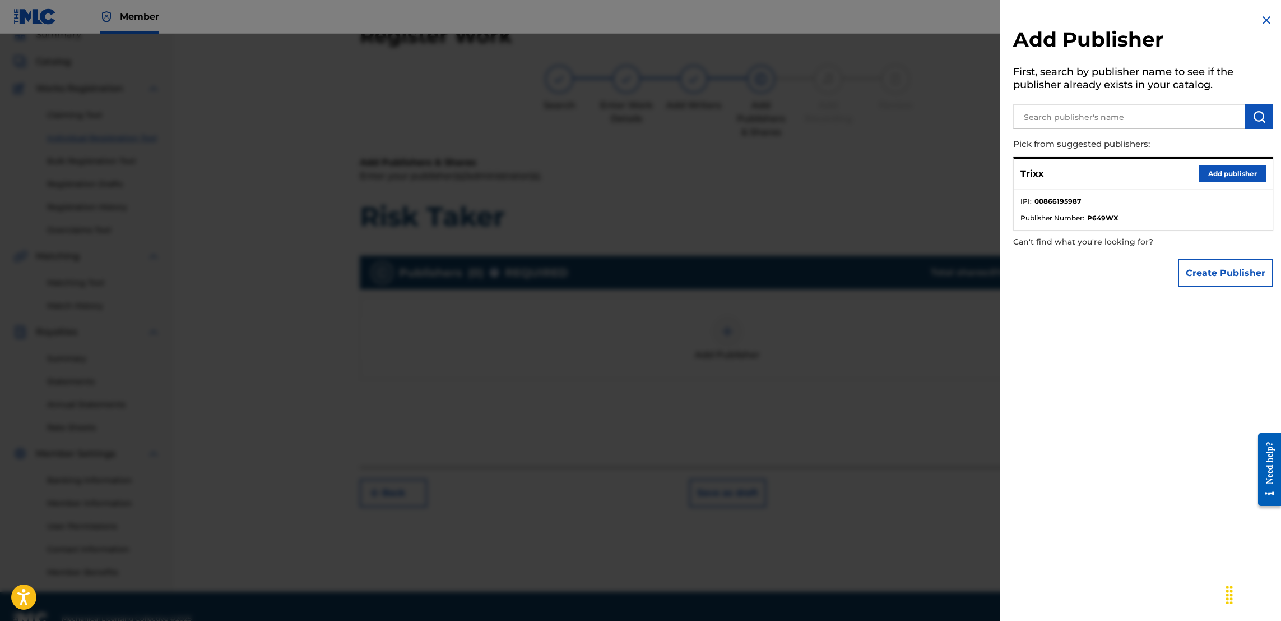
click at [1216, 172] on button "Add publisher" at bounding box center [1232, 173] width 67 height 17
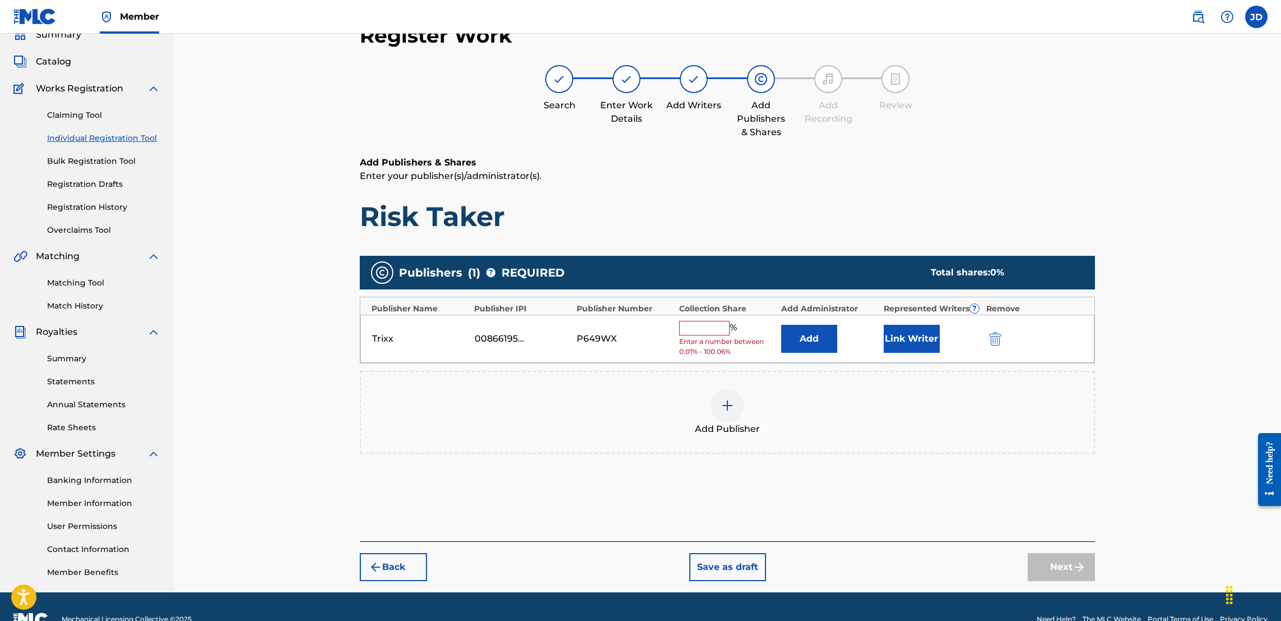
click at [707, 325] on input "text" at bounding box center [704, 328] width 50 height 15
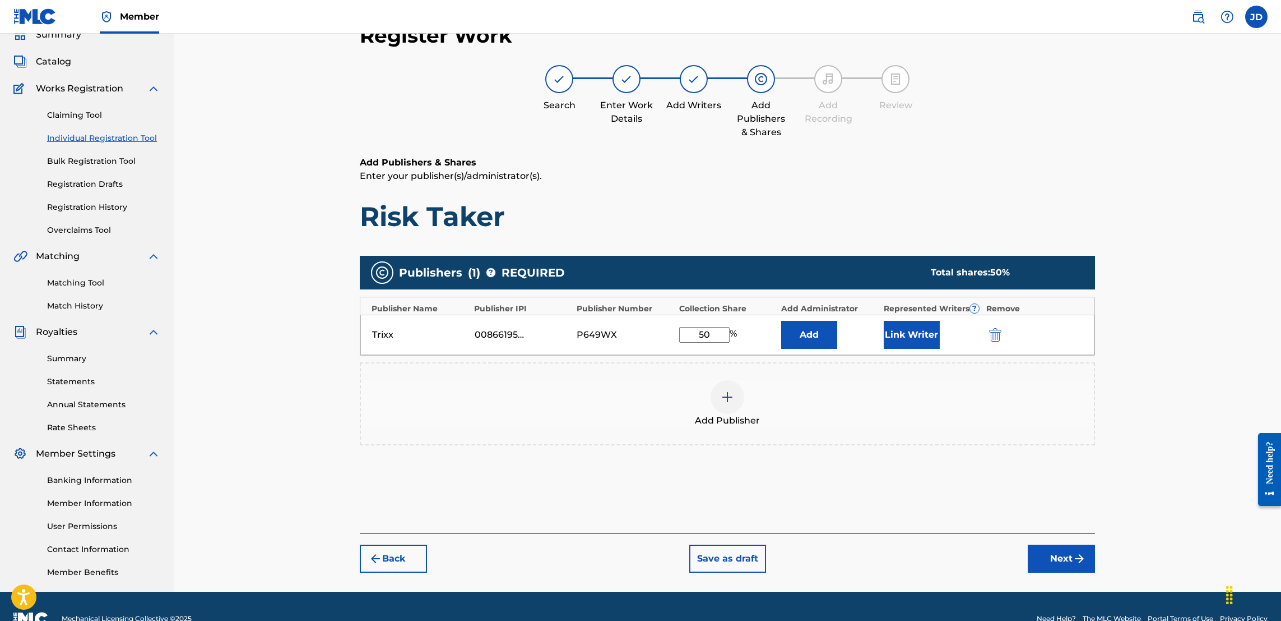
click at [913, 327] on button "Link Writer" at bounding box center [912, 335] width 56 height 28
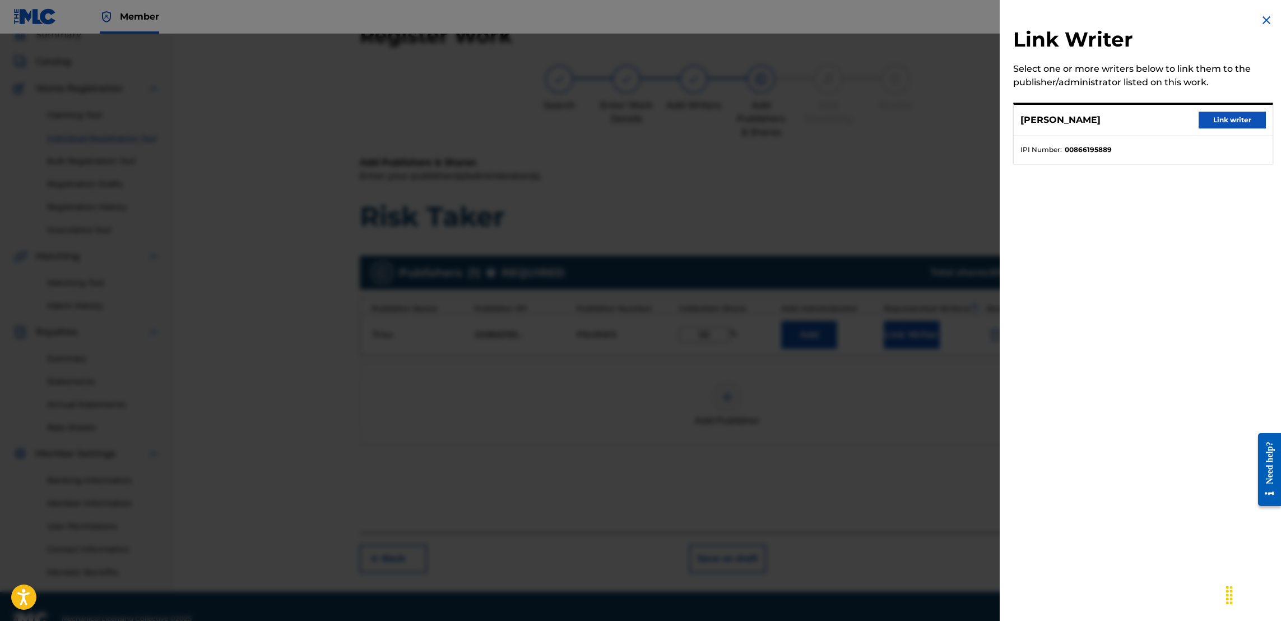
click at [1217, 120] on button "Link writer" at bounding box center [1232, 120] width 67 height 17
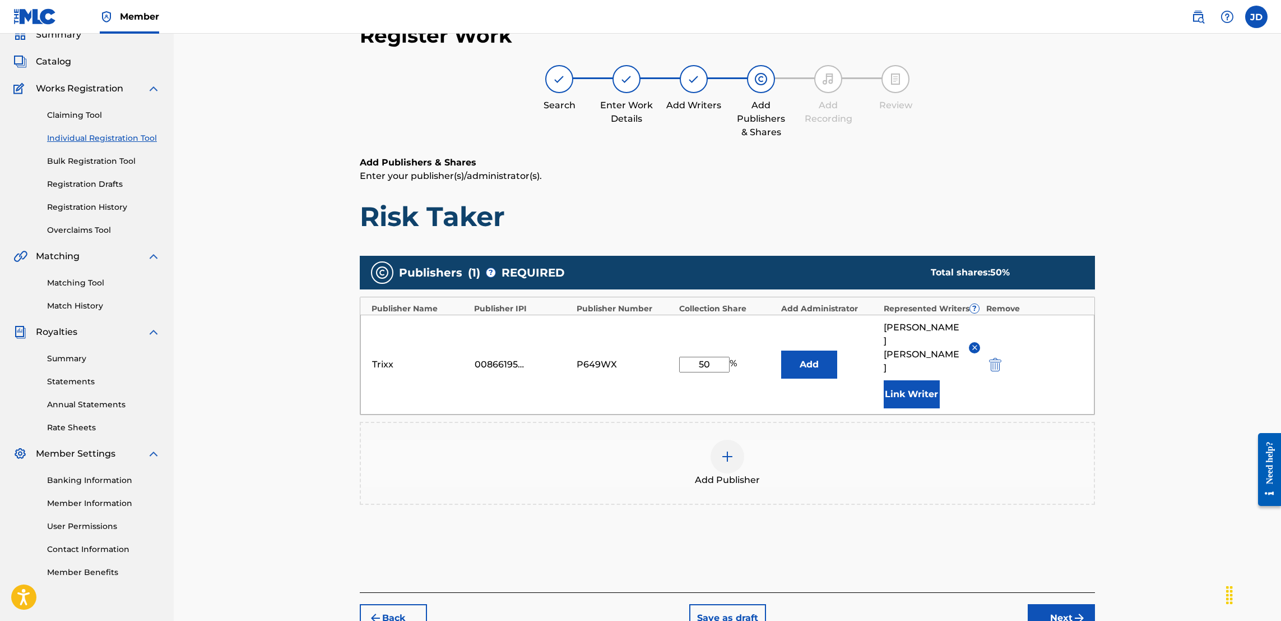
click at [1064, 607] on button "Next" at bounding box center [1061, 618] width 67 height 28
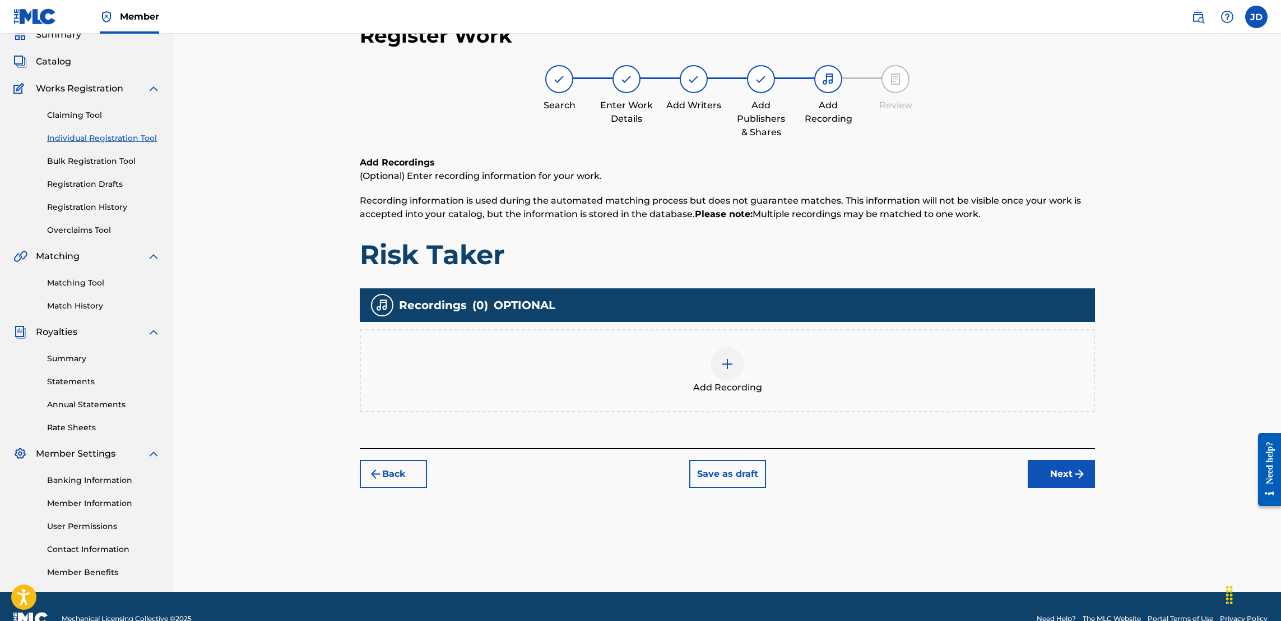
click at [717, 371] on div at bounding box center [728, 364] width 34 height 34
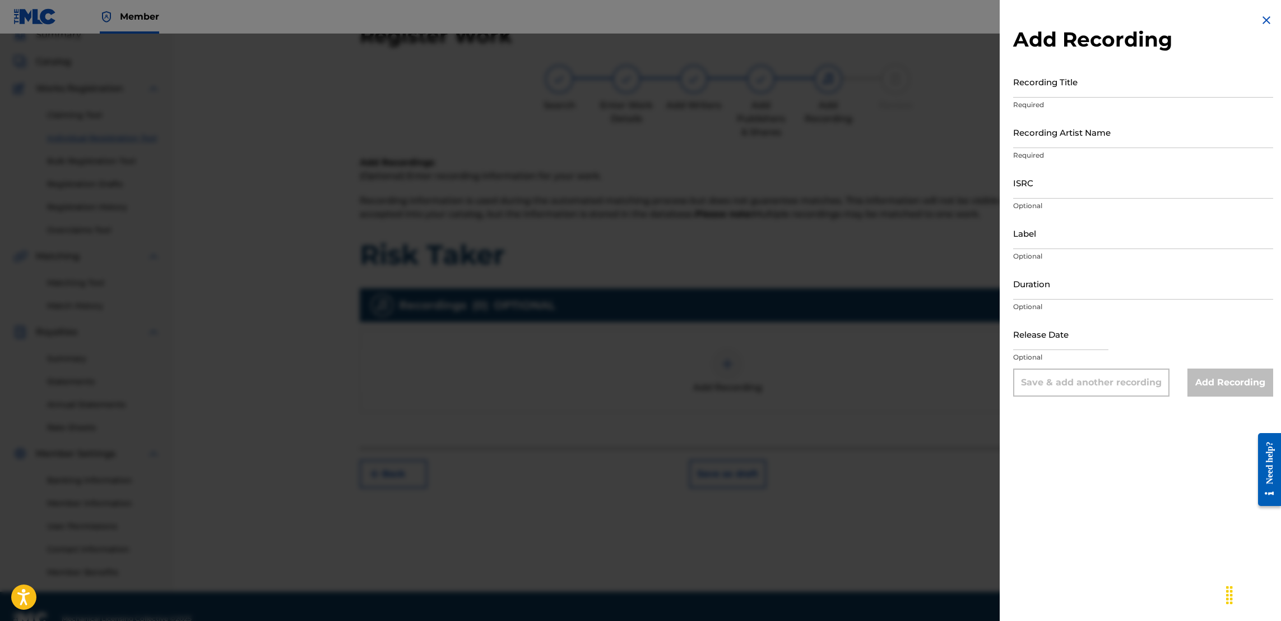
click at [1032, 194] on input "ISRC" at bounding box center [1143, 182] width 260 height 32
paste input "QZFYX2367048"
click at [1108, 81] on input "Recording Title" at bounding box center [1143, 82] width 260 height 32
click at [1070, 142] on input "Recording Artist Name" at bounding box center [1143, 132] width 260 height 32
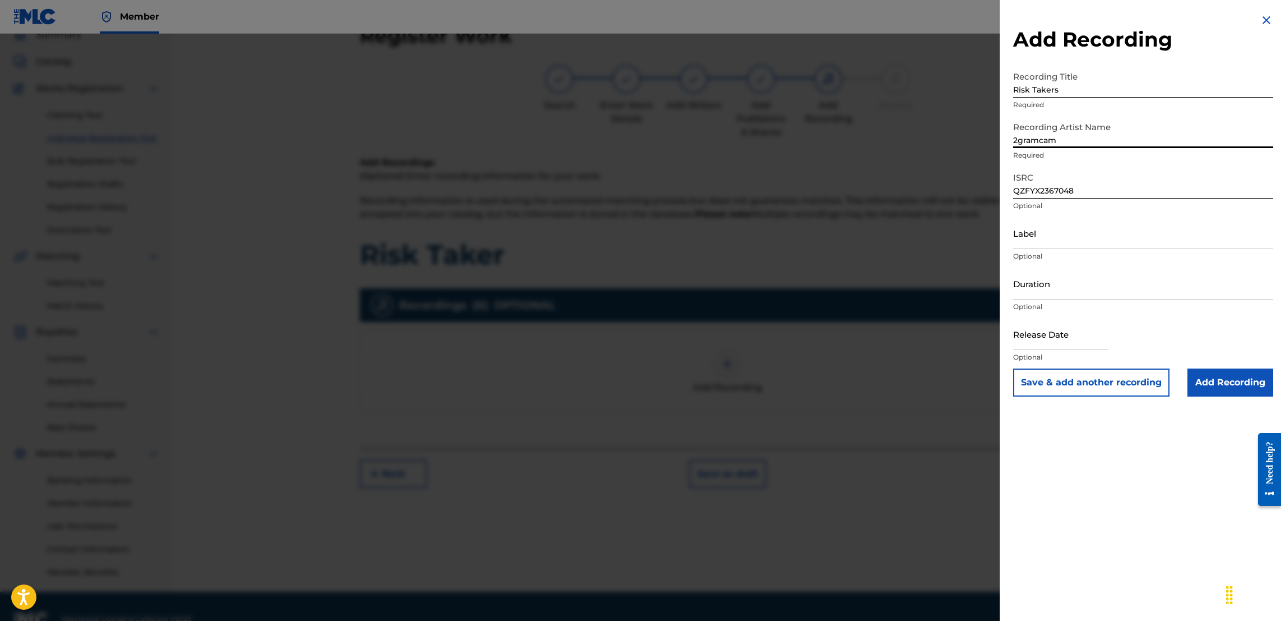
click at [1091, 340] on input "text" at bounding box center [1060, 334] width 95 height 32
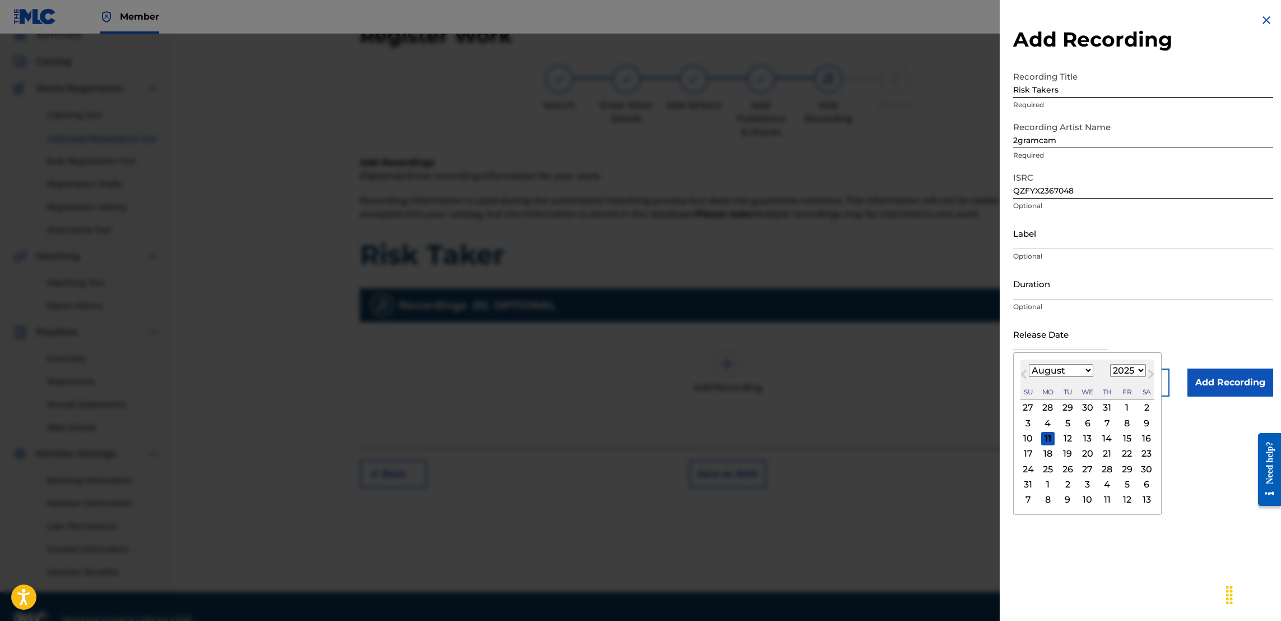
click at [1106, 310] on p "Optional" at bounding box center [1143, 307] width 260 height 10
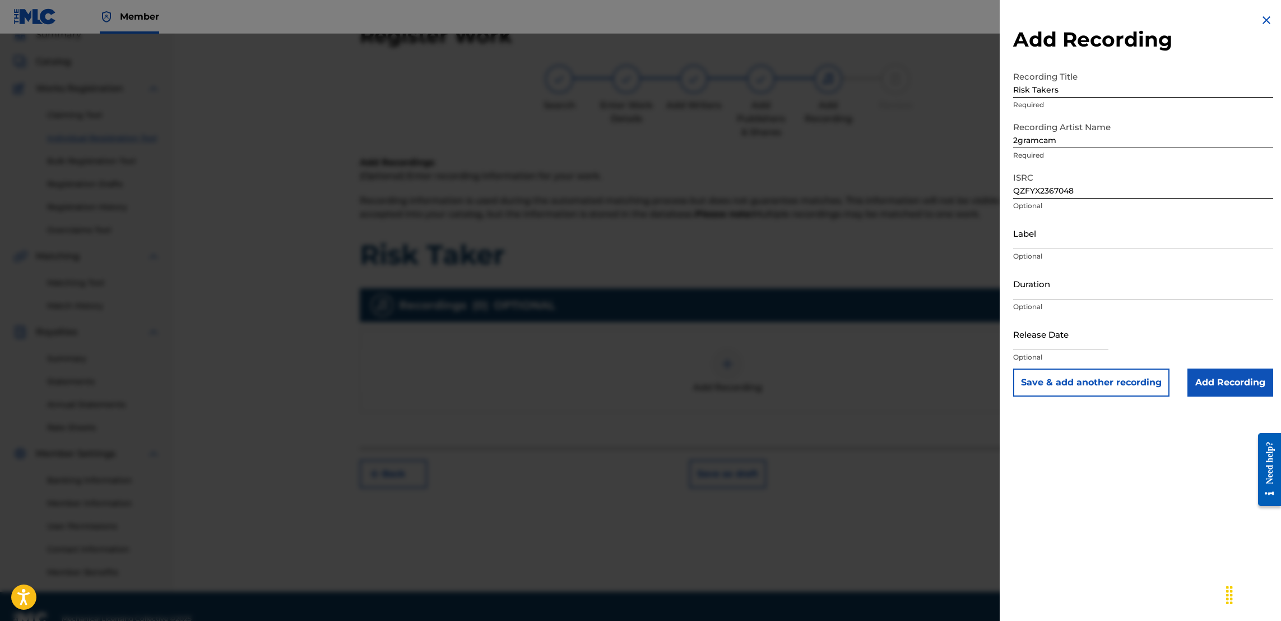
click at [1240, 379] on input "Add Recording" at bounding box center [1231, 382] width 86 height 28
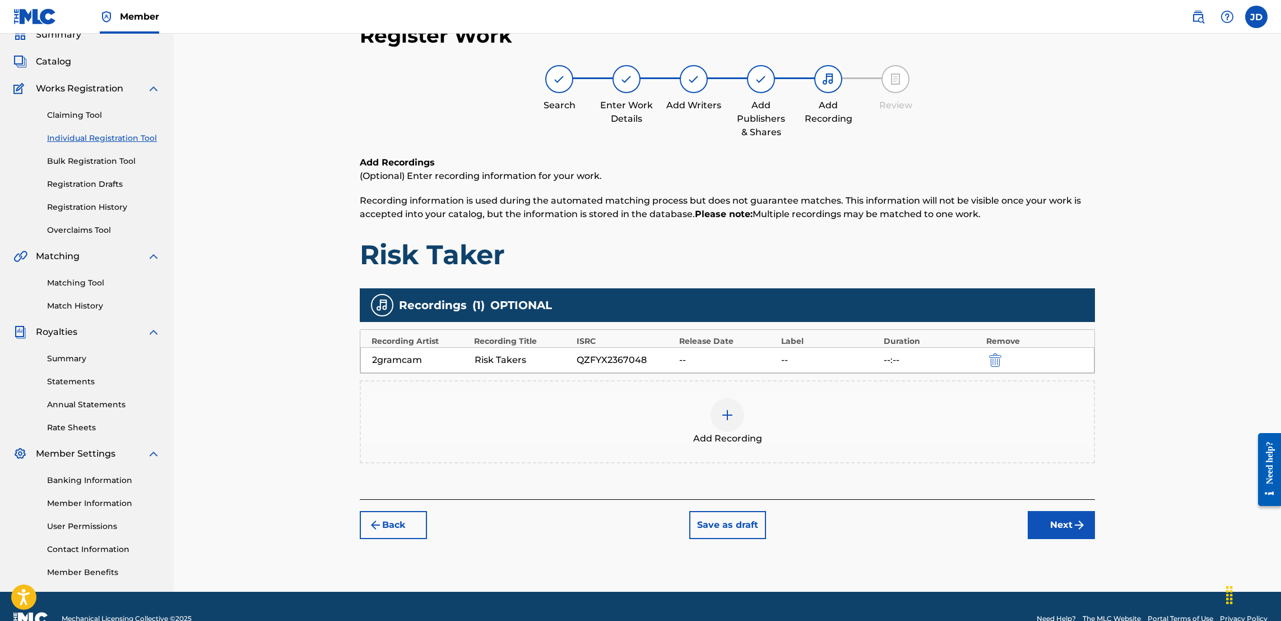
click at [1077, 521] on img "submit" at bounding box center [1079, 524] width 13 height 13
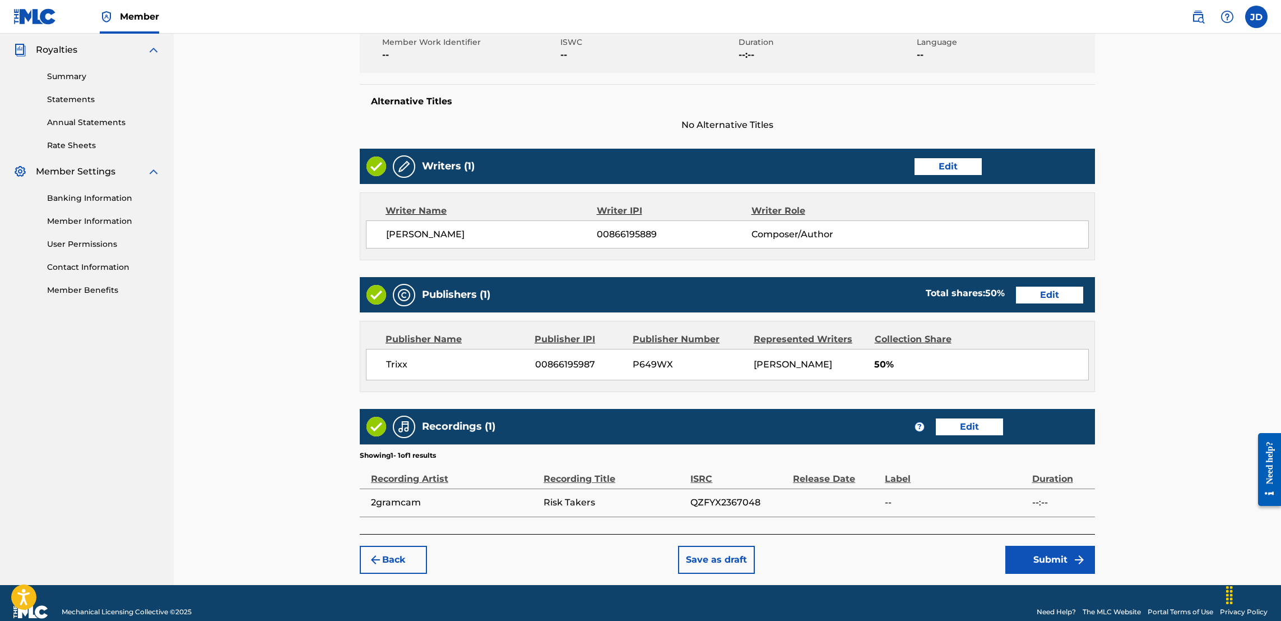
scroll to position [363, 0]
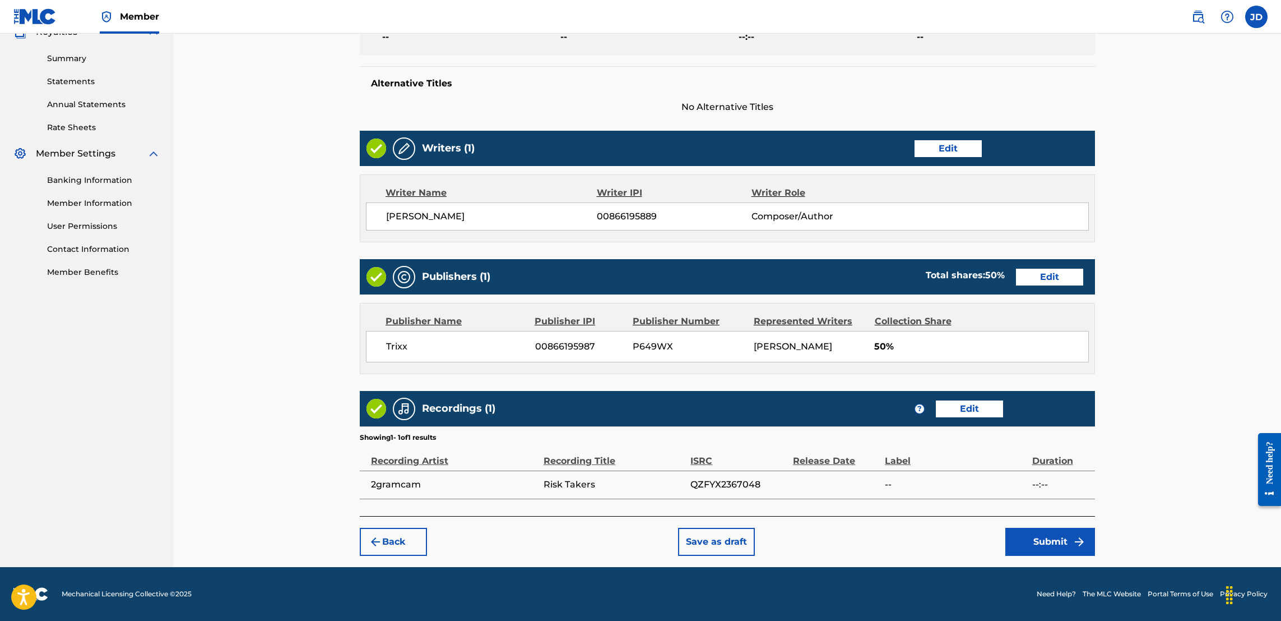
click at [1034, 539] on button "Submit" at bounding box center [1051, 541] width 90 height 28
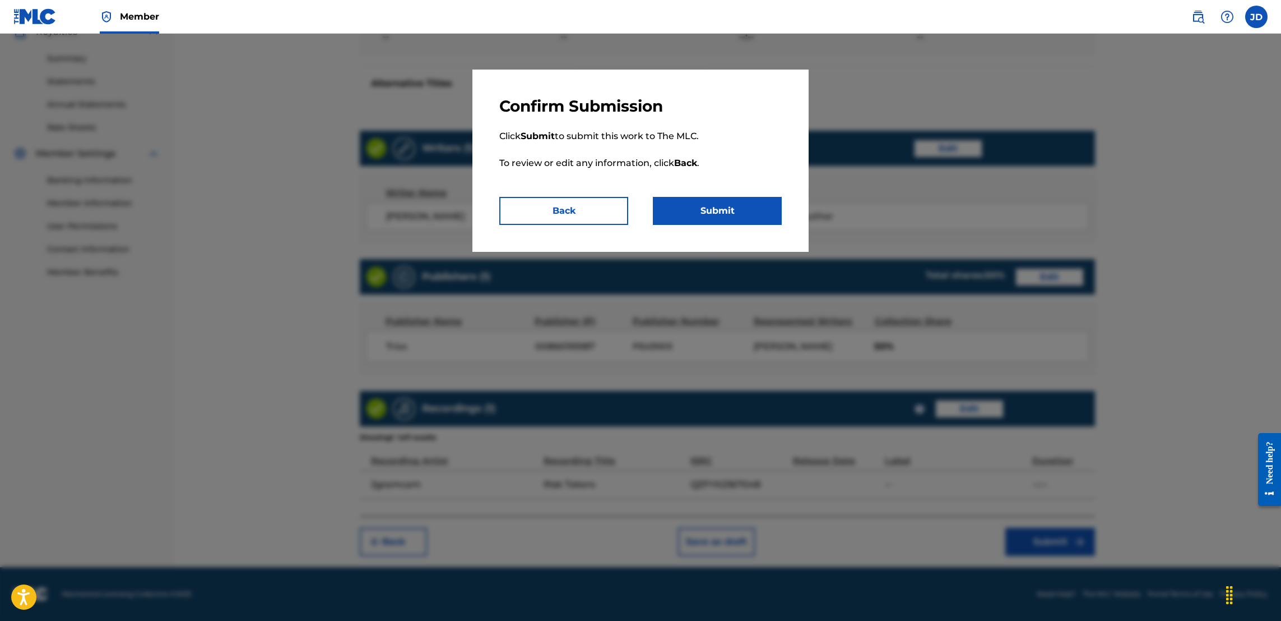
click at [703, 211] on button "Submit" at bounding box center [717, 211] width 129 height 28
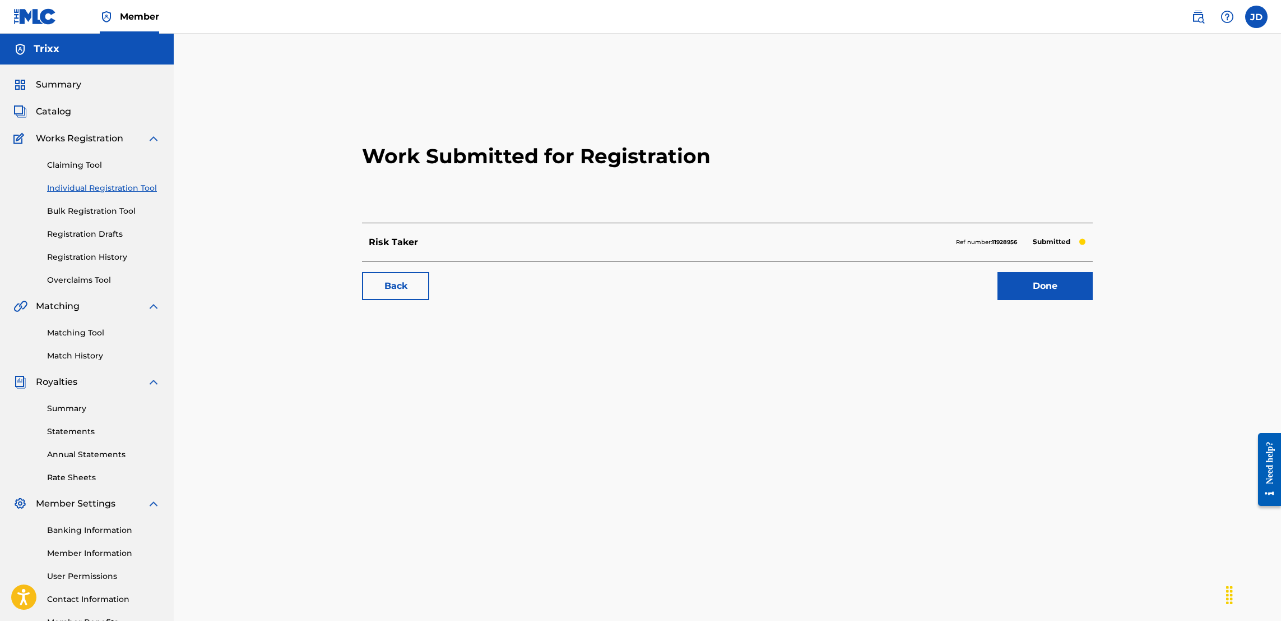
click at [116, 192] on link "Individual Registration Tool" at bounding box center [103, 188] width 113 height 12
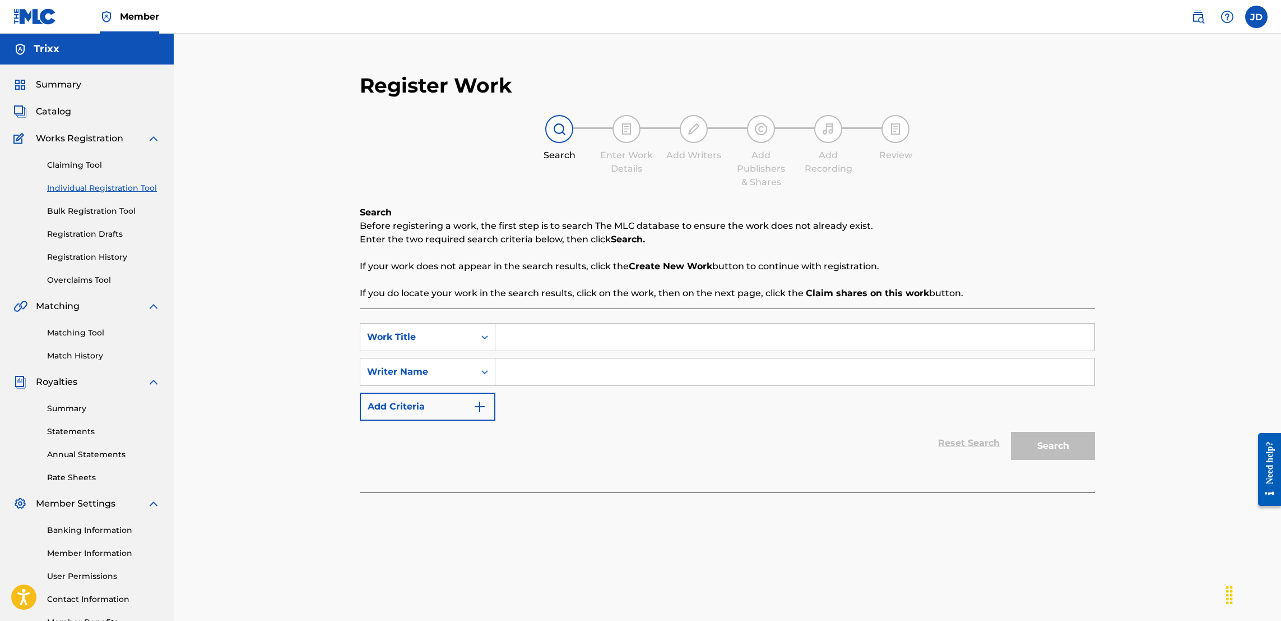
click at [547, 346] on input "Search Form" at bounding box center [795, 336] width 599 height 27
paste input "CA5KR1974716"
click at [582, 373] on input "Search Form" at bounding box center [795, 371] width 599 height 27
drag, startPoint x: 593, startPoint y: 335, endPoint x: 288, endPoint y: 390, distance: 309.8
click at [288, 390] on div "Register Work Search Enter Work Details Add Writers Add Publishers & Shares Add…" at bounding box center [728, 338] width 1108 height 608
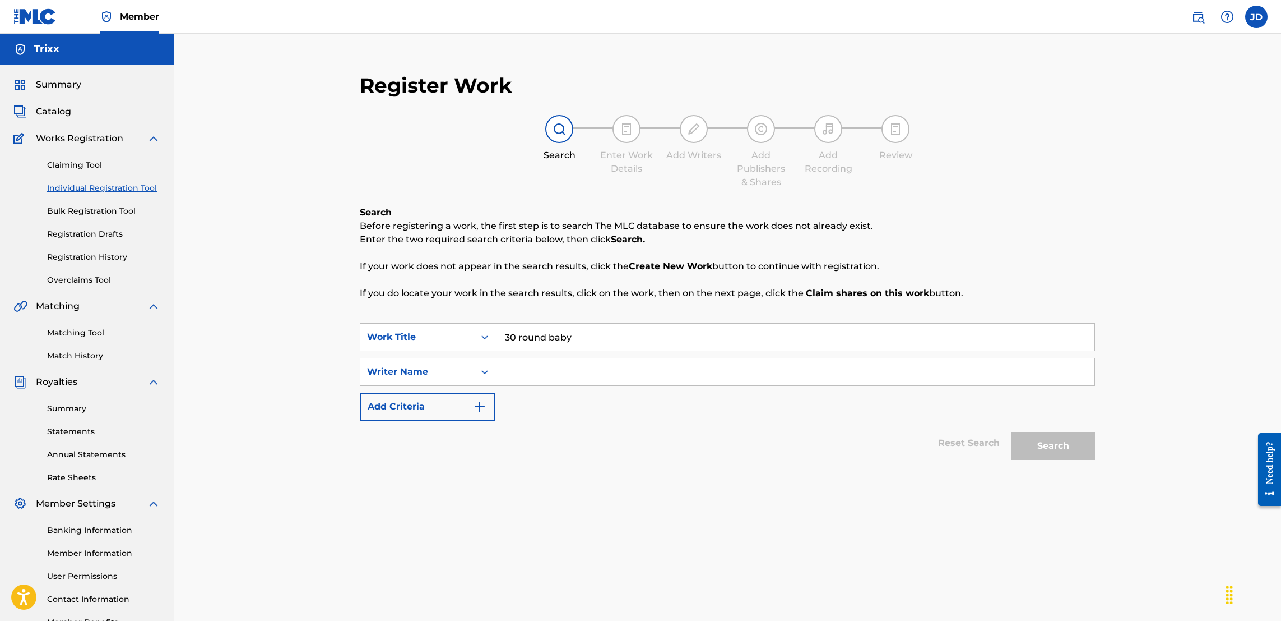
click at [607, 373] on input "Search Form" at bounding box center [795, 371] width 599 height 27
click at [1011, 432] on button "Search" at bounding box center [1053, 446] width 84 height 28
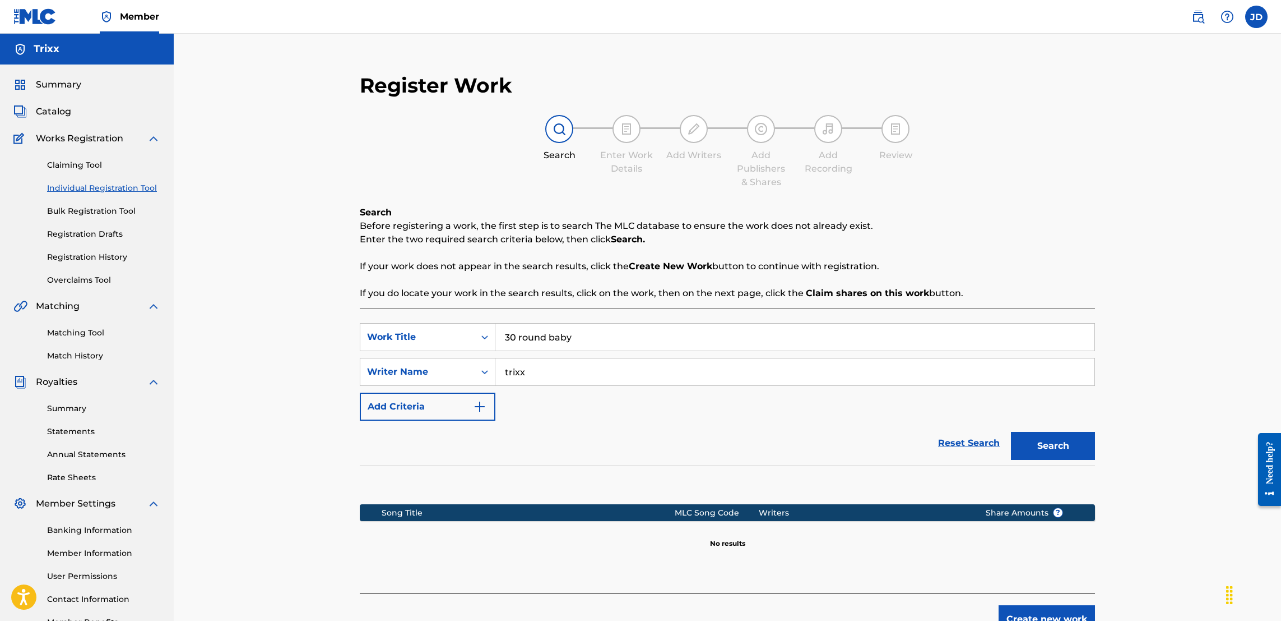
drag, startPoint x: 586, startPoint y: 374, endPoint x: 354, endPoint y: 381, distance: 231.6
click at [354, 381] on div "Register Work Search Enter Work Details Add Writers Add Publishers & Shares Add…" at bounding box center [728, 353] width 758 height 582
click at [1011, 432] on button "Search" at bounding box center [1053, 446] width 84 height 28
click at [1061, 609] on button "Create new work" at bounding box center [1047, 619] width 96 height 28
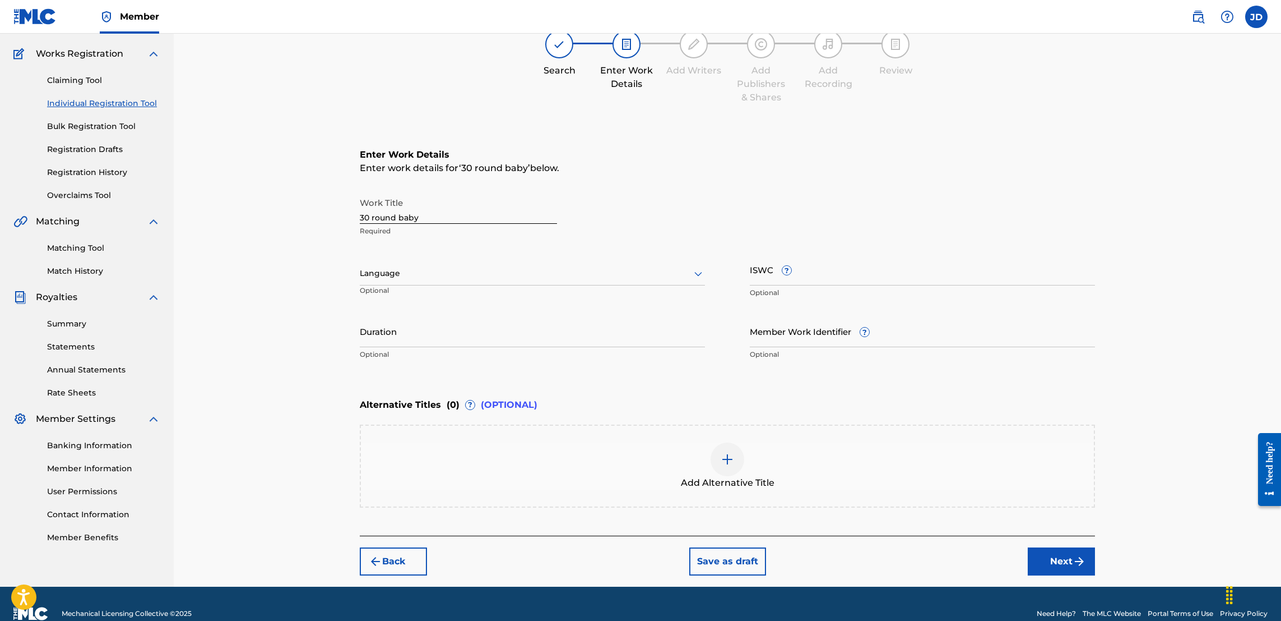
scroll to position [85, 0]
click at [1064, 564] on button "Next" at bounding box center [1061, 561] width 67 height 28
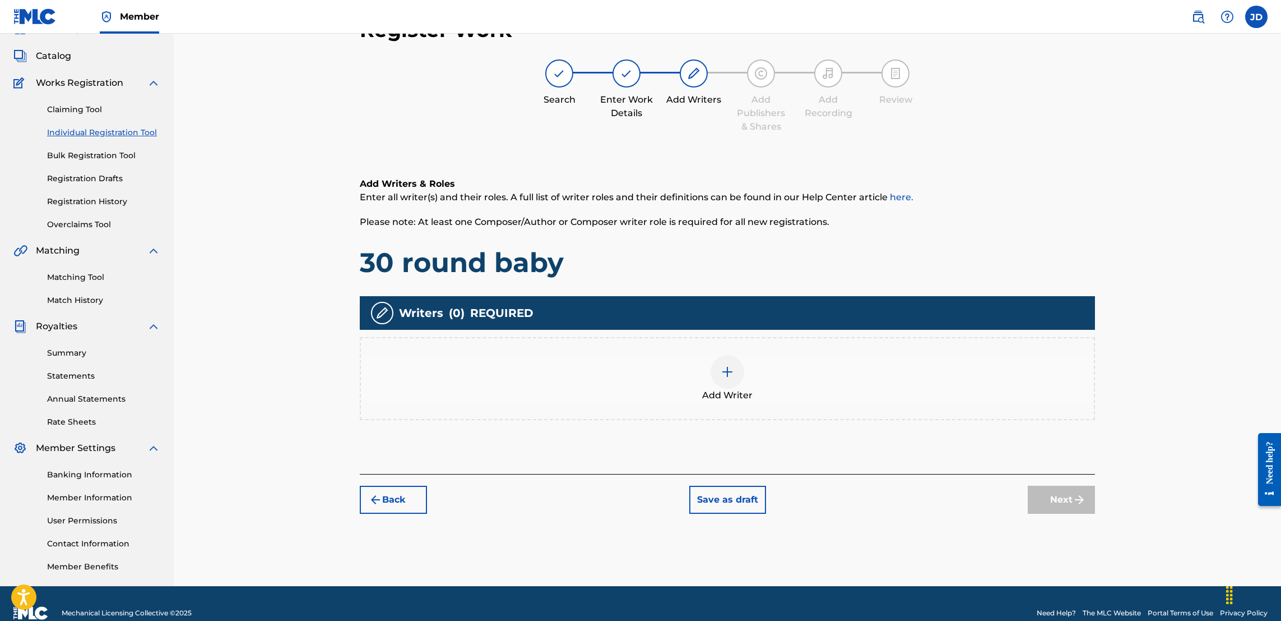
scroll to position [50, 0]
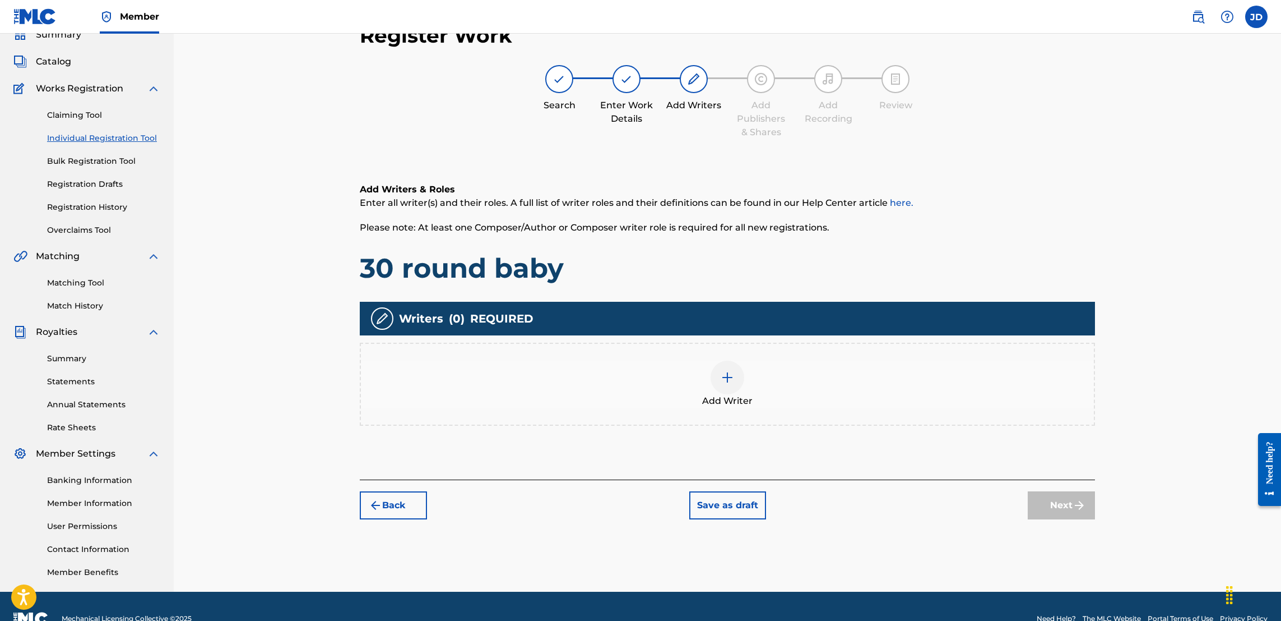
click at [732, 383] on div at bounding box center [728, 377] width 34 height 34
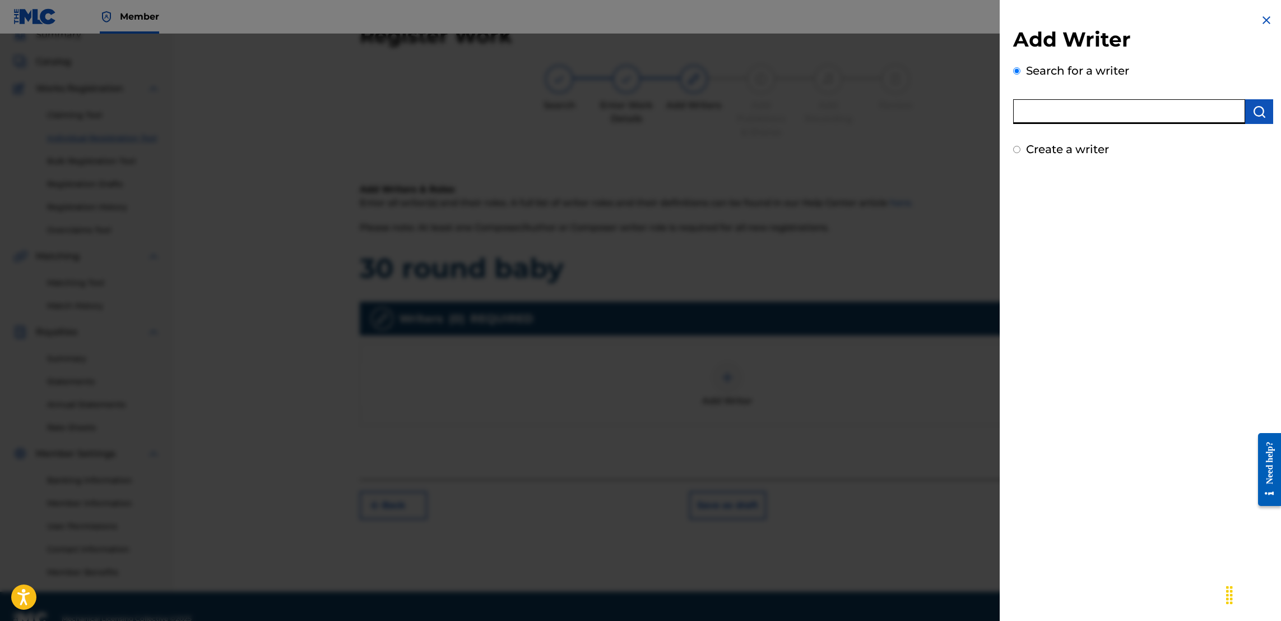
click at [1095, 110] on input "text" at bounding box center [1129, 111] width 232 height 25
click at [1253, 115] on img "submit" at bounding box center [1259, 111] width 13 height 13
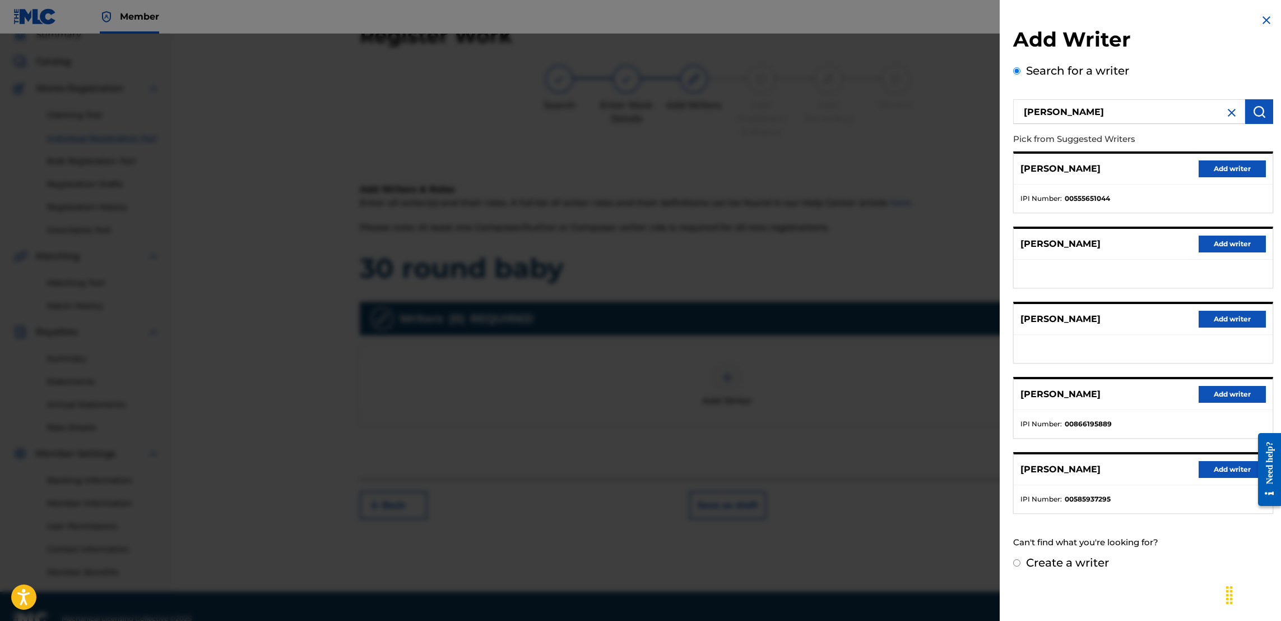
click at [1222, 393] on button "Add writer" at bounding box center [1232, 394] width 67 height 17
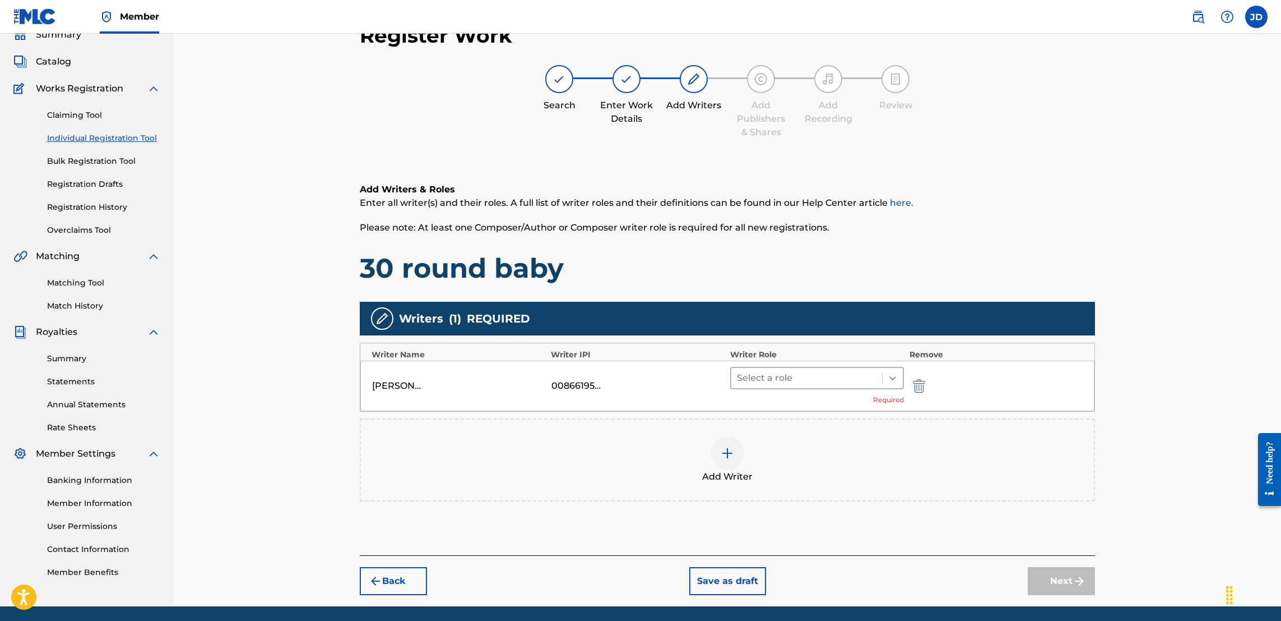
click at [893, 378] on icon at bounding box center [893, 378] width 7 height 4
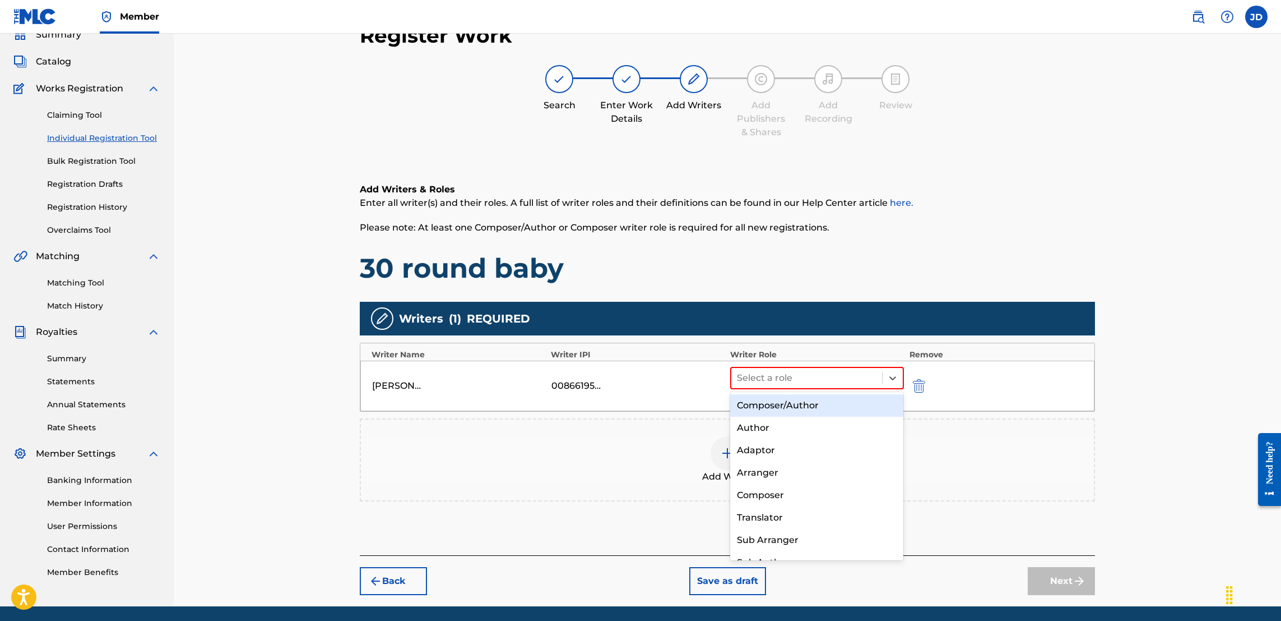
click at [836, 405] on div "Composer/Author" at bounding box center [816, 405] width 173 height 22
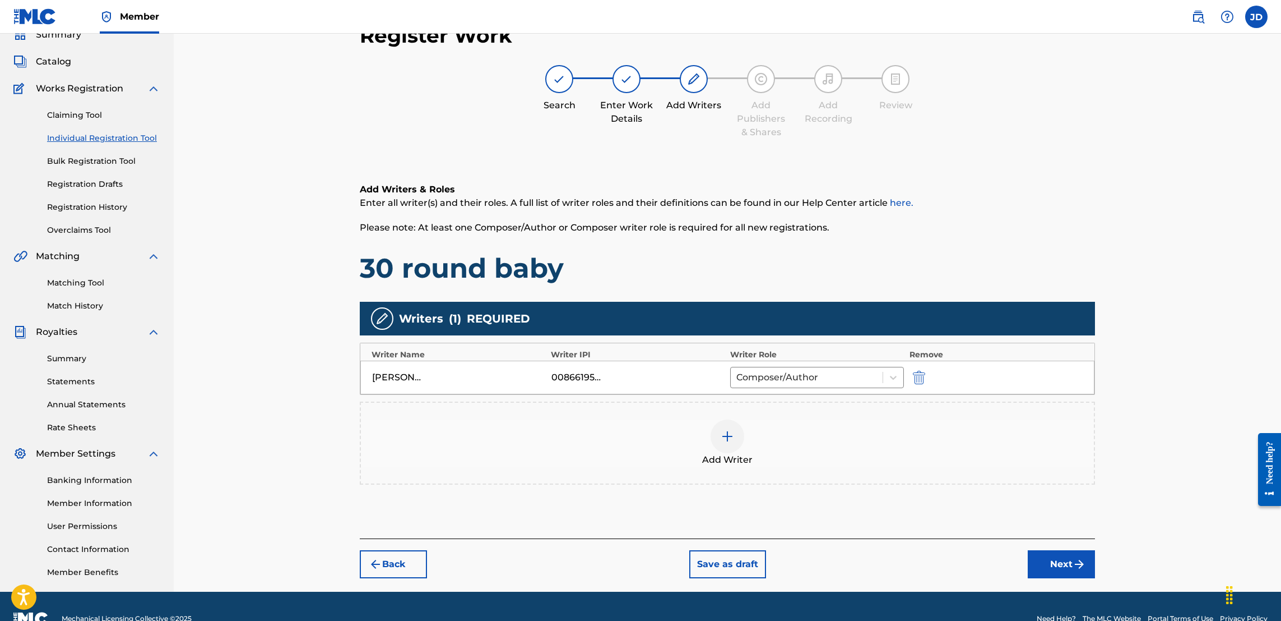
click at [1069, 568] on button "Next" at bounding box center [1061, 564] width 67 height 28
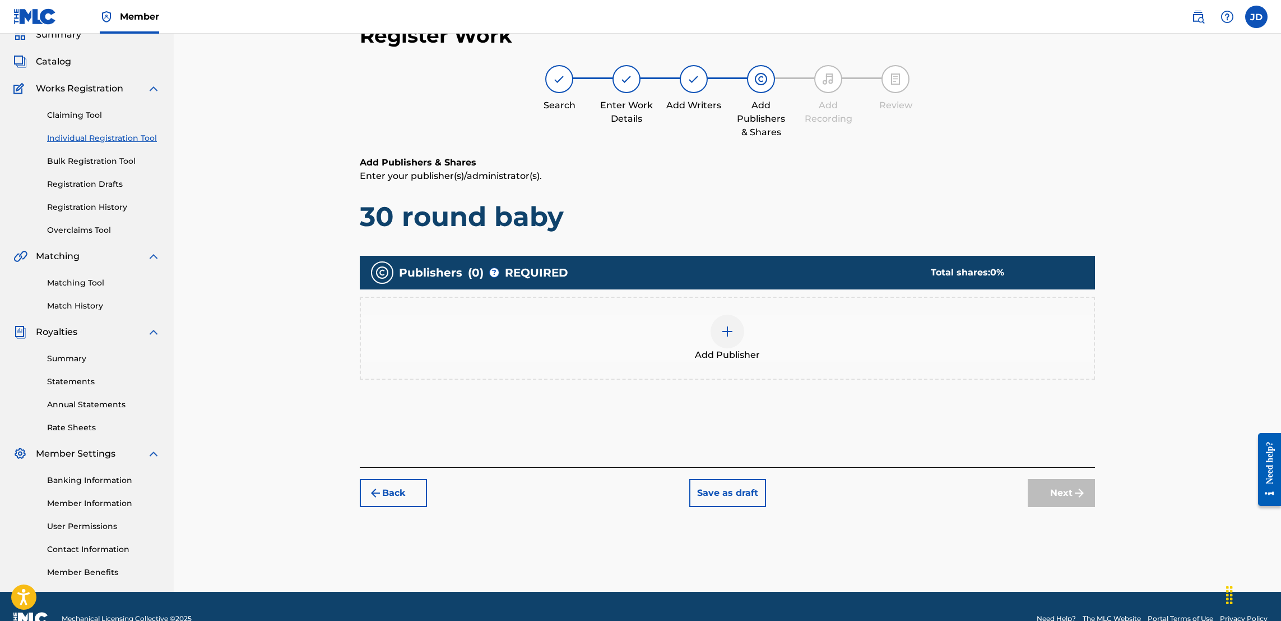
click at [726, 336] on div at bounding box center [728, 331] width 34 height 34
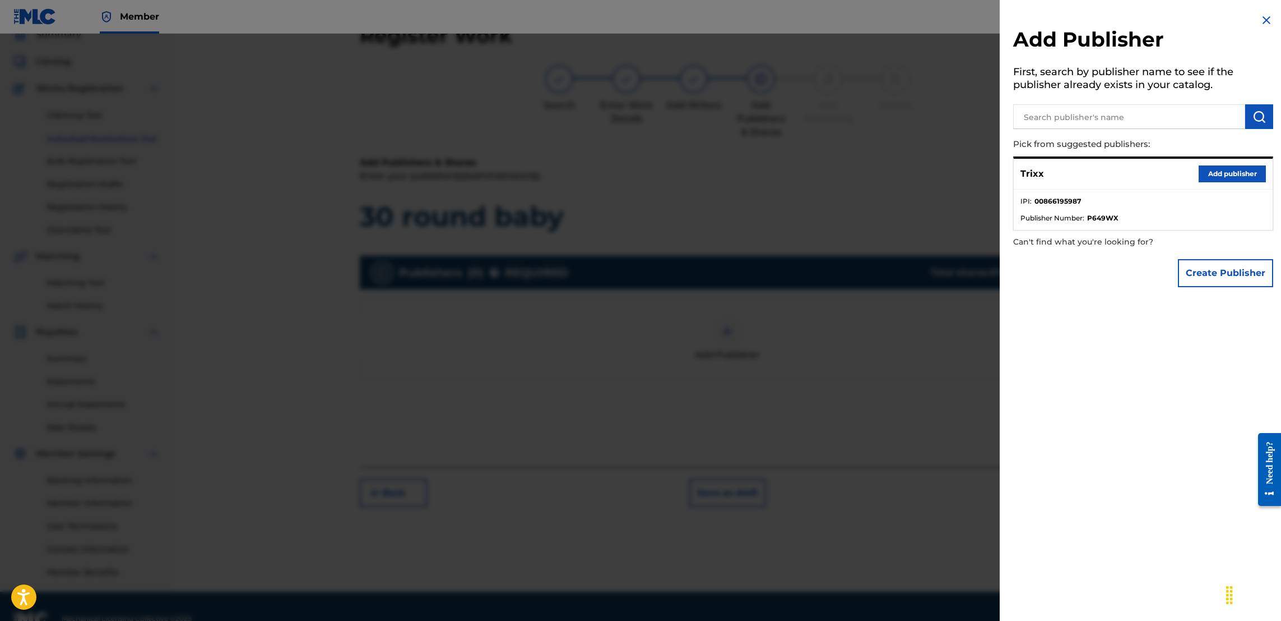
click at [1234, 174] on button "Add publisher" at bounding box center [1232, 173] width 67 height 17
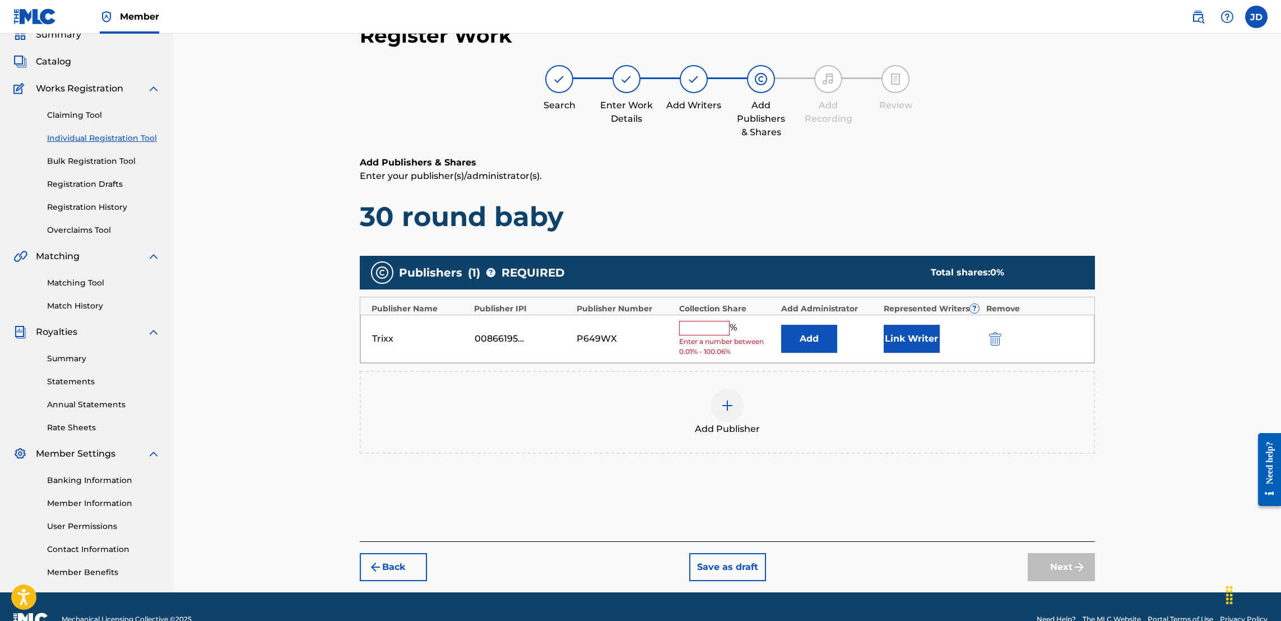
click at [701, 327] on input "text" at bounding box center [704, 328] width 50 height 15
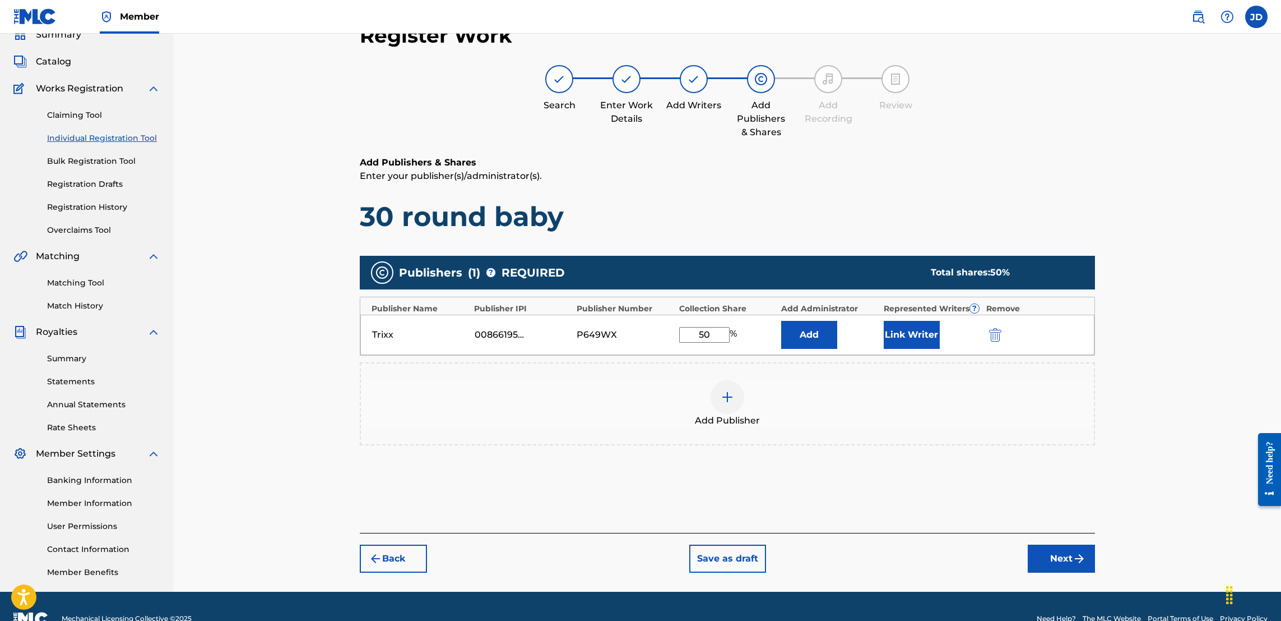
click at [912, 337] on button "Link Writer" at bounding box center [912, 335] width 56 height 28
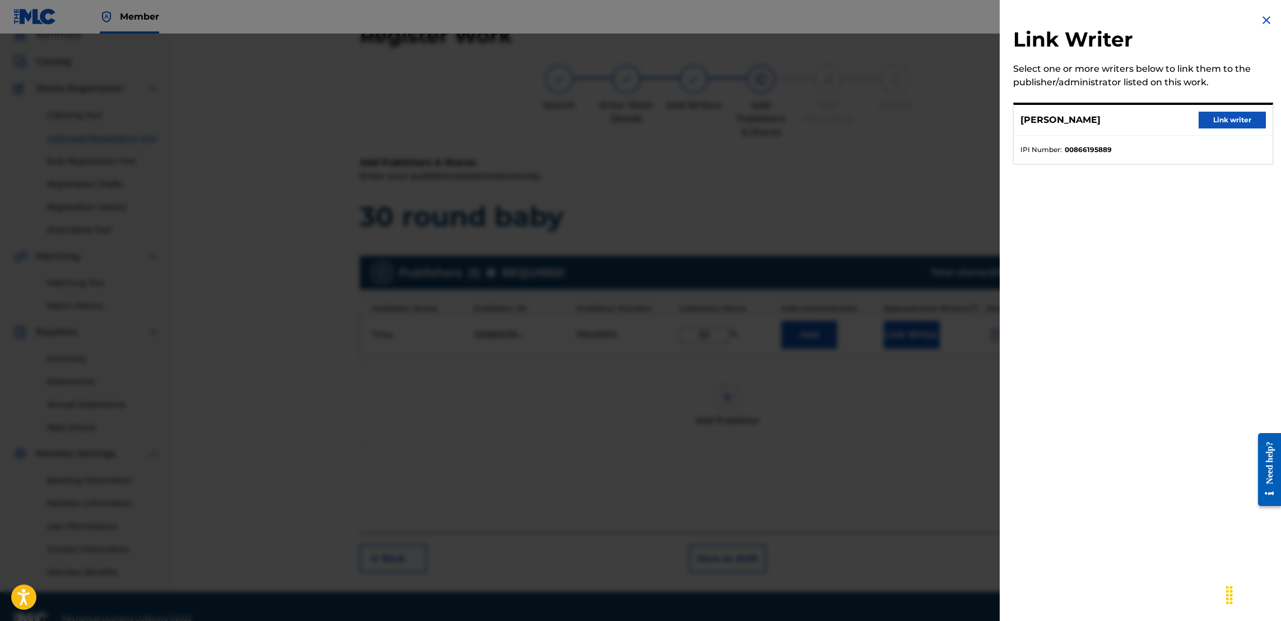
click at [1233, 122] on button "Link writer" at bounding box center [1232, 120] width 67 height 17
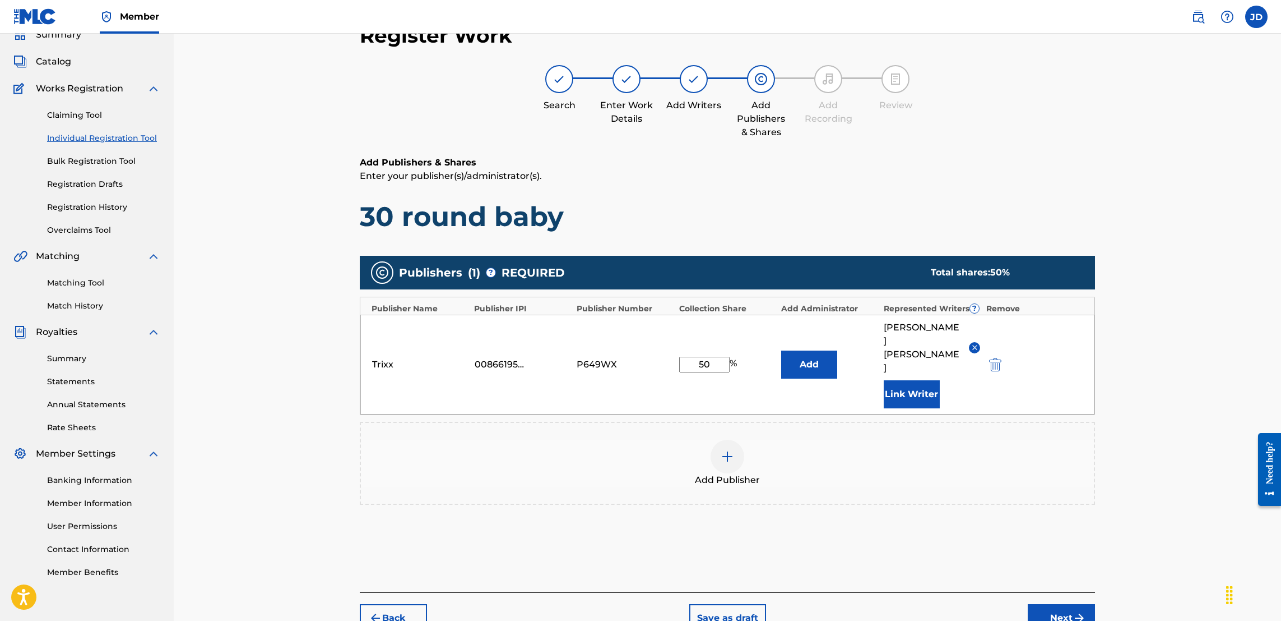
click at [1067, 604] on button "Next" at bounding box center [1061, 618] width 67 height 28
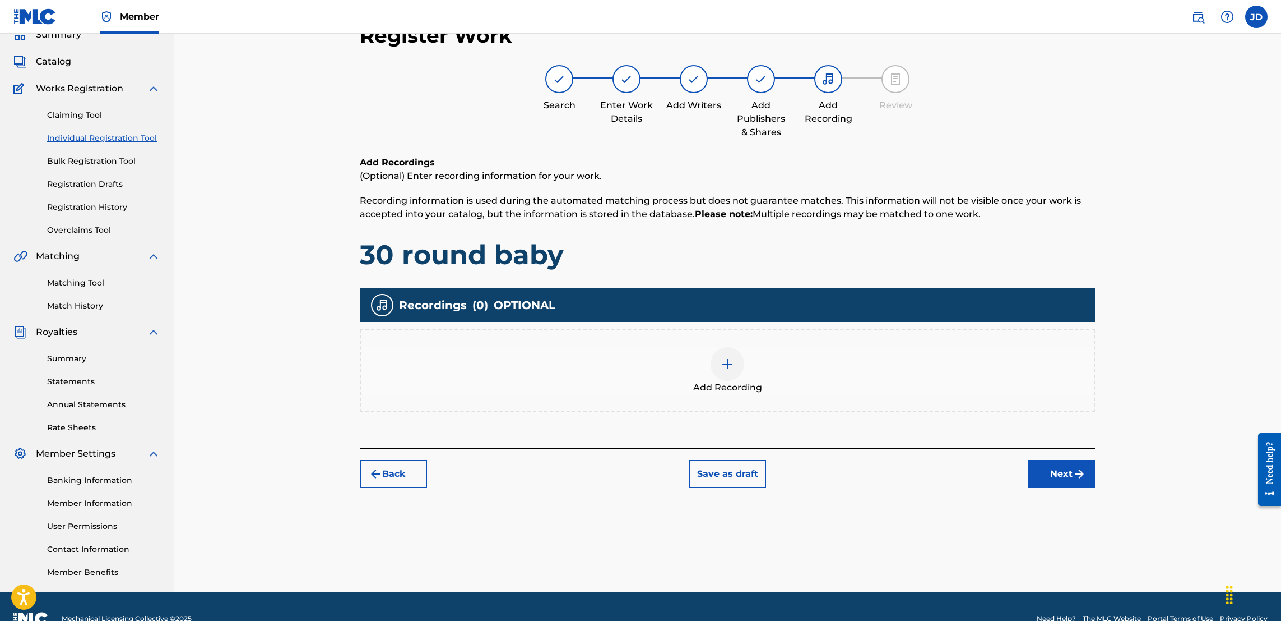
click at [705, 364] on div "Add Recording" at bounding box center [727, 370] width 733 height 47
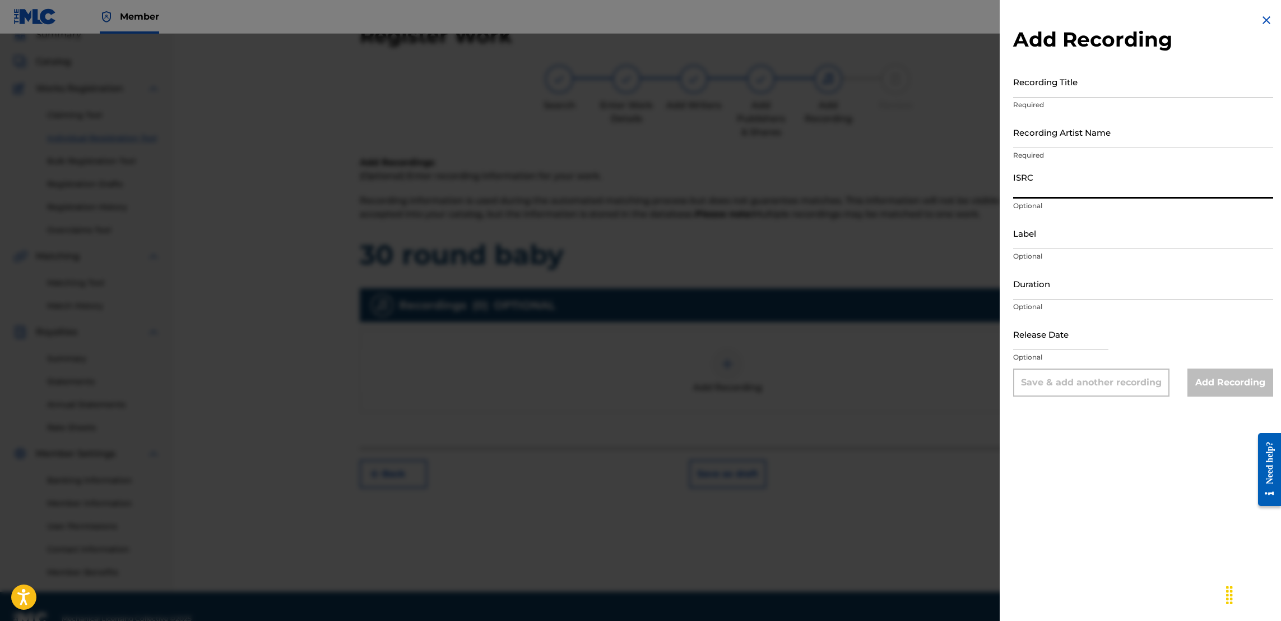
click at [1082, 187] on input "ISRC" at bounding box center [1143, 182] width 260 height 32
paste input "CA5KR1974716"
click at [1075, 90] on input "Recording Title" at bounding box center [1143, 82] width 260 height 32
click at [1057, 142] on input "Recording Artist Name" at bounding box center [1143, 132] width 260 height 32
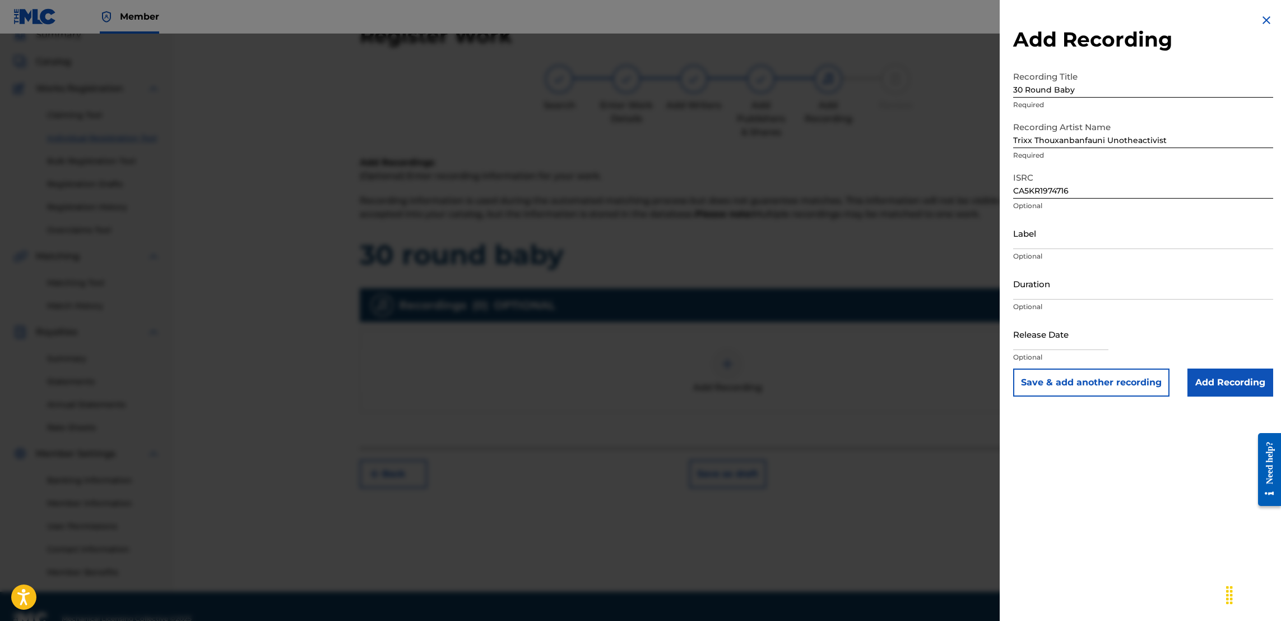
click at [1175, 148] on div "Recording Artist Name Trixx Thouxanbanfauni Unotheactivist Required" at bounding box center [1143, 141] width 260 height 50
drag, startPoint x: 1172, startPoint y: 137, endPoint x: 1105, endPoint y: 144, distance: 67.7
click at [1105, 144] on input "Trixx Thouxanbanfauni Unotheactivist" at bounding box center [1143, 132] width 260 height 32
click at [1063, 341] on input "text" at bounding box center [1060, 334] width 95 height 32
click at [1219, 378] on input "Add Recording" at bounding box center [1231, 382] width 86 height 28
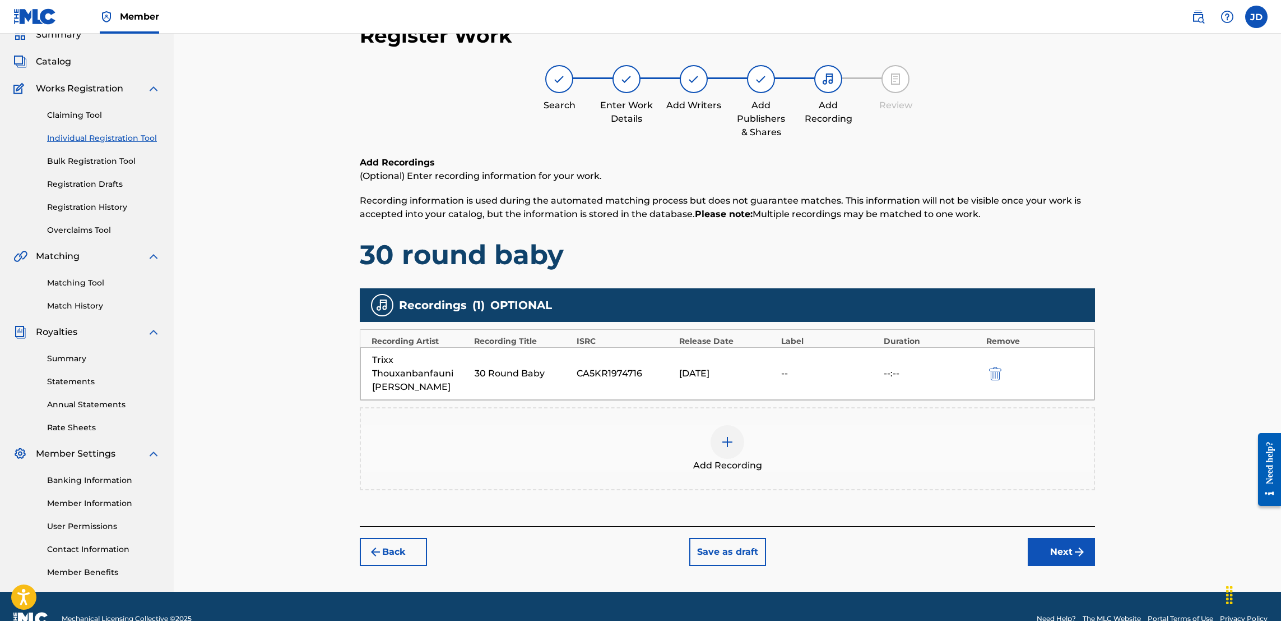
click at [1060, 553] on button "Next" at bounding box center [1061, 552] width 67 height 28
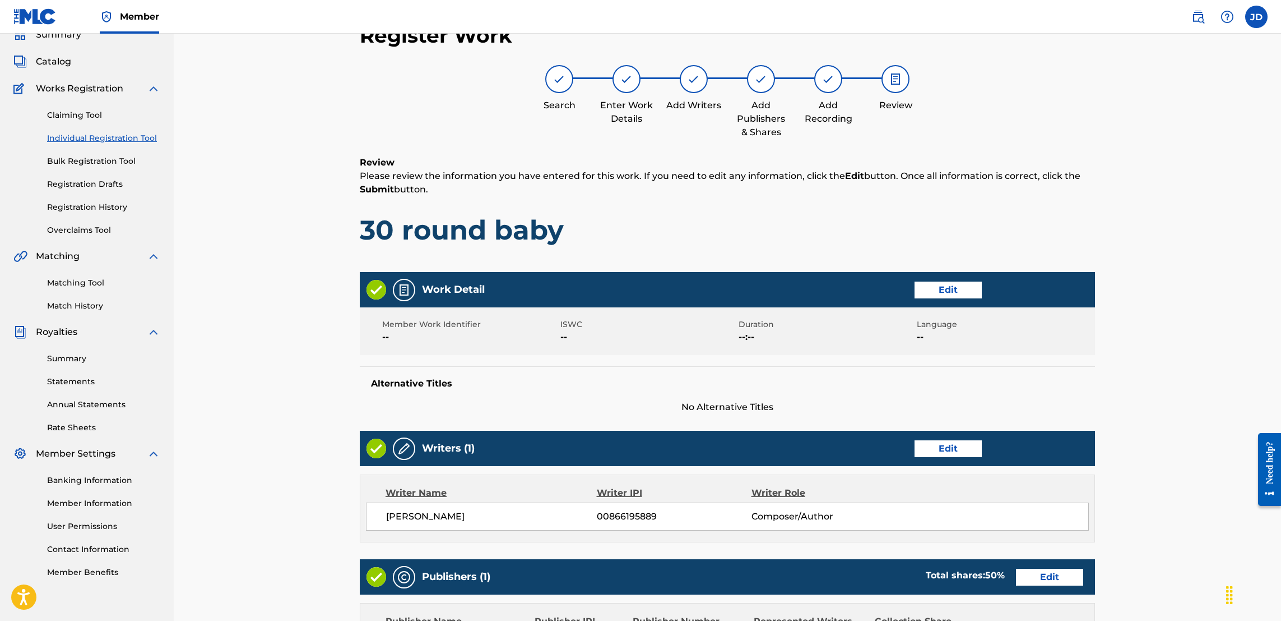
scroll to position [363, 0]
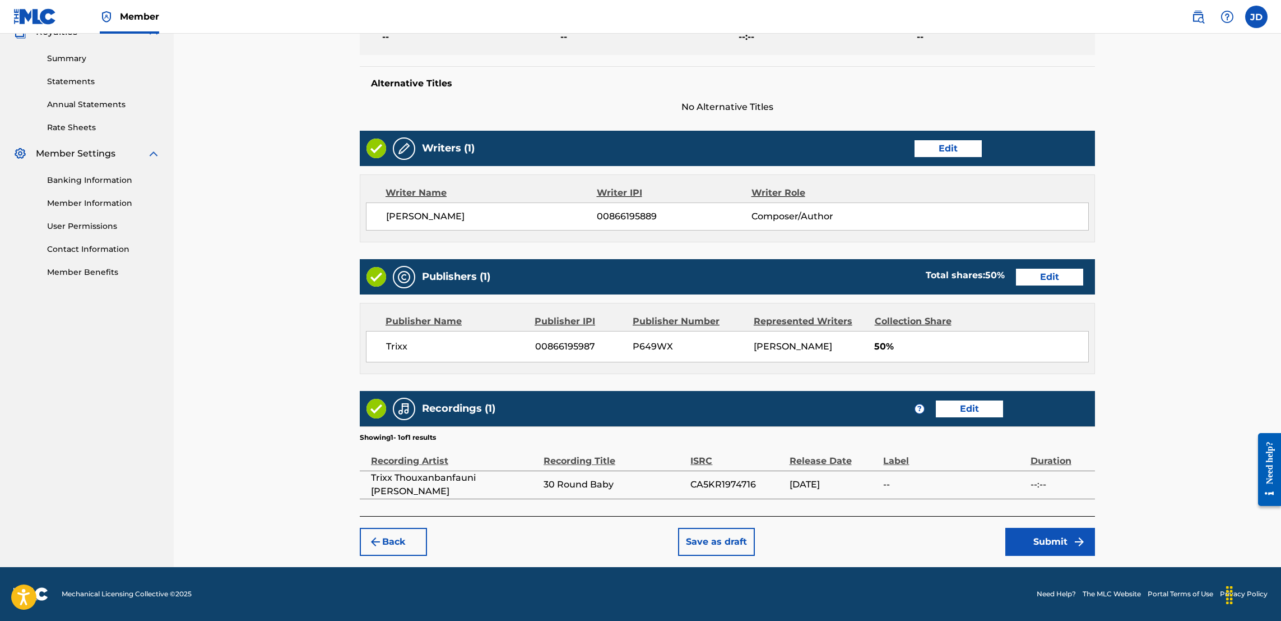
click at [1026, 533] on button "Submit" at bounding box center [1051, 541] width 90 height 28
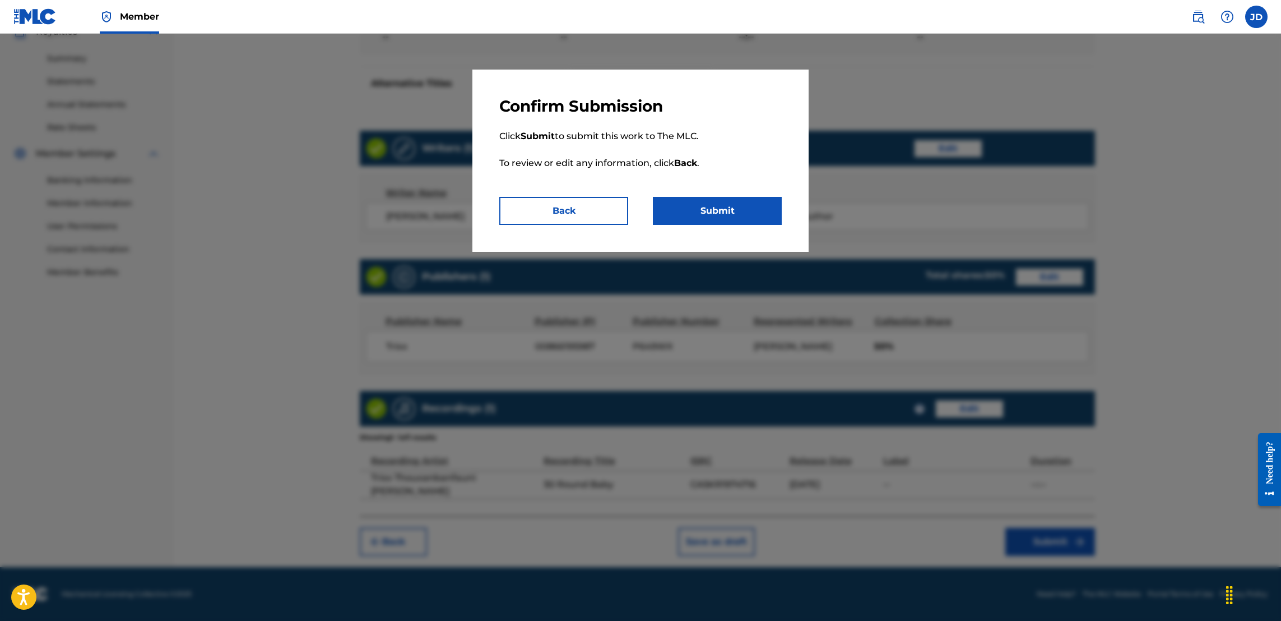
click at [724, 225] on div "Confirm Submission Click Submit to submit this work to The MLC. To review or ed…" at bounding box center [641, 161] width 336 height 182
click at [712, 205] on button "Submit" at bounding box center [717, 211] width 129 height 28
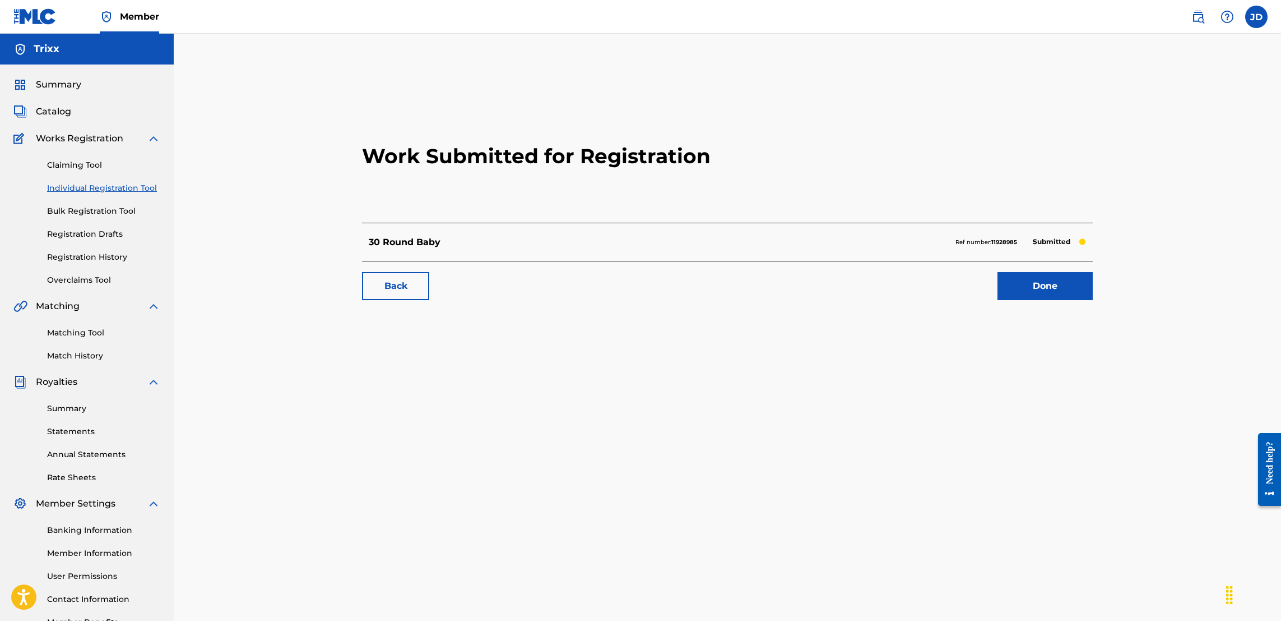
click at [1057, 293] on link "Done" at bounding box center [1045, 286] width 95 height 28
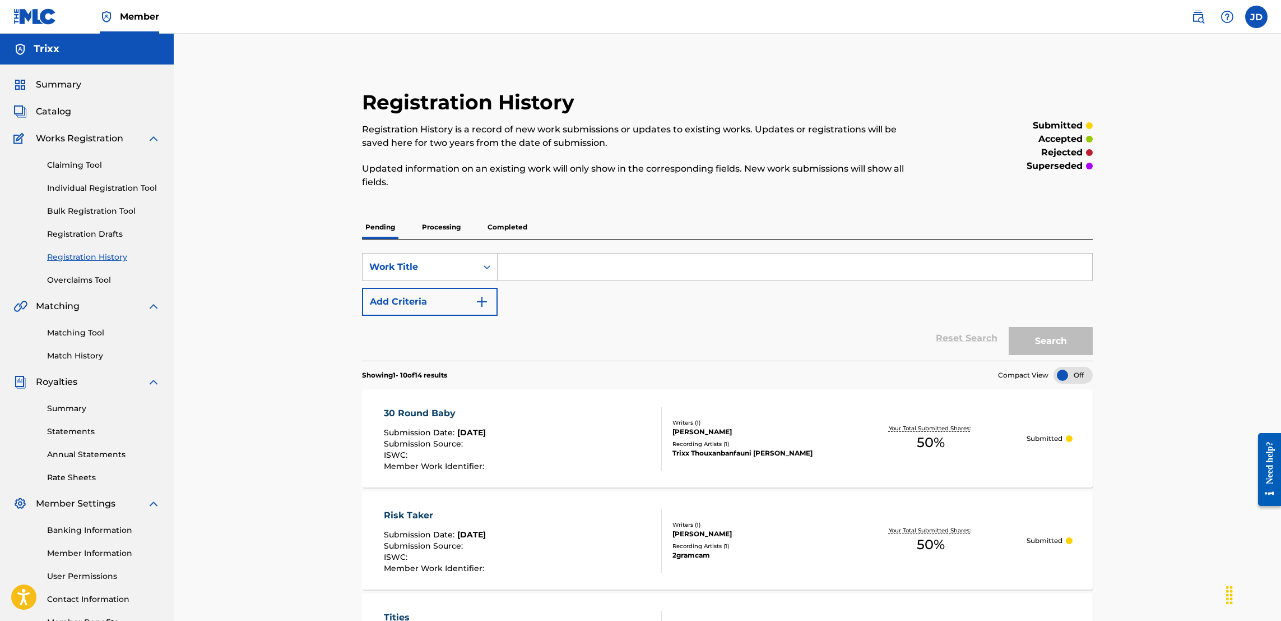
click at [130, 192] on link "Individual Registration Tool" at bounding box center [103, 188] width 113 height 12
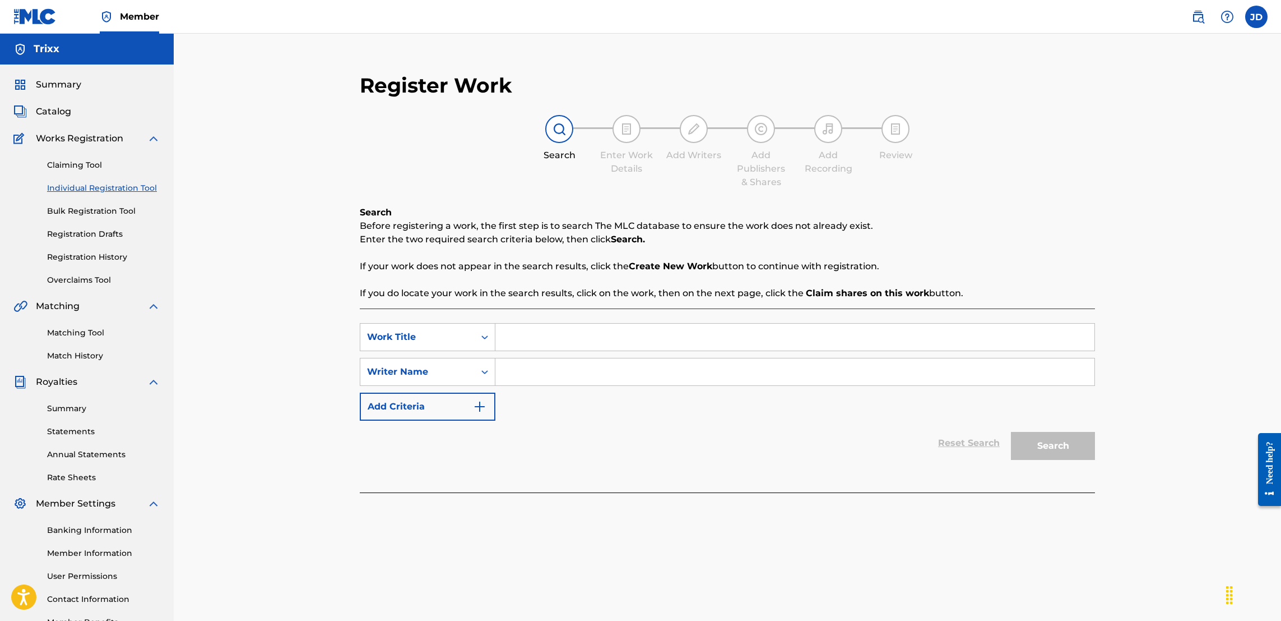
click at [601, 339] on input "Search Form" at bounding box center [795, 336] width 599 height 27
drag, startPoint x: 601, startPoint y: 337, endPoint x: 288, endPoint y: 373, distance: 315.4
click at [288, 373] on div "Register Work Search Enter Work Details Add Writers Add Publishers & Shares Add…" at bounding box center [728, 338] width 1108 height 608
click at [531, 366] on input "Search Form" at bounding box center [795, 371] width 599 height 27
click at [1049, 441] on button "Search" at bounding box center [1053, 446] width 84 height 28
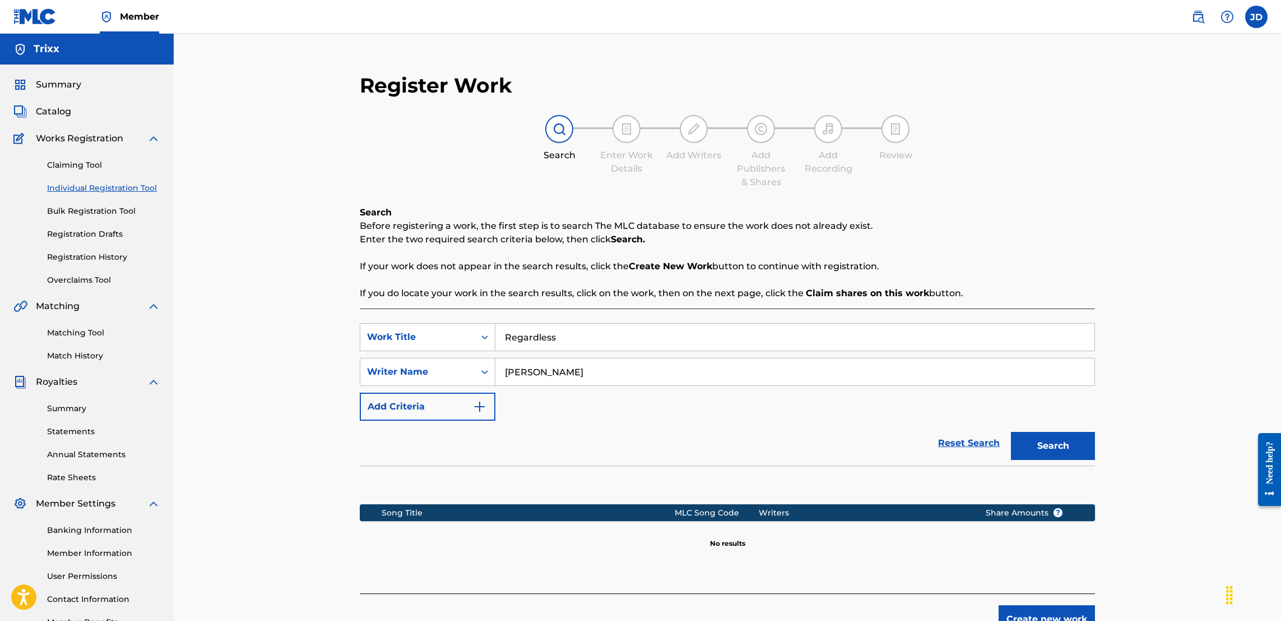
click at [1028, 614] on button "Create new work" at bounding box center [1047, 619] width 96 height 28
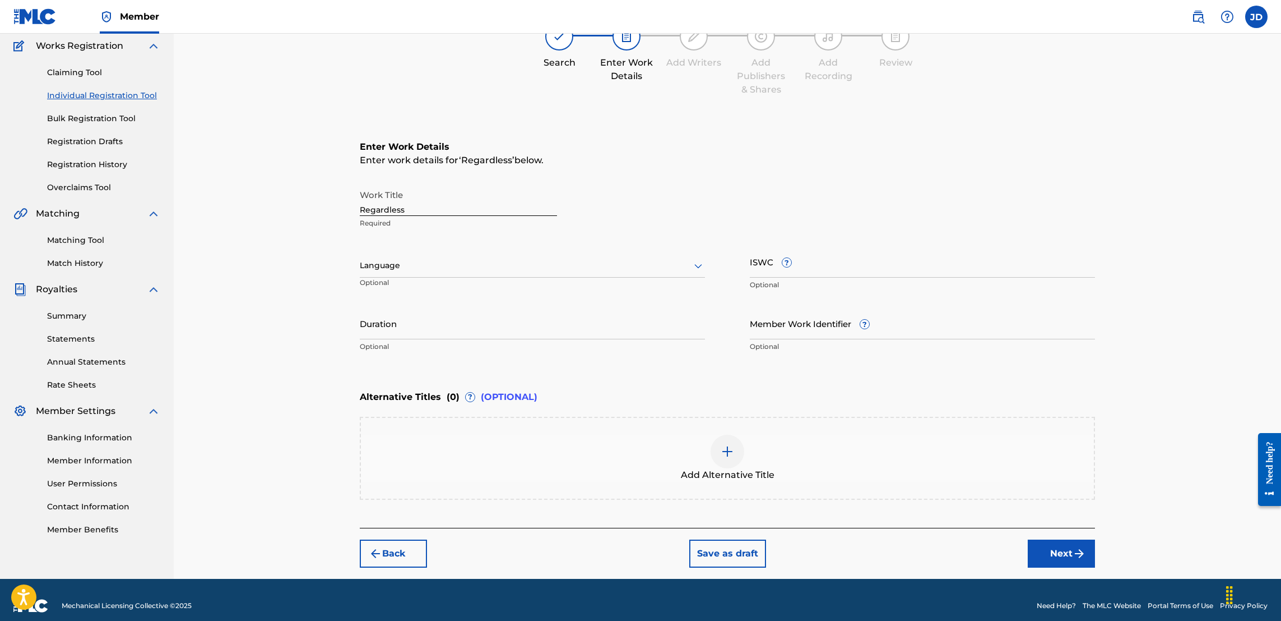
scroll to position [103, 0]
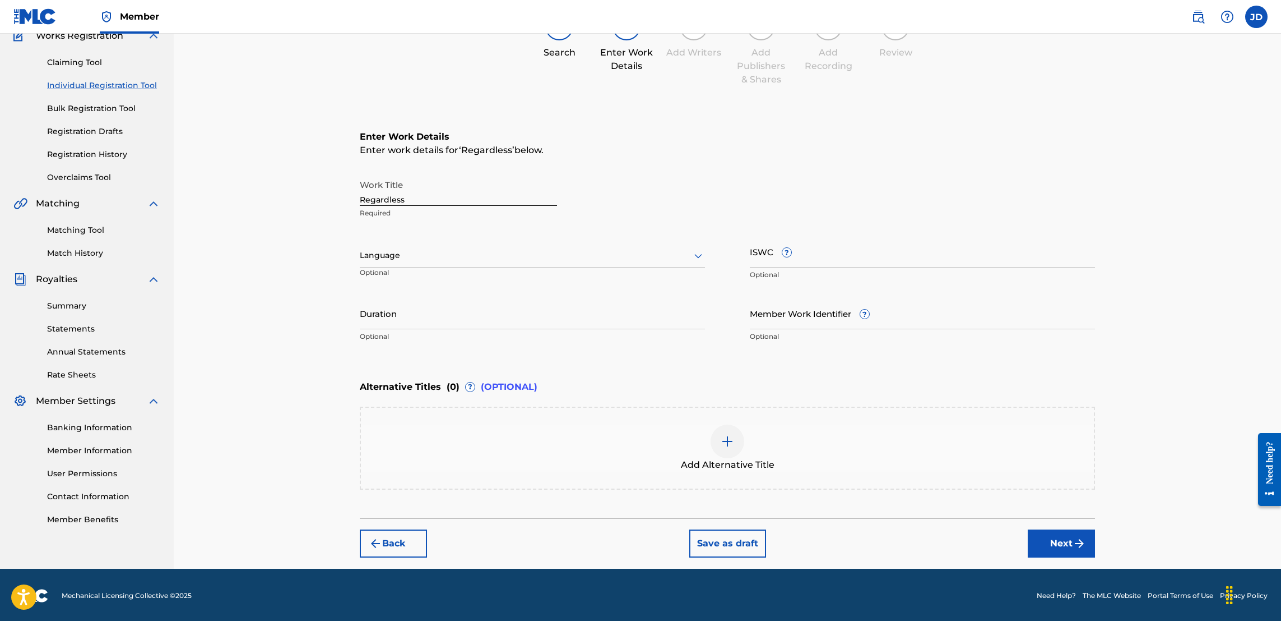
click at [1068, 549] on button "Next" at bounding box center [1061, 543] width 67 height 28
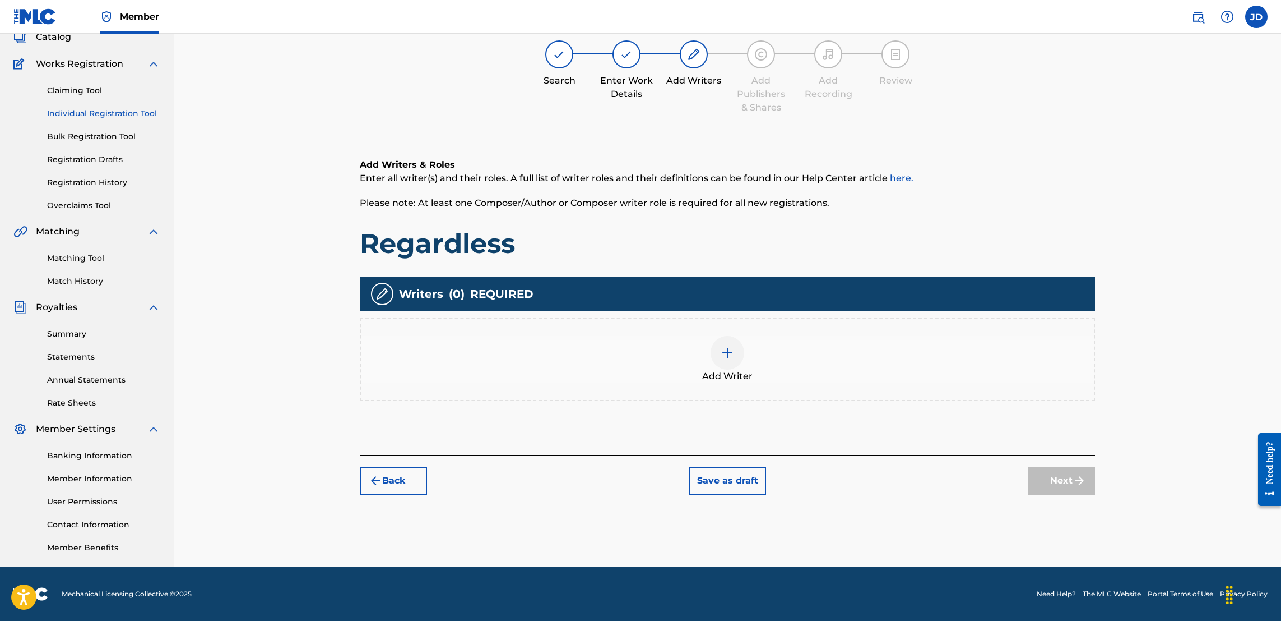
scroll to position [50, 0]
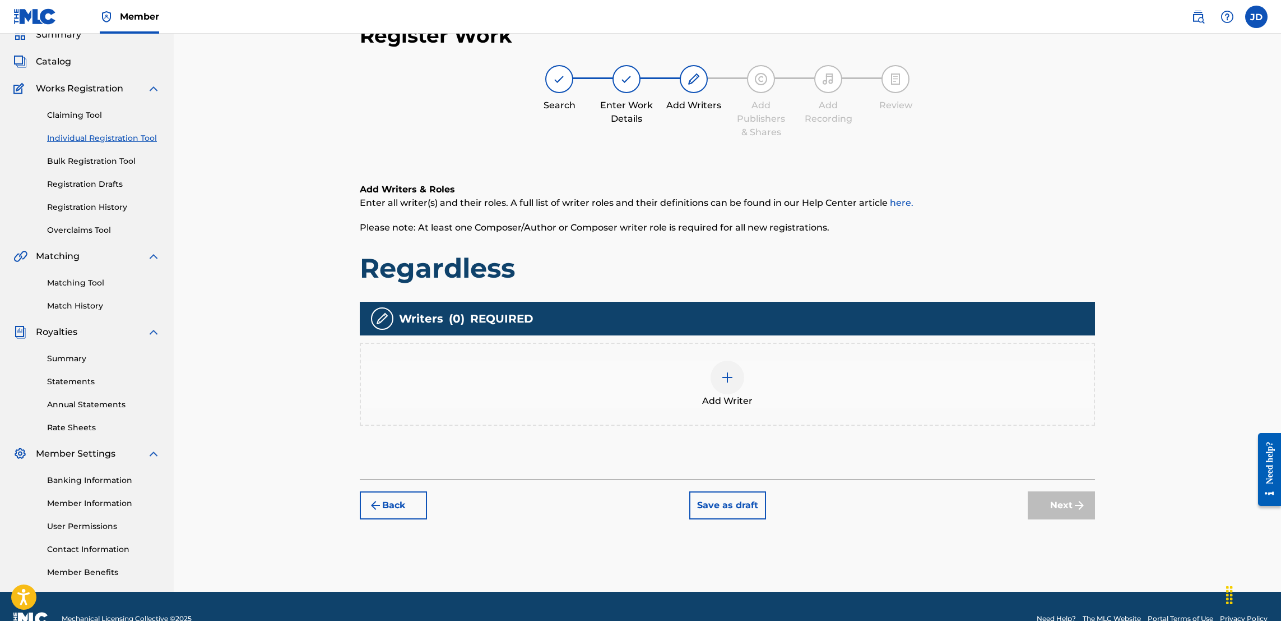
click at [725, 379] on img at bounding box center [727, 377] width 13 height 13
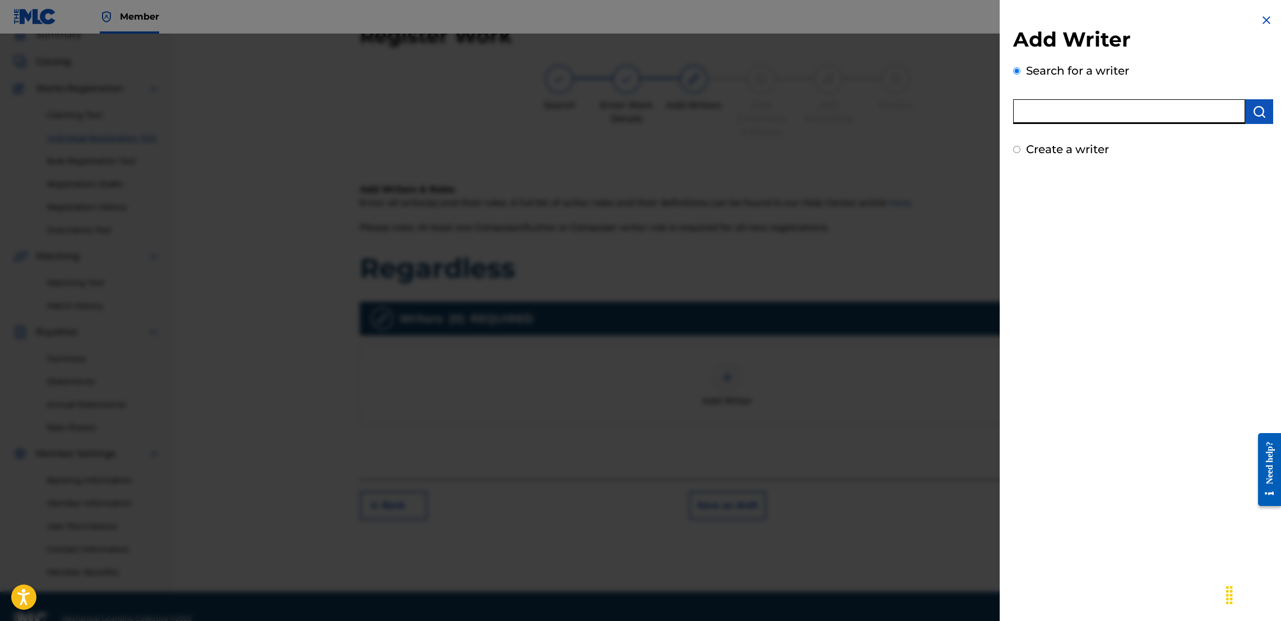
click at [1090, 101] on input "text" at bounding box center [1129, 111] width 232 height 25
click at [1253, 112] on img "submit" at bounding box center [1259, 111] width 13 height 13
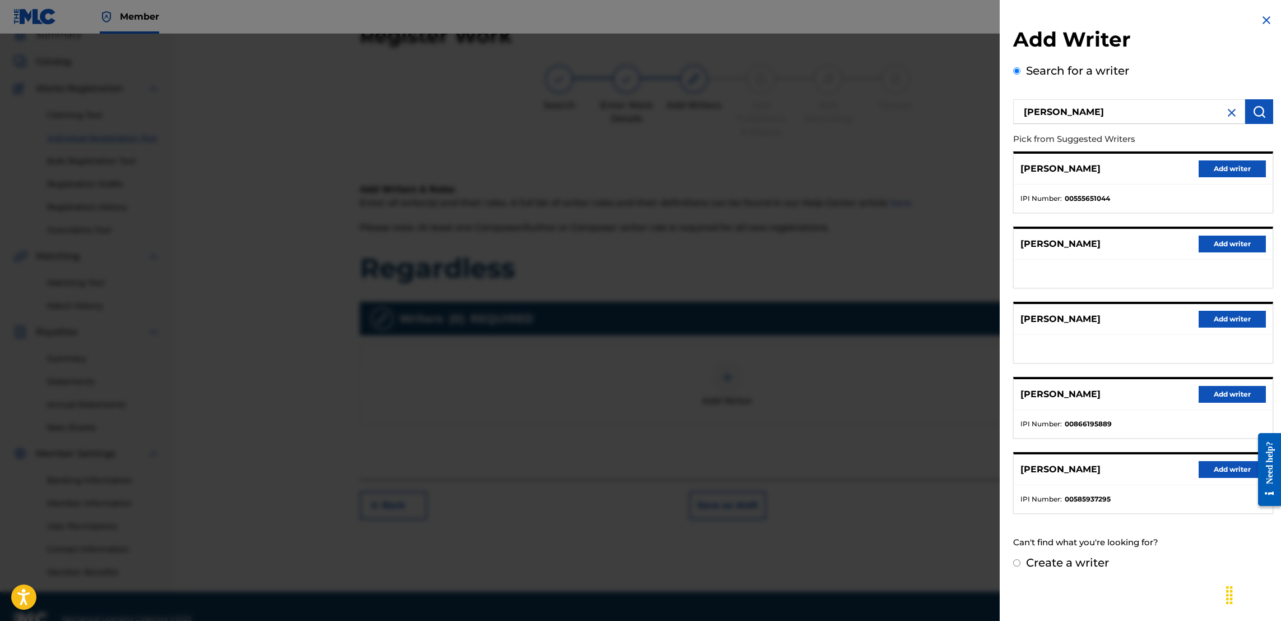
click at [1230, 394] on button "Add writer" at bounding box center [1232, 394] width 67 height 17
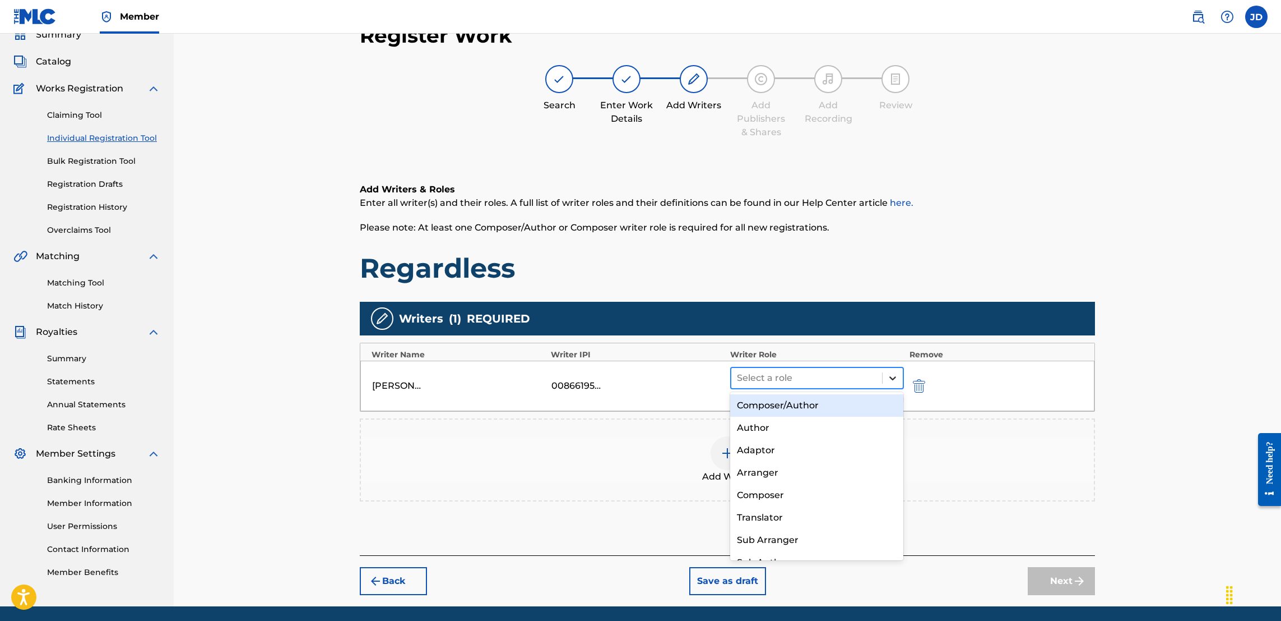
click at [890, 381] on icon at bounding box center [892, 377] width 11 height 11
click at [792, 406] on div "Composer/Author" at bounding box center [816, 405] width 173 height 22
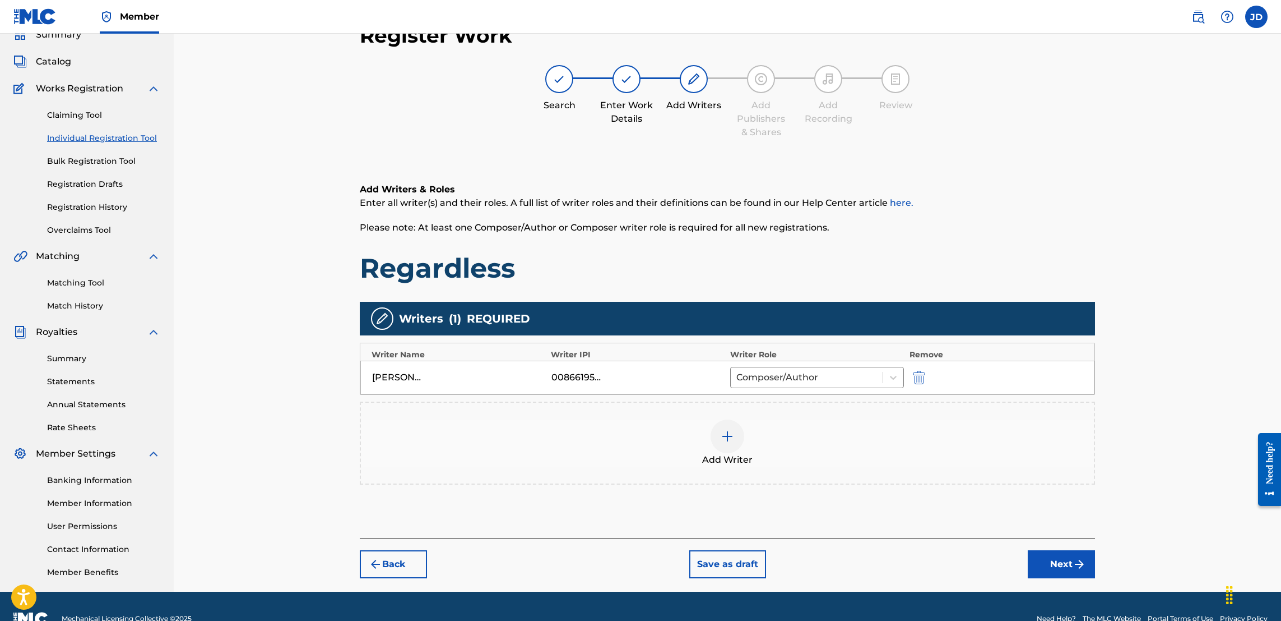
click at [1065, 556] on button "Next" at bounding box center [1061, 564] width 67 height 28
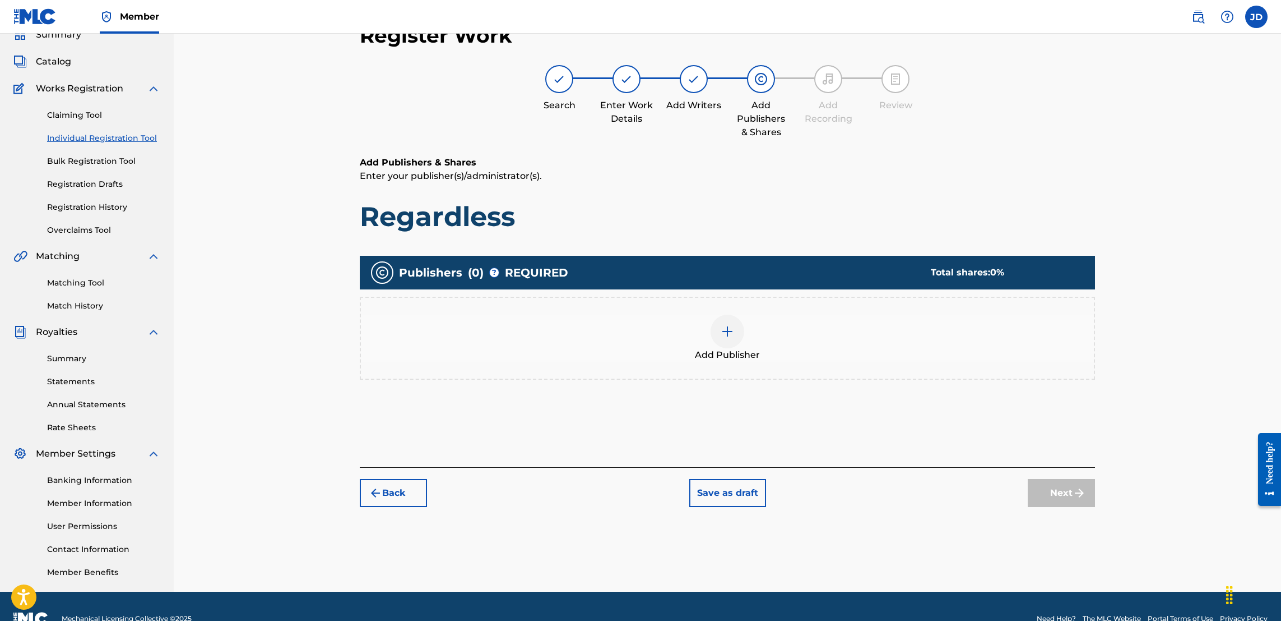
click at [731, 325] on img at bounding box center [727, 331] width 13 height 13
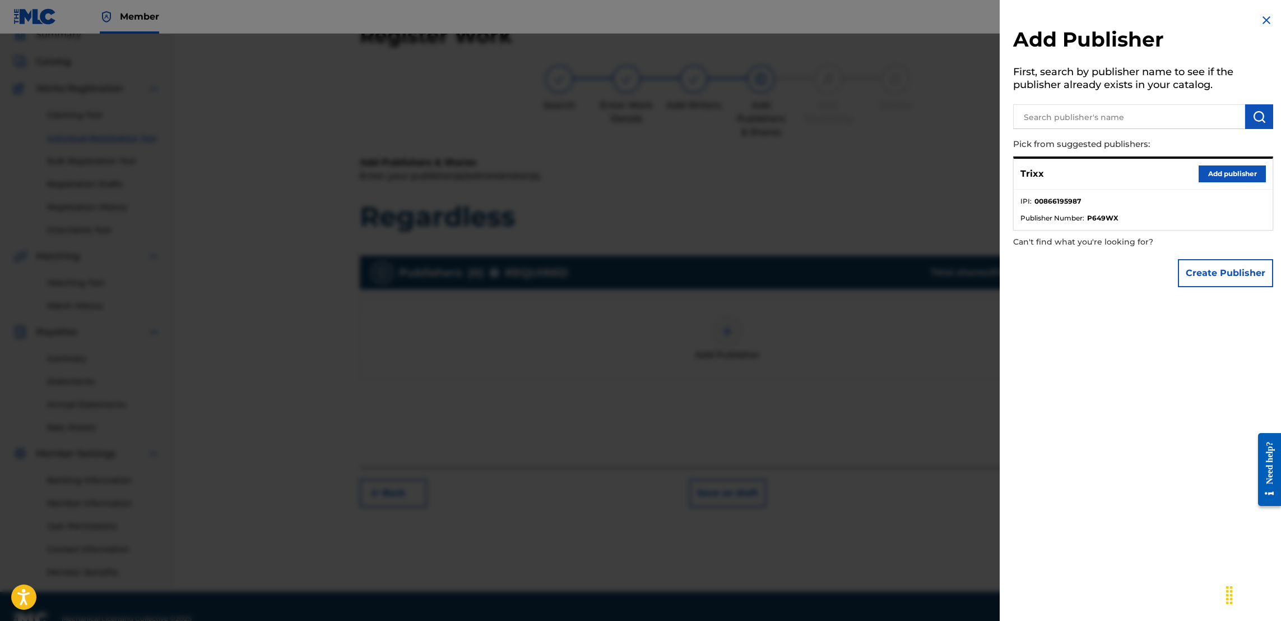
click at [1208, 169] on button "Add publisher" at bounding box center [1232, 173] width 67 height 17
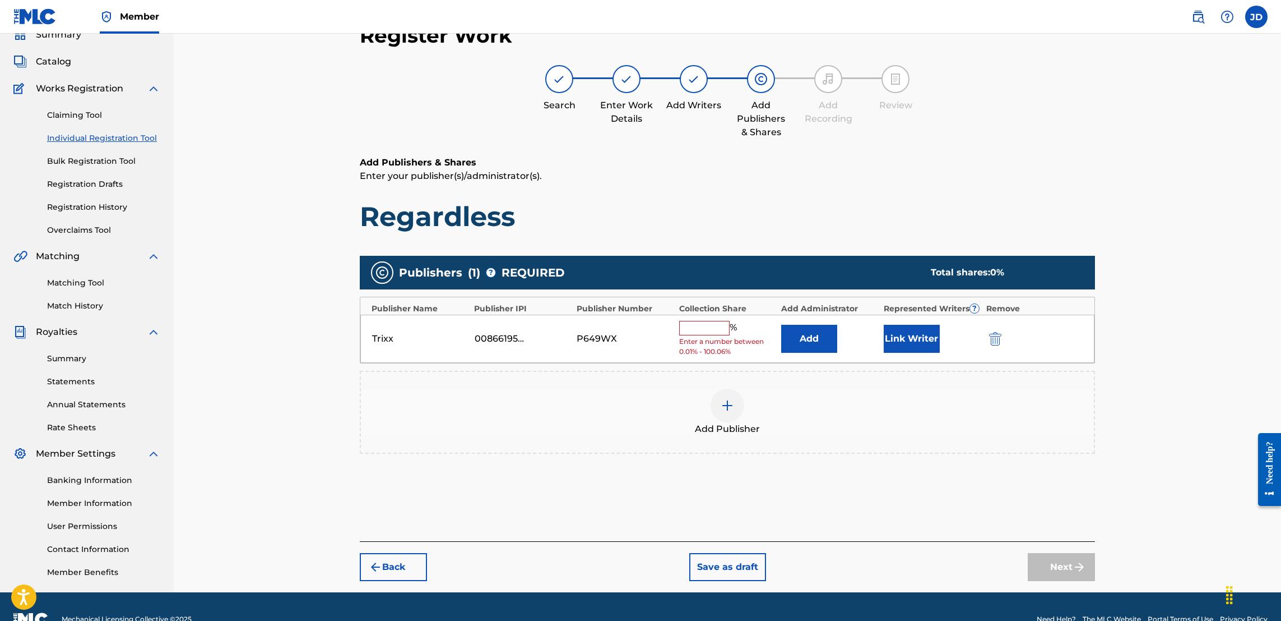
click at [712, 332] on input "text" at bounding box center [704, 328] width 50 height 15
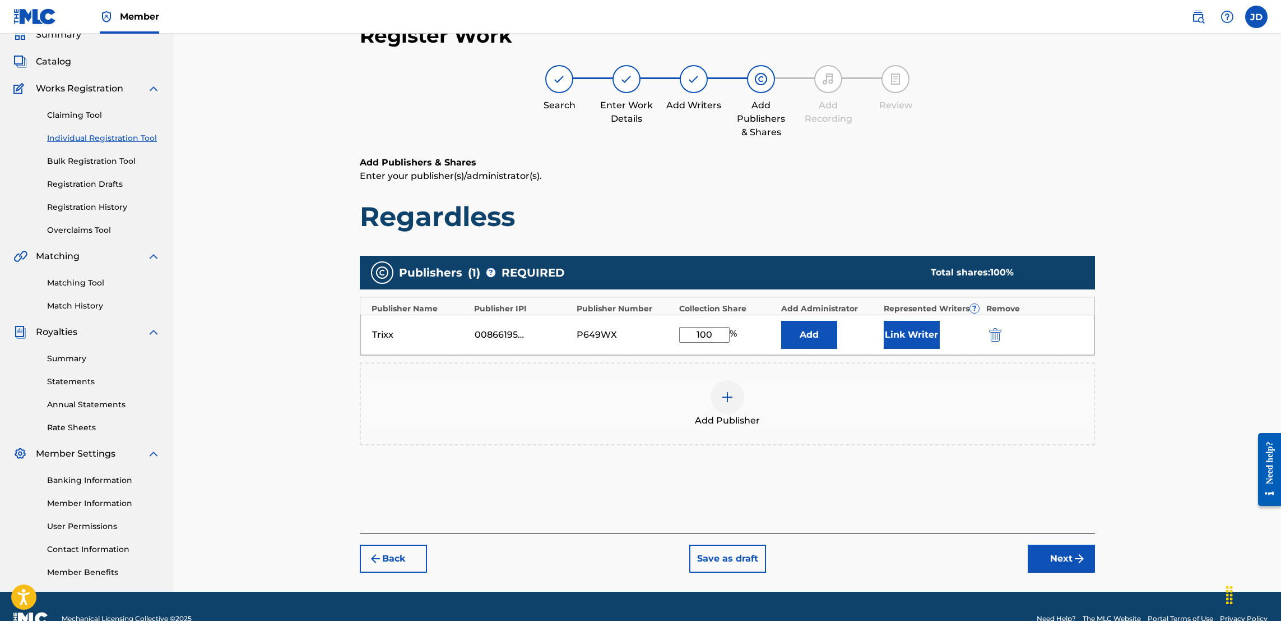
click at [917, 332] on button "Link Writer" at bounding box center [912, 335] width 56 height 28
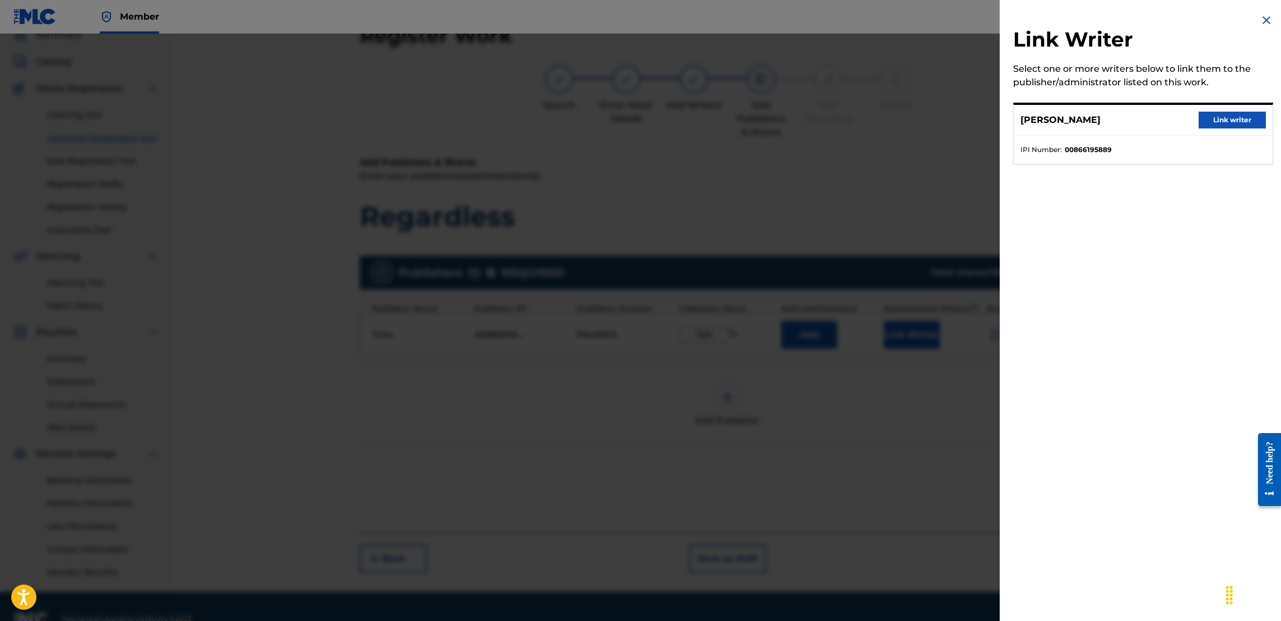
click at [1209, 124] on button "Link writer" at bounding box center [1232, 120] width 67 height 17
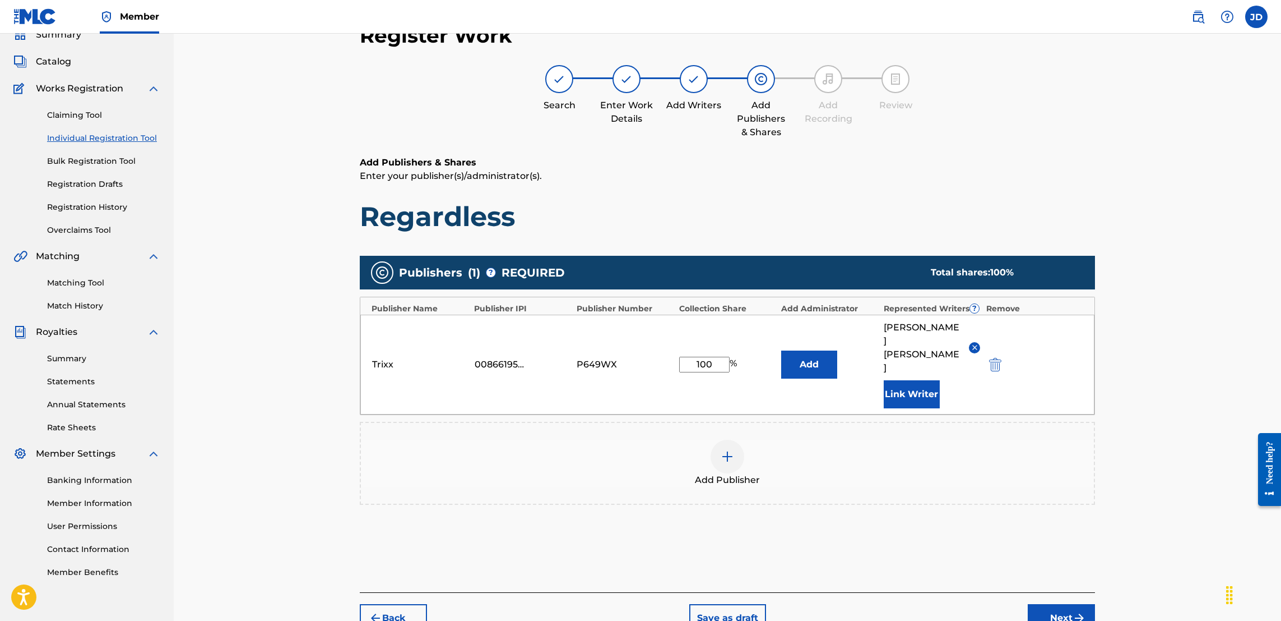
click at [1071, 609] on button "Next" at bounding box center [1061, 618] width 67 height 28
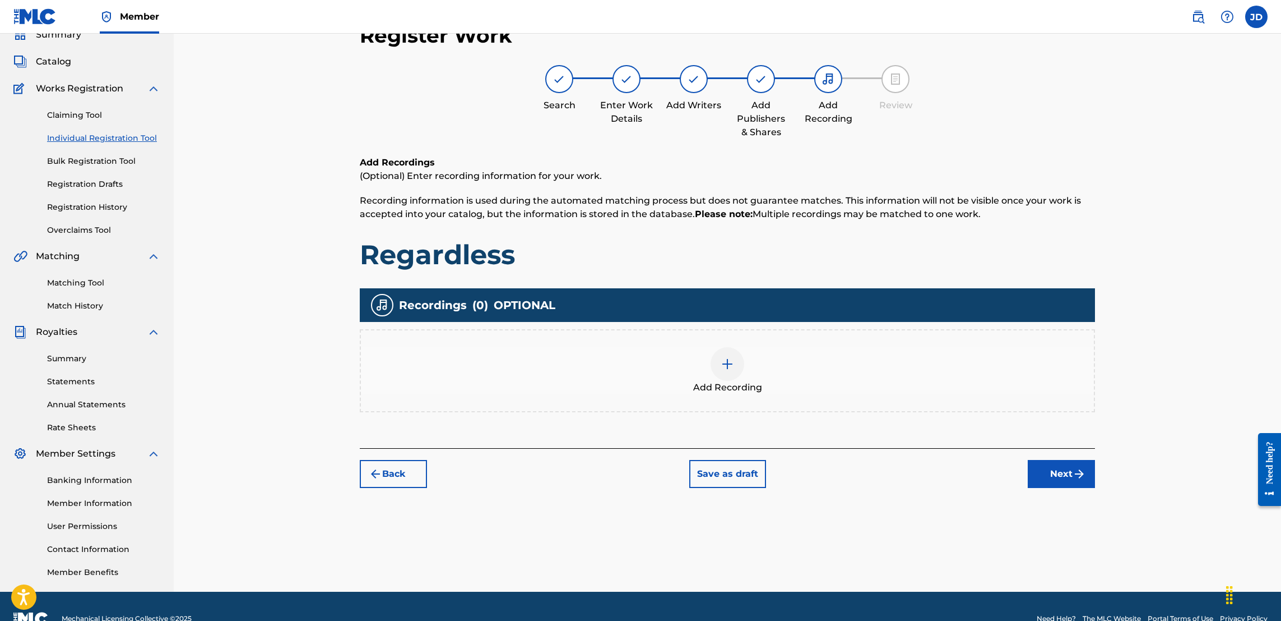
click at [725, 365] on img at bounding box center [727, 363] width 13 height 13
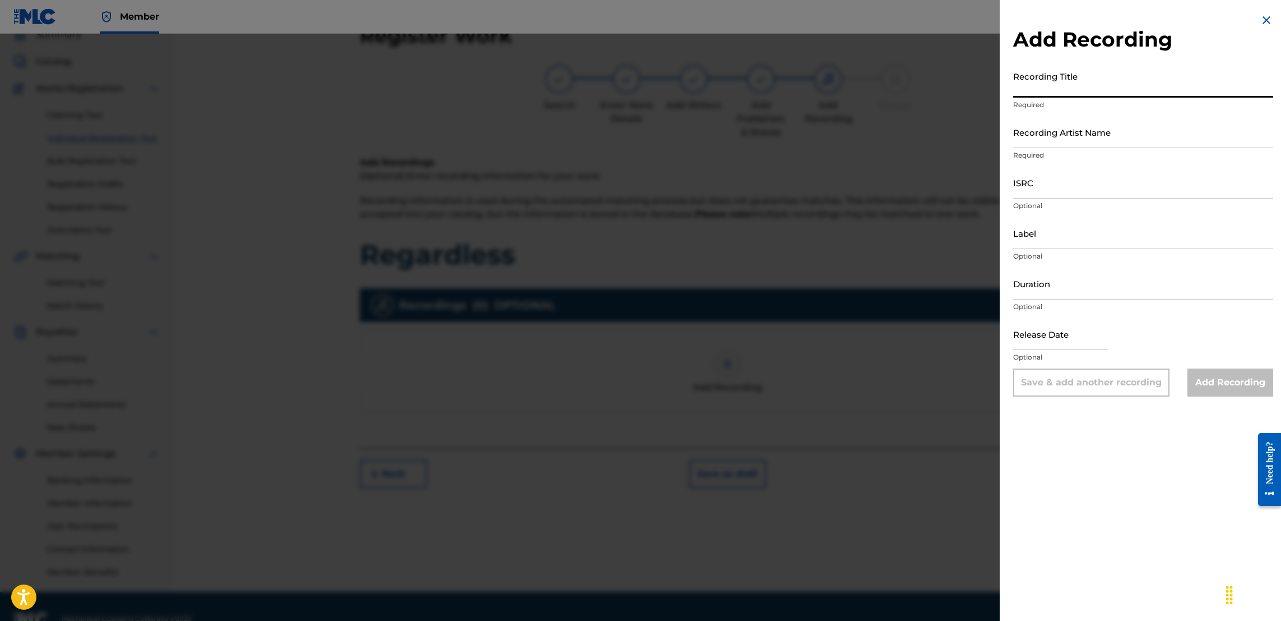
click at [1066, 90] on input "Recording Title" at bounding box center [1143, 82] width 260 height 32
click at [1059, 147] on input "Recording Artist Name" at bounding box center [1143, 132] width 260 height 32
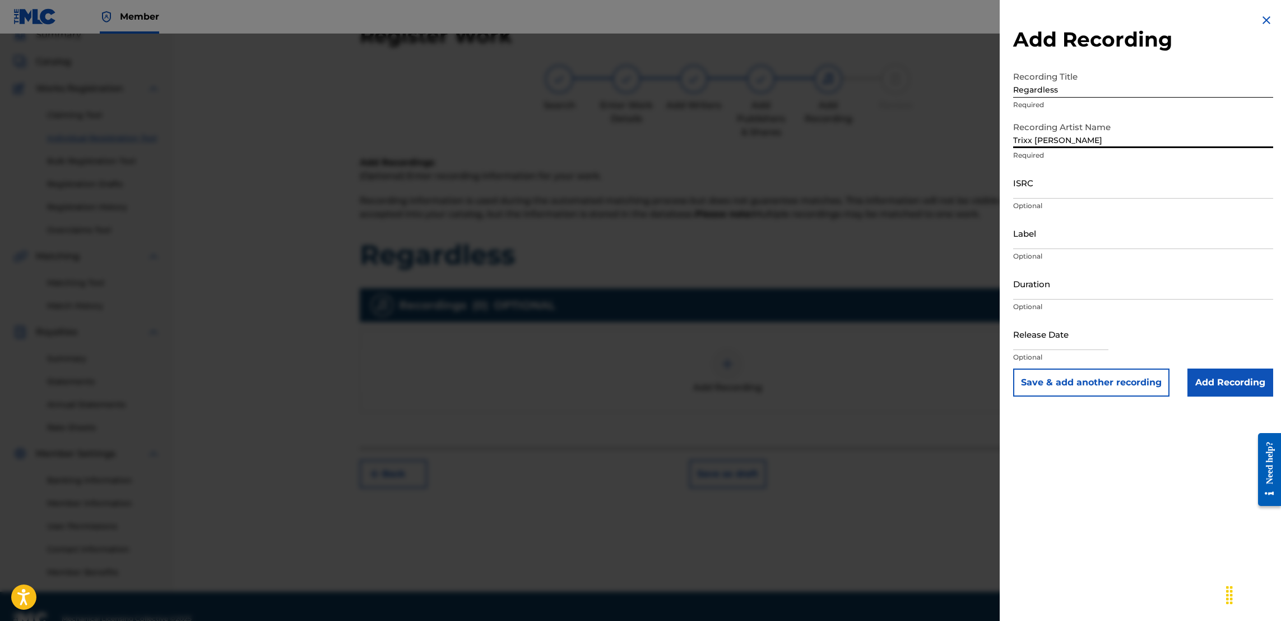
click at [1053, 197] on input "ISRC" at bounding box center [1143, 182] width 260 height 32
paste input "CA5KR2008223"
click at [1075, 341] on input "text" at bounding box center [1060, 334] width 95 height 32
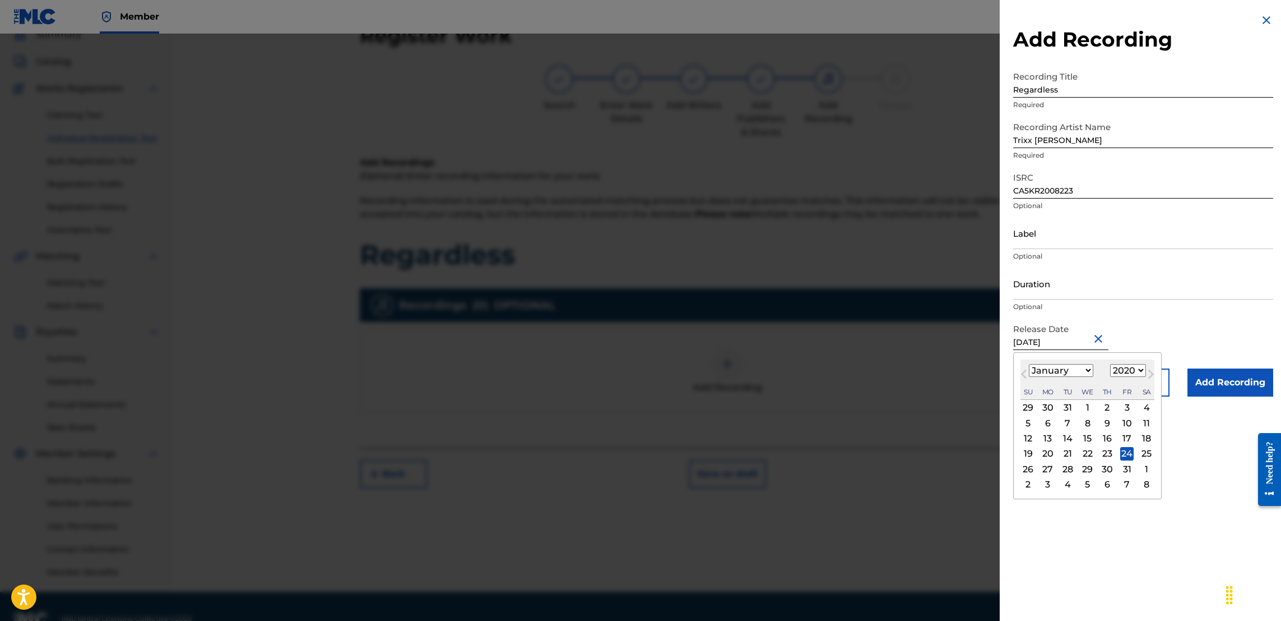
click at [1127, 451] on div "24" at bounding box center [1127, 453] width 13 height 13
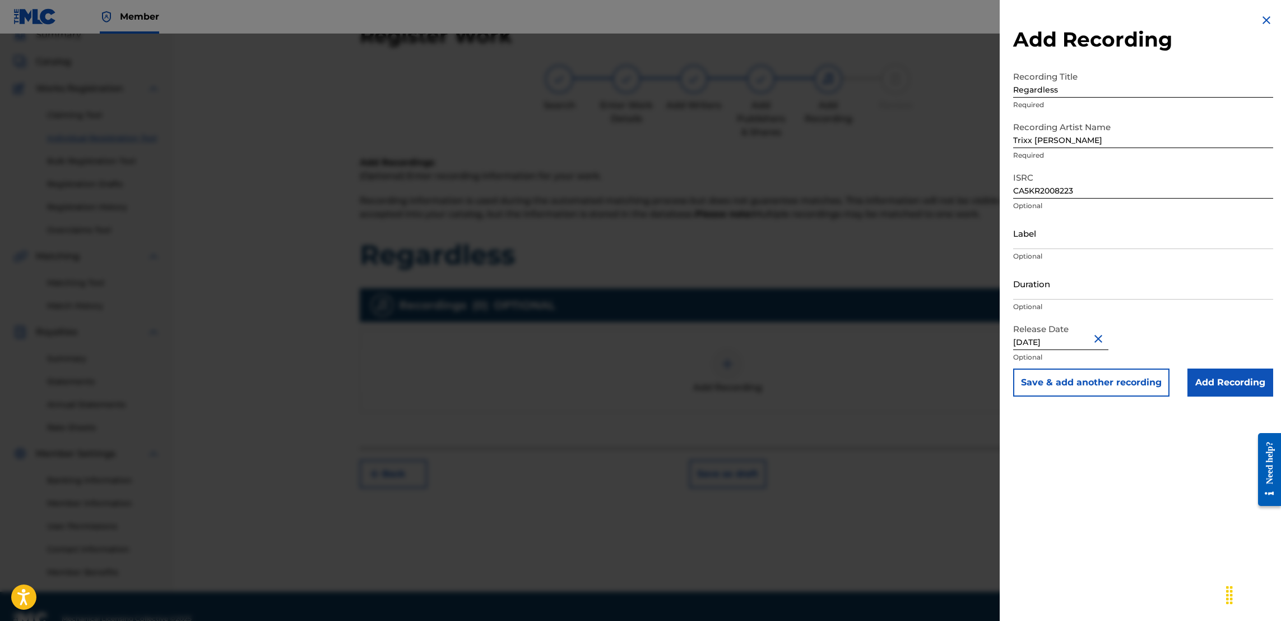
click at [1218, 374] on input "Add Recording" at bounding box center [1231, 382] width 86 height 28
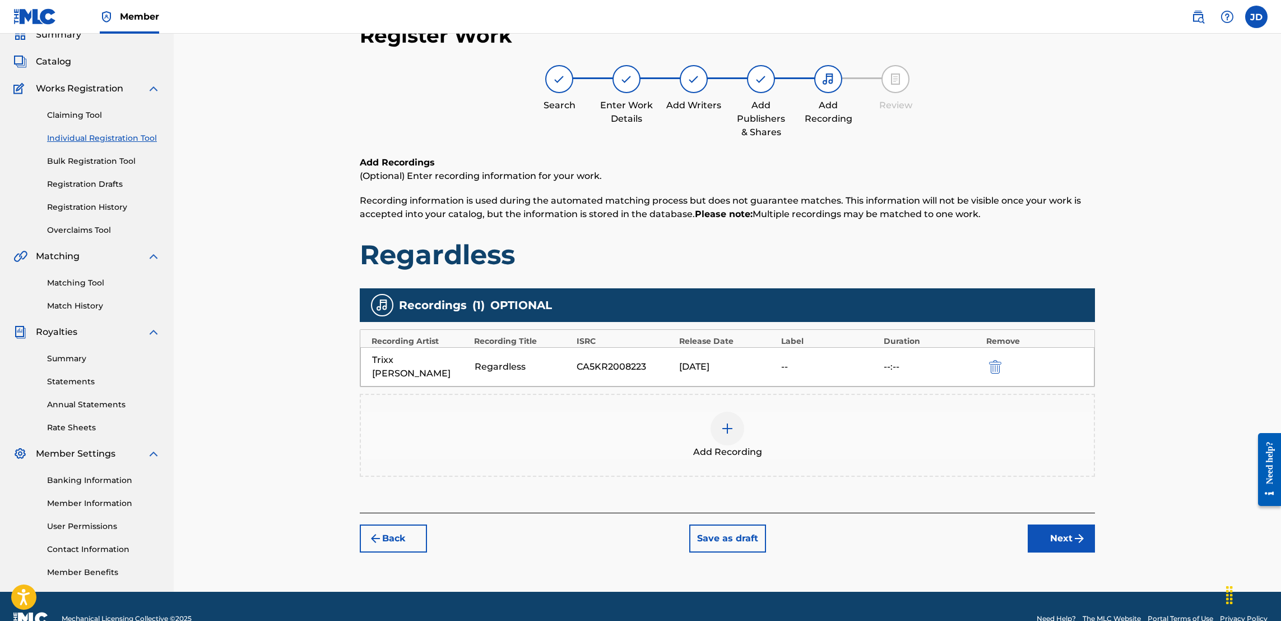
click at [1063, 524] on button "Next" at bounding box center [1061, 538] width 67 height 28
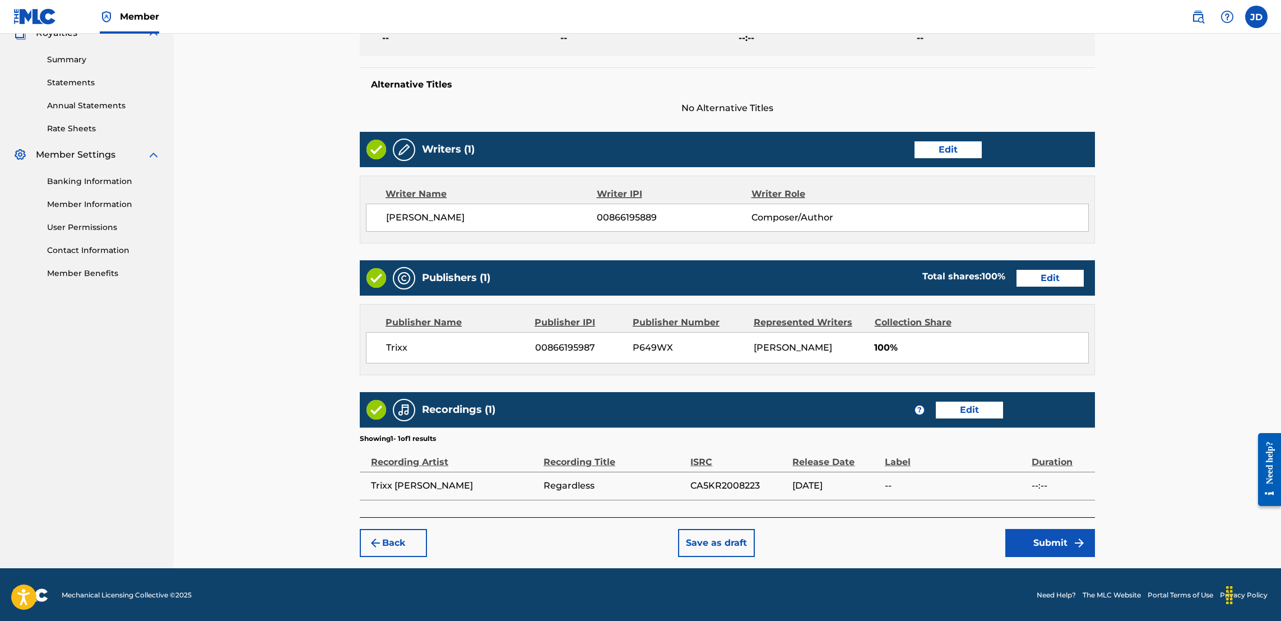
scroll to position [363, 0]
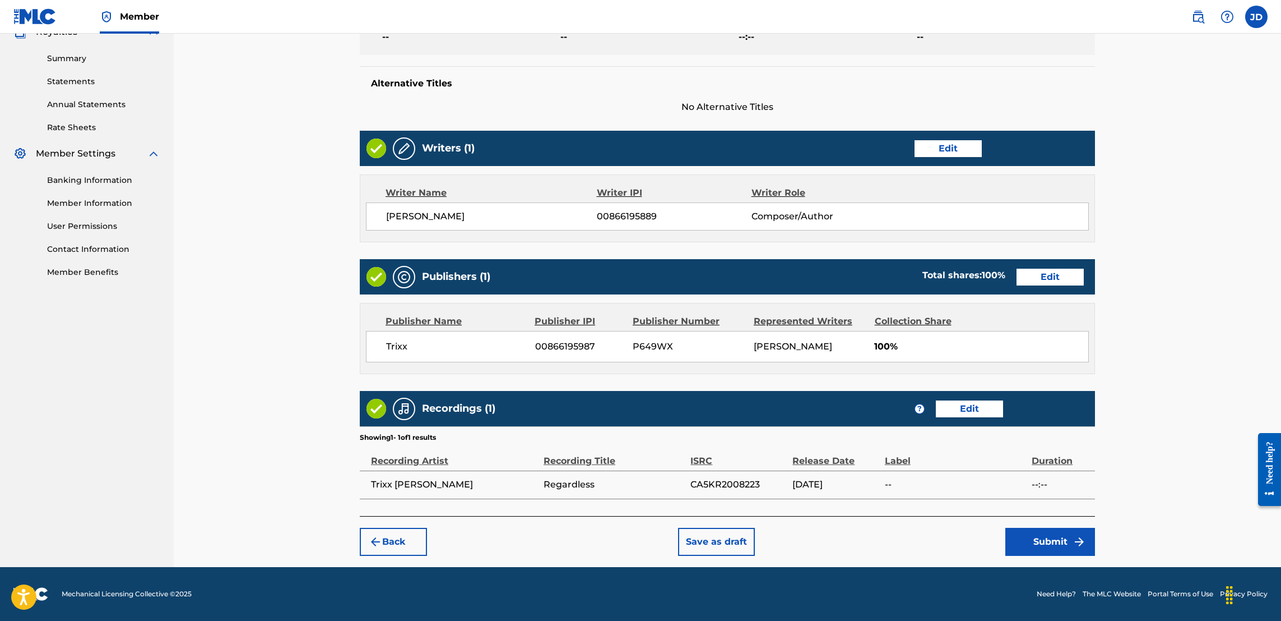
click at [1043, 530] on button "Submit" at bounding box center [1051, 541] width 90 height 28
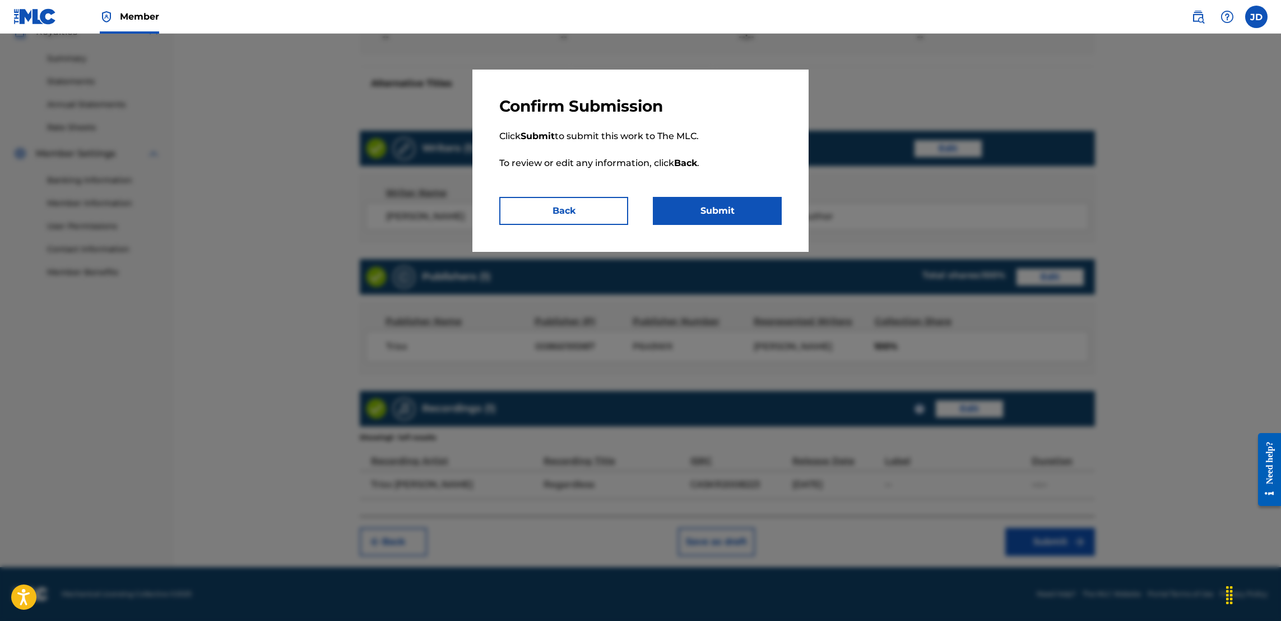
click at [732, 207] on button "Submit" at bounding box center [717, 211] width 129 height 28
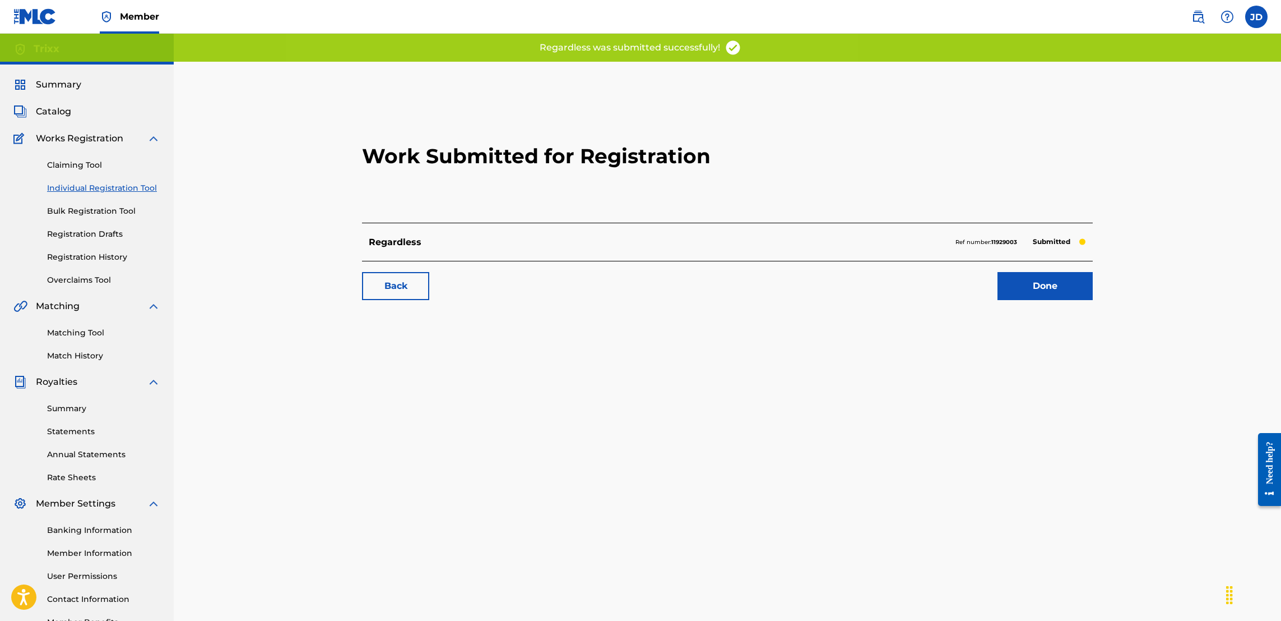
click at [1028, 294] on link "Done" at bounding box center [1045, 286] width 95 height 28
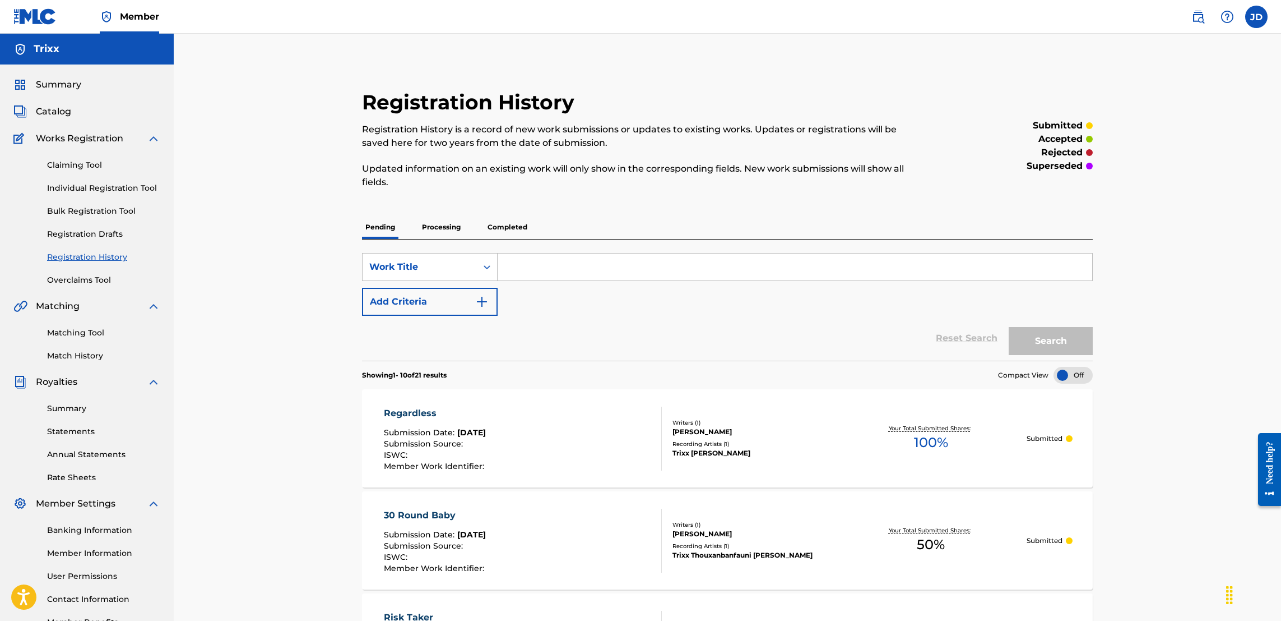
click at [109, 186] on link "Individual Registration Tool" at bounding box center [103, 188] width 113 height 12
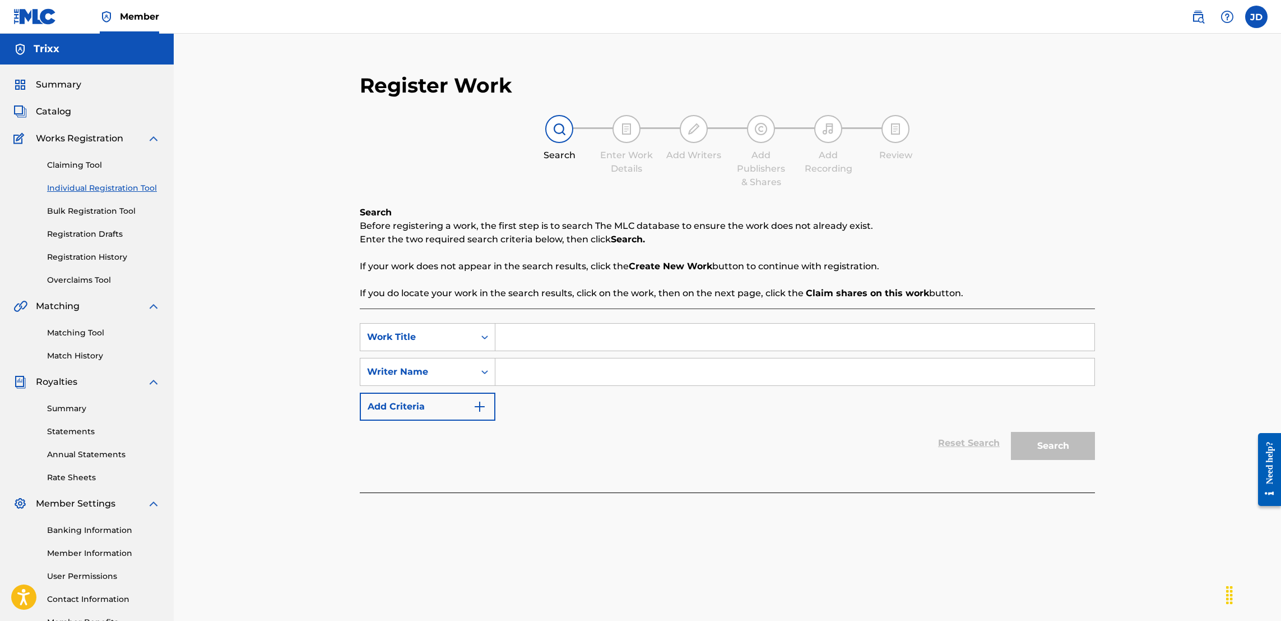
click at [550, 342] on input "Search Form" at bounding box center [795, 336] width 599 height 27
click at [553, 371] on input "Search Form" at bounding box center [795, 371] width 599 height 27
click at [1059, 444] on button "Search" at bounding box center [1053, 446] width 84 height 28
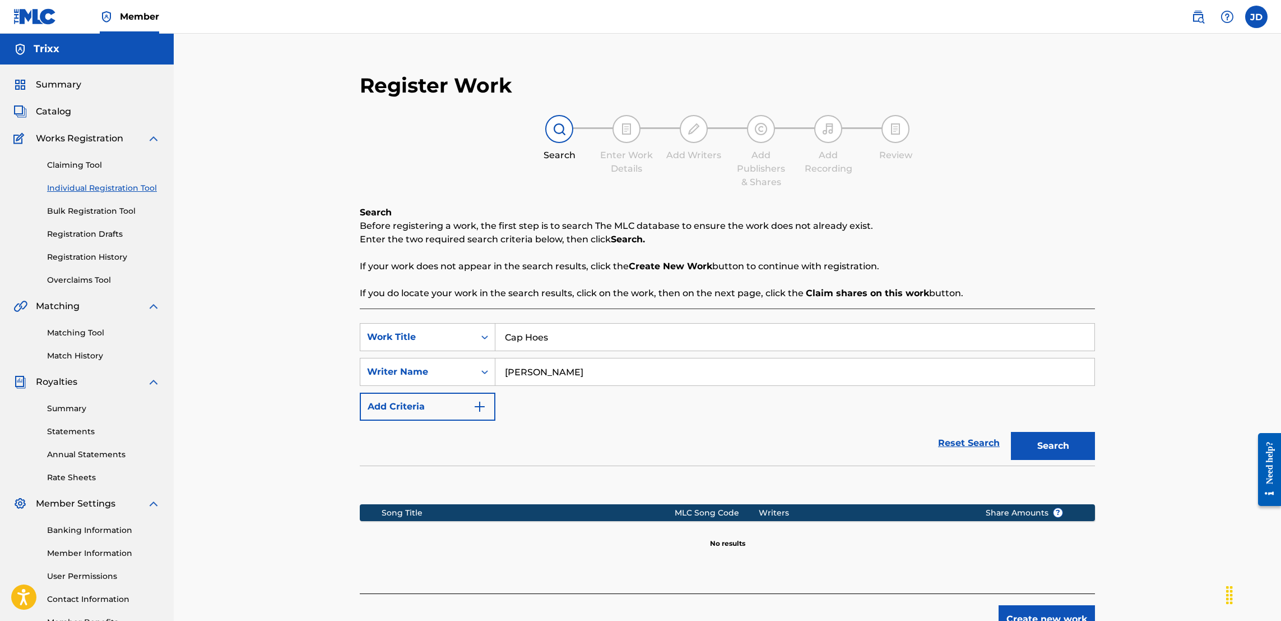
click at [1045, 616] on button "Create new work" at bounding box center [1047, 619] width 96 height 28
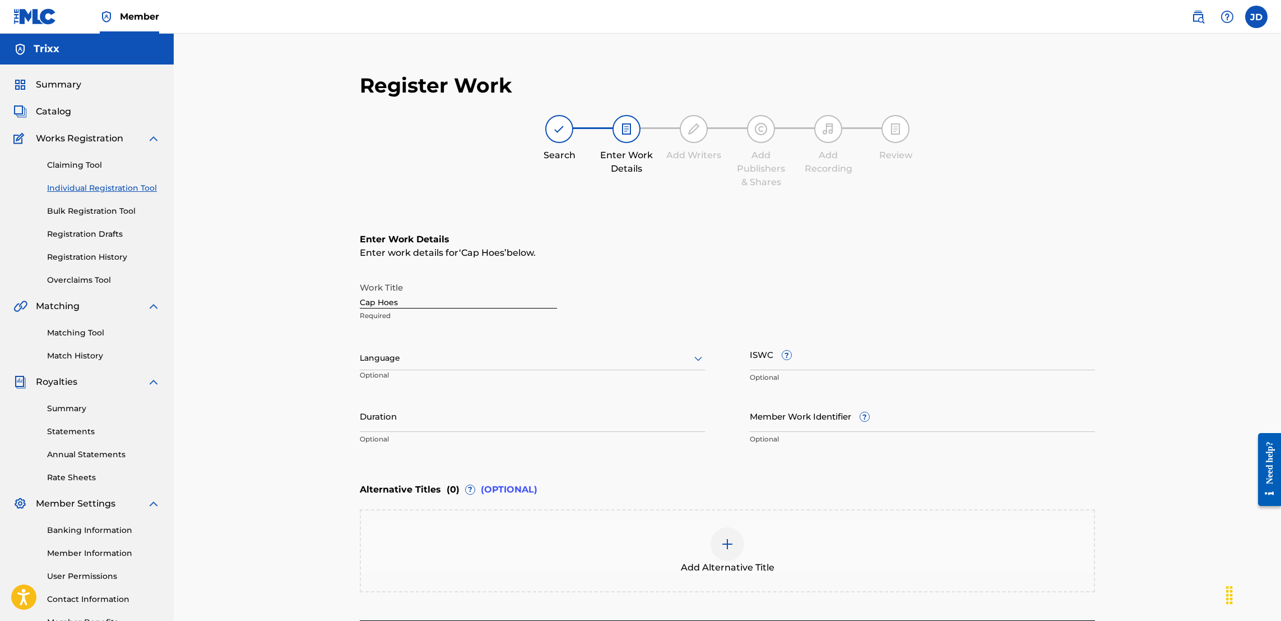
drag, startPoint x: 67, startPoint y: 168, endPoint x: 131, endPoint y: 186, distance: 66.4
click at [68, 168] on link "Claiming Tool" at bounding box center [103, 165] width 113 height 12
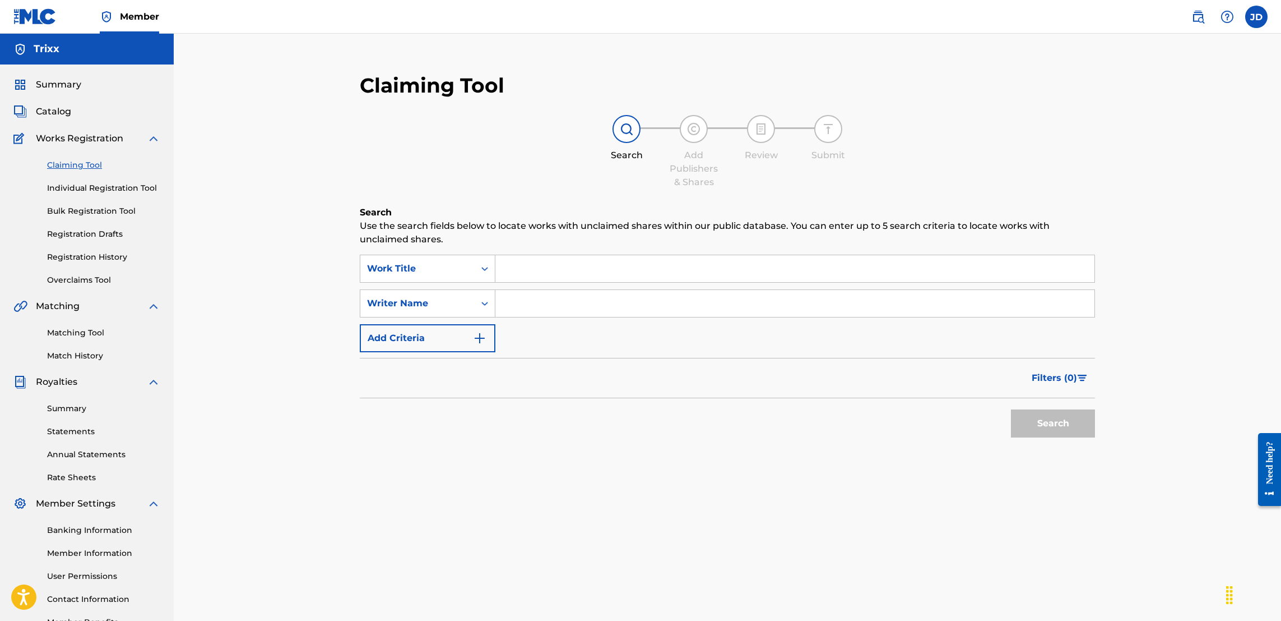
click at [589, 269] on input "Search Form" at bounding box center [795, 268] width 599 height 27
click at [596, 266] on input "Cap Hoes" at bounding box center [795, 268] width 599 height 27
click at [1011, 409] on button "Search" at bounding box center [1053, 423] width 84 height 28
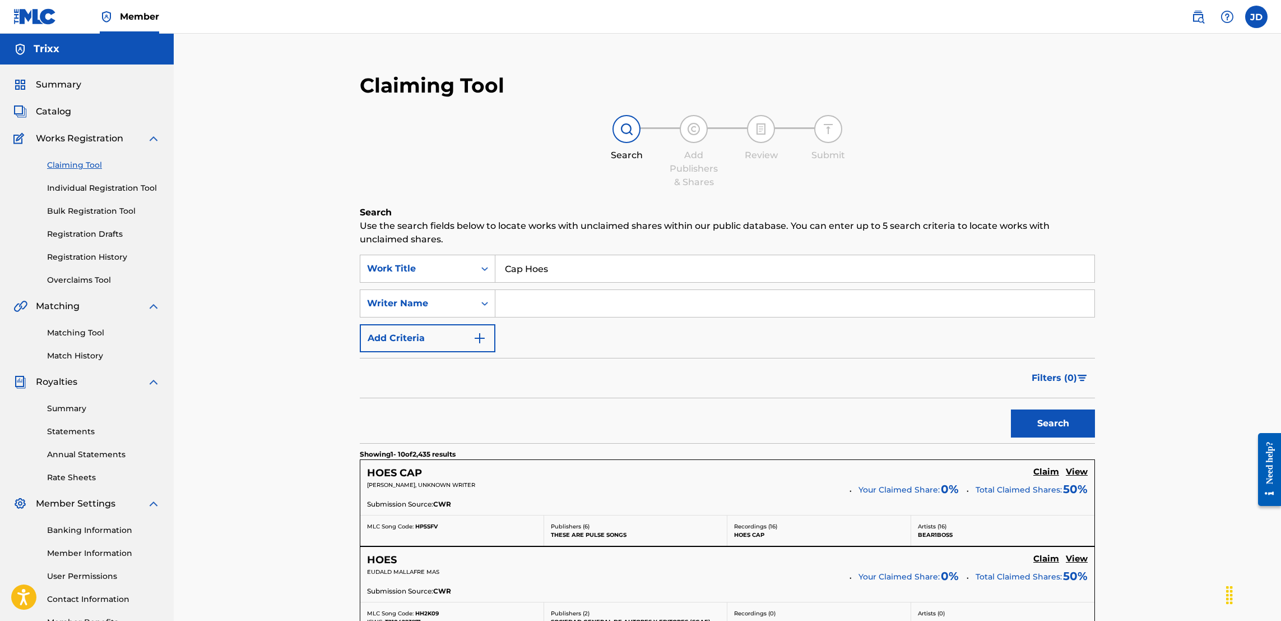
click at [560, 309] on input "Search Form" at bounding box center [795, 303] width 599 height 27
click at [1061, 420] on button "Search" at bounding box center [1053, 423] width 84 height 28
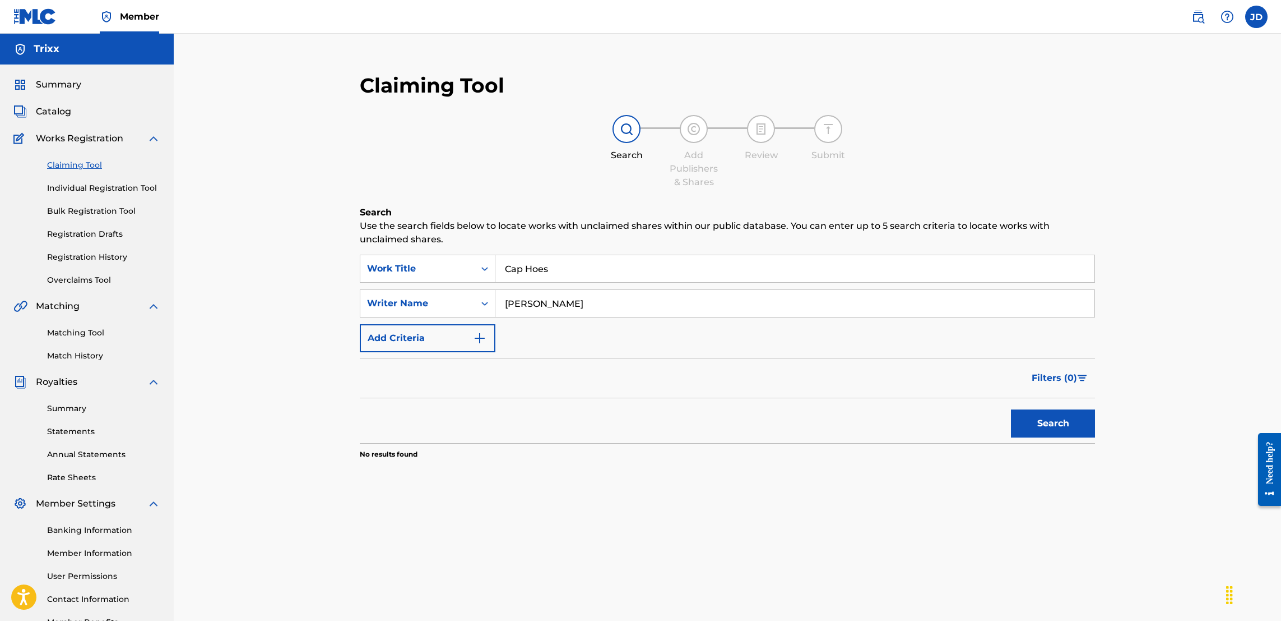
click at [132, 196] on div "Claiming Tool Individual Registration Tool Bulk Registration Tool Registration …" at bounding box center [86, 215] width 147 height 141
click at [125, 185] on link "Individual Registration Tool" at bounding box center [103, 188] width 113 height 12
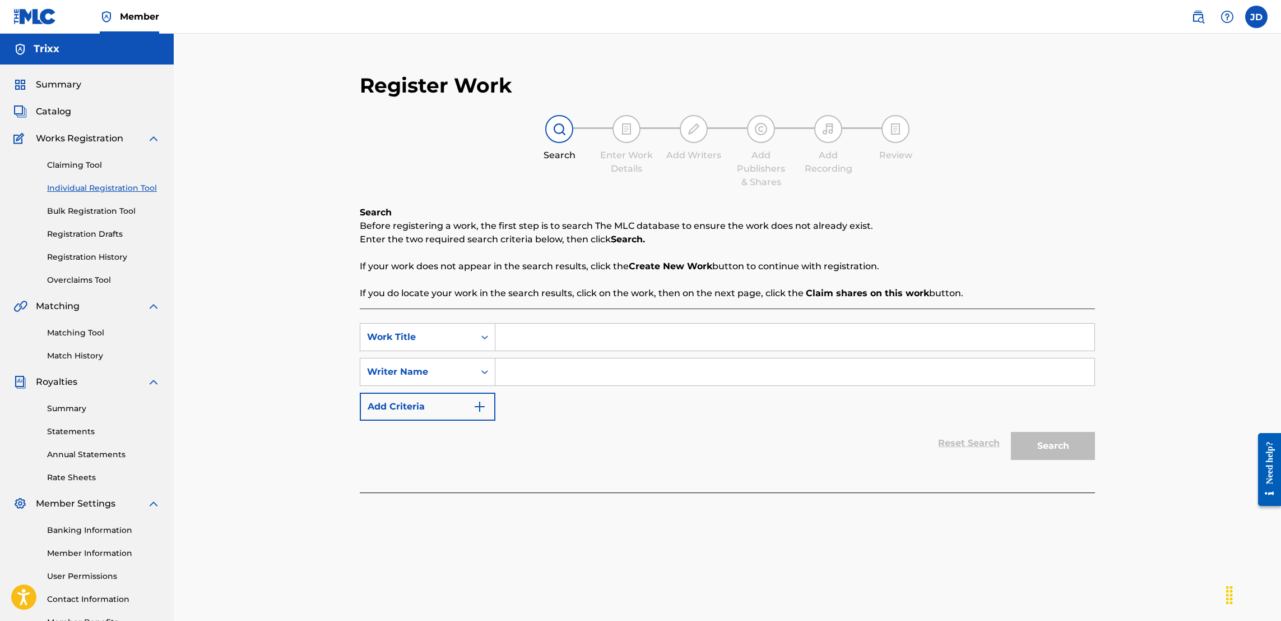
click at [576, 340] on input "Search Form" at bounding box center [795, 336] width 599 height 27
click at [573, 373] on input "Search Form" at bounding box center [795, 371] width 599 height 27
click at [1057, 437] on button "Search" at bounding box center [1053, 446] width 84 height 28
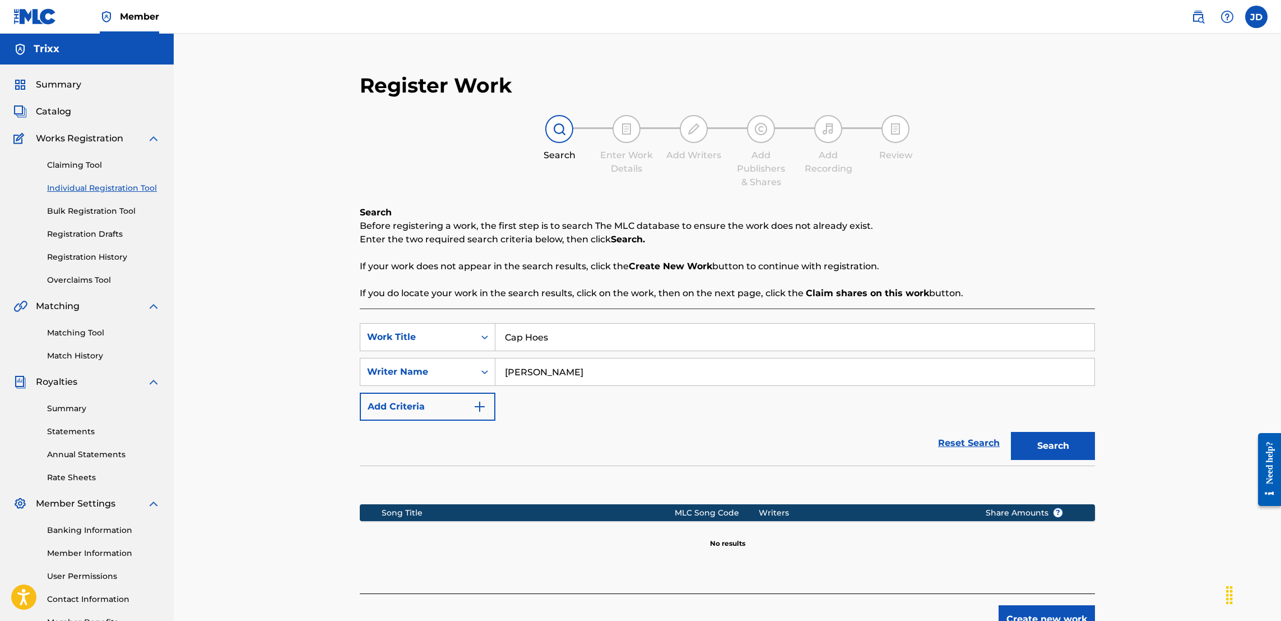
click at [1045, 614] on button "Create new work" at bounding box center [1047, 619] width 96 height 28
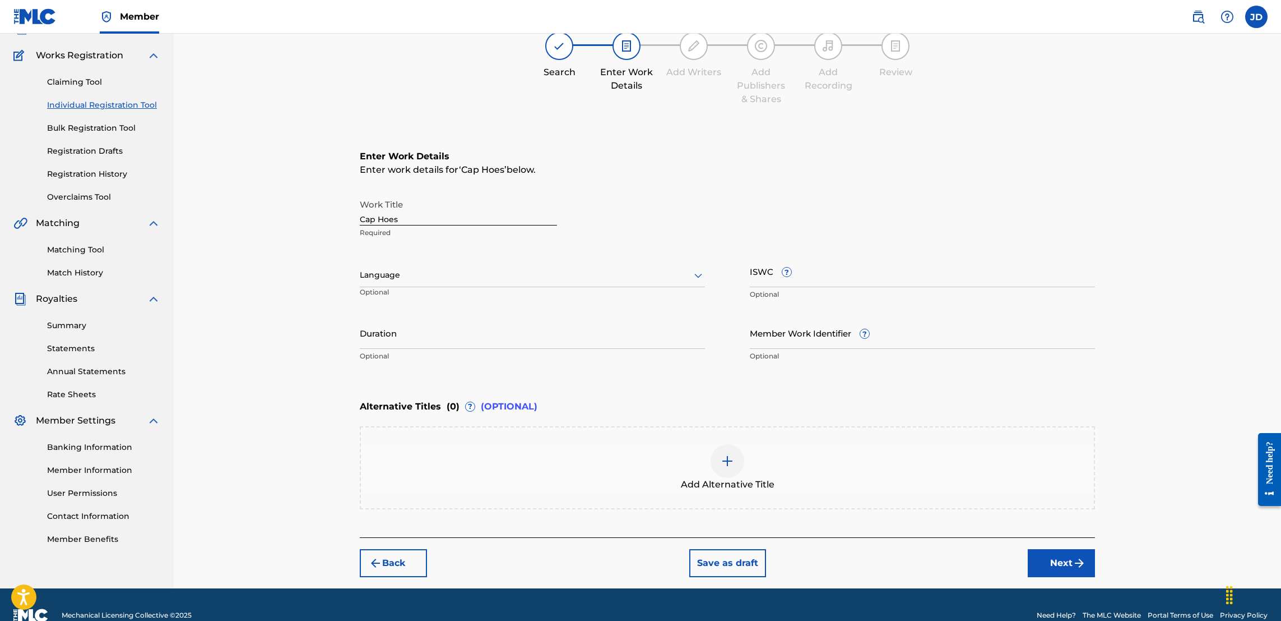
scroll to position [92, 0]
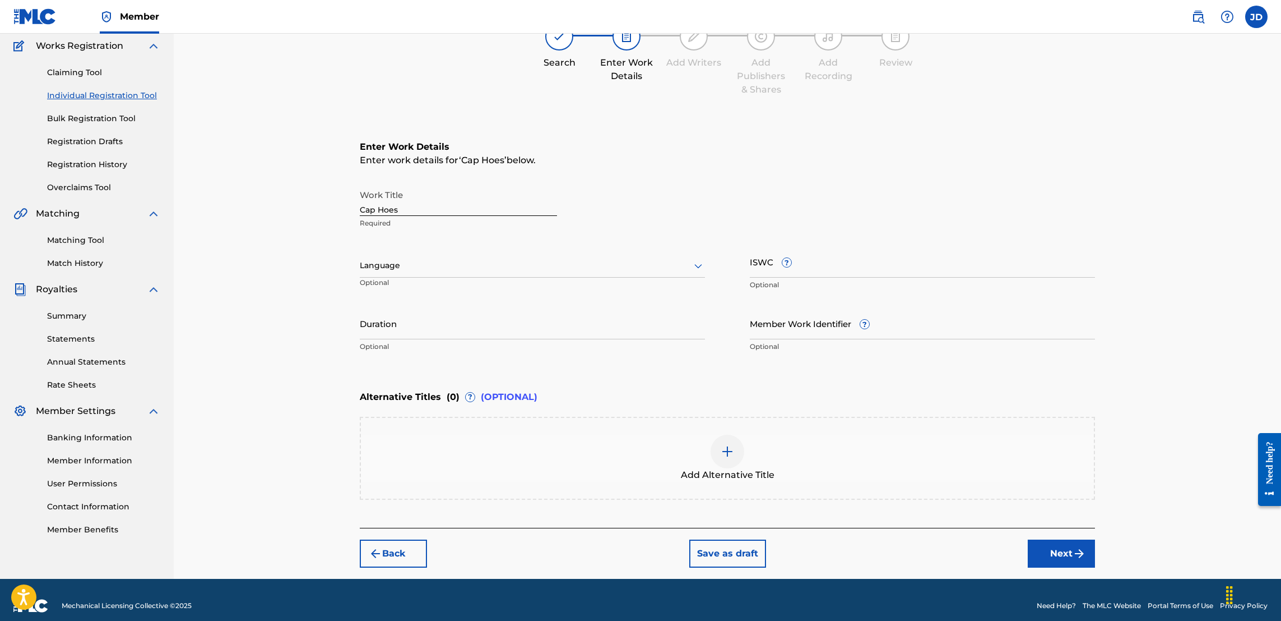
click at [1064, 553] on button "Next" at bounding box center [1061, 553] width 67 height 28
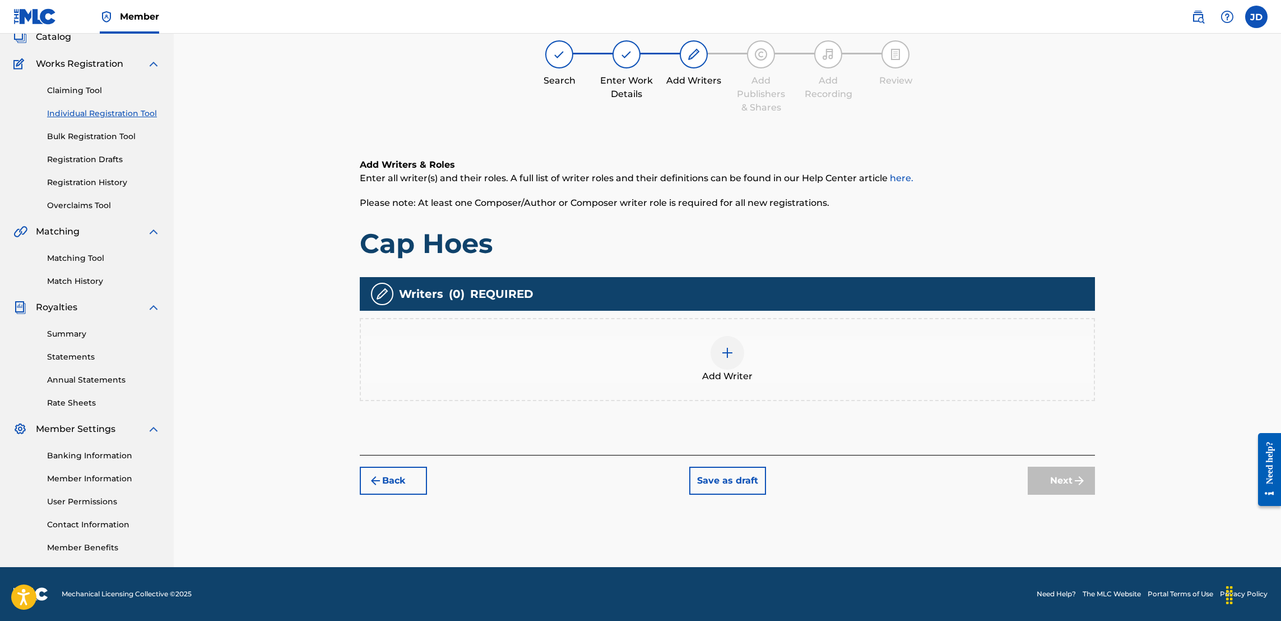
scroll to position [50, 0]
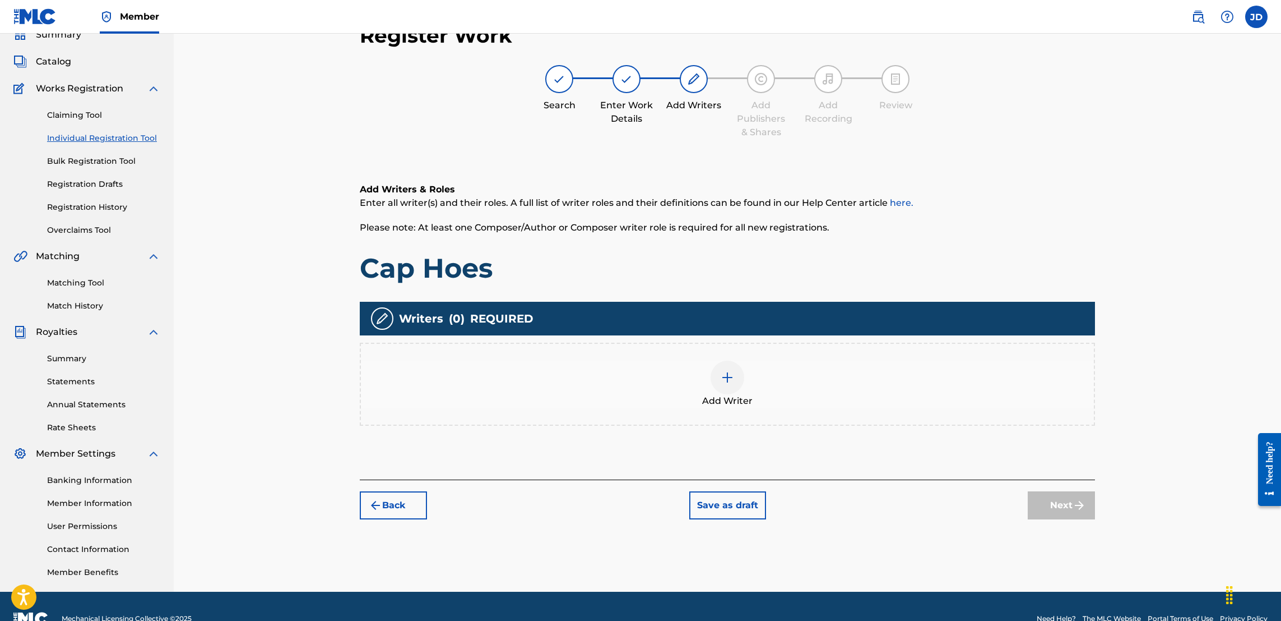
click at [735, 382] on div at bounding box center [728, 377] width 34 height 34
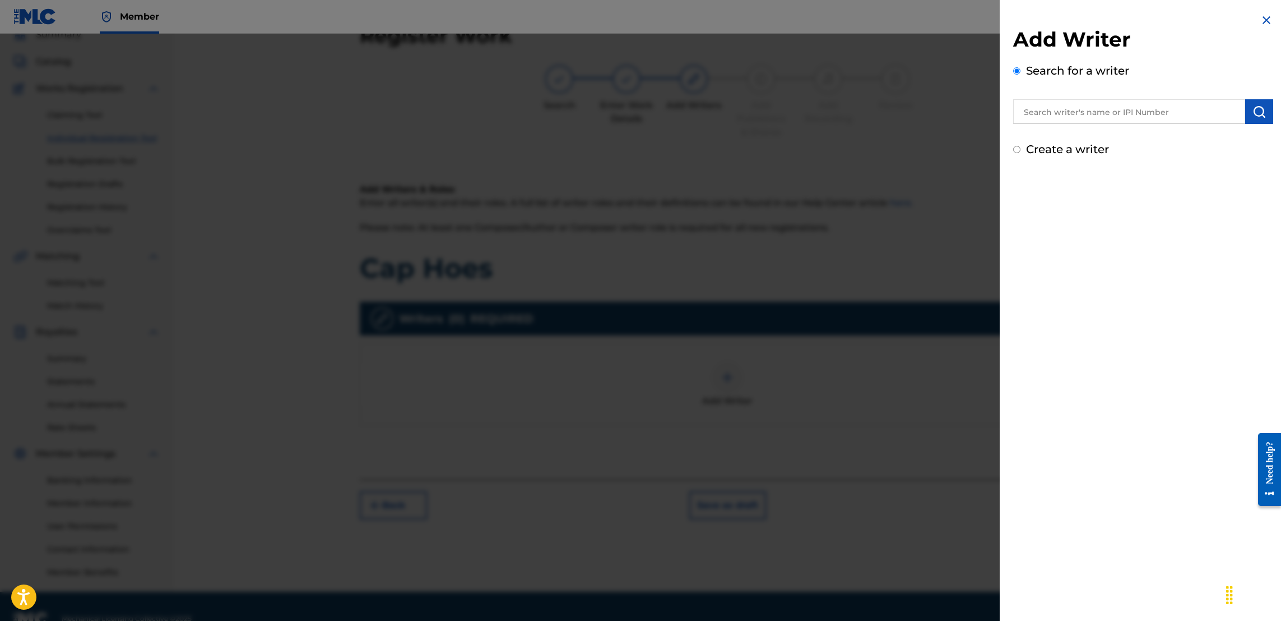
click at [1071, 119] on input "text" at bounding box center [1129, 111] width 232 height 25
click at [1261, 114] on img "submit" at bounding box center [1259, 111] width 13 height 13
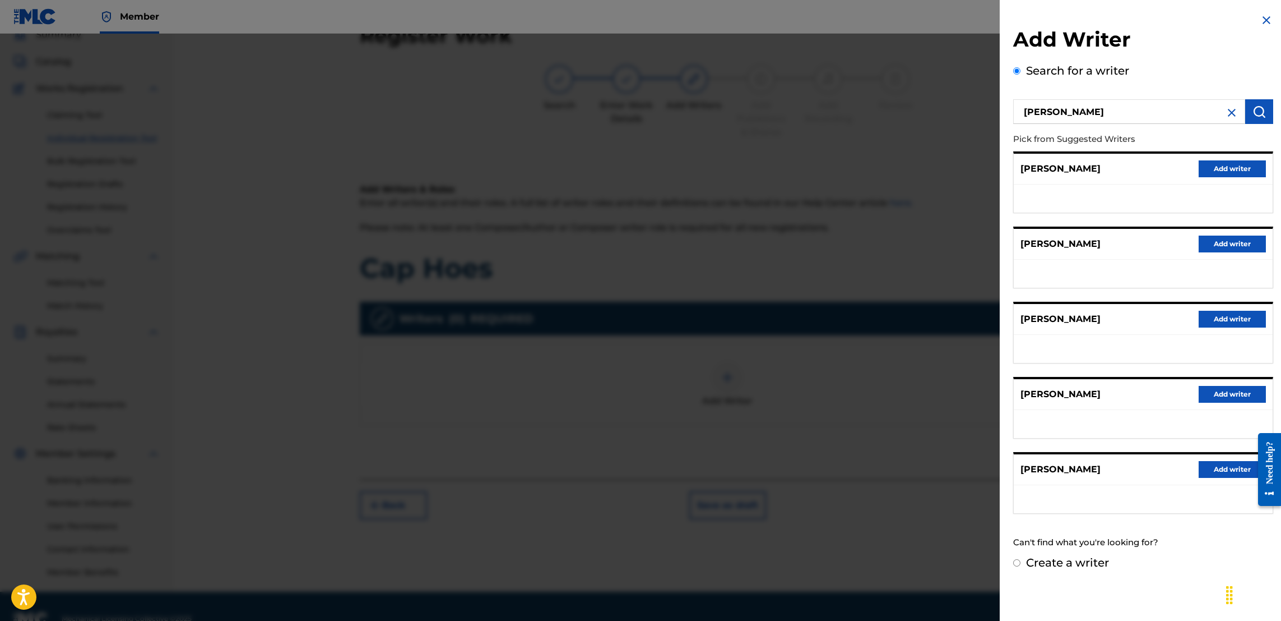
click at [1209, 239] on button "Add writer" at bounding box center [1232, 243] width 67 height 17
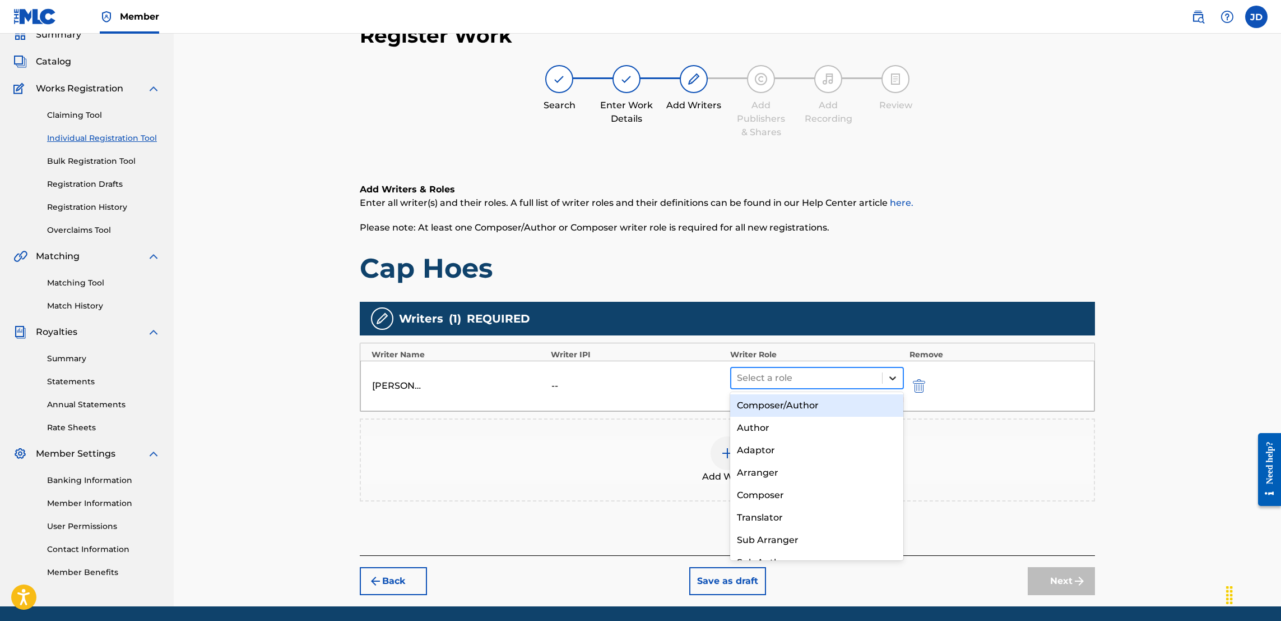
click at [892, 376] on icon at bounding box center [893, 378] width 7 height 4
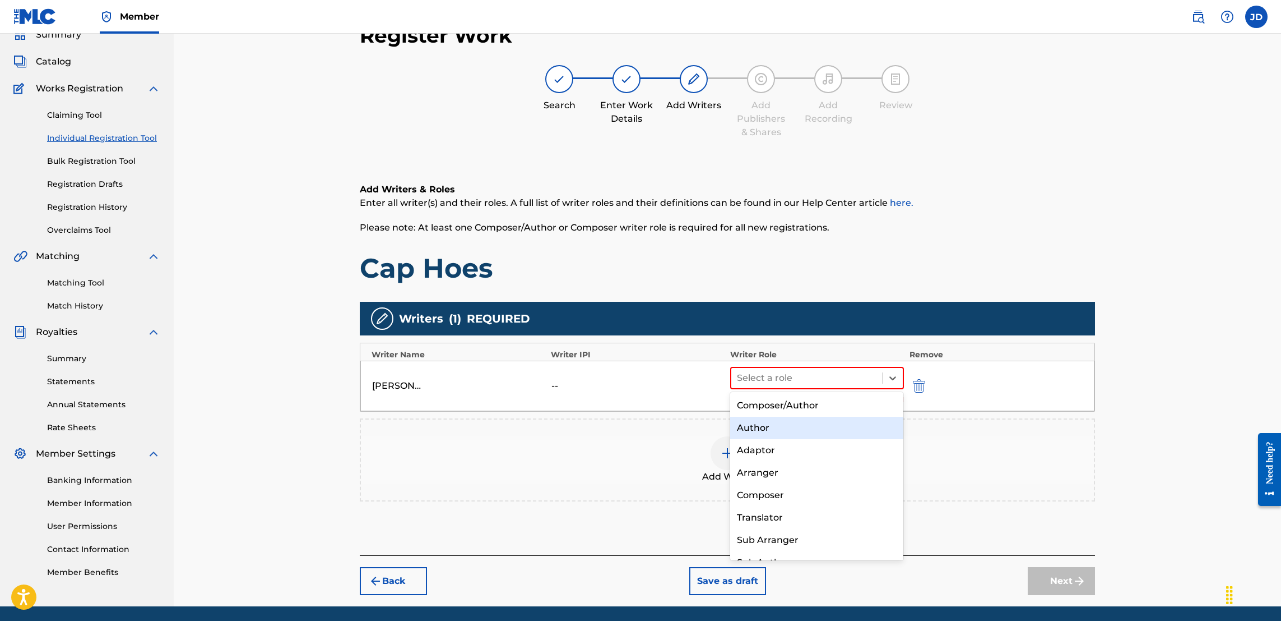
click at [812, 434] on div "Author" at bounding box center [816, 427] width 173 height 22
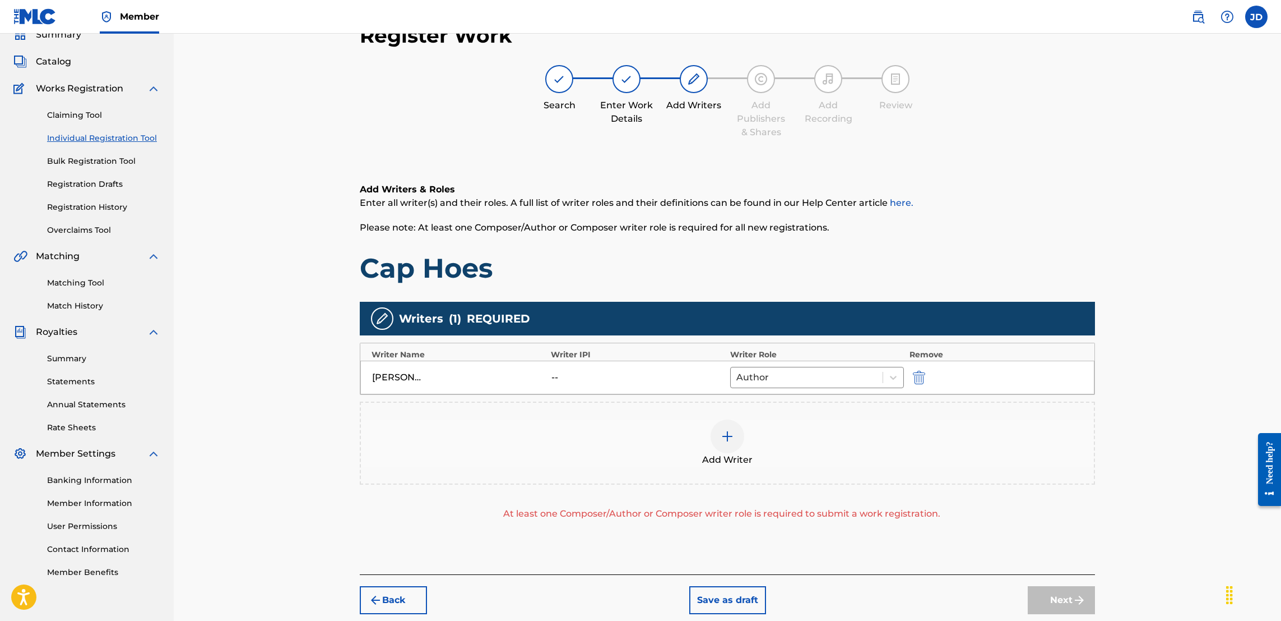
click at [729, 438] on img at bounding box center [727, 435] width 13 height 13
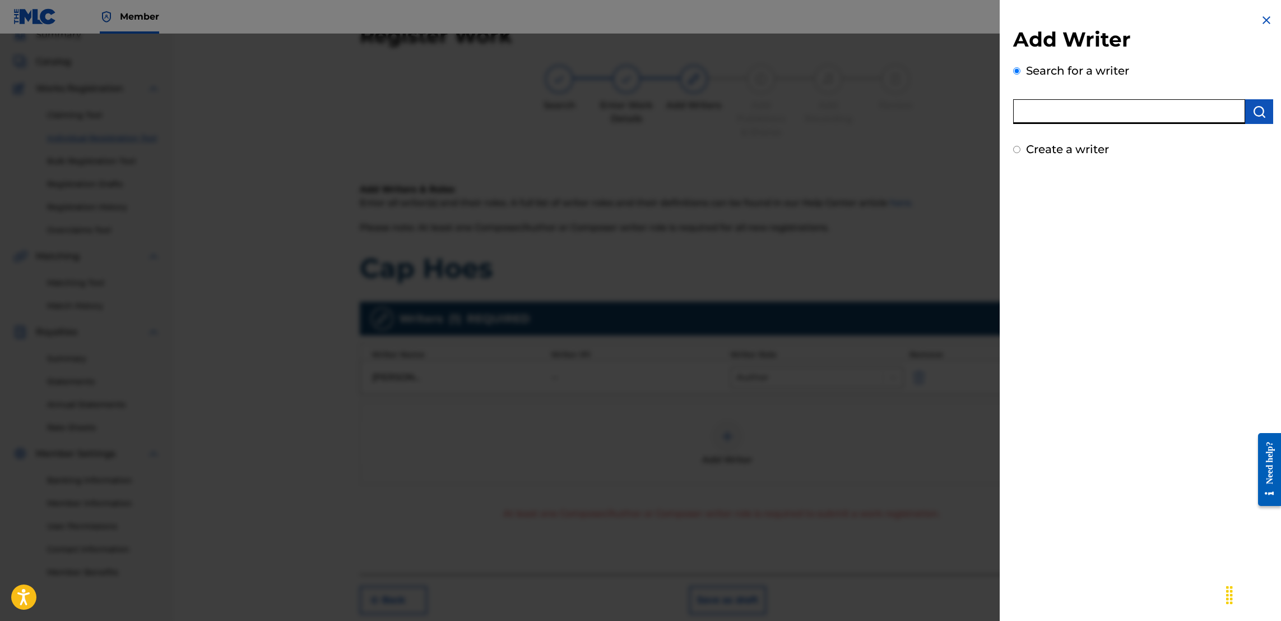
click at [1068, 110] on input "text" at bounding box center [1129, 111] width 232 height 25
click at [1257, 115] on img "submit" at bounding box center [1259, 111] width 13 height 13
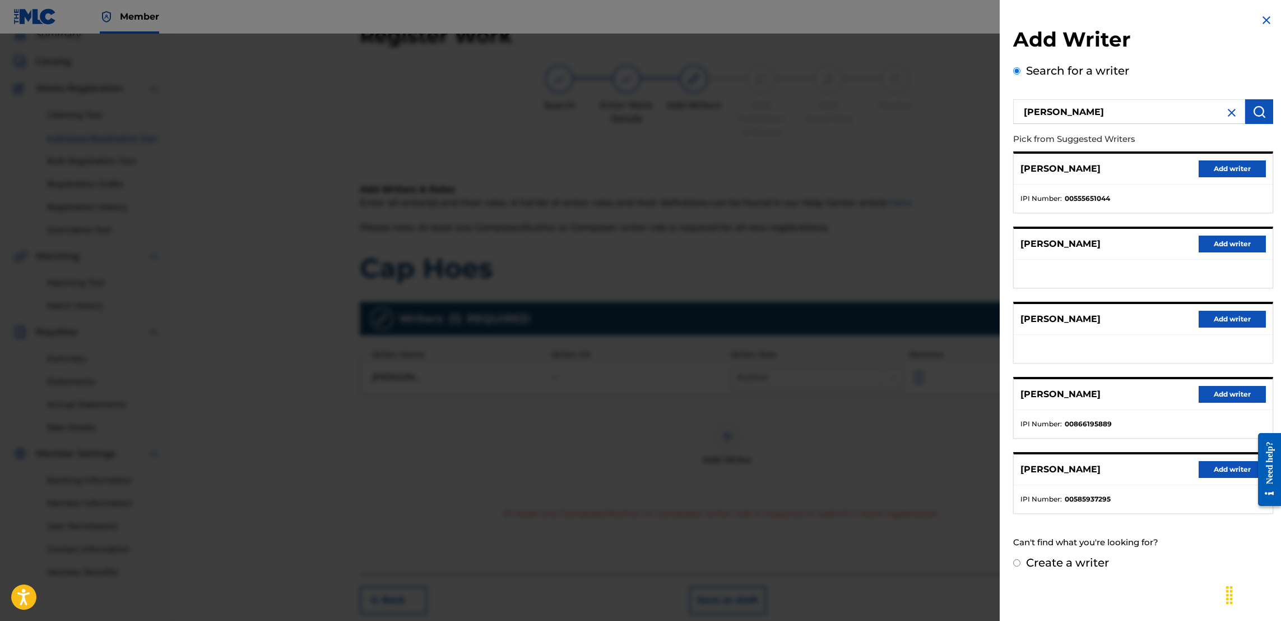
click at [1221, 390] on button "Add writer" at bounding box center [1232, 394] width 67 height 17
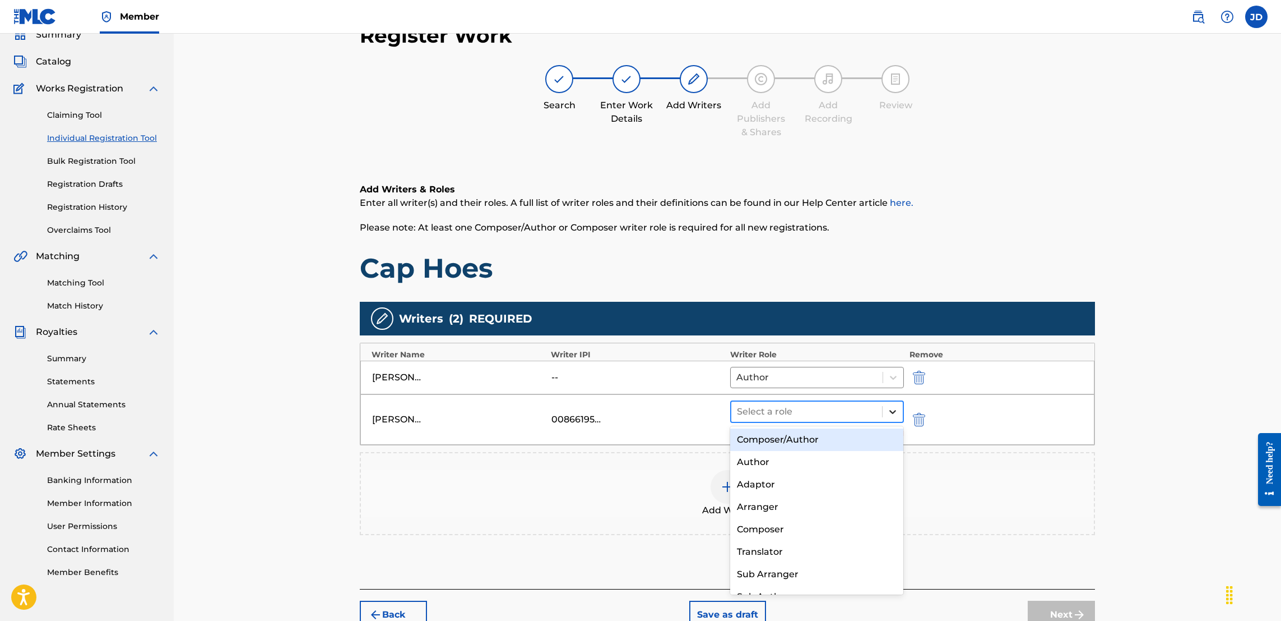
click at [899, 413] on div at bounding box center [893, 411] width 20 height 20
click at [788, 444] on div "Composer/Author" at bounding box center [816, 439] width 173 height 22
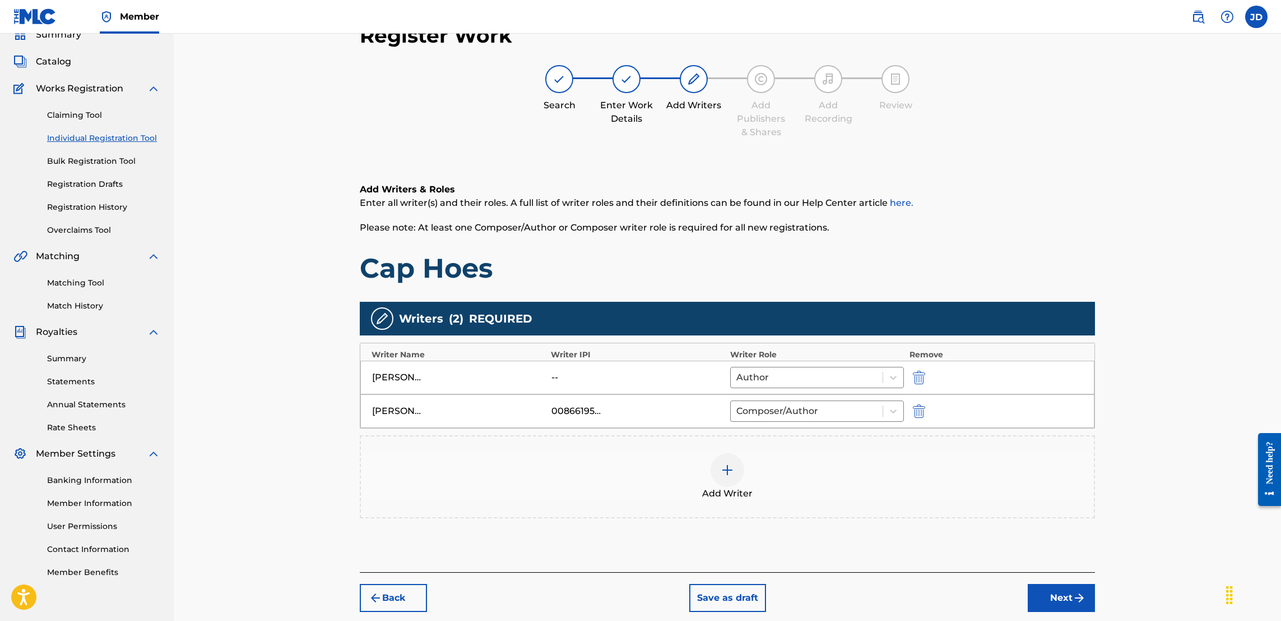
click at [1055, 593] on button "Next" at bounding box center [1061, 598] width 67 height 28
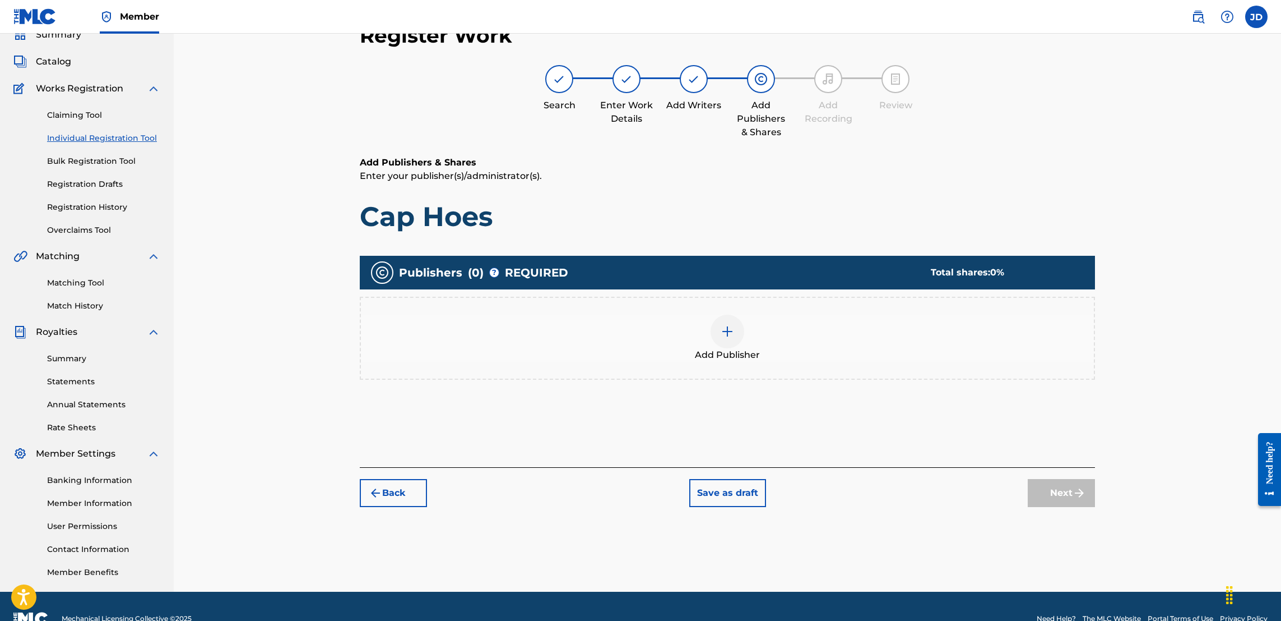
click at [722, 332] on img at bounding box center [727, 331] width 13 height 13
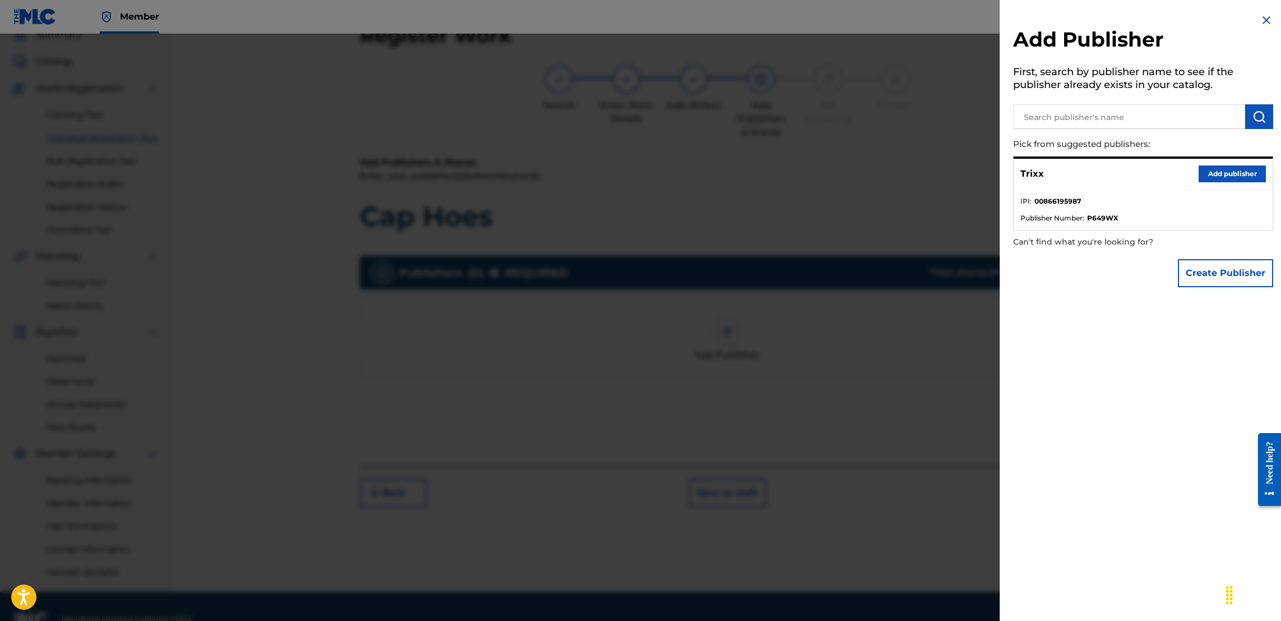
click at [1220, 169] on button "Add publisher" at bounding box center [1232, 173] width 67 height 17
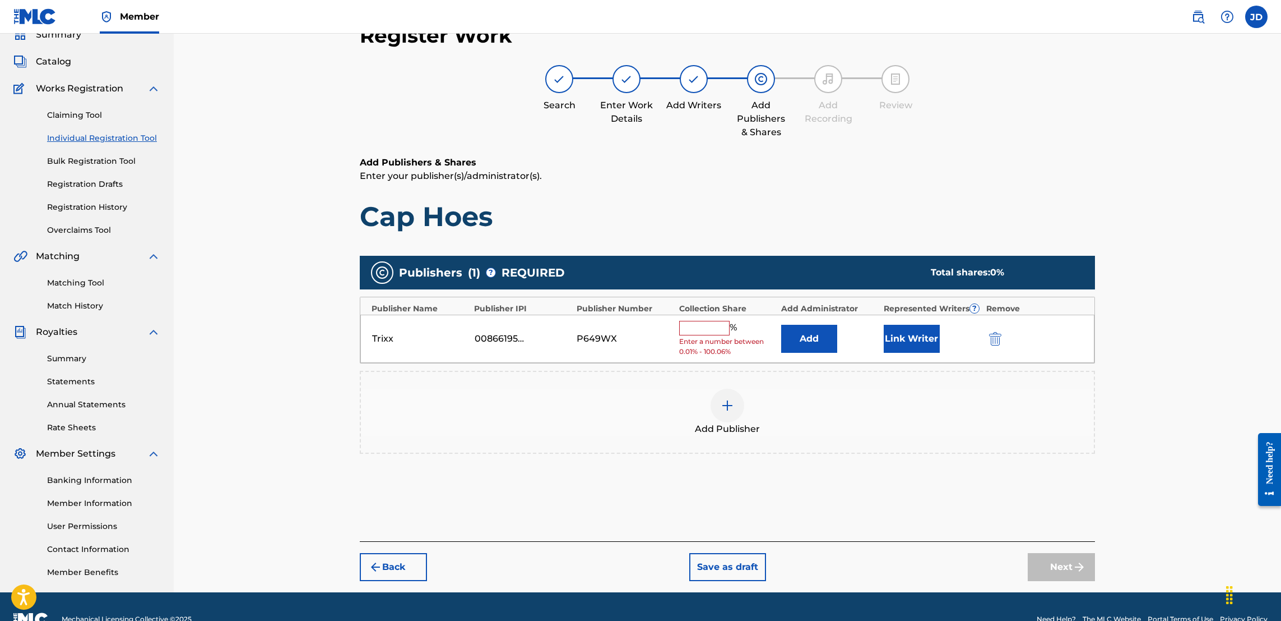
click at [707, 331] on input "text" at bounding box center [704, 328] width 50 height 15
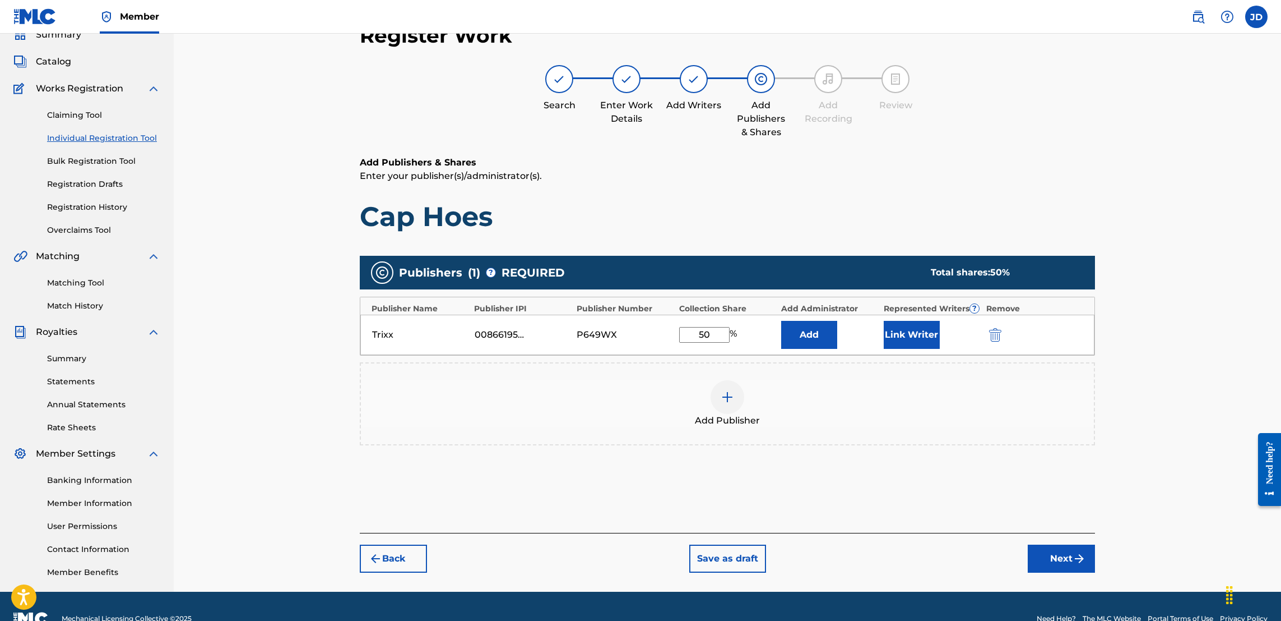
click at [905, 334] on button "Link Writer" at bounding box center [912, 335] width 56 height 28
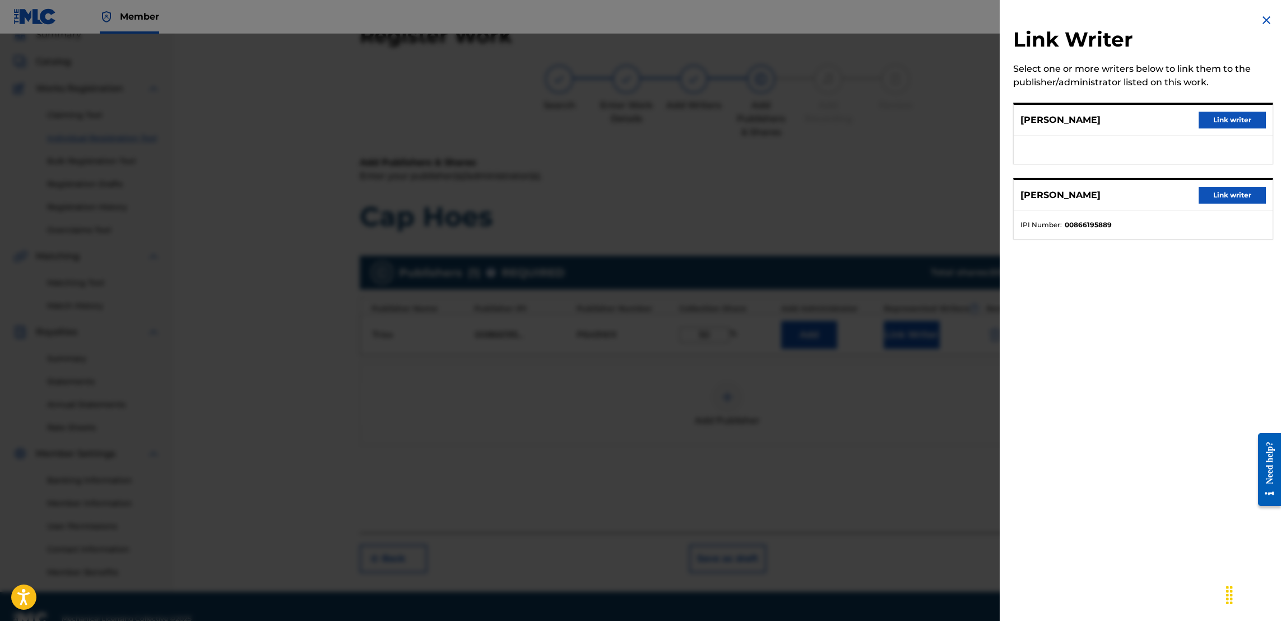
click at [1217, 193] on button "Link writer" at bounding box center [1232, 195] width 67 height 17
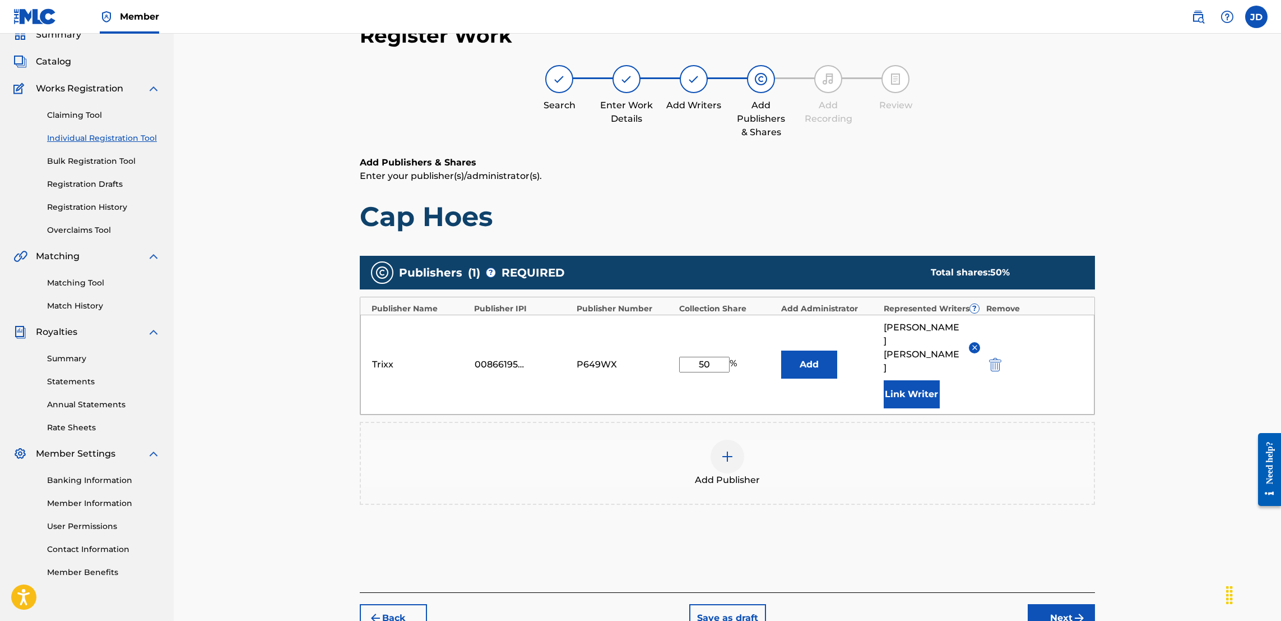
click at [1056, 604] on button "Next" at bounding box center [1061, 618] width 67 height 28
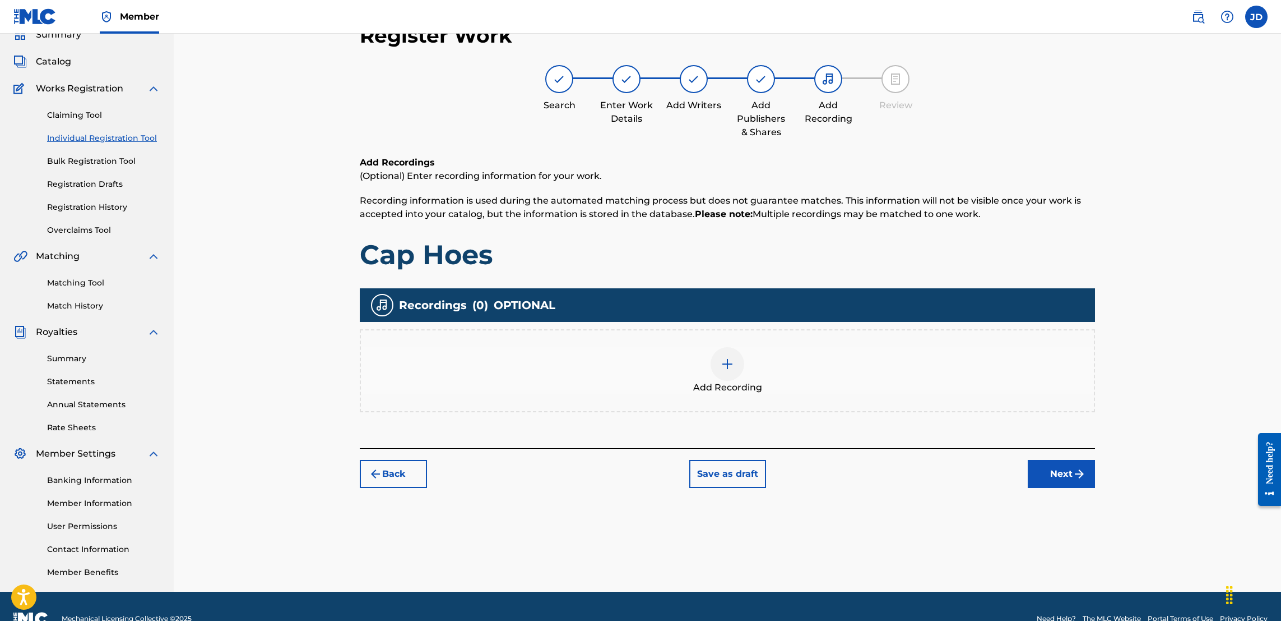
click at [719, 367] on div at bounding box center [728, 364] width 34 height 34
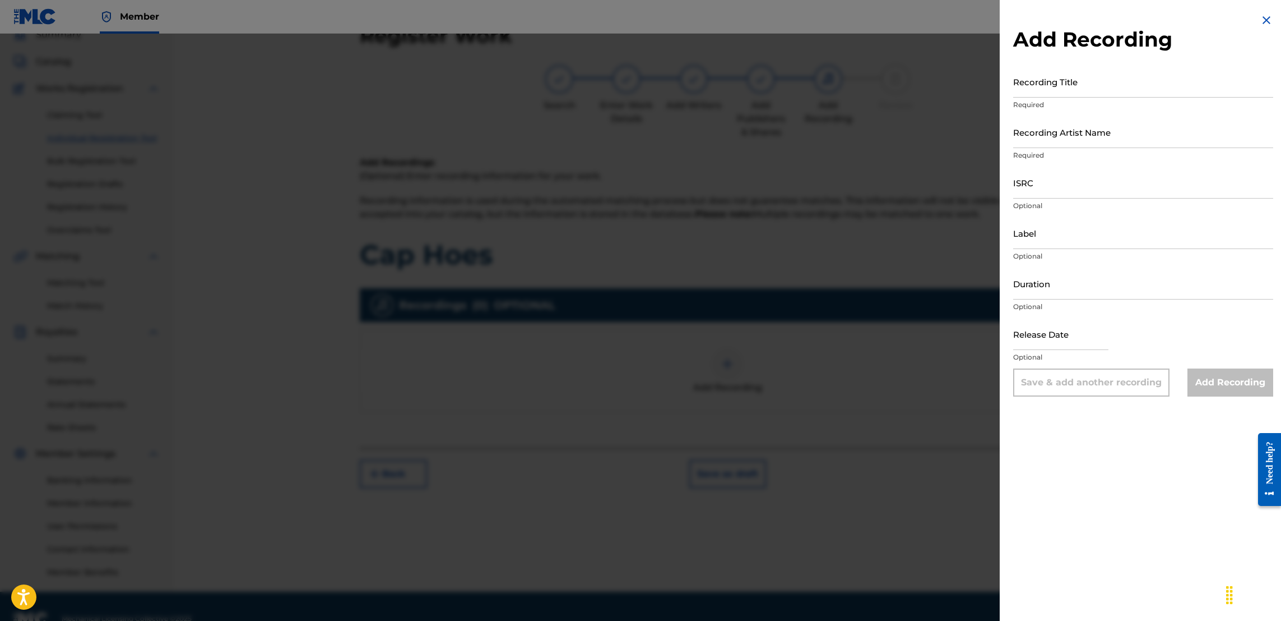
click at [1089, 191] on input "ISRC" at bounding box center [1143, 182] width 260 height 32
paste input "TCAFH2002042"
click at [1077, 340] on input "text" at bounding box center [1060, 334] width 95 height 32
click at [1067, 85] on input "Recording Title" at bounding box center [1143, 82] width 260 height 32
click at [1068, 139] on input "Recording Artist Name" at bounding box center [1143, 132] width 260 height 32
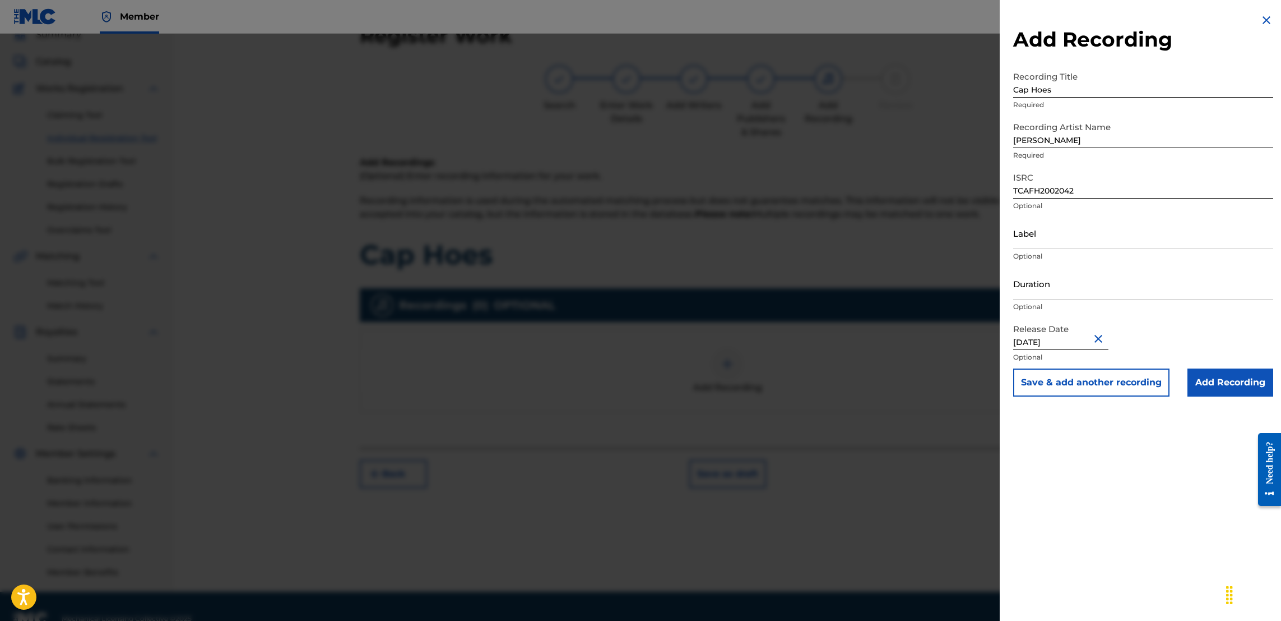
click at [1106, 436] on div "Add Recording Recording Title Cap Hoes Required Recording Artist Name Jose Guap…" at bounding box center [1143, 310] width 287 height 621
click at [1232, 382] on input "Add Recording" at bounding box center [1231, 382] width 86 height 28
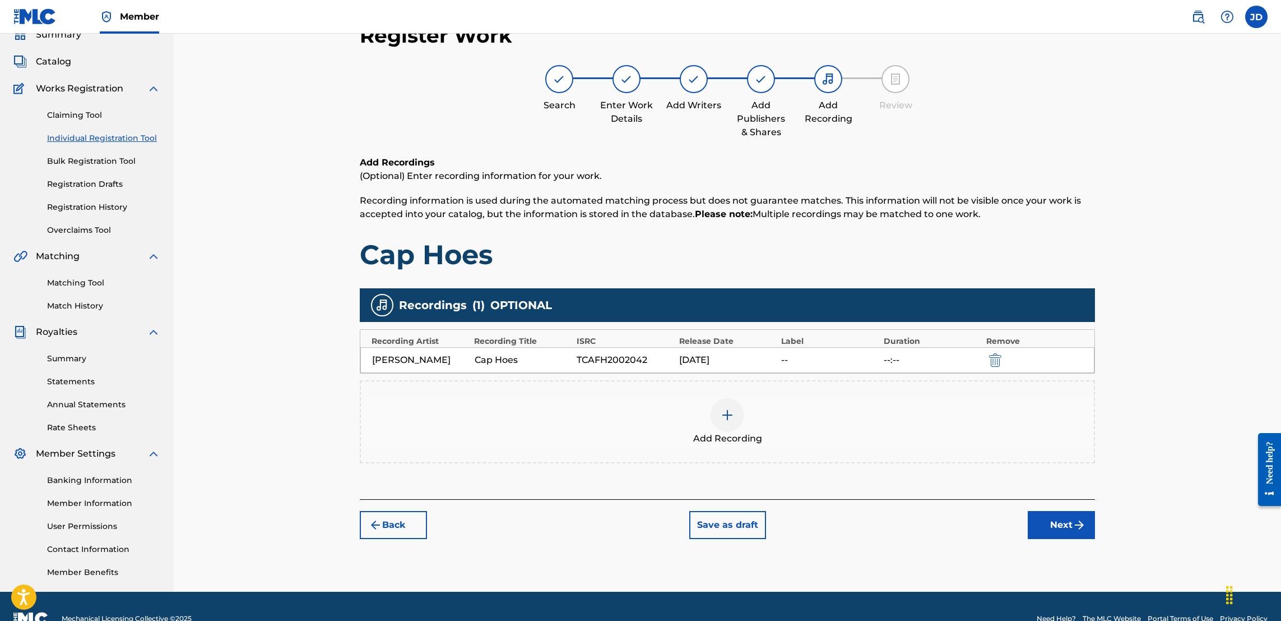
click at [1061, 526] on button "Next" at bounding box center [1061, 525] width 67 height 28
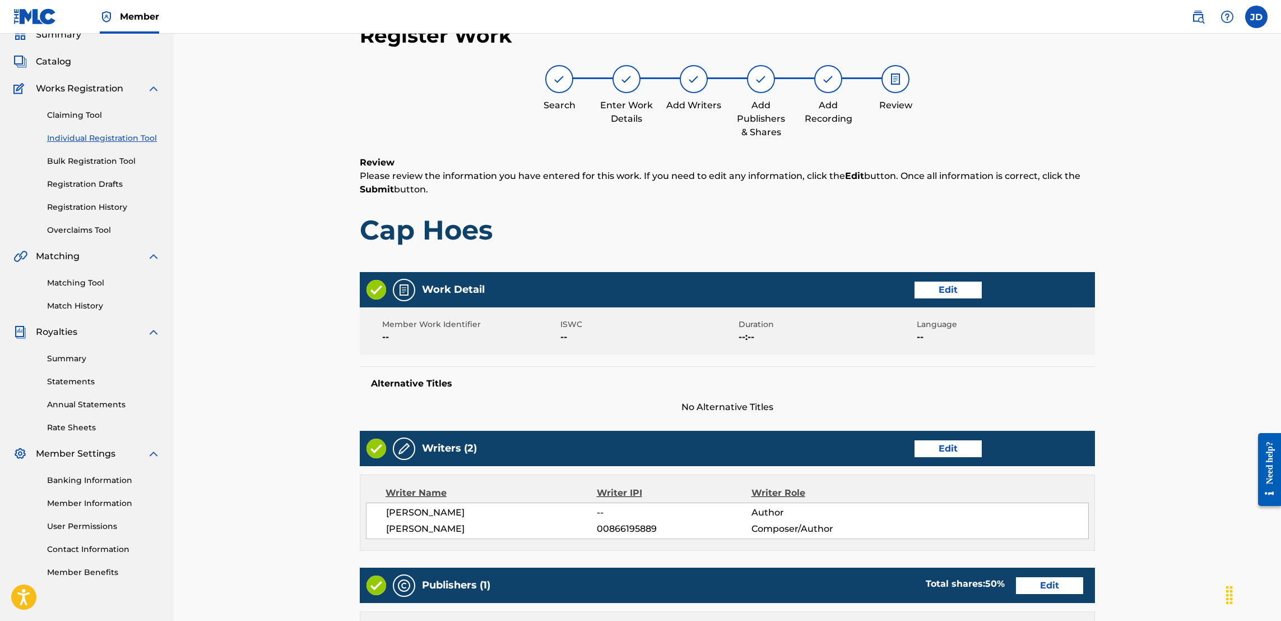
drag, startPoint x: 1280, startPoint y: 390, endPoint x: 1259, endPoint y: 372, distance: 27.4
click at [1259, 372] on div "Register Work Search Enter Work Details Add Writers Add Publishers & Shares Add…" at bounding box center [728, 429] width 1108 height 891
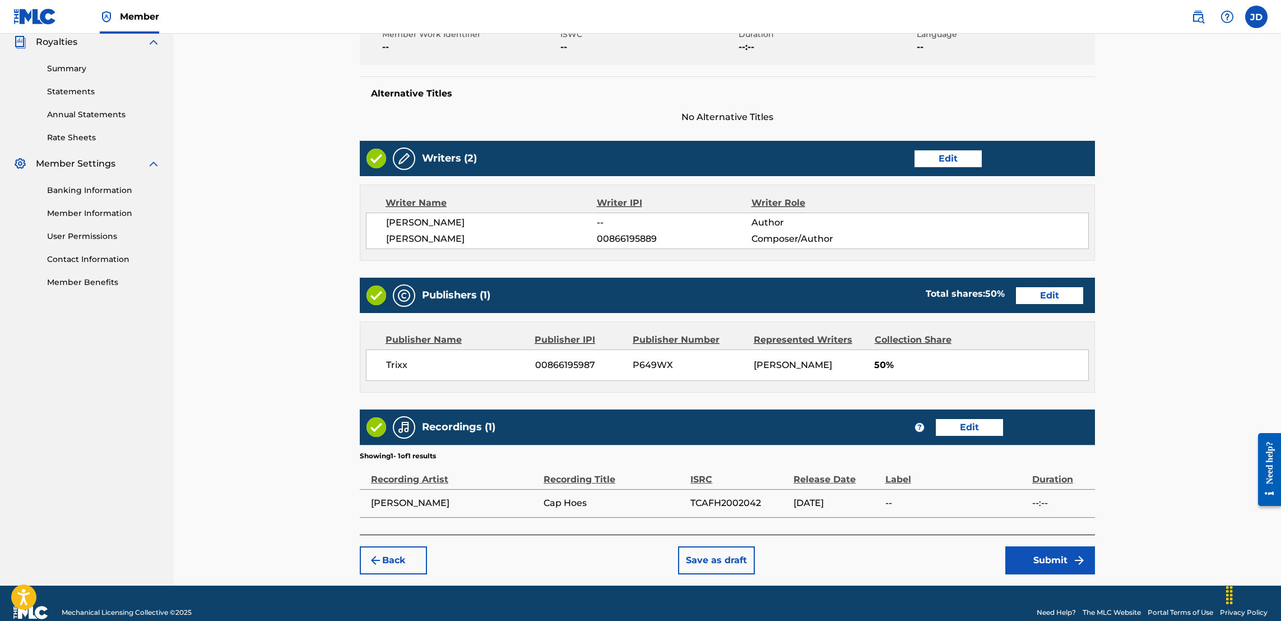
scroll to position [372, 0]
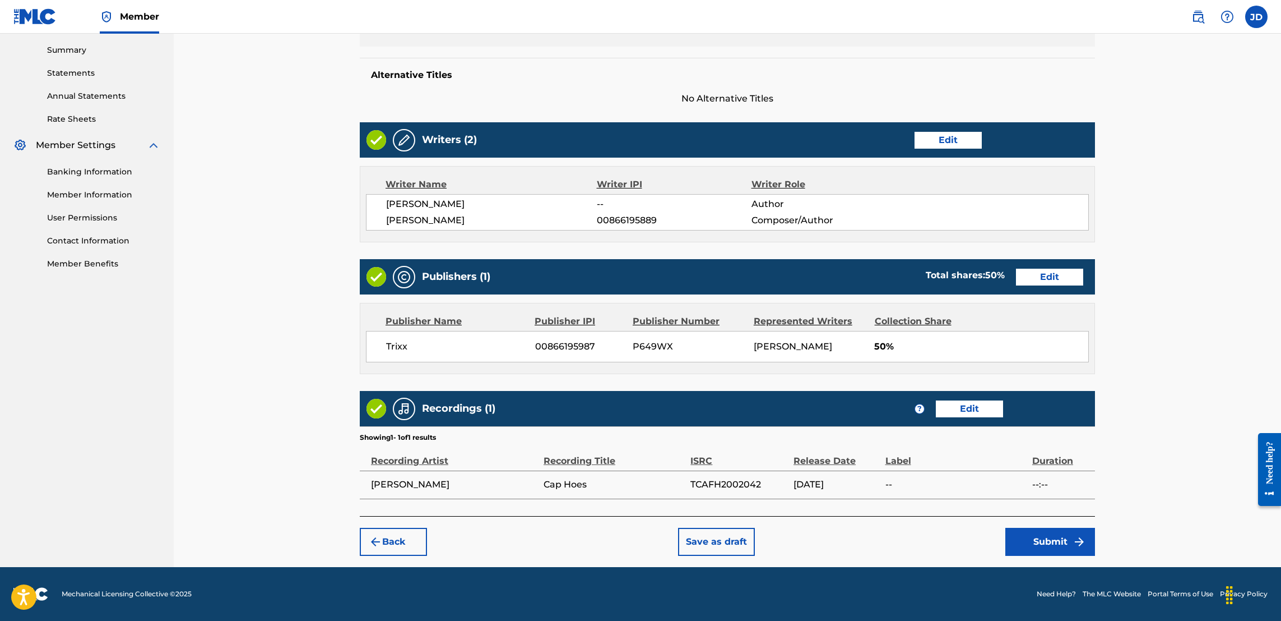
click at [1044, 545] on button "Submit" at bounding box center [1051, 541] width 90 height 28
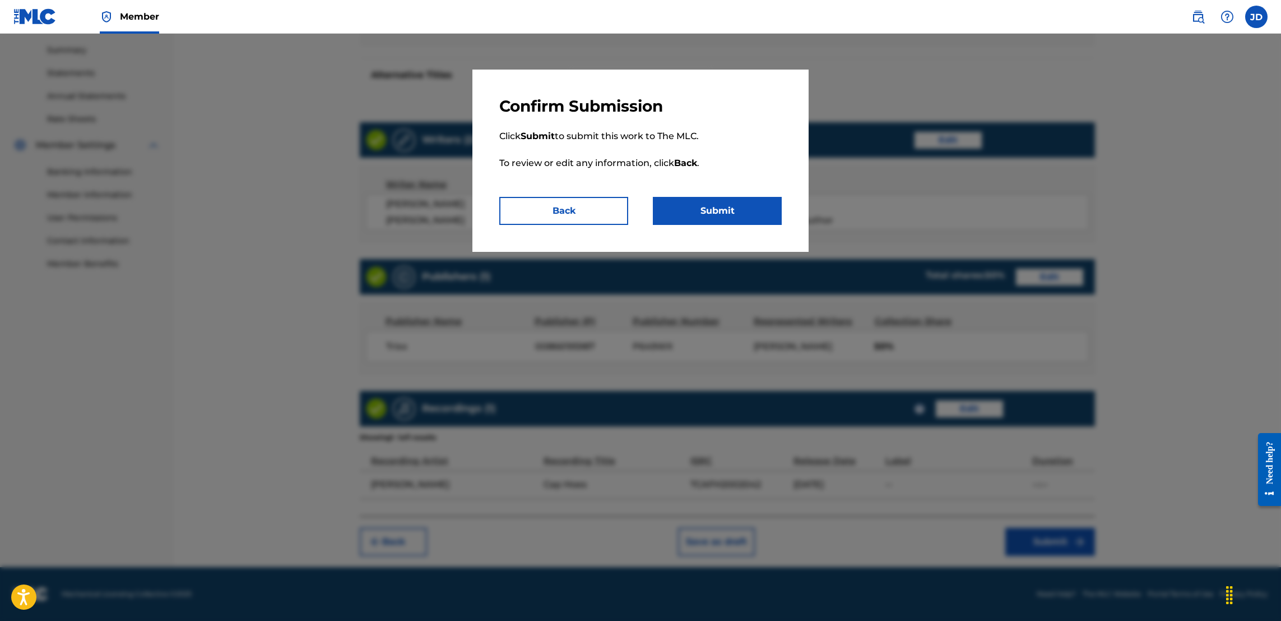
click at [737, 221] on button "Submit" at bounding box center [717, 211] width 129 height 28
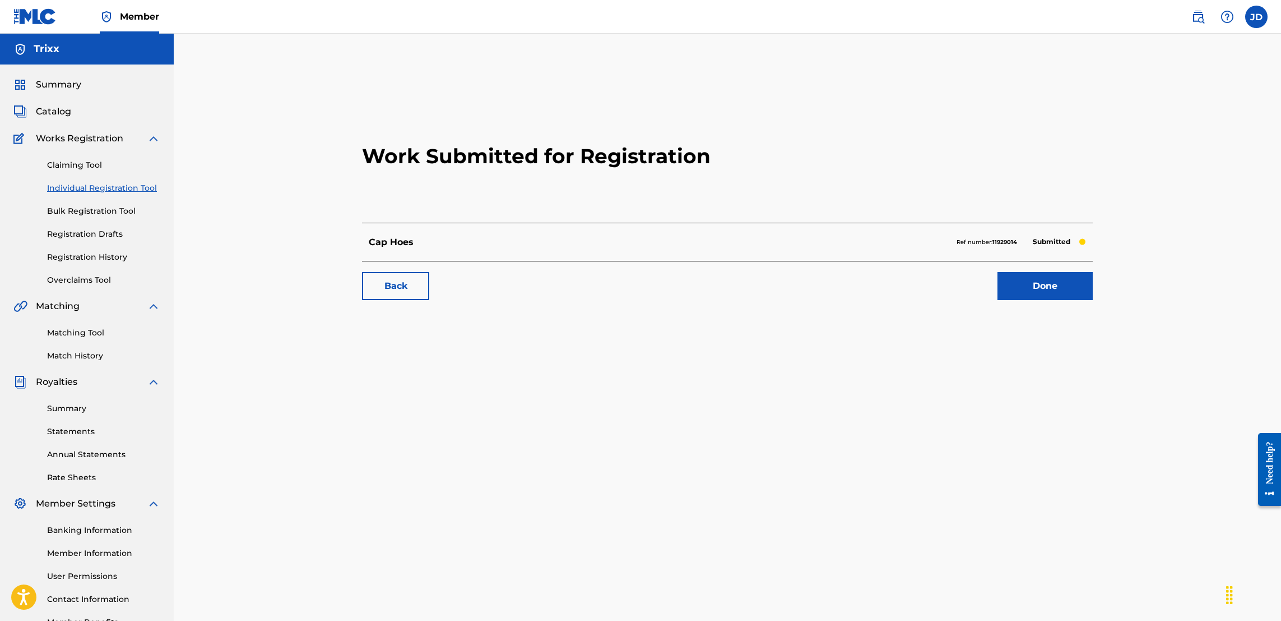
click at [91, 161] on link "Claiming Tool" at bounding box center [103, 165] width 113 height 12
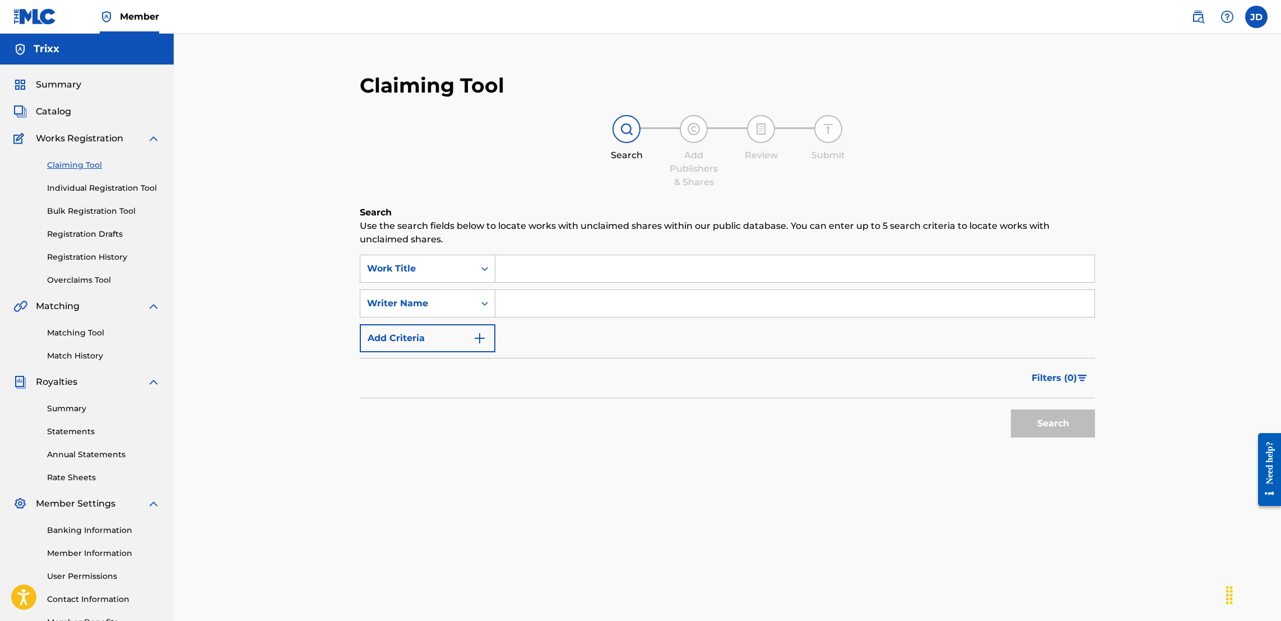
click at [568, 263] on input "Search Form" at bounding box center [795, 268] width 599 height 27
click at [364, 461] on div "Search Use the search fields below to locate works with unclaimed shares within…" at bounding box center [727, 352] width 735 height 293
click at [581, 299] on input "Search Form" at bounding box center [795, 303] width 599 height 27
click at [1011, 409] on button "Search" at bounding box center [1053, 423] width 84 height 28
click at [1020, 424] on button "Search" at bounding box center [1053, 423] width 84 height 28
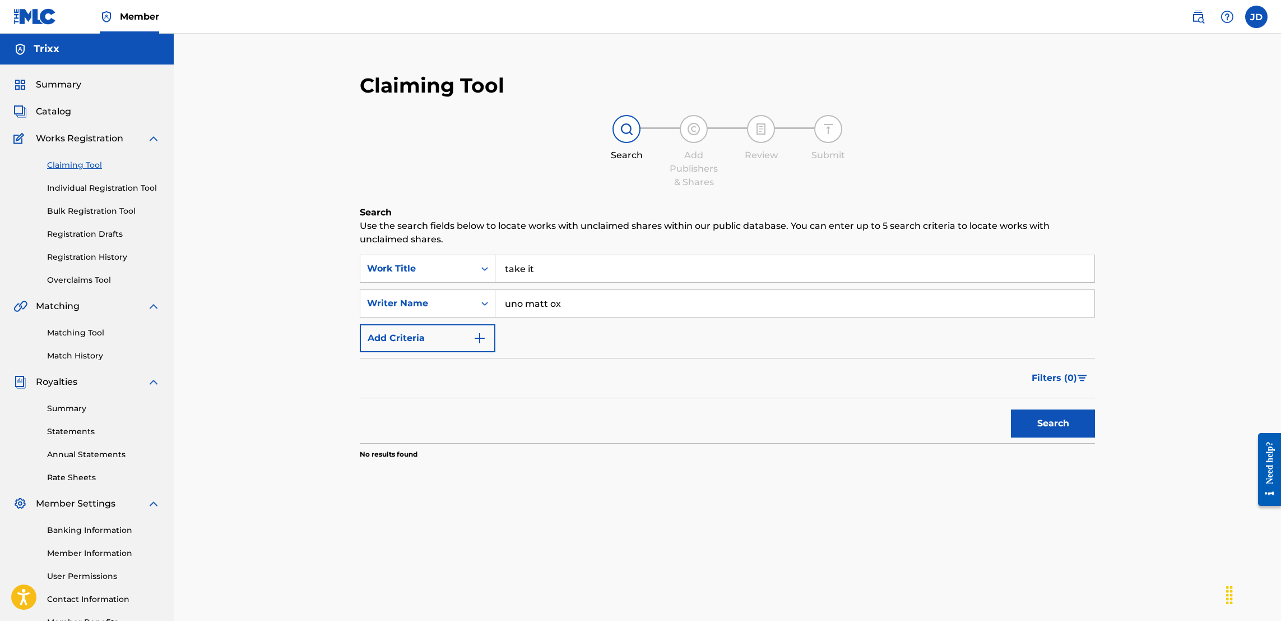
scroll to position [8, 0]
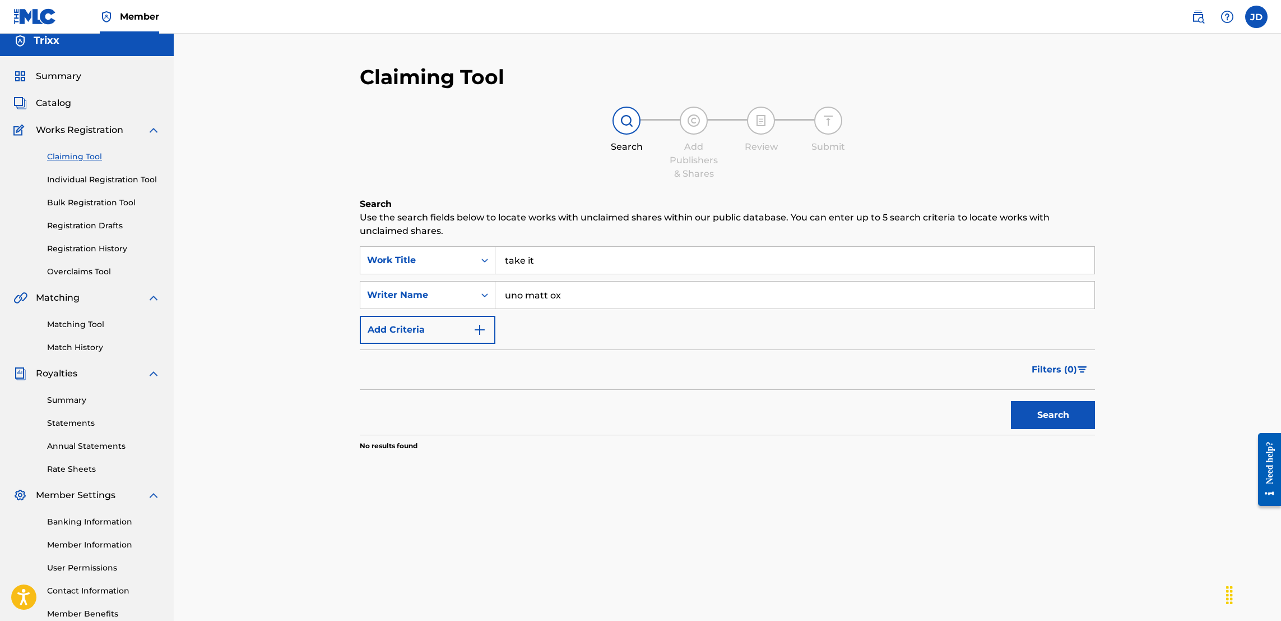
click at [113, 177] on link "Individual Registration Tool" at bounding box center [103, 180] width 113 height 12
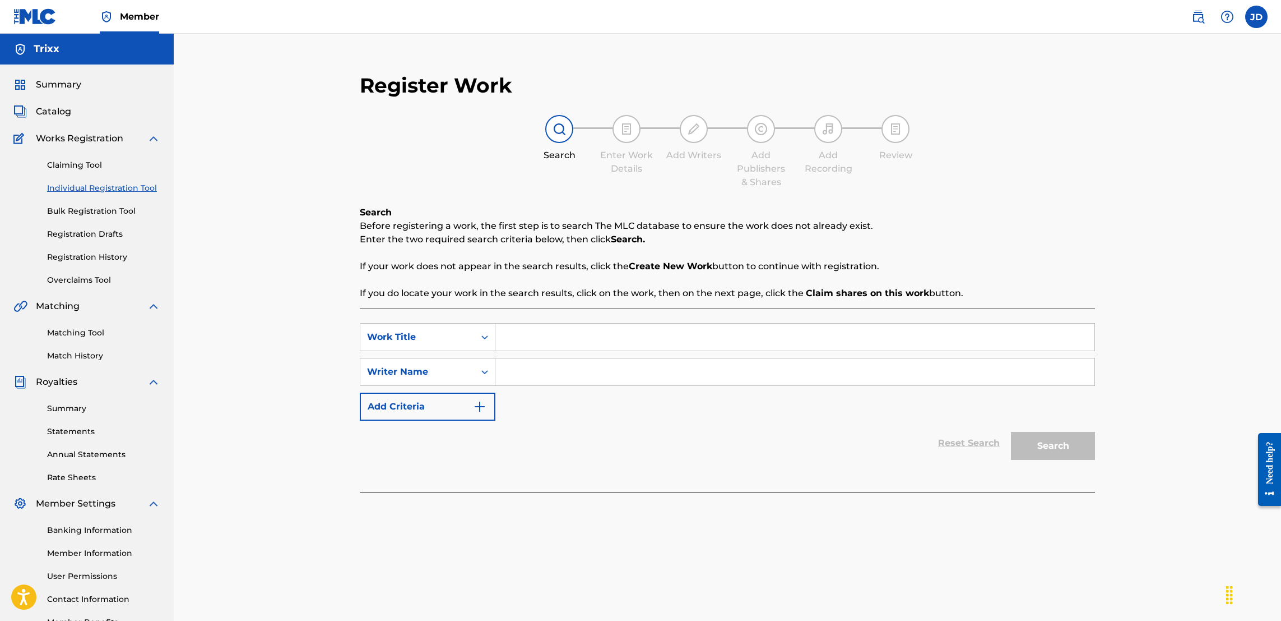
click at [661, 342] on input "Search Form" at bounding box center [795, 336] width 599 height 27
click at [640, 382] on input "Search Form" at bounding box center [795, 371] width 599 height 27
click at [1069, 445] on button "Search" at bounding box center [1053, 446] width 84 height 28
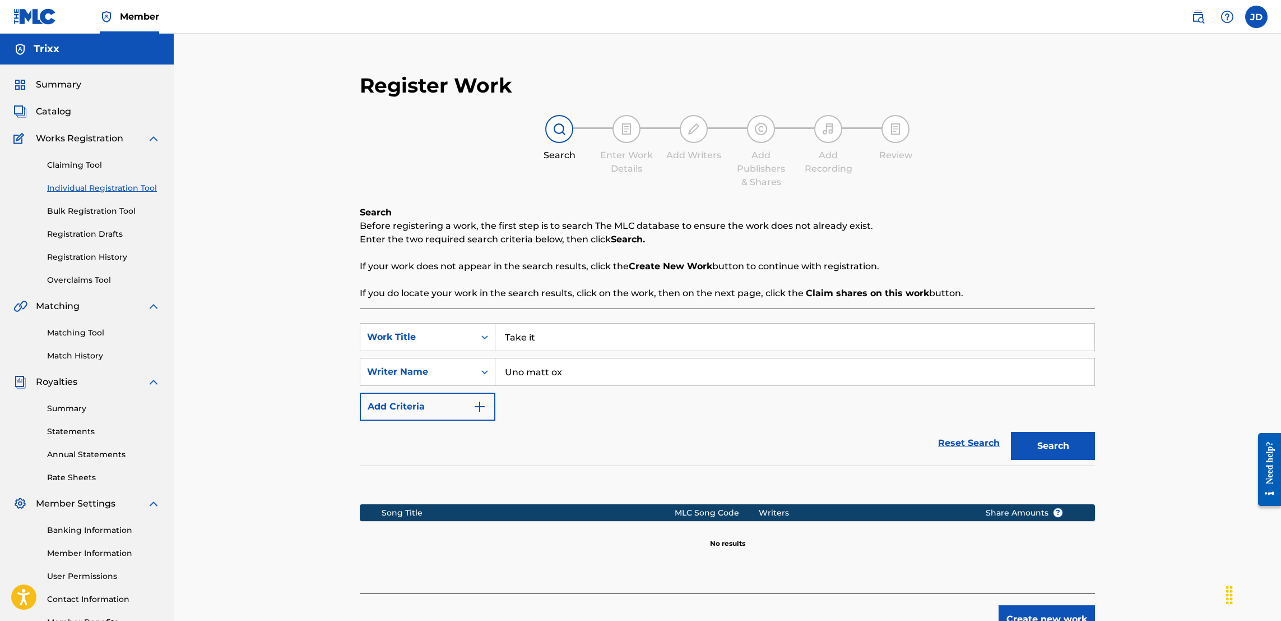
click at [1044, 611] on button "Create new work" at bounding box center [1047, 619] width 96 height 28
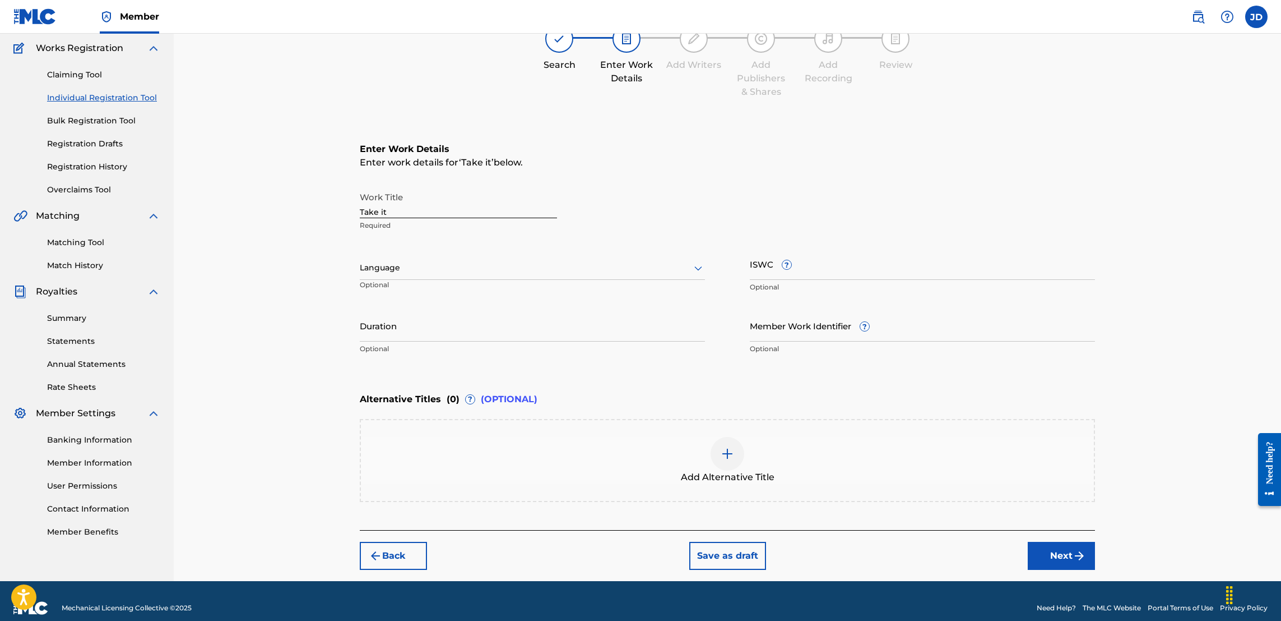
scroll to position [103, 0]
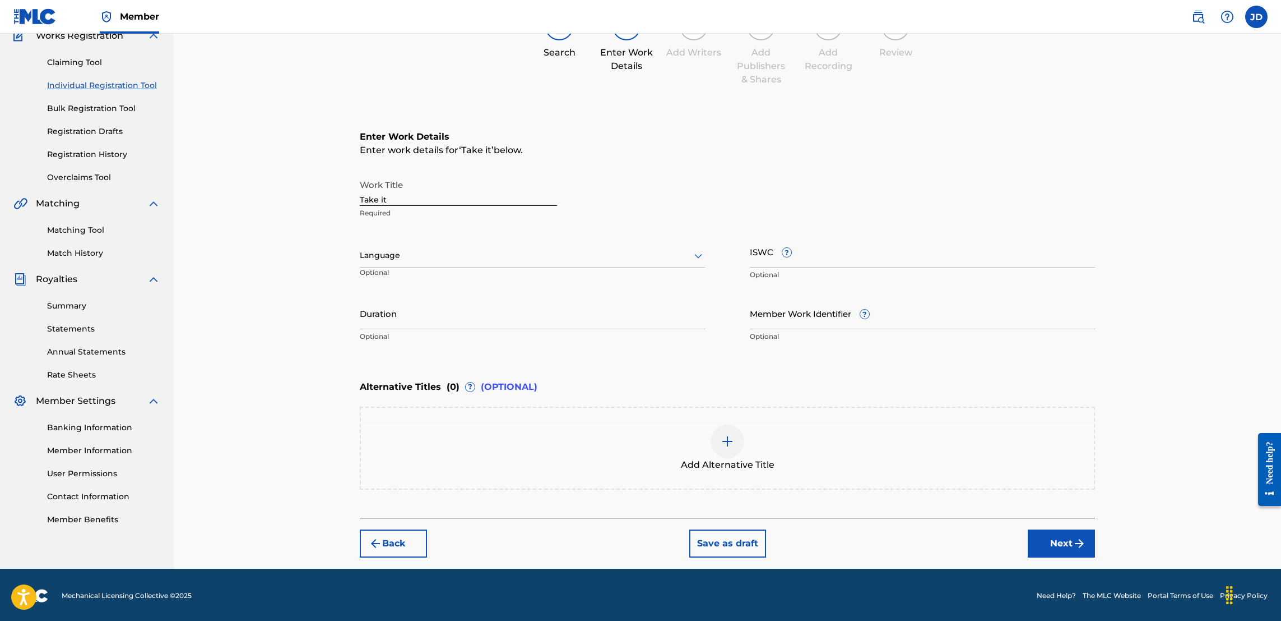
click at [1057, 538] on button "Next" at bounding box center [1061, 543] width 67 height 28
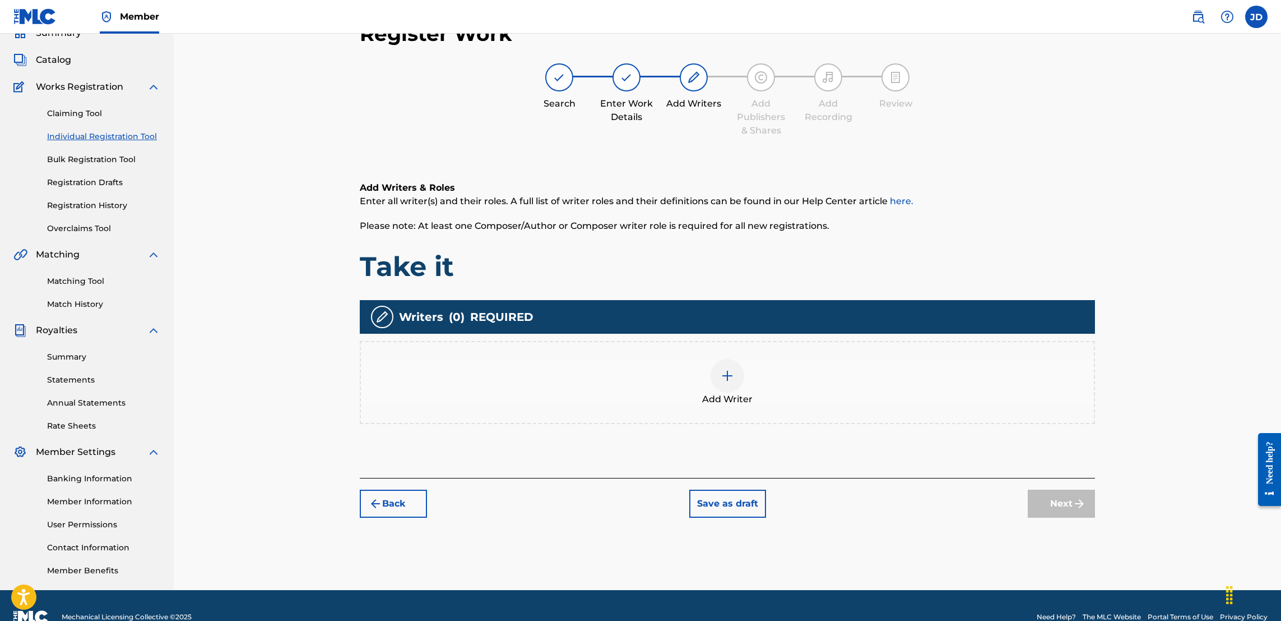
scroll to position [50, 0]
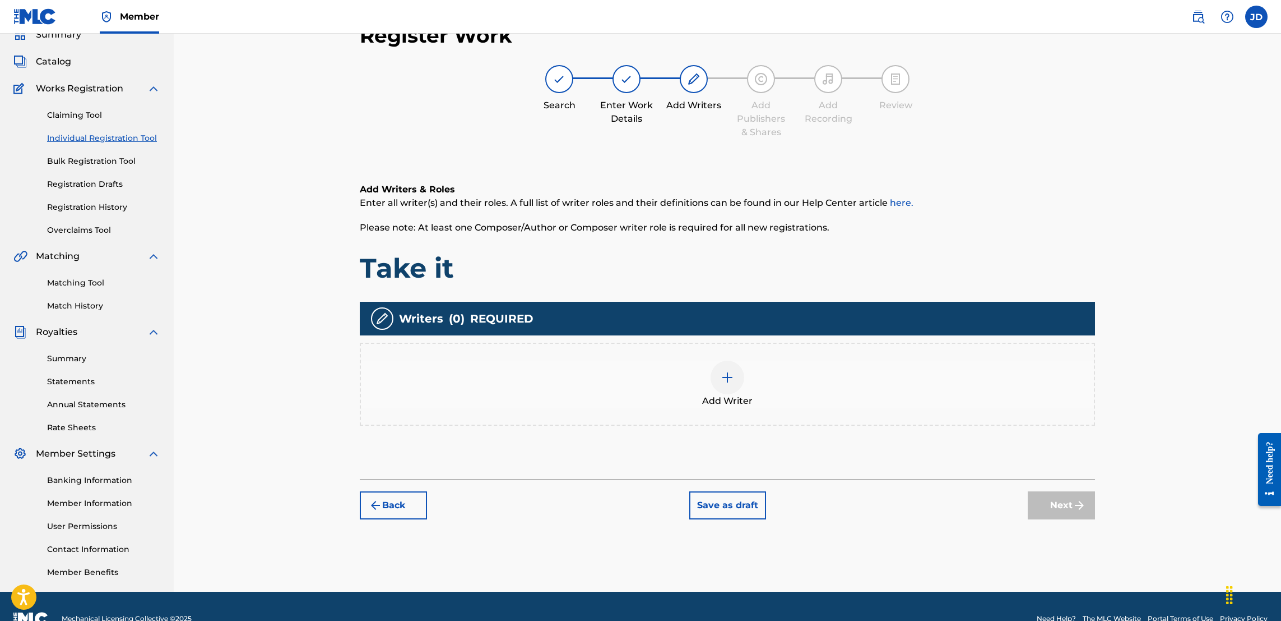
click at [711, 376] on div at bounding box center [728, 377] width 34 height 34
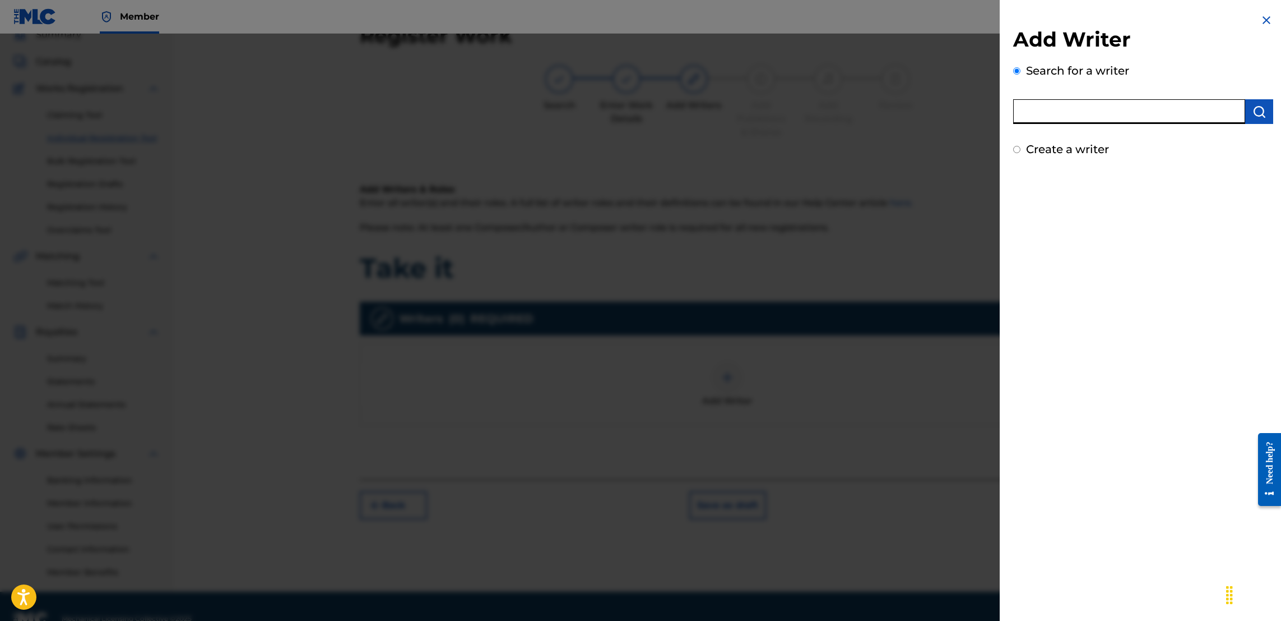
click at [1063, 112] on input "text" at bounding box center [1129, 111] width 232 height 25
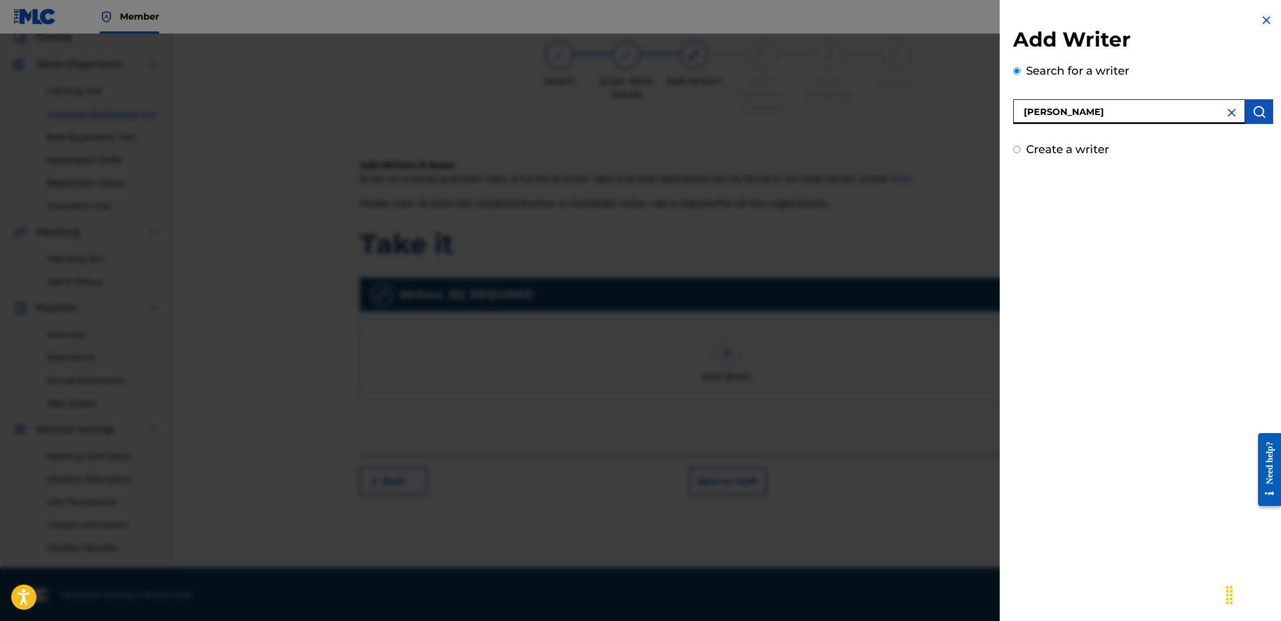
drag, startPoint x: 1283, startPoint y: 302, endPoint x: 24, endPoint y: 49, distance: 1283.6
click at [1253, 109] on img "submit" at bounding box center [1259, 111] width 13 height 13
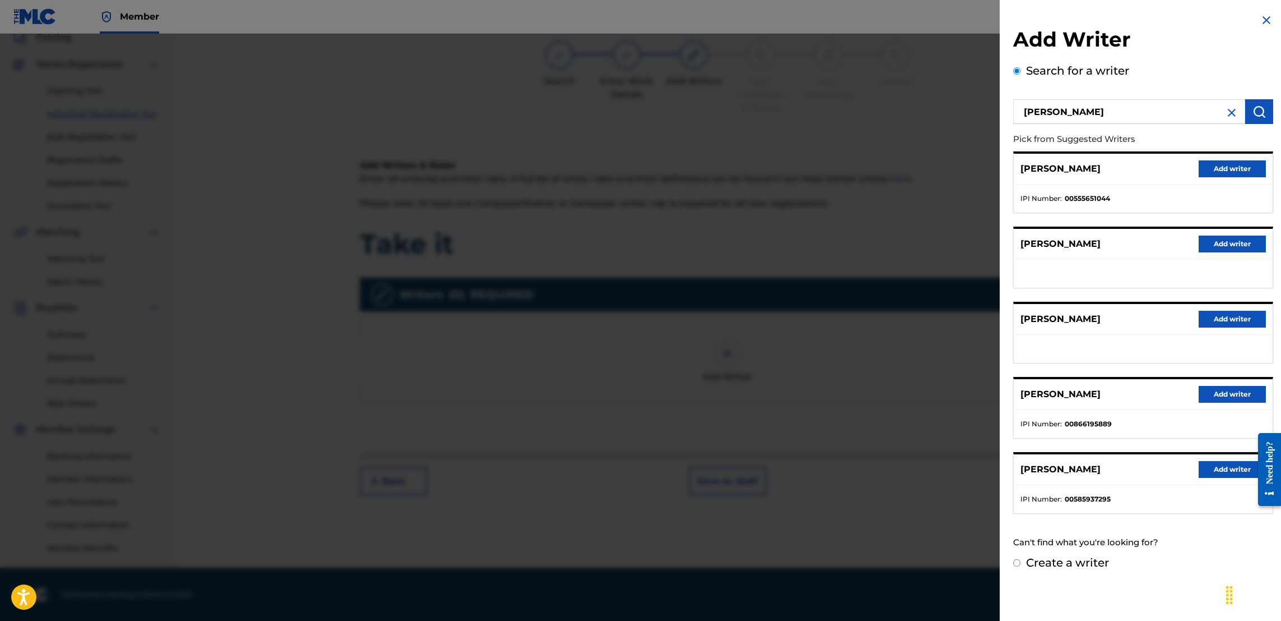
click at [1217, 397] on button "Add writer" at bounding box center [1232, 394] width 67 height 17
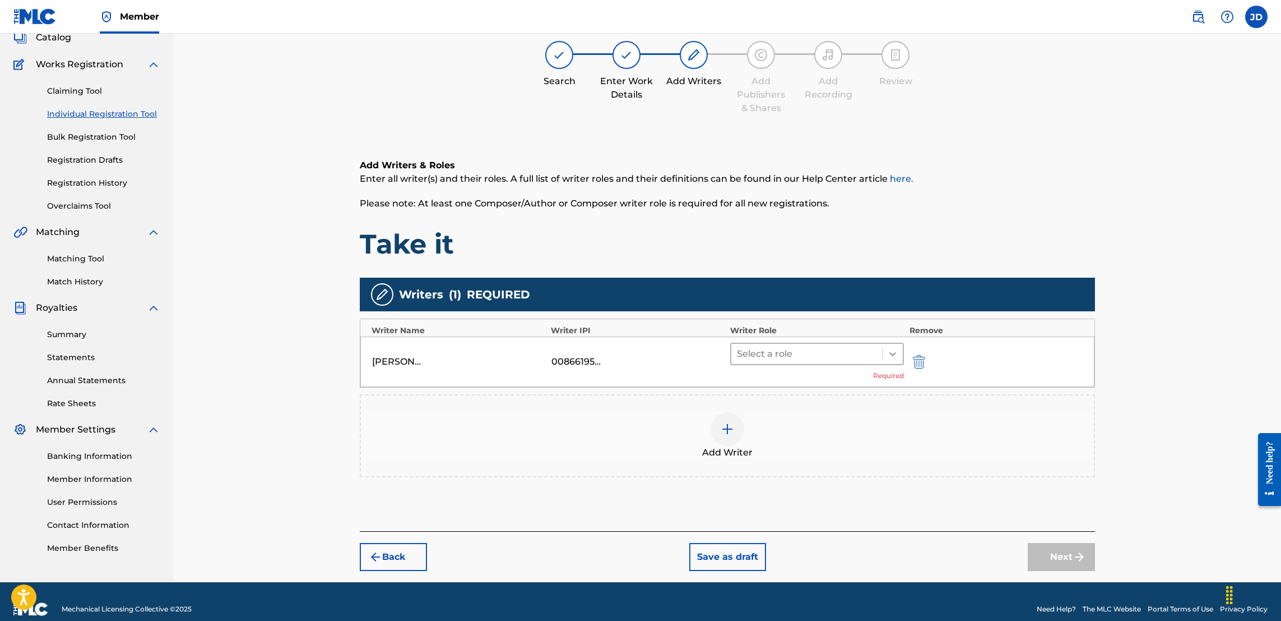
click at [894, 351] on icon at bounding box center [892, 353] width 11 height 11
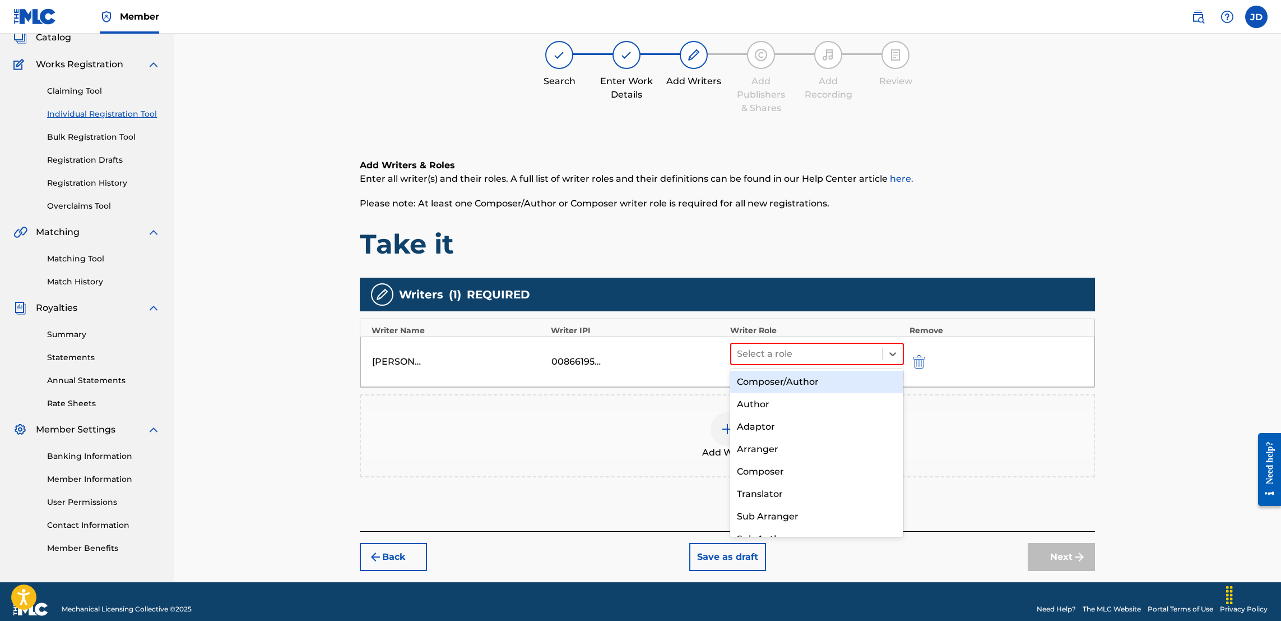
click at [830, 383] on div "Composer/Author" at bounding box center [816, 382] width 173 height 22
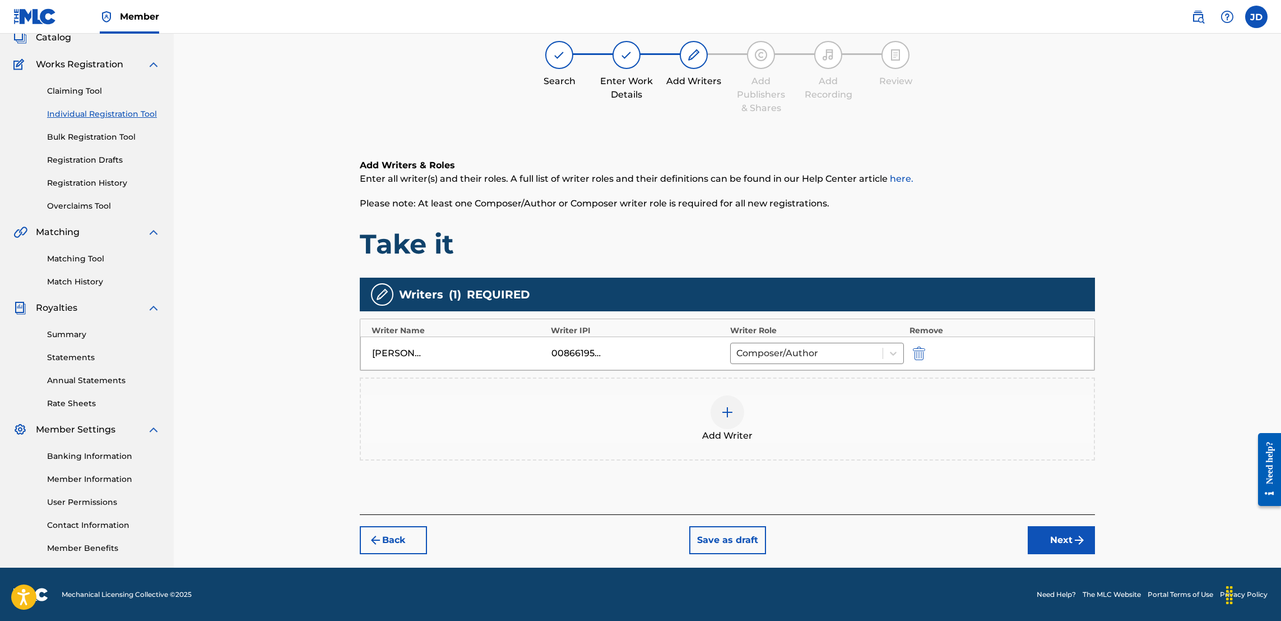
click at [719, 416] on div at bounding box center [728, 412] width 34 height 34
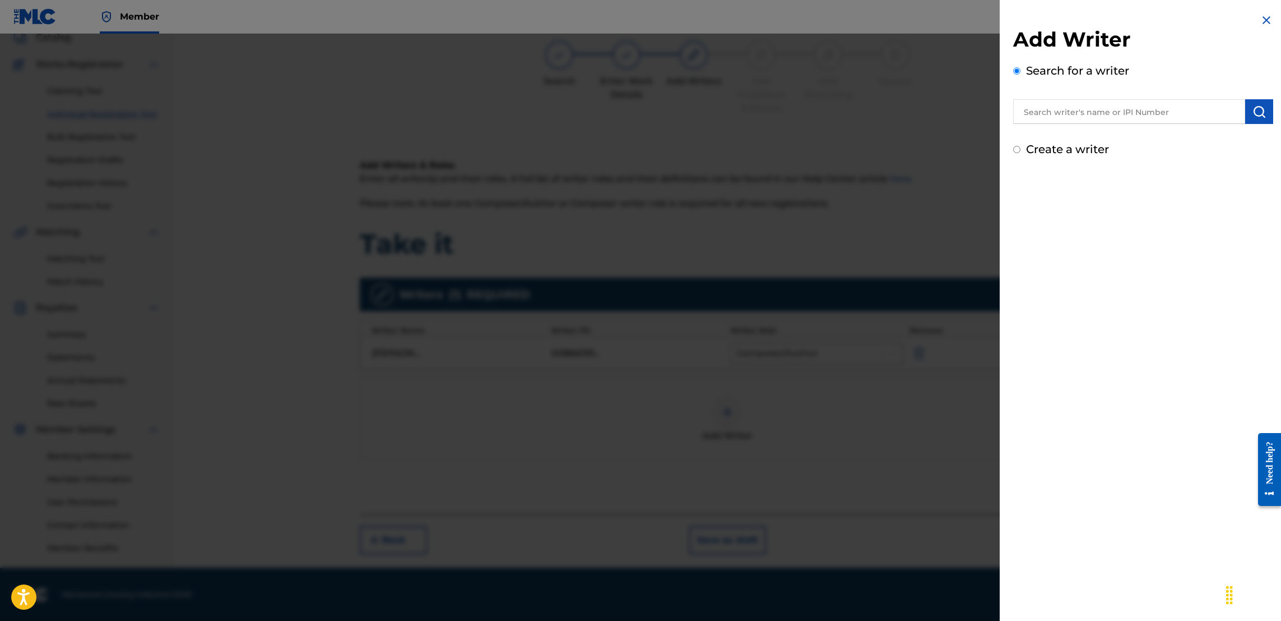
click at [1124, 113] on input "text" at bounding box center [1129, 111] width 232 height 25
click at [1253, 117] on img "submit" at bounding box center [1259, 111] width 13 height 13
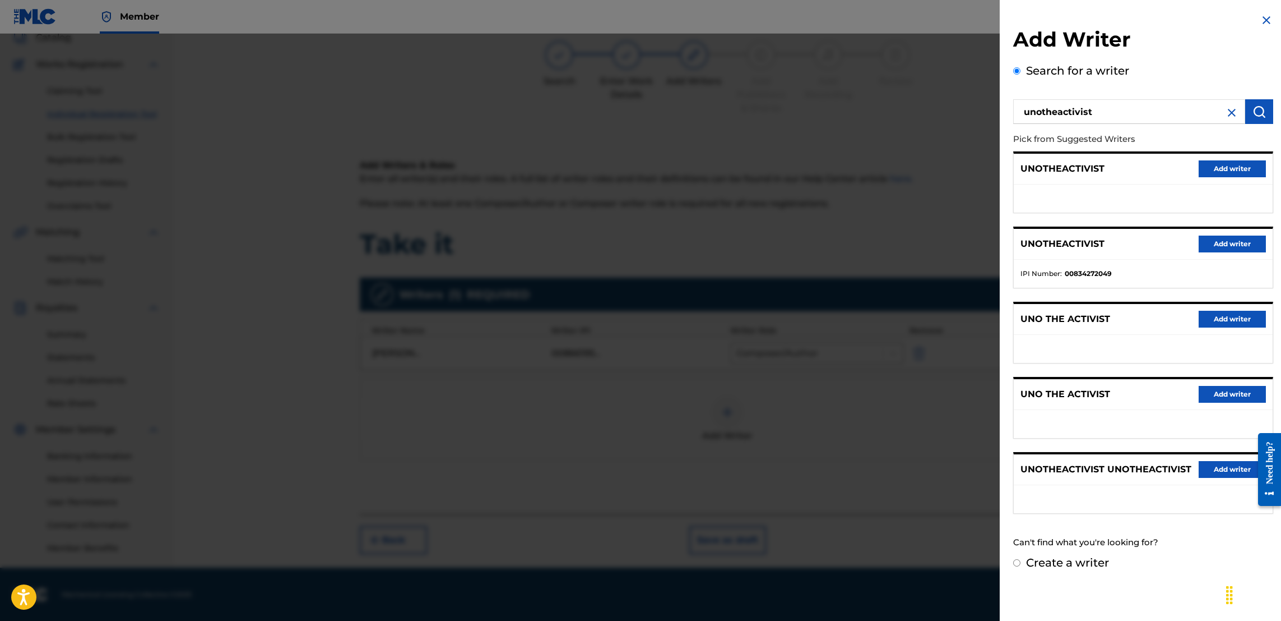
click at [1211, 235] on button "Add writer" at bounding box center [1232, 243] width 67 height 17
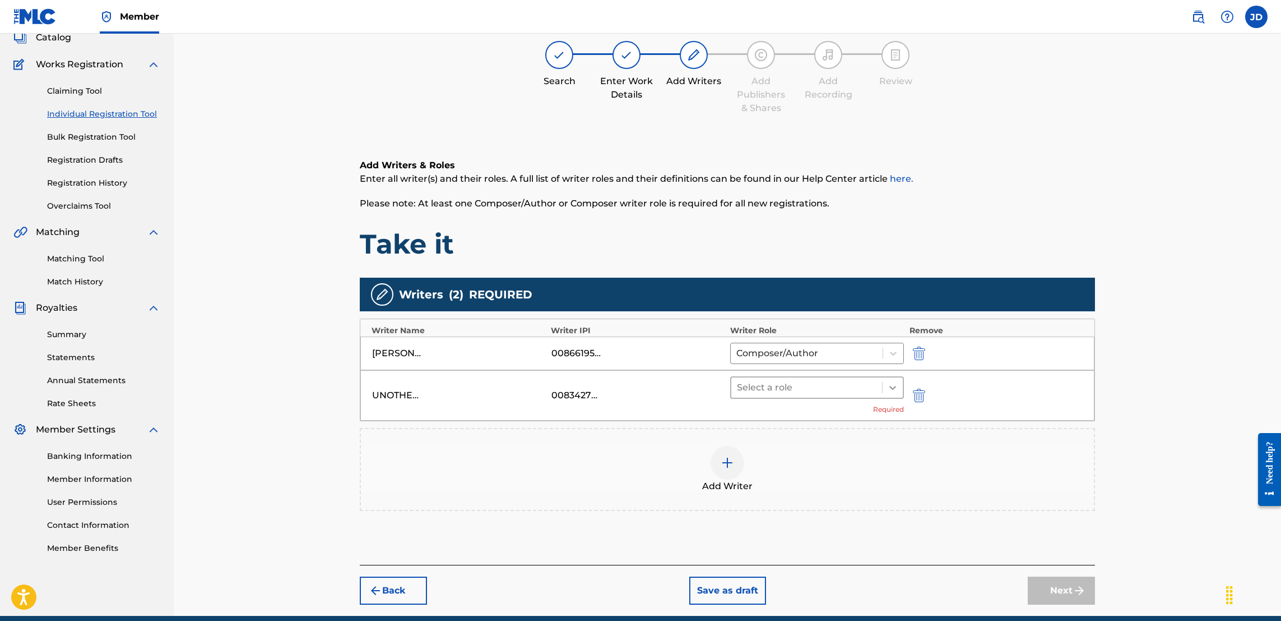
click at [899, 394] on div at bounding box center [893, 387] width 20 height 20
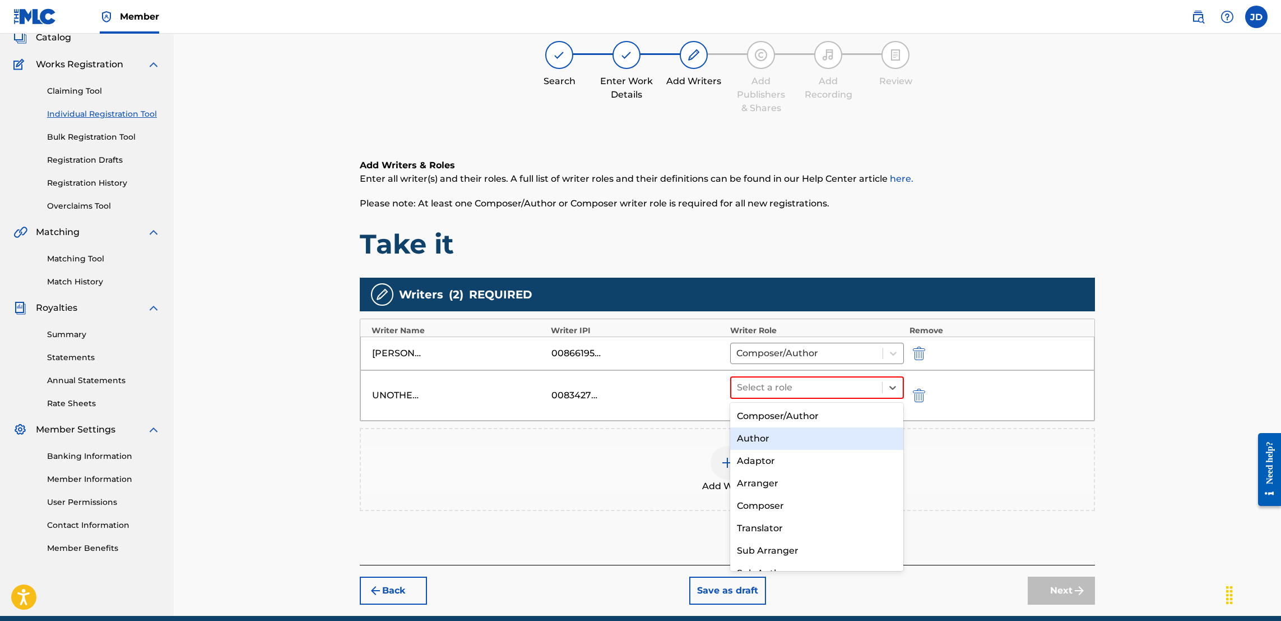
click at [808, 440] on div "Author" at bounding box center [816, 438] width 173 height 22
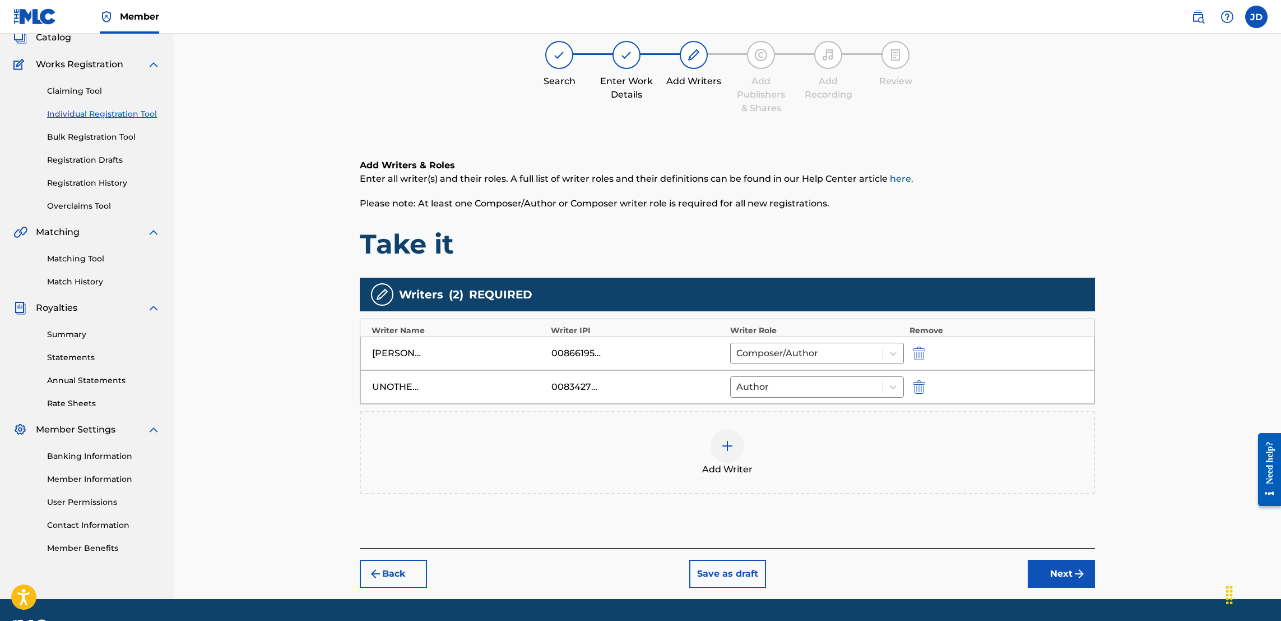
click at [721, 453] on div at bounding box center [728, 446] width 34 height 34
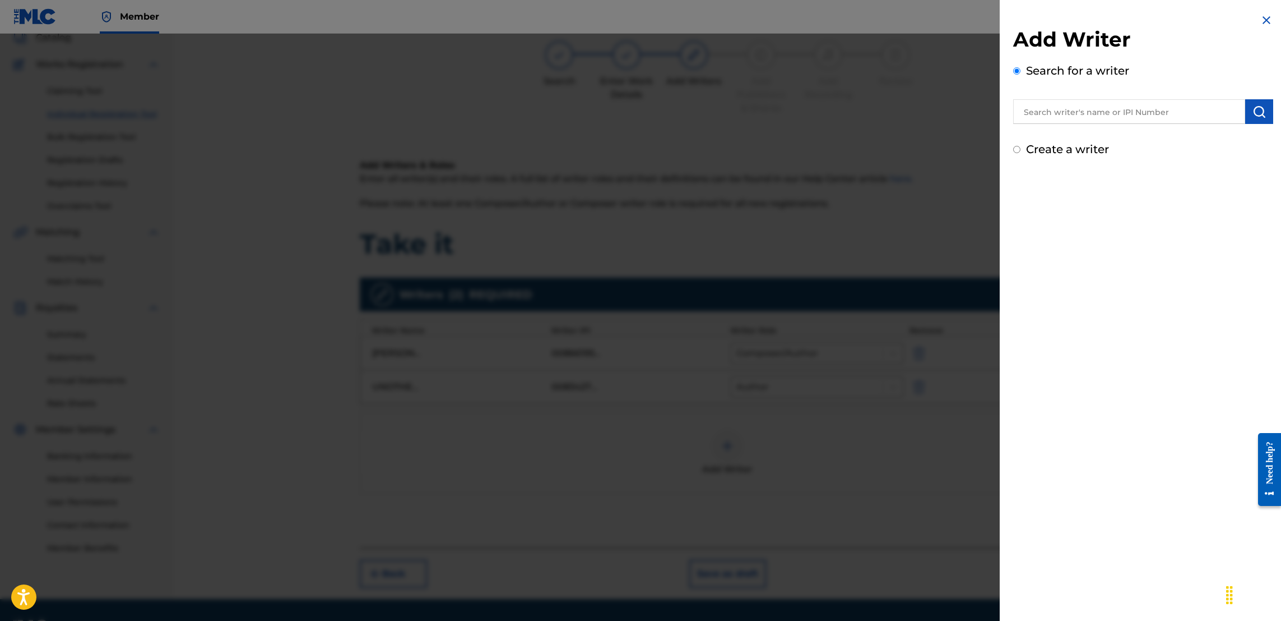
click at [1082, 117] on input "text" at bounding box center [1129, 111] width 232 height 25
click at [1260, 113] on img "submit" at bounding box center [1259, 111] width 13 height 13
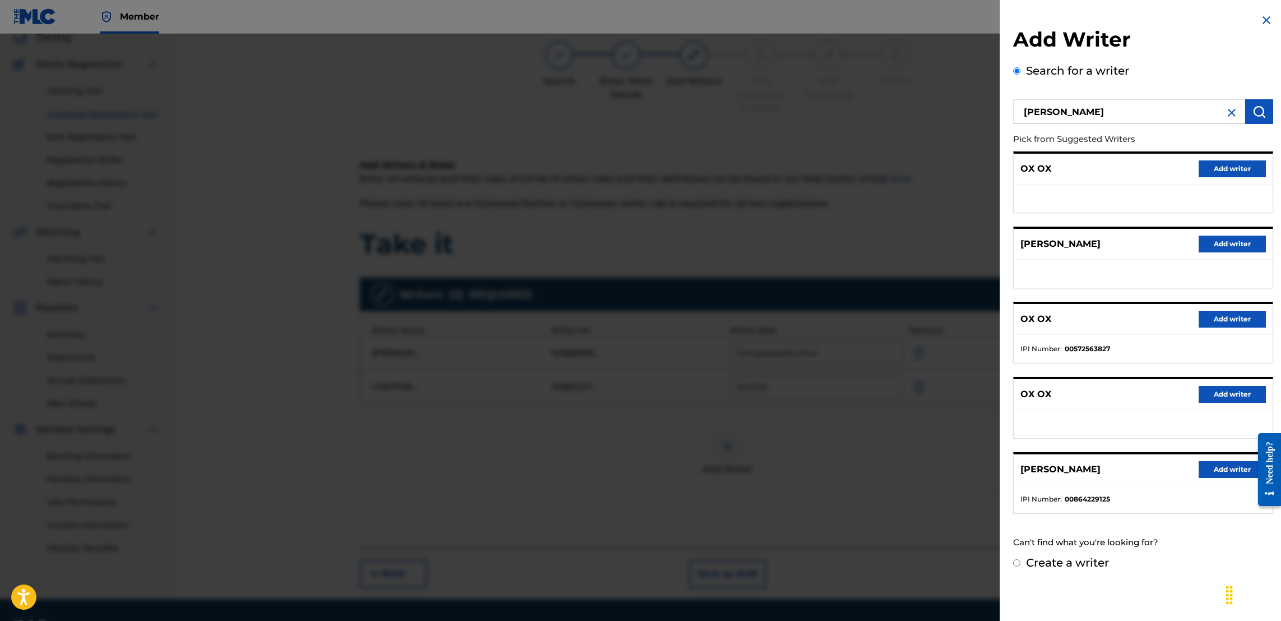
click at [1226, 471] on button "Add writer" at bounding box center [1232, 469] width 67 height 17
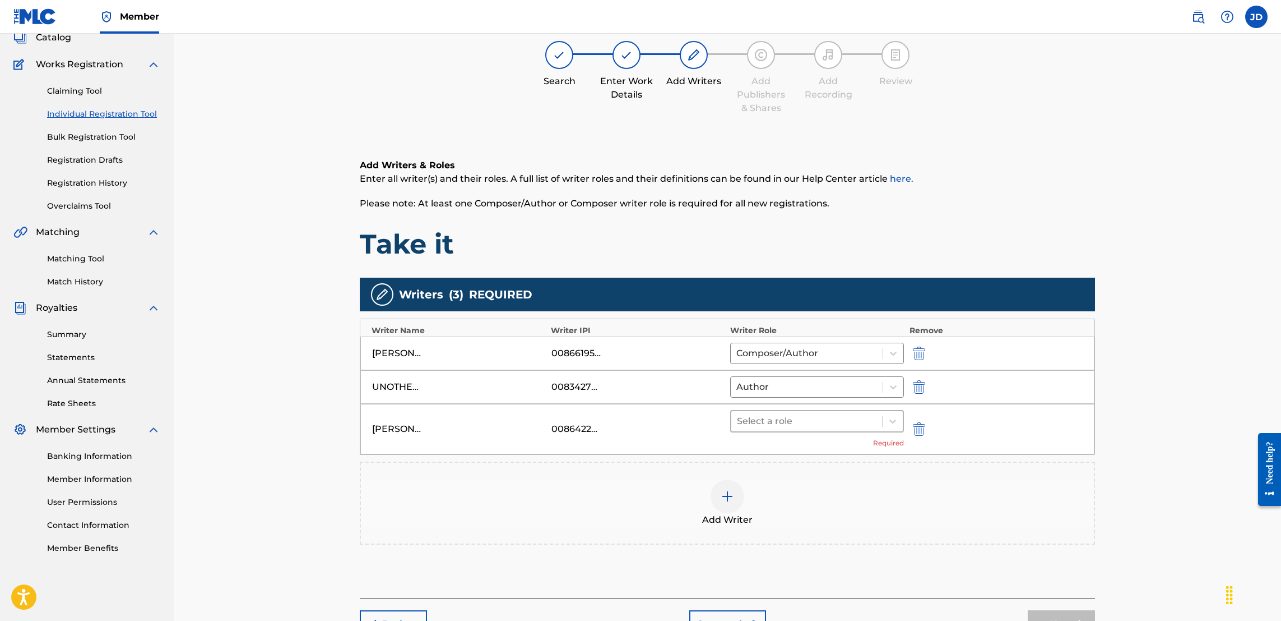
click at [799, 425] on div at bounding box center [807, 421] width 140 height 16
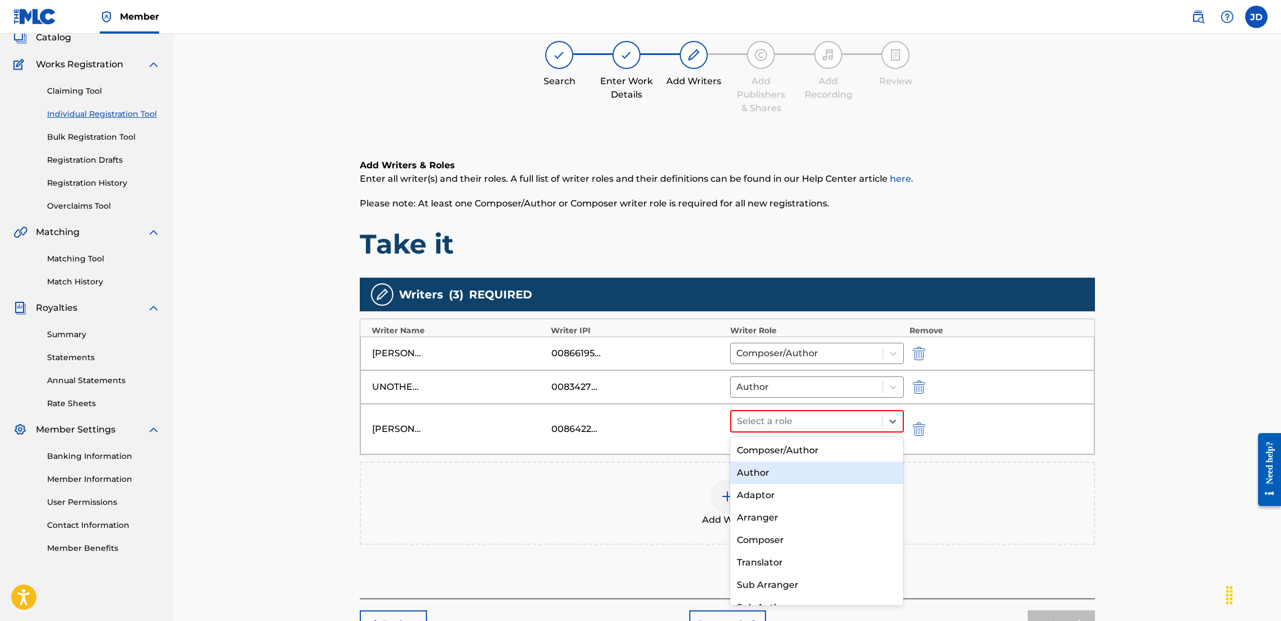
click at [786, 474] on div "Author" at bounding box center [816, 472] width 173 height 22
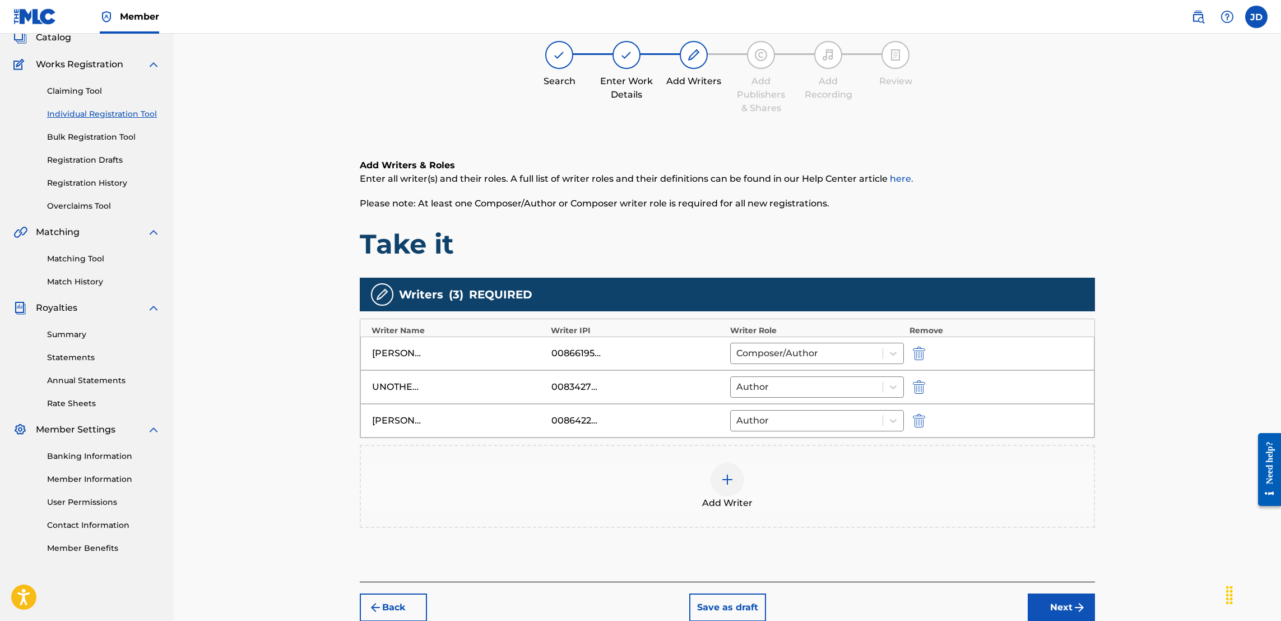
click at [1062, 609] on button "Next" at bounding box center [1061, 607] width 67 height 28
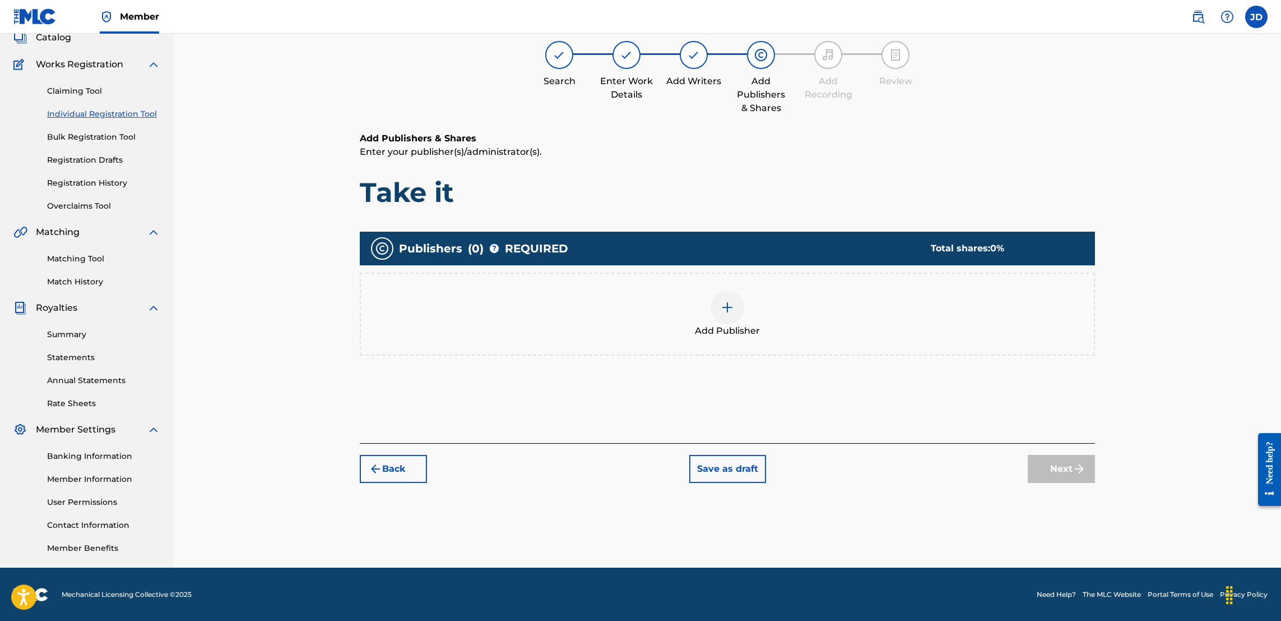
scroll to position [50, 0]
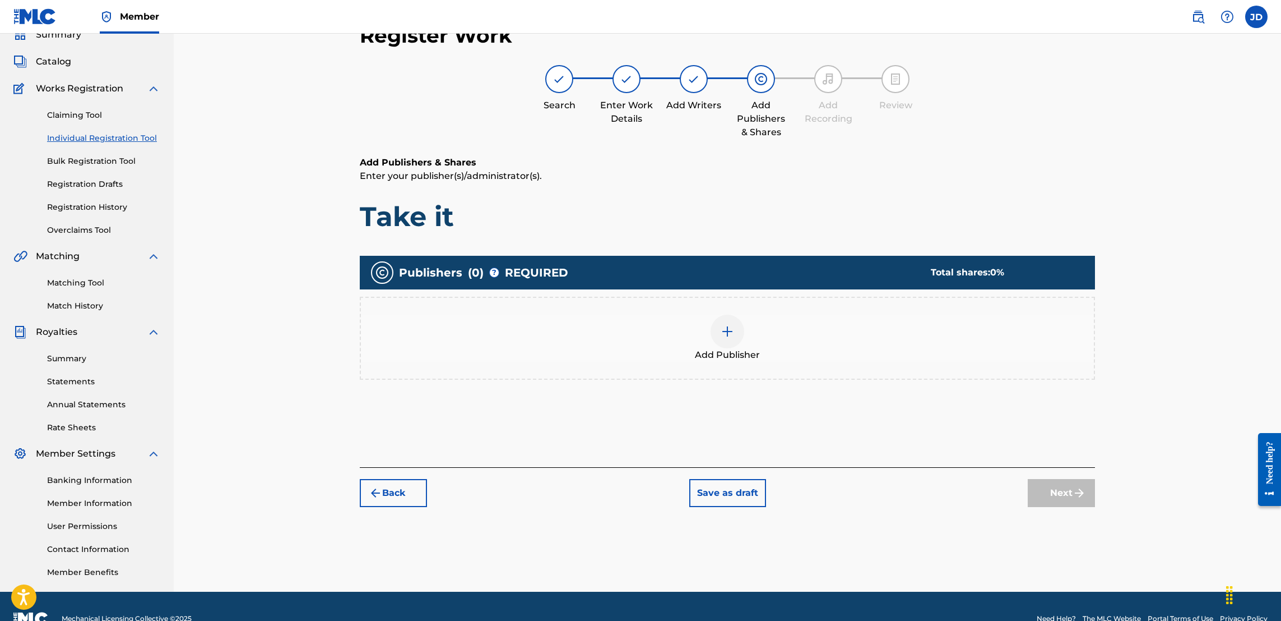
click at [715, 334] on div at bounding box center [728, 331] width 34 height 34
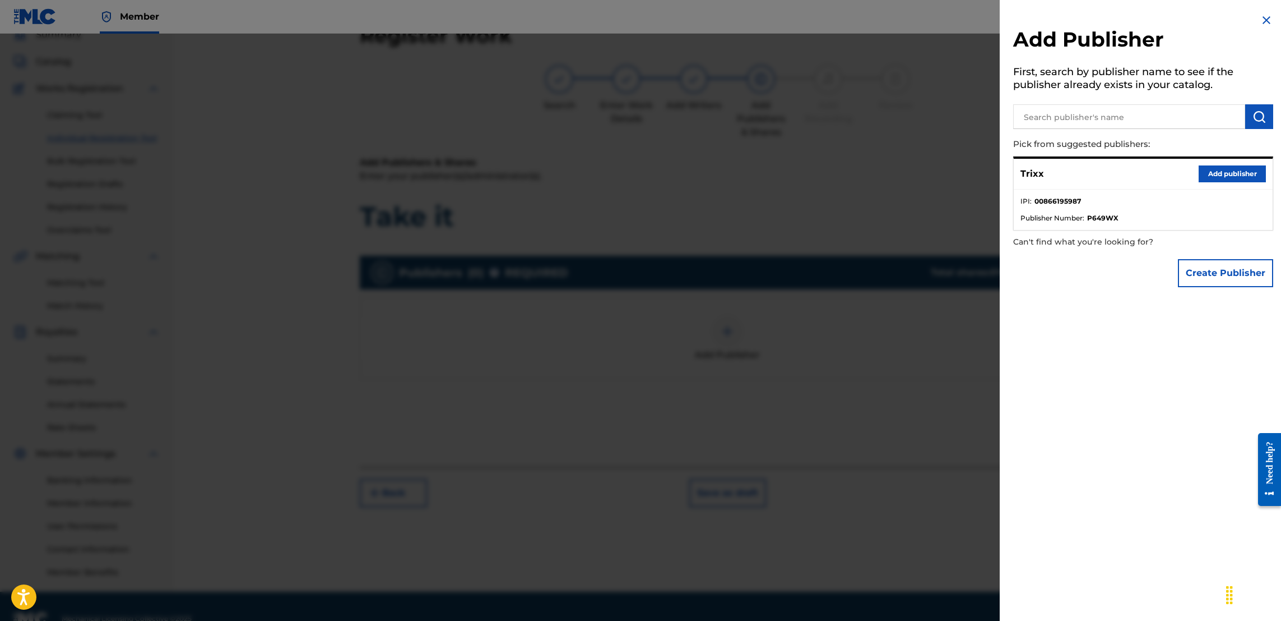
click at [1212, 172] on button "Add publisher" at bounding box center [1232, 173] width 67 height 17
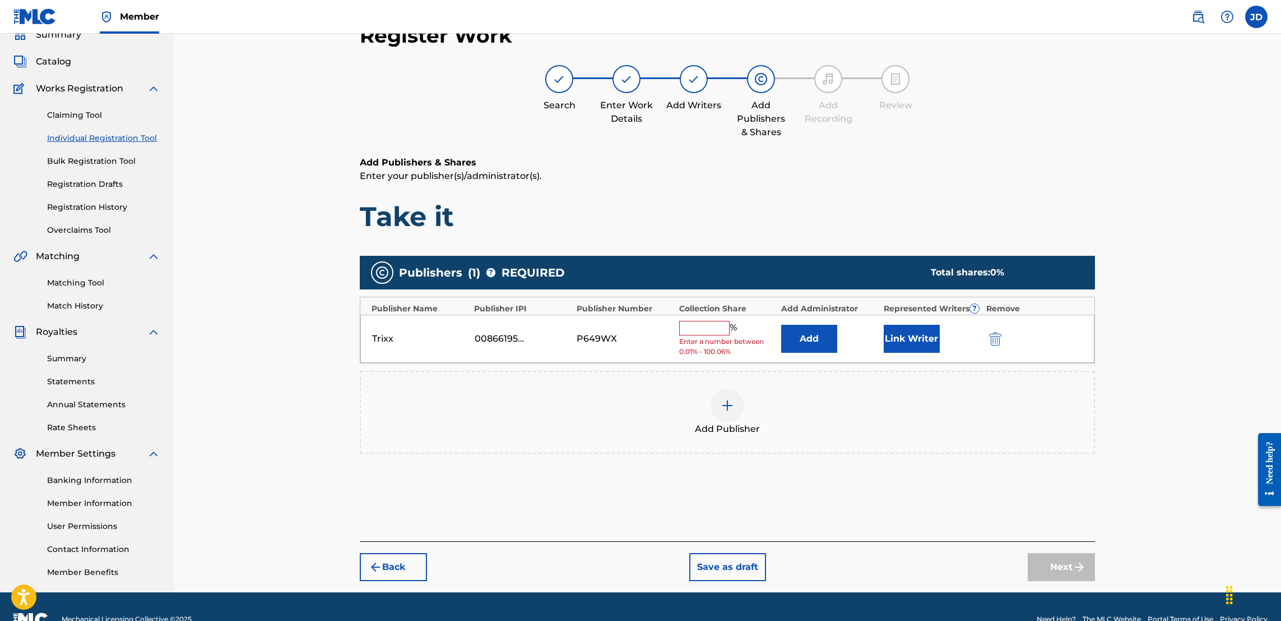
click at [715, 323] on input "text" at bounding box center [704, 328] width 50 height 15
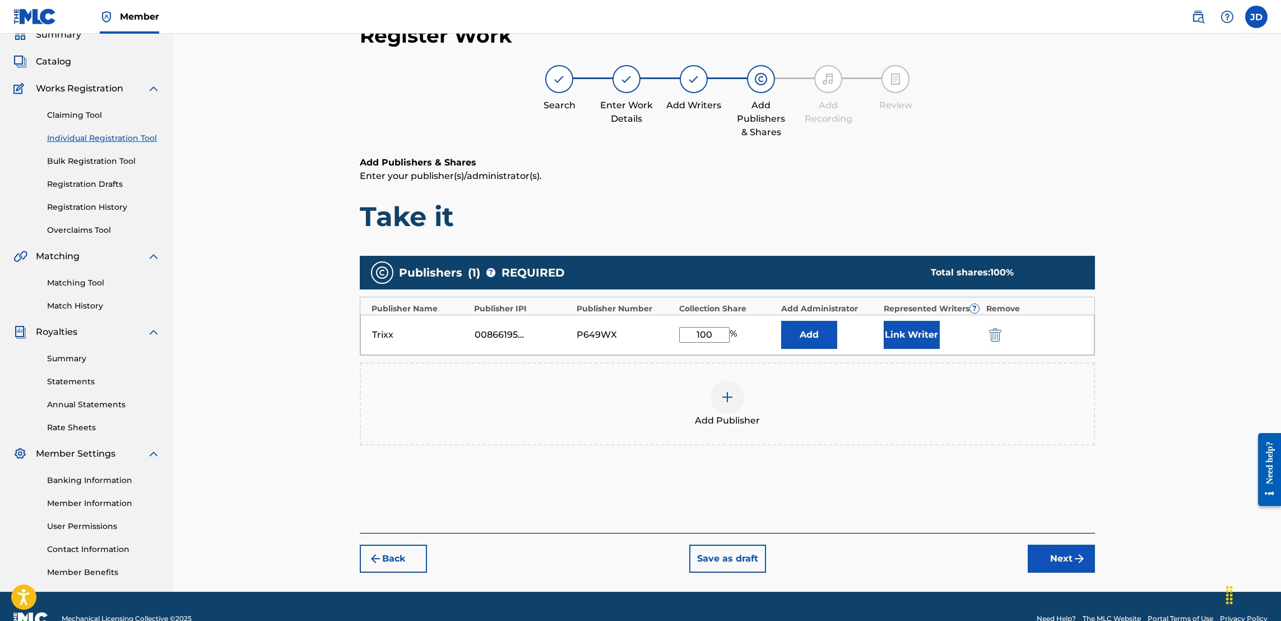
click at [917, 334] on button "Link Writer" at bounding box center [912, 335] width 56 height 28
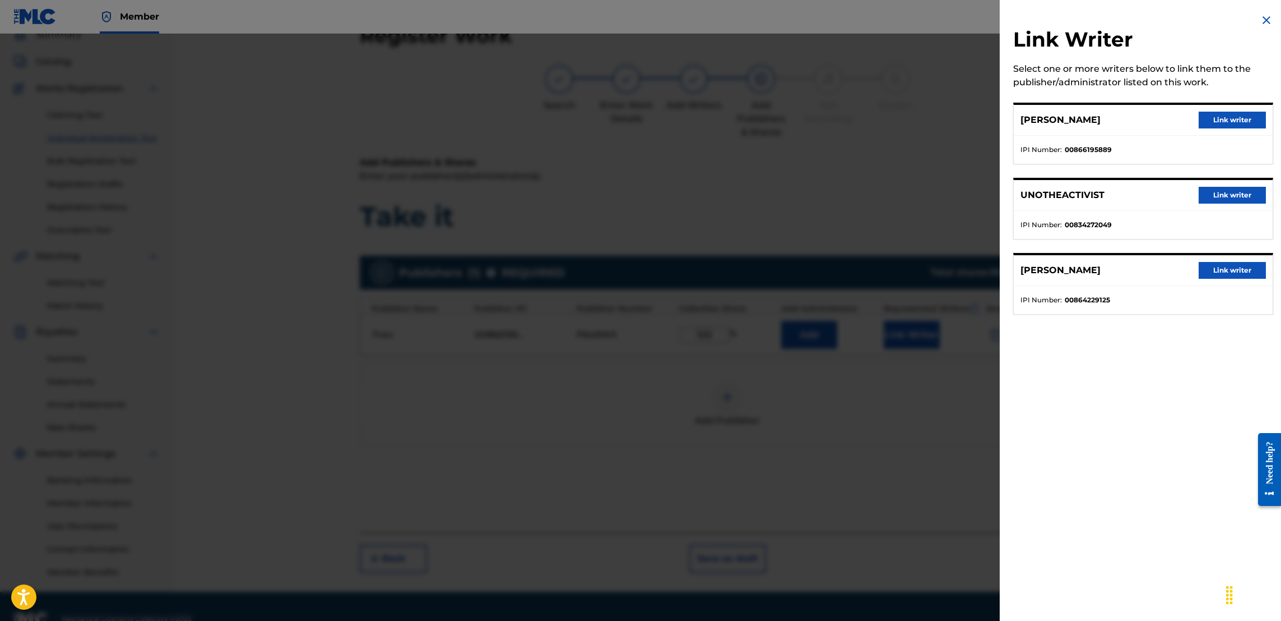
click at [1221, 120] on button "Link writer" at bounding box center [1232, 120] width 67 height 17
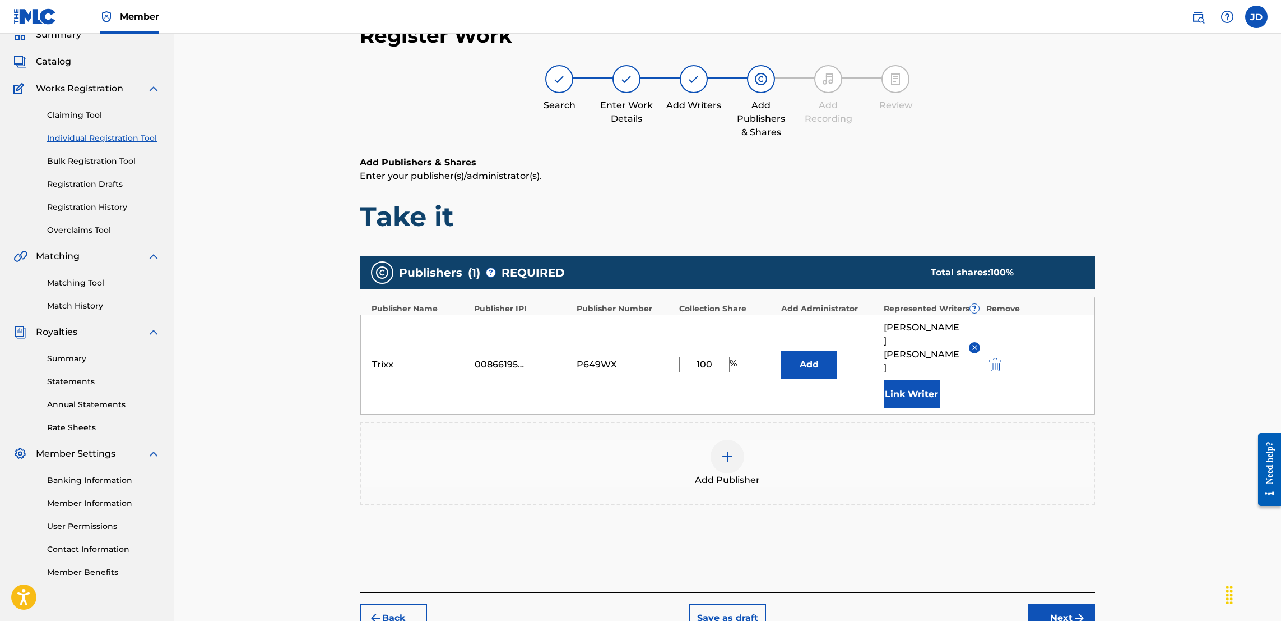
click at [1058, 604] on button "Next" at bounding box center [1061, 618] width 67 height 28
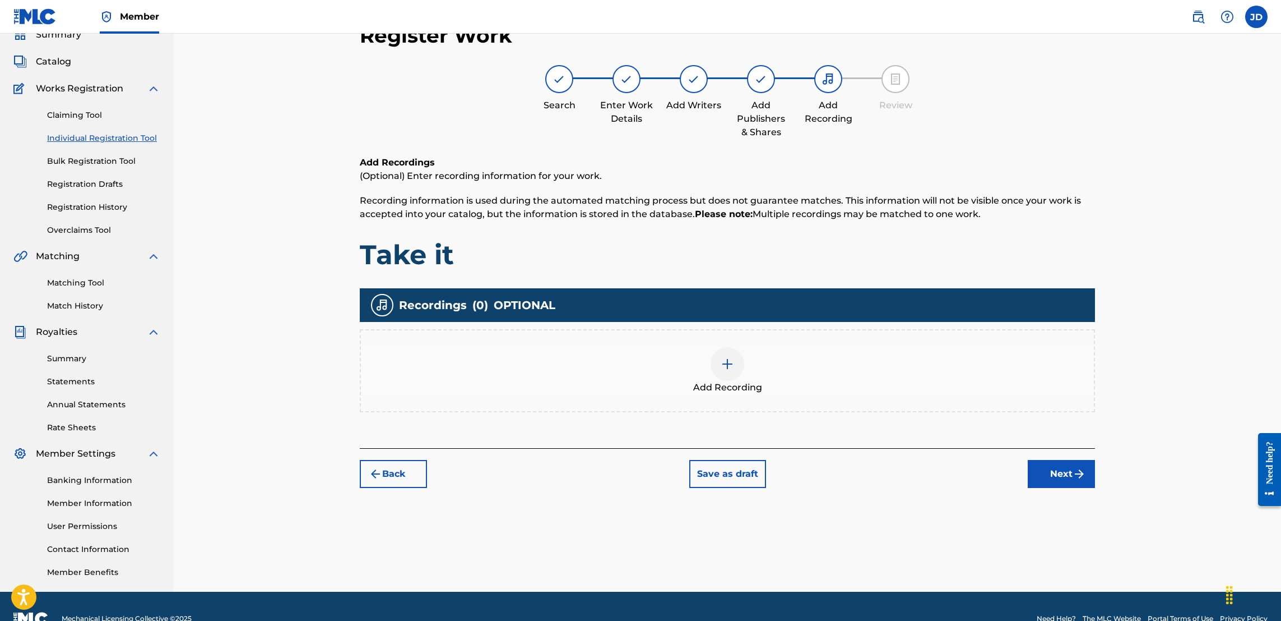
click at [731, 367] on img at bounding box center [727, 363] width 13 height 13
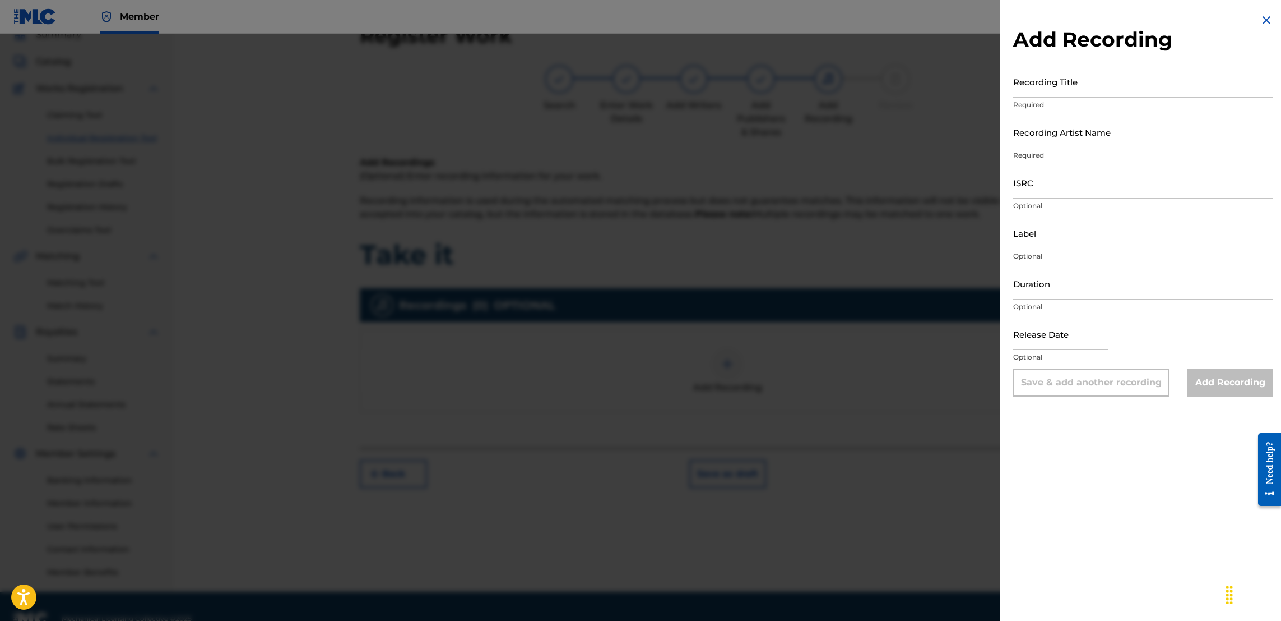
click at [1072, 95] on input "Recording Title" at bounding box center [1143, 82] width 260 height 32
click at [1043, 340] on input "text" at bounding box center [1060, 334] width 95 height 32
click at [1196, 336] on div "Release Date January 10 2024 Optional" at bounding box center [1143, 343] width 260 height 50
click at [1080, 135] on input "Recording Artist Name" at bounding box center [1143, 132] width 260 height 32
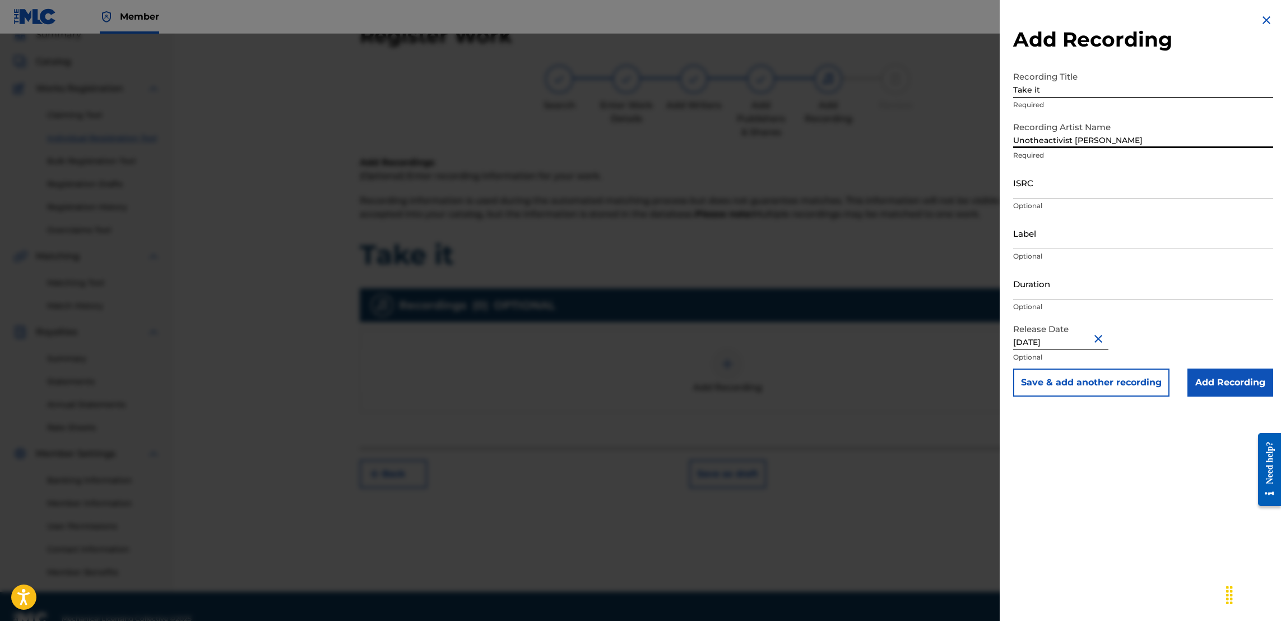
click at [1233, 383] on input "Add Recording" at bounding box center [1231, 382] width 86 height 28
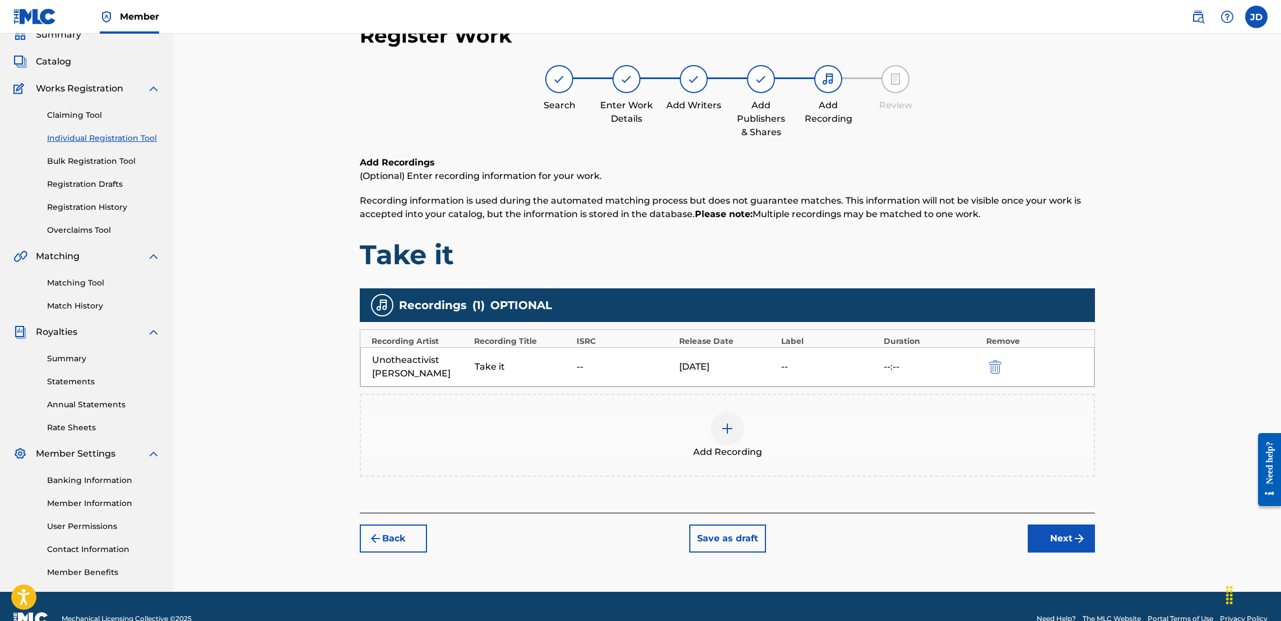
click at [1061, 539] on button "Next" at bounding box center [1061, 538] width 67 height 28
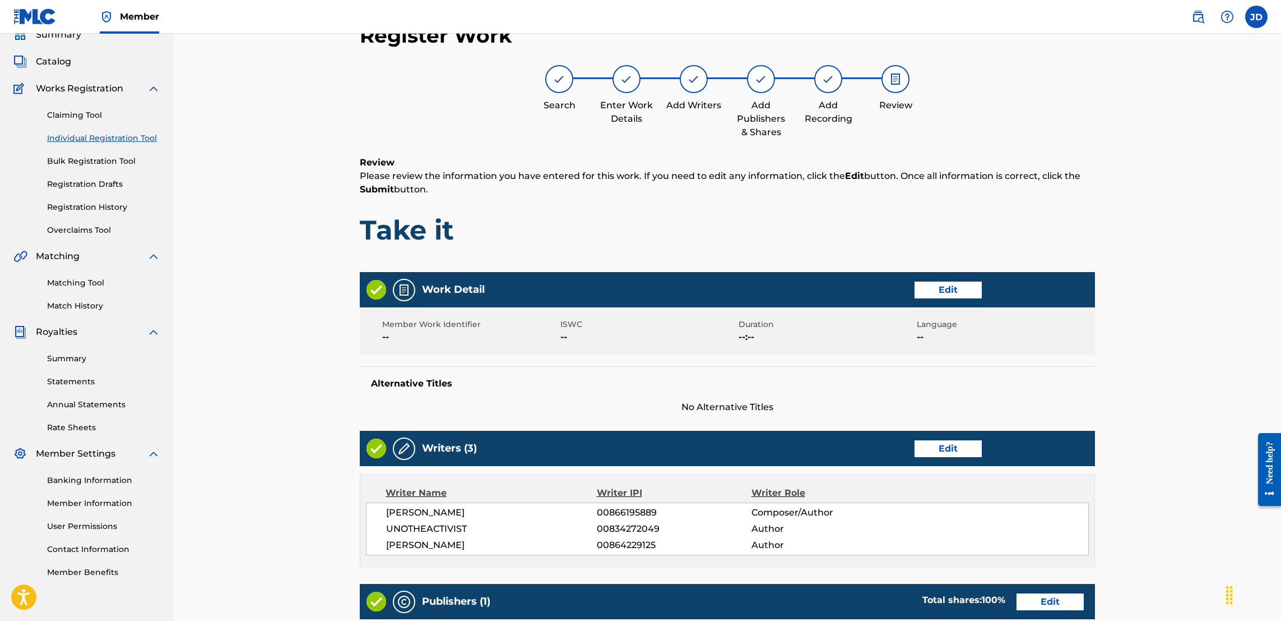
scroll to position [388, 0]
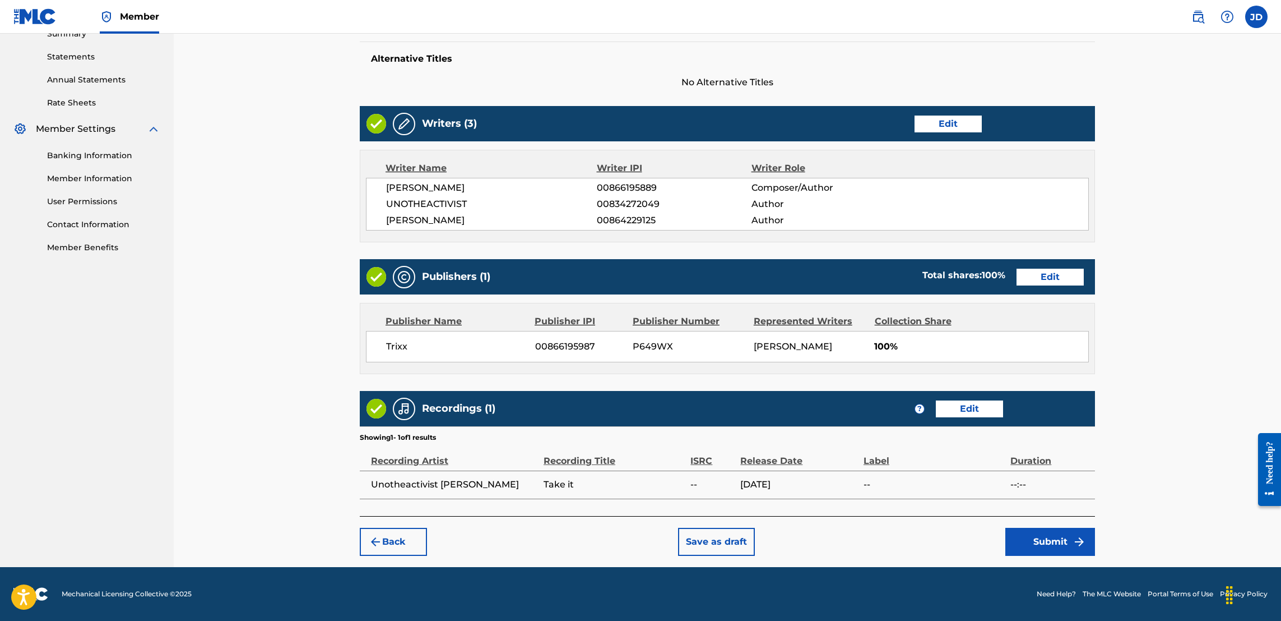
click at [1040, 532] on button "Submit" at bounding box center [1051, 541] width 90 height 28
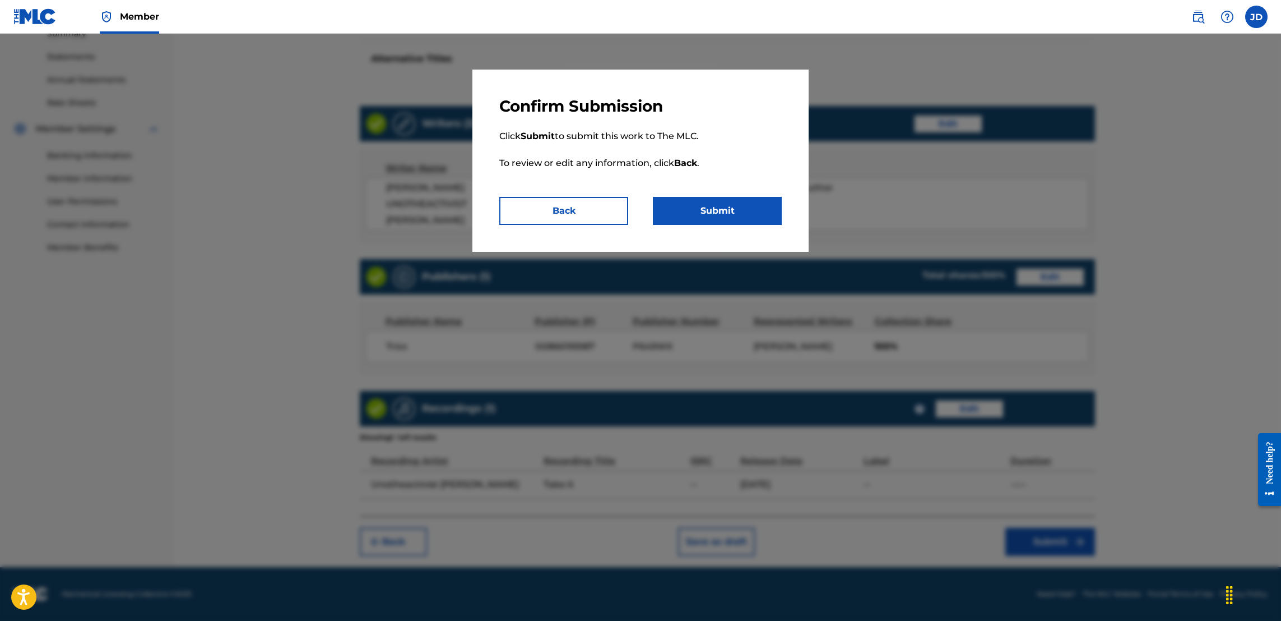
click at [726, 216] on button "Submit" at bounding box center [717, 211] width 129 height 28
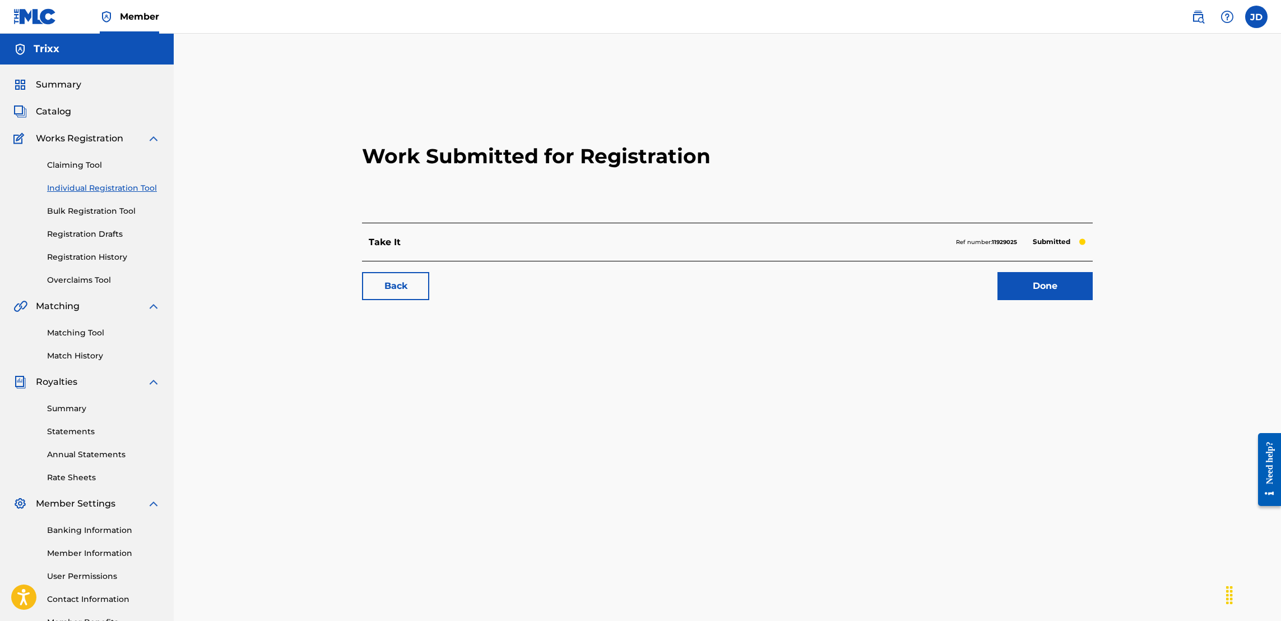
click at [92, 262] on link "Registration History" at bounding box center [103, 257] width 113 height 12
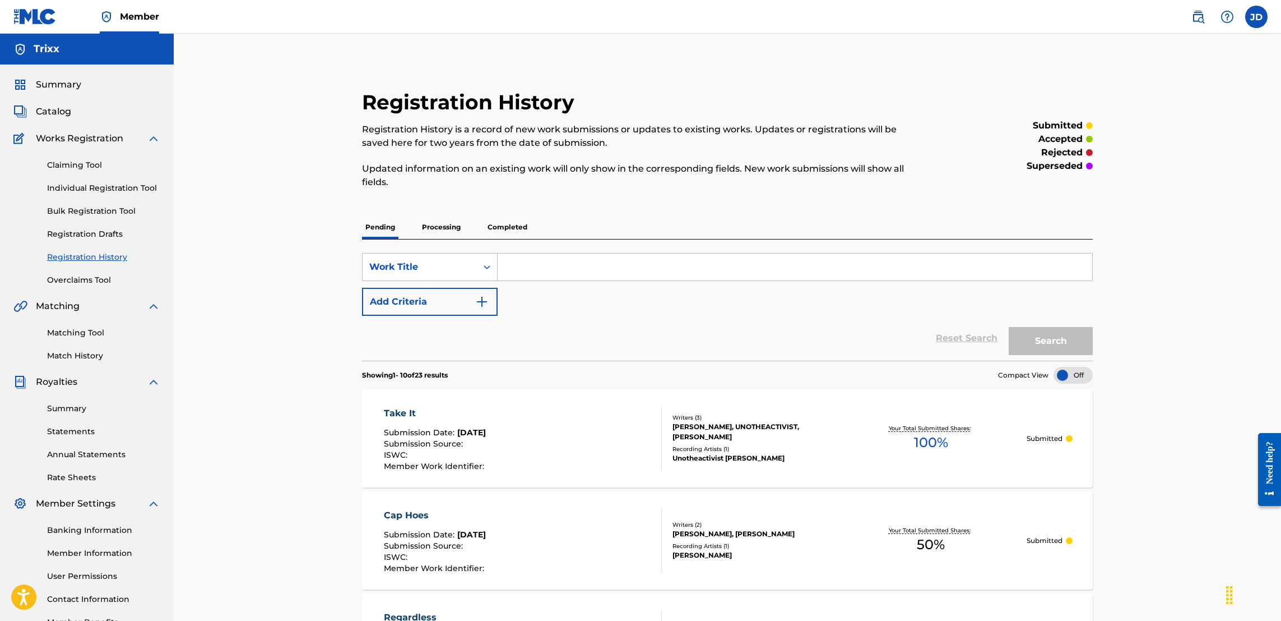
click at [459, 222] on p "Processing" at bounding box center [441, 227] width 45 height 24
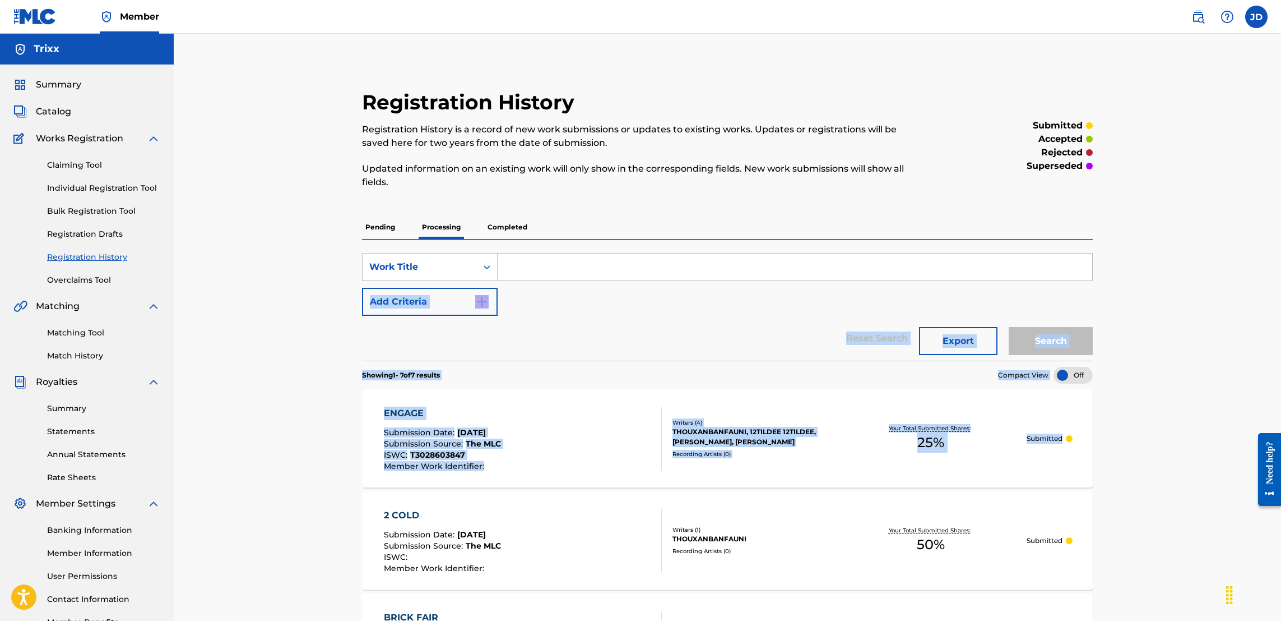
drag, startPoint x: 1279, startPoint y: 244, endPoint x: 1284, endPoint y: 436, distance: 191.8
click at [1281, 437] on html "Accessibility Screen-Reader Guide, Feedback, and Issue Reporting | New window M…" at bounding box center [640, 310] width 1281 height 621
click at [1279, 344] on div "Registration History Registration History is a record of new work submissions o…" at bounding box center [728, 602] width 1108 height 1136
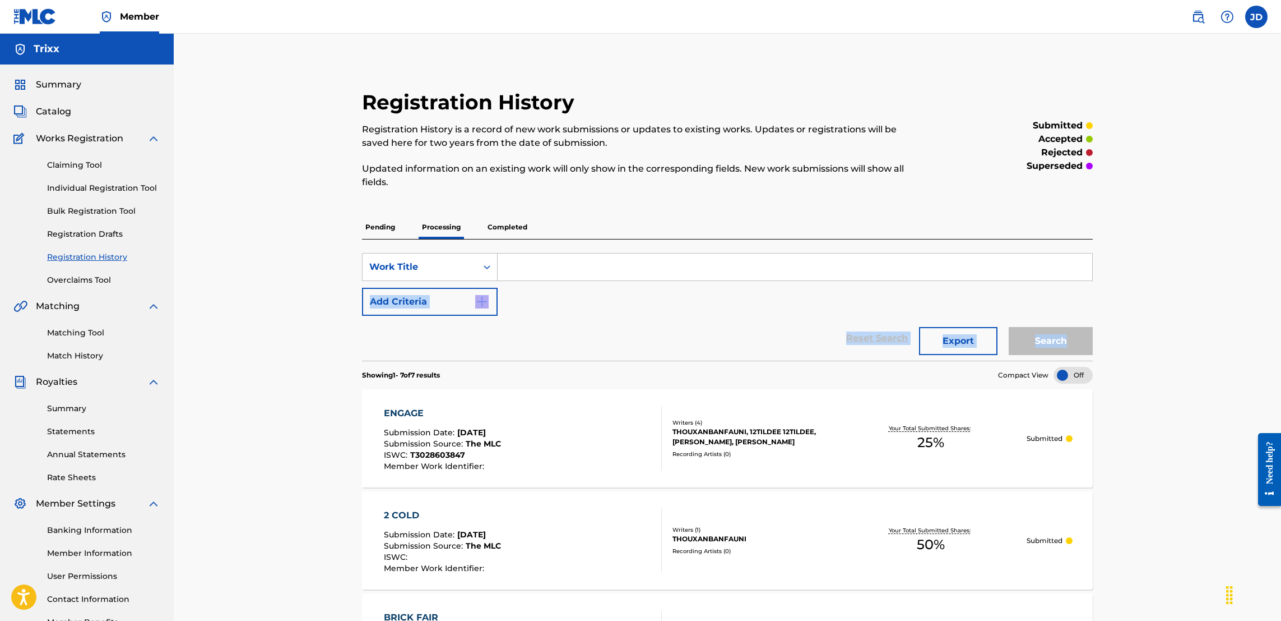
drag, startPoint x: 1280, startPoint y: 275, endPoint x: 1282, endPoint y: 317, distance: 42.1
click at [1281, 317] on html "Accessibility Screen-Reader Guide, Feedback, and Issue Reporting | New window M…" at bounding box center [640, 310] width 1281 height 621
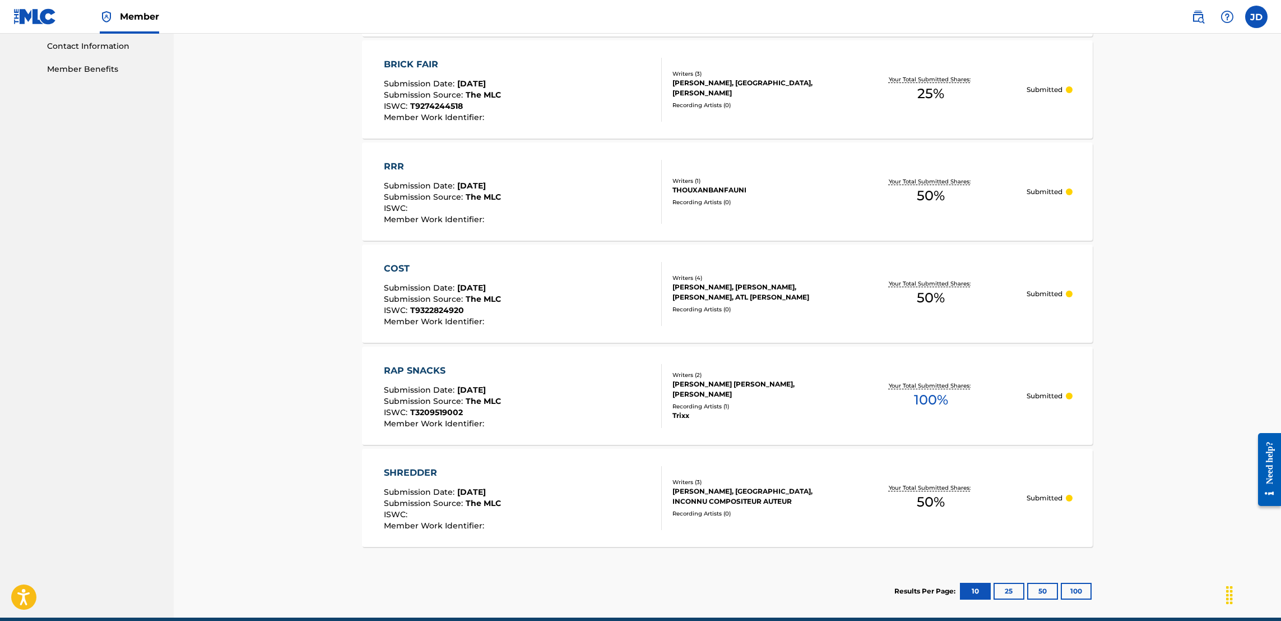
scroll to position [603, 0]
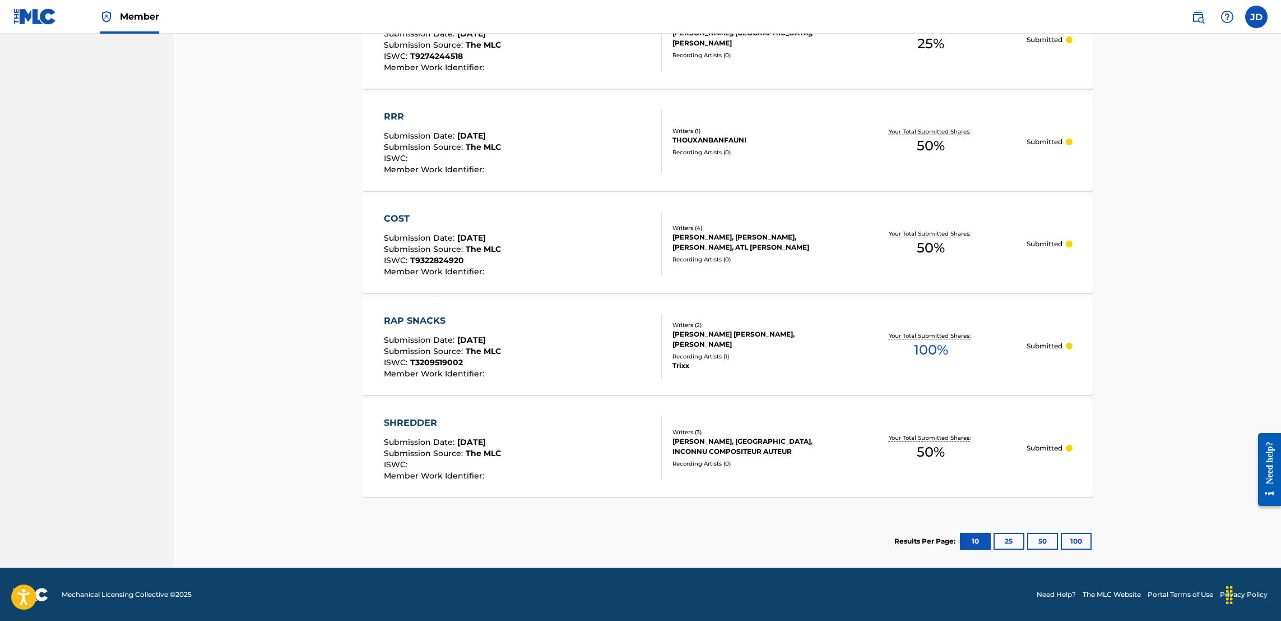
click at [1006, 537] on button "25" at bounding box center [1009, 541] width 31 height 17
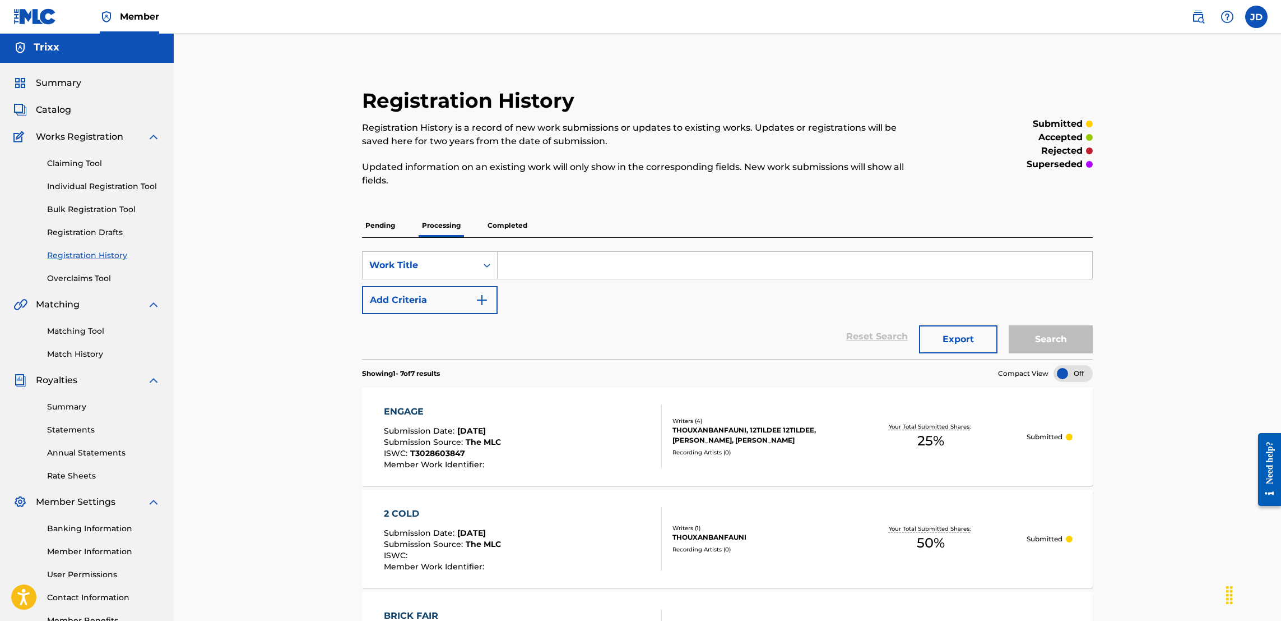
scroll to position [0, 0]
click at [384, 231] on p "Pending" at bounding box center [380, 227] width 36 height 24
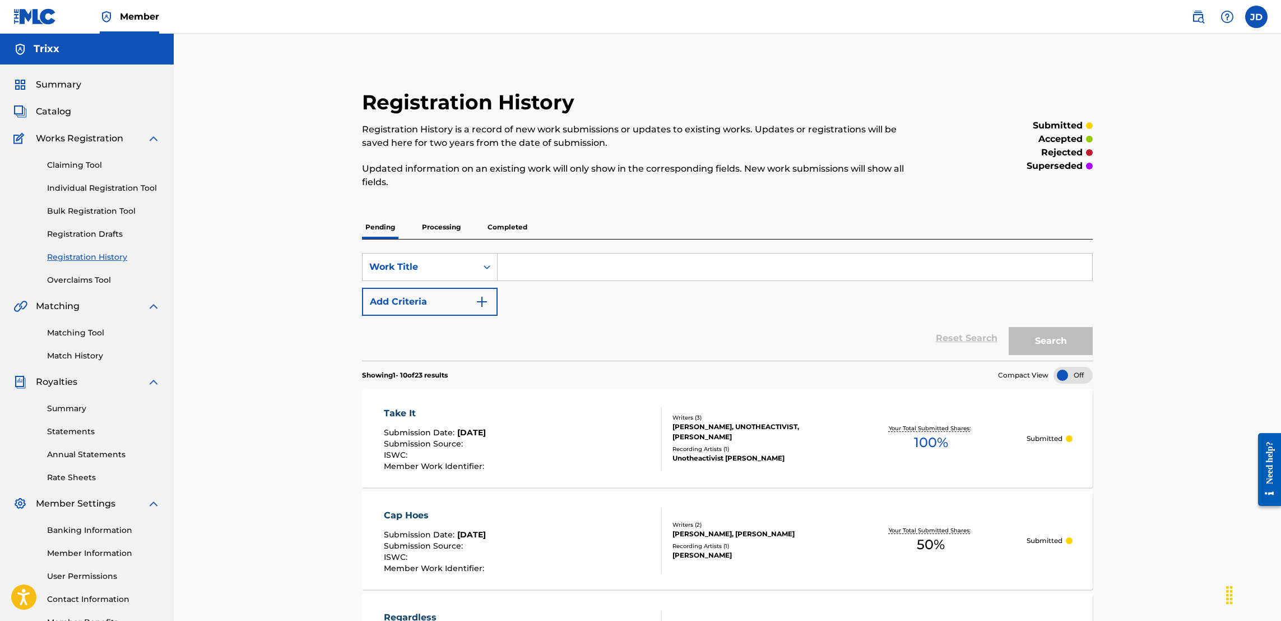
click at [513, 232] on p "Completed" at bounding box center [507, 227] width 47 height 24
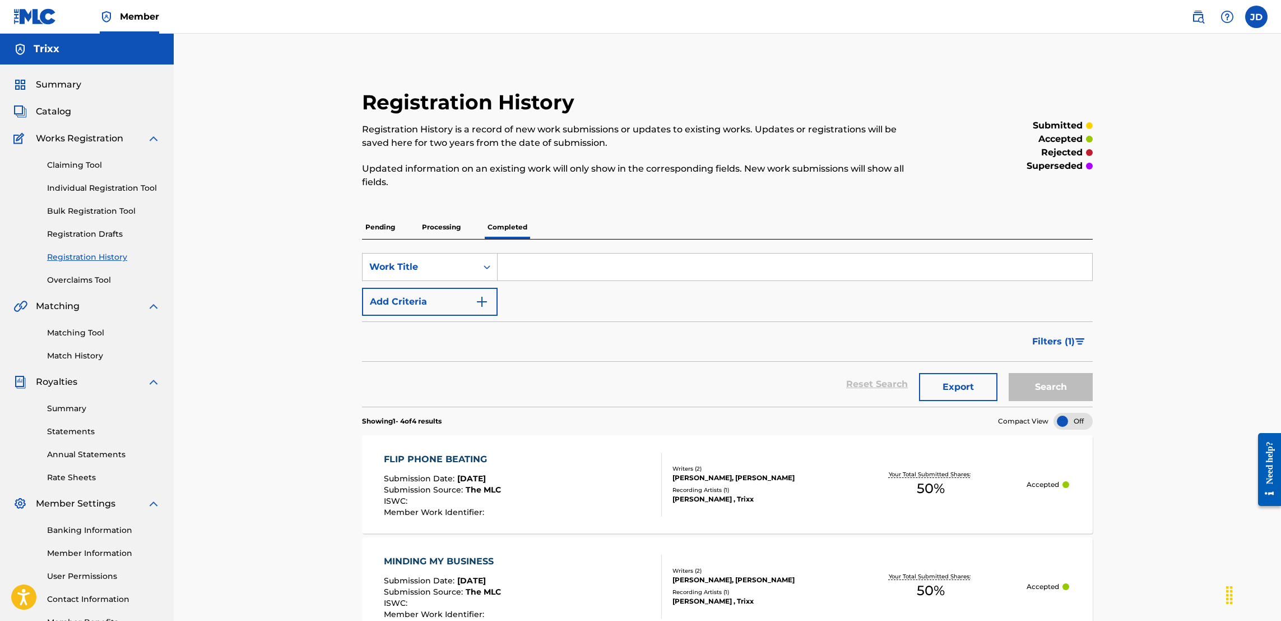
click at [443, 229] on p "Processing" at bounding box center [441, 227] width 45 height 24
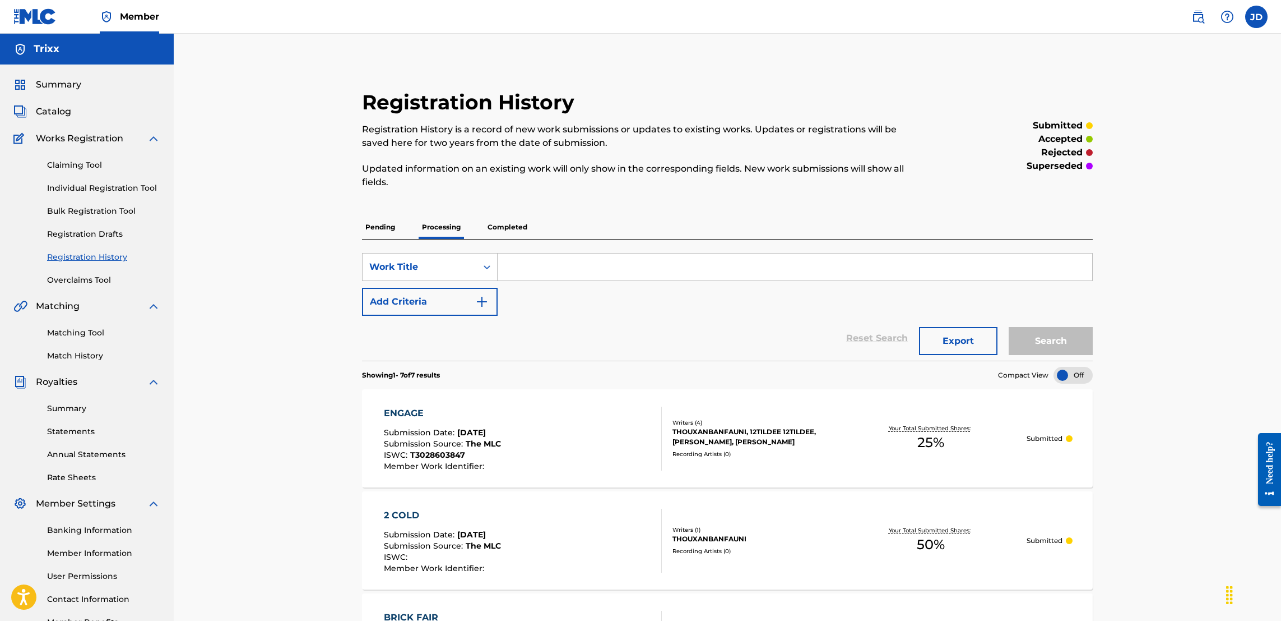
click at [377, 223] on p "Pending" at bounding box center [380, 227] width 36 height 24
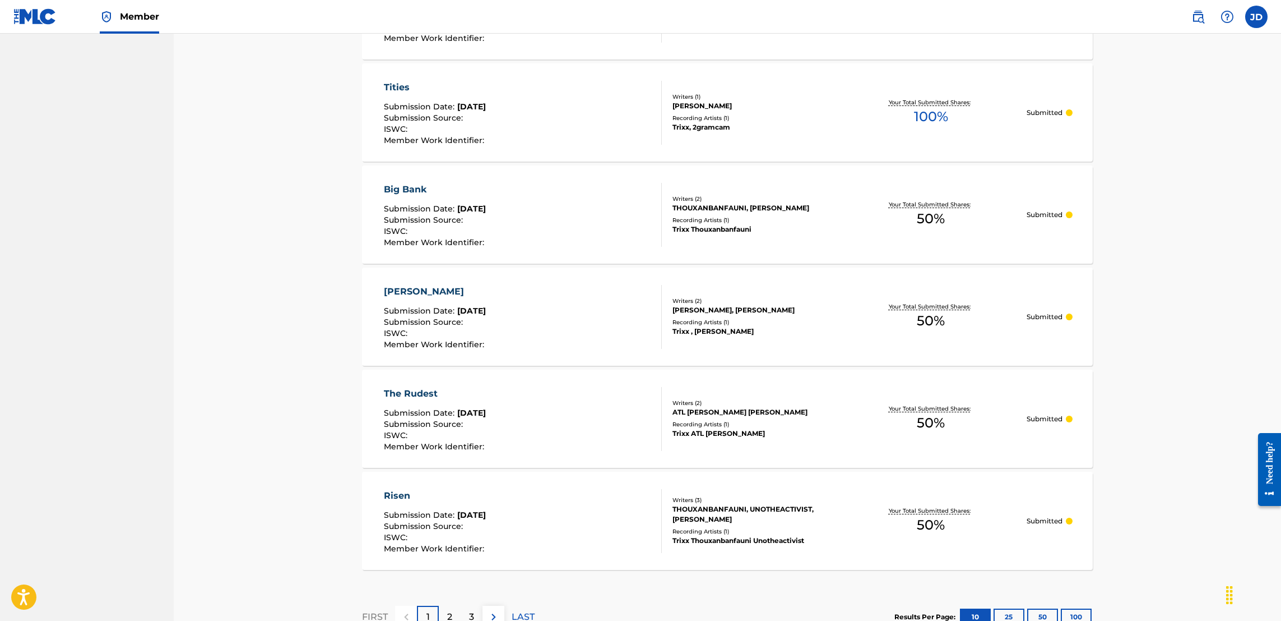
scroll to position [914, 0]
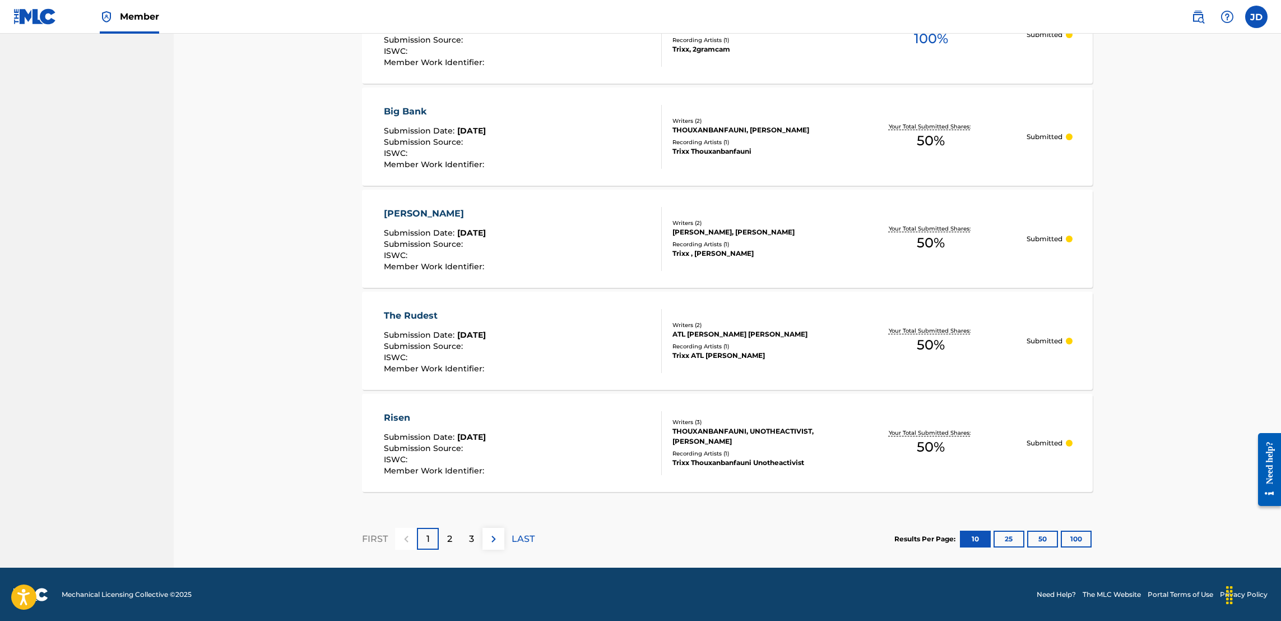
click at [455, 539] on div "2" at bounding box center [450, 538] width 22 height 22
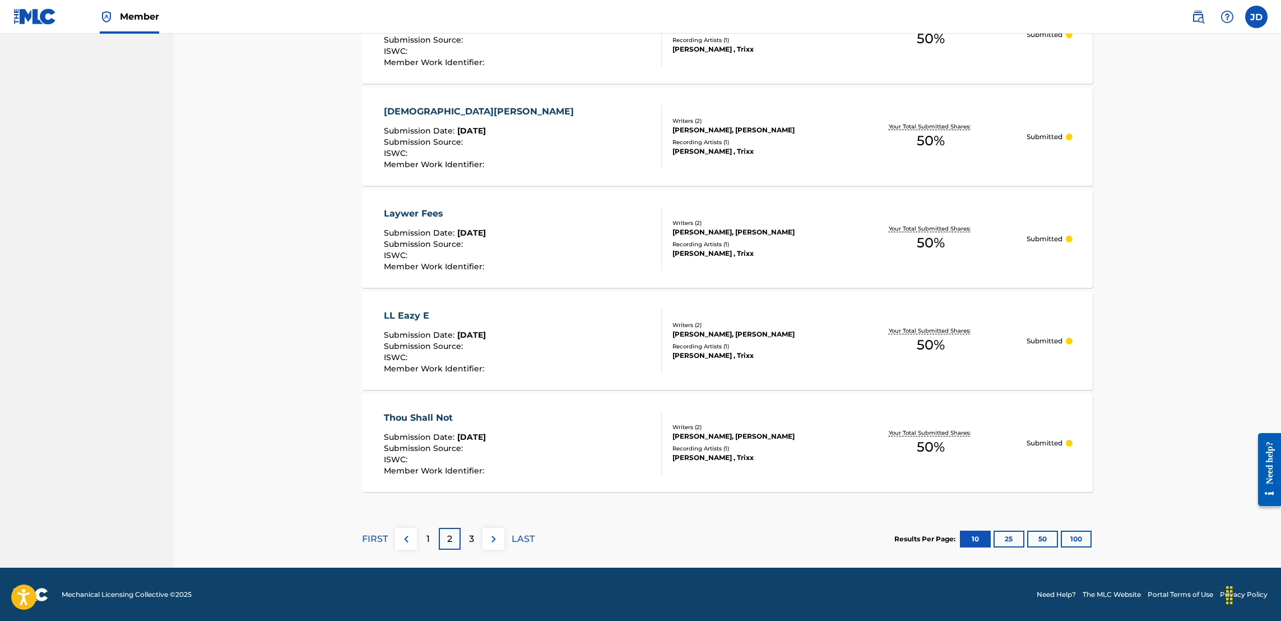
click at [466, 542] on div "3" at bounding box center [472, 538] width 22 height 22
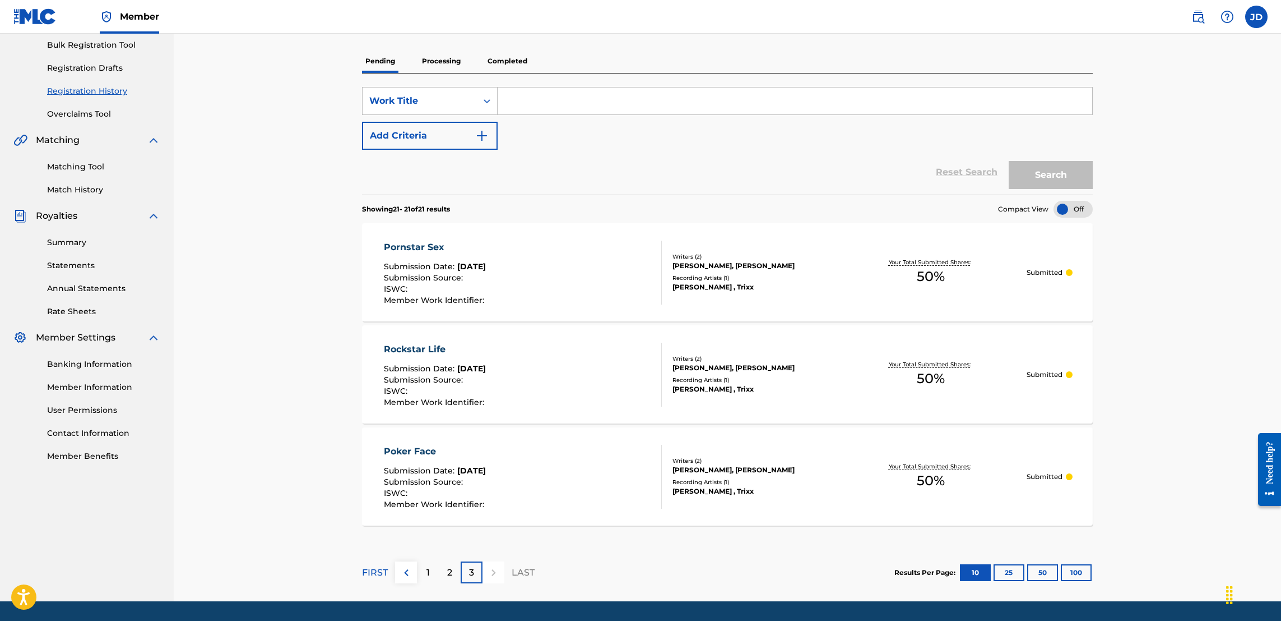
scroll to position [31, 0]
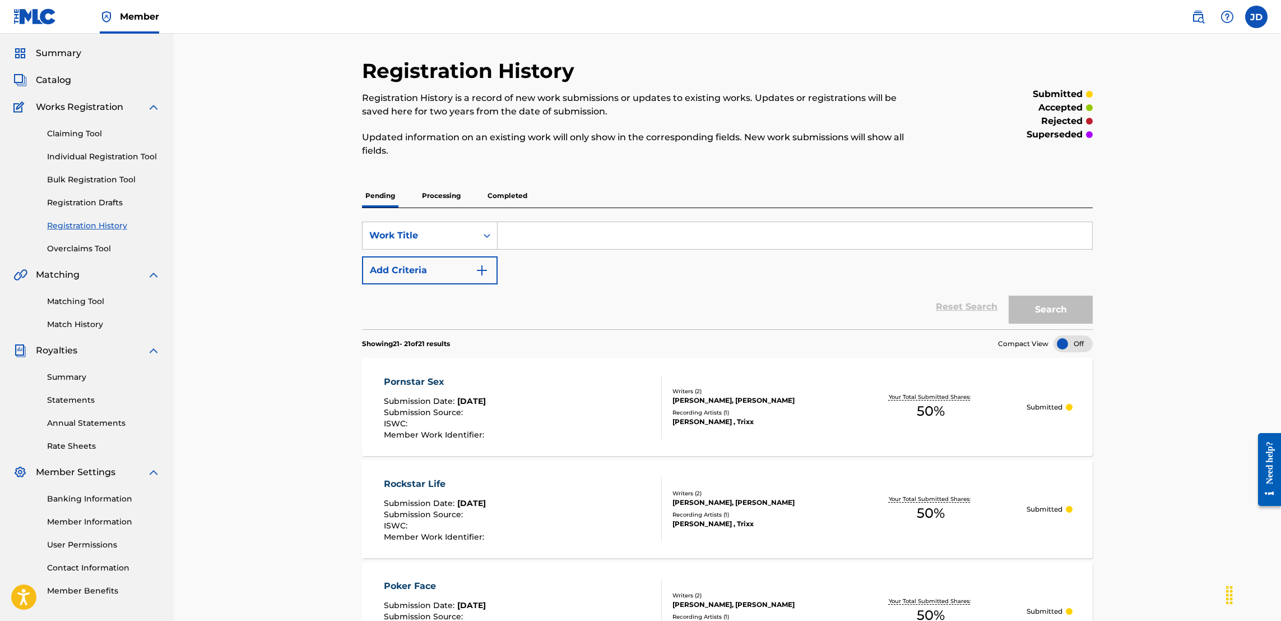
click at [440, 192] on p "Processing" at bounding box center [441, 196] width 45 height 24
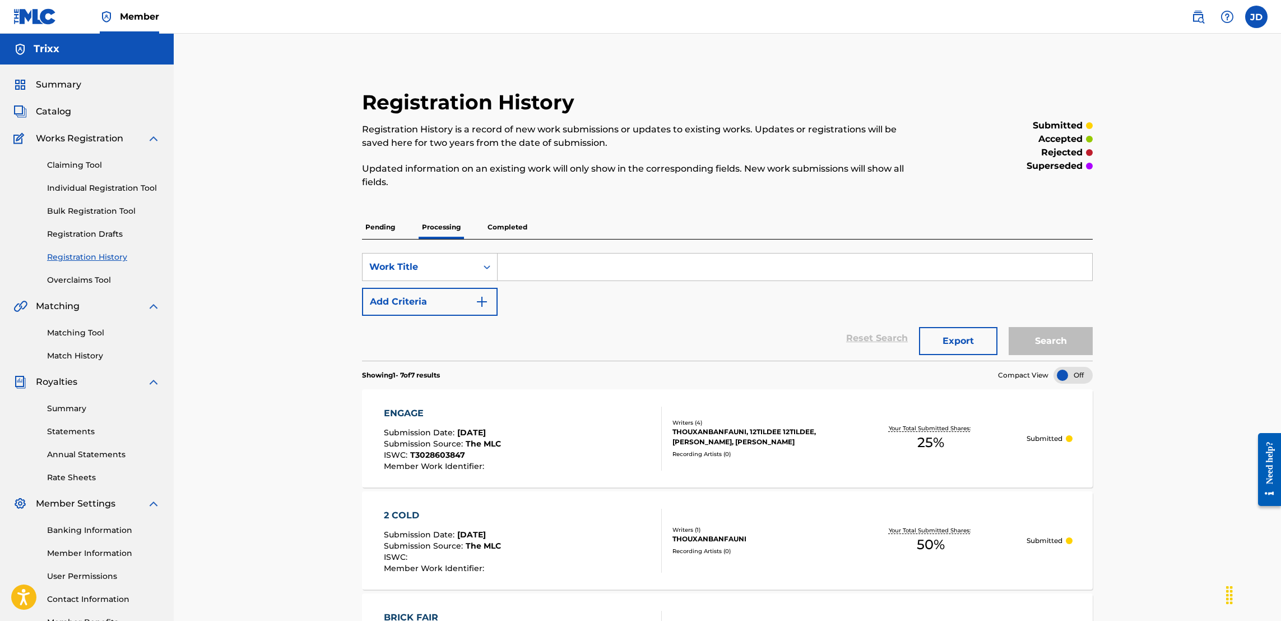
click at [92, 161] on link "Claiming Tool" at bounding box center [103, 165] width 113 height 12
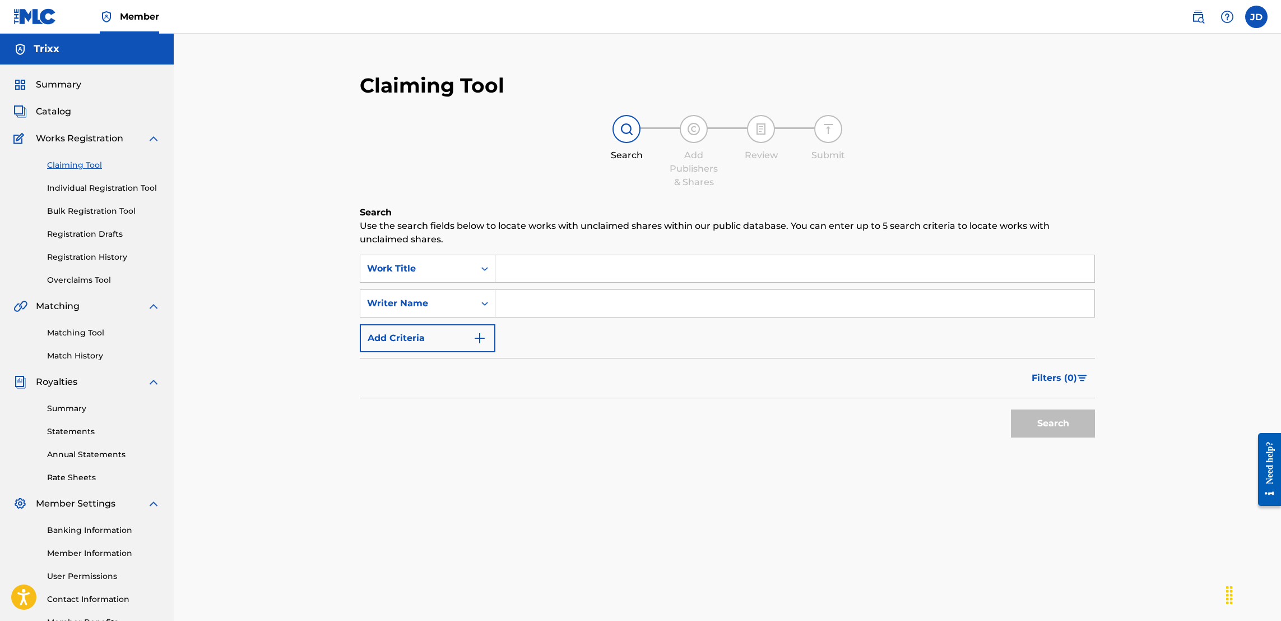
click at [576, 273] on input "Search Form" at bounding box center [795, 268] width 599 height 27
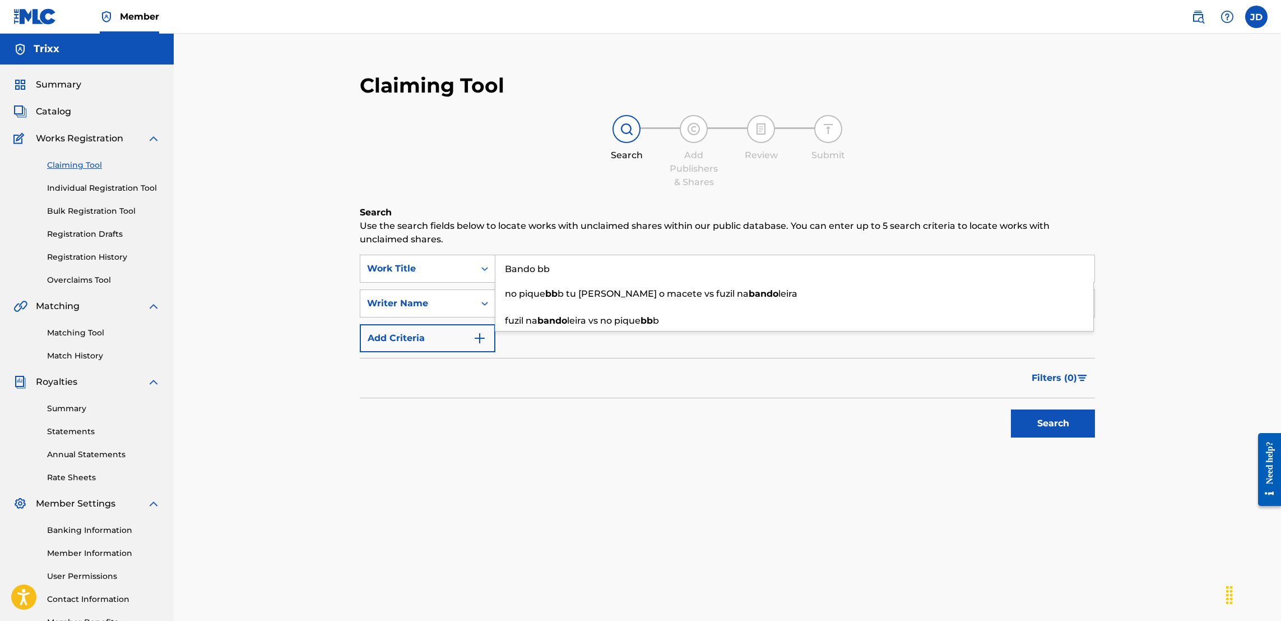
click at [519, 475] on div "Search Use the search fields below to locate works with unclaimed shares within…" at bounding box center [727, 352] width 735 height 293
click at [548, 306] on input "Search Form" at bounding box center [795, 303] width 599 height 27
click at [1064, 422] on button "Search" at bounding box center [1053, 423] width 84 height 28
click at [695, 276] on input "Bando bb" at bounding box center [795, 268] width 599 height 27
click at [1040, 413] on button "Search" at bounding box center [1053, 423] width 84 height 28
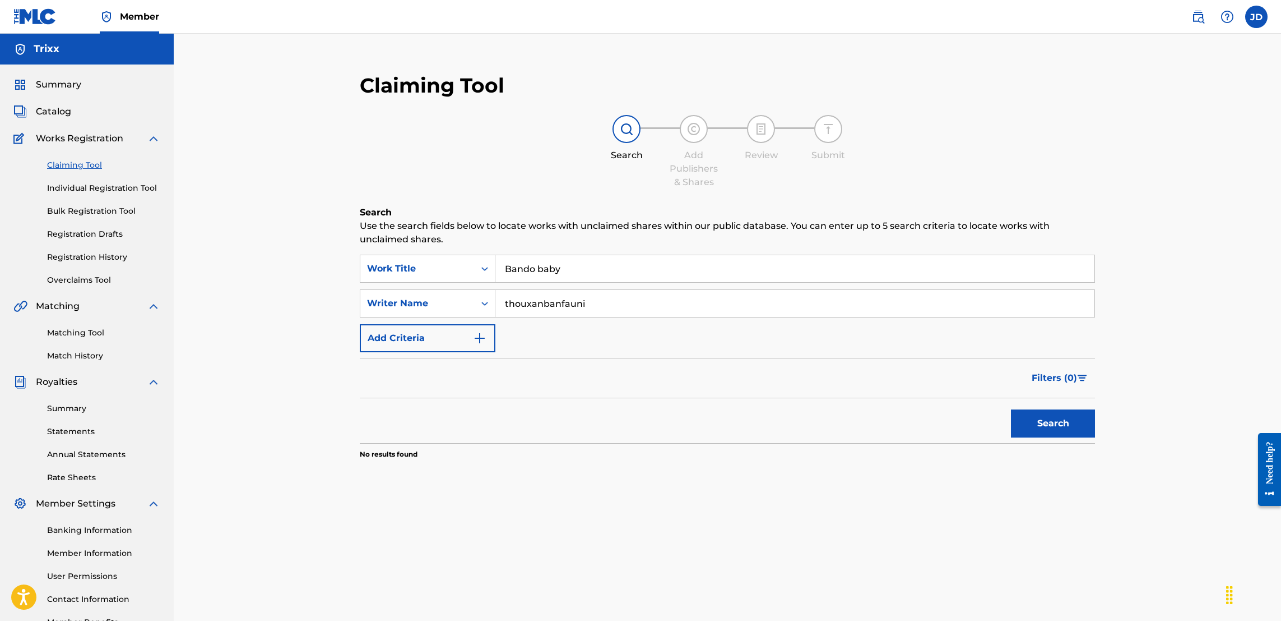
click at [640, 272] on input "Bando baby" at bounding box center [795, 268] width 599 height 27
click at [561, 421] on div "Search" at bounding box center [727, 420] width 735 height 45
drag, startPoint x: 594, startPoint y: 306, endPoint x: 388, endPoint y: 333, distance: 207.5
click at [388, 333] on div "SearchWithCriteriac3871756-4c43-4bd4-b31a-cfc4ab284365 Work Title Bando bb Sear…" at bounding box center [727, 303] width 735 height 98
click at [1011, 409] on button "Search" at bounding box center [1053, 423] width 84 height 28
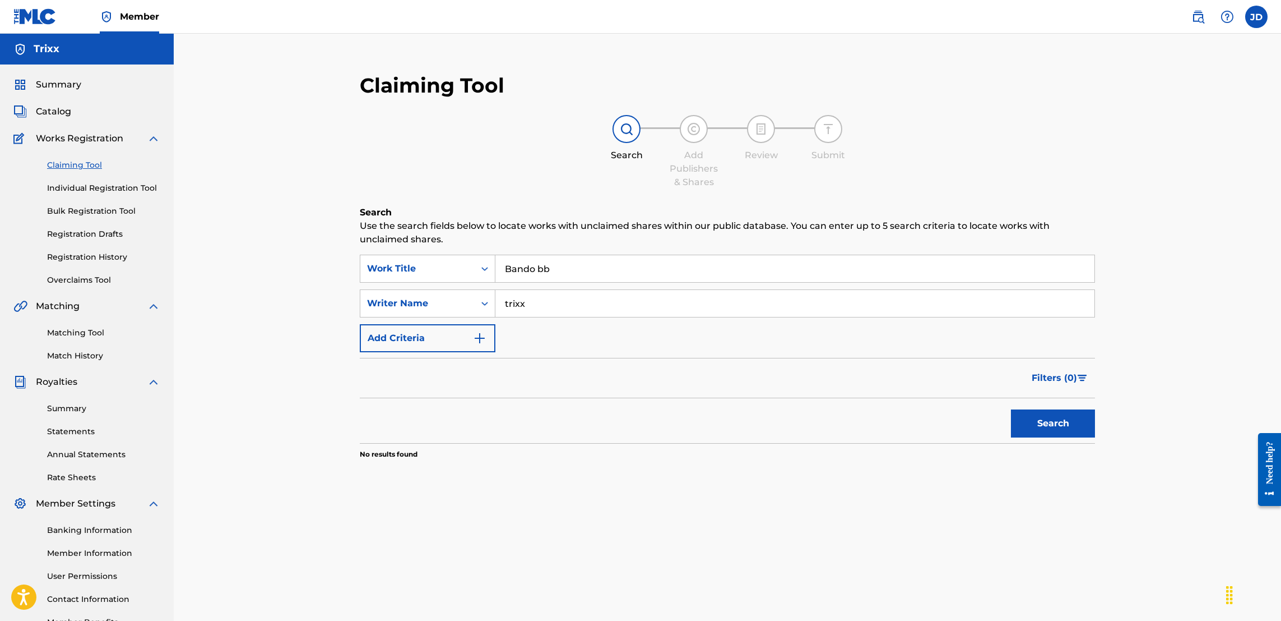
drag, startPoint x: 611, startPoint y: 298, endPoint x: 468, endPoint y: 323, distance: 145.2
click at [468, 323] on div "SearchWithCriteriac3871756-4c43-4bd4-b31a-cfc4ab284365 Work Title Bando bb Sear…" at bounding box center [727, 303] width 735 height 98
click at [1047, 427] on button "Search" at bounding box center [1053, 423] width 84 height 28
click at [99, 184] on link "Individual Registration Tool" at bounding box center [103, 188] width 113 height 12
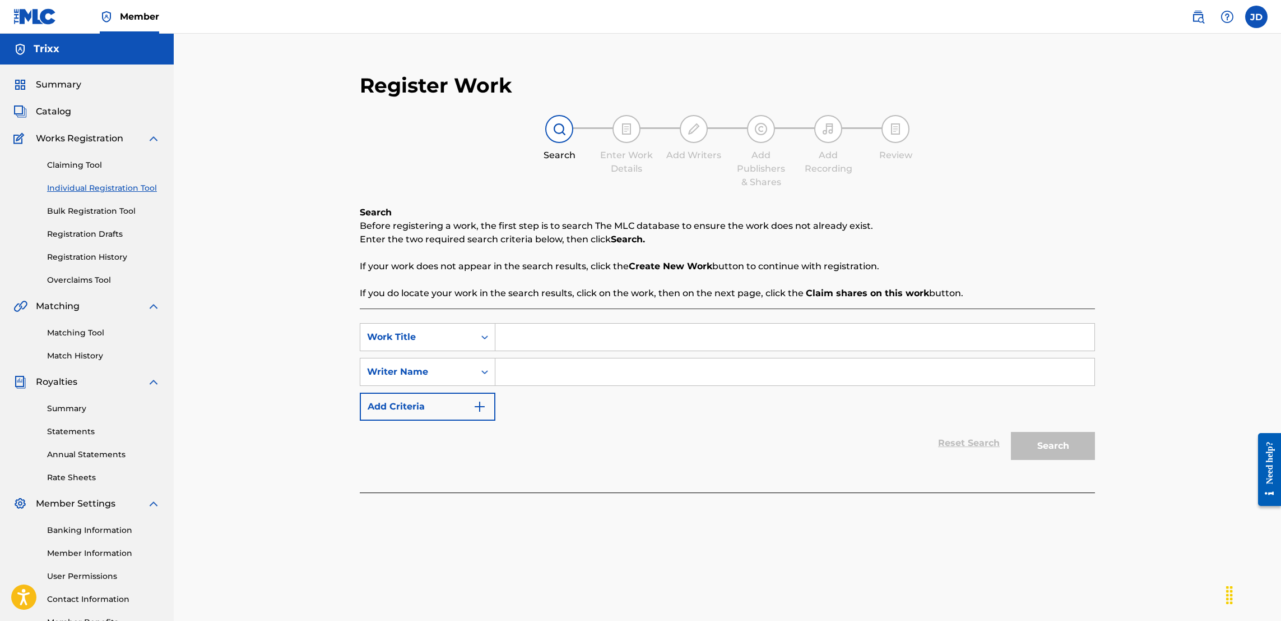
click at [633, 332] on input "Search Form" at bounding box center [795, 336] width 599 height 27
click at [618, 374] on input "Search Form" at bounding box center [795, 371] width 599 height 27
click at [1062, 450] on button "Search" at bounding box center [1053, 446] width 84 height 28
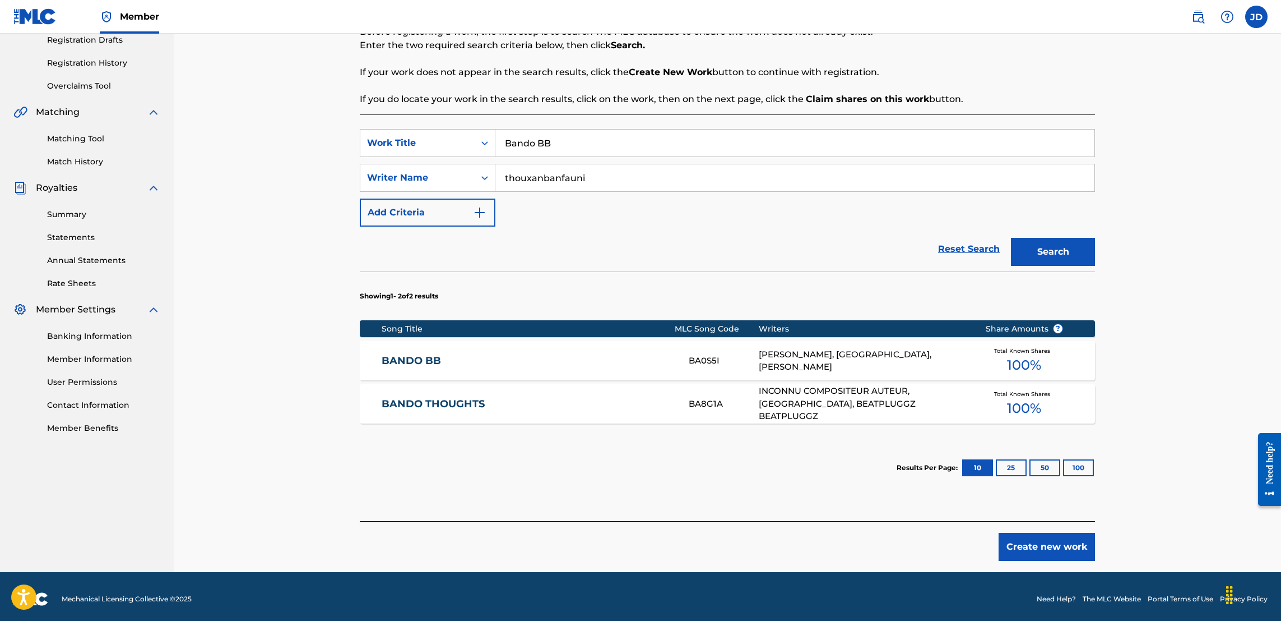
scroll to position [197, 0]
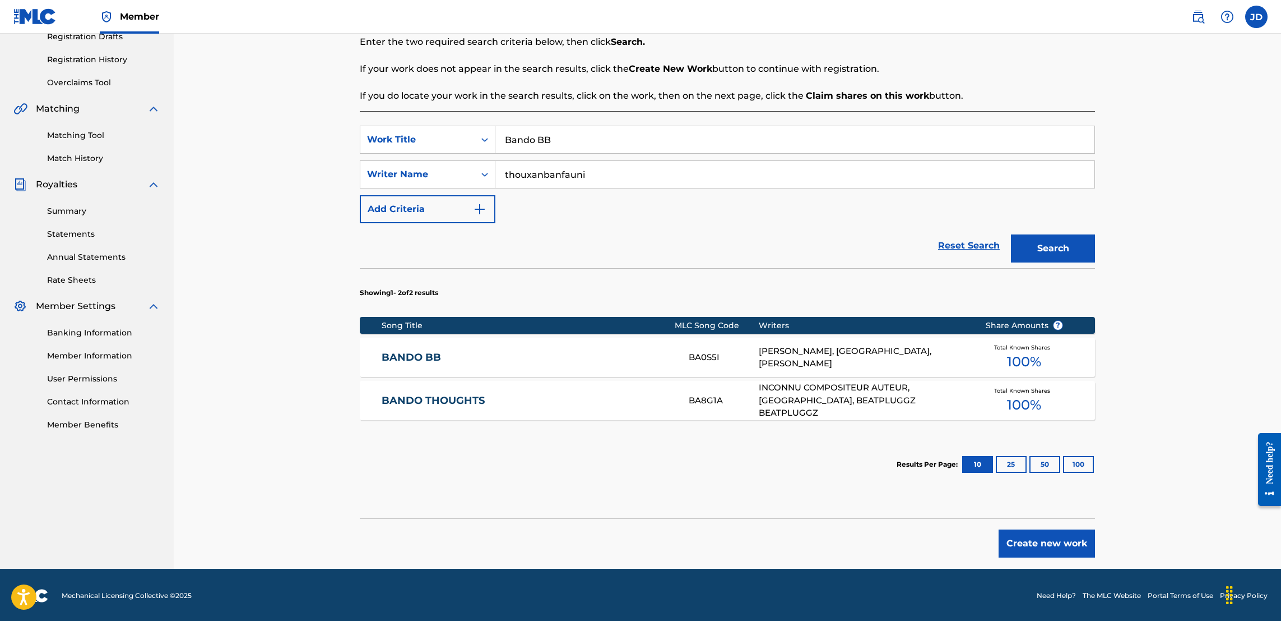
click at [690, 353] on div "BA0S5I" at bounding box center [724, 357] width 70 height 13
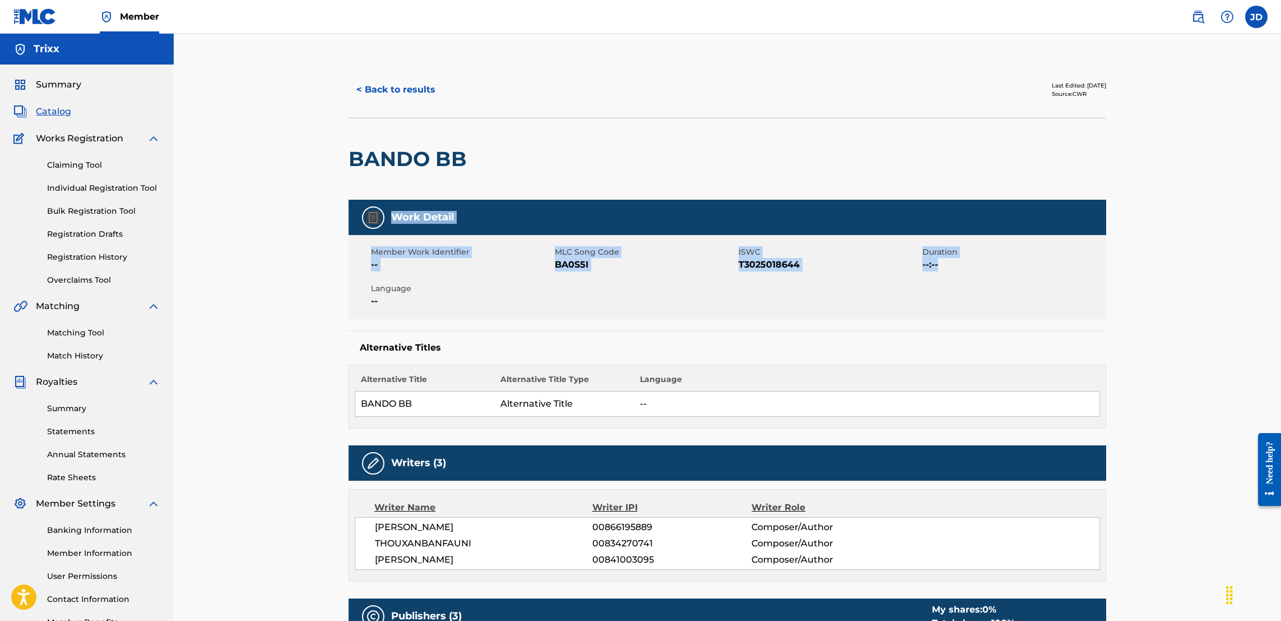
drag, startPoint x: 1280, startPoint y: 162, endPoint x: 1287, endPoint y: 282, distance: 120.2
click at [1281, 282] on html "Accessibility Screen-Reader Guide, Feedback, and Issue Reporting | New window M…" at bounding box center [640, 310] width 1281 height 621
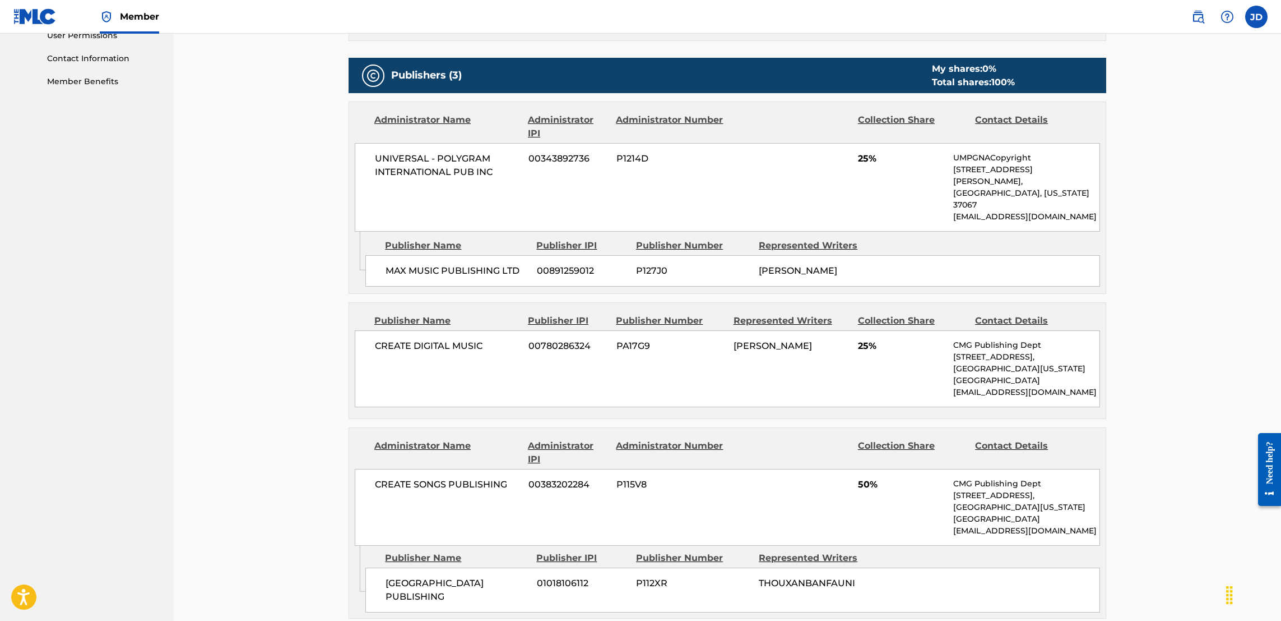
scroll to position [543, 0]
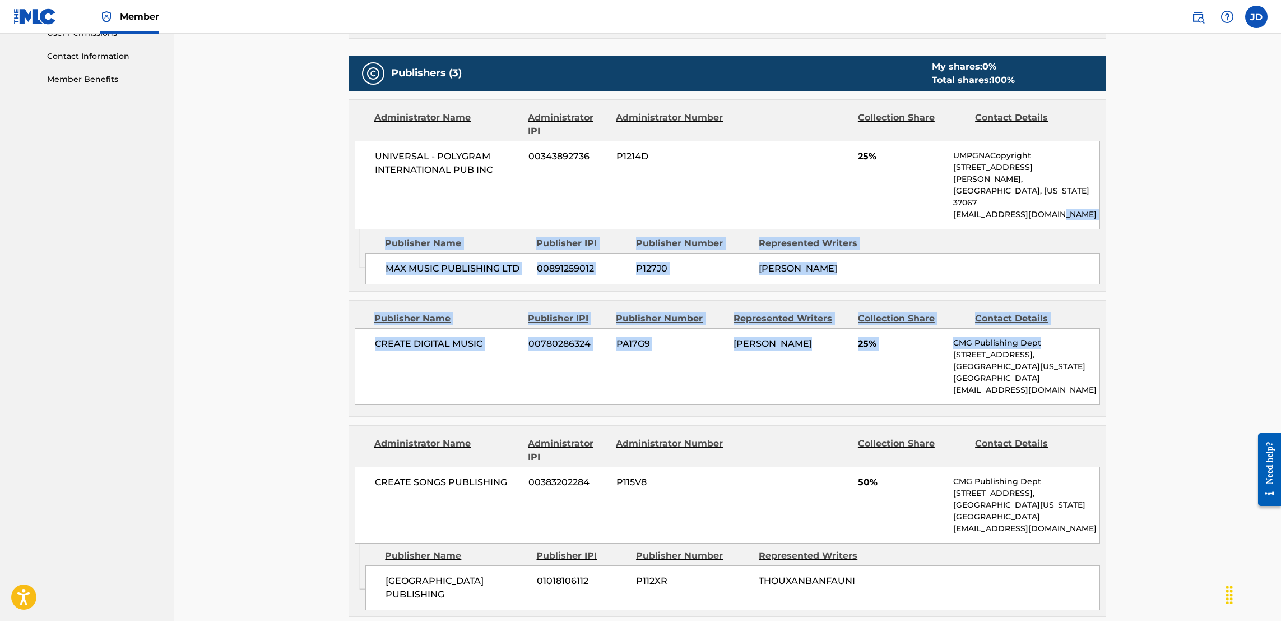
drag, startPoint x: 1280, startPoint y: 306, endPoint x: 1286, endPoint y: 195, distance: 111.7
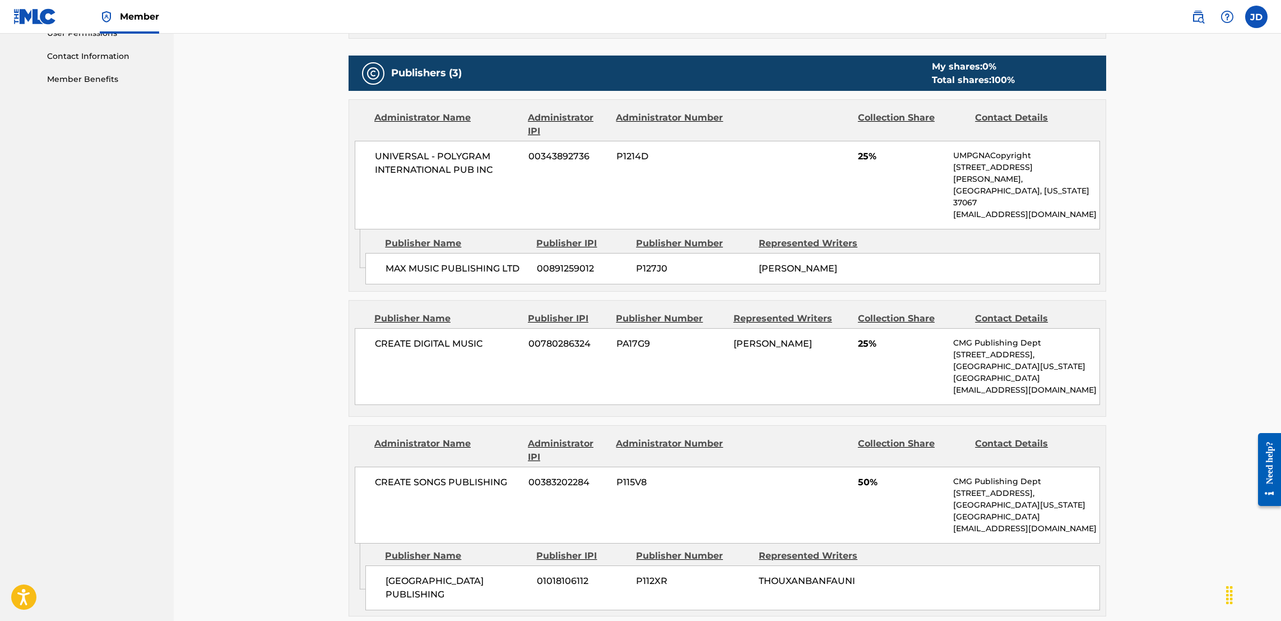
click at [1279, 147] on div "< Back to results Last Edited: April 07, 2025 Source: CWR BANDO BB Work Detail …" at bounding box center [728, 285] width 1108 height 1588
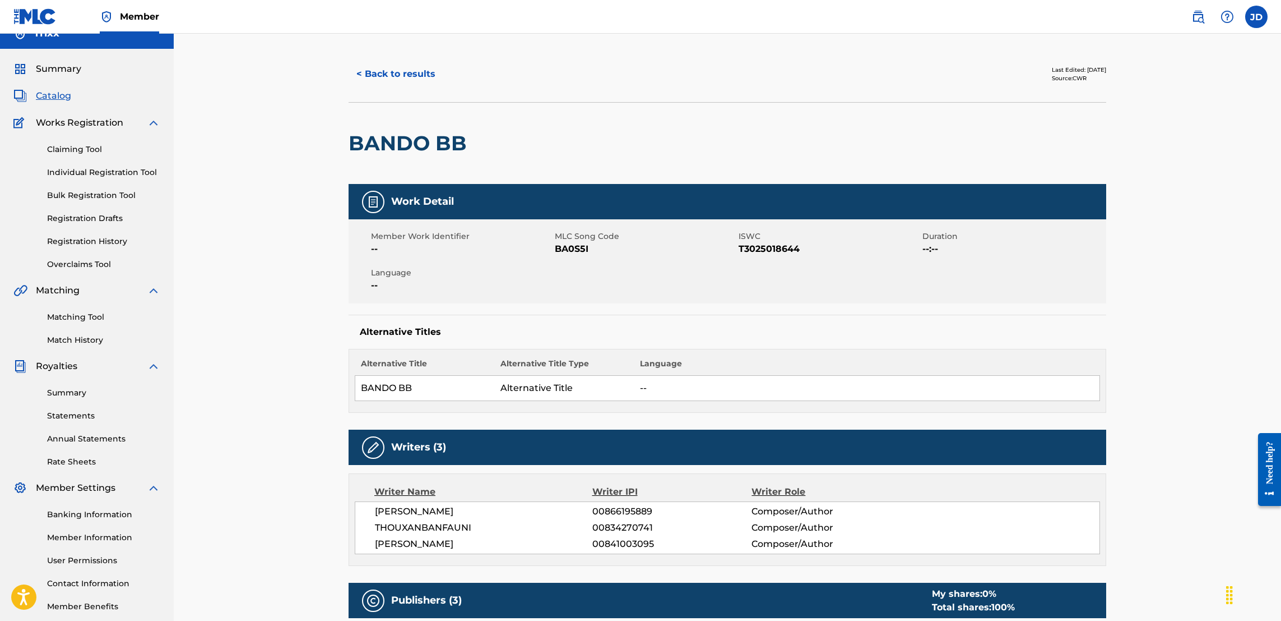
scroll to position [0, 0]
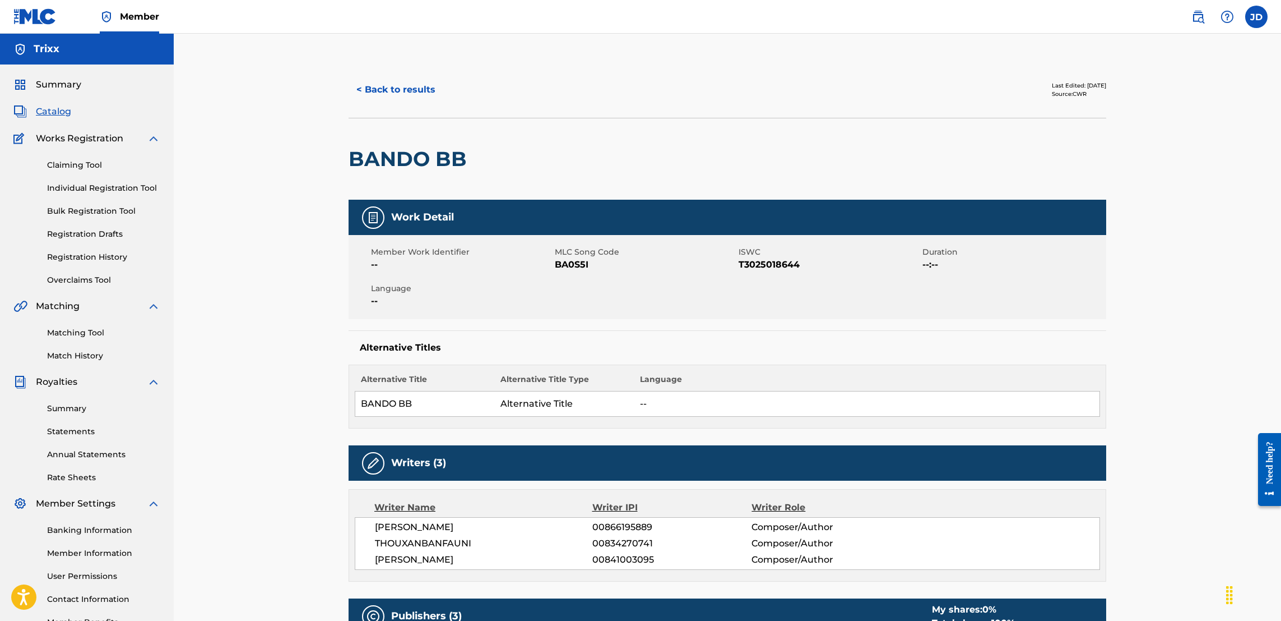
click at [85, 258] on link "Registration History" at bounding box center [103, 257] width 113 height 12
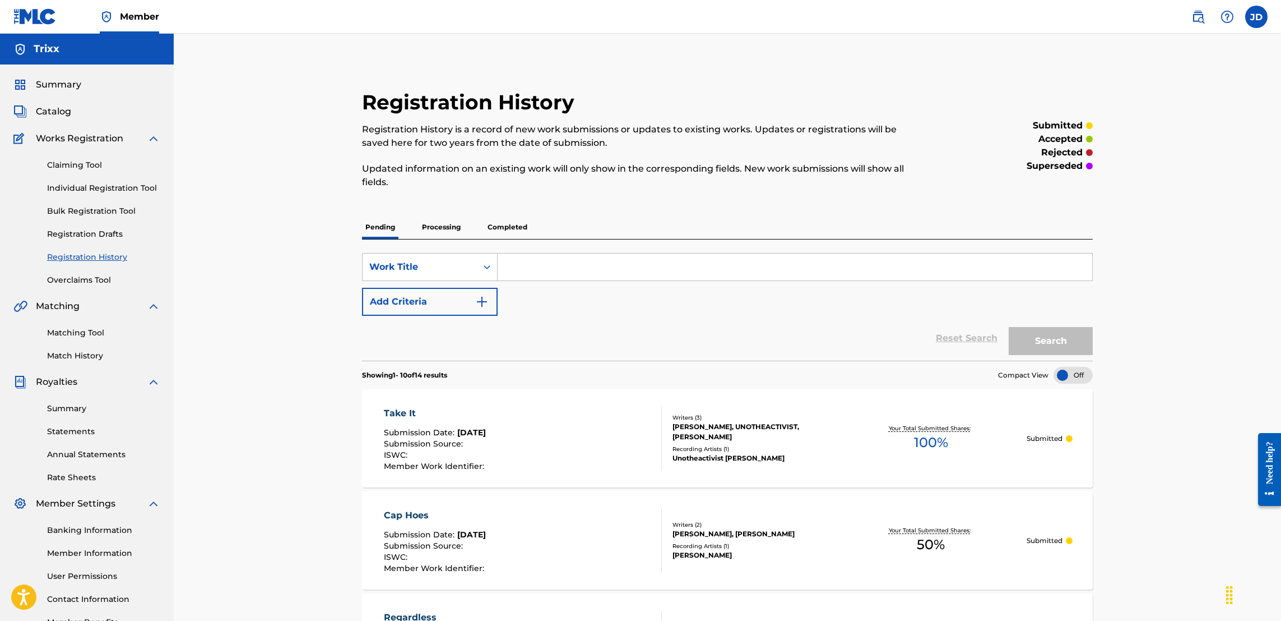
click at [445, 229] on p "Processing" at bounding box center [441, 227] width 45 height 24
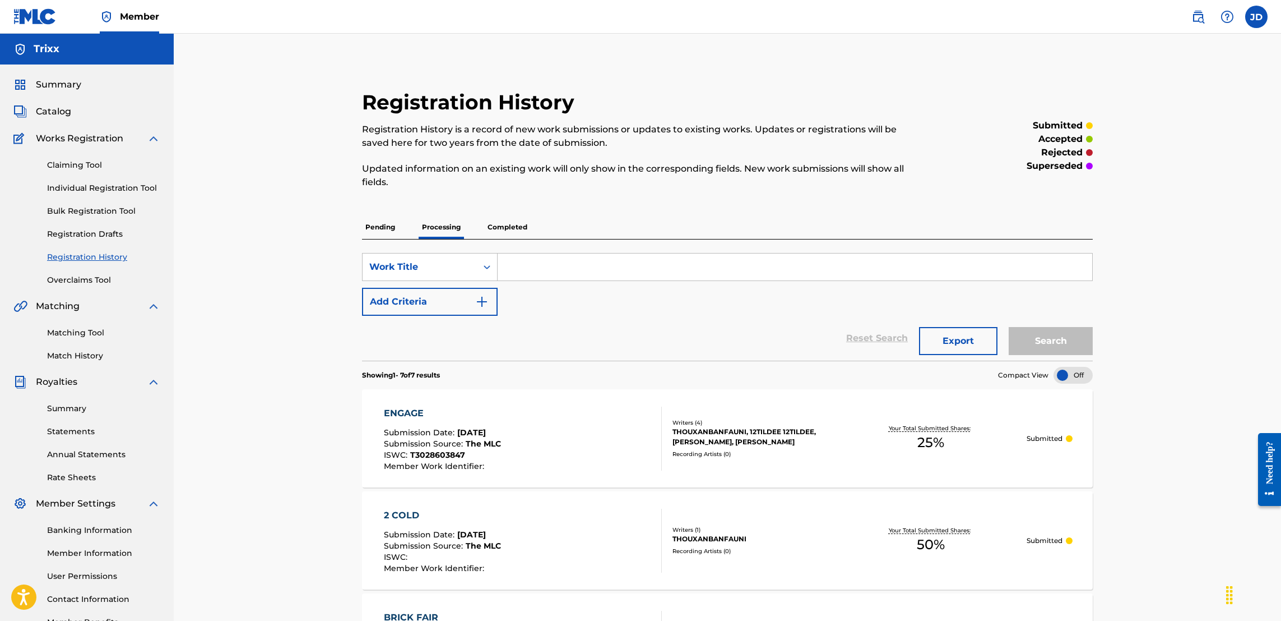
click at [95, 279] on link "Overclaims Tool" at bounding box center [103, 280] width 113 height 12
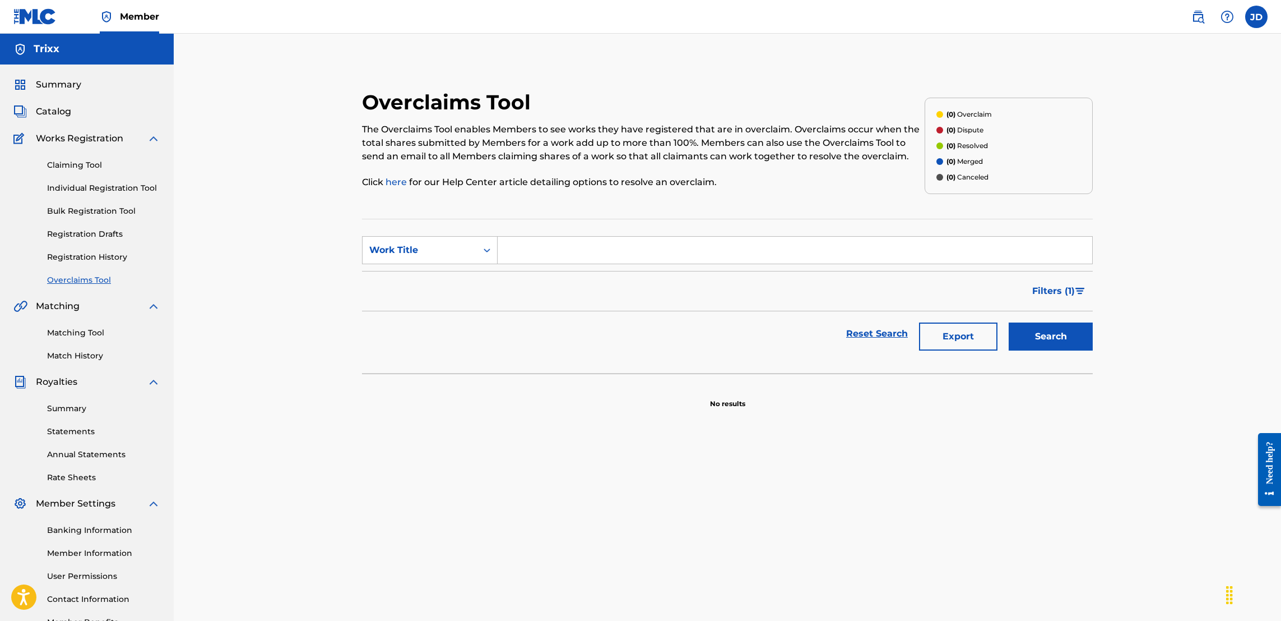
click at [76, 327] on link "Matching Tool" at bounding box center [103, 333] width 113 height 12
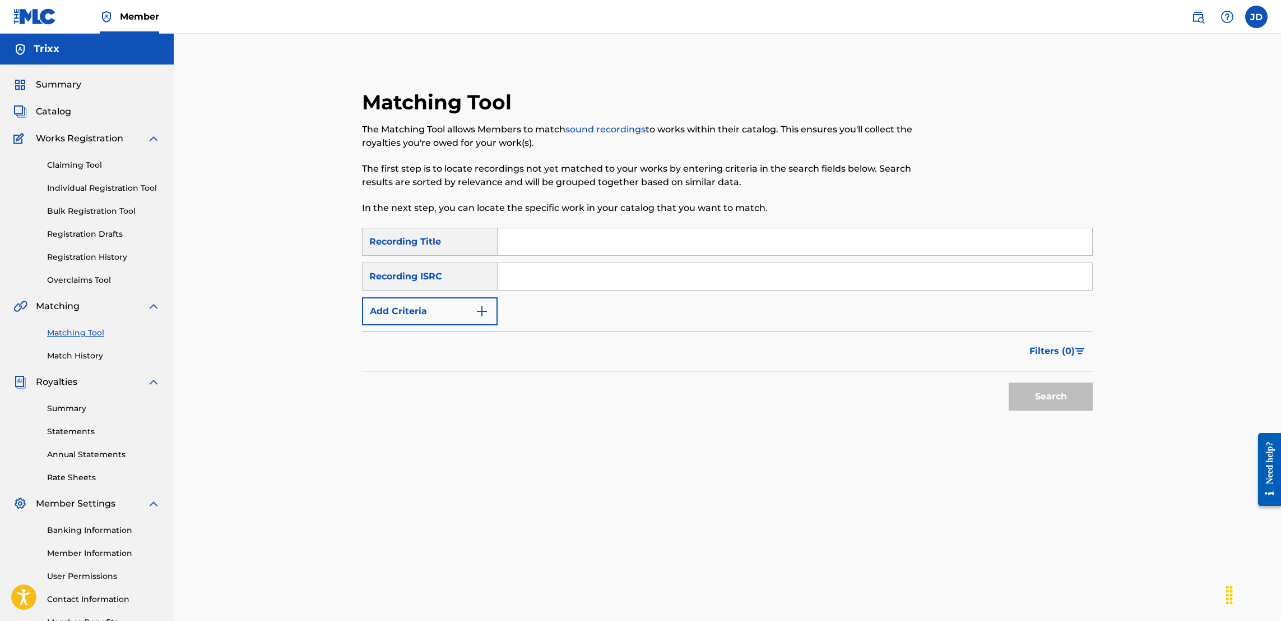
click at [573, 274] on input "Search Form" at bounding box center [795, 276] width 595 height 27
paste input "CA5KR1974716"
click at [564, 243] on input "Search Form" at bounding box center [795, 241] width 595 height 27
click at [1035, 397] on button "Search" at bounding box center [1051, 396] width 84 height 28
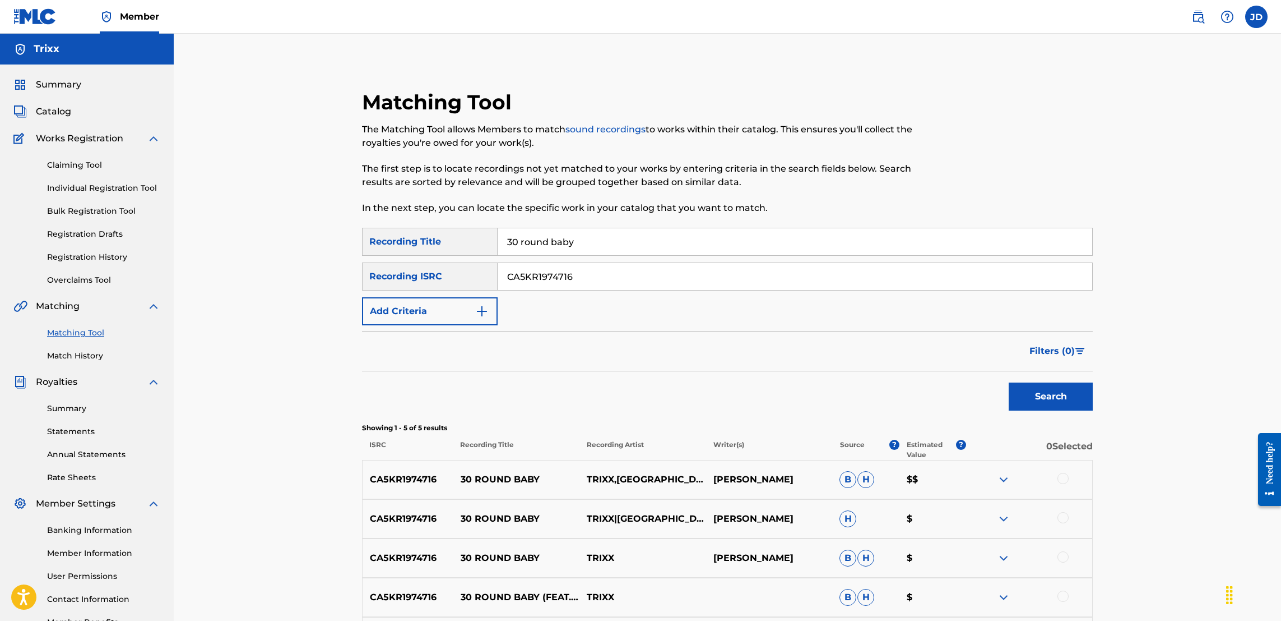
click at [913, 476] on p "$$" at bounding box center [932, 479] width 67 height 13
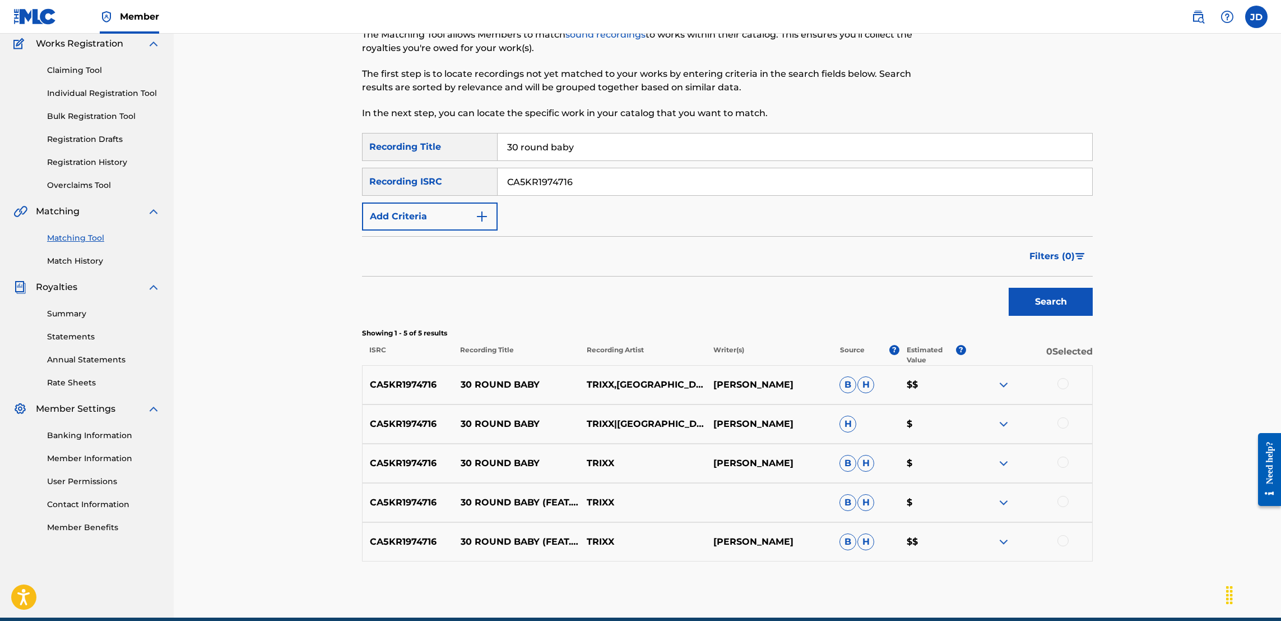
scroll to position [91, 0]
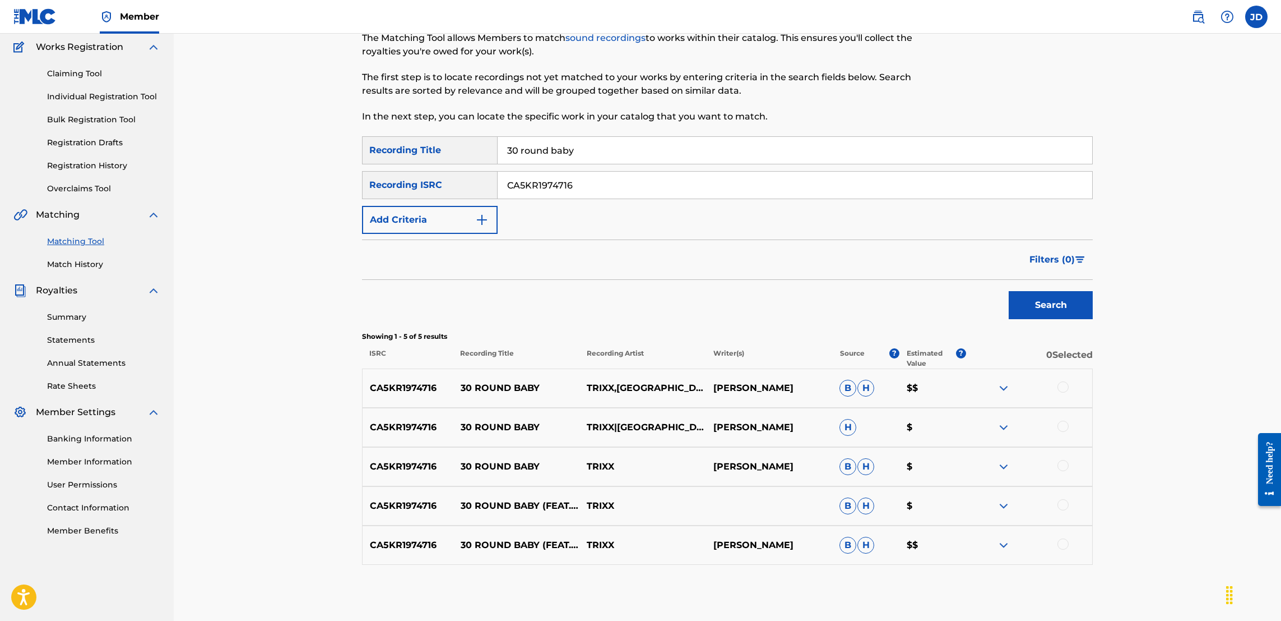
click at [519, 502] on p "30 ROUND BABY (FEAT. THOUXANBANFAUNI, JOSE GUAPO)" at bounding box center [516, 505] width 126 height 13
click at [1001, 385] on img at bounding box center [1003, 387] width 13 height 13
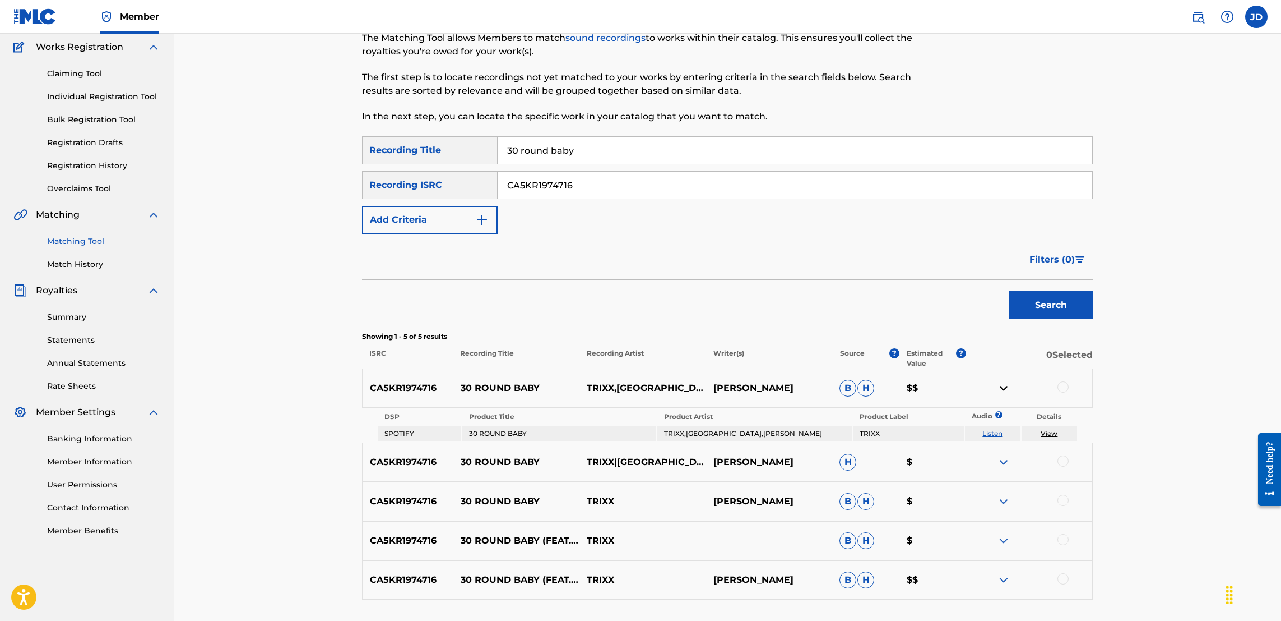
click at [1057, 429] on link "View" at bounding box center [1049, 433] width 17 height 8
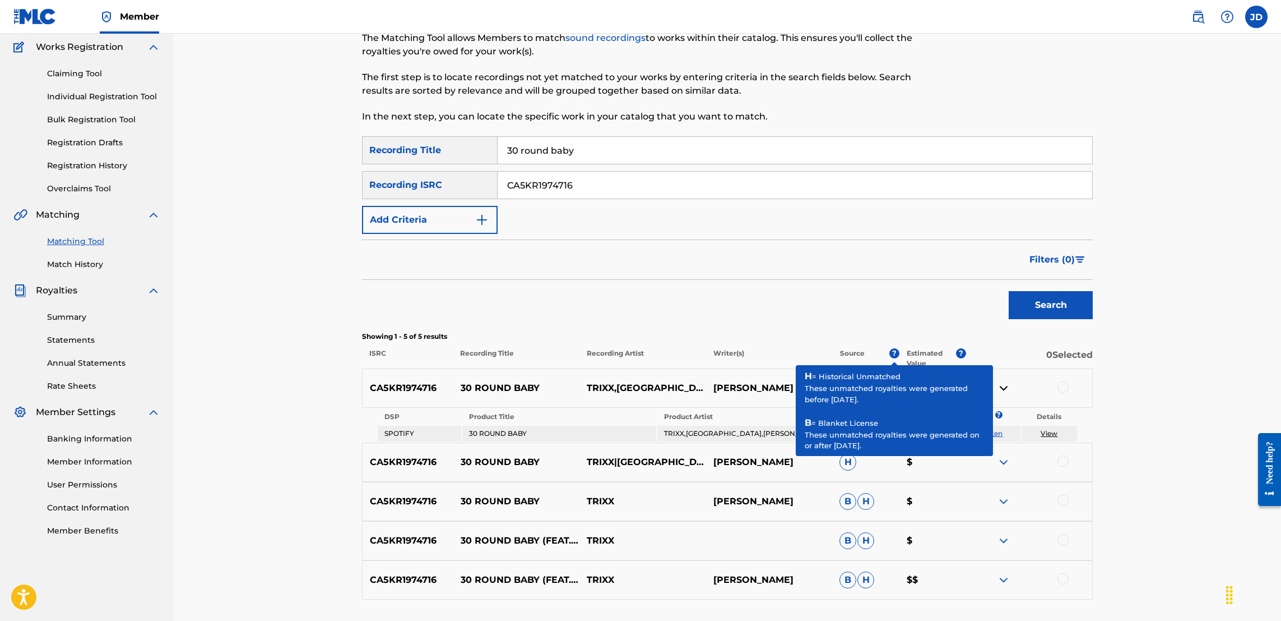
click at [892, 350] on span "?" at bounding box center [895, 353] width 10 height 10
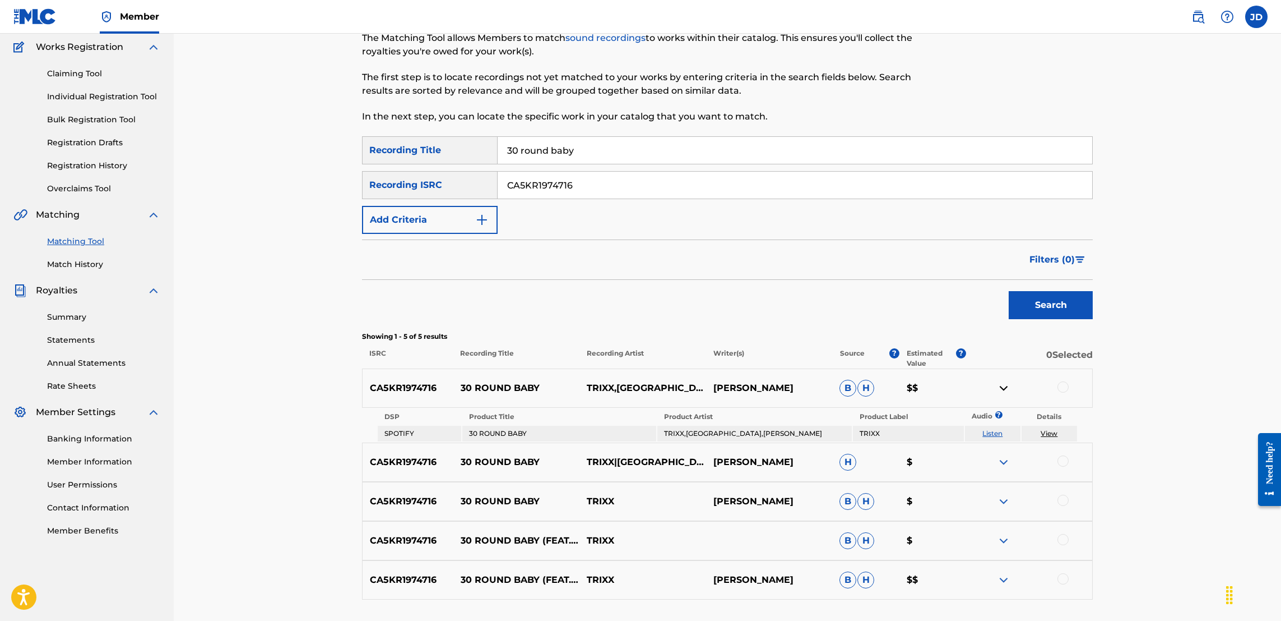
click at [867, 323] on div "Search" at bounding box center [727, 302] width 731 height 45
click at [868, 381] on span "H" at bounding box center [866, 387] width 17 height 17
drag, startPoint x: 1280, startPoint y: 360, endPoint x: 1287, endPoint y: 457, distance: 97.2
click at [1281, 457] on html "Accessibility Screen-Reader Guide, Feedback, and Issue Reporting | New window M…" at bounding box center [640, 219] width 1281 height 621
